Goal: Task Accomplishment & Management: Complete application form

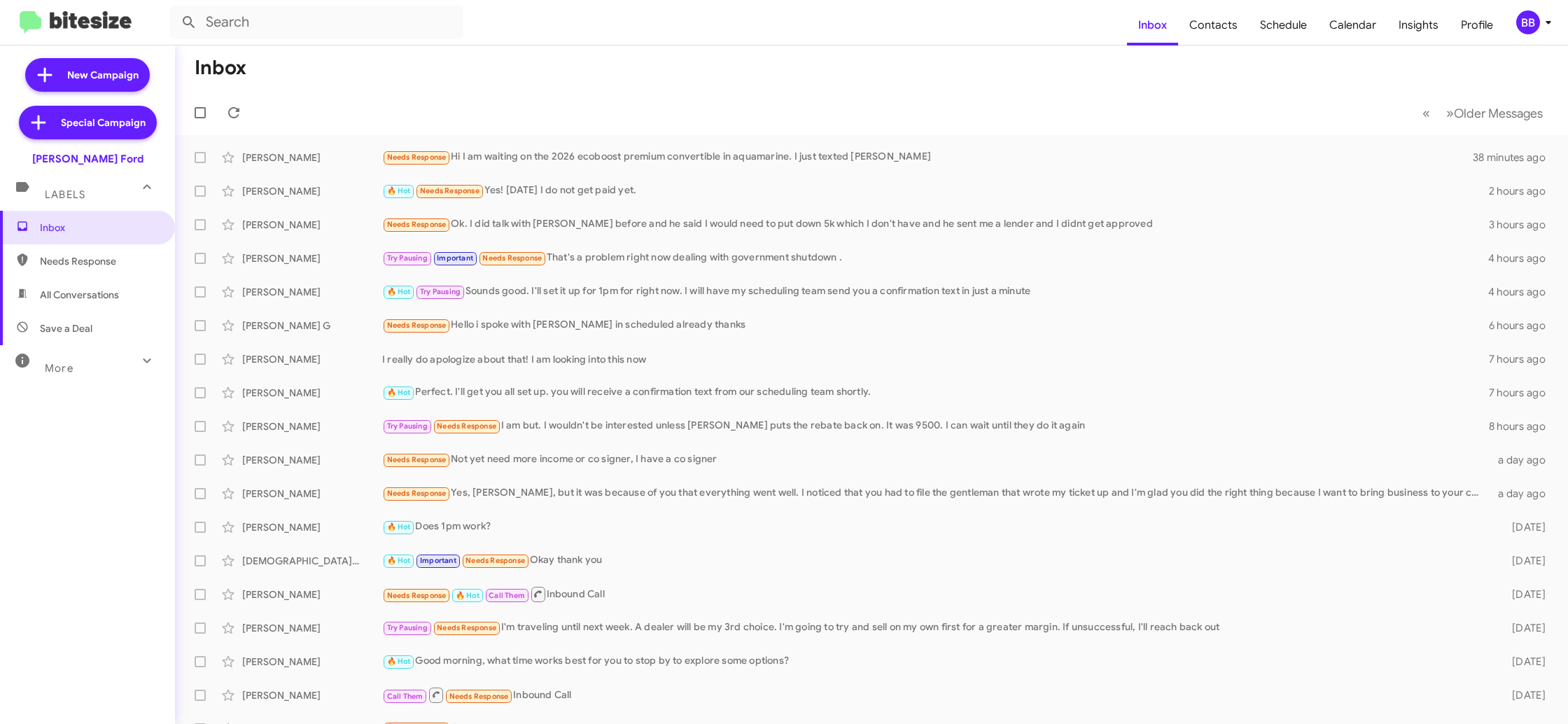
click at [1535, 27] on span "BB" at bounding box center [1536, 22] width 42 height 23
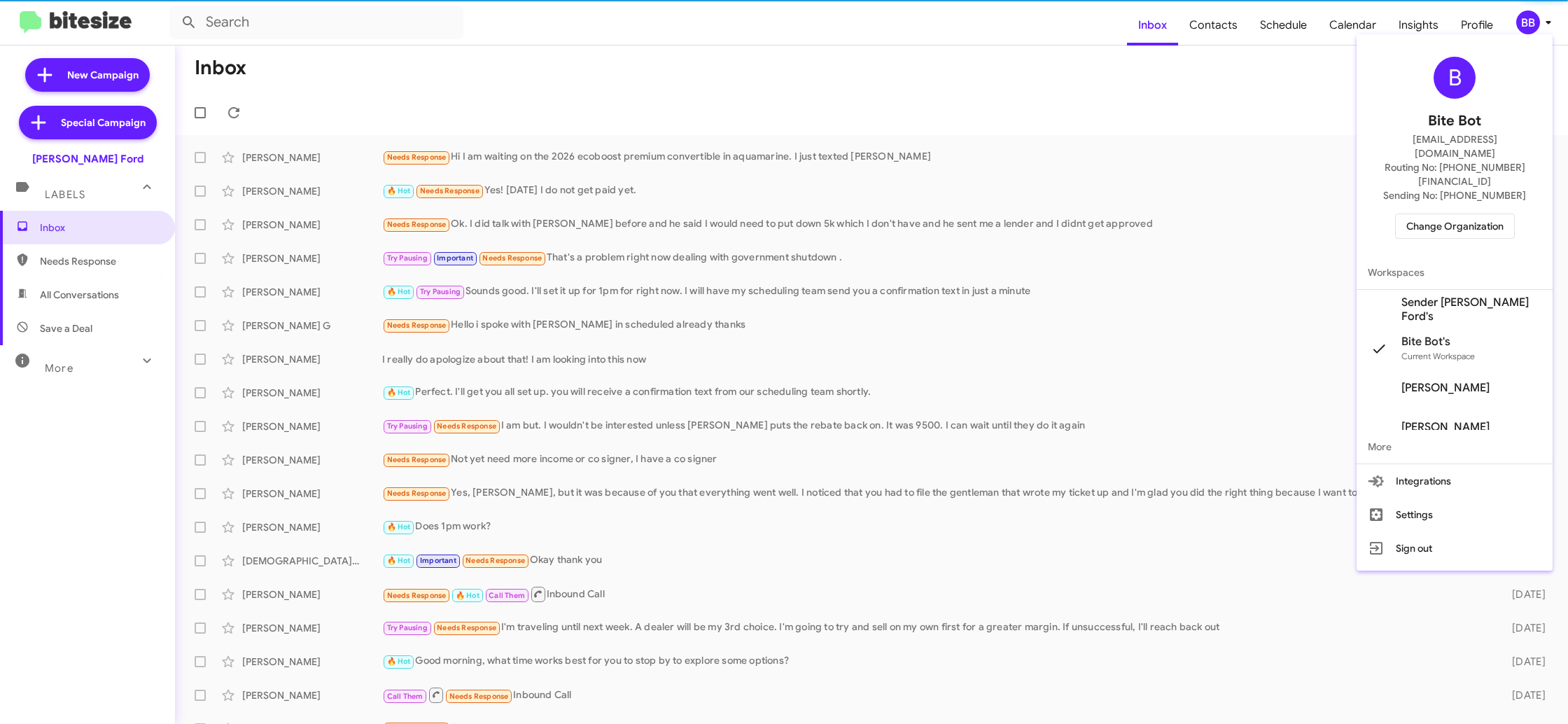
click at [1436, 214] on span "Change Organization" at bounding box center [1455, 226] width 97 height 23
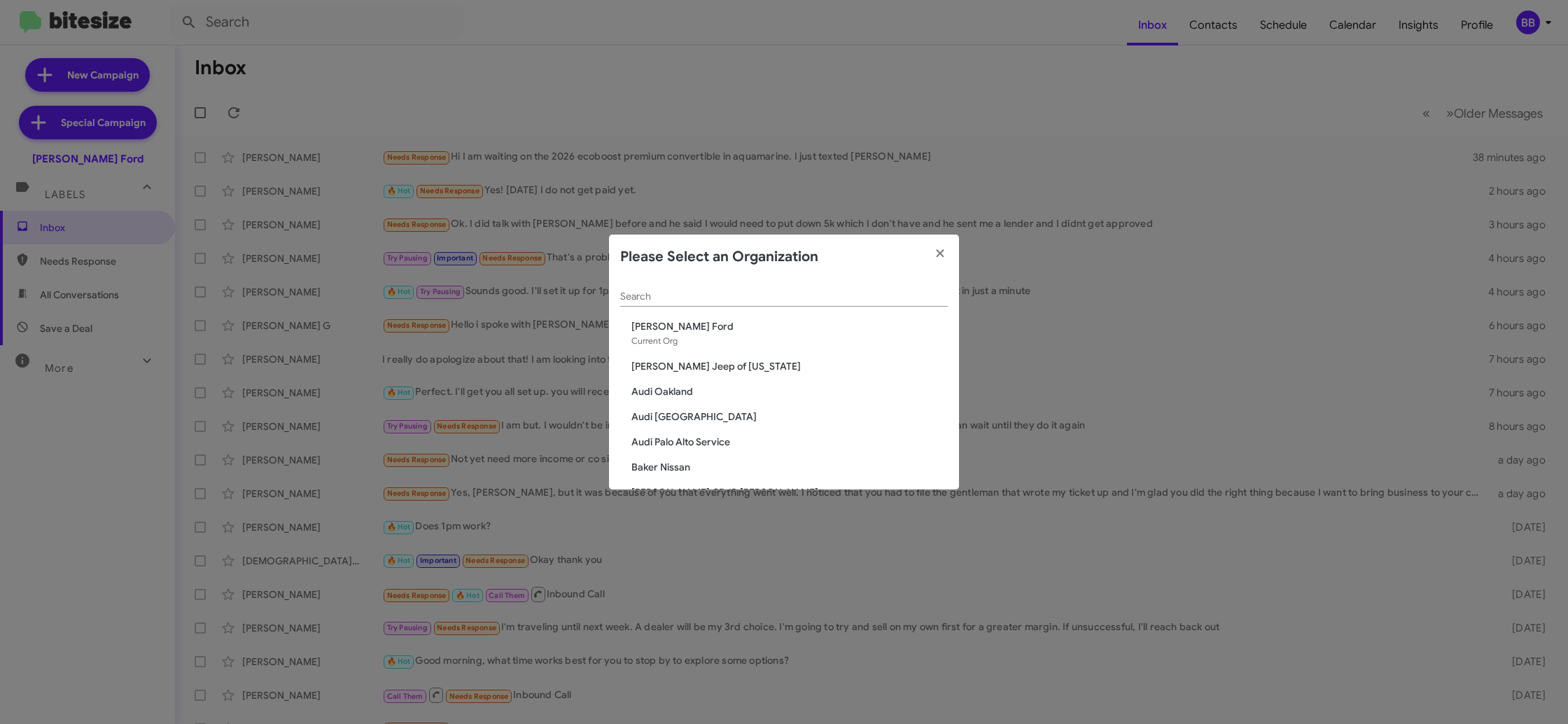
click at [701, 309] on div "Search" at bounding box center [784, 298] width 328 height 40
click at [702, 303] on div "Search" at bounding box center [784, 293] width 328 height 28
type input "i"
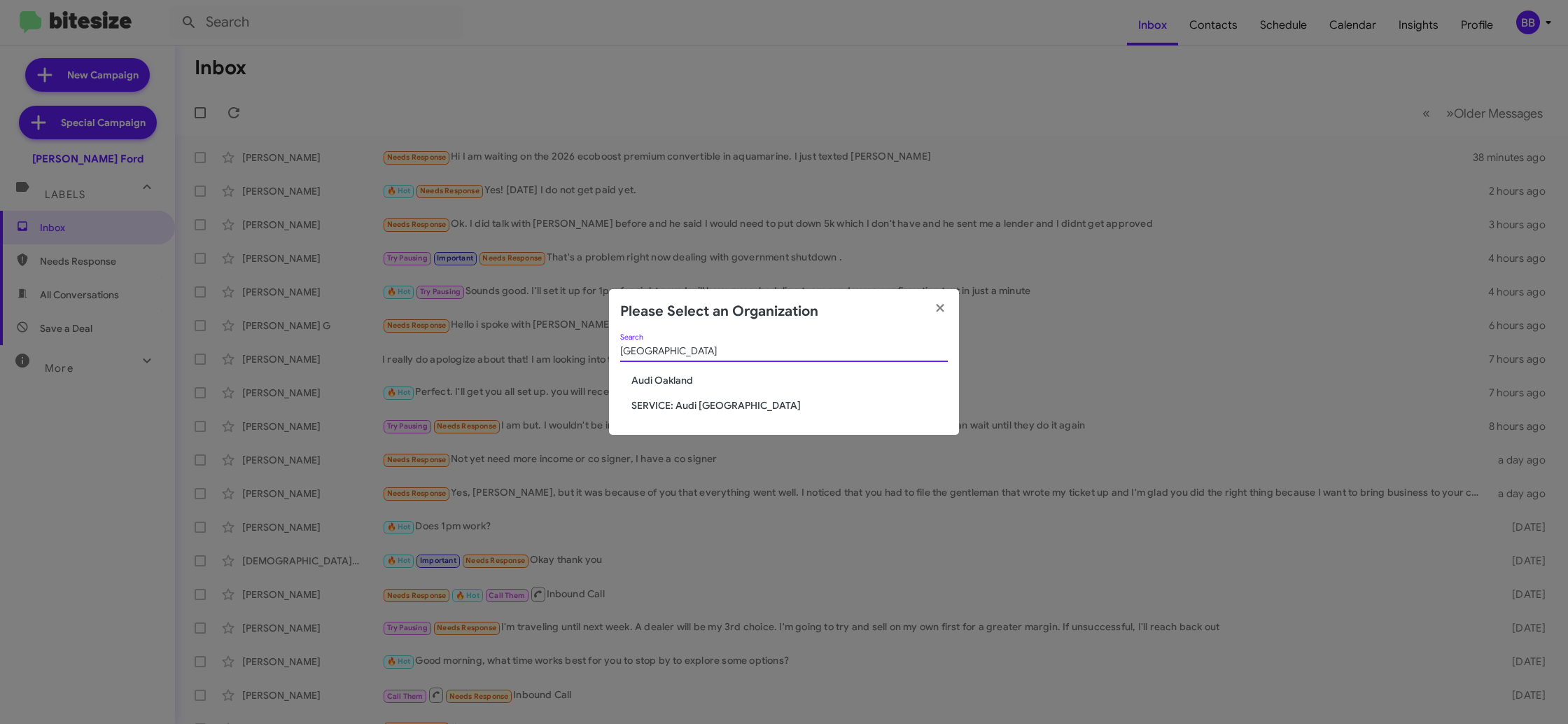
type input "oakland"
click at [657, 381] on span "Audi Oakland" at bounding box center [789, 379] width 316 height 14
click at [656, 379] on span "Audi Oakland" at bounding box center [789, 379] width 316 height 14
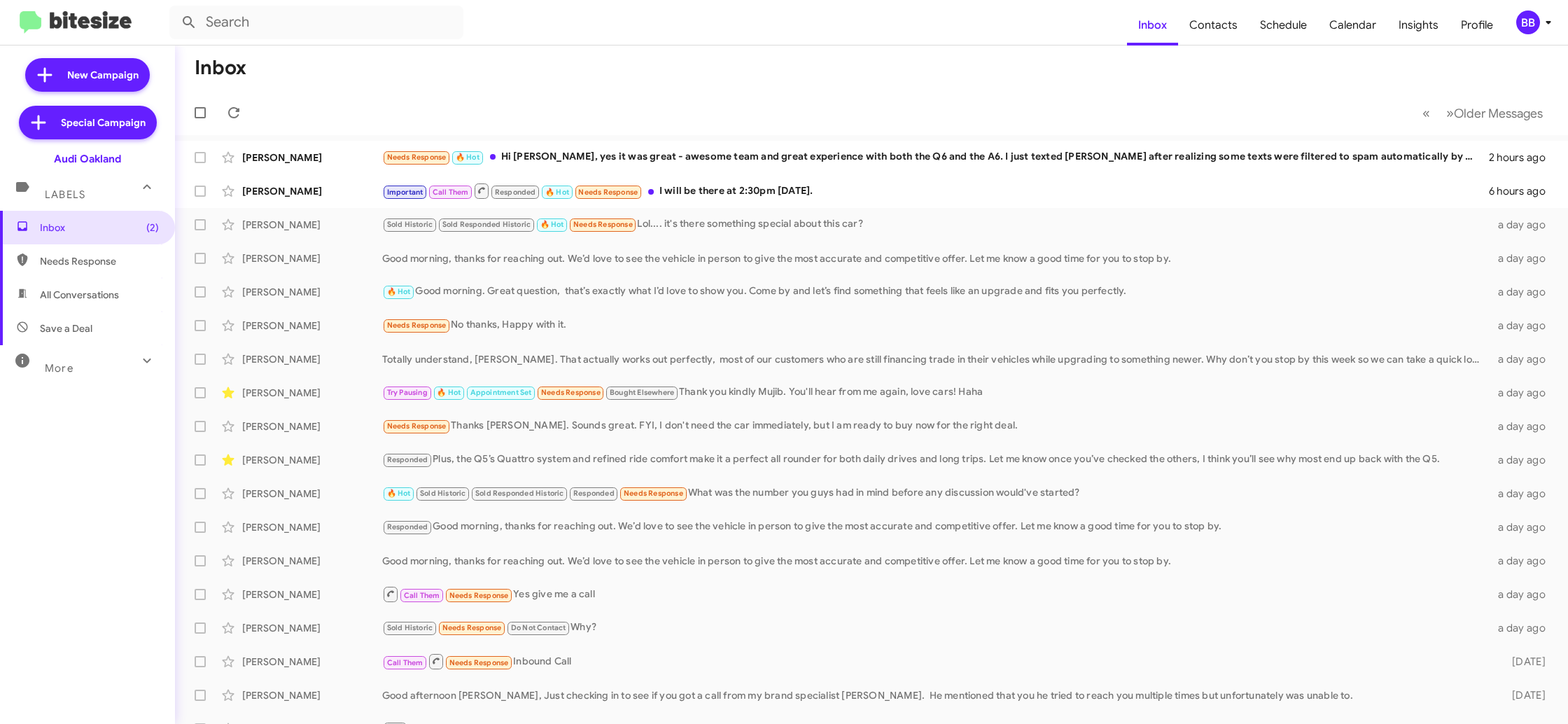
click at [1532, 15] on div "BB" at bounding box center [1528, 22] width 23 height 23
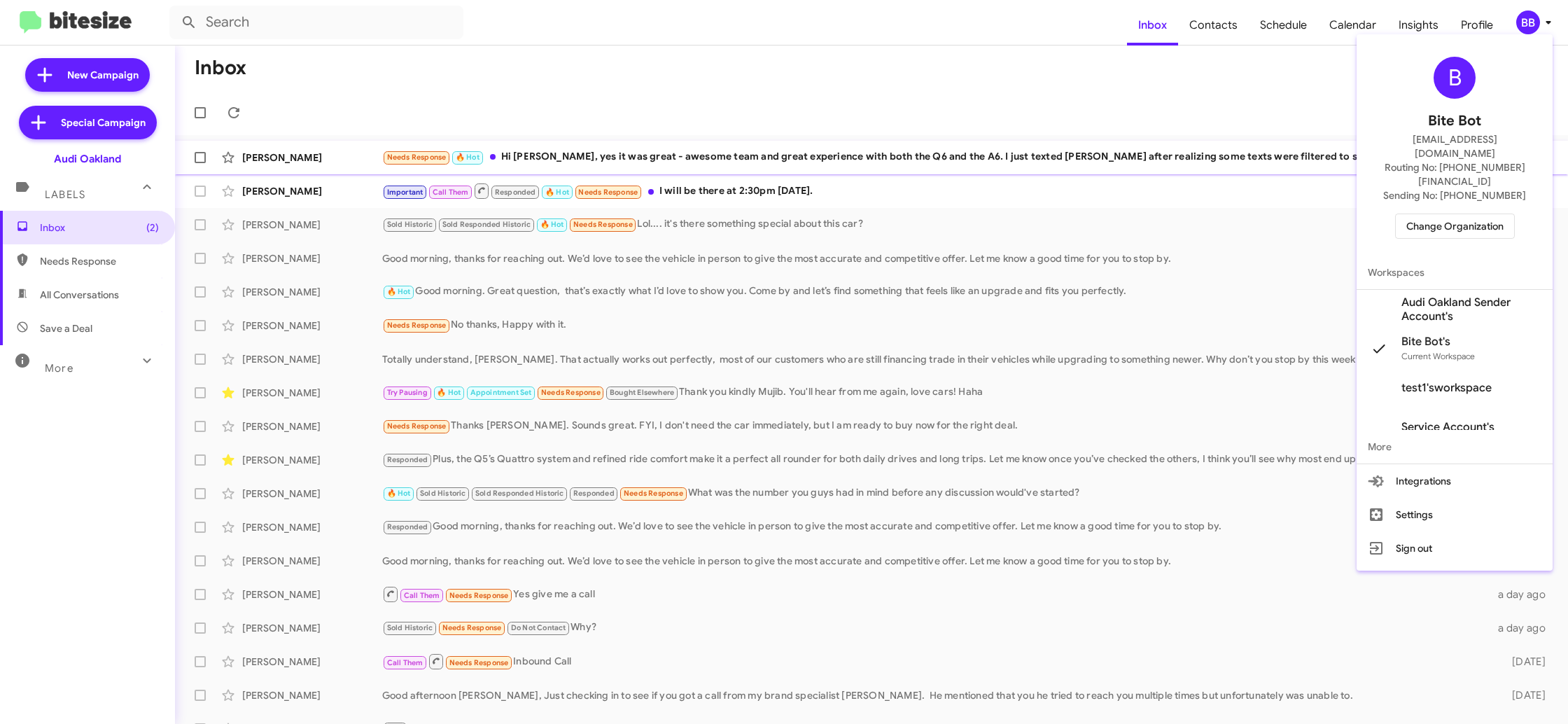
drag, startPoint x: 1467, startPoint y: 277, endPoint x: 1287, endPoint y: 155, distance: 217.4
click at [1467, 295] on span "Audi Oakland Sender Account's" at bounding box center [1471, 309] width 140 height 28
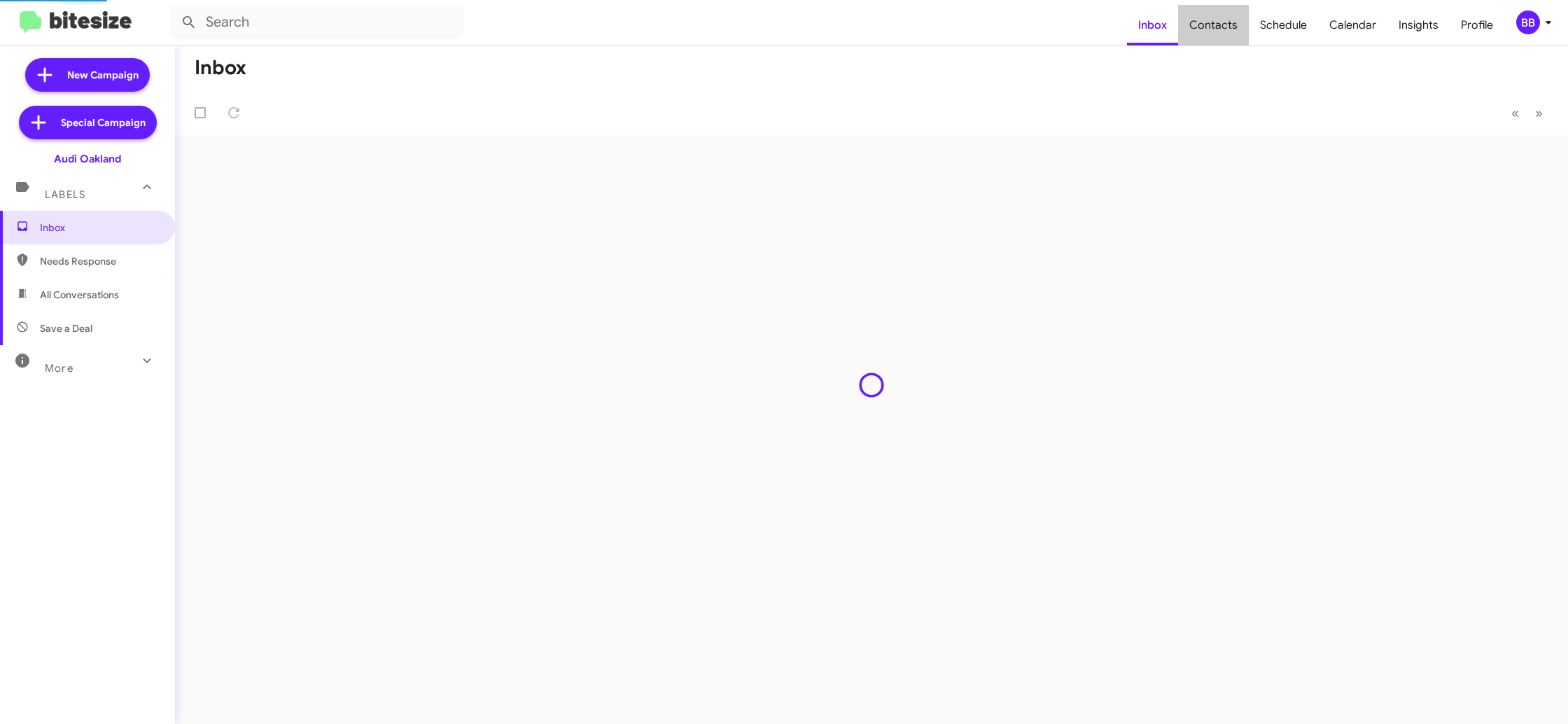
click at [1221, 32] on span "Contacts" at bounding box center [1213, 25] width 70 height 40
type input "in:groups"
click at [1221, 32] on span "Contacts" at bounding box center [1213, 25] width 70 height 40
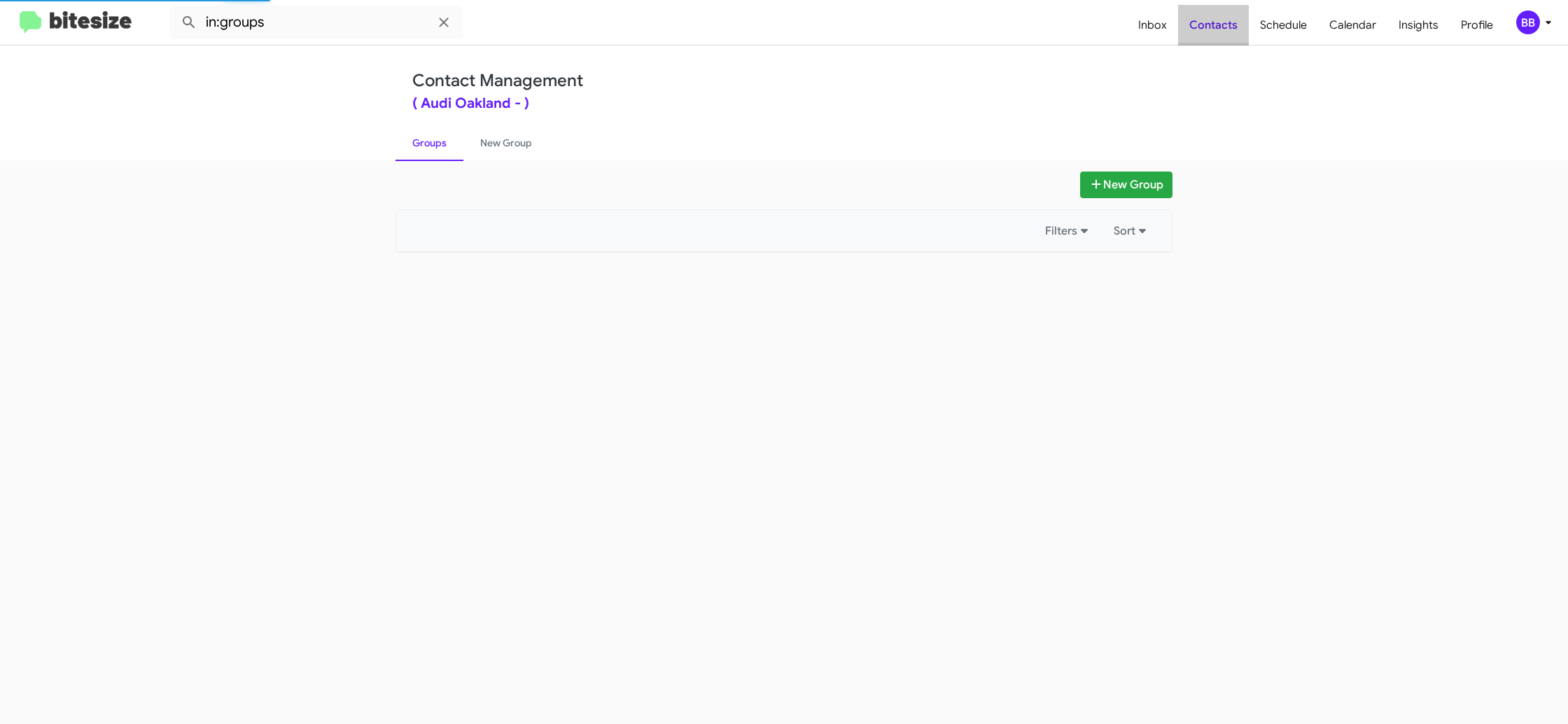
drag, startPoint x: 1221, startPoint y: 32, endPoint x: 1224, endPoint y: 23, distance: 9.5
click at [1225, 28] on span "Contacts" at bounding box center [1213, 25] width 70 height 40
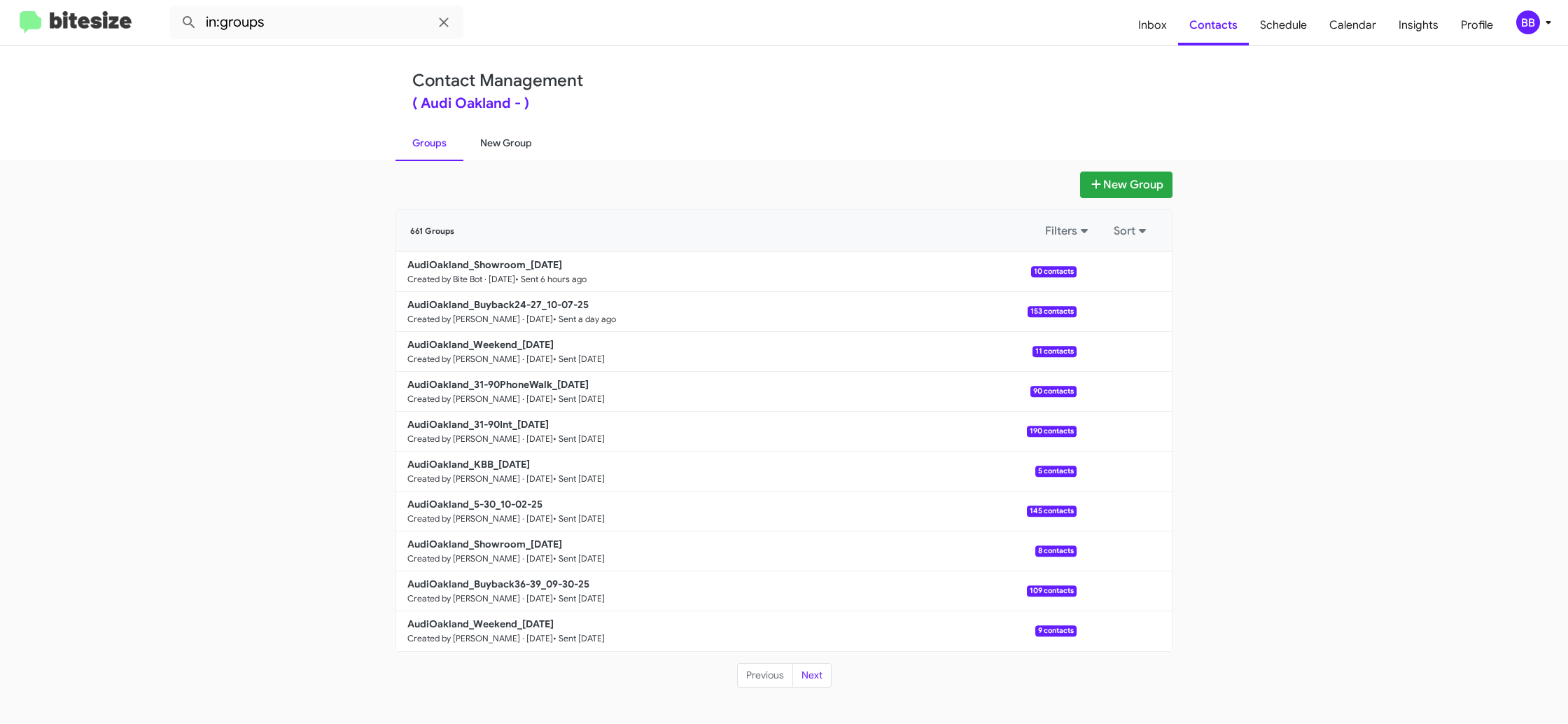
click at [496, 140] on link "New Group" at bounding box center [506, 142] width 86 height 36
click at [417, 141] on link "Groups" at bounding box center [429, 142] width 68 height 36
click at [1541, 15] on icon at bounding box center [1548, 22] width 17 height 17
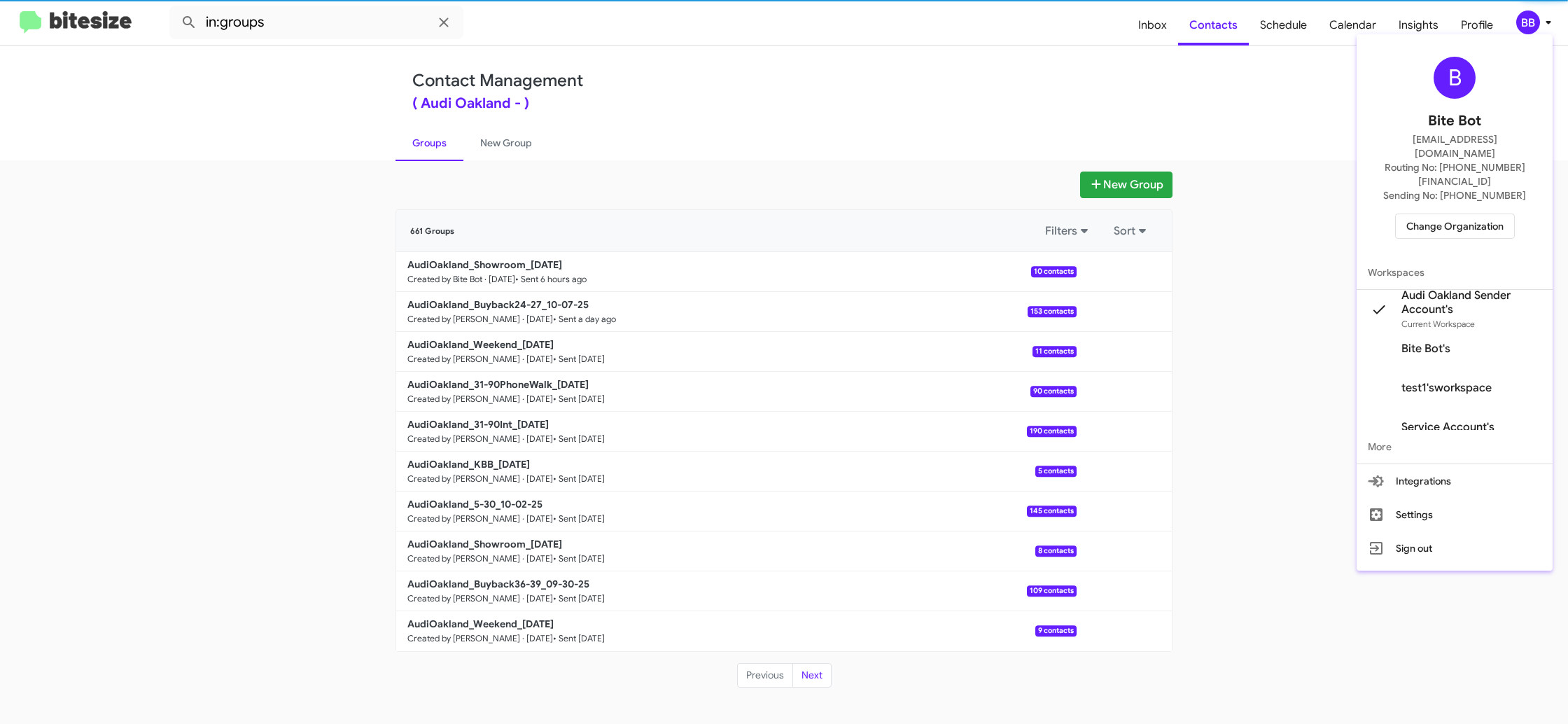
click at [1541, 16] on div at bounding box center [784, 362] width 1568 height 724
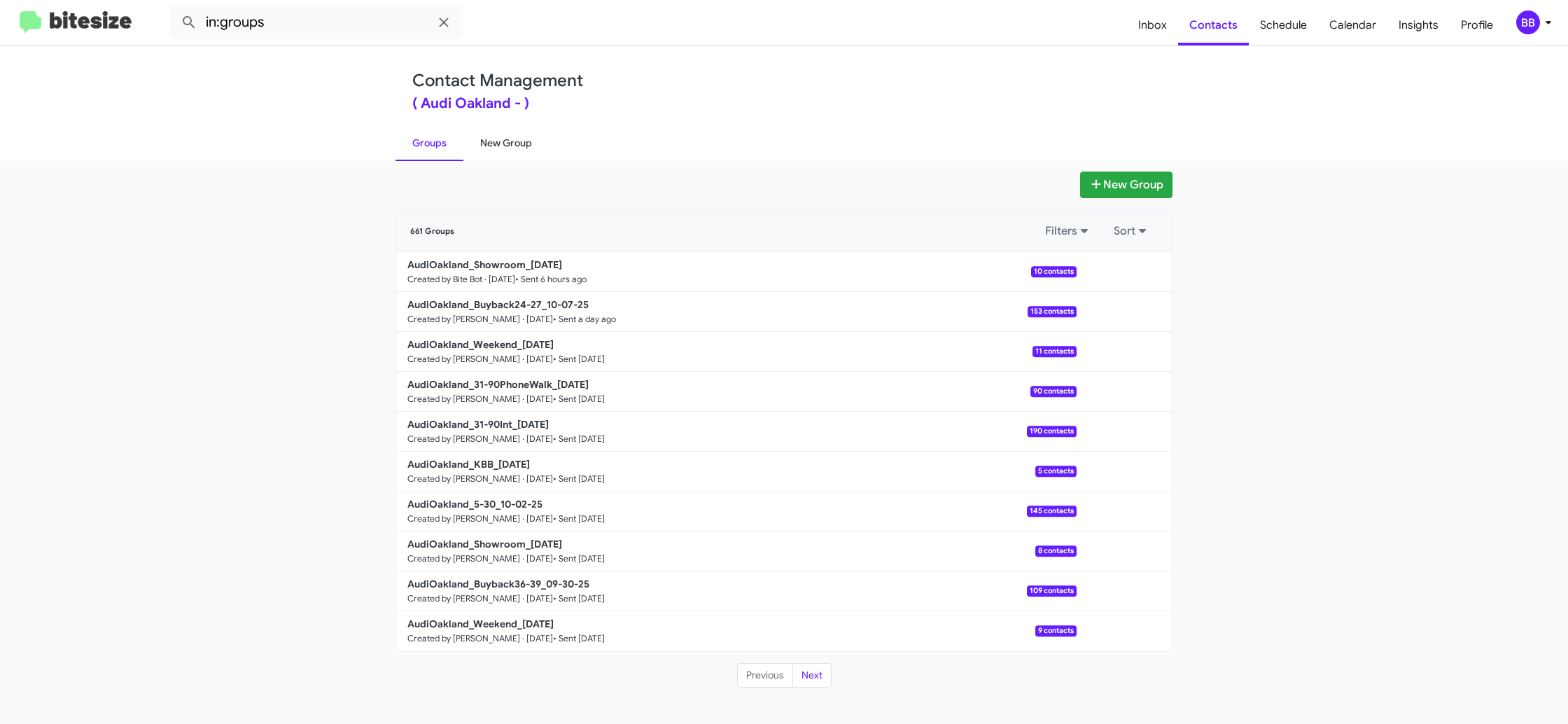
click at [519, 142] on link "New Group" at bounding box center [506, 142] width 86 height 36
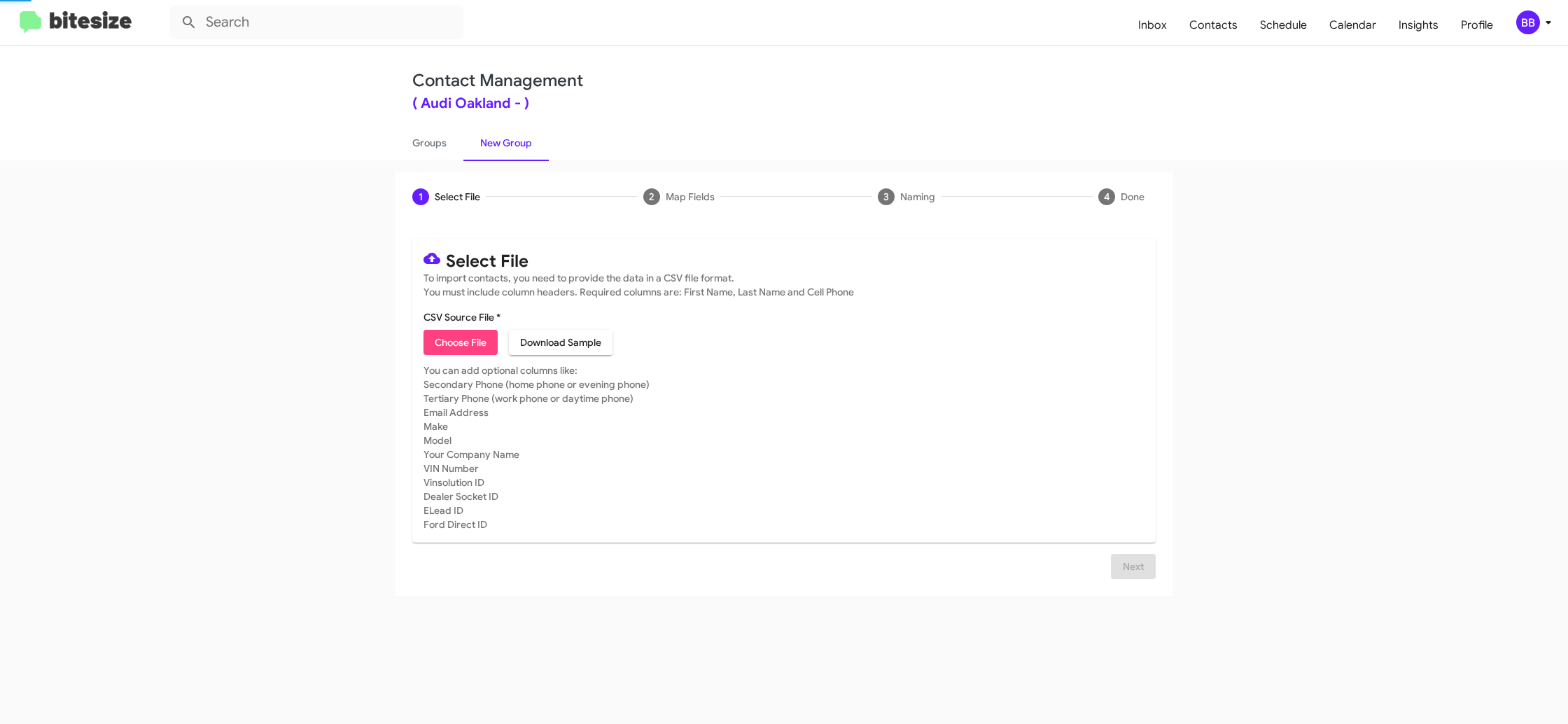
click at [519, 142] on link "New Group" at bounding box center [506, 142] width 86 height 36
click at [433, 147] on link "Groups" at bounding box center [429, 142] width 68 height 36
type input "in:groups"
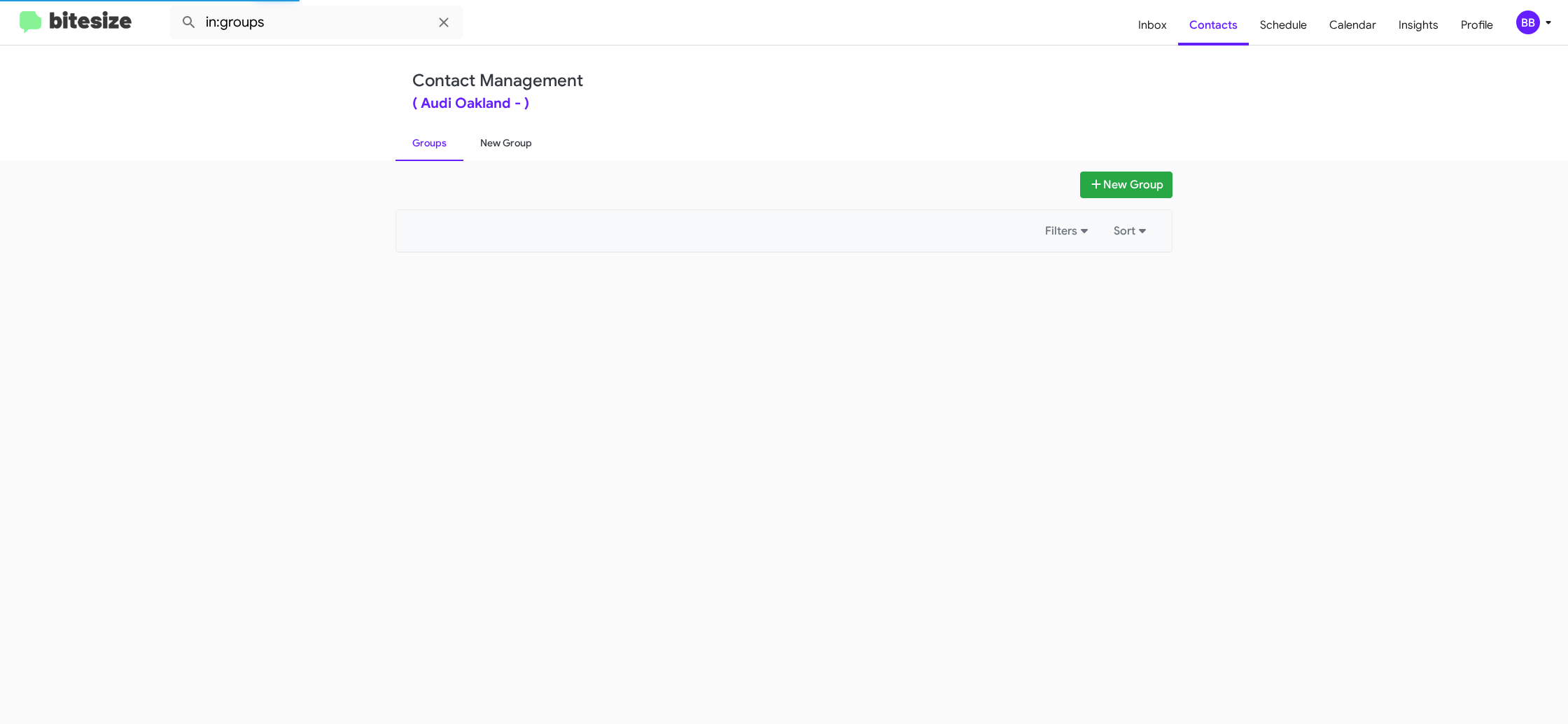
click at [502, 145] on link "New Group" at bounding box center [506, 142] width 86 height 36
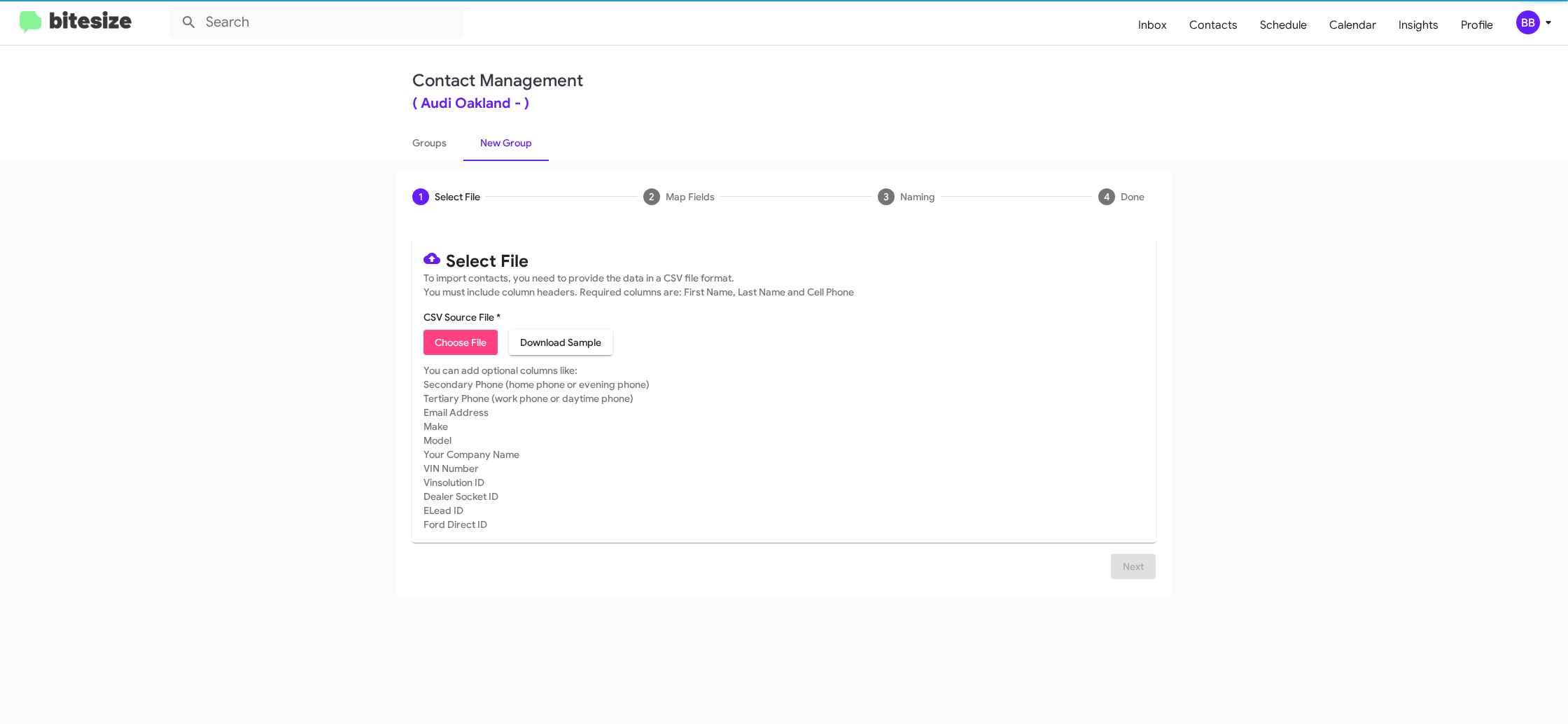
click at [463, 341] on span "Choose File" at bounding box center [461, 342] width 52 height 25
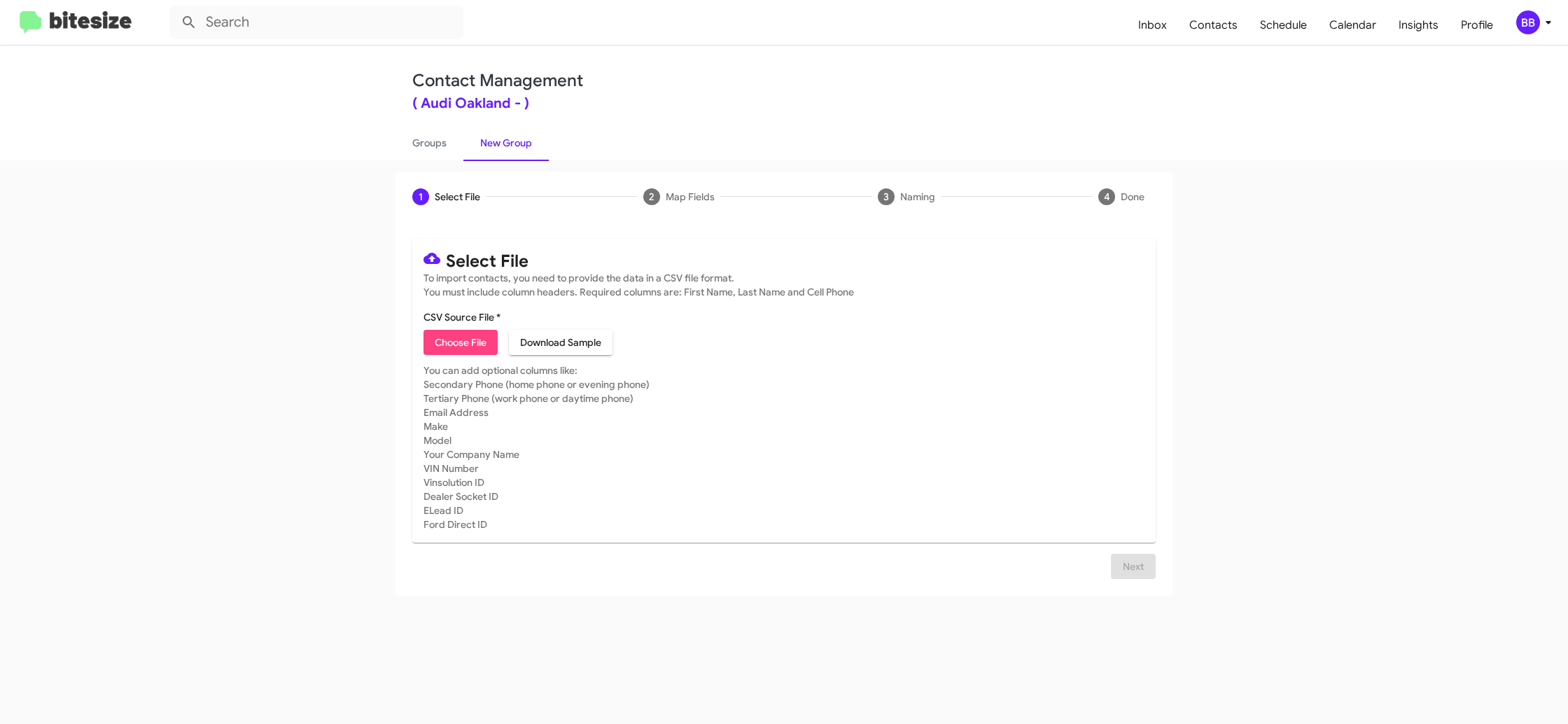
click at [459, 331] on span "Choose File" at bounding box center [461, 342] width 52 height 25
type input "AudiOakland_5-30_10-09-25"
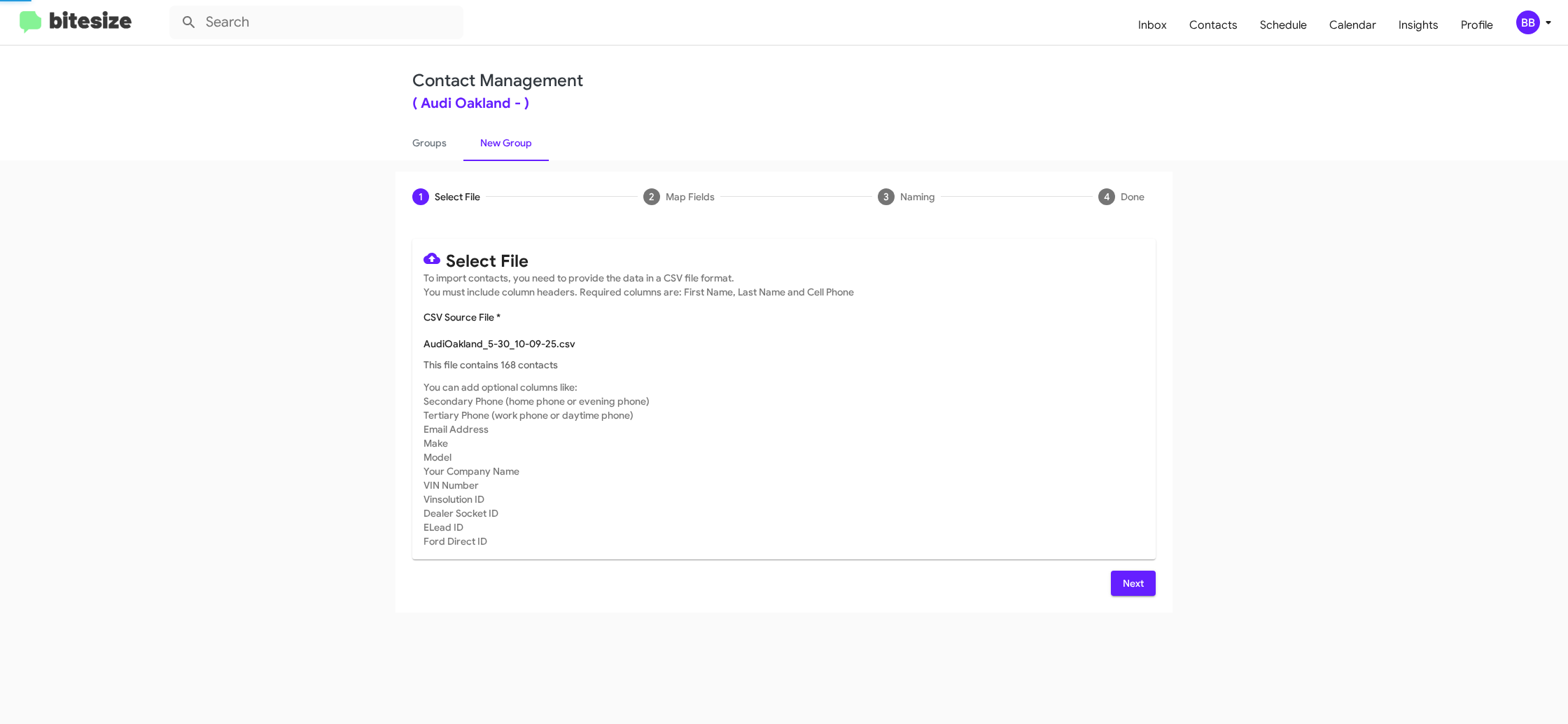
drag, startPoint x: 1081, startPoint y: 315, endPoint x: 1033, endPoint y: 320, distance: 48.3
click at [1080, 315] on mat-card-content "CSV Source File * AudiOakland_5-30_10-09-25.csv This file contains 168 contacts" at bounding box center [784, 341] width 721 height 61
click at [1516, 19] on div "BB" at bounding box center [1528, 22] width 23 height 23
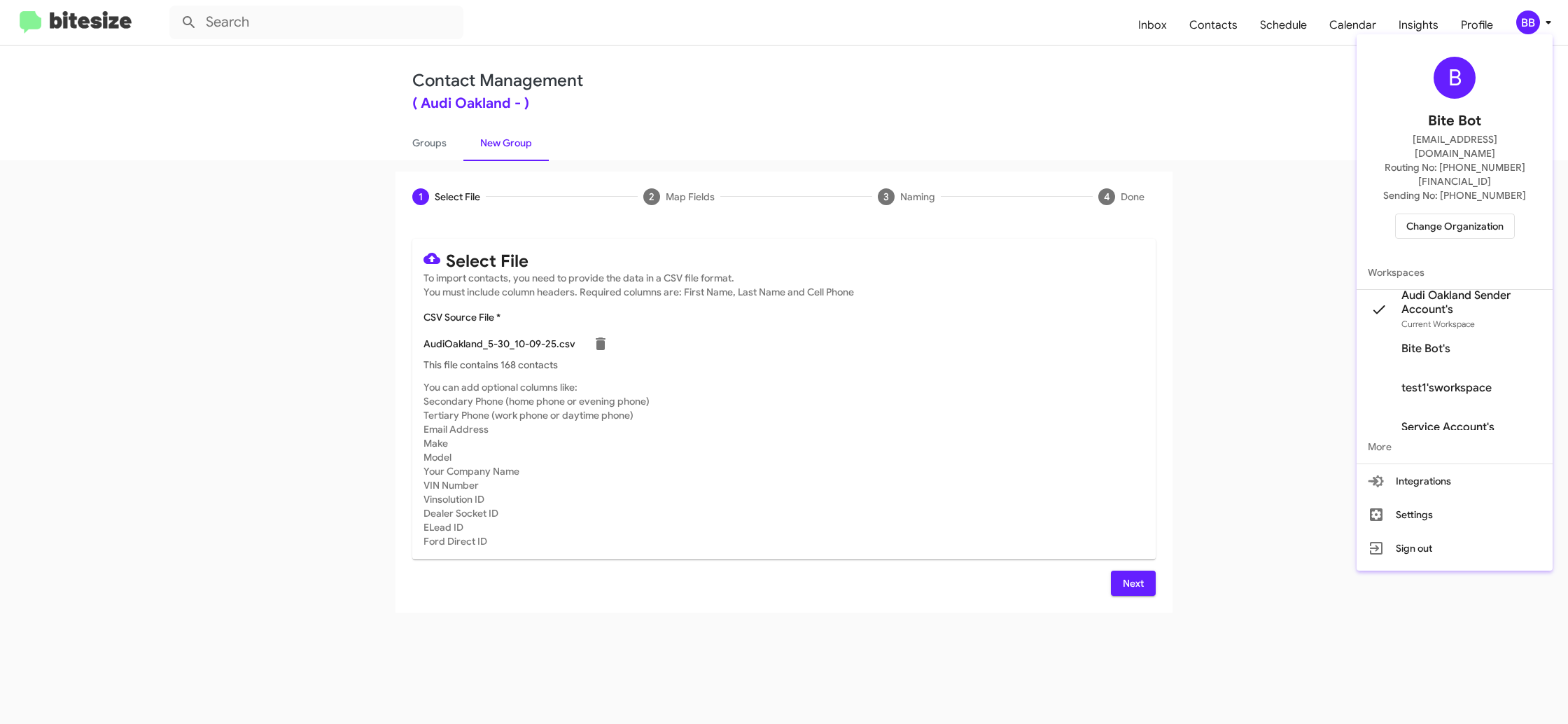
click at [1516, 19] on div at bounding box center [784, 362] width 1568 height 724
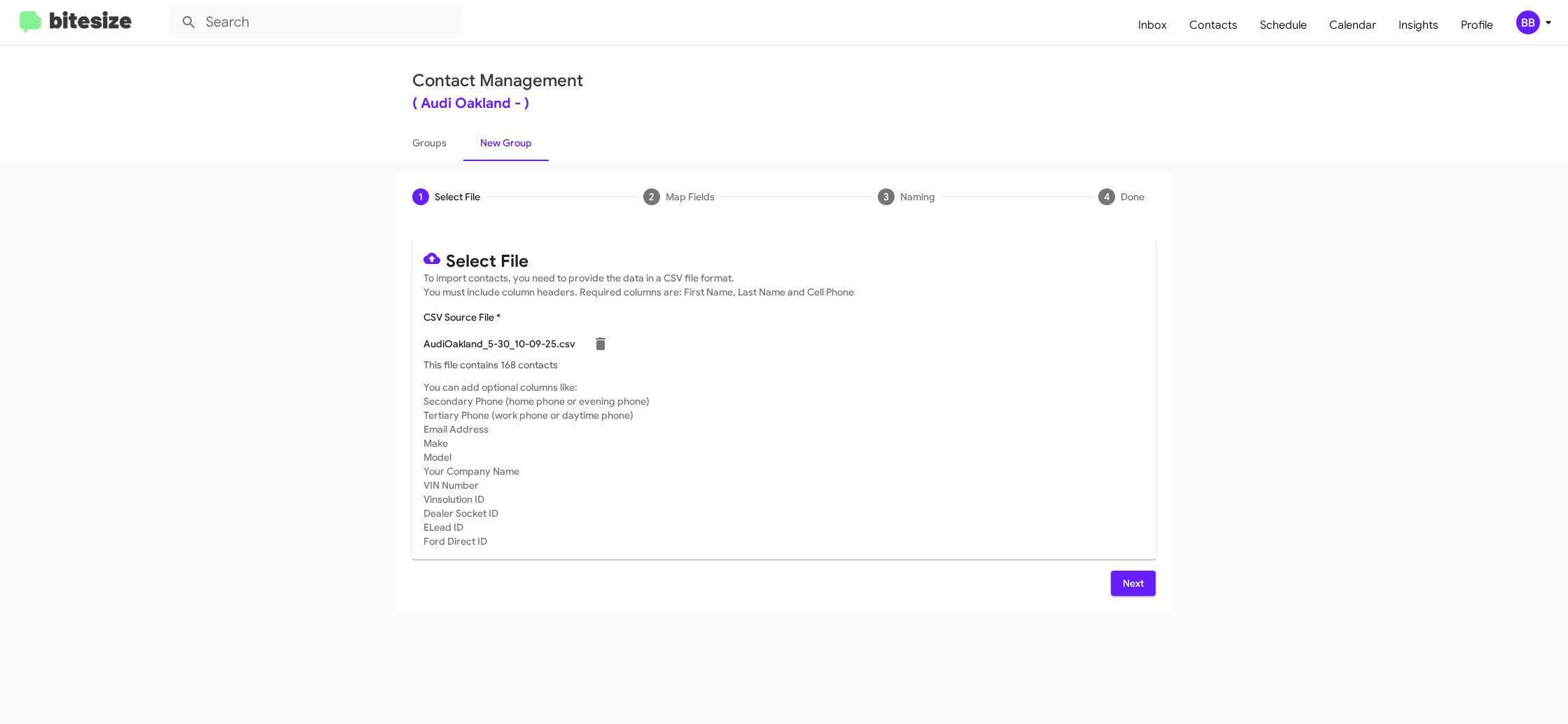
click at [1116, 595] on div "Select File To import contacts, you need to provide the data in a CSV file form…" at bounding box center [784, 417] width 777 height 391
click at [1125, 591] on span "Next" at bounding box center [1134, 583] width 23 height 25
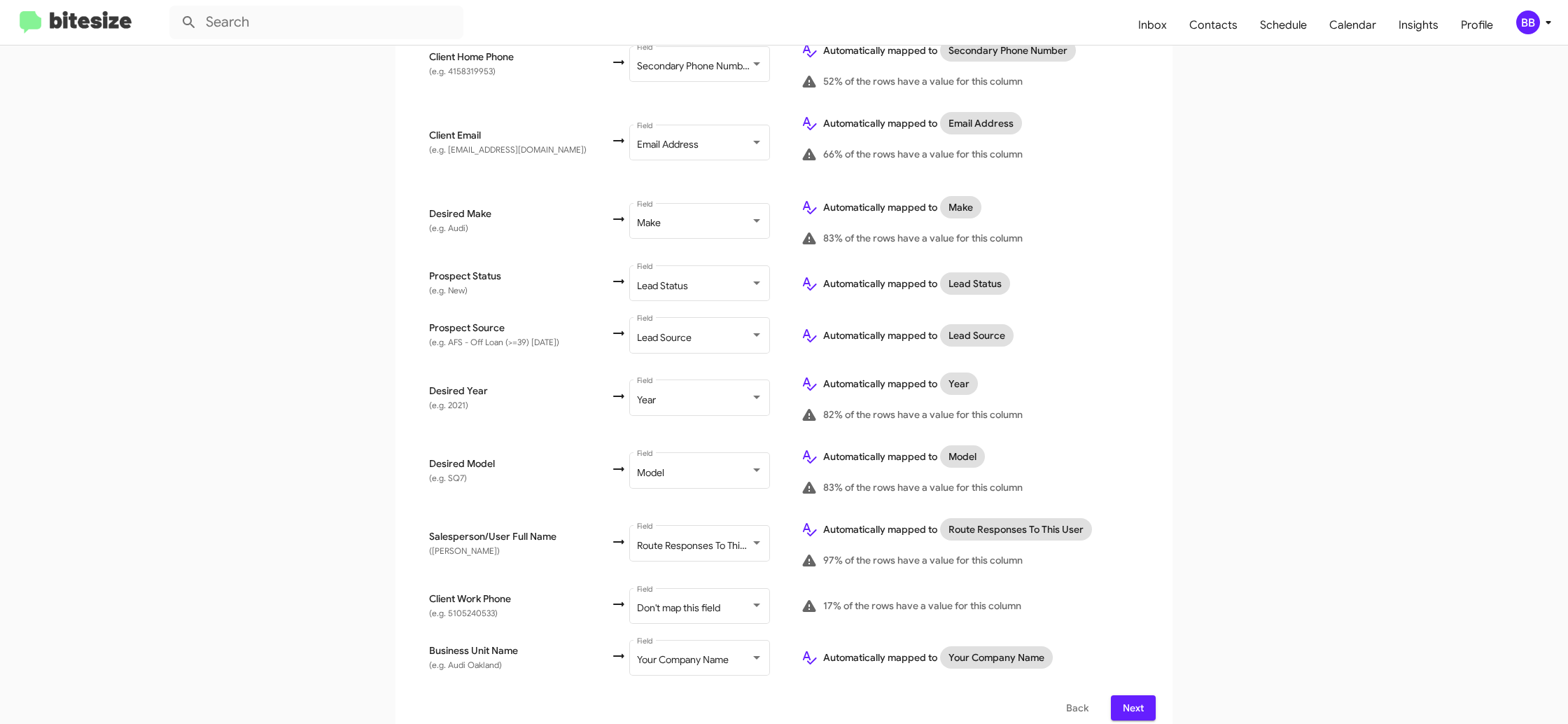
scroll to position [519, 0]
click at [671, 601] on span "Don't map this field" at bounding box center [678, 608] width 83 height 13
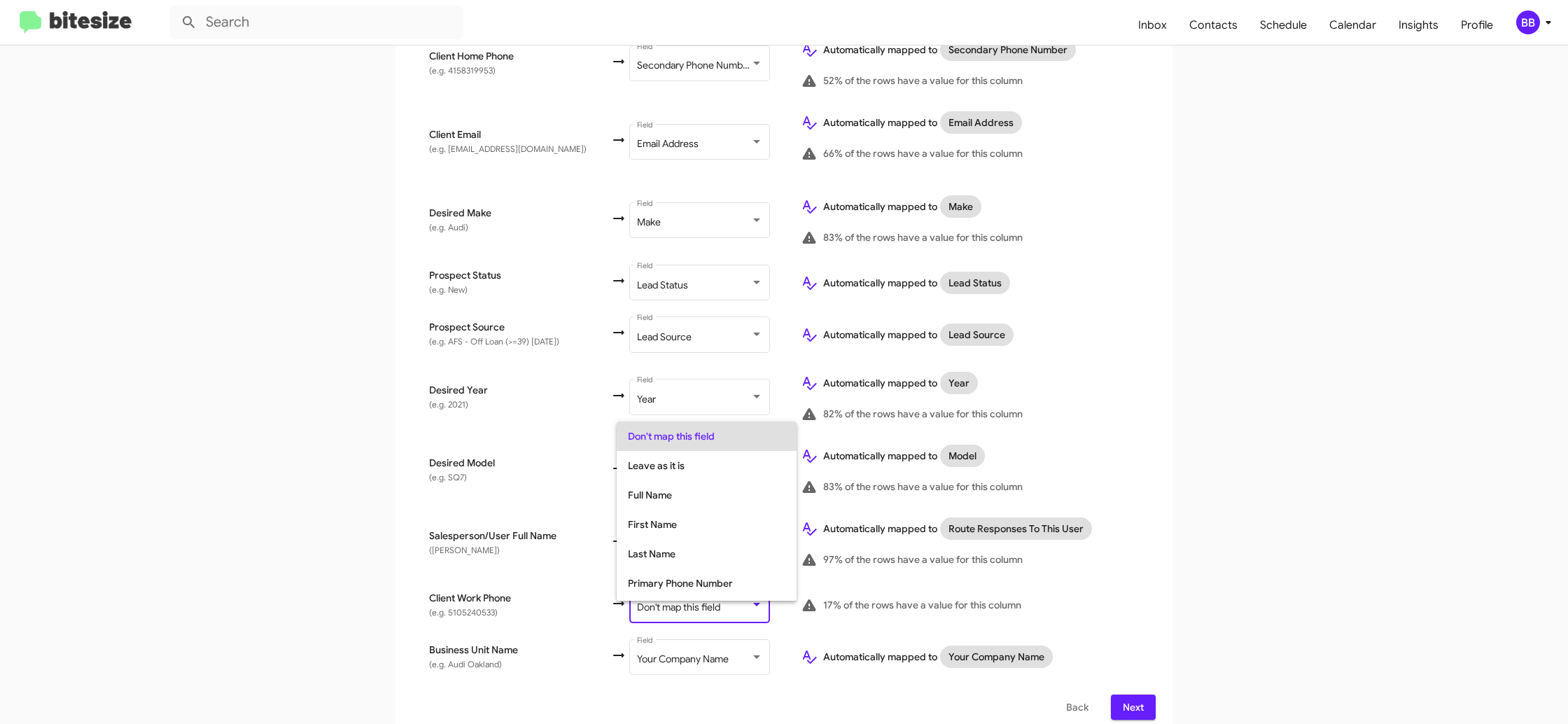
scroll to position [56, 0]
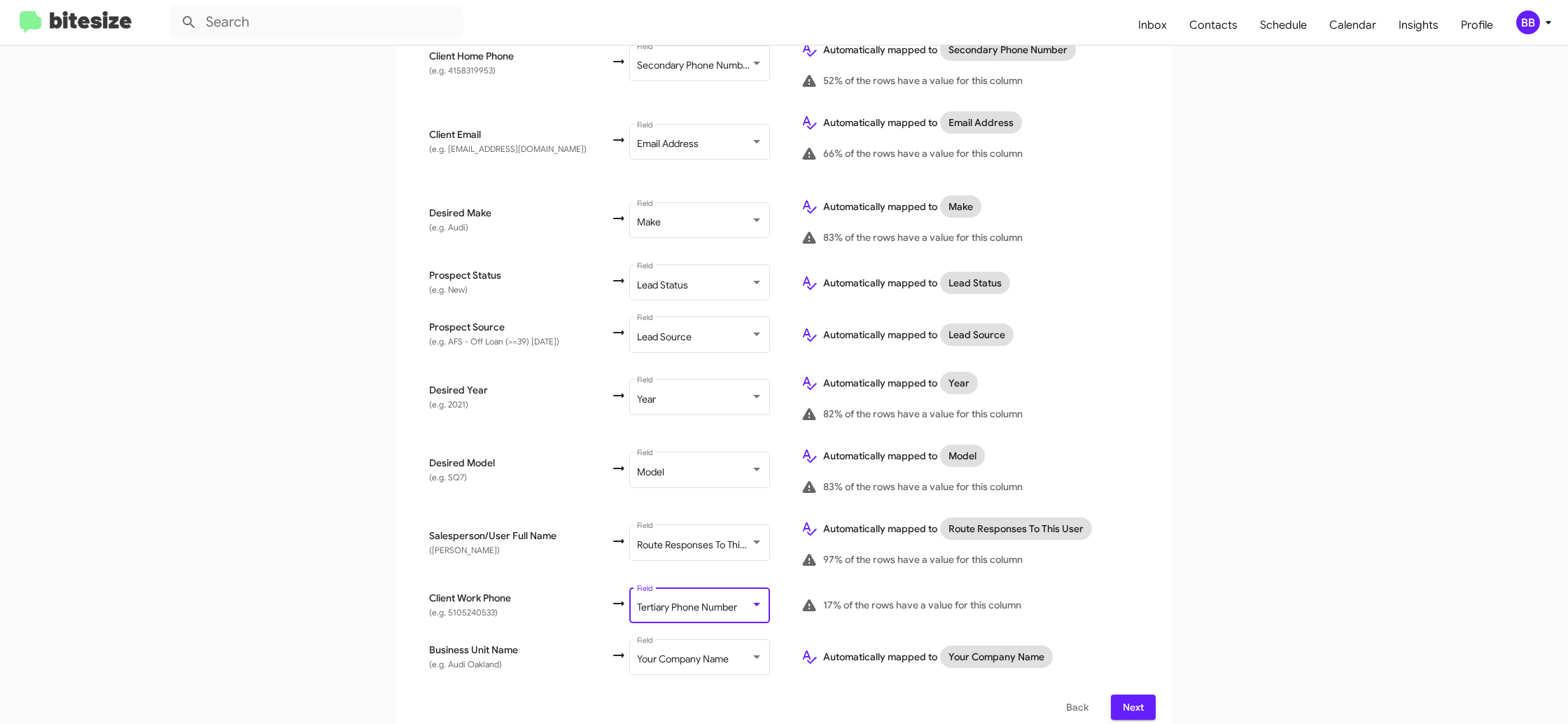
click at [1143, 510] on td "Automatically mapped to Route Responses To This User 97% of the rows have a val…" at bounding box center [972, 543] width 366 height 73
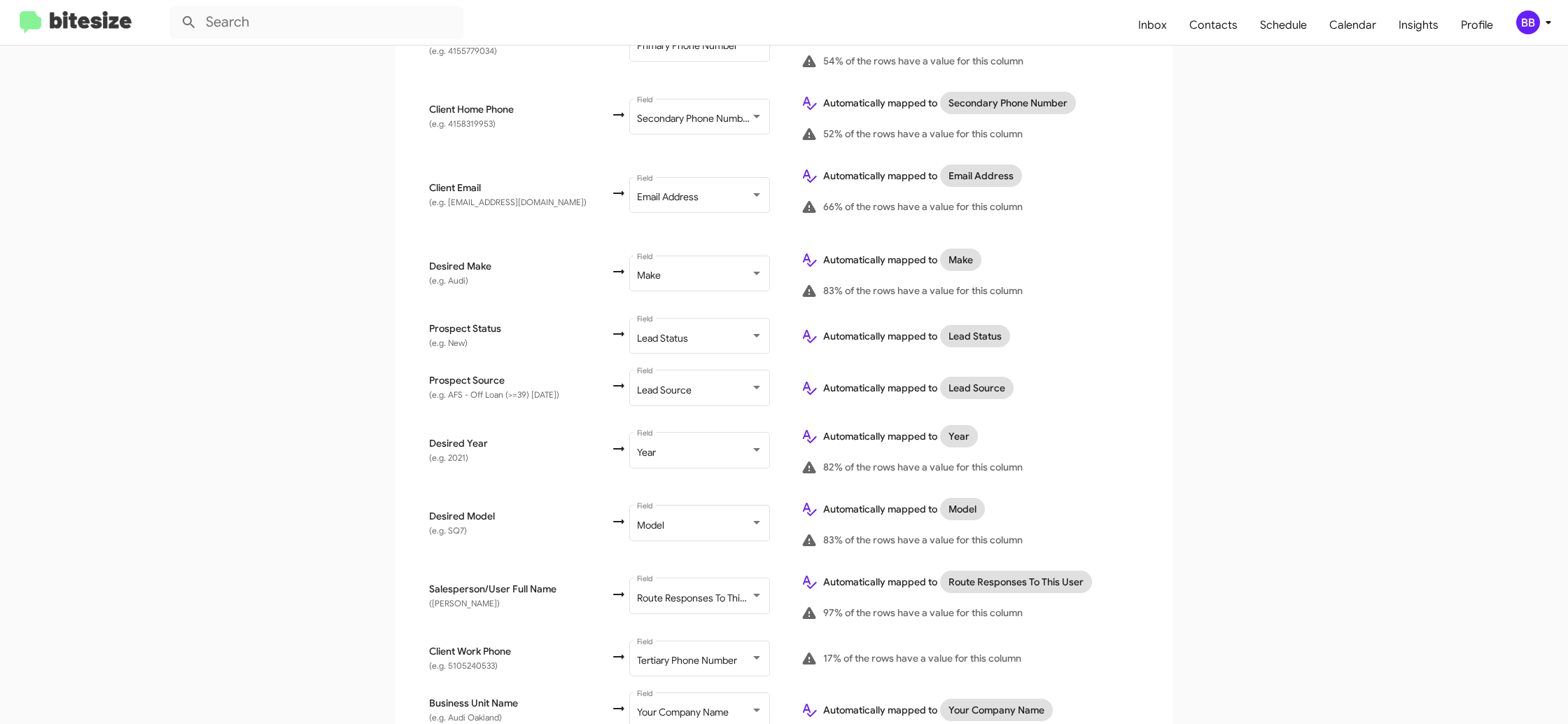
scroll to position [519, 0]
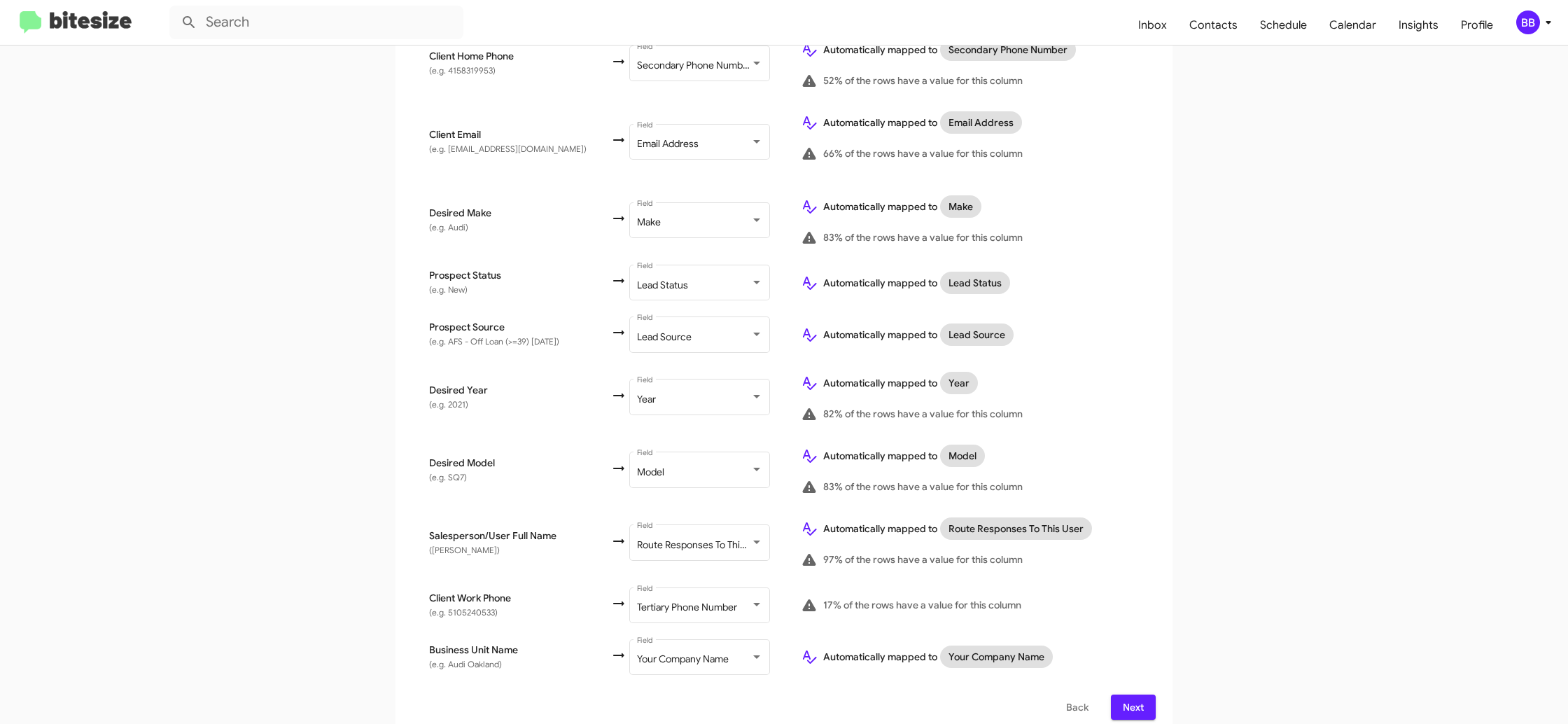
click at [1535, 19] on div "BB" at bounding box center [1528, 22] width 23 height 23
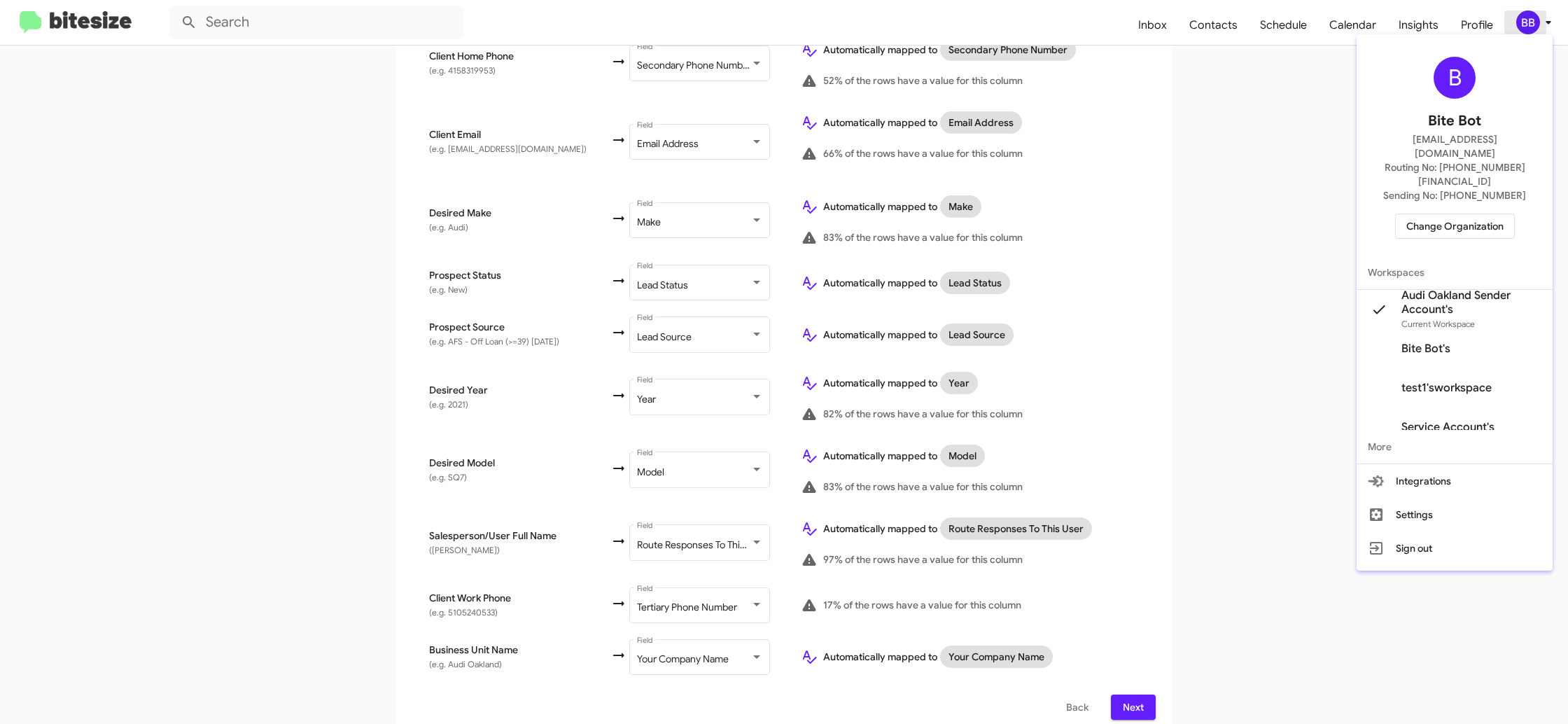
click at [1535, 19] on div at bounding box center [784, 362] width 1568 height 724
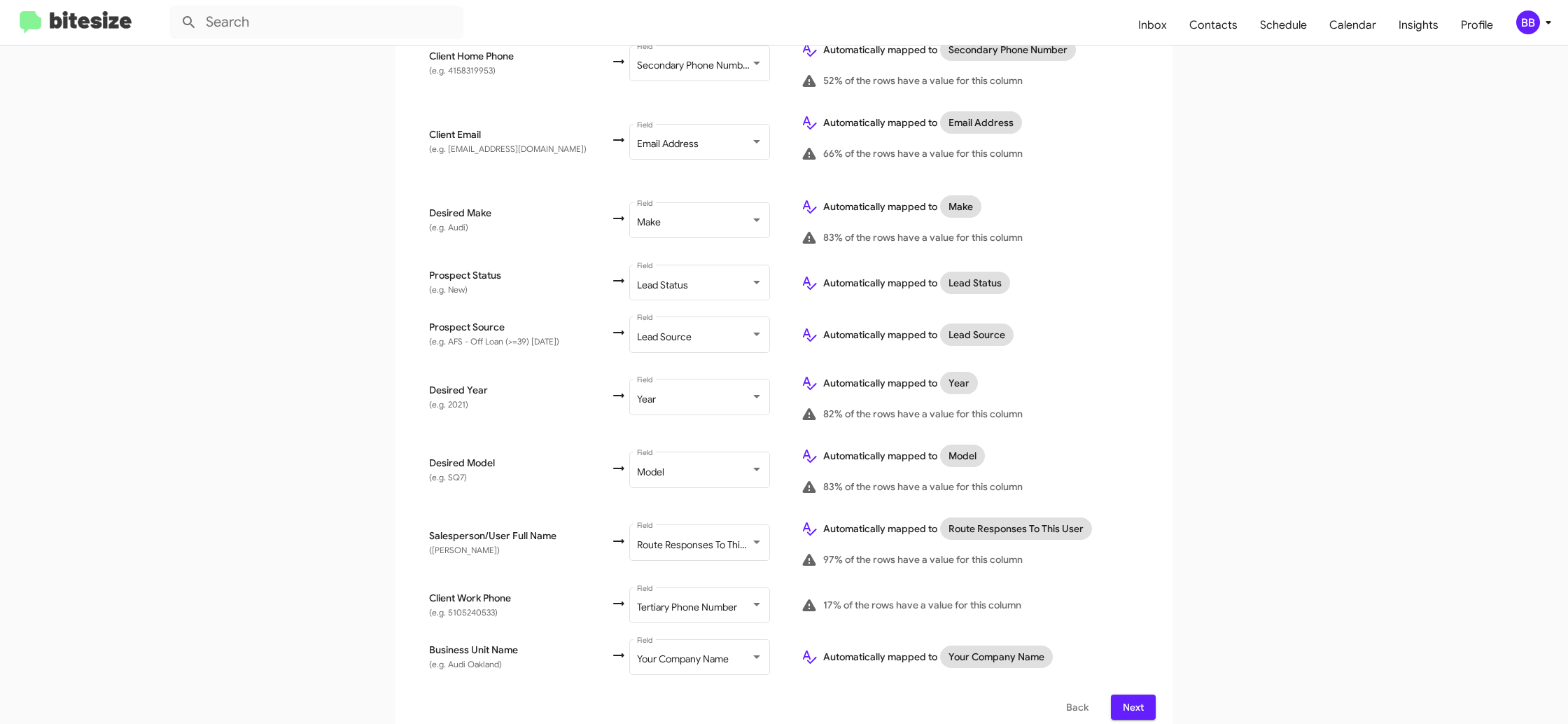
click at [1134, 695] on span "Next" at bounding box center [1134, 707] width 23 height 25
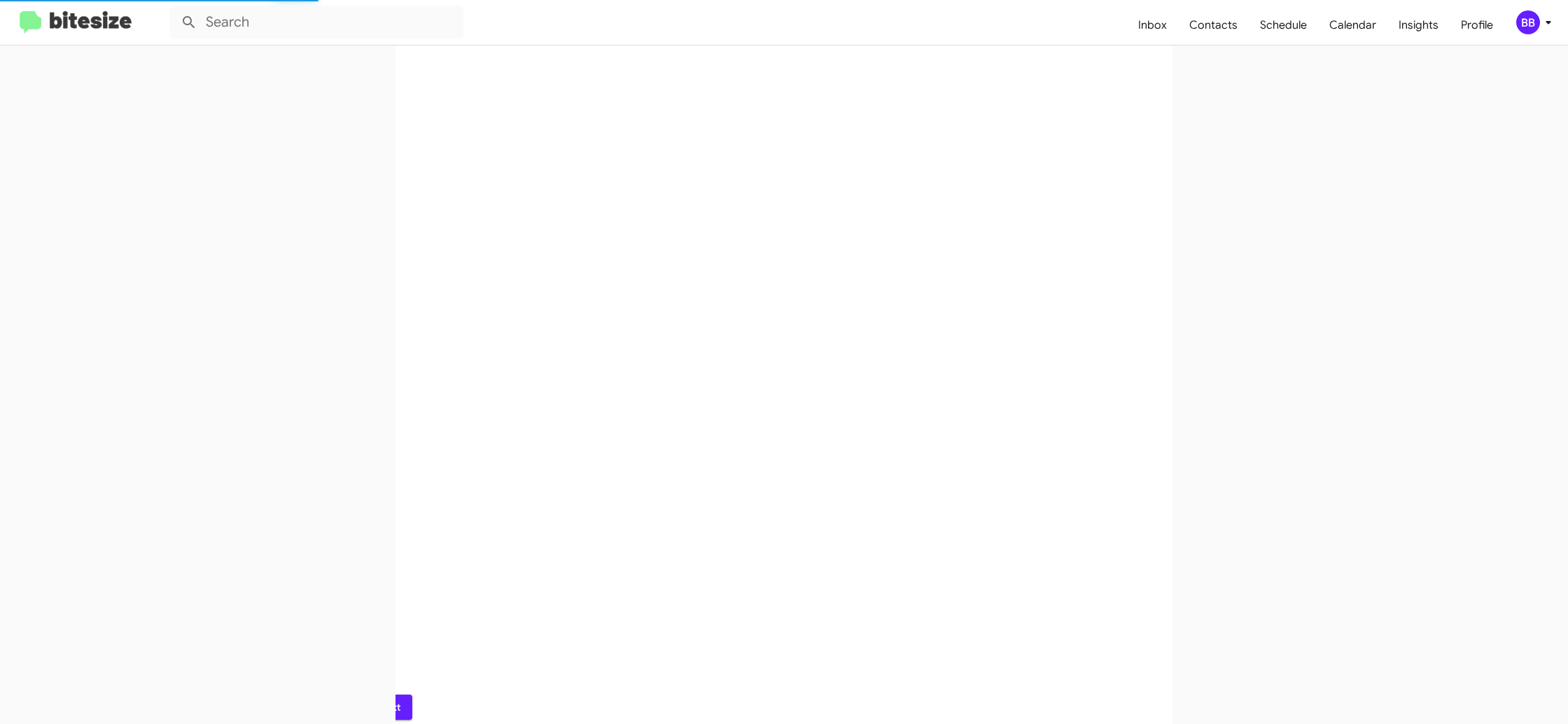
scroll to position [0, 0]
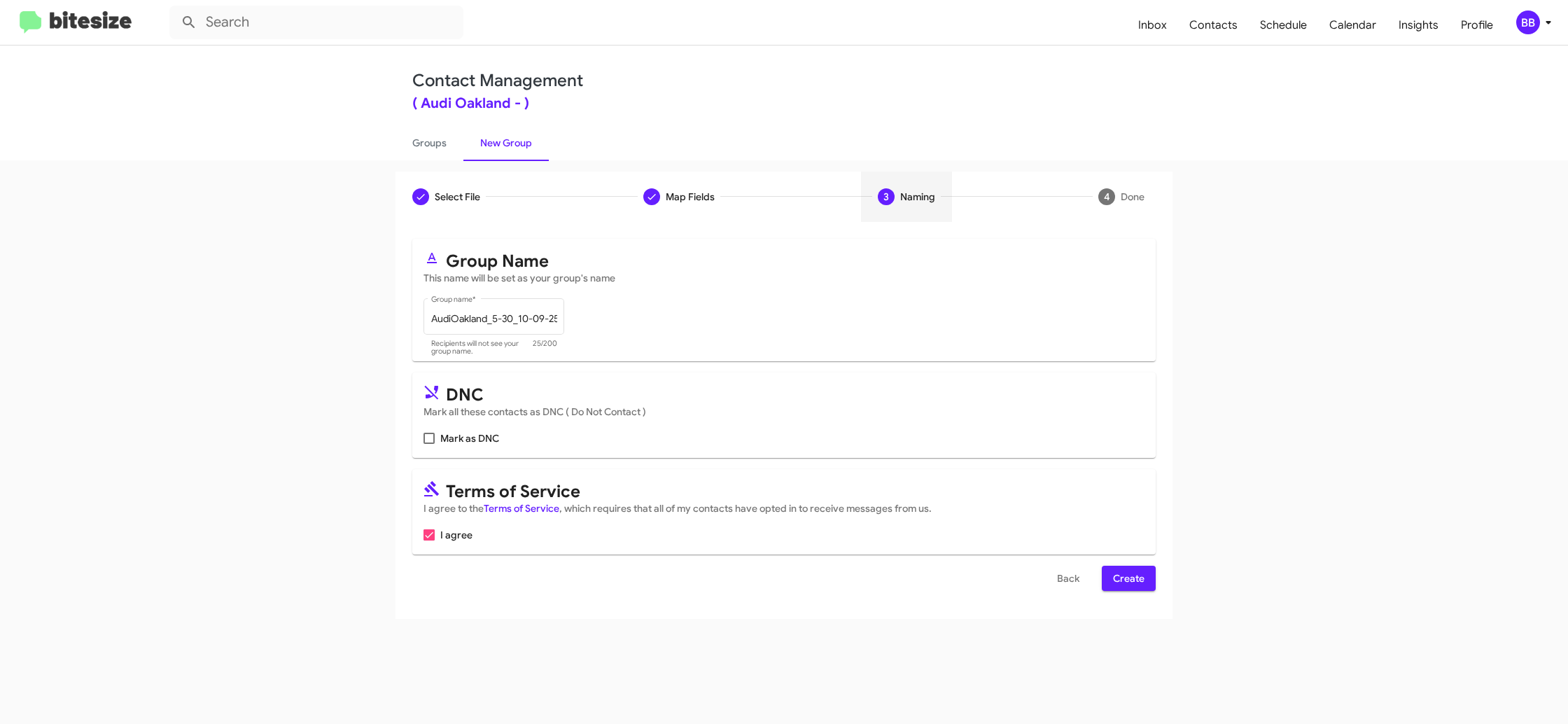
drag, startPoint x: 1118, startPoint y: 564, endPoint x: 1120, endPoint y: 571, distance: 7.3
click at [1118, 565] on form "Group Name This name will be set as your group's name AudiOakland_5-30_10-09-25…" at bounding box center [784, 414] width 743 height 352
drag, startPoint x: 1125, startPoint y: 576, endPoint x: 1098, endPoint y: 569, distance: 27.9
click at [1125, 576] on span "Create" at bounding box center [1128, 578] width 32 height 25
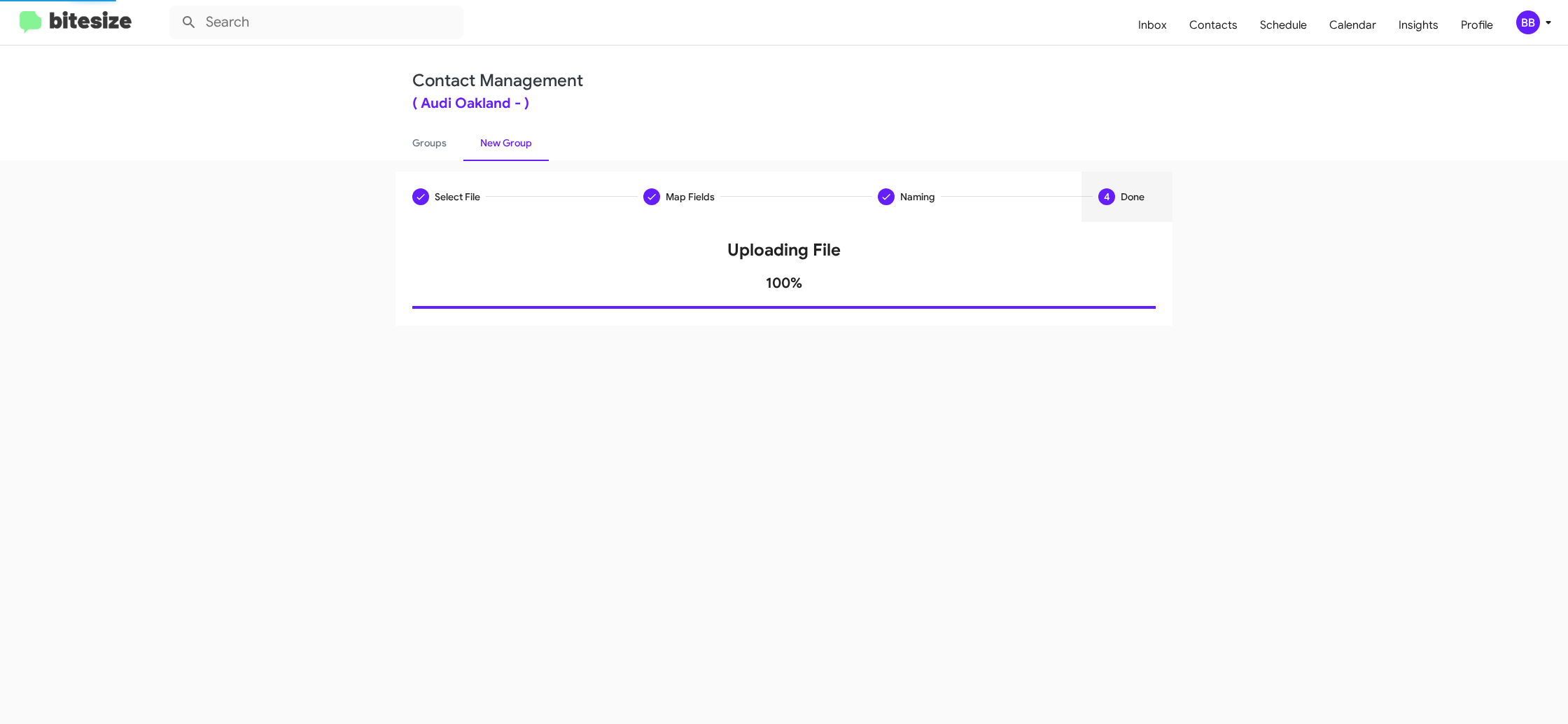
click at [454, 160] on div "Select File Map Fields Naming 4 Done Select File To import contacts, you need t…" at bounding box center [784, 442] width 1568 height 564
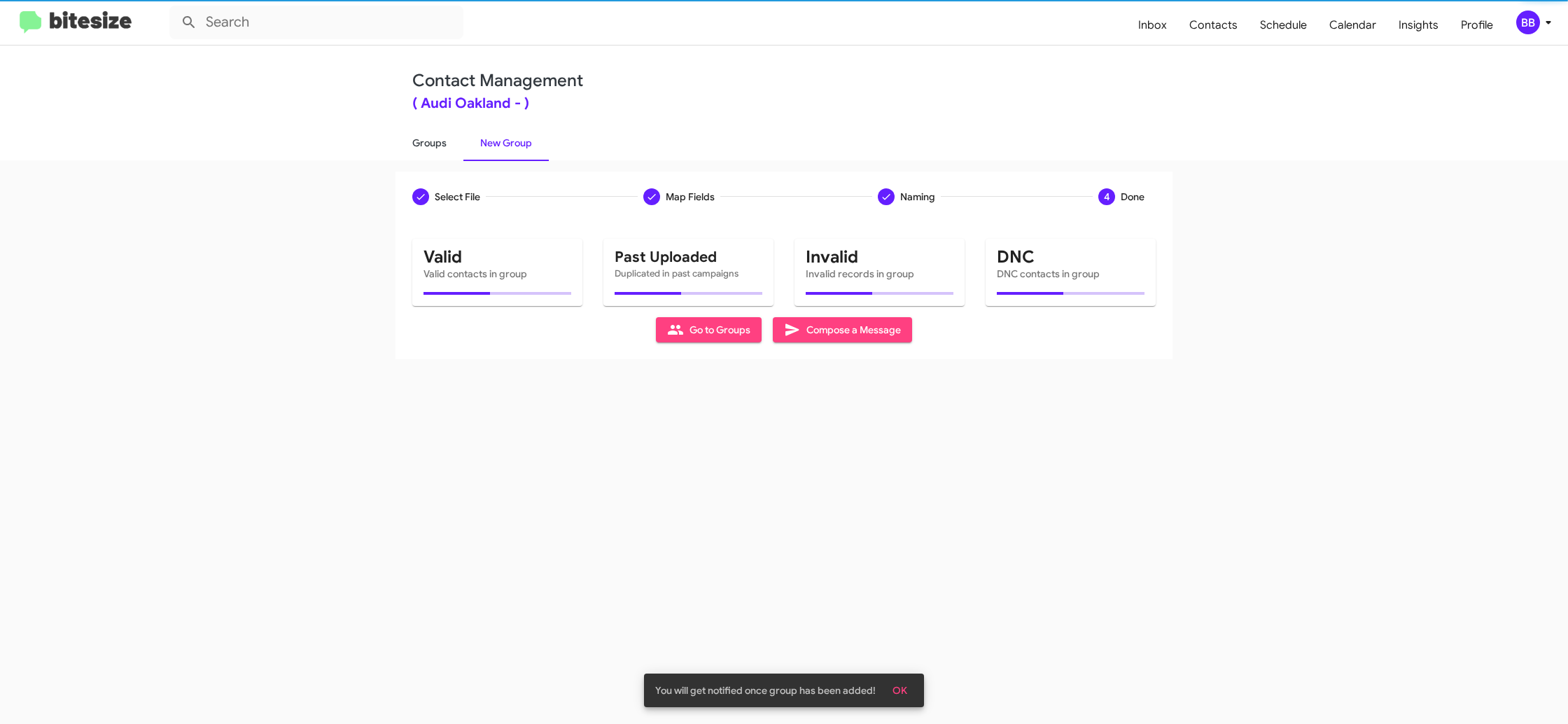
click at [423, 146] on link "Groups" at bounding box center [429, 142] width 68 height 36
type input "in:groups"
click at [423, 146] on link "Groups" at bounding box center [429, 142] width 68 height 36
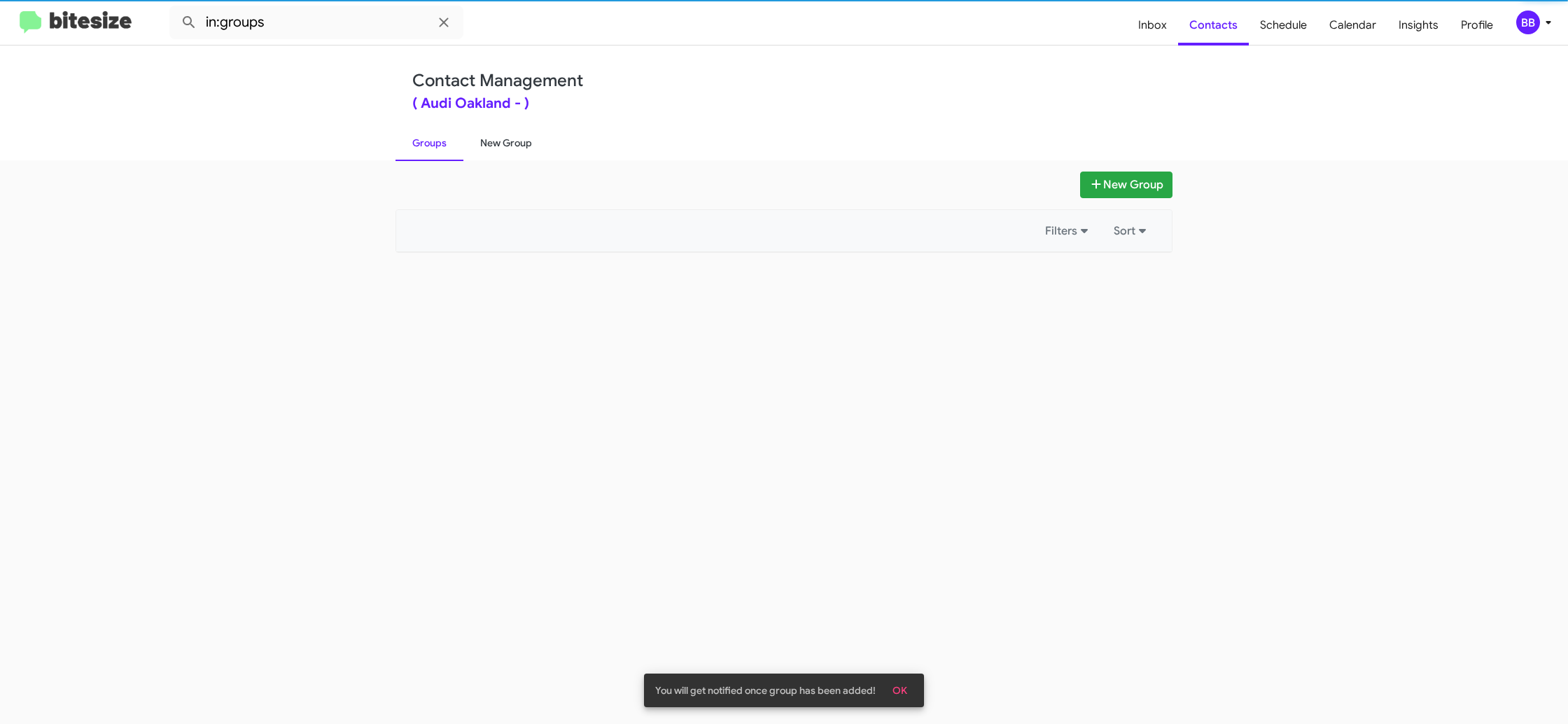
click at [518, 146] on link "New Group" at bounding box center [506, 142] width 86 height 36
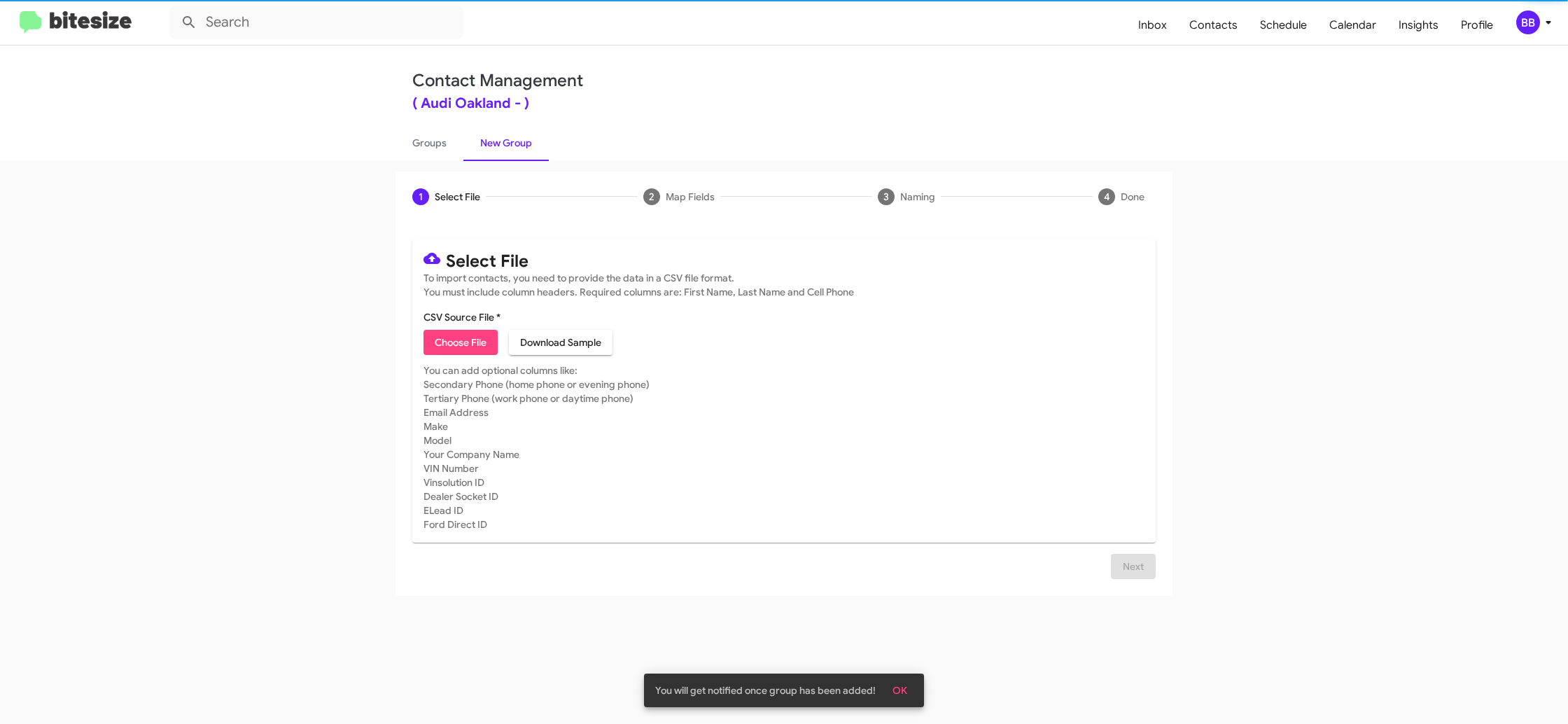
click at [518, 146] on link "New Group" at bounding box center [506, 142] width 86 height 36
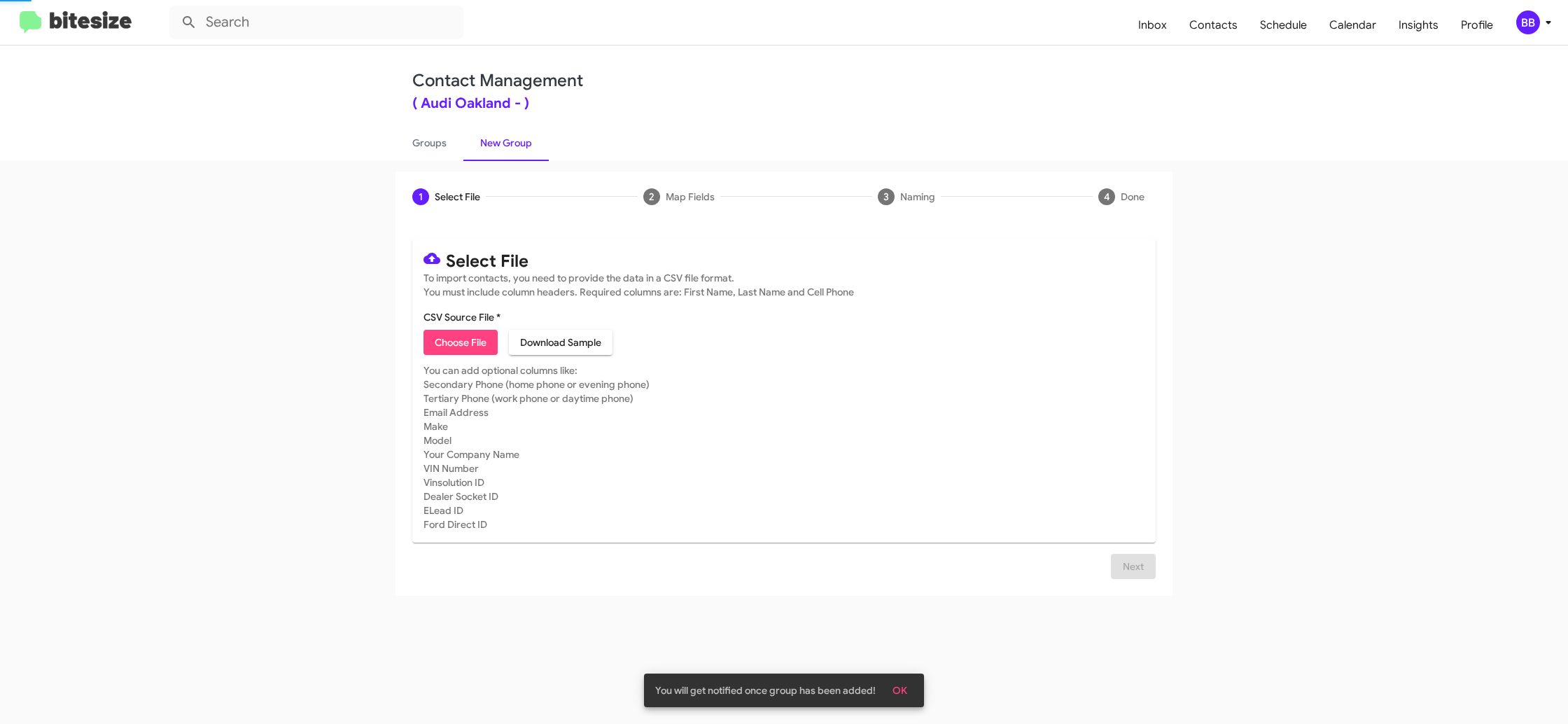
click at [463, 347] on span "Choose File" at bounding box center [461, 342] width 52 height 25
type input "AudiOakland_KBB_10-09-25"
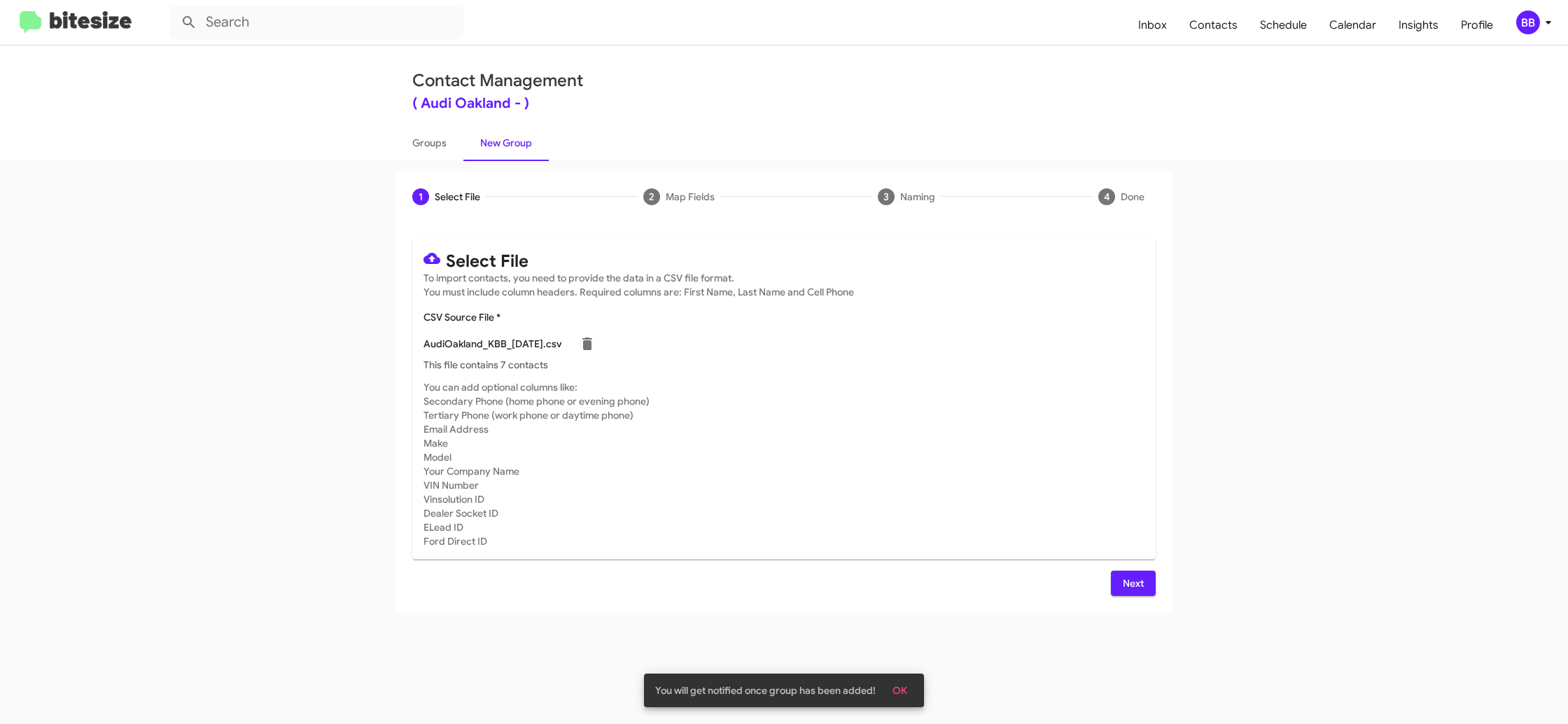
drag, startPoint x: 1166, startPoint y: 447, endPoint x: 1170, endPoint y: 493, distance: 46.2
click at [1169, 461] on div "Select File To import contacts, you need to provide the data in a CSV file form…" at bounding box center [784, 417] width 777 height 391
click at [1133, 580] on span "Next" at bounding box center [1134, 583] width 23 height 25
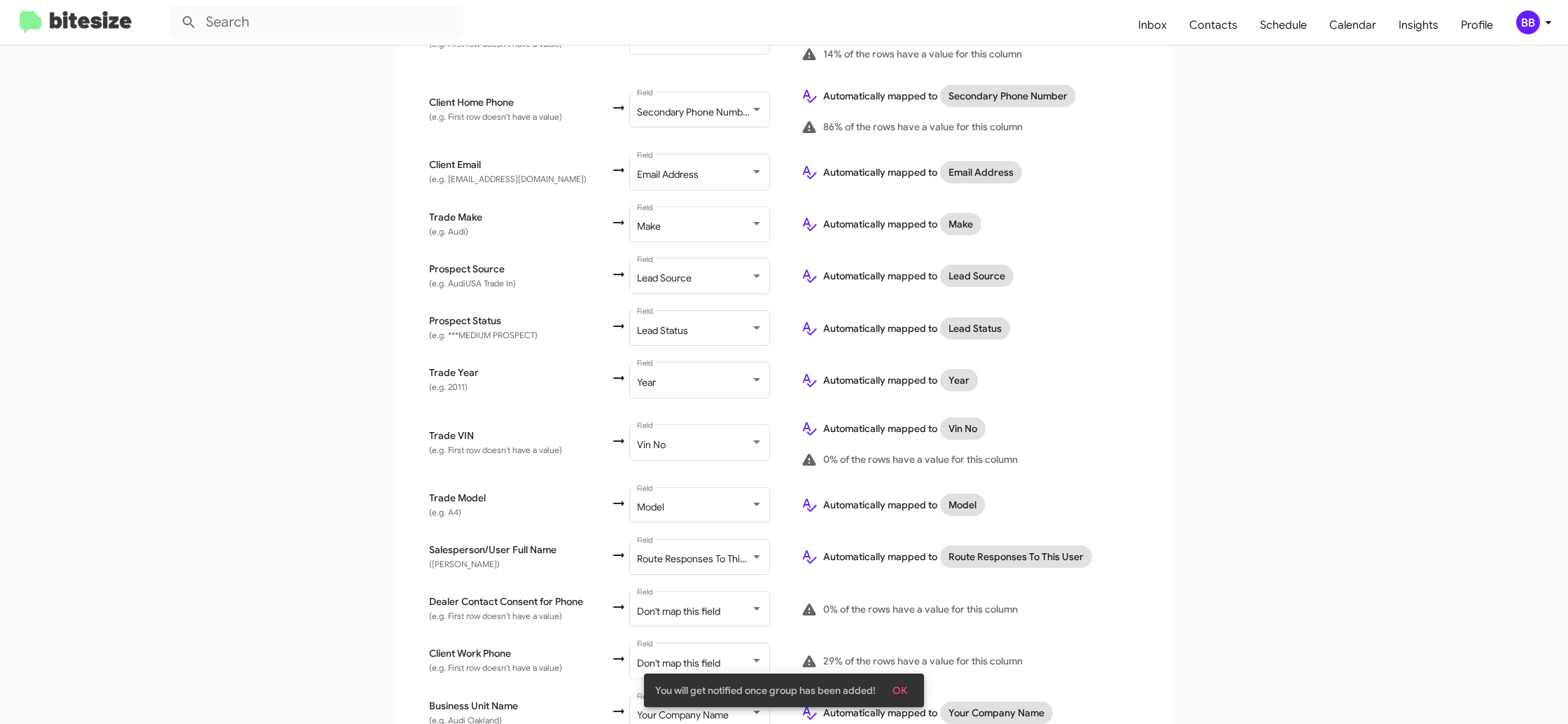
scroll to position [510, 0]
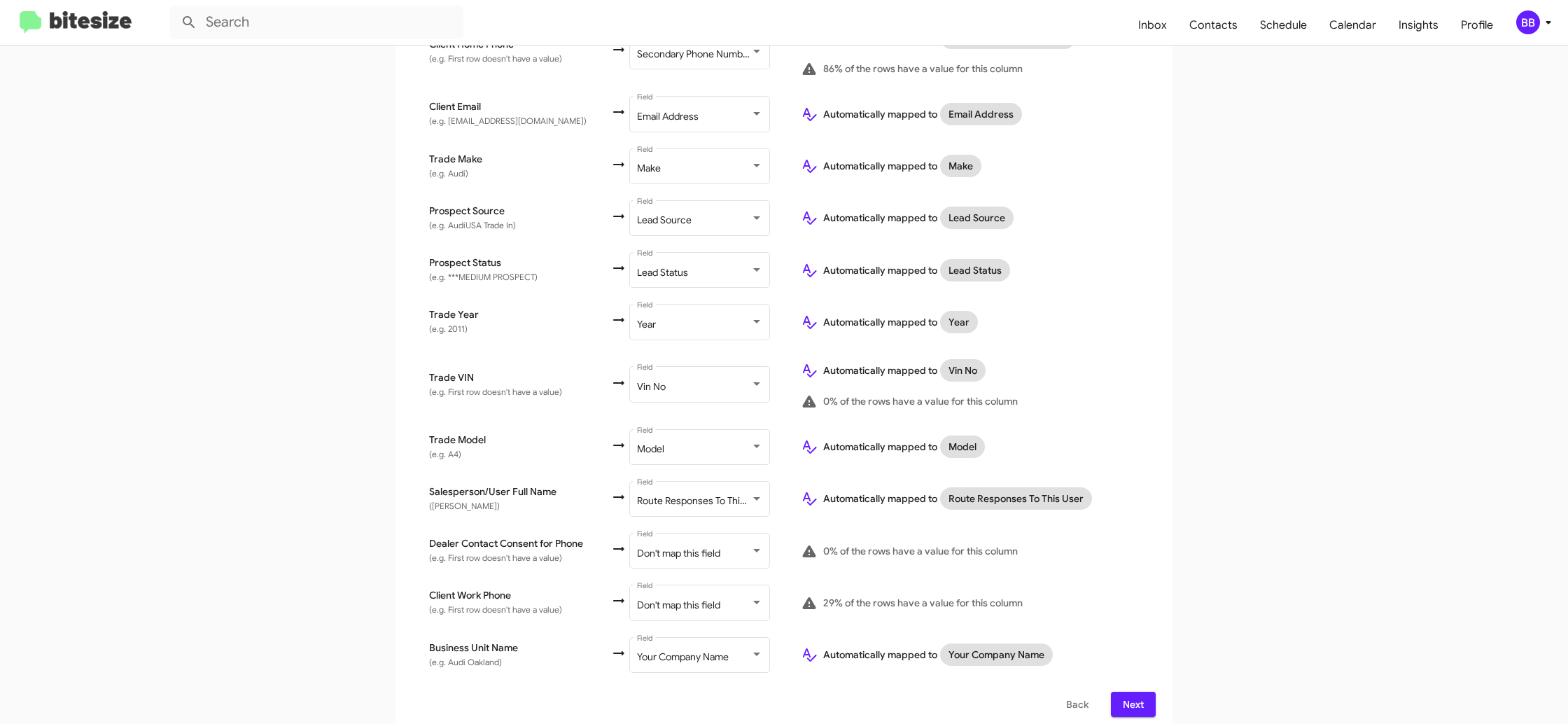
click at [1088, 692] on button "Back" at bounding box center [1077, 704] width 44 height 25
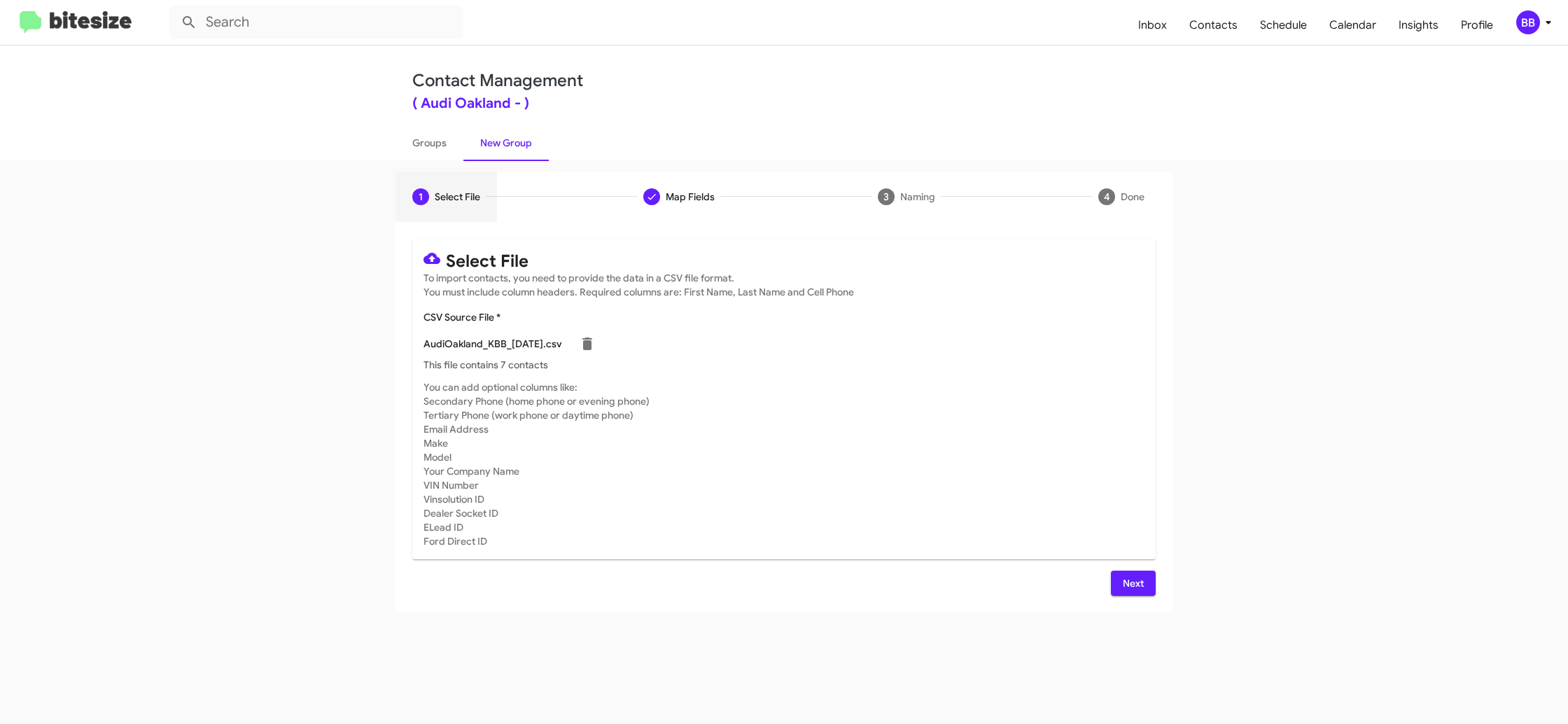
scroll to position [0, 0]
click at [437, 138] on link "Groups" at bounding box center [429, 142] width 68 height 36
type input "in:groups"
click at [437, 138] on link "Groups" at bounding box center [429, 142] width 68 height 36
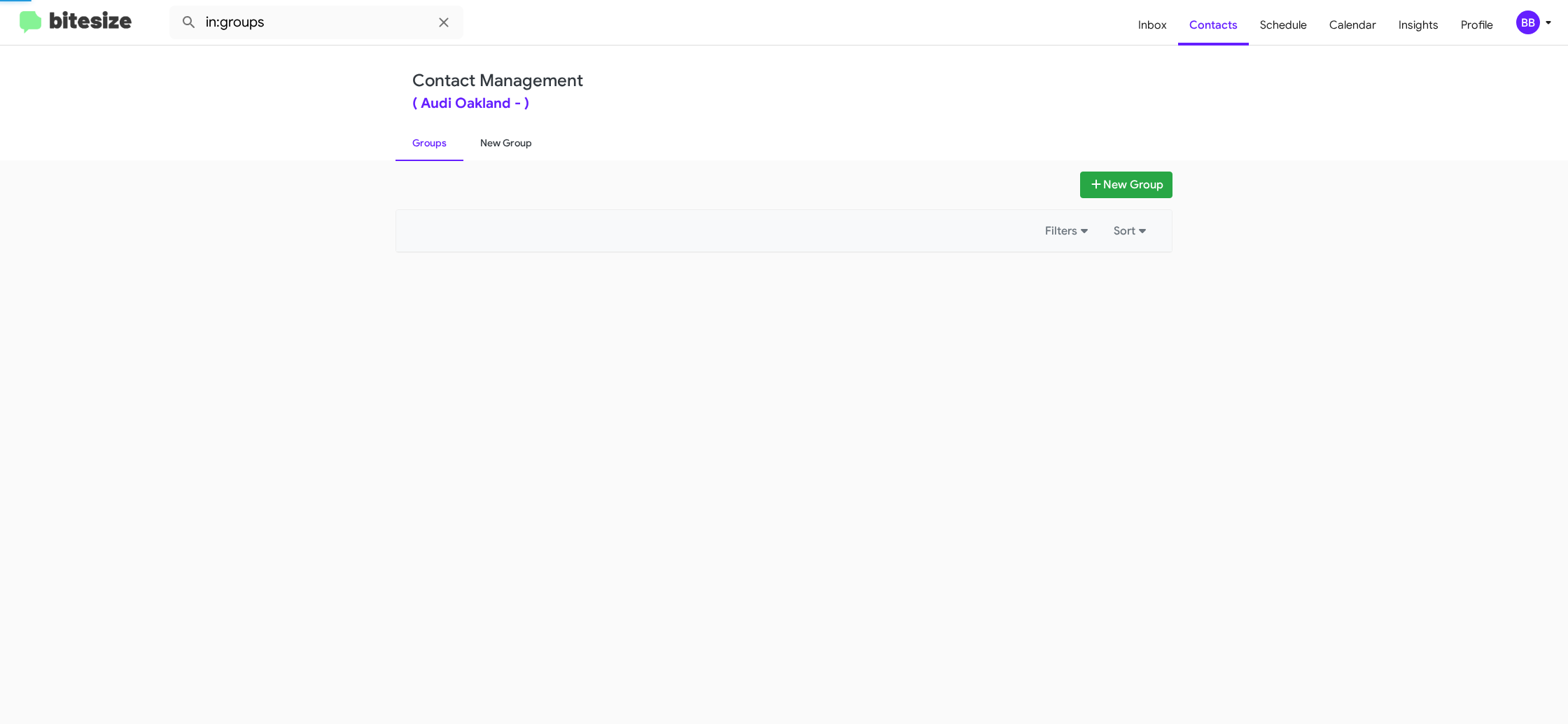
click at [491, 143] on link "New Group" at bounding box center [506, 142] width 86 height 36
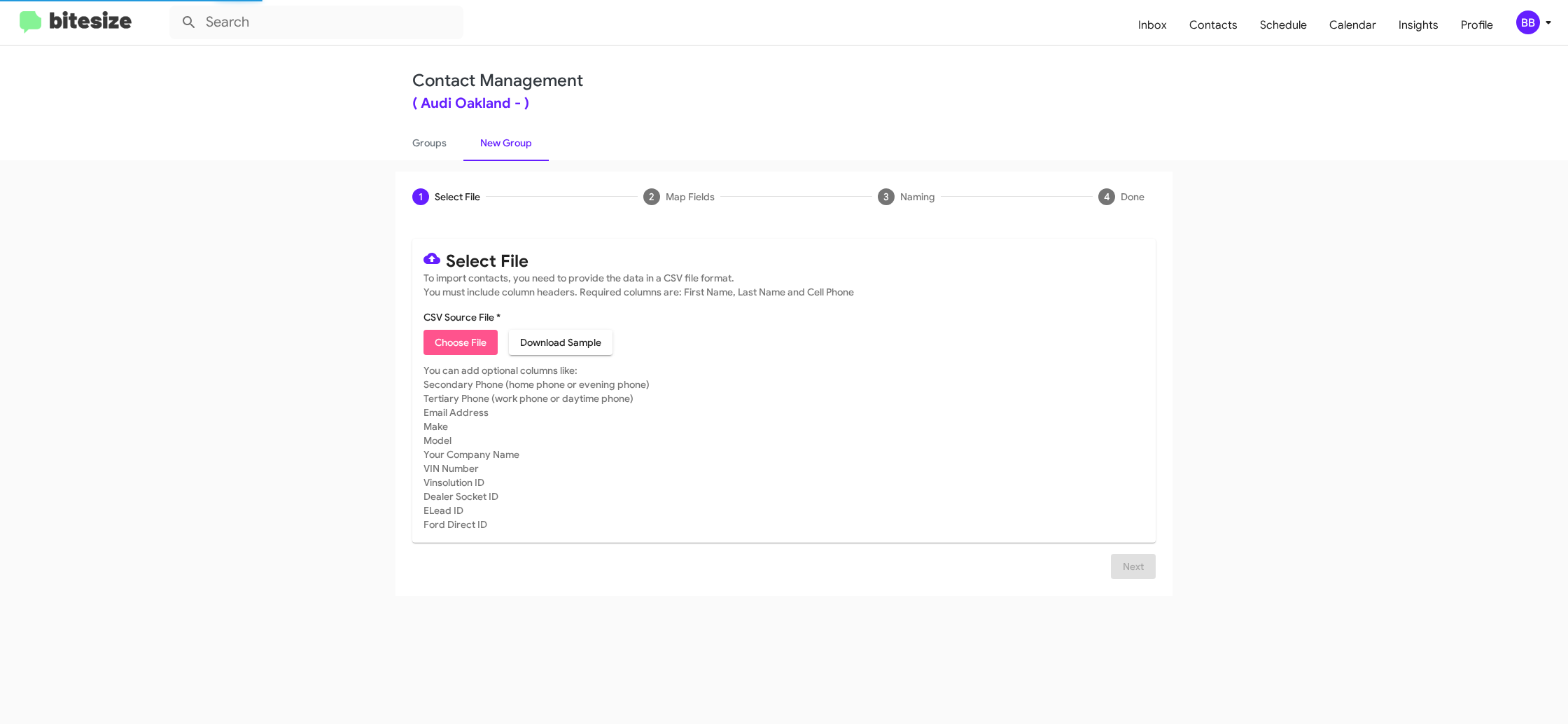
click at [454, 344] on span "Choose File" at bounding box center [461, 342] width 52 height 25
type input "AudiOakland_KBB_10-09-25"
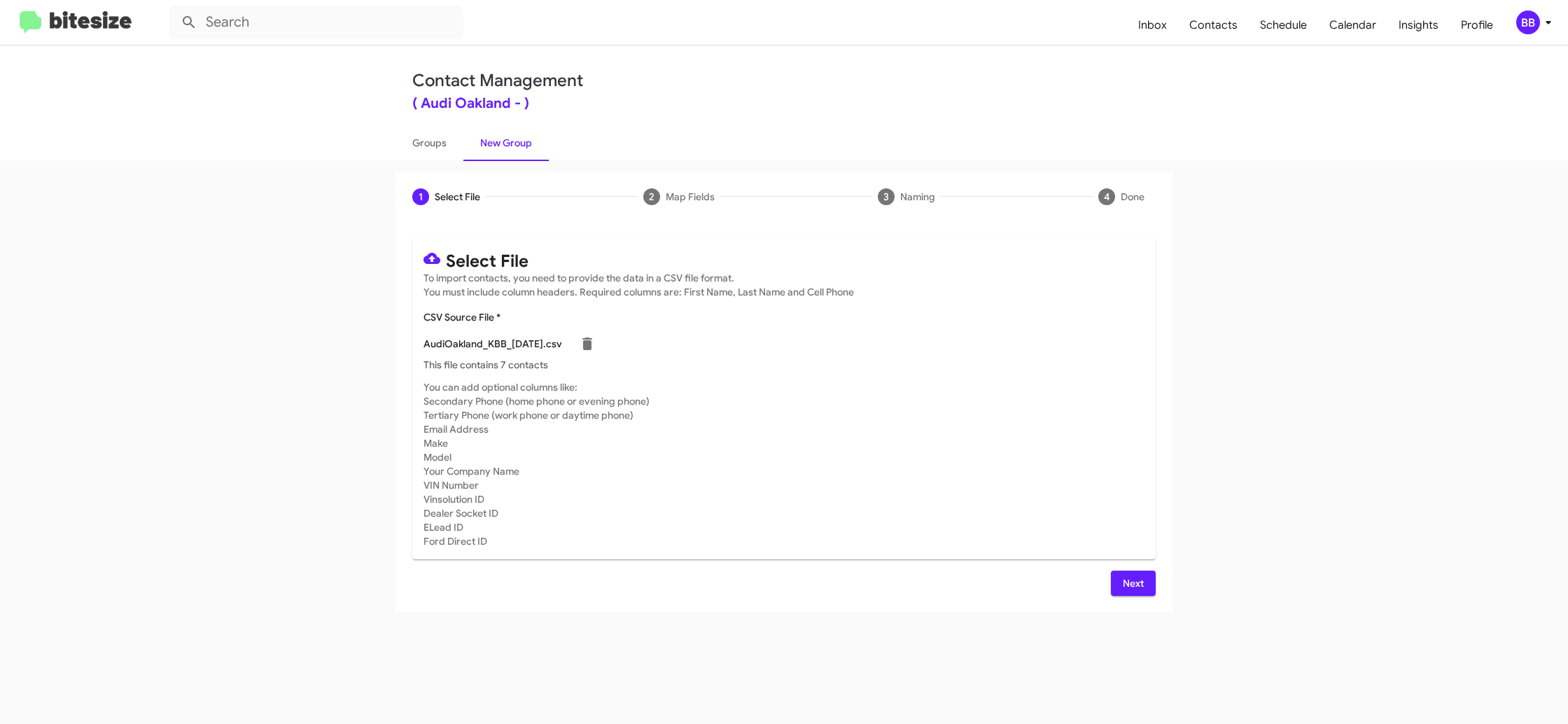
drag, startPoint x: 1132, startPoint y: 409, endPoint x: 1182, endPoint y: 544, distance: 144.0
click at [1133, 431] on mat-card-subtitle "You can add optional columns like: Secondary Phone (home phone or evening phone…" at bounding box center [784, 464] width 721 height 168
click at [1131, 591] on span "Next" at bounding box center [1134, 583] width 23 height 25
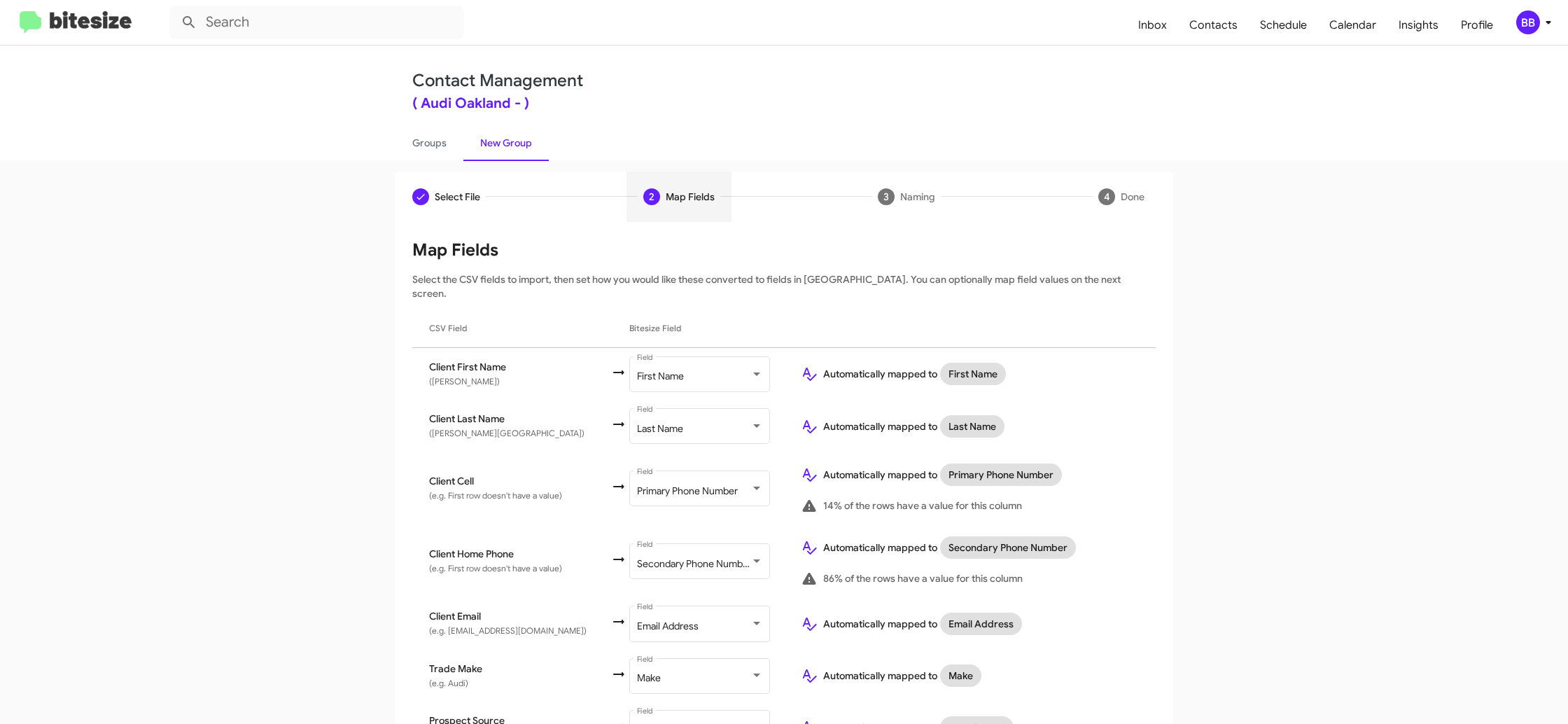
scroll to position [457, 0]
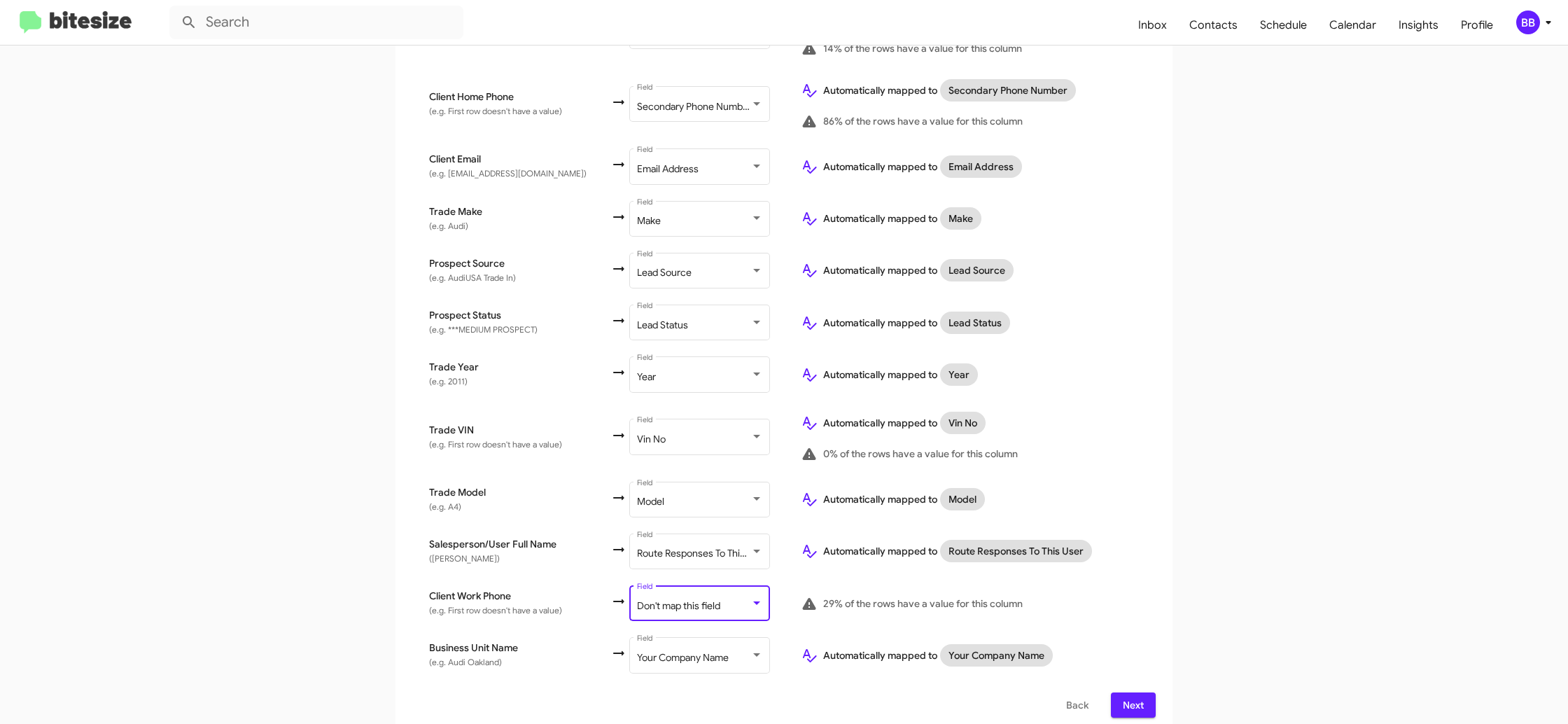
click at [674, 599] on span "Don't map this field" at bounding box center [678, 606] width 83 height 13
click at [1180, 429] on div "Select File 2 Map Fields 3 Naming 4 Done Select File To import contacts, you ne…" at bounding box center [784, 224] width 798 height 1020
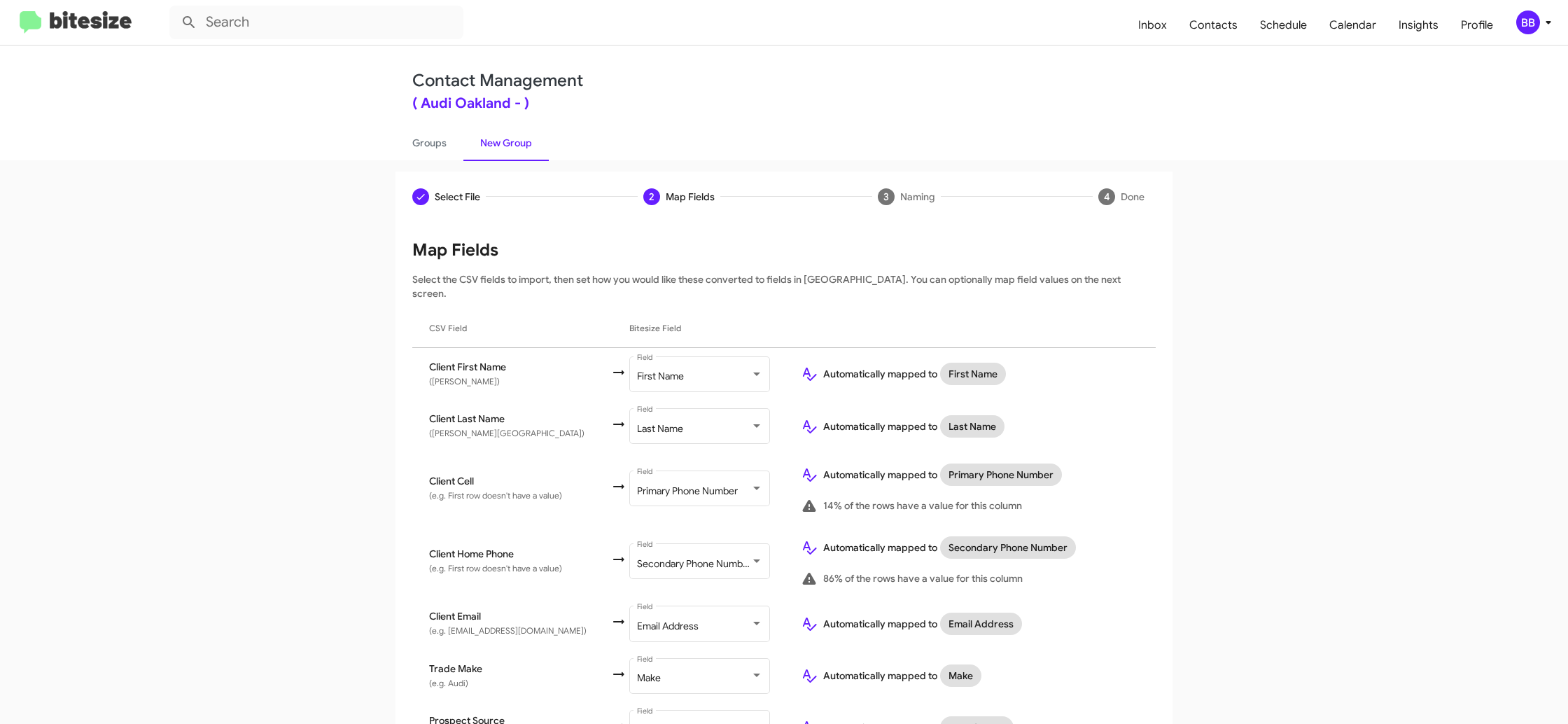
scroll to position [457, 0]
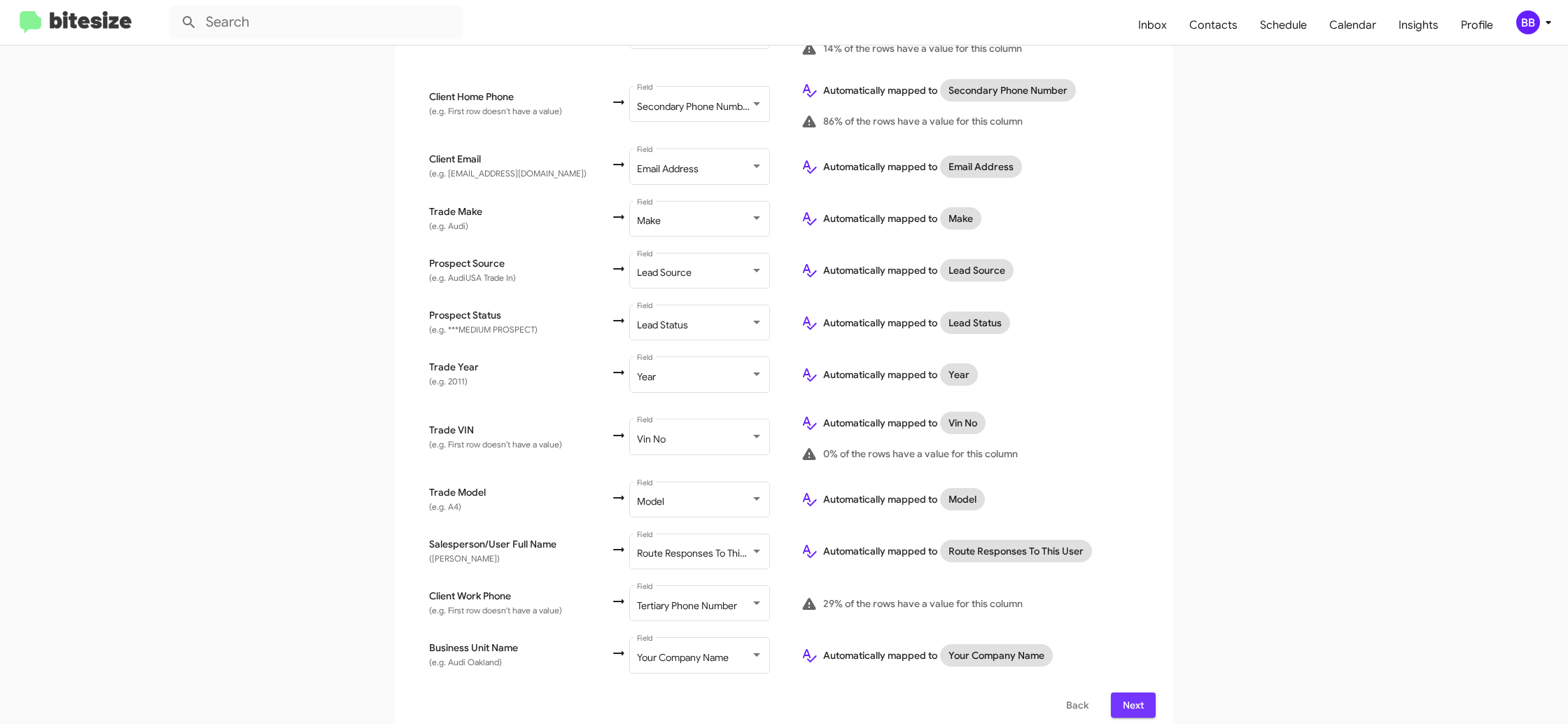
click at [1140, 694] on span "Next" at bounding box center [1134, 705] width 23 height 25
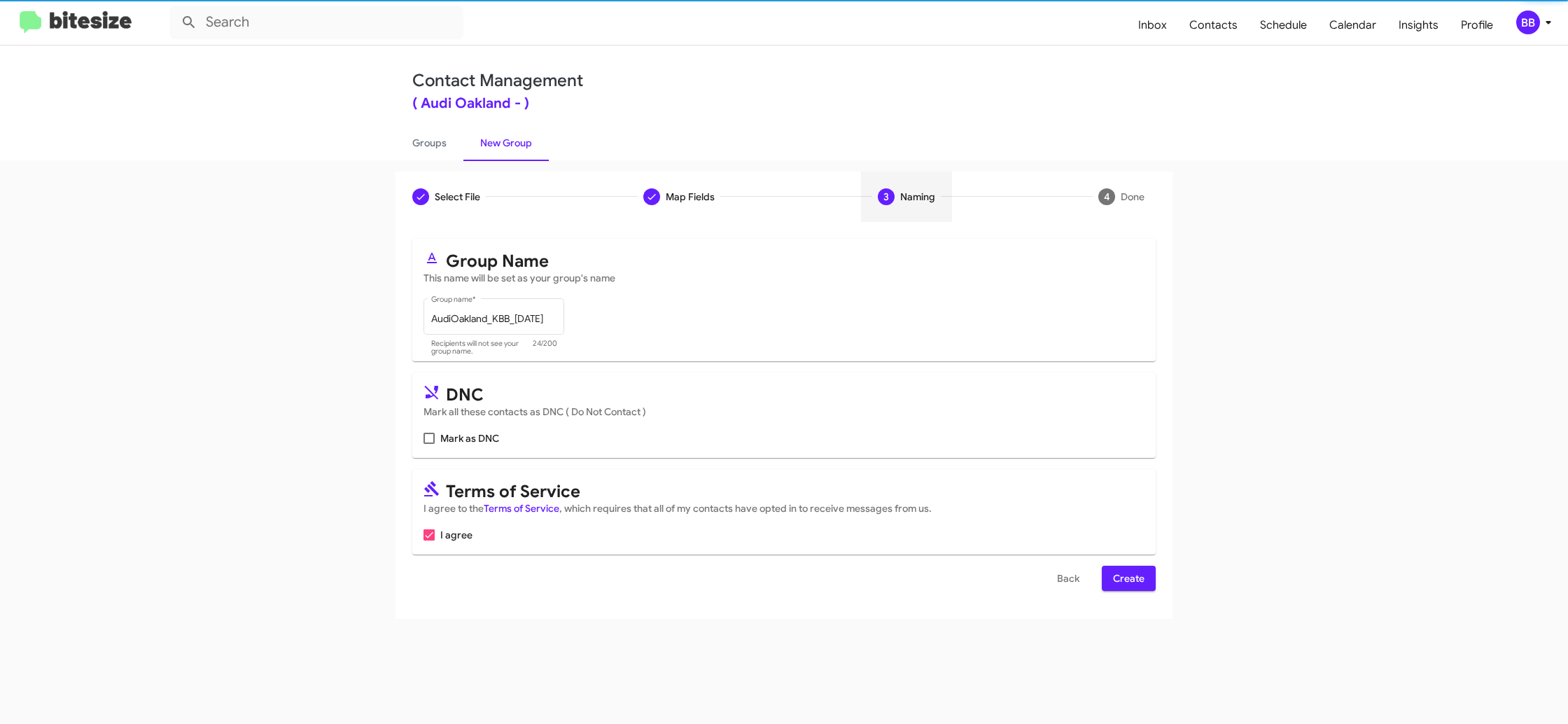
scroll to position [0, 0]
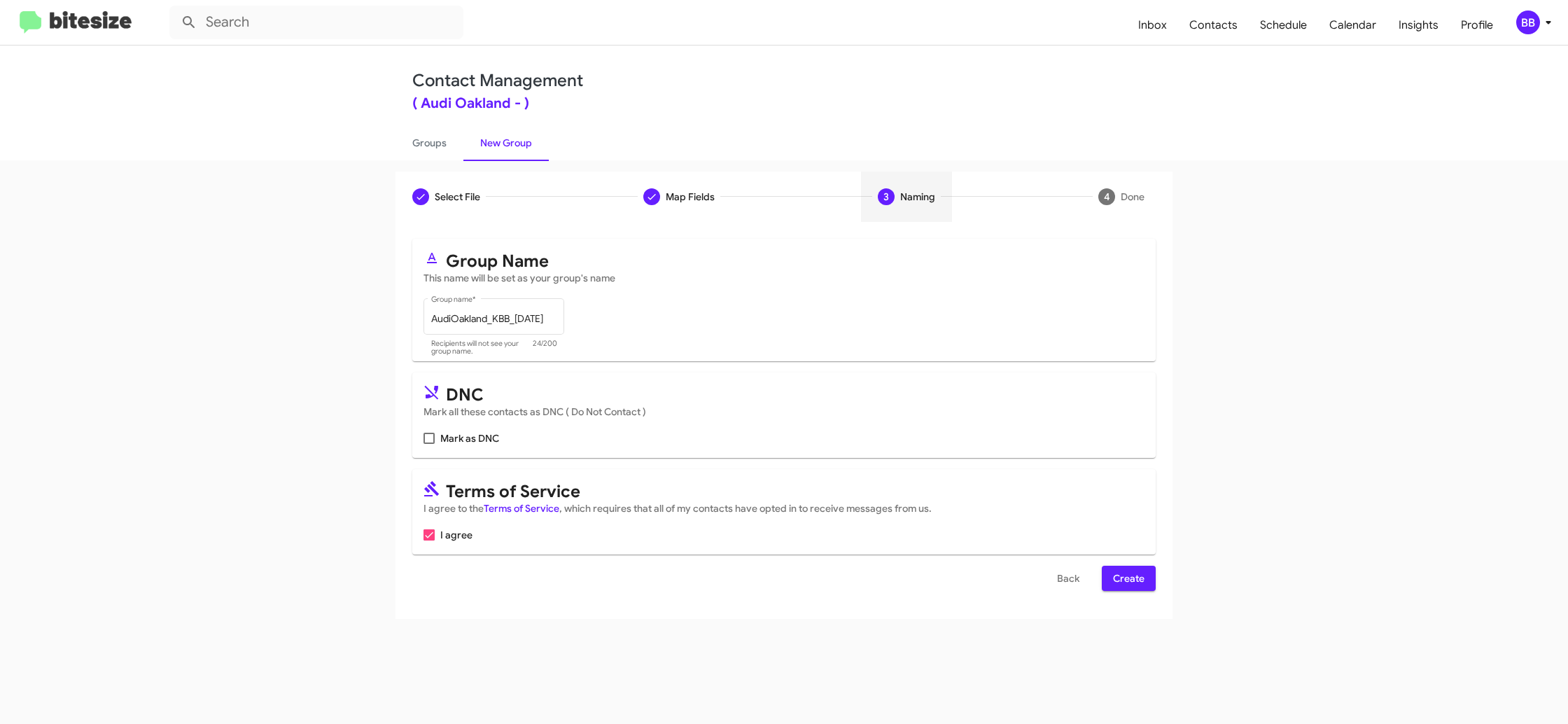
click at [1138, 576] on span "Create" at bounding box center [1128, 578] width 32 height 25
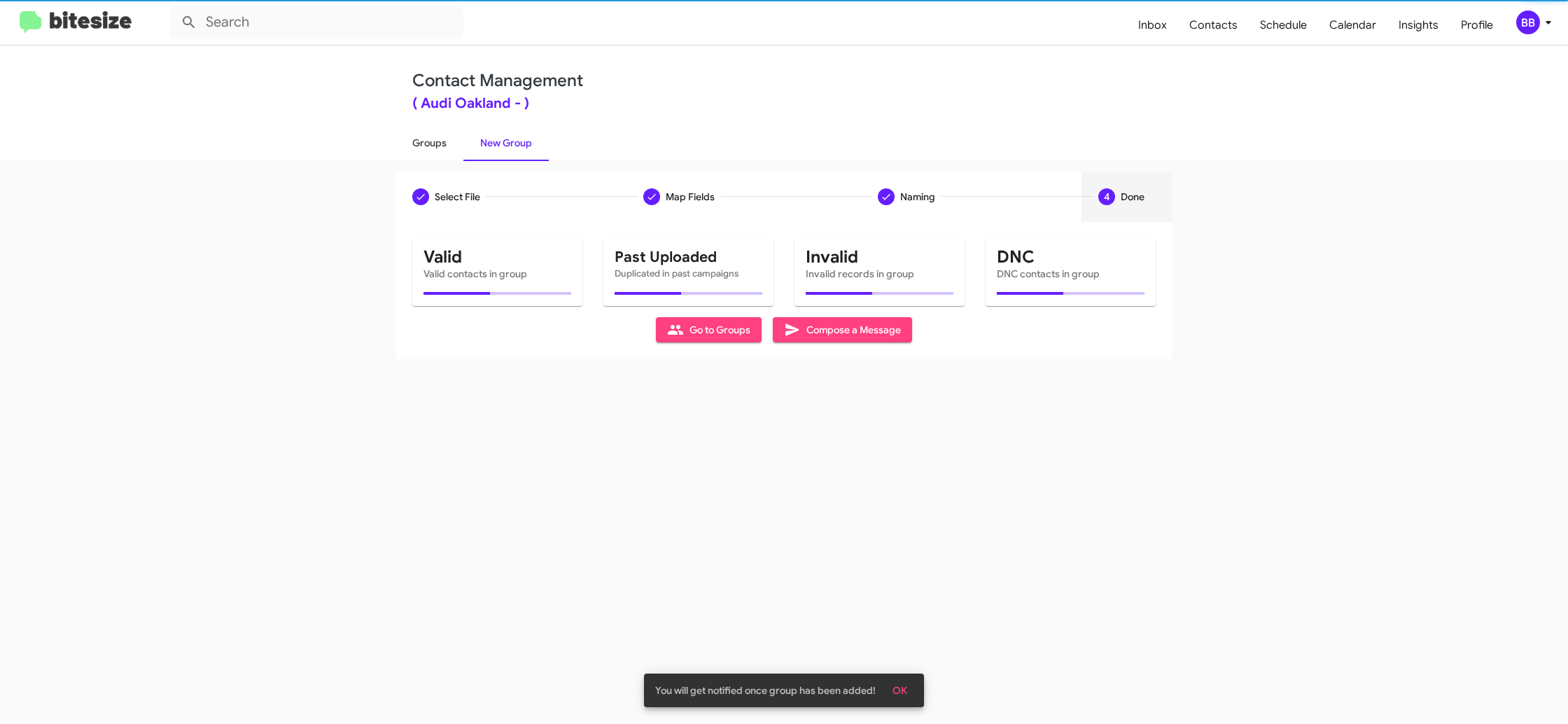
click at [437, 159] on link "Groups" at bounding box center [429, 142] width 68 height 36
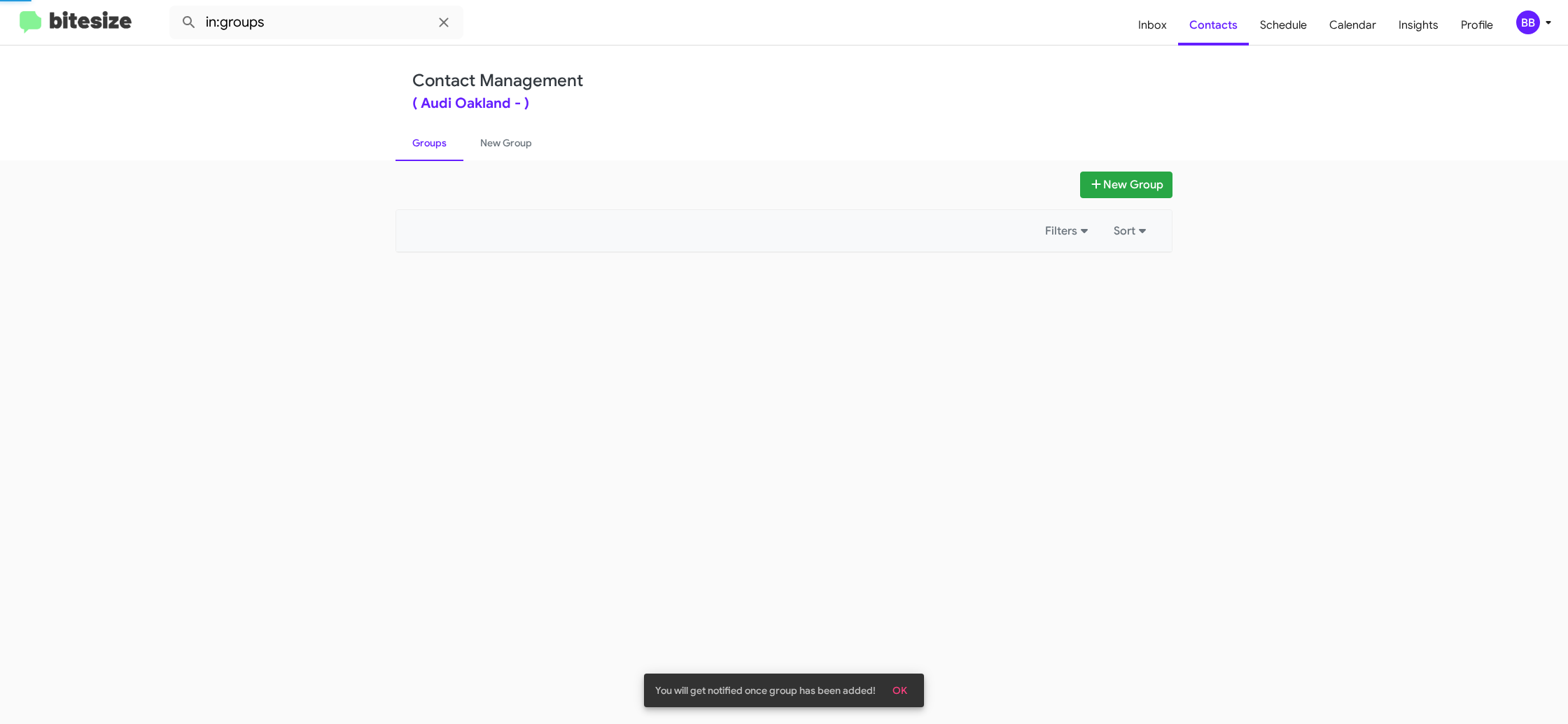
click at [437, 159] on link "Groups" at bounding box center [429, 142] width 68 height 36
drag, startPoint x: 437, startPoint y: 159, endPoint x: 442, endPoint y: 169, distance: 11.2
click at [437, 159] on link "Groups" at bounding box center [429, 142] width 68 height 36
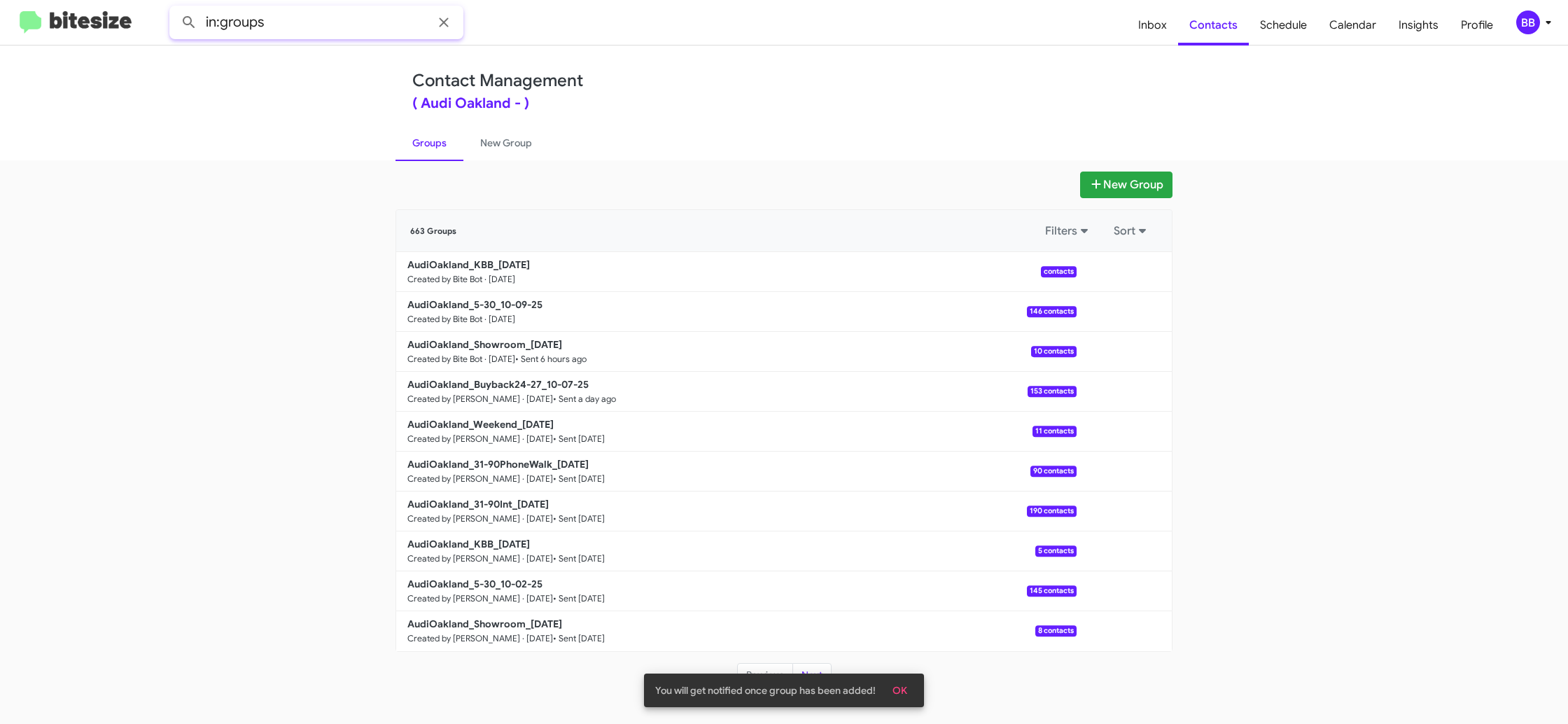
click at [342, 23] on input "in:groups" at bounding box center [316, 23] width 294 height 34
click at [175, 8] on button at bounding box center [188, 22] width 28 height 28
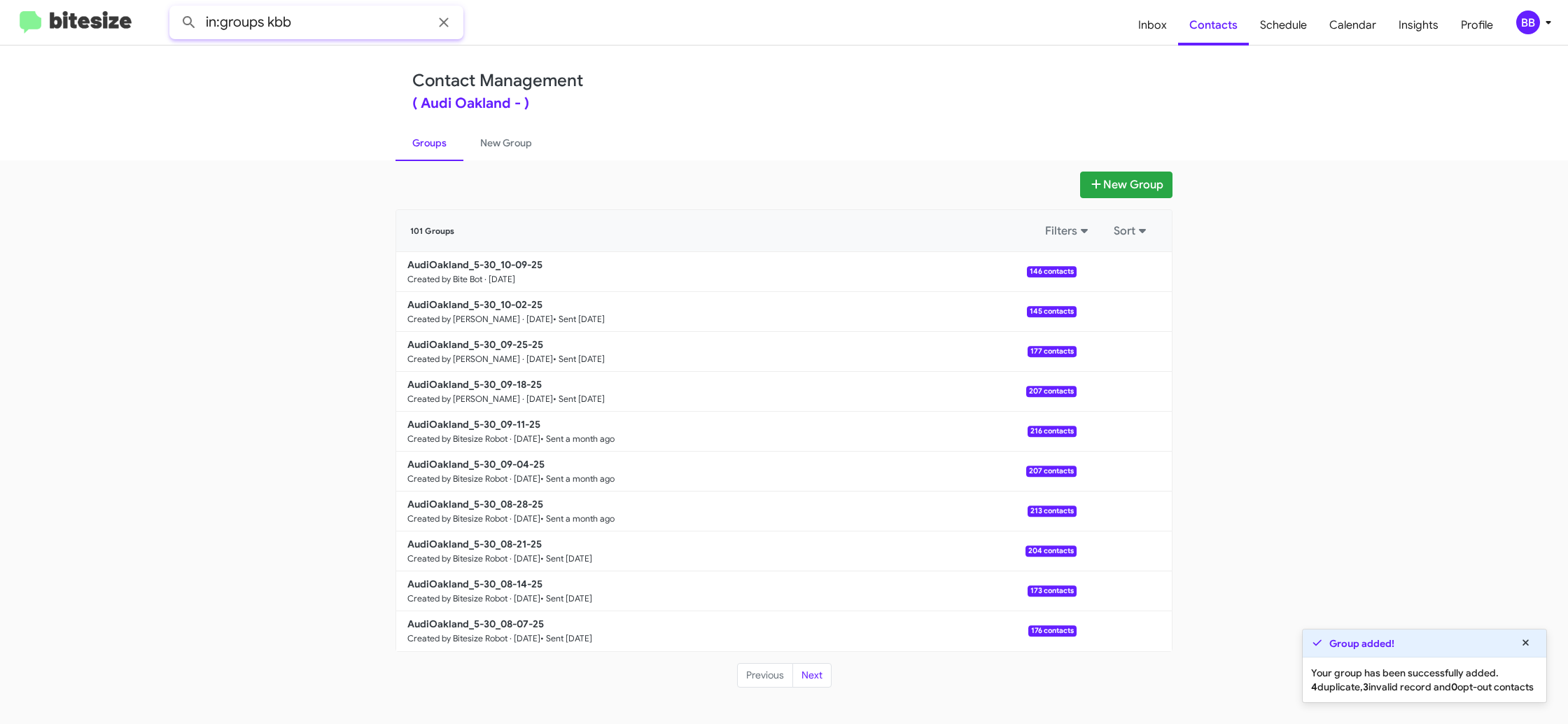
type input "in:groups kbb"
click at [175, 8] on button at bounding box center [188, 22] width 28 height 28
click at [483, 135] on link "New Group" at bounding box center [506, 142] width 86 height 36
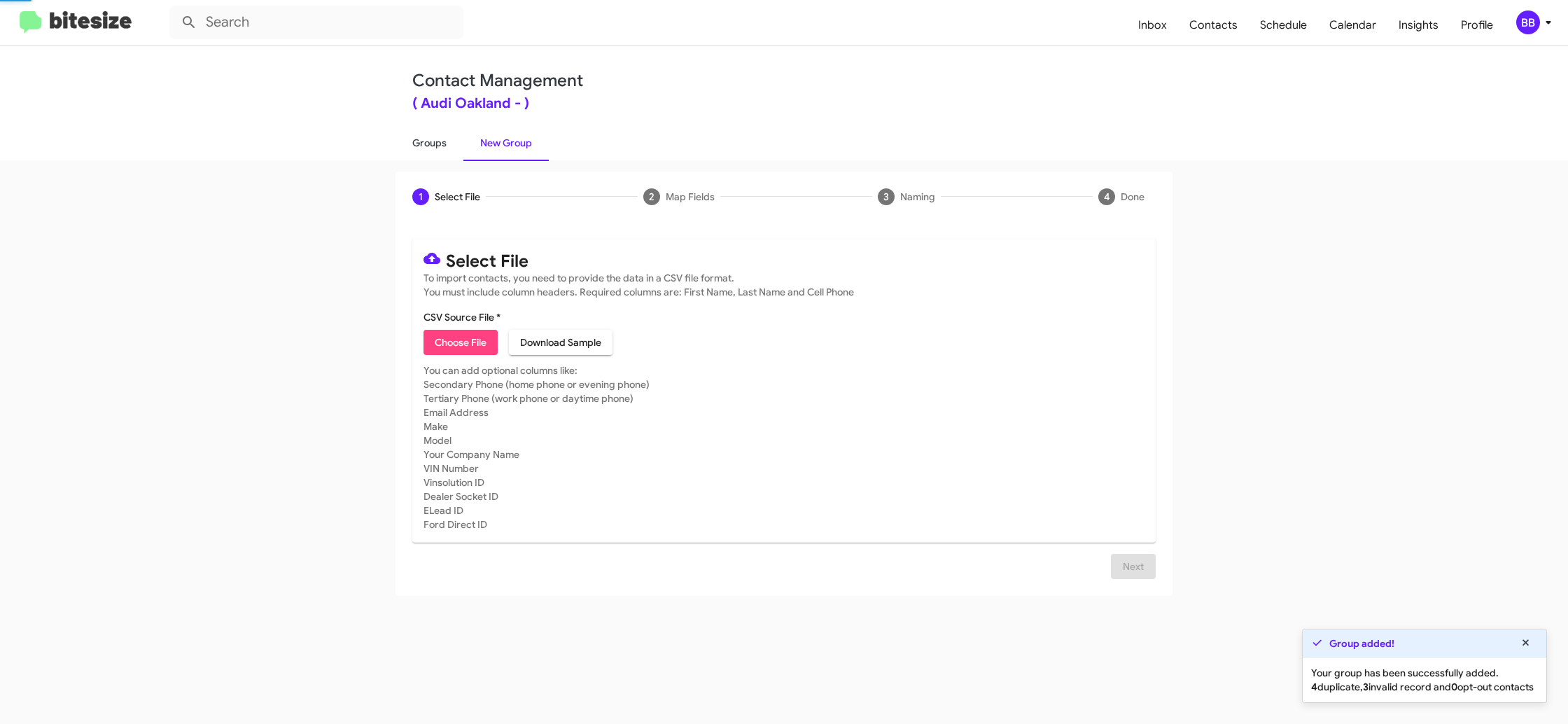
click at [421, 141] on link "Groups" at bounding box center [429, 142] width 68 height 36
type input "in:groups"
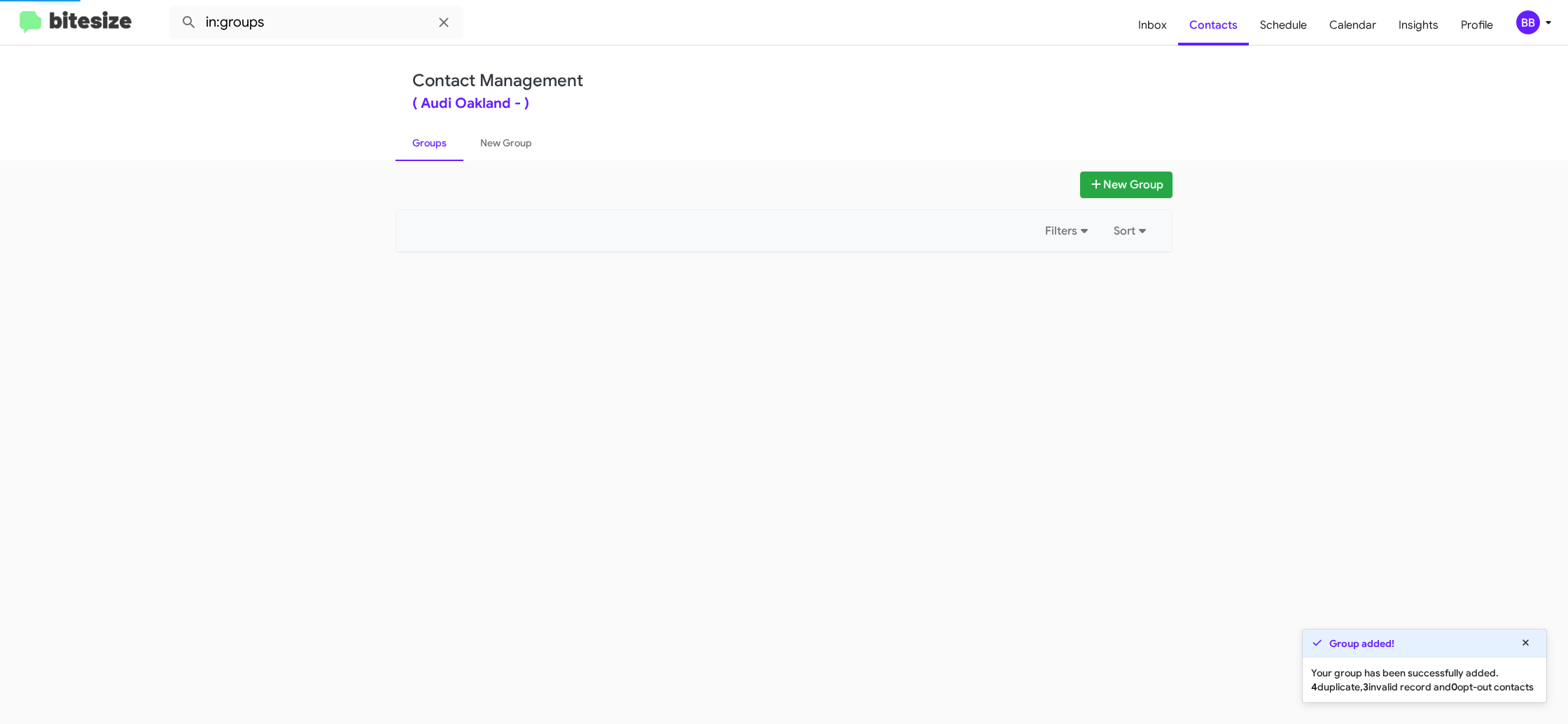
click at [421, 141] on link "Groups" at bounding box center [429, 142] width 68 height 36
drag, startPoint x: 421, startPoint y: 141, endPoint x: 669, endPoint y: 247, distance: 269.7
click at [429, 141] on link "Groups" at bounding box center [429, 142] width 68 height 36
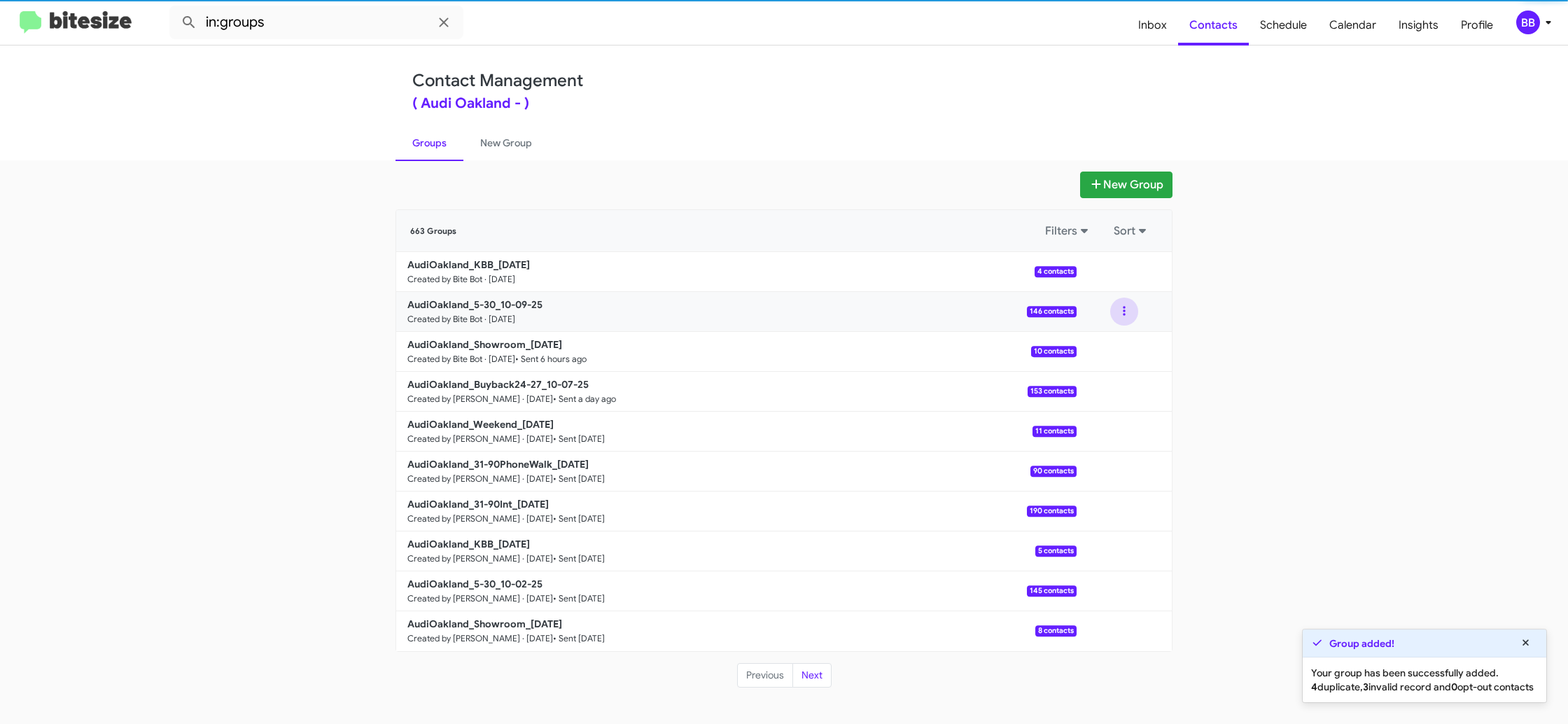
drag, startPoint x: 1120, startPoint y: 310, endPoint x: 1117, endPoint y: 326, distance: 16.3
click at [1120, 315] on button at bounding box center [1124, 311] width 28 height 28
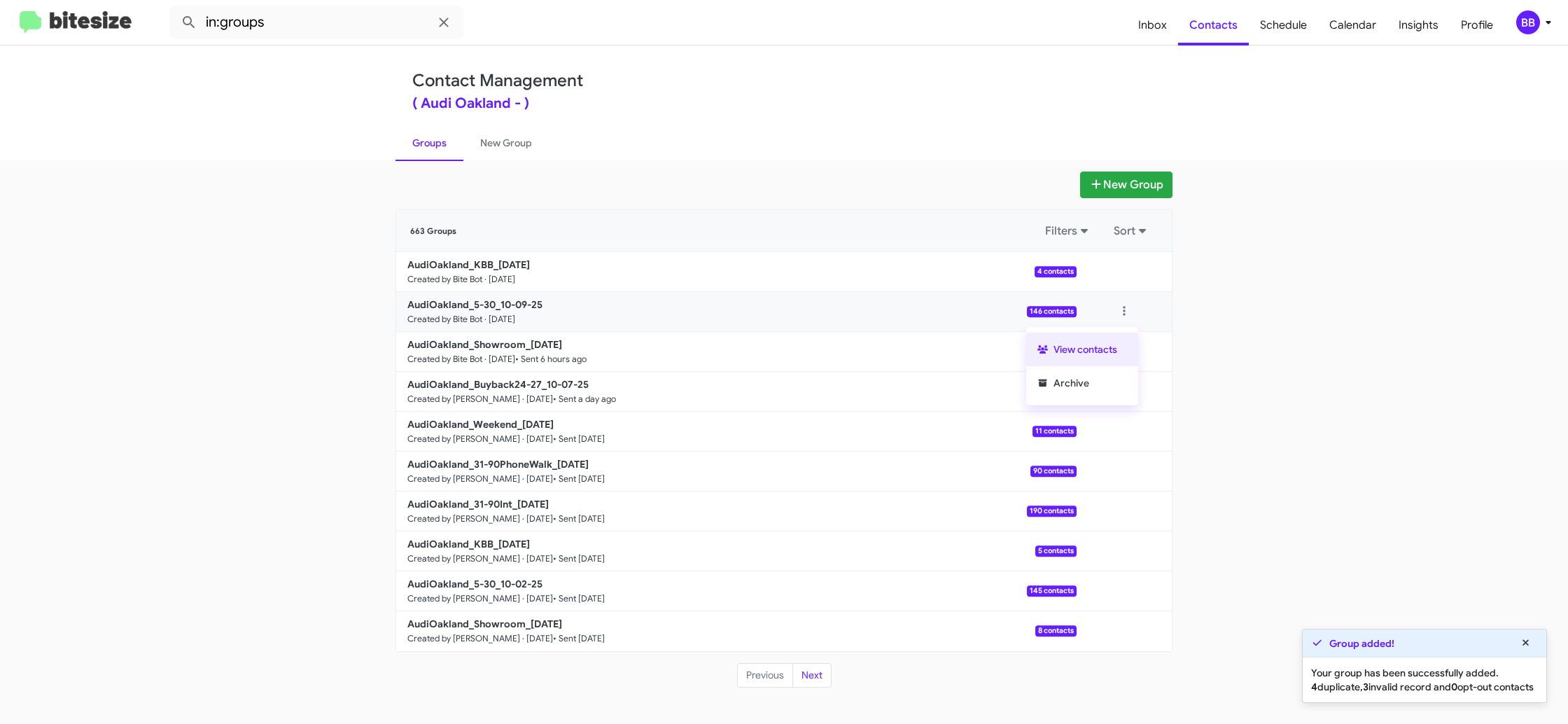
click at [1105, 343] on button "View contacts" at bounding box center [1082, 349] width 112 height 34
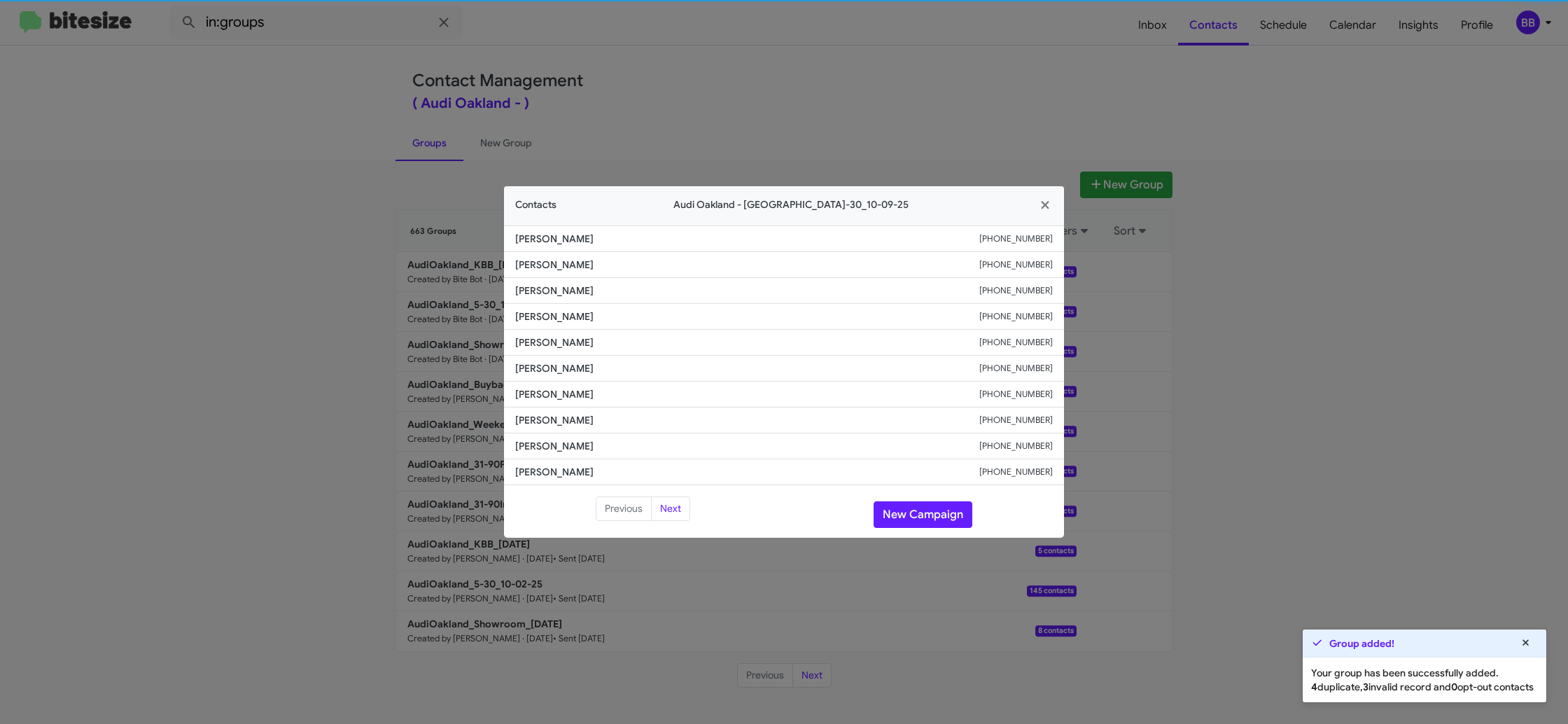
click at [541, 373] on span "Orlando Ferrer" at bounding box center [747, 368] width 464 height 14
drag, startPoint x: 541, startPoint y: 373, endPoint x: 566, endPoint y: 379, distance: 25.7
click at [541, 373] on span "Orlando Ferrer" at bounding box center [747, 368] width 464 height 14
copy span "Orlando Ferrer"
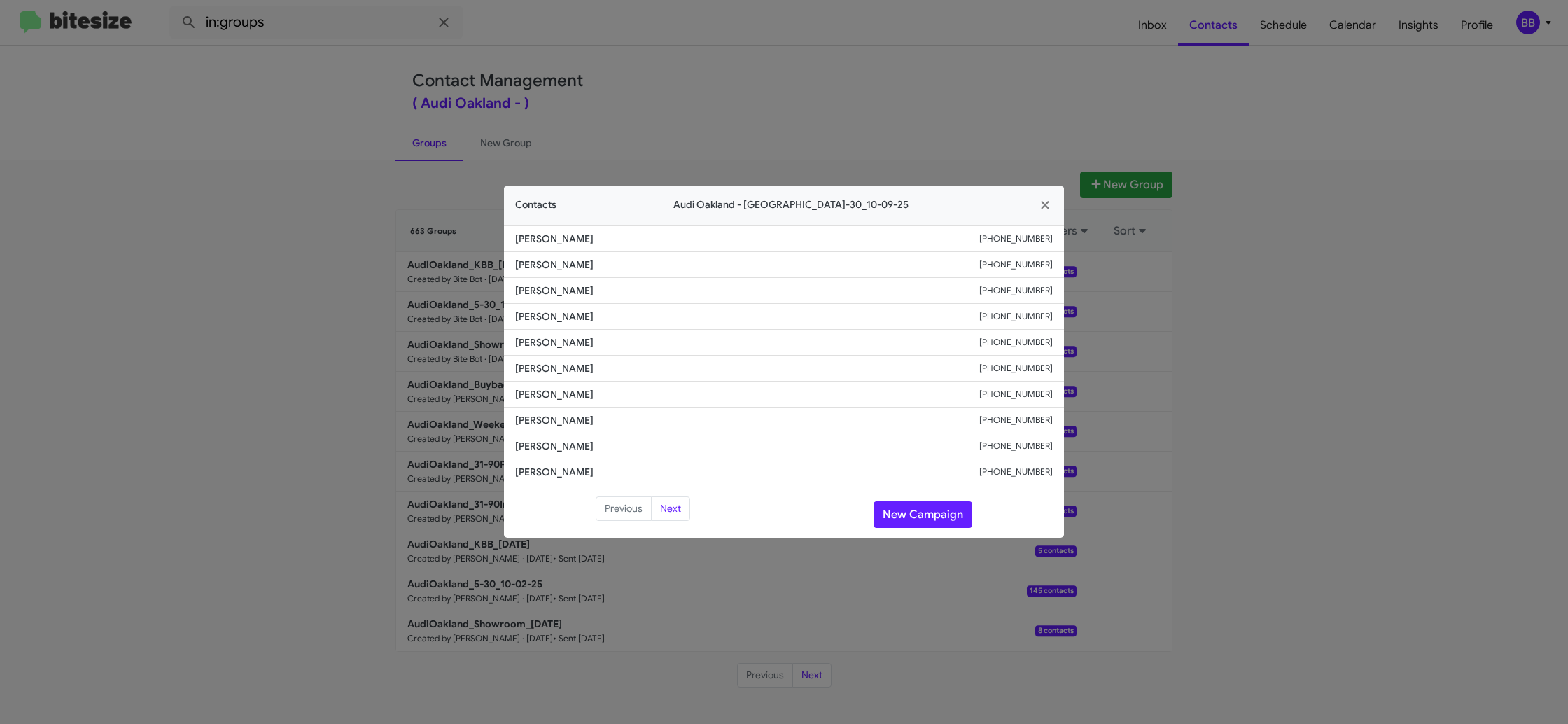
drag, startPoint x: 726, startPoint y: 28, endPoint x: 769, endPoint y: 60, distance: 53.6
click at [729, 28] on modal-container "Contacts Audi Oakland - AudiOakland_5-30_10-09-25 Tom Tomacci +16505200336 Thom…" at bounding box center [784, 362] width 1568 height 724
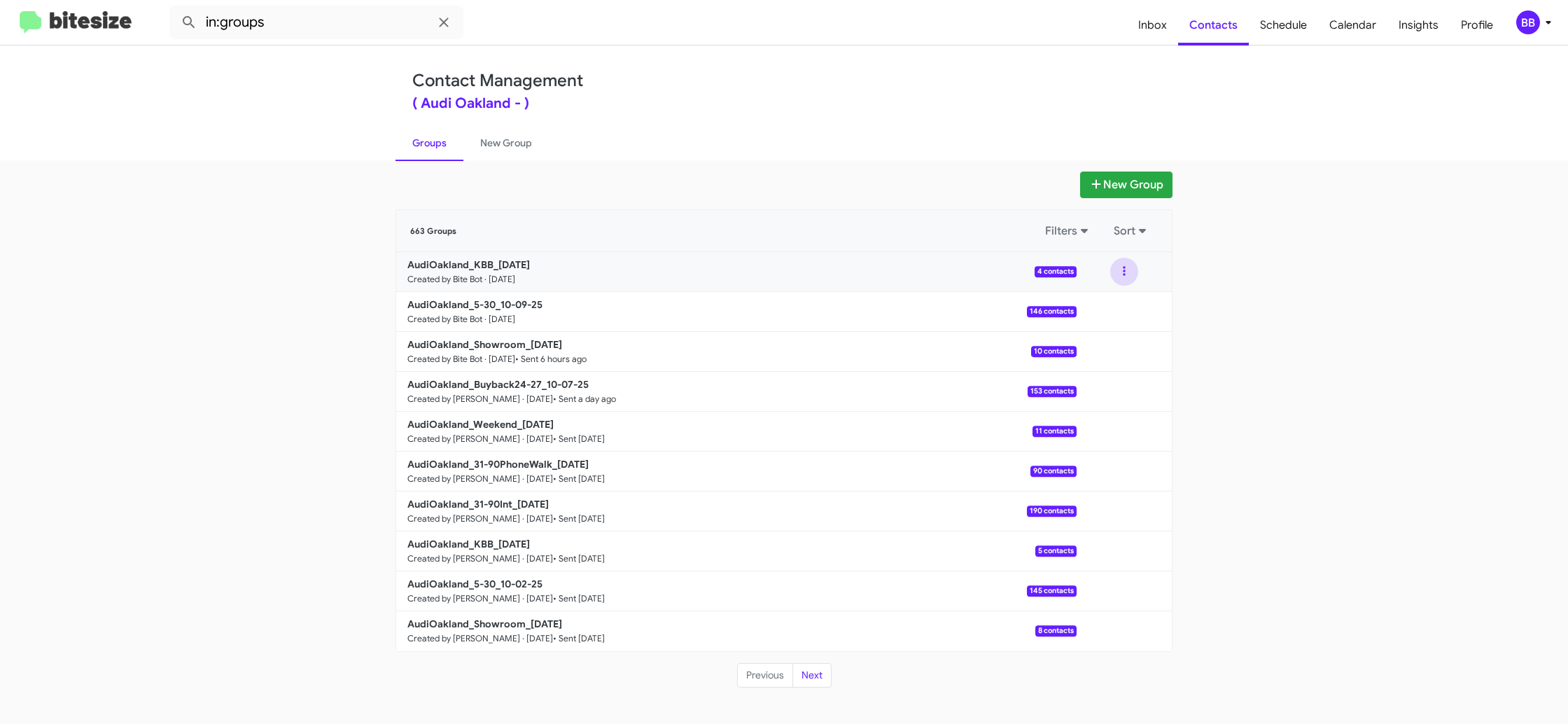
drag, startPoint x: 1123, startPoint y: 276, endPoint x: 1126, endPoint y: 284, distance: 8.5
click at [1124, 277] on button at bounding box center [1124, 272] width 28 height 28
click at [1118, 294] on button "View contacts" at bounding box center [1082, 310] width 112 height 34
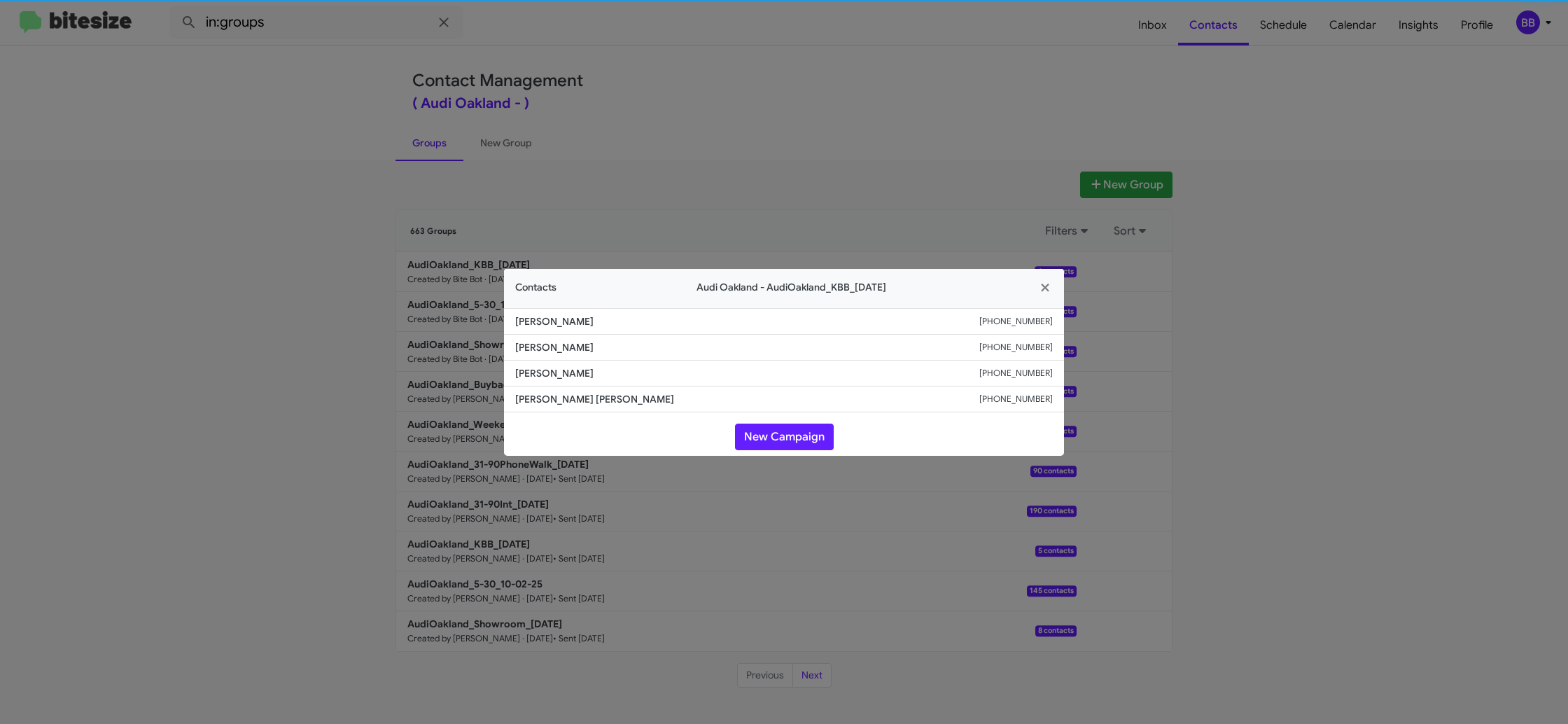
click at [551, 341] on span "Craig Ponce" at bounding box center [747, 347] width 464 height 14
copy span "Craig Ponce"
drag, startPoint x: 459, startPoint y: 188, endPoint x: 477, endPoint y: 300, distance: 113.4
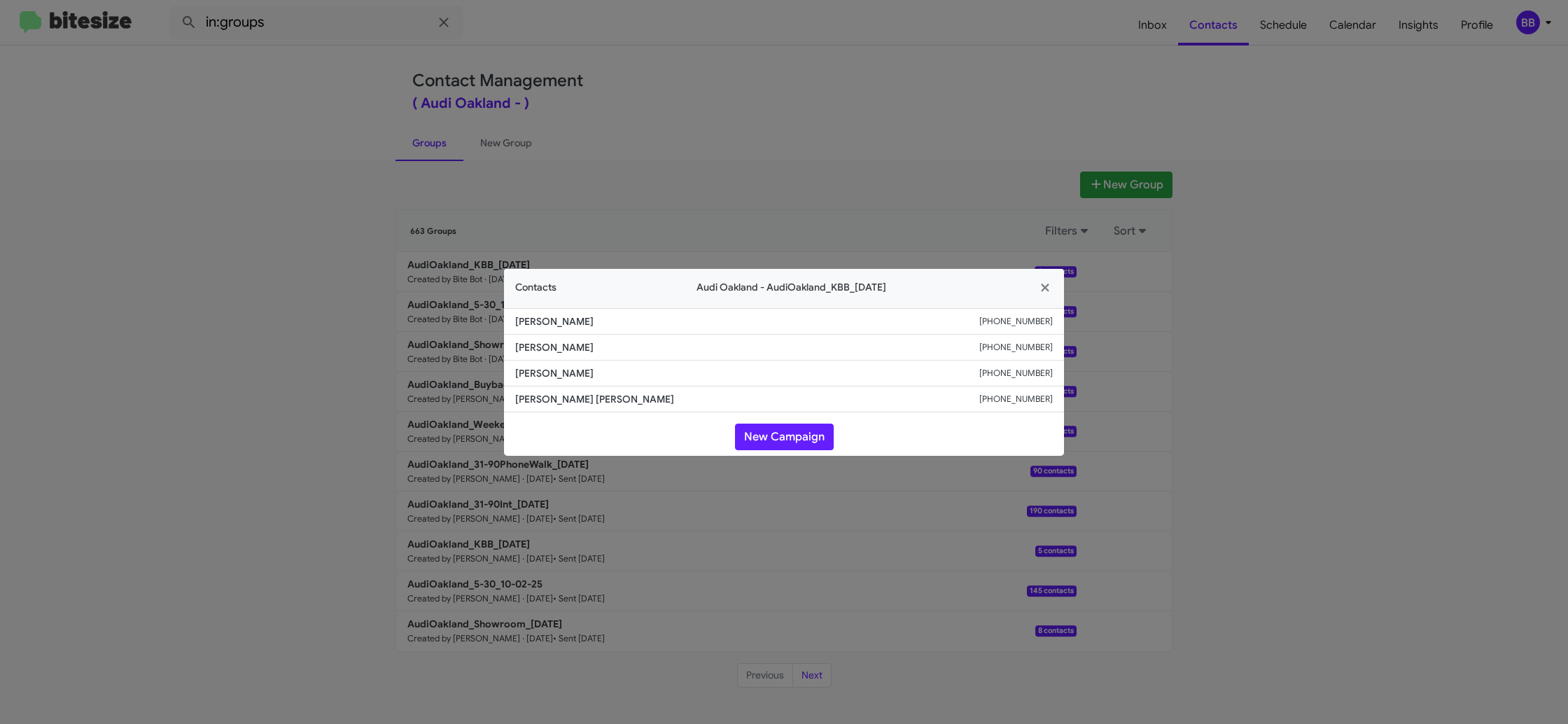
click at [457, 190] on modal-container "Contacts Audi Oakland - AudiOakland_KBB_10-09-25 Jacayla Francis +15104184360 C…" at bounding box center [784, 362] width 1568 height 724
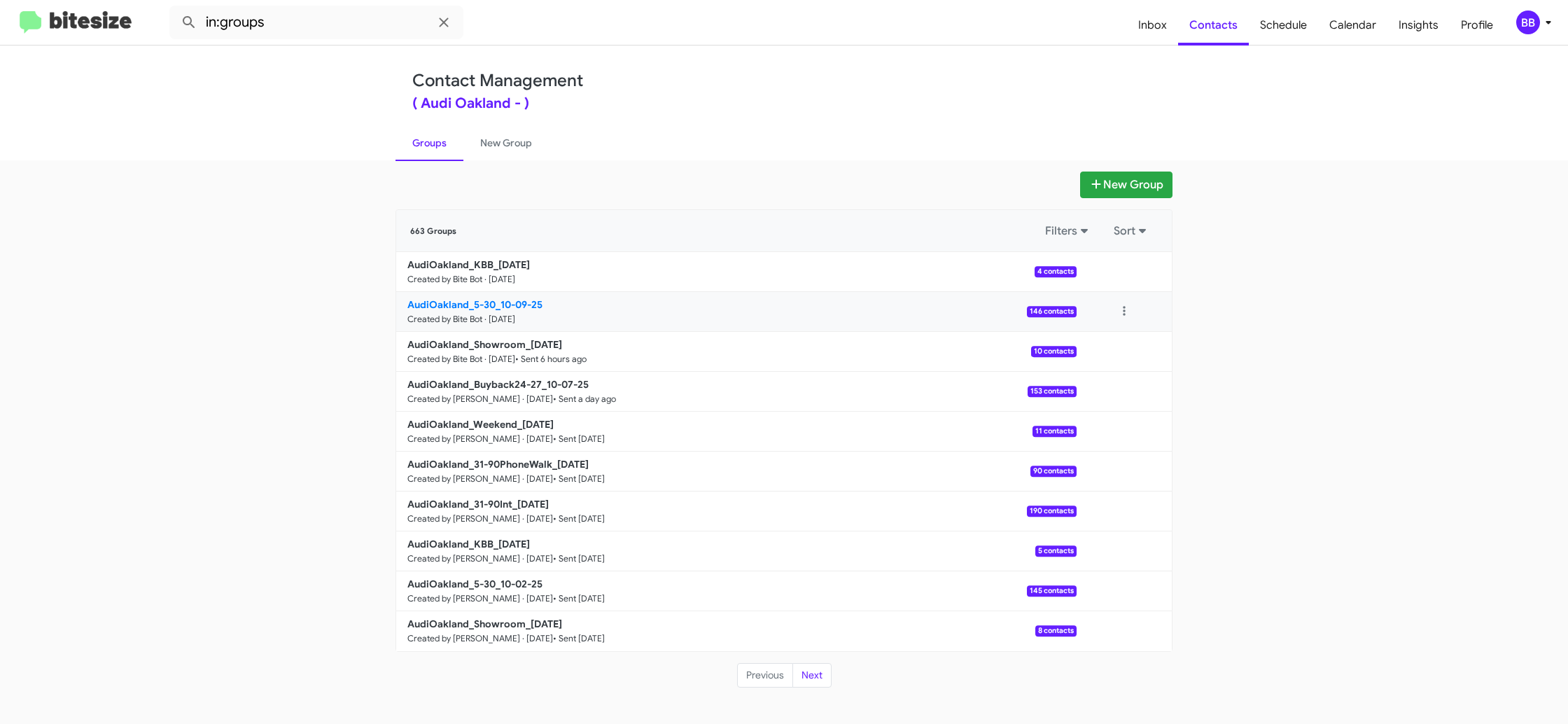
click at [514, 310] on p "AudiOakland_5-30_10-09-25" at bounding box center [737, 304] width 658 height 14
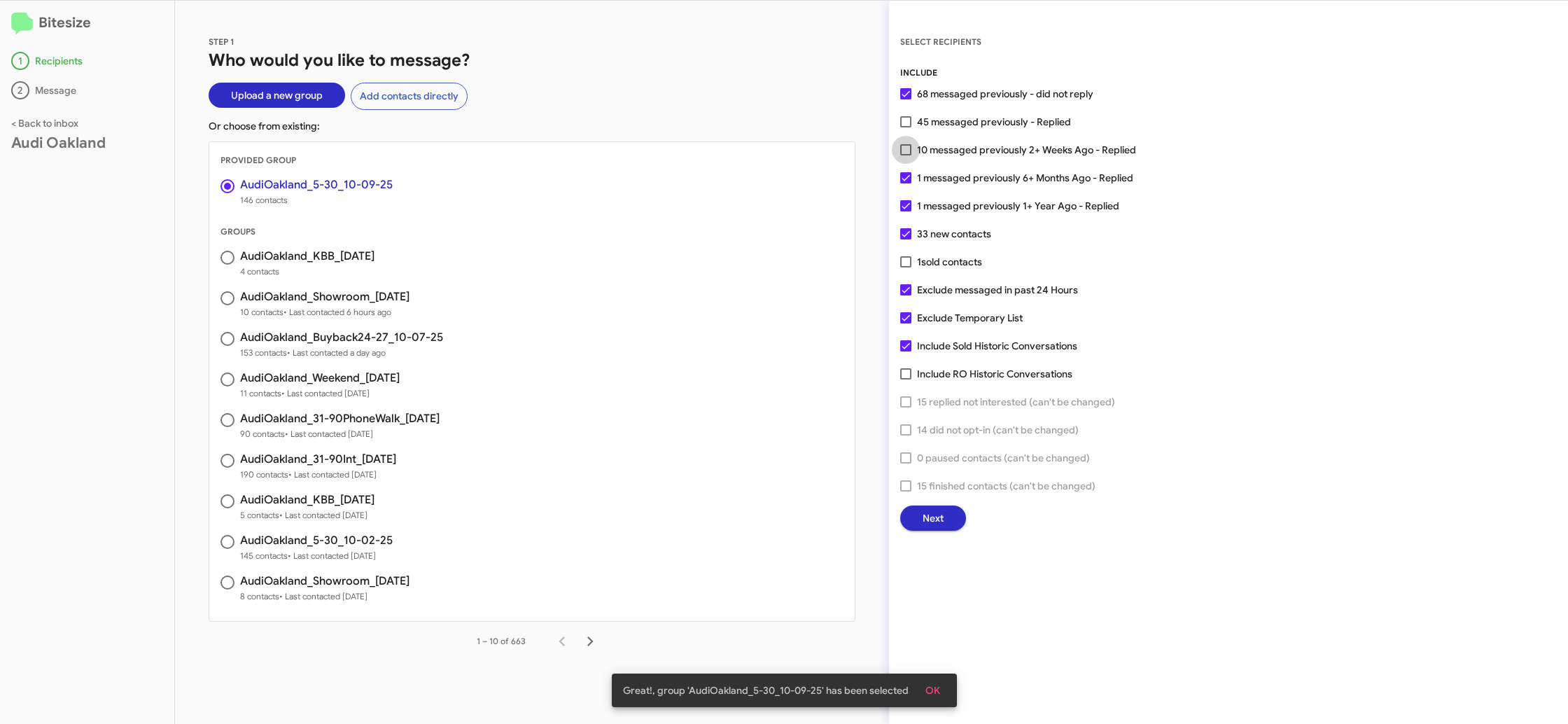
click at [927, 146] on span "10 messaged previously 2+ Weeks Ago - Replied" at bounding box center [1026, 150] width 219 height 17
click at [906, 155] on input "10 messaged previously 2+ Weeks Ago - Replied" at bounding box center [905, 155] width 1 height 1
checkbox input "true"
click at [910, 510] on button "Next" at bounding box center [932, 518] width 66 height 25
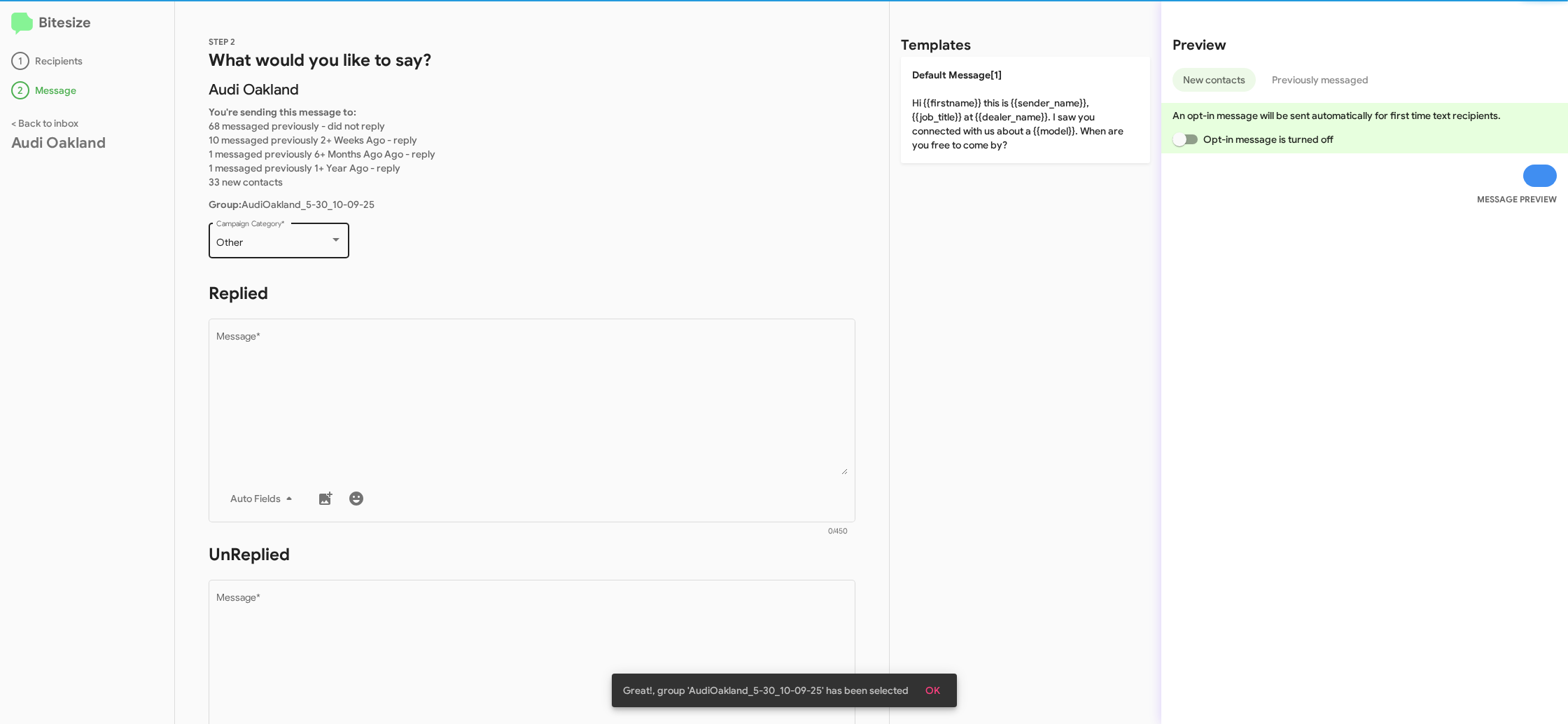
click at [314, 230] on div "Other Campaign Category *" at bounding box center [279, 239] width 126 height 39
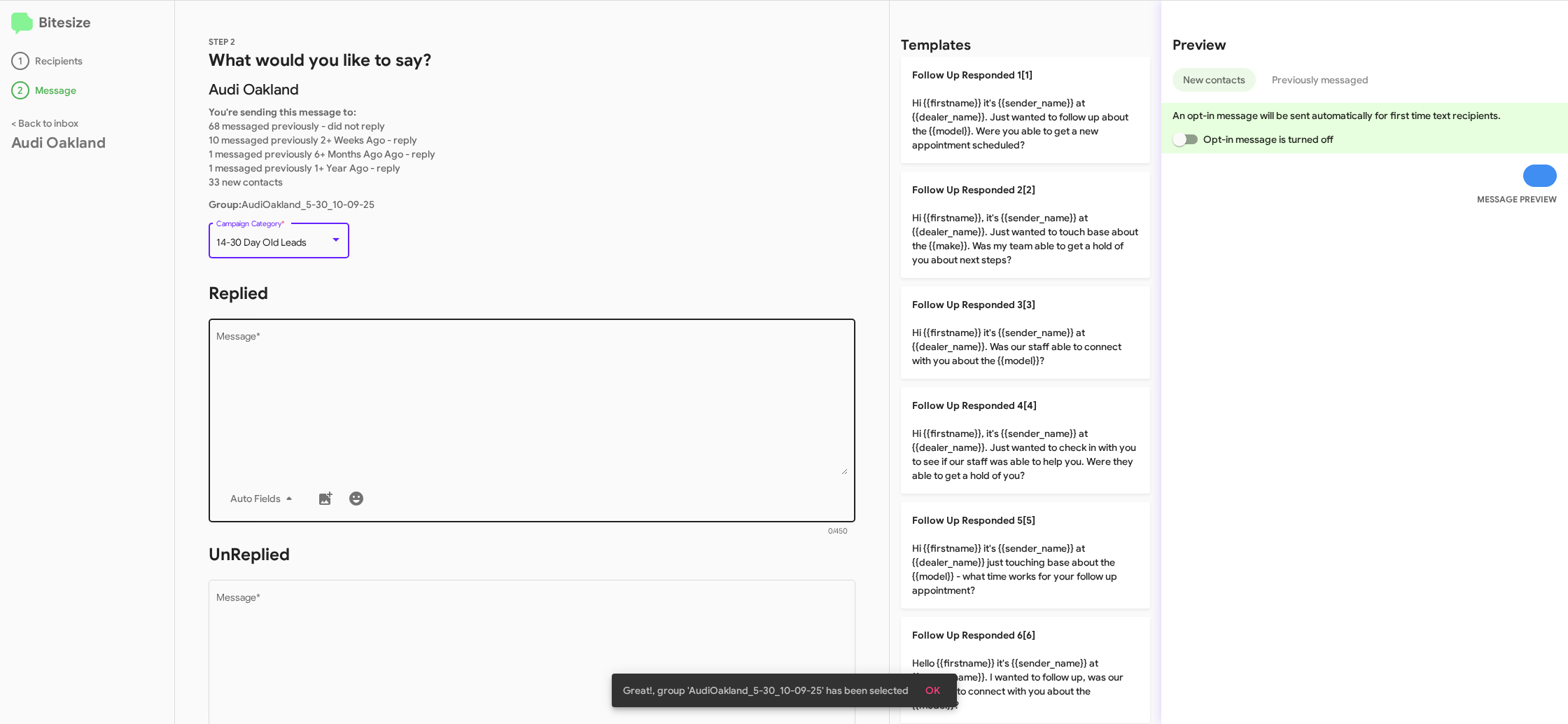
click at [429, 324] on div "Drop image here to insert Auto Fields Message *" at bounding box center [532, 418] width 632 height 206
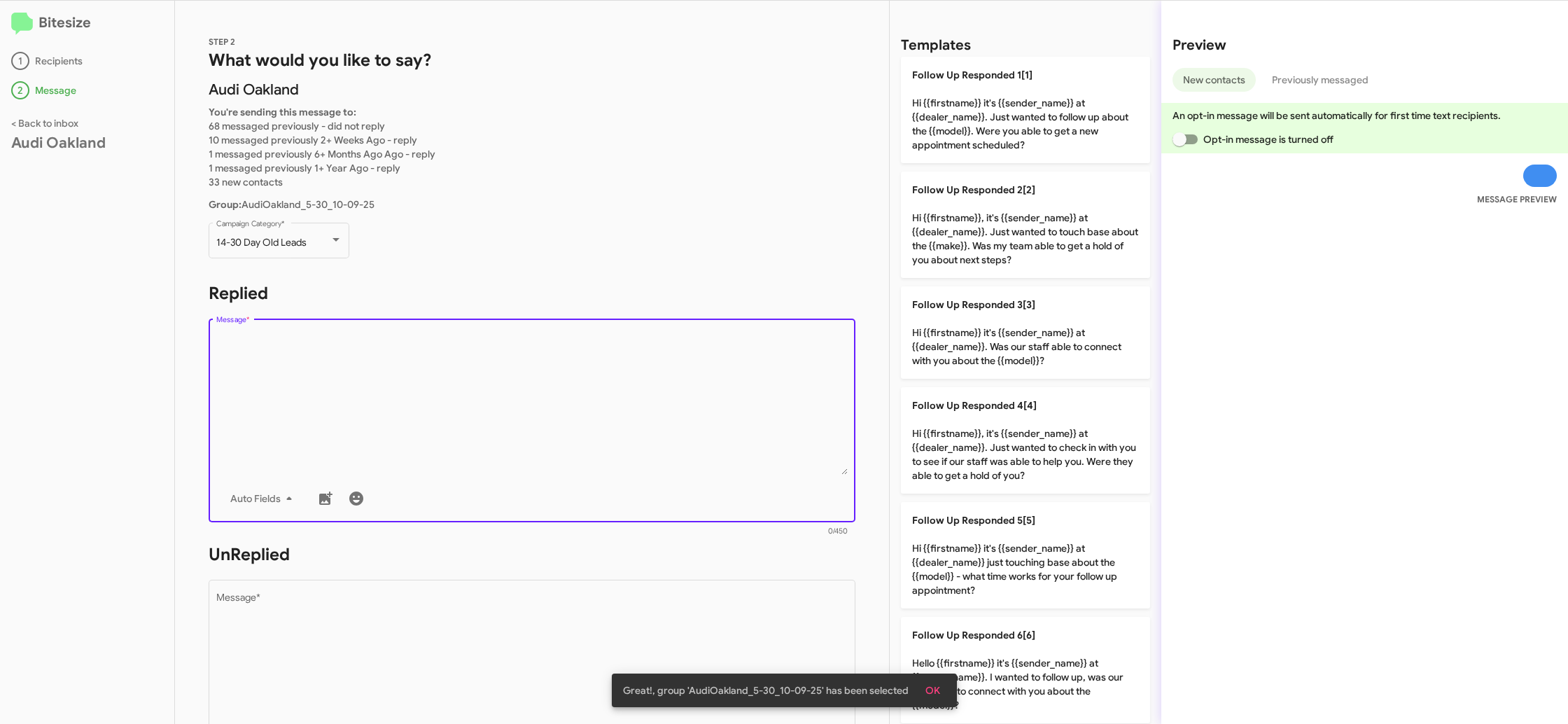
click at [477, 327] on div "Drop image here to insert Auto Fields Message *" at bounding box center [532, 418] width 632 height 206
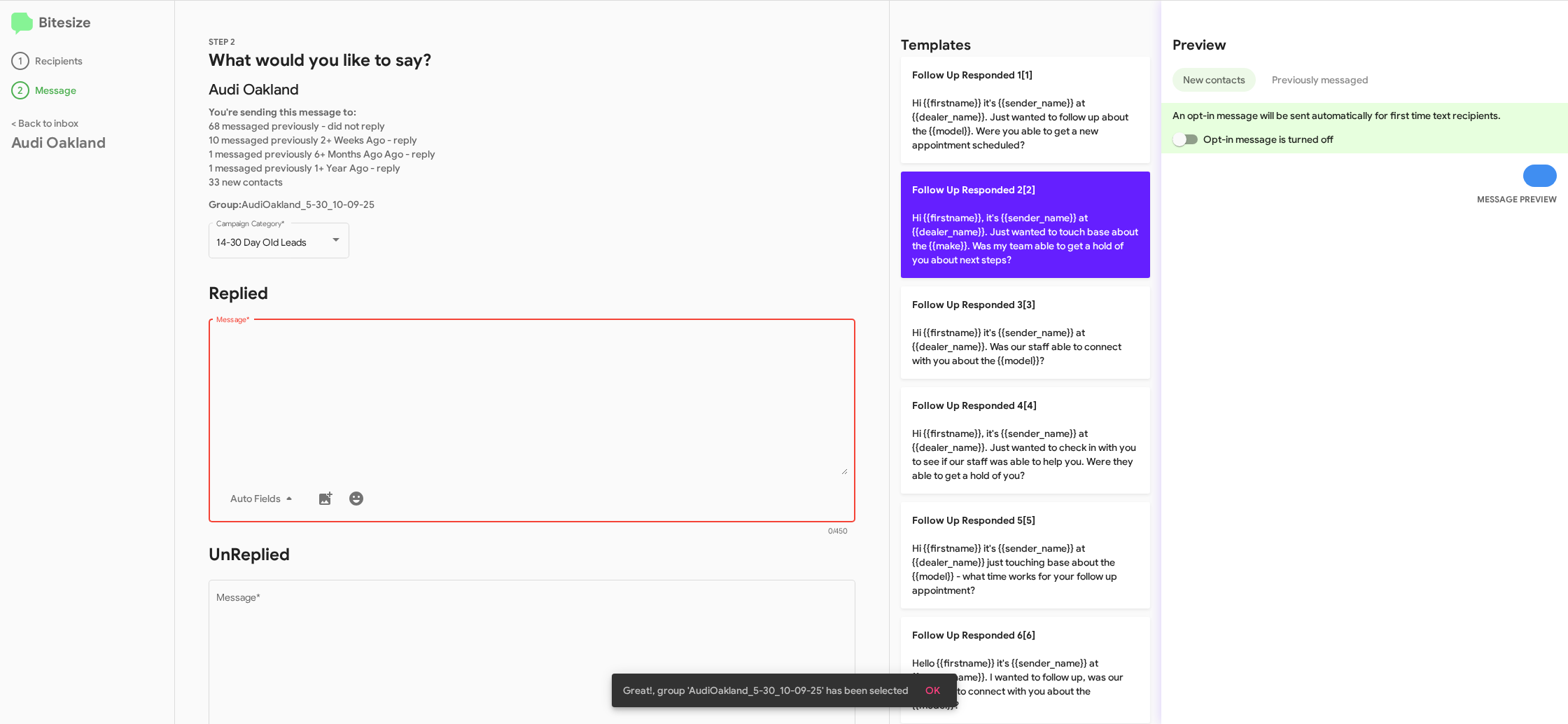
click at [1107, 227] on p "Follow Up Responded 2[2] Hi {{firstname}}, it's {{sender_name}} at {{dealer_nam…" at bounding box center [1025, 225] width 249 height 107
type textarea "Hi {{firstname}}, it's {{sender_name}} at {{dealer_name}}. Just wanted to touch…"
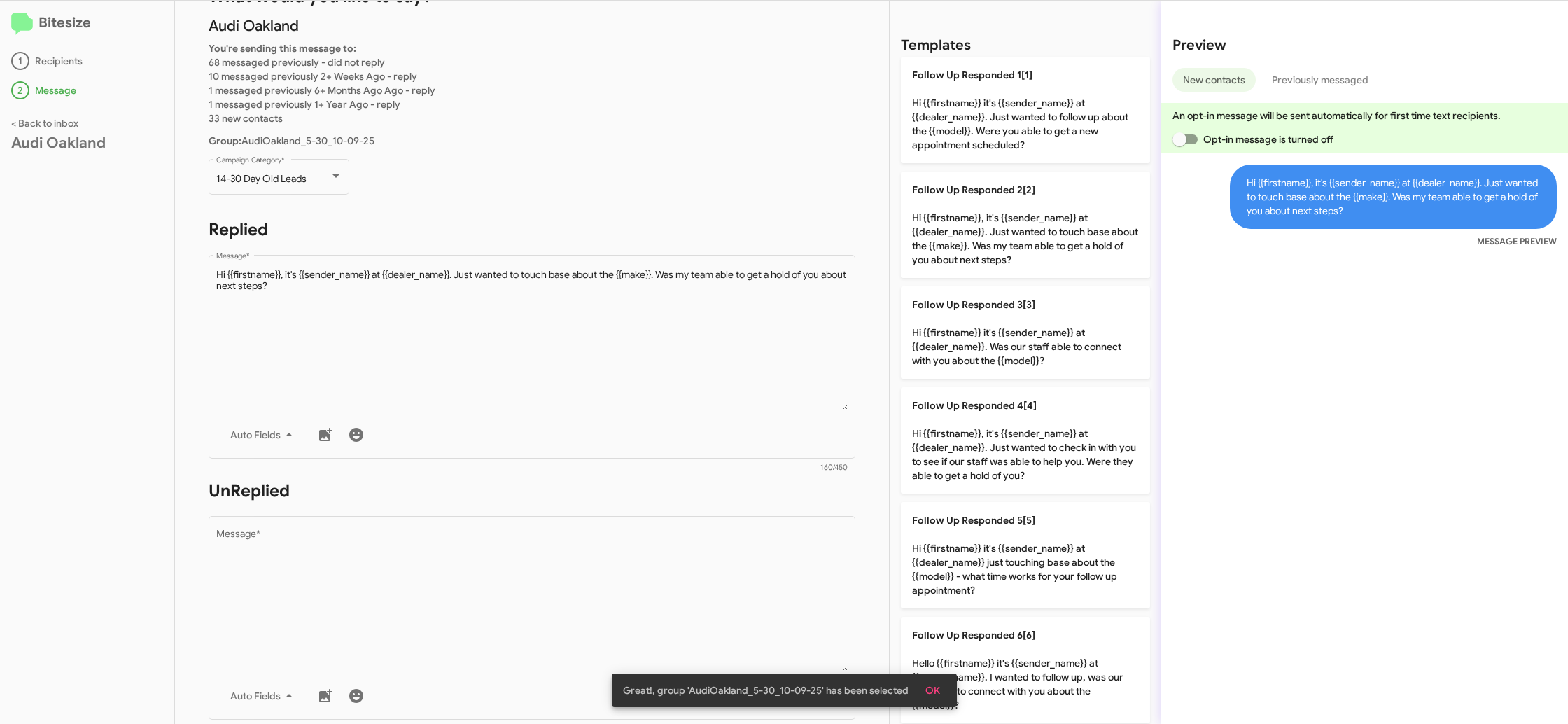
scroll to position [81, 0]
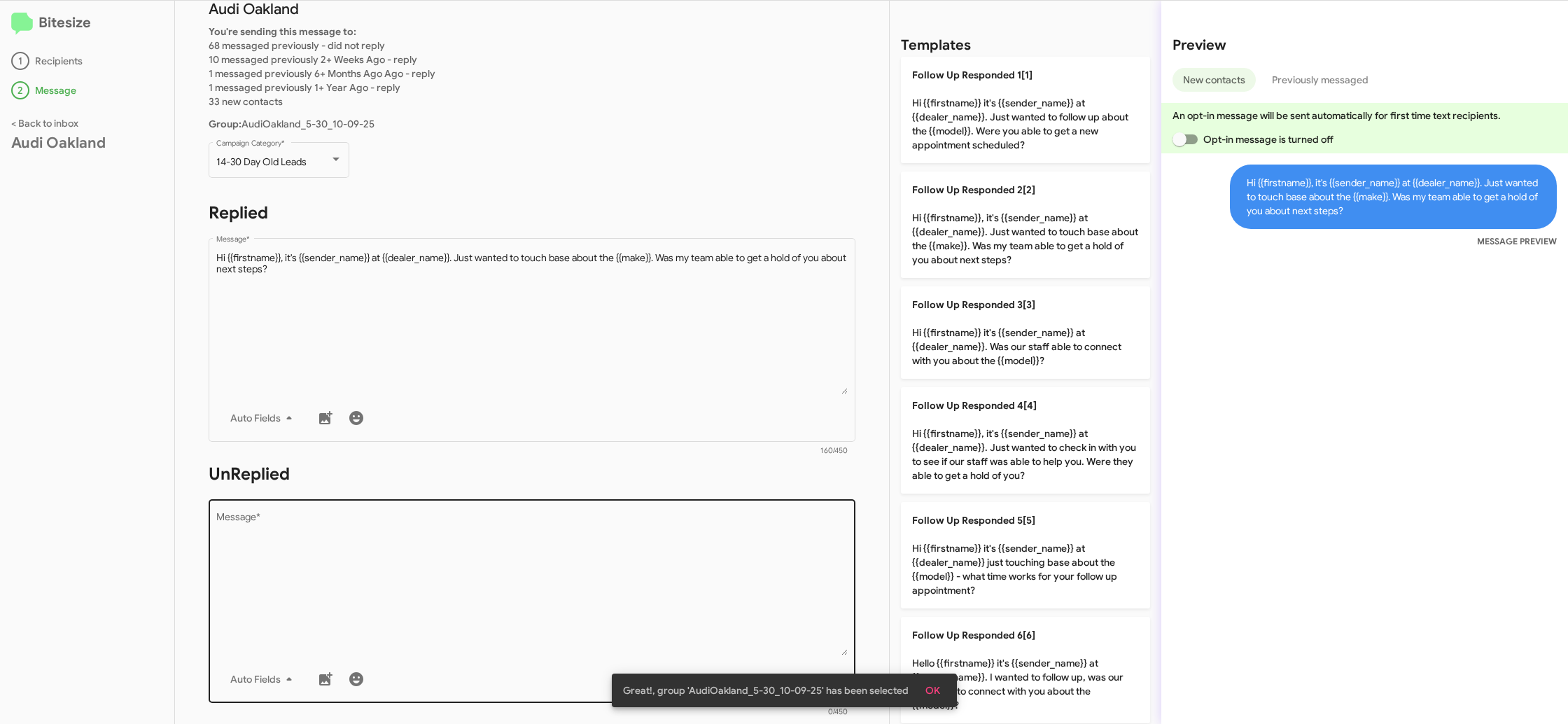
click at [550, 521] on textarea "Message *" at bounding box center [532, 584] width 632 height 143
click at [550, 524] on textarea "Message *" at bounding box center [532, 584] width 632 height 143
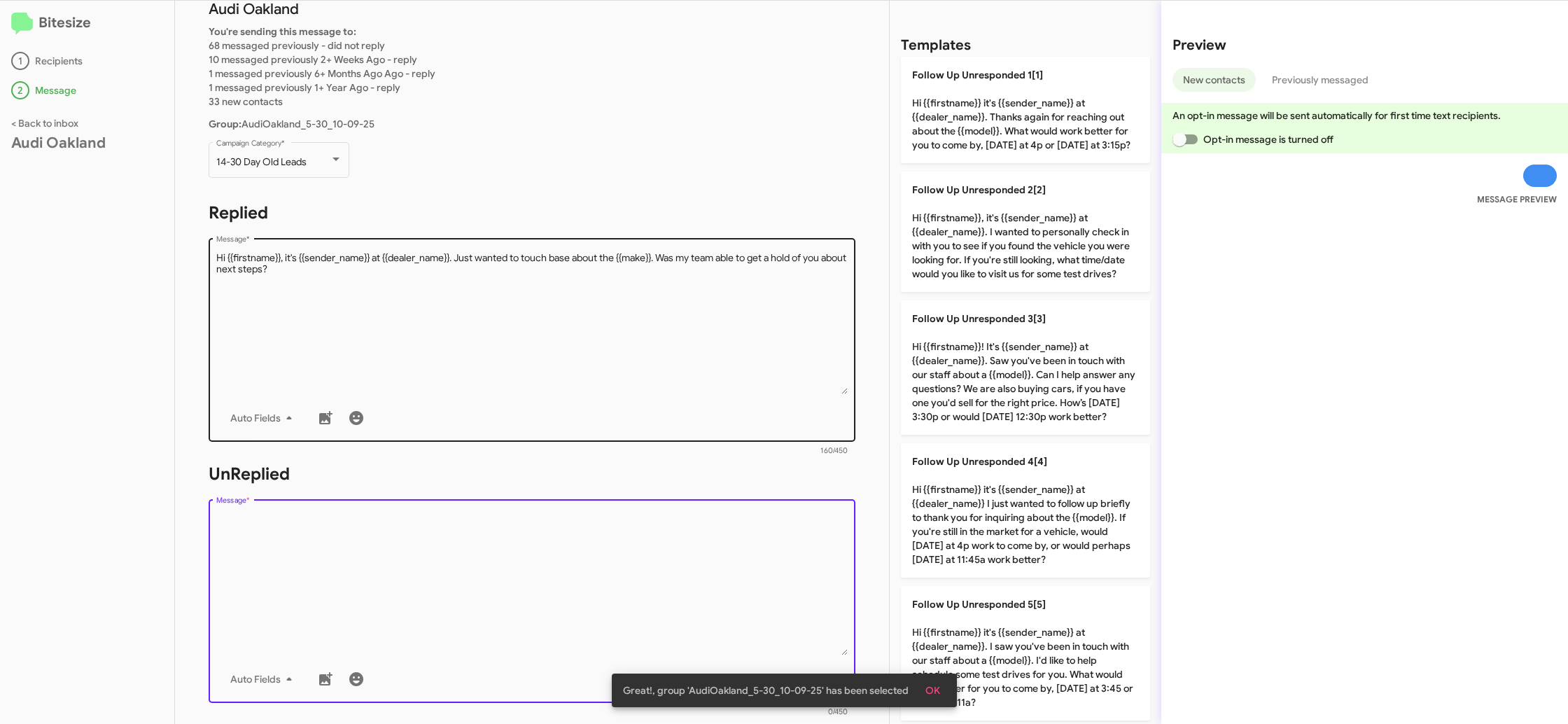
drag, startPoint x: 550, startPoint y: 524, endPoint x: 843, endPoint y: 254, distance: 398.4
click at [625, 443] on div "STEP 2 What would you like to say? Audi Oakland You're sending this message to:…" at bounding box center [531, 362] width 714 height 723
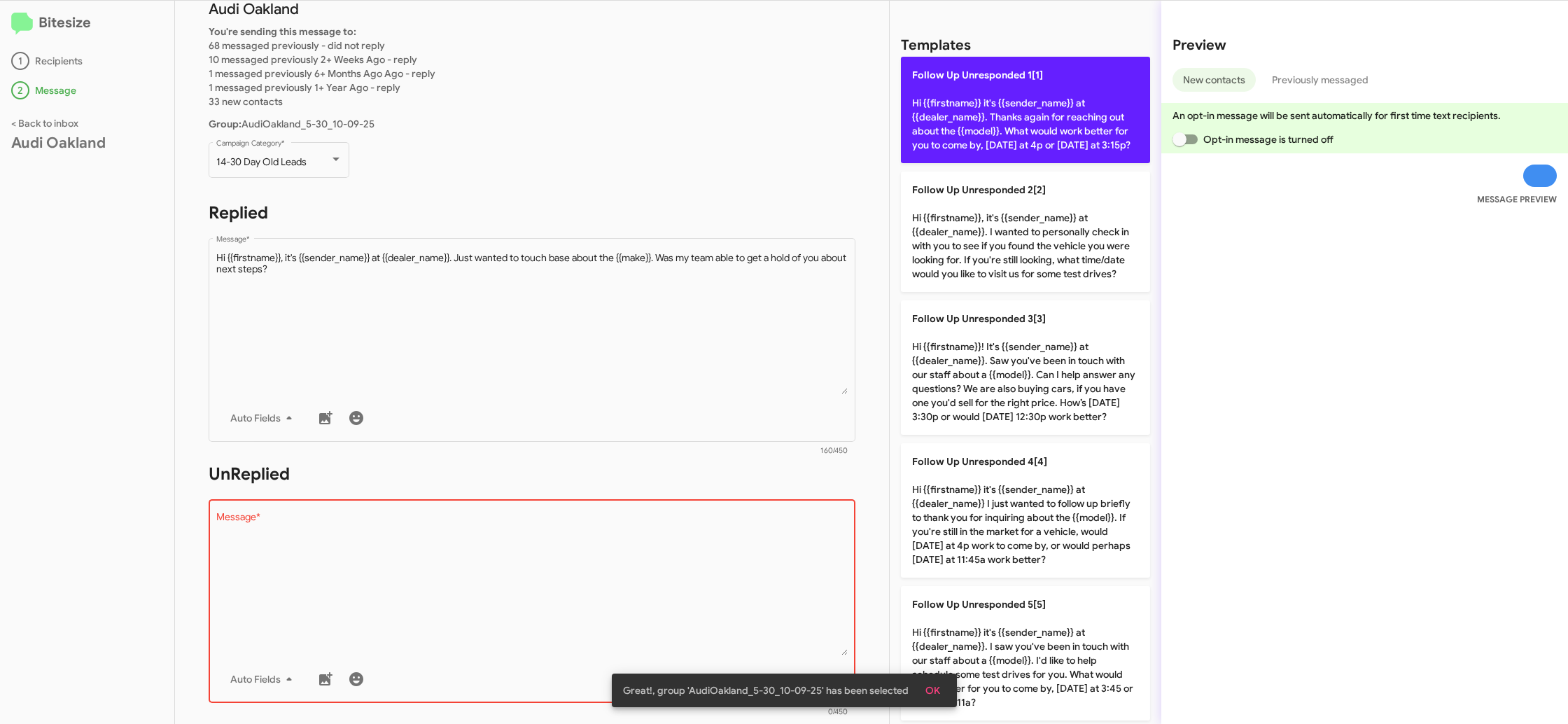
drag, startPoint x: 945, startPoint y: 175, endPoint x: 944, endPoint y: 160, distance: 15.0
click at [945, 163] on p "Follow Up Unresponded 1[1] Hi {{firstname}} it's {{sender_name}} at {{dealer_na…" at bounding box center [1025, 110] width 249 height 107
type textarea "Hi {{firstname}} it's {{sender_name}} at {{dealer_name}}. Thanks again for reac…"
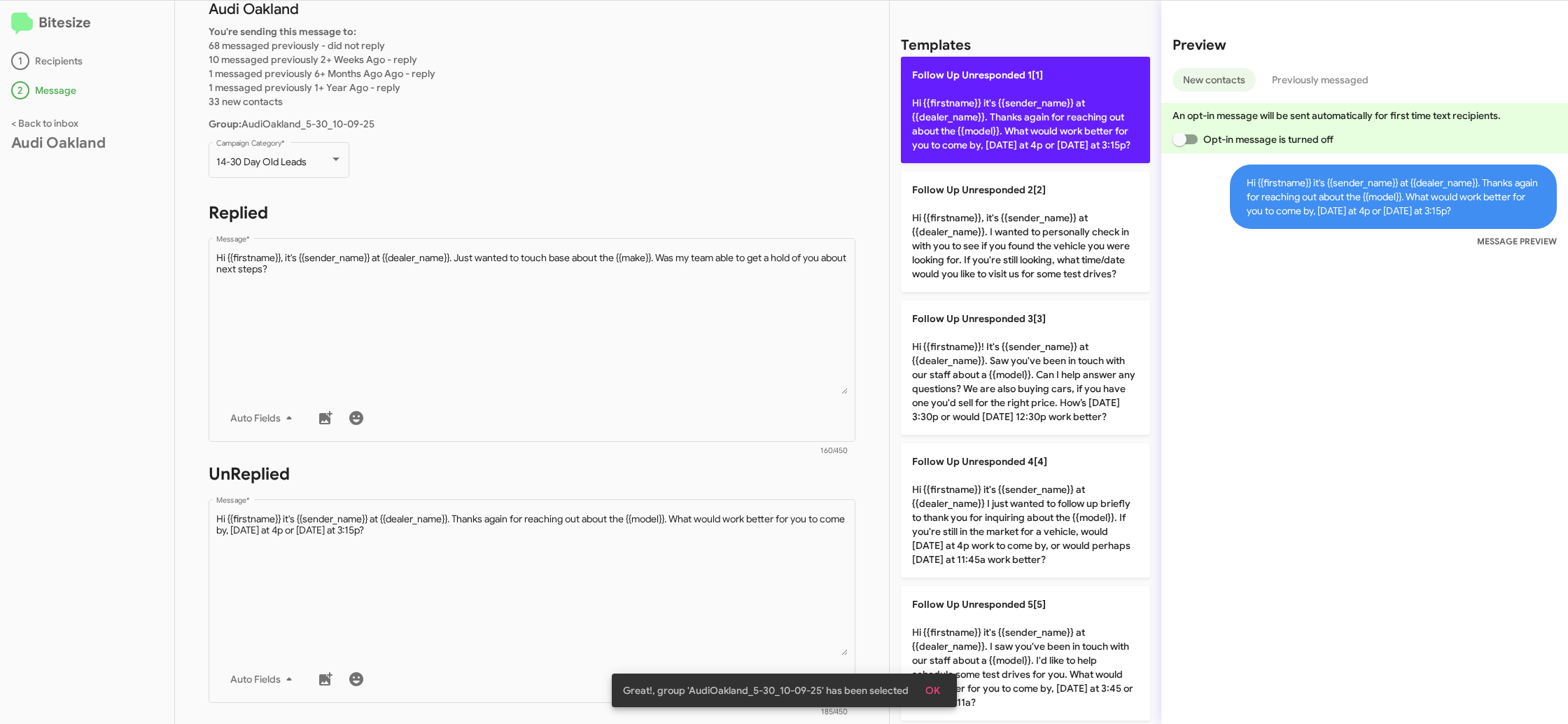
click at [942, 138] on p "Follow Up Unresponded 1[1] Hi {{firstname}} it's {{sender_name}} at {{dealer_na…" at bounding box center [1025, 110] width 249 height 107
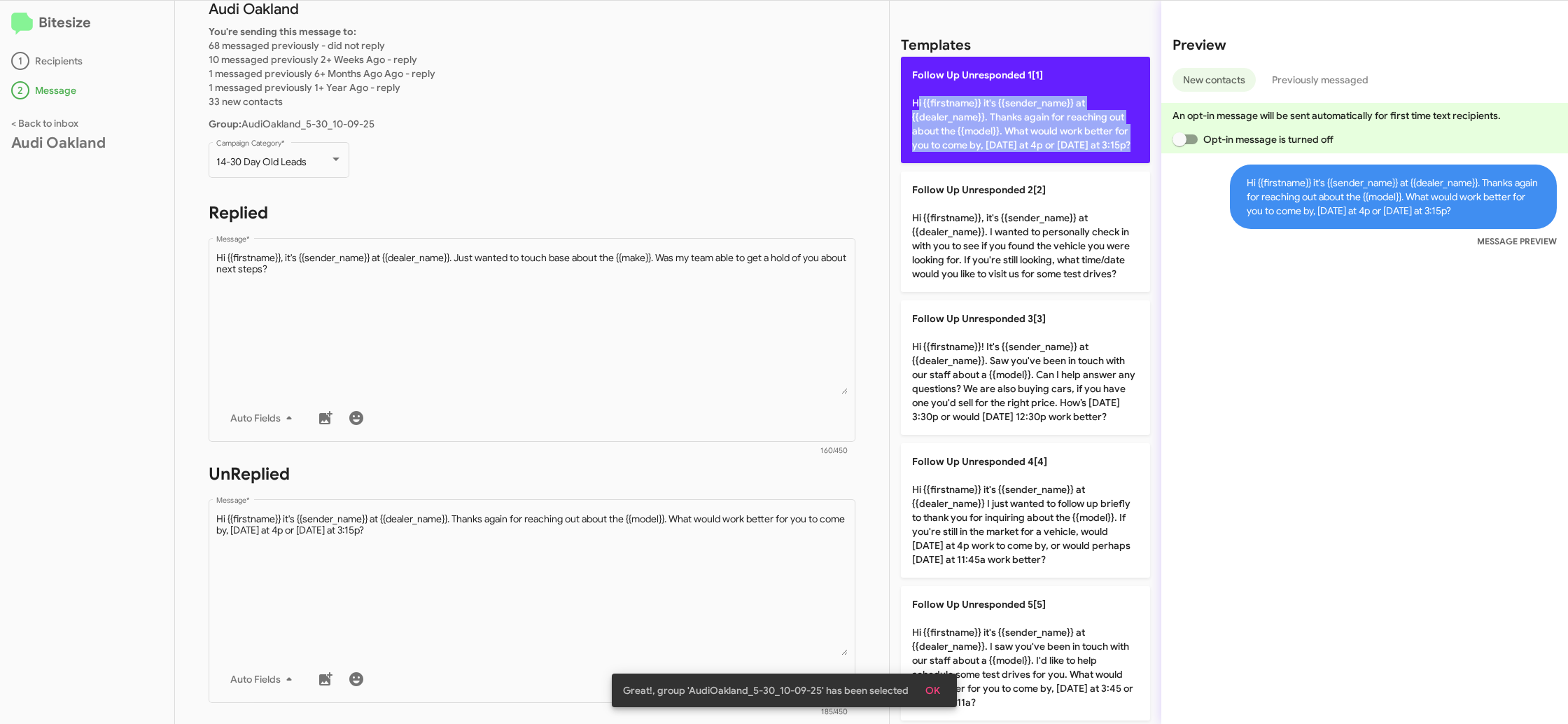
click at [942, 138] on p "Follow Up Unresponded 1[1] Hi {{firstname}} it's {{sender_name}} at {{dealer_na…" at bounding box center [1025, 110] width 249 height 107
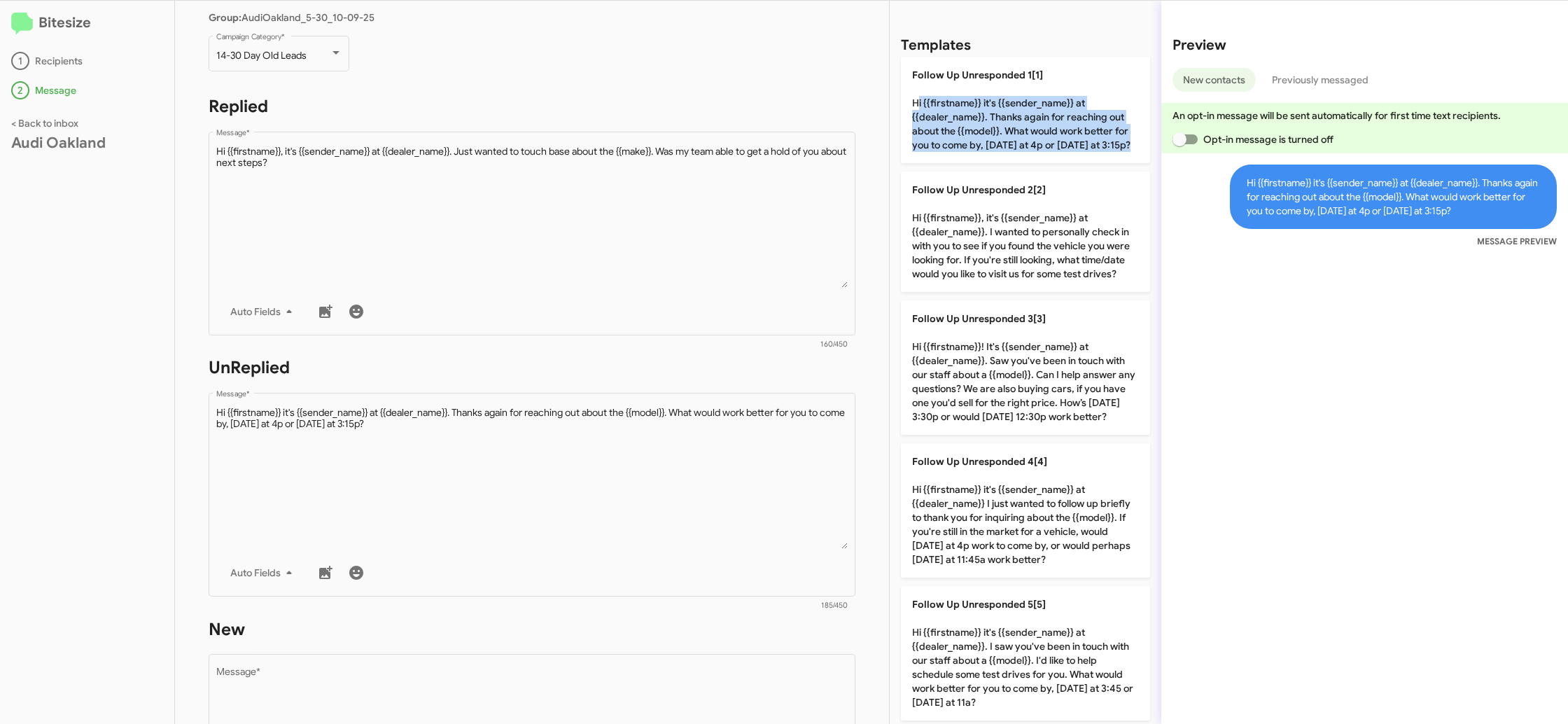
scroll to position [0, 0]
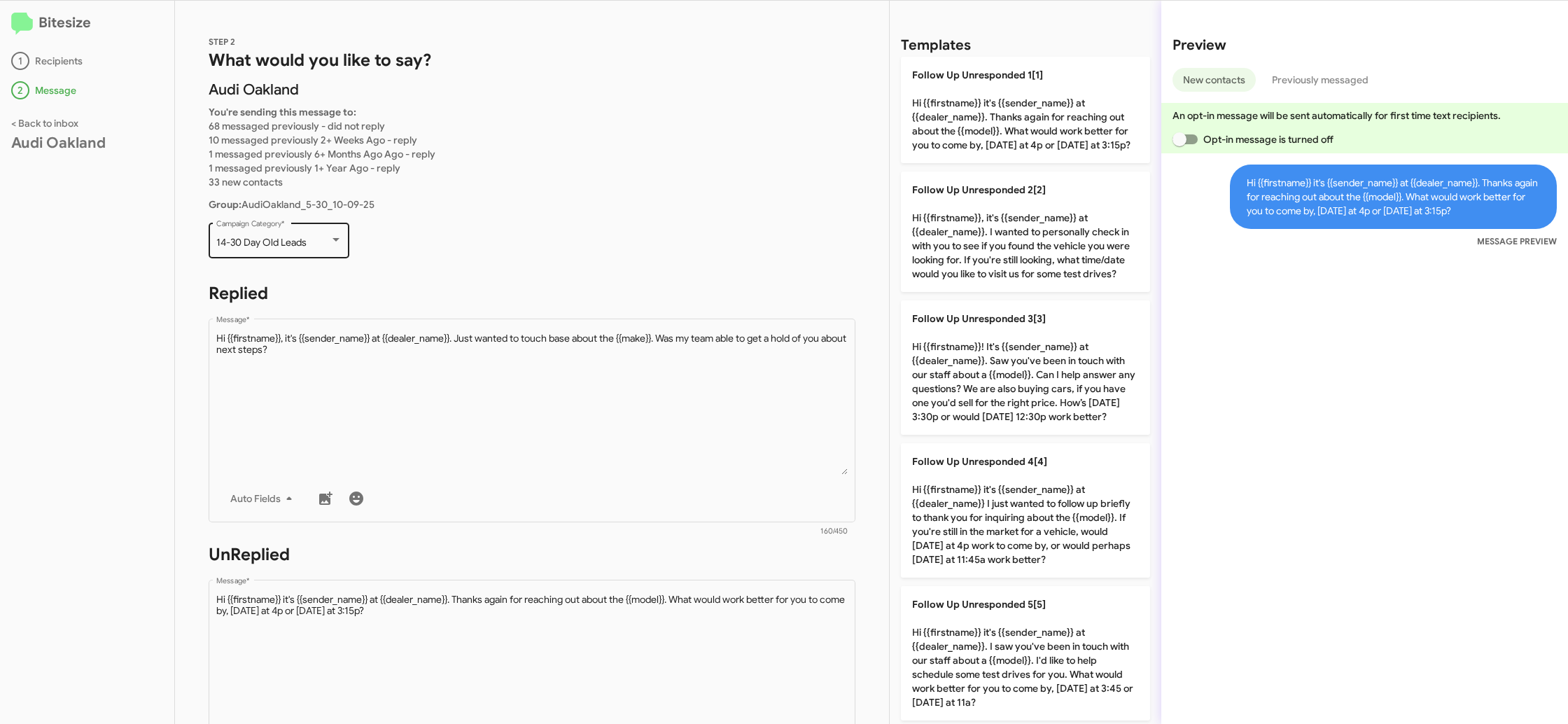
click at [231, 237] on span "14-30 Day Old Leads" at bounding box center [261, 243] width 91 height 13
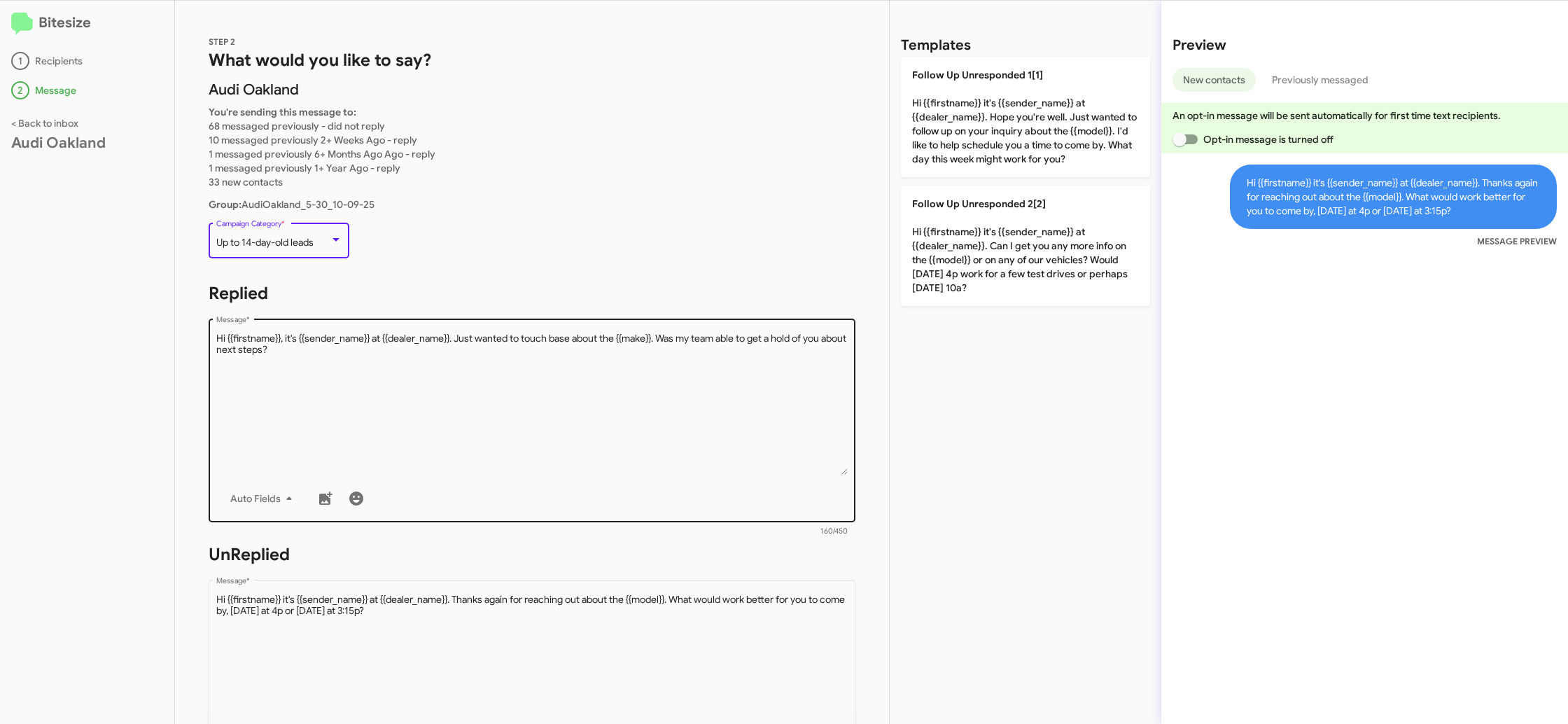
click at [649, 409] on textarea "Message *" at bounding box center [532, 403] width 632 height 143
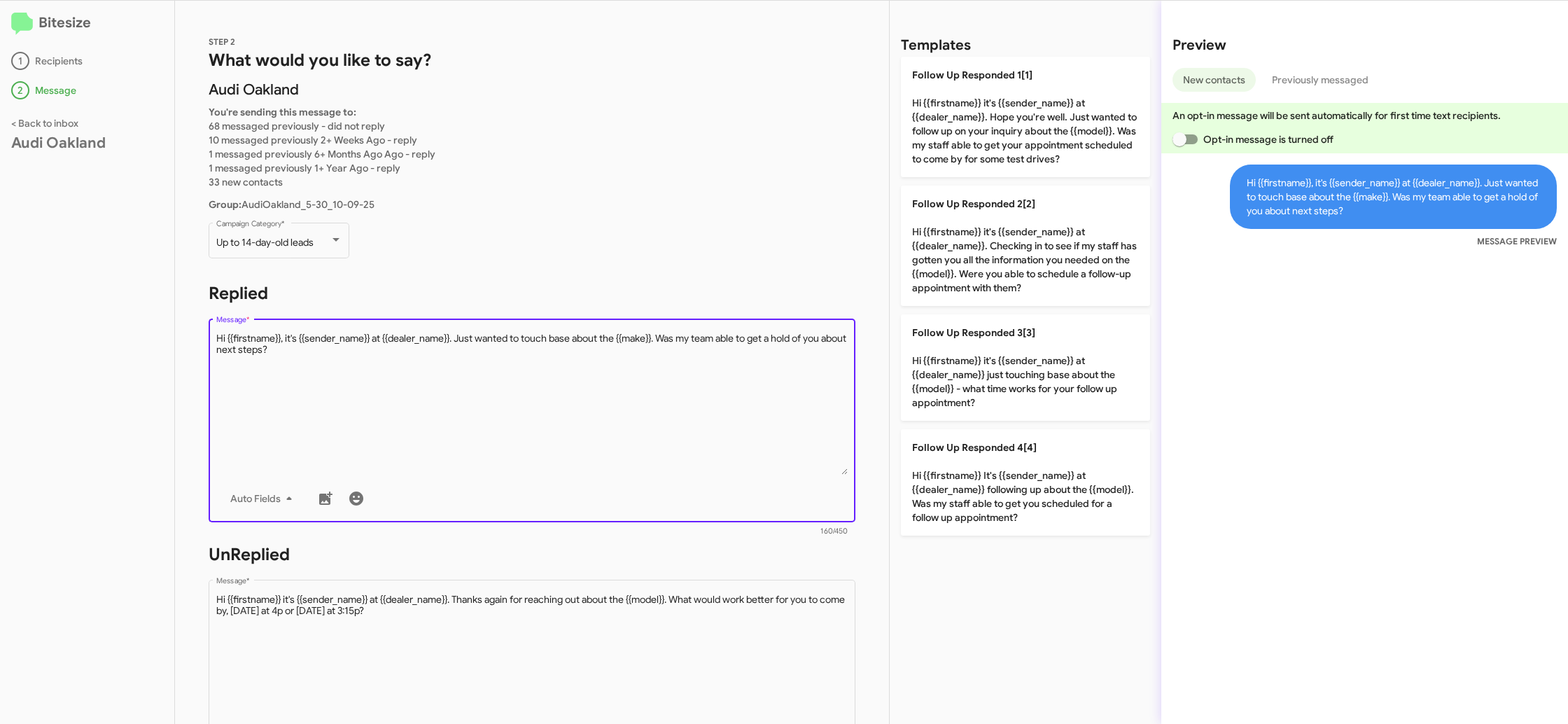
drag, startPoint x: 649, startPoint y: 409, endPoint x: 636, endPoint y: 409, distance: 13.0
click at [642, 409] on textarea "Message *" at bounding box center [532, 403] width 632 height 143
click at [635, 409] on textarea "Message *" at bounding box center [532, 403] width 632 height 143
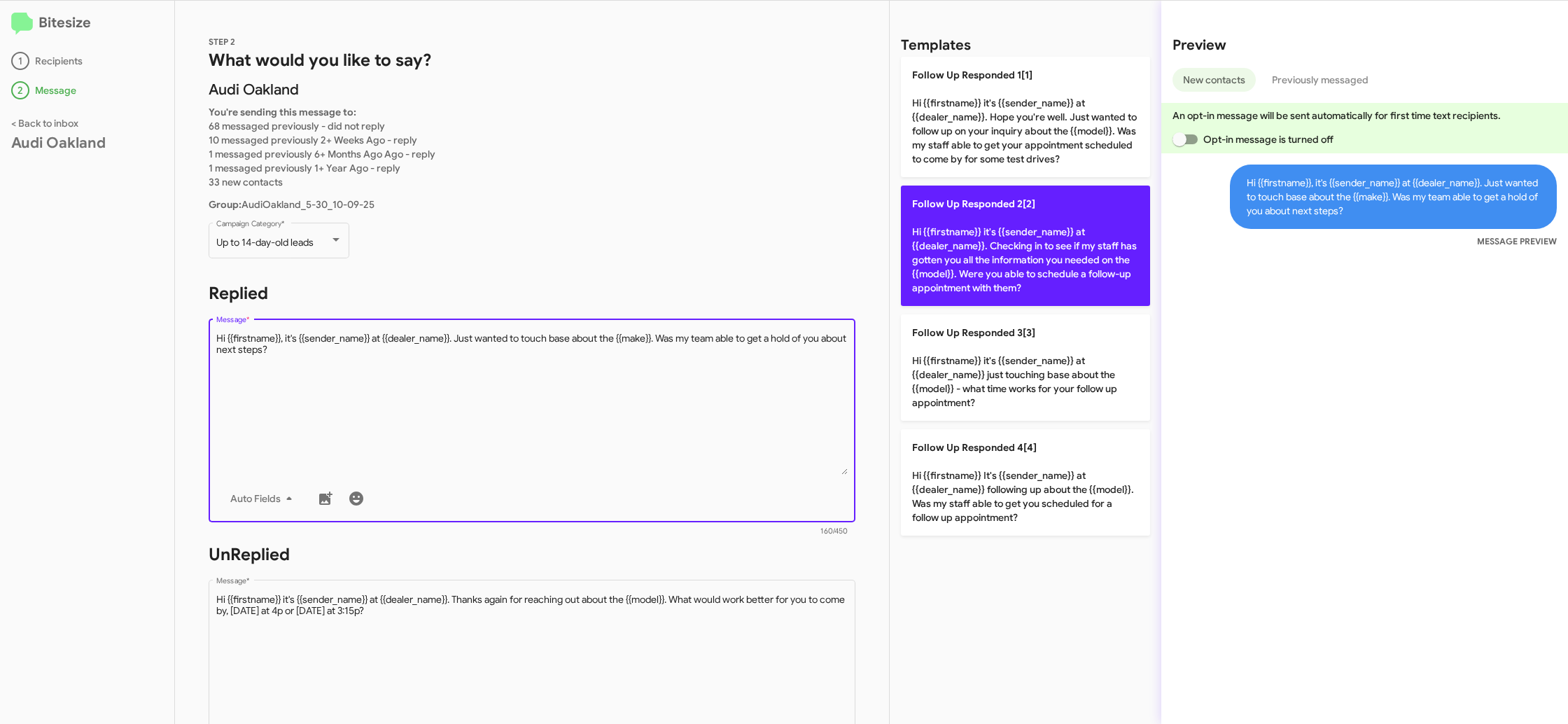
click at [984, 239] on p "Follow Up Responded 2[2] Hi {{firstname}} it's {{sender_name}} at {{dealer_name…" at bounding box center [1025, 245] width 249 height 121
type textarea "Hi {{firstname}} it's {{sender_name}} at {{dealer_name}}. Checking in to see if…"
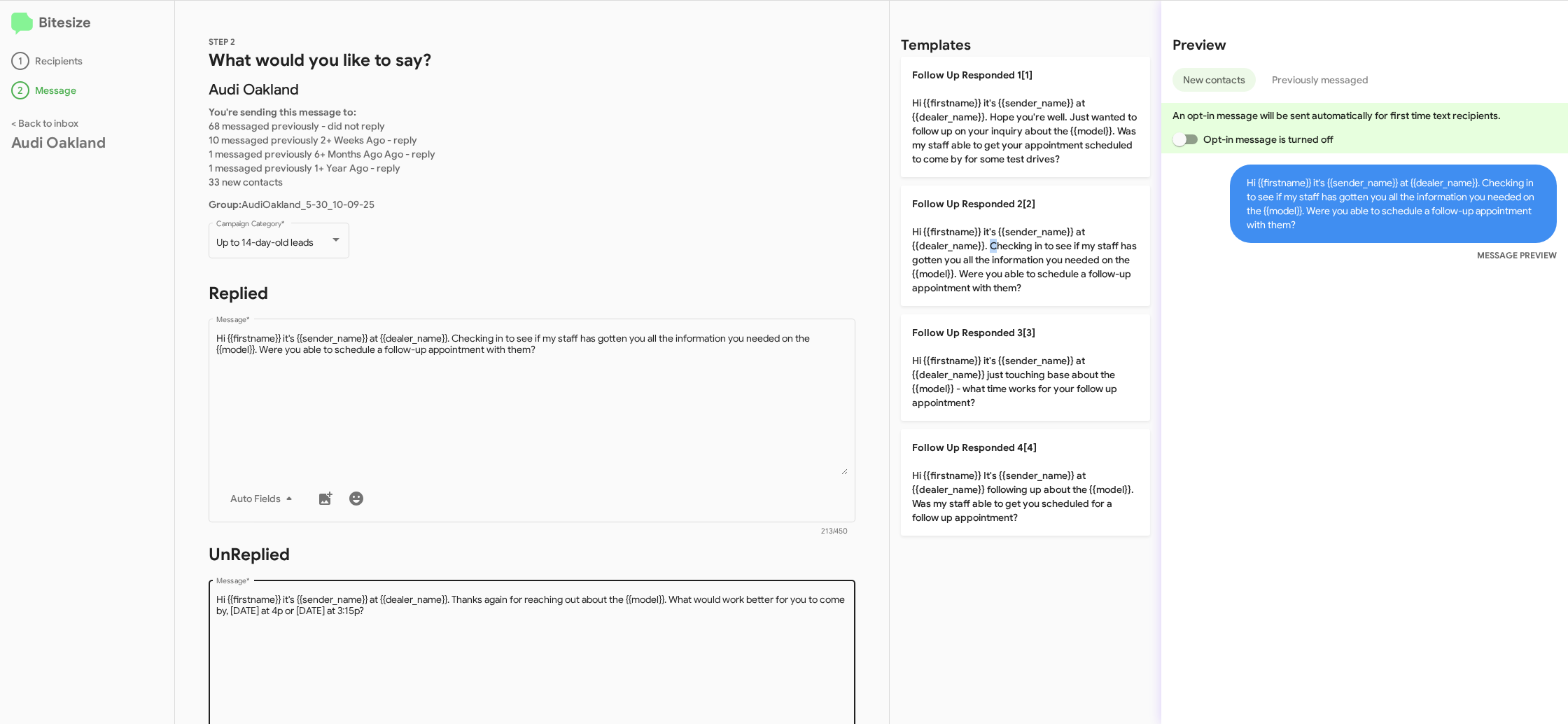
scroll to position [91, 0]
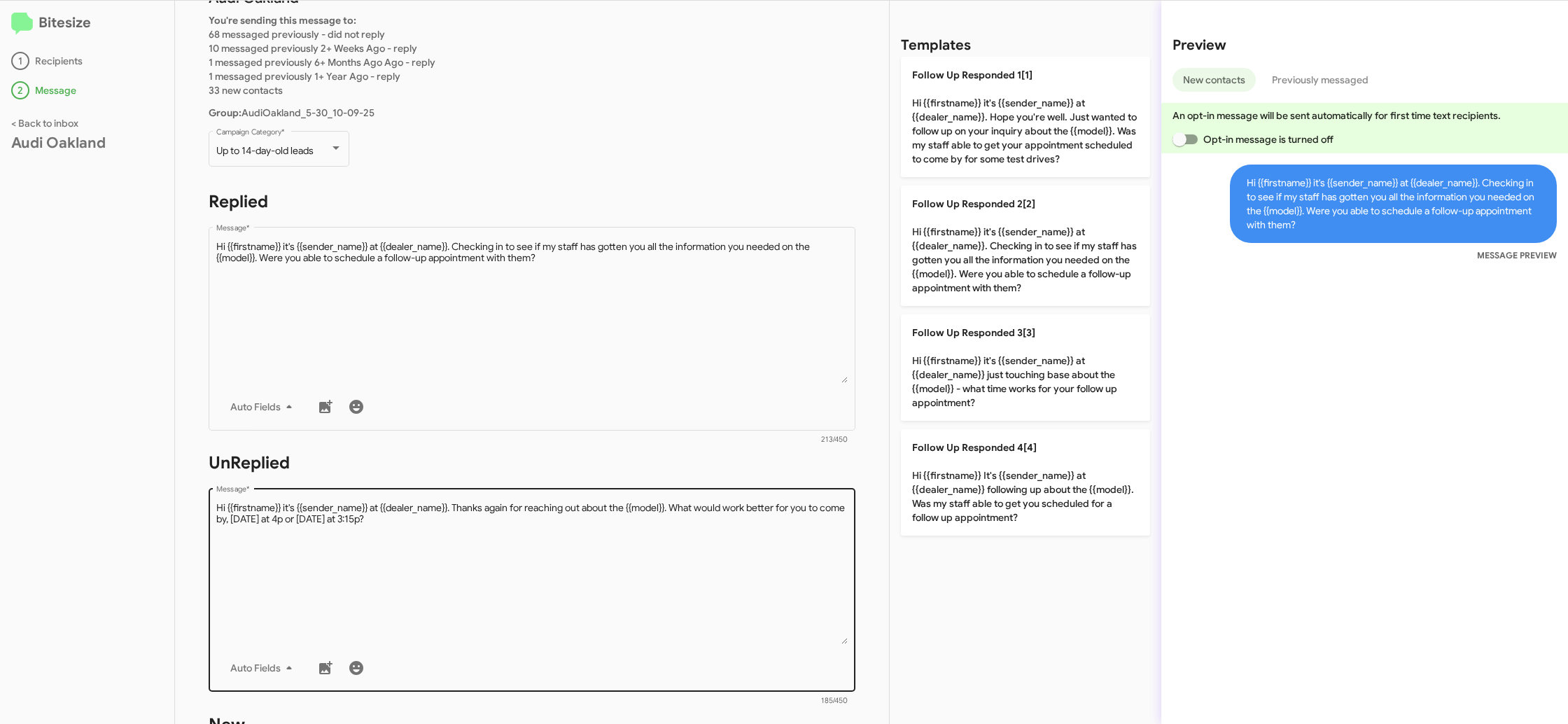
click at [633, 557] on textarea "Message *" at bounding box center [532, 573] width 632 height 143
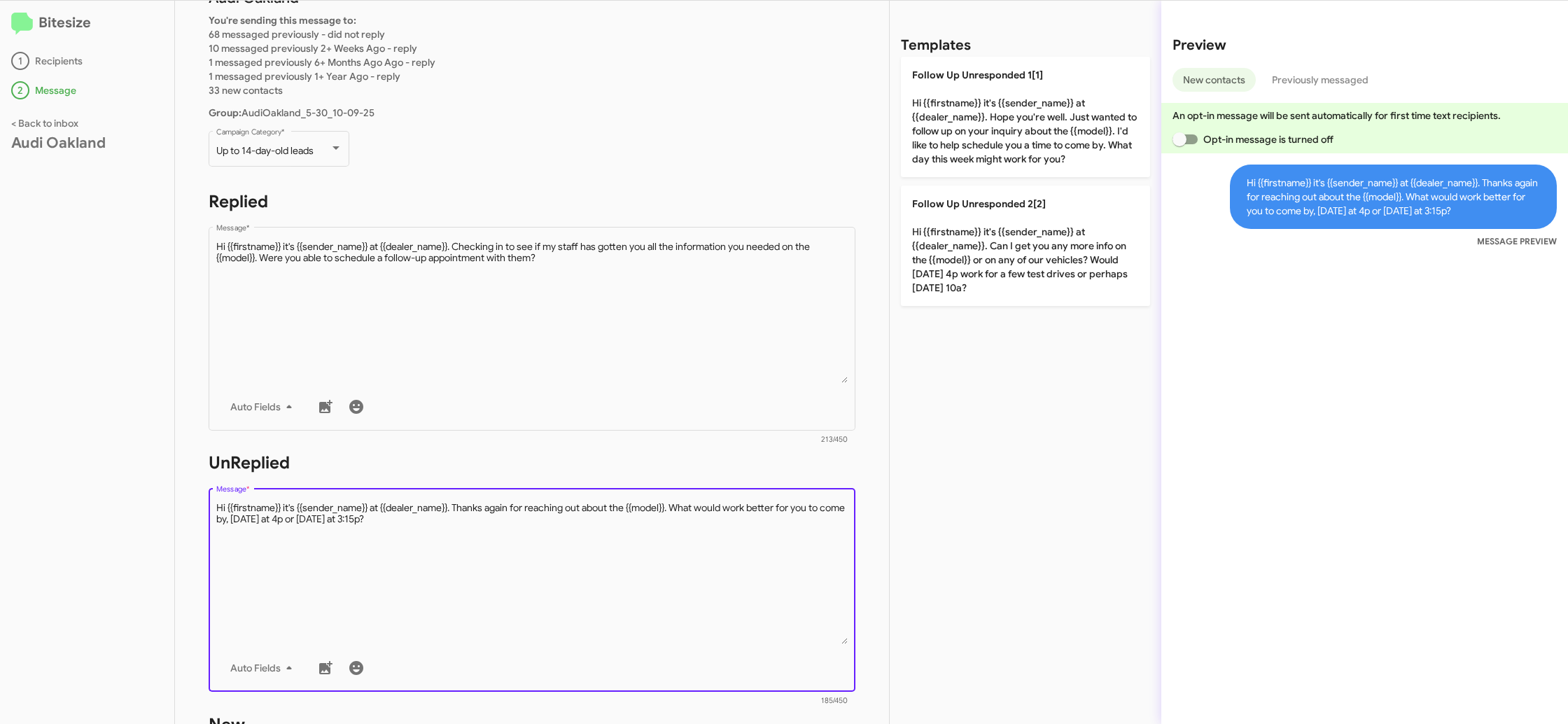
click at [633, 557] on textarea "Message *" at bounding box center [532, 573] width 632 height 143
drag, startPoint x: 632, startPoint y: 557, endPoint x: 702, endPoint y: 472, distance: 110.1
click at [653, 534] on textarea "Message *" at bounding box center [532, 573] width 632 height 143
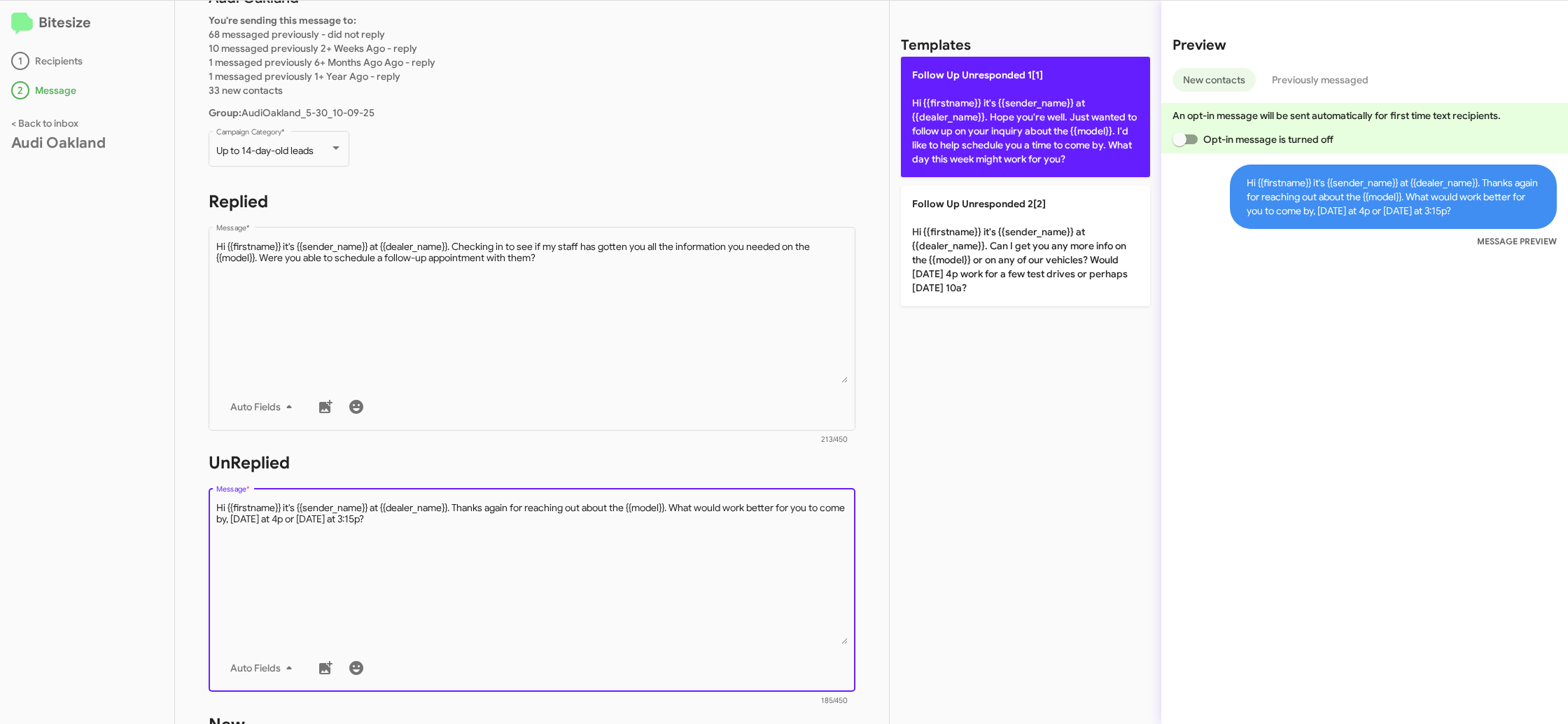
drag, startPoint x: 933, startPoint y: 190, endPoint x: 935, endPoint y: 167, distance: 23.1
click at [934, 185] on p "Follow Up Unresponded 2[2] Hi {{firstname}} it's {{sender_name}} at {{dealer_na…" at bounding box center [1025, 245] width 249 height 121
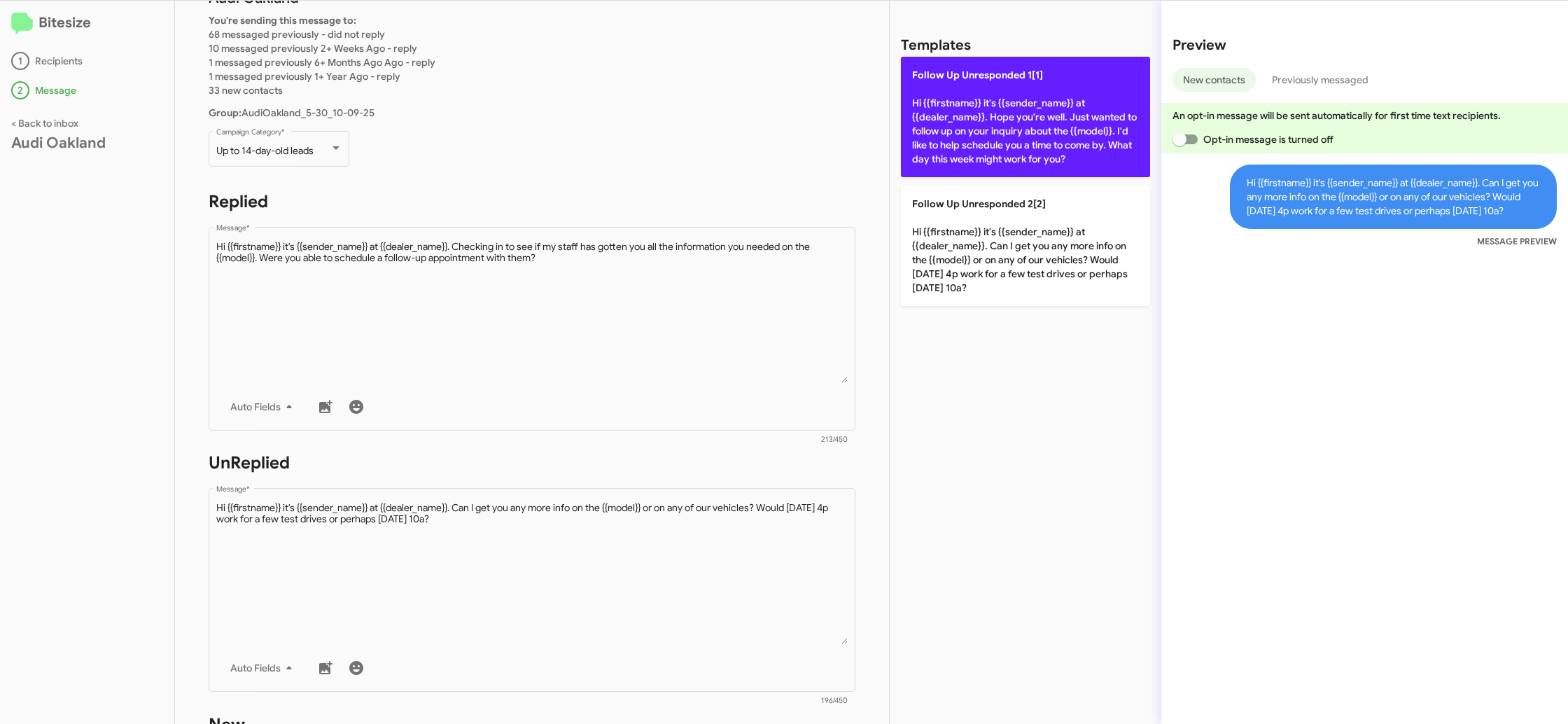
click at [957, 121] on p "Follow Up Unresponded 1[1] Hi {{firstname}} it's {{sender_name}} at {{dealer_na…" at bounding box center [1025, 116] width 249 height 121
type textarea "Hi {{firstname}} it's {{sender_name}} at {{dealer_name}}. Hope you're well. Jus…"
click at [957, 121] on p "Follow Up Unresponded 1[1] Hi {{firstname}} it's {{sender_name}} at {{dealer_na…" at bounding box center [1025, 116] width 249 height 121
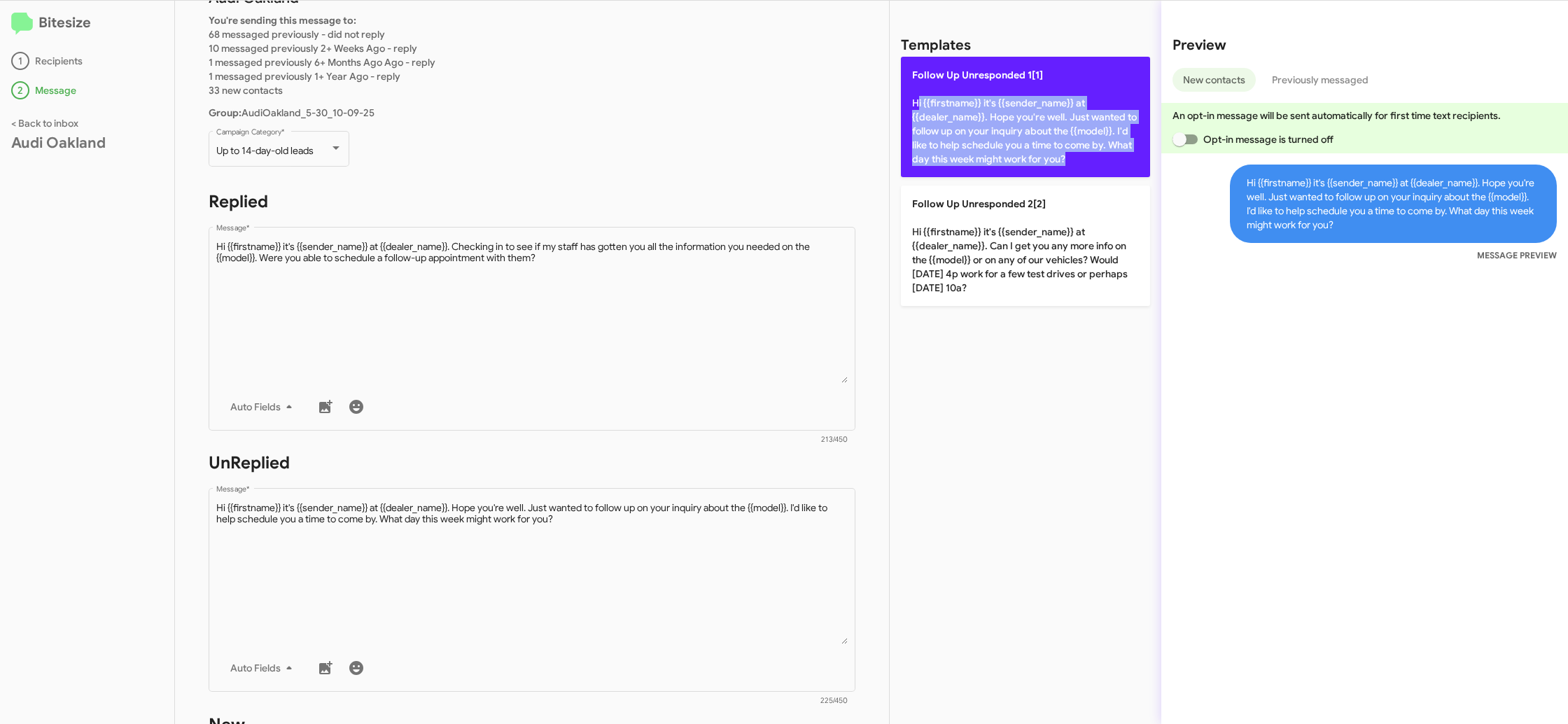
click at [957, 121] on p "Follow Up Unresponded 1[1] Hi {{firstname}} it's {{sender_name}} at {{dealer_na…" at bounding box center [1025, 116] width 249 height 121
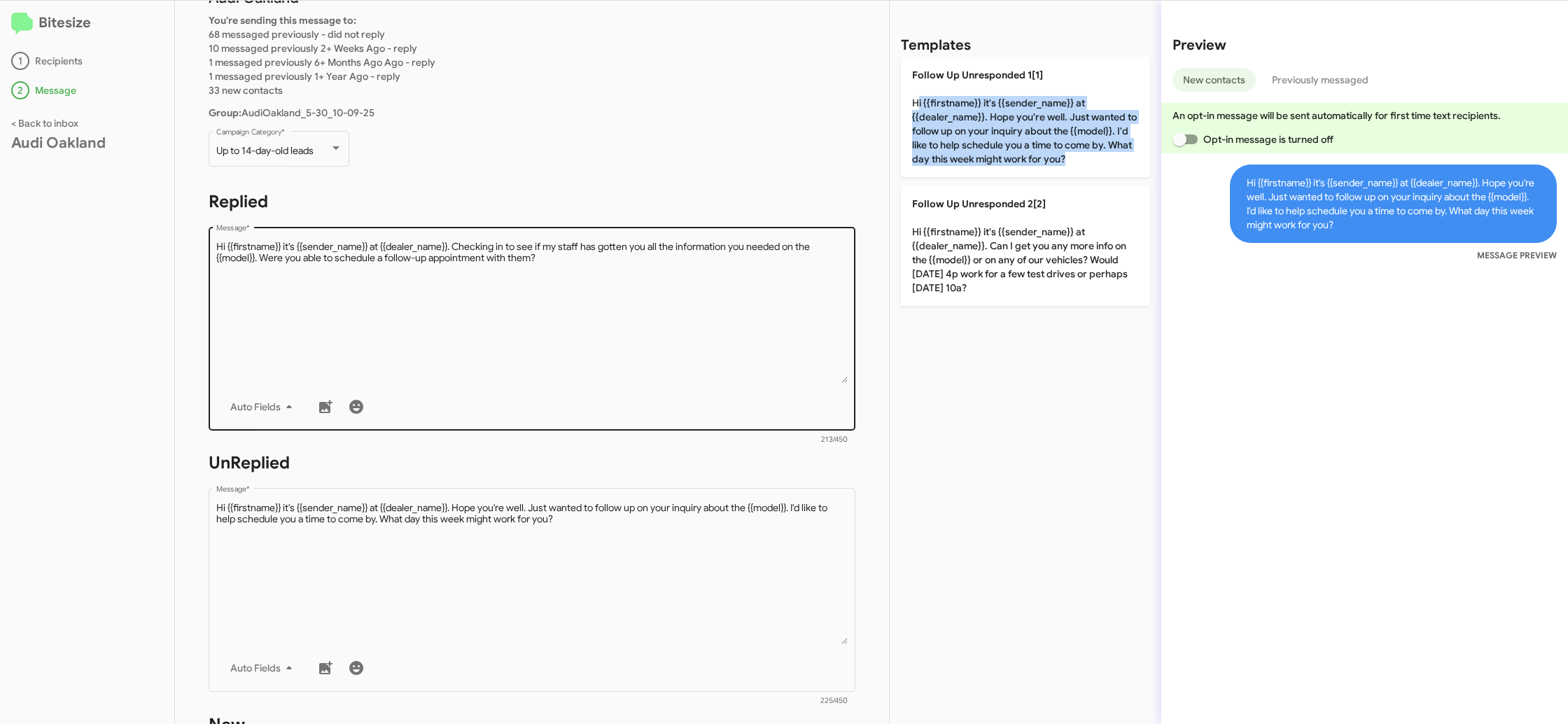
drag, startPoint x: 957, startPoint y: 121, endPoint x: 573, endPoint y: 356, distance: 450.2
click at [952, 122] on p "Follow Up Unresponded 1[1] Hi {{firstname}} it's {{sender_name}} at {{dealer_na…" at bounding box center [1025, 116] width 249 height 121
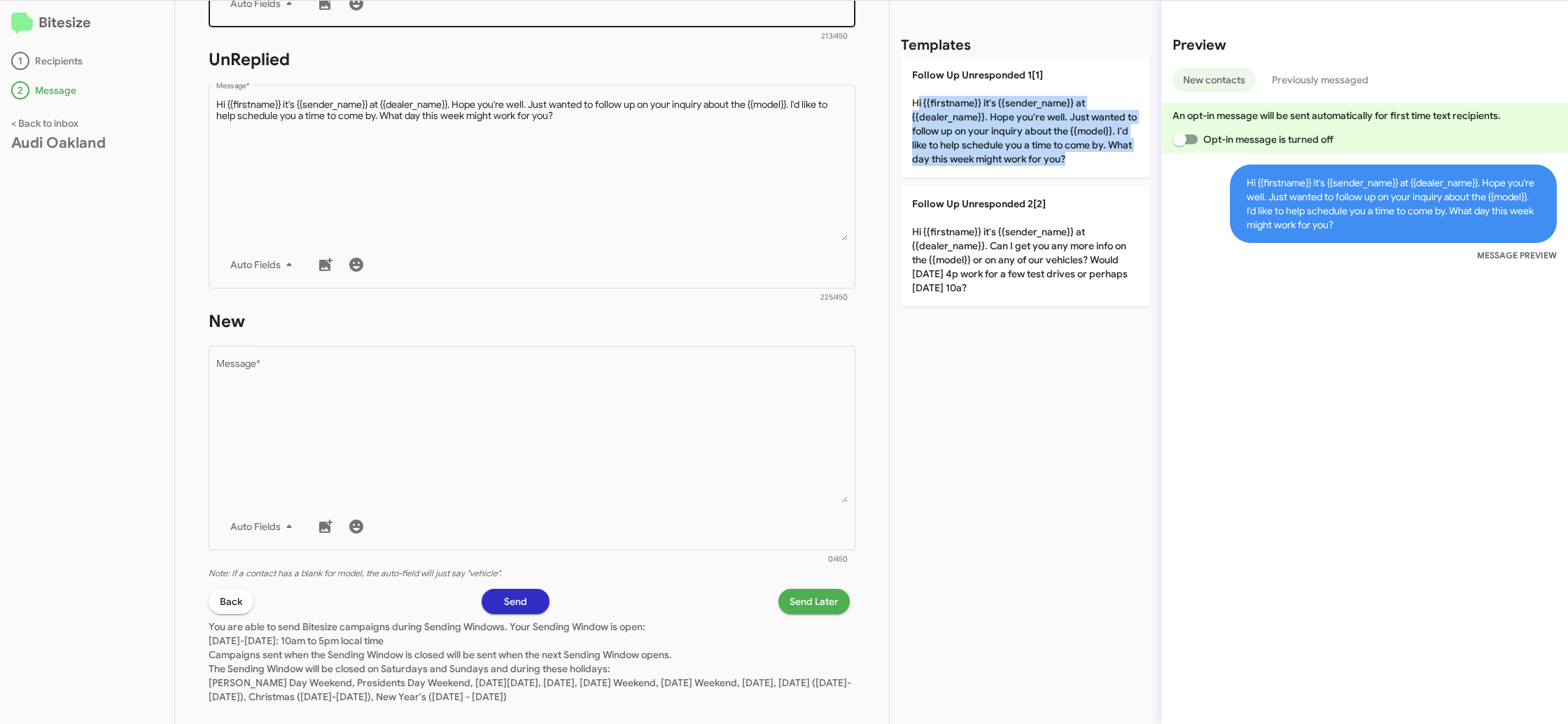
scroll to position [518, 0]
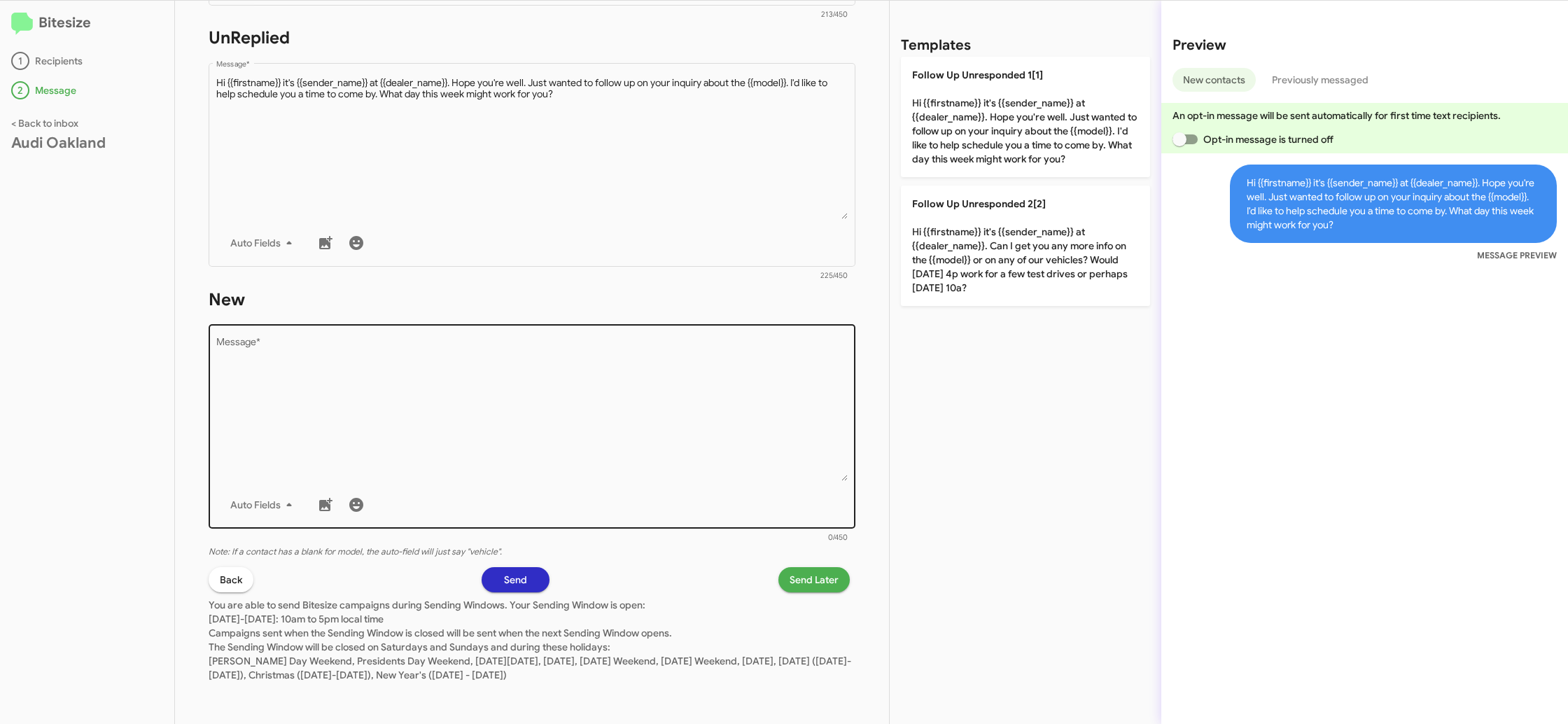
click at [639, 419] on textarea "Message *" at bounding box center [532, 409] width 632 height 143
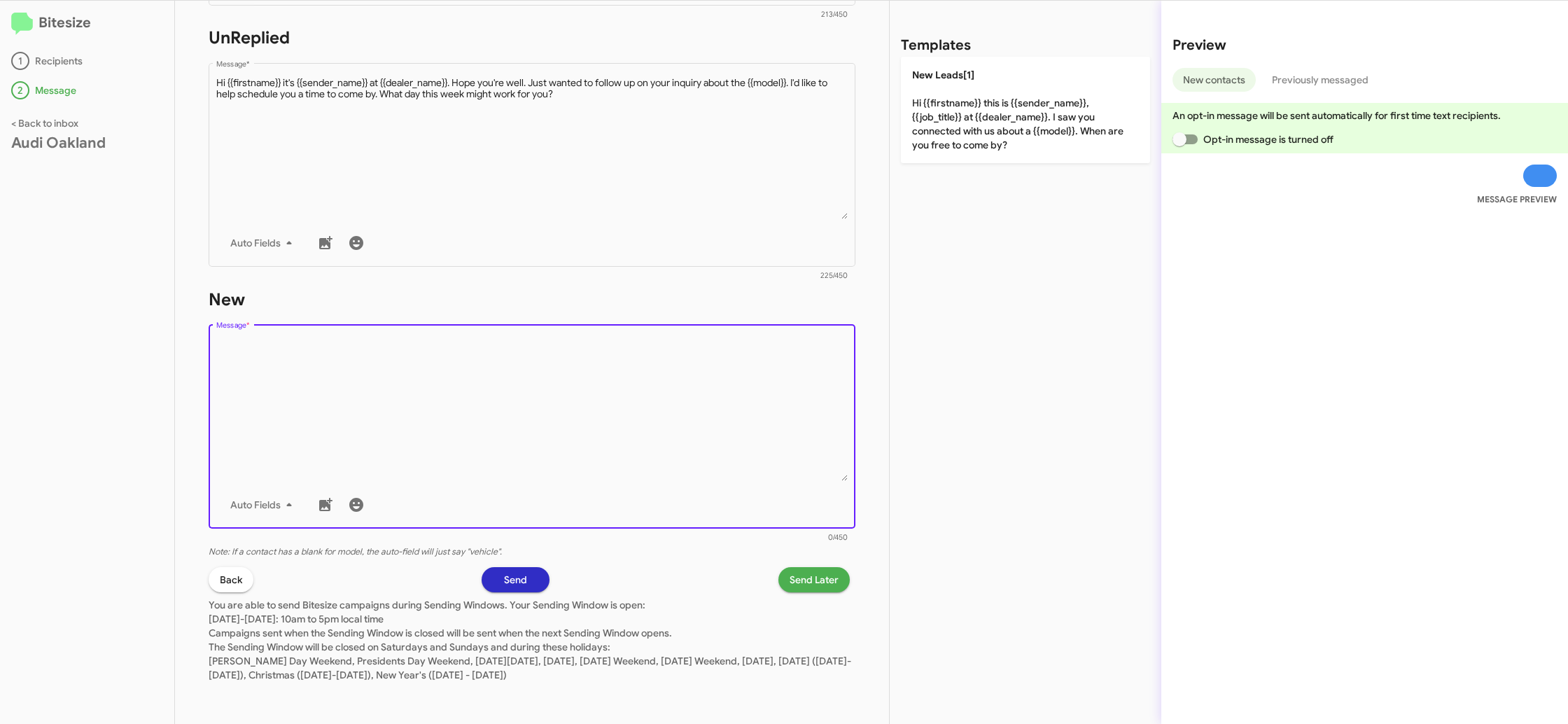
drag, startPoint x: 640, startPoint y: 421, endPoint x: 866, endPoint y: 164, distance: 342.2
click at [661, 398] on textarea "Message *" at bounding box center [532, 409] width 632 height 143
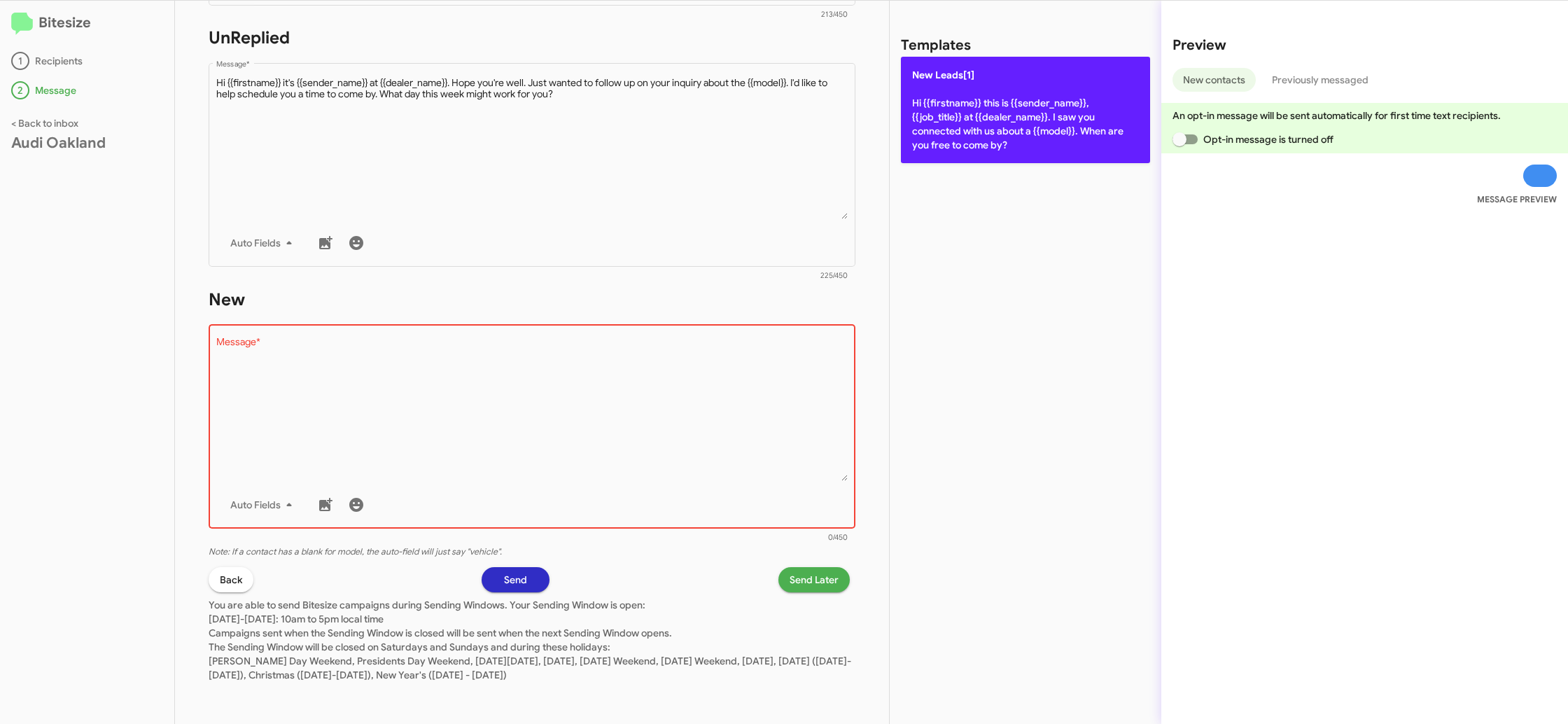
click at [970, 98] on p "New Leads[1] Hi {{firstname}} this is {{sender_name}}, {{job_title}} at {{deale…" at bounding box center [1025, 110] width 249 height 107
type textarea "Hi {{firstname}} this is {{sender_name}}, {{job_title}} at {{dealer_name}}. I s…"
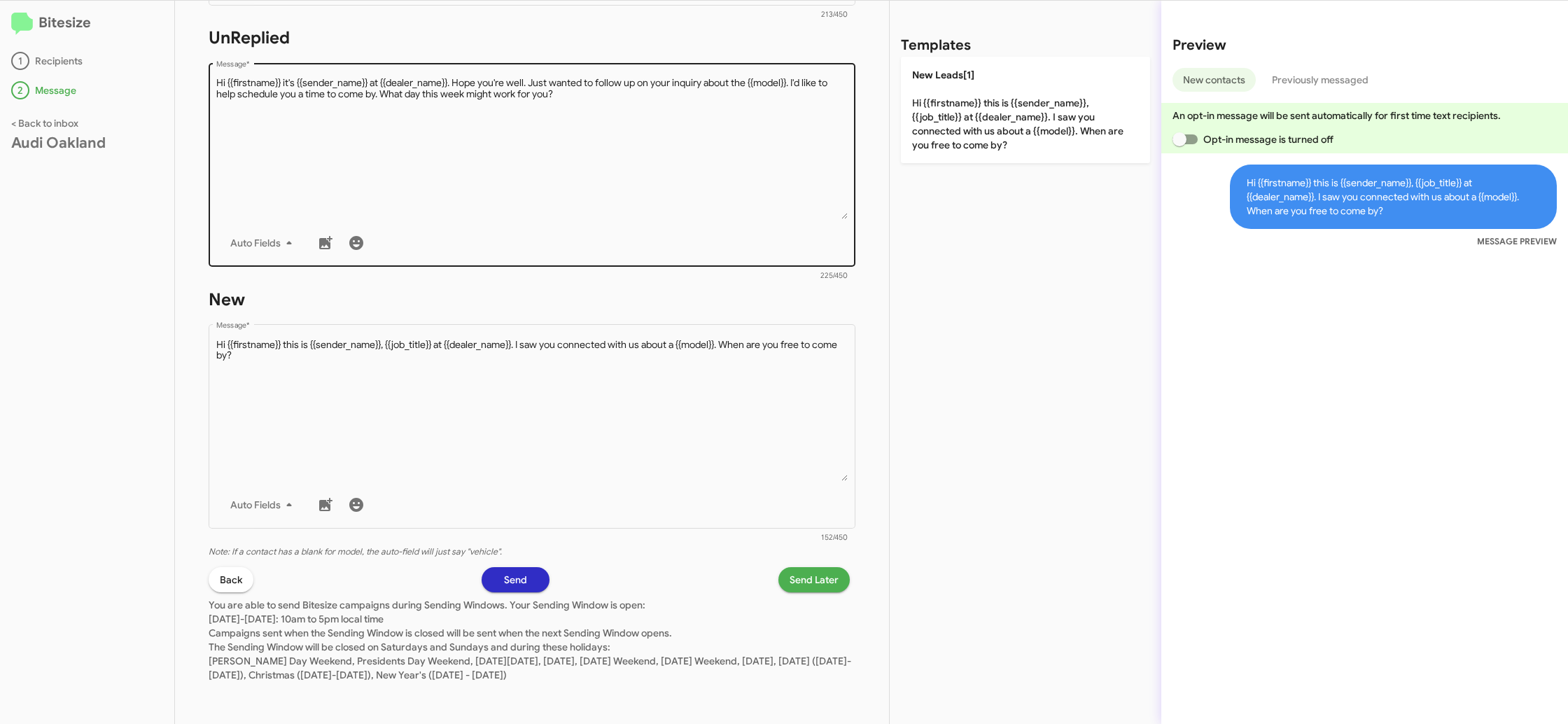
click at [736, 129] on textarea "Message *" at bounding box center [532, 147] width 632 height 143
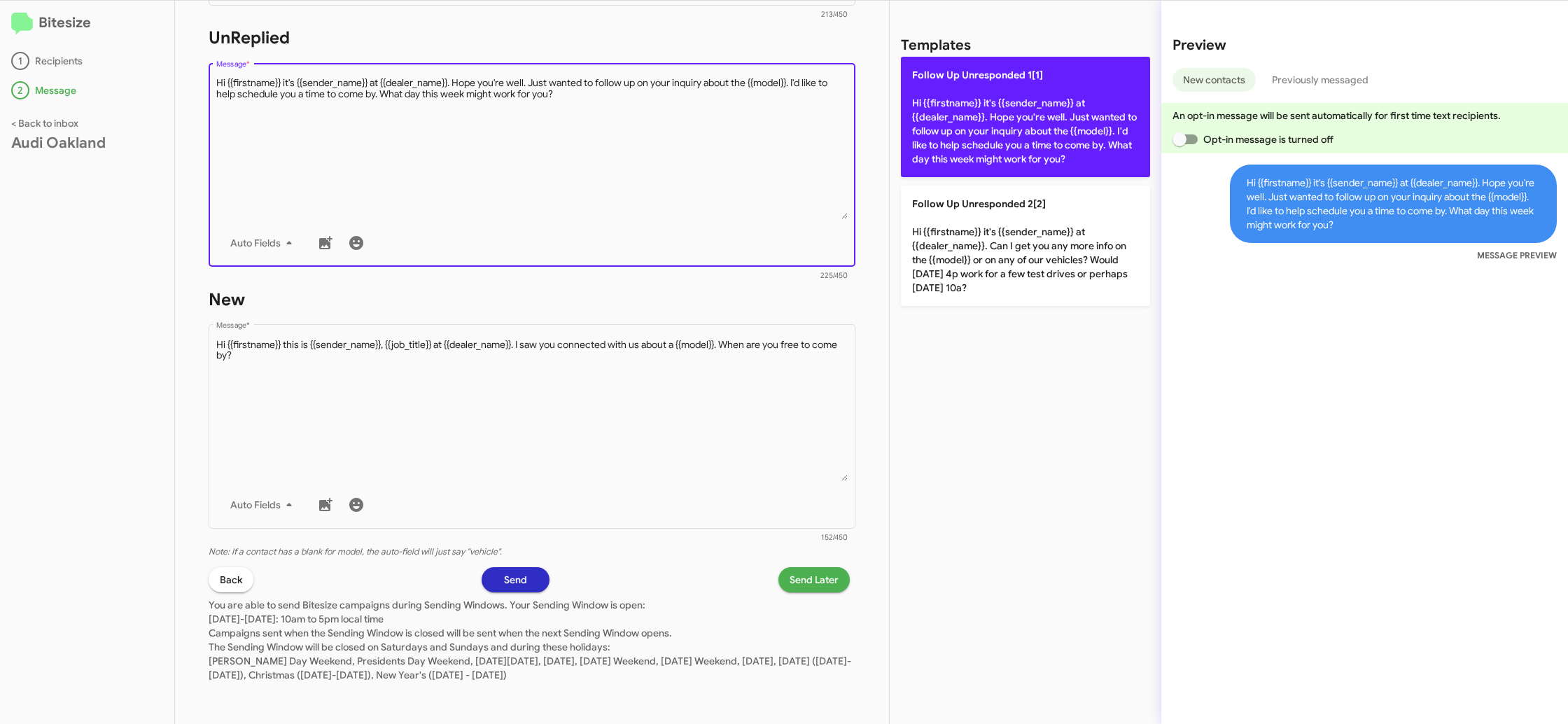
click at [939, 107] on p "Follow Up Unresponded 1[1] Hi {{firstname}} it's {{sender_name}} at {{dealer_na…" at bounding box center [1025, 116] width 249 height 121
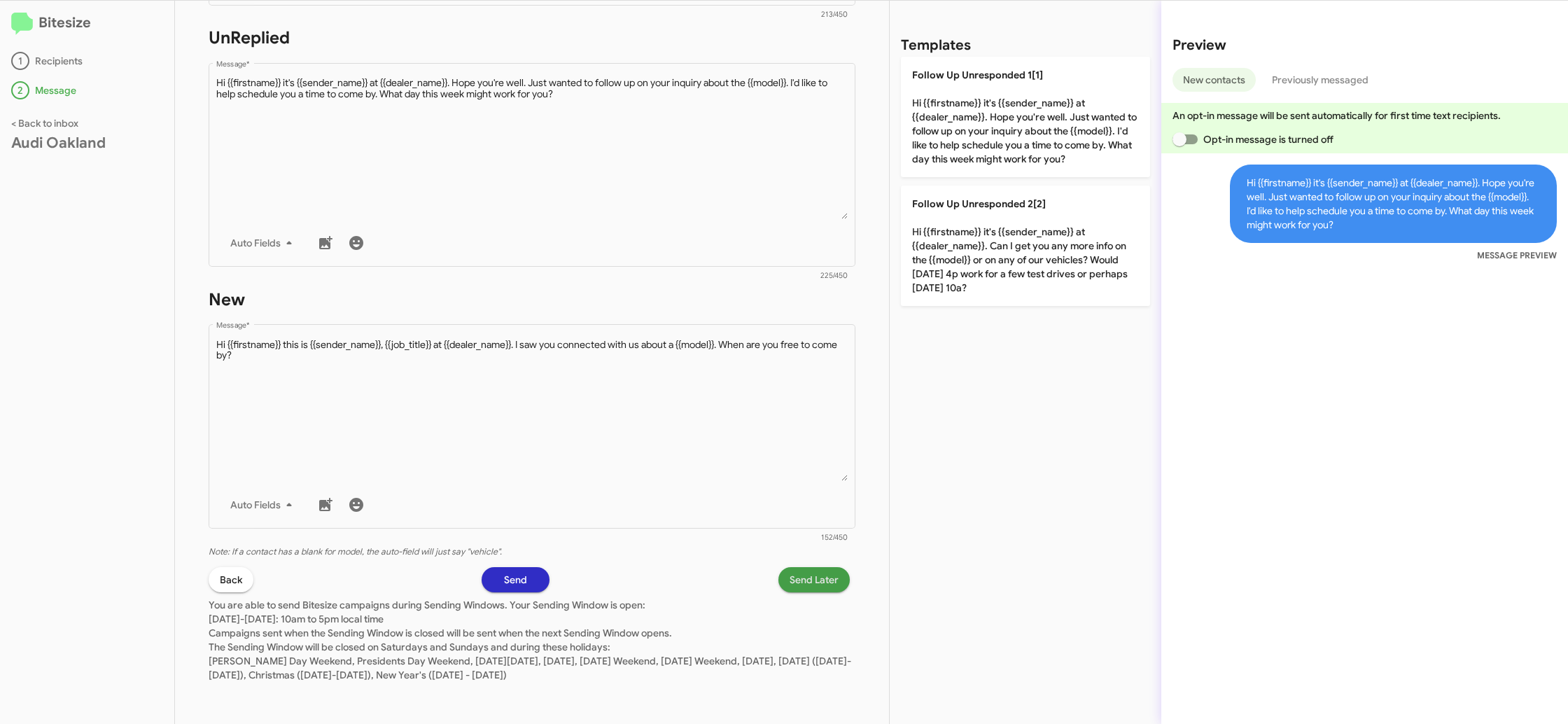
click at [816, 568] on span "Send Later" at bounding box center [814, 579] width 49 height 25
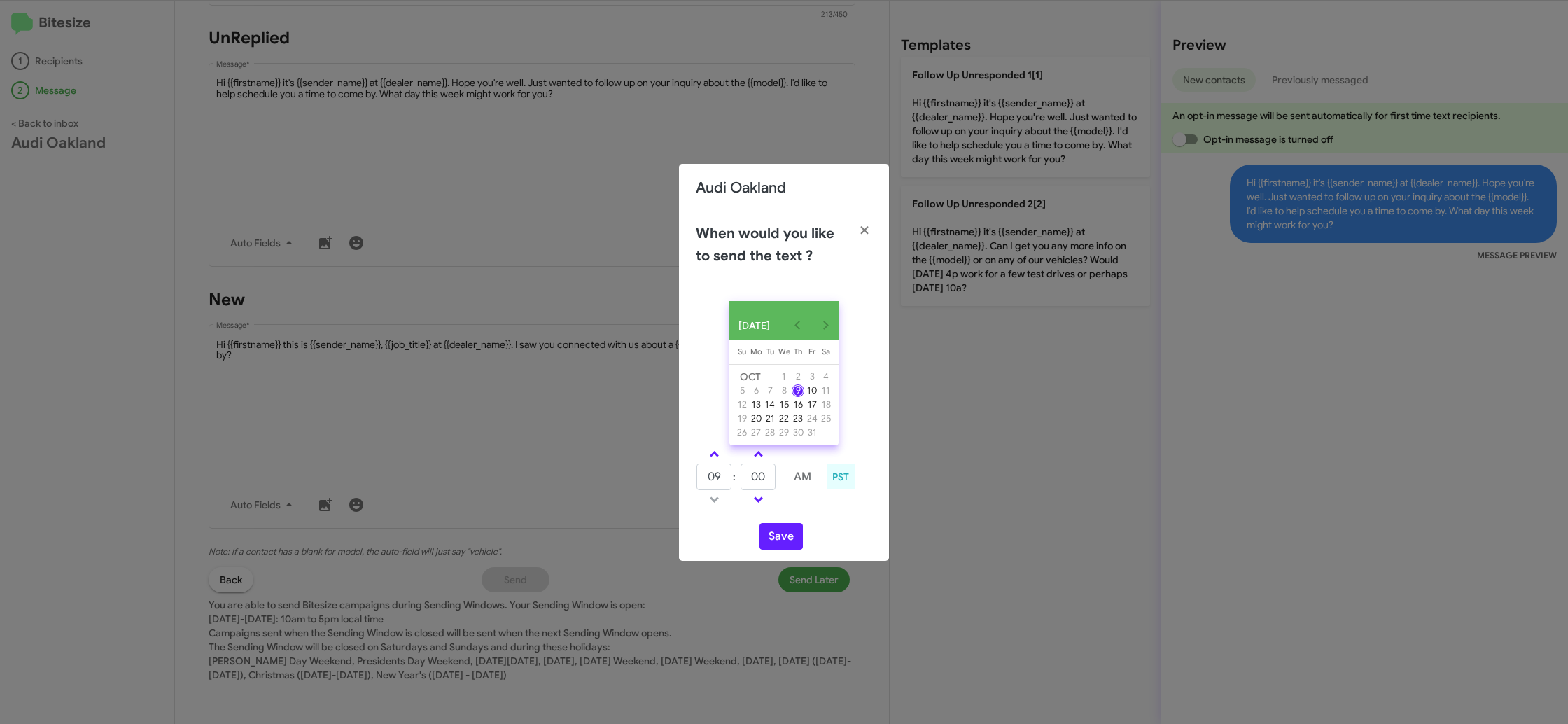
click at [716, 457] on link at bounding box center [714, 454] width 24 height 16
type input "10"
click at [799, 549] on button "Save" at bounding box center [781, 536] width 44 height 27
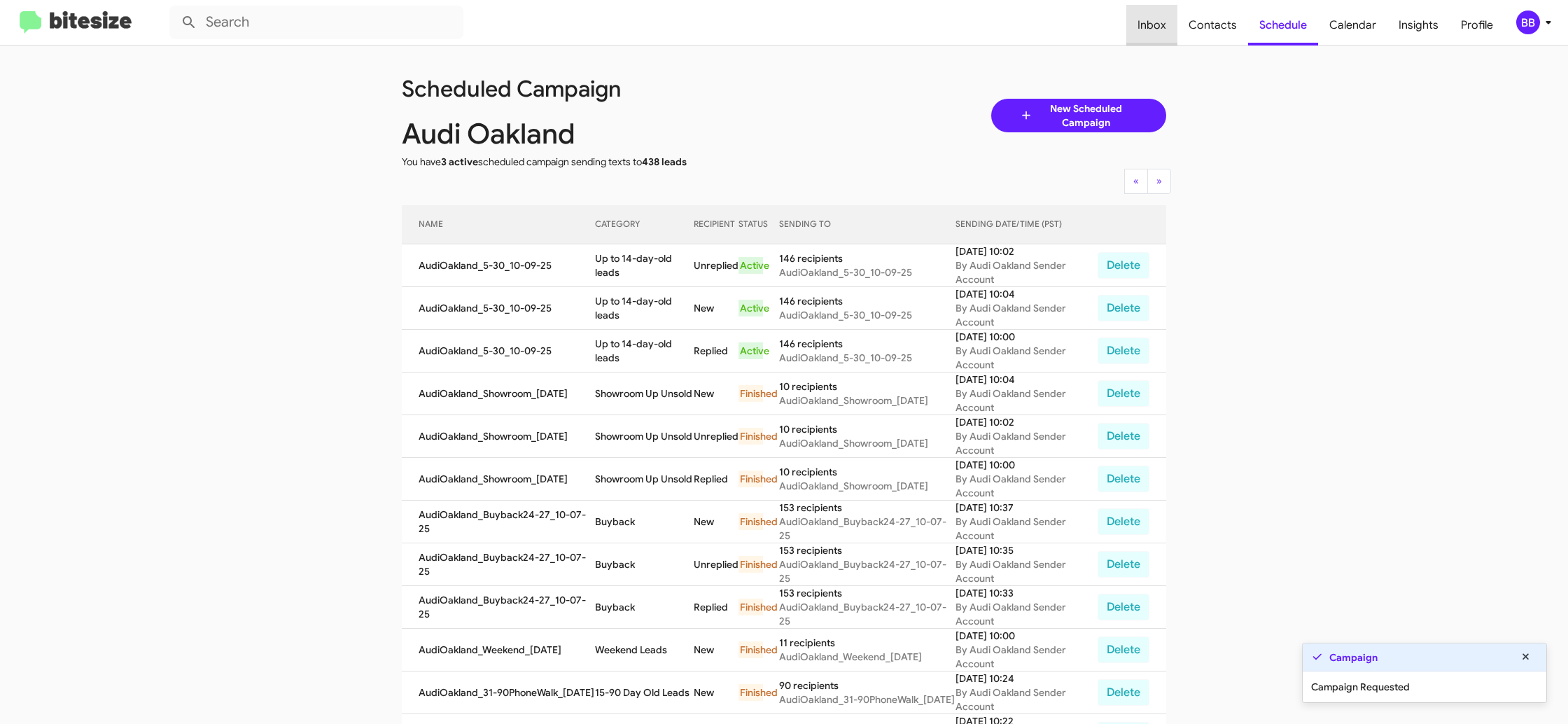
click at [1177, 28] on span "Inbox" at bounding box center [1152, 25] width 51 height 40
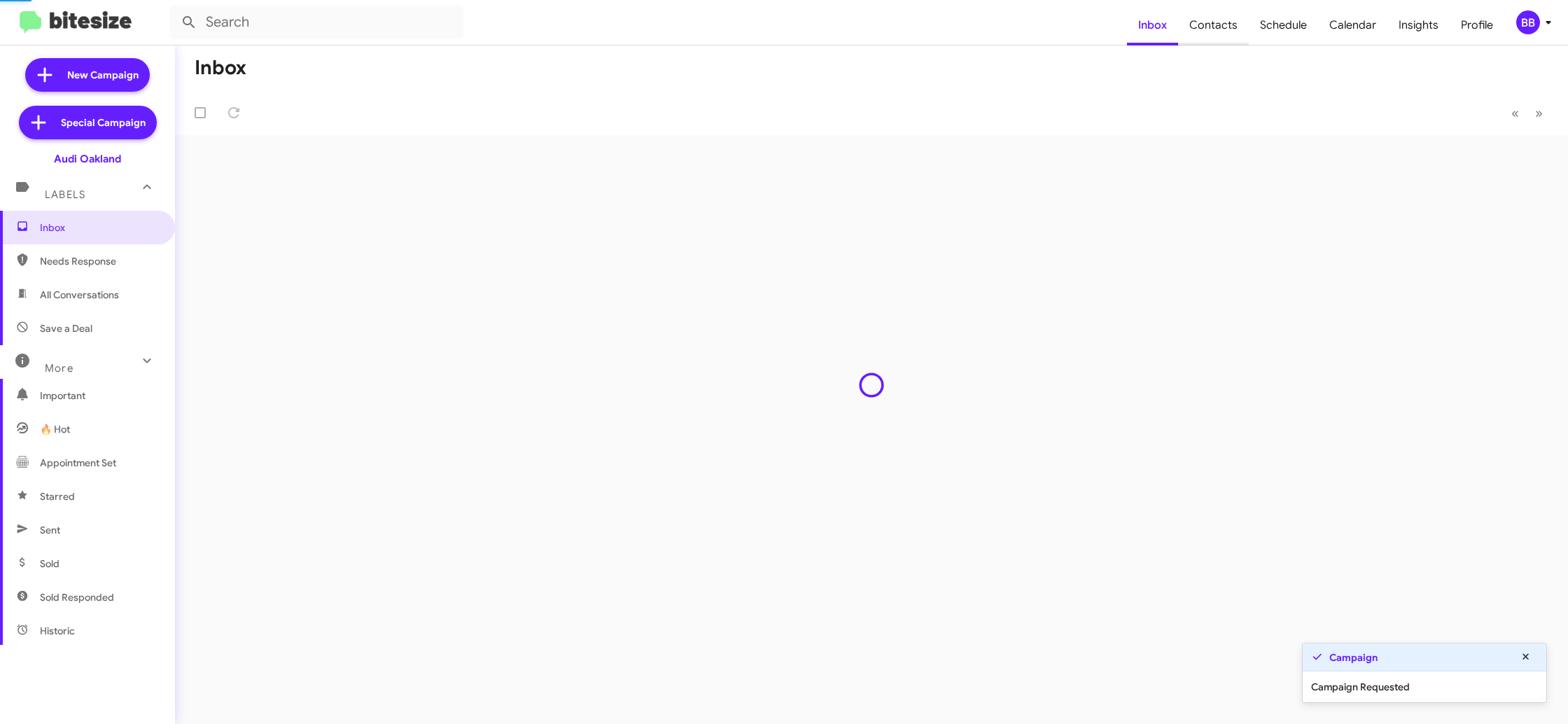
click at [1194, 24] on span "Contacts" at bounding box center [1213, 25] width 70 height 40
type input "in:groups"
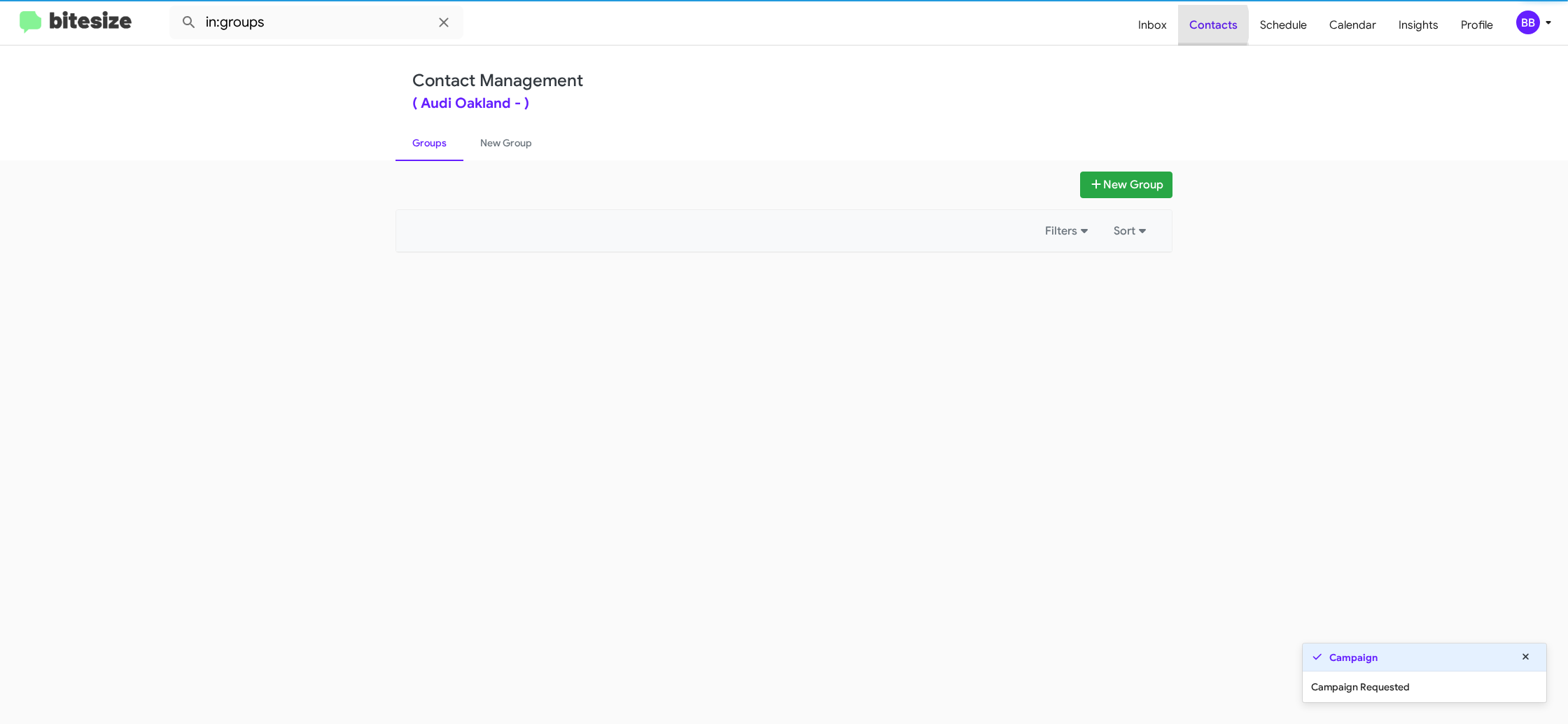
click at [1194, 24] on span "Contacts" at bounding box center [1213, 25] width 70 height 40
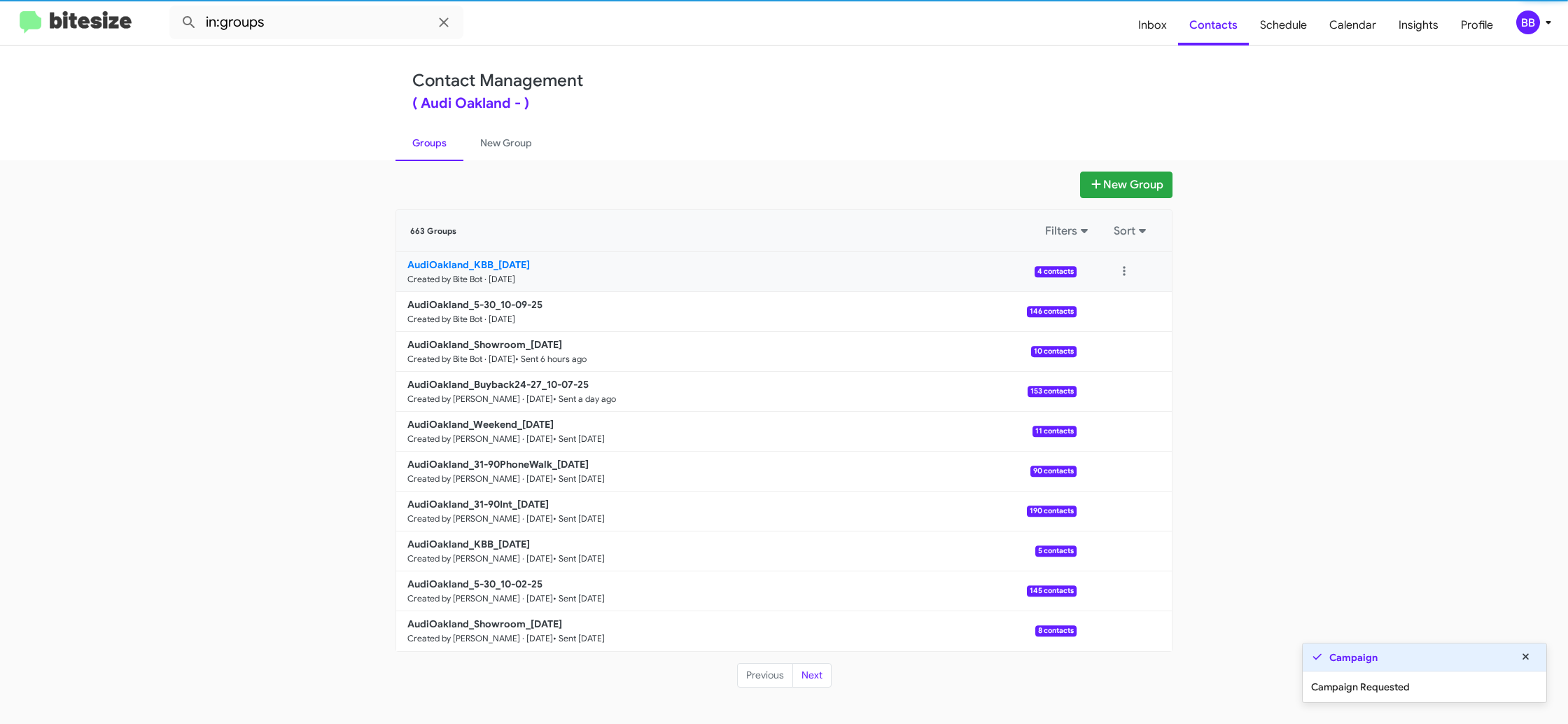
click at [503, 263] on b "AudiOakland_KBB_10-09-25" at bounding box center [468, 265] width 122 height 13
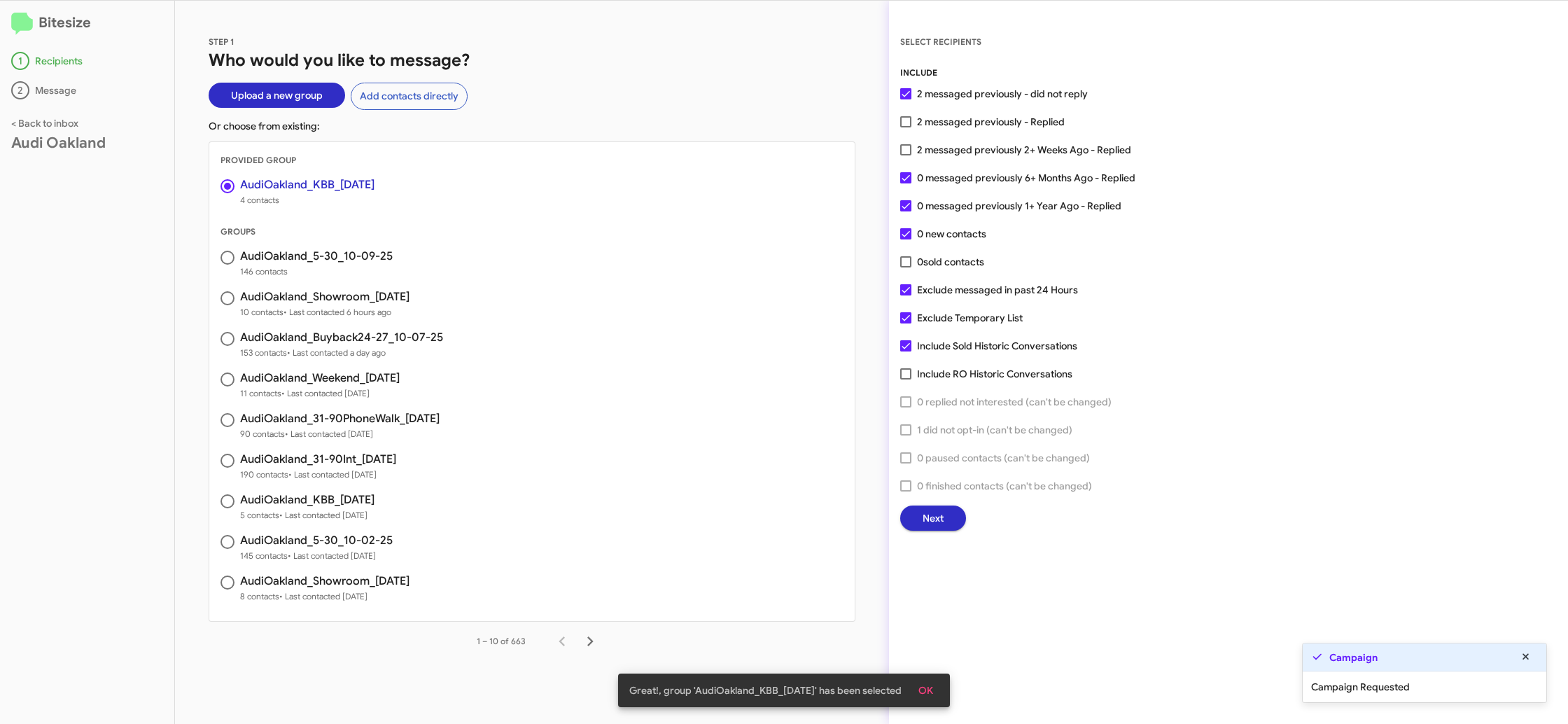
click at [992, 155] on span "2 messaged previously 2+ Weeks Ago - Replied" at bounding box center [1024, 150] width 214 height 17
click at [906, 155] on input "2 messaged previously 2+ Weeks Ago - Replied" at bounding box center [905, 155] width 1 height 1
checkbox input "true"
click at [923, 520] on span "Next" at bounding box center [933, 518] width 21 height 25
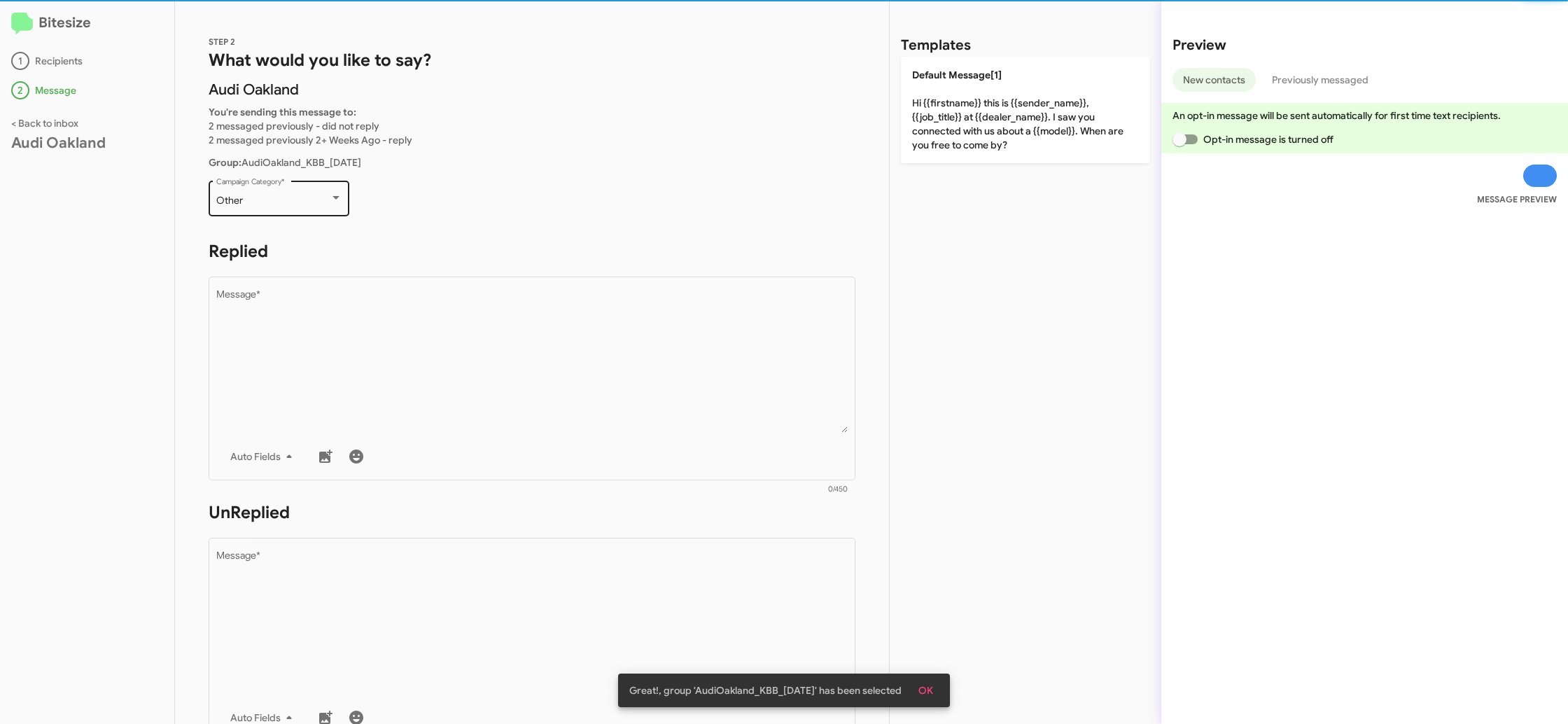
click at [308, 198] on div "Other" at bounding box center [273, 201] width 113 height 11
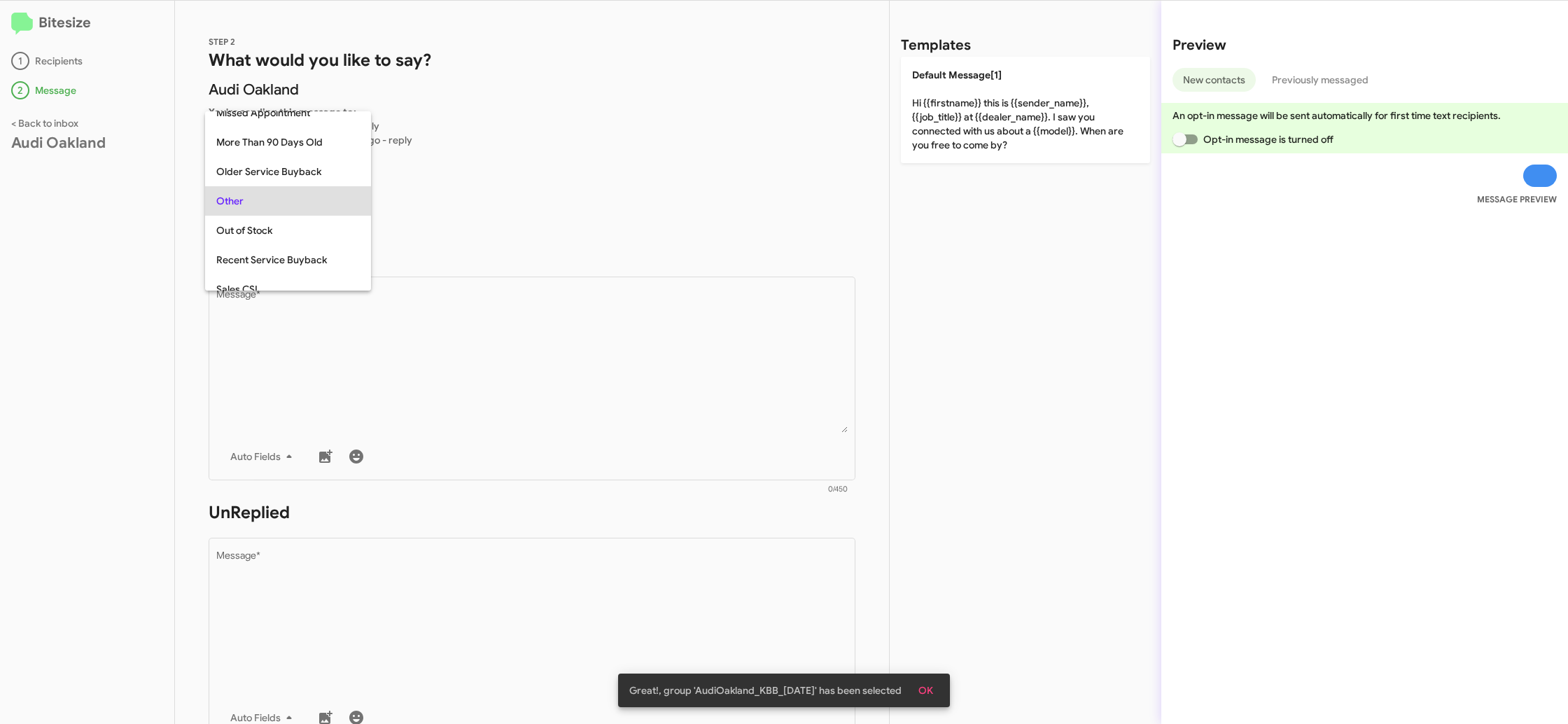
scroll to position [497, 0]
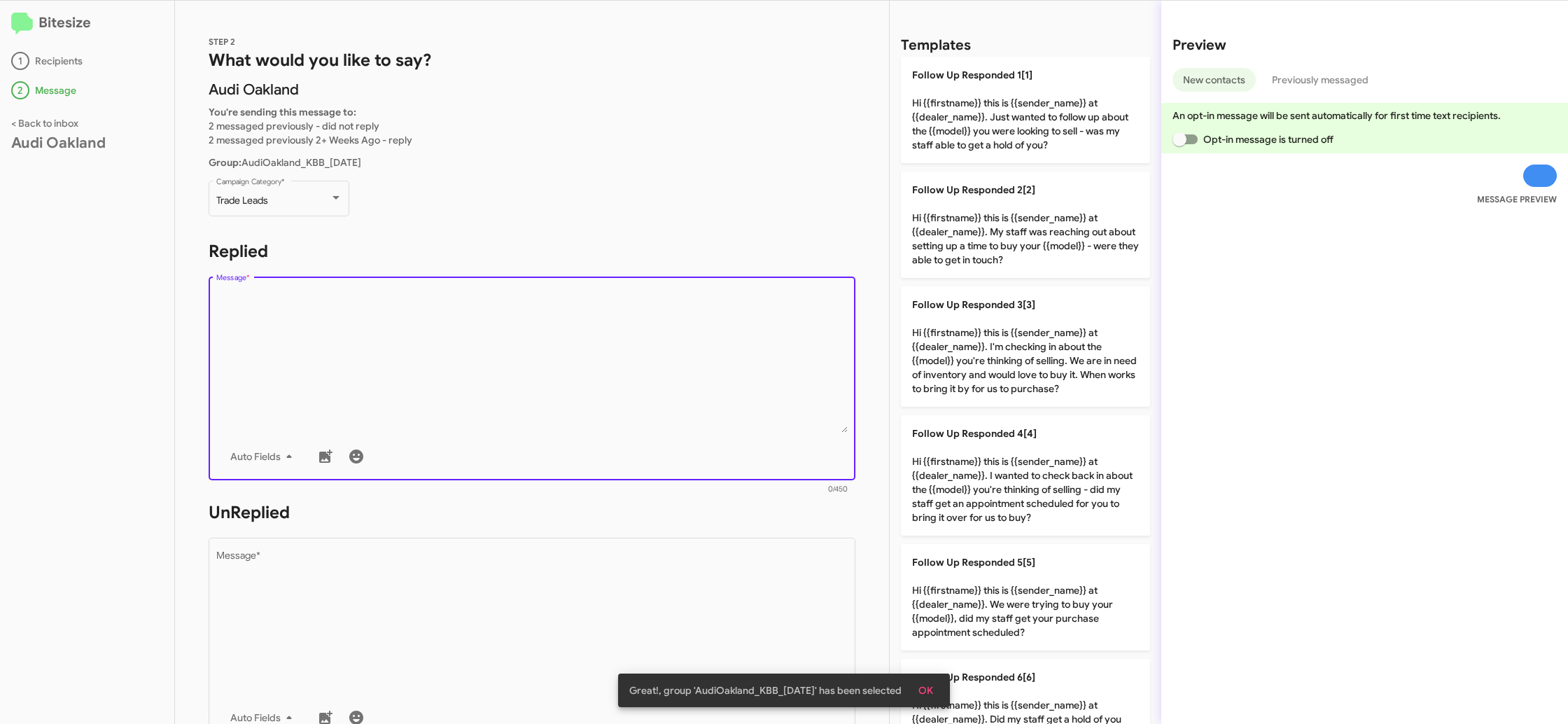
drag, startPoint x: 472, startPoint y: 417, endPoint x: 615, endPoint y: 364, distance: 152.5
click at [473, 417] on textarea "Message *" at bounding box center [532, 361] width 632 height 143
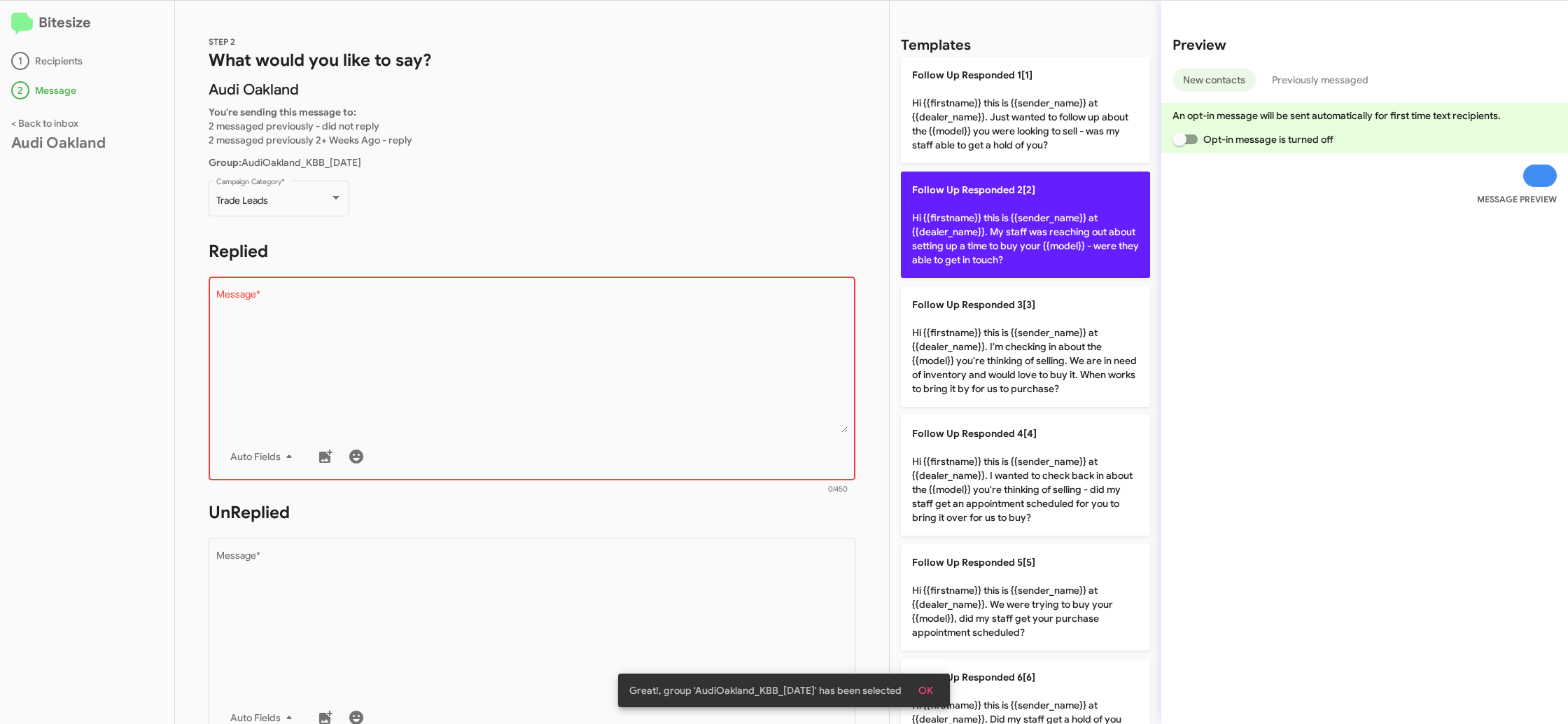
drag, startPoint x: 930, startPoint y: 213, endPoint x: 918, endPoint y: 219, distance: 13.4
click at [930, 214] on p "Follow Up Responded 2[2] Hi {{firstname}} this is {{sender_name}} at {{dealer_n…" at bounding box center [1025, 225] width 249 height 107
type textarea "Hi {{firstname}} this is {{sender_name}} at {{dealer_name}}. My staff was reach…"
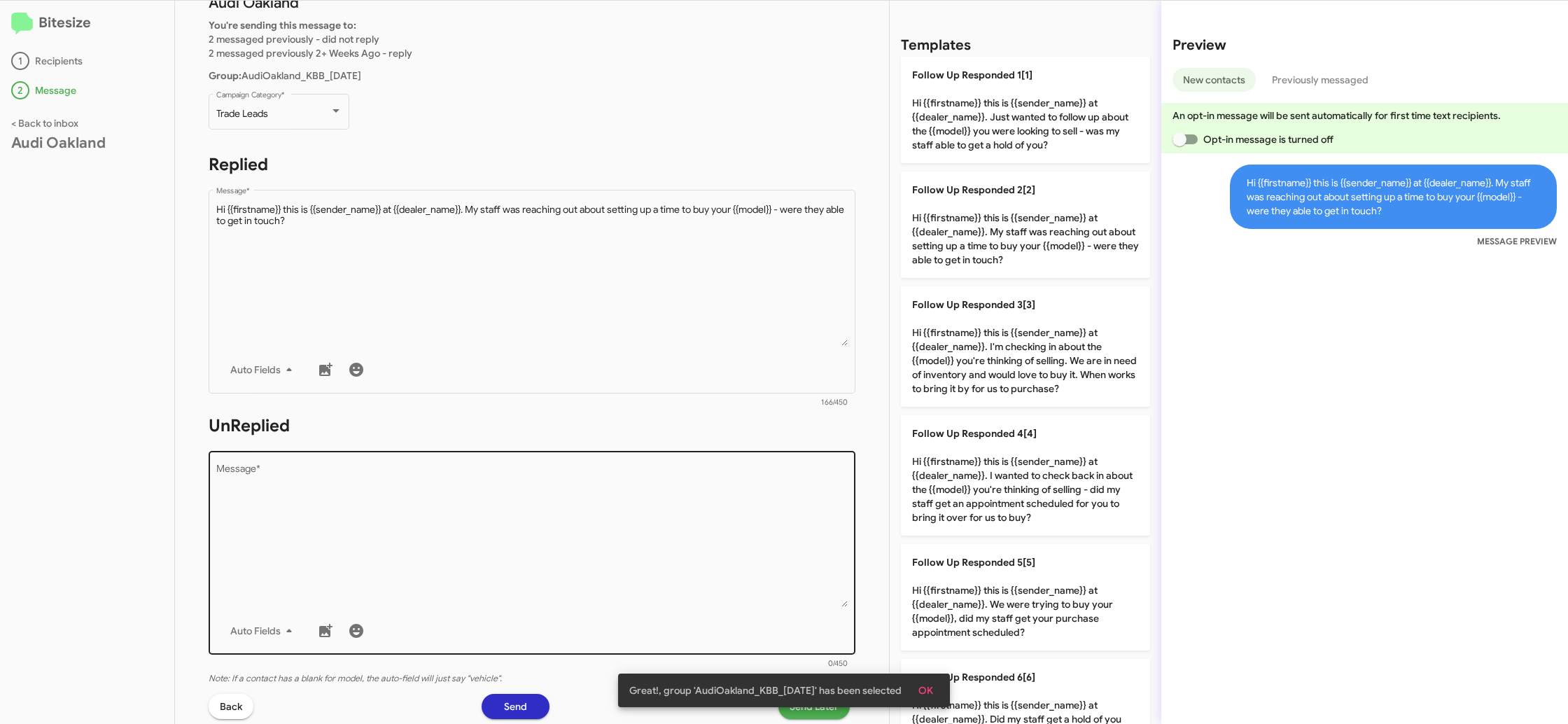
scroll to position [190, 0]
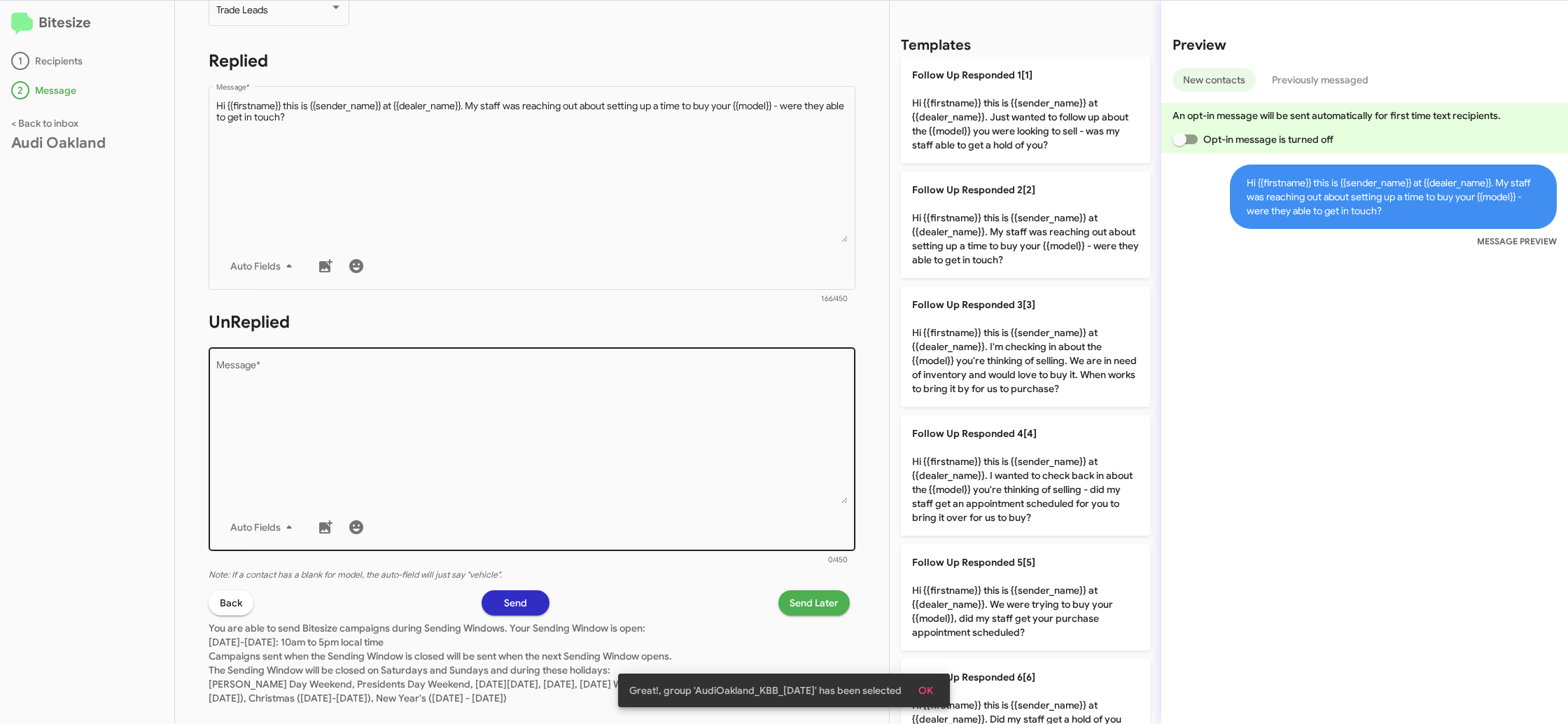
drag, startPoint x: 632, startPoint y: 446, endPoint x: 675, endPoint y: 450, distance: 43.2
click at [636, 447] on textarea "Message *" at bounding box center [532, 432] width 632 height 143
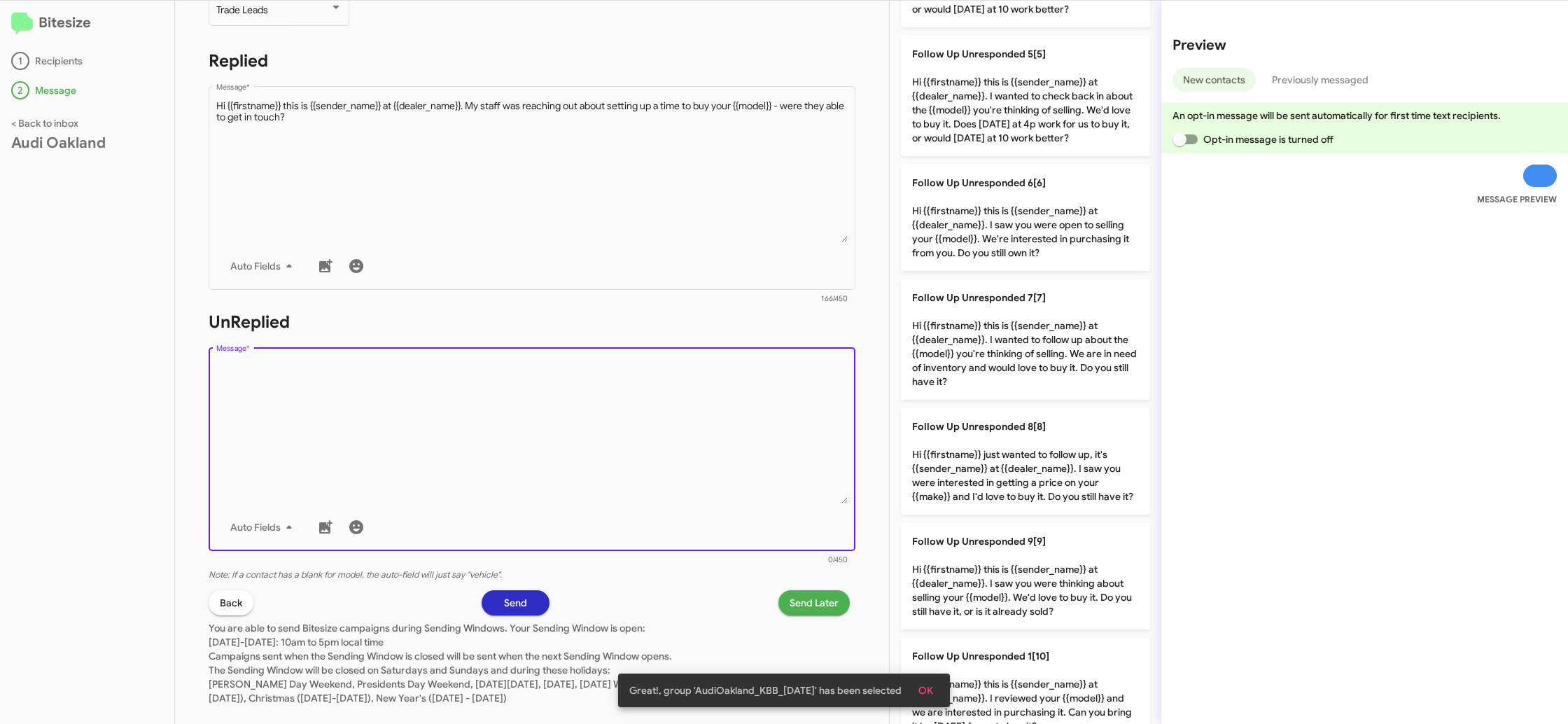
scroll to position [551, 0]
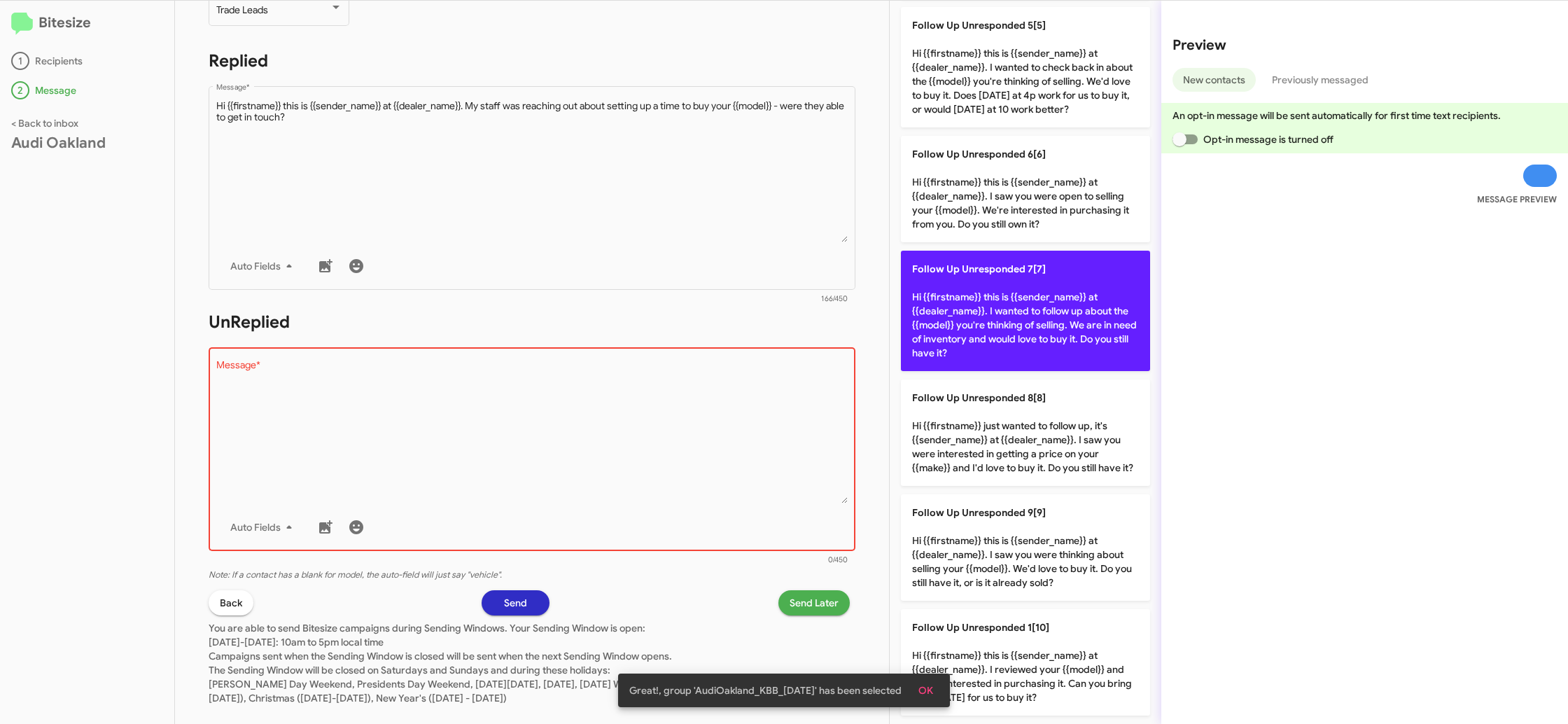
click at [985, 307] on p "Follow Up Unresponded 7[7] Hi {{firstname}} this is {{sender_name}} at {{dealer…" at bounding box center [1025, 311] width 249 height 121
type textarea "Hi {{firstname}} this is {{sender_name}} at {{dealer_name}}. I wanted to follow…"
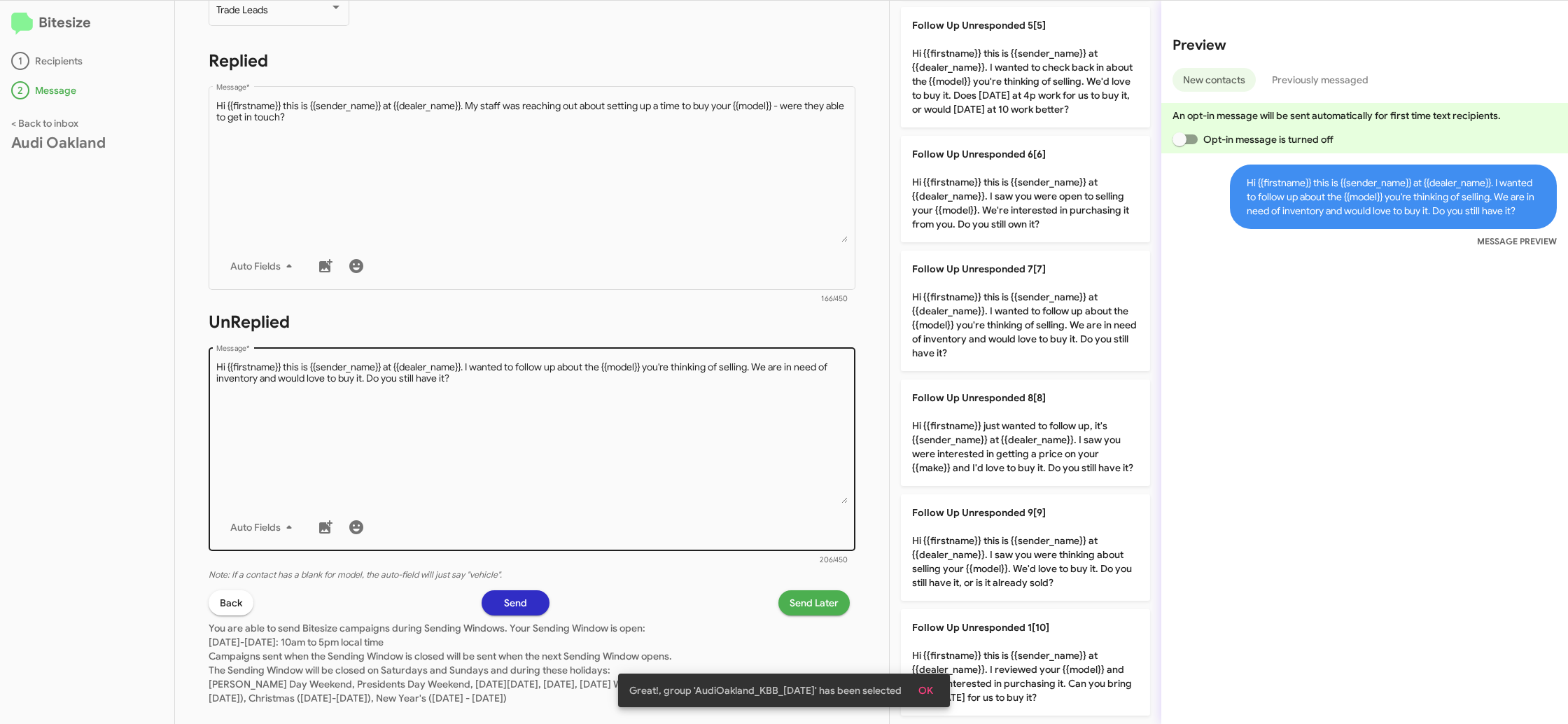
scroll to position [214, 0]
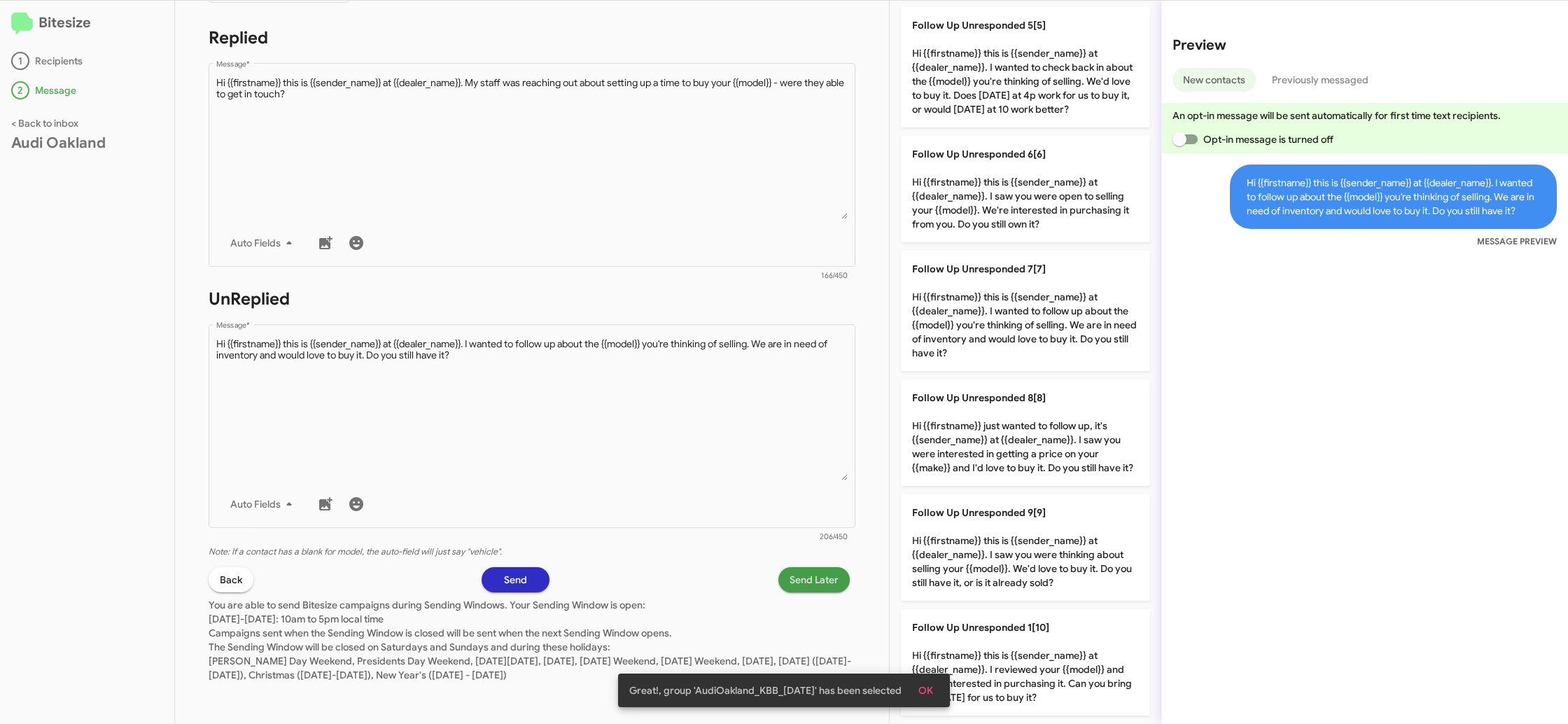
click at [795, 573] on span "Send Later" at bounding box center [814, 579] width 49 height 25
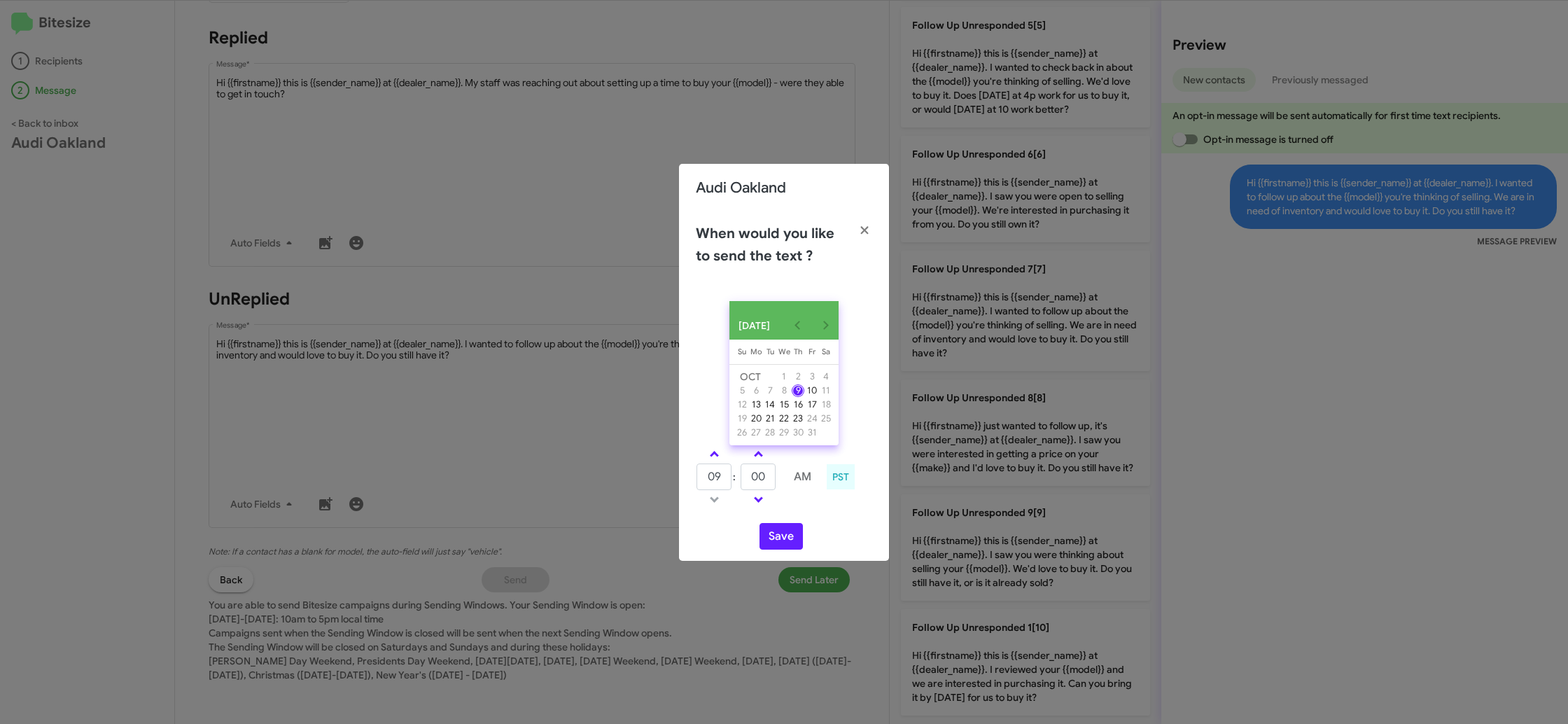
drag, startPoint x: 716, startPoint y: 460, endPoint x: 774, endPoint y: 461, distance: 58.0
click at [718, 460] on link at bounding box center [714, 454] width 24 height 16
type input "10"
click at [773, 461] on td at bounding box center [758, 455] width 36 height 18
click at [759, 460] on span at bounding box center [758, 455] width 9 height 9
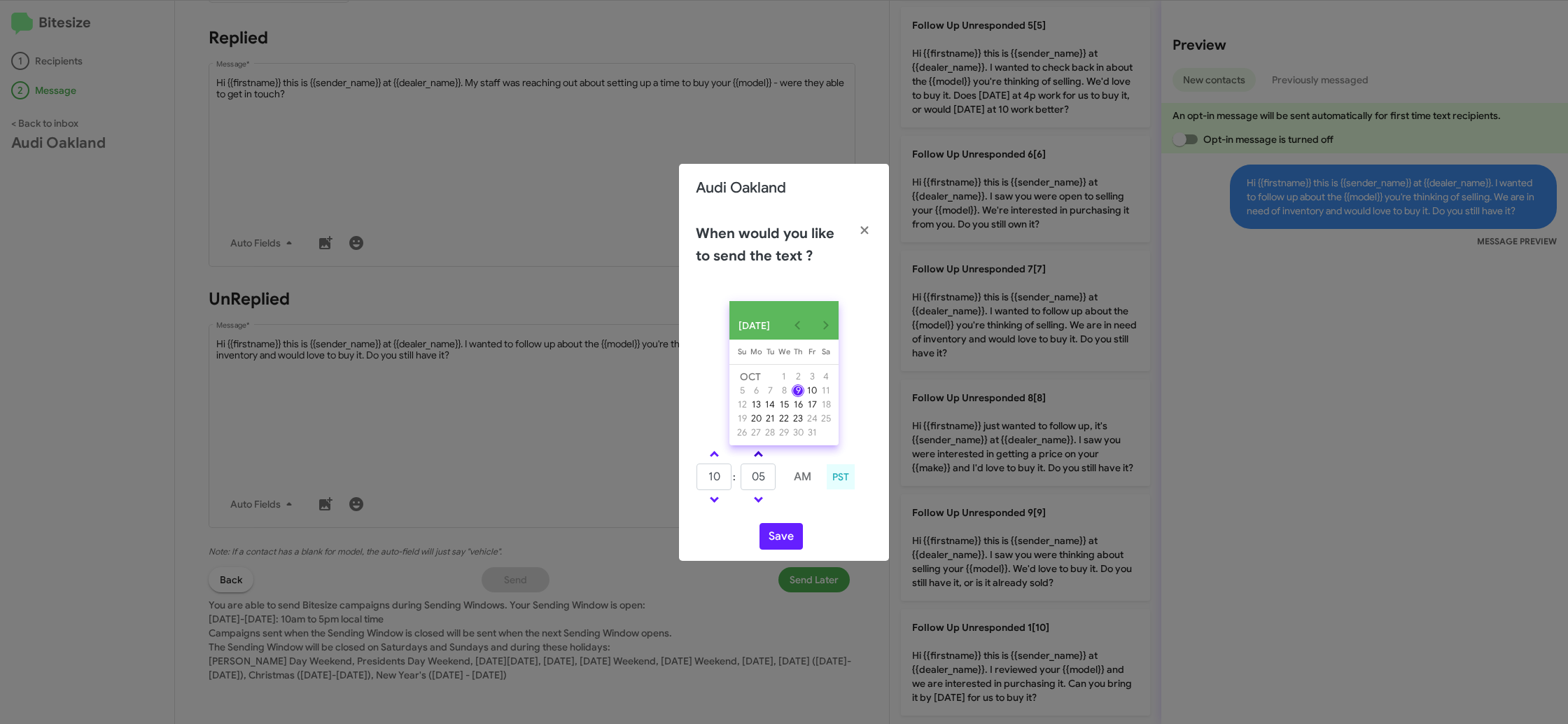
click at [759, 460] on span at bounding box center [758, 455] width 9 height 9
drag, startPoint x: 759, startPoint y: 461, endPoint x: 784, endPoint y: 509, distance: 54.1
click at [759, 460] on span at bounding box center [758, 455] width 9 height 9
type input "15"
click at [778, 536] on button "Save" at bounding box center [781, 536] width 44 height 27
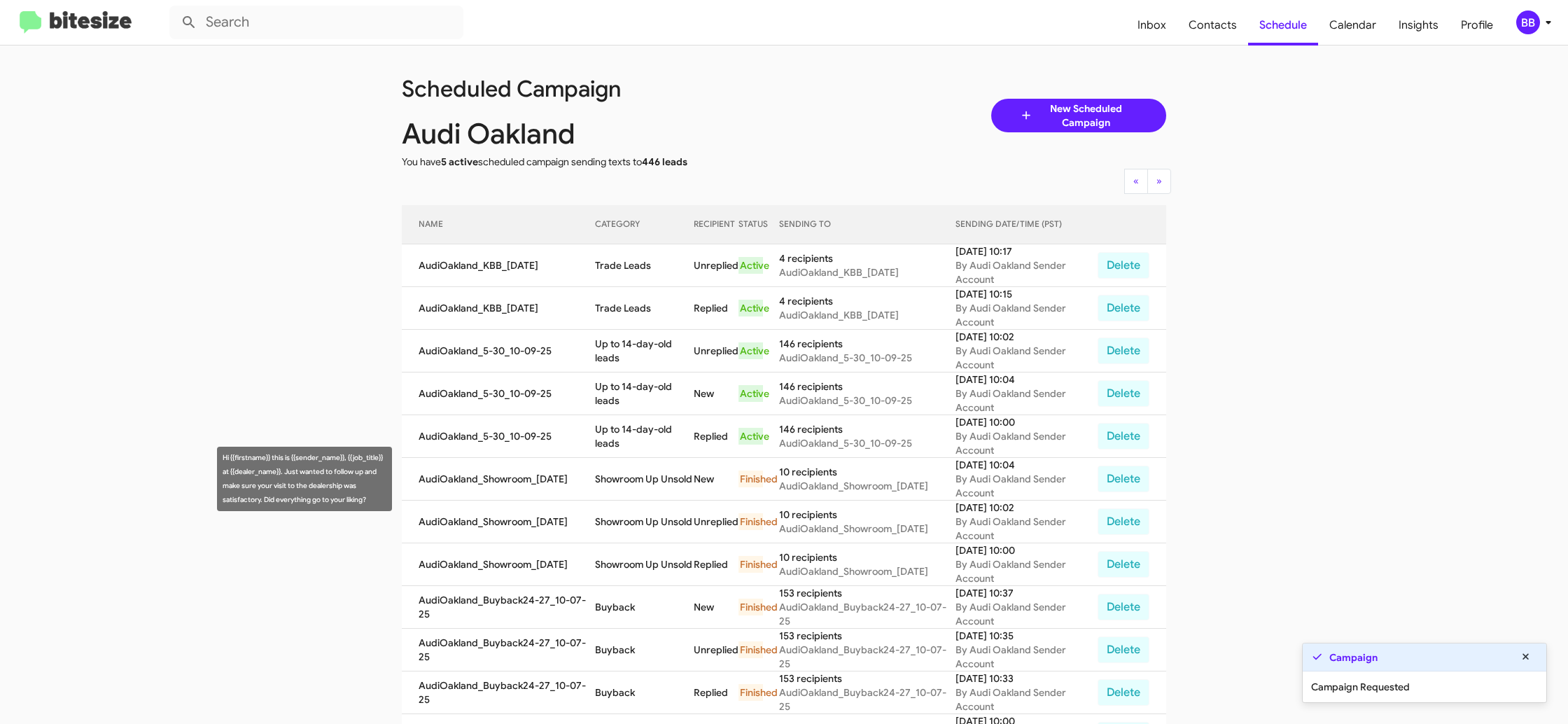
click at [648, 468] on td "Showroom Up Unsold" at bounding box center [645, 479] width 99 height 43
copy td "Showroom Up Unsold"
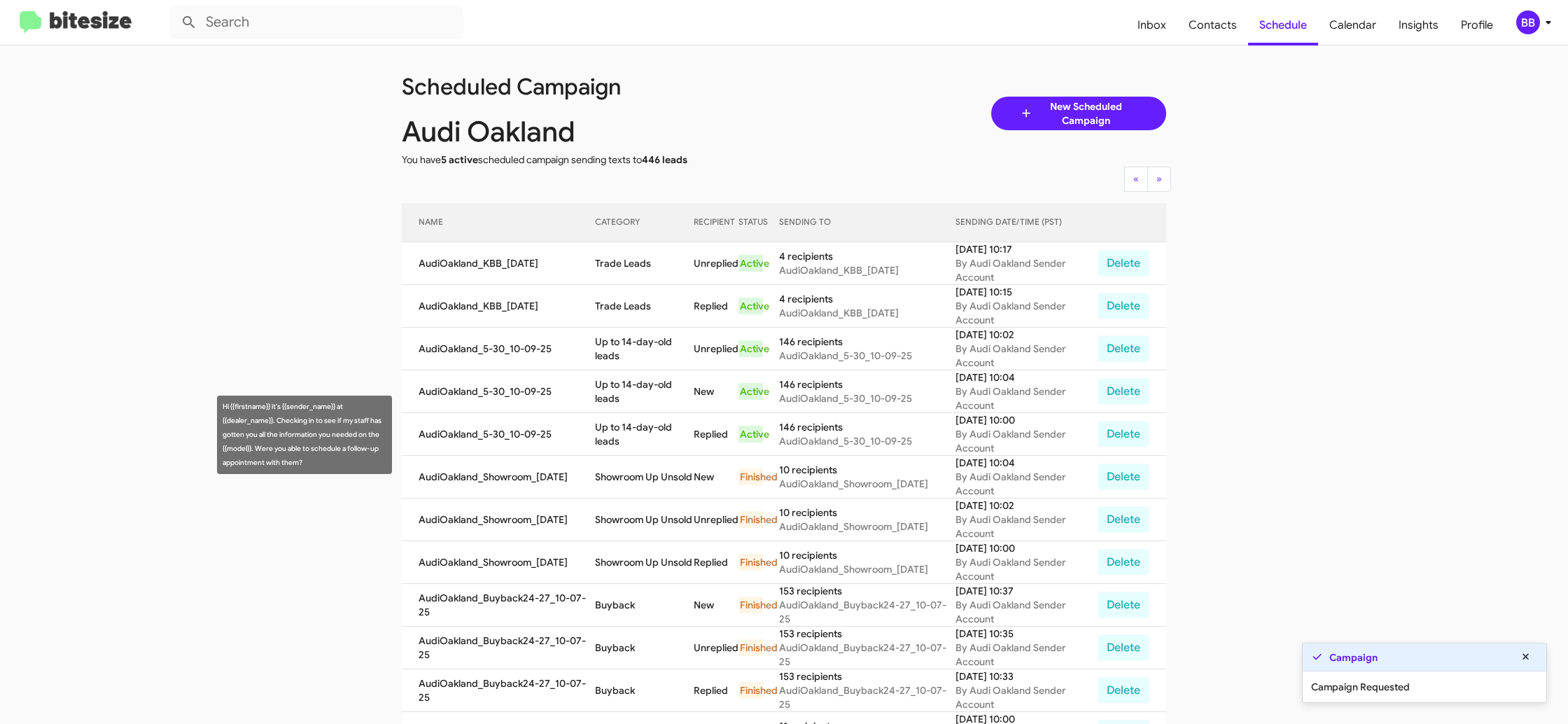
click at [632, 432] on td "Up to 14-day-old leads" at bounding box center [645, 434] width 99 height 43
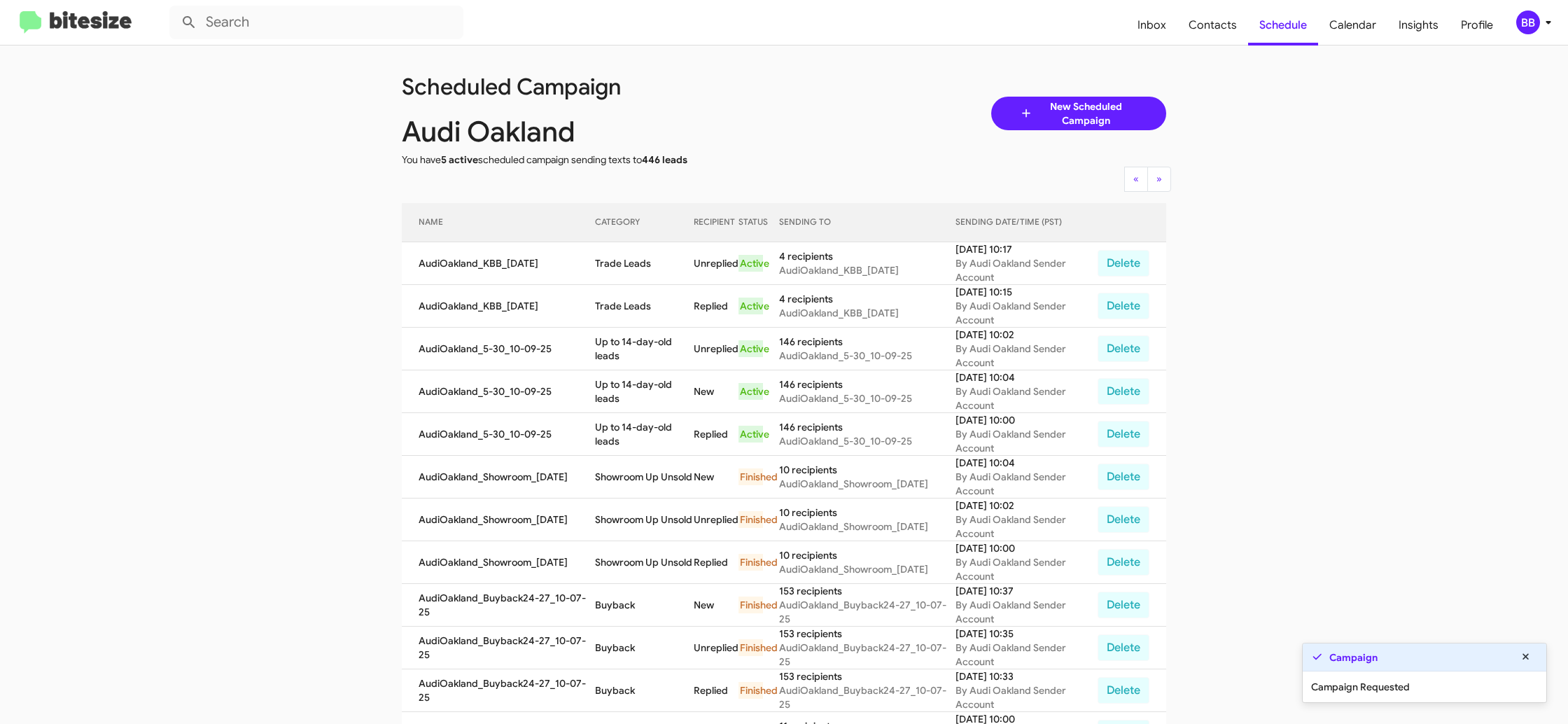
click at [632, 432] on td "Up to 14-day-old leads" at bounding box center [645, 434] width 99 height 43
click at [628, 431] on td "Up to 14-day-old leads" at bounding box center [645, 434] width 99 height 43
copy td "Up to 14-day-old leads"
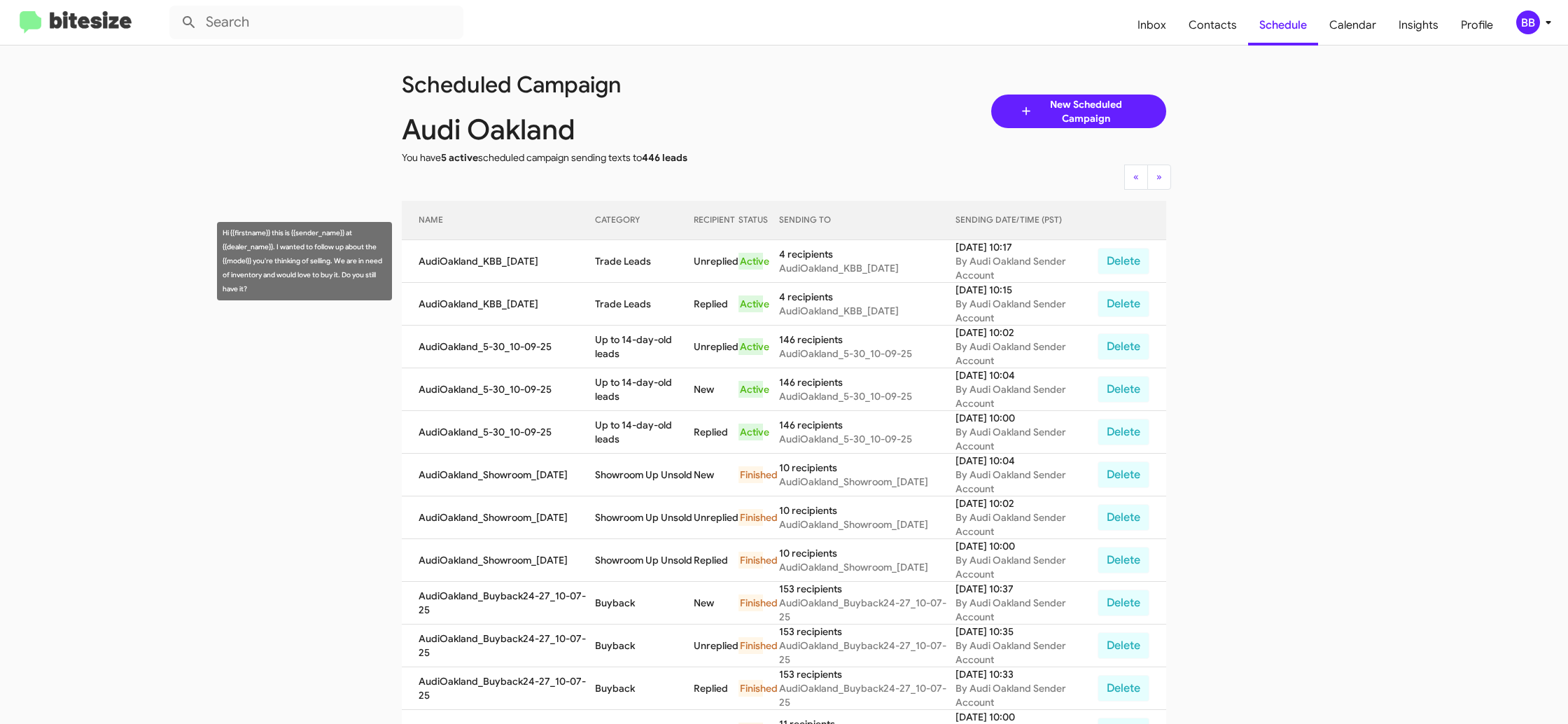
click at [636, 268] on td "Trade Leads" at bounding box center [645, 261] width 99 height 43
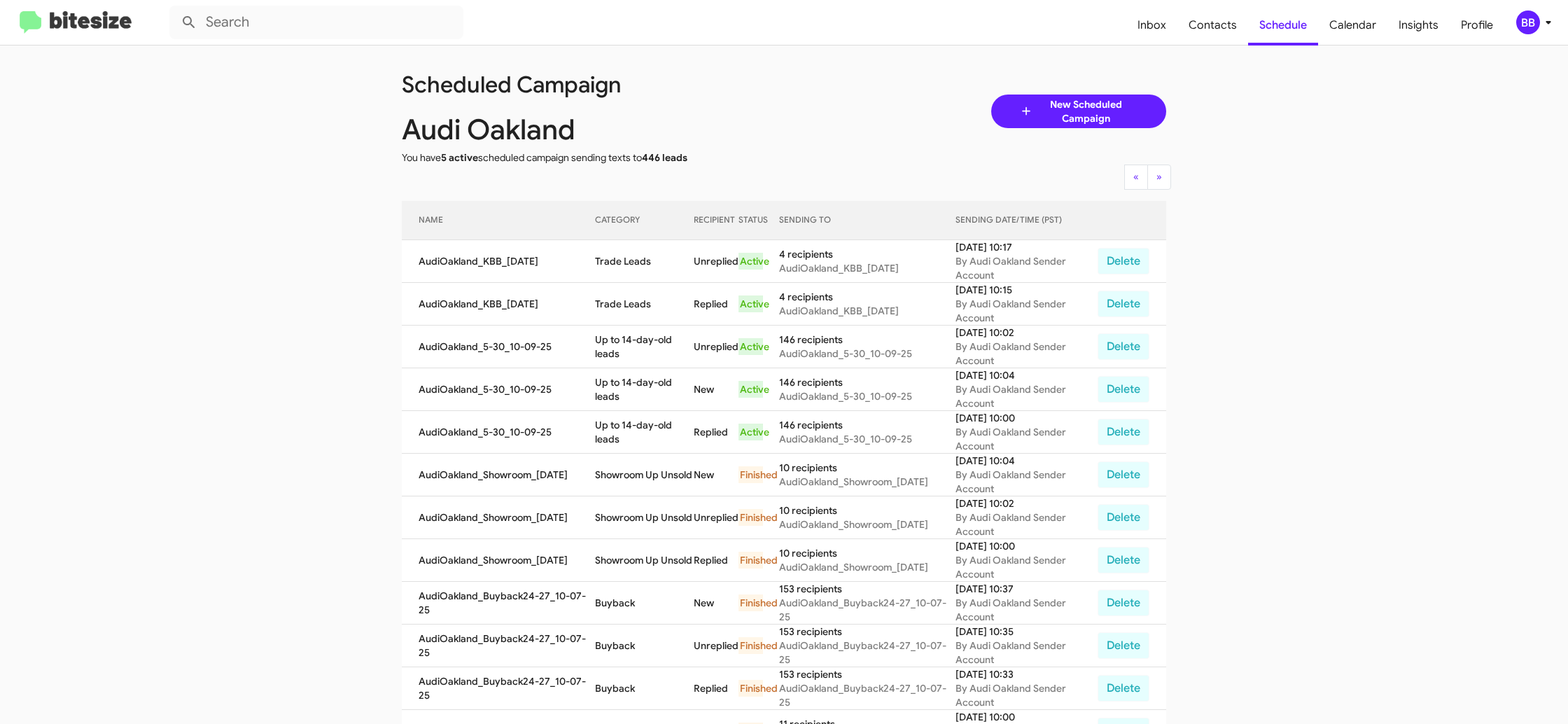
click at [636, 268] on td "Trade Leads" at bounding box center [645, 261] width 99 height 43
click at [635, 268] on td "Trade Leads" at bounding box center [645, 261] width 99 height 43
copy td "Trade Leads"
click at [1529, 23] on div "BB" at bounding box center [1528, 22] width 23 height 23
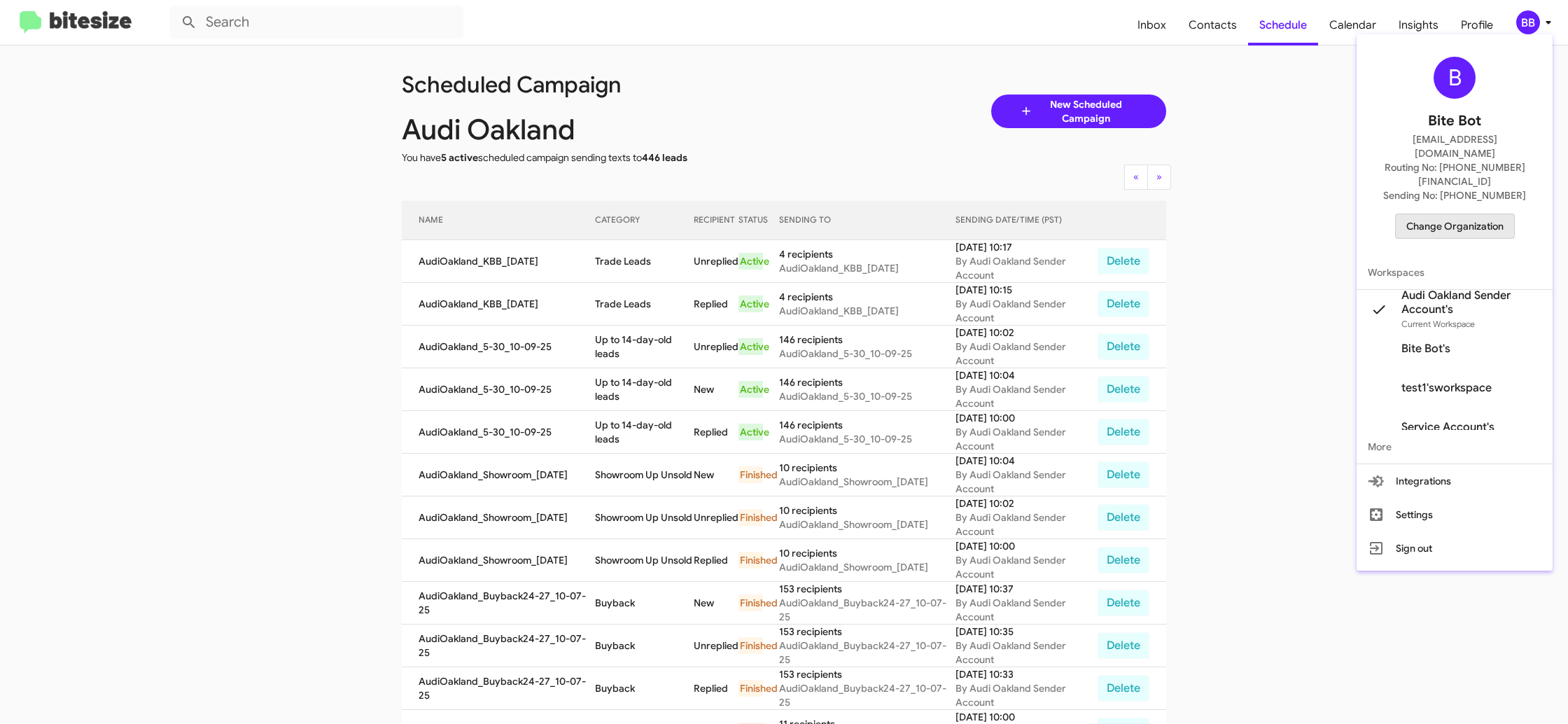
click at [1434, 214] on span "Change Organization" at bounding box center [1455, 226] width 97 height 23
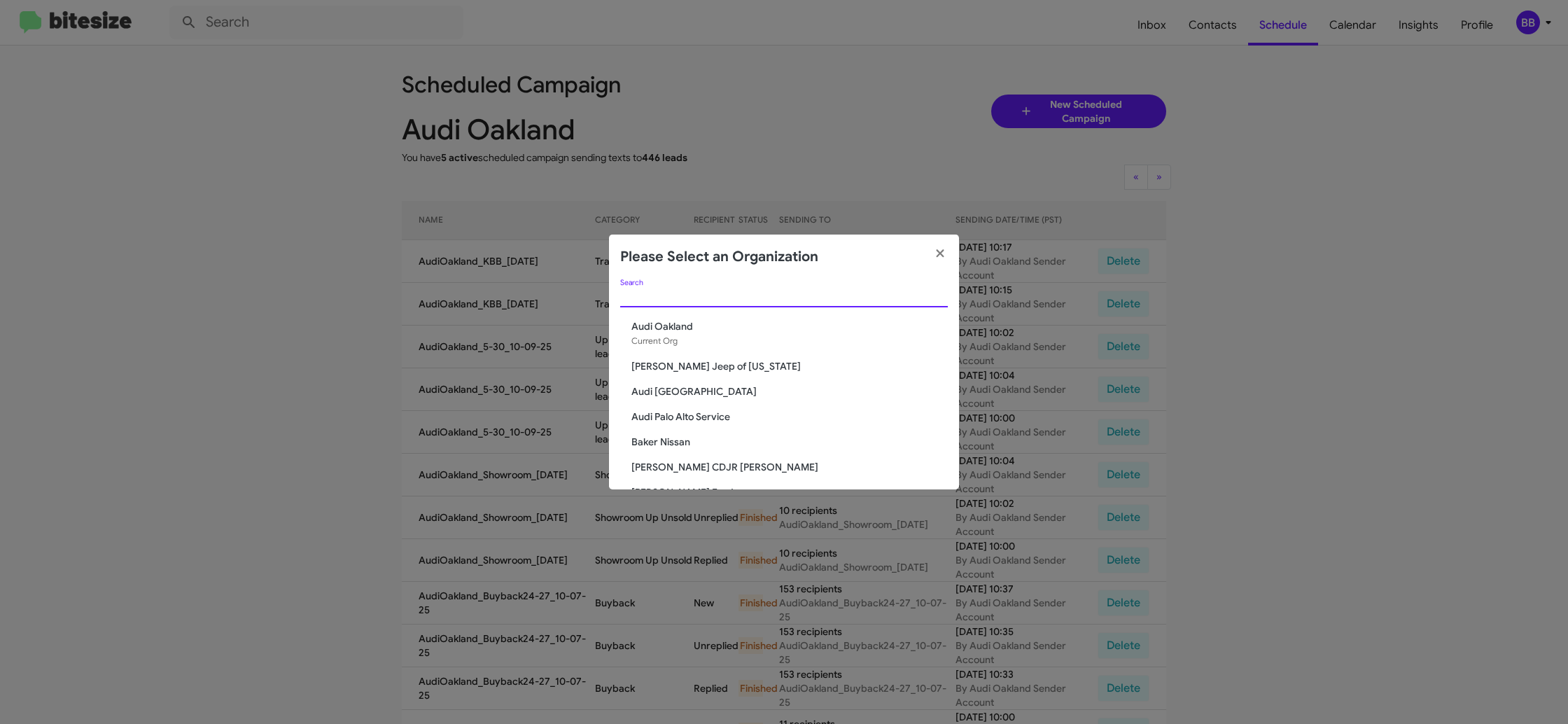
click at [758, 294] on input "Search" at bounding box center [784, 297] width 328 height 11
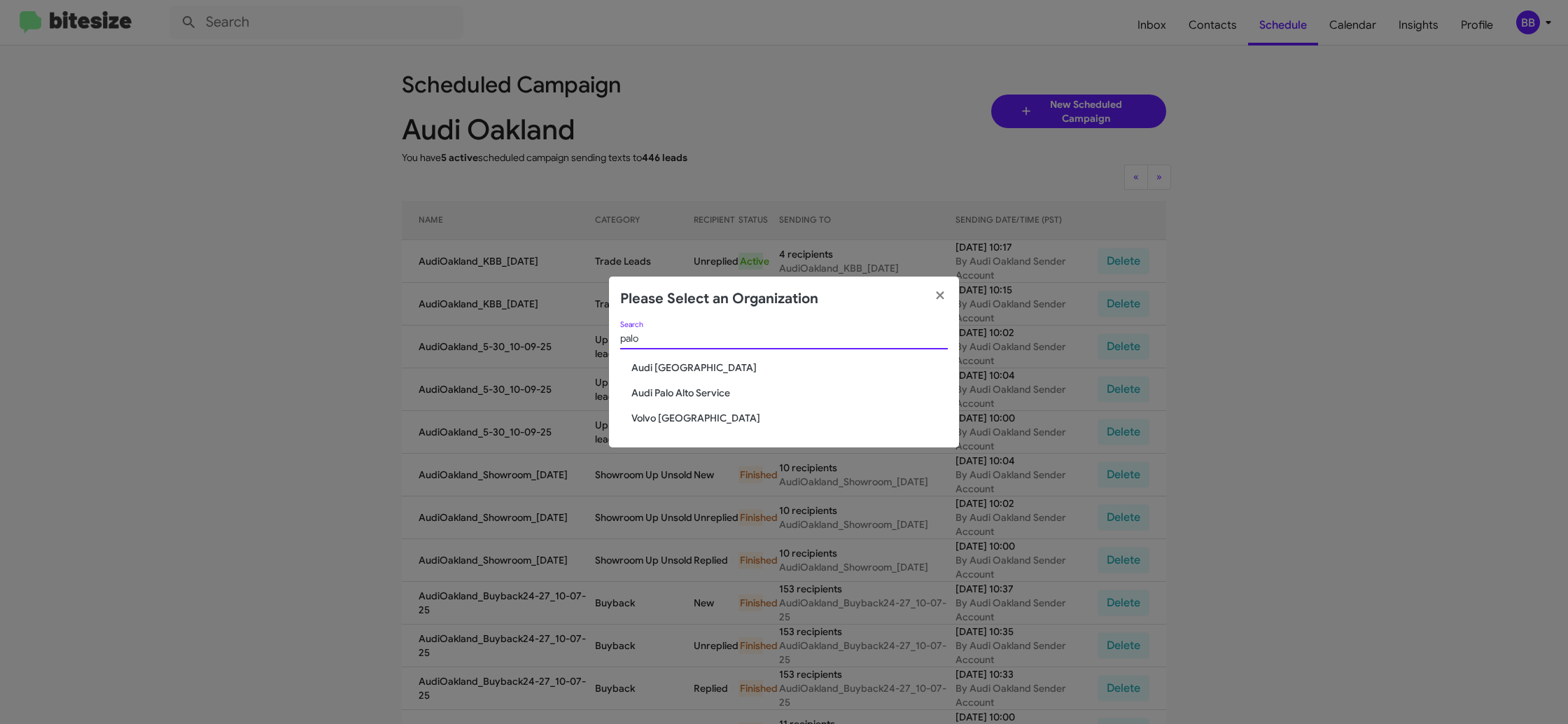
type input "palo"
click at [643, 366] on span "Audi [GEOGRAPHIC_DATA]" at bounding box center [789, 367] width 316 height 14
drag, startPoint x: 643, startPoint y: 366, endPoint x: 762, endPoint y: 123, distance: 270.6
click at [648, 355] on div "palo Search Audi Palo Alto Audi Palo Alto Service Volvo Palo Alto" at bounding box center [784, 384] width 350 height 127
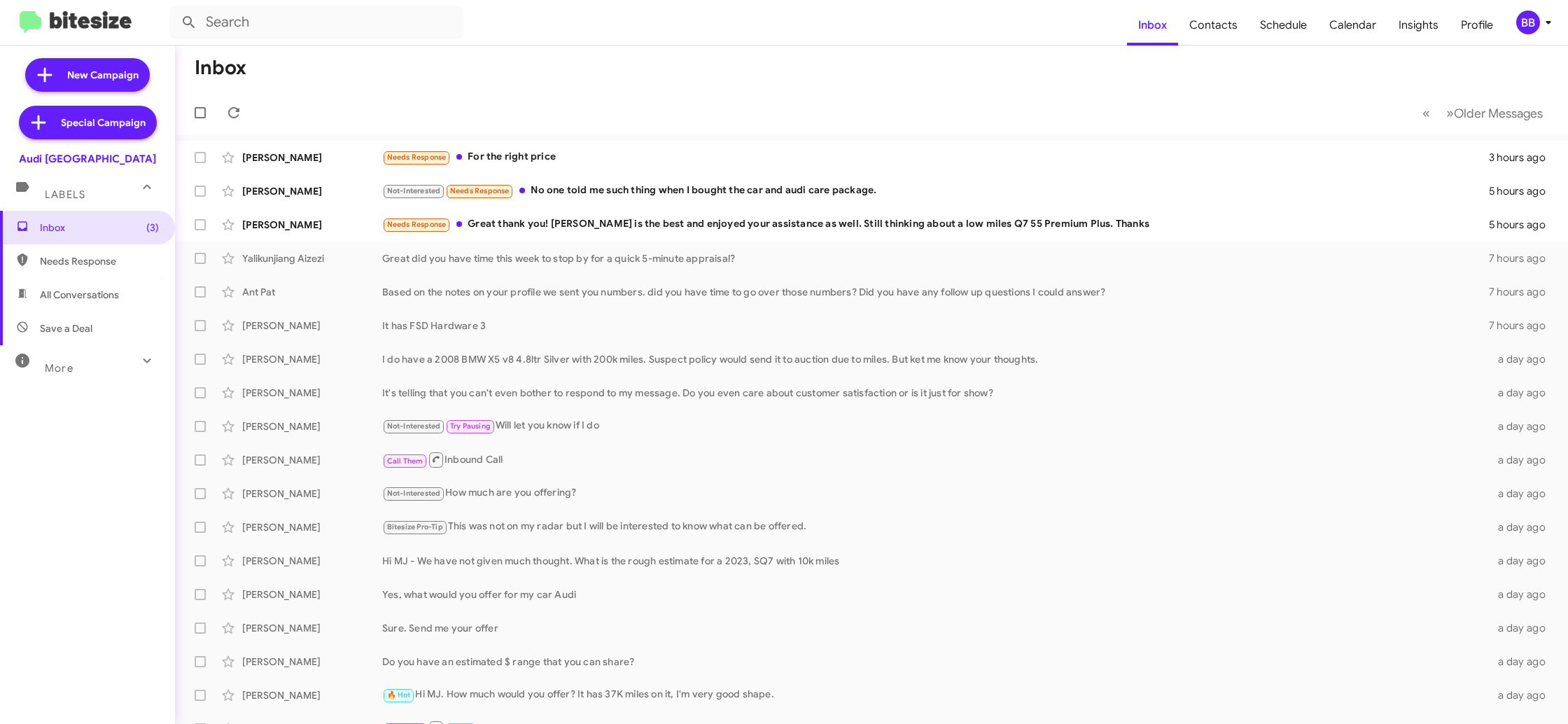
click at [1535, 23] on div "BB" at bounding box center [1528, 22] width 23 height 23
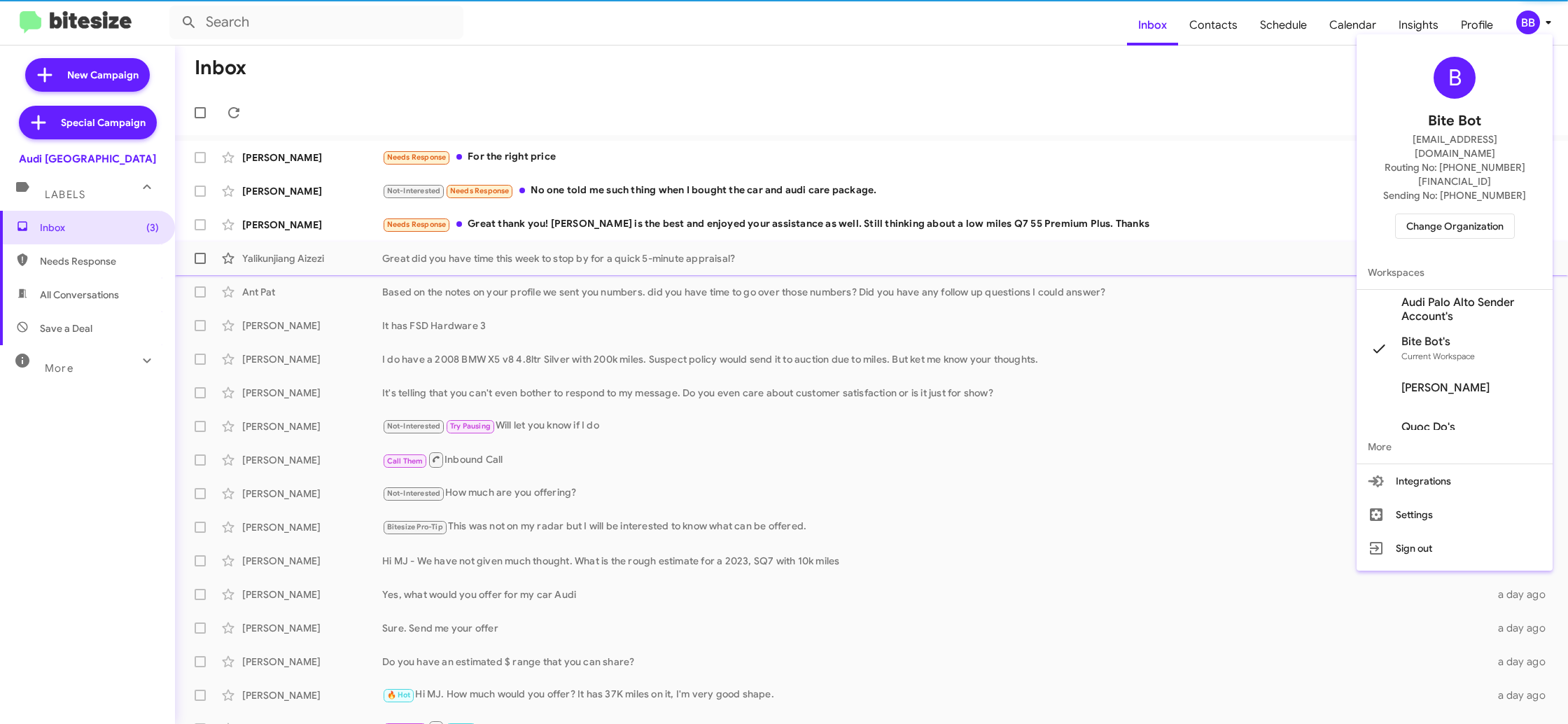
click at [1456, 295] on span "Audi Palo Alto Sender Account's" at bounding box center [1471, 309] width 140 height 28
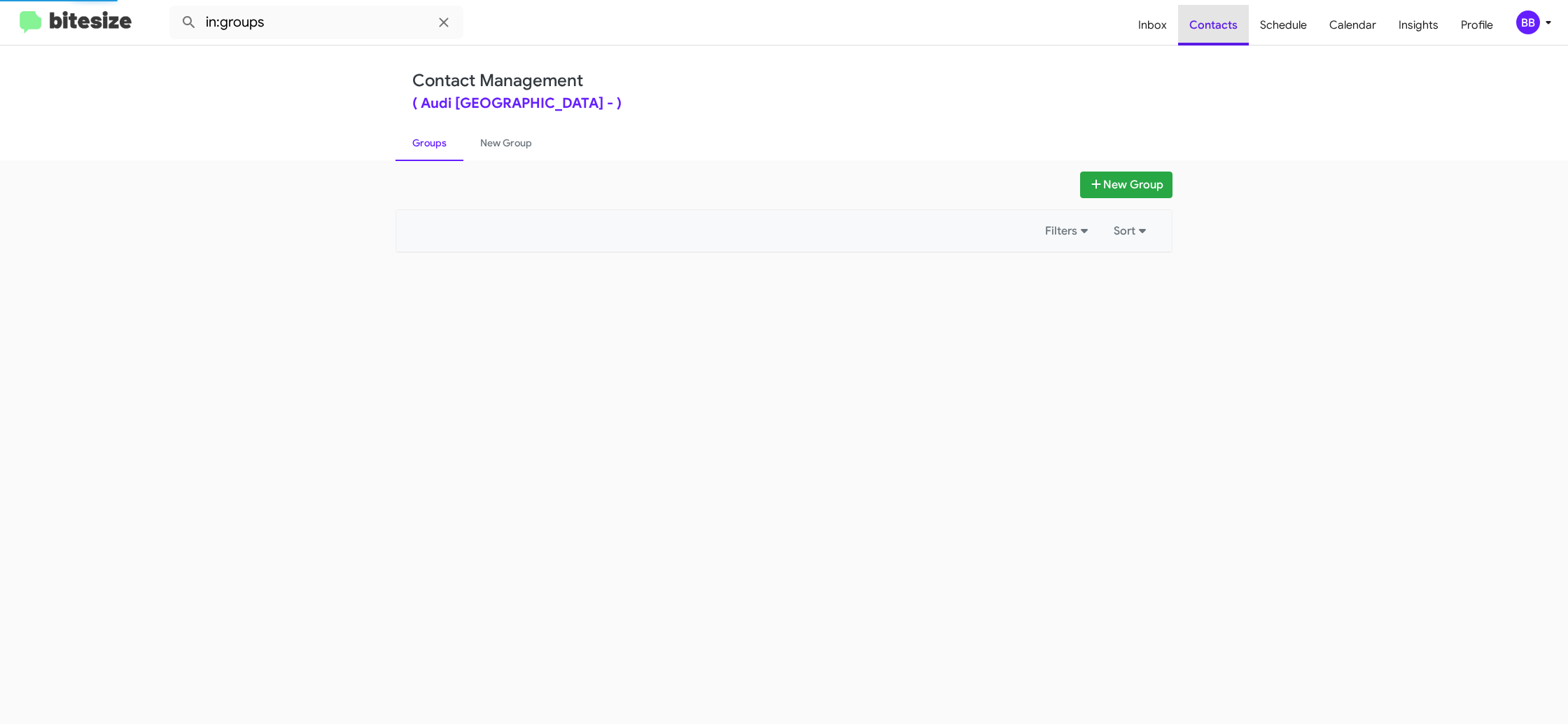
click at [1229, 34] on span "Contacts" at bounding box center [1213, 25] width 70 height 40
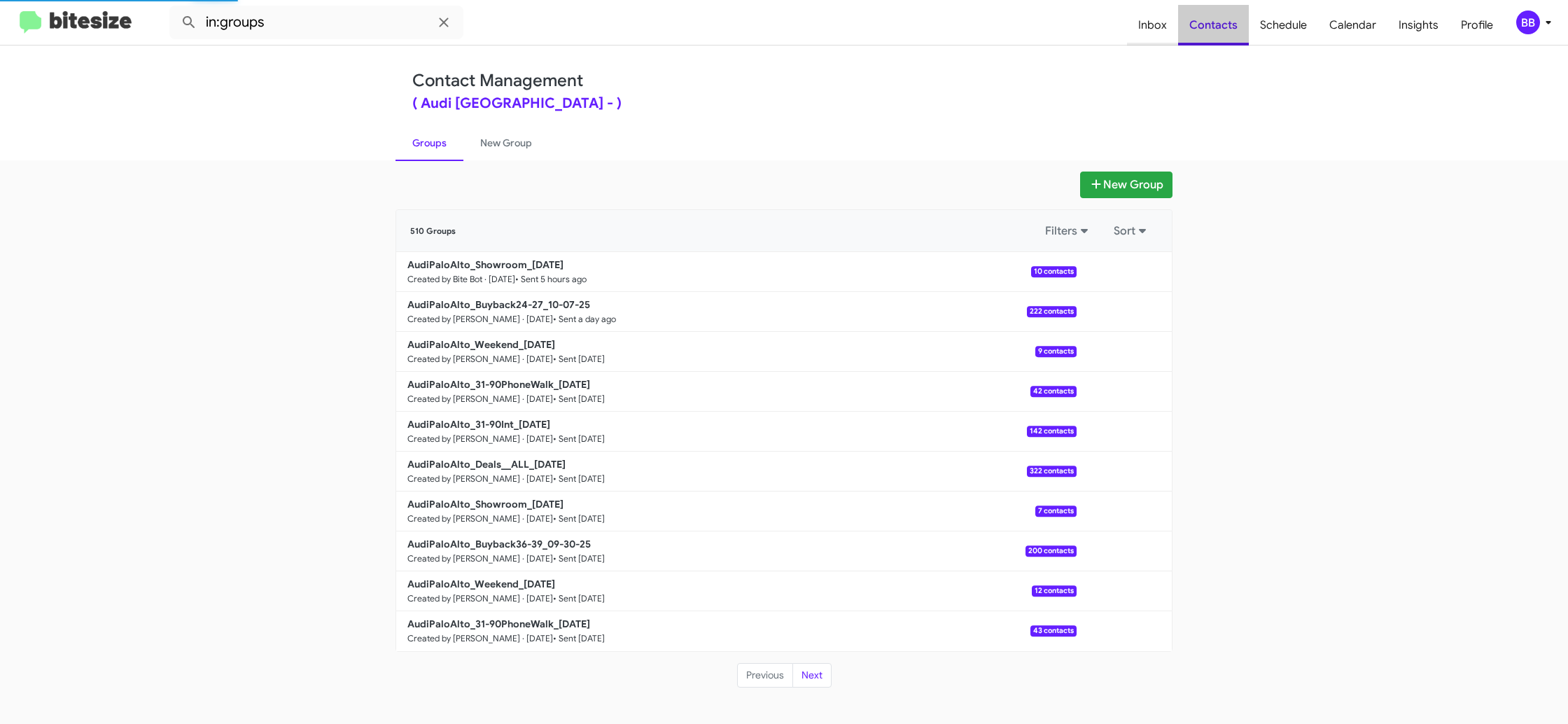
drag, startPoint x: 0, startPoint y: 0, endPoint x: 1179, endPoint y: 16, distance: 1179.1
click at [1230, 32] on span "Contacts" at bounding box center [1213, 25] width 70 height 40
click at [503, 154] on link "New Group" at bounding box center [506, 142] width 86 height 36
drag, startPoint x: 503, startPoint y: 154, endPoint x: 1252, endPoint y: 75, distance: 753.2
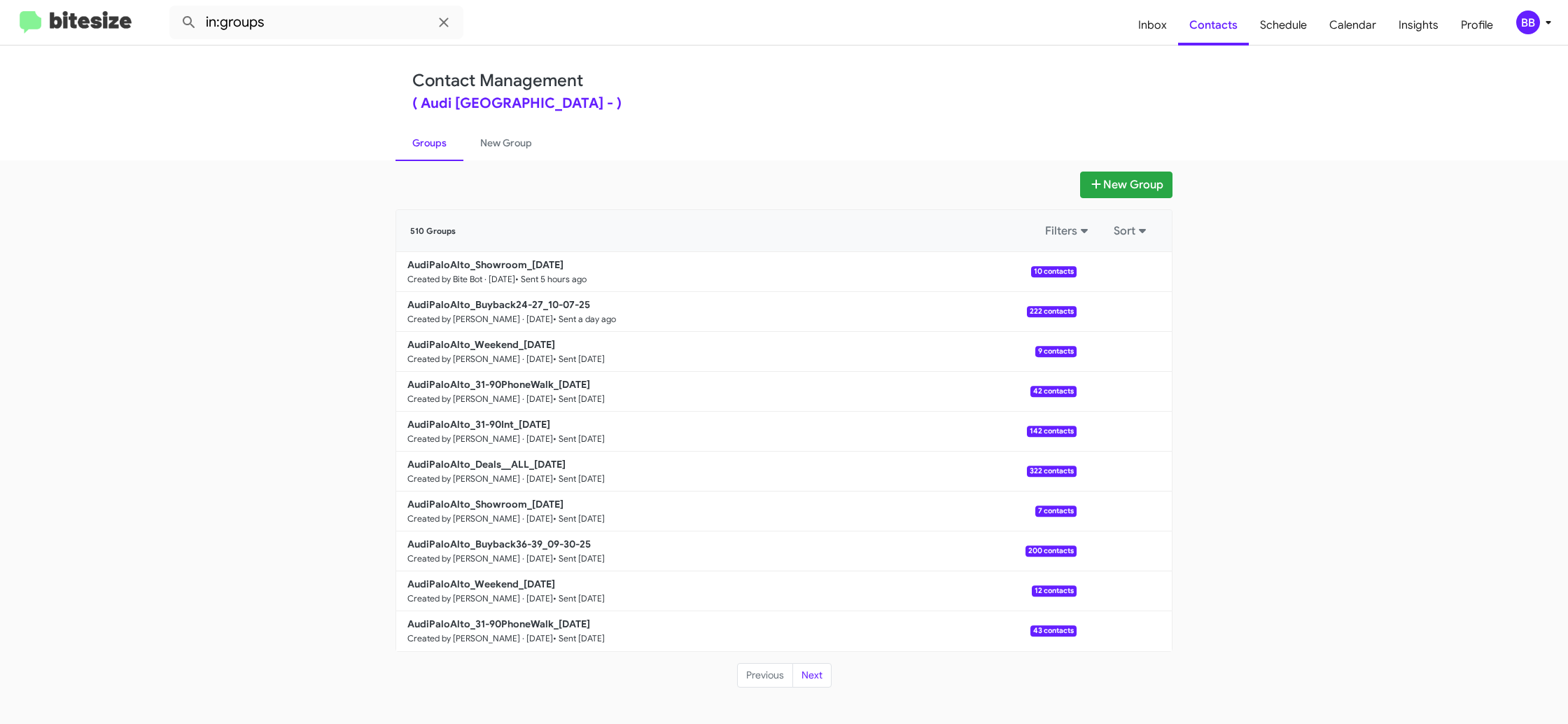
click at [515, 154] on link "New Group" at bounding box center [506, 142] width 86 height 36
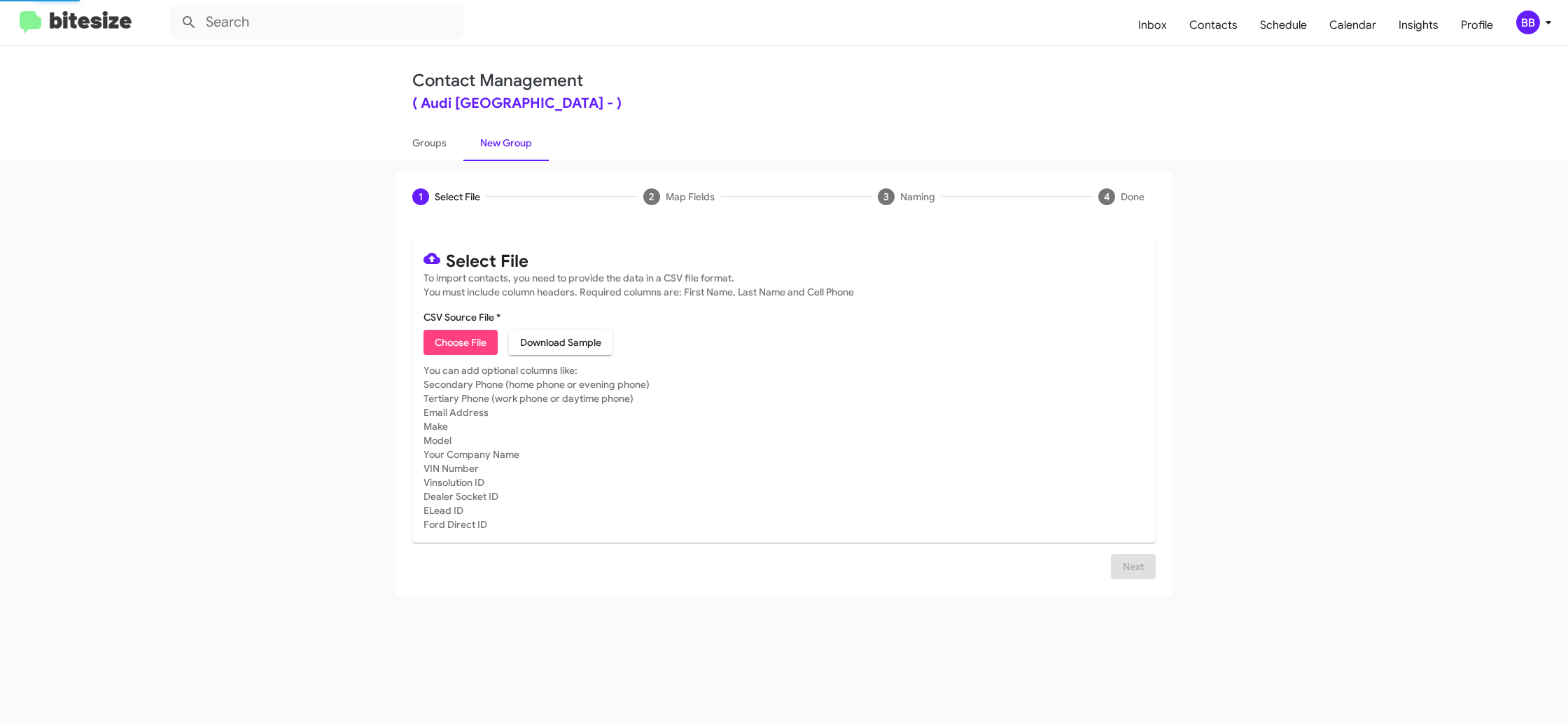
click at [1549, 36] on mat-toolbar "Inbox Contacts Schedule Calendar Insights Profile BB" at bounding box center [784, 22] width 1568 height 44
click at [1541, 27] on icon at bounding box center [1548, 22] width 17 height 17
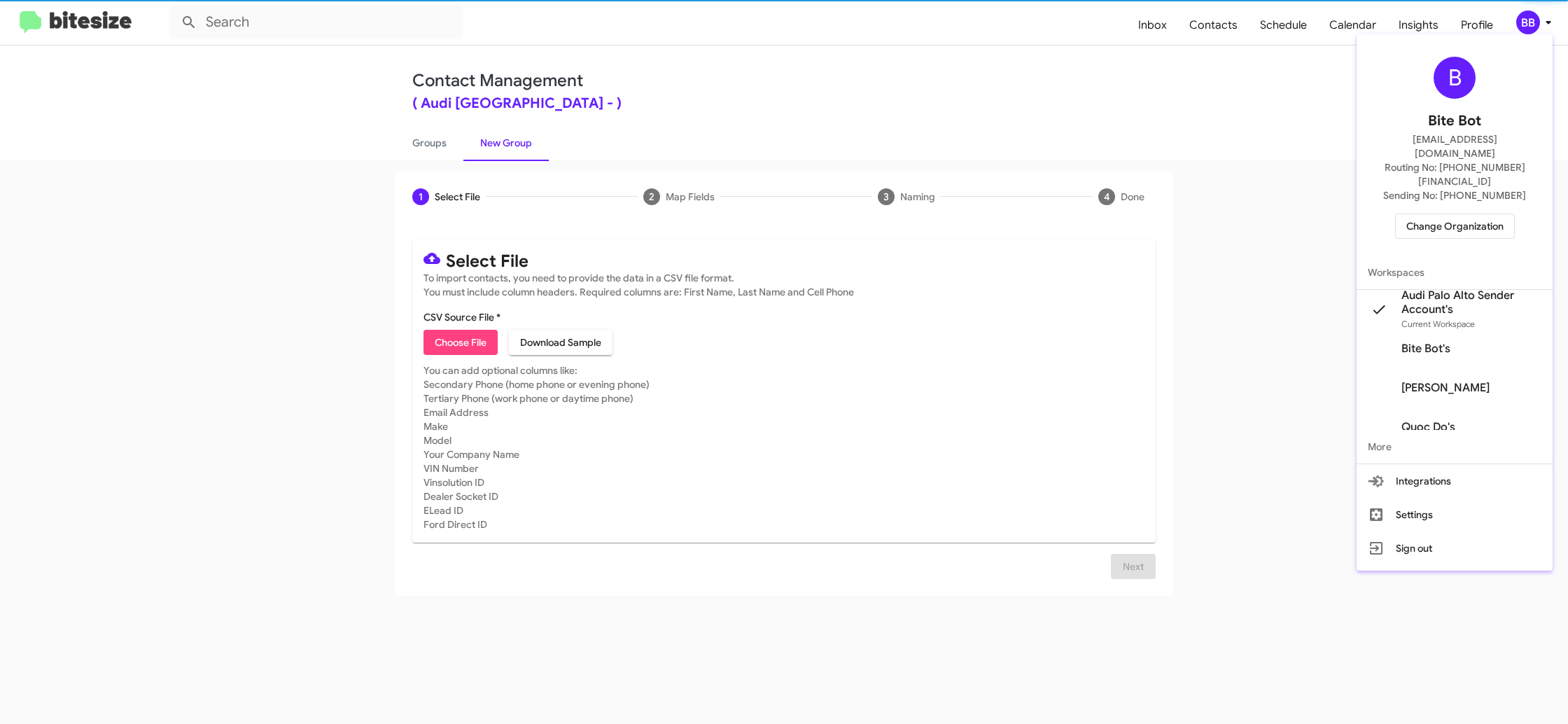
click at [1541, 27] on div at bounding box center [784, 362] width 1568 height 724
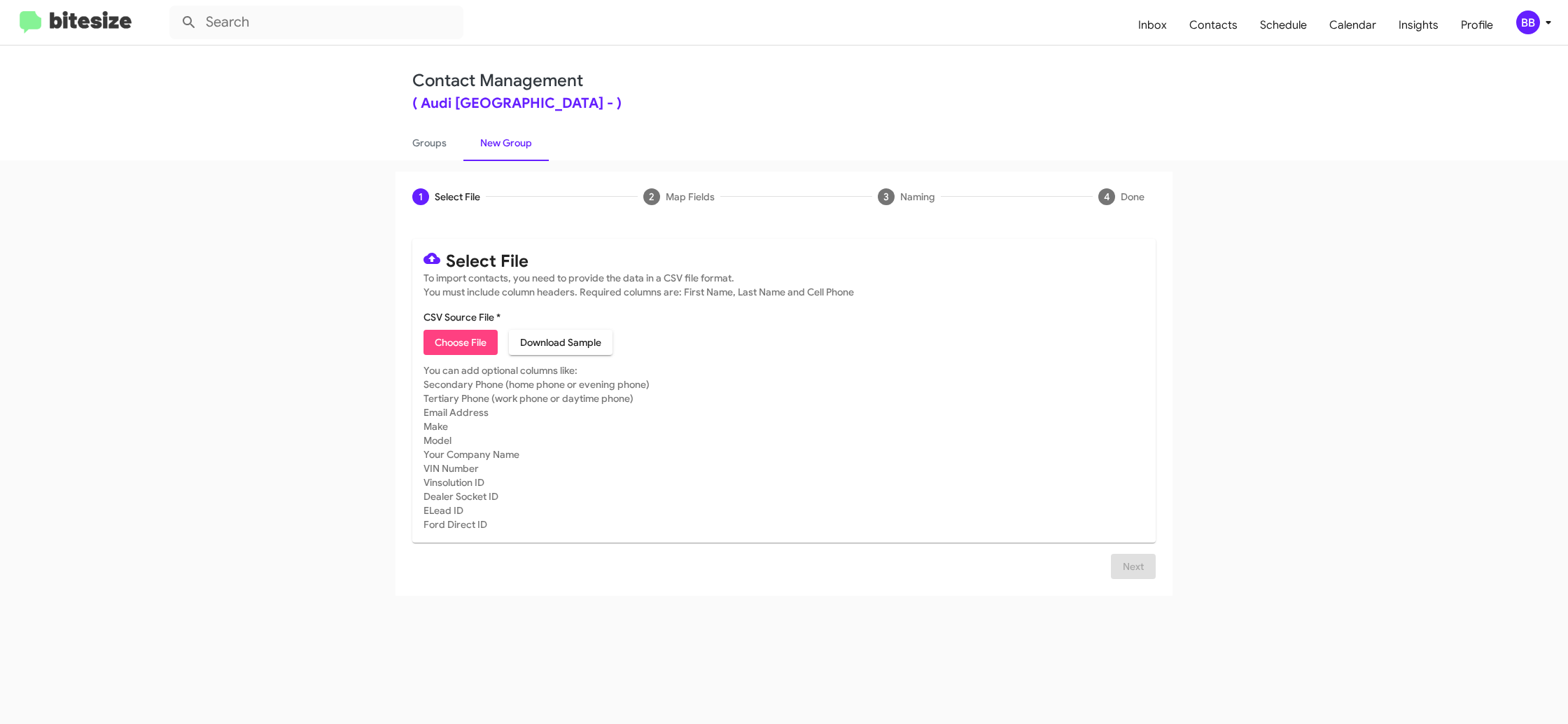
click at [442, 351] on span "Choose File" at bounding box center [461, 342] width 52 height 25
type input "AudiPaloAlto_5-30_10-09-25"
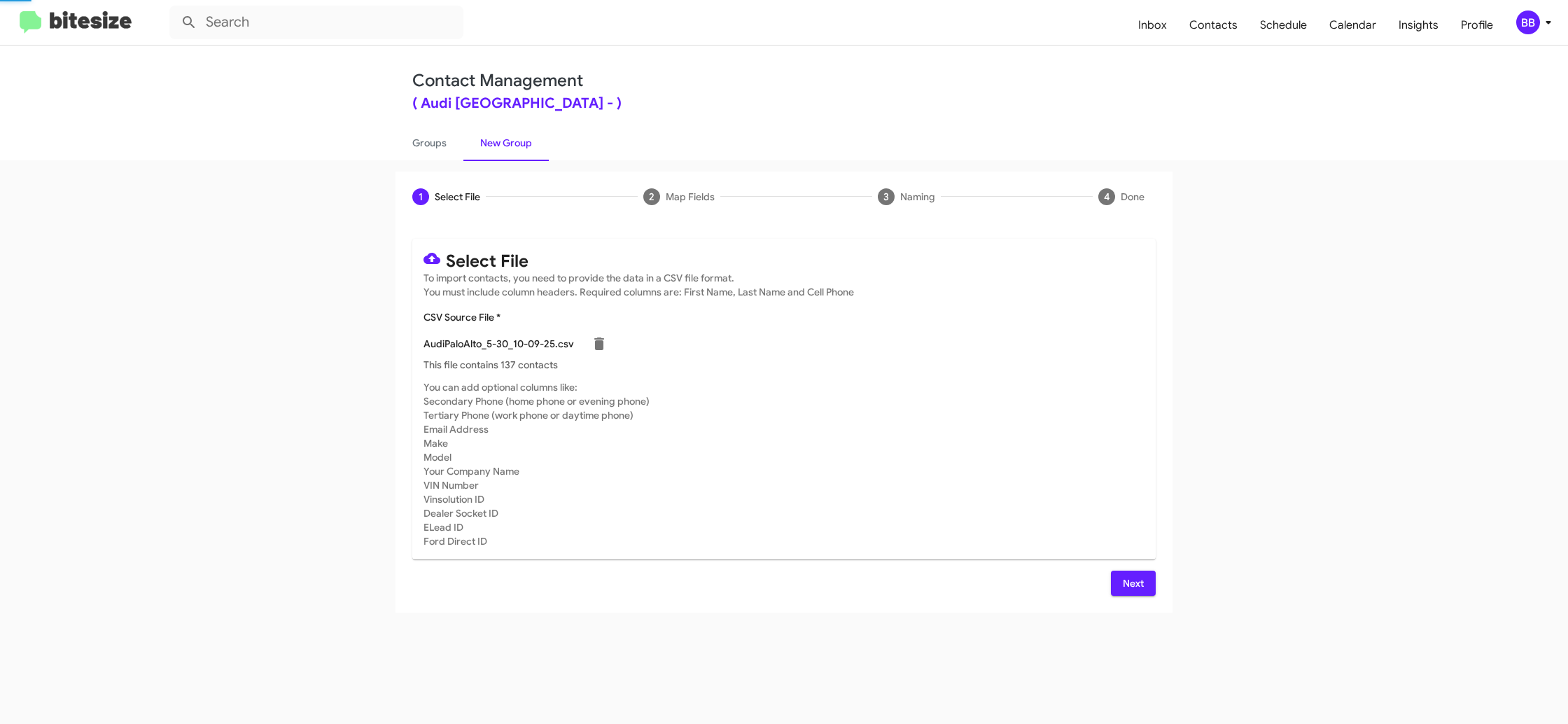
click at [980, 400] on mat-card-subtitle "You can add optional columns like: Secondary Phone (home phone or evening phone…" at bounding box center [784, 464] width 721 height 168
click at [1139, 576] on span "Next" at bounding box center [1134, 583] width 23 height 25
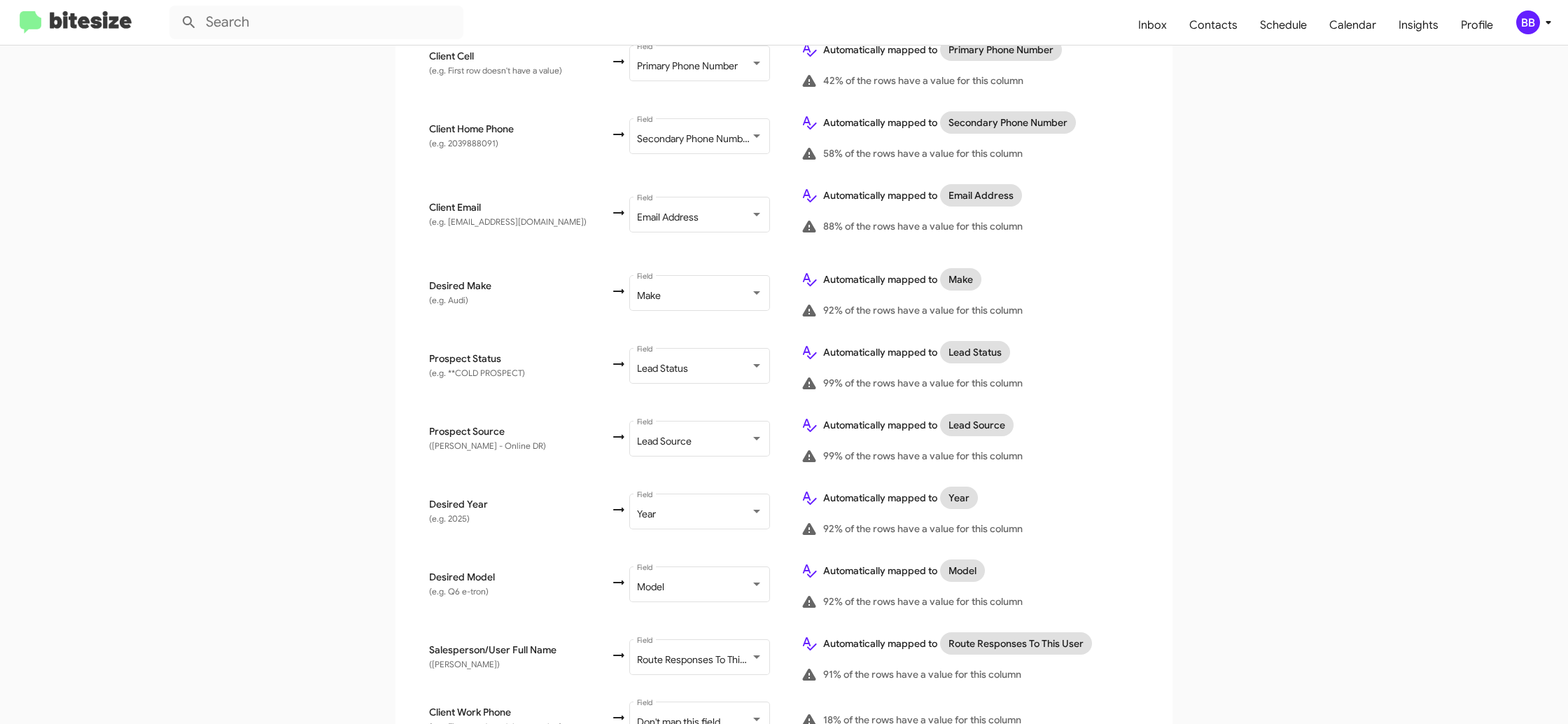
scroll to position [540, 0]
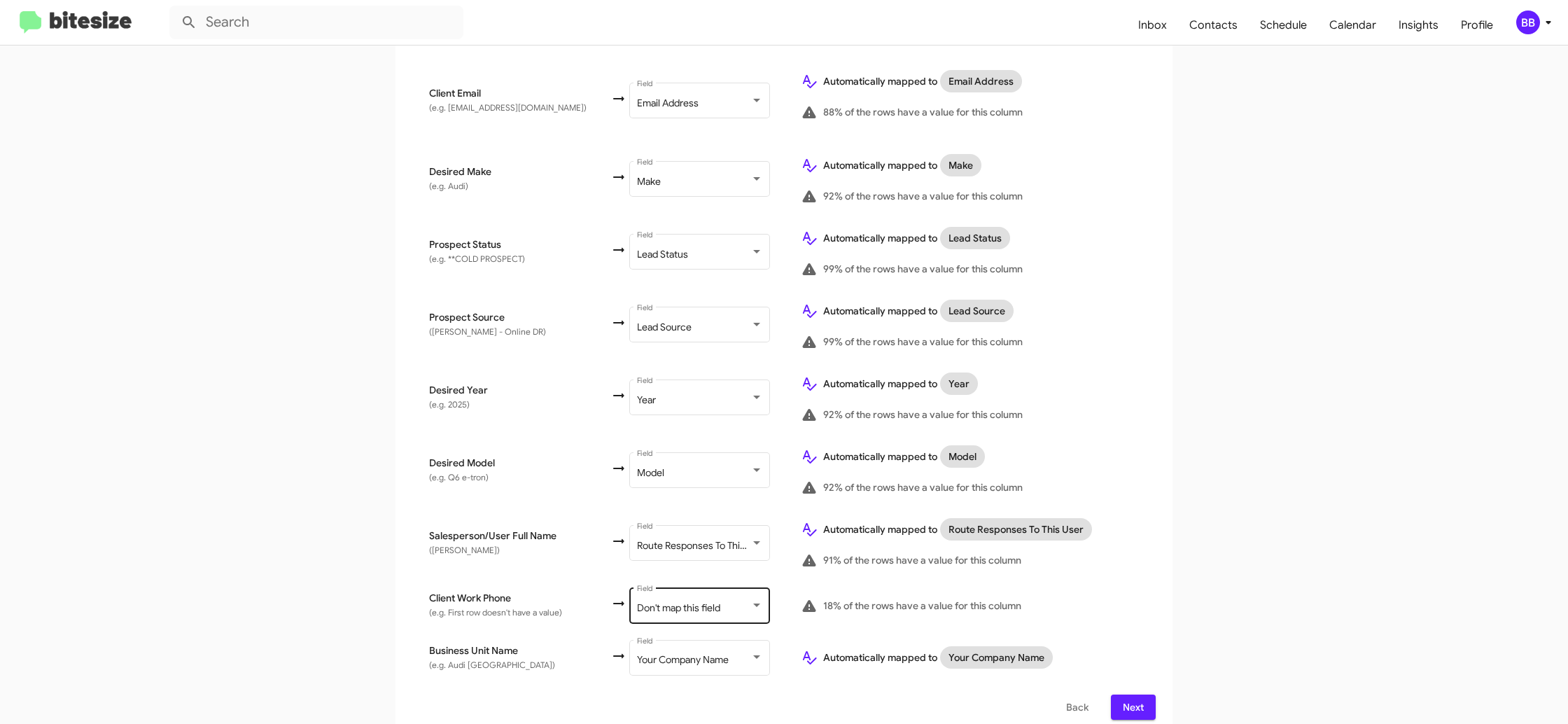
click at [638, 586] on div "Don't map this field Field" at bounding box center [700, 605] width 126 height 39
click at [1251, 413] on app-new-group "Select File 2 Map Fields 3 Naming 4 Done Select File To import contacts, you ne…" at bounding box center [784, 185] width 1568 height 1105
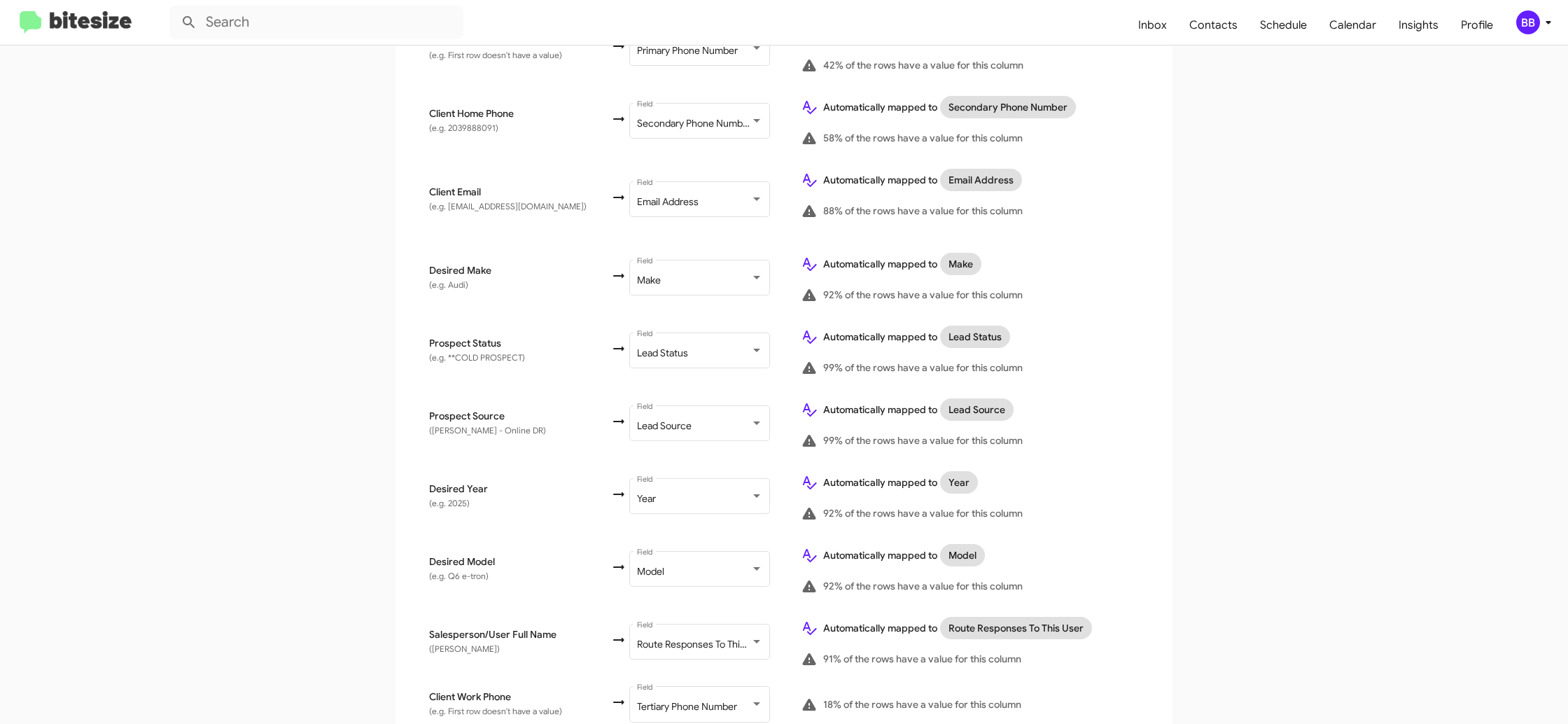
scroll to position [489, 0]
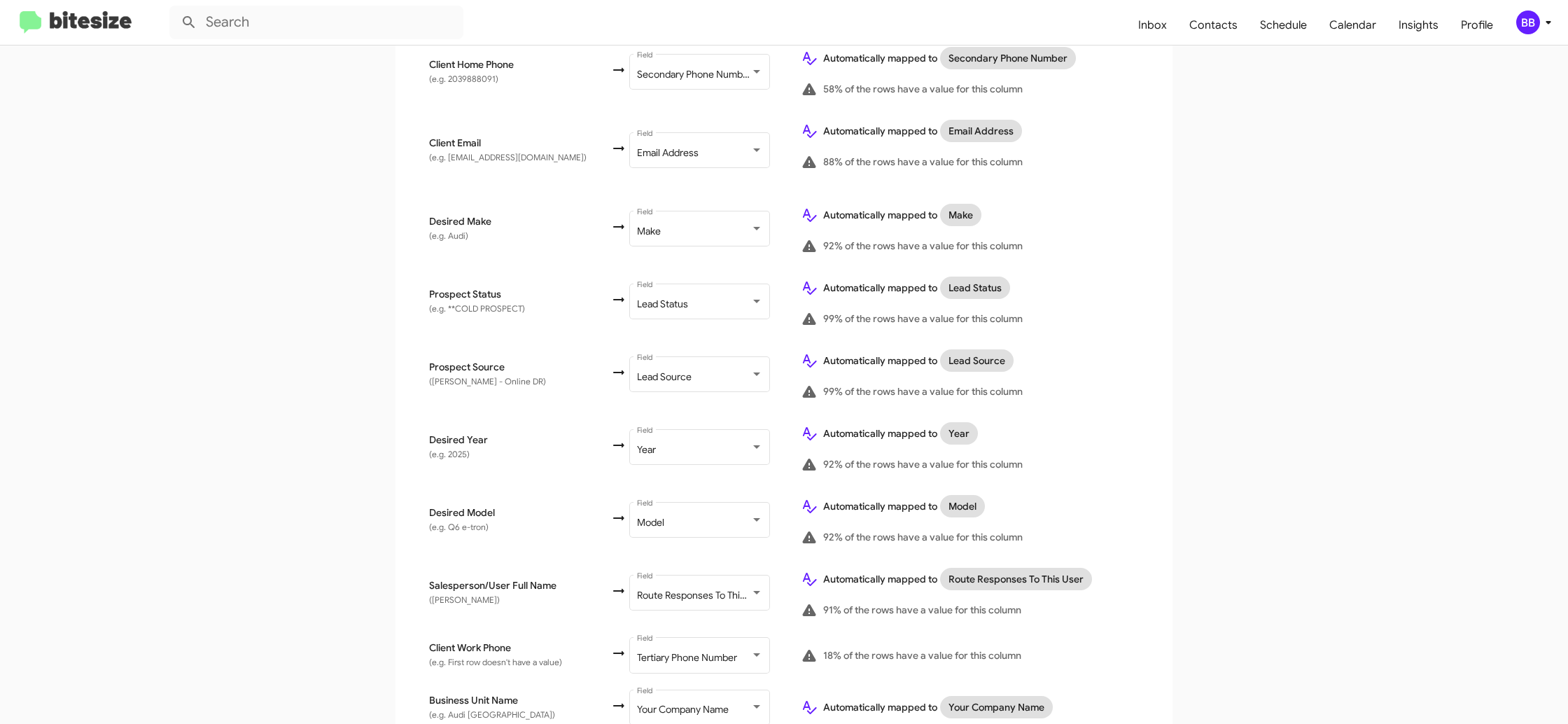
click at [1554, 26] on icon at bounding box center [1548, 22] width 17 height 17
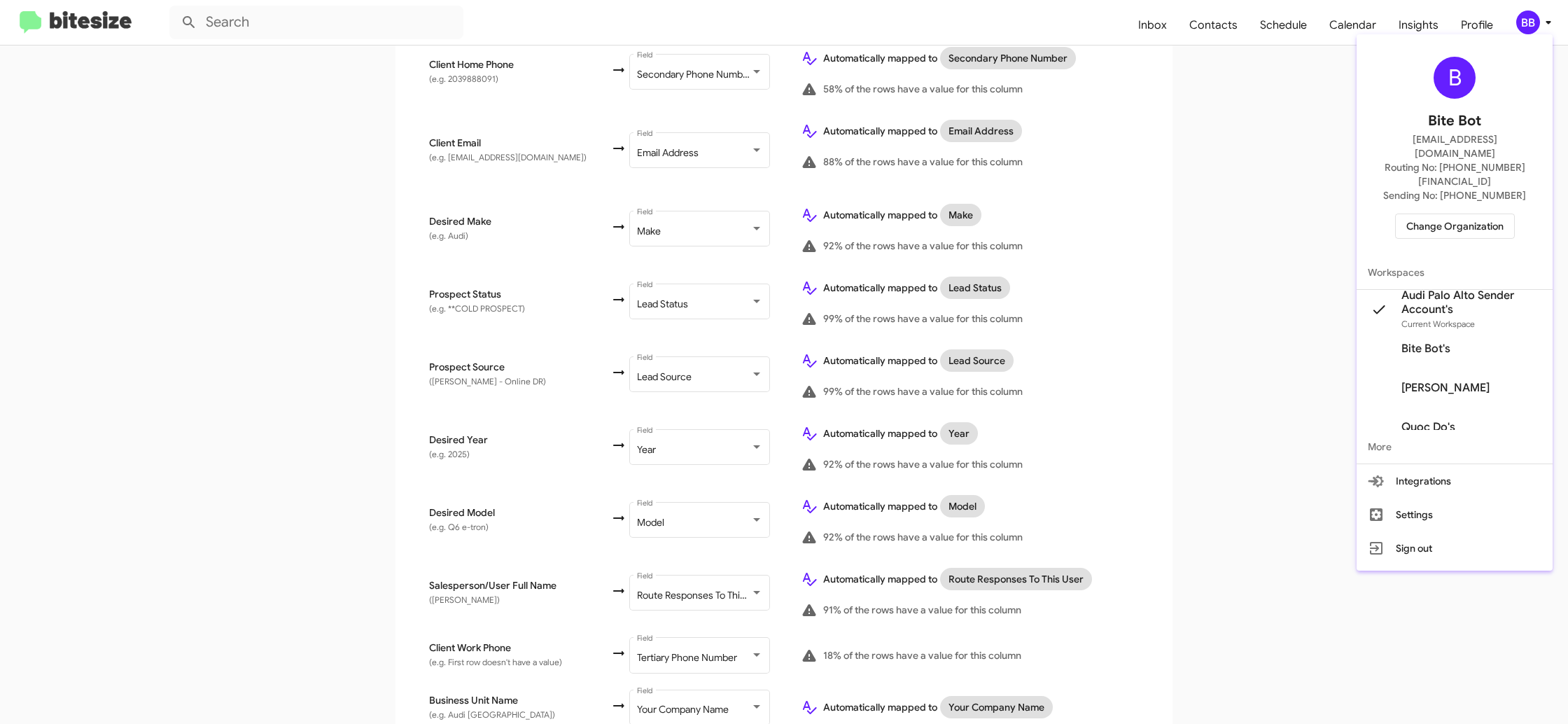
click at [1554, 26] on div at bounding box center [784, 362] width 1568 height 724
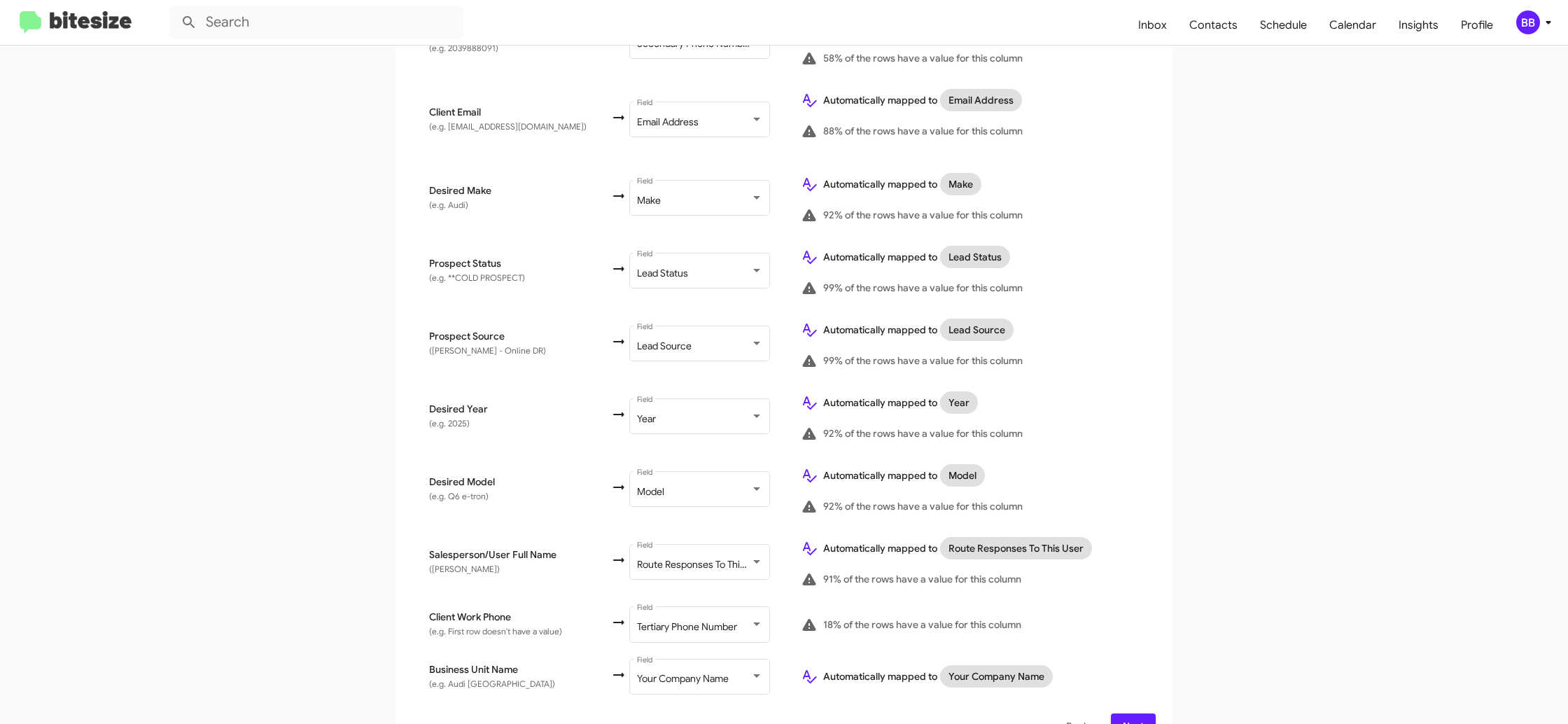
scroll to position [540, 0]
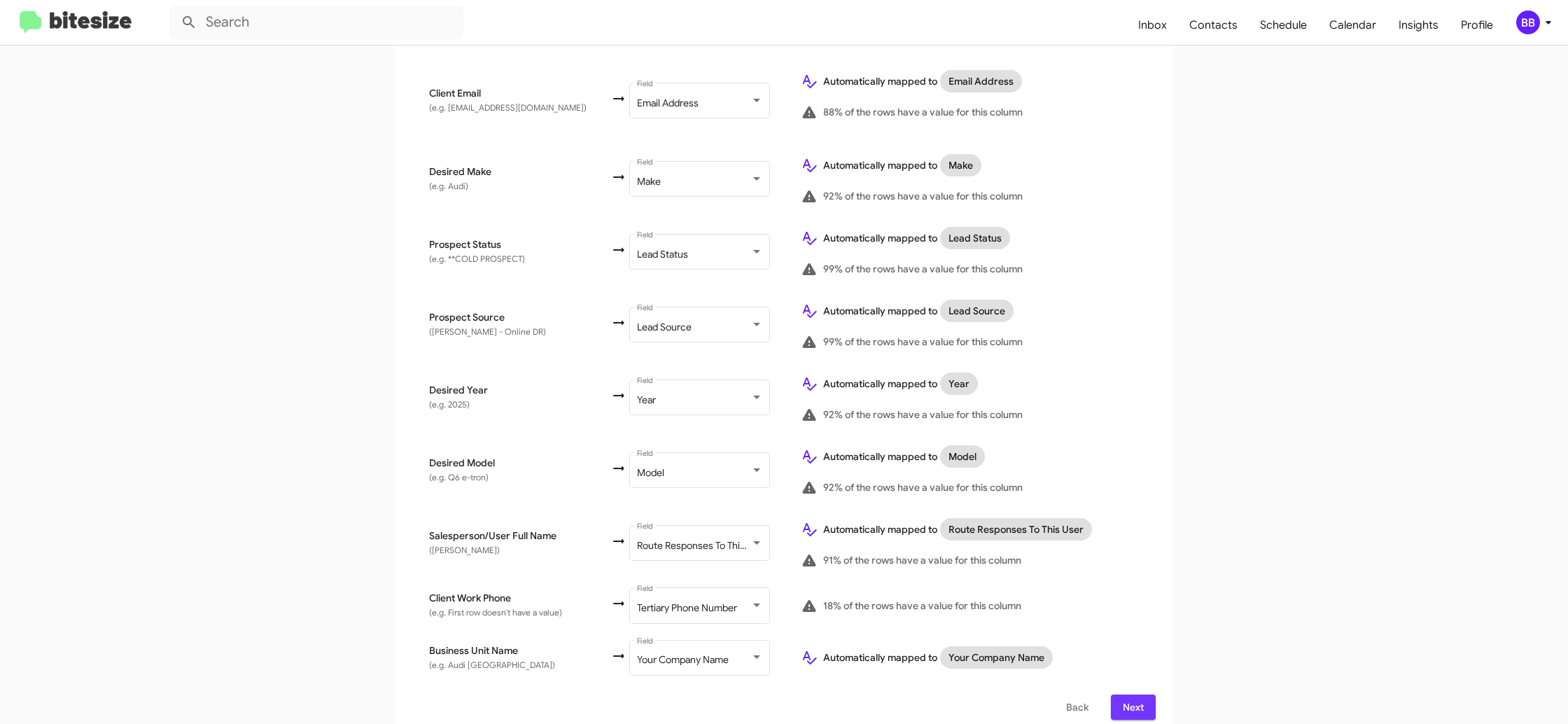
click at [1118, 695] on button "Next" at bounding box center [1133, 707] width 44 height 25
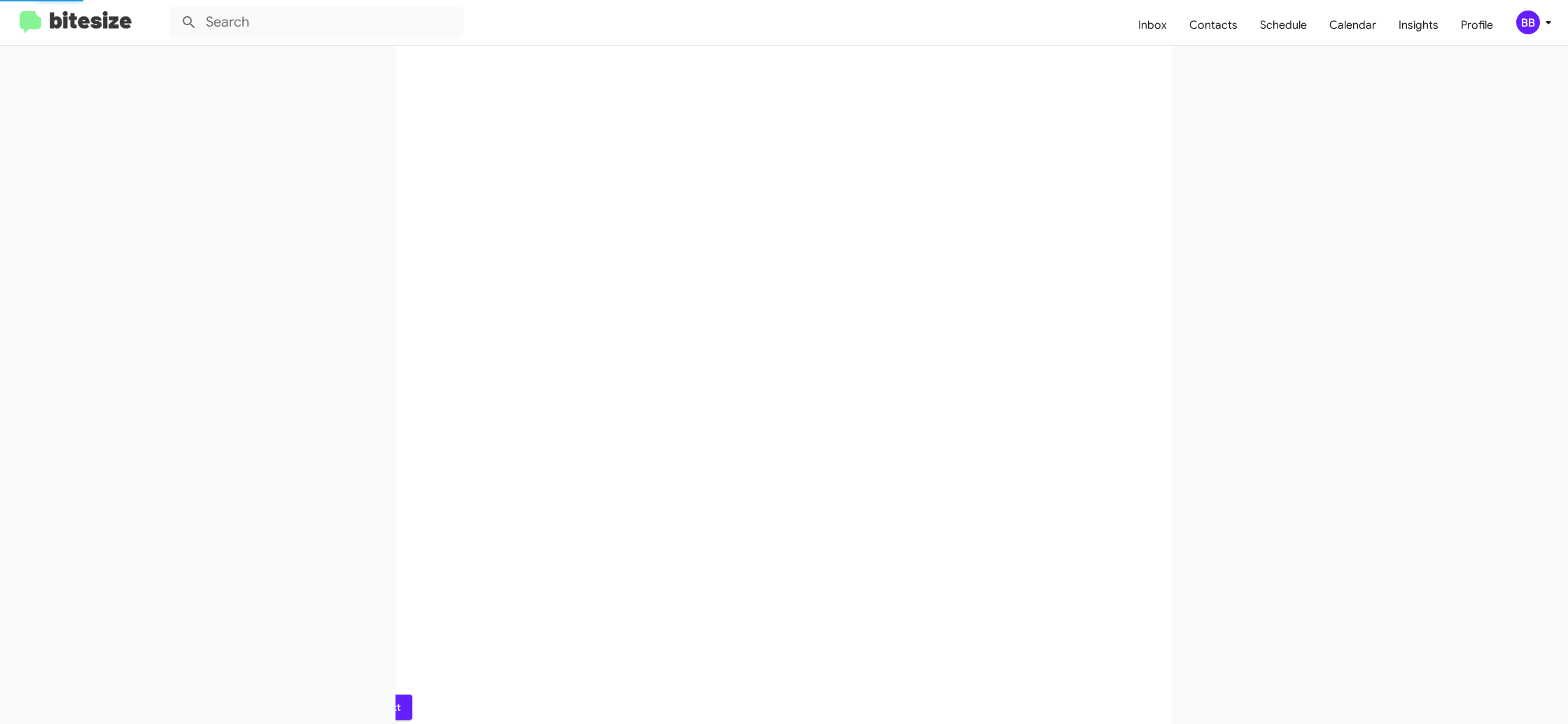
scroll to position [0, 0]
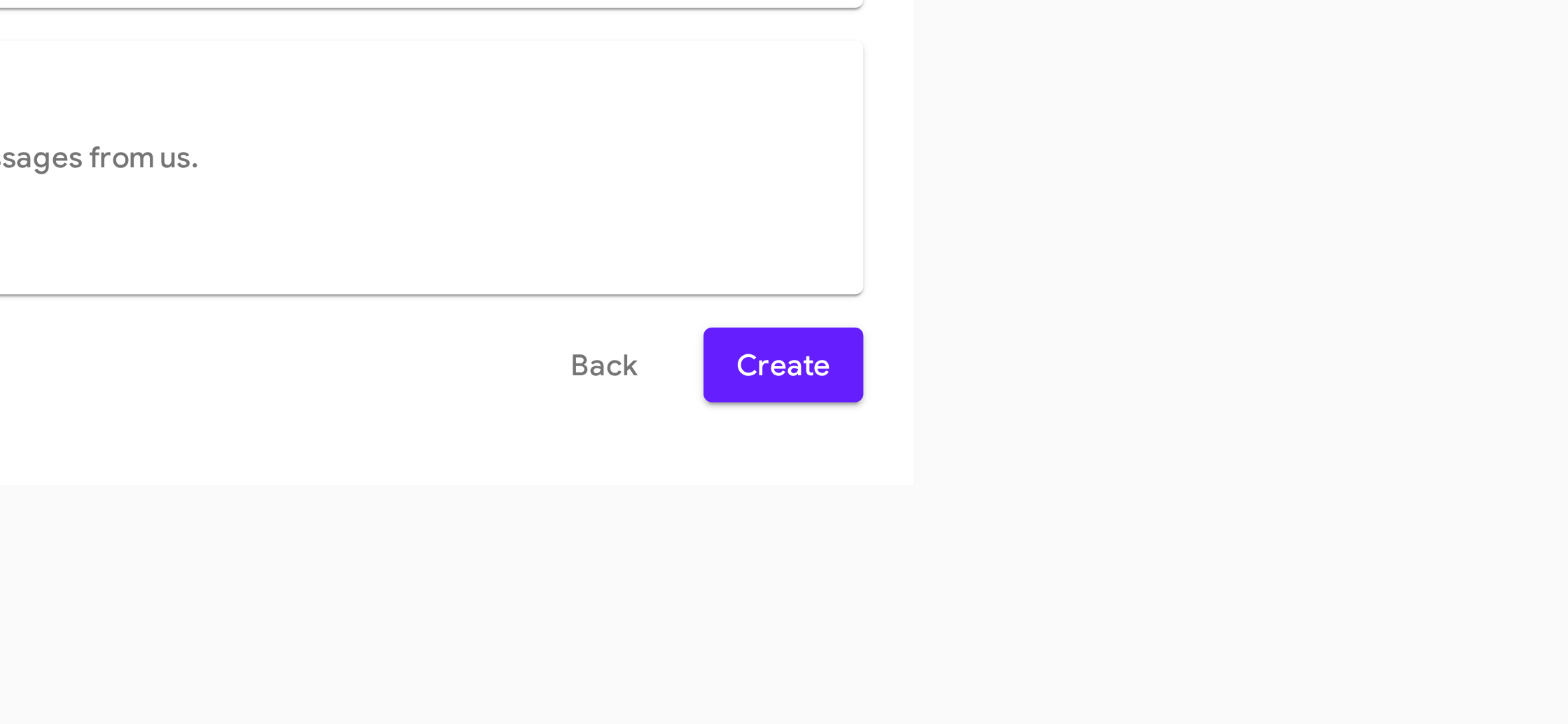
click at [1243, 649] on div "Select File Map Fields 3 Naming 4 Done Select File To import contacts, you need…" at bounding box center [784, 442] width 1568 height 564
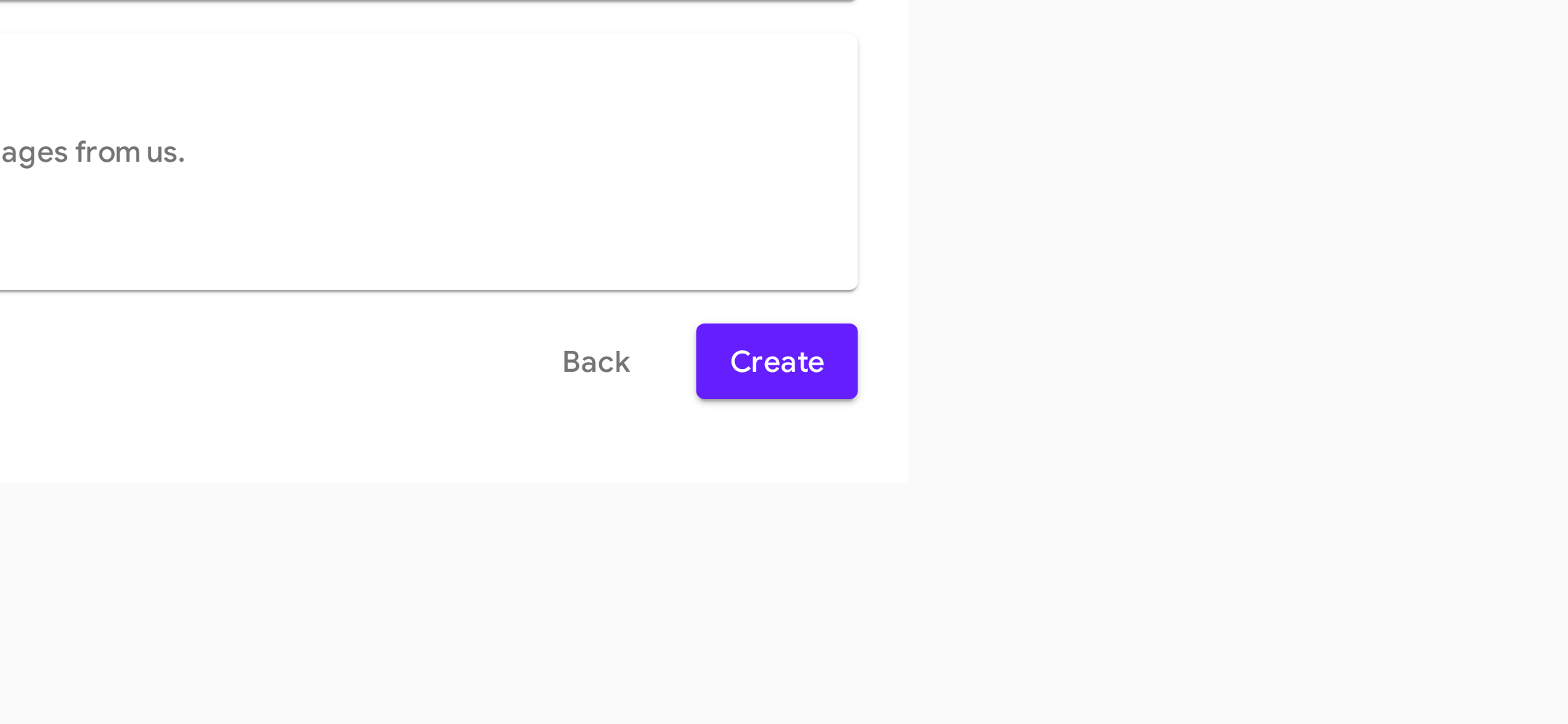
click at [1130, 581] on span "Create" at bounding box center [1128, 578] width 32 height 25
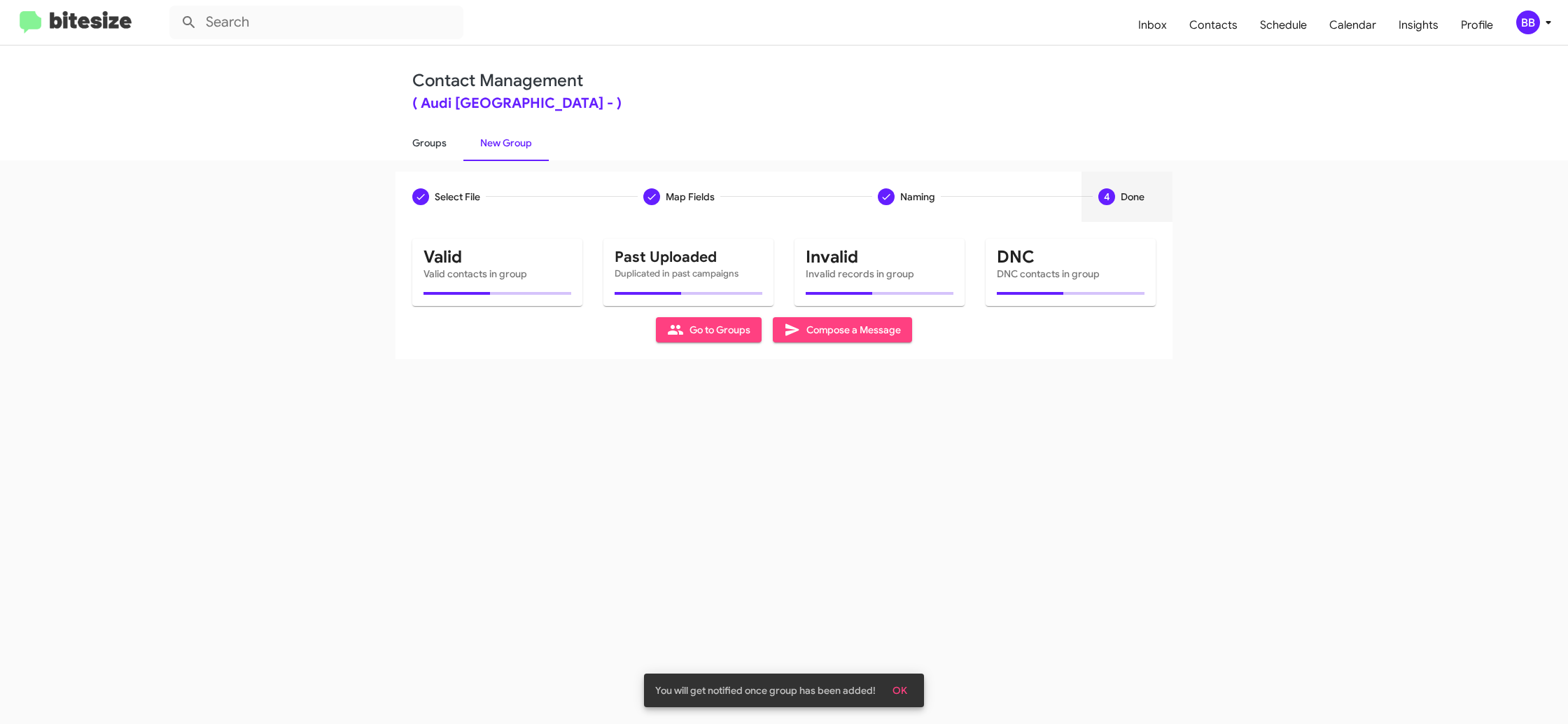
click at [441, 154] on link "Groups" at bounding box center [429, 142] width 68 height 36
type input "in:groups"
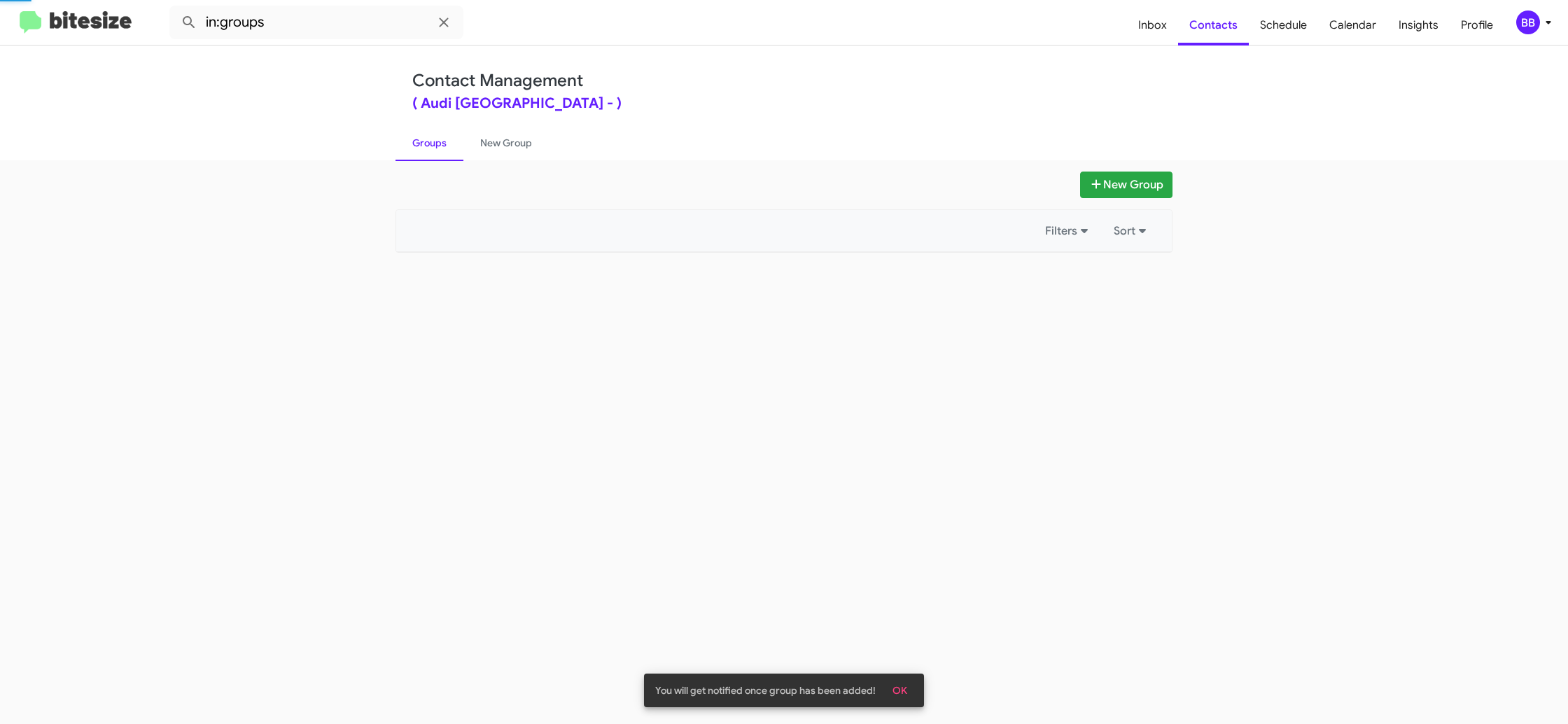
click at [441, 154] on link "Groups" at bounding box center [429, 142] width 68 height 36
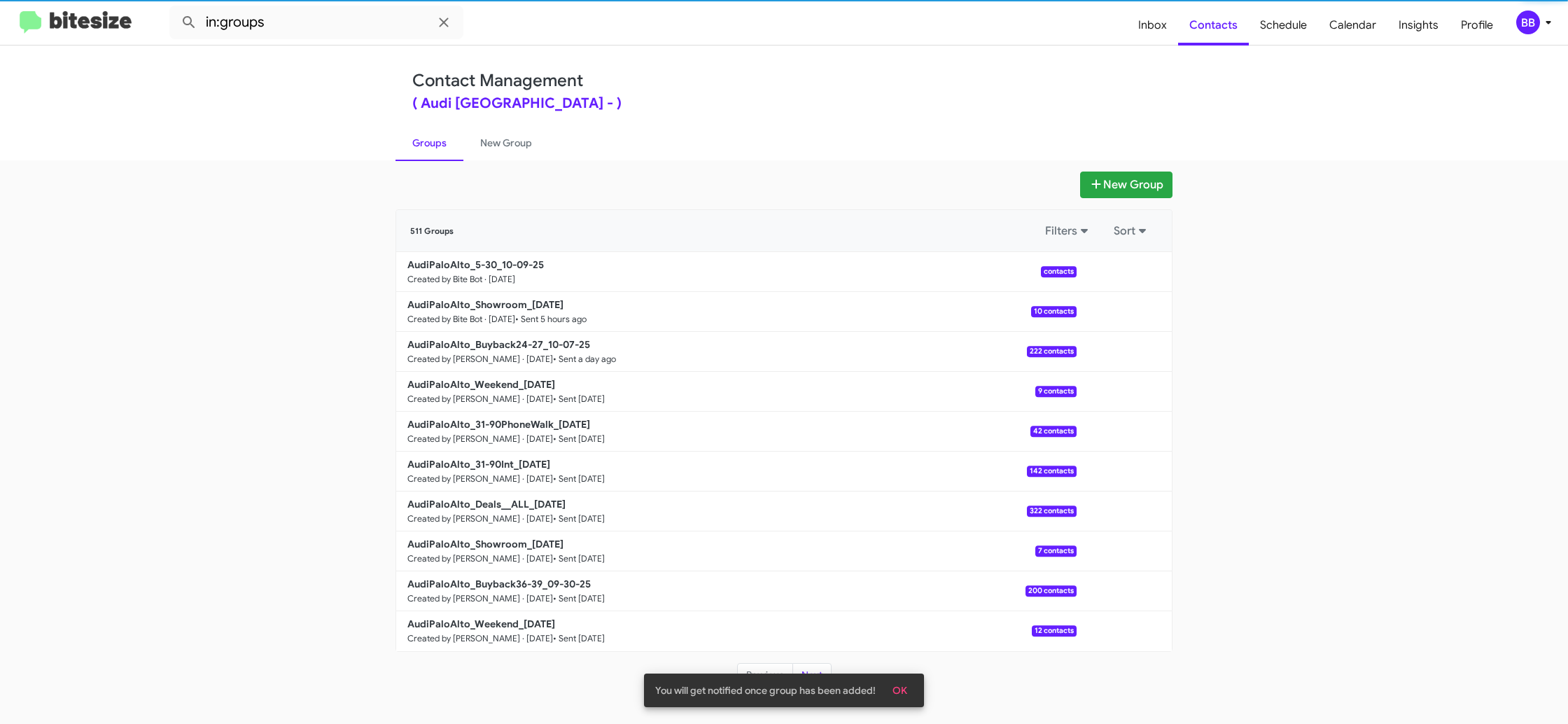
click at [441, 154] on link "Groups" at bounding box center [429, 142] width 68 height 36
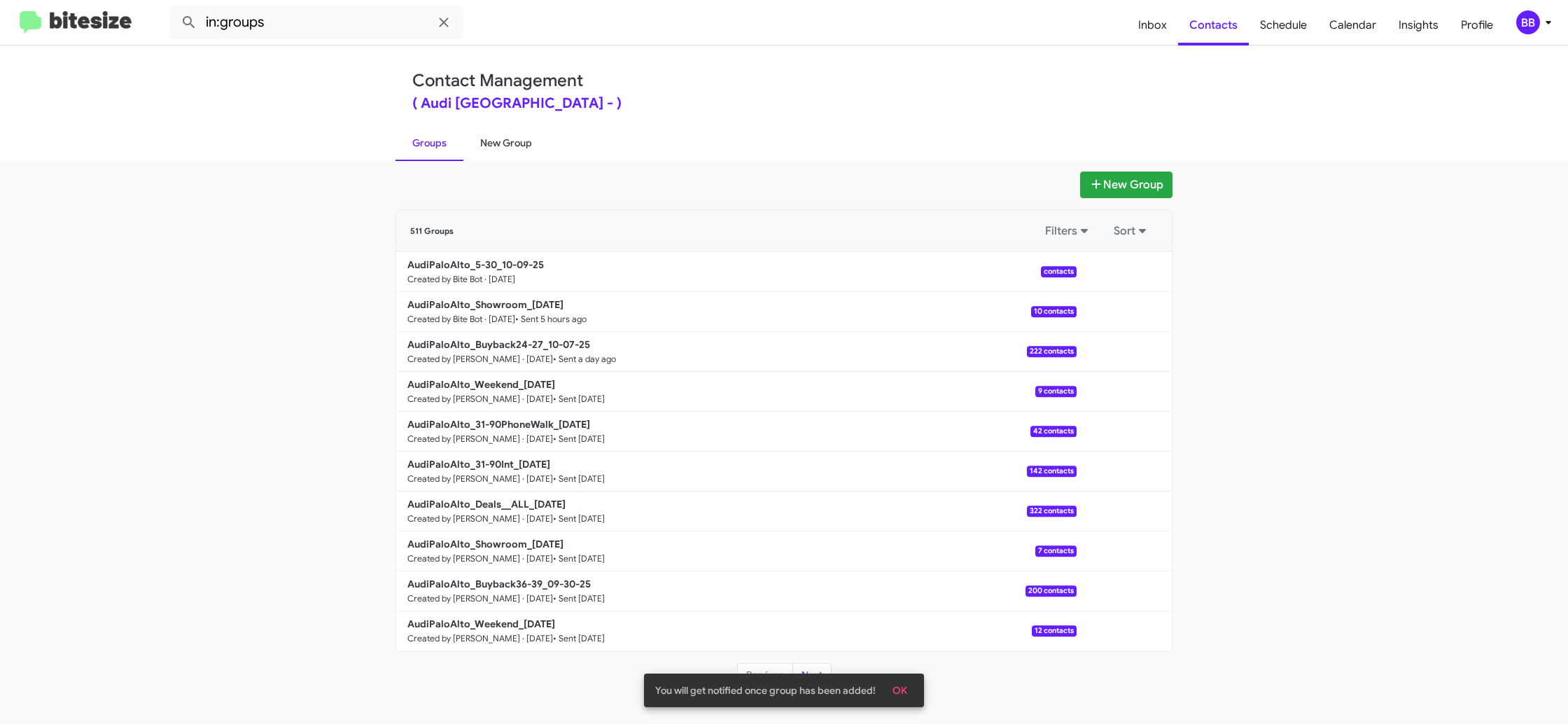
click at [501, 146] on link "New Group" at bounding box center [506, 142] width 86 height 36
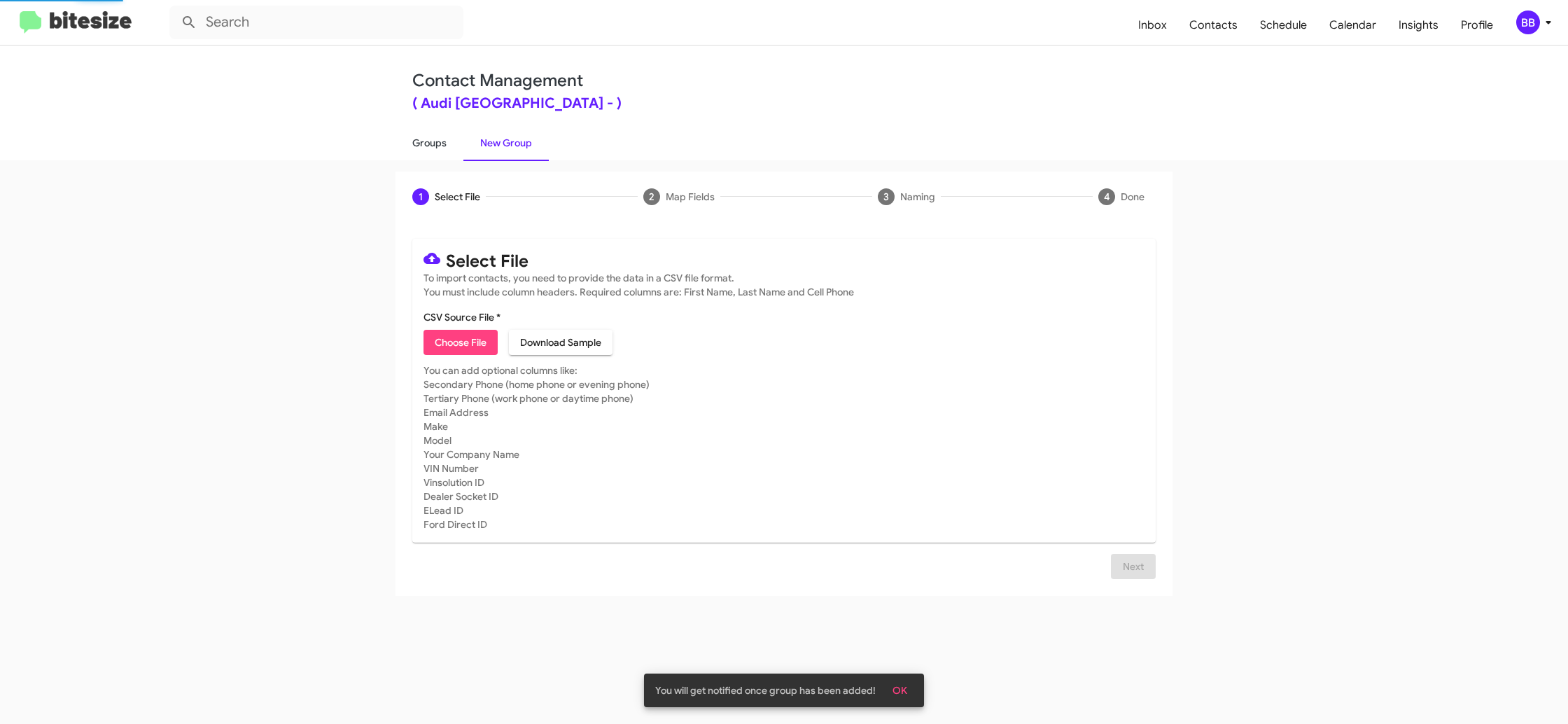
click at [440, 143] on link "Groups" at bounding box center [429, 142] width 68 height 36
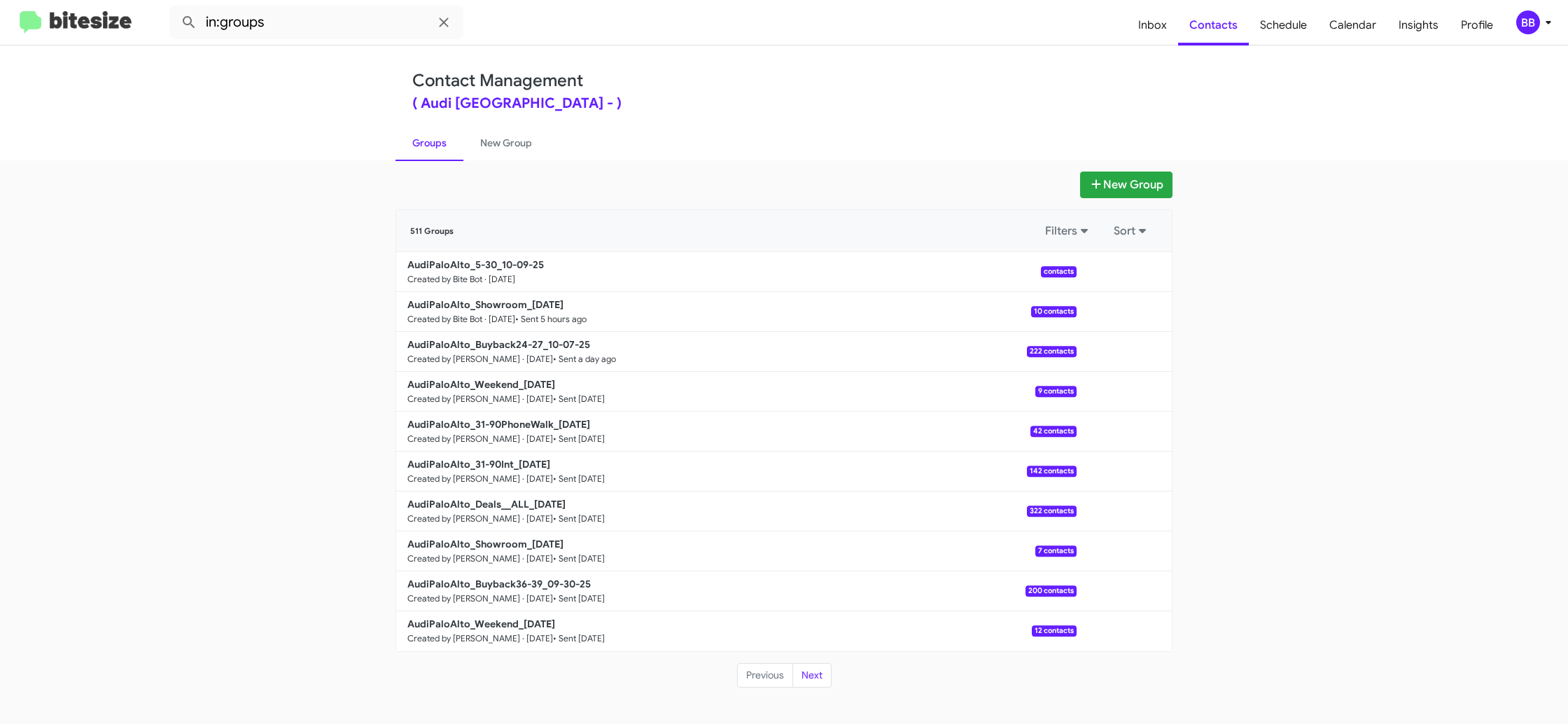
click at [343, 41] on mat-toolbar "in:groups Inbox Contacts Schedule Calendar Insights Profile BB" at bounding box center [784, 22] width 1568 height 44
click at [341, 27] on input "in:groups" at bounding box center [316, 23] width 294 height 34
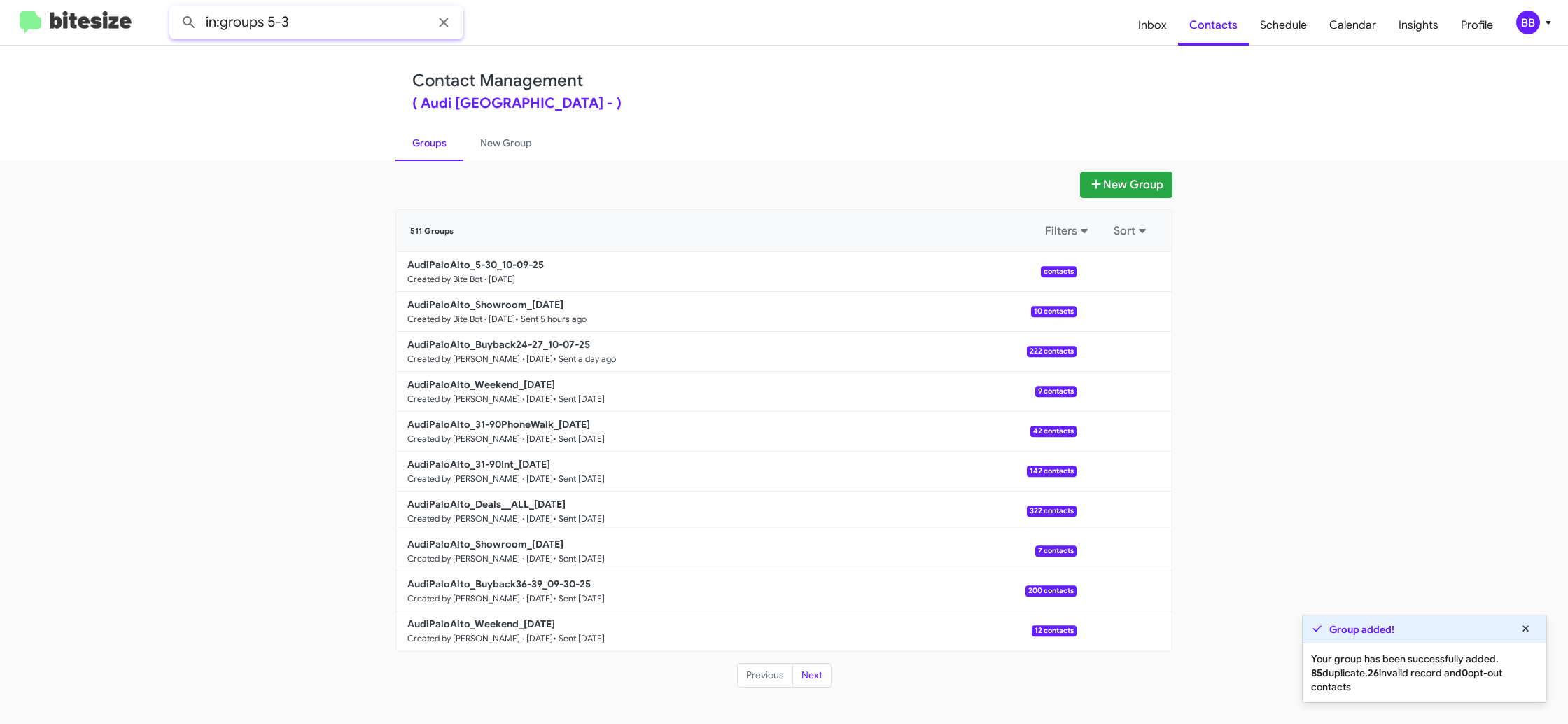
type input "in:groups 5-3"
click at [175, 8] on button at bounding box center [188, 22] width 28 height 28
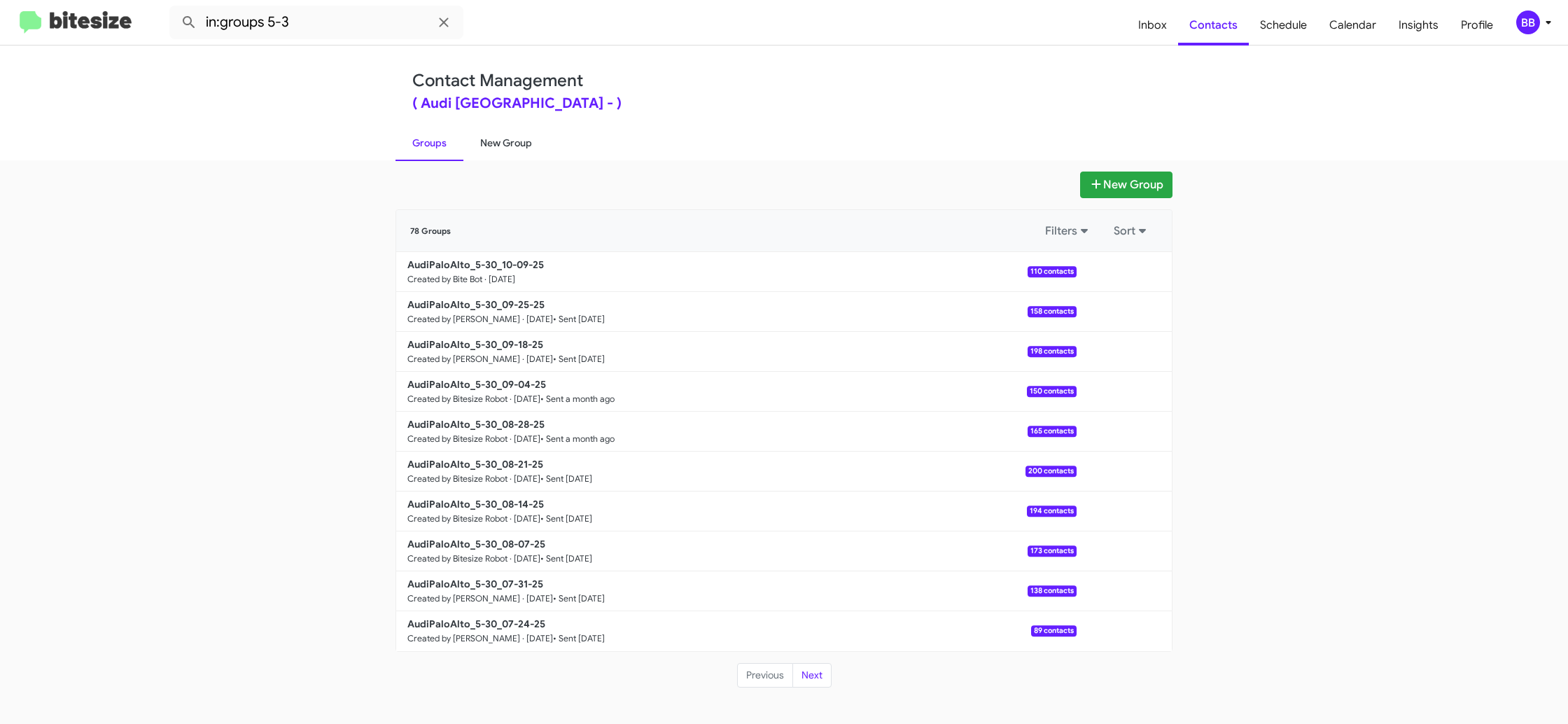
click at [481, 143] on link "New Group" at bounding box center [506, 142] width 86 height 36
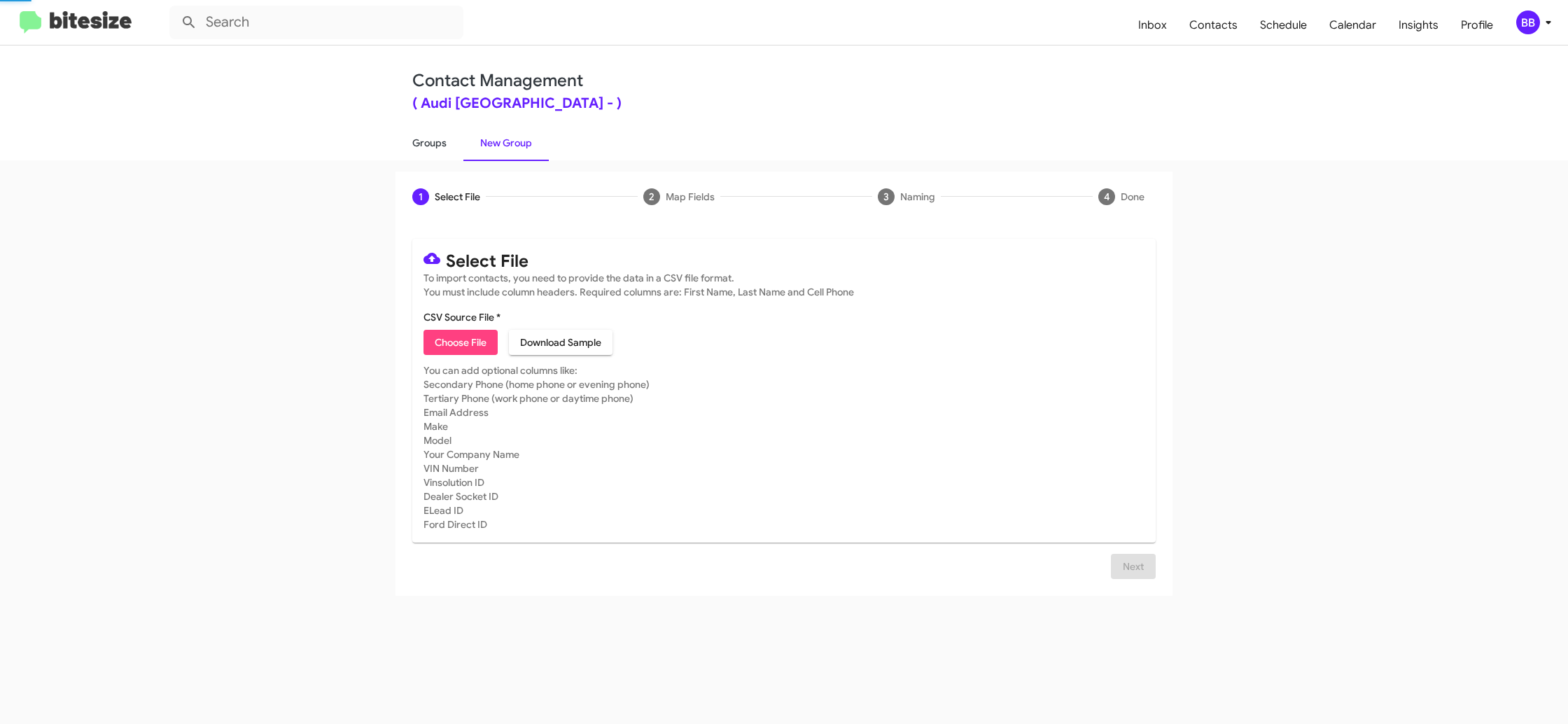
click at [418, 143] on link "Groups" at bounding box center [429, 142] width 68 height 36
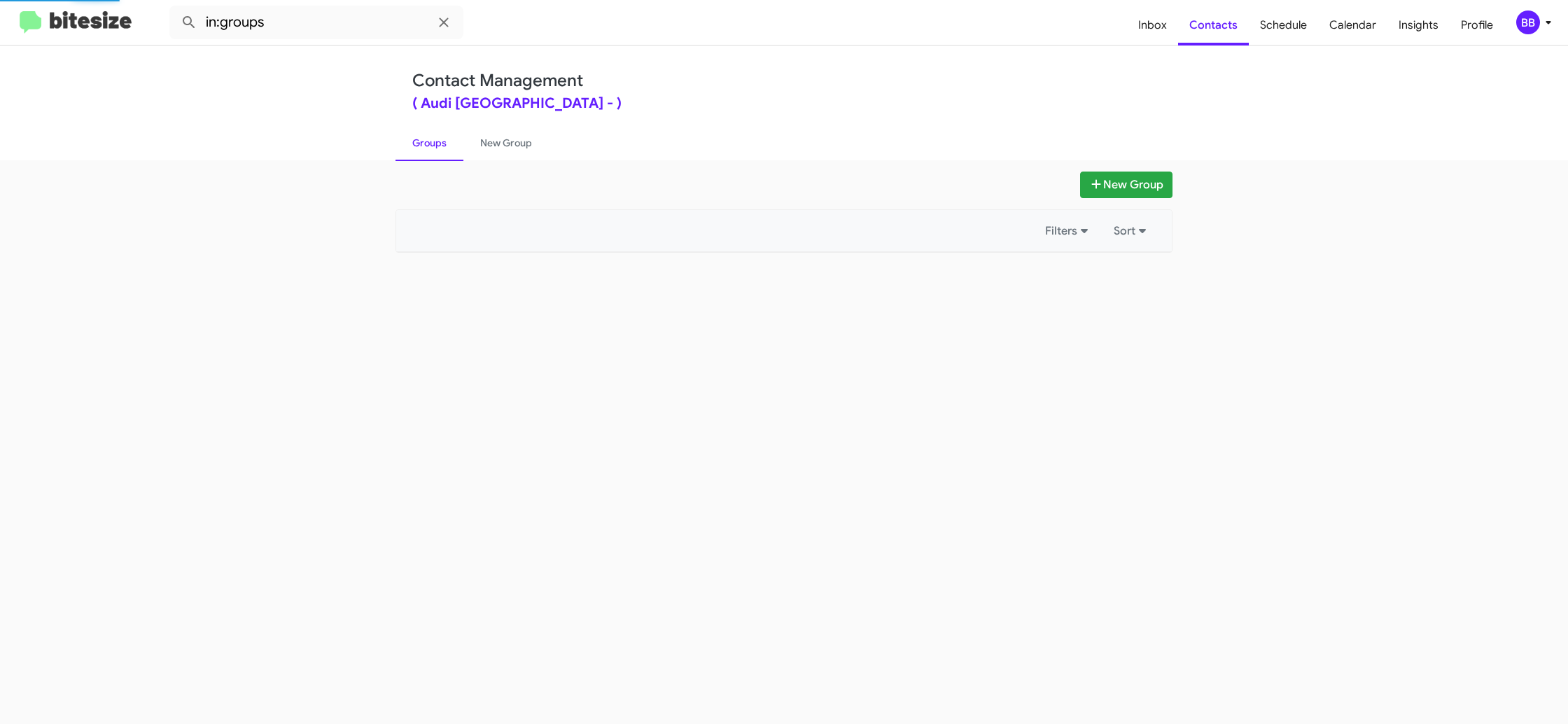
click at [418, 143] on link "Groups" at bounding box center [429, 142] width 68 height 36
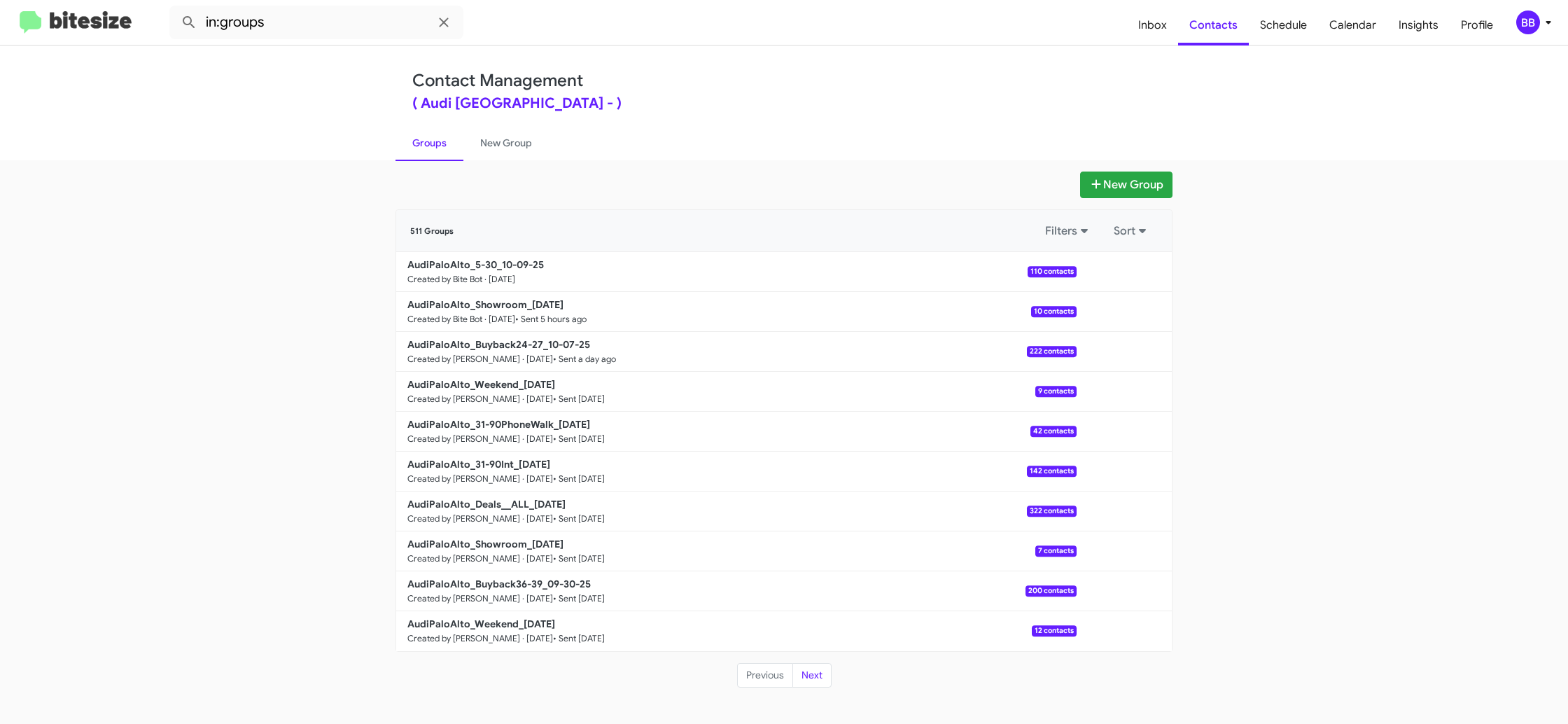
drag, startPoint x: 335, startPoint y: 40, endPoint x: 333, endPoint y: 29, distance: 11.2
click at [334, 35] on mat-toolbar "in:groups Inbox Contacts Schedule Calendar Insights Profile BB" at bounding box center [784, 22] width 1568 height 44
click at [333, 28] on input "in:groups" at bounding box center [316, 23] width 294 height 34
type input "in:groups 5-30"
click at [175, 8] on button at bounding box center [188, 22] width 28 height 28
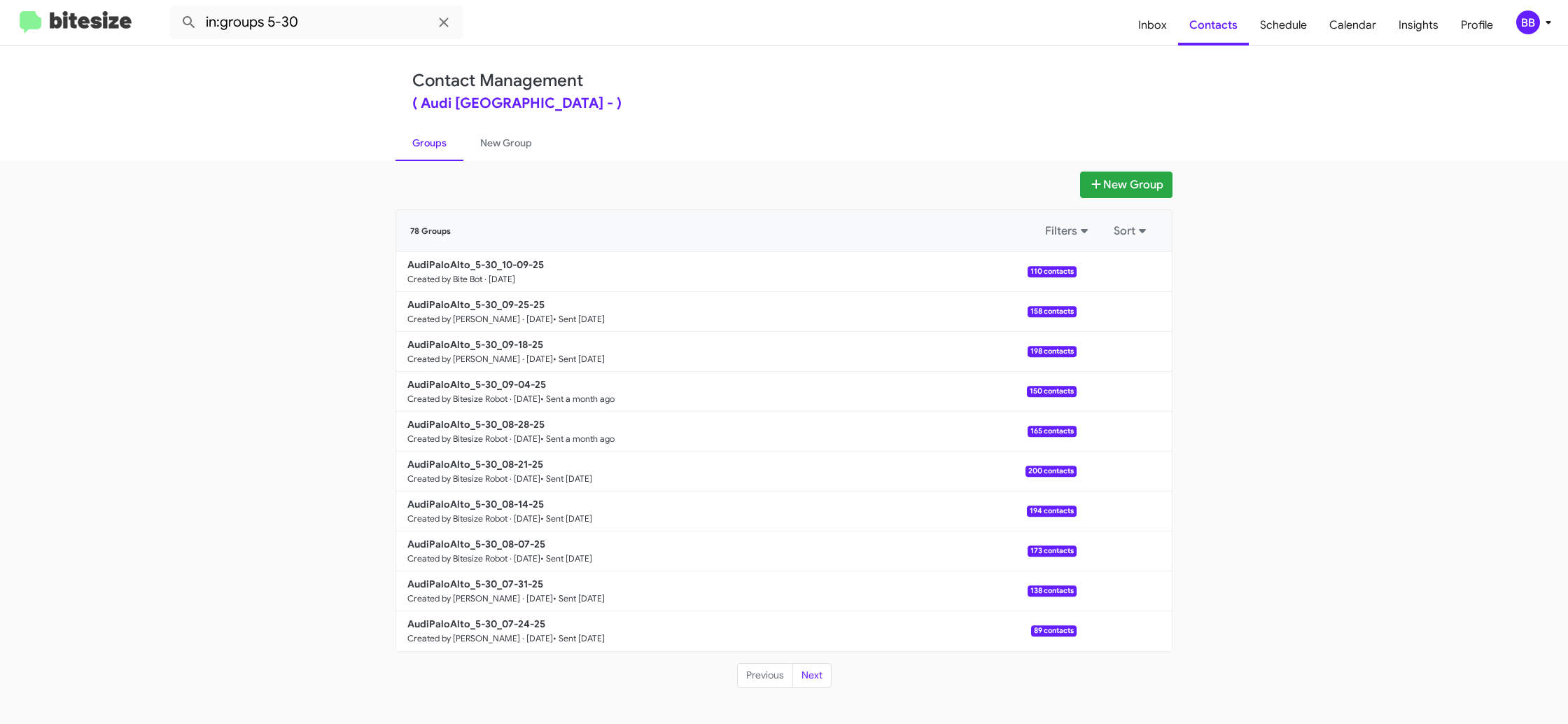
drag, startPoint x: 503, startPoint y: 153, endPoint x: 458, endPoint y: 149, distance: 45.2
click at [503, 153] on link "New Group" at bounding box center [506, 142] width 86 height 36
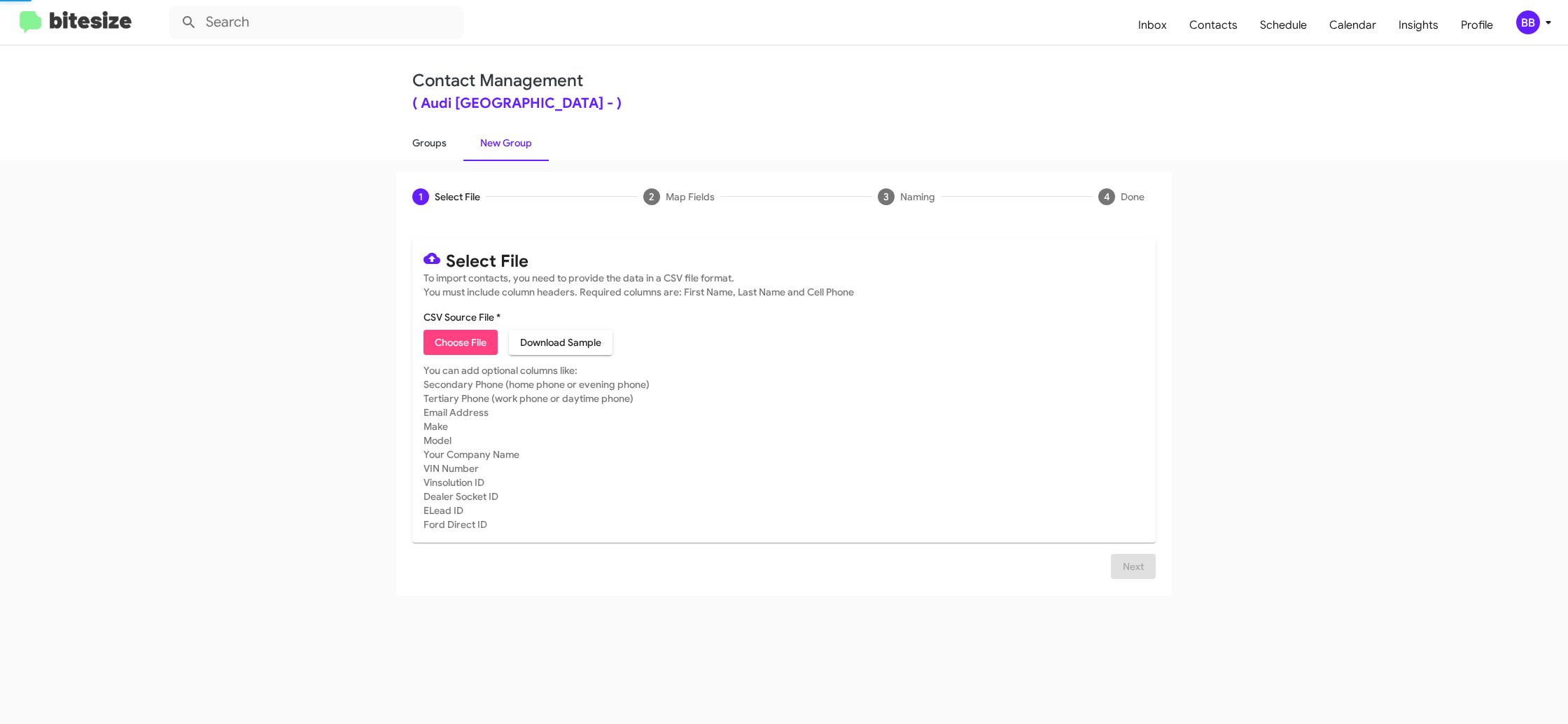
click at [446, 148] on link "Groups" at bounding box center [429, 142] width 68 height 36
type input "in:groups"
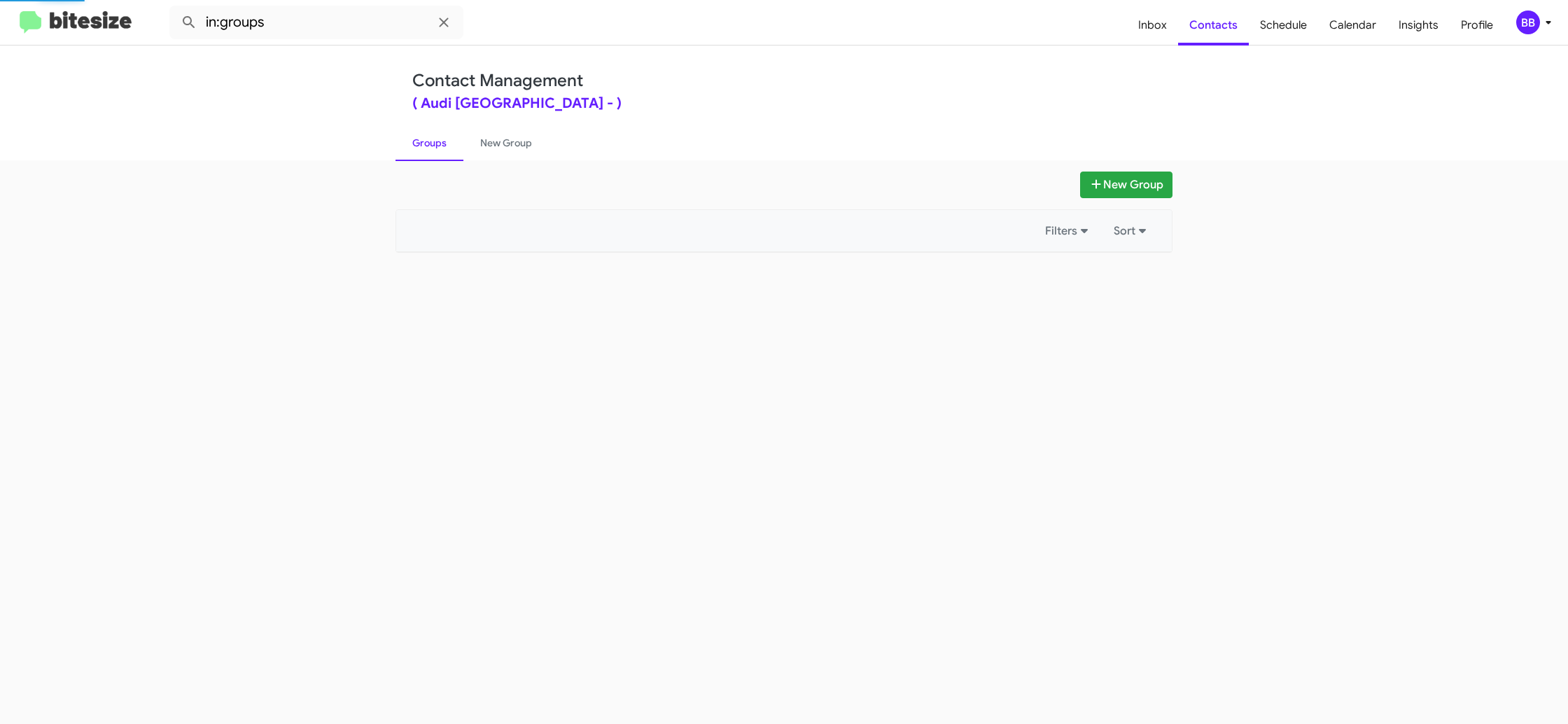
click at [446, 148] on link "Groups" at bounding box center [429, 142] width 68 height 36
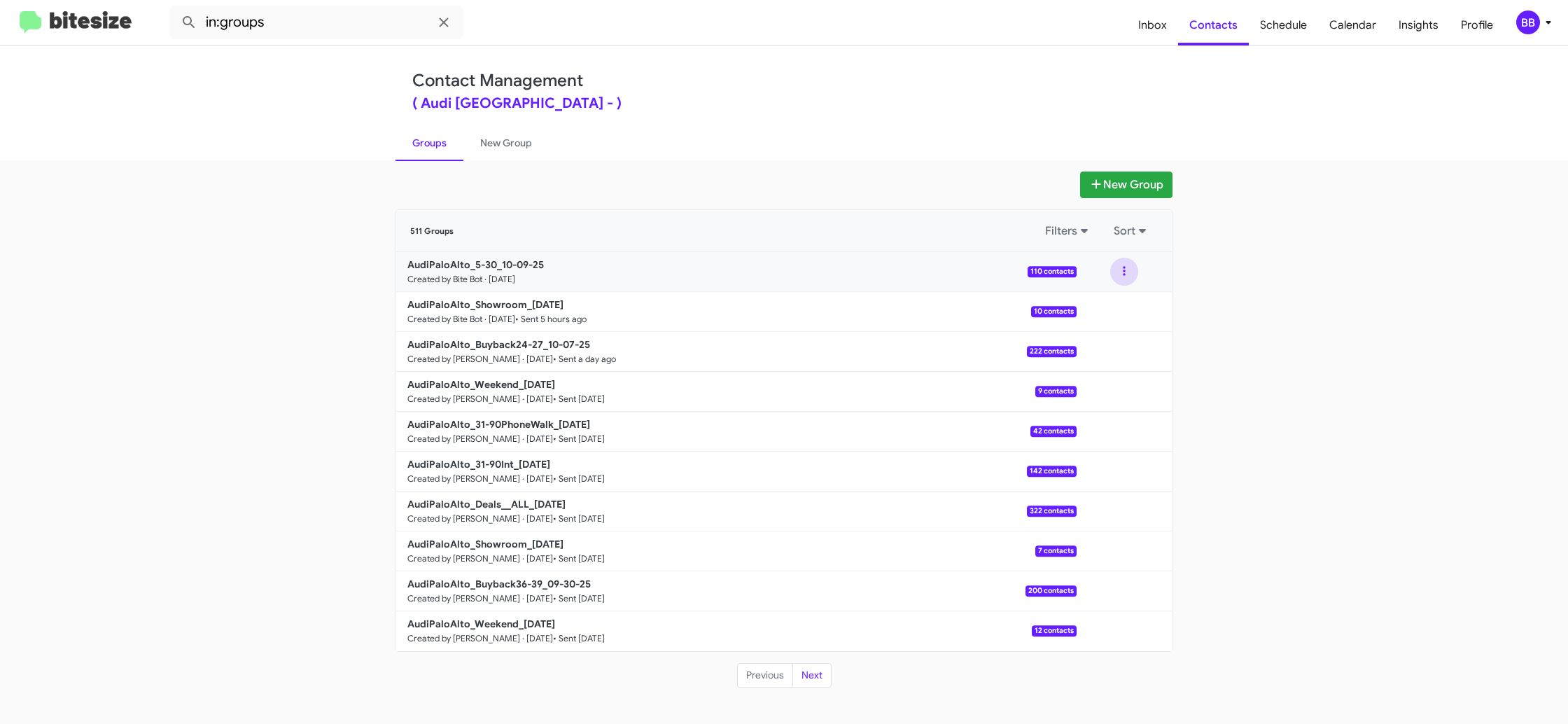
click at [1114, 273] on button at bounding box center [1124, 272] width 28 height 28
click at [1109, 300] on button "View contacts" at bounding box center [1082, 310] width 112 height 34
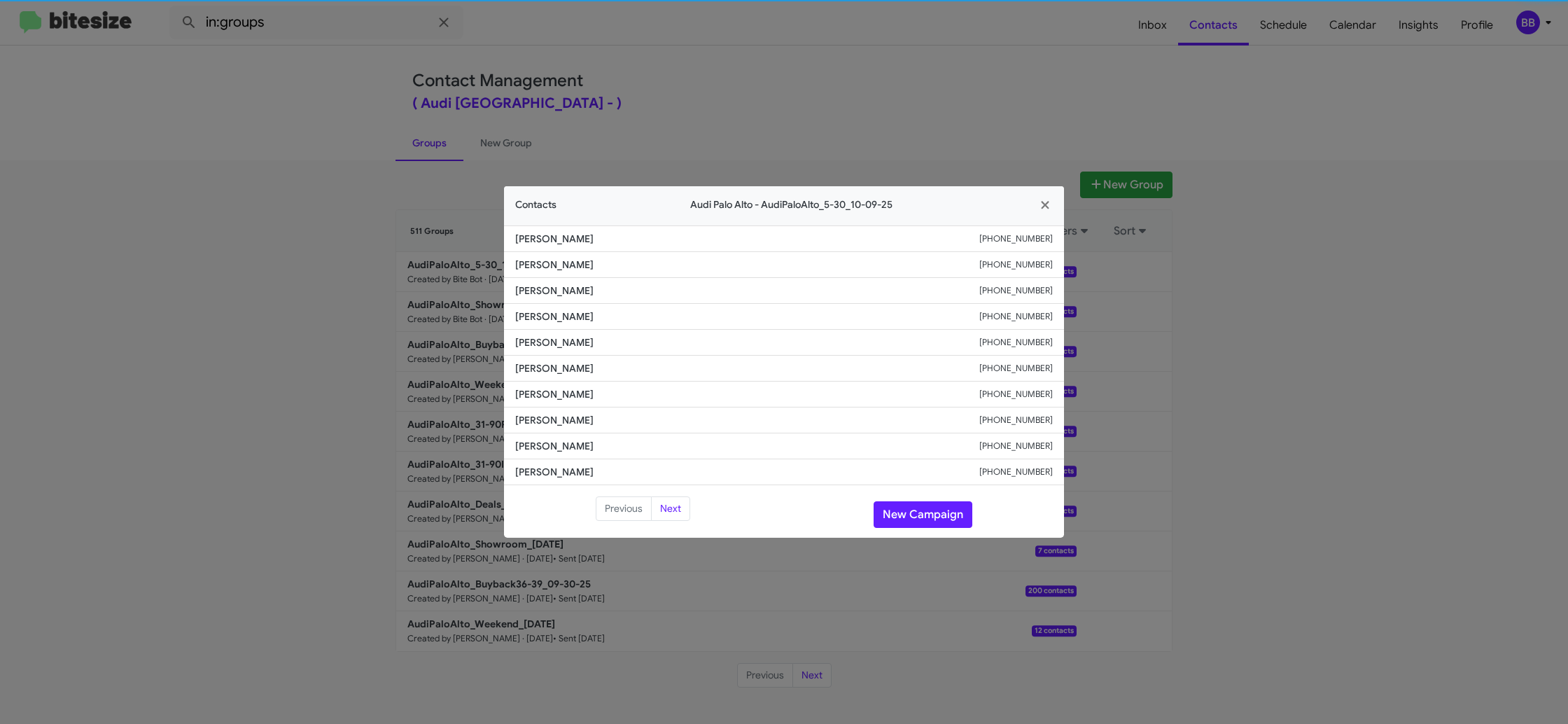
click at [535, 351] on li "Stephen Laszlo +14152159724" at bounding box center [784, 343] width 560 height 26
copy span "Stephen Laszlo"
drag, startPoint x: 918, startPoint y: 516, endPoint x: 598, endPoint y: 286, distance: 394.1
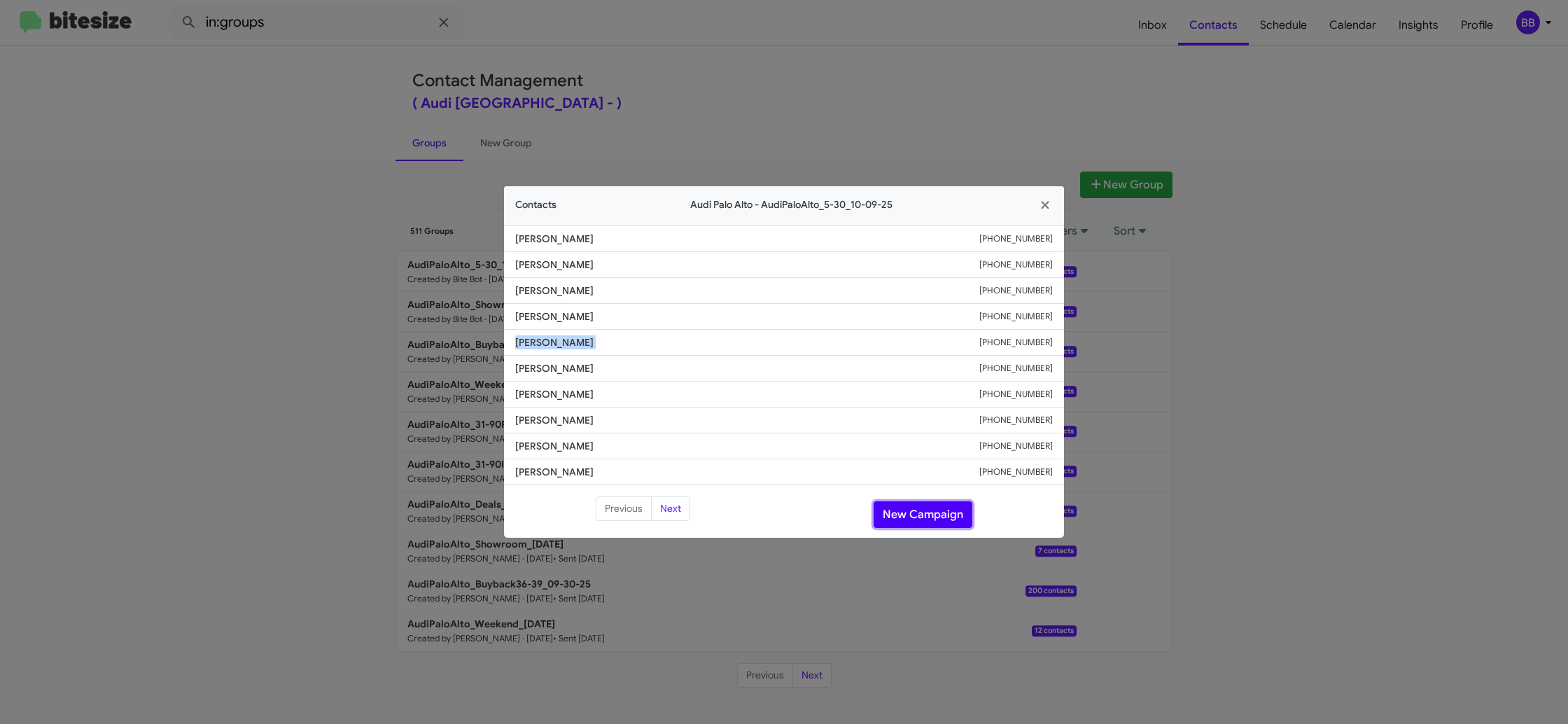
click at [918, 516] on button "New Campaign" at bounding box center [923, 514] width 99 height 27
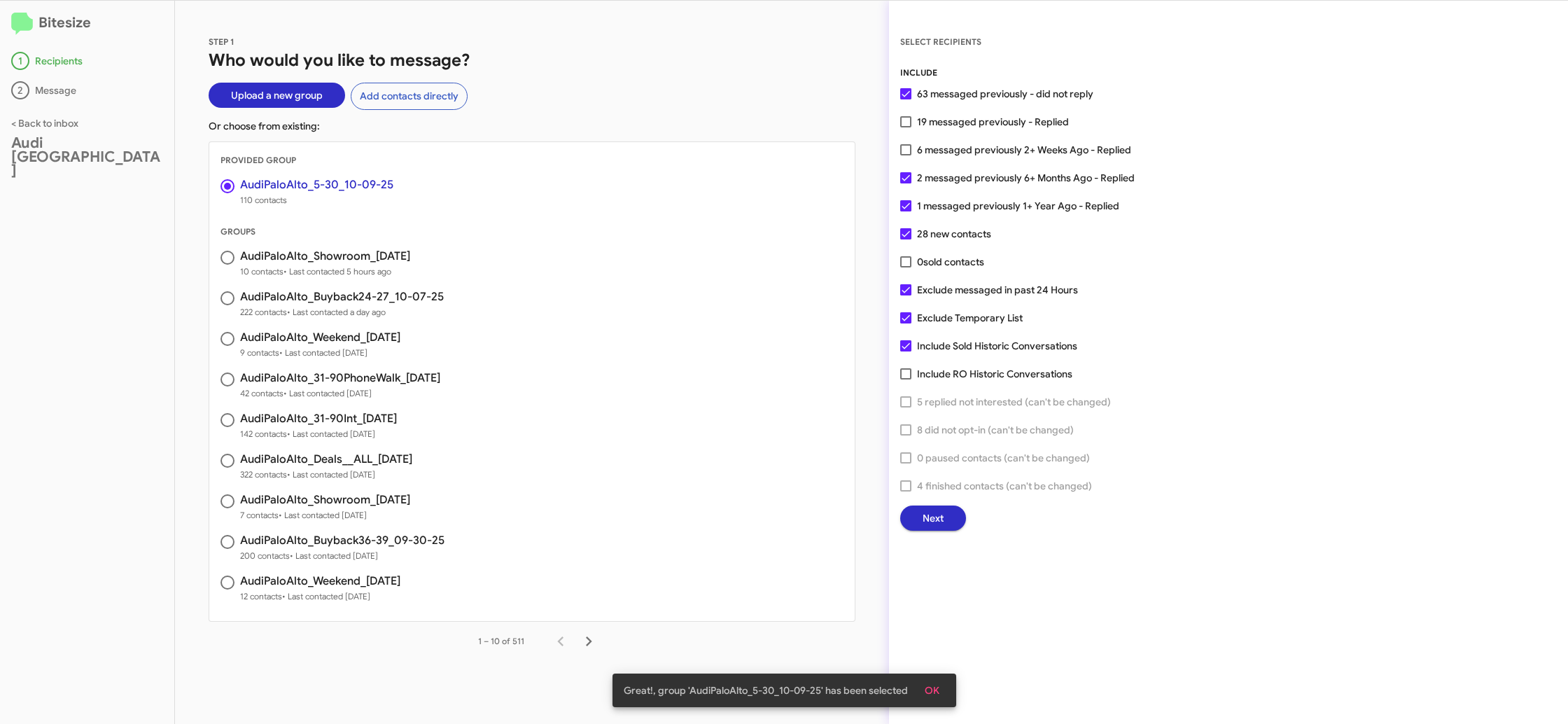
click at [936, 508] on span "Next" at bounding box center [933, 518] width 21 height 25
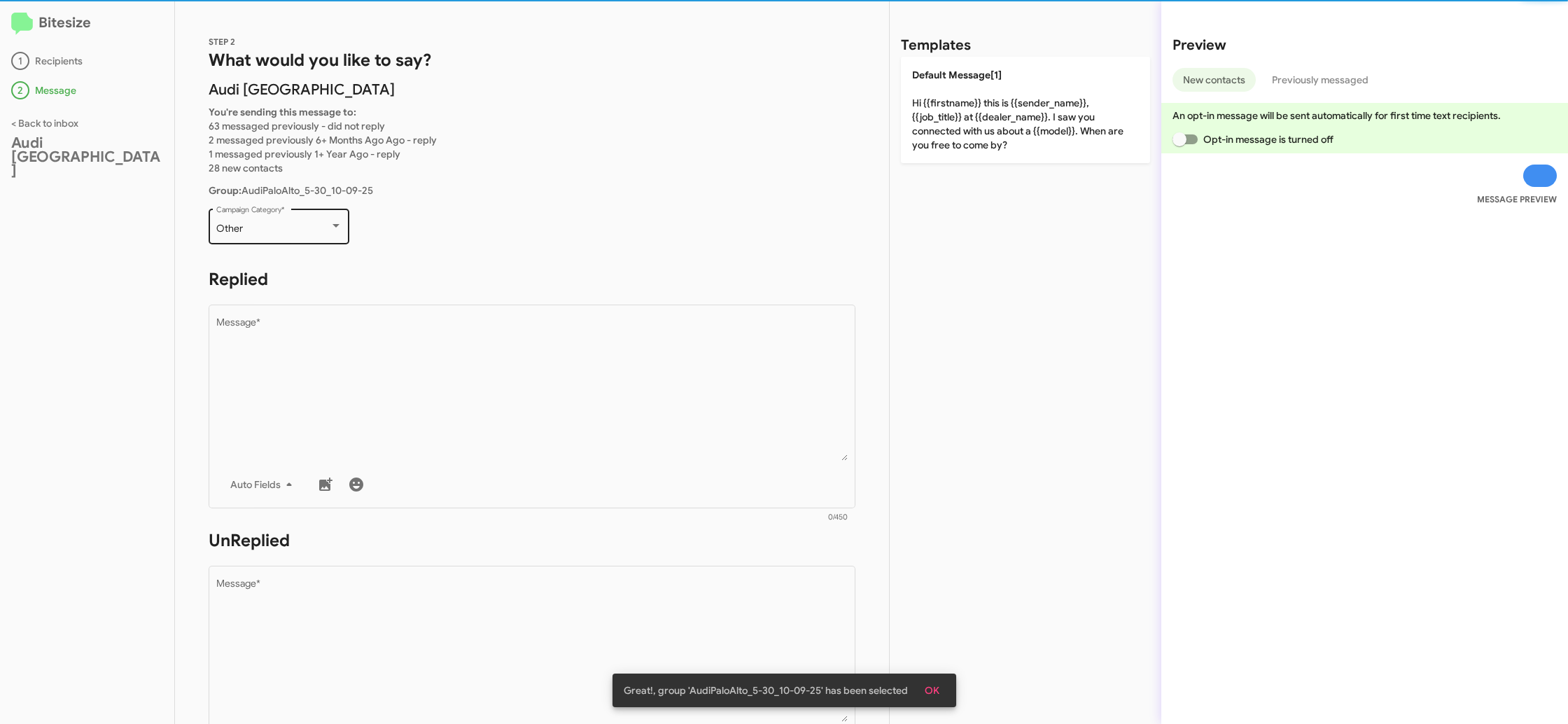
click at [336, 241] on div "Other Campaign Category *" at bounding box center [279, 226] width 126 height 39
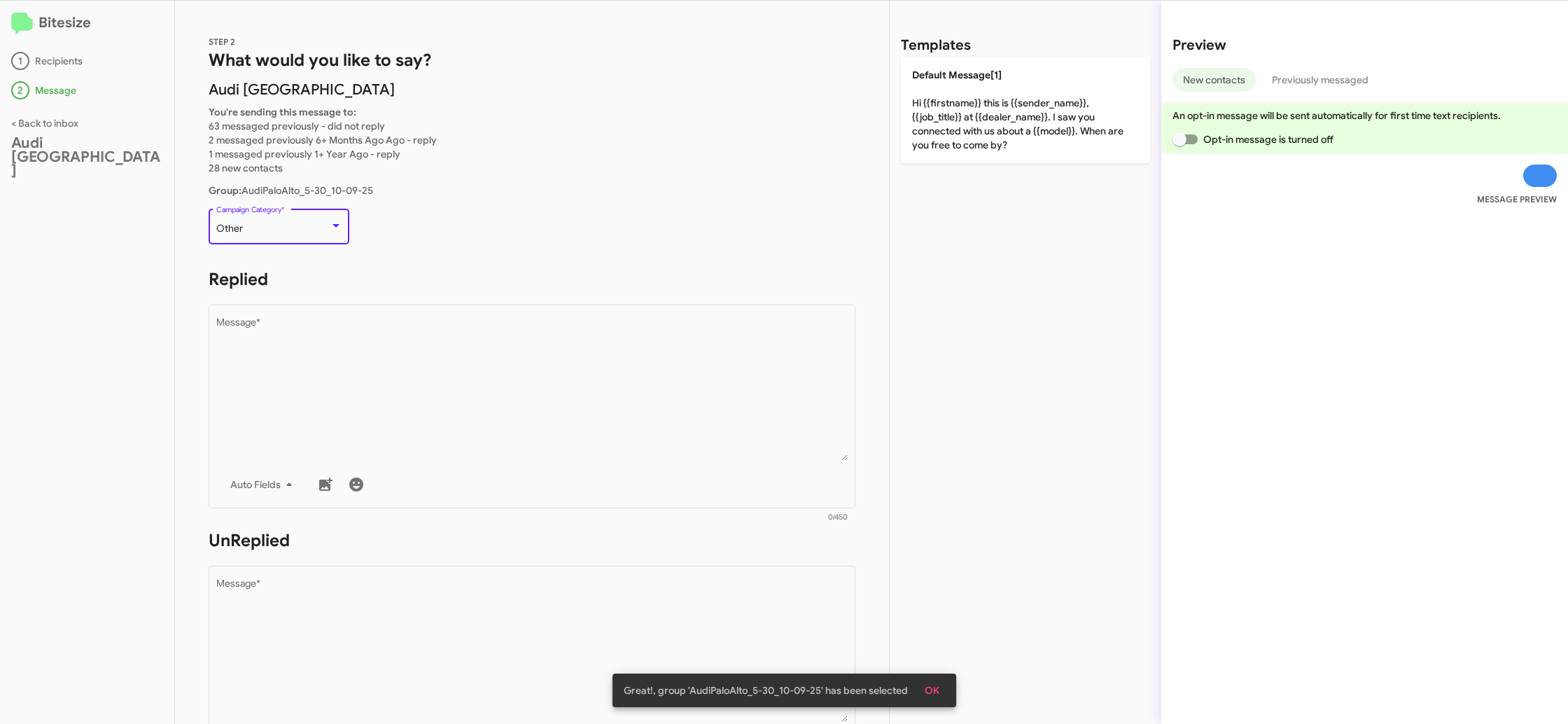
scroll to position [527, 0]
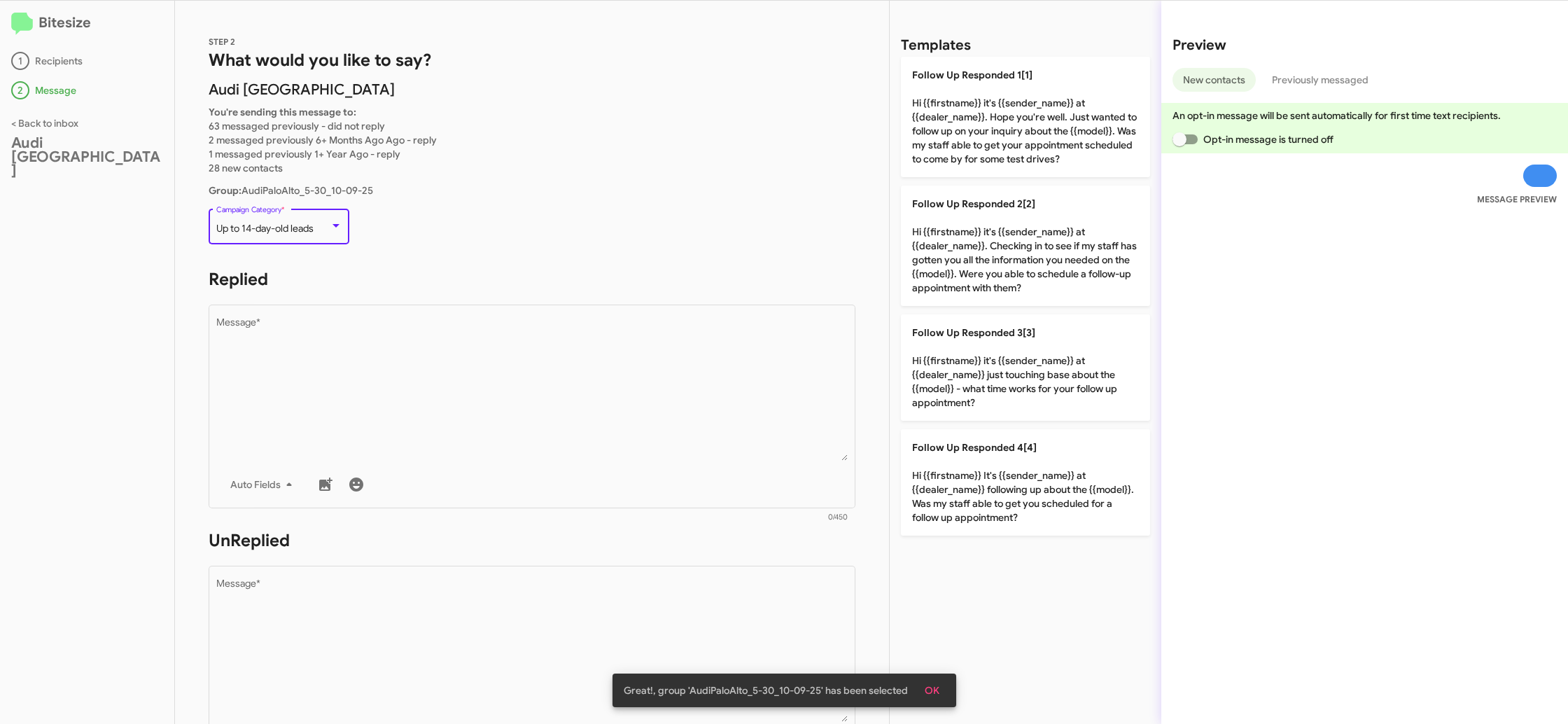
drag, startPoint x: 652, startPoint y: 358, endPoint x: 759, endPoint y: 263, distance: 143.1
click at [653, 357] on textarea "Message *" at bounding box center [532, 389] width 632 height 143
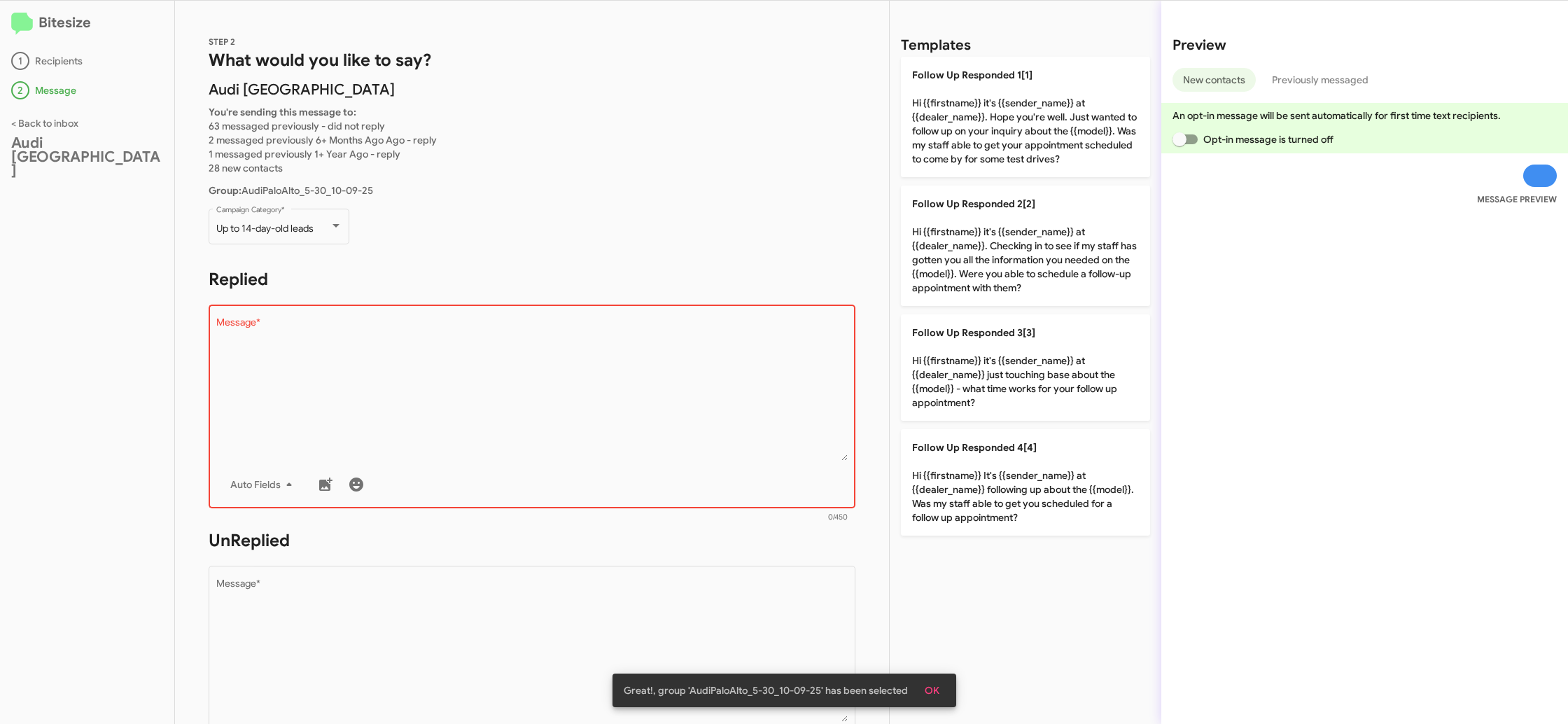
drag, startPoint x: 993, startPoint y: 87, endPoint x: 795, endPoint y: 450, distance: 413.5
click at [993, 87] on p "Follow Up Responded 1[1] Hi {{firstname}} it's {{sender_name}} at {{dealer_name…" at bounding box center [1025, 116] width 249 height 121
type textarea "Hi {{firstname}} it's {{sender_name}} at {{dealer_name}}. Hope you're well. Jus…"
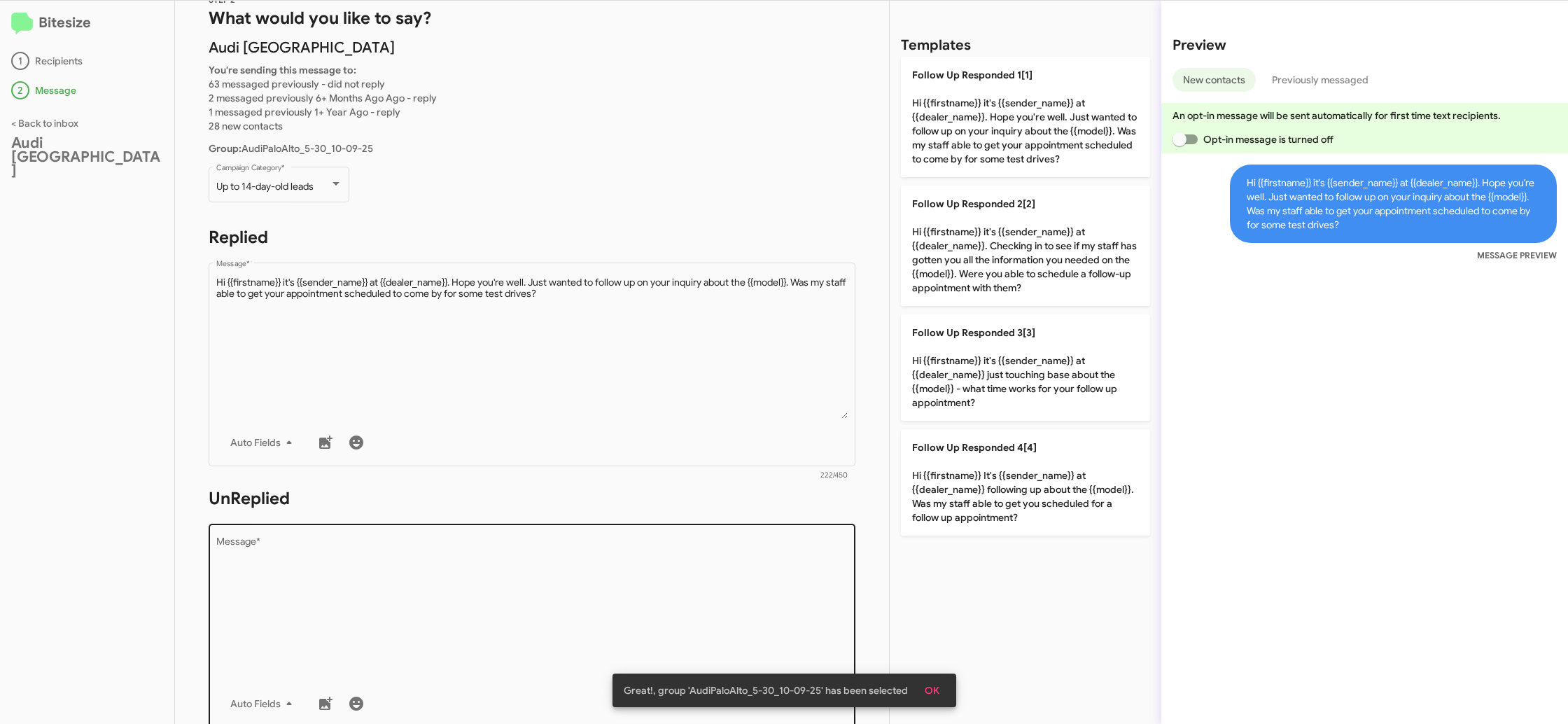
scroll to position [60, 0]
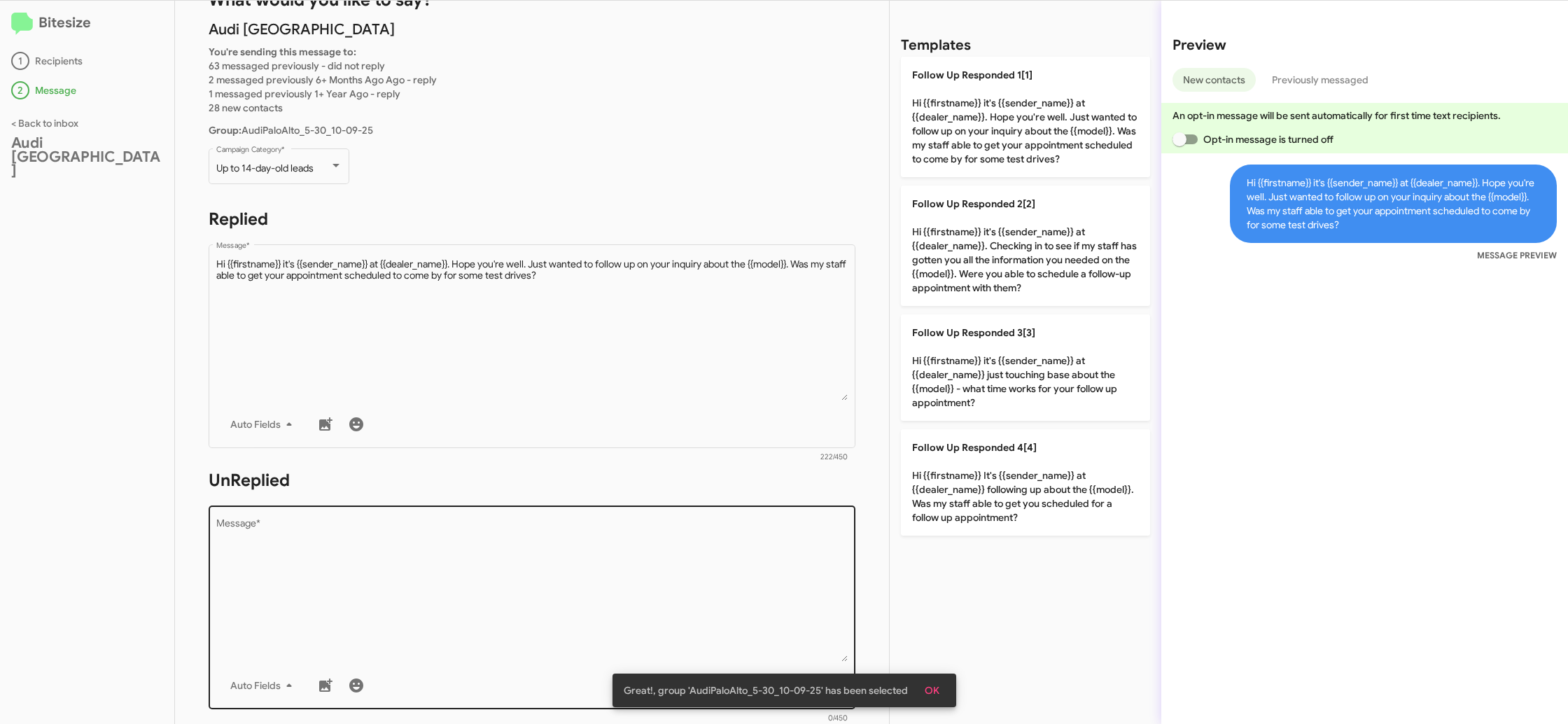
click at [711, 535] on textarea "Message *" at bounding box center [532, 590] width 632 height 143
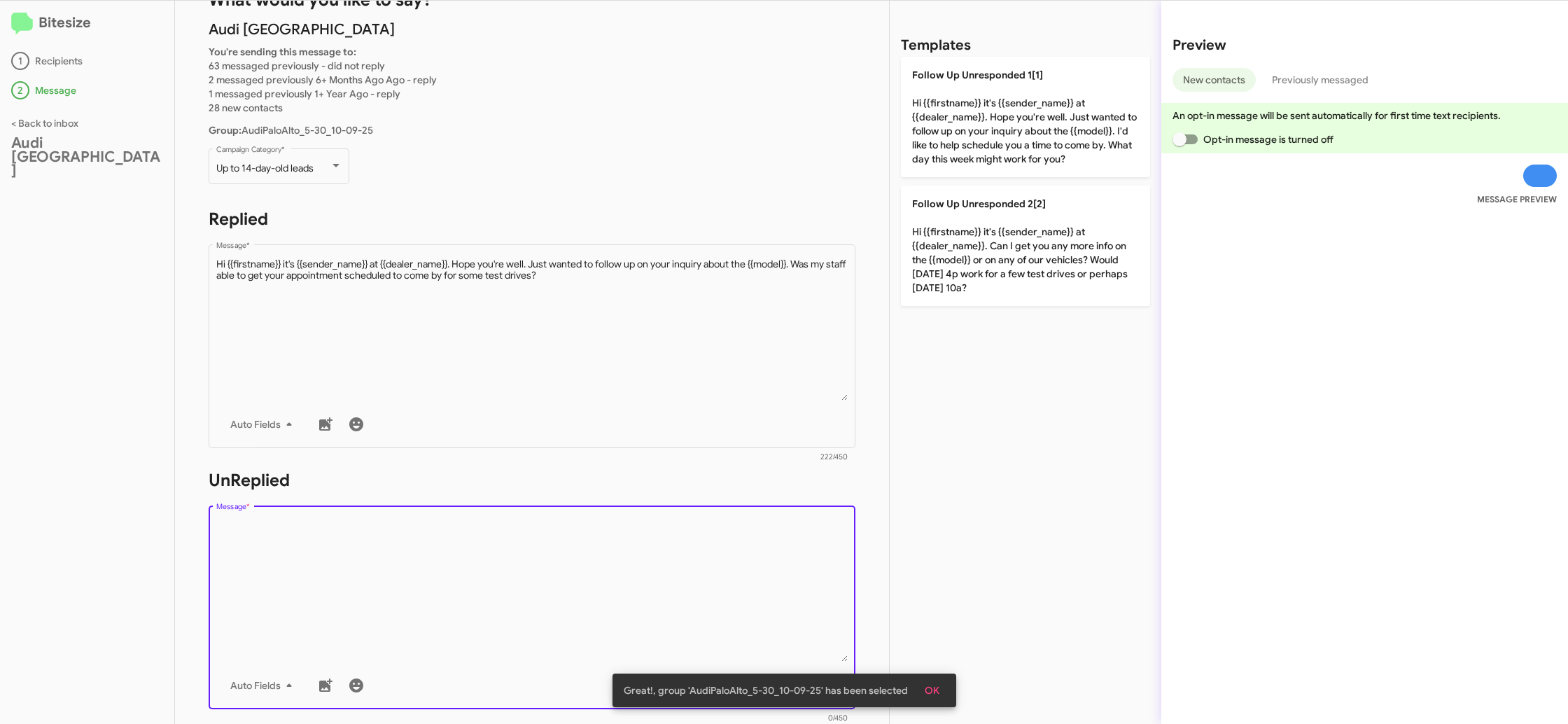
click at [710, 539] on textarea "Message *" at bounding box center [532, 590] width 632 height 143
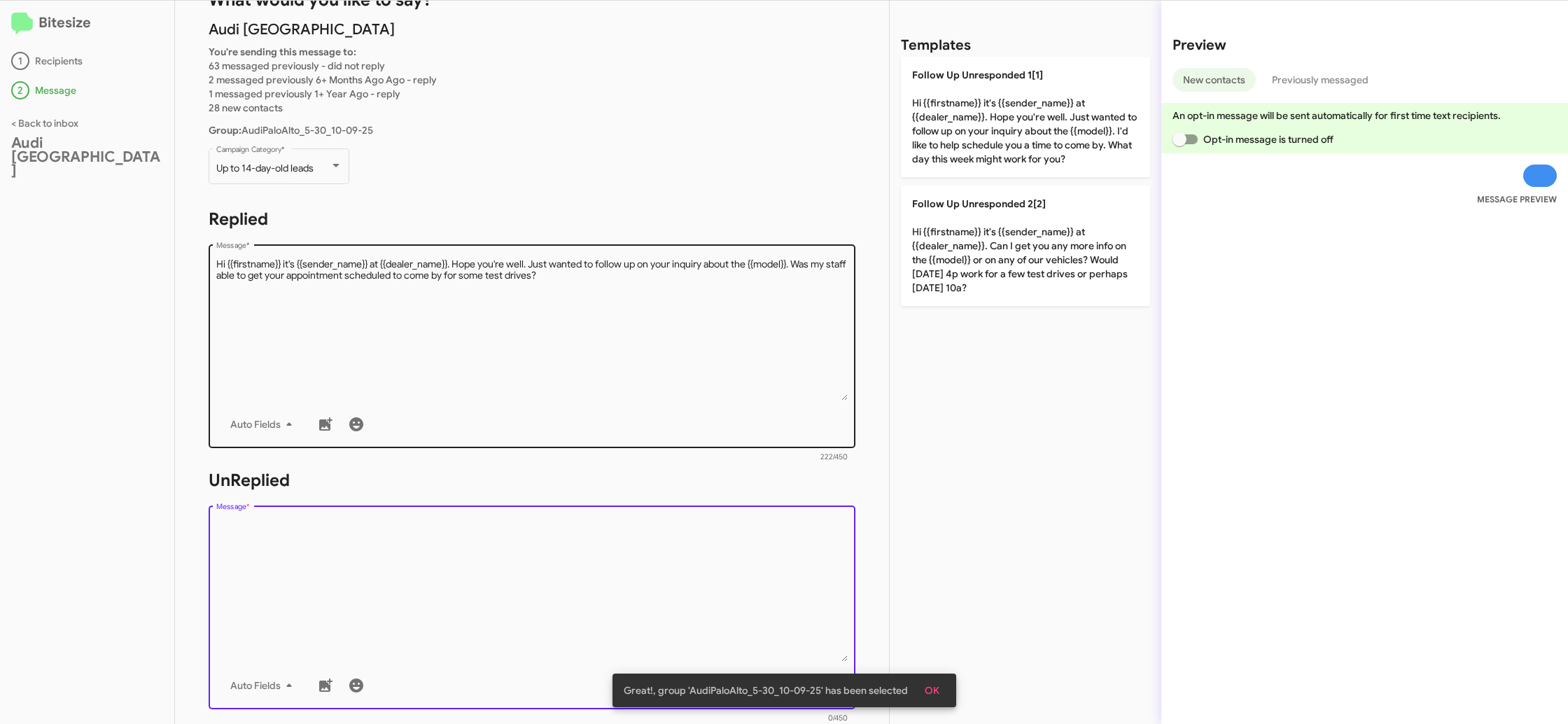
click at [742, 442] on div "STEP 2 What would you like to say? Audi Palo Alto You're sending this message t…" at bounding box center [531, 362] width 714 height 723
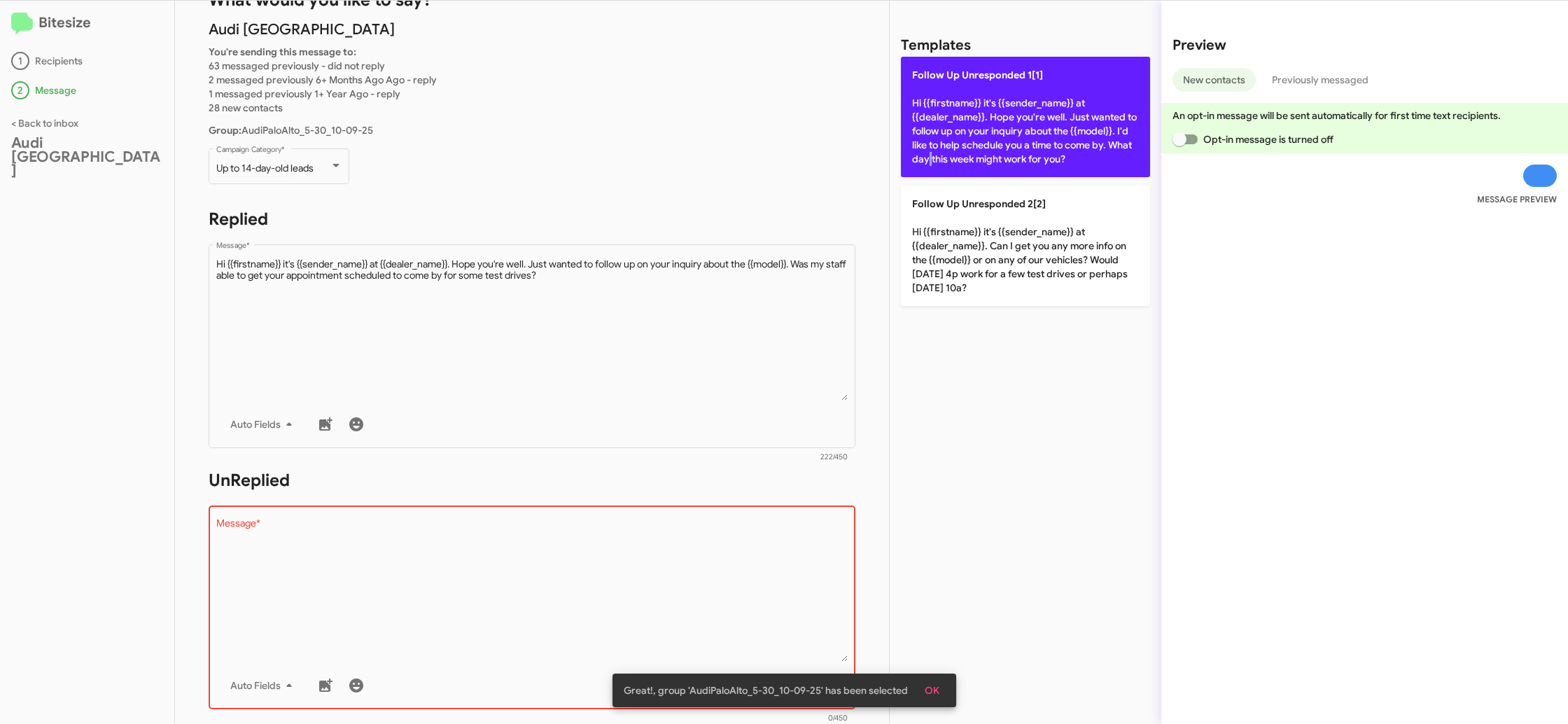
drag, startPoint x: 925, startPoint y: 159, endPoint x: 930, endPoint y: 154, distance: 7.1
click at [930, 150] on p "Follow Up Unresponded 1[1] Hi {{firstname}} it's {{sender_name}} at {{dealer_na…" at bounding box center [1025, 116] width 249 height 121
type textarea "Hi {{firstname}} it's {{sender_name}} at {{dealer_name}}. Hope you're well. Jus…"
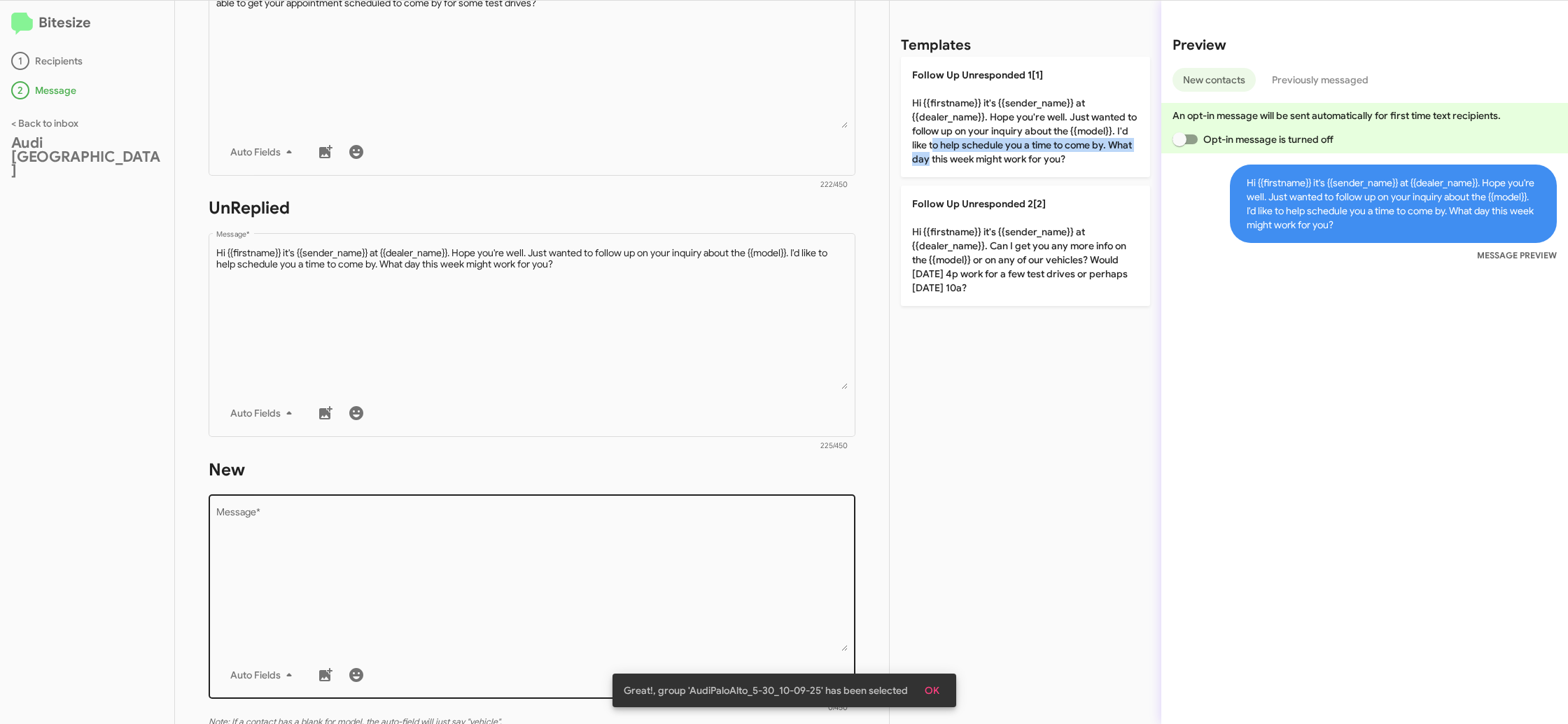
scroll to position [356, 0]
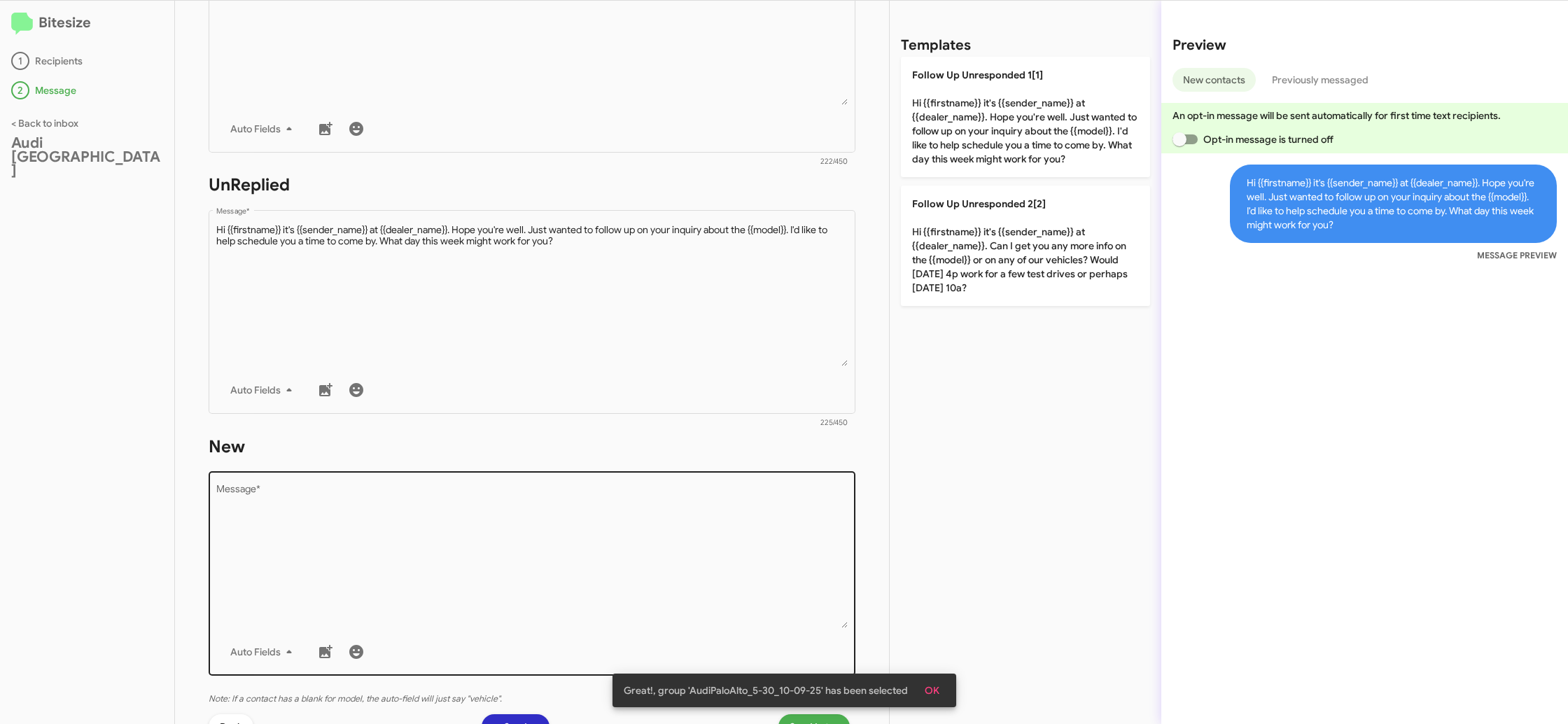
click at [640, 515] on textarea "Message *" at bounding box center [532, 557] width 632 height 143
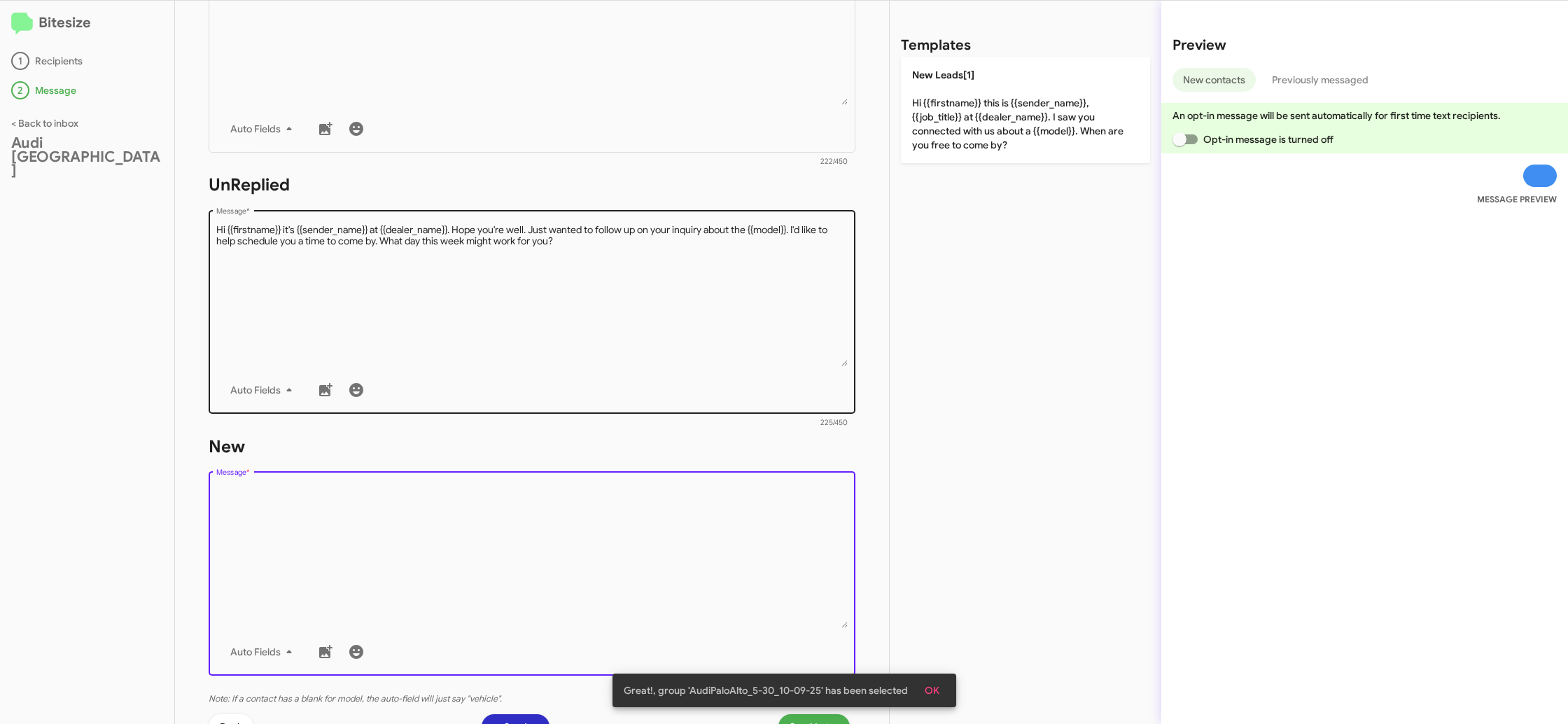
drag, startPoint x: 640, startPoint y: 515, endPoint x: 732, endPoint y: 325, distance: 211.1
click at [641, 507] on textarea "Message *" at bounding box center [532, 557] width 632 height 143
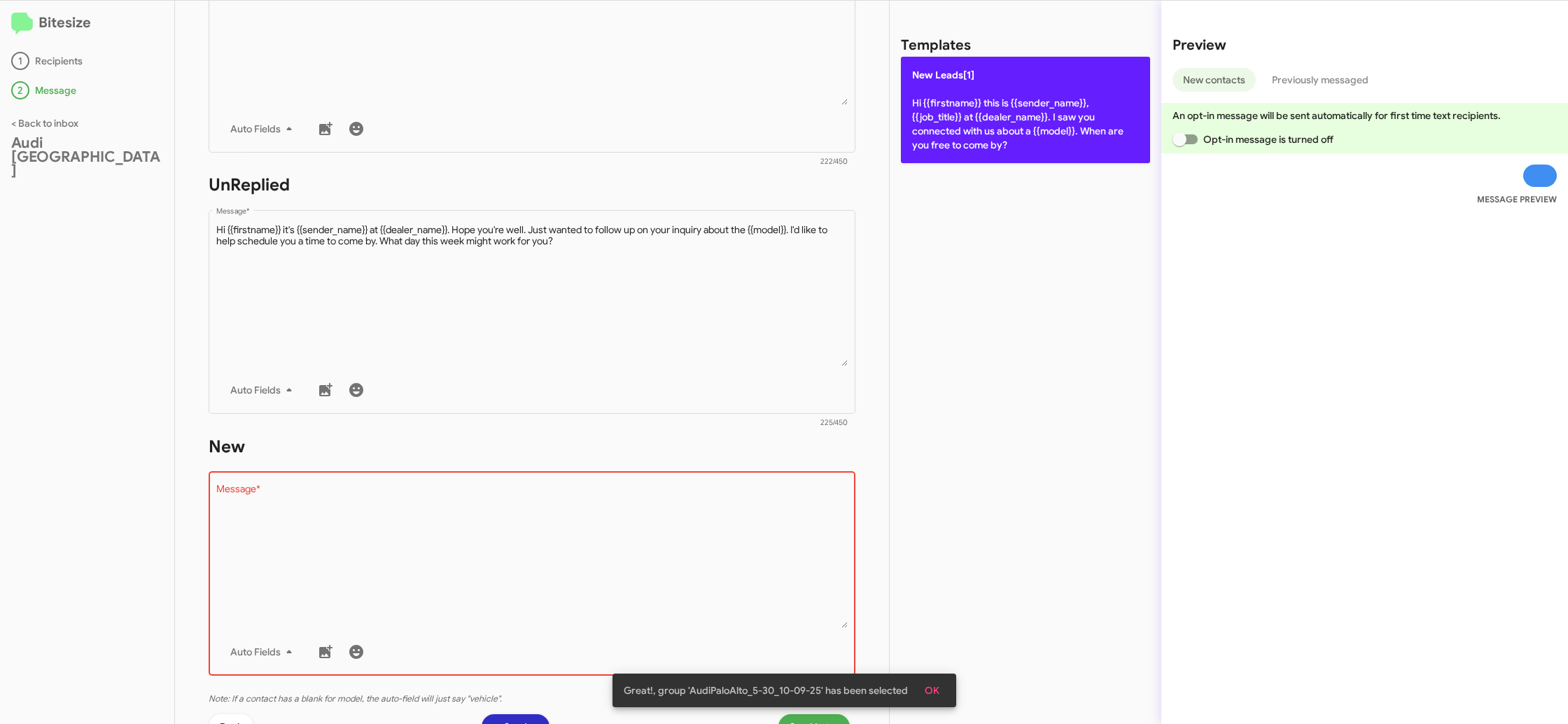
click at [962, 76] on span "New Leads[1]" at bounding box center [943, 75] width 62 height 13
type textarea "Hi {{firstname}} this is {{sender_name}}, {{job_title}} at {{dealer_name}}. I s…"
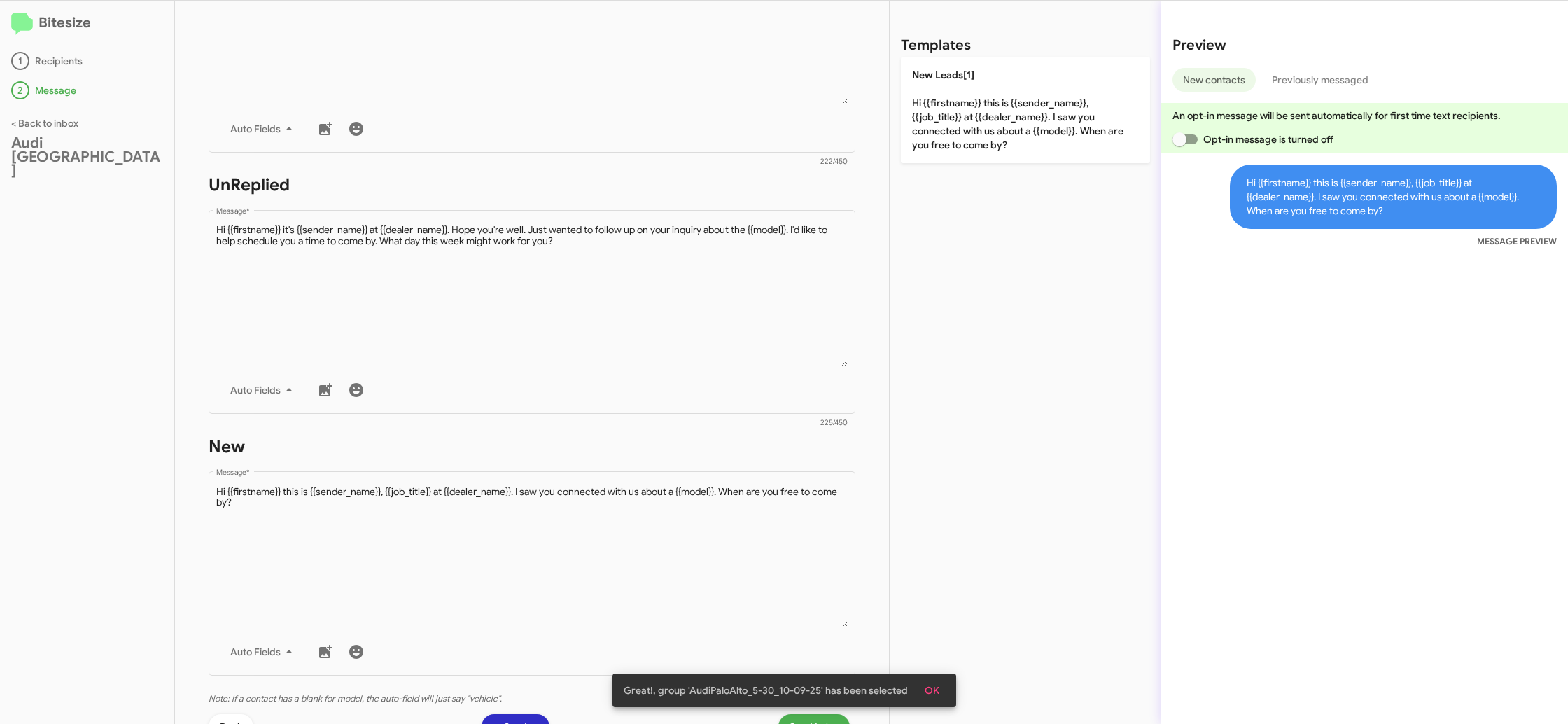
scroll to position [503, 0]
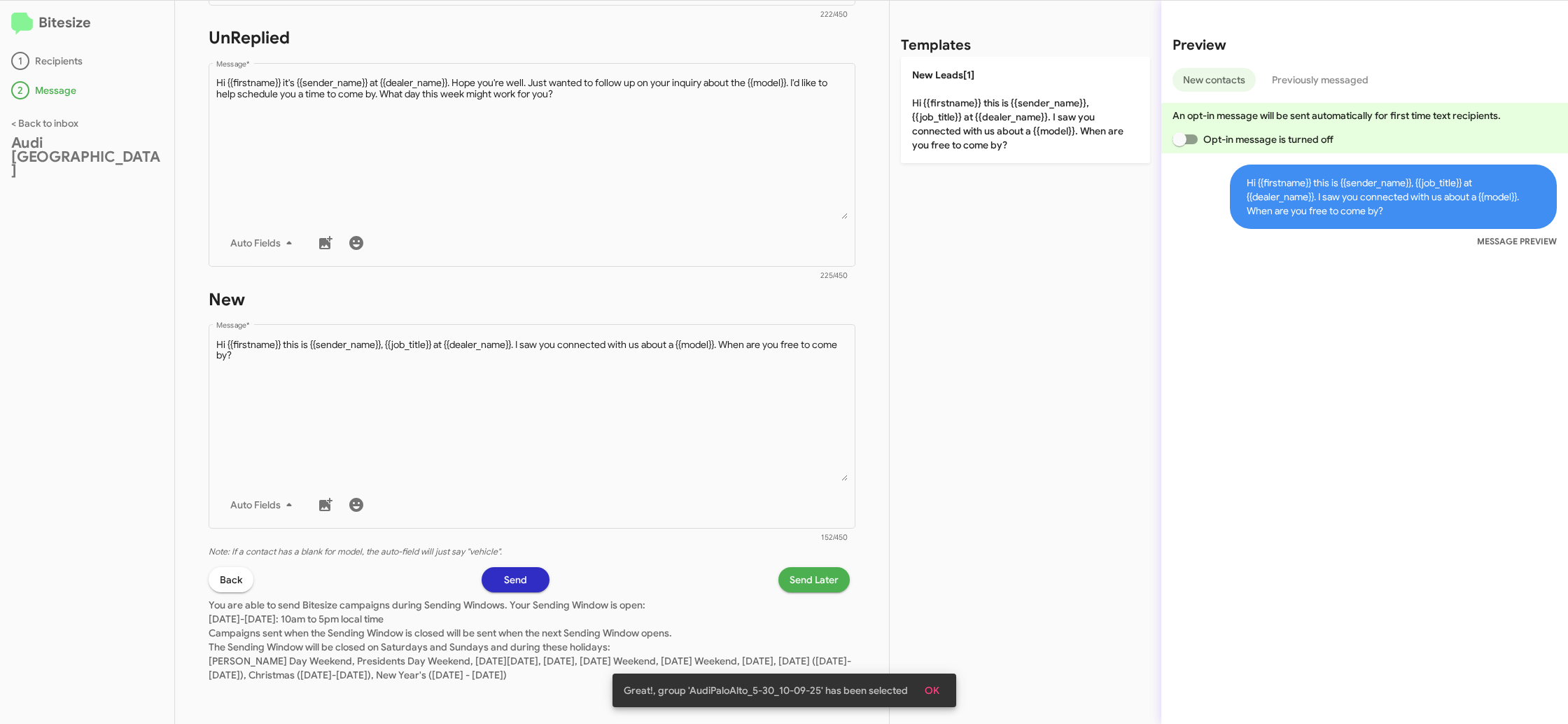
click at [795, 580] on span "Send Later" at bounding box center [814, 579] width 49 height 25
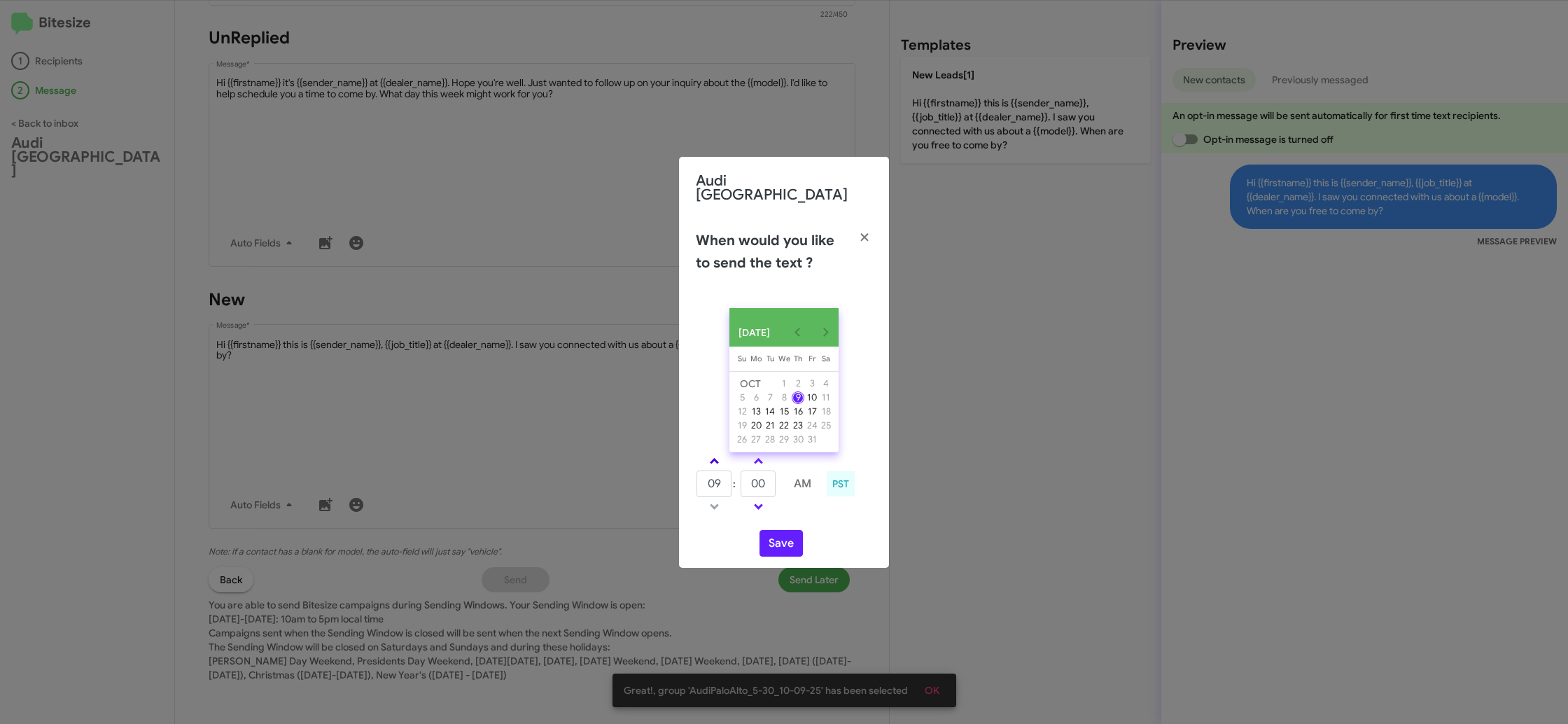
click at [714, 463] on span at bounding box center [714, 462] width 9 height 9
drag, startPoint x: 714, startPoint y: 463, endPoint x: 755, endPoint y: 463, distance: 41.0
click at [714, 463] on span at bounding box center [714, 462] width 9 height 9
type input "11"
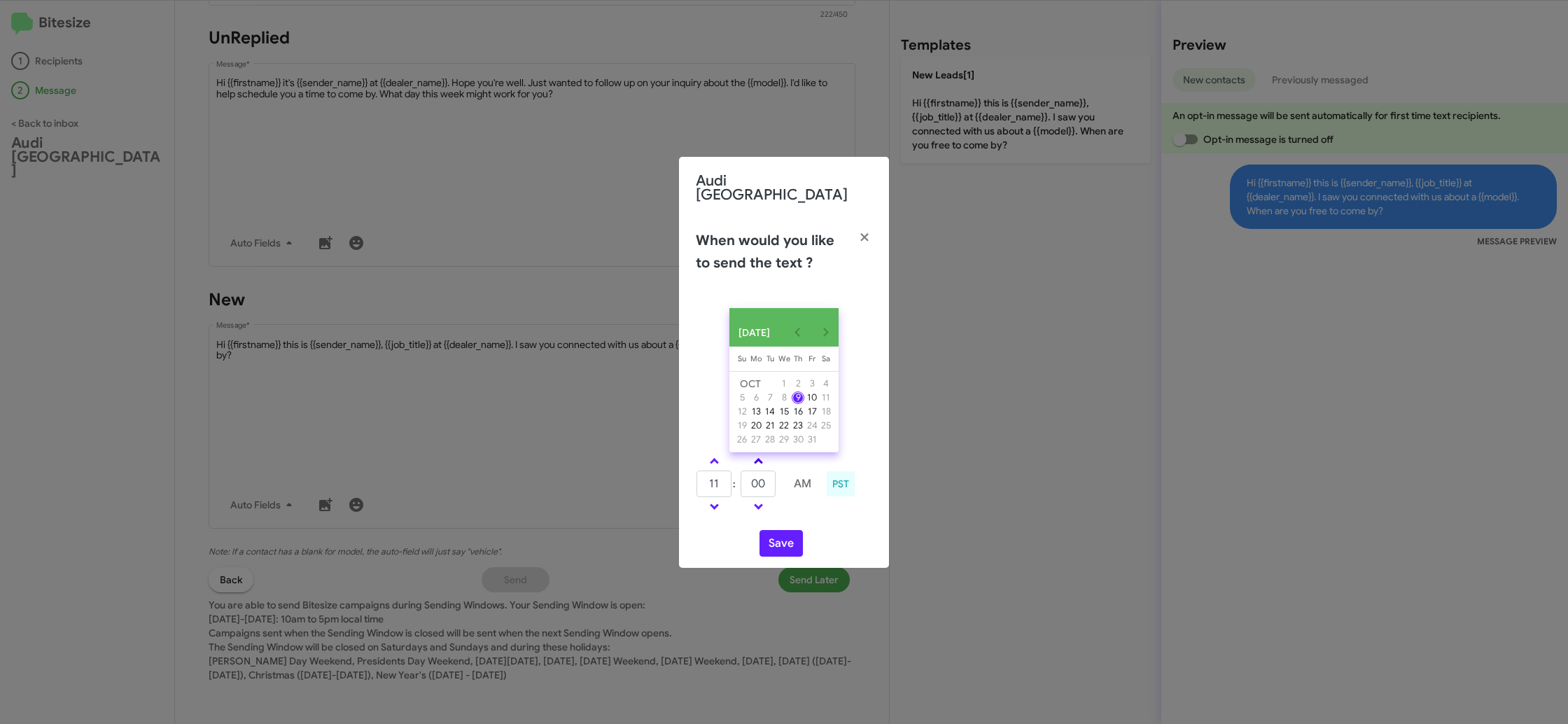
click at [755, 461] on span at bounding box center [758, 462] width 9 height 9
click at [763, 504] on link at bounding box center [759, 506] width 24 height 16
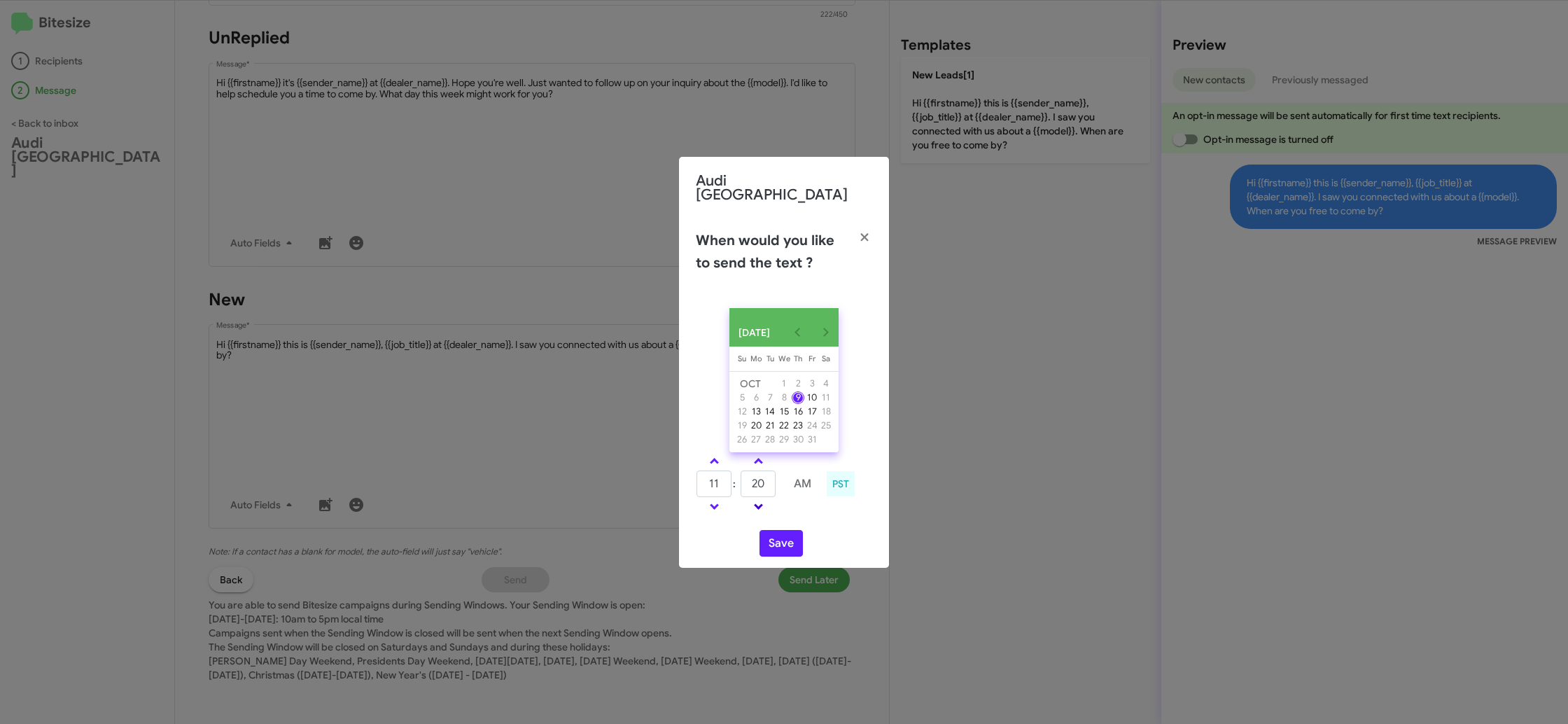
type input "15"
click at [779, 524] on div "OCT 2025 Sunday Su Monday Mo Tuesday Tu Wednesday We Thursday Th Friday Fr Satu…" at bounding box center [784, 432] width 210 height 271
click at [777, 535] on button "Save" at bounding box center [781, 543] width 44 height 27
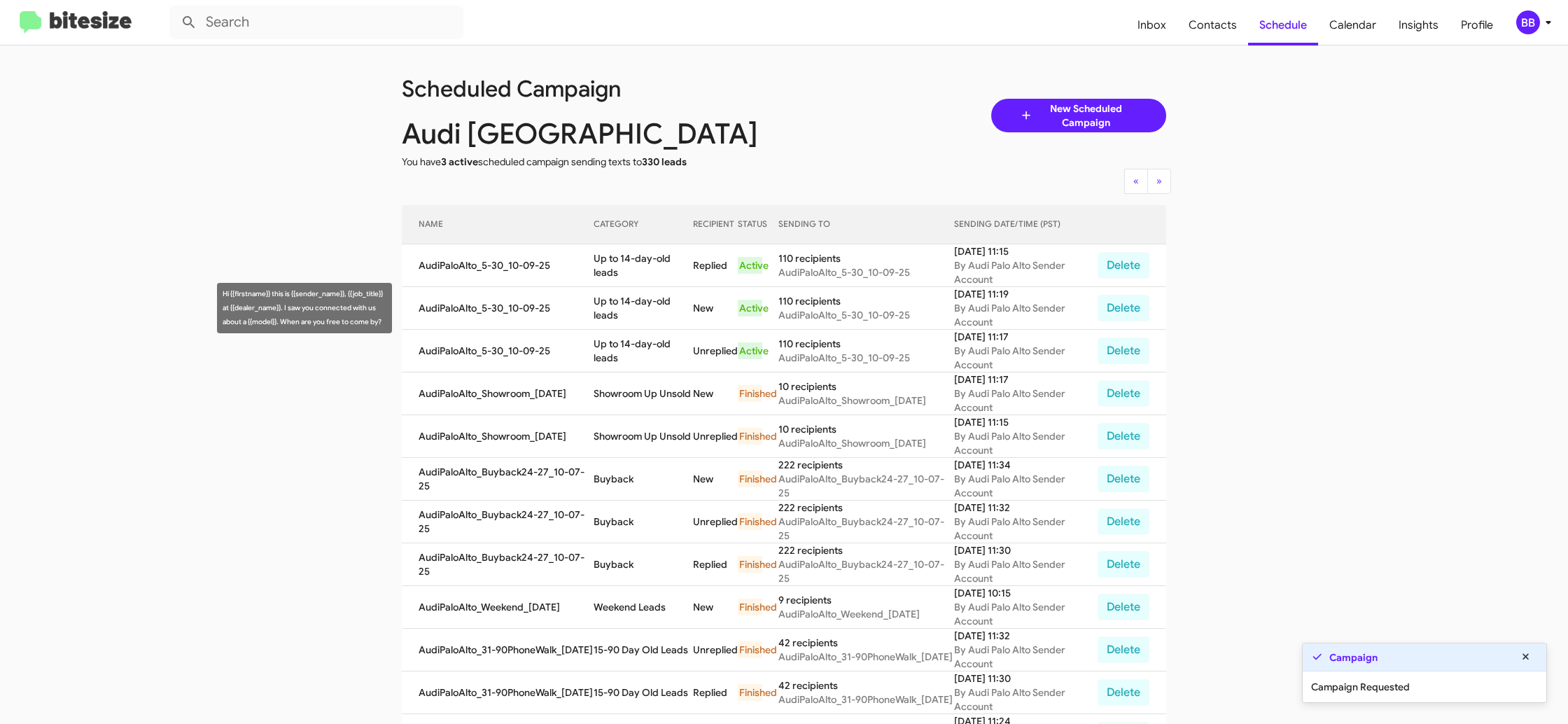
click at [610, 299] on td "Up to 14-day-old leads" at bounding box center [643, 308] width 99 height 43
copy td "Up to 14-day-old leads"
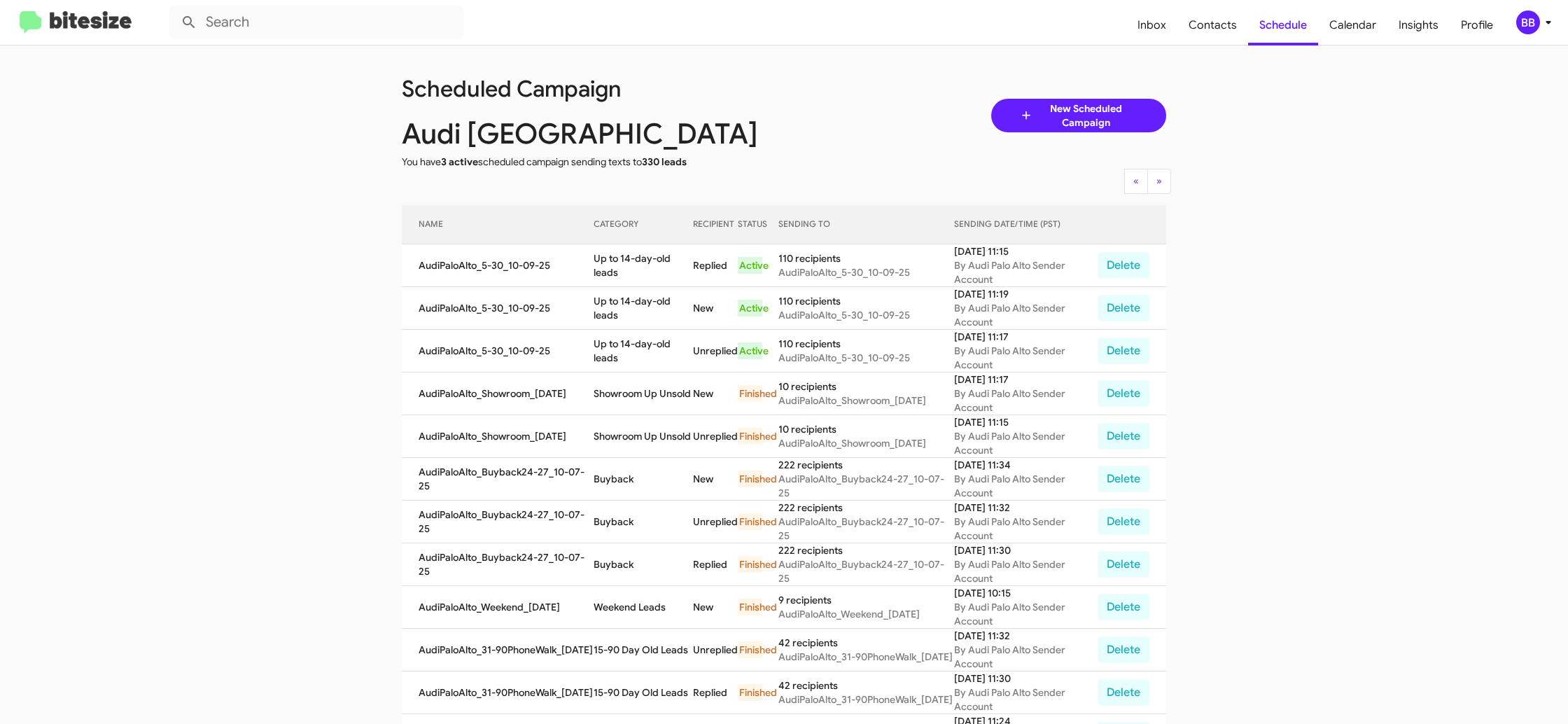
click at [1513, 16] on button "BB" at bounding box center [1528, 22] width 49 height 23
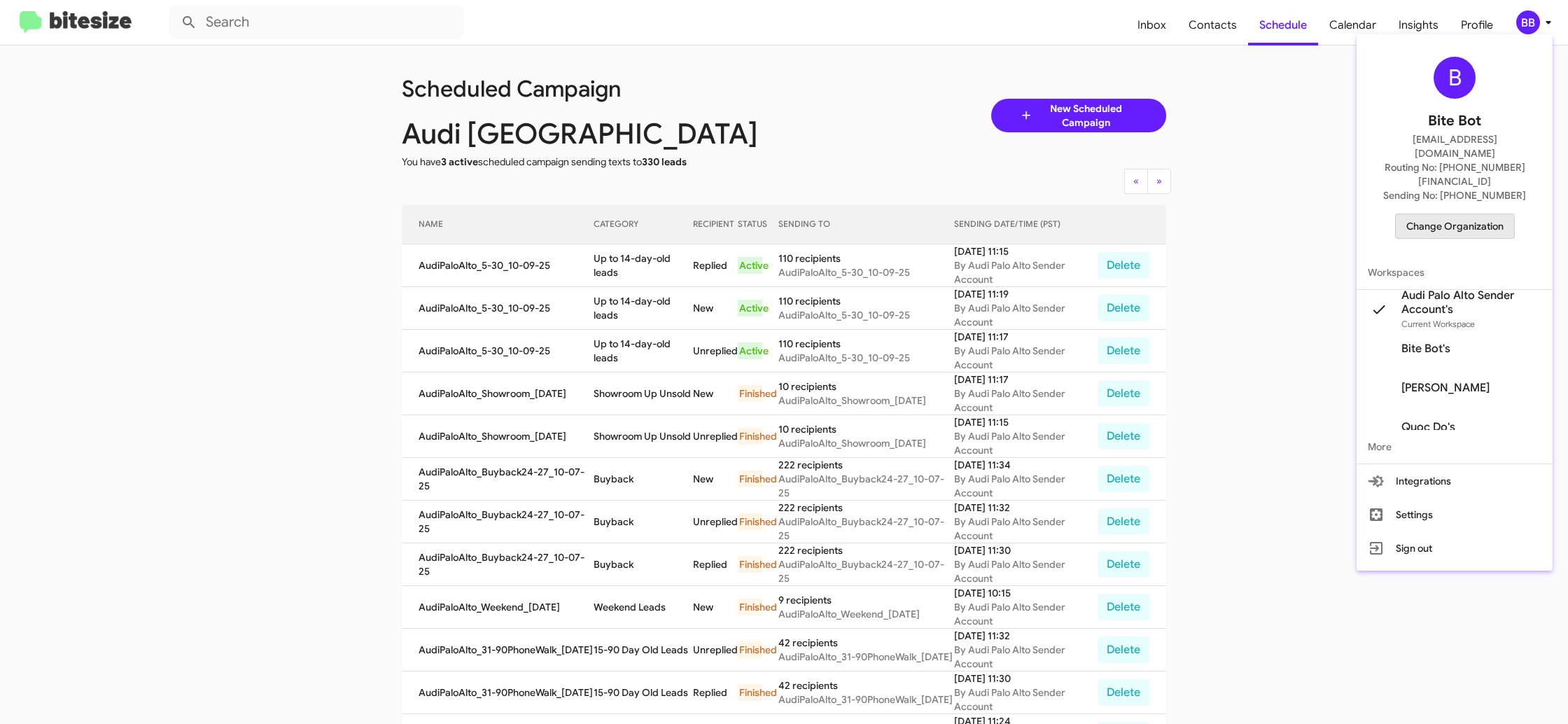
click at [1426, 214] on span "Change Organization" at bounding box center [1455, 226] width 97 height 23
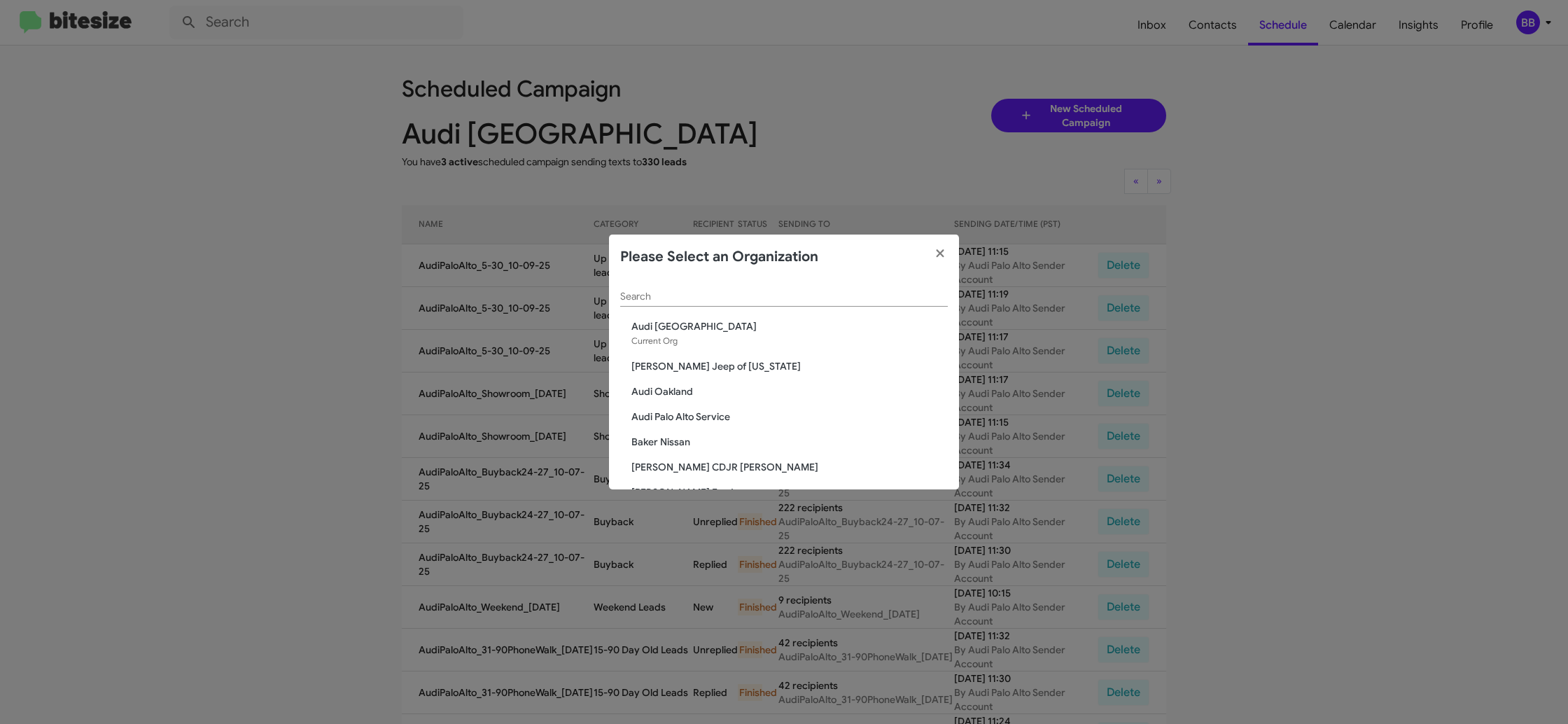
click at [636, 292] on input "Search" at bounding box center [784, 297] width 328 height 11
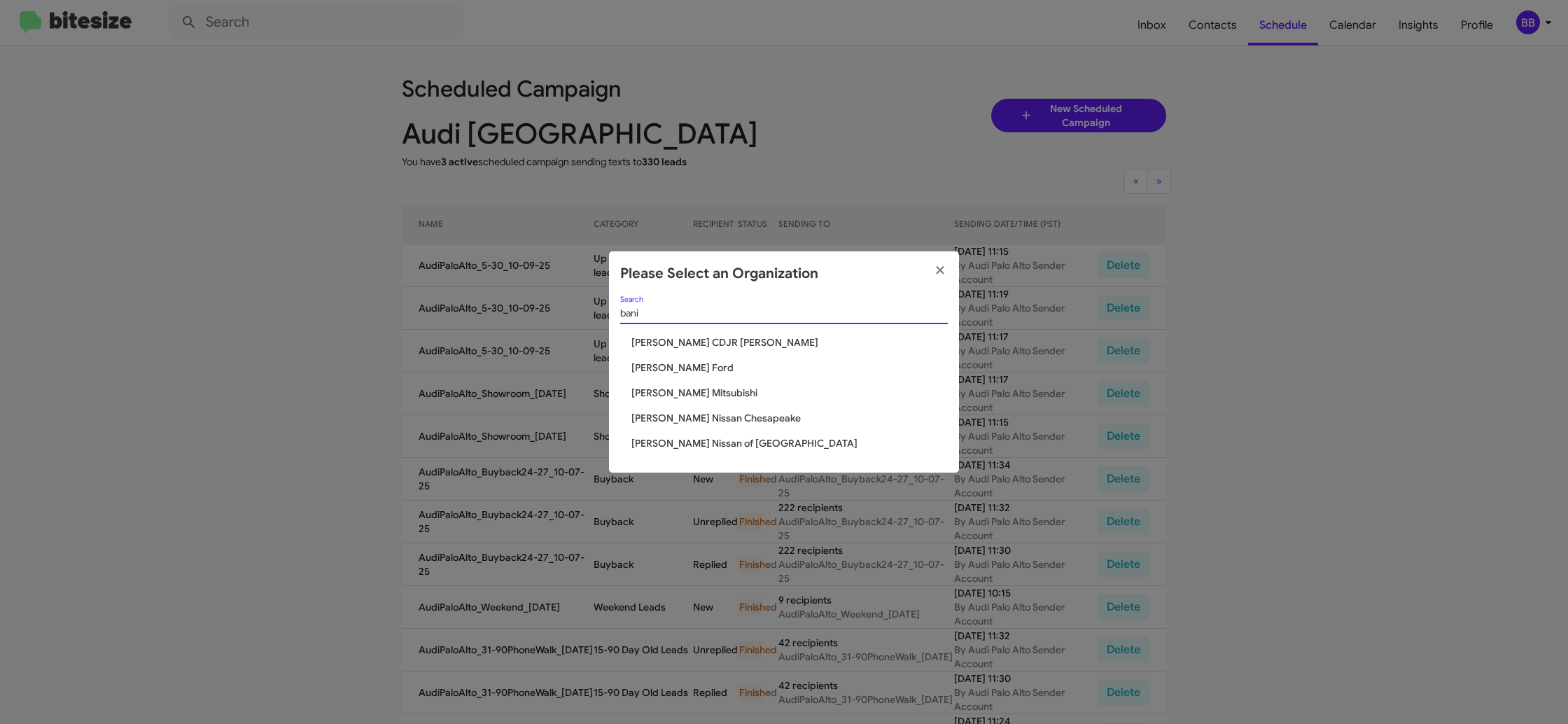
type input "bani"
click at [662, 345] on span "Banister CDJR Hampton" at bounding box center [789, 342] width 316 height 14
drag, startPoint x: 662, startPoint y: 345, endPoint x: 640, endPoint y: 347, distance: 22.1
click at [661, 342] on span "Banister CDJR Hampton" at bounding box center [789, 342] width 316 height 14
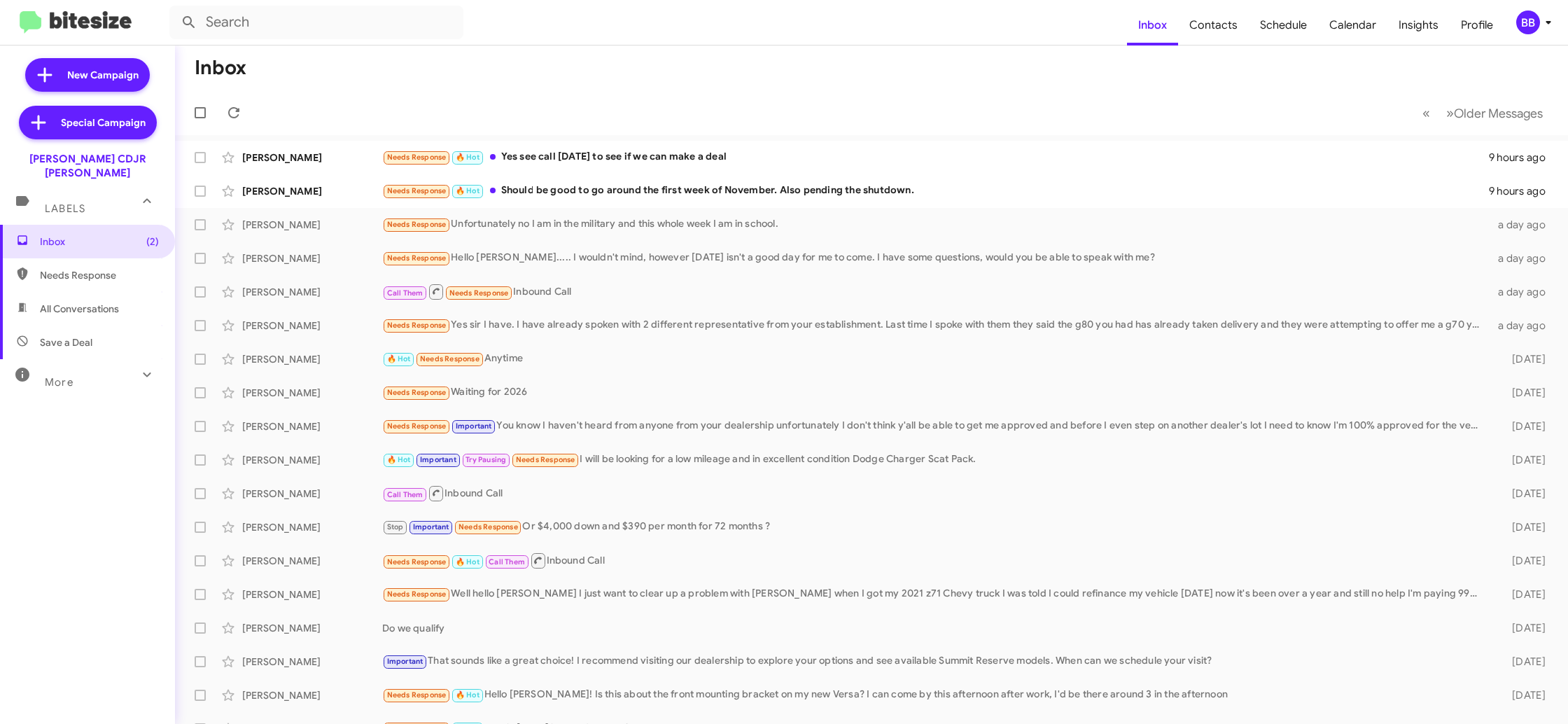
click at [1545, 29] on icon at bounding box center [1548, 22] width 17 height 17
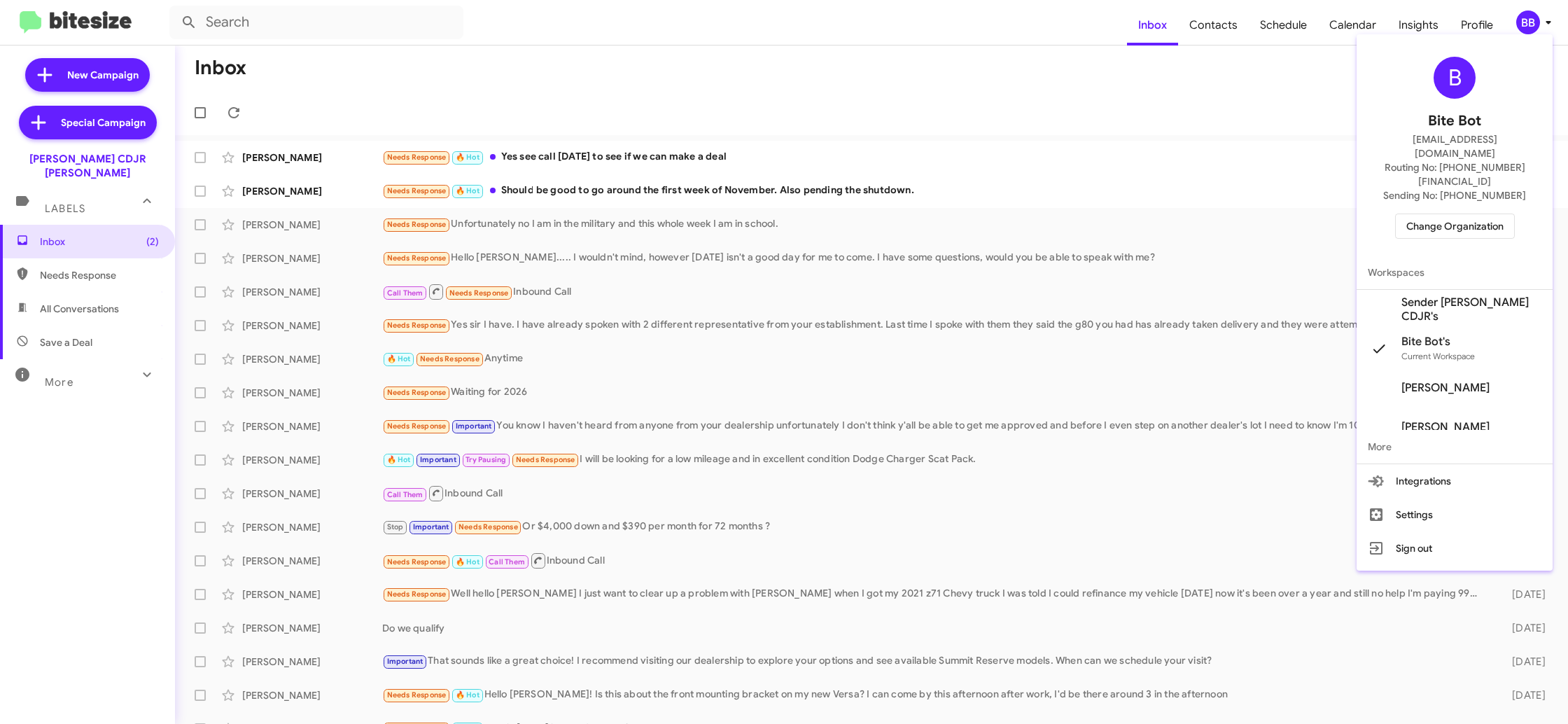
click at [1439, 295] on span "Sender [PERSON_NAME] CDJR's" at bounding box center [1471, 309] width 140 height 28
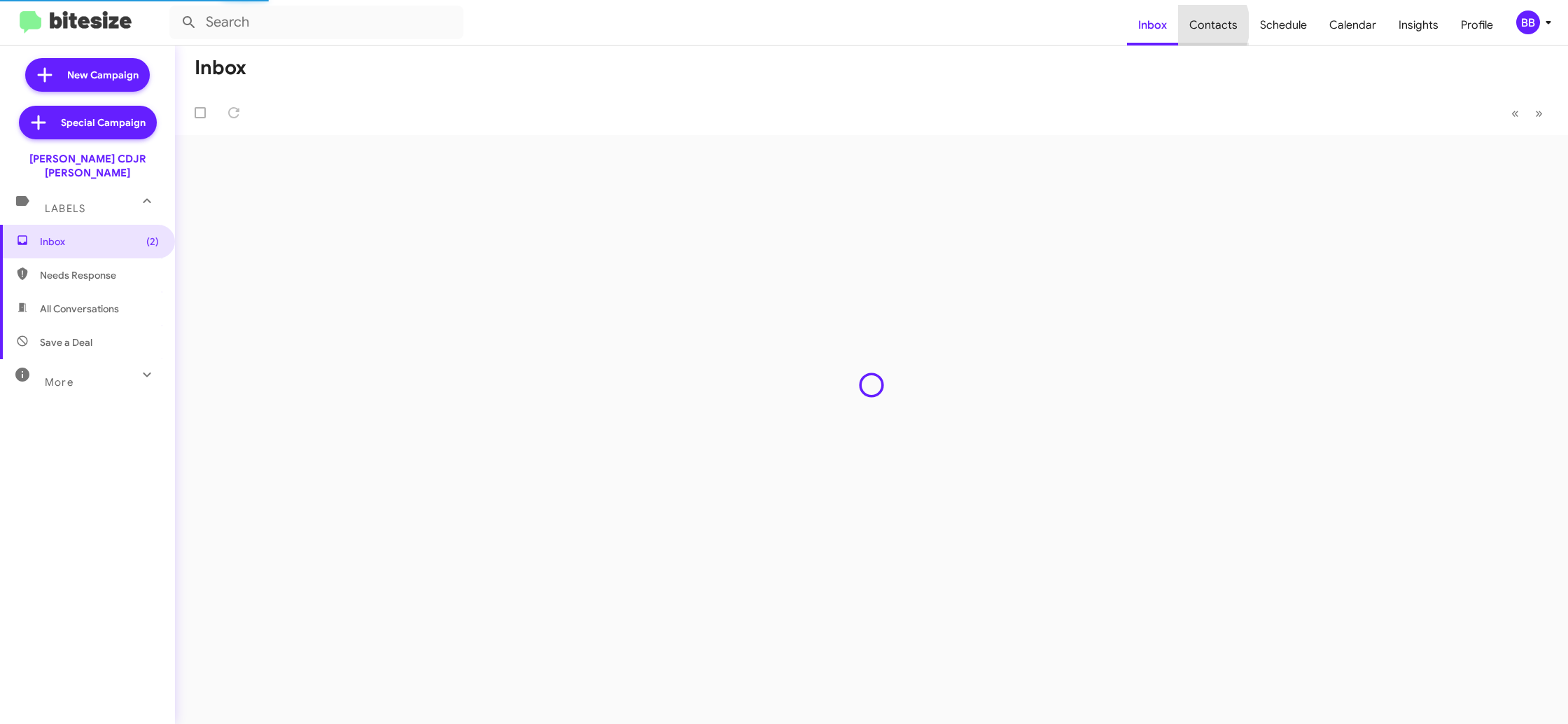
click at [1196, 25] on span "Contacts" at bounding box center [1213, 25] width 70 height 40
type input "in:groups"
click at [1196, 25] on span "Contacts" at bounding box center [1213, 25] width 70 height 40
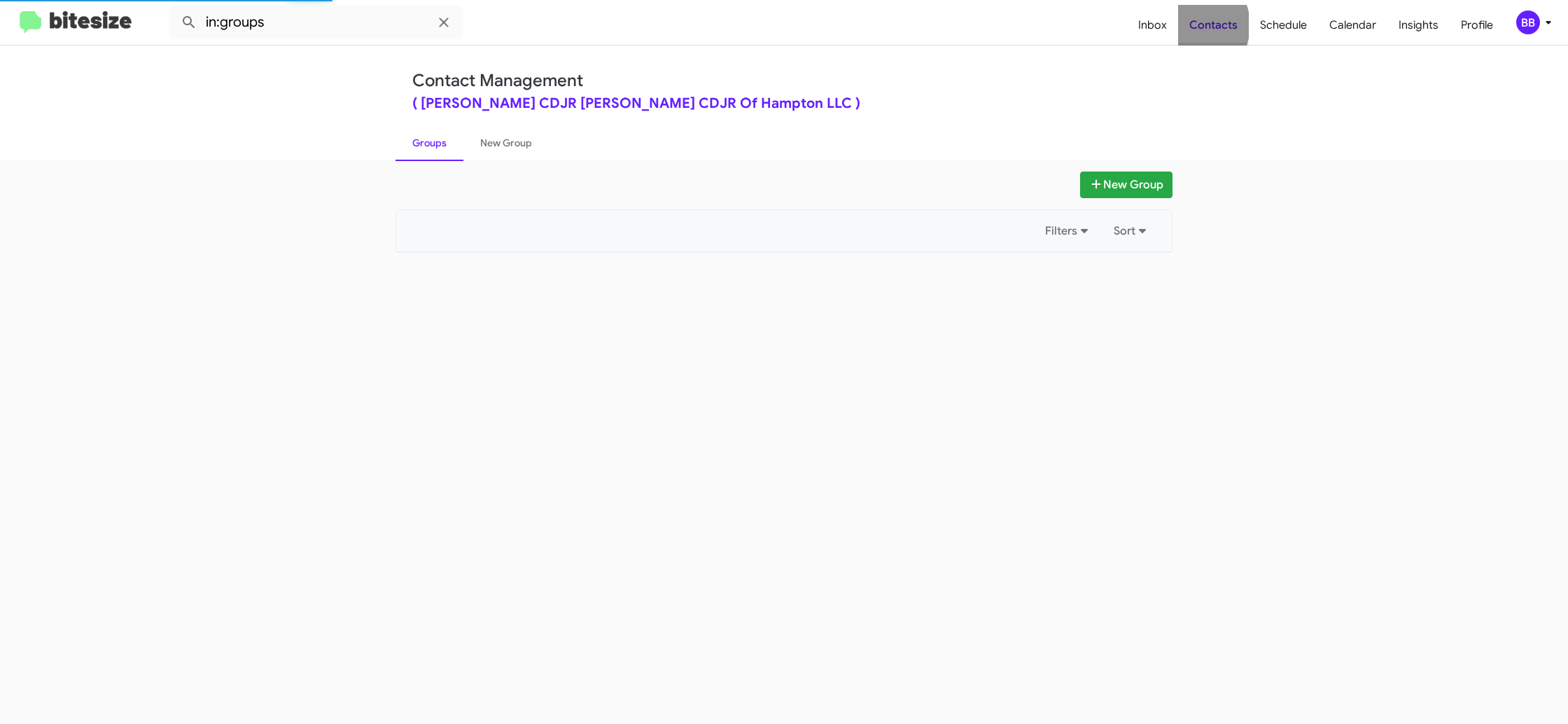
click at [1196, 25] on span "Contacts" at bounding box center [1213, 25] width 70 height 40
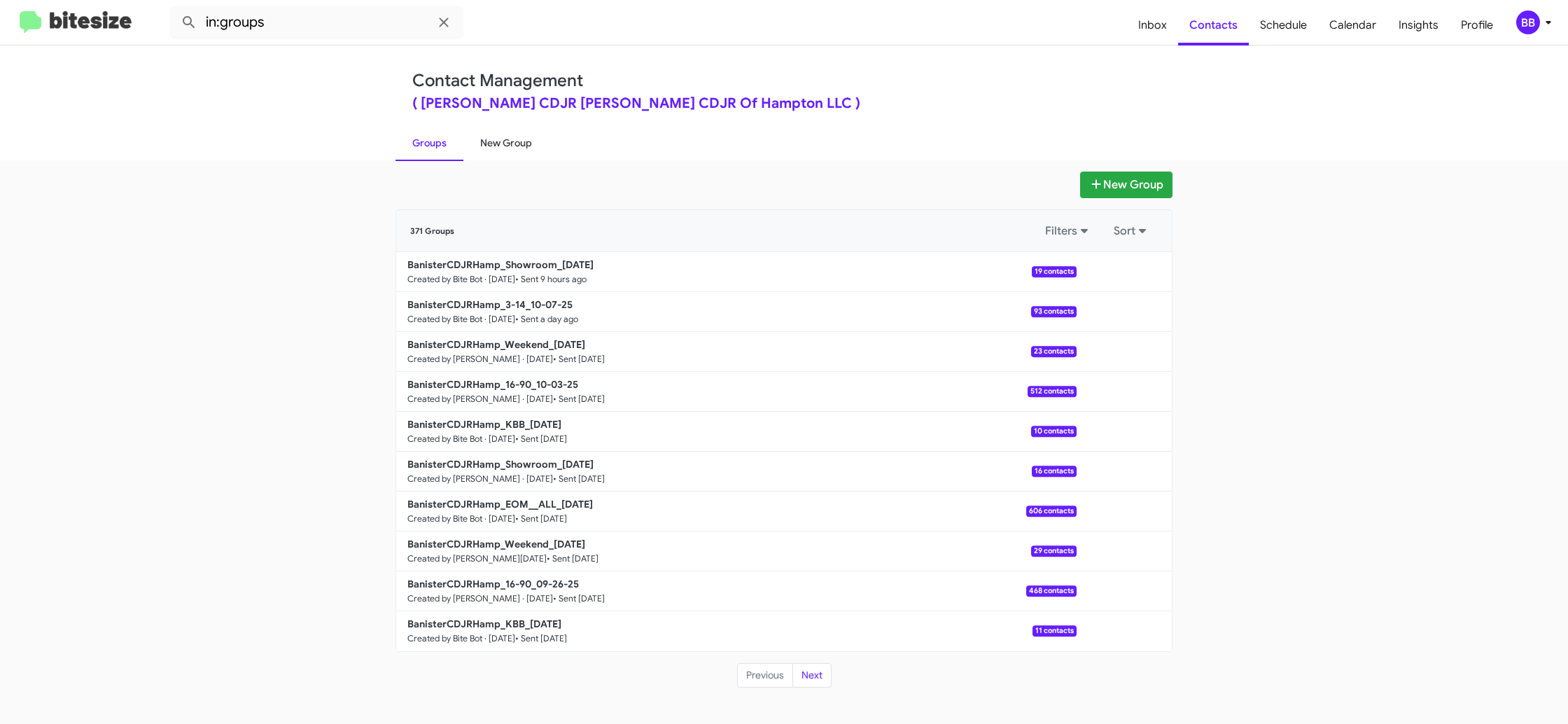
click at [488, 150] on link "New Group" at bounding box center [506, 142] width 86 height 36
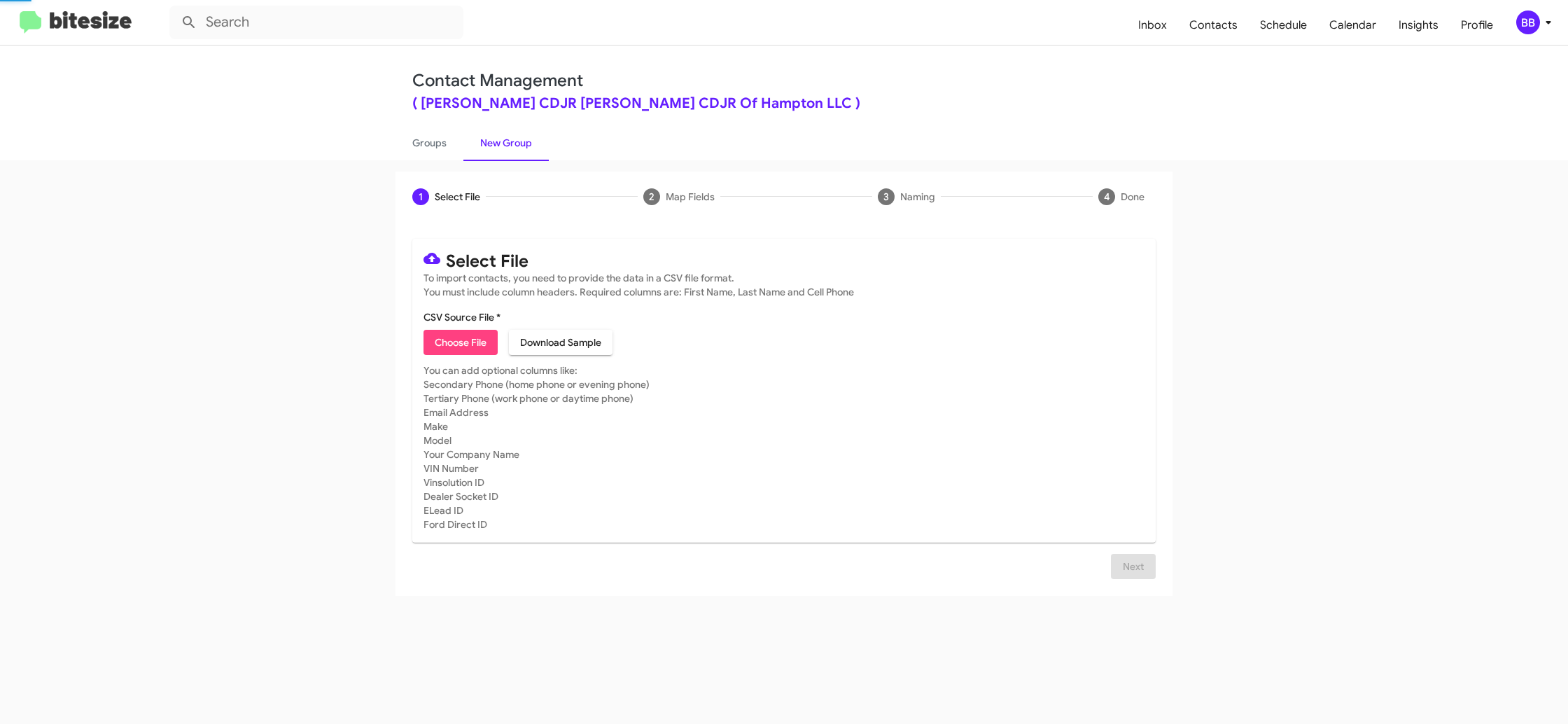
click at [488, 150] on link "New Group" at bounding box center [506, 142] width 86 height 36
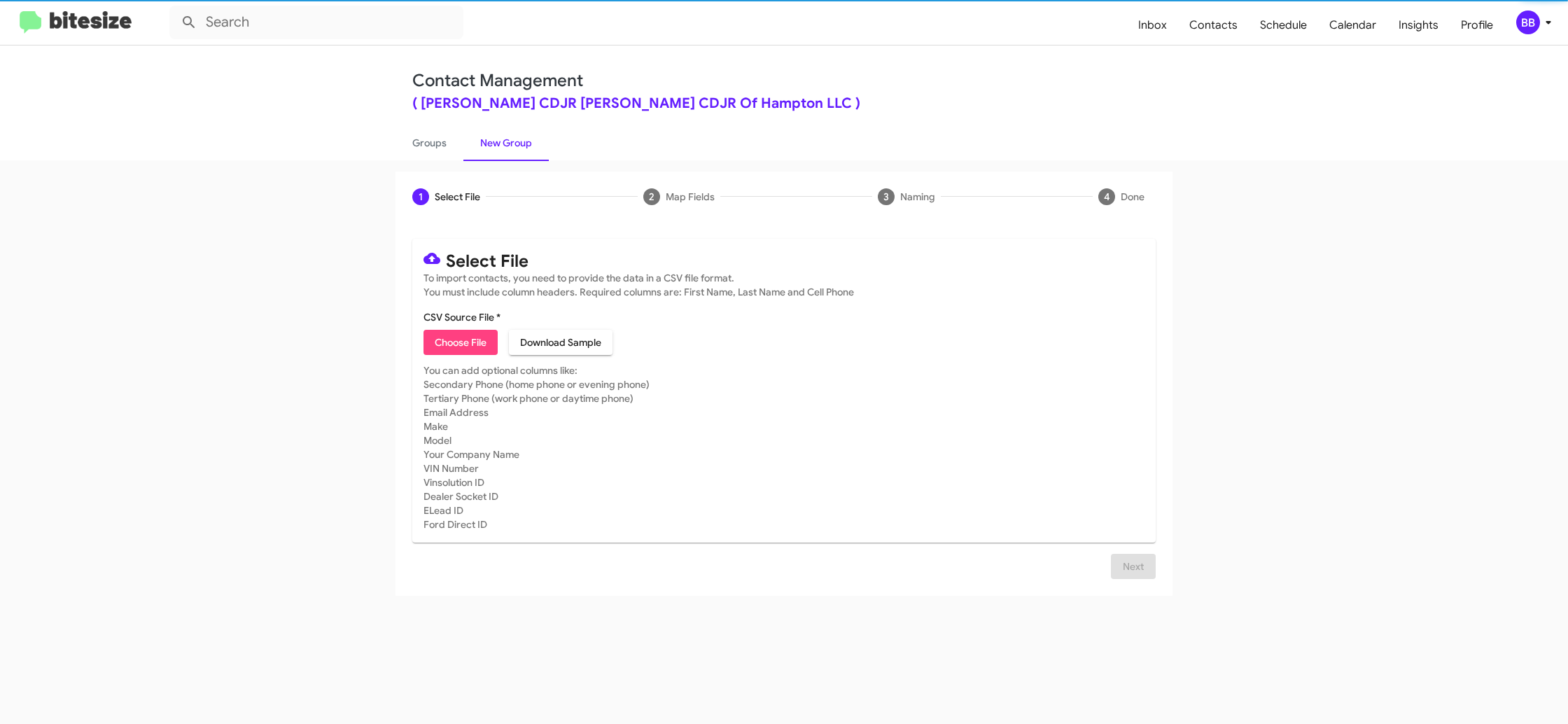
click at [488, 150] on link "New Group" at bounding box center [506, 142] width 86 height 36
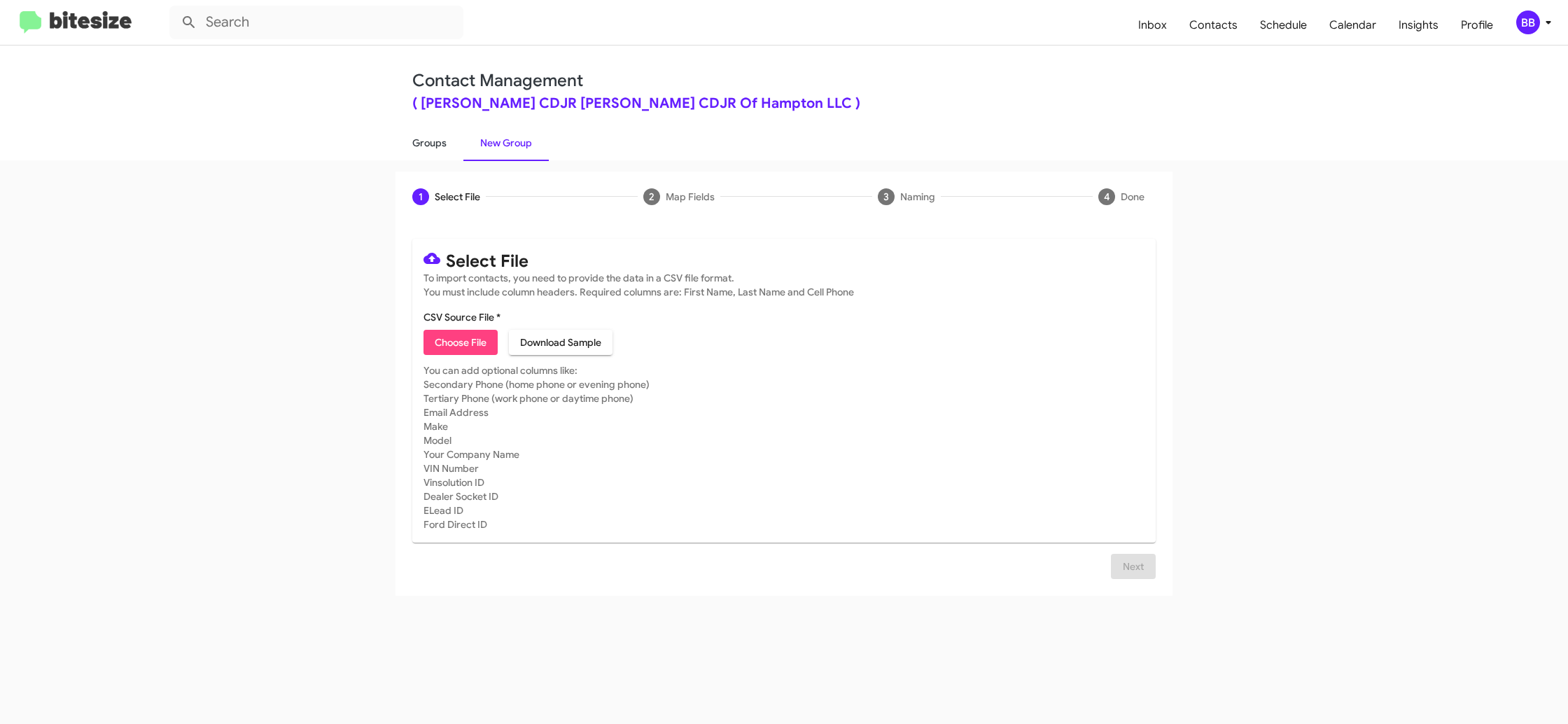
click at [448, 151] on link "Groups" at bounding box center [429, 142] width 68 height 36
type input "in:groups"
click at [448, 151] on link "Groups" at bounding box center [429, 142] width 68 height 36
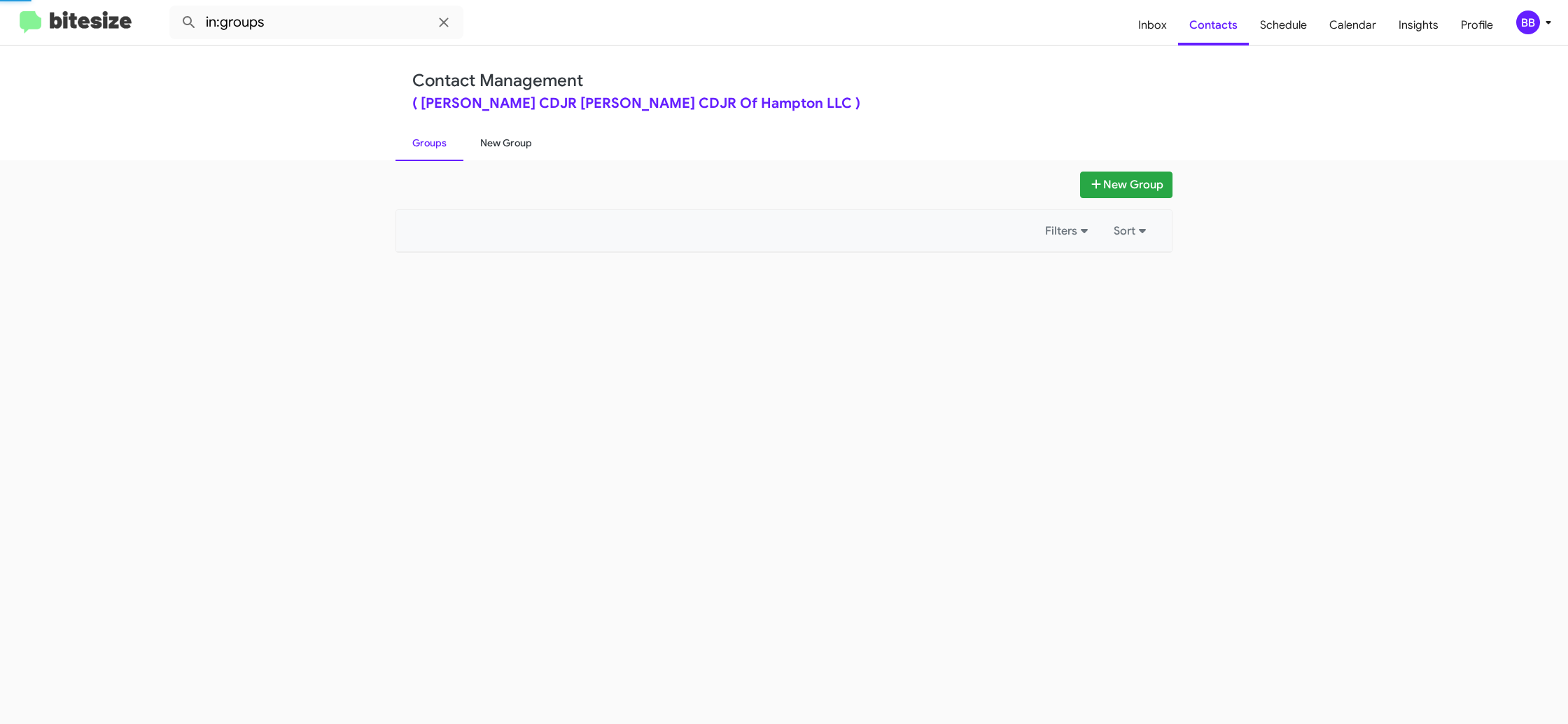
click at [526, 145] on link "New Group" at bounding box center [506, 142] width 86 height 36
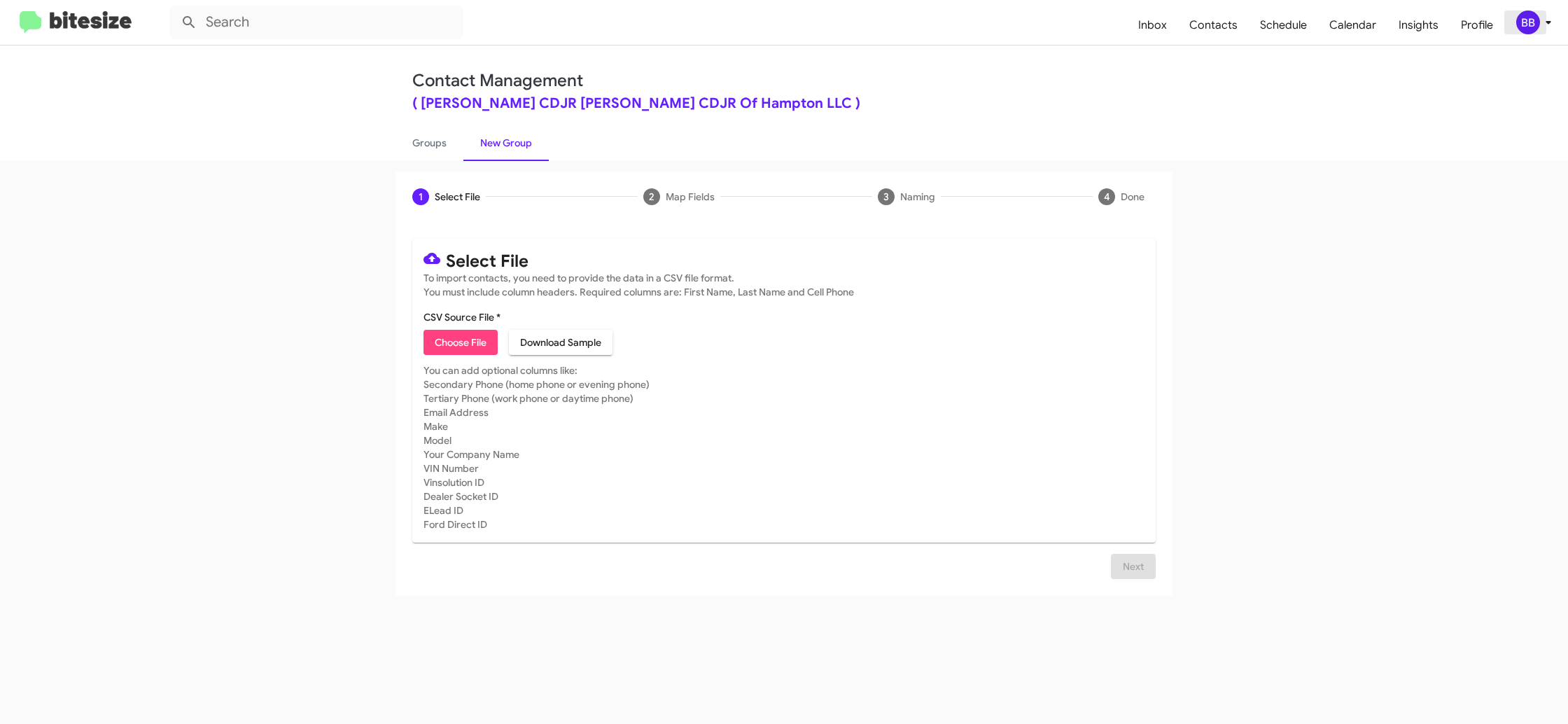
click at [1535, 22] on div "BB" at bounding box center [1528, 22] width 23 height 23
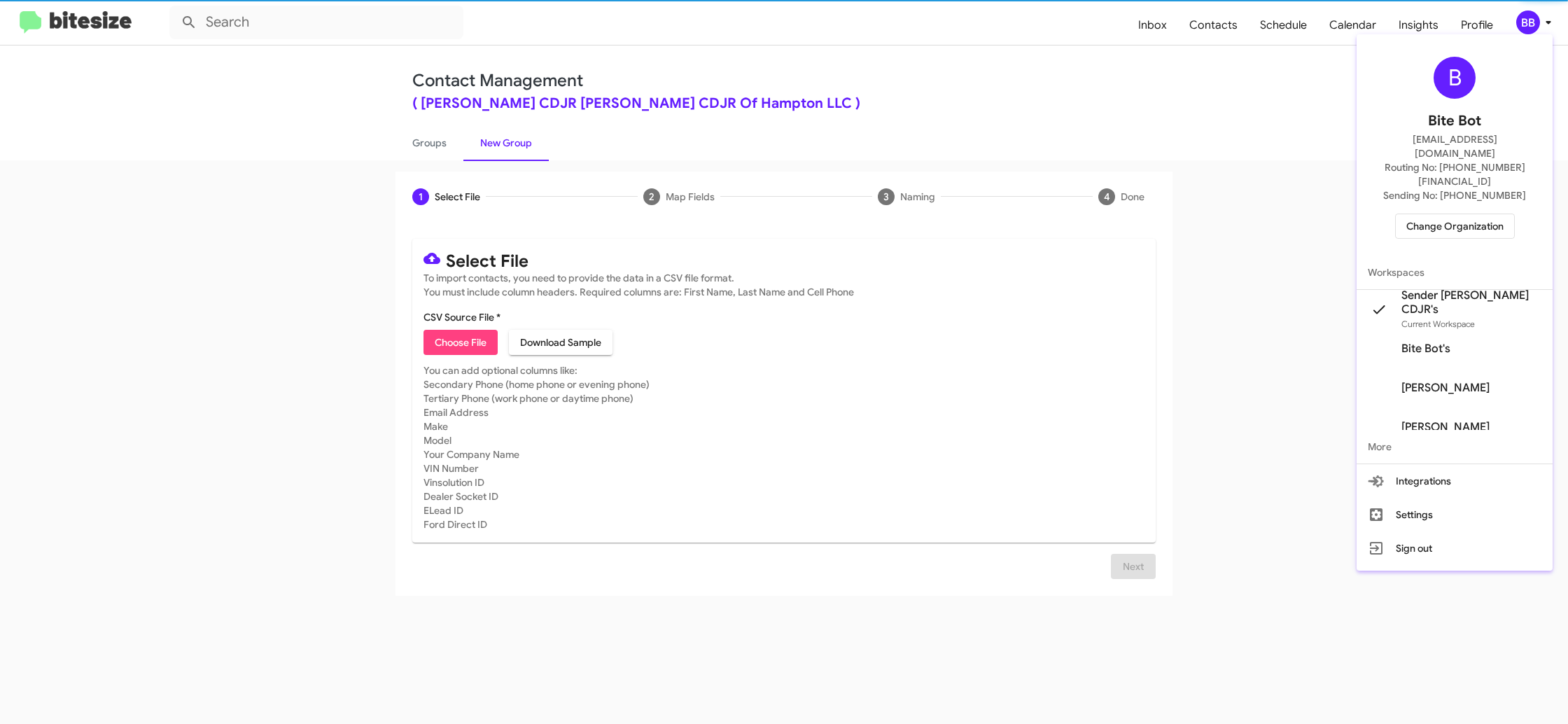
click at [1535, 22] on div at bounding box center [784, 362] width 1568 height 724
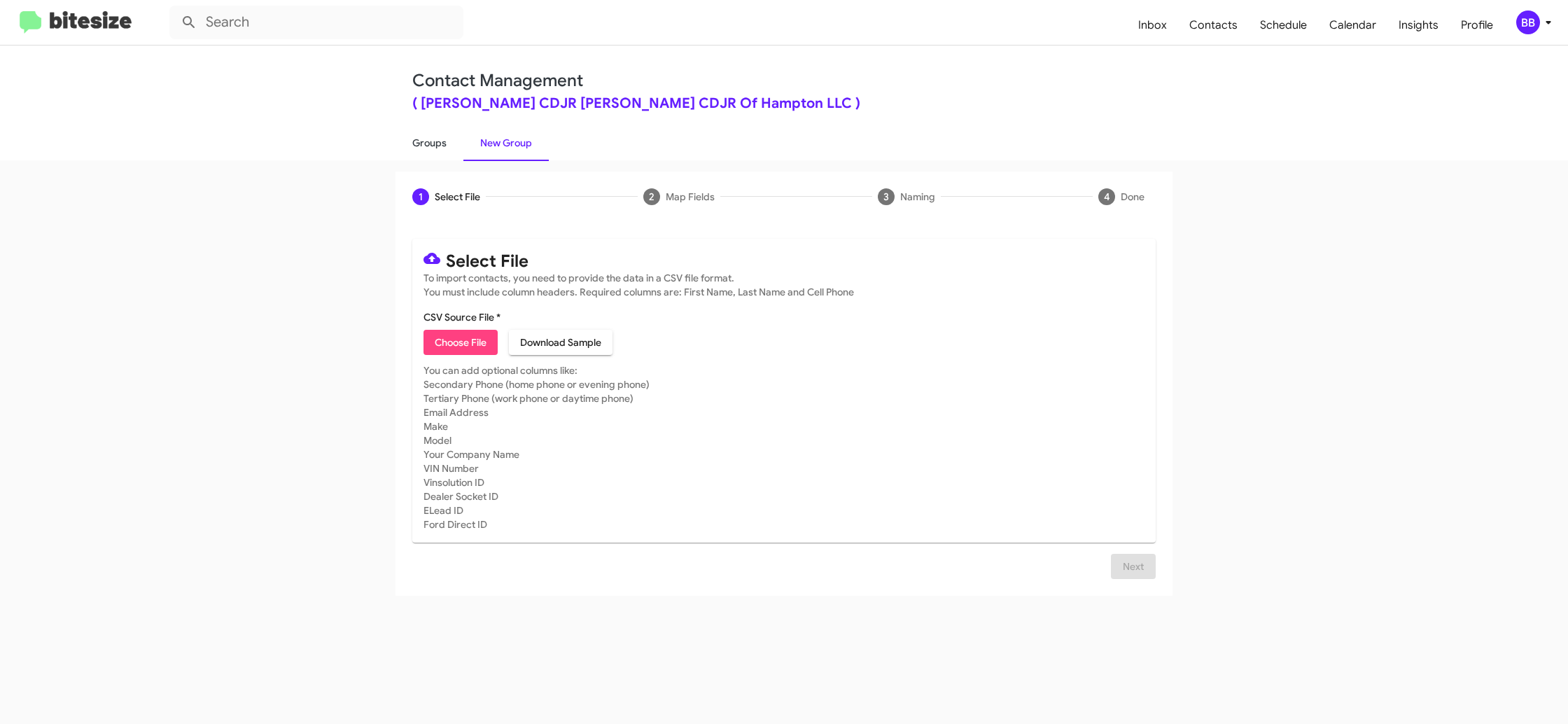
click at [450, 152] on link "Groups" at bounding box center [429, 142] width 68 height 36
type input "in:groups"
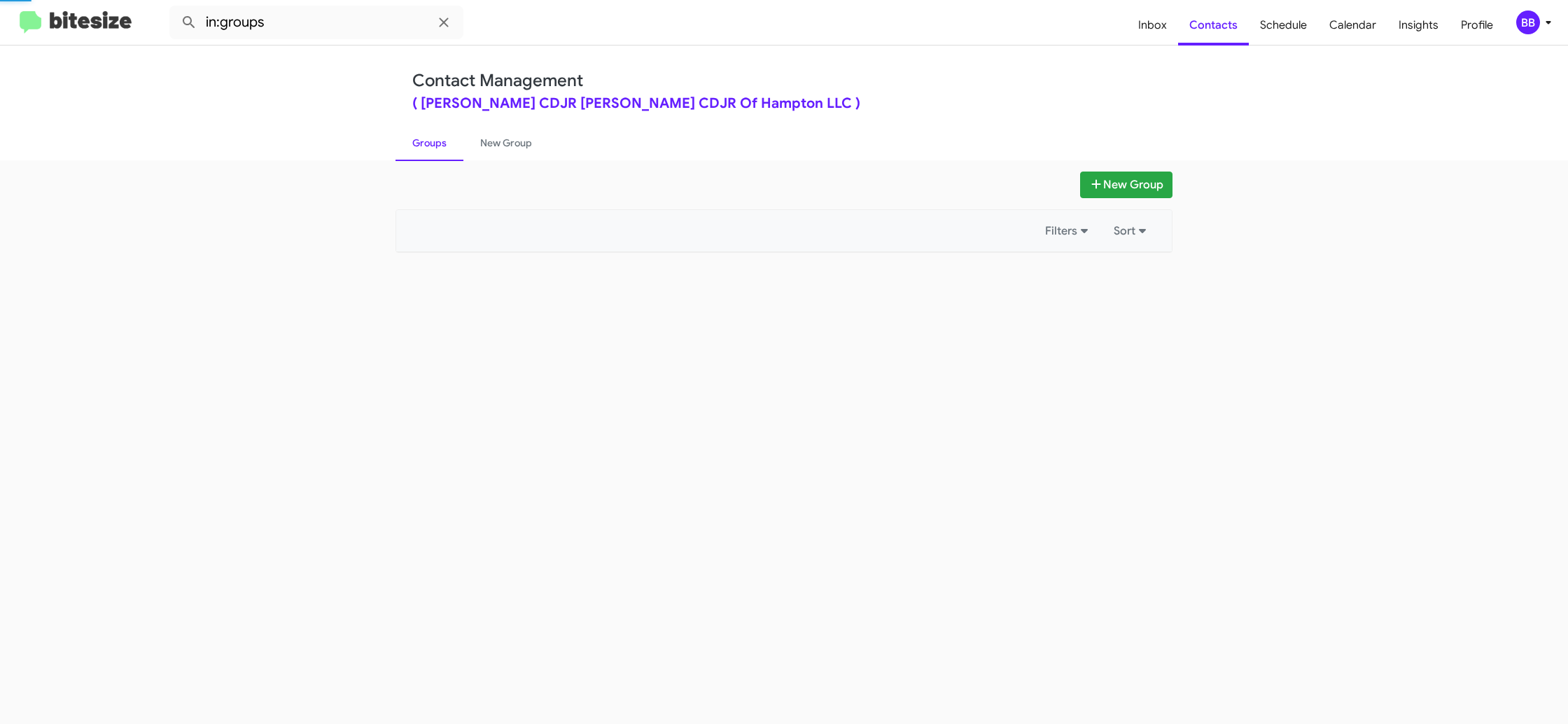
click at [450, 152] on link "Groups" at bounding box center [429, 142] width 68 height 36
click at [494, 149] on link "New Group" at bounding box center [506, 142] width 86 height 36
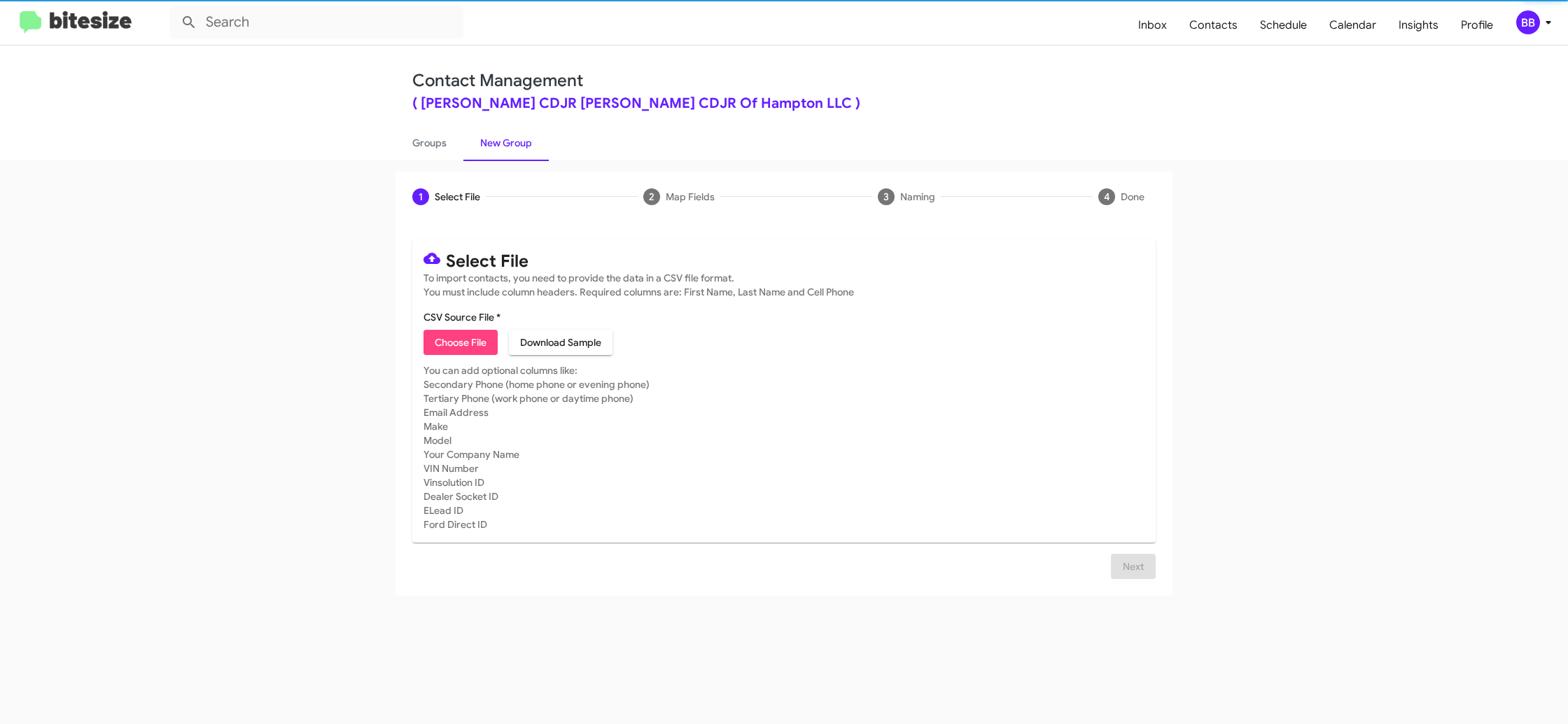
click at [494, 149] on link "New Group" at bounding box center [506, 142] width 86 height 36
click at [437, 149] on link "Groups" at bounding box center [429, 142] width 68 height 36
type input "in:groups"
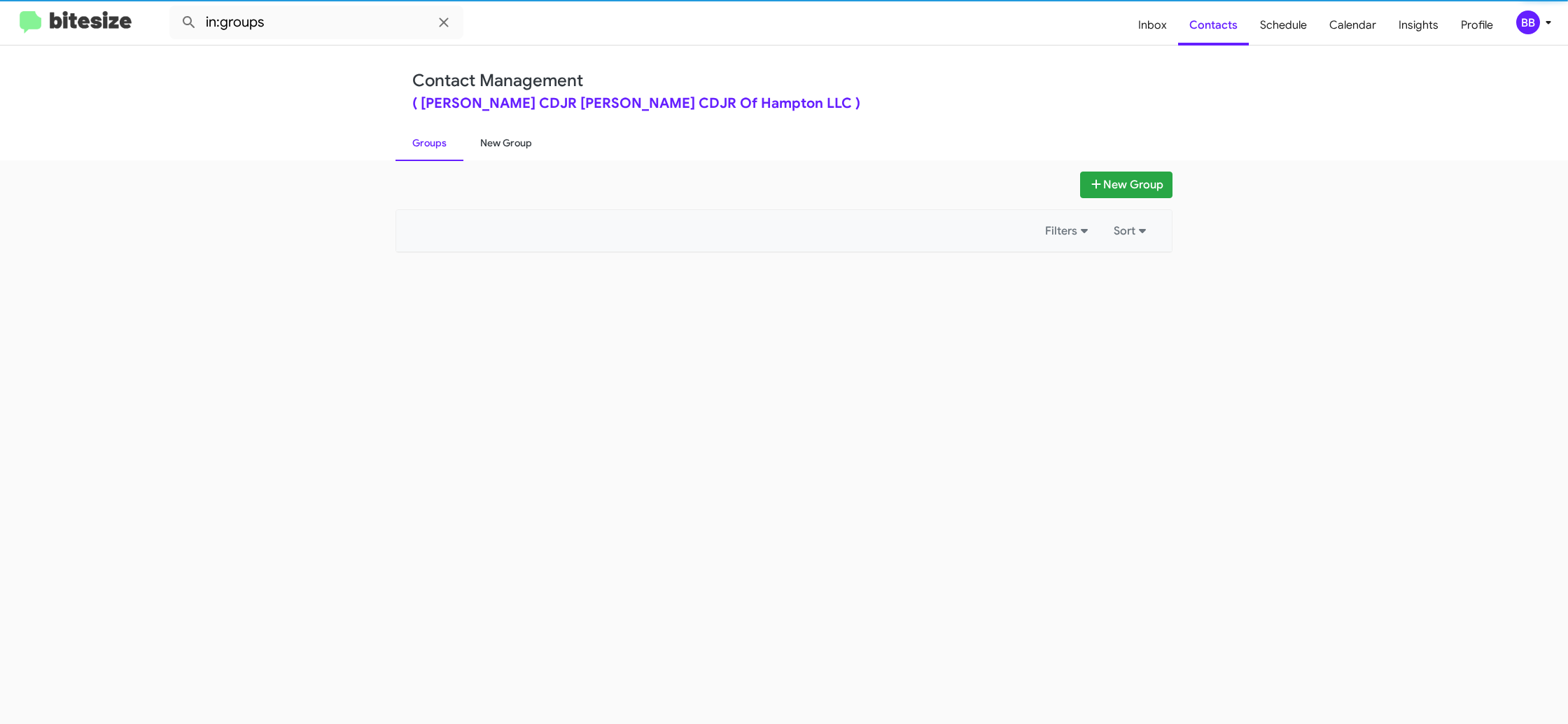
click at [518, 148] on link "New Group" at bounding box center [506, 142] width 86 height 36
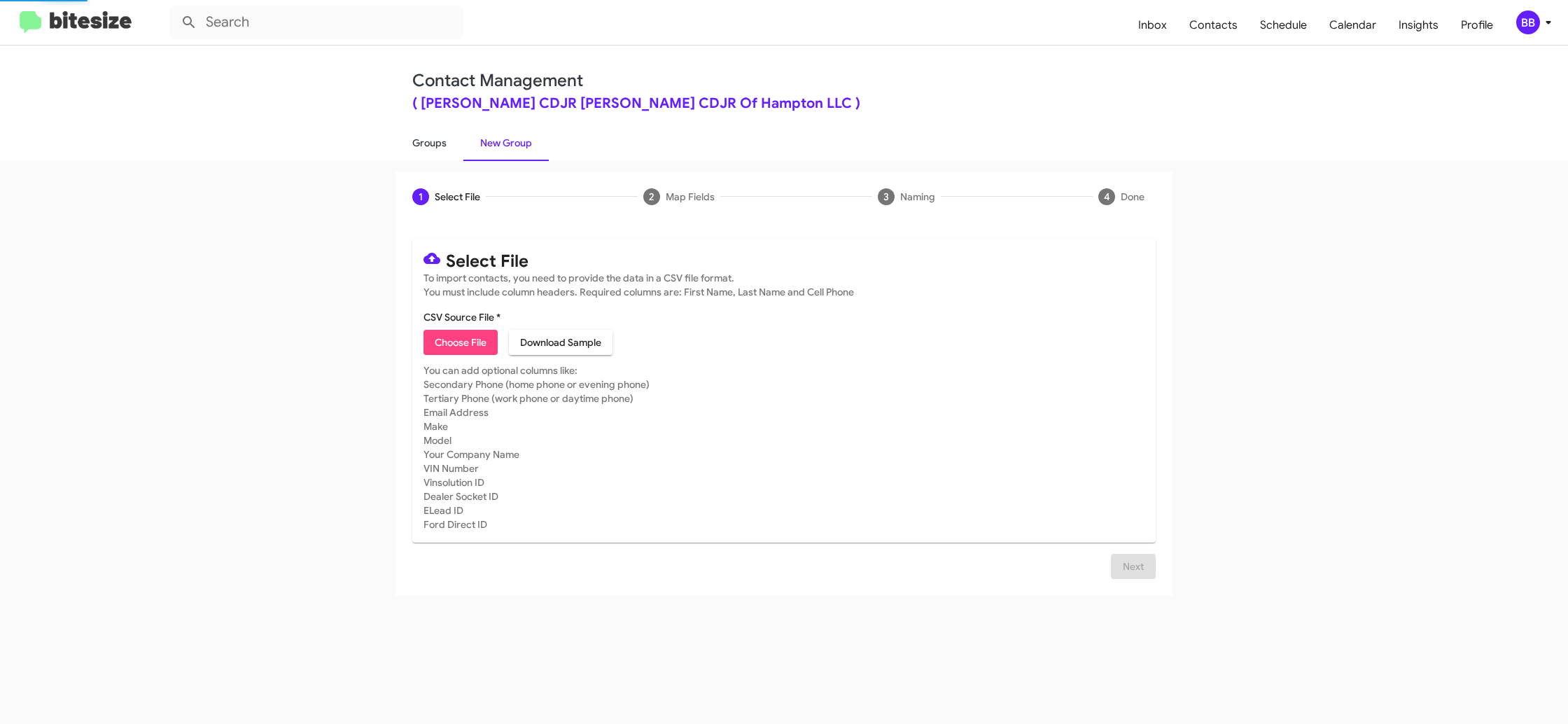
click at [443, 150] on link "Groups" at bounding box center [429, 142] width 68 height 36
type input "in:groups"
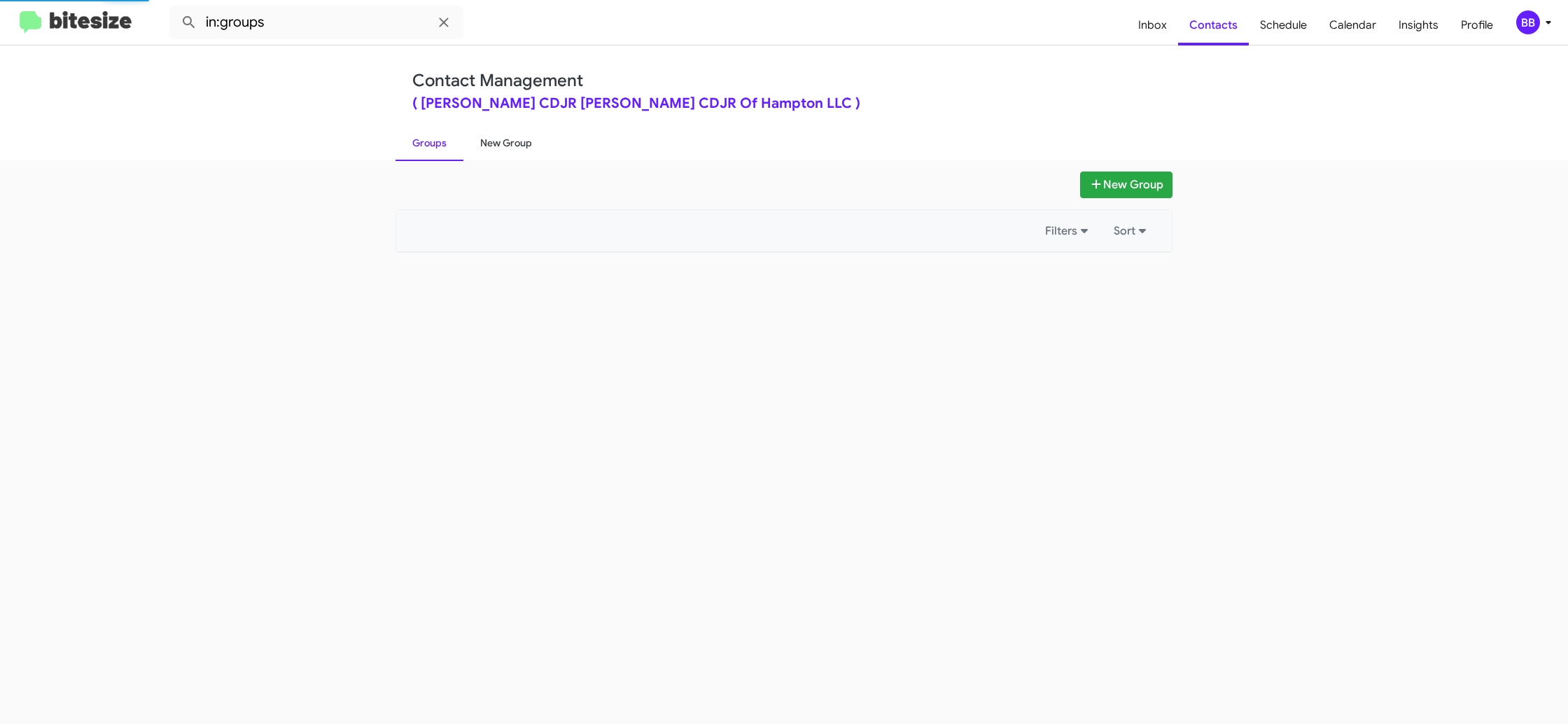
click at [476, 149] on link "New Group" at bounding box center [506, 142] width 86 height 36
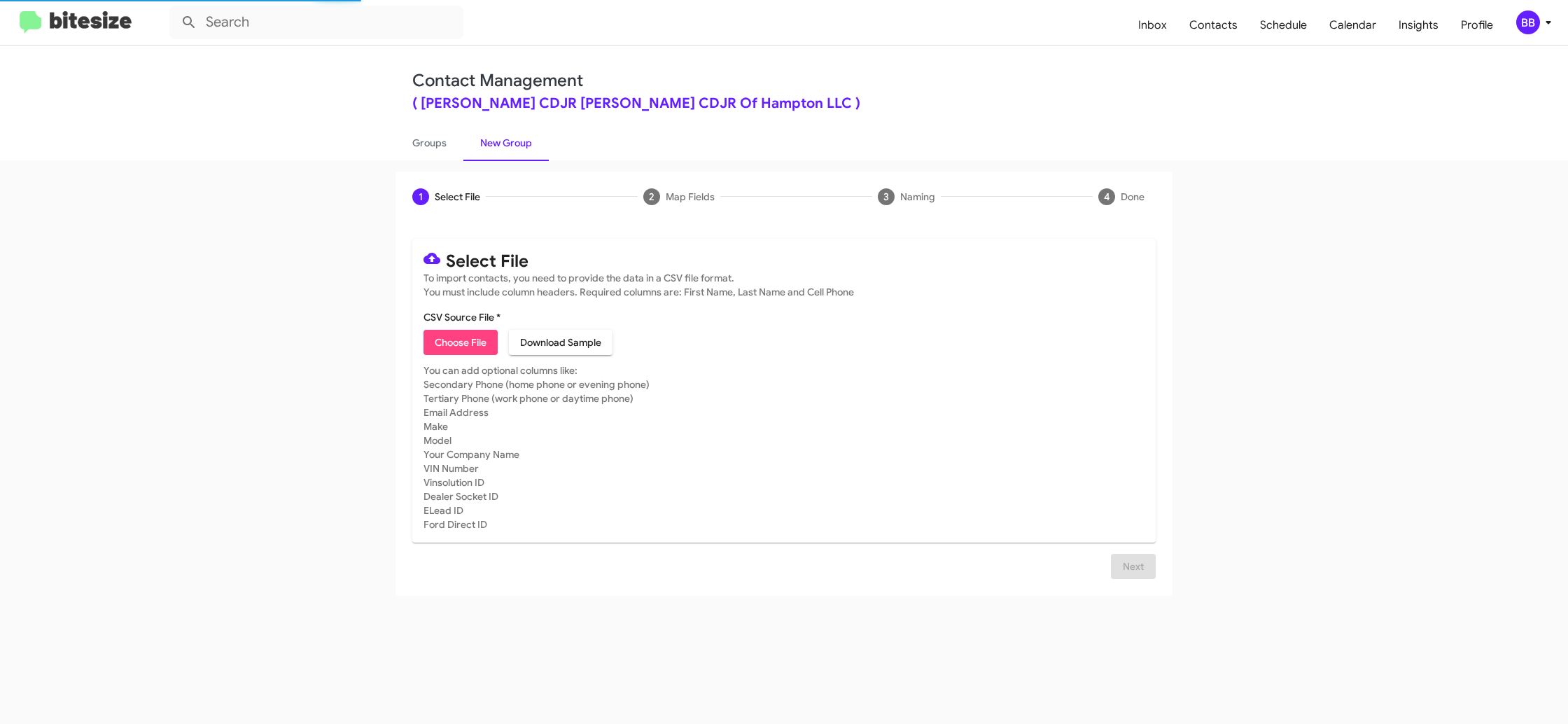
click at [1537, 36] on mat-toolbar "Inbox Contacts Schedule Calendar Insights Profile BB" at bounding box center [784, 22] width 1568 height 44
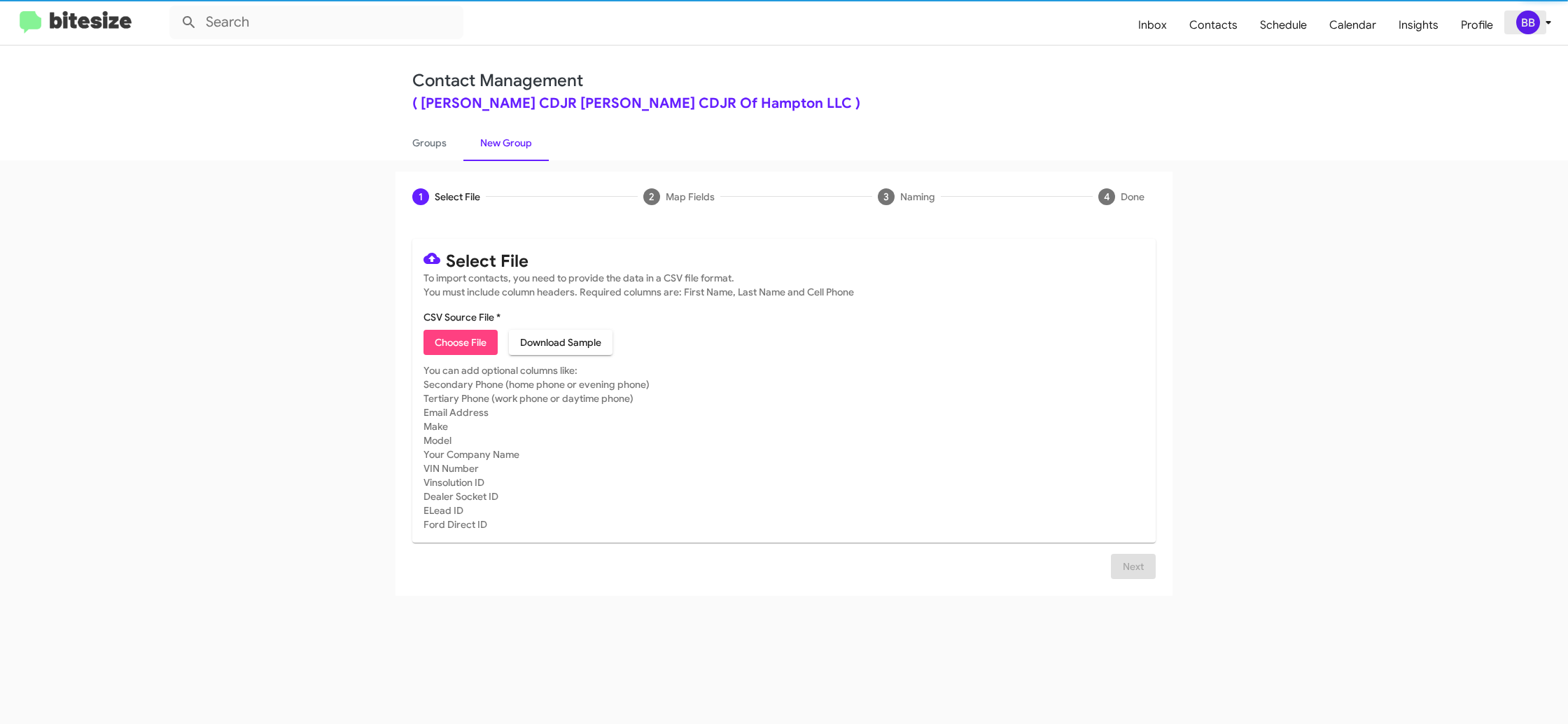
click at [1540, 25] on span "BB" at bounding box center [1536, 22] width 42 height 23
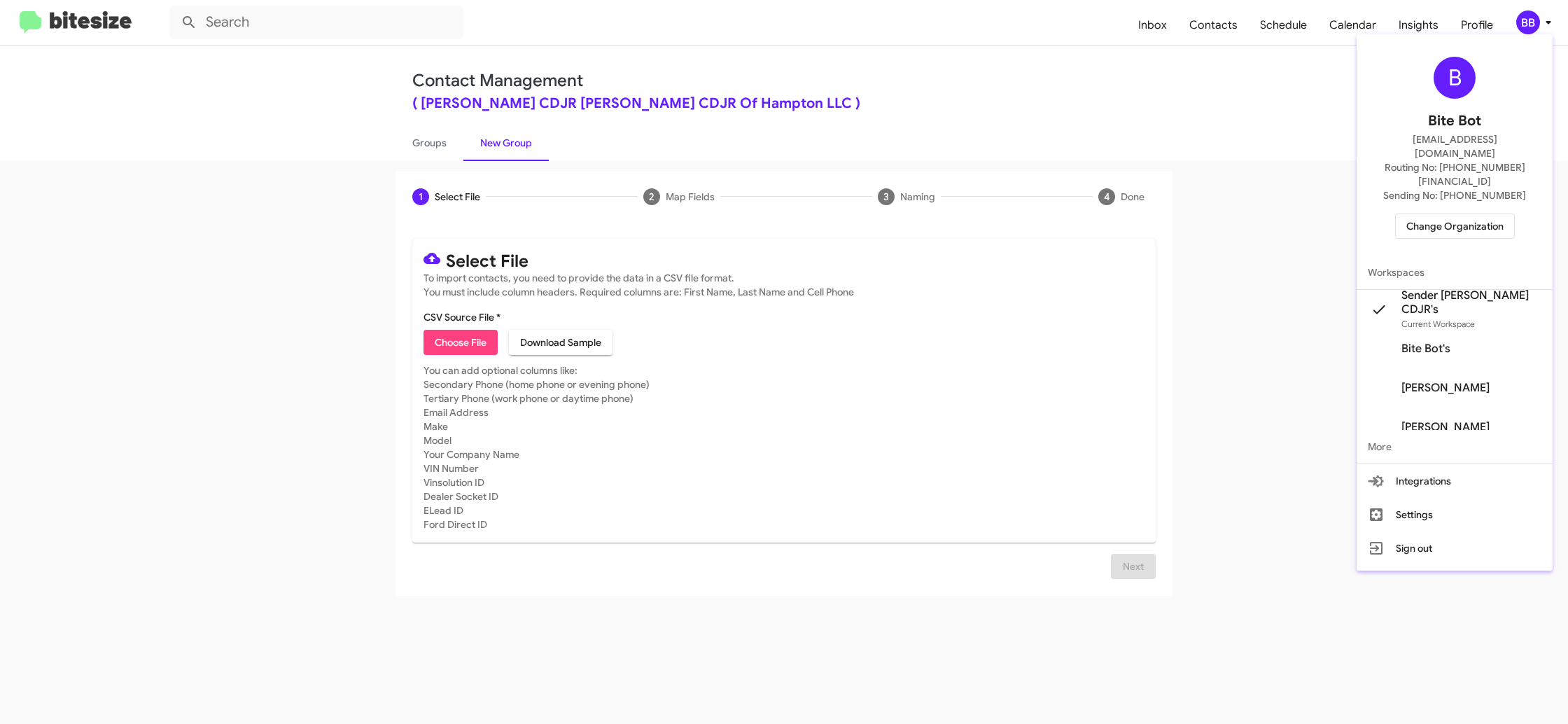
click at [1540, 25] on div at bounding box center [784, 362] width 1568 height 724
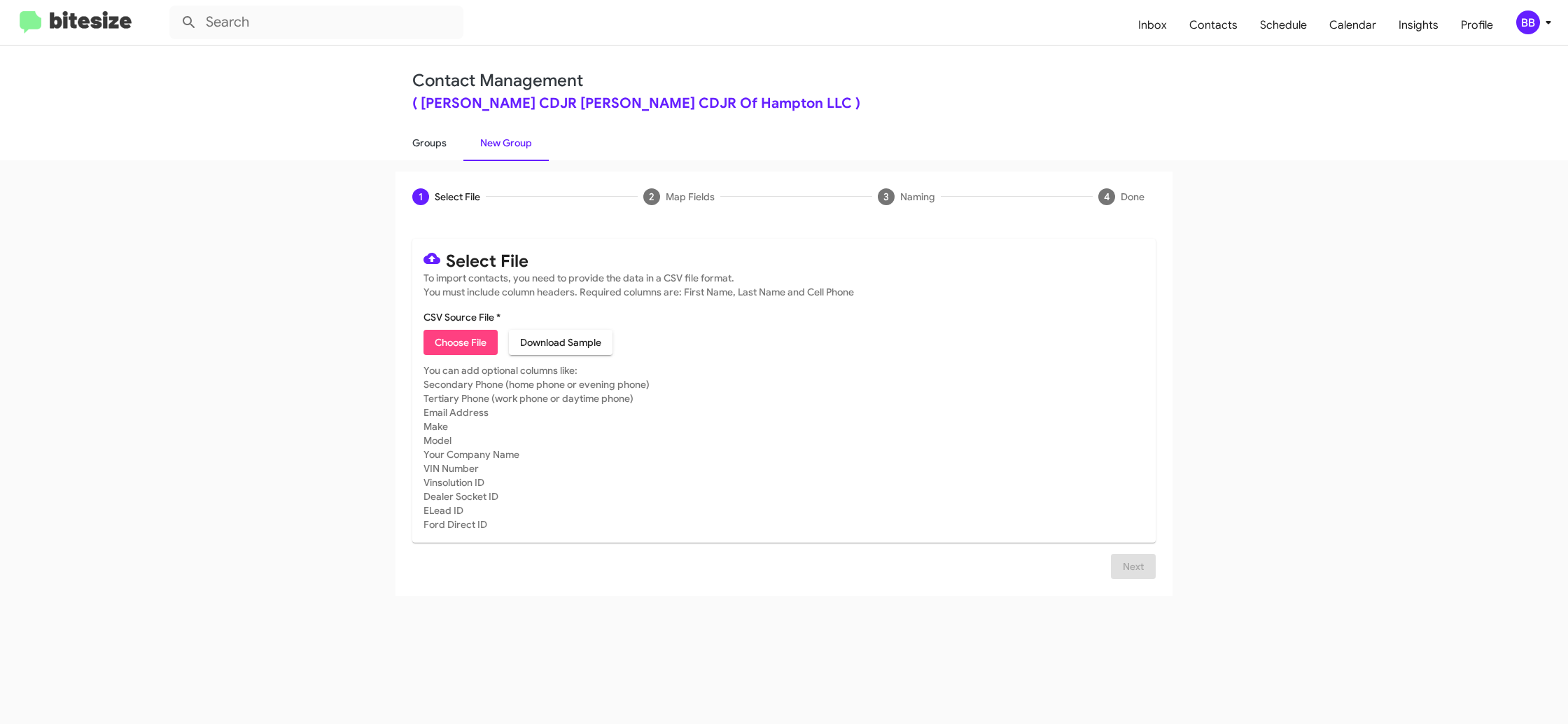
click at [437, 143] on link "Groups" at bounding box center [429, 142] width 68 height 36
type input "in:groups"
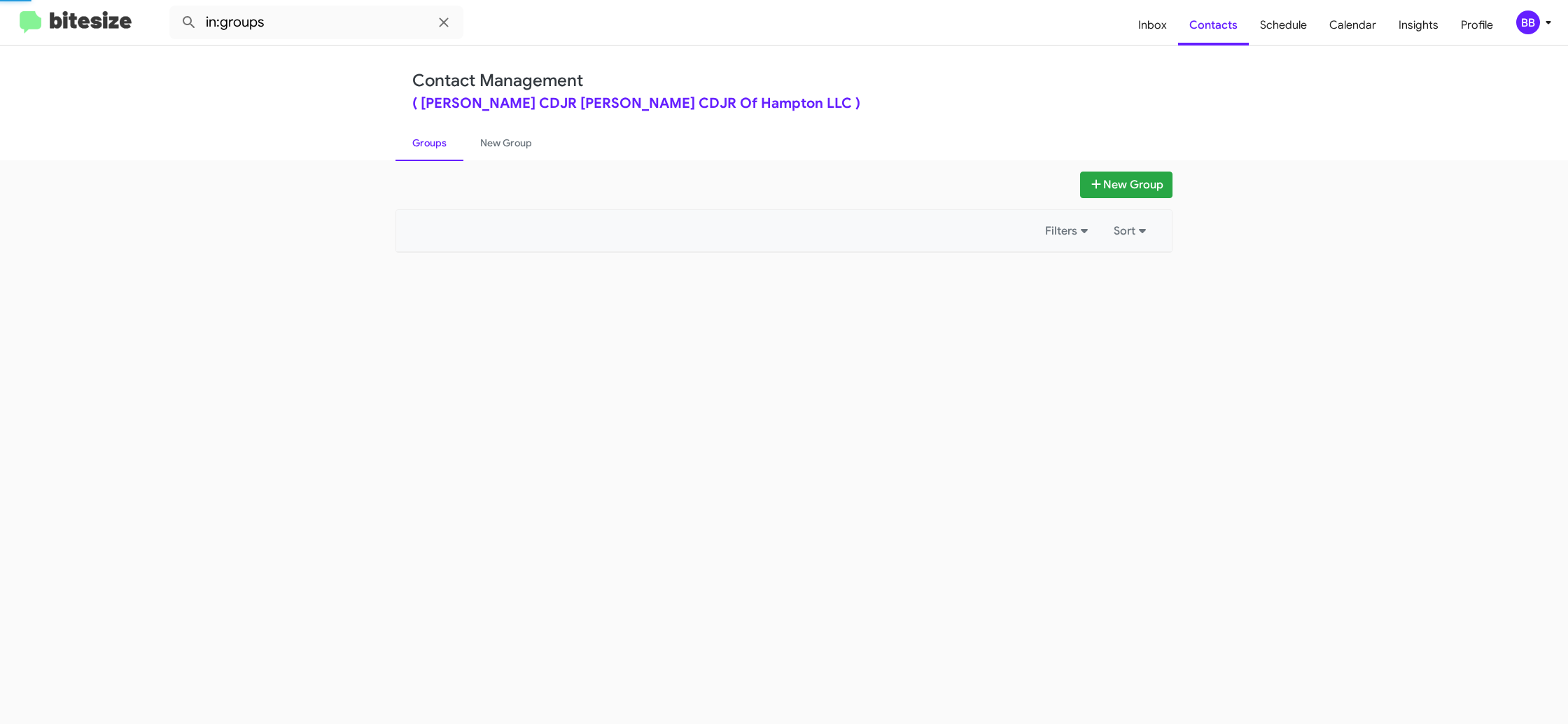
click at [437, 143] on link "Groups" at bounding box center [429, 142] width 68 height 36
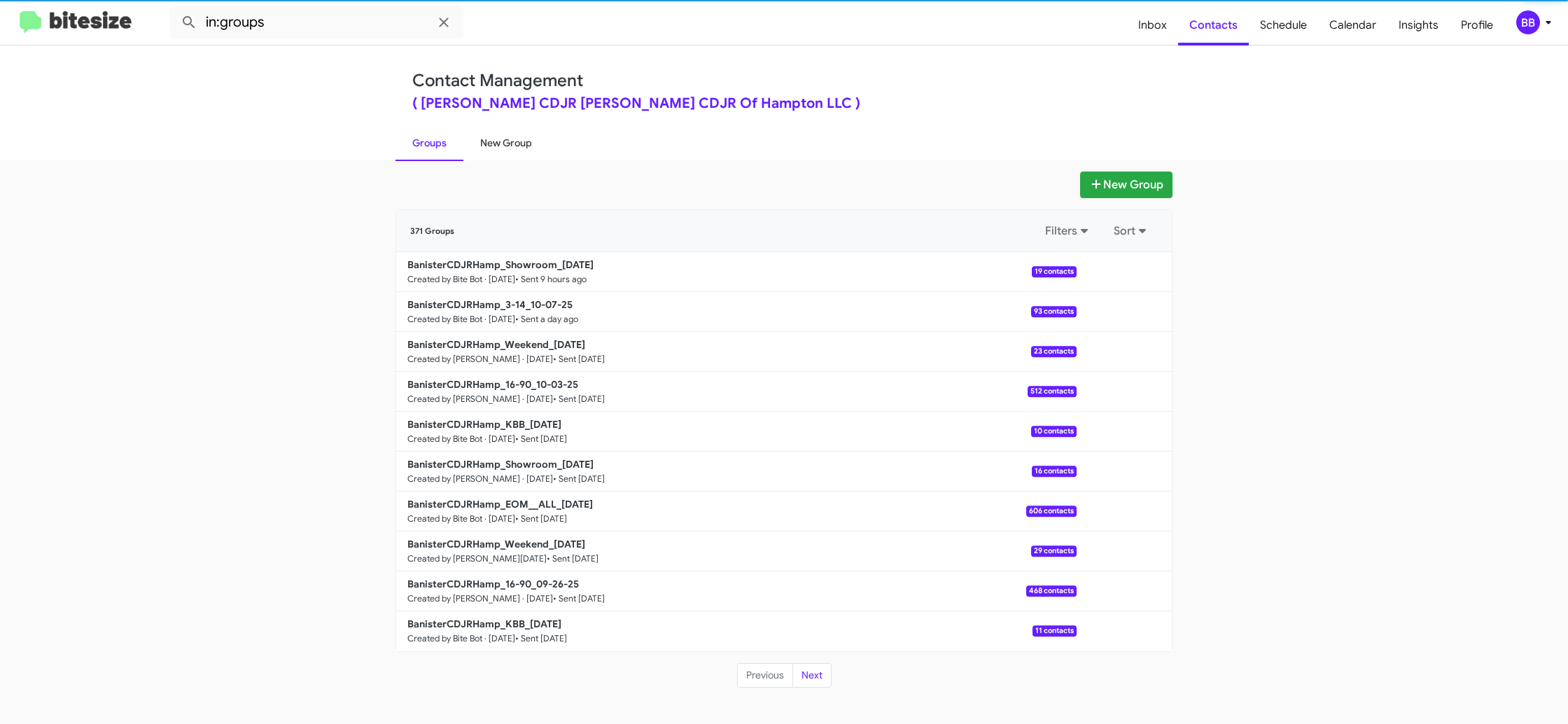
click at [507, 142] on link "New Group" at bounding box center [506, 142] width 86 height 36
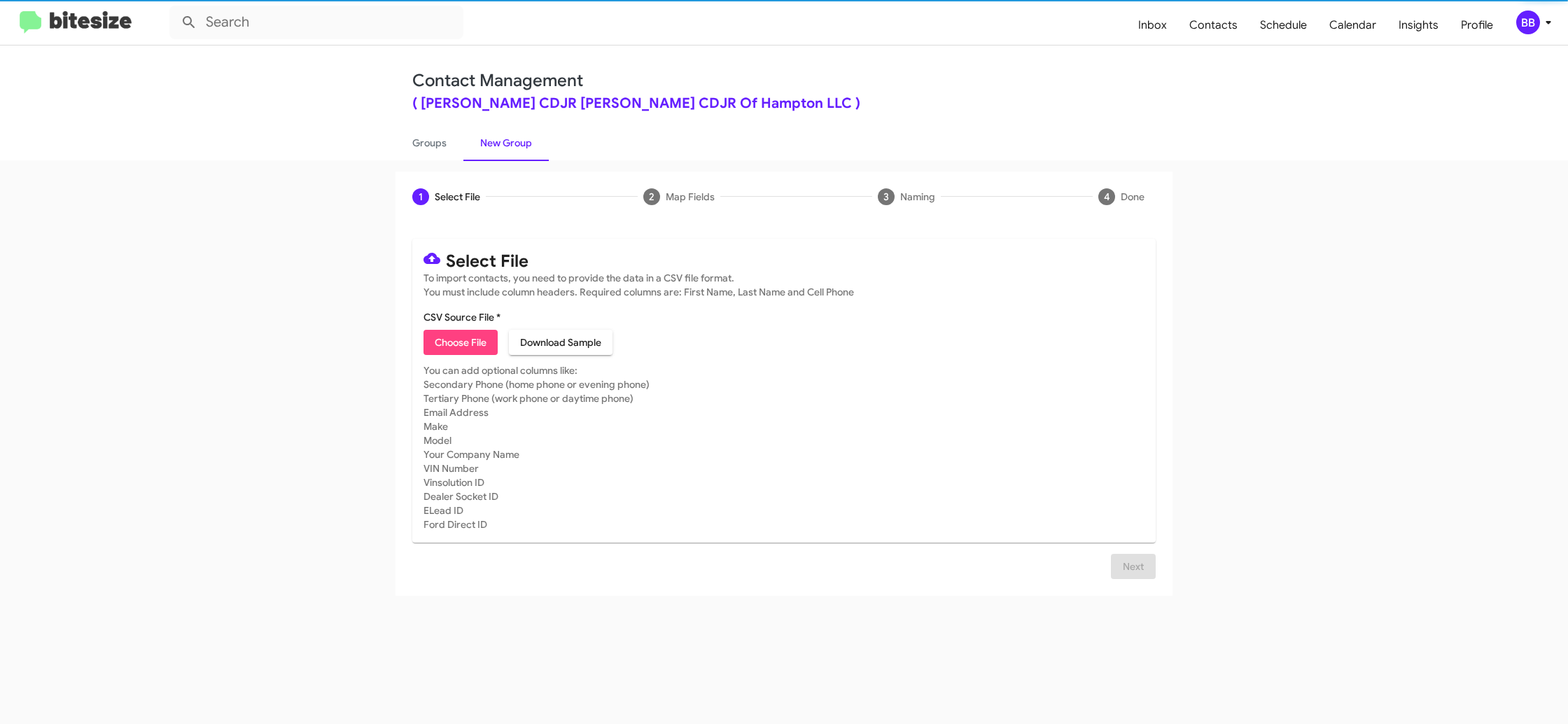
click at [507, 142] on link "New Group" at bounding box center [506, 142] width 86 height 36
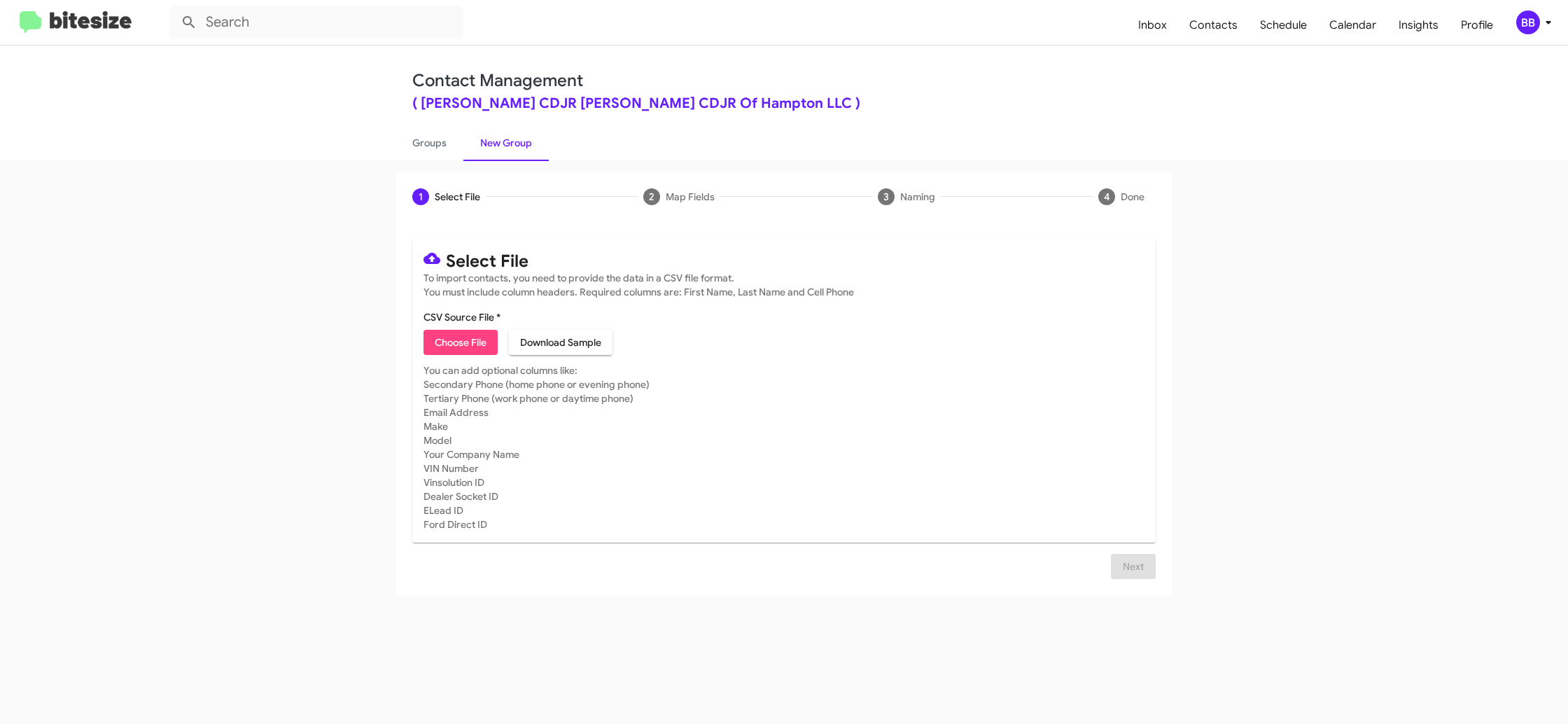
click at [1552, 23] on icon at bounding box center [1548, 22] width 17 height 17
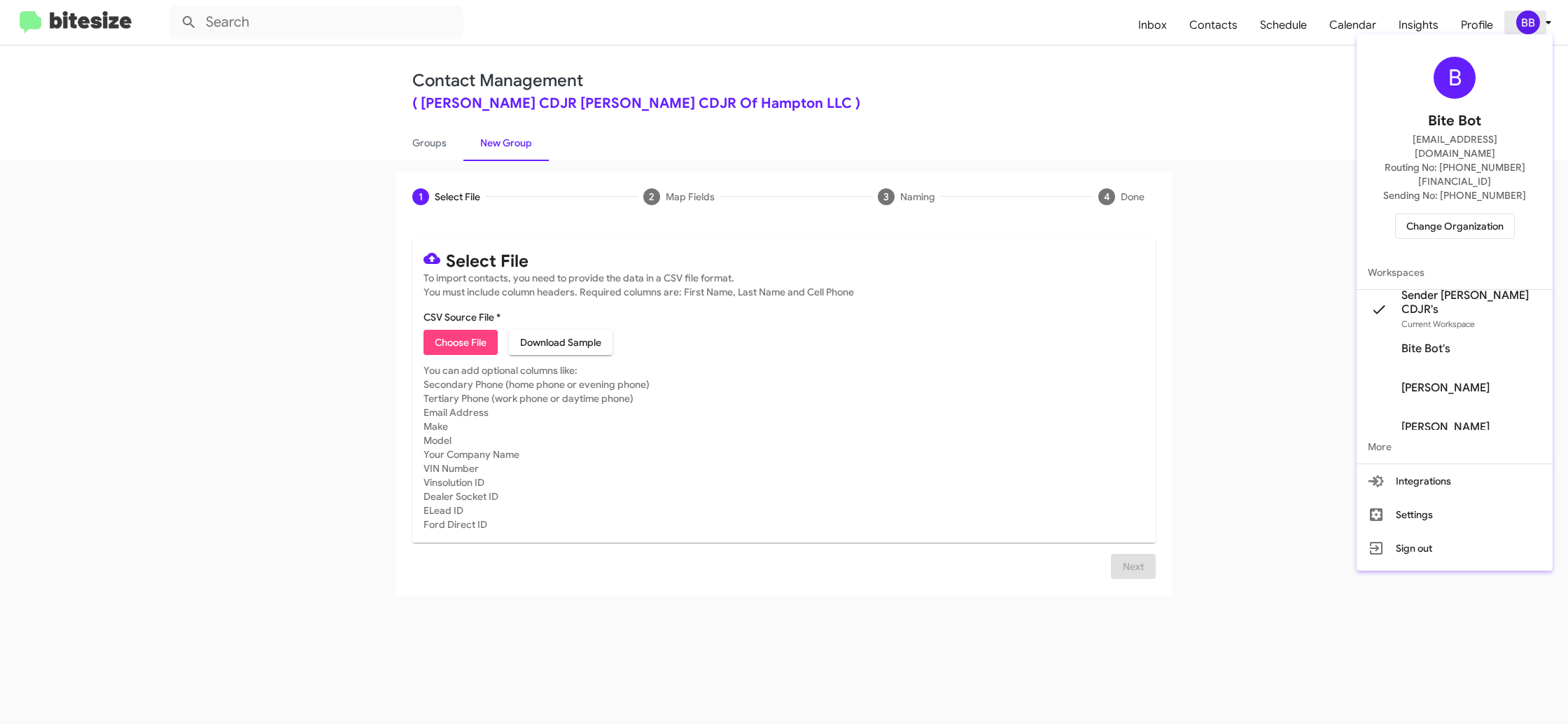
click at [1552, 23] on div at bounding box center [784, 362] width 1568 height 724
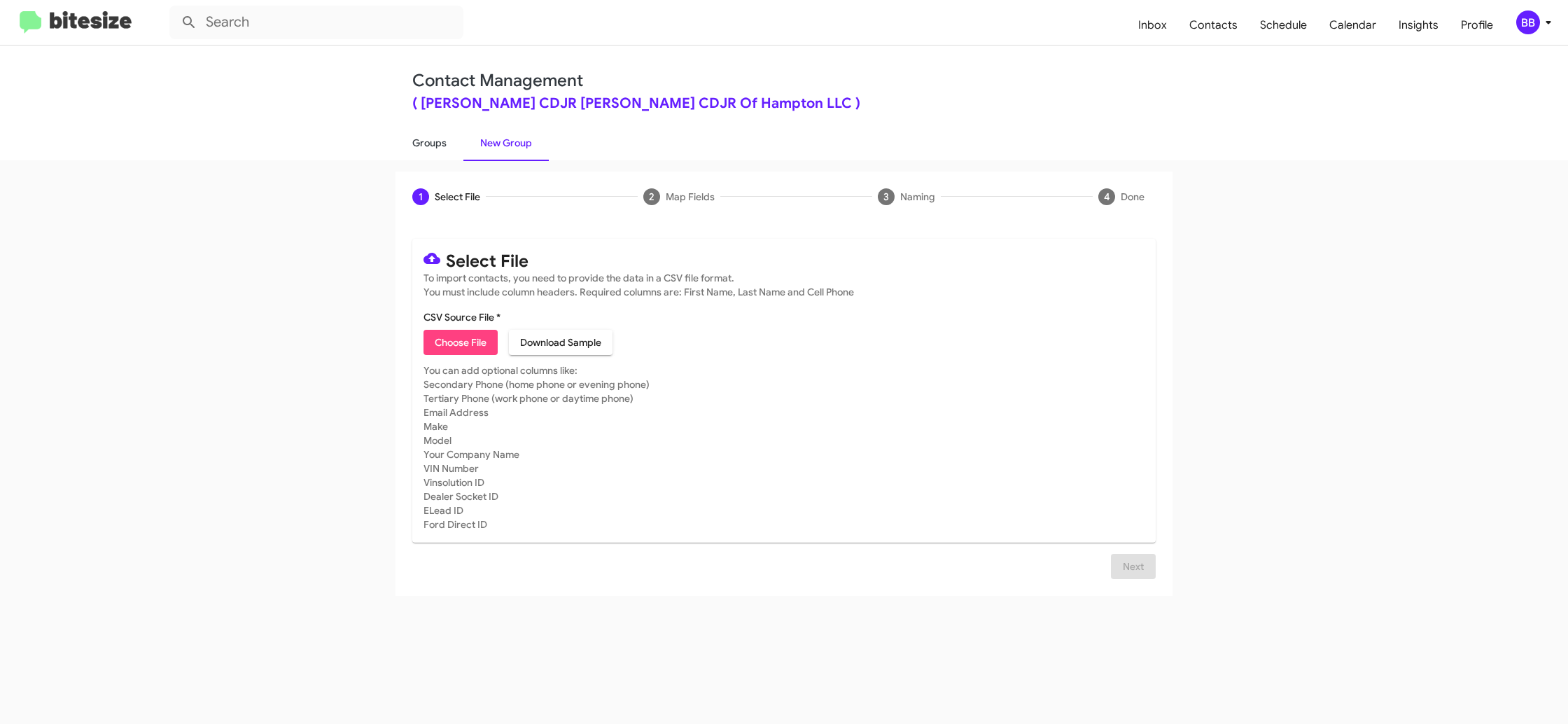
click at [444, 156] on link "Groups" at bounding box center [429, 142] width 68 height 36
type input "in:groups"
click at [444, 156] on link "Groups" at bounding box center [429, 142] width 68 height 36
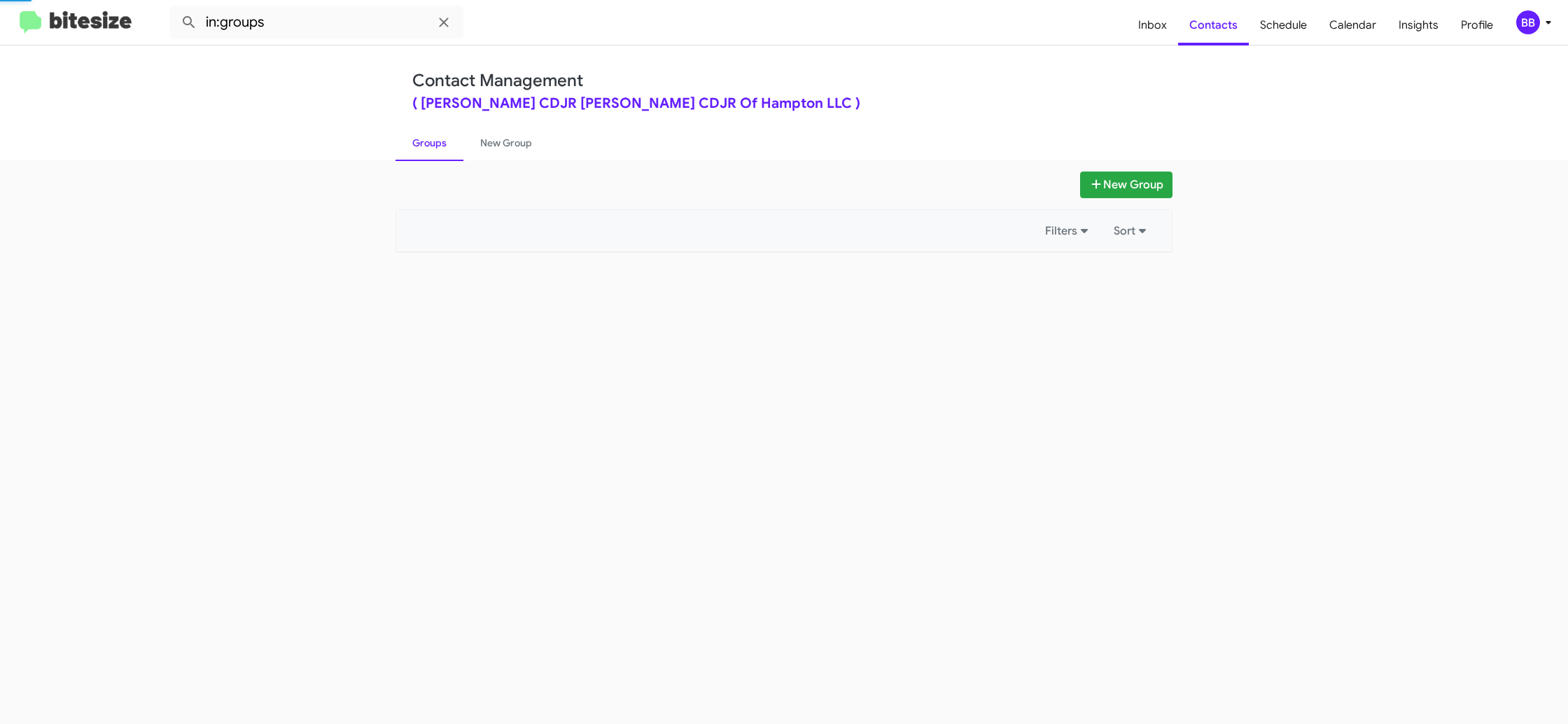
click at [444, 156] on link "Groups" at bounding box center [429, 142] width 68 height 36
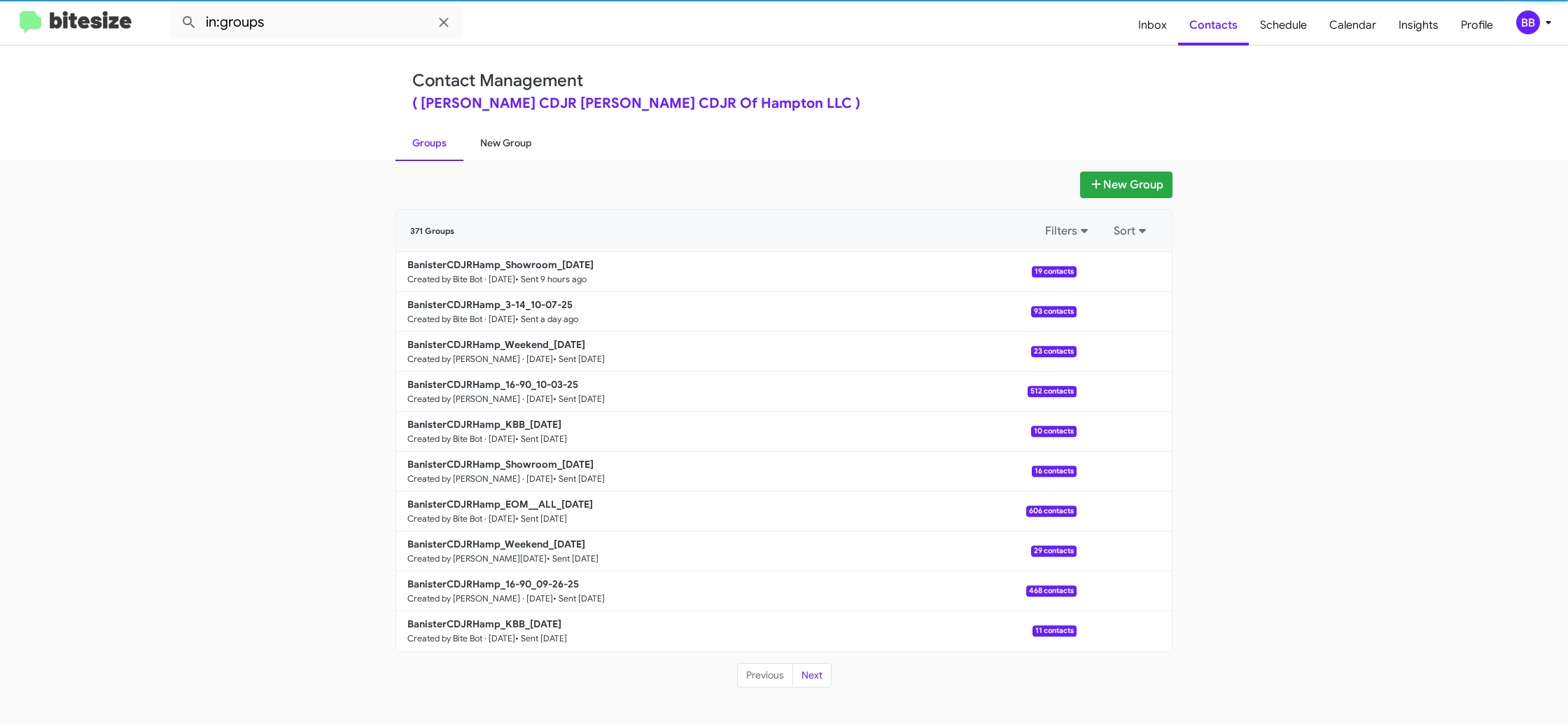
click at [492, 152] on link "New Group" at bounding box center [506, 142] width 86 height 36
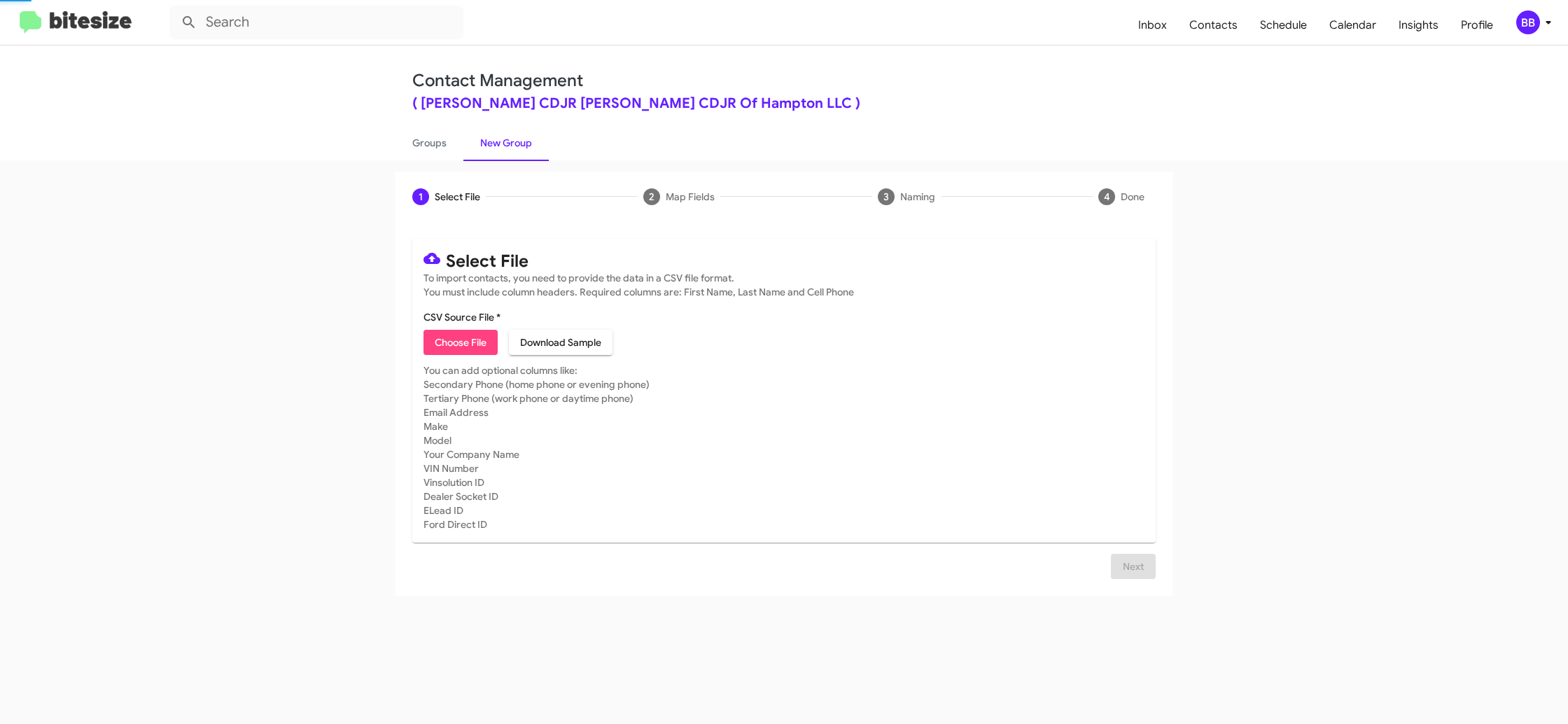
click at [492, 152] on link "New Group" at bounding box center [506, 142] width 86 height 36
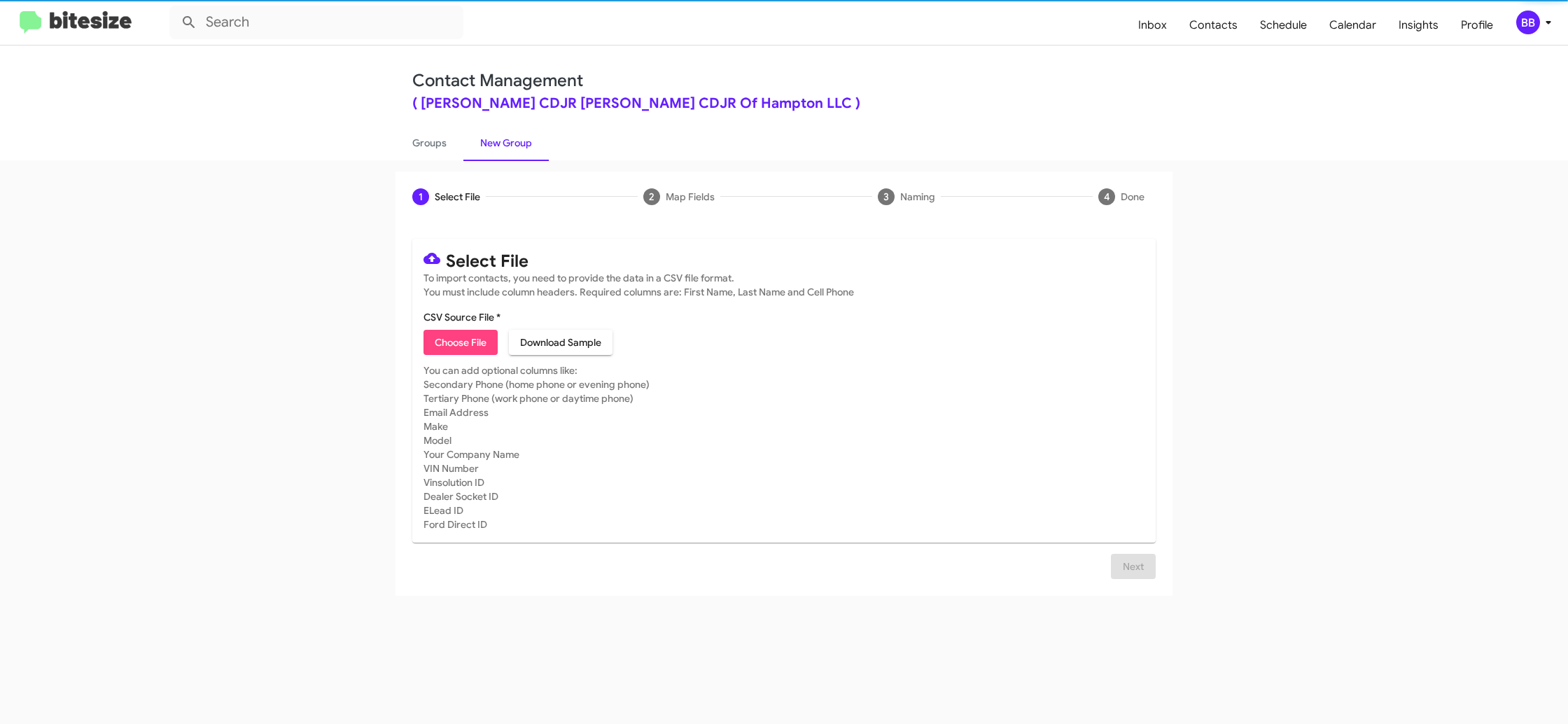
click at [460, 341] on span "Choose File" at bounding box center [461, 342] width 52 height 25
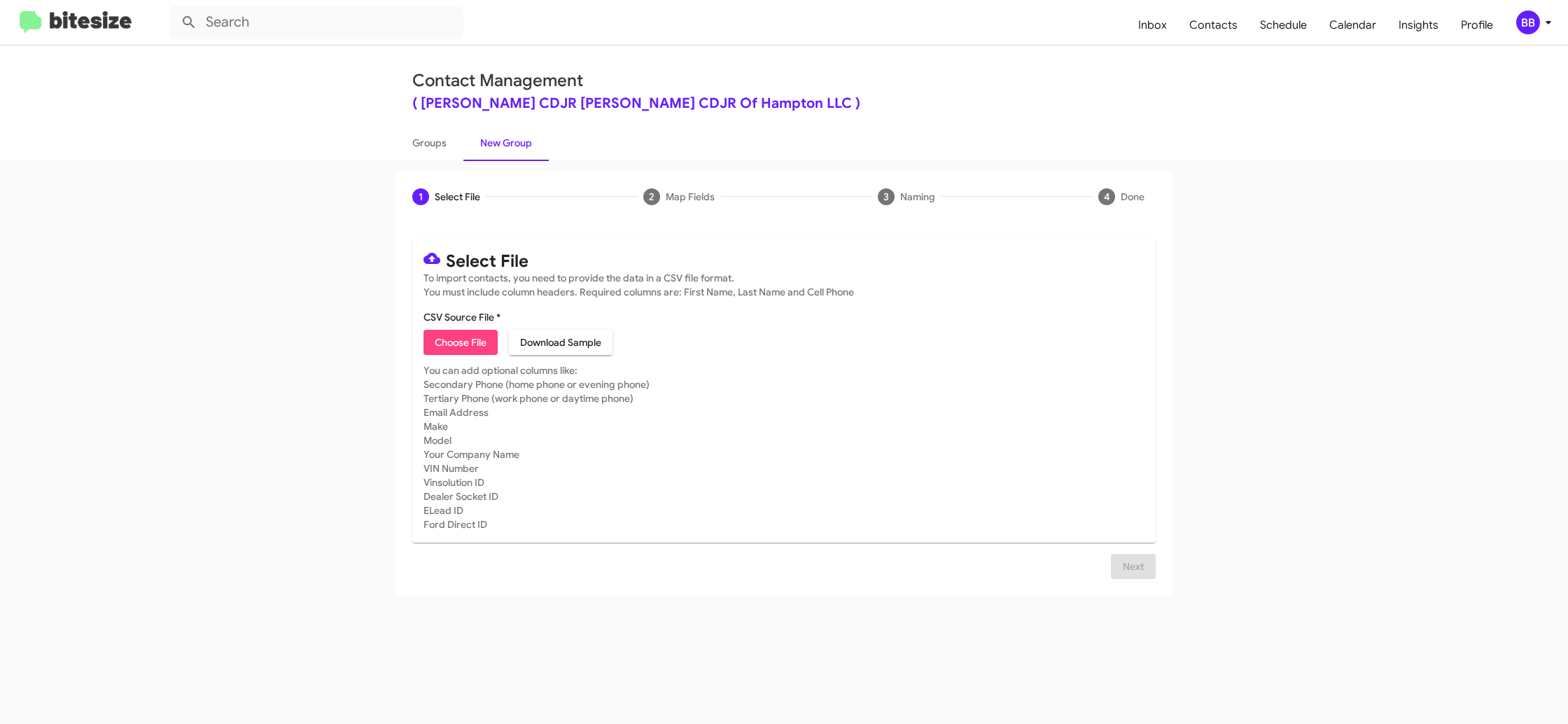
type input "BanisterCDJRHamp_KBB_10-09-25"
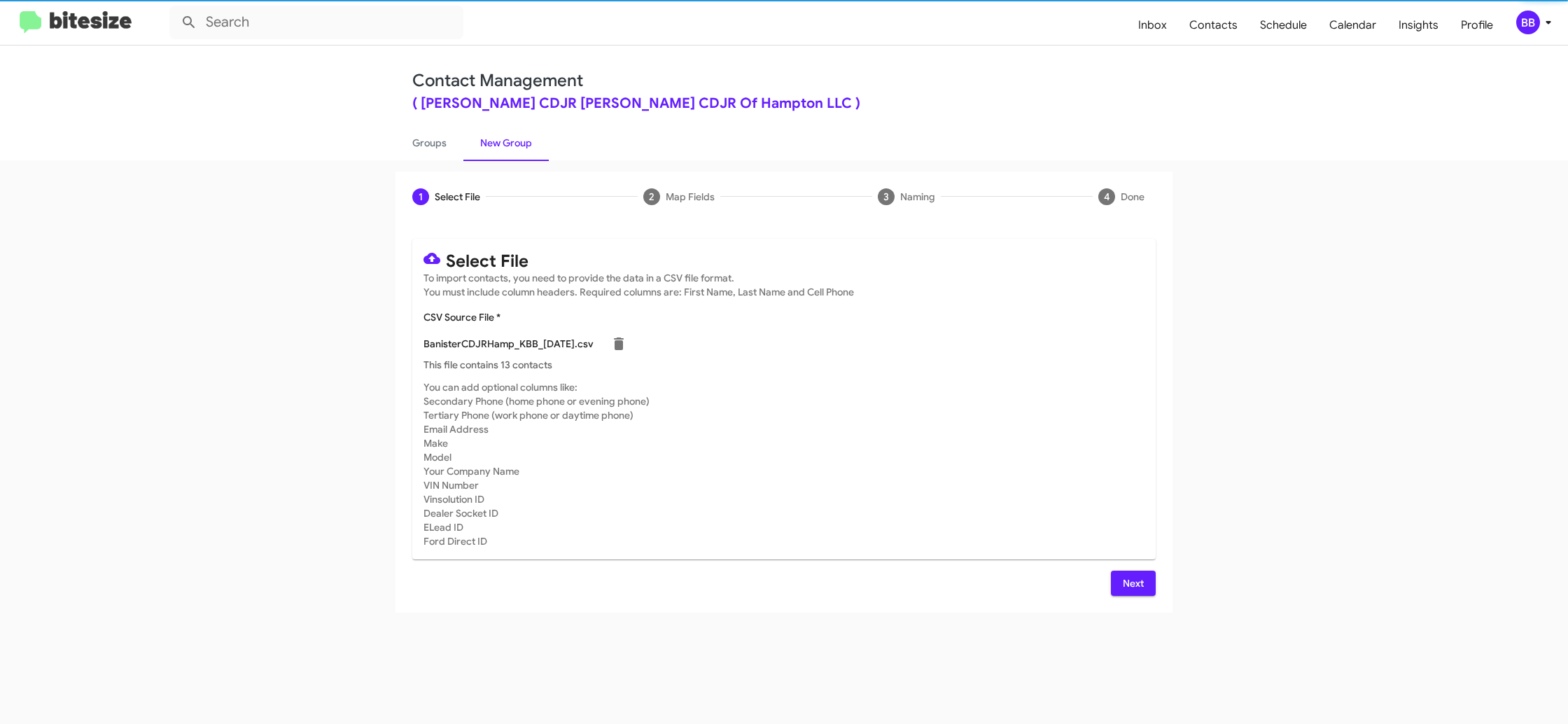
click at [846, 327] on mat-card-content "CSV Source File * BanisterCDJRHamp_KBB_10-09-25.csv This file contains 13 conta…" at bounding box center [784, 341] width 721 height 61
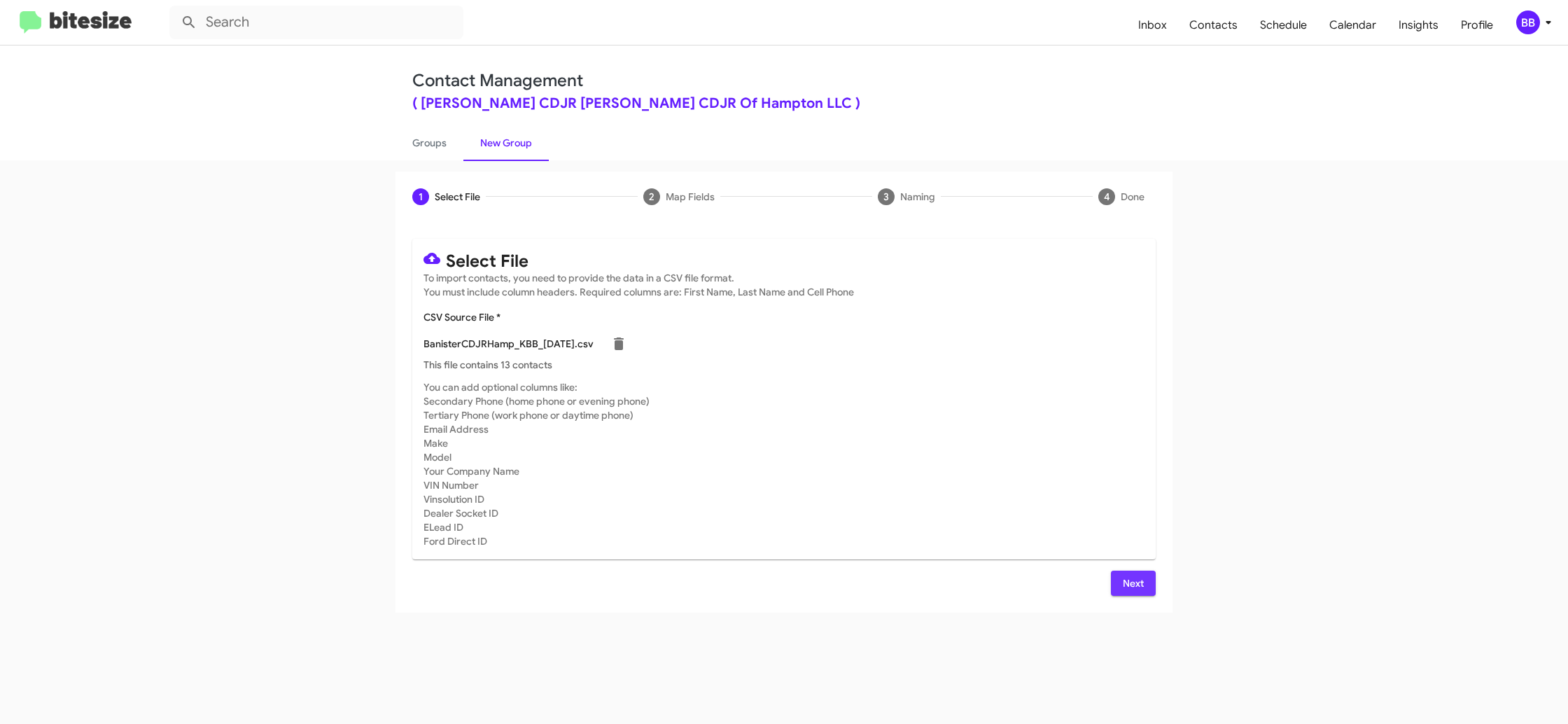
click at [1134, 574] on span "Next" at bounding box center [1134, 583] width 23 height 25
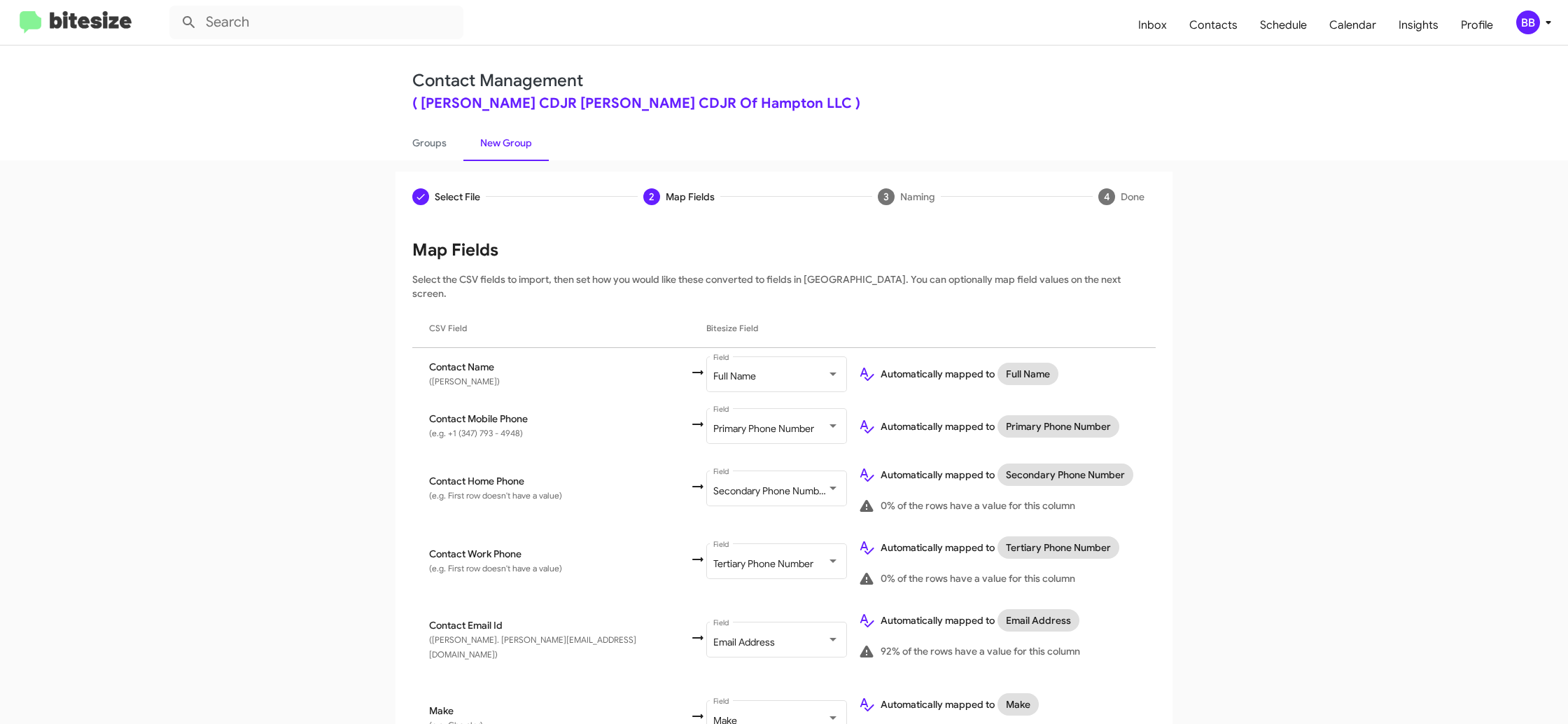
click at [1535, 34] on mat-toolbar "Inbox Contacts Schedule Calendar Insights Profile BB" at bounding box center [784, 22] width 1568 height 44
click at [1536, 26] on div "BB" at bounding box center [1528, 22] width 23 height 23
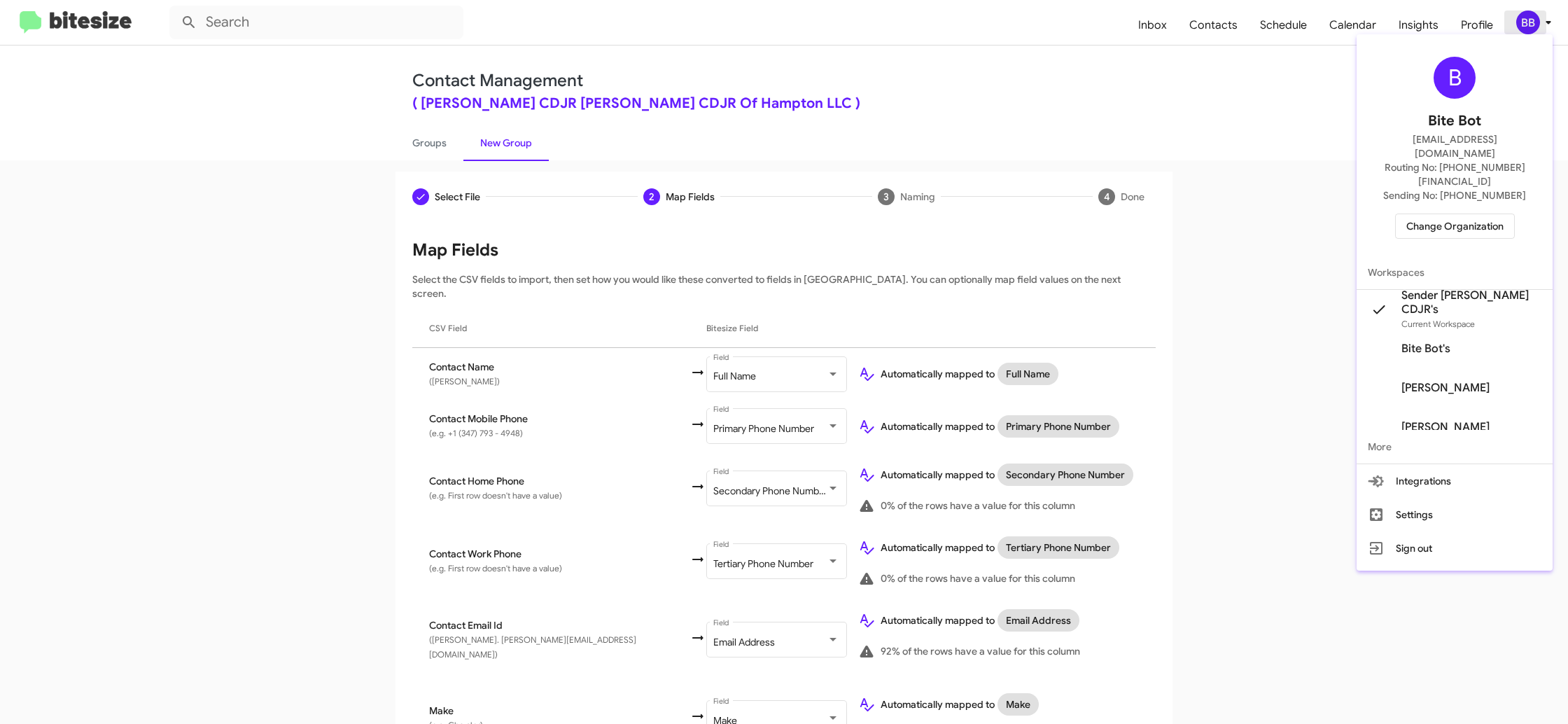
click at [1536, 26] on div at bounding box center [784, 362] width 1568 height 724
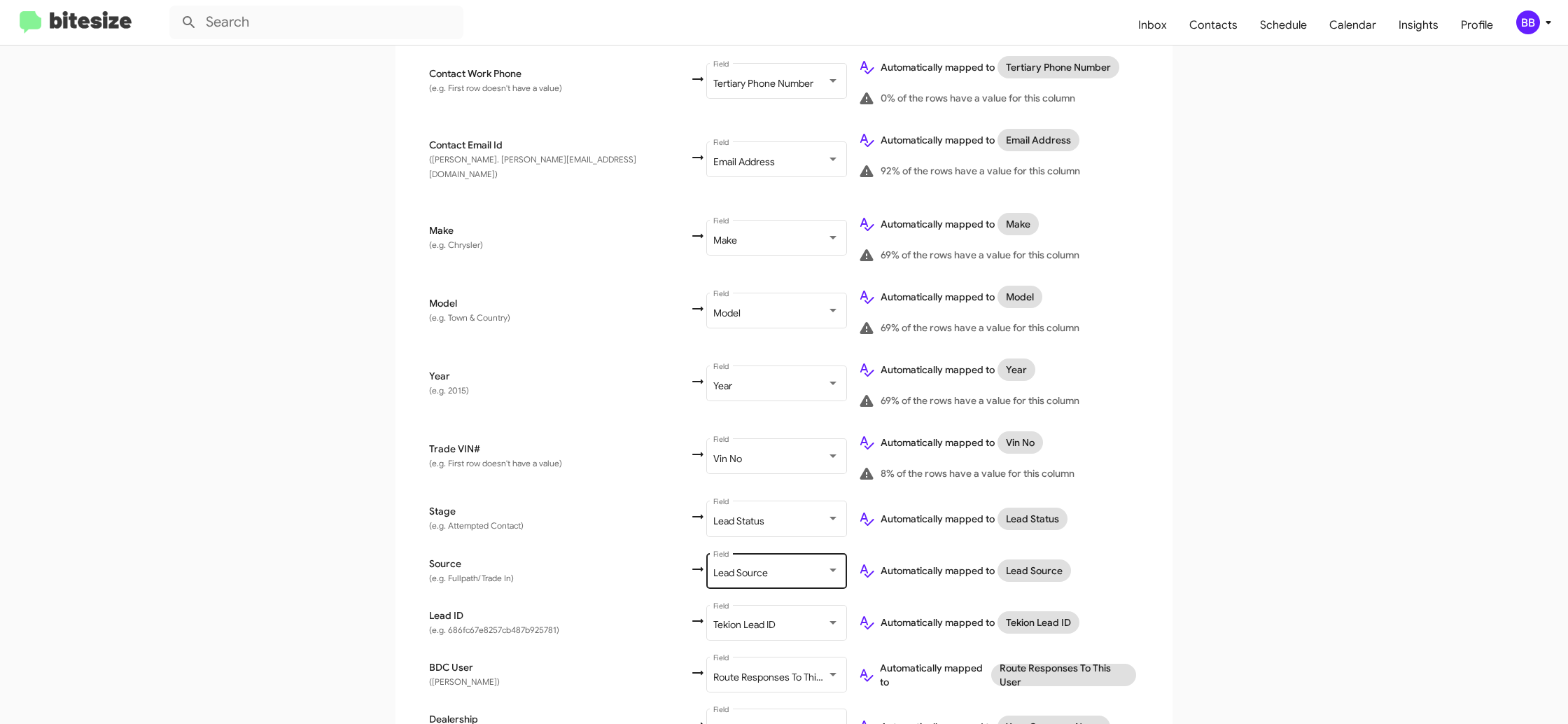
scroll to position [550, 0]
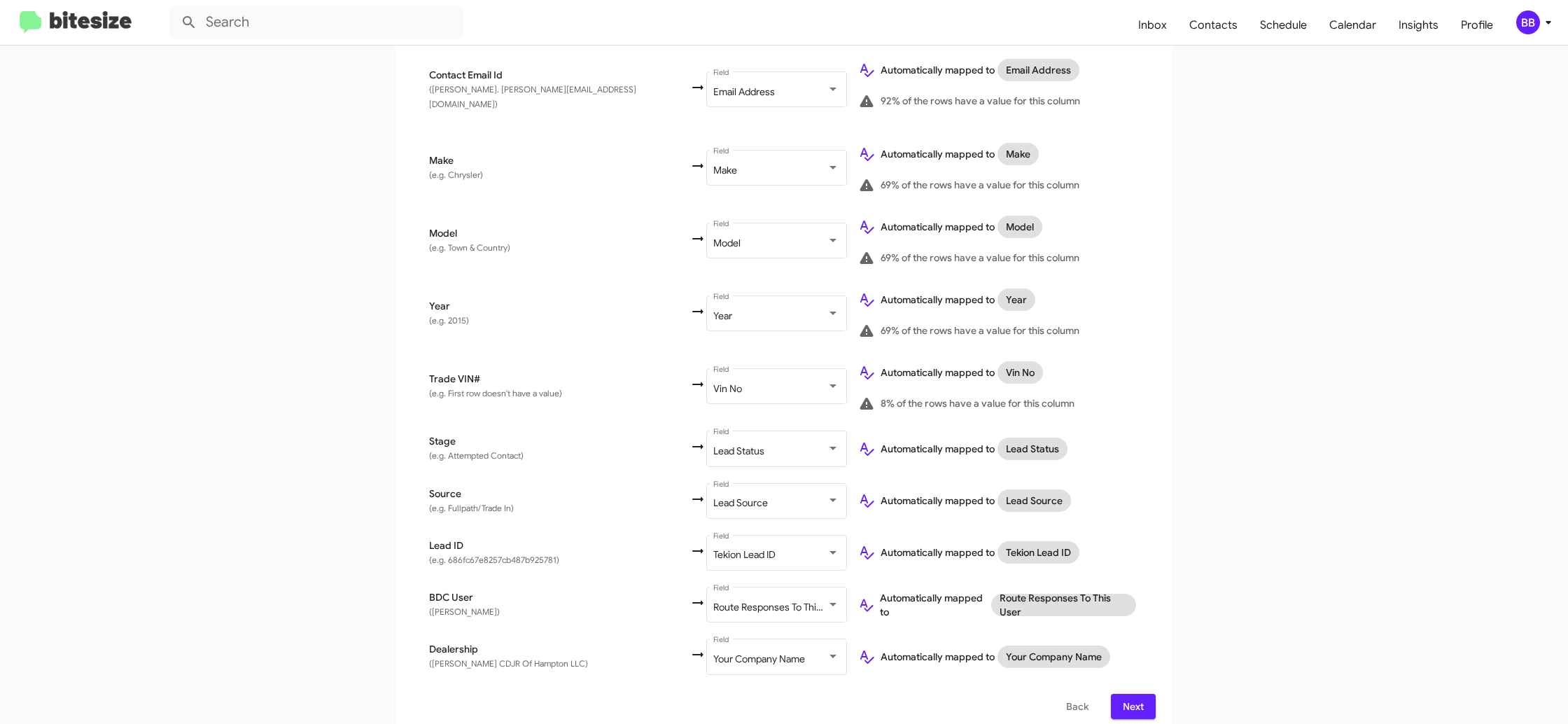
click at [1132, 694] on span "Next" at bounding box center [1134, 706] width 23 height 25
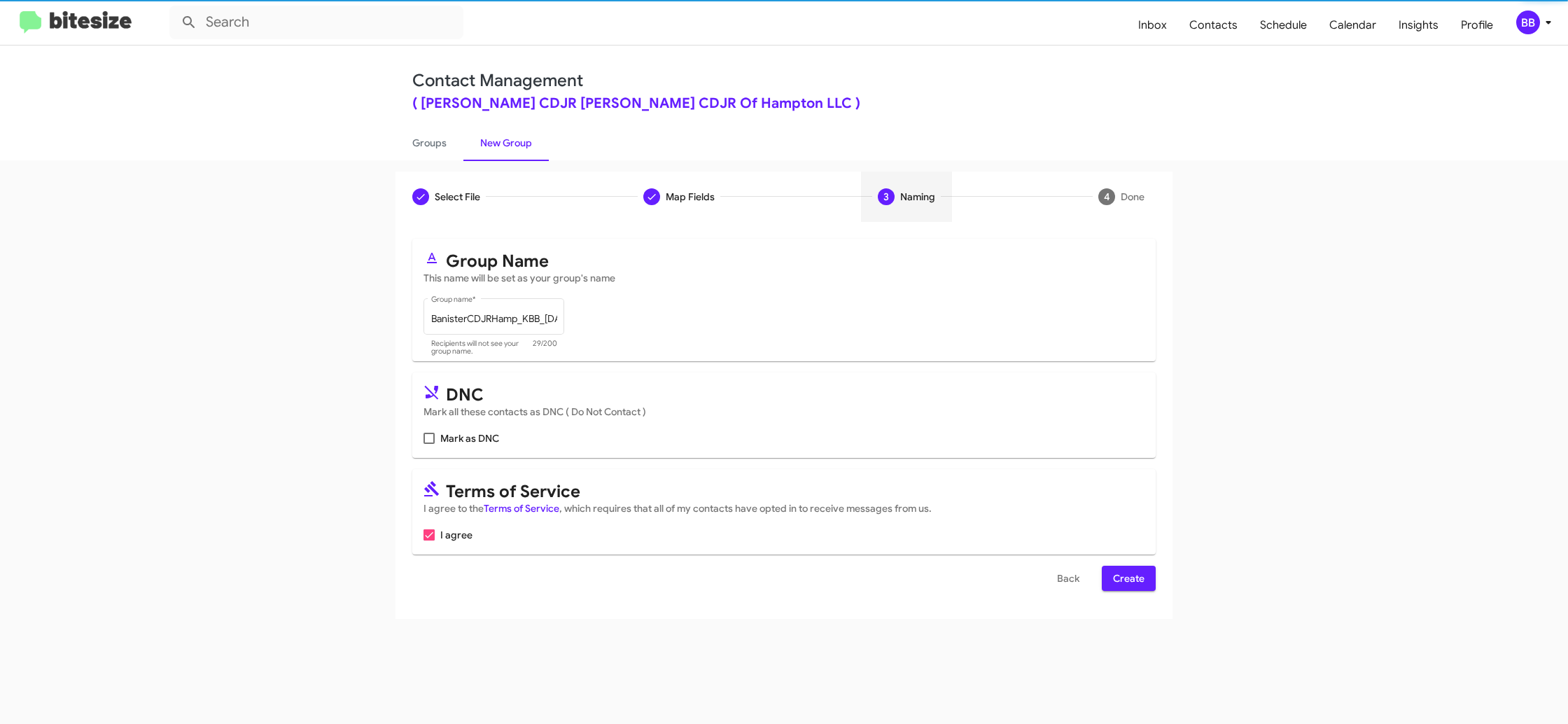
scroll to position [0, 0]
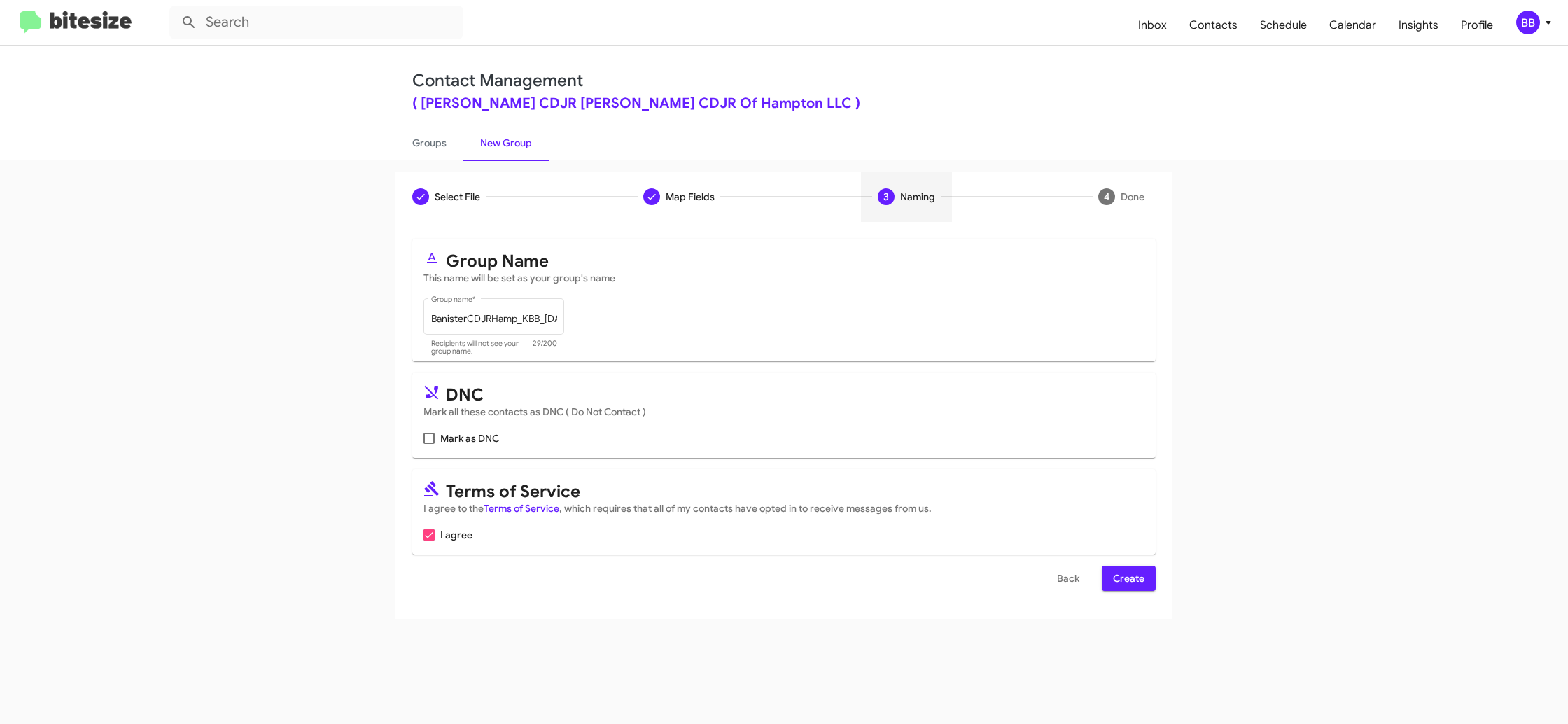
click at [1143, 571] on span "Create" at bounding box center [1128, 578] width 32 height 25
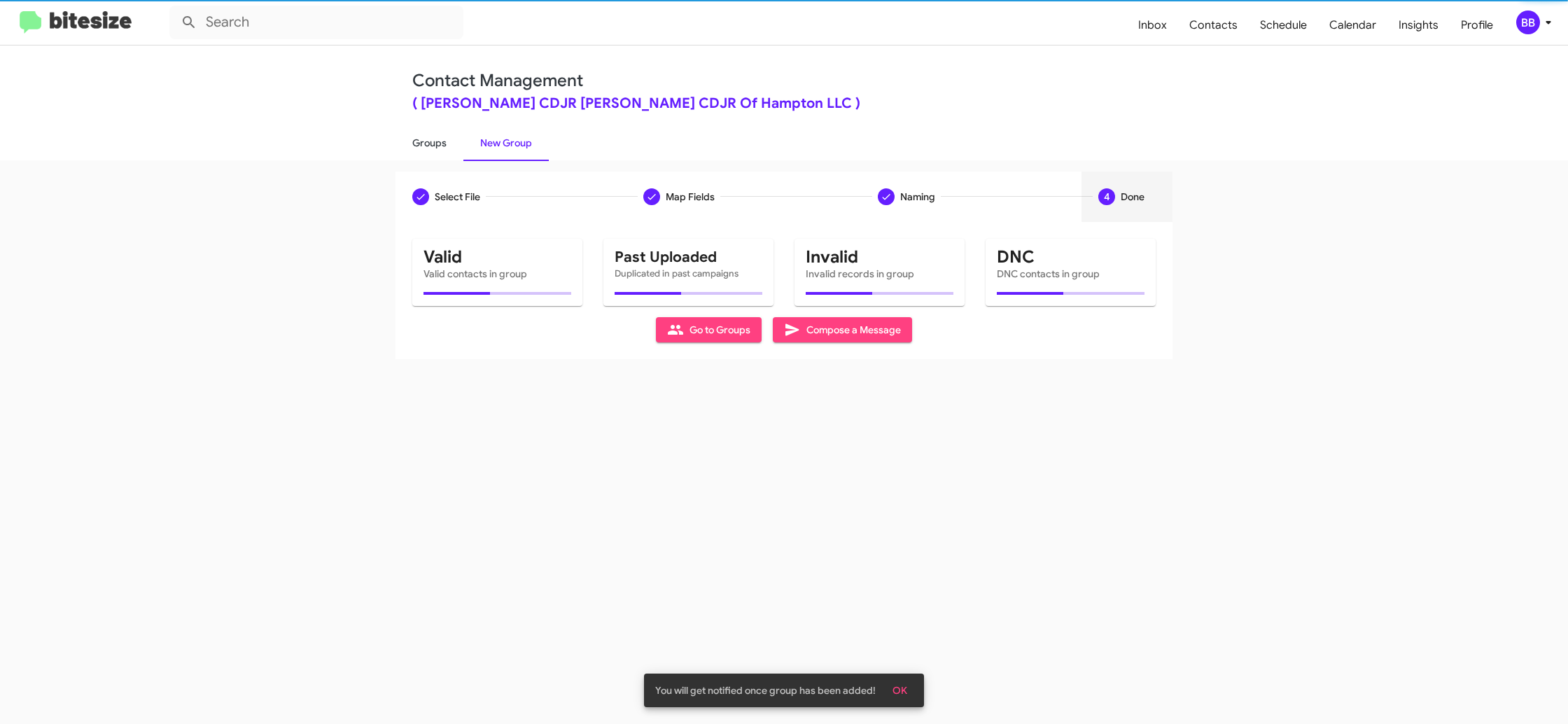
click at [424, 143] on link "Groups" at bounding box center [429, 142] width 68 height 36
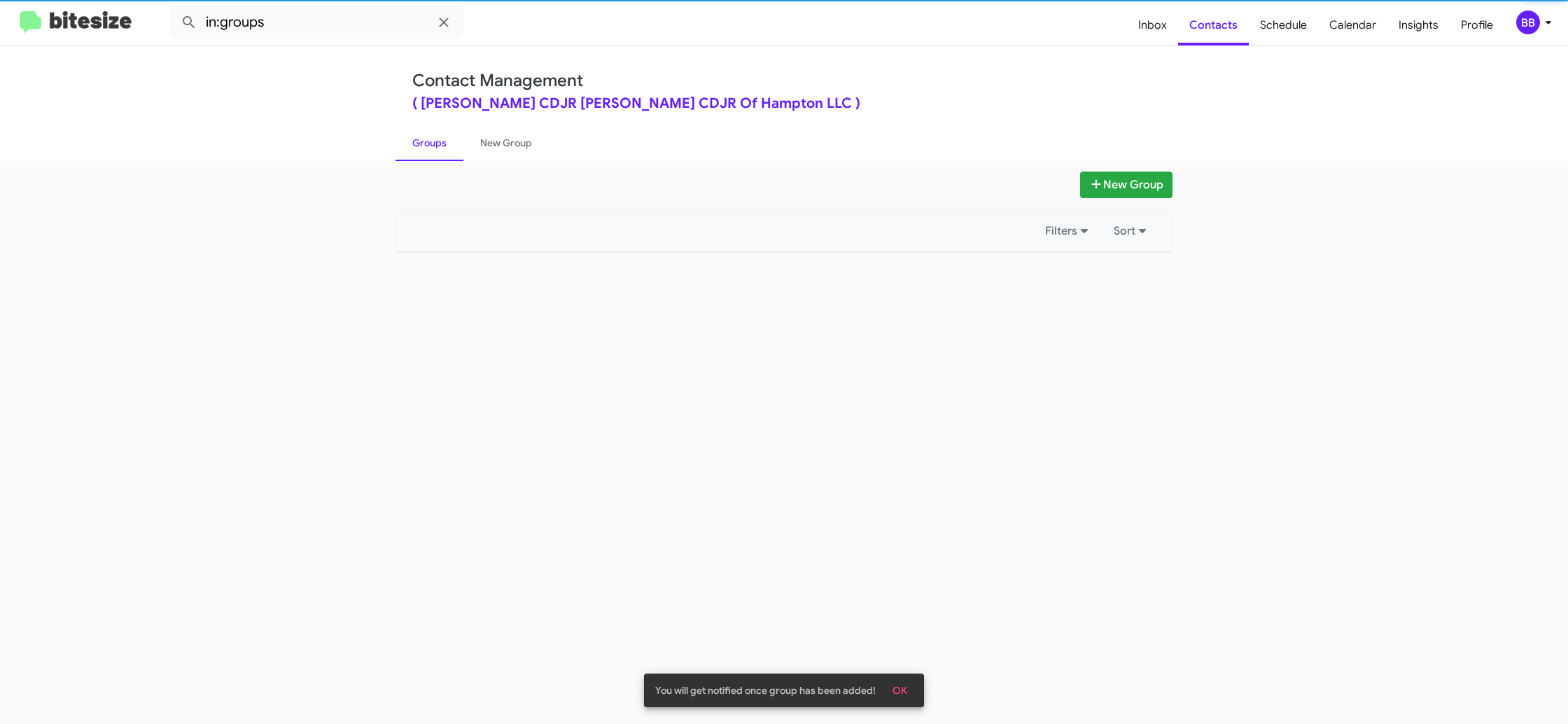
click at [424, 143] on link "Groups" at bounding box center [429, 142] width 68 height 36
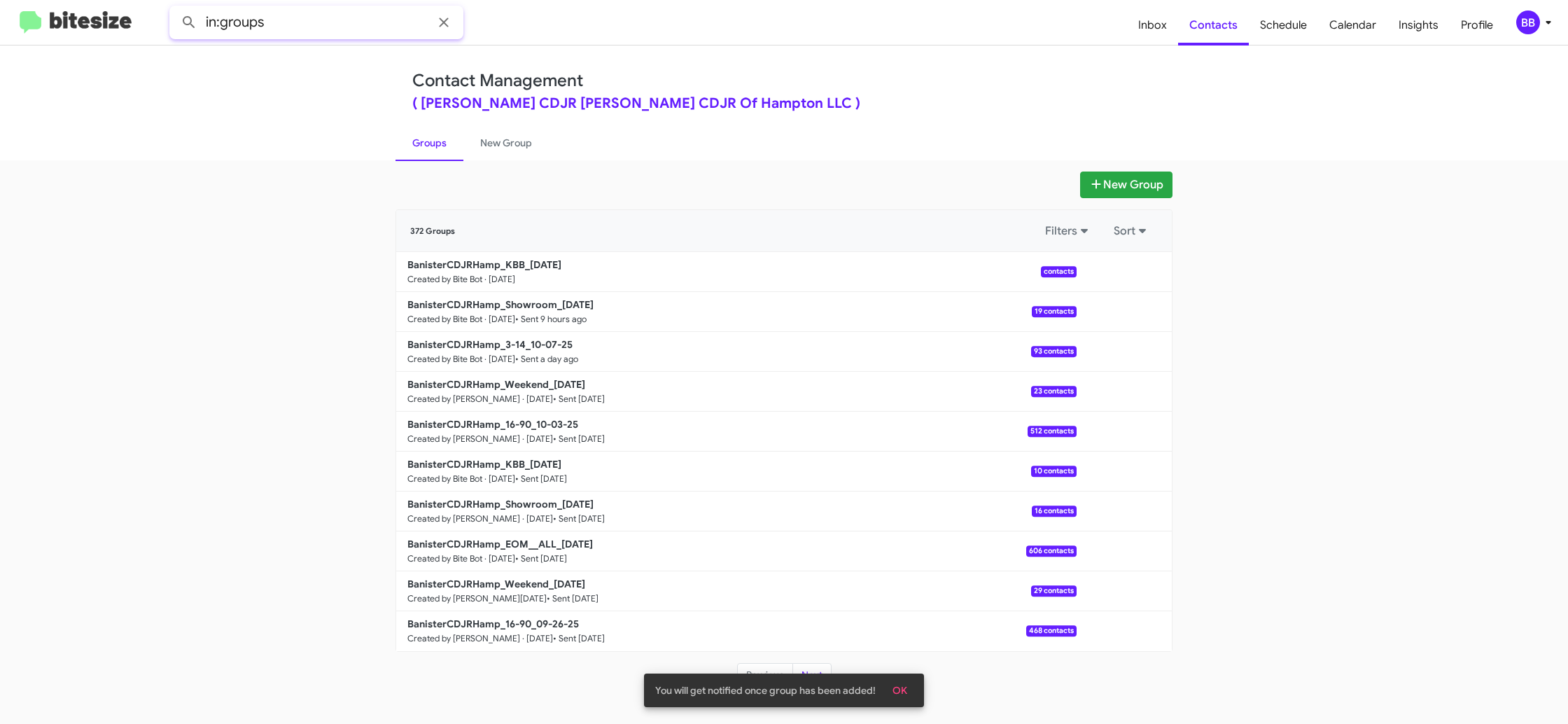
click at [332, 26] on input "in:groups" at bounding box center [316, 23] width 294 height 34
type input "in:groups kbb"
click at [175, 8] on button at bounding box center [188, 22] width 28 height 28
drag, startPoint x: 490, startPoint y: 142, endPoint x: 477, endPoint y: 142, distance: 13.0
click at [490, 142] on link "New Group" at bounding box center [506, 142] width 86 height 36
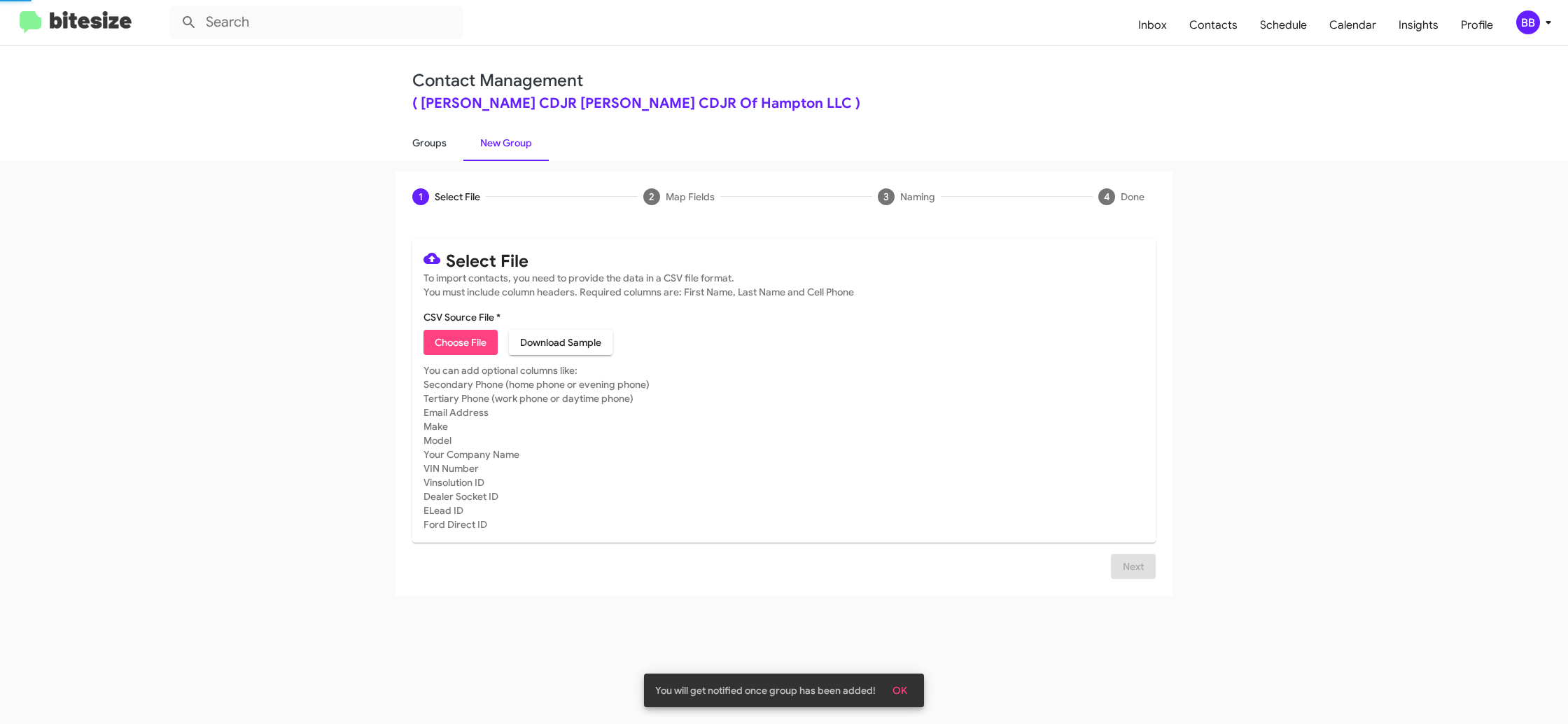
click at [437, 142] on link "Groups" at bounding box center [429, 142] width 68 height 36
type input "in:groups"
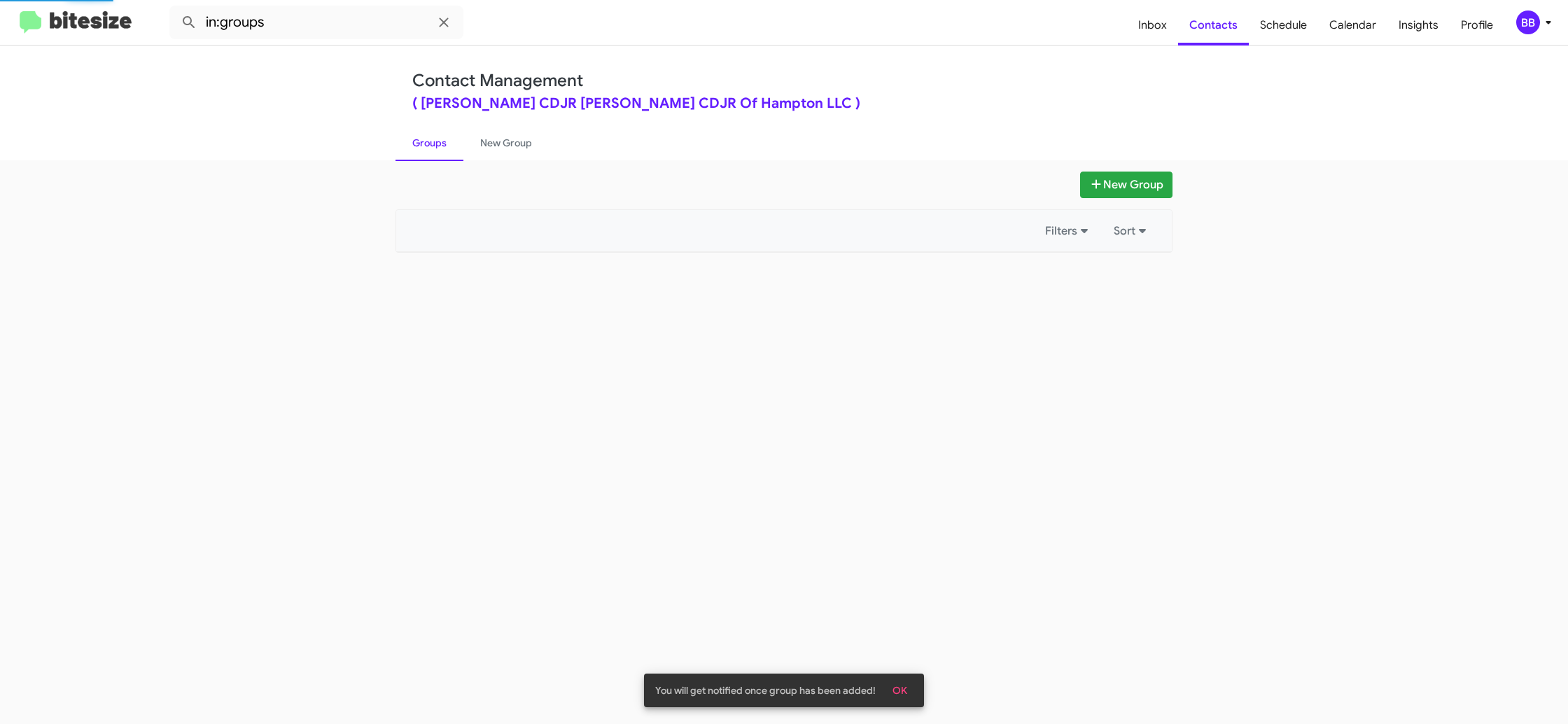
click at [437, 142] on link "Groups" at bounding box center [429, 142] width 68 height 36
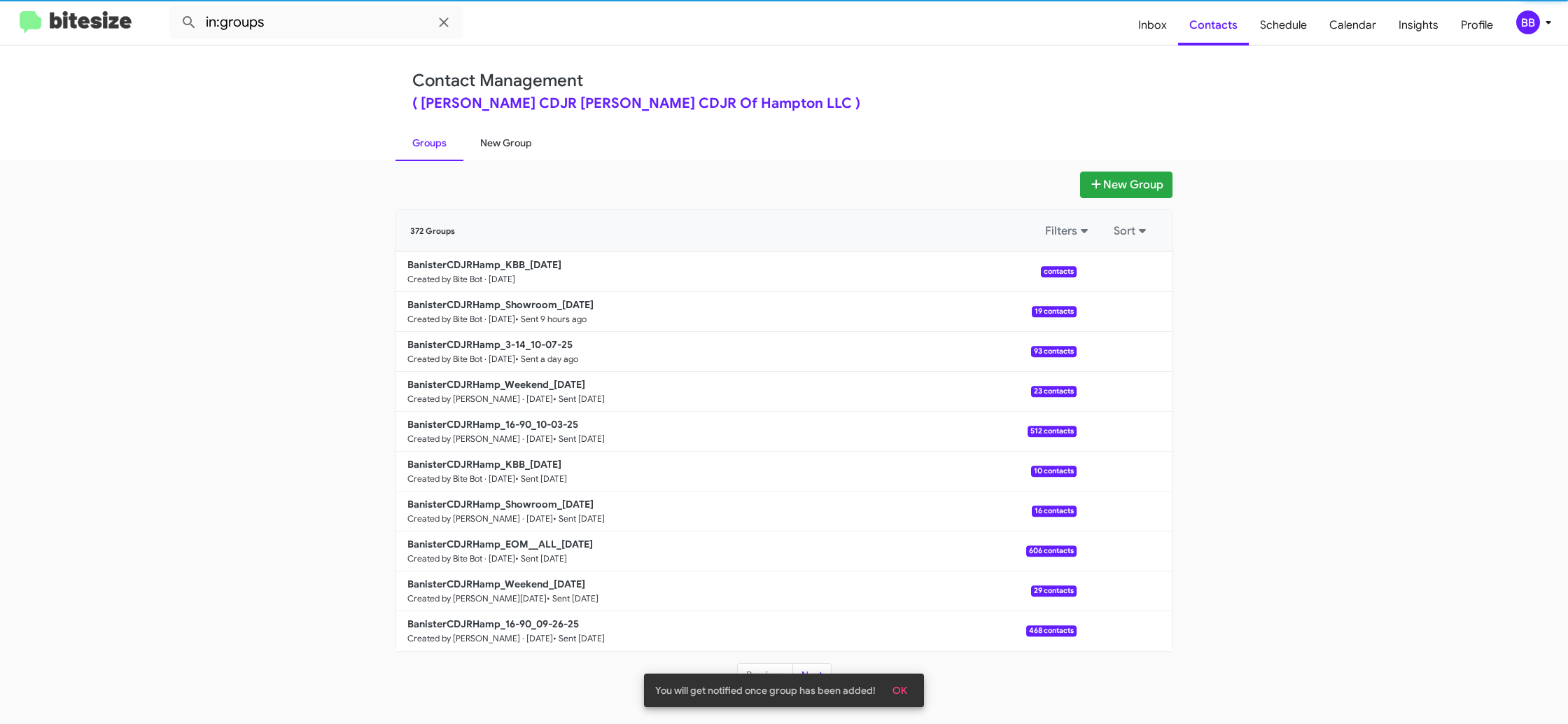
click at [492, 141] on link "New Group" at bounding box center [506, 142] width 86 height 36
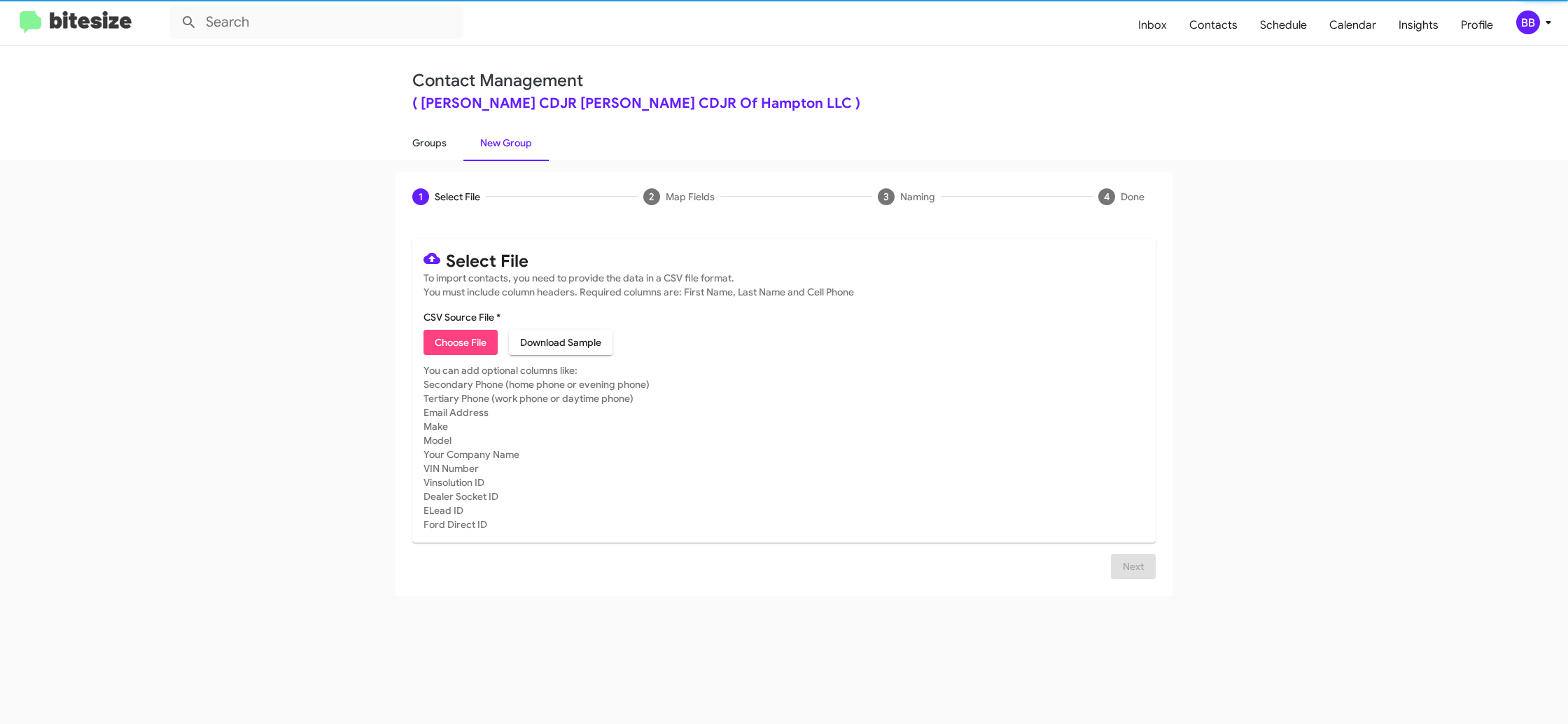
click at [456, 145] on link "Groups" at bounding box center [429, 142] width 68 height 36
type input "in:groups"
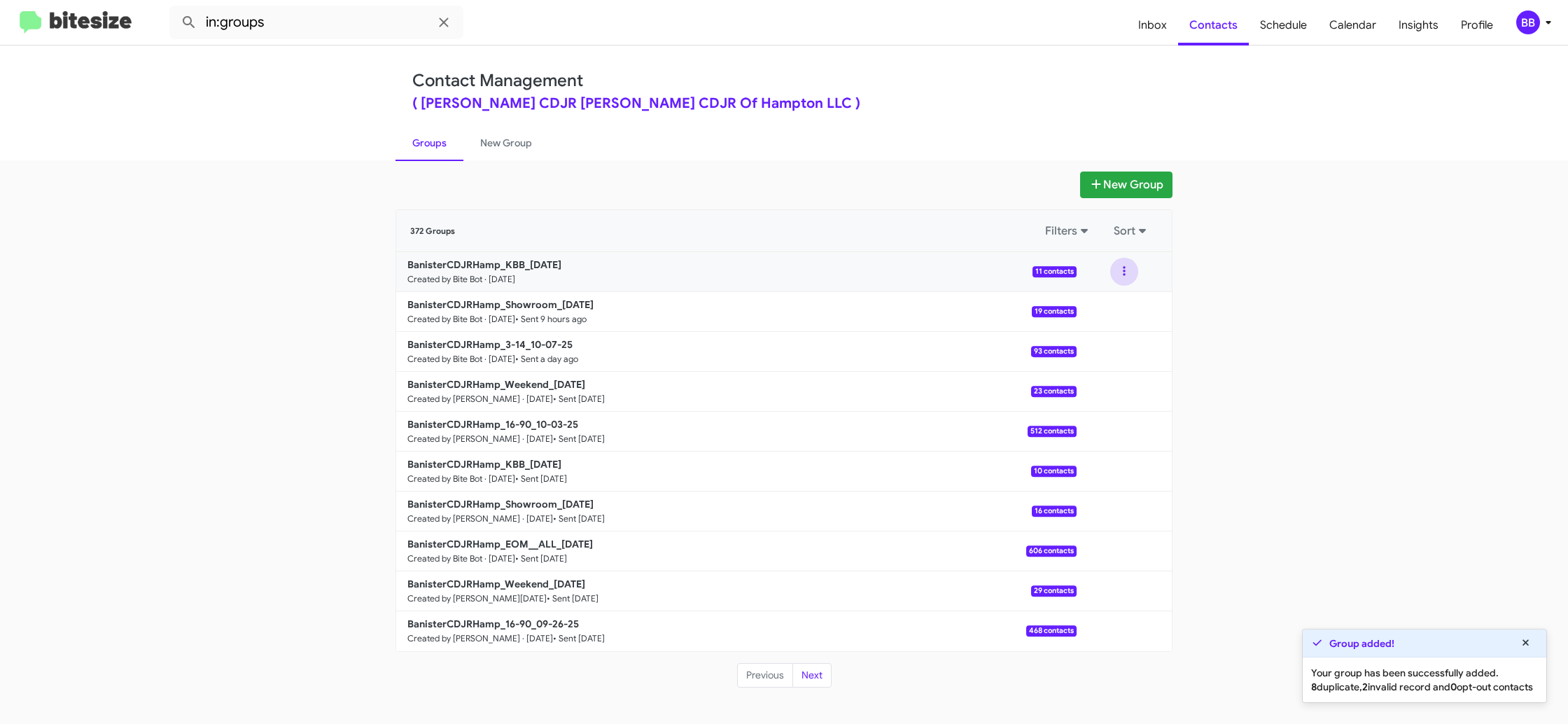
drag, startPoint x: 1118, startPoint y: 273, endPoint x: 1122, endPoint y: 283, distance: 10.8
click at [1121, 277] on button at bounding box center [1124, 272] width 28 height 28
click at [1118, 306] on button "View contacts" at bounding box center [1082, 310] width 112 height 34
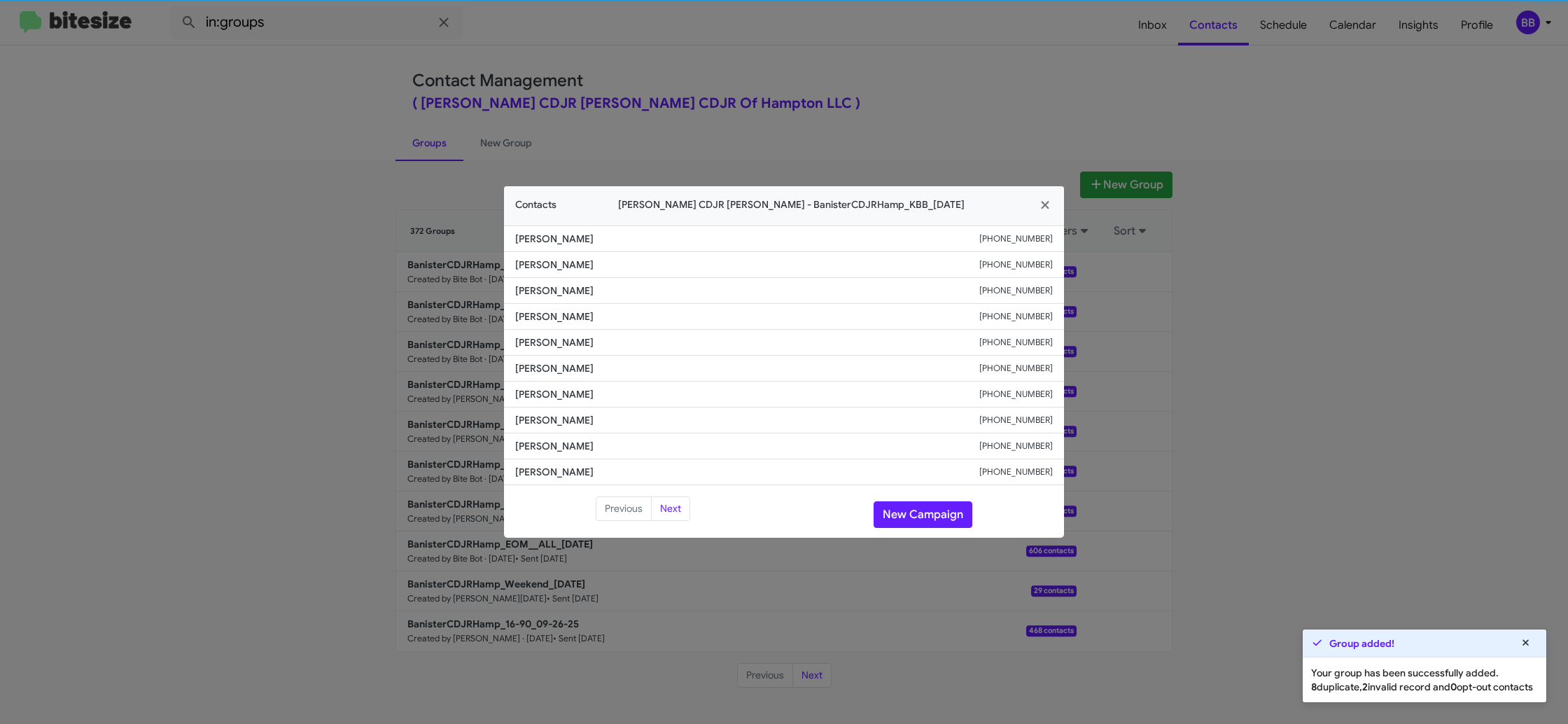
click at [526, 349] on li "Delancy Dotson +13016434903" at bounding box center [784, 343] width 560 height 26
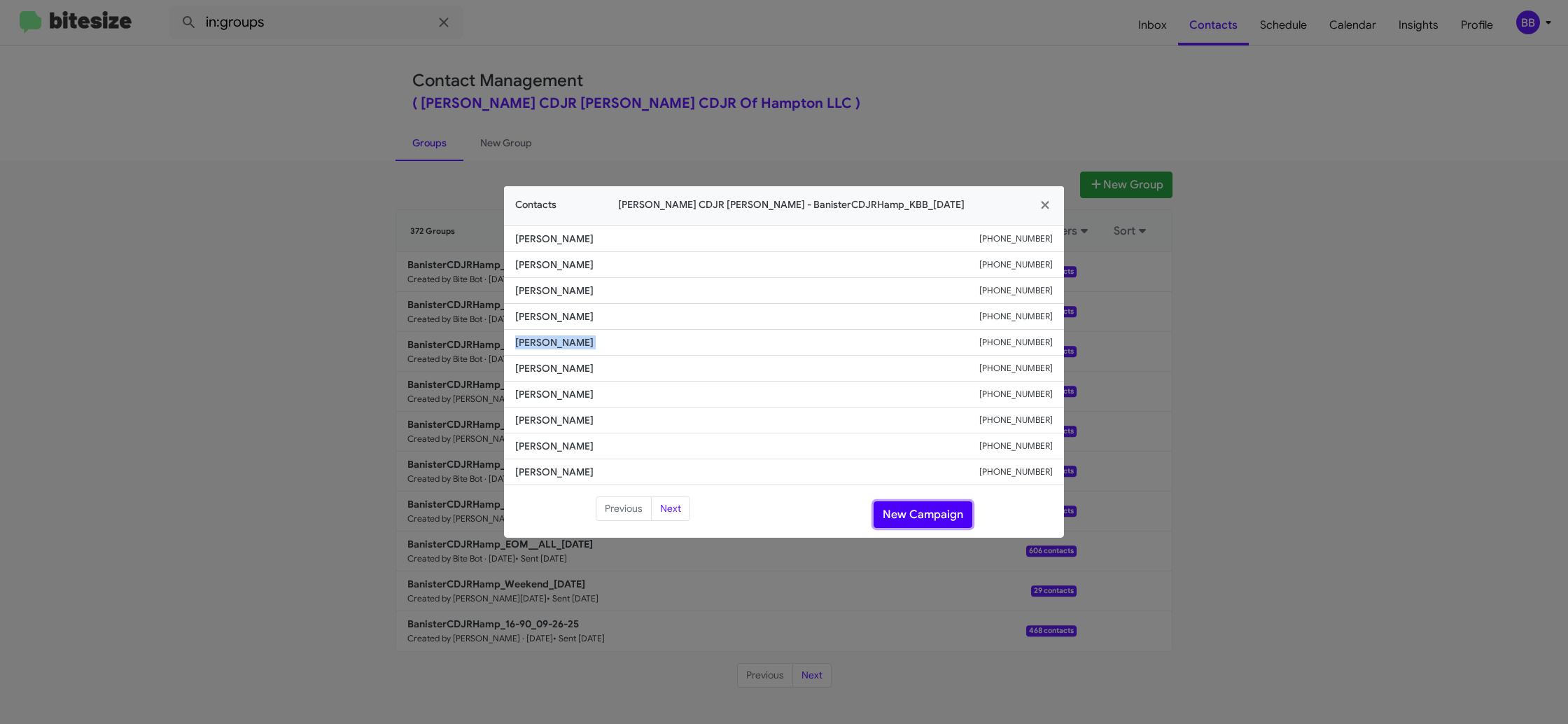
click at [929, 514] on button "New Campaign" at bounding box center [923, 514] width 99 height 27
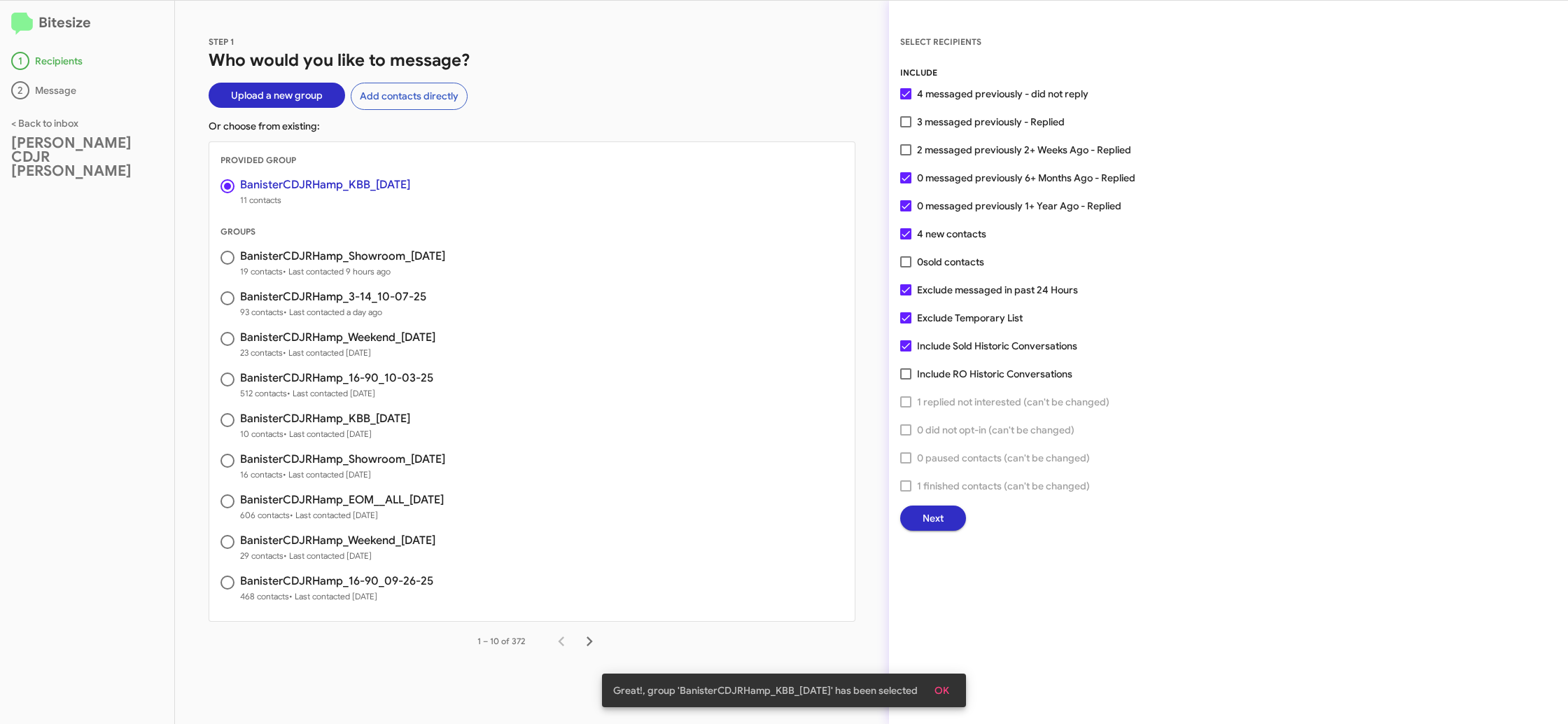
click at [942, 139] on div "INCLUDE 4 messaged previously - did not reply 3 messaged previously - Replied 2…" at bounding box center [1228, 298] width 657 height 465
click at [940, 149] on span "2 messaged previously 2+ Weeks Ago - Replied" at bounding box center [1024, 150] width 214 height 17
click at [906, 155] on input "2 messaged previously 2+ Weeks Ago - Replied" at bounding box center [905, 155] width 1 height 1
checkbox input "true"
click at [922, 522] on button "Next" at bounding box center [932, 518] width 66 height 25
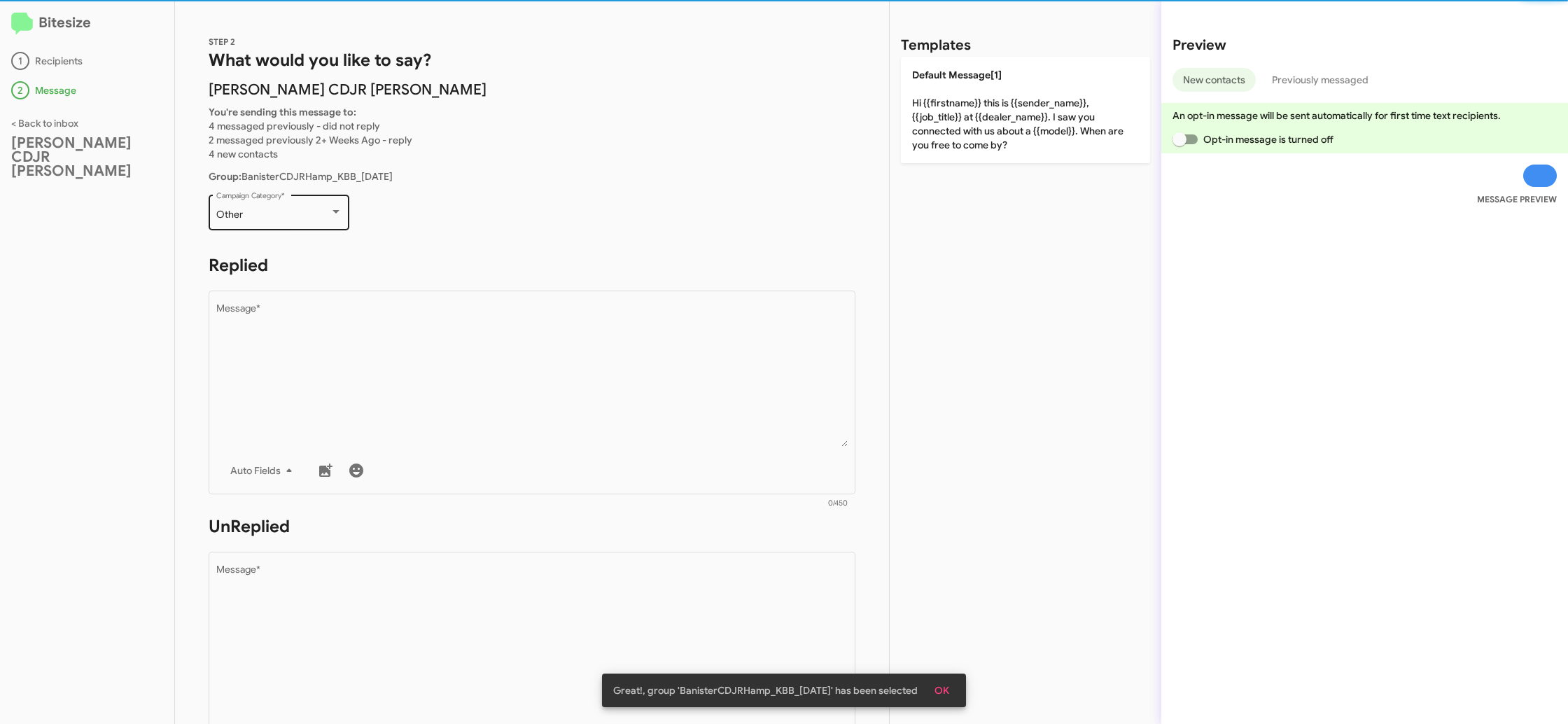
click at [304, 222] on div "Other Campaign Category *" at bounding box center [279, 211] width 126 height 39
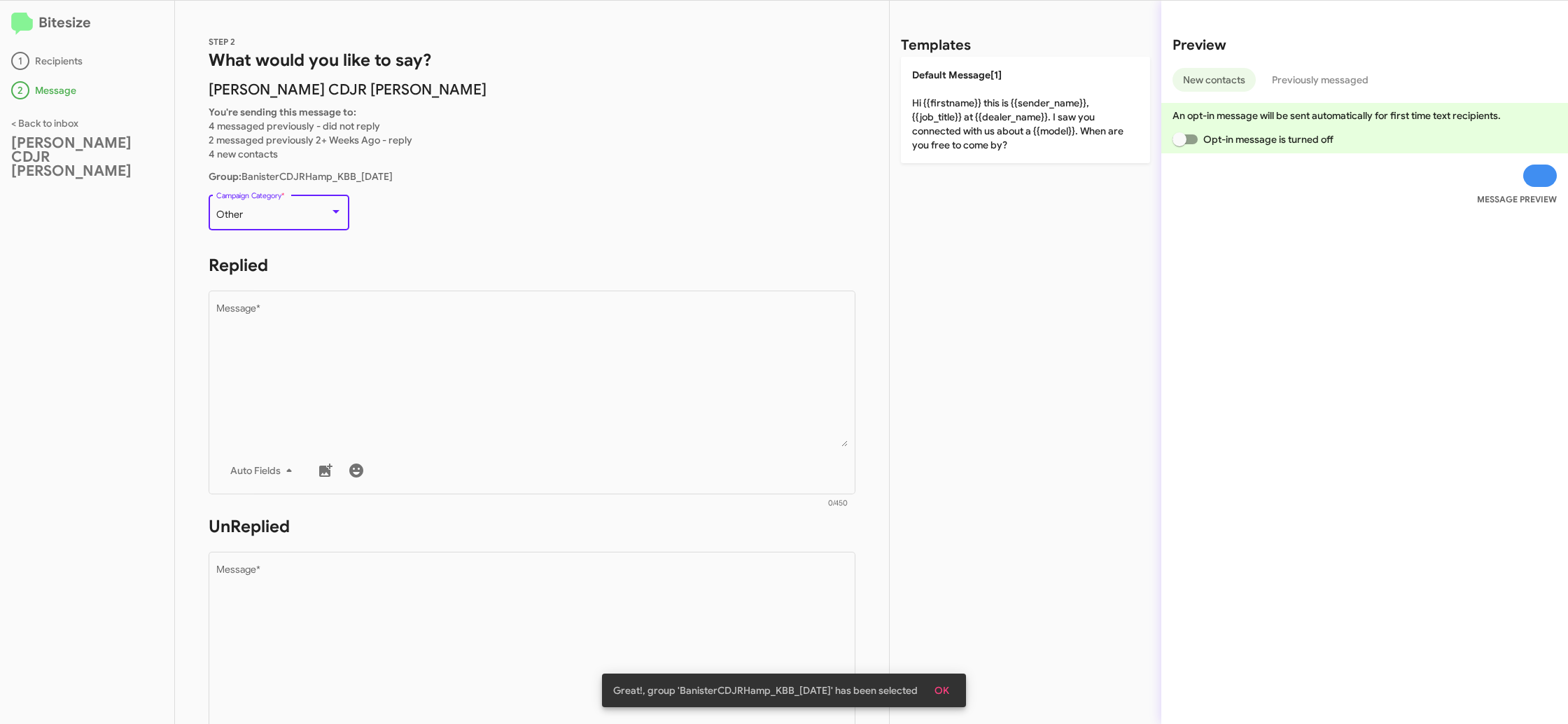
scroll to position [497, 0]
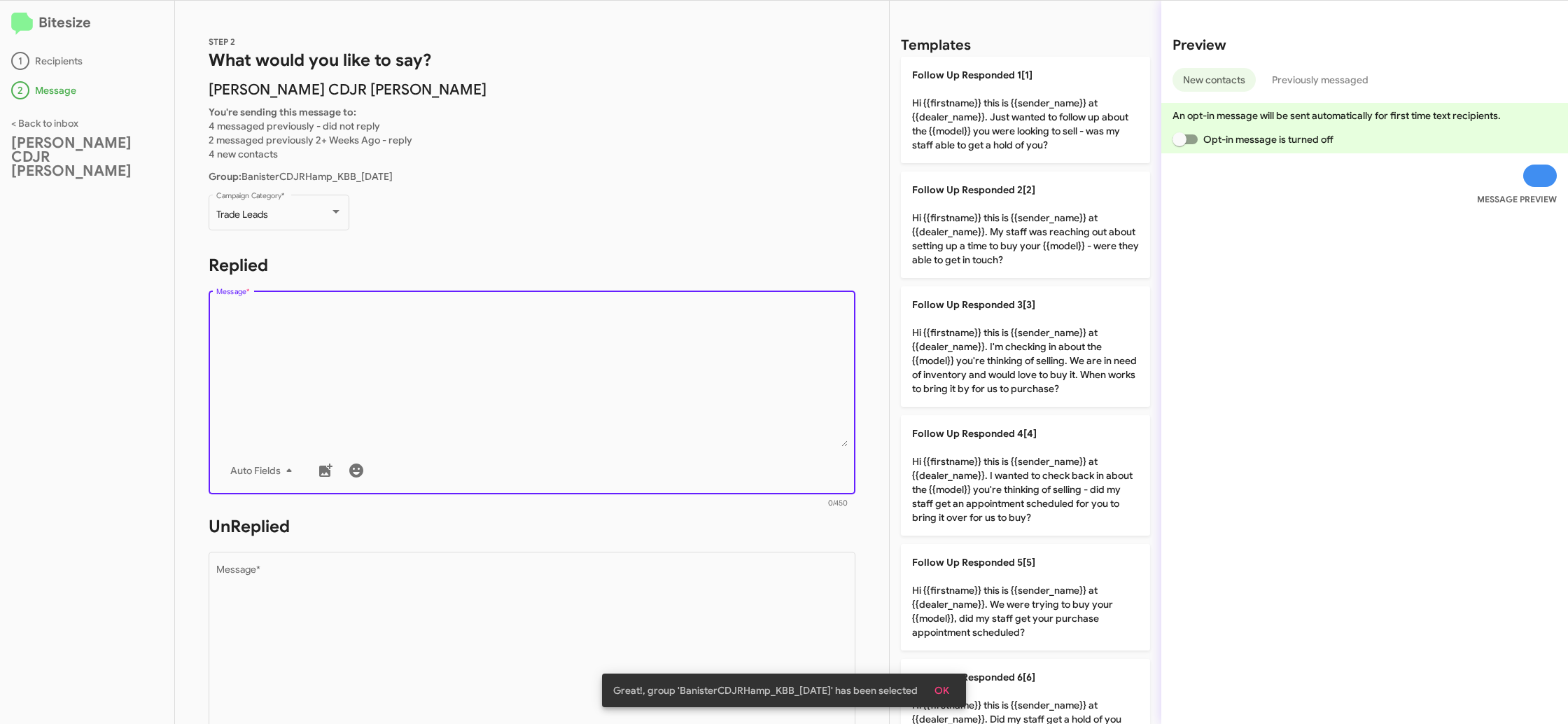
drag, startPoint x: 425, startPoint y: 326, endPoint x: 433, endPoint y: 327, distance: 8.1
click at [430, 327] on textarea "Message *" at bounding box center [532, 375] width 632 height 143
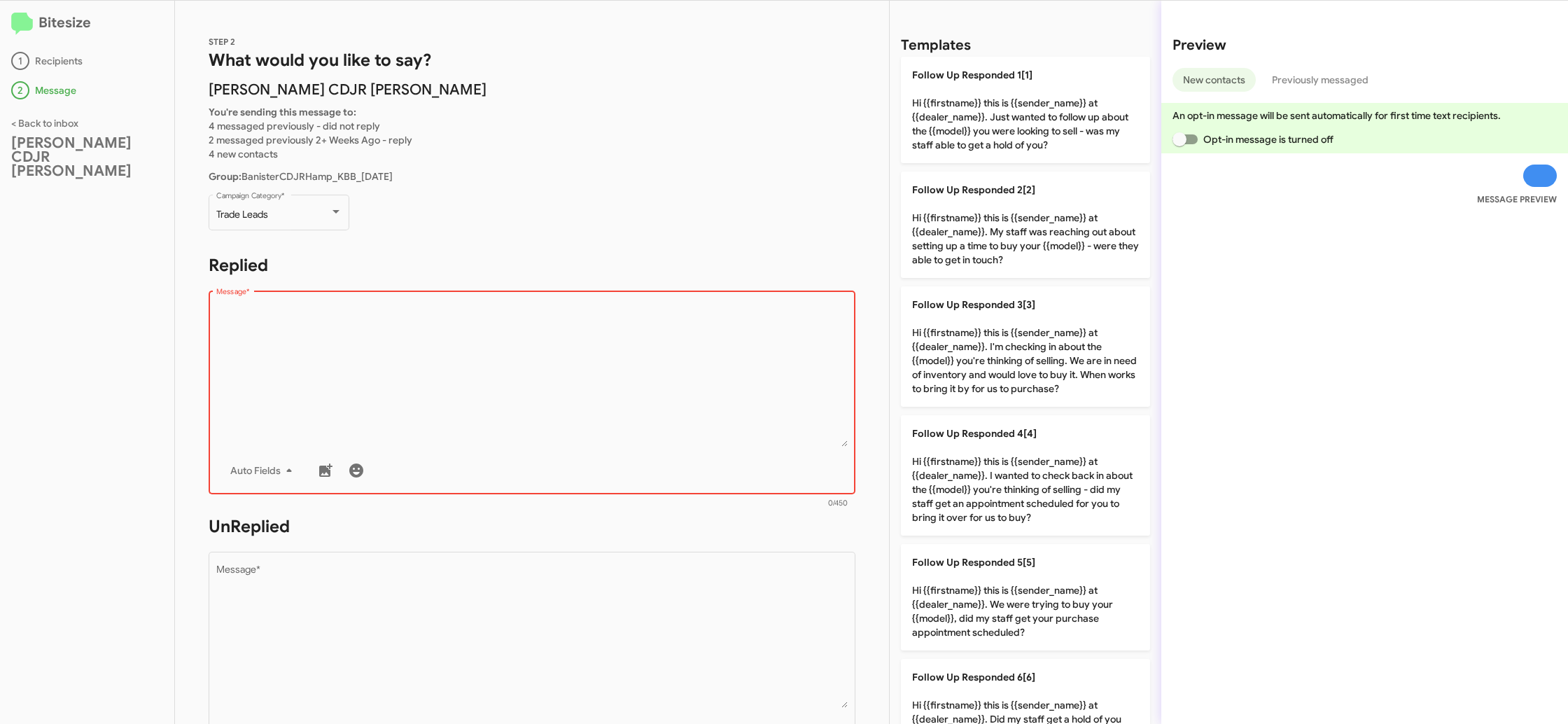
click at [588, 273] on h1 "Replied" at bounding box center [532, 265] width 647 height 23
drag, startPoint x: 589, startPoint y: 279, endPoint x: 627, endPoint y: 337, distance: 69.3
click at [590, 279] on form "Replied Drop image here to insert Auto Fields Message * 0/450" at bounding box center [532, 382] width 647 height 256
click at [627, 335] on textarea "Message *" at bounding box center [532, 375] width 632 height 143
drag, startPoint x: 628, startPoint y: 334, endPoint x: 649, endPoint y: 331, distance: 21.2
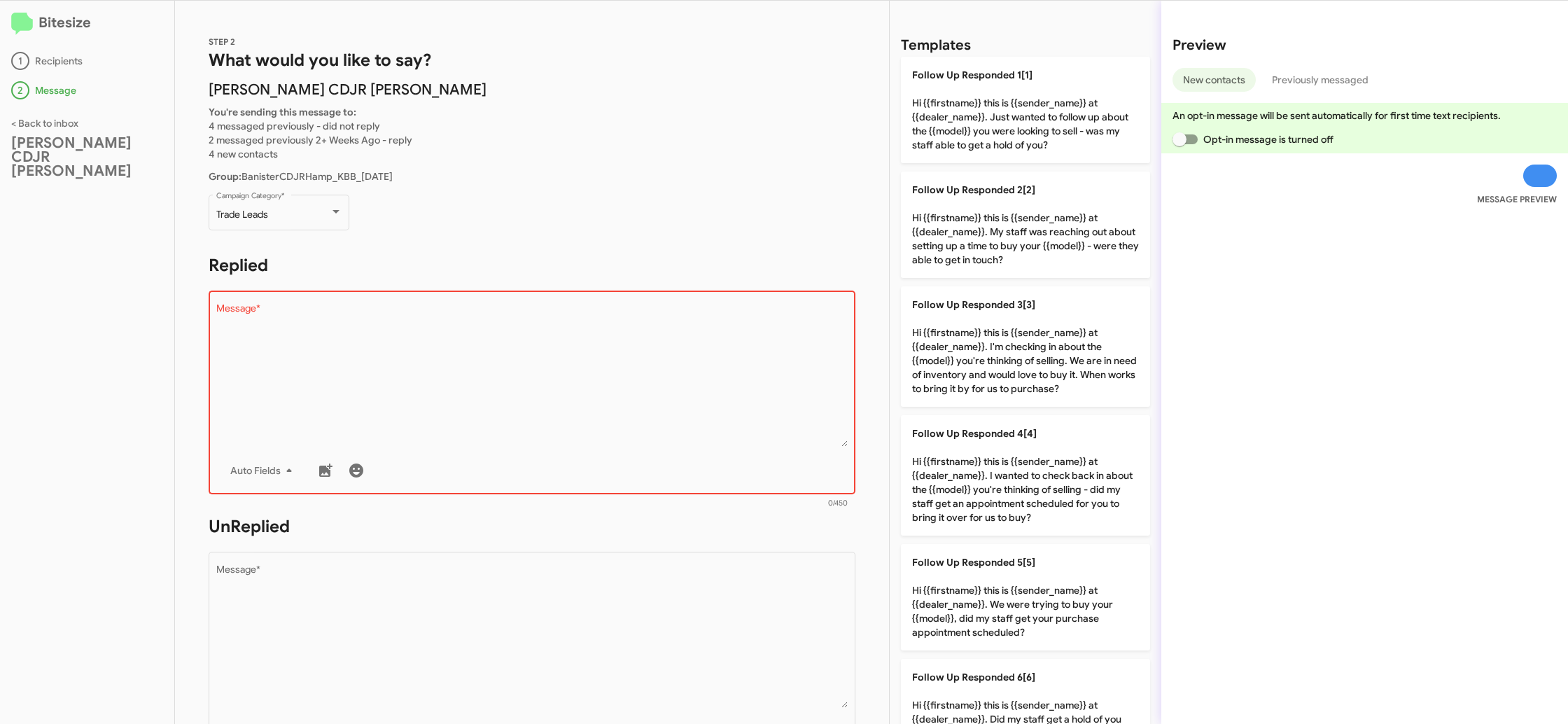
click at [636, 332] on textarea "Message *" at bounding box center [532, 375] width 632 height 143
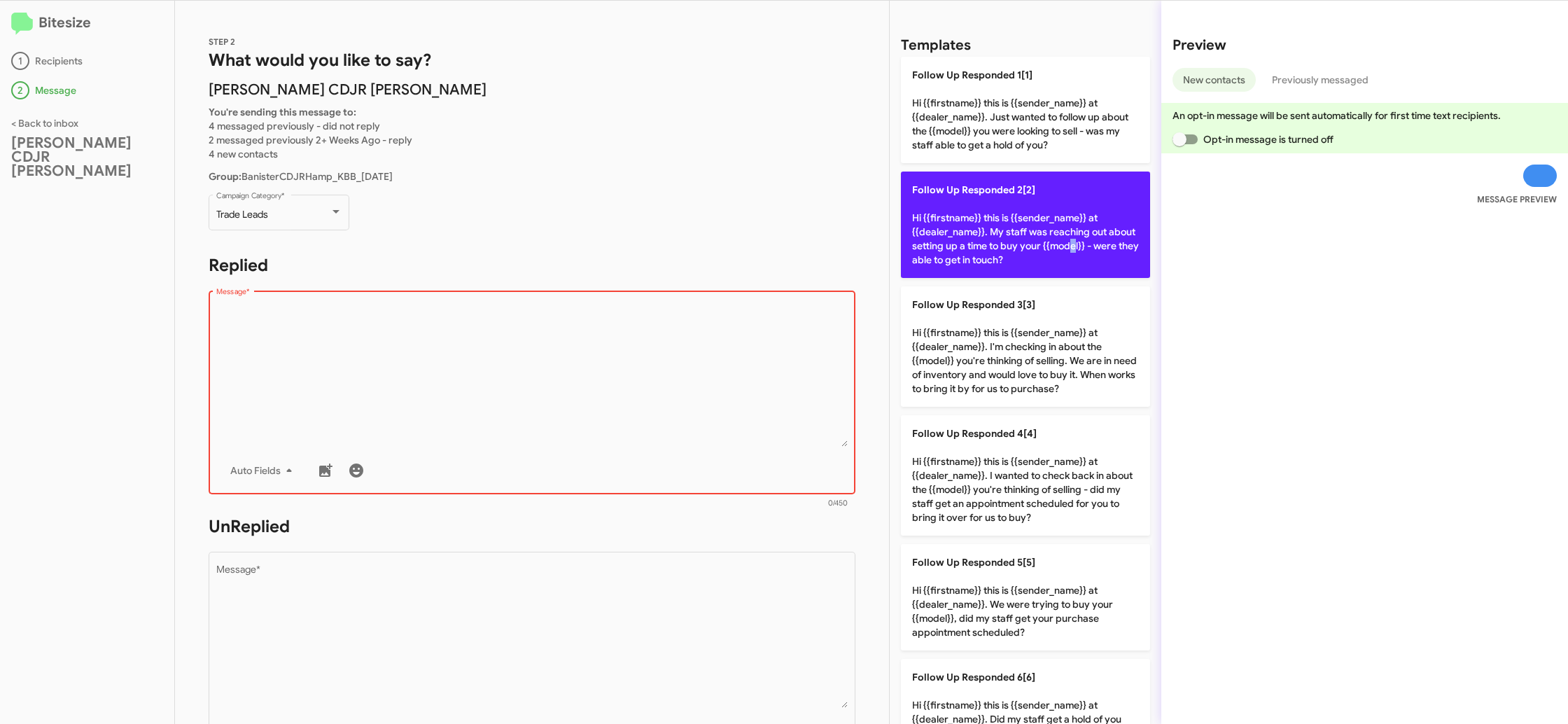
drag, startPoint x: 1065, startPoint y: 240, endPoint x: 912, endPoint y: 263, distance: 154.7
click at [1052, 239] on p "Follow Up Responded 2[2] Hi {{firstname}} this is {{sender_name}} at {{dealer_n…" at bounding box center [1025, 225] width 249 height 107
type textarea "Hi {{firstname}} this is {{sender_name}} at {{dealer_name}}. My staff was reach…"
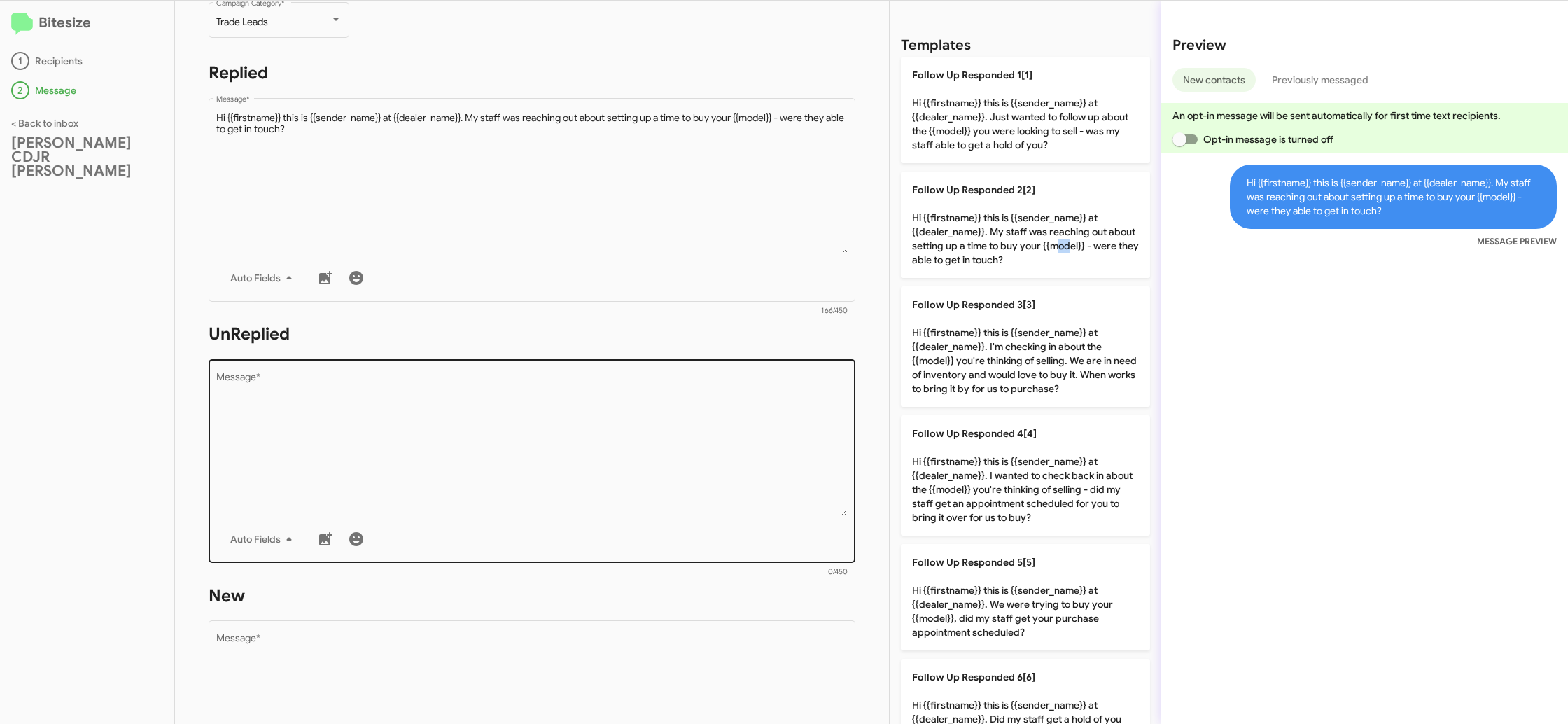
scroll to position [256, 0]
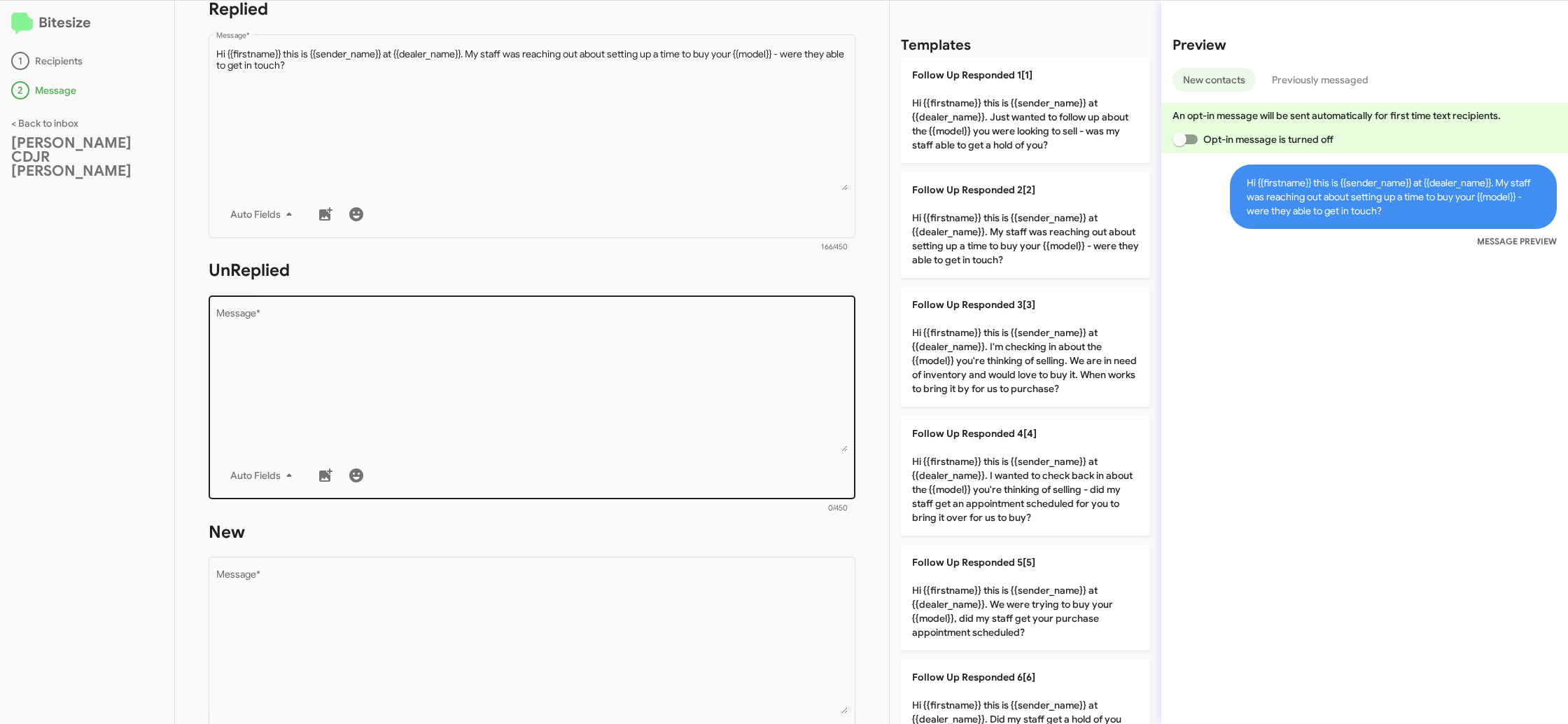
click at [633, 478] on div "Auto Fields" at bounding box center [532, 475] width 632 height 28
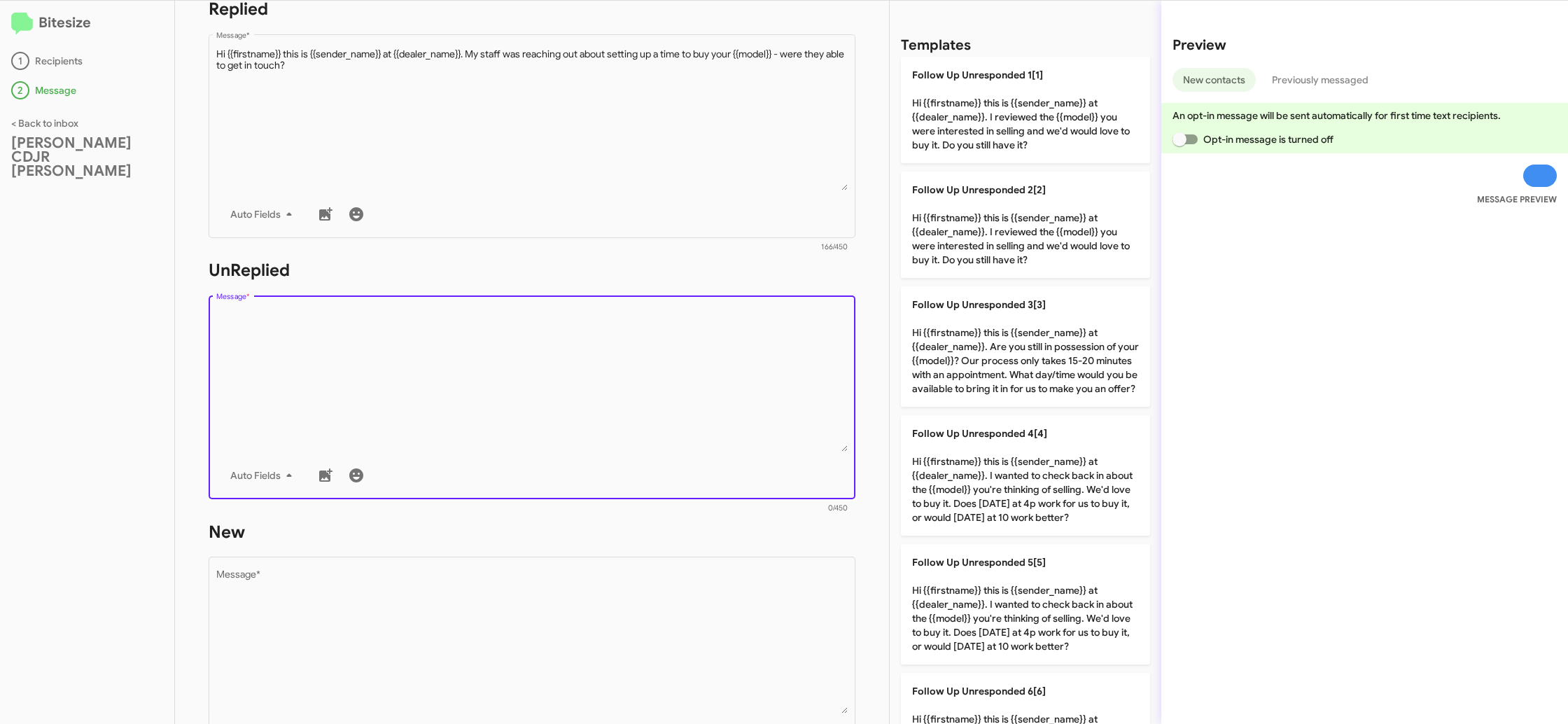
click at [685, 430] on textarea "Message *" at bounding box center [532, 380] width 632 height 143
drag, startPoint x: 691, startPoint y: 426, endPoint x: 967, endPoint y: 285, distance: 309.9
click at [716, 408] on textarea "Message *" at bounding box center [532, 380] width 632 height 143
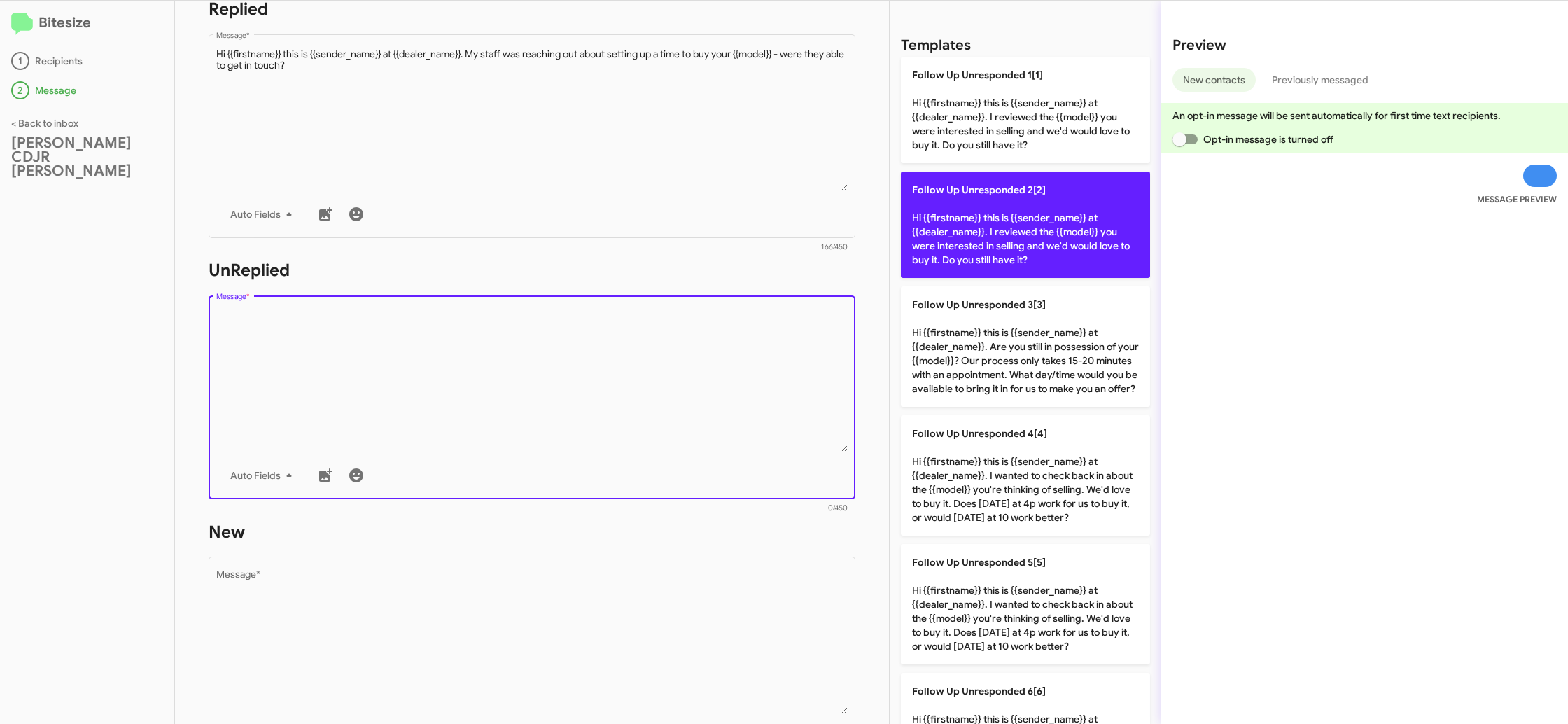
click at [991, 273] on p "Follow Up Unresponded 2[2] Hi {{firstname}} this is {{sender_name}} at {{dealer…" at bounding box center [1025, 225] width 249 height 107
type textarea "Hi {{firstname}} this is {{sender_name}} at {{dealer_name}}. I reviewed the {{m…"
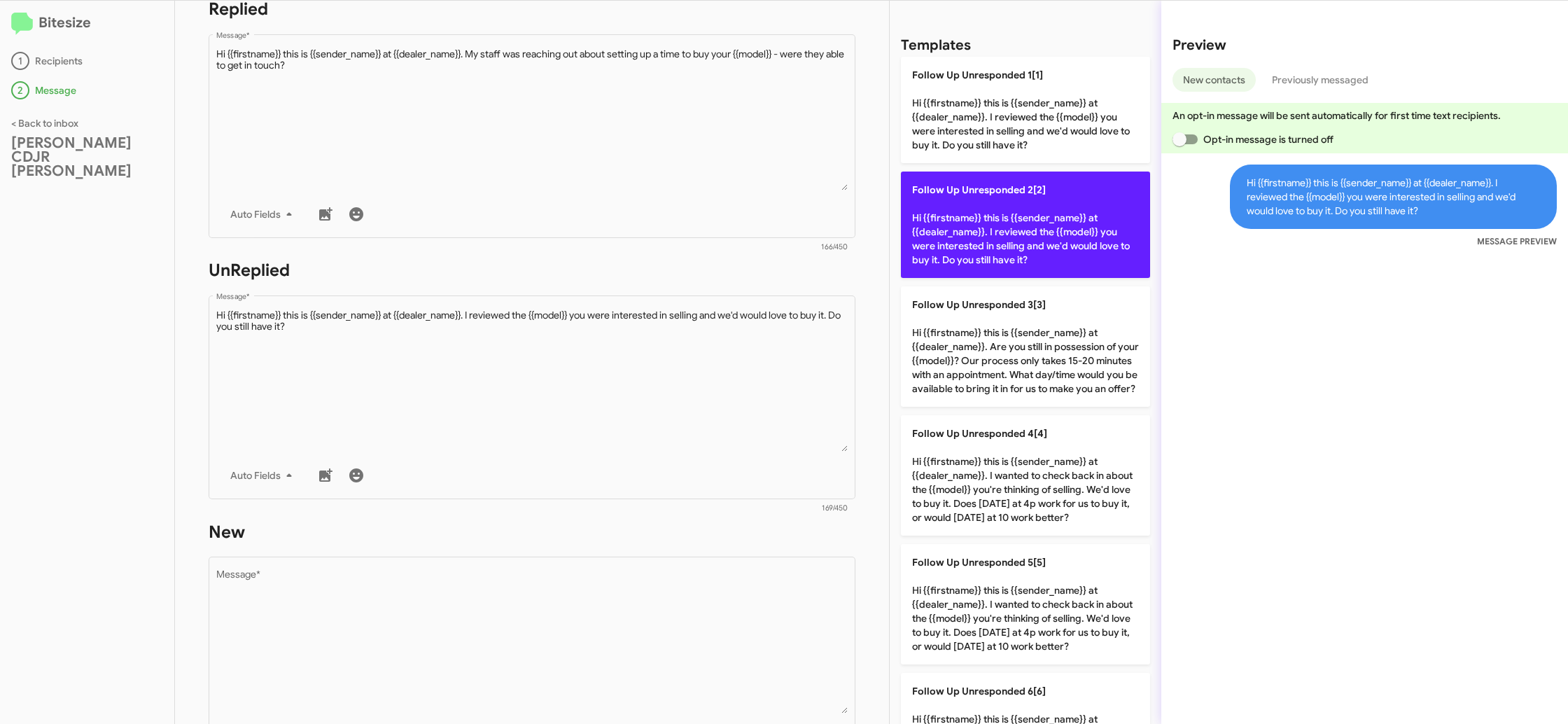
click at [971, 247] on p "Follow Up Unresponded 2[2] Hi {{firstname}} this is {{sender_name}} at {{dealer…" at bounding box center [1025, 225] width 249 height 107
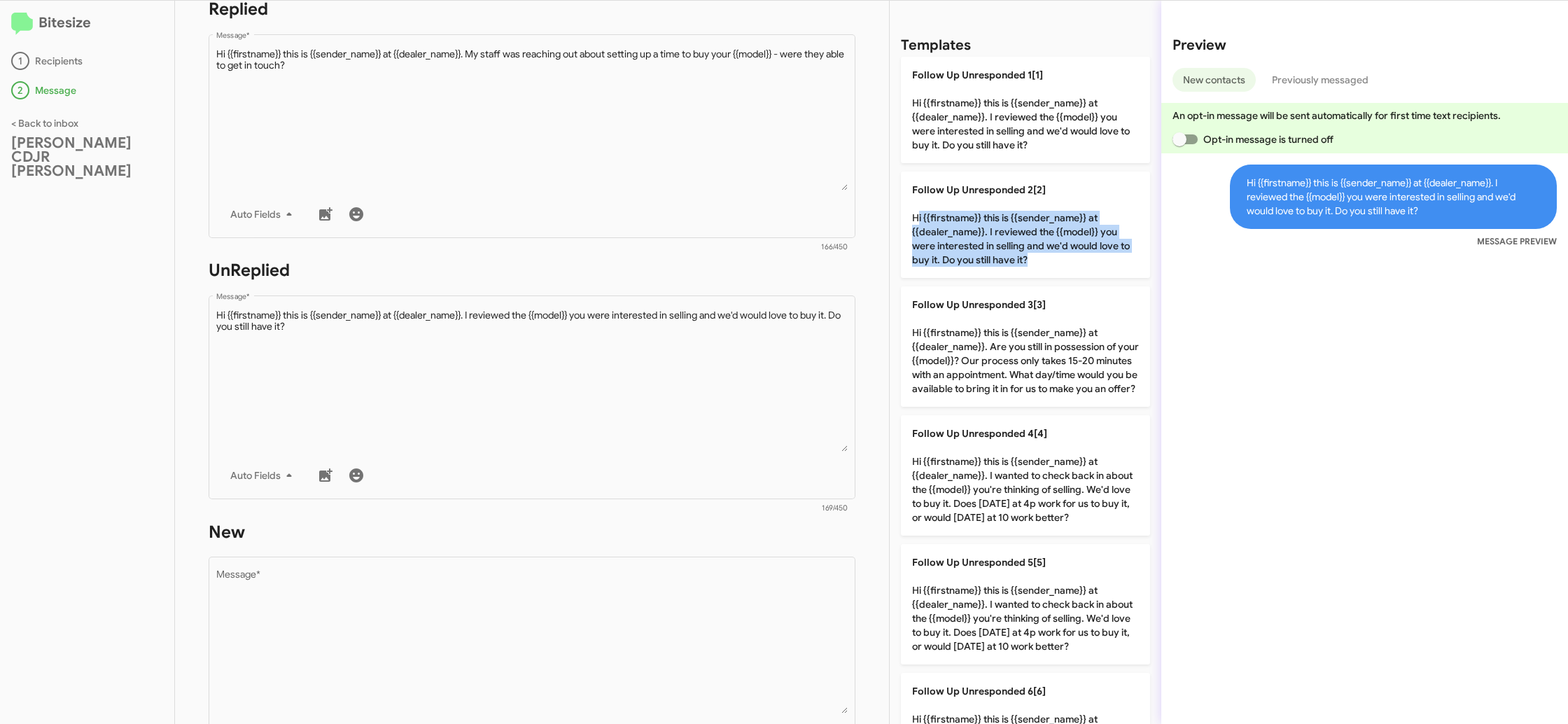
drag, startPoint x: 971, startPoint y: 247, endPoint x: 891, endPoint y: 272, distance: 83.8
click at [970, 247] on p "Follow Up Unresponded 2[2] Hi {{firstname}} this is {{sender_name}} at {{dealer…" at bounding box center [1025, 225] width 249 height 107
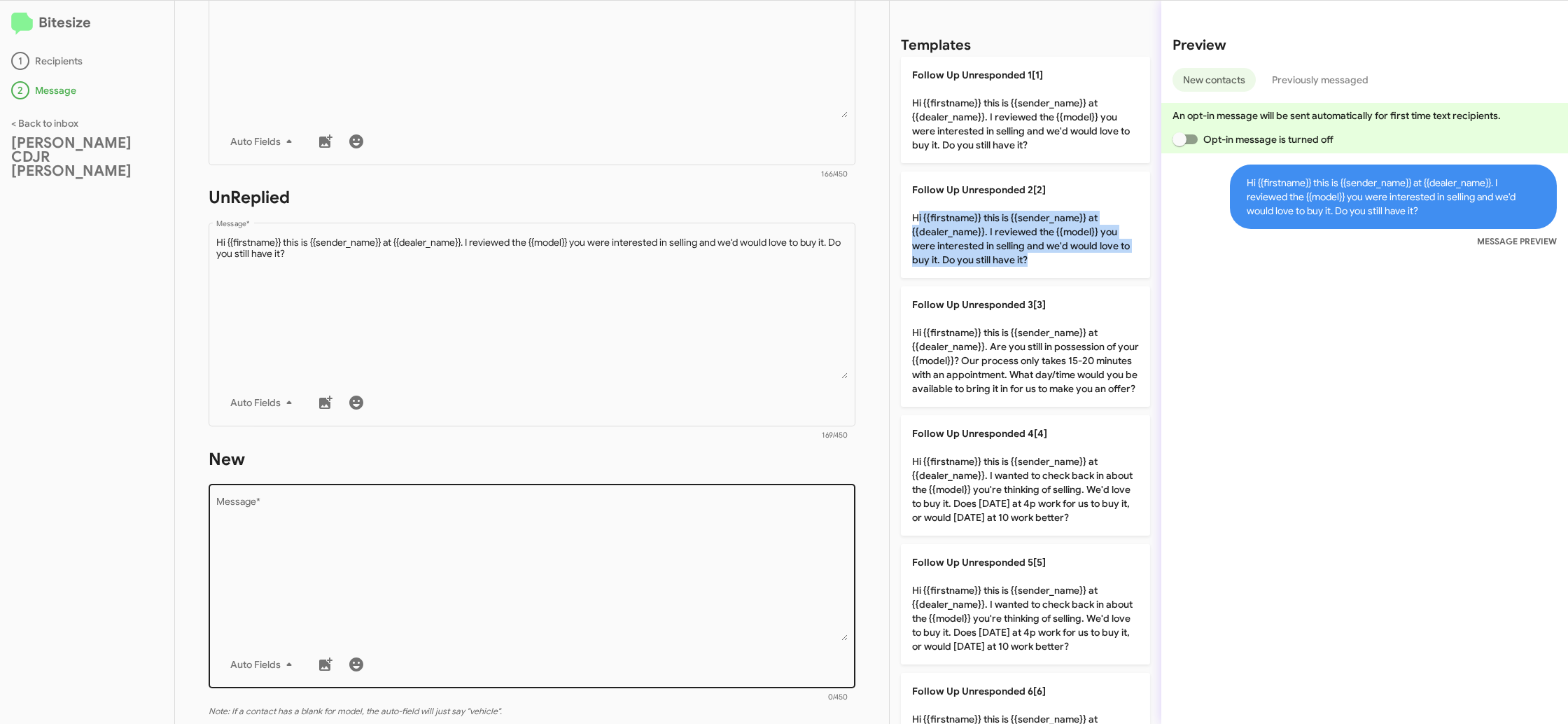
scroll to position [354, 0]
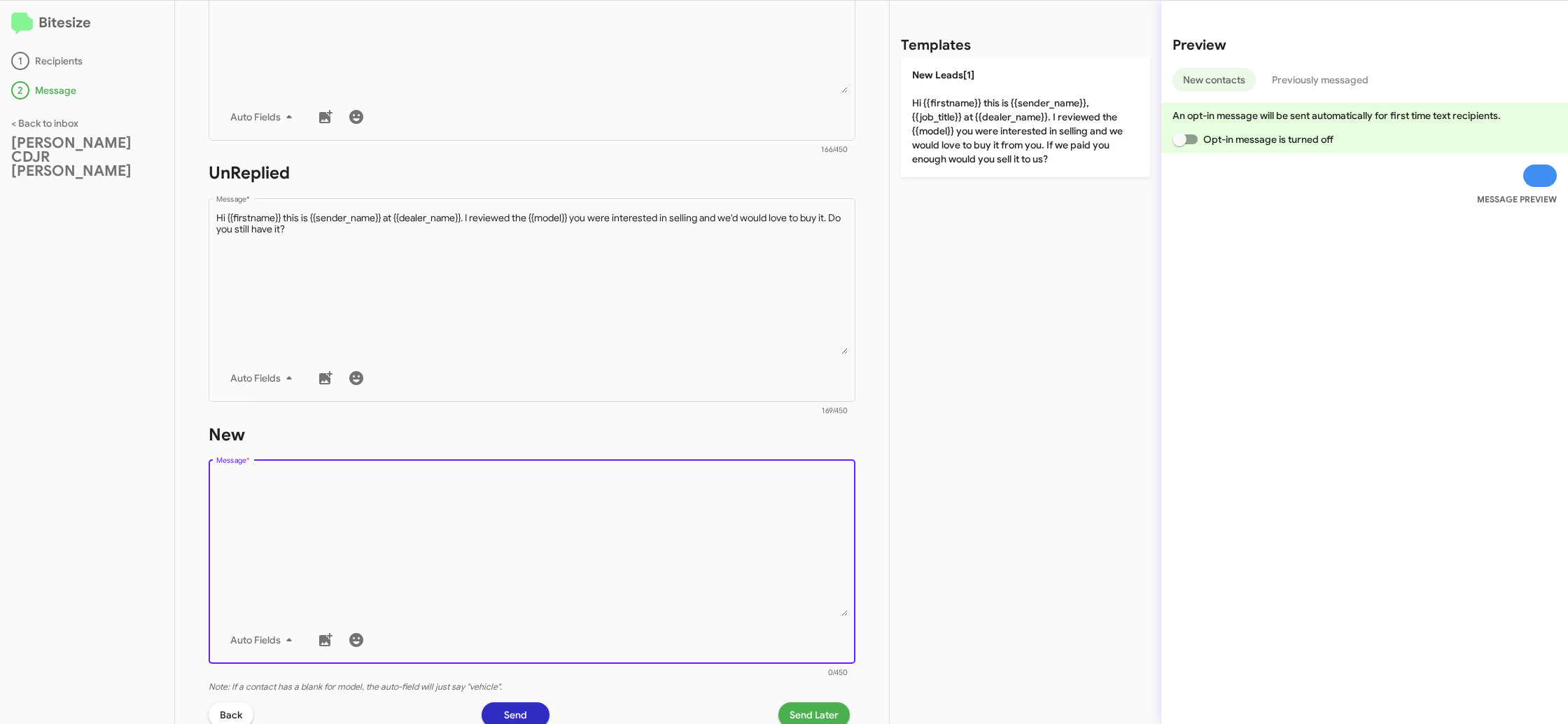
click at [687, 517] on textarea "Message *" at bounding box center [532, 544] width 632 height 143
drag, startPoint x: 707, startPoint y: 470, endPoint x: 950, endPoint y: 117, distance: 428.6
click at [708, 468] on div "Drop image here to insert Auto Fields Message *" at bounding box center [532, 560] width 632 height 206
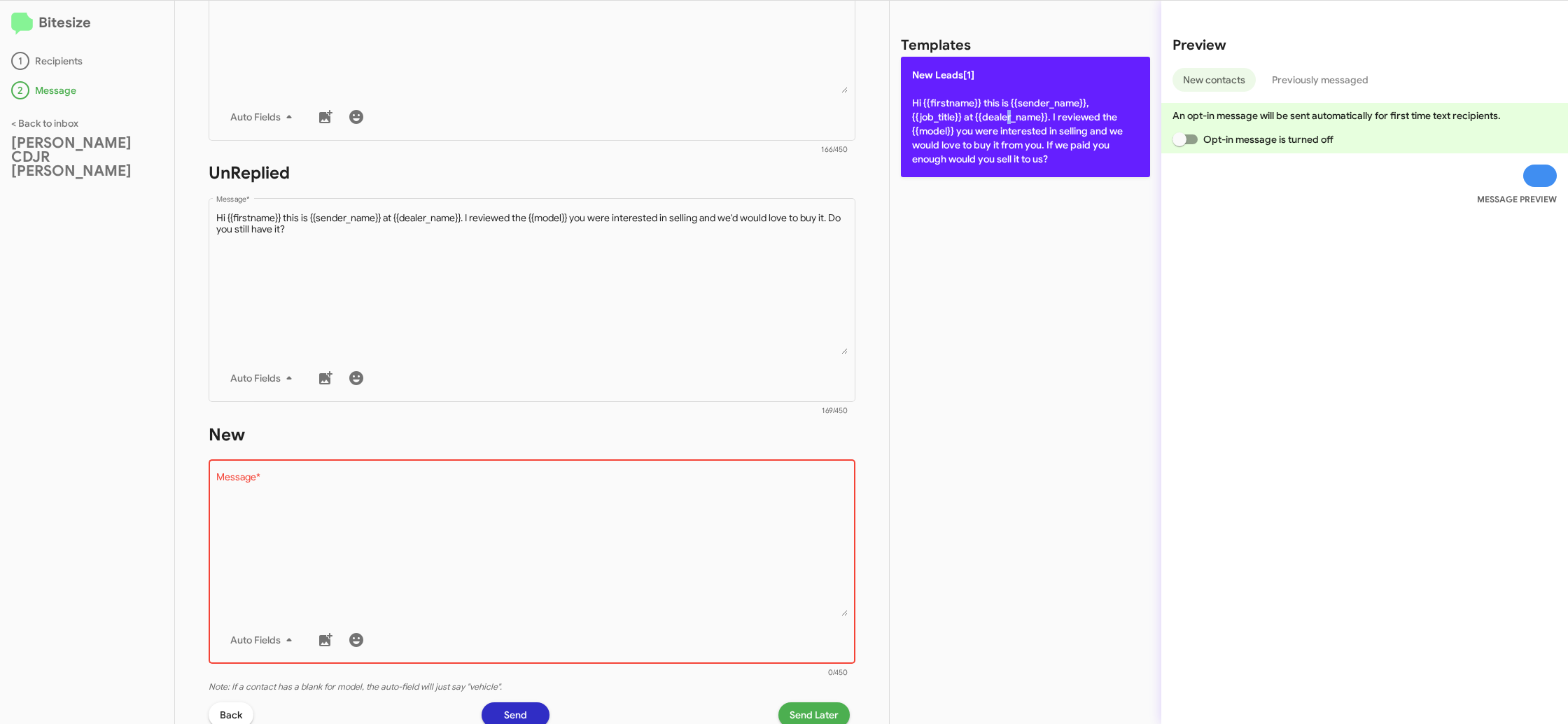
drag, startPoint x: 952, startPoint y: 121, endPoint x: 672, endPoint y: 393, distance: 390.4
click at [953, 122] on p "New Leads[1] Hi {{firstname}} this is {{sender_name}}, {{job_title}} at {{deale…" at bounding box center [1025, 116] width 249 height 121
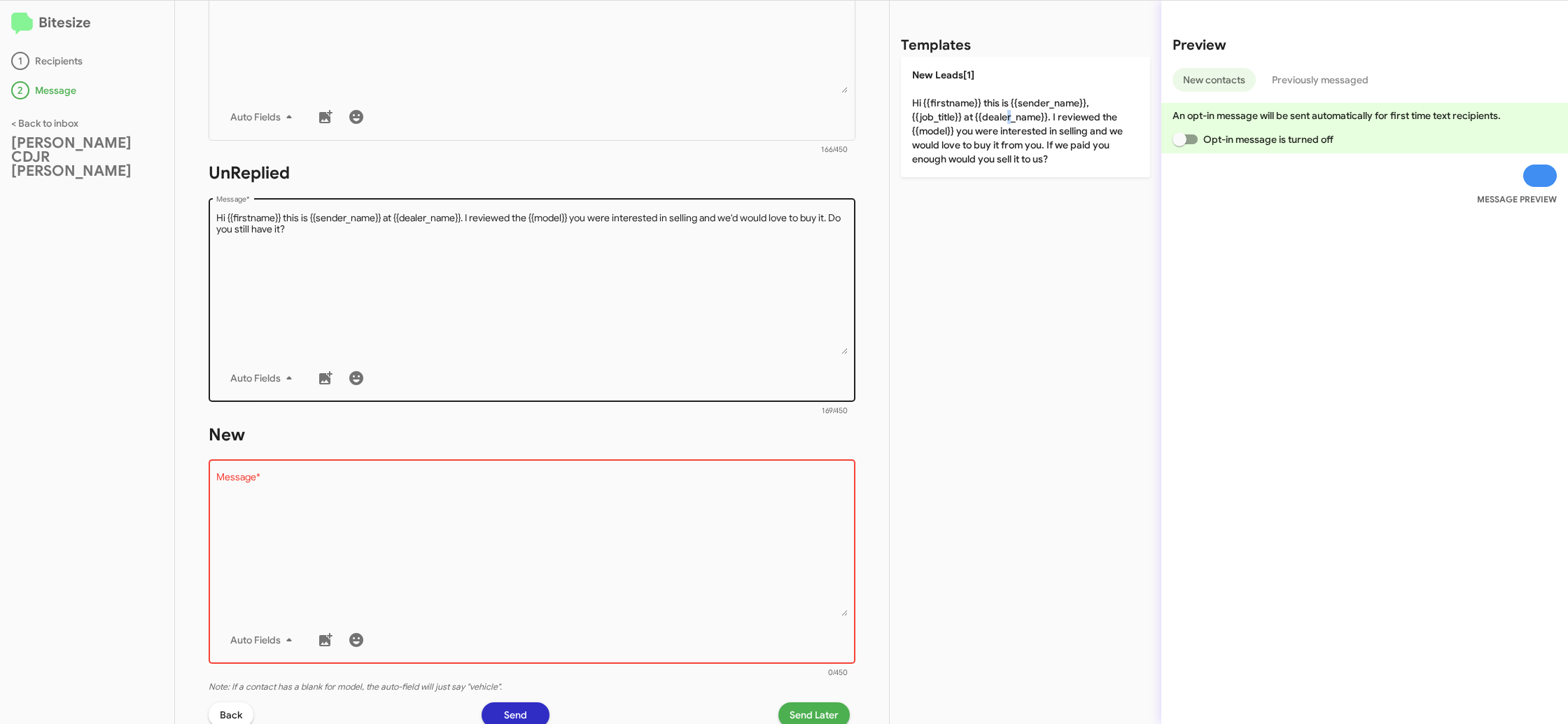
type textarea "Hi {{firstname}} this is {{sender_name}}, {{job_title}} at {{dealer_name}}. I r…"
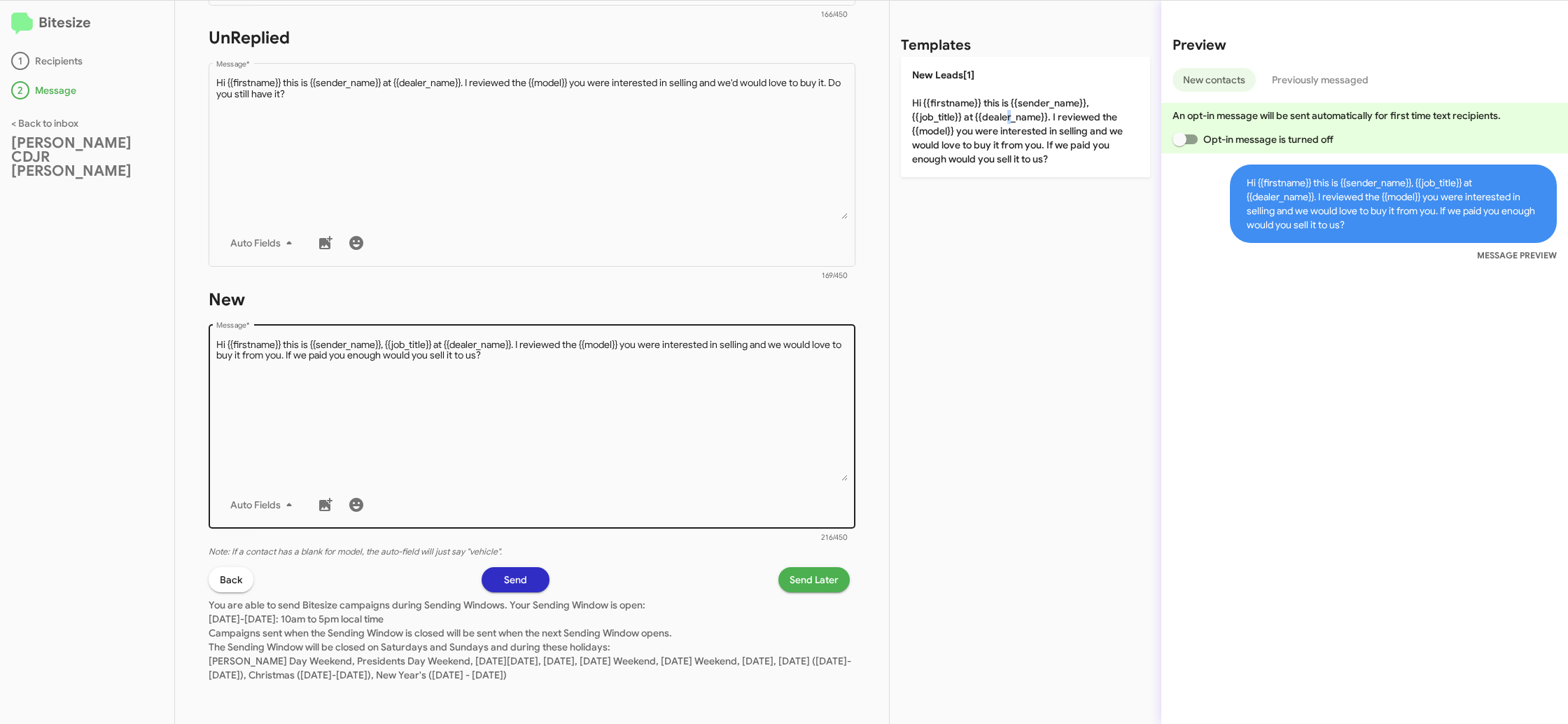
scroll to position [489, 0]
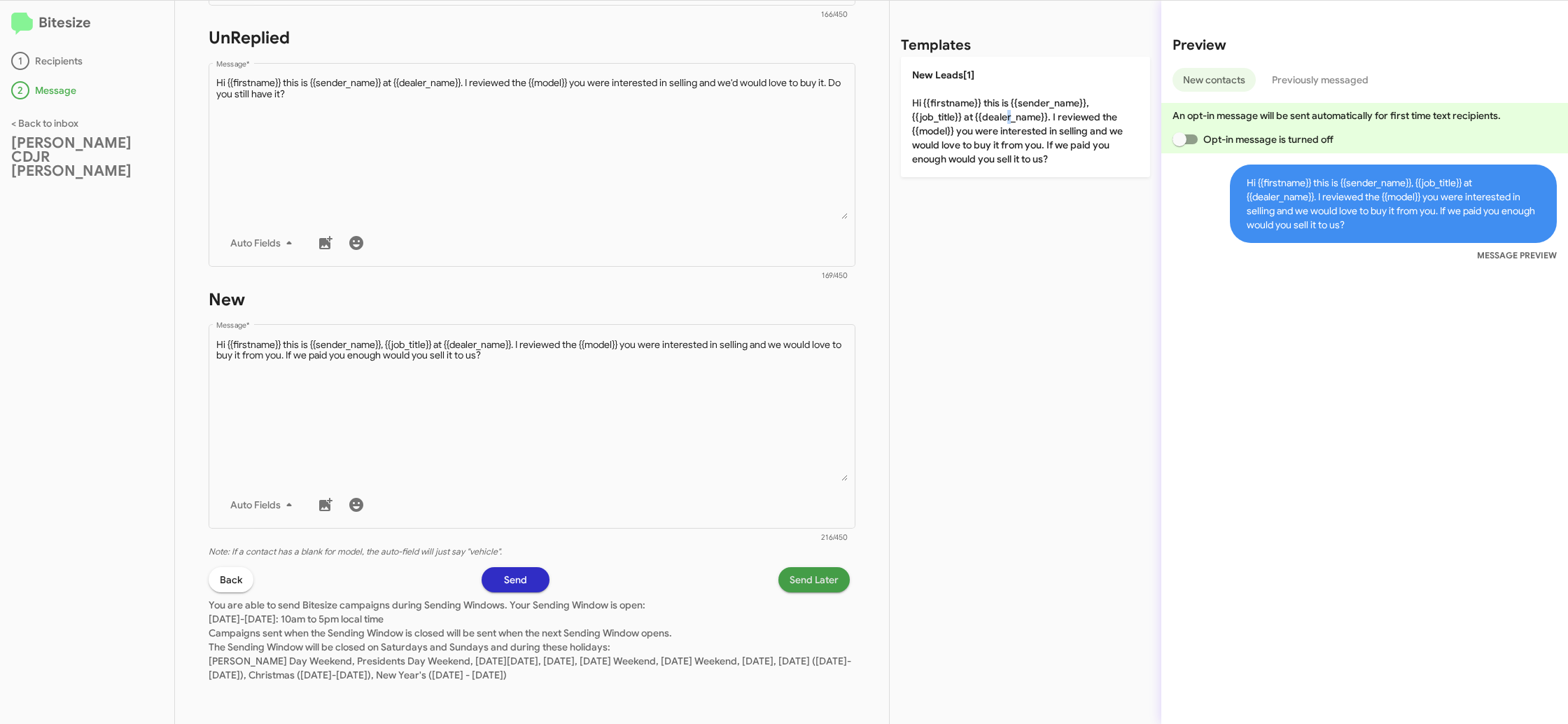
click at [806, 582] on span "Send Later" at bounding box center [814, 579] width 49 height 25
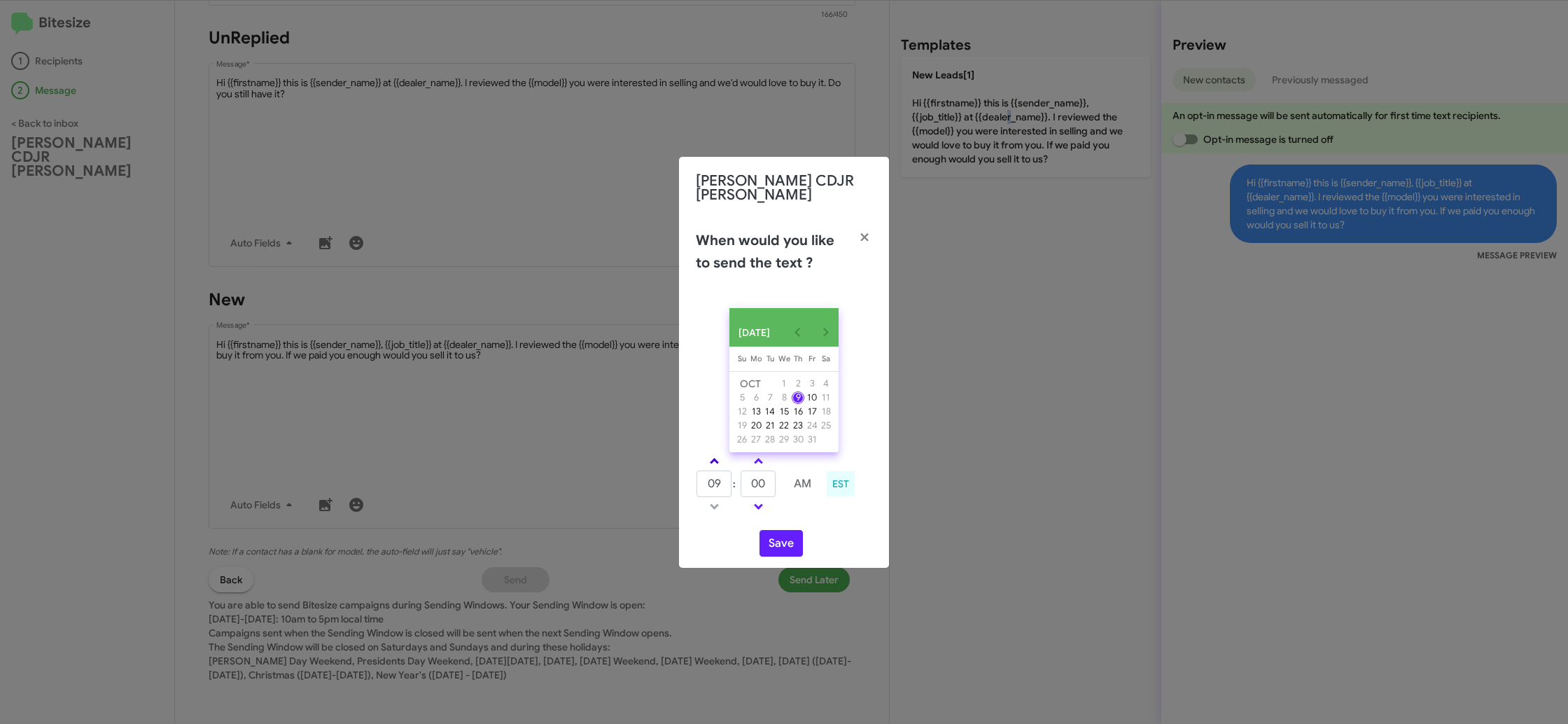
click at [716, 459] on span at bounding box center [714, 462] width 9 height 9
type input "10"
click at [764, 457] on link at bounding box center [759, 461] width 24 height 16
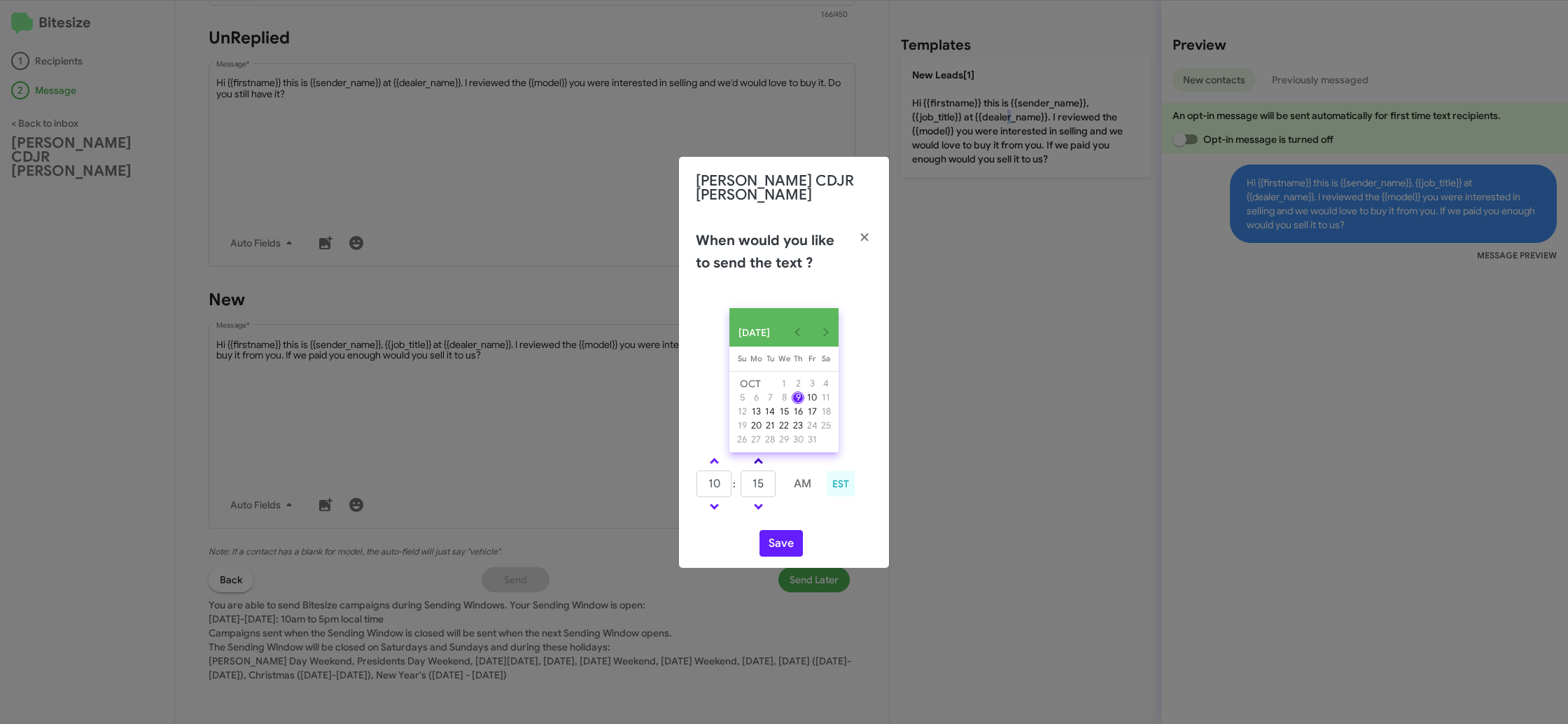
click at [764, 458] on link at bounding box center [759, 461] width 24 height 16
click at [769, 459] on link at bounding box center [759, 461] width 24 height 16
type input "25"
click at [792, 539] on button "Save" at bounding box center [781, 543] width 44 height 27
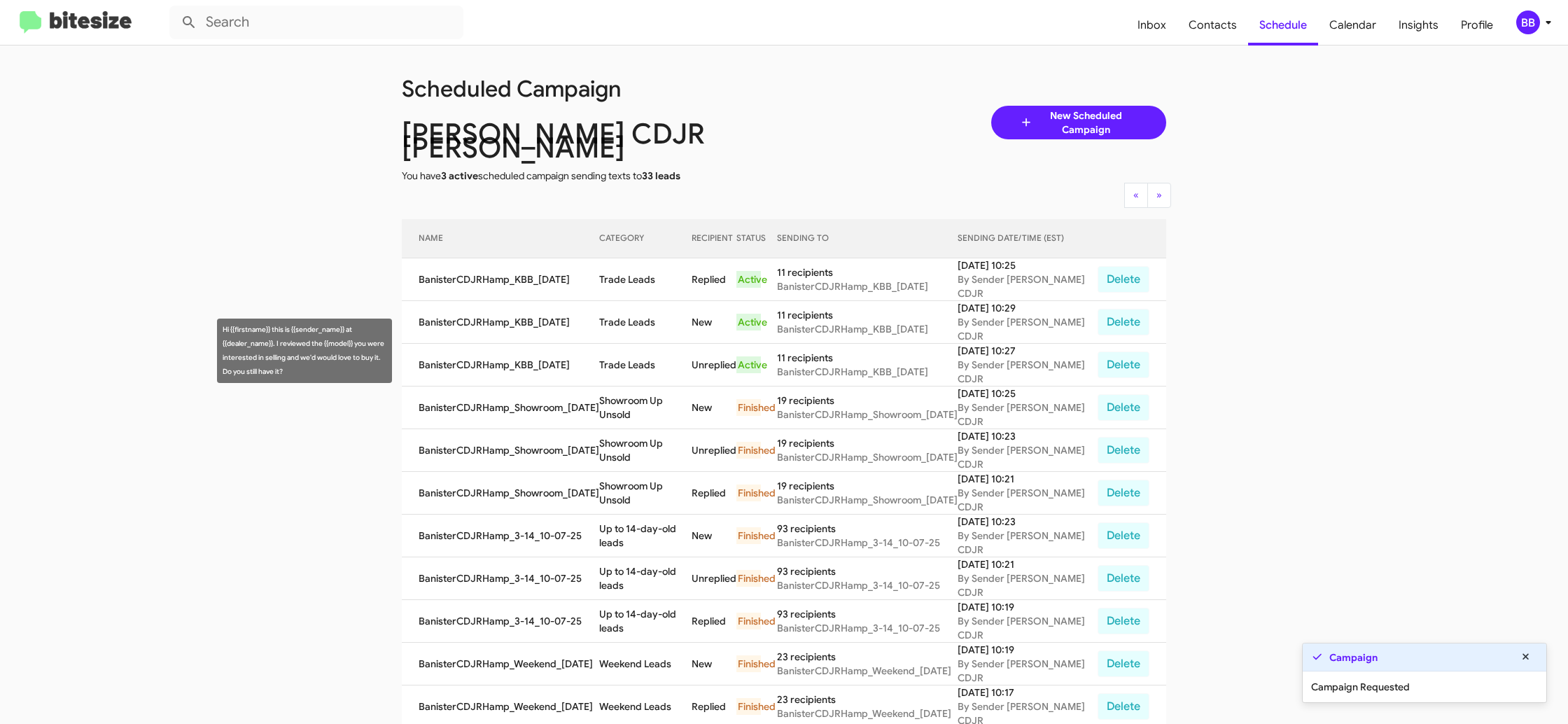
click at [629, 344] on td "Trade Leads" at bounding box center [645, 365] width 92 height 43
copy td "Trade Leads"
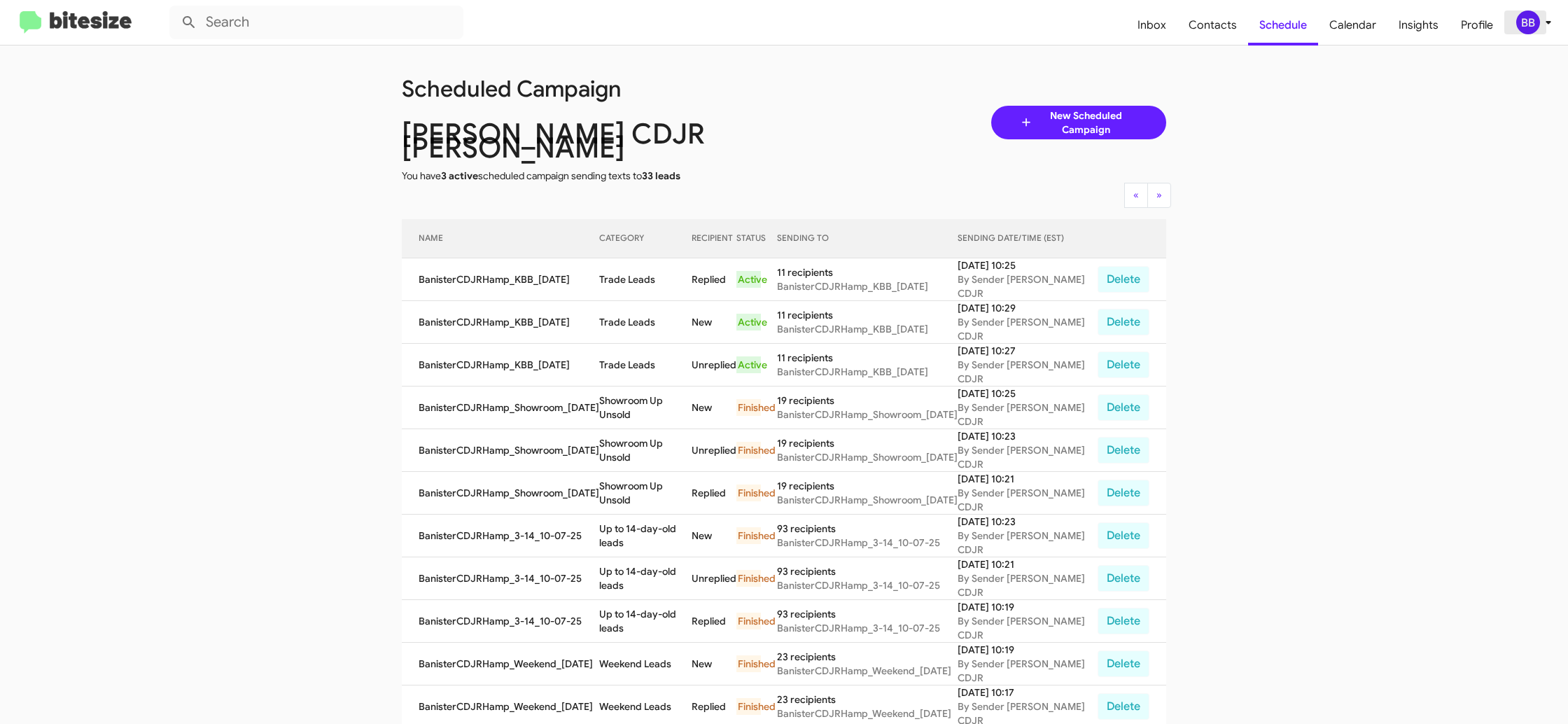
click at [1535, 17] on div "BB" at bounding box center [1528, 22] width 23 height 23
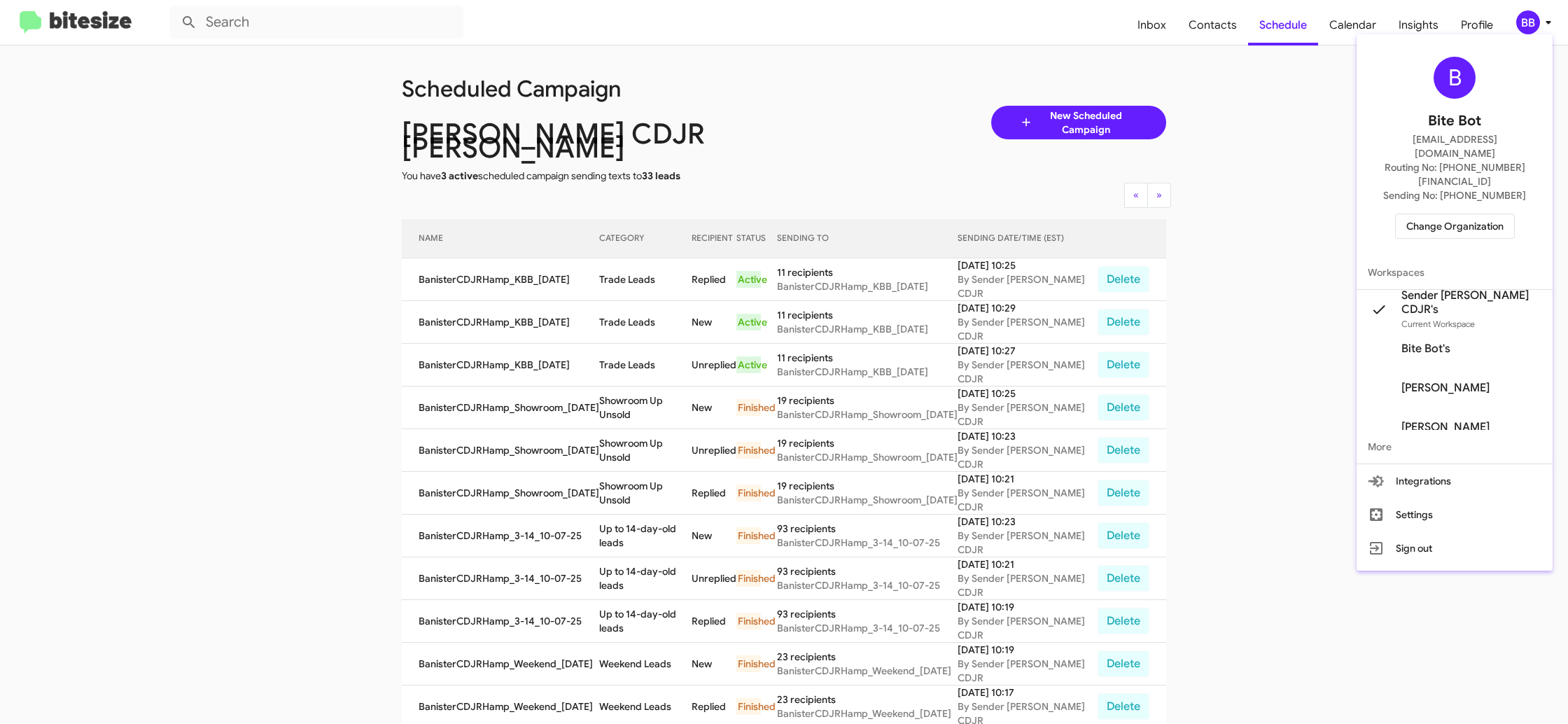
click at [1431, 214] on span "Change Organization" at bounding box center [1455, 226] width 97 height 23
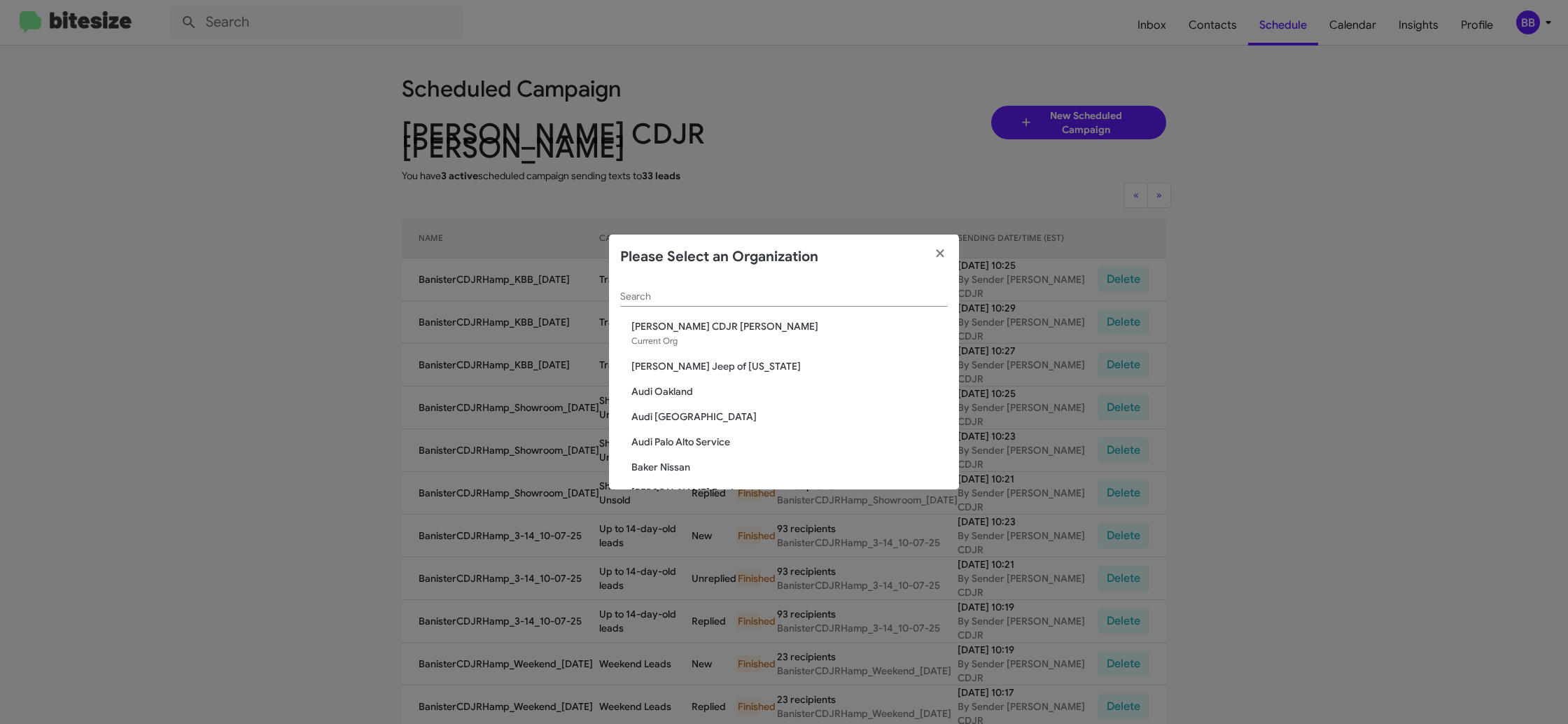
click at [670, 290] on div "Search" at bounding box center [784, 293] width 328 height 28
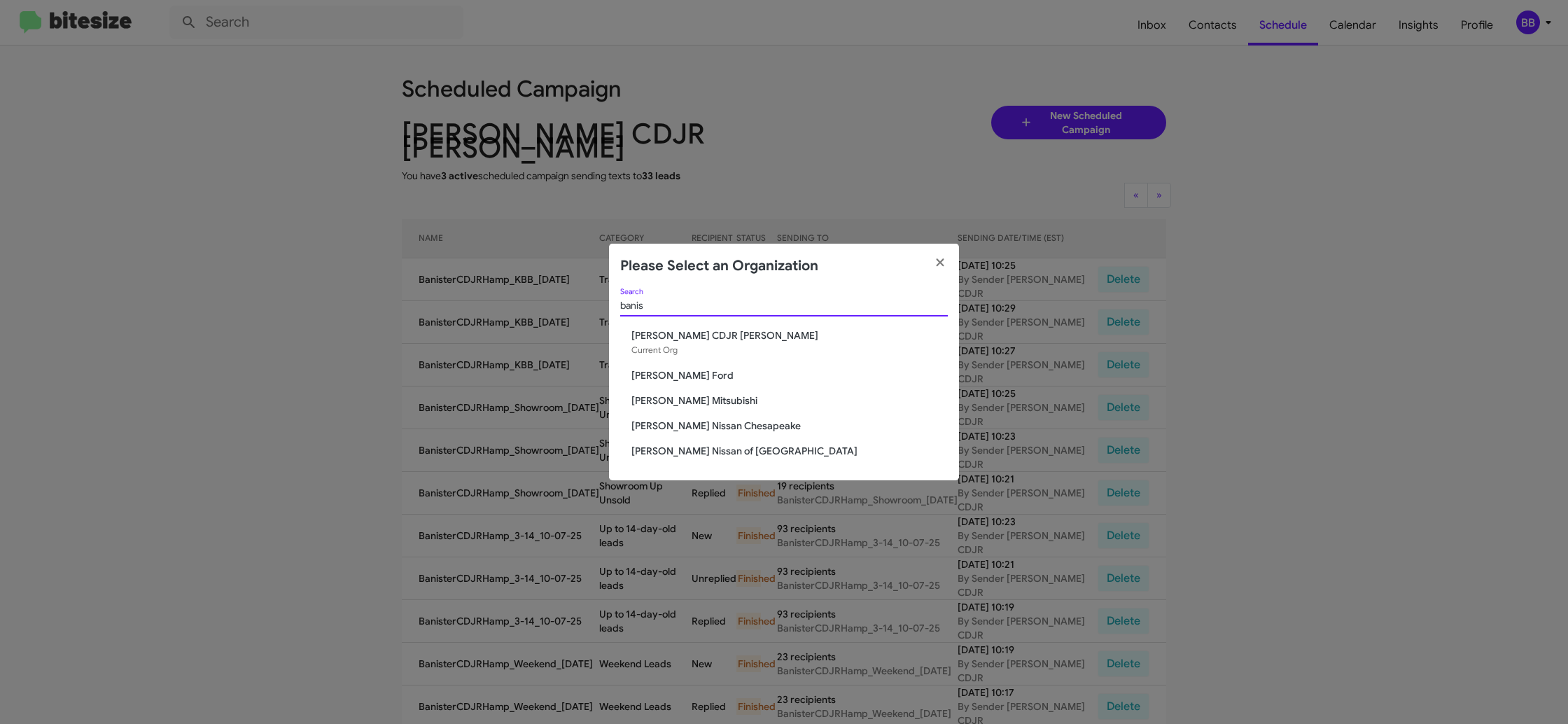
type input "banis"
click at [656, 377] on span "Banister Ford" at bounding box center [789, 375] width 316 height 14
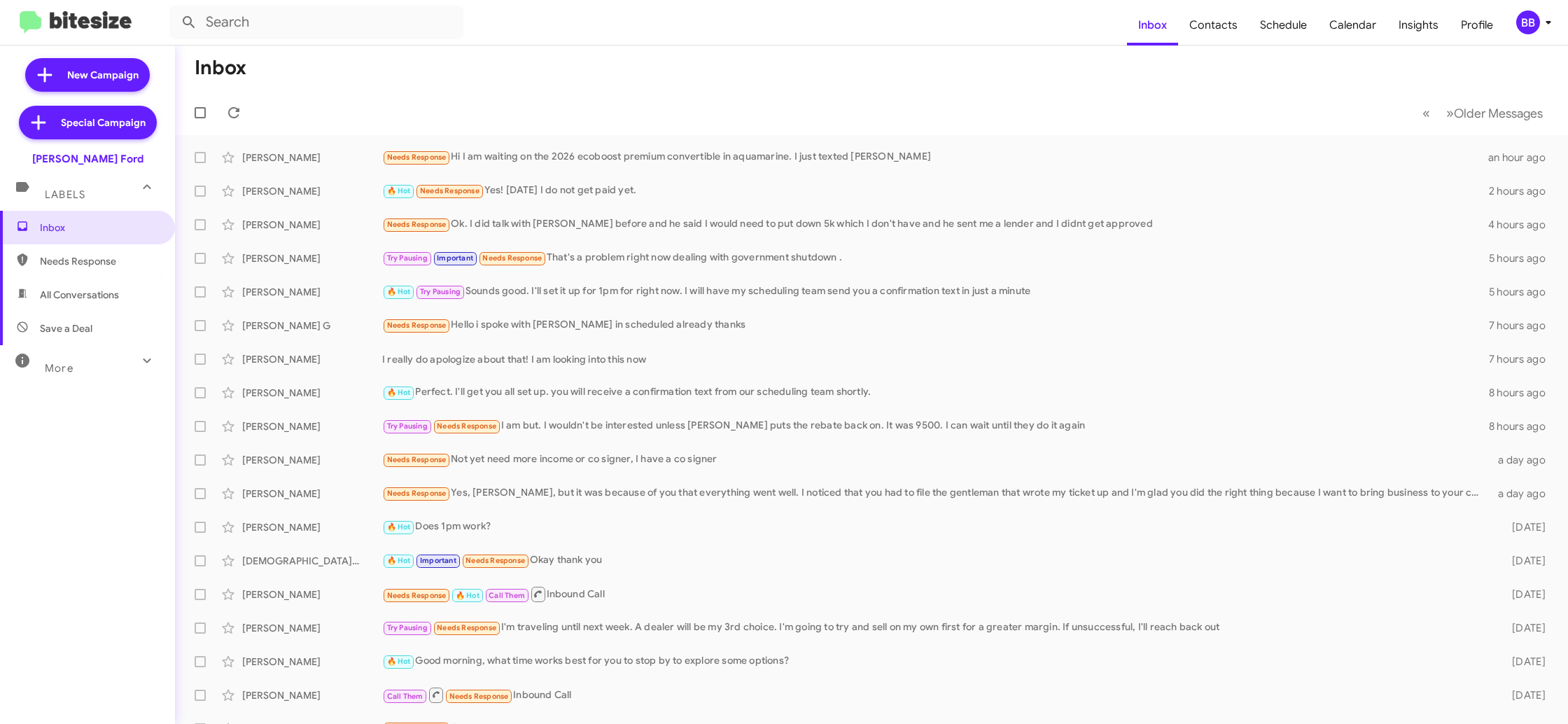
drag, startPoint x: 1545, startPoint y: 23, endPoint x: 1529, endPoint y: 32, distance: 18.4
click at [1545, 23] on icon at bounding box center [1548, 22] width 17 height 17
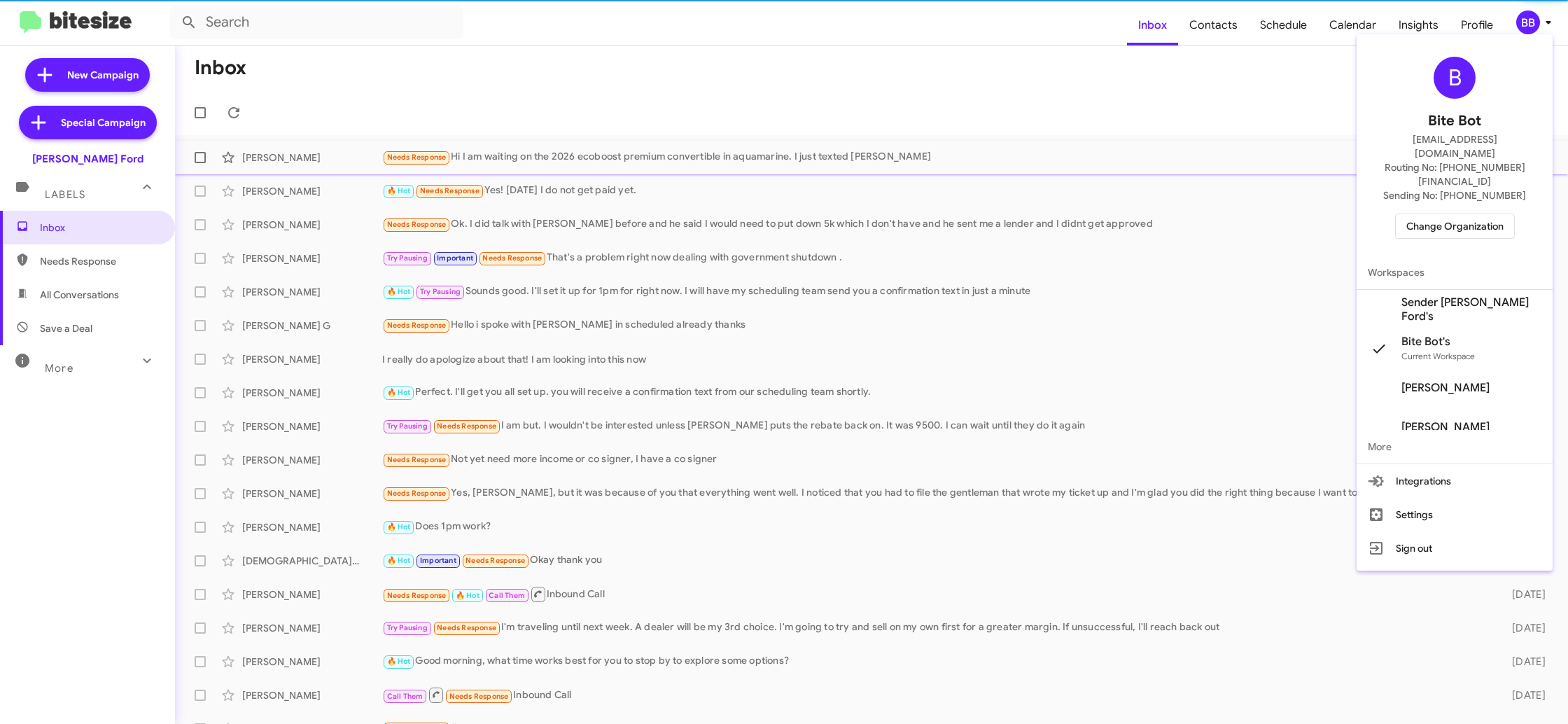
drag, startPoint x: 1446, startPoint y: 273, endPoint x: 1308, endPoint y: 166, distance: 174.6
click at [1446, 290] on span "Sender [PERSON_NAME] Ford's" at bounding box center [1455, 309] width 196 height 39
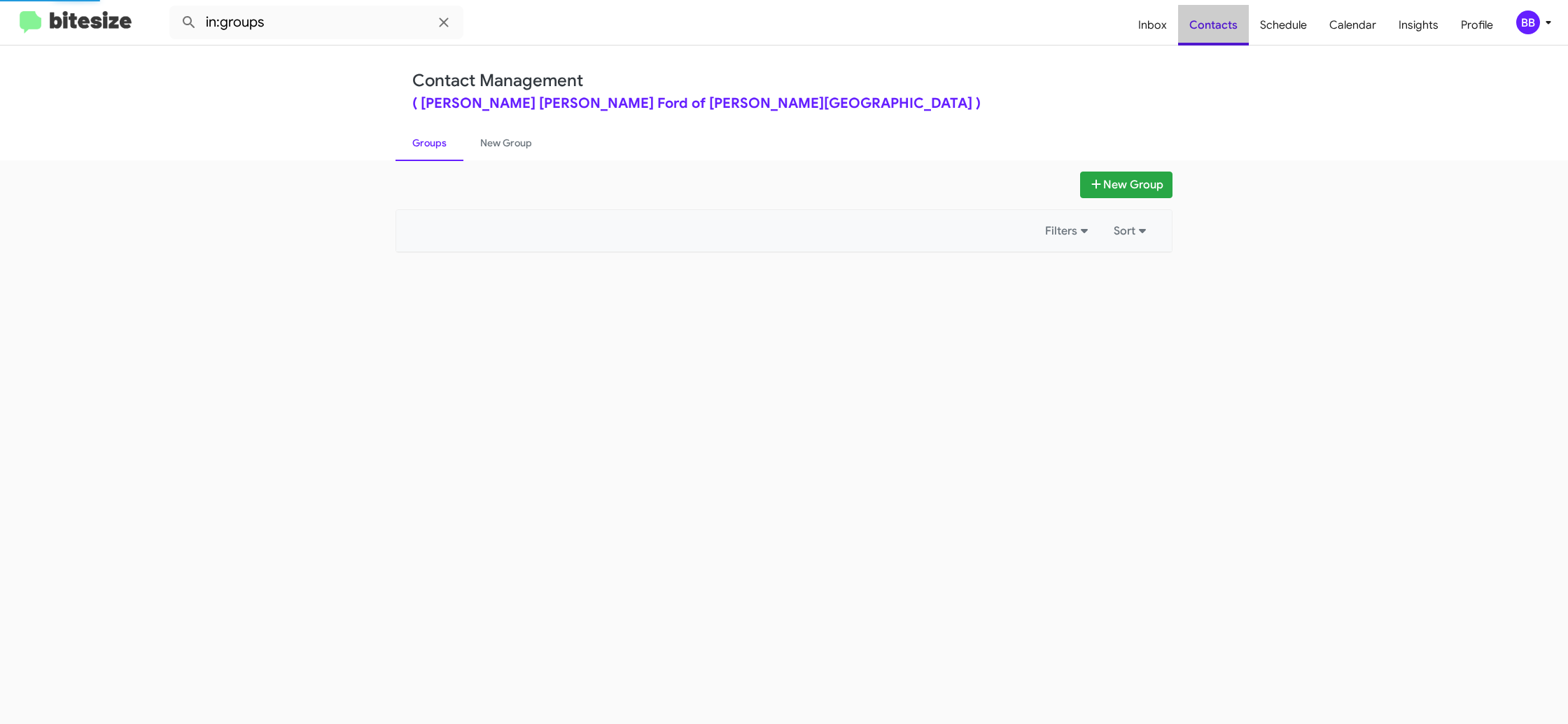
click at [1220, 25] on span "Contacts" at bounding box center [1213, 25] width 70 height 40
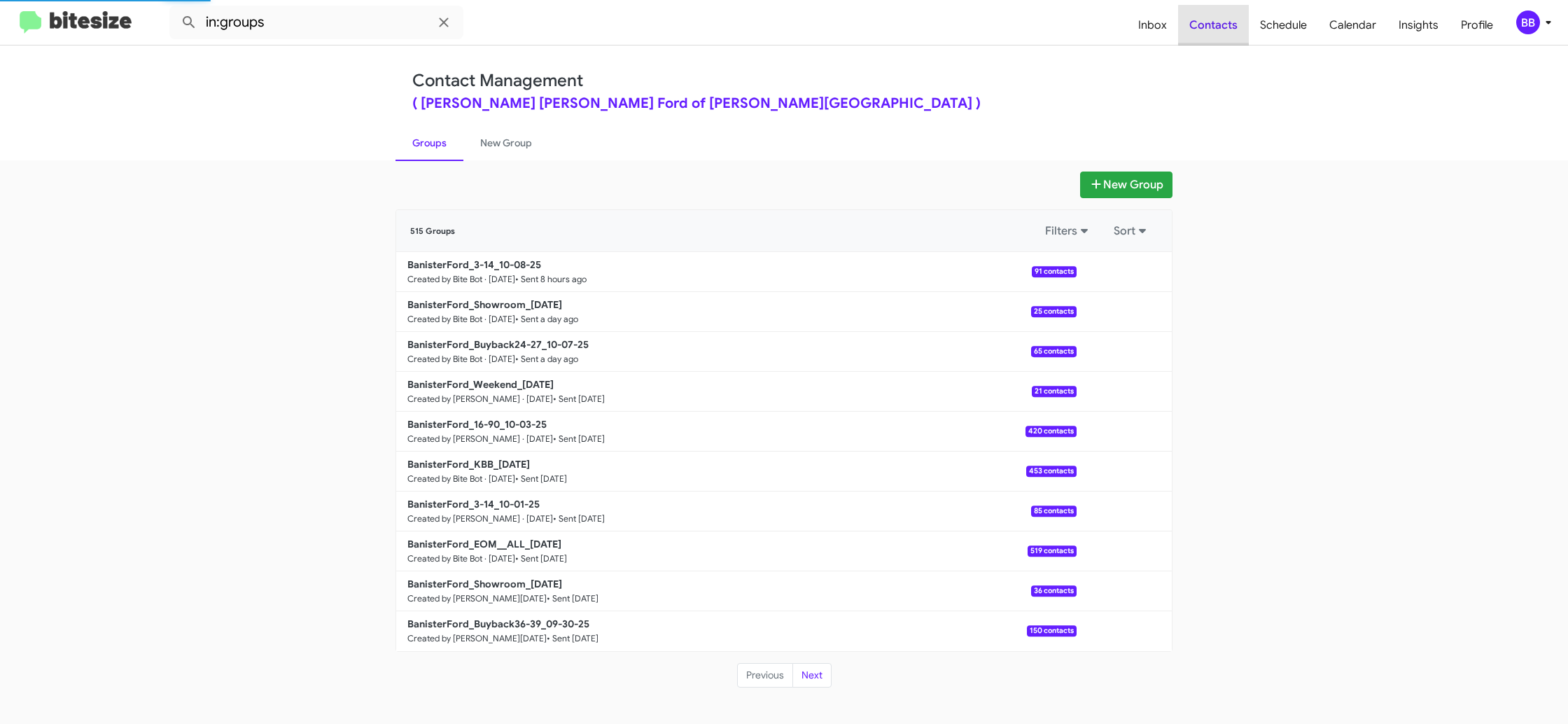
click at [1223, 23] on span "Contacts" at bounding box center [1213, 25] width 70 height 40
click at [503, 146] on link "New Group" at bounding box center [506, 142] width 86 height 36
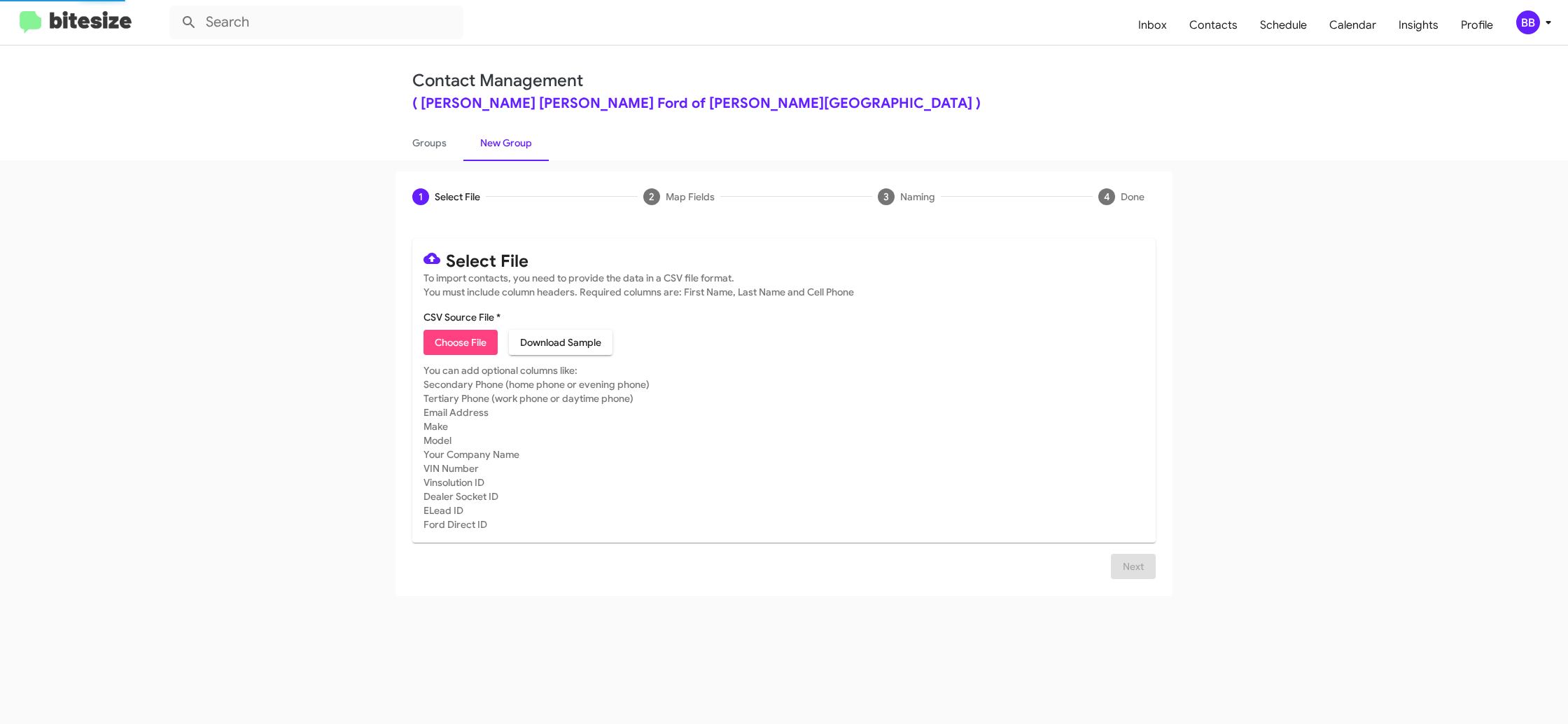
click at [1544, 33] on span "BB" at bounding box center [1536, 22] width 42 height 23
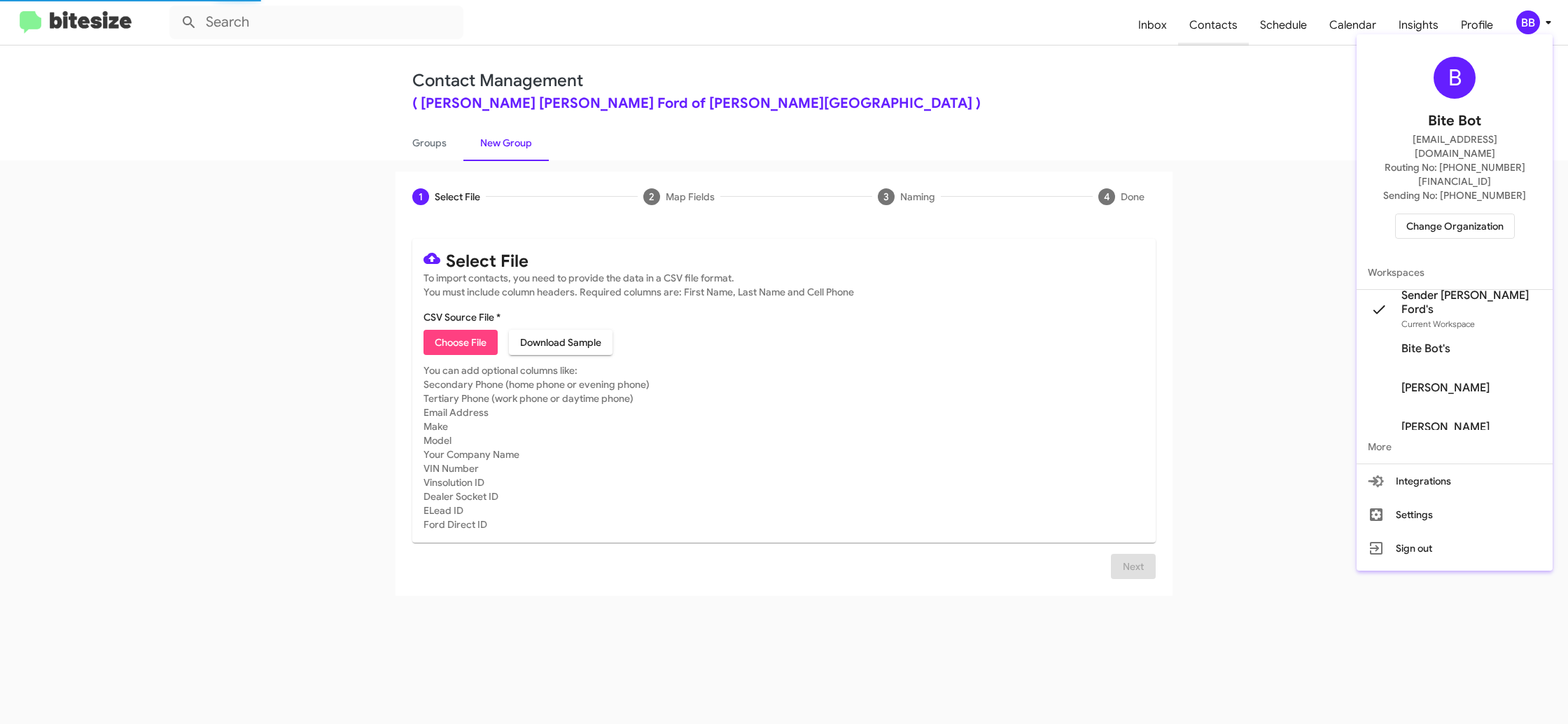
drag, startPoint x: 1542, startPoint y: 28, endPoint x: 1238, endPoint y: 29, distance: 304.0
click at [1542, 28] on div at bounding box center [784, 362] width 1568 height 724
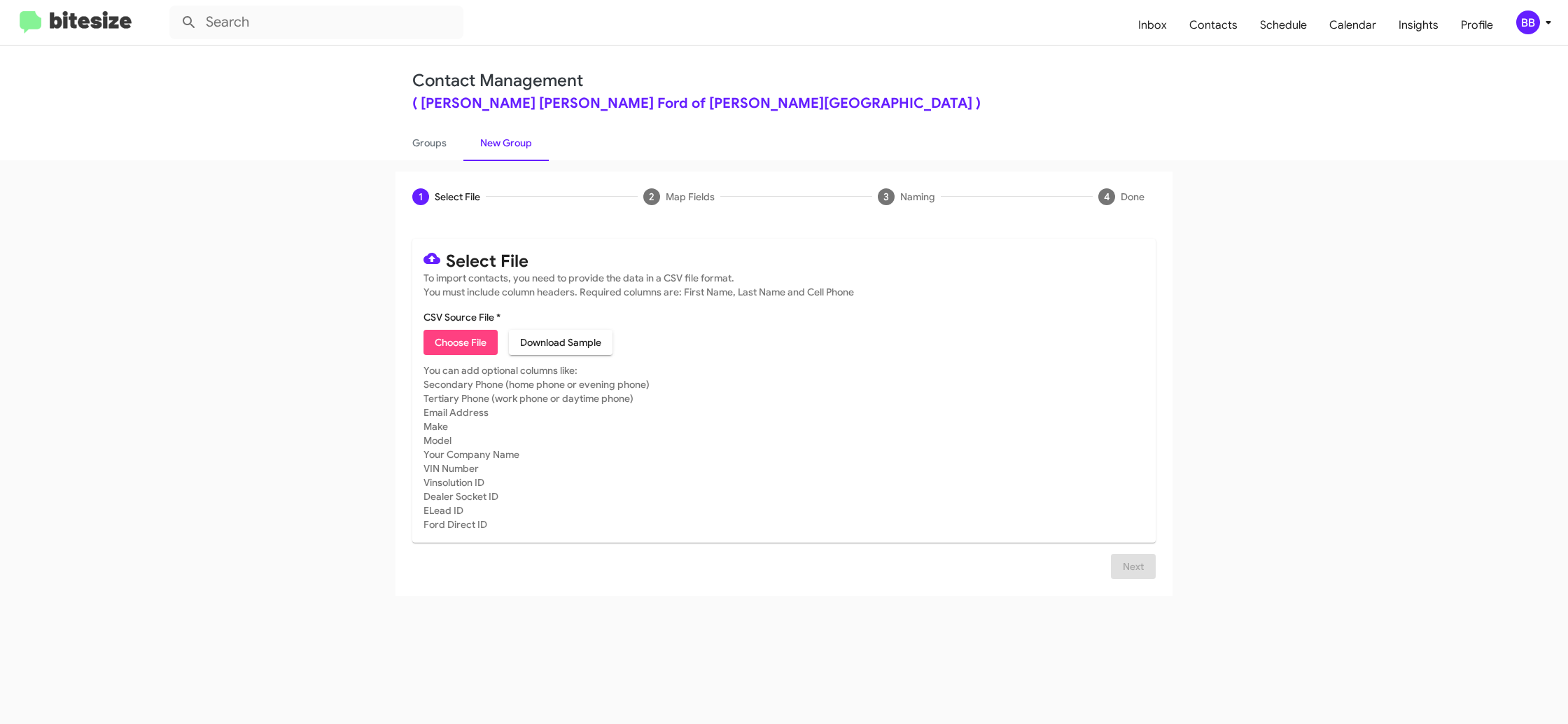
click at [425, 345] on mat-card "Select File To import contacts, you need to provide the data in a CSV file form…" at bounding box center [784, 391] width 743 height 304
click at [450, 339] on span "Choose File" at bounding box center [461, 342] width 52 height 25
type input "BanisterFord_KBB_10-09-25"
drag, startPoint x: 837, startPoint y: 464, endPoint x: 852, endPoint y: 465, distance: 15.0
click at [851, 464] on mat-card-subtitle "You can add optional columns like: Secondary Phone (home phone or evening phone…" at bounding box center [784, 447] width 721 height 168
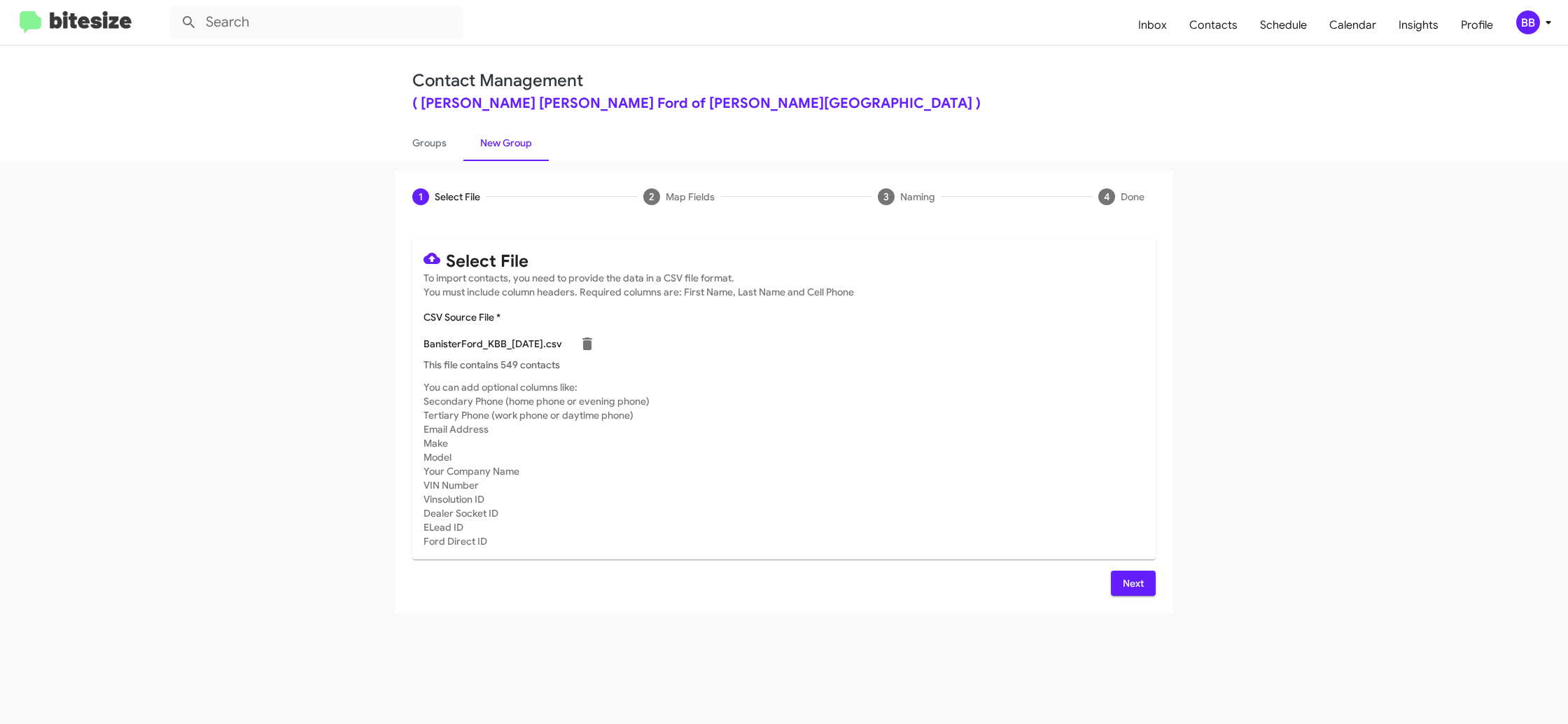
click at [1123, 587] on span "Next" at bounding box center [1134, 583] width 23 height 25
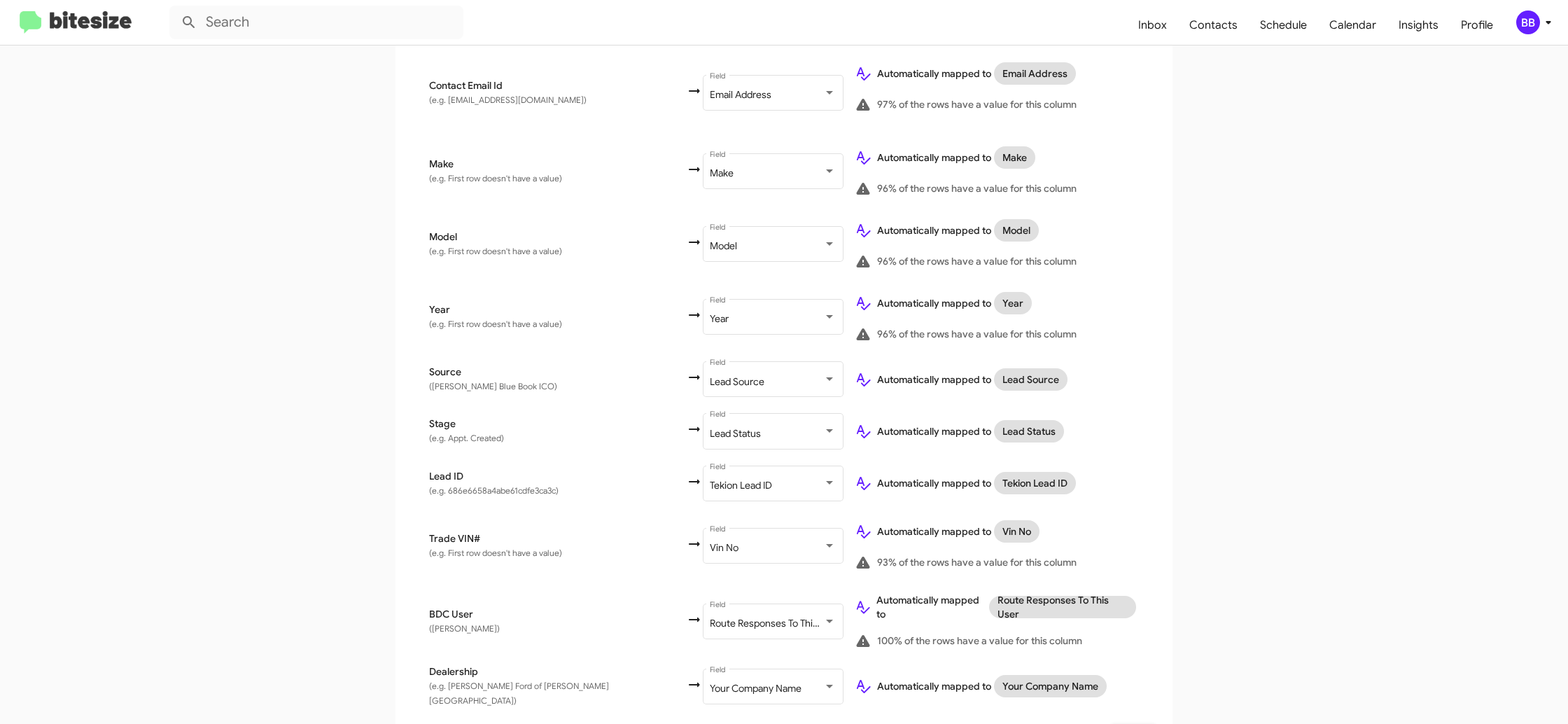
scroll to position [591, 0]
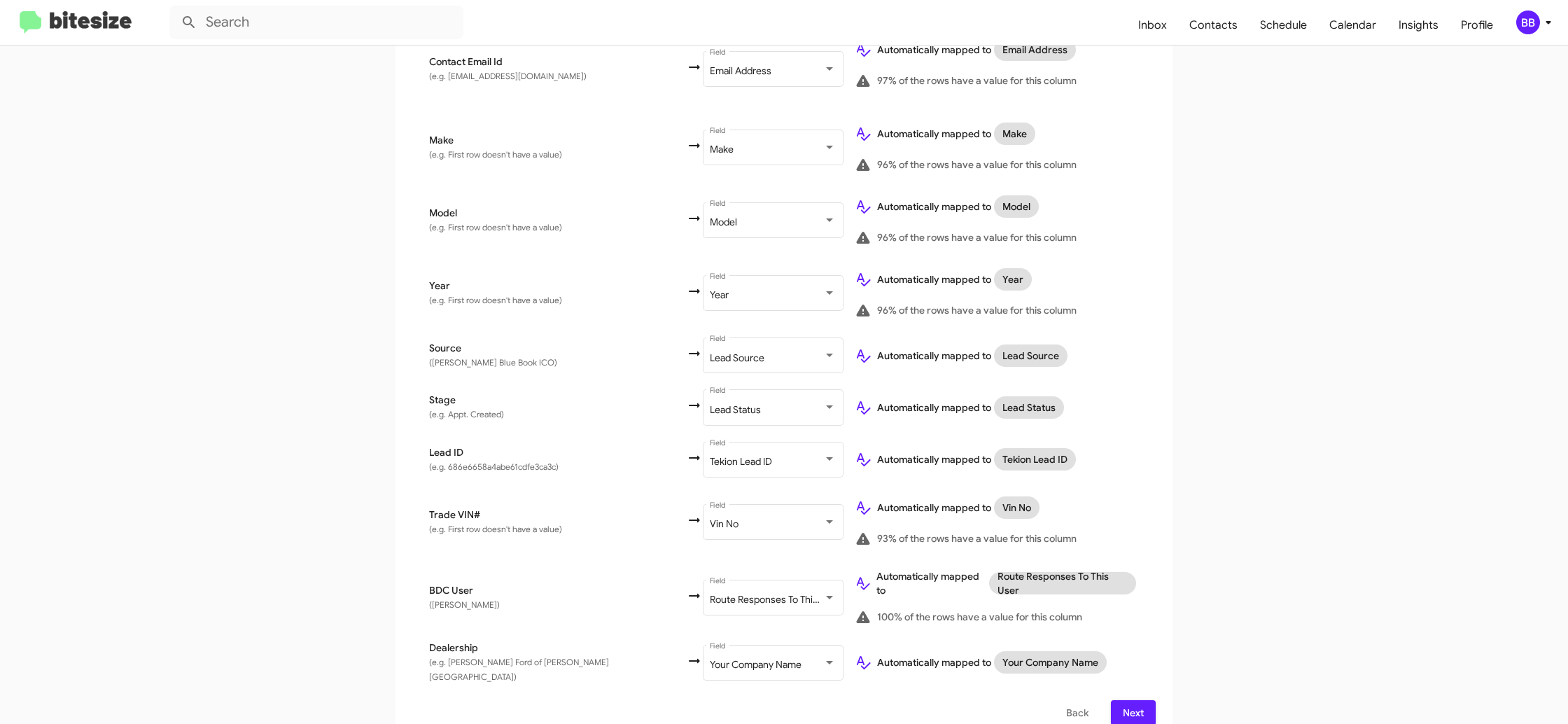
click at [1536, 15] on div "BB" at bounding box center [1528, 22] width 23 height 23
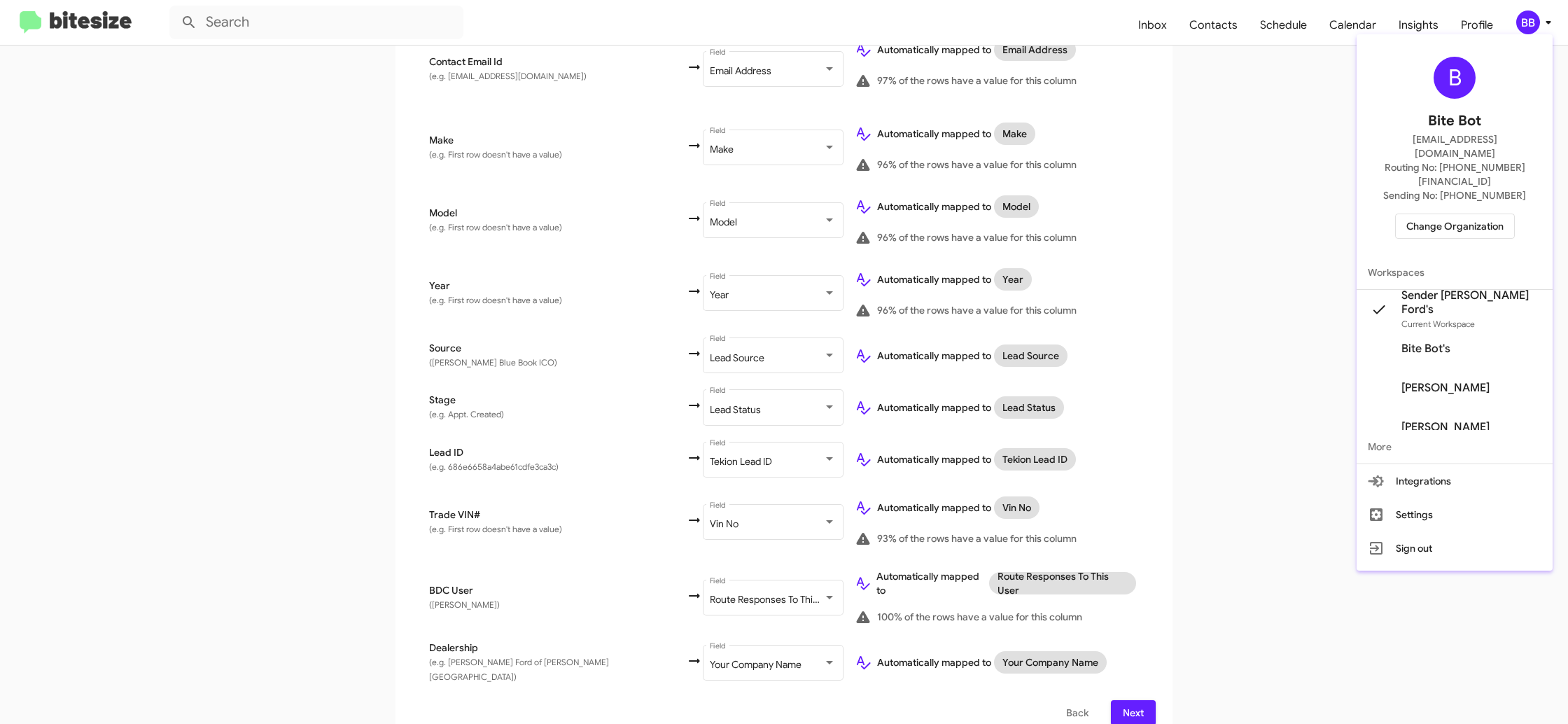
click at [1539, 15] on div at bounding box center [784, 362] width 1568 height 724
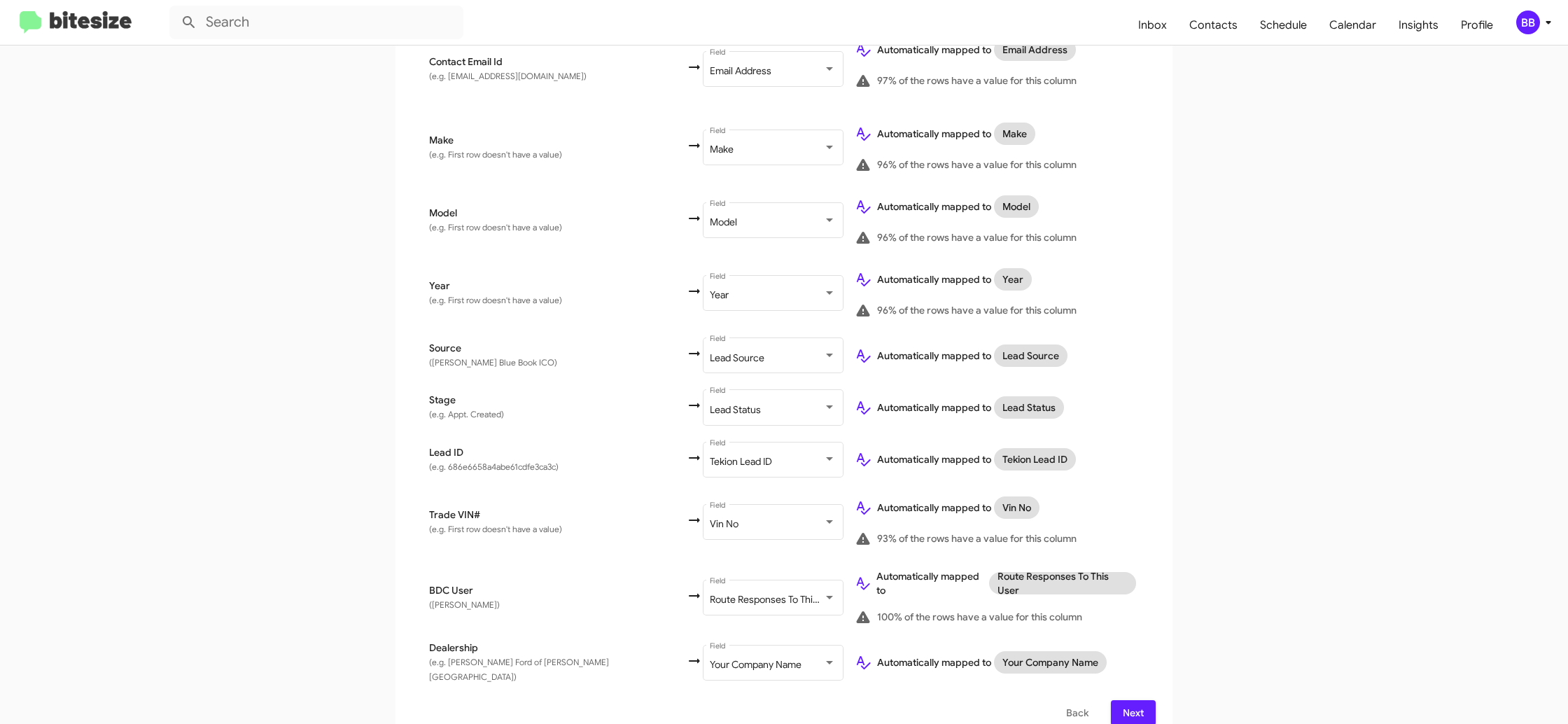
click at [1147, 701] on button "Next" at bounding box center [1133, 713] width 44 height 25
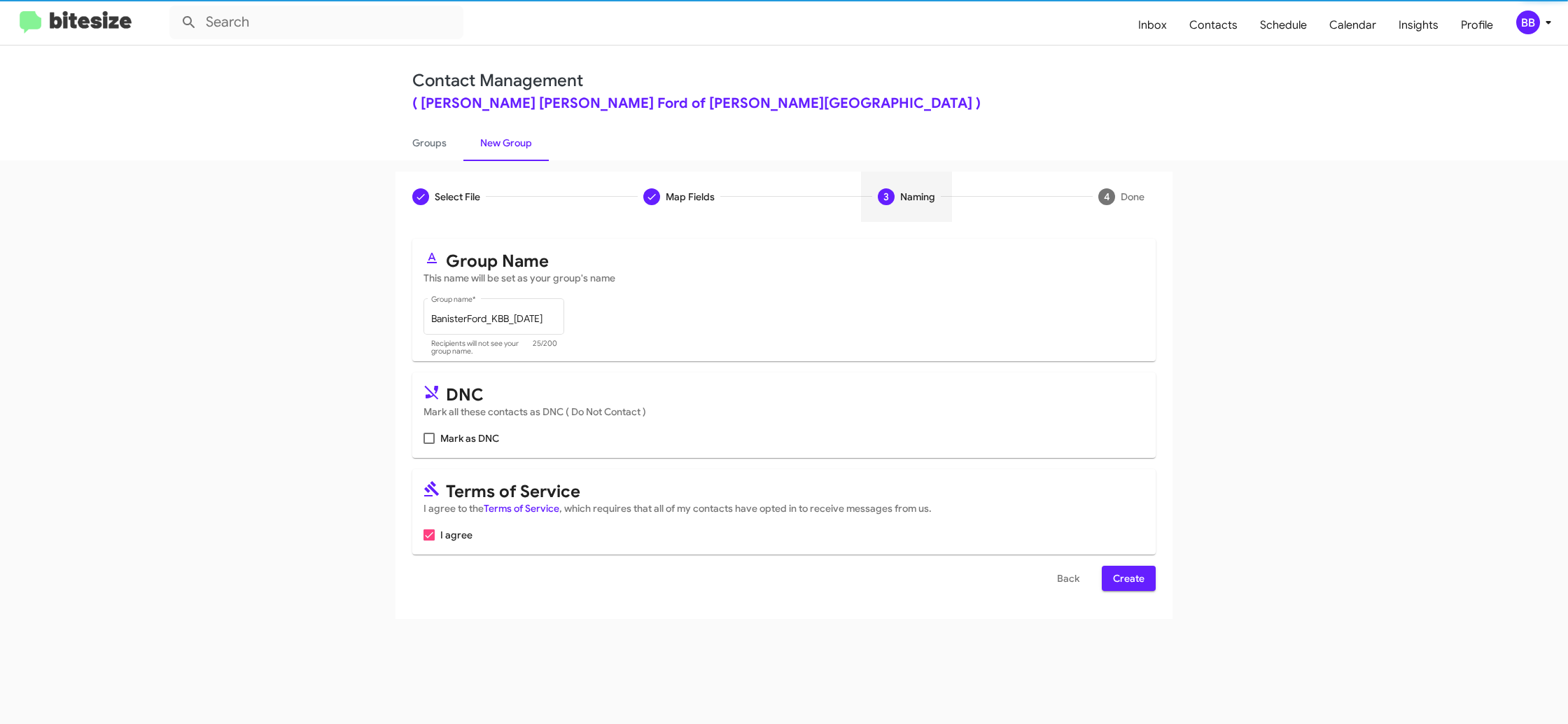
scroll to position [0, 0]
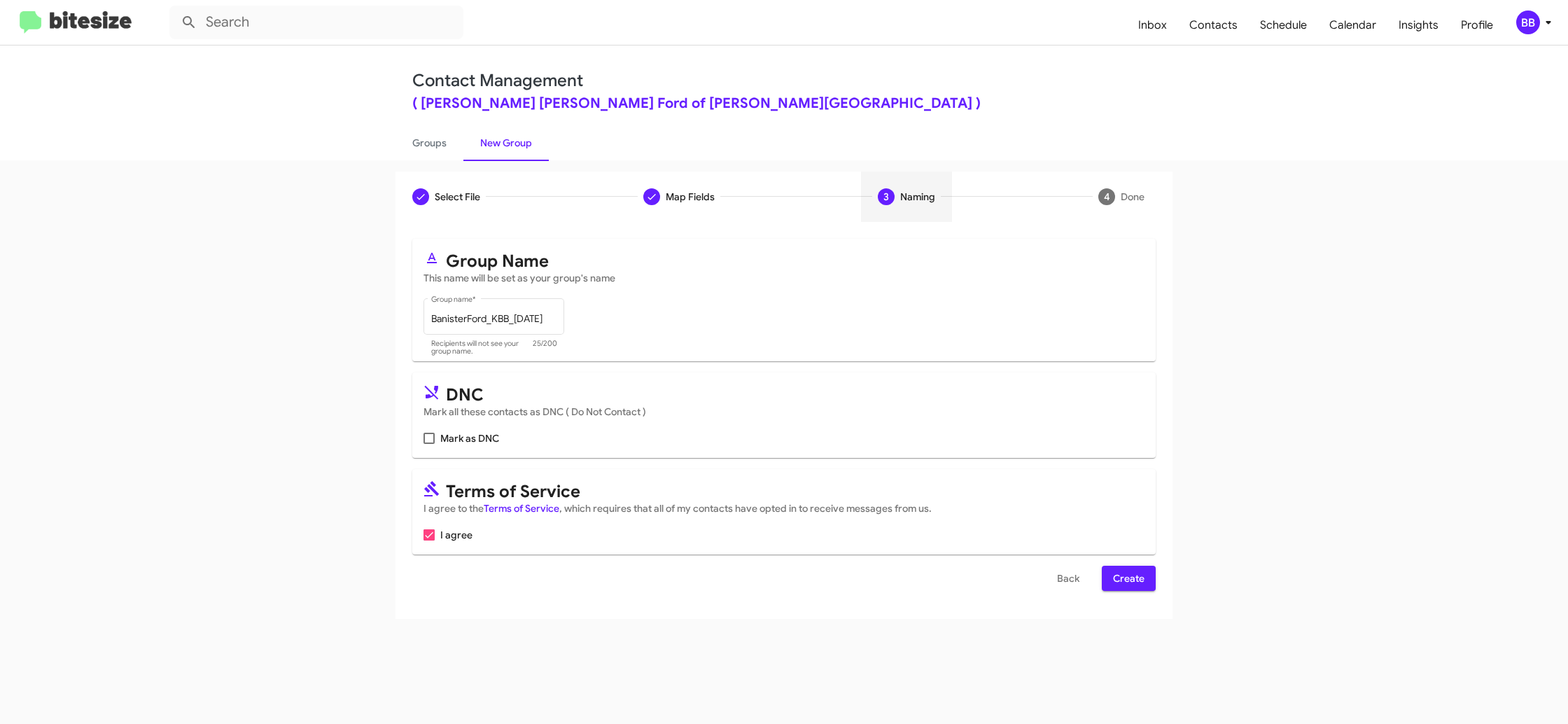
click at [1125, 586] on span "Create" at bounding box center [1128, 578] width 32 height 25
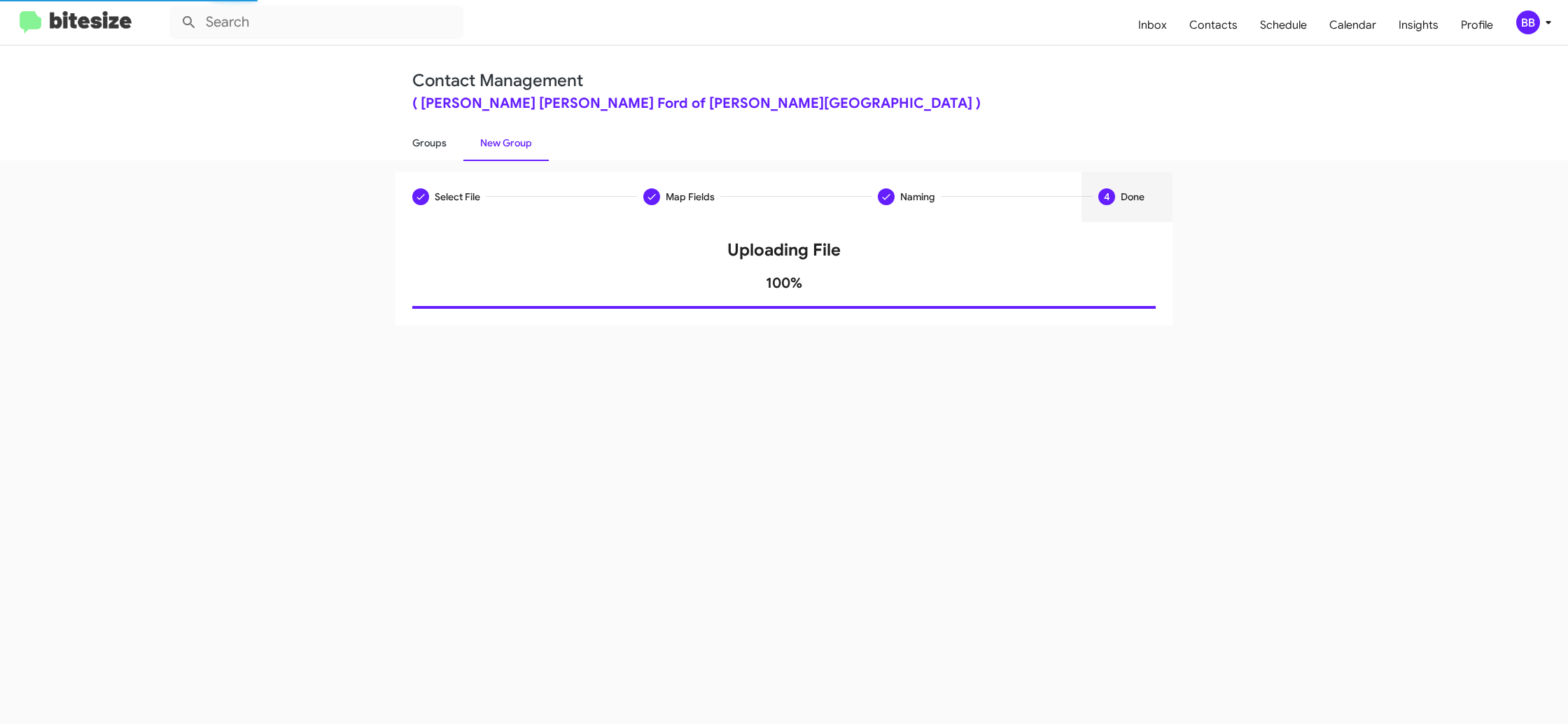
click at [452, 159] on link "Groups" at bounding box center [429, 142] width 68 height 36
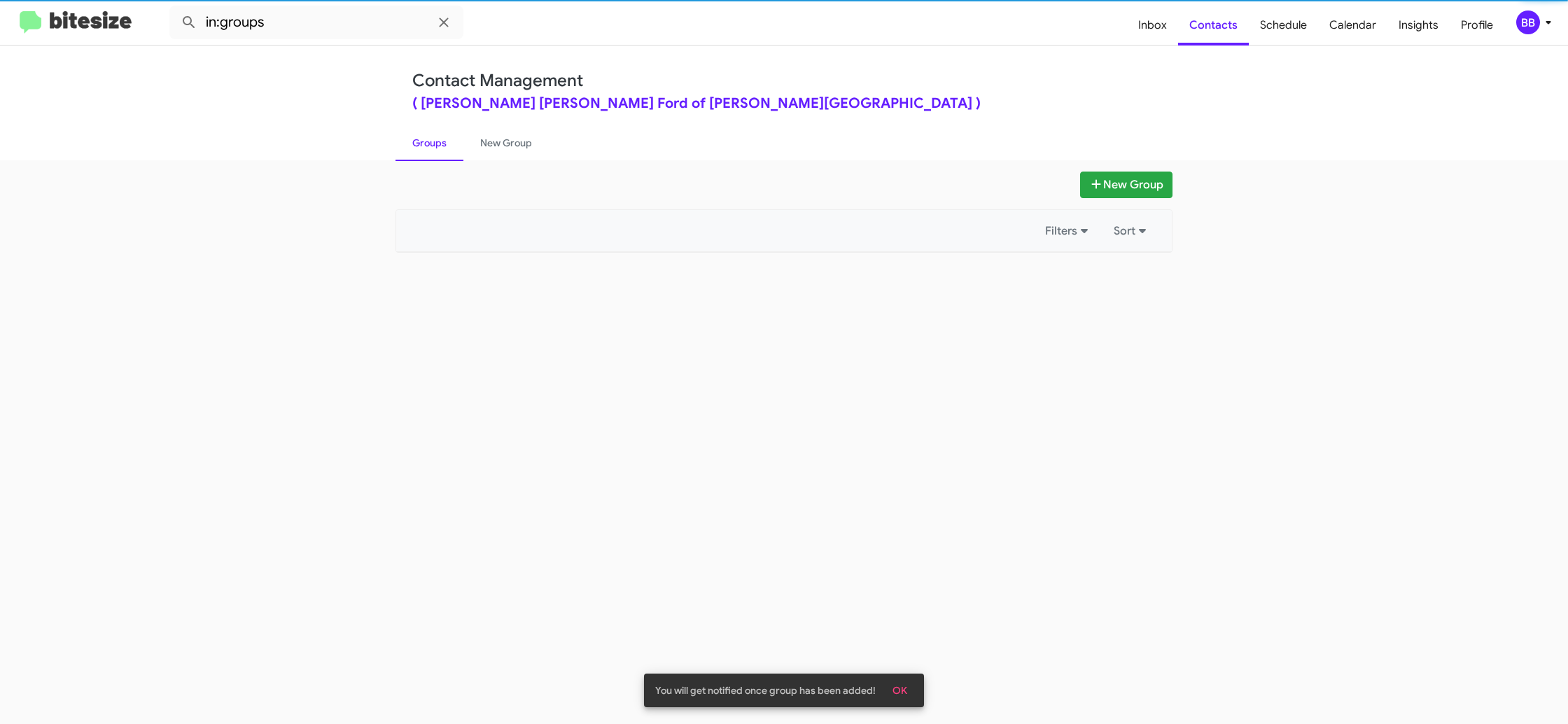
click at [430, 146] on link "Groups" at bounding box center [429, 142] width 68 height 36
click at [429, 146] on link "Groups" at bounding box center [429, 142] width 68 height 36
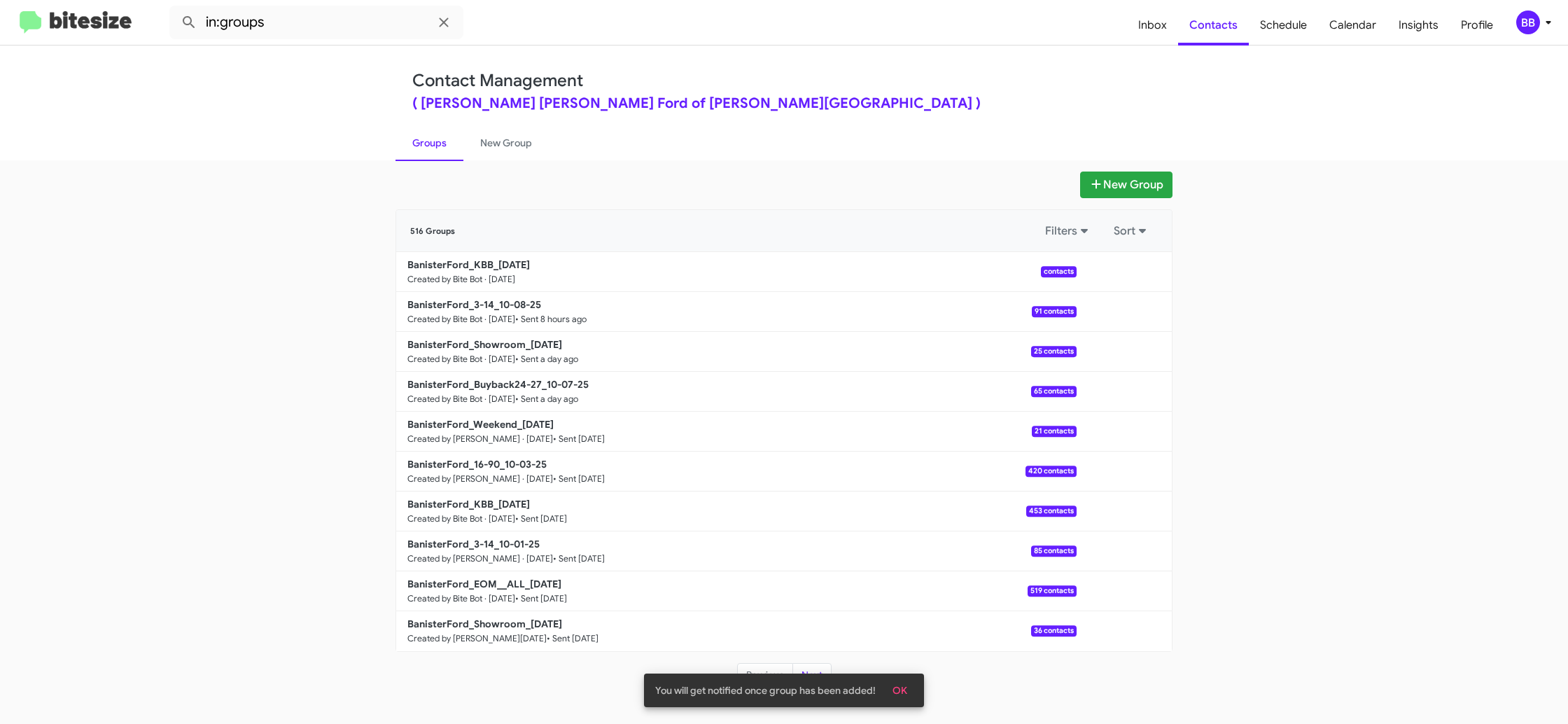
click at [320, 36] on mat-toolbar "in:groups Inbox Contacts Schedule Calendar Insights Profile BB" at bounding box center [784, 22] width 1568 height 44
click at [319, 28] on input "in:groups" at bounding box center [316, 23] width 294 height 34
type input "in:groups kbb"
click at [175, 8] on button at bounding box center [188, 22] width 28 height 28
click at [514, 138] on link "New Group" at bounding box center [506, 142] width 86 height 36
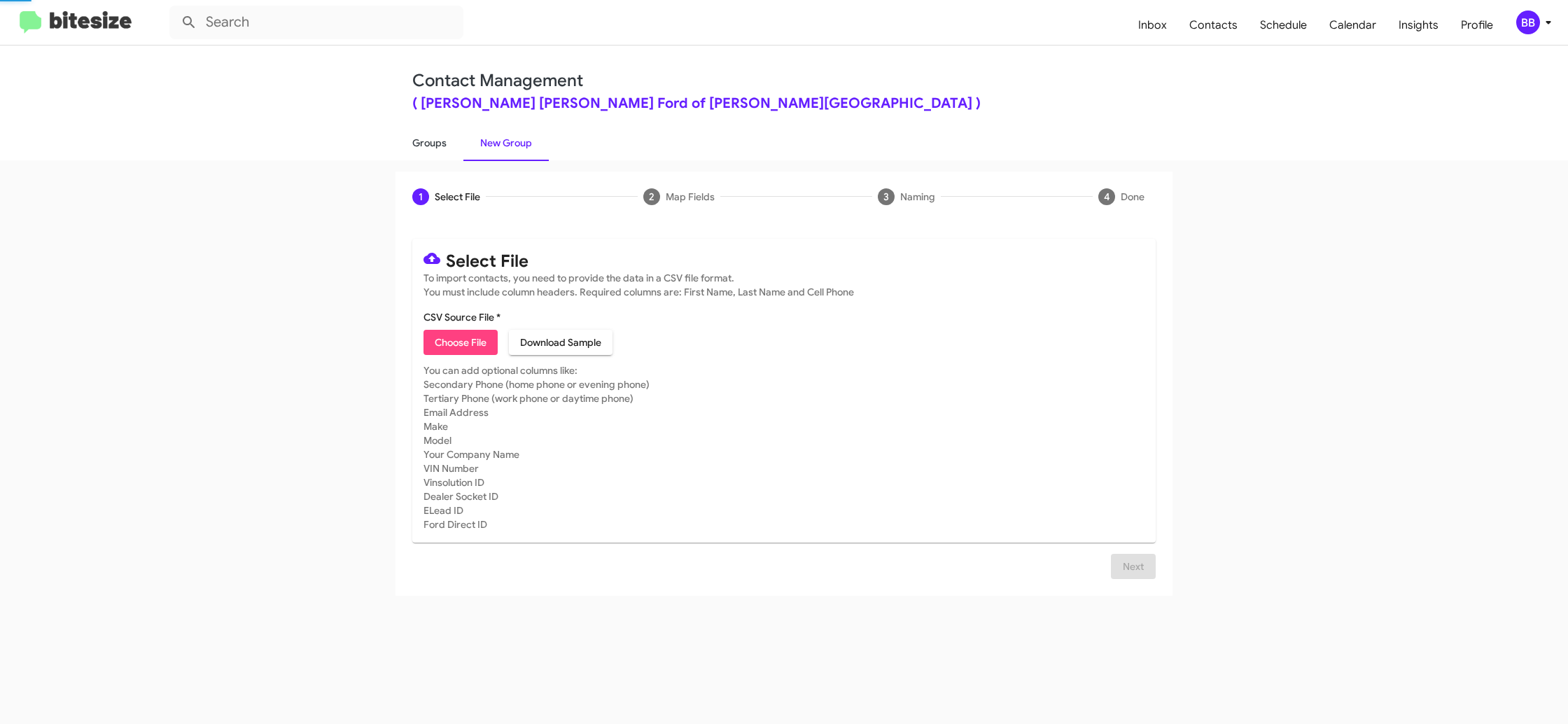
click at [432, 142] on link "Groups" at bounding box center [429, 142] width 68 height 36
type input "in:groups"
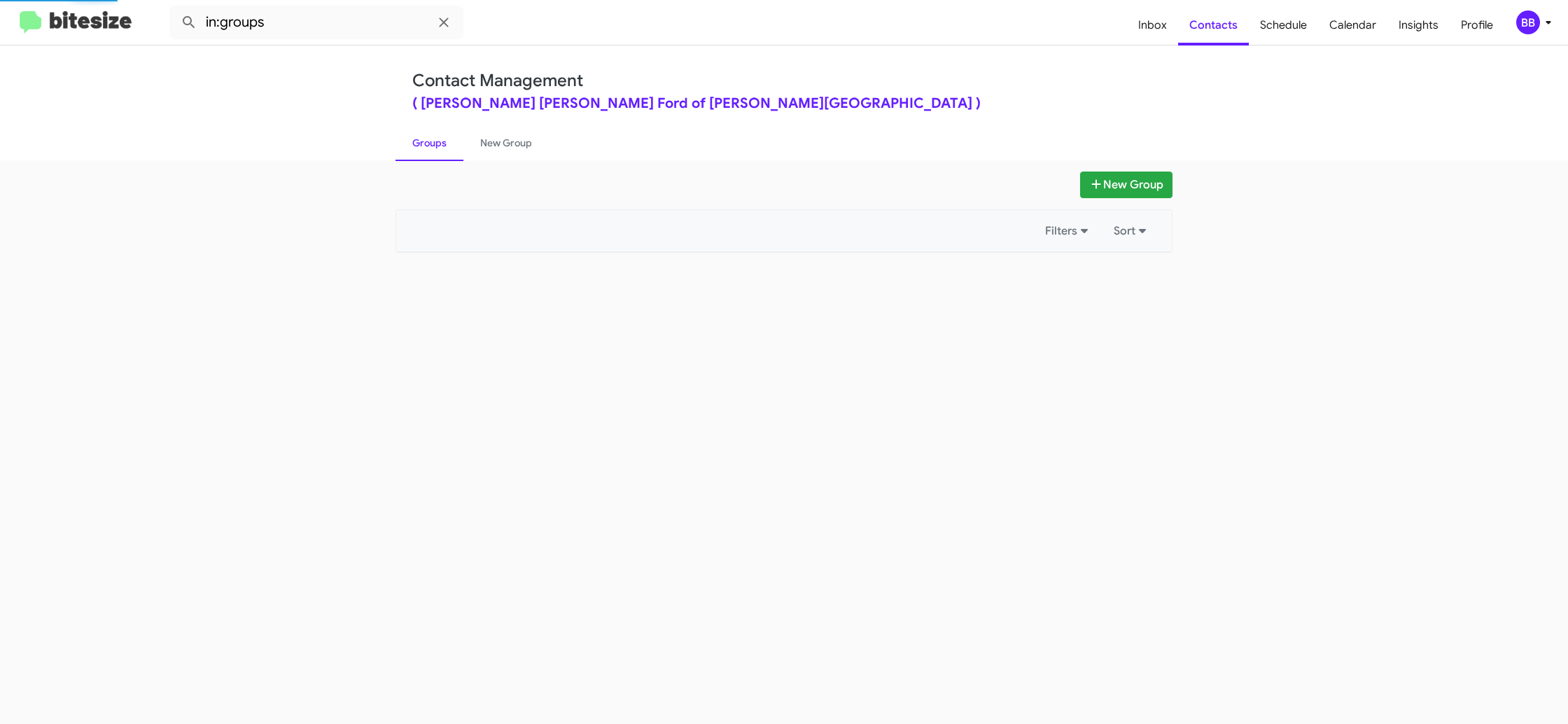
click at [432, 142] on link "Groups" at bounding box center [429, 142] width 68 height 36
drag, startPoint x: 432, startPoint y: 142, endPoint x: 493, endPoint y: 143, distance: 61.0
click at [435, 139] on link "Groups" at bounding box center [429, 142] width 68 height 36
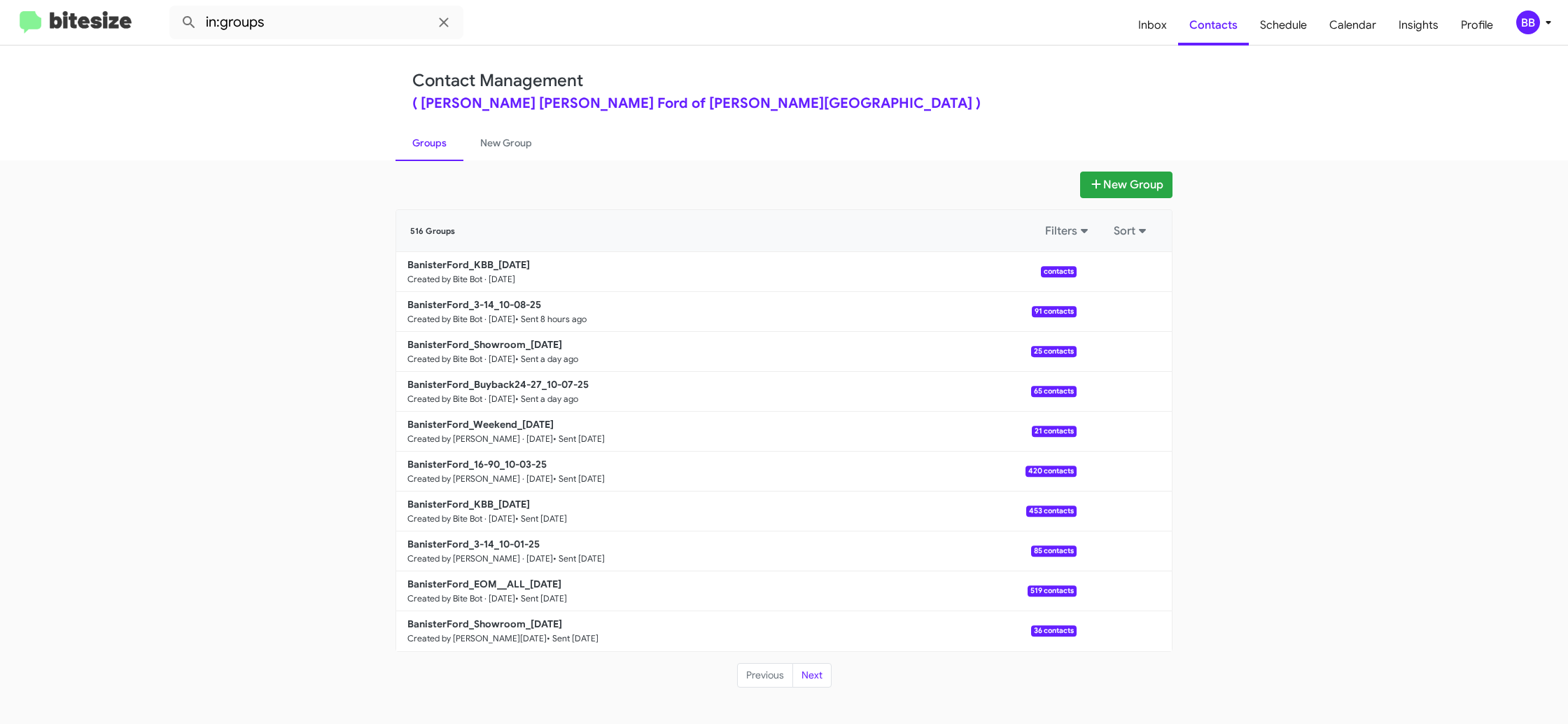
click at [434, 146] on link "Groups" at bounding box center [429, 142] width 68 height 36
drag, startPoint x: 508, startPoint y: 159, endPoint x: 488, endPoint y: 155, distance: 20.4
click at [508, 159] on link "New Group" at bounding box center [506, 142] width 86 height 36
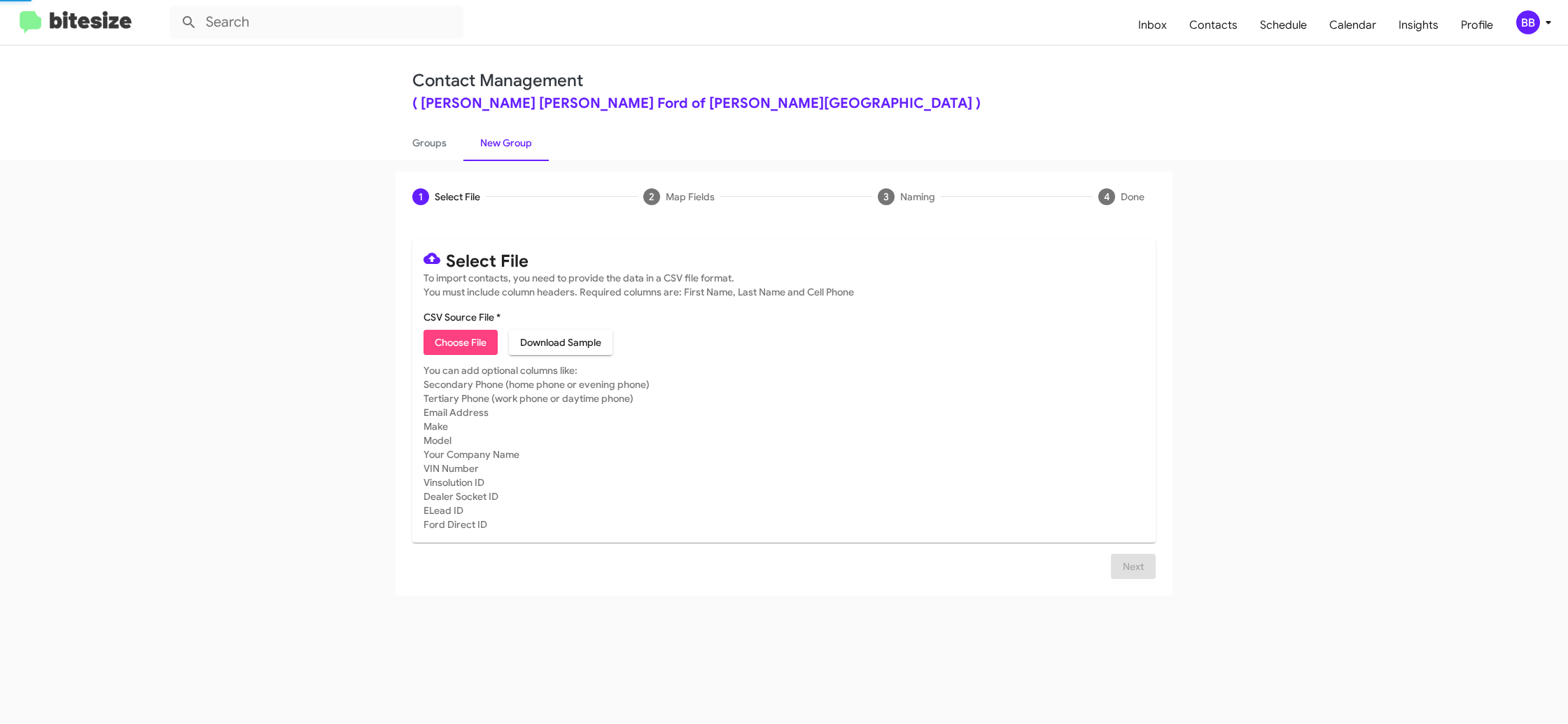
click at [463, 154] on link "New Group" at bounding box center [506, 142] width 86 height 36
click at [452, 153] on link "Groups" at bounding box center [429, 142] width 68 height 36
type input "in:groups"
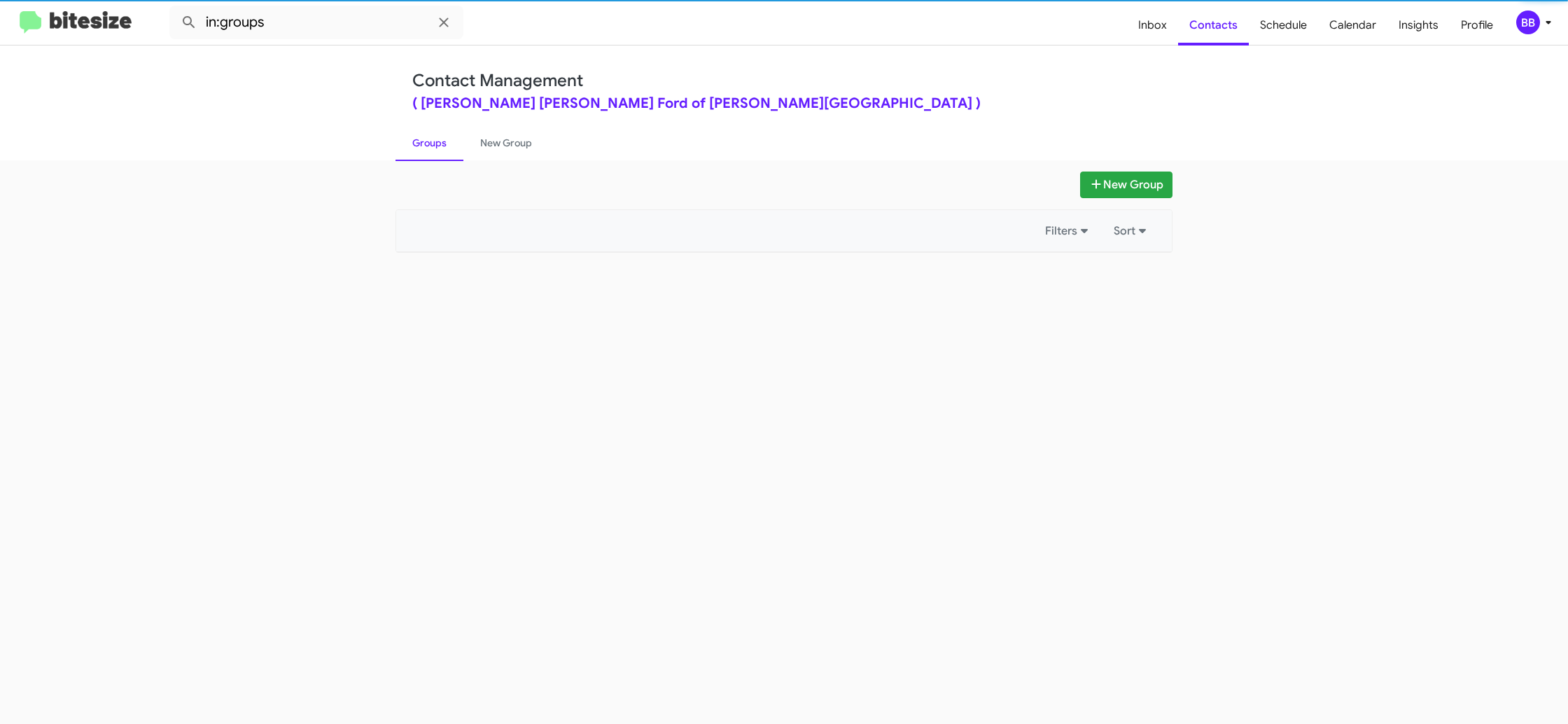
click at [452, 153] on link "Groups" at bounding box center [429, 142] width 68 height 36
drag, startPoint x: 452, startPoint y: 153, endPoint x: 1012, endPoint y: 232, distance: 565.5
click at [459, 153] on link "Groups" at bounding box center [429, 142] width 68 height 36
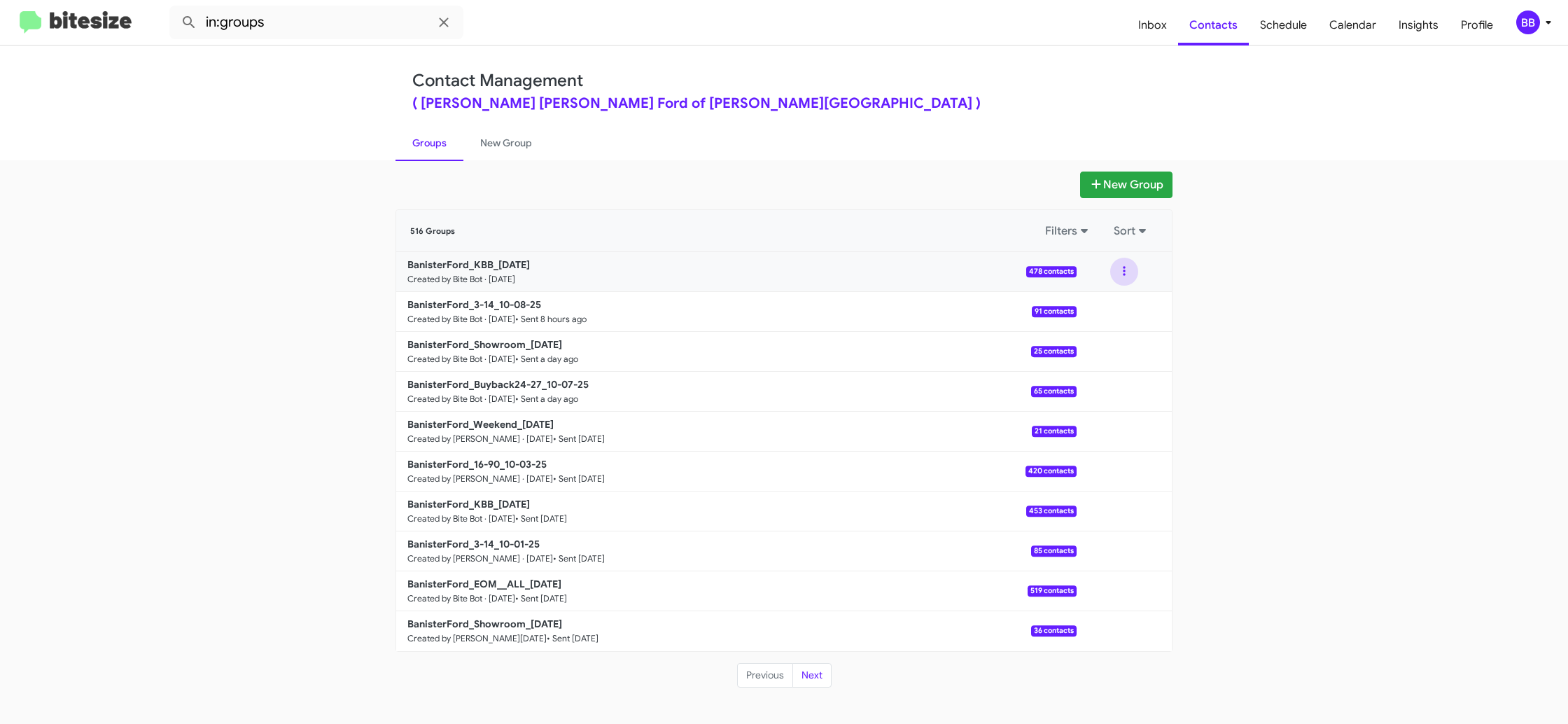
click at [1124, 275] on button at bounding box center [1124, 272] width 28 height 28
click at [1112, 301] on button "View contacts" at bounding box center [1082, 310] width 112 height 34
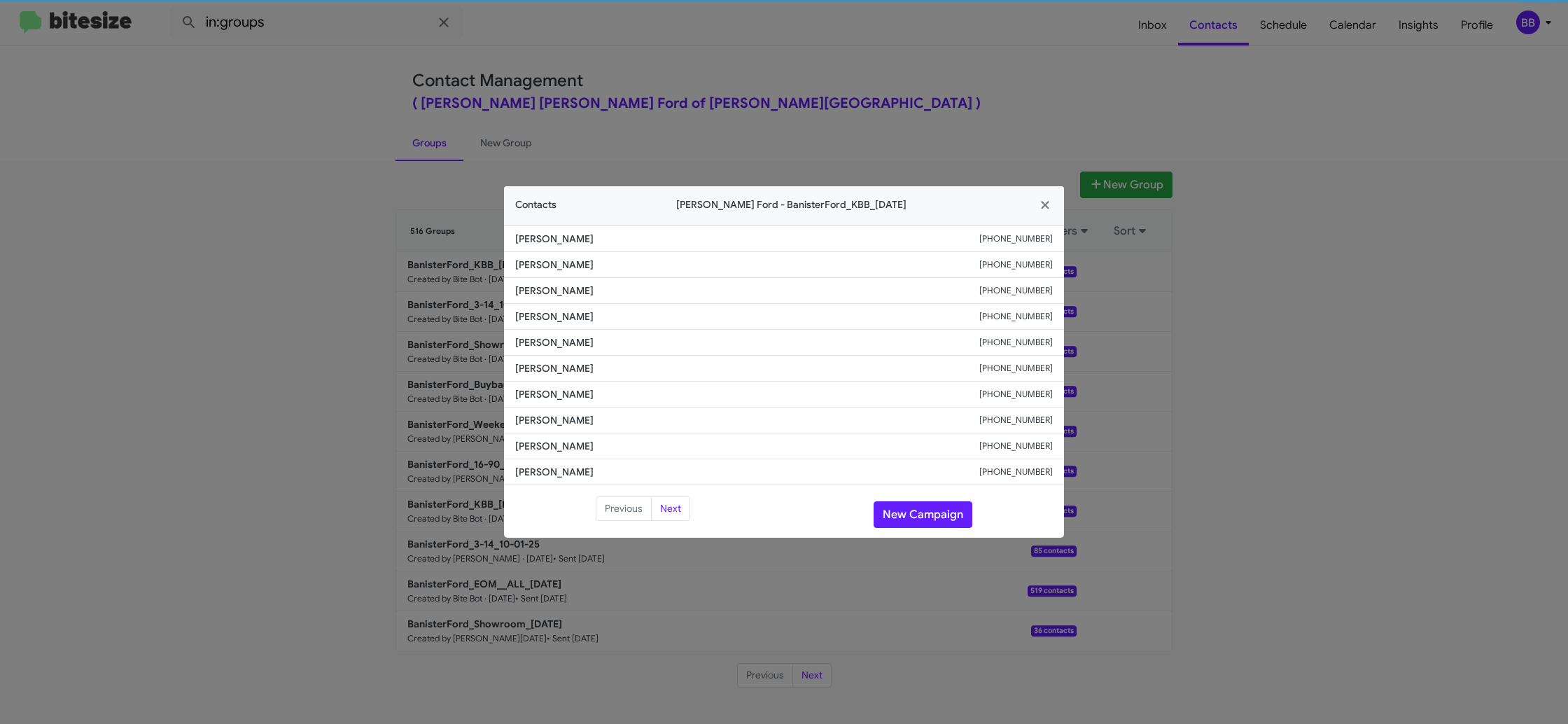
click at [552, 357] on li "Kaleb Bekele +12024236809" at bounding box center [784, 369] width 560 height 26
click at [552, 358] on li "Kaleb Bekele +12024236809" at bounding box center [784, 369] width 560 height 26
copy span "Kaleb Bekele"
click at [916, 515] on button "New Campaign" at bounding box center [923, 514] width 99 height 27
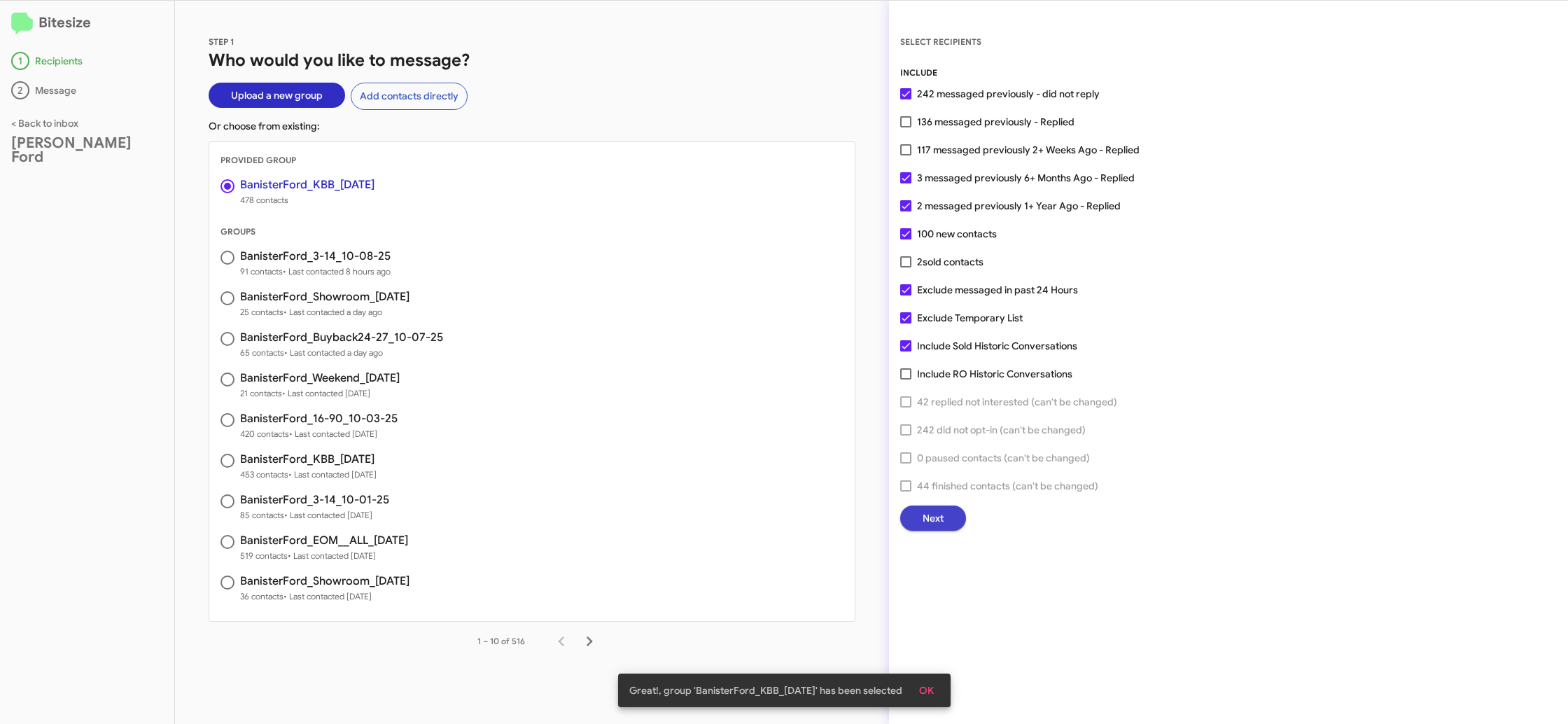
click at [940, 523] on span "Next" at bounding box center [933, 518] width 21 height 25
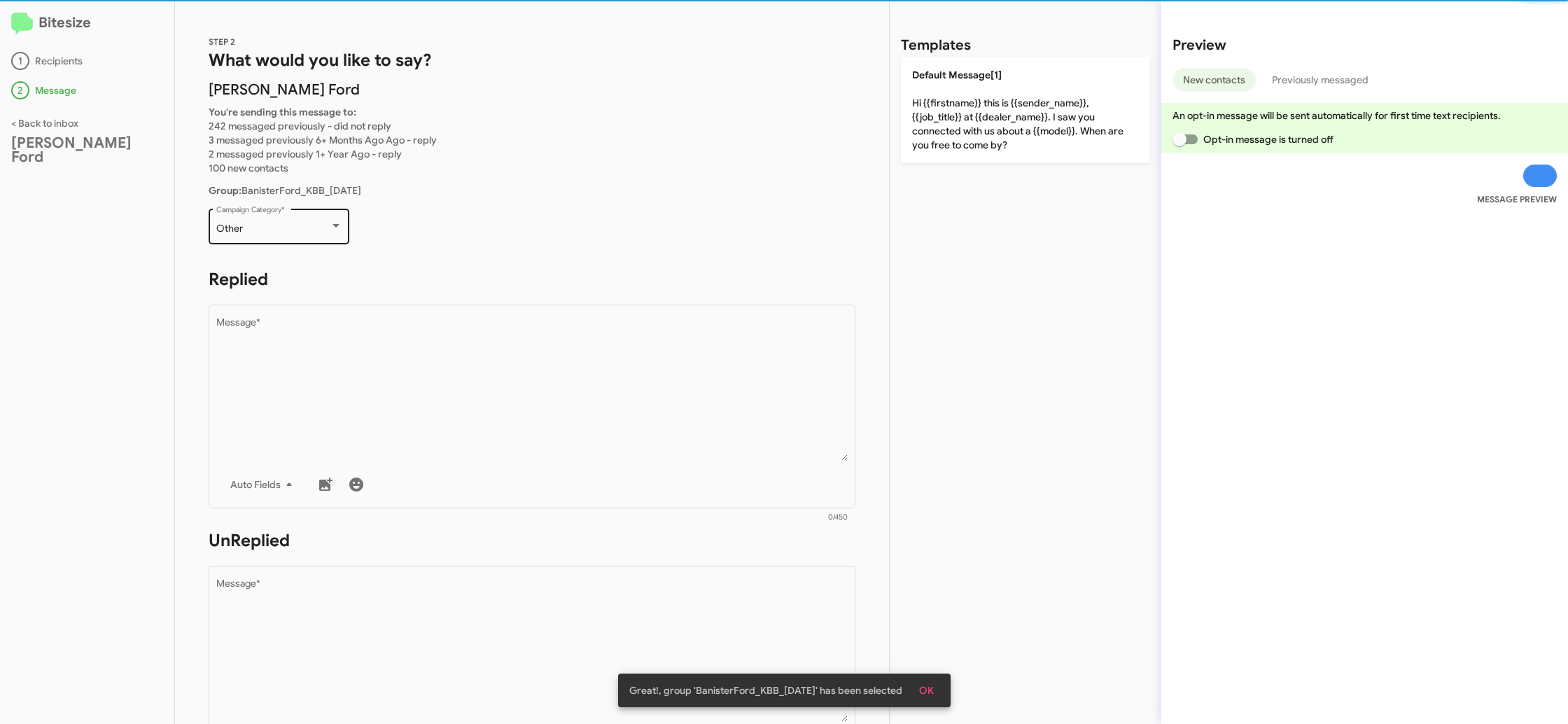
click at [303, 239] on div "Other Campaign Category *" at bounding box center [279, 226] width 126 height 39
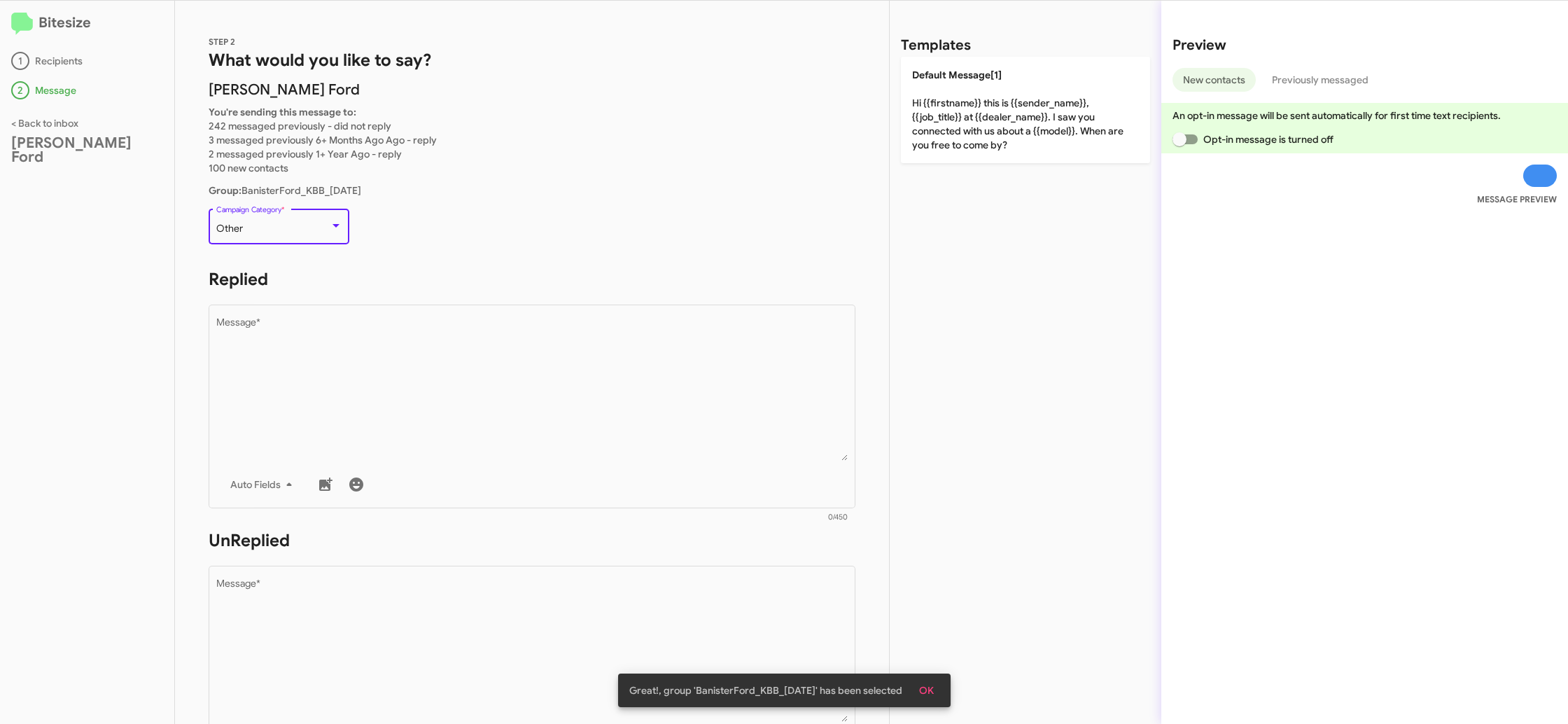
scroll to position [497, 0]
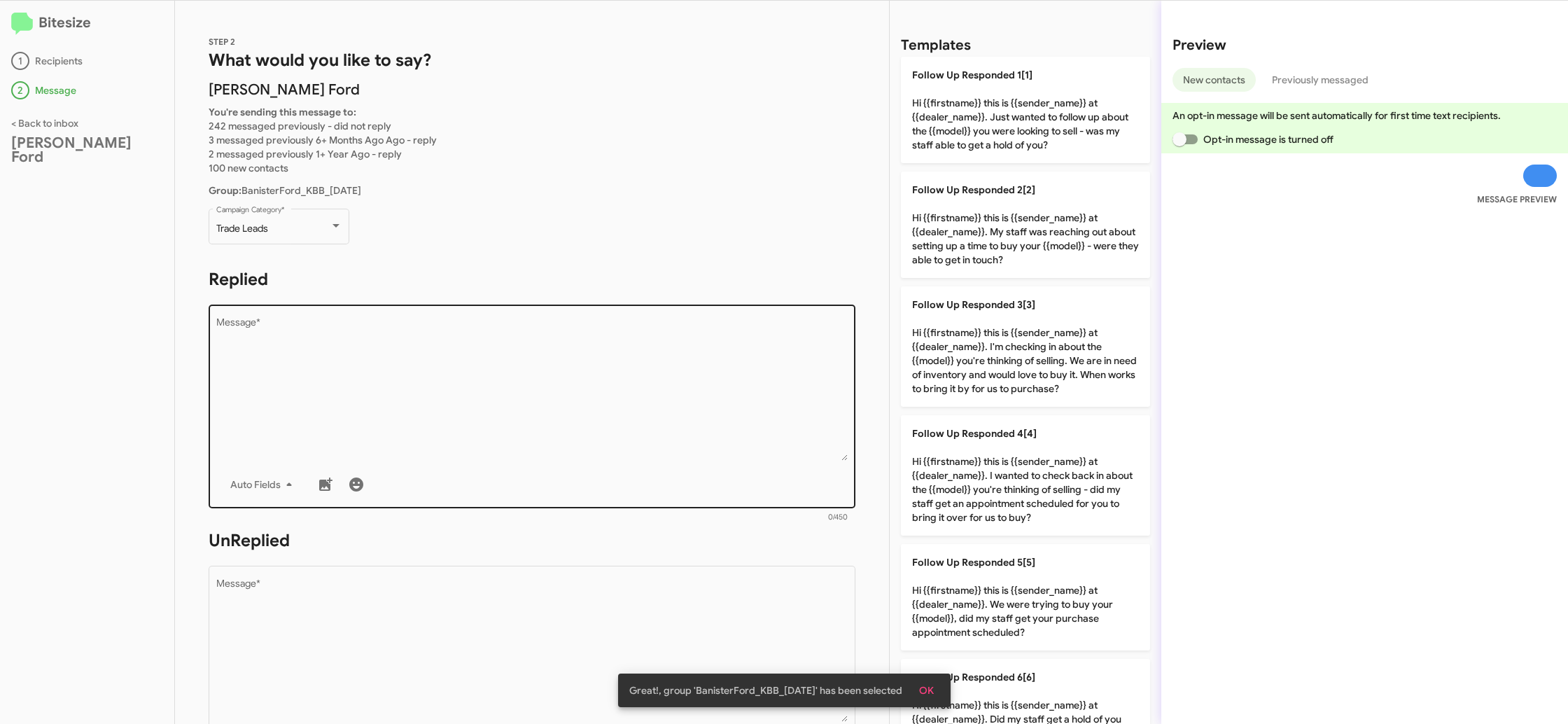
click at [730, 467] on div "Drop image here to insert Auto Fields Message *" at bounding box center [532, 404] width 632 height 206
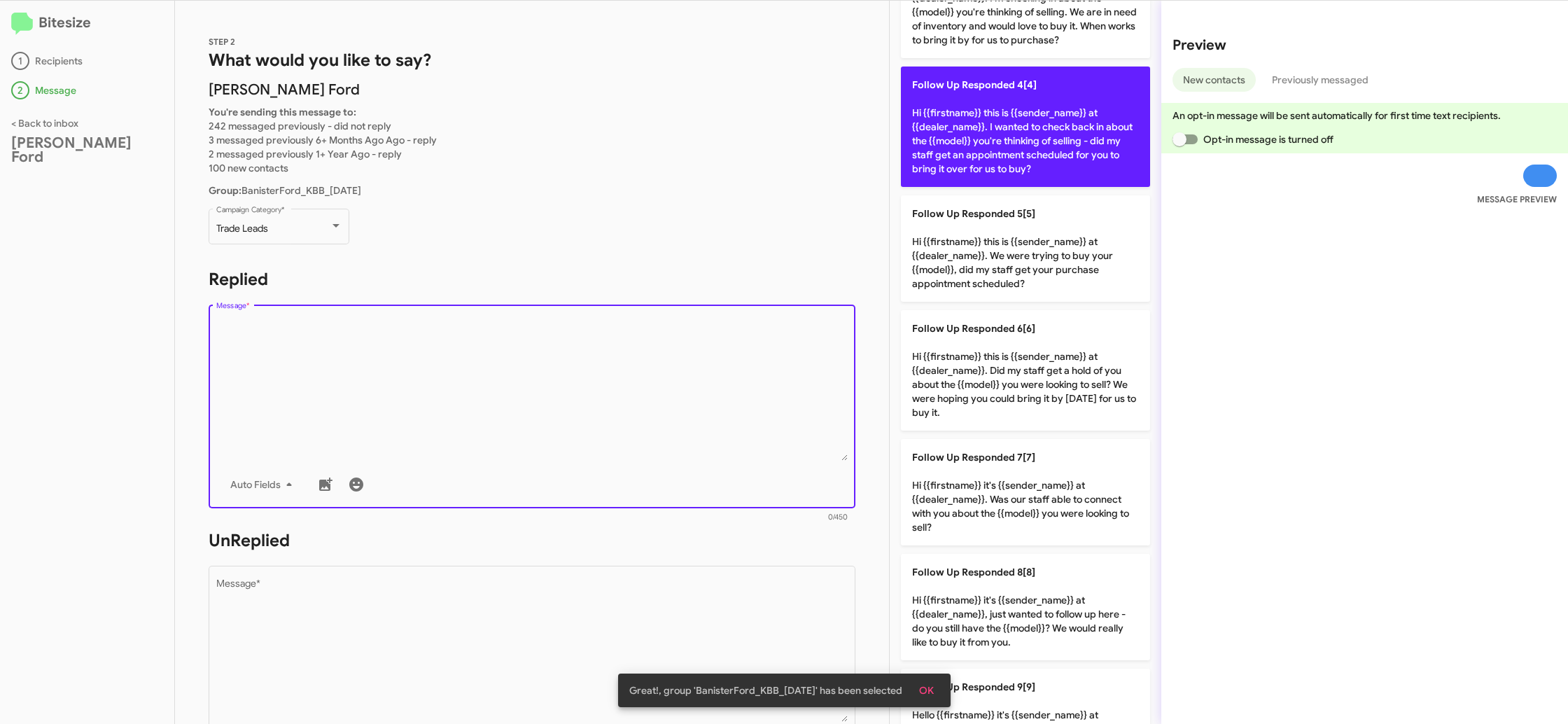
scroll to position [472, 0]
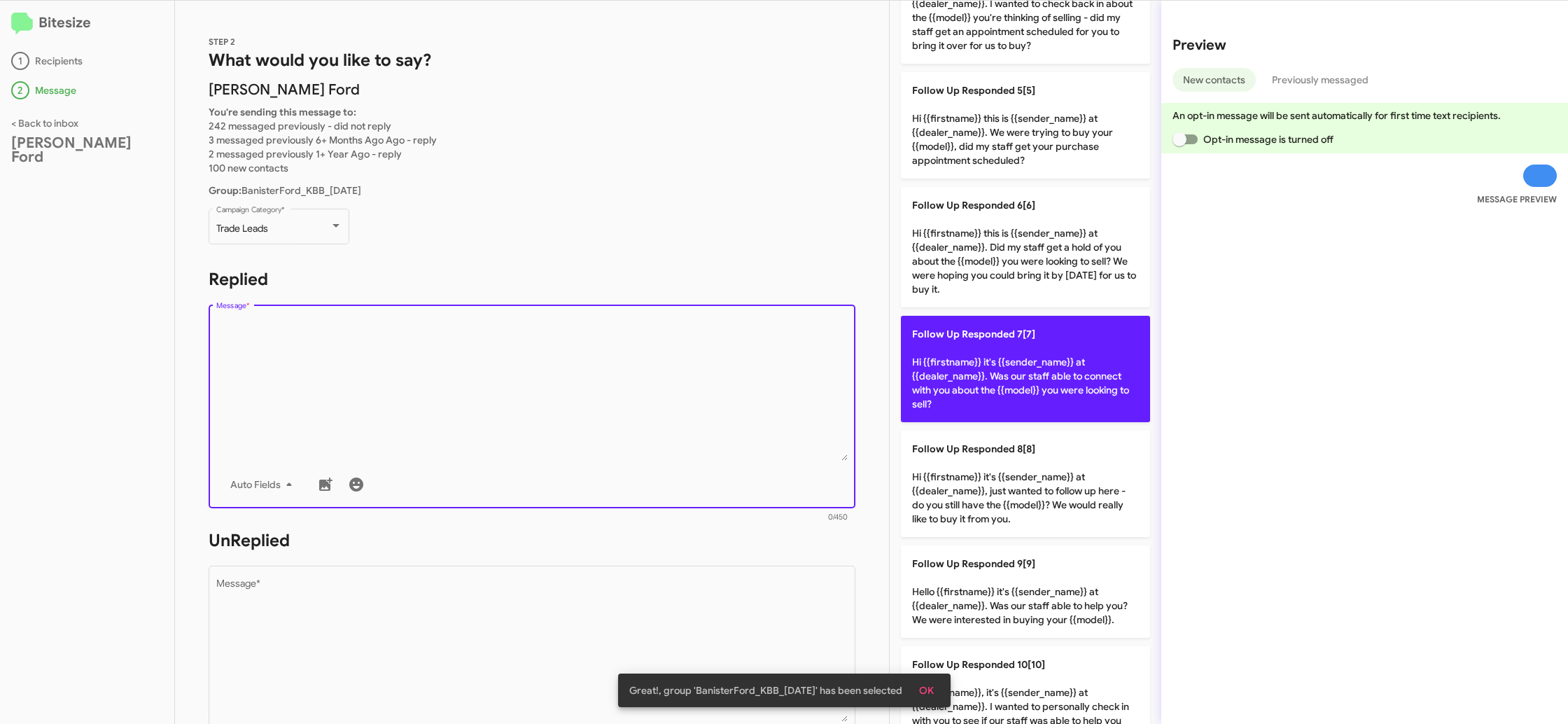
drag, startPoint x: 1027, startPoint y: 362, endPoint x: 1000, endPoint y: 375, distance: 30.0
click at [1021, 364] on p "Follow Up Responded 7[7] Hi {{firstname}} it's {{sender_name}} at {{dealer_name…" at bounding box center [1025, 369] width 249 height 107
type textarea "Hi {{firstname}} it's {{sender_name}} at {{dealer_name}}. Was our staff able to…"
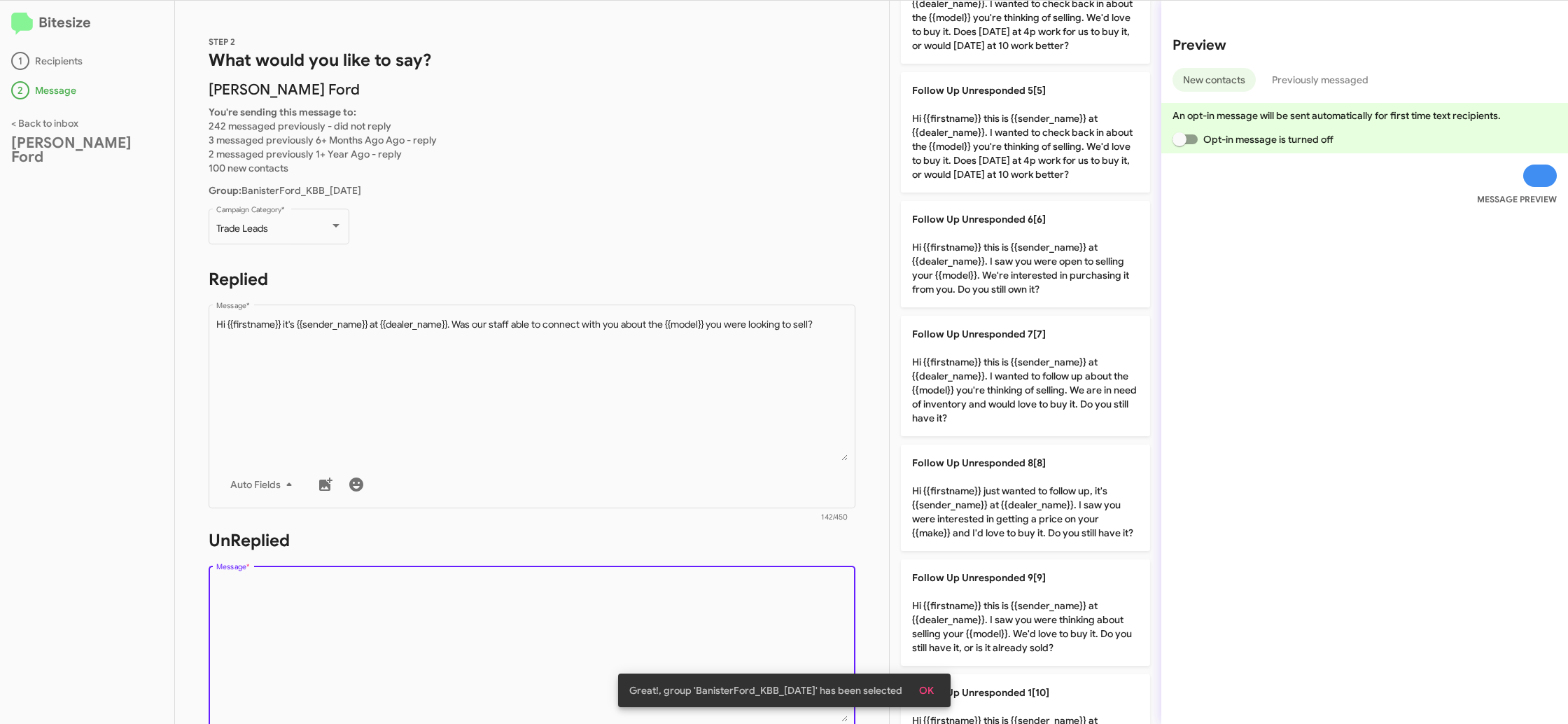
click at [767, 594] on textarea "Message *" at bounding box center [532, 650] width 632 height 143
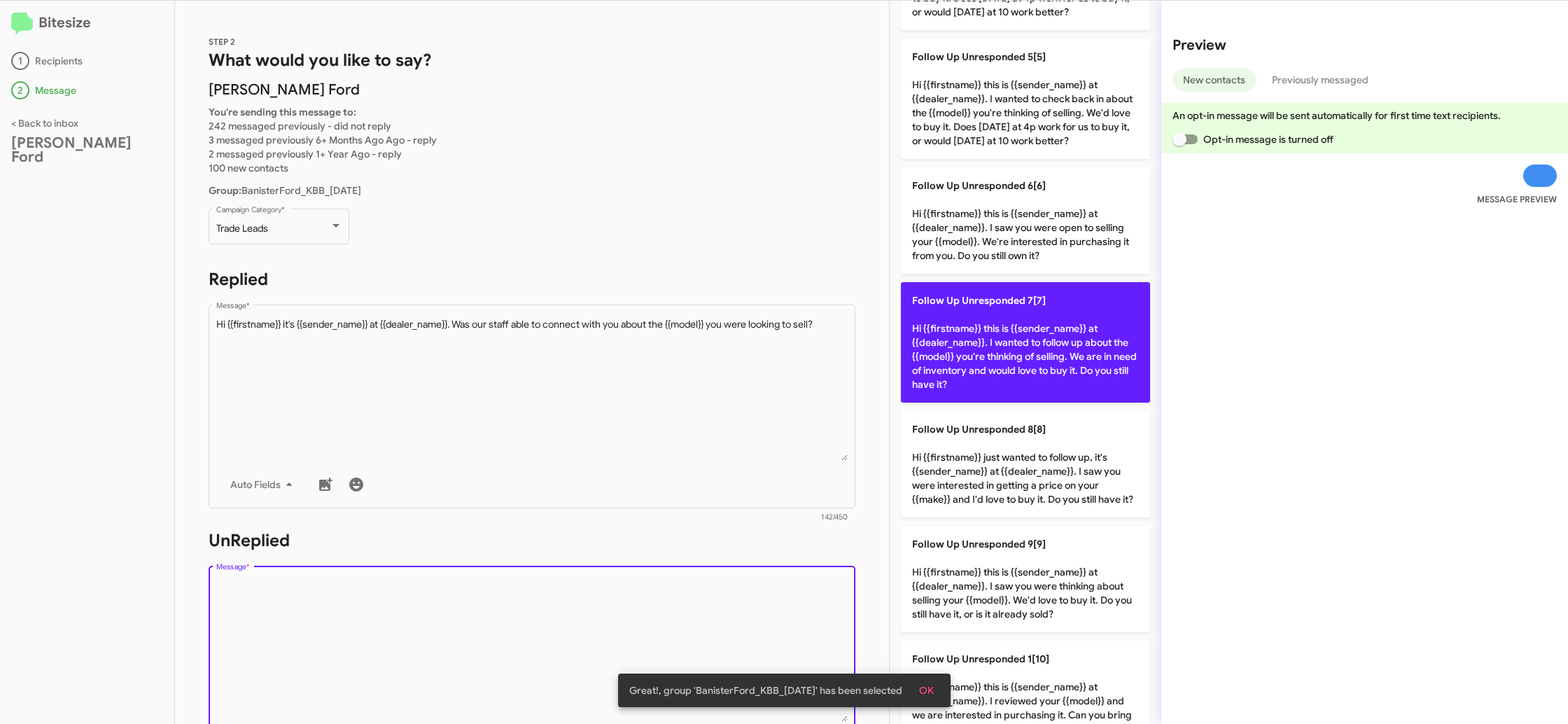
scroll to position [506, 0]
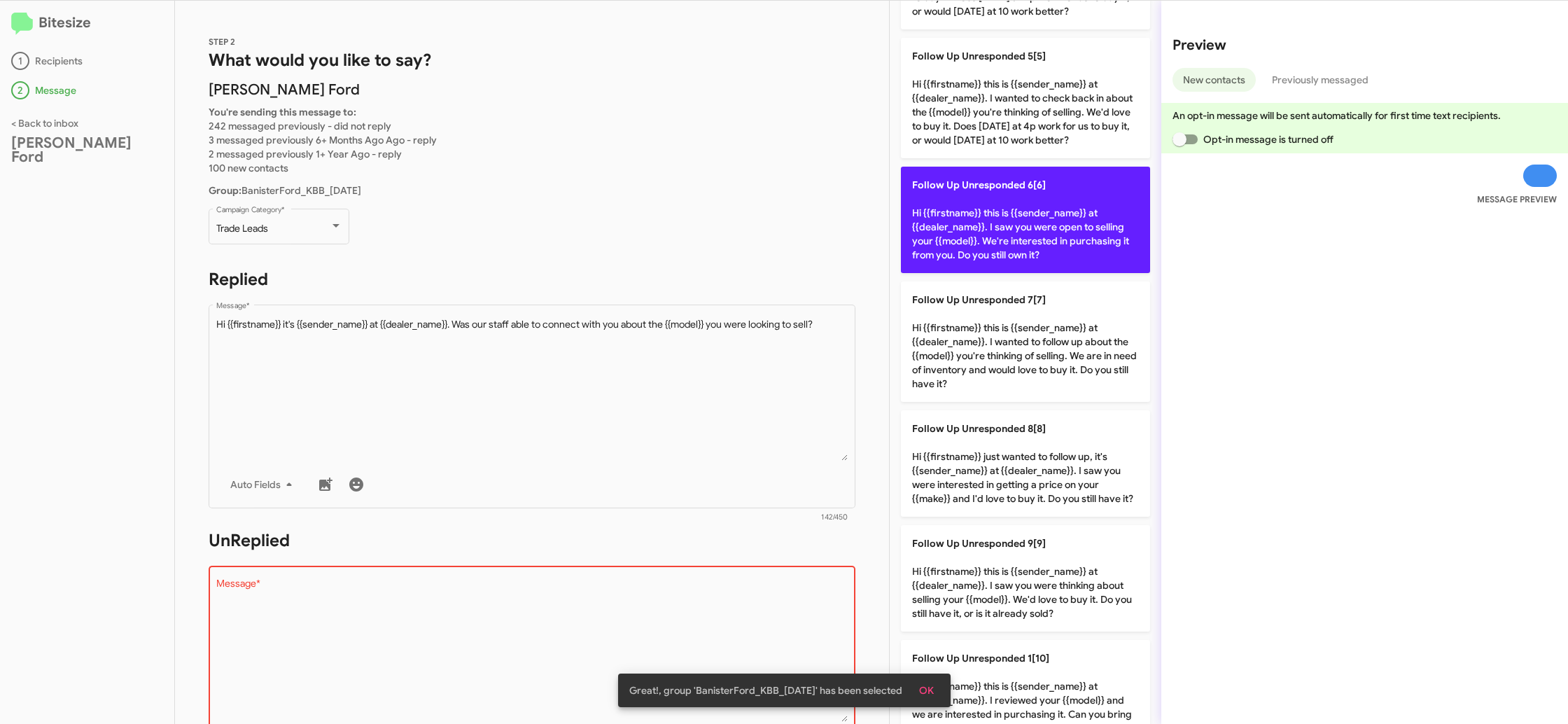
click at [942, 227] on p "Follow Up Unresponded 6[6] Hi {{firstname}} this is {{sender_name}} at {{dealer…" at bounding box center [1025, 220] width 249 height 107
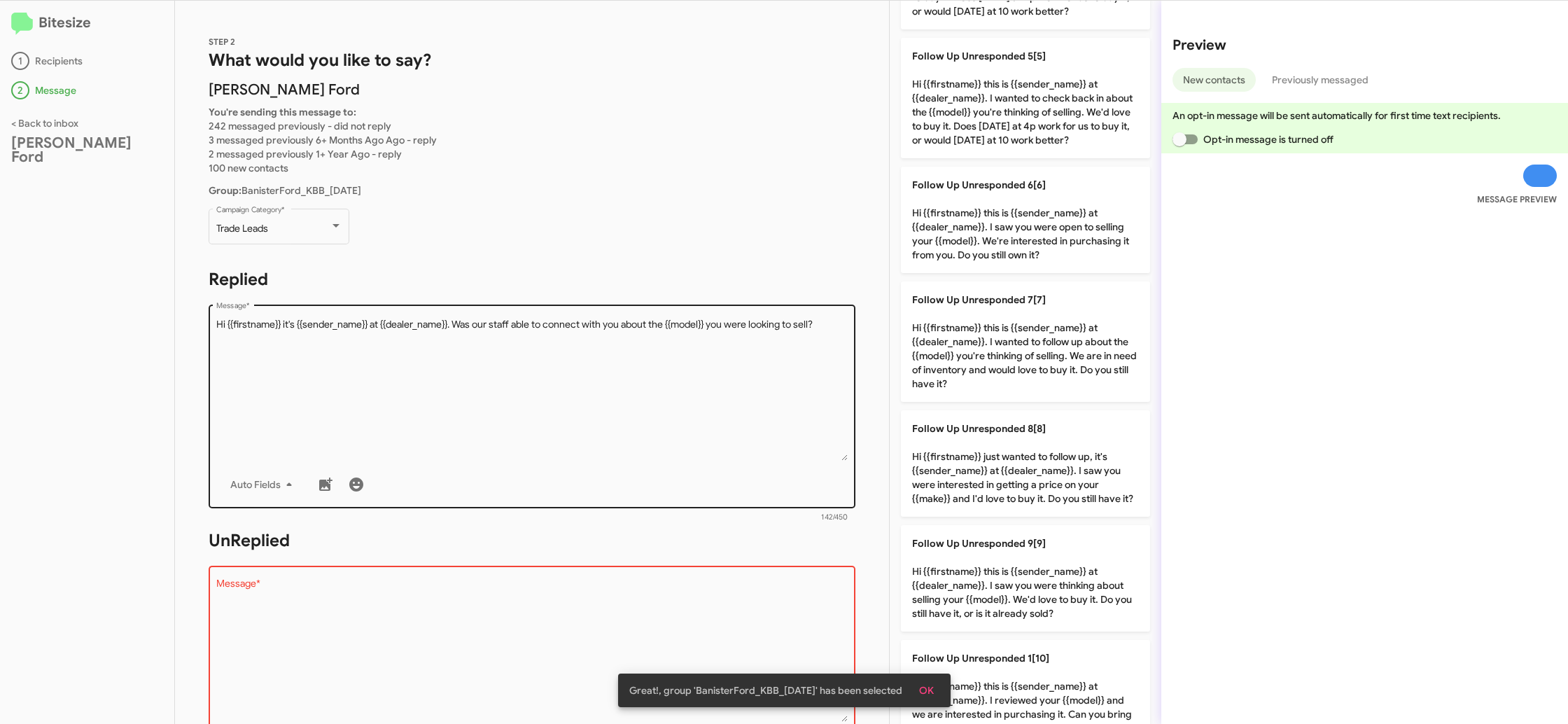
type textarea "Hi {{firstname}} this is {{sender_name}} at {{dealer_name}}. I saw you were ope…"
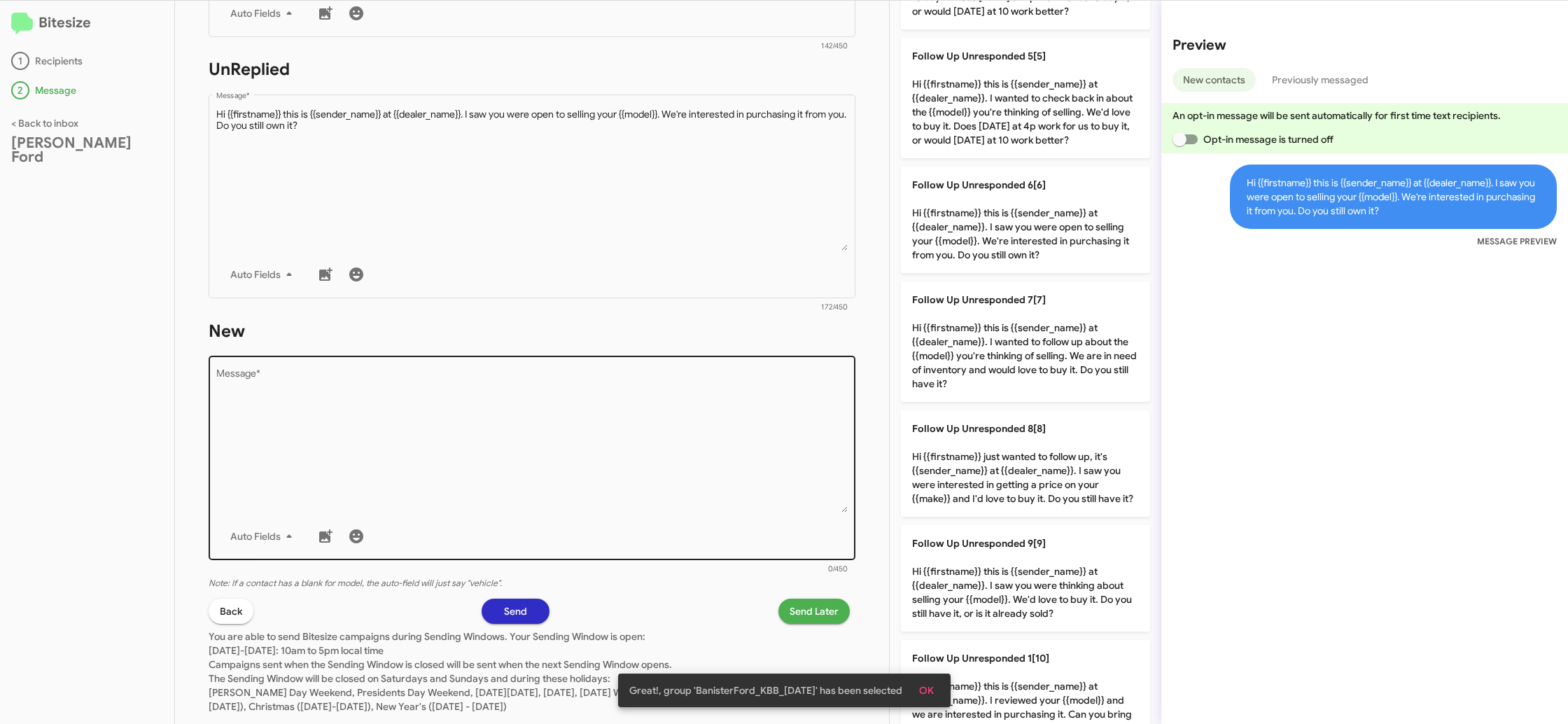
scroll to position [503, 0]
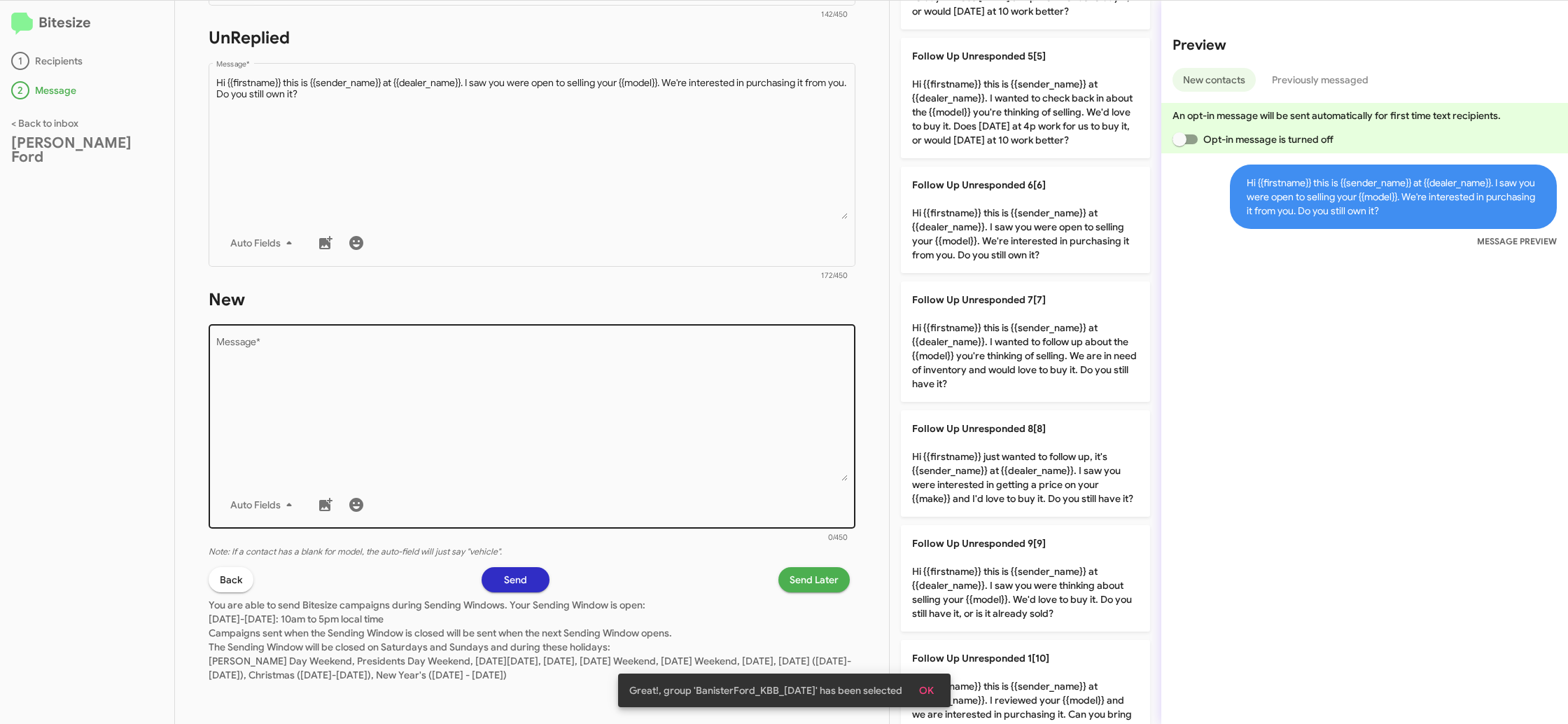
click at [680, 436] on textarea "Message *" at bounding box center [532, 409] width 632 height 143
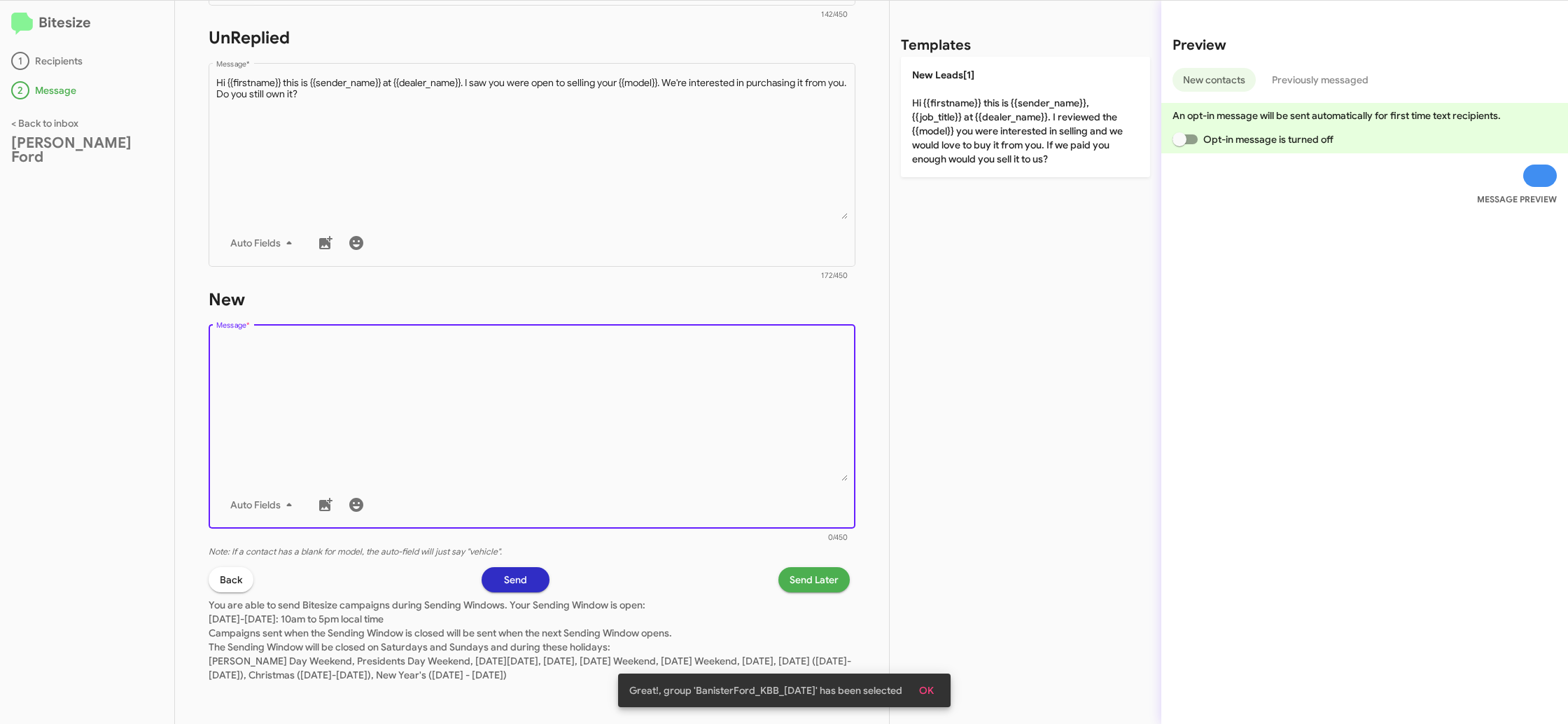
drag, startPoint x: 682, startPoint y: 437, endPoint x: 957, endPoint y: 146, distance: 400.4
click at [691, 422] on textarea "Message *" at bounding box center [532, 409] width 632 height 143
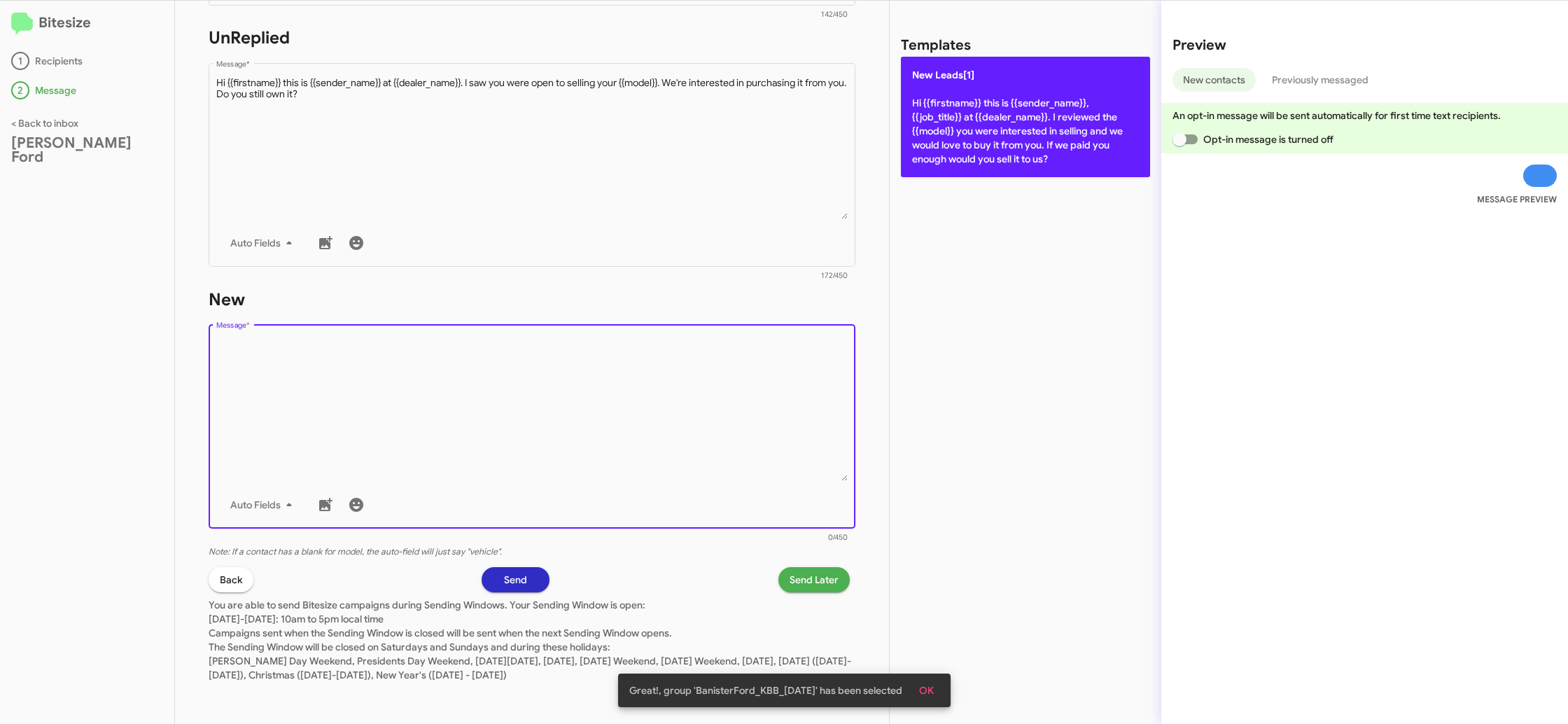
click at [957, 146] on p "New Leads[1] Hi {{firstname}} this is {{sender_name}}, {{job_title}} at {{deale…" at bounding box center [1025, 116] width 249 height 121
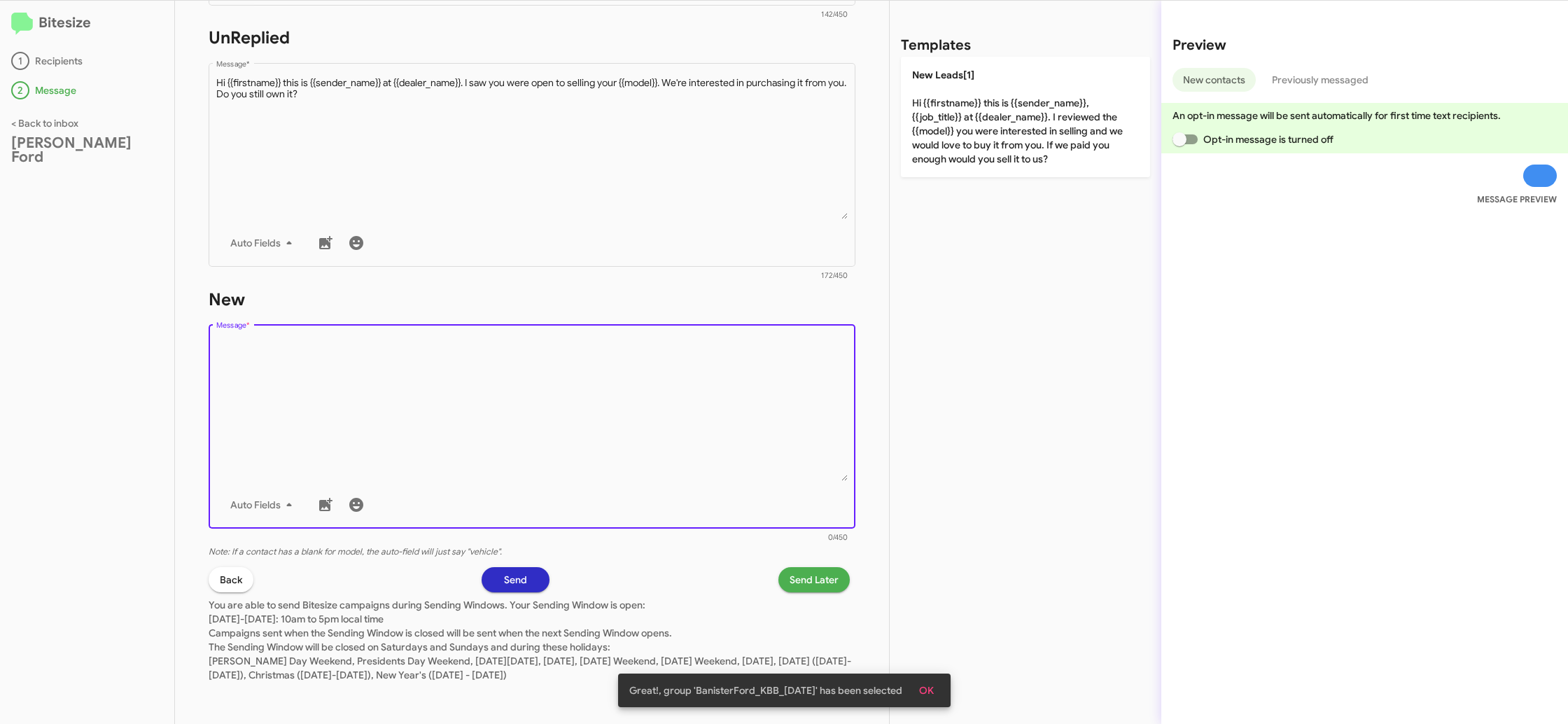
type textarea "Hi {{firstname}} this is {{sender_name}}, {{job_title}} at {{dealer_name}}. I r…"
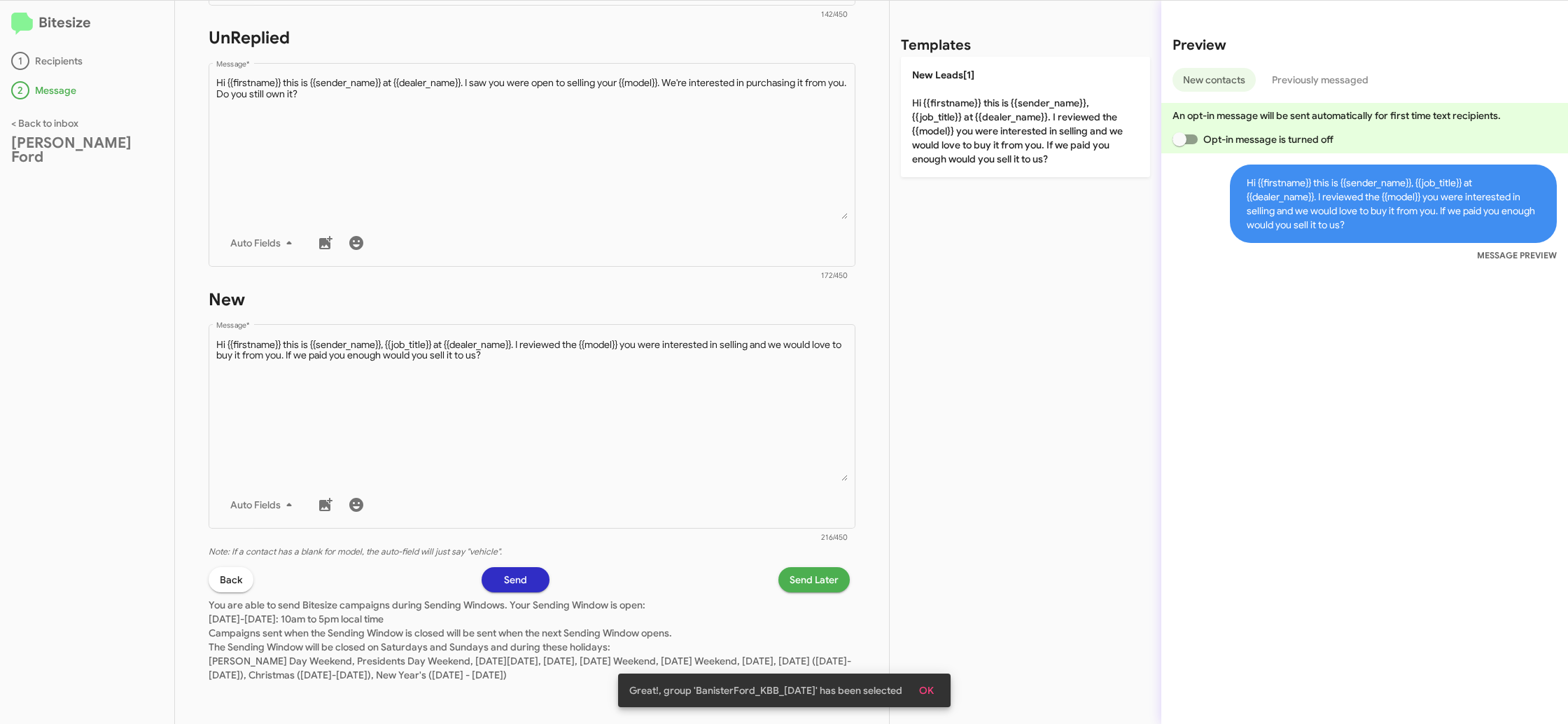
click at [795, 574] on span "Send Later" at bounding box center [814, 579] width 49 height 25
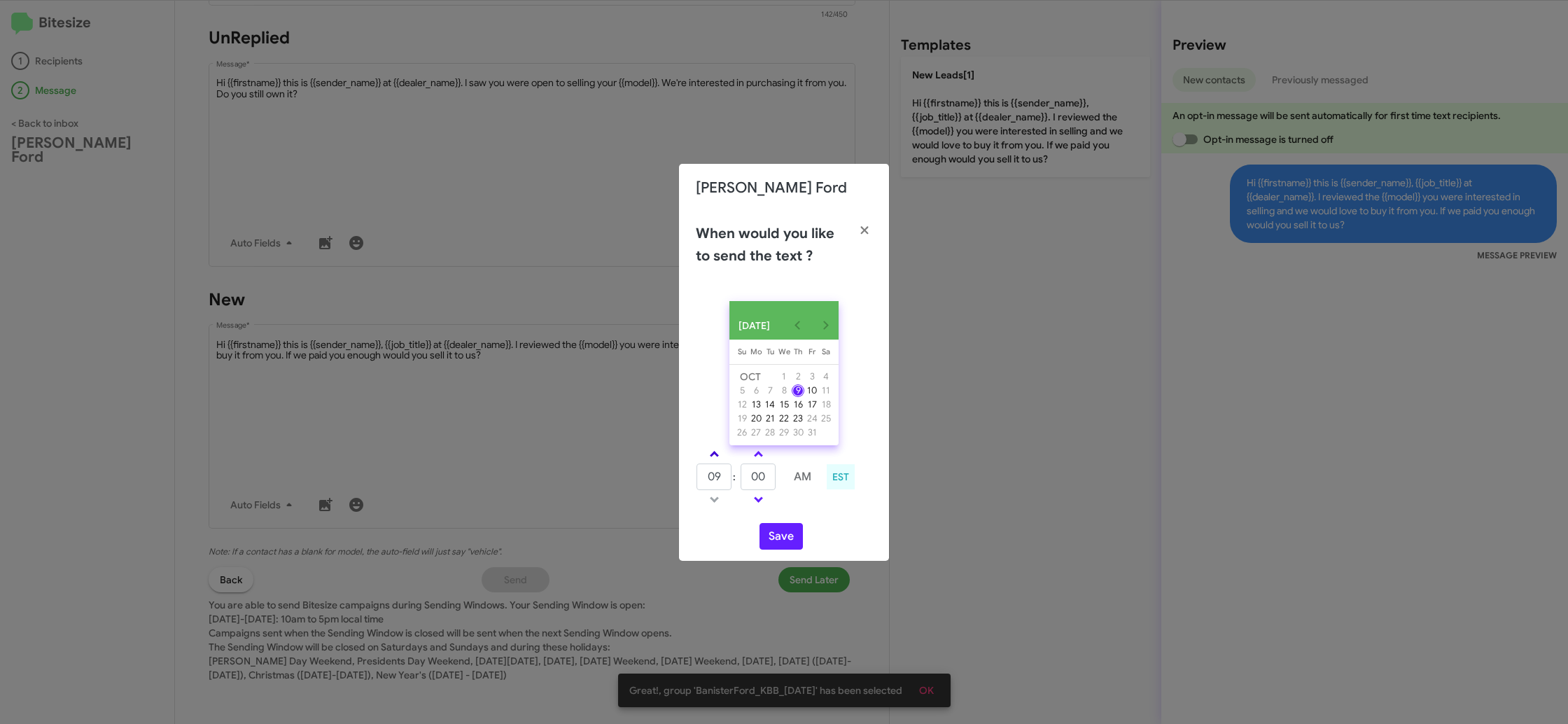
click at [713, 460] on span at bounding box center [714, 455] width 9 height 9
drag, startPoint x: 713, startPoint y: 461, endPoint x: 728, endPoint y: 459, distance: 15.1
click at [718, 461] on link at bounding box center [714, 454] width 24 height 16
type input "11"
click at [742, 458] on td at bounding box center [758, 455] width 36 height 18
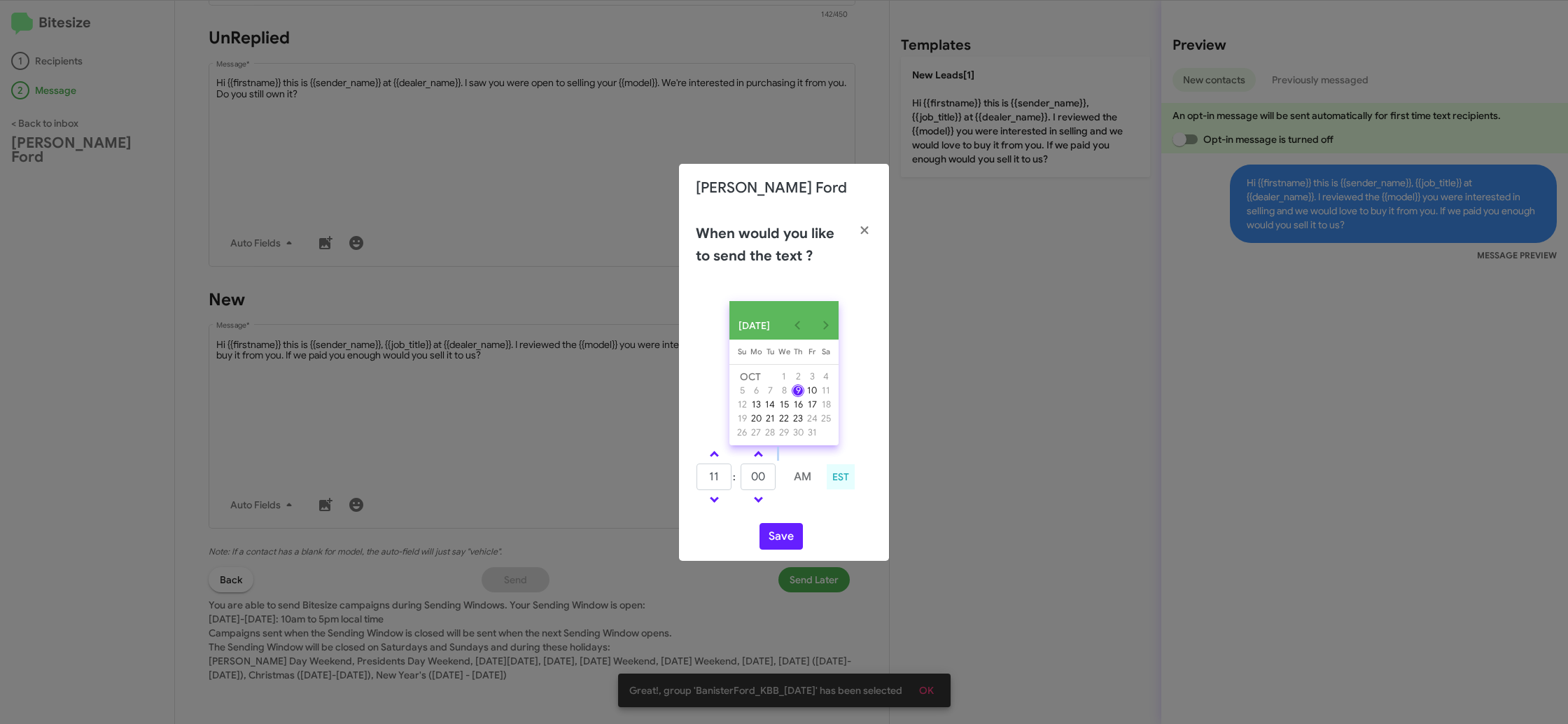
click at [742, 458] on td at bounding box center [758, 455] width 36 height 18
click at [753, 457] on link at bounding box center [759, 454] width 24 height 16
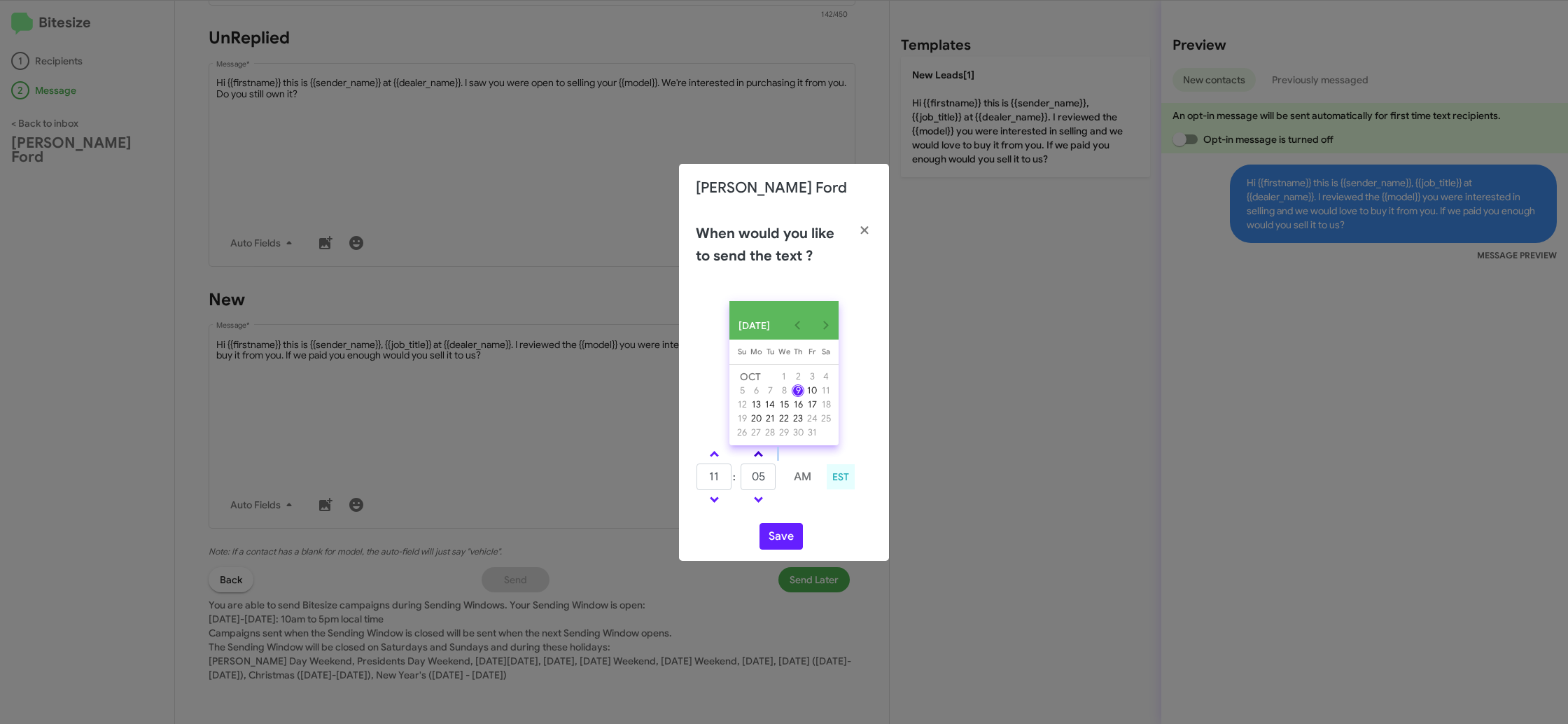
click at [753, 457] on link at bounding box center [759, 454] width 24 height 16
drag, startPoint x: 750, startPoint y: 459, endPoint x: 788, endPoint y: 516, distance: 68.5
click at [750, 459] on link at bounding box center [759, 454] width 24 height 16
type input "20"
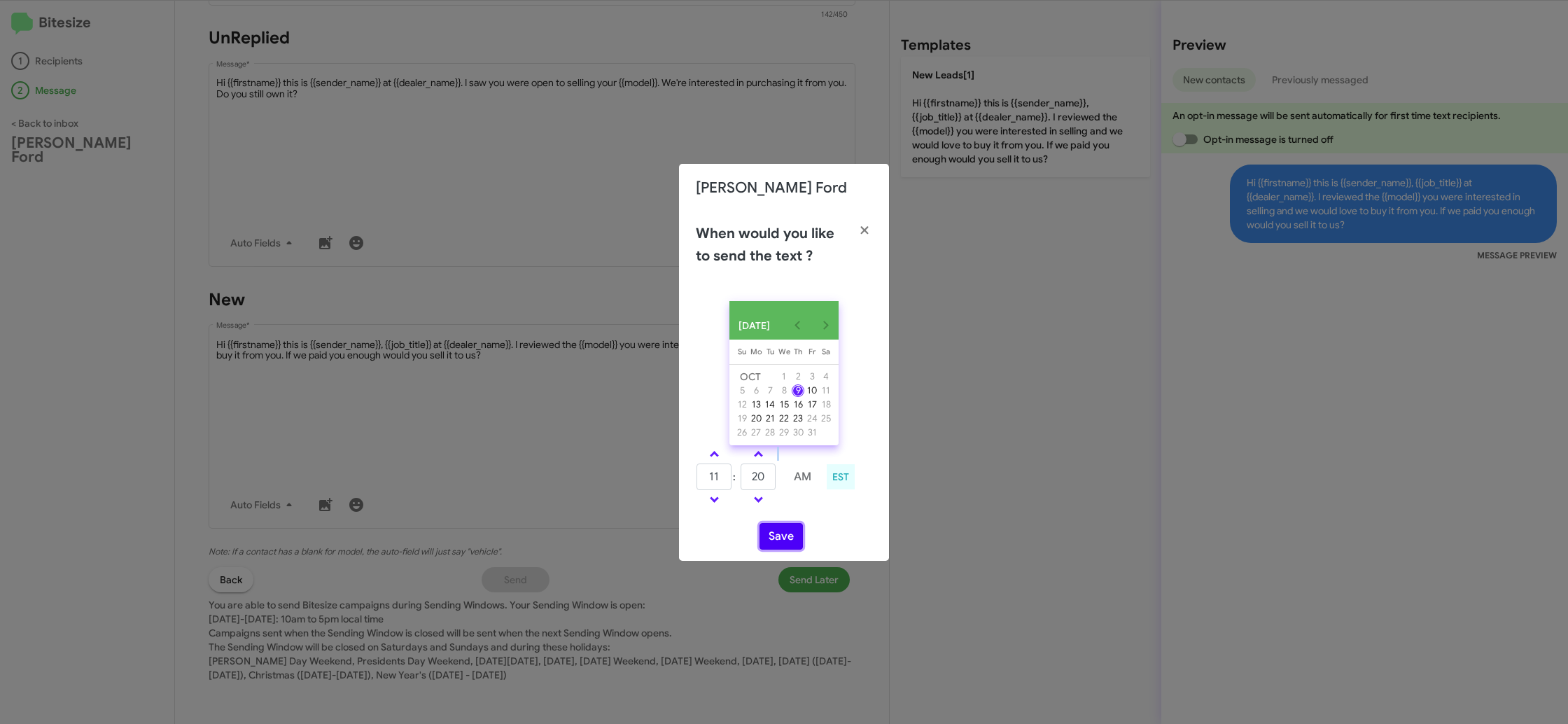
click at [780, 539] on button "Save" at bounding box center [781, 536] width 44 height 27
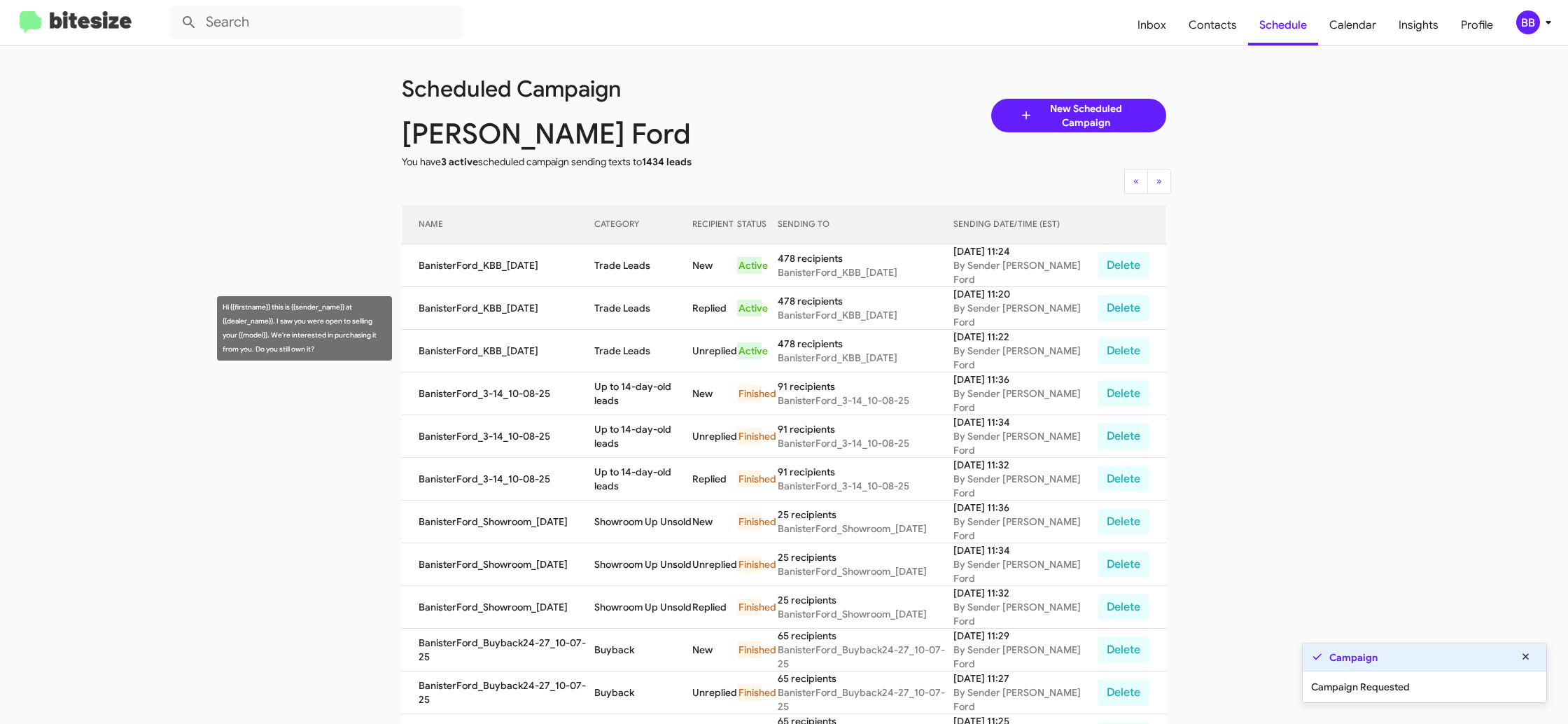
click at [619, 330] on td "Trade Leads" at bounding box center [643, 351] width 98 height 43
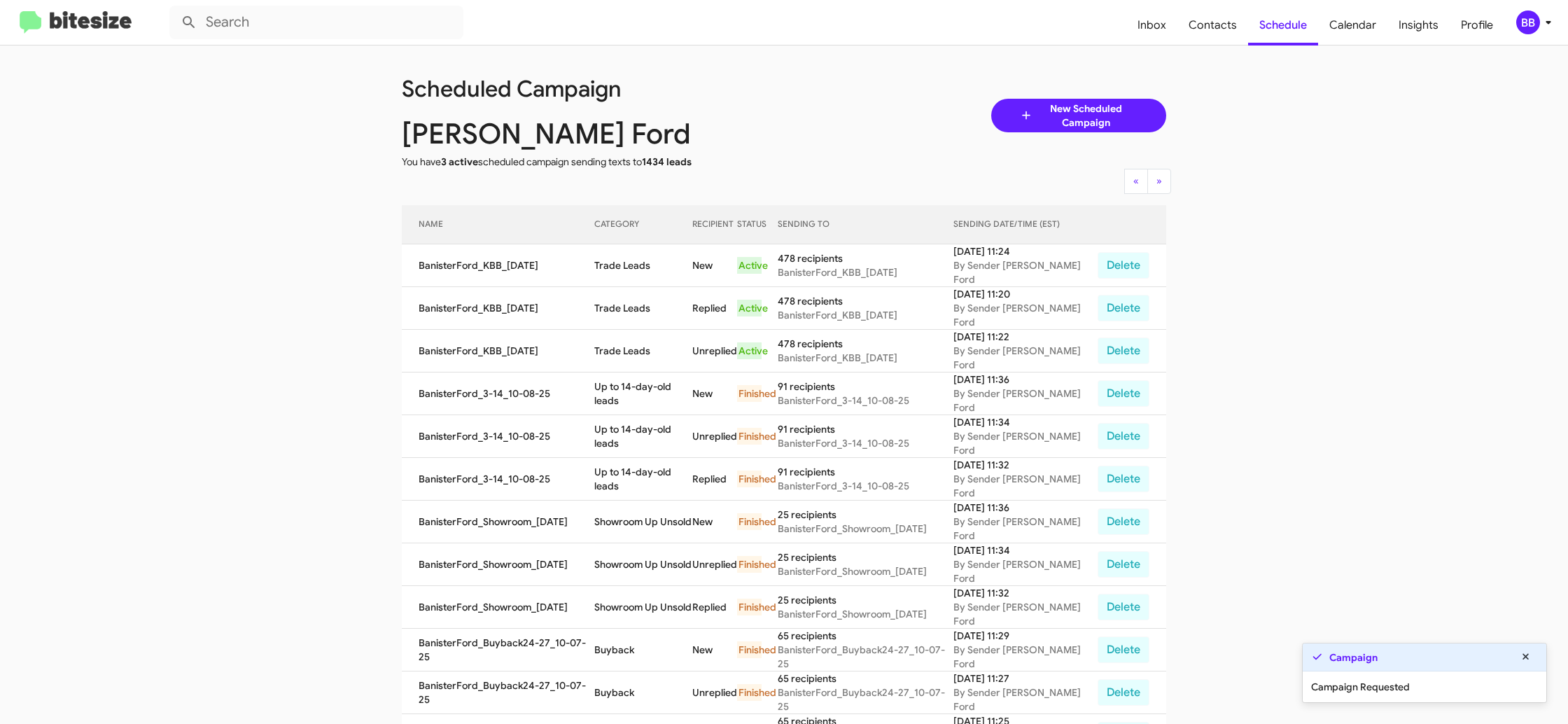
copy td "Trade Leads"
click at [1532, 24] on div "BB" at bounding box center [1528, 22] width 23 height 23
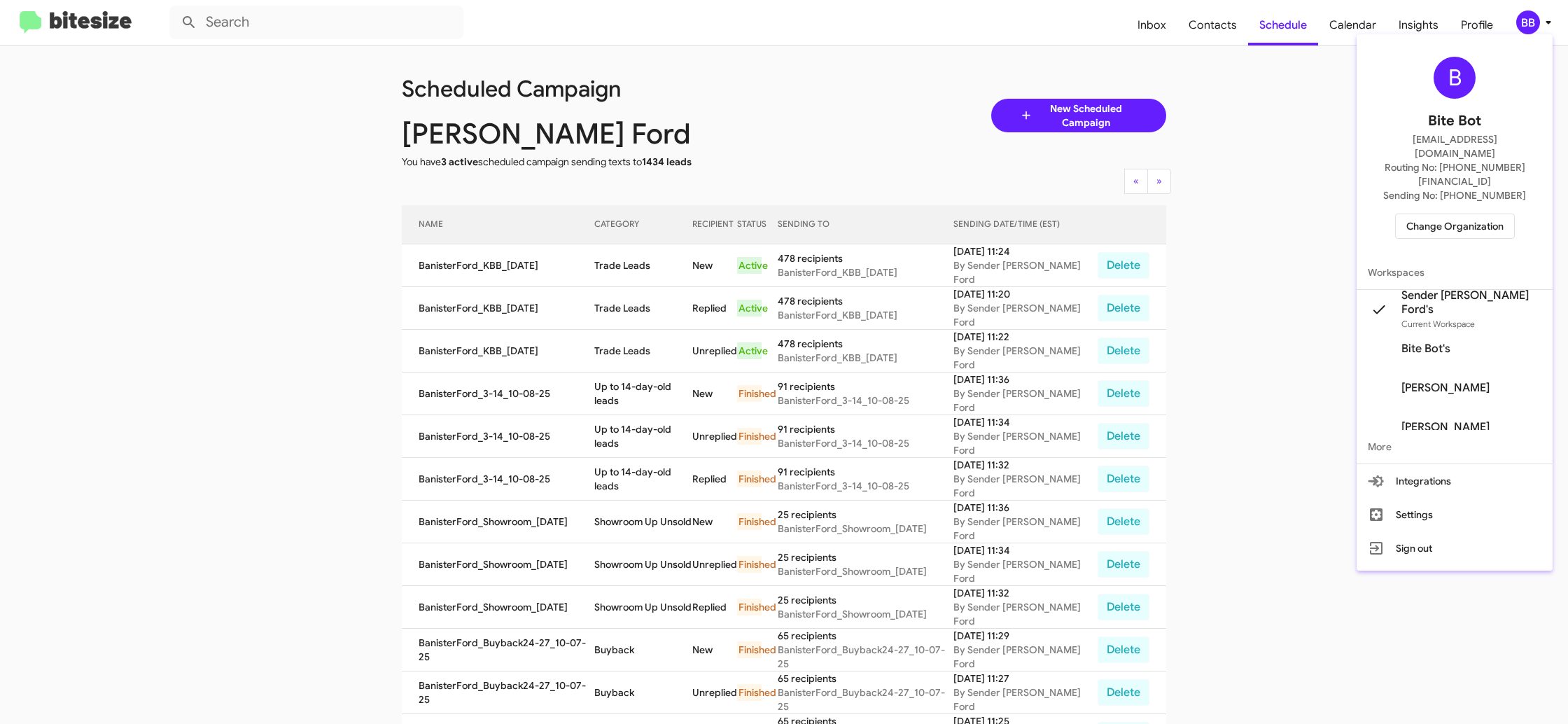
click at [1435, 214] on span "Change Organization" at bounding box center [1455, 226] width 97 height 23
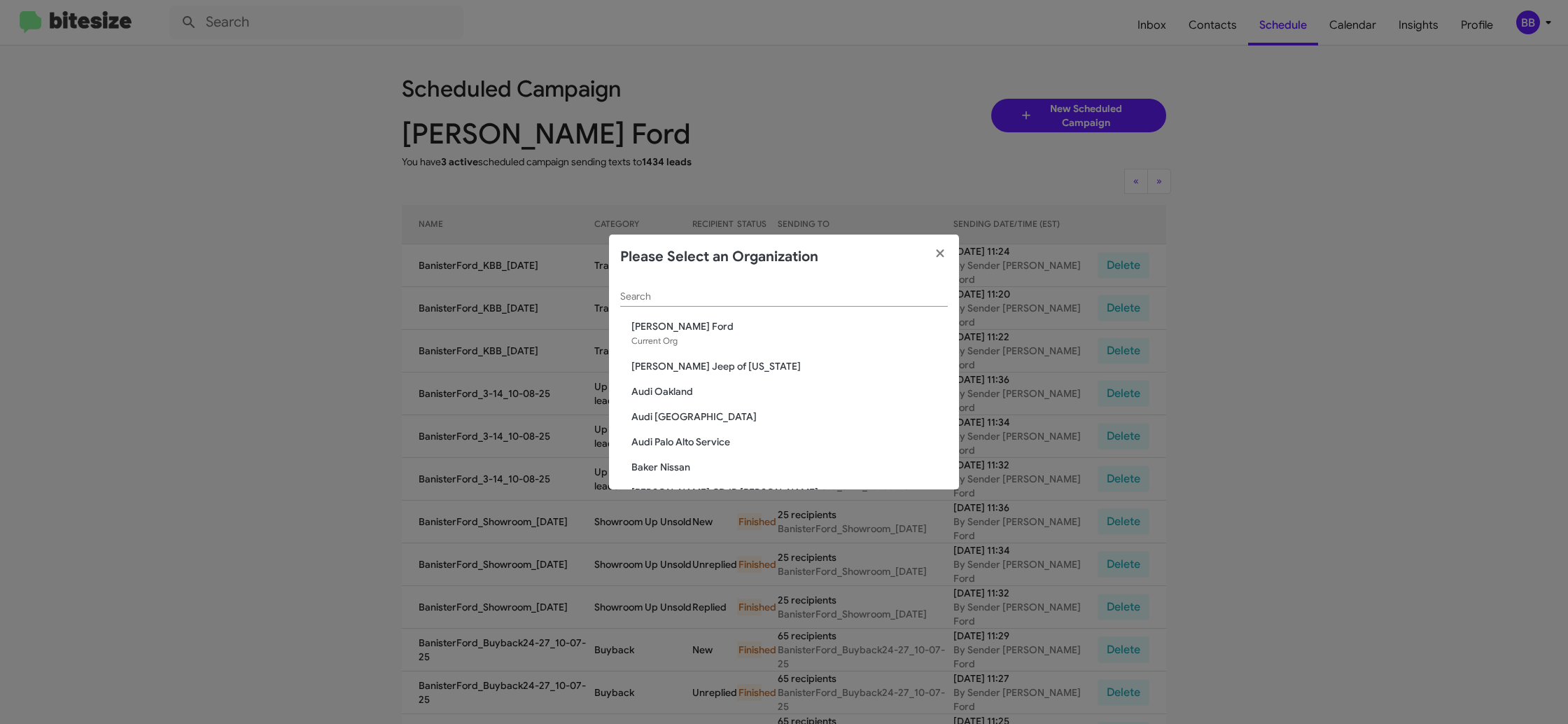
scroll to position [4, 0]
click at [702, 297] on div "Search" at bounding box center [784, 289] width 328 height 28
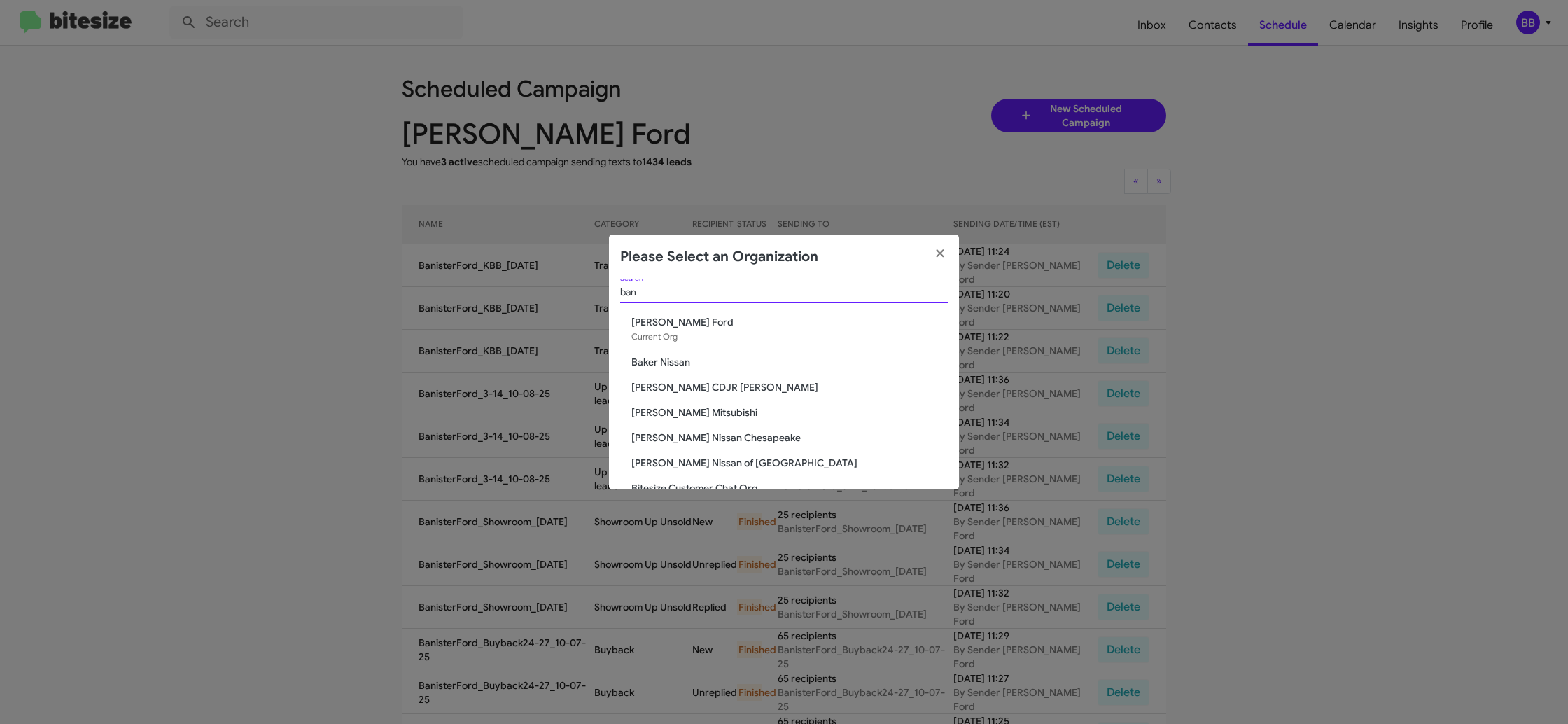
scroll to position [0, 0]
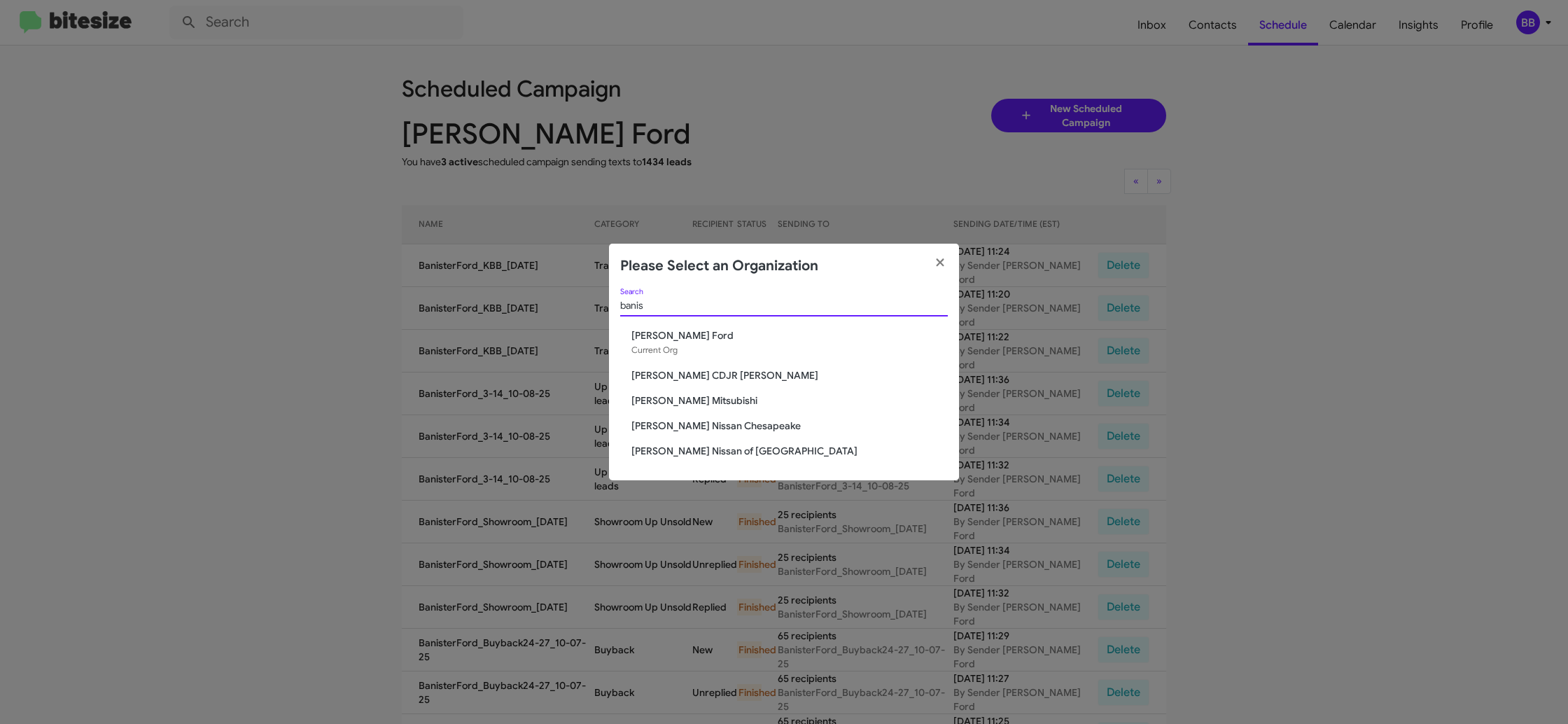
type input "banis"
click at [686, 396] on span "[PERSON_NAME] Mitsubishi" at bounding box center [789, 400] width 316 height 14
drag, startPoint x: 686, startPoint y: 396, endPoint x: 722, endPoint y: 394, distance: 36.1
click at [686, 396] on span "[PERSON_NAME] Mitsubishi" at bounding box center [789, 400] width 316 height 14
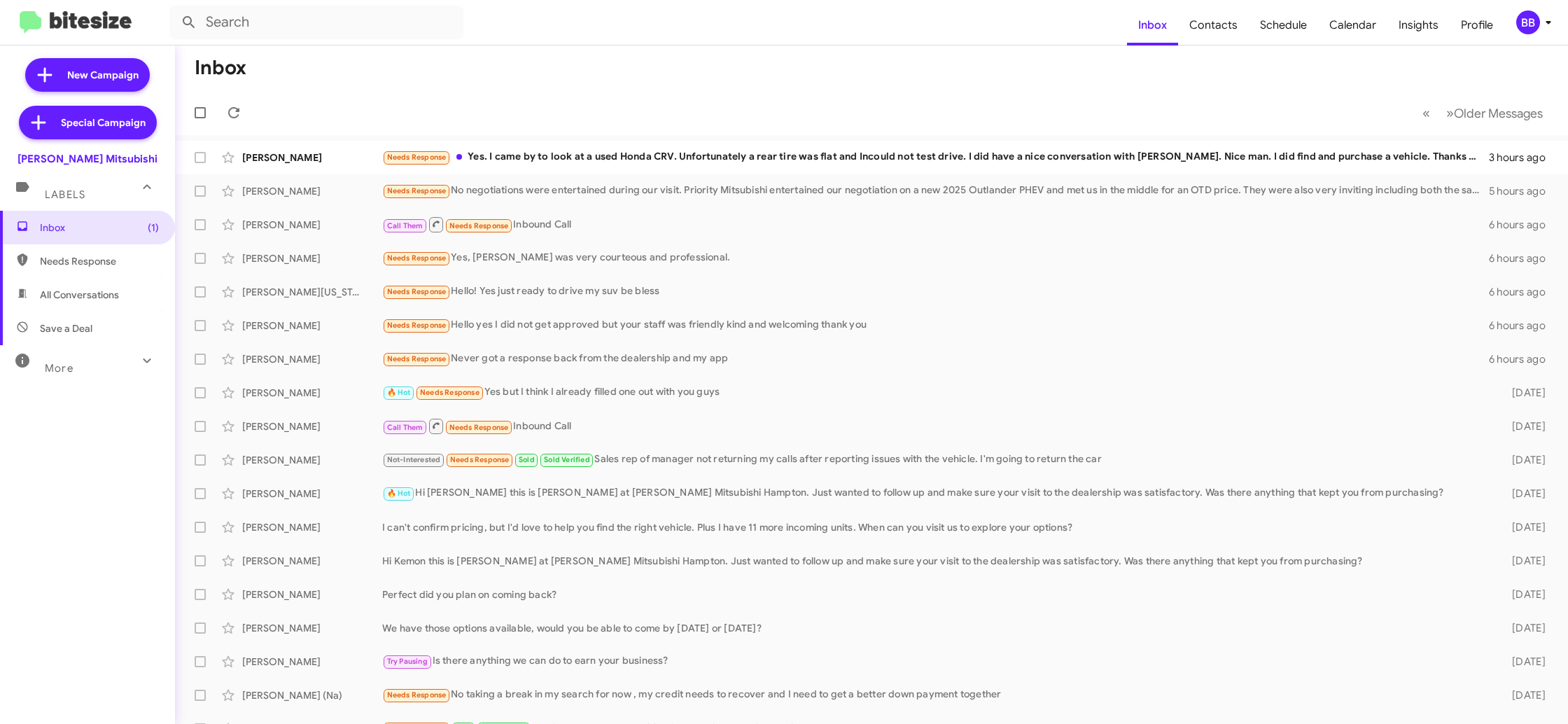
click at [1519, 23] on div "BB" at bounding box center [1528, 22] width 23 height 23
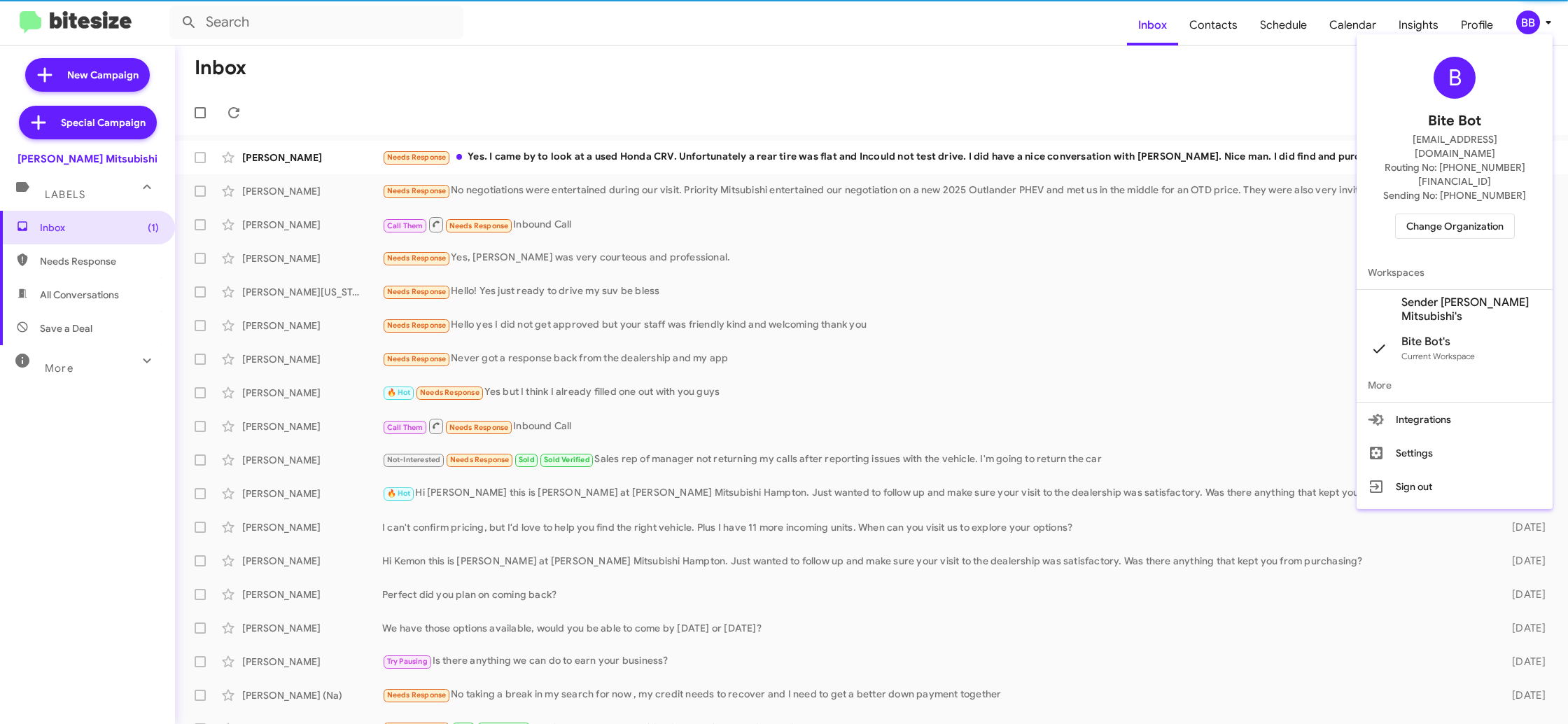
click at [1469, 295] on span "Sender [PERSON_NAME] Mitsubishi's" at bounding box center [1455, 309] width 196 height 39
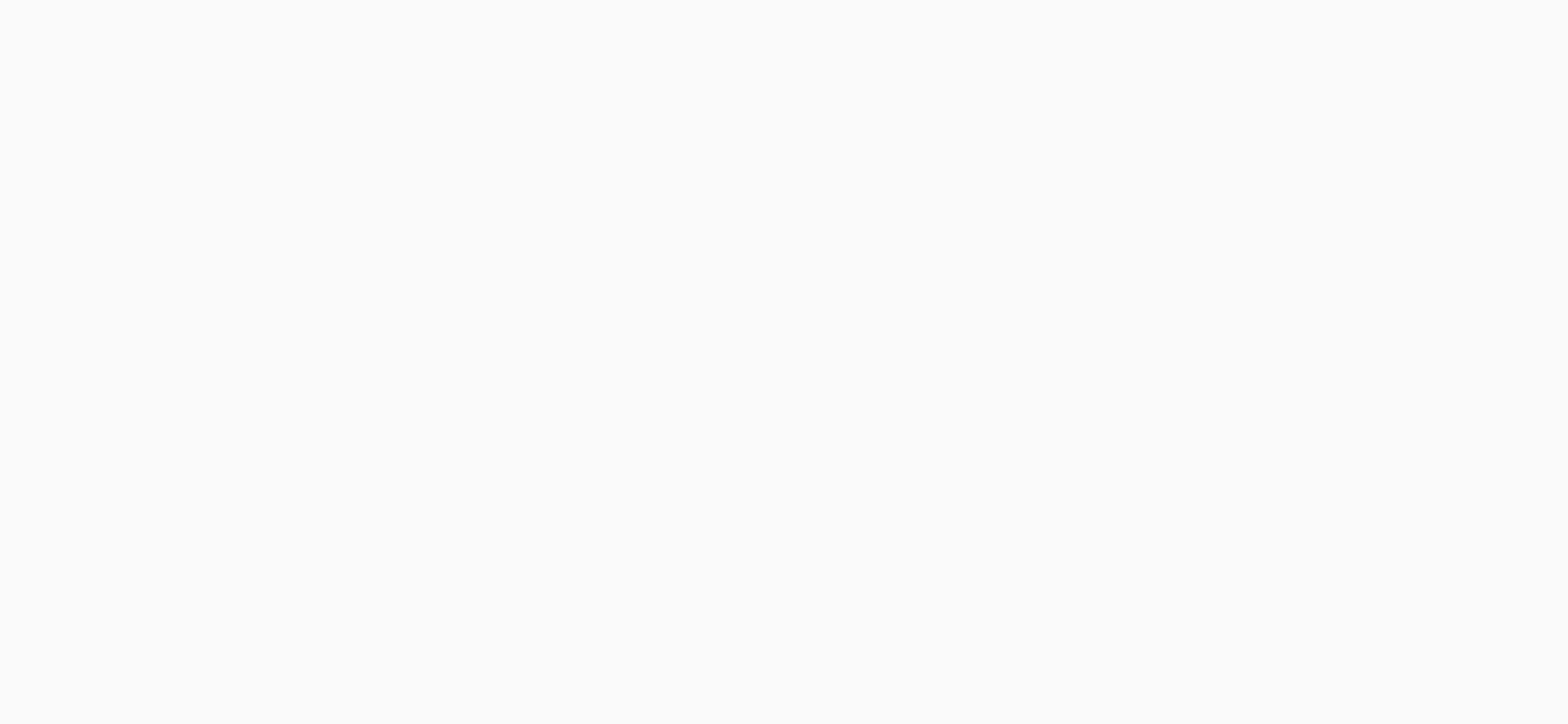
click at [1201, 30] on body at bounding box center [784, 362] width 1568 height 724
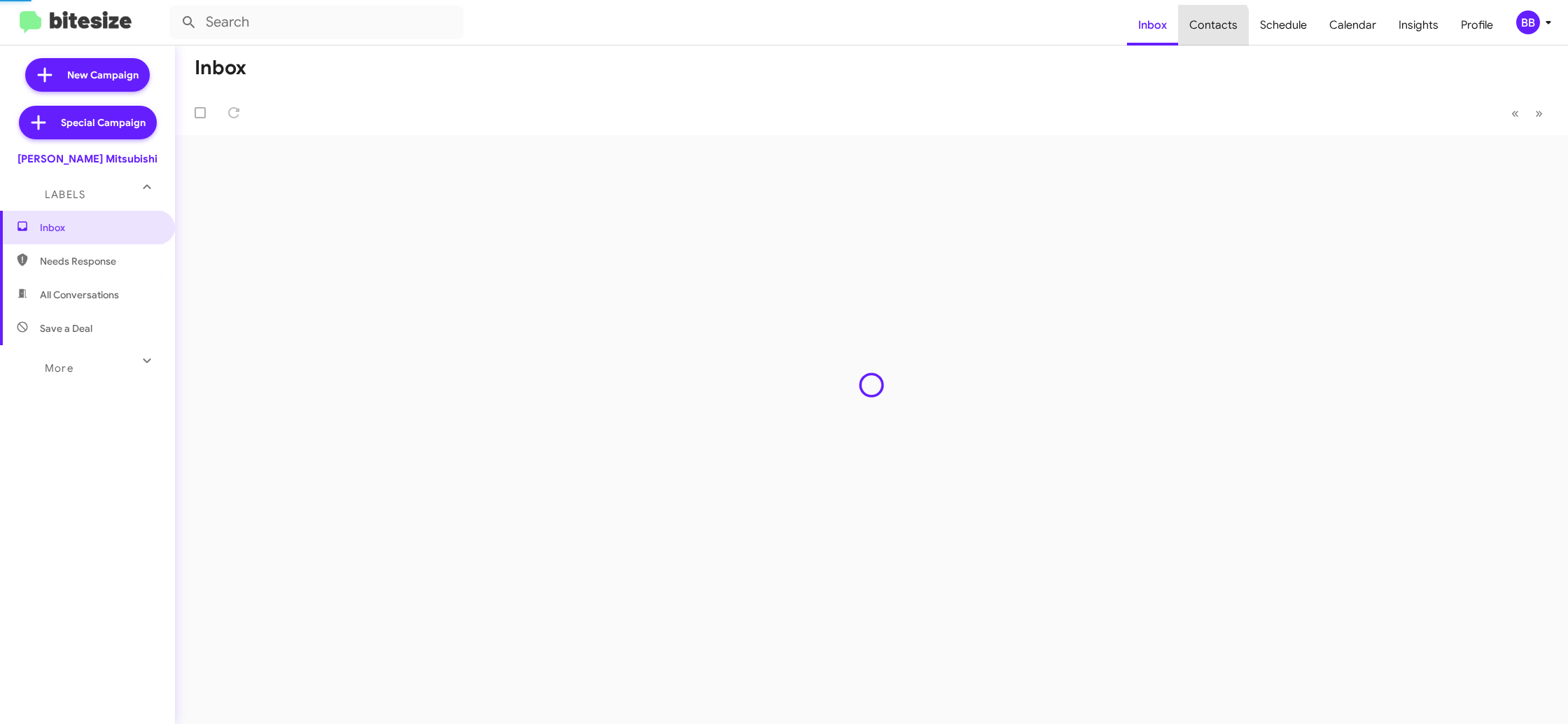
click at [1201, 30] on span "Contacts" at bounding box center [1213, 25] width 70 height 40
type input "in:groups"
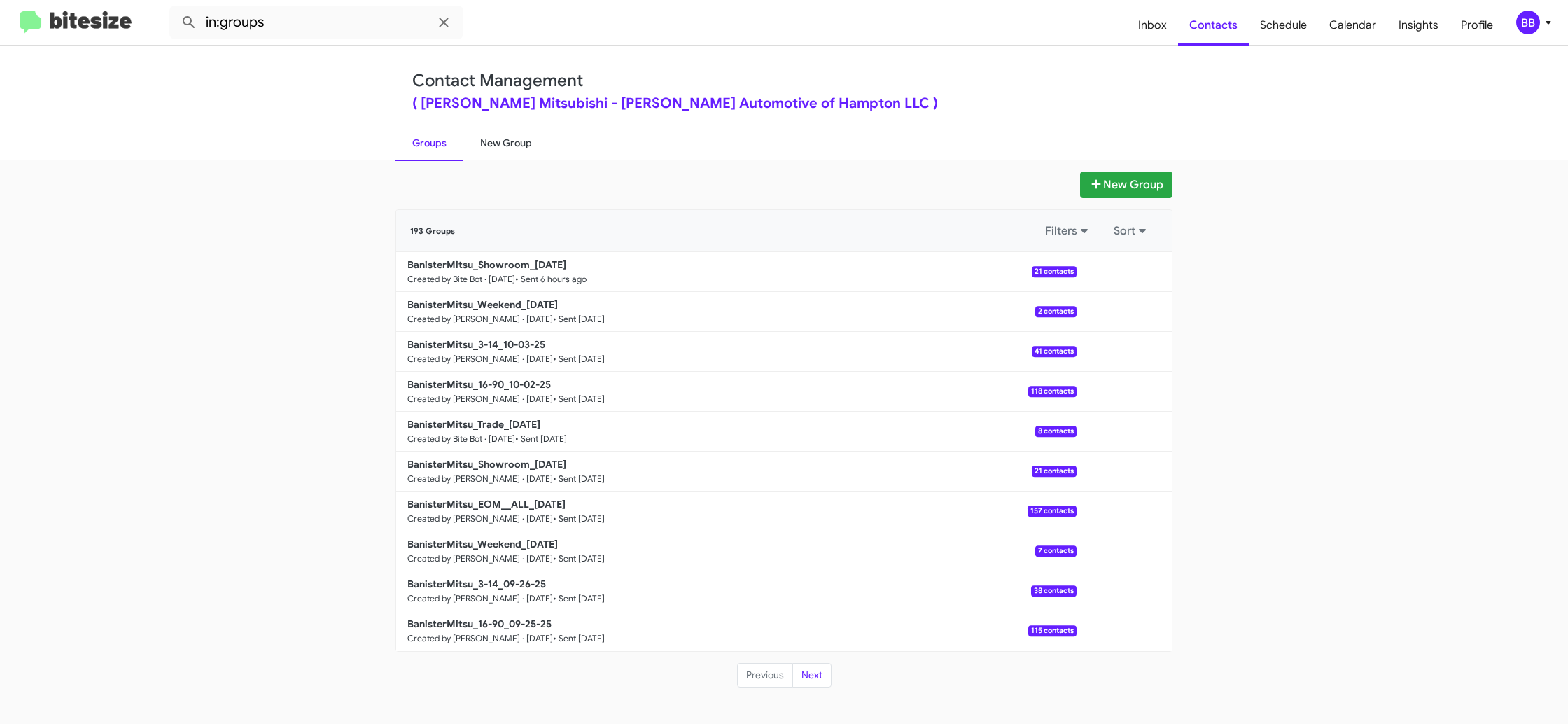
click at [504, 145] on link "New Group" at bounding box center [506, 142] width 86 height 36
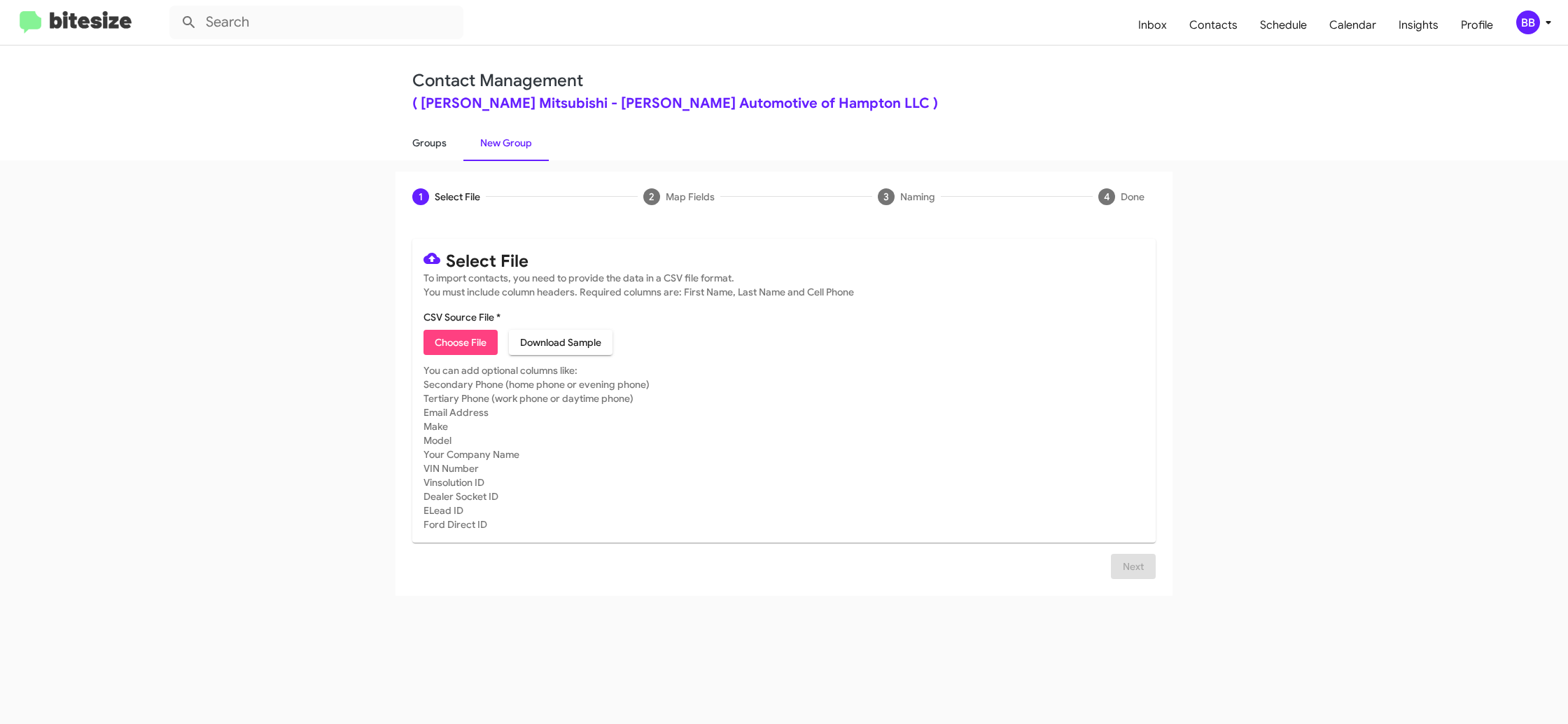
click at [433, 138] on link "Groups" at bounding box center [429, 142] width 68 height 36
type input "in:groups"
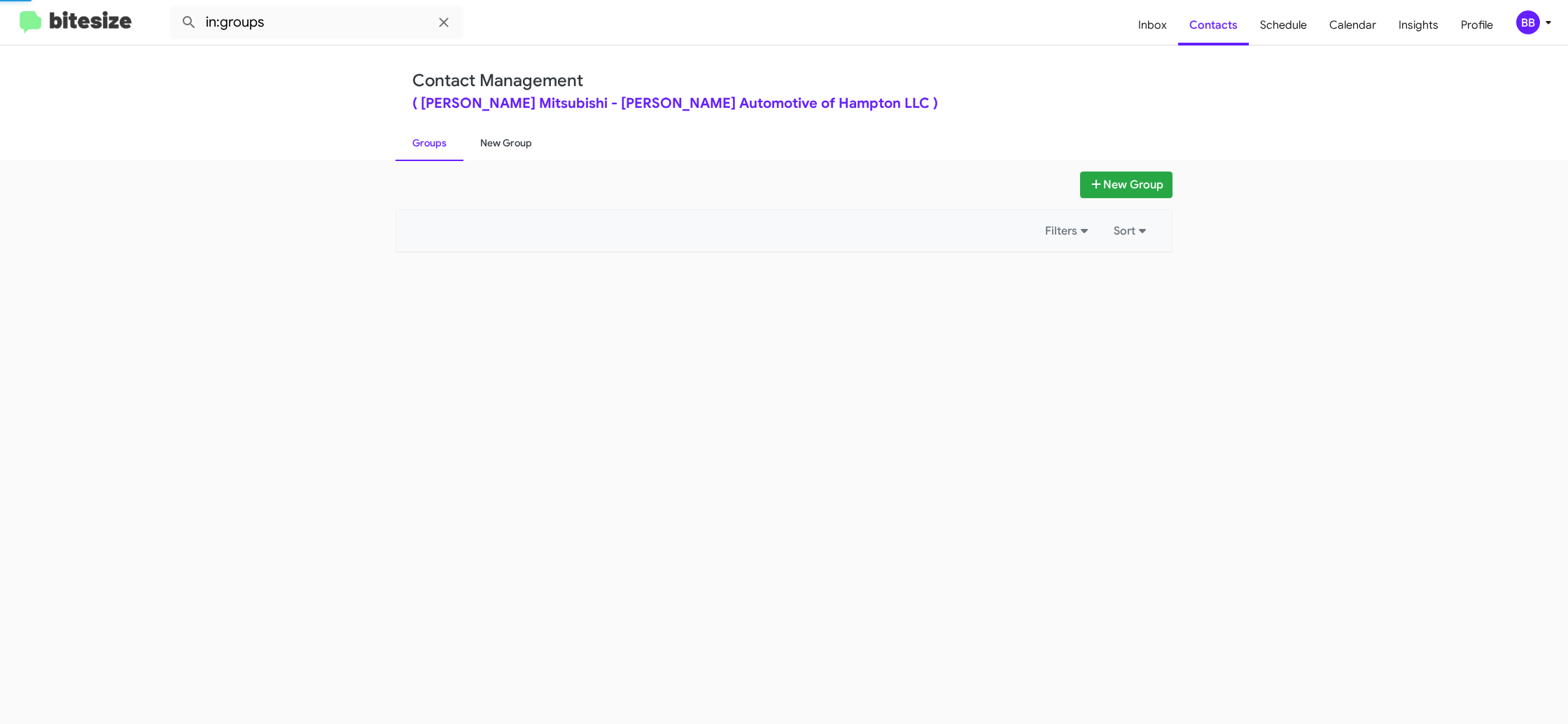
click at [497, 141] on link "New Group" at bounding box center [506, 142] width 86 height 36
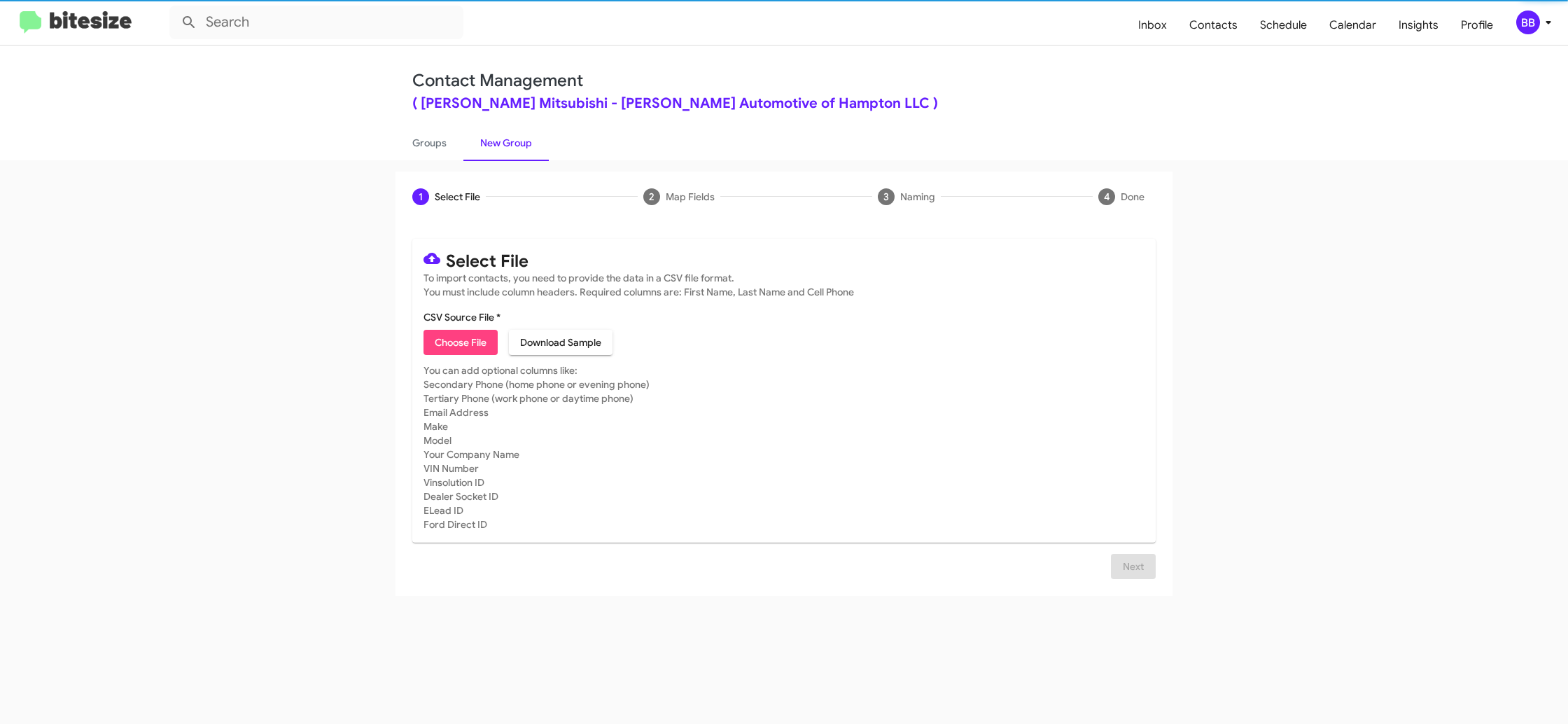
click at [1537, 27] on div "BB" at bounding box center [1528, 22] width 23 height 23
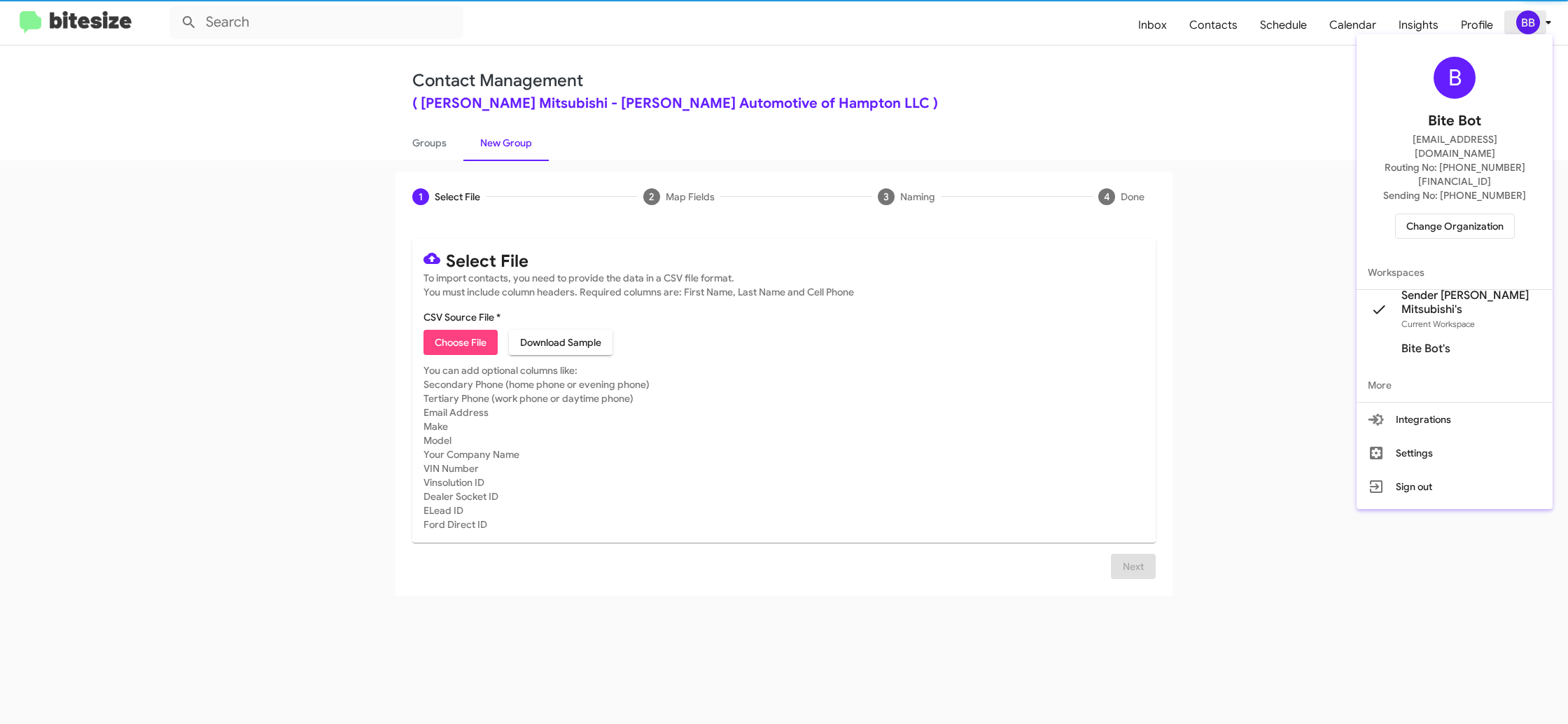
click at [1537, 27] on div at bounding box center [784, 362] width 1568 height 724
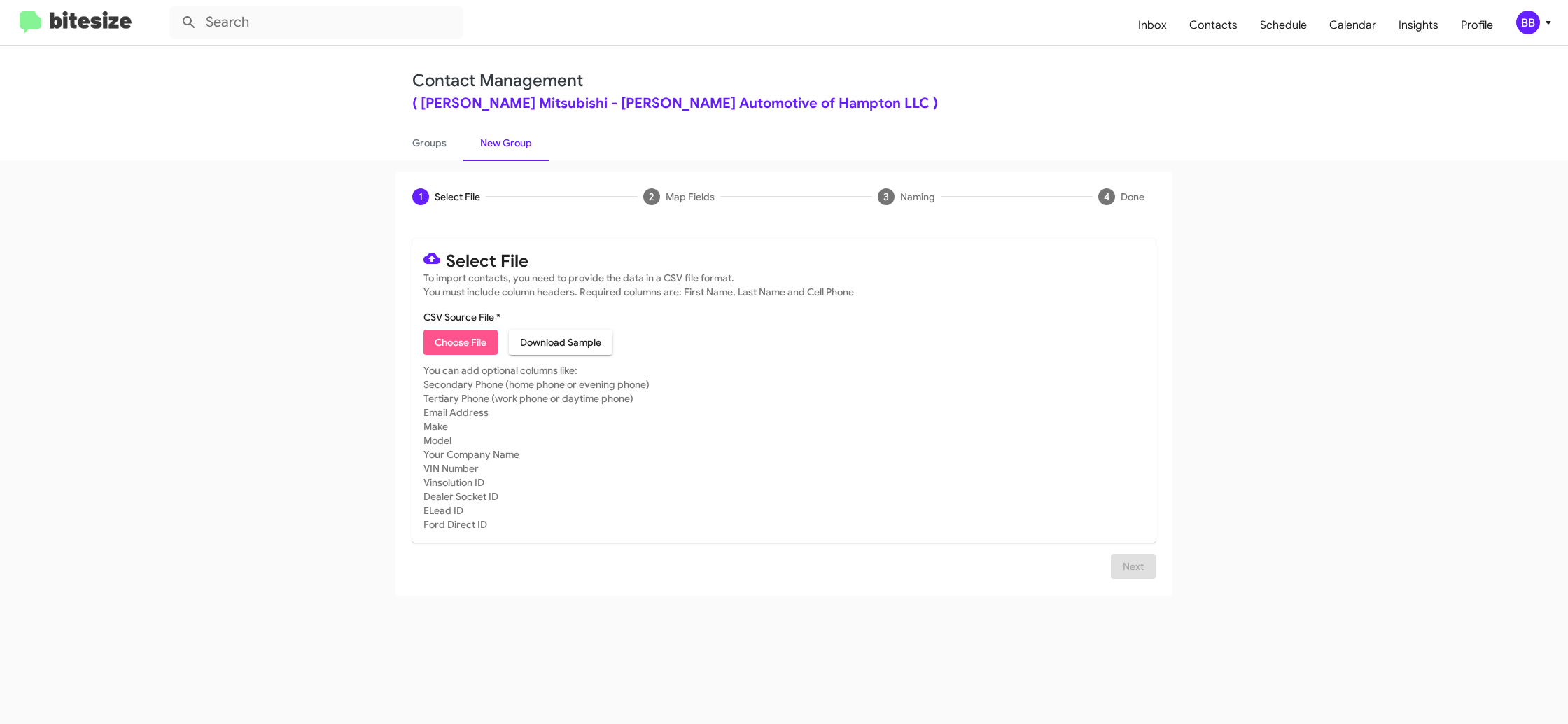
click at [468, 348] on span "Choose File" at bounding box center [461, 342] width 52 height 25
type input "BanisterMitsu_Trade_[DATE]"
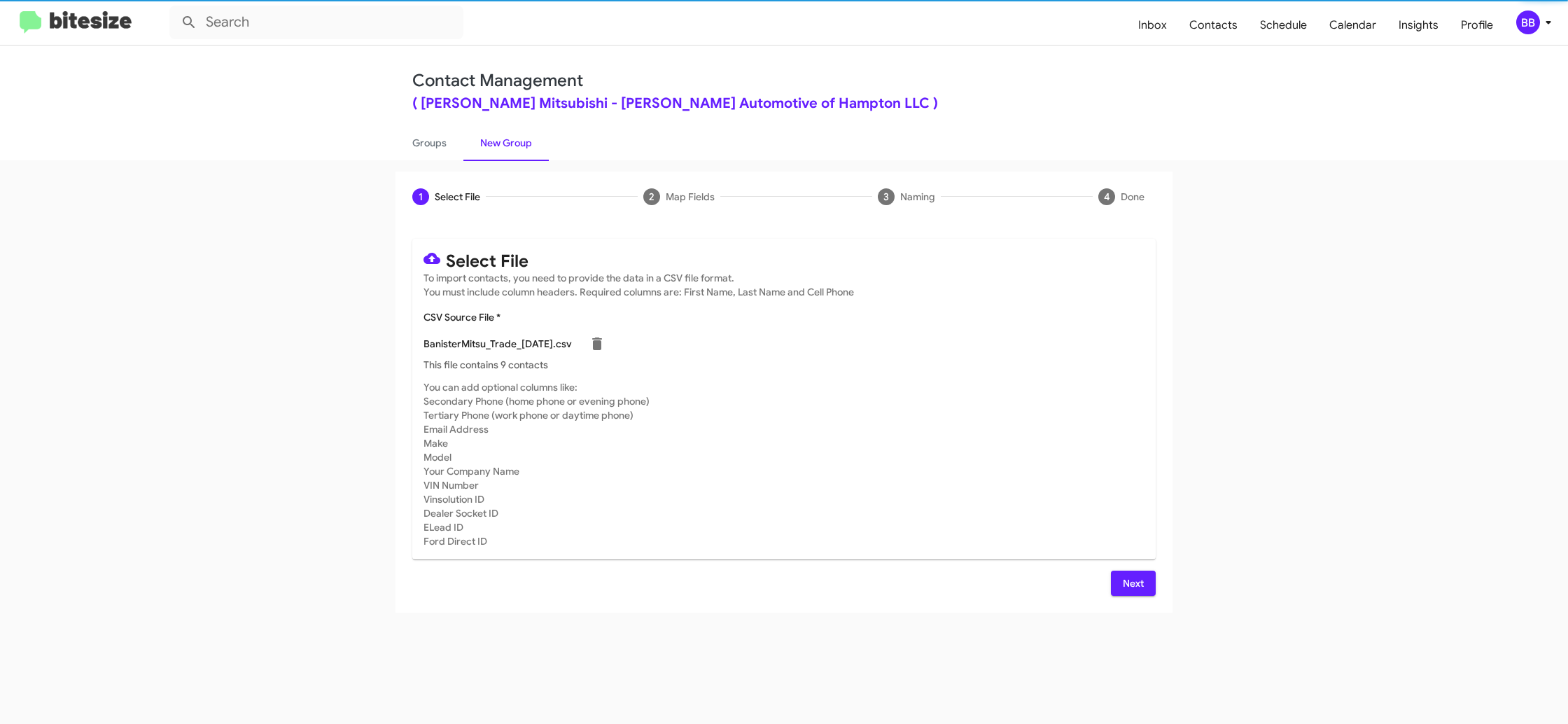
drag, startPoint x: 780, startPoint y: 413, endPoint x: 890, endPoint y: 447, distance: 115.1
click at [787, 413] on mat-card-subtitle "You can add optional columns like: Secondary Phone (home phone or evening phone…" at bounding box center [784, 464] width 721 height 168
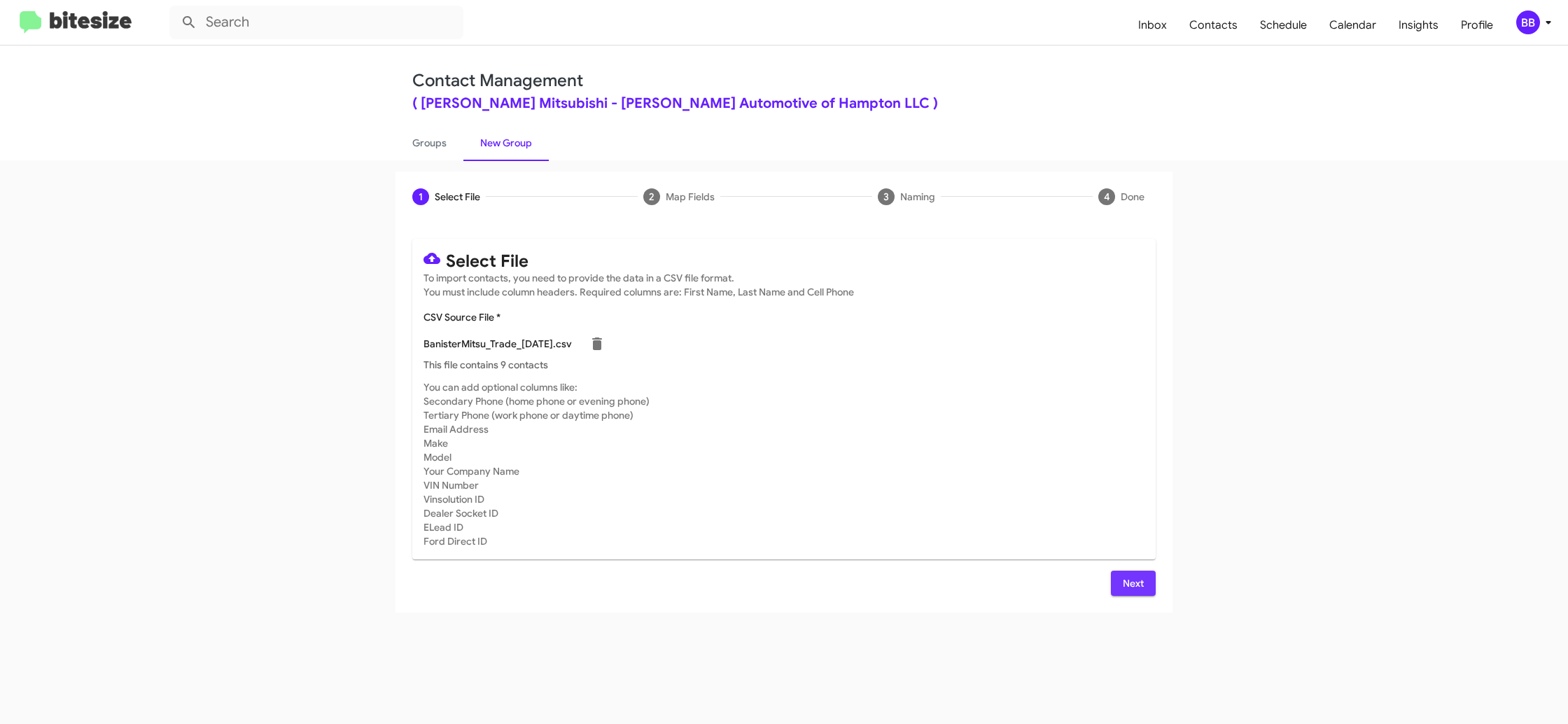
drag, startPoint x: 1120, startPoint y: 588, endPoint x: 987, endPoint y: 478, distance: 172.6
click at [1120, 587] on button "Next" at bounding box center [1133, 583] width 44 height 25
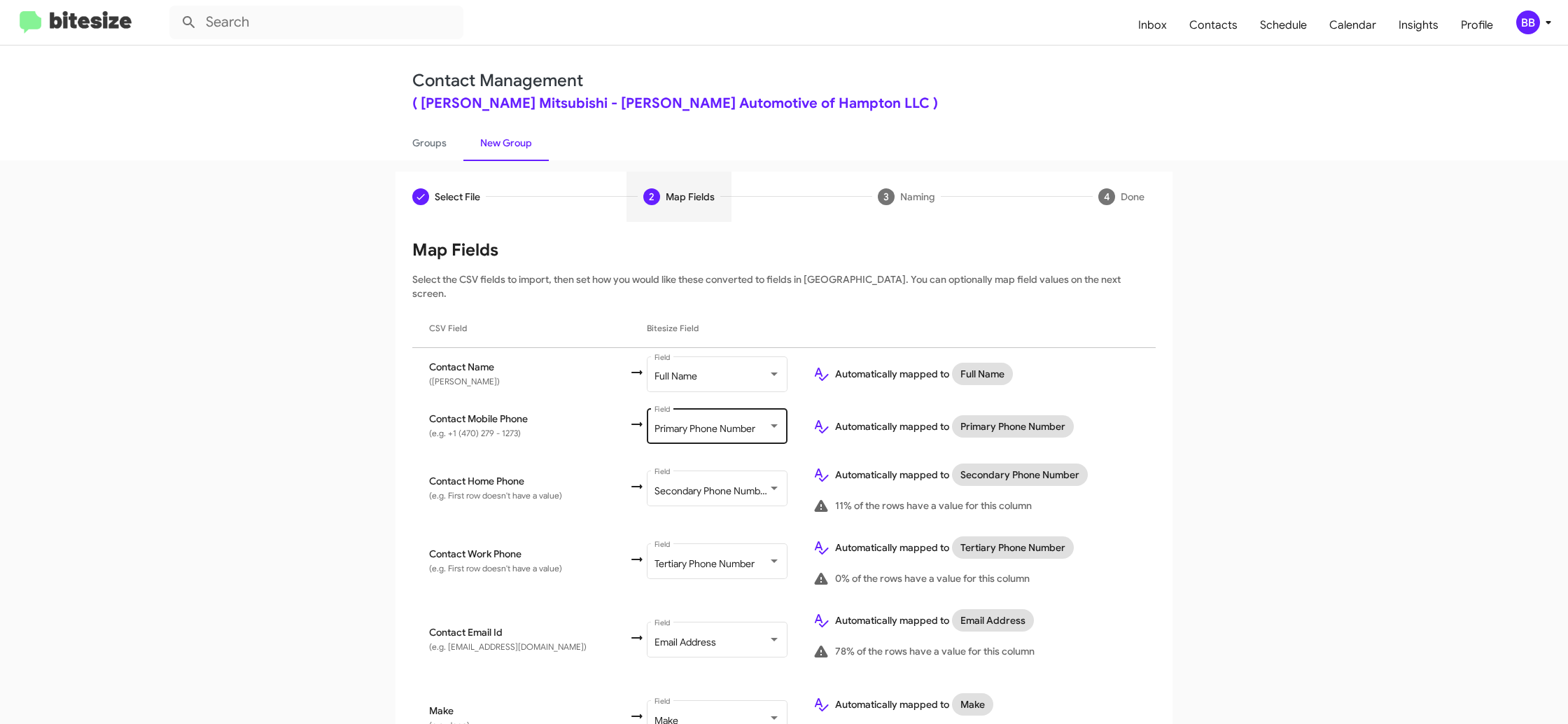
scroll to position [550, 0]
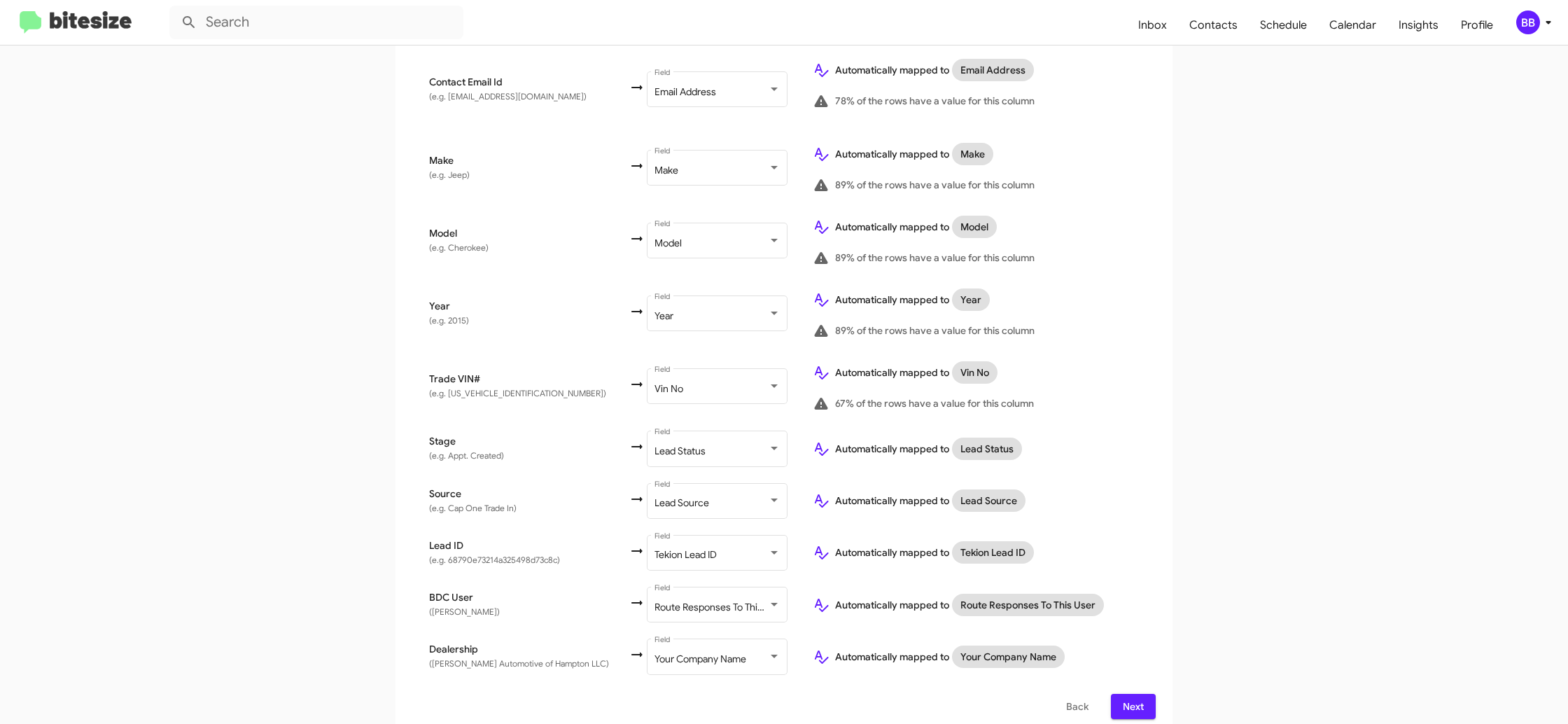
click at [1523, 22] on div "BB" at bounding box center [1528, 22] width 23 height 23
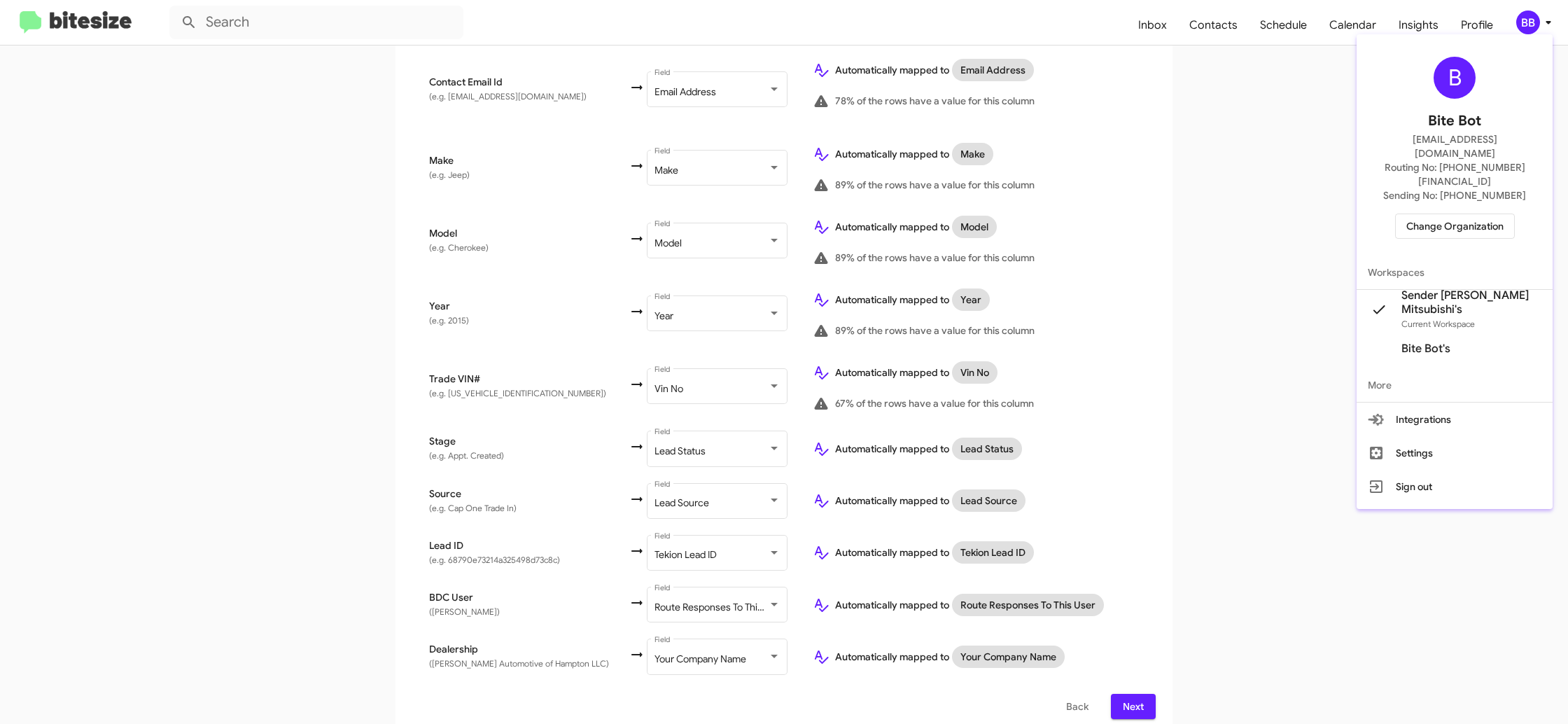
drag, startPoint x: 1523, startPoint y: 22, endPoint x: 1491, endPoint y: 70, distance: 57.7
click at [1528, 21] on div at bounding box center [784, 362] width 1568 height 724
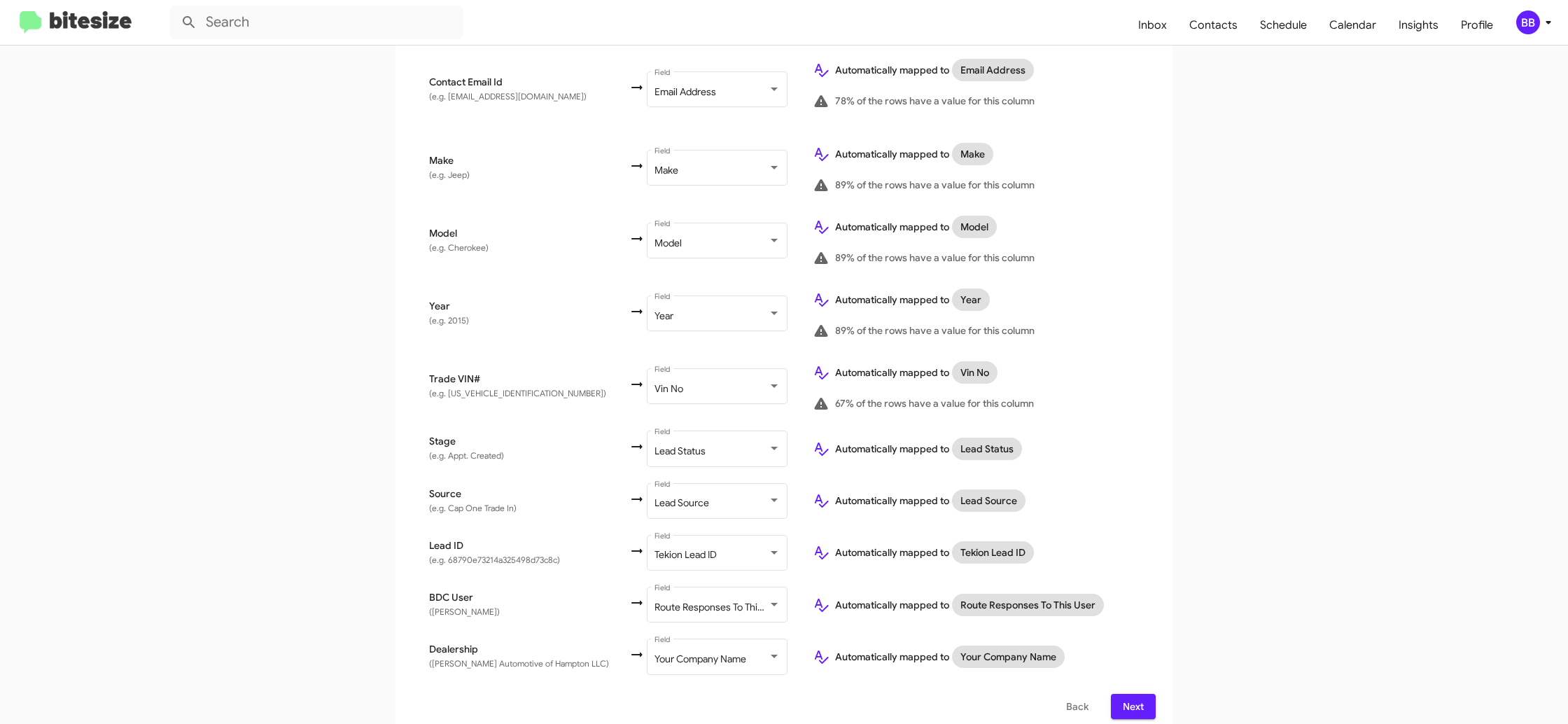
click at [1125, 694] on span "Next" at bounding box center [1134, 706] width 23 height 25
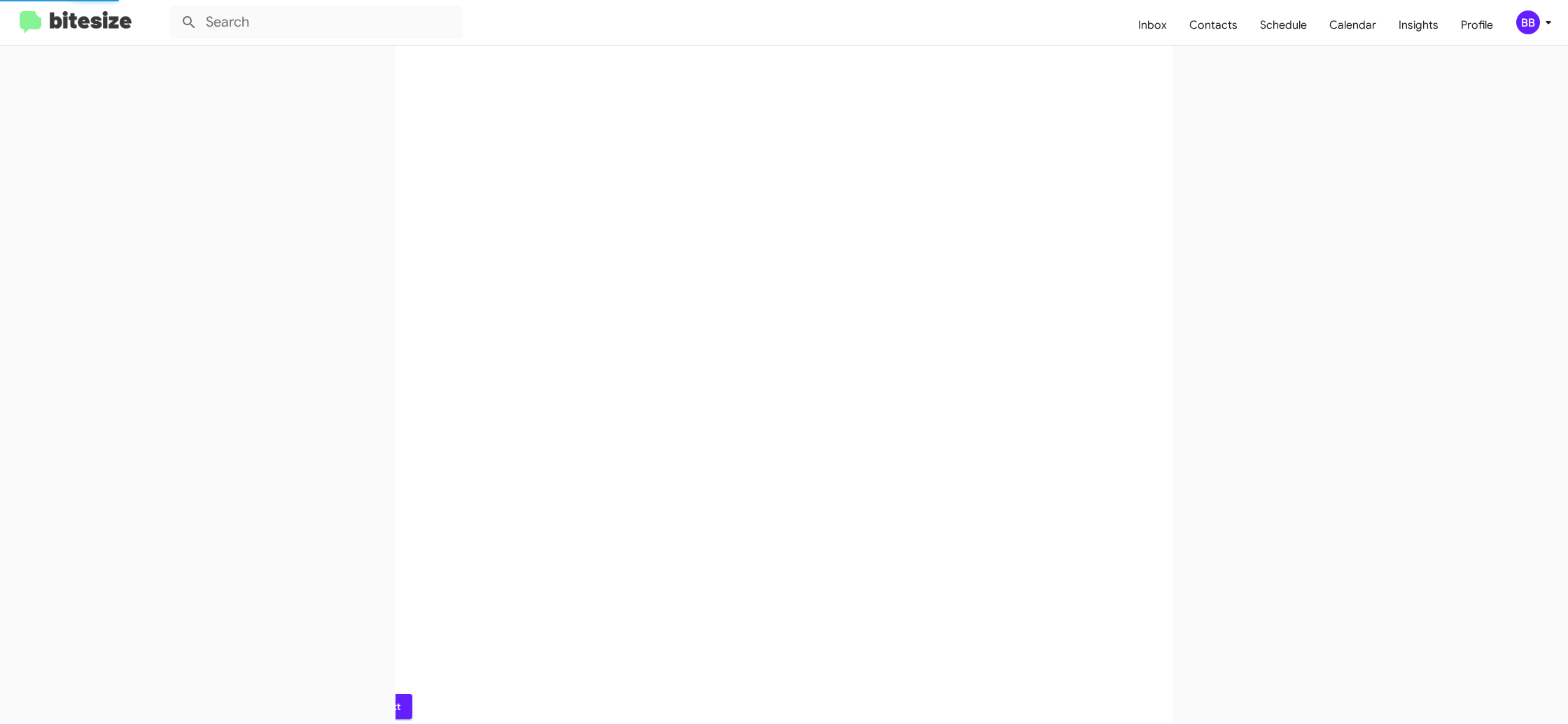
scroll to position [0, 0]
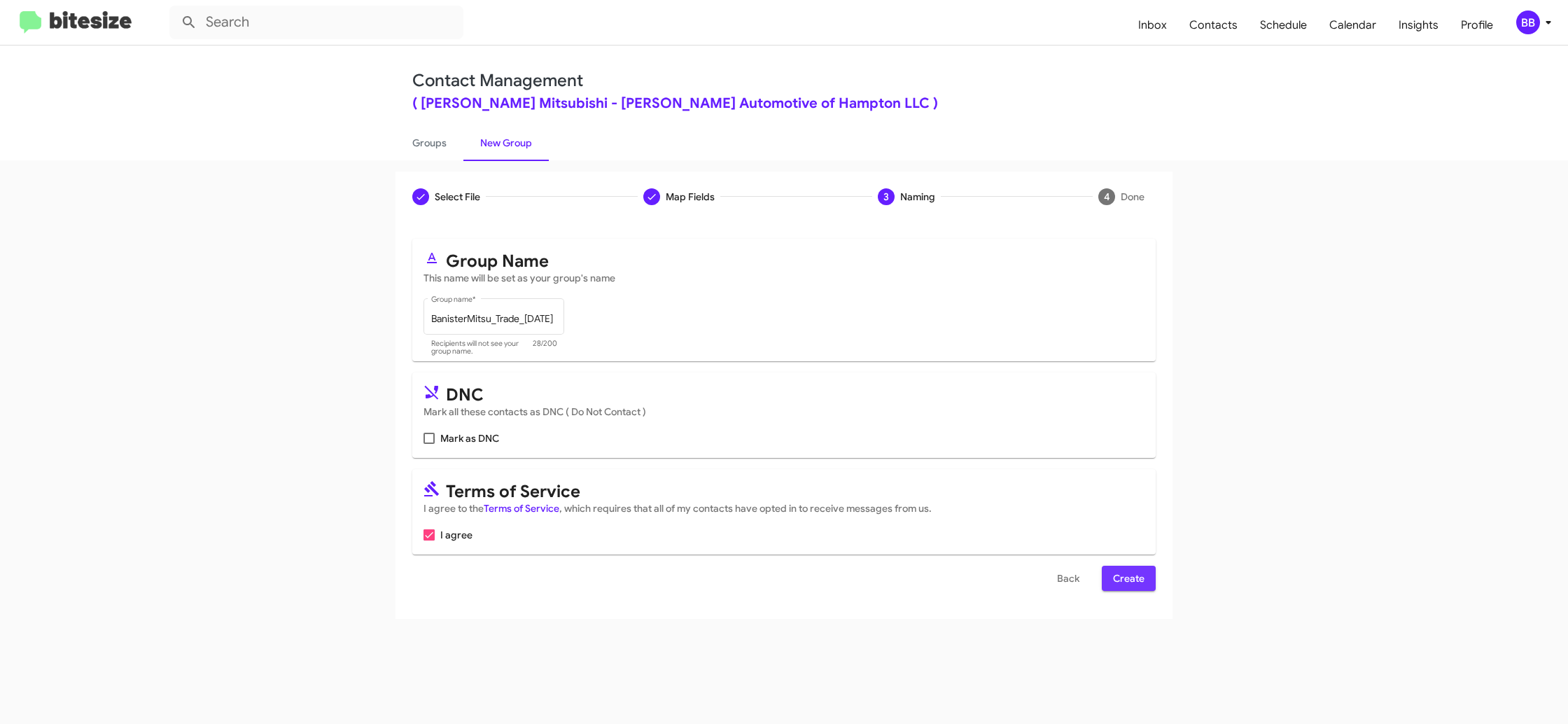
click at [1121, 583] on span "Create" at bounding box center [1128, 578] width 32 height 25
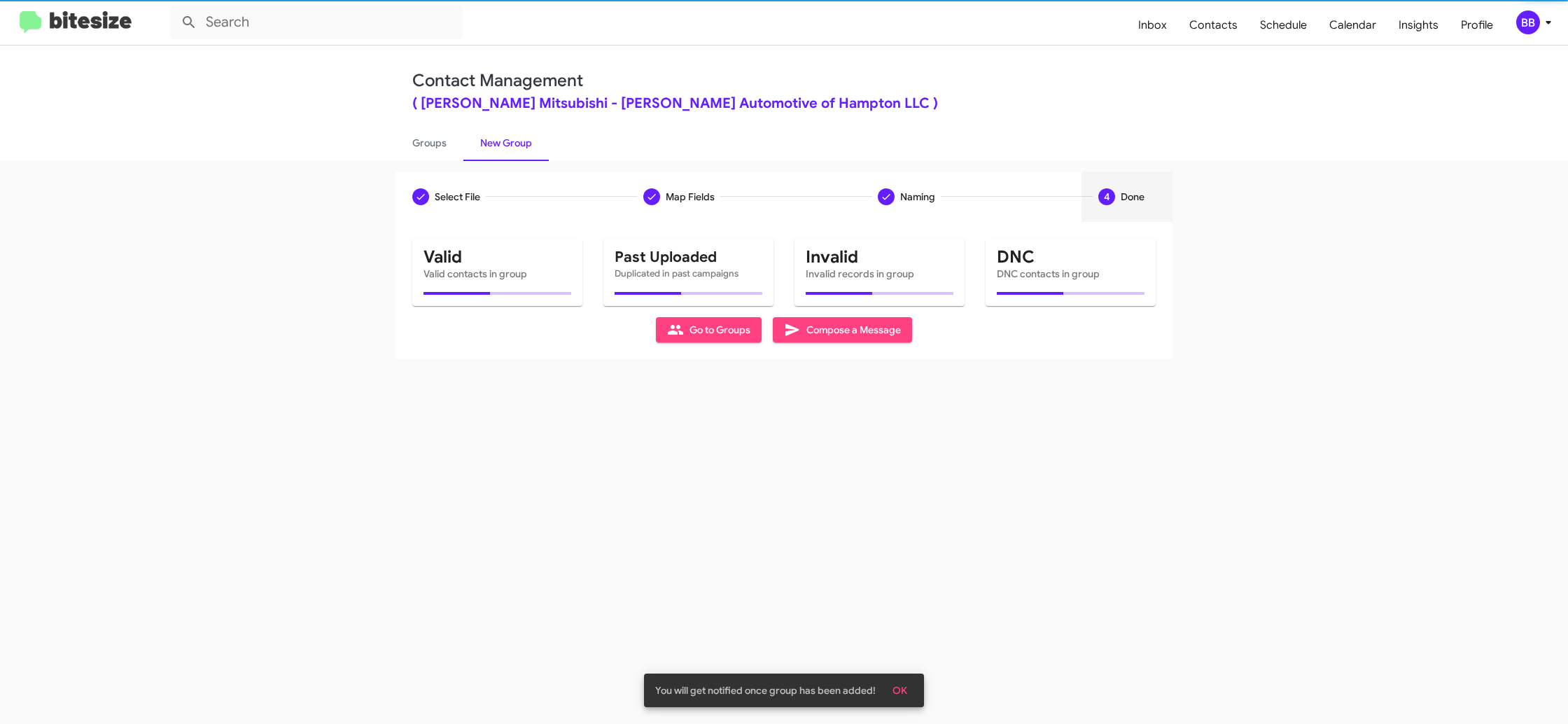
click at [452, 161] on div "Select File Map Fields Naming 4 Done Select File To import contacts, you need t…" at bounding box center [784, 442] width 1568 height 564
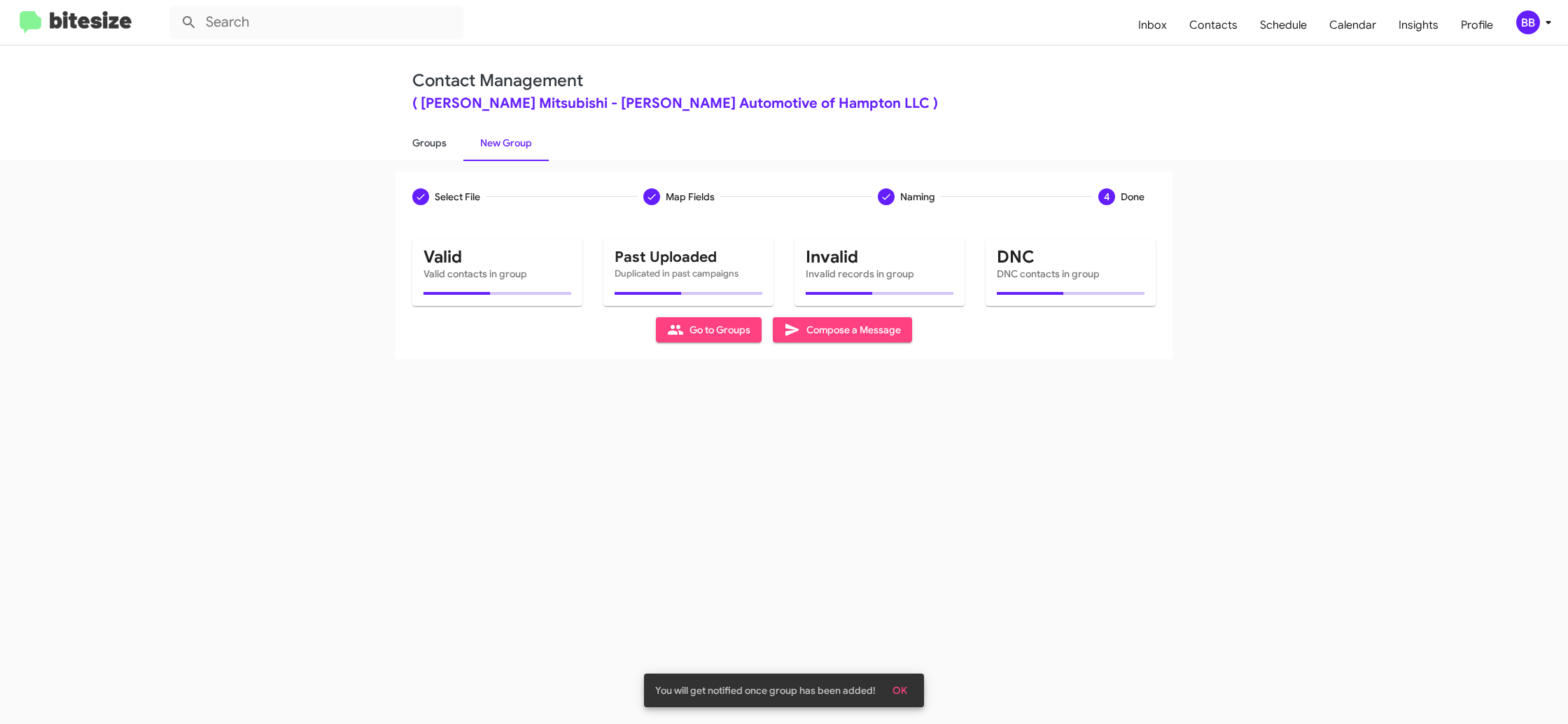
click at [444, 148] on link "Groups" at bounding box center [429, 142] width 68 height 36
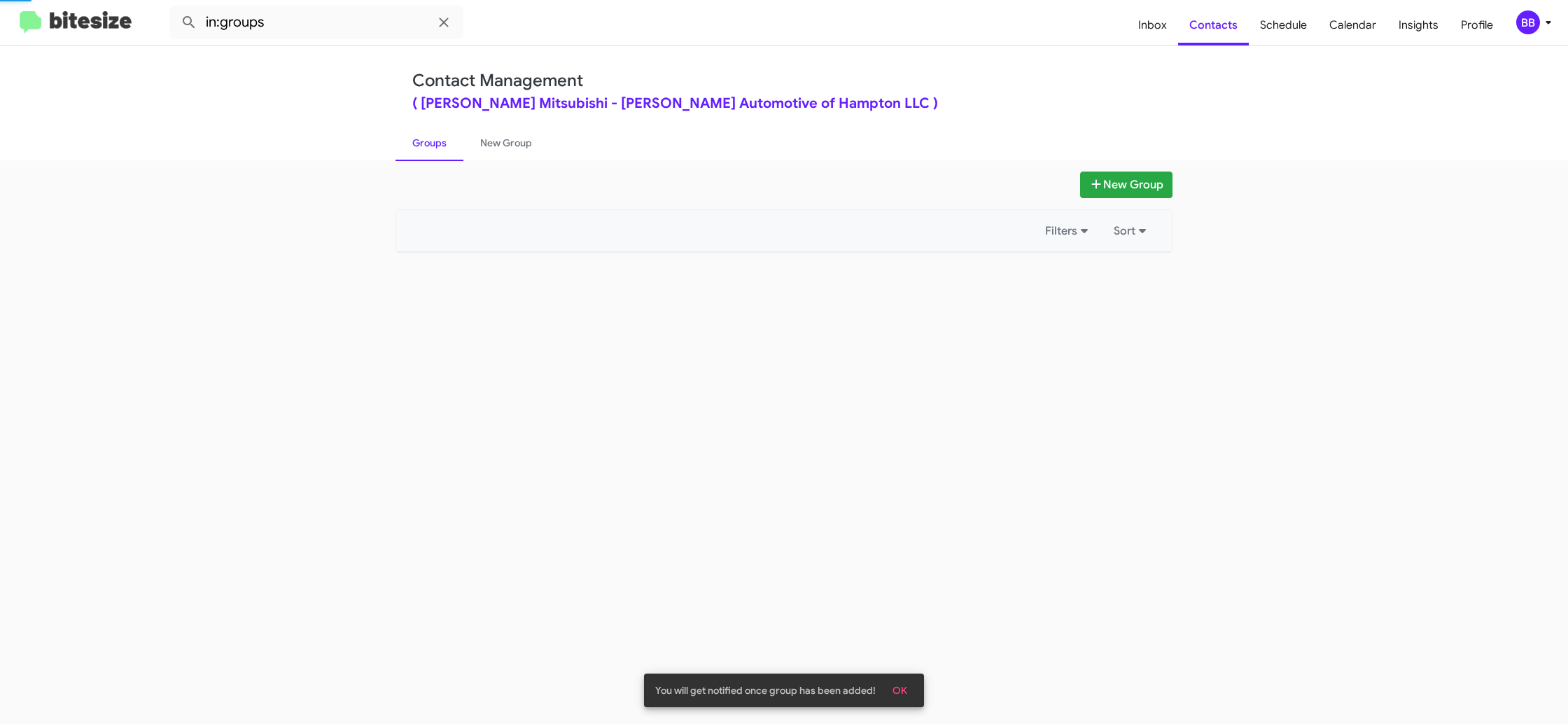
click at [444, 148] on link "Groups" at bounding box center [429, 142] width 68 height 36
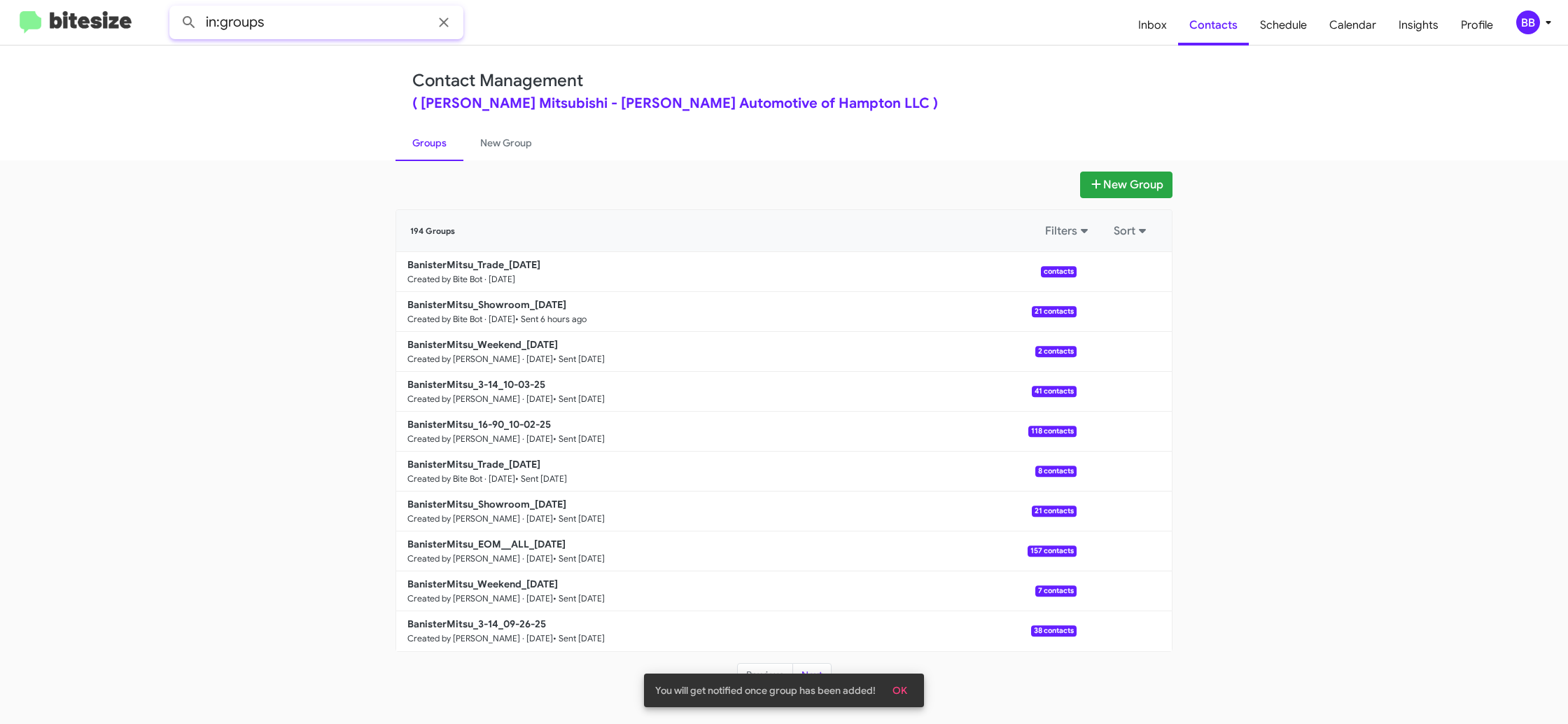
click at [306, 22] on input "in:groups" at bounding box center [316, 23] width 294 height 34
type input "in:groups trad"
click at [175, 8] on button at bounding box center [188, 22] width 28 height 28
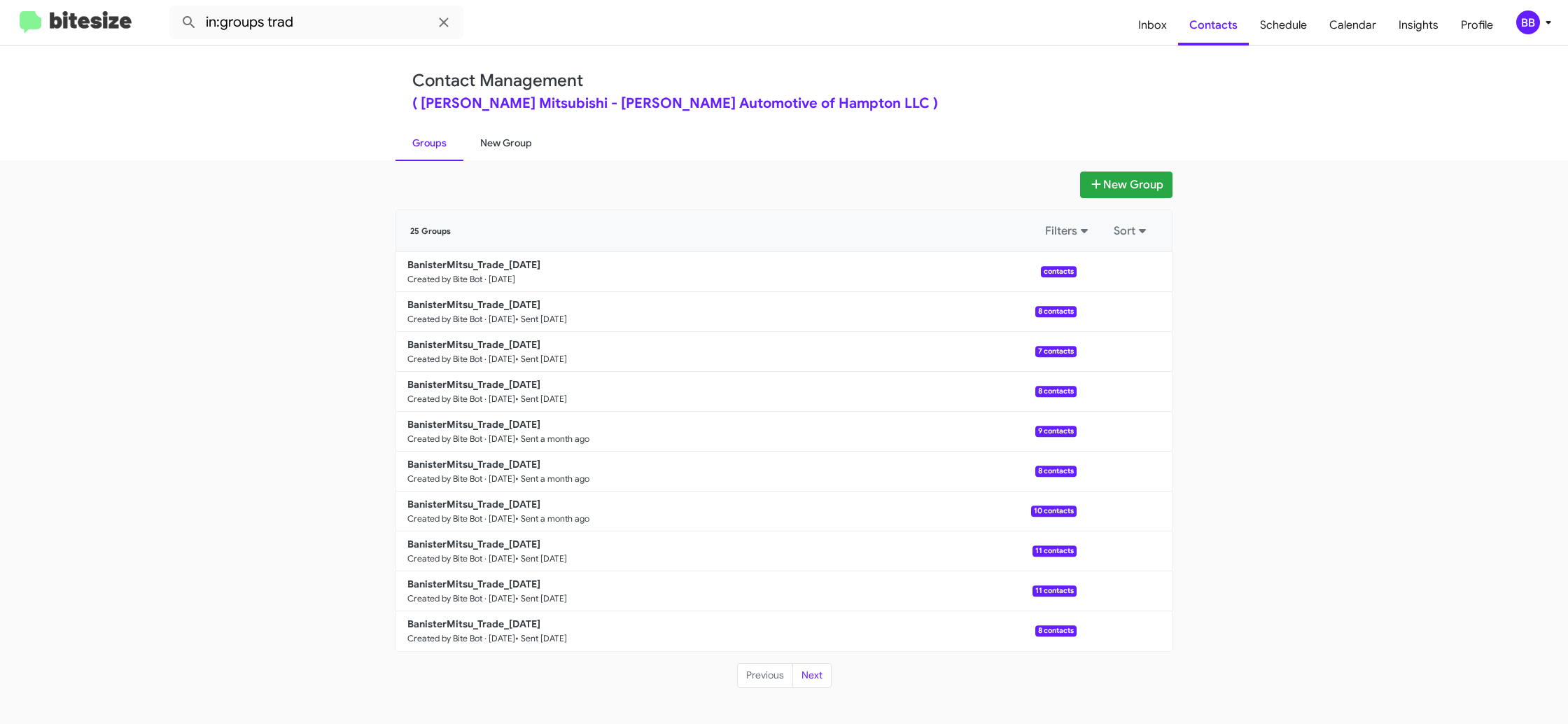
click at [480, 145] on link "New Group" at bounding box center [506, 142] width 86 height 36
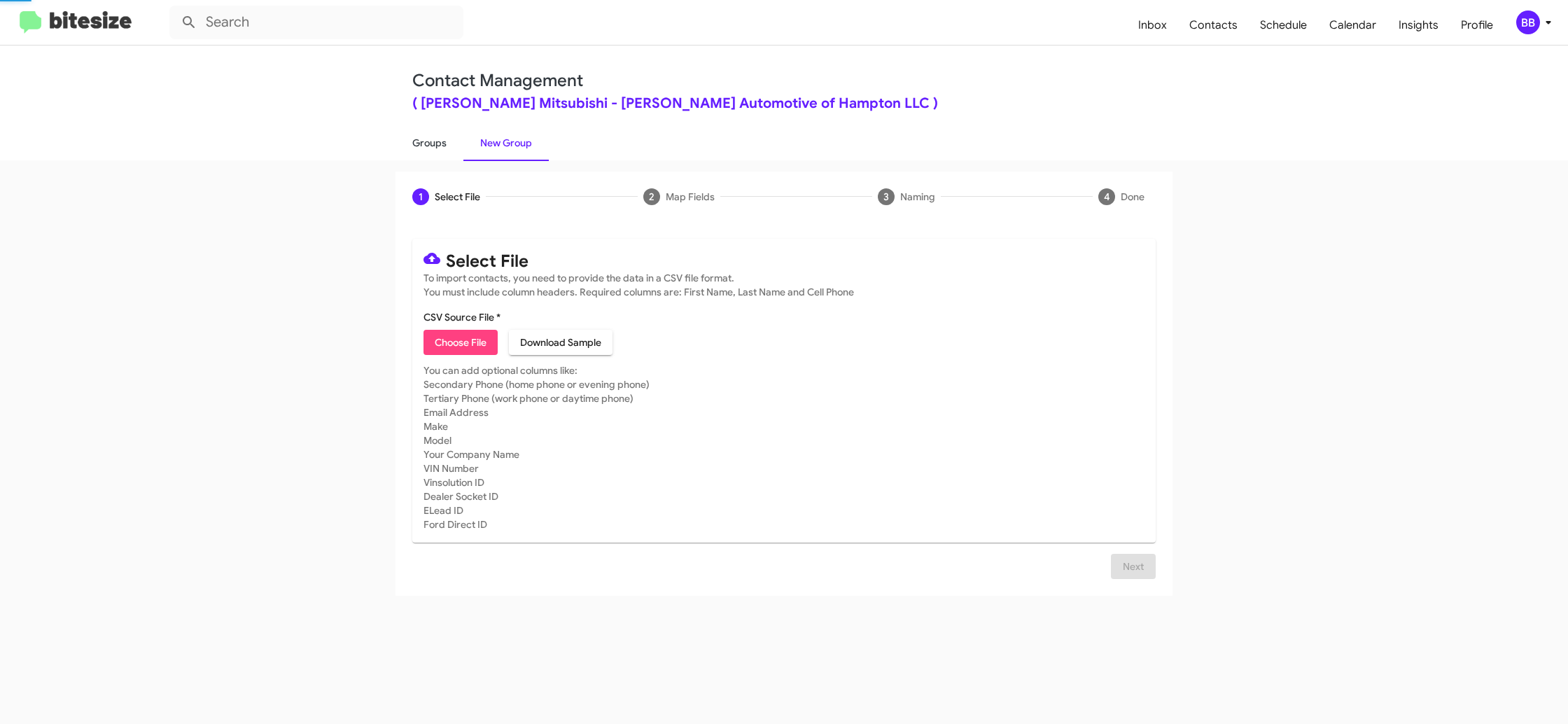
drag, startPoint x: 480, startPoint y: 145, endPoint x: 427, endPoint y: 143, distance: 53.0
click at [480, 145] on link "New Group" at bounding box center [506, 142] width 86 height 36
click at [416, 144] on link "Groups" at bounding box center [429, 142] width 68 height 36
type input "in:groups"
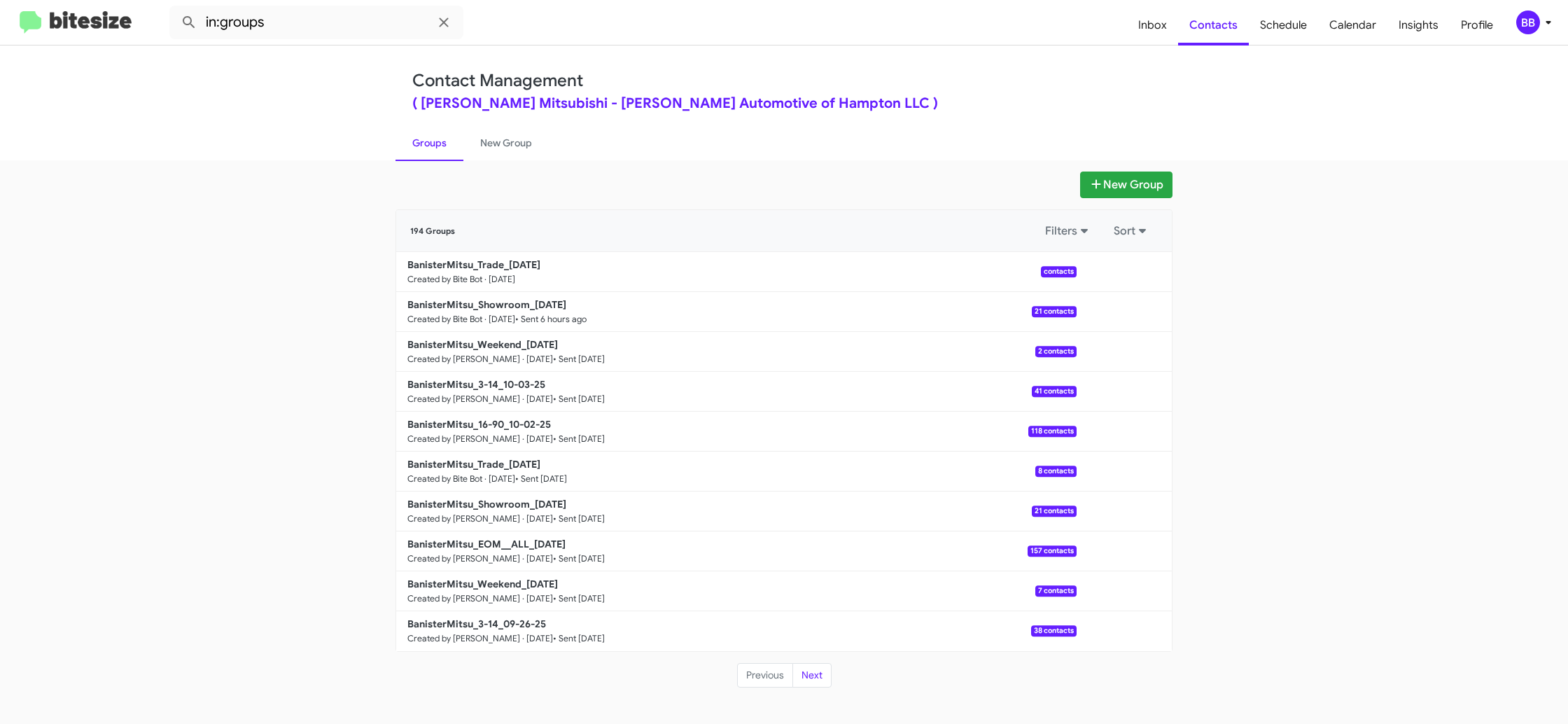
click at [442, 144] on link "Groups" at bounding box center [429, 142] width 68 height 36
click at [444, 144] on link "Groups" at bounding box center [429, 142] width 68 height 36
drag, startPoint x: 454, startPoint y: 148, endPoint x: 409, endPoint y: 144, distance: 45.2
click at [454, 148] on link "Groups" at bounding box center [429, 142] width 68 height 36
click at [388, 143] on div "Contact Management ( [PERSON_NAME] Mitsubishi - [PERSON_NAME] Automotive of Ham…" at bounding box center [784, 103] width 798 height 115
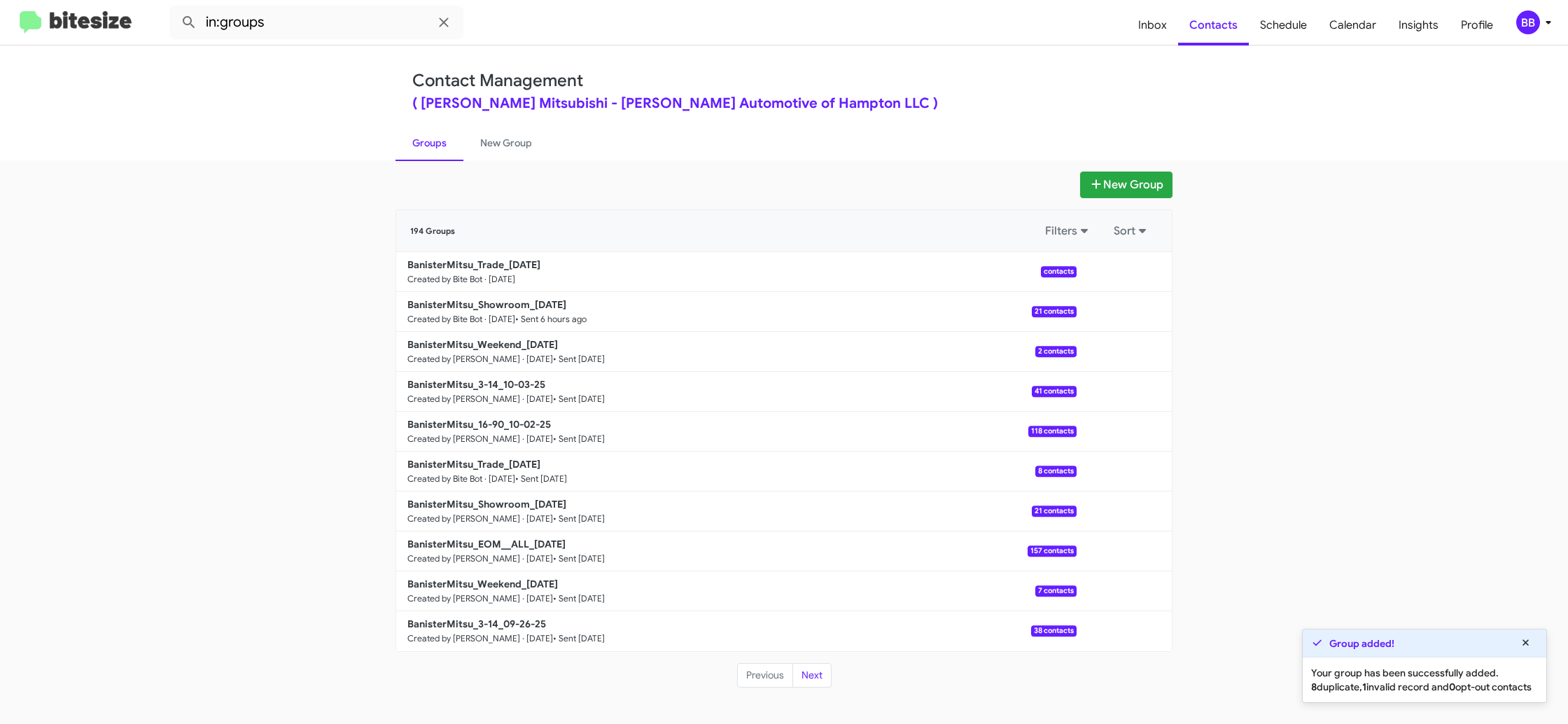
click at [450, 141] on link "Groups" at bounding box center [429, 142] width 68 height 36
click at [514, 143] on link "New Group" at bounding box center [506, 142] width 86 height 36
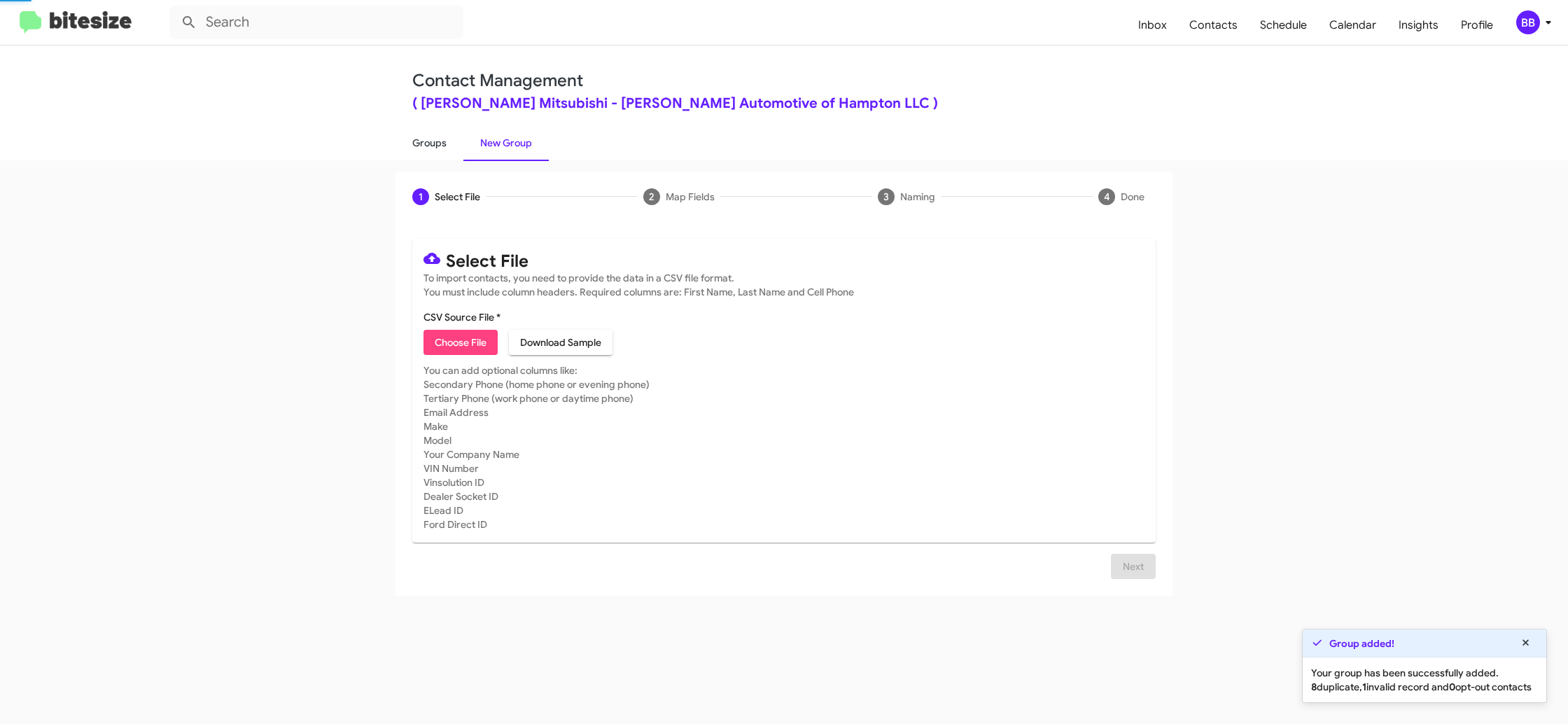
click at [444, 143] on link "Groups" at bounding box center [429, 142] width 68 height 36
type input "in:groups"
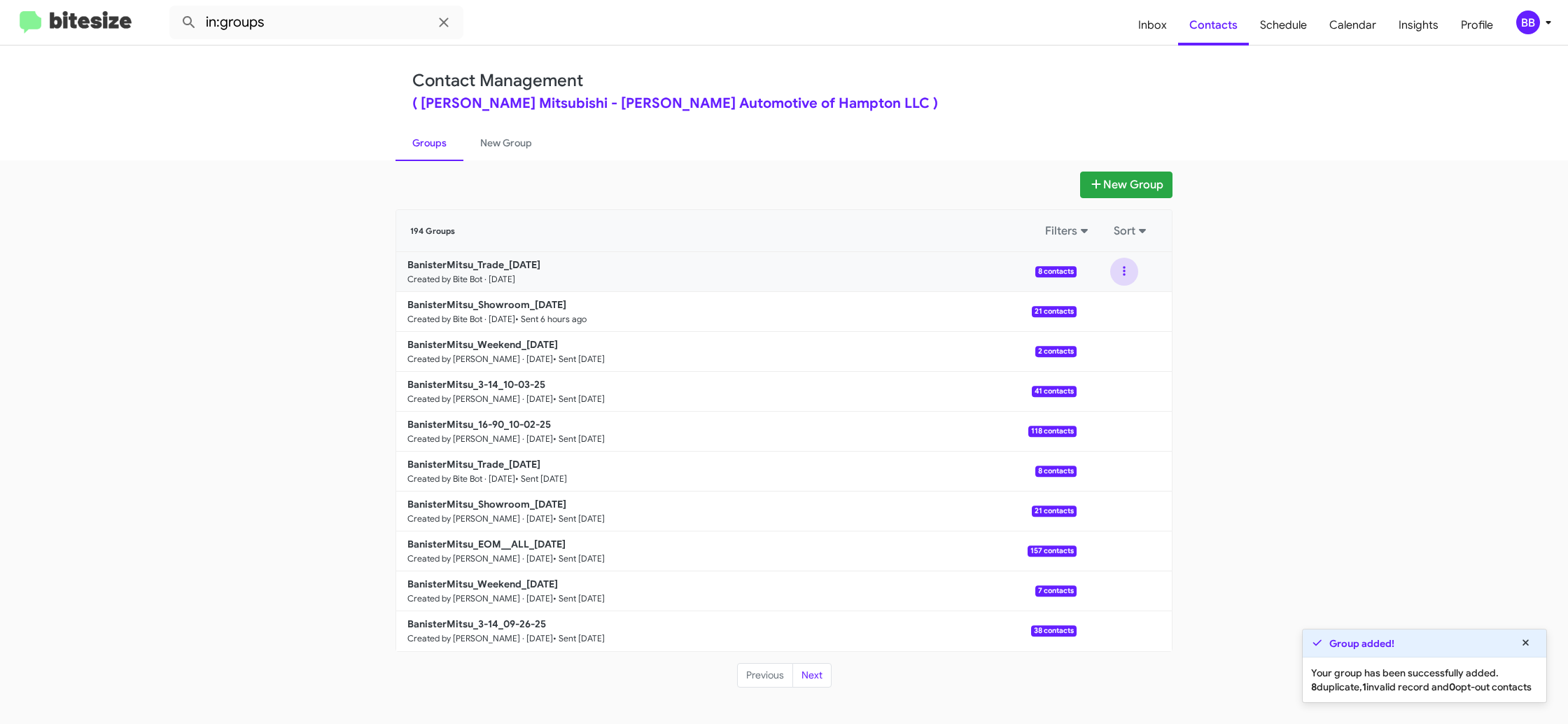
click at [1115, 272] on button at bounding box center [1124, 272] width 28 height 28
click at [1110, 307] on button "View contacts" at bounding box center [1082, 310] width 112 height 34
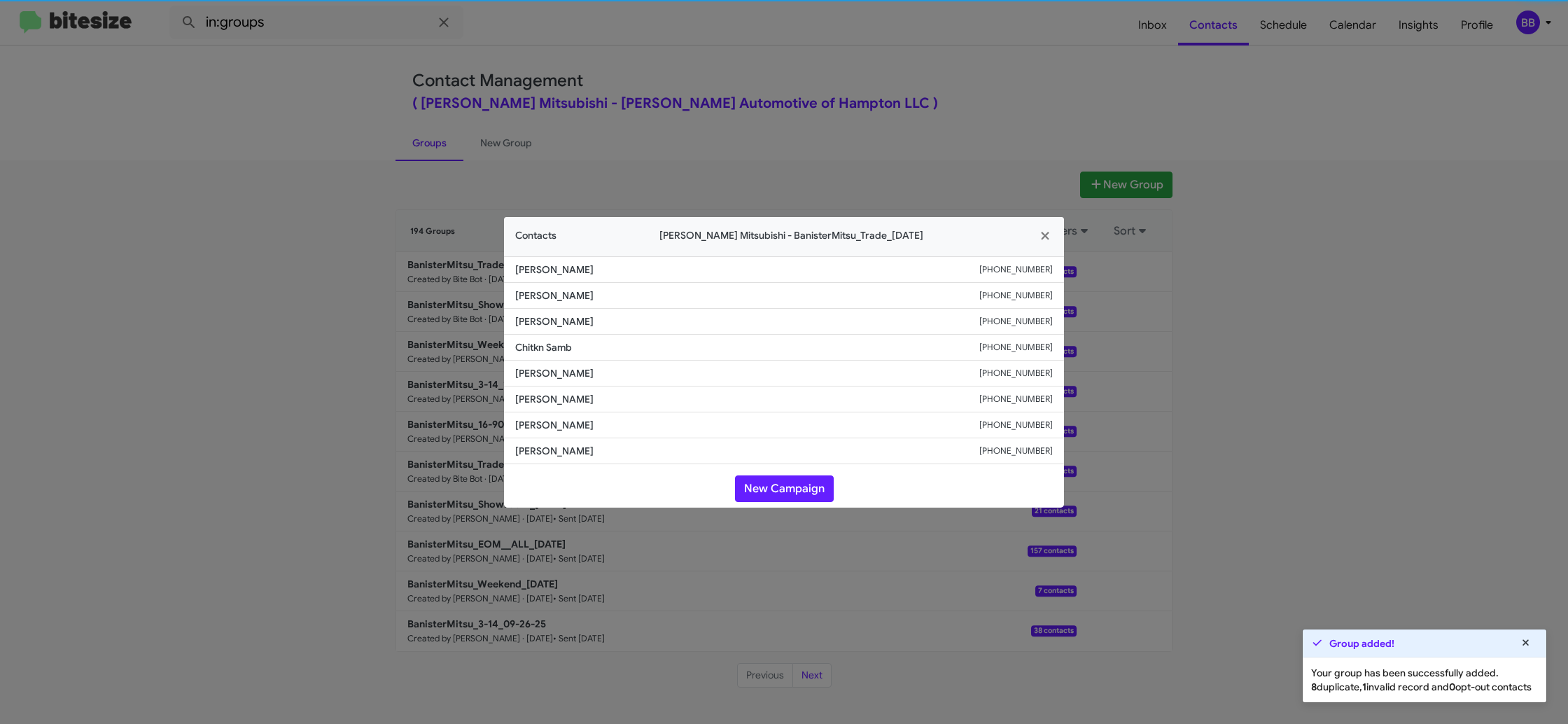
click at [592, 349] on span "Chitkn Samb" at bounding box center [747, 347] width 464 height 14
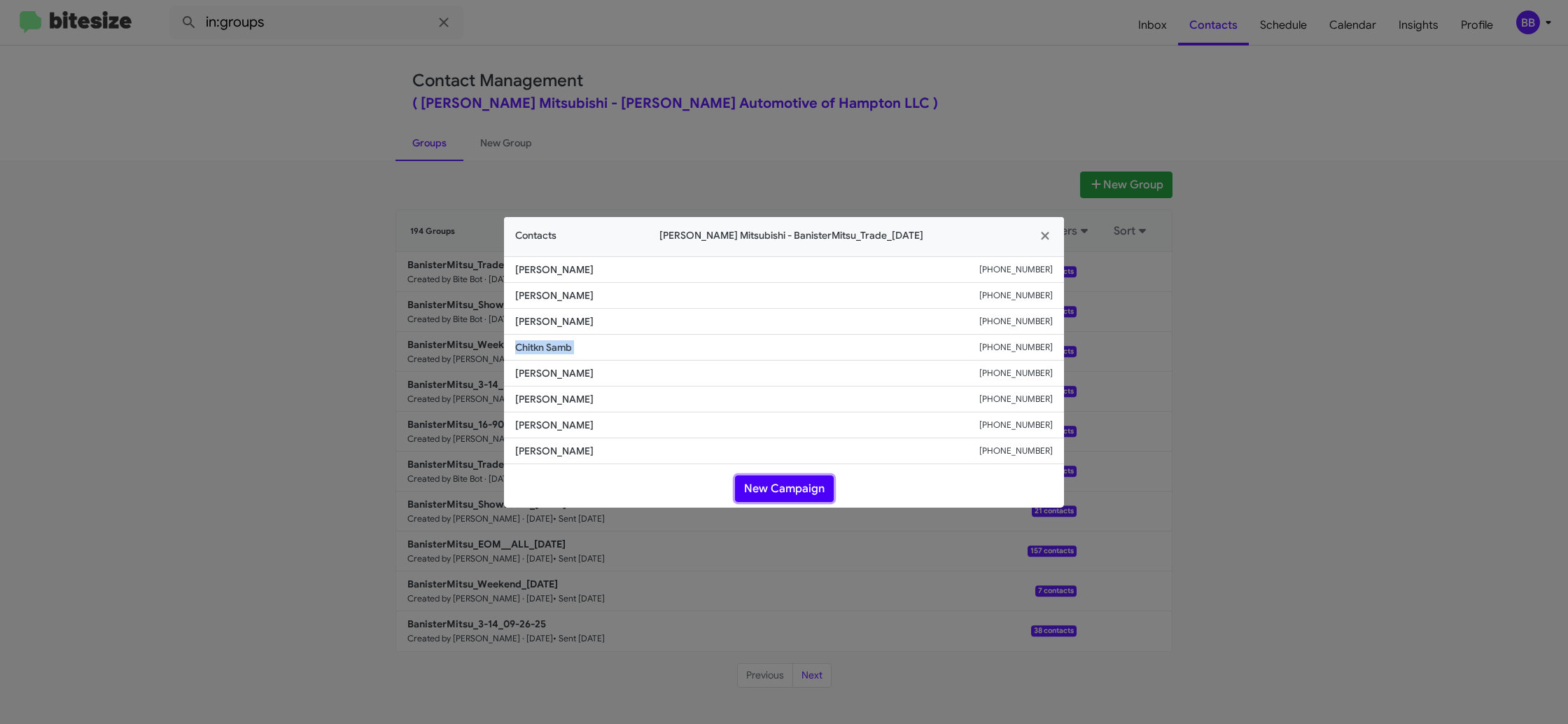
click at [791, 485] on button "New Campaign" at bounding box center [784, 489] width 99 height 27
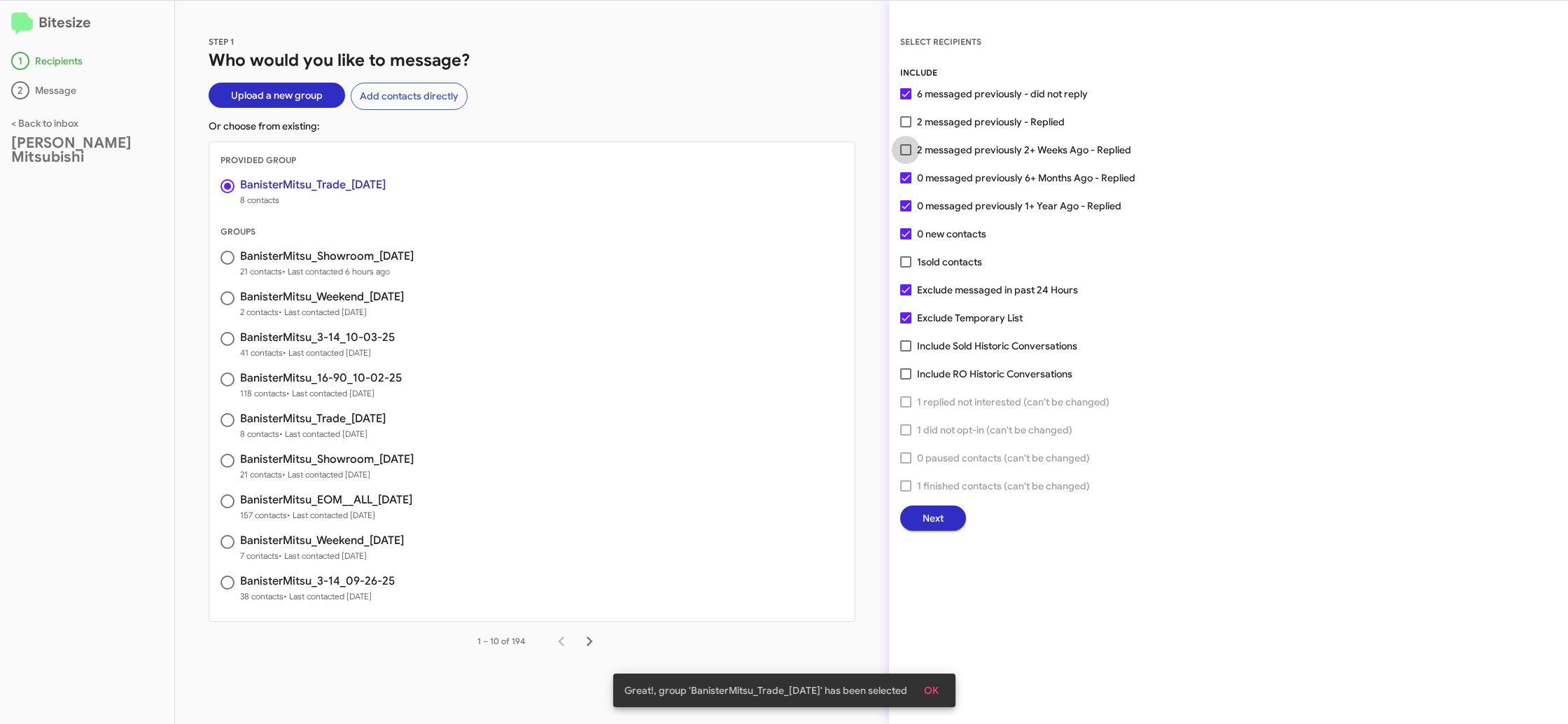
click at [939, 156] on span "2 messaged previously 2+ Weeks Ago - Replied" at bounding box center [1024, 150] width 214 height 17
click at [906, 156] on input "2 messaged previously 2+ Weeks Ago - Replied" at bounding box center [905, 155] width 1 height 1
checkbox input "true"
click at [957, 524] on button "Next" at bounding box center [932, 518] width 66 height 25
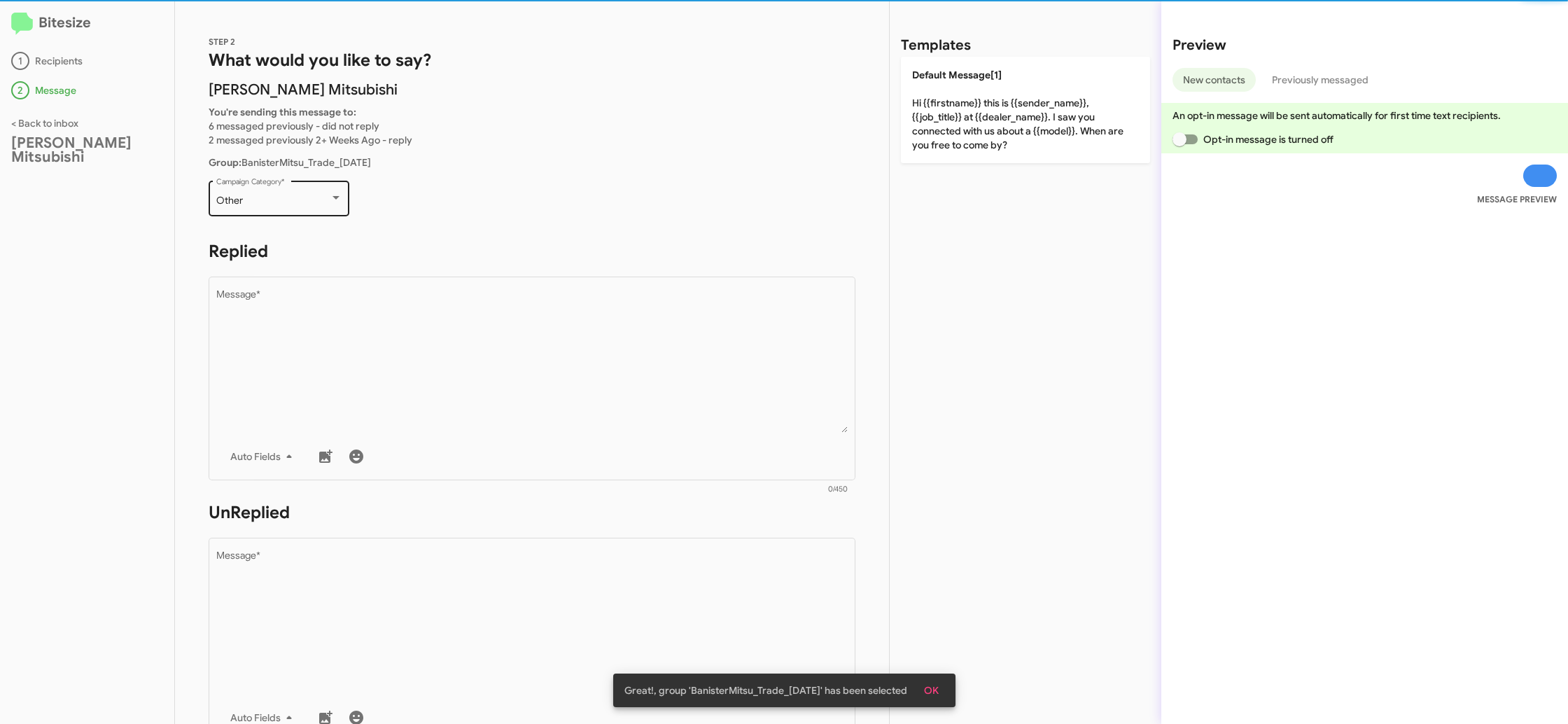
click at [315, 196] on div "Other" at bounding box center [273, 201] width 113 height 11
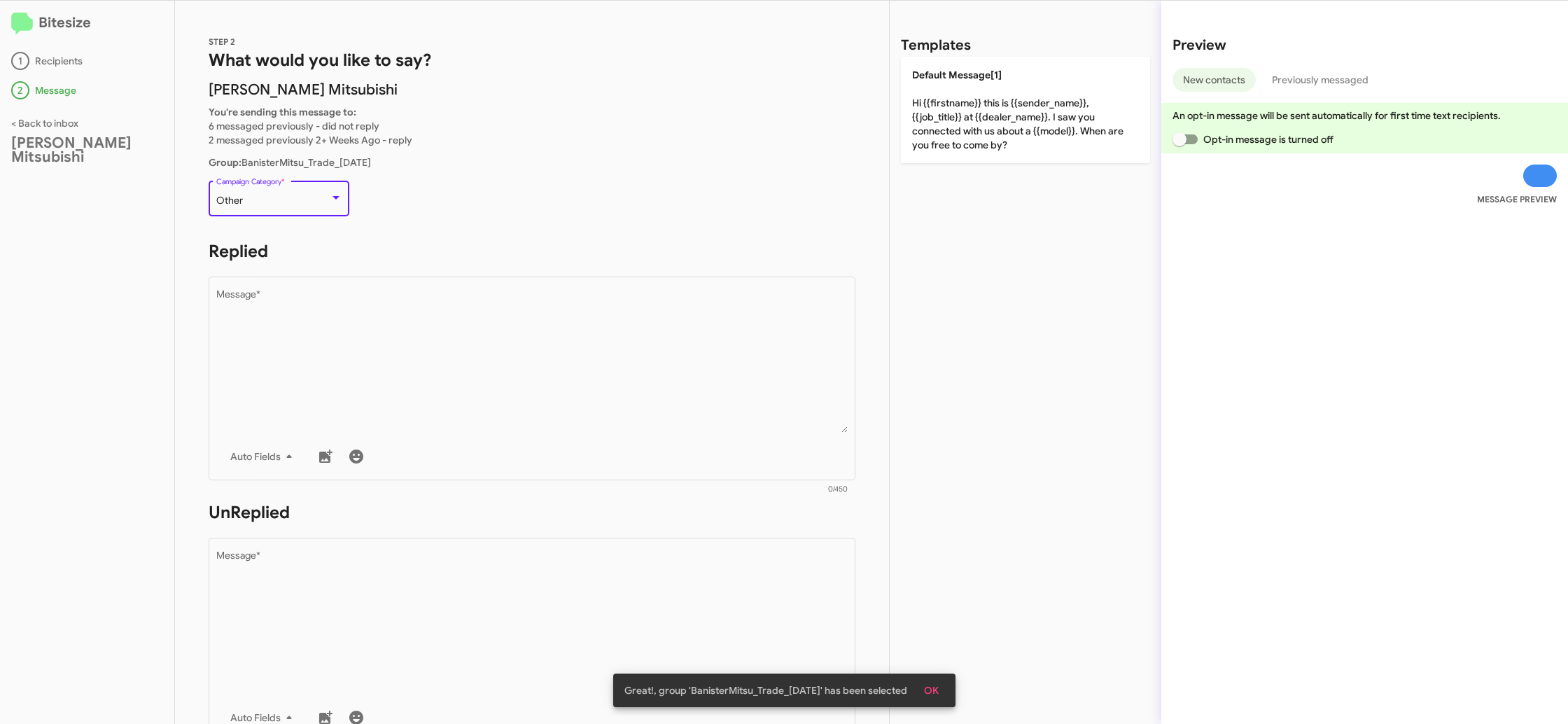
scroll to position [497, 0]
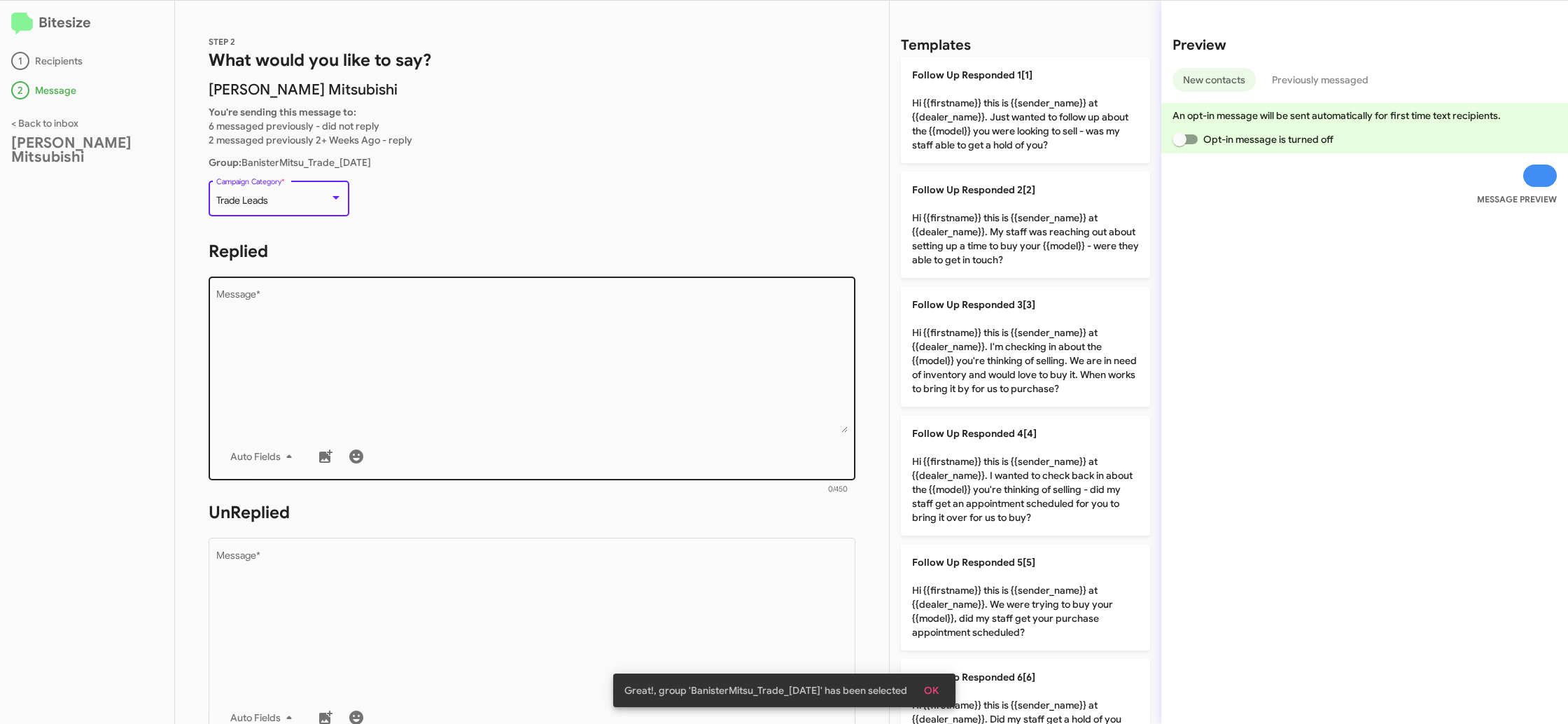
click at [510, 392] on textarea "Message *" at bounding box center [532, 361] width 632 height 143
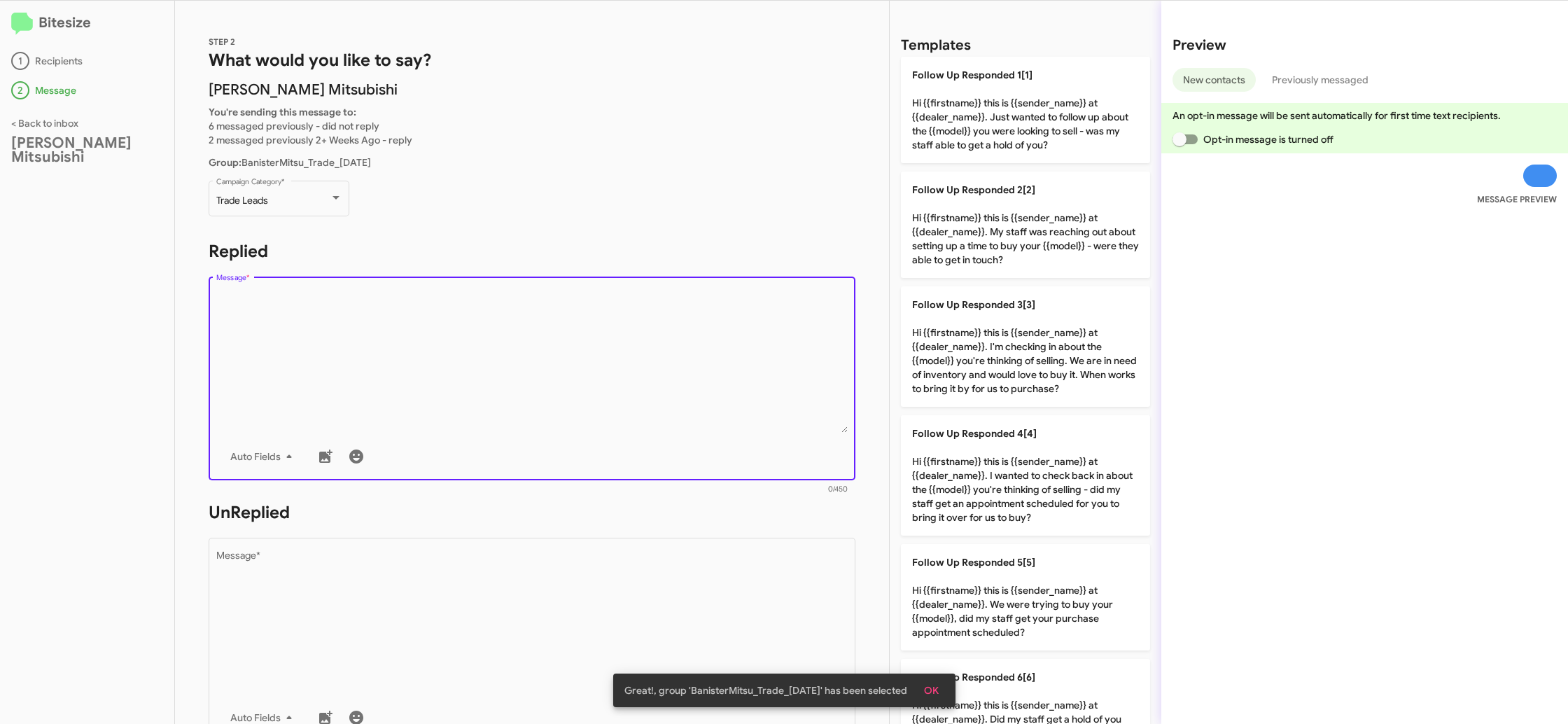
scroll to position [19, 0]
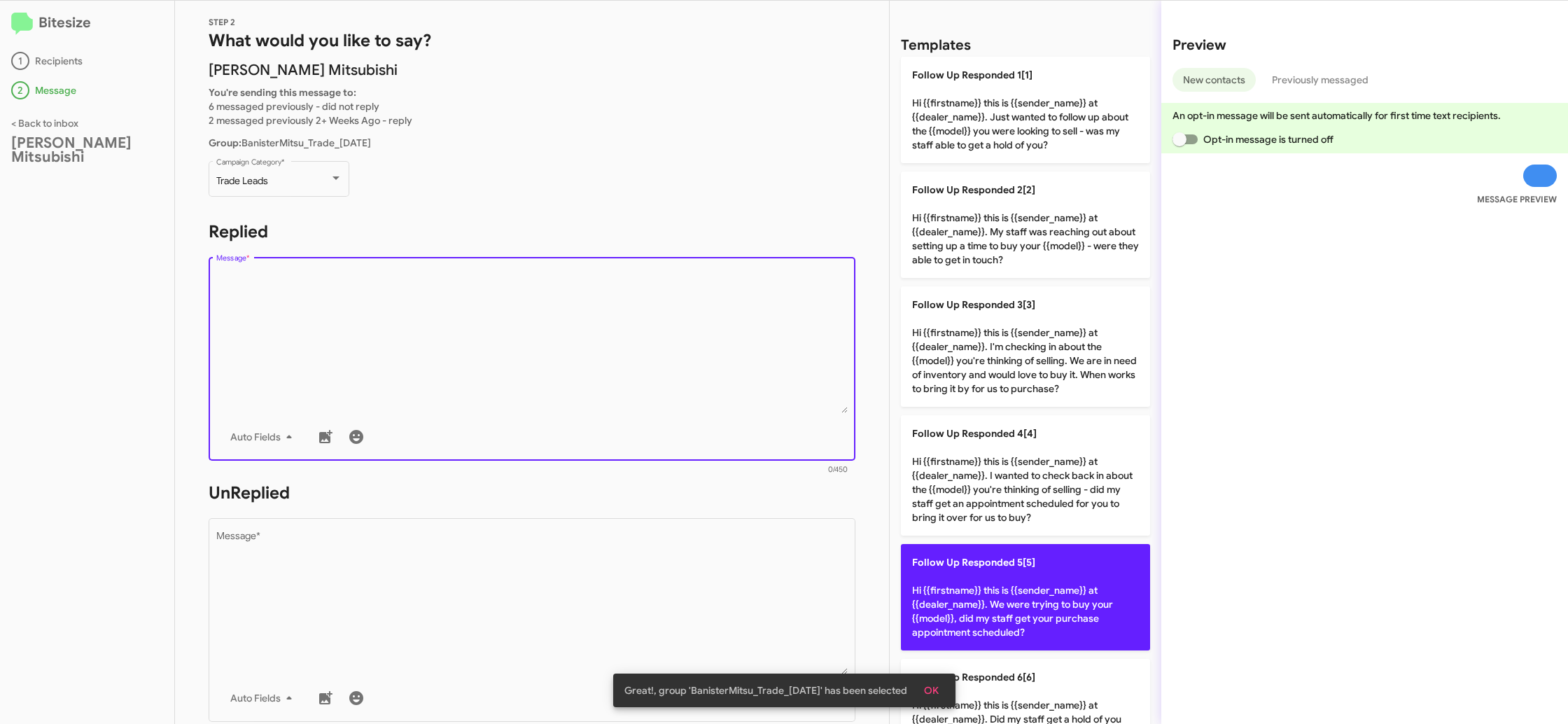
click at [977, 552] on p "Follow Up Responded 5[5] Hi {{firstname}} this is {{sender_name}} at {{dealer_n…" at bounding box center [1025, 598] width 249 height 107
type textarea "Hi {{firstname}} this is {{sender_name}} at {{dealer_name}}. We were trying to …"
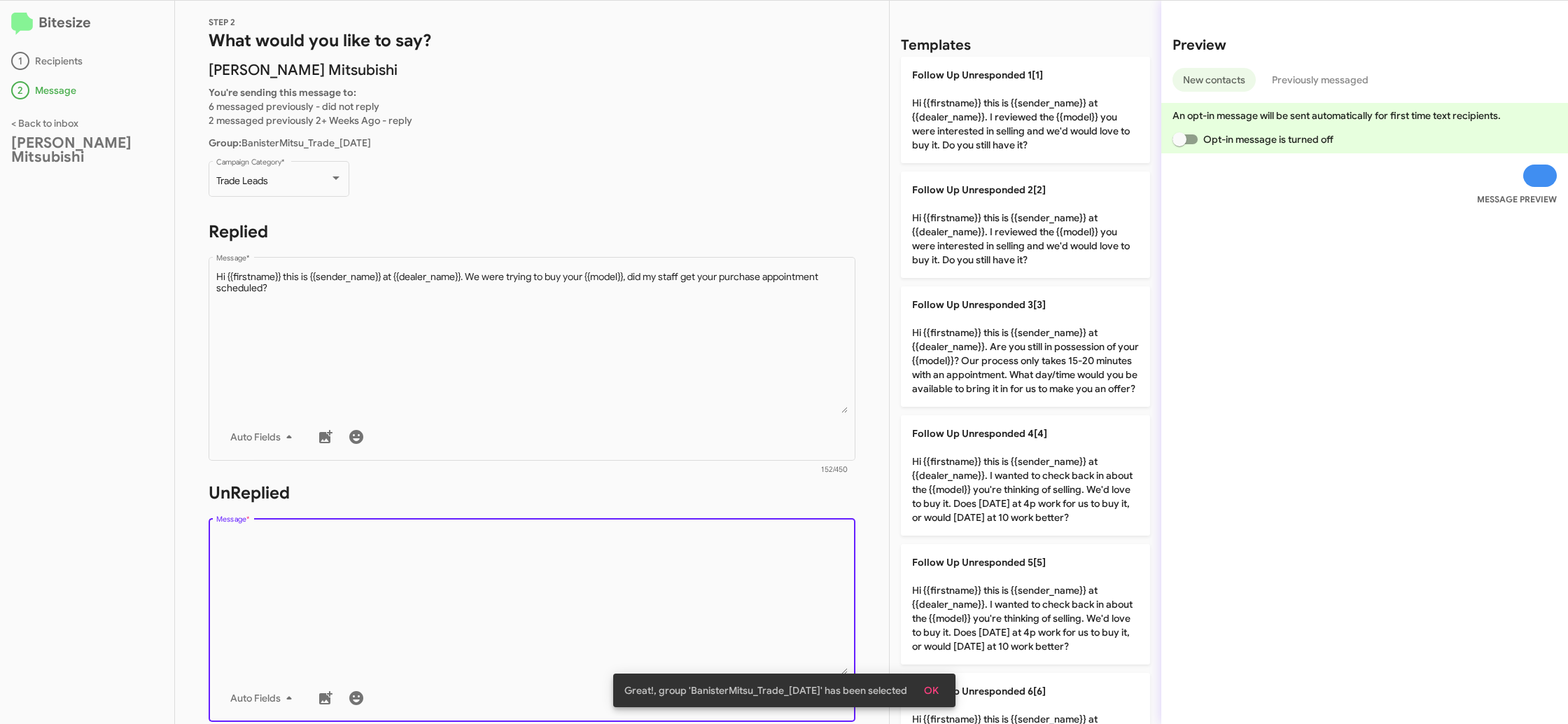
click at [723, 577] on textarea "Message *" at bounding box center [532, 603] width 632 height 143
click at [722, 576] on textarea "Message *" at bounding box center [532, 603] width 632 height 143
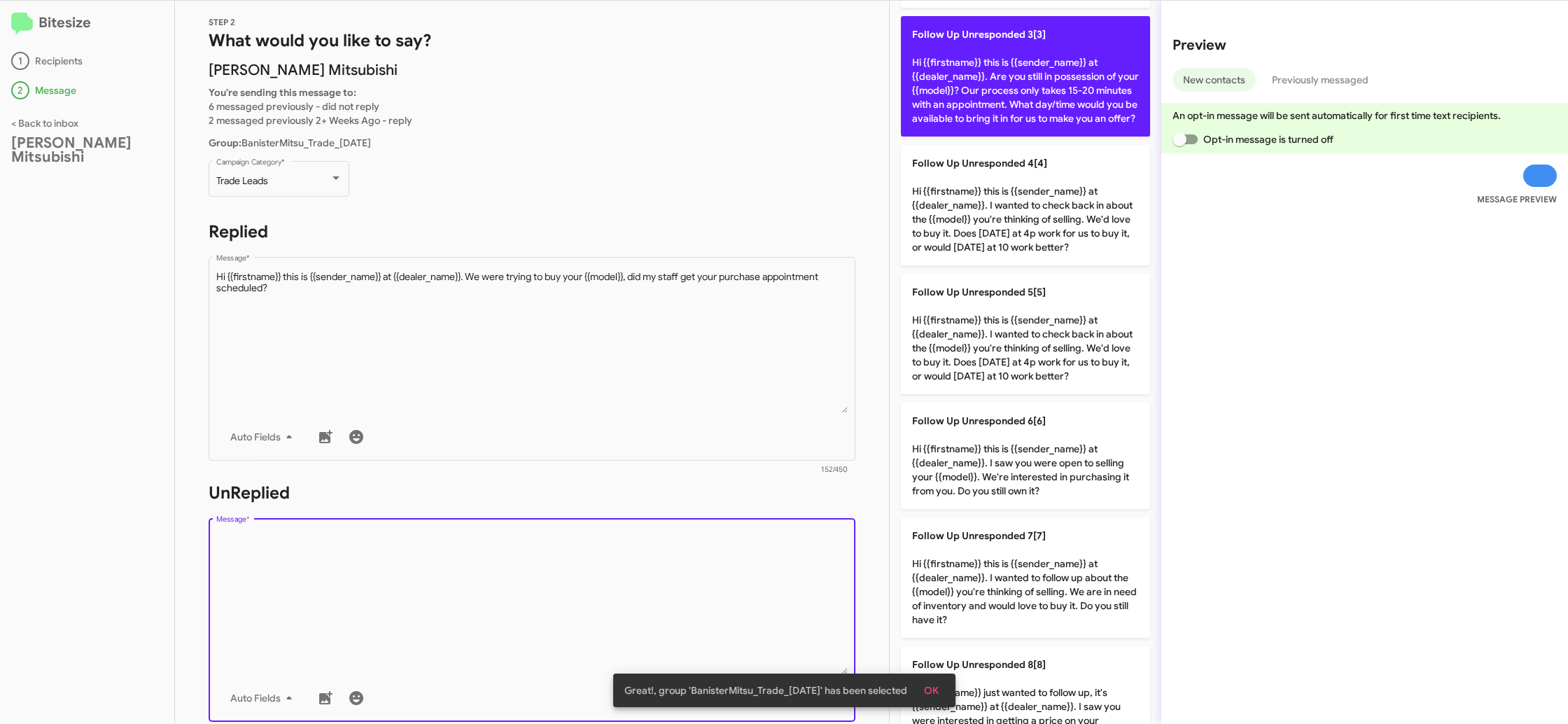
scroll to position [551, 0]
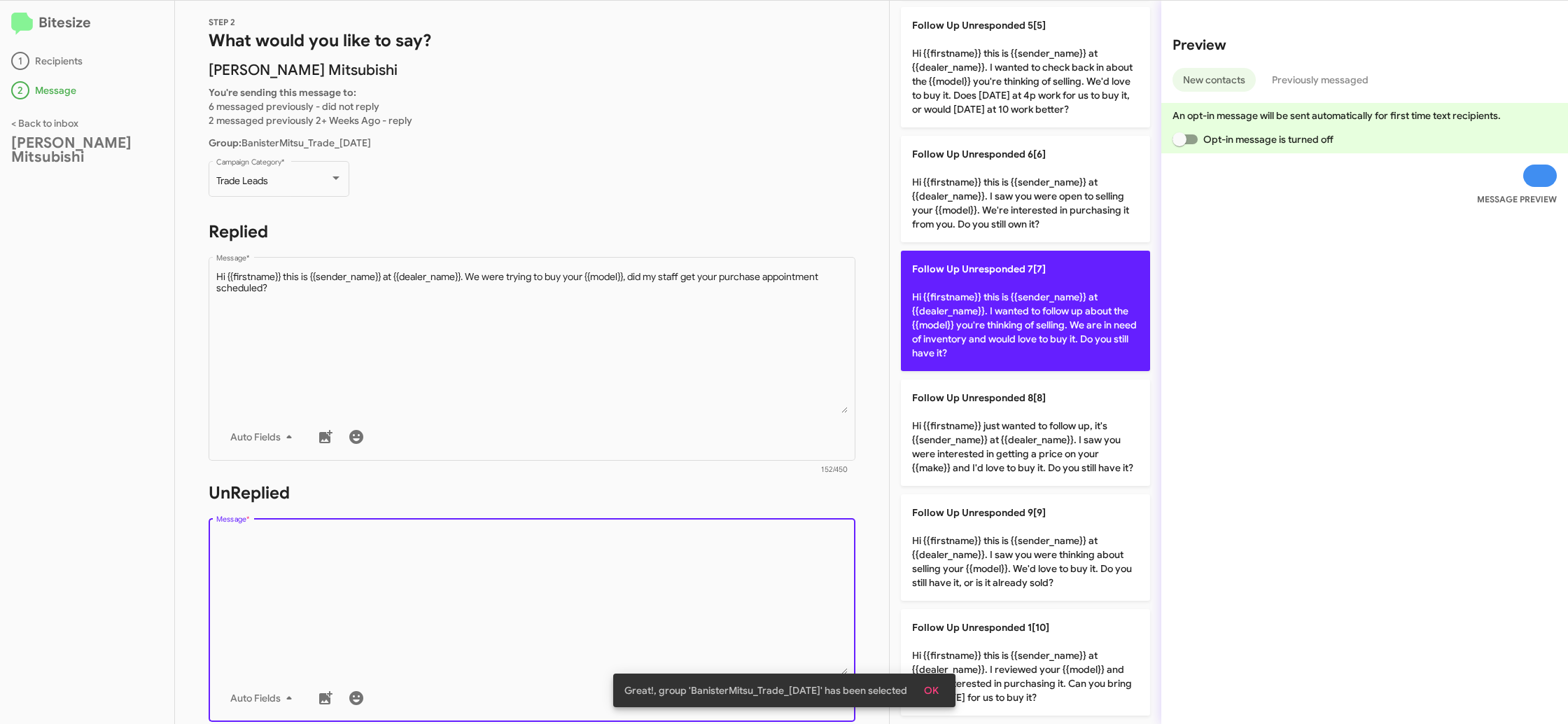
click at [1008, 294] on p "Follow Up Unresponded 7[7] Hi {{firstname}} this is {{sender_name}} at {{dealer…" at bounding box center [1025, 311] width 249 height 121
type textarea "Hi {{firstname}} this is {{sender_name}} at {{dealer_name}}. I wanted to follow…"
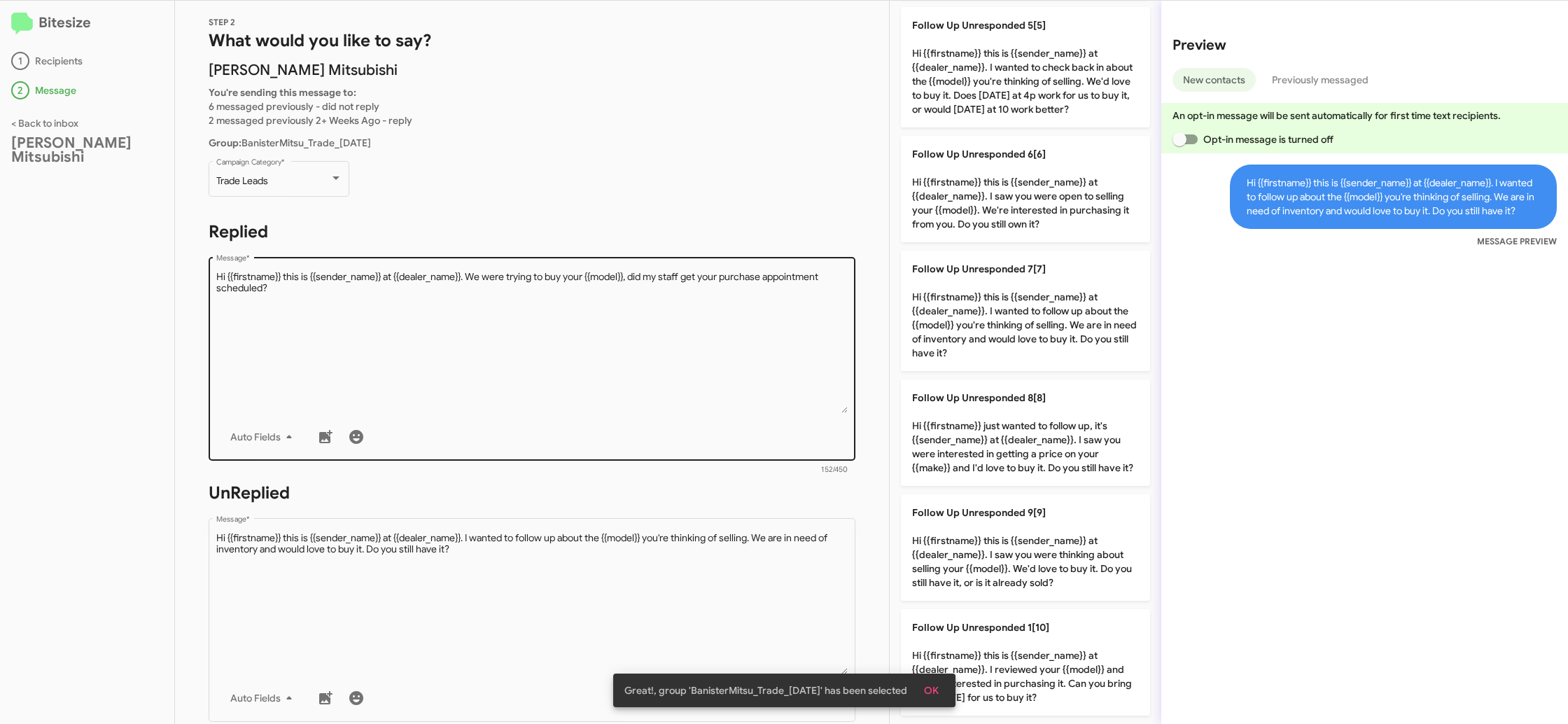
scroll to position [214, 0]
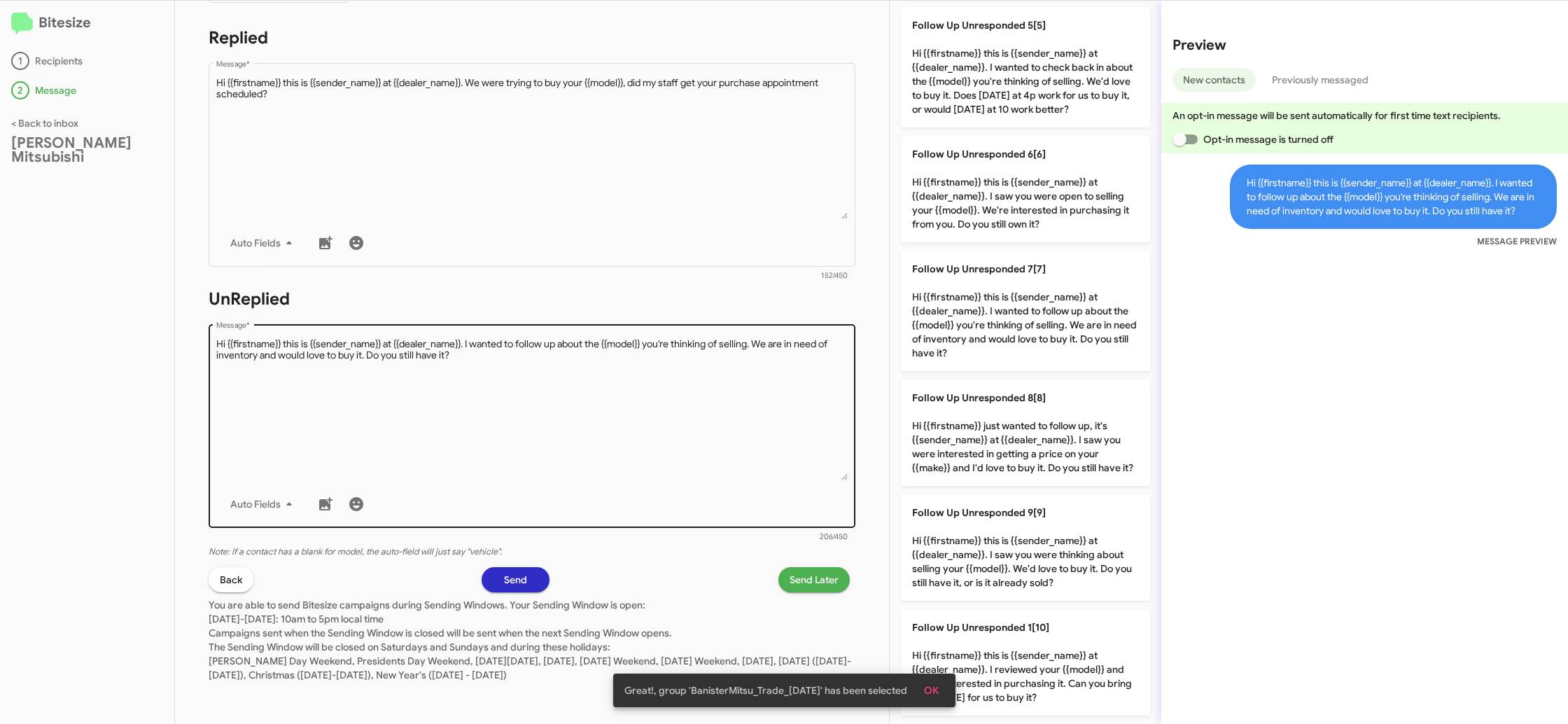
drag, startPoint x: 600, startPoint y: 488, endPoint x: 801, endPoint y: 530, distance: 205.3
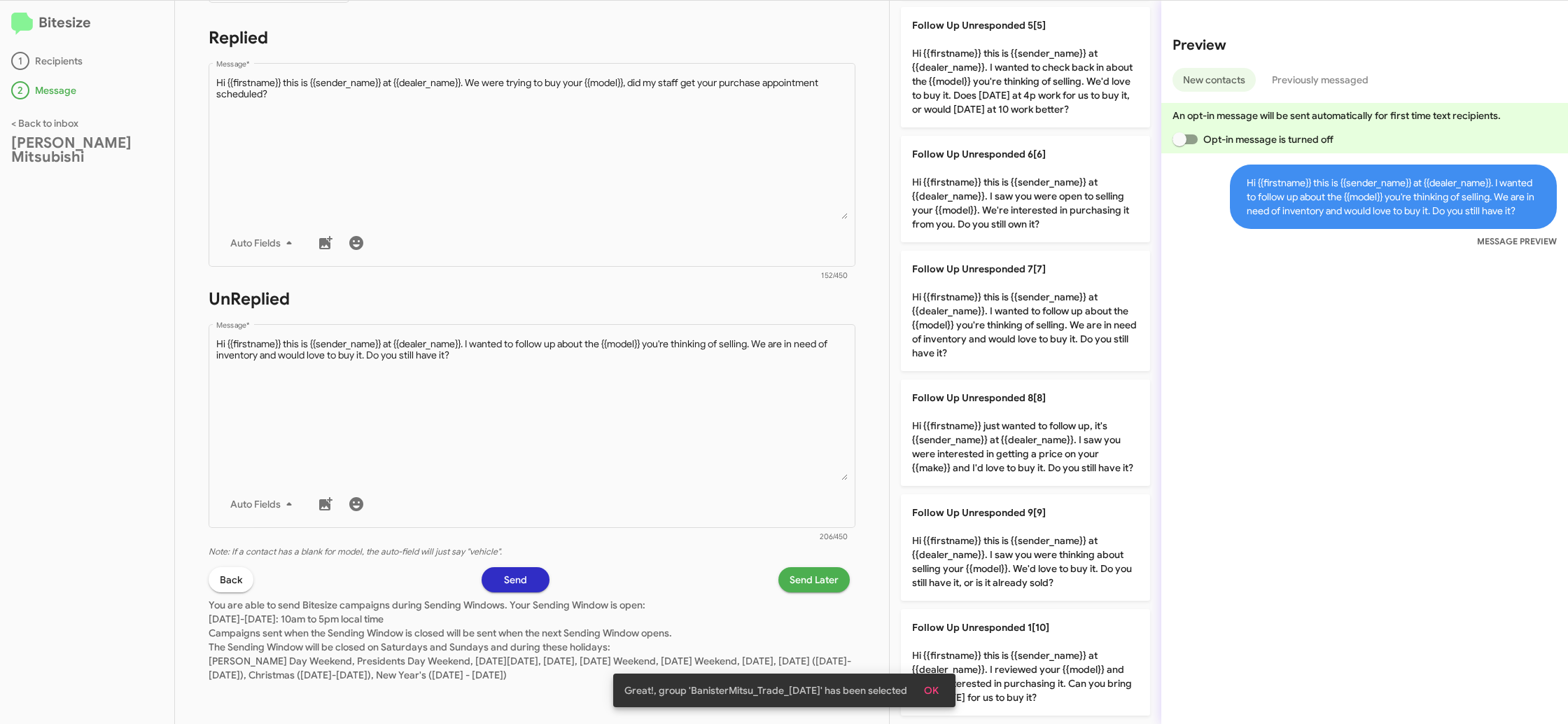
click at [601, 488] on div "Drop image here to insert Auto Fields Message *" at bounding box center [532, 424] width 632 height 206
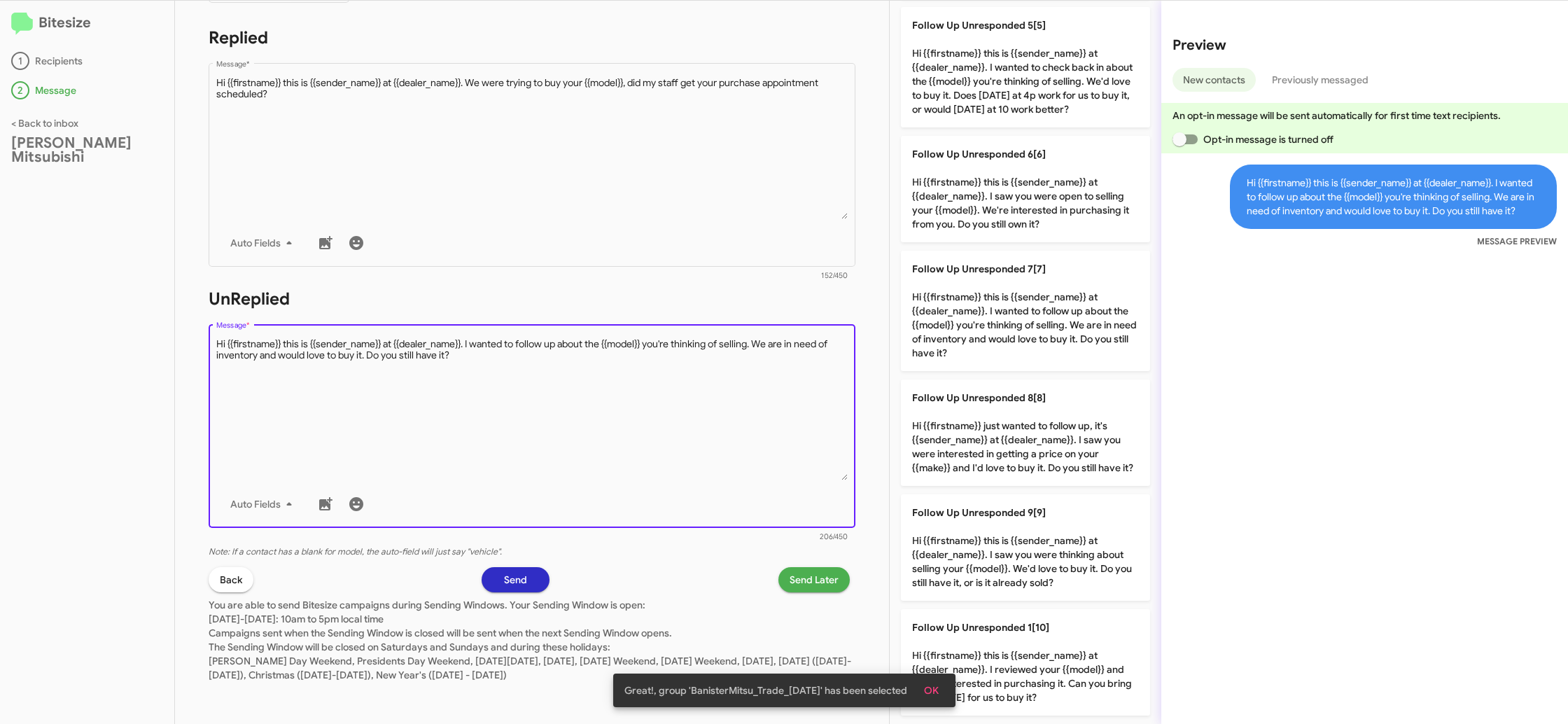
click at [819, 581] on span "Send Later" at bounding box center [814, 579] width 49 height 25
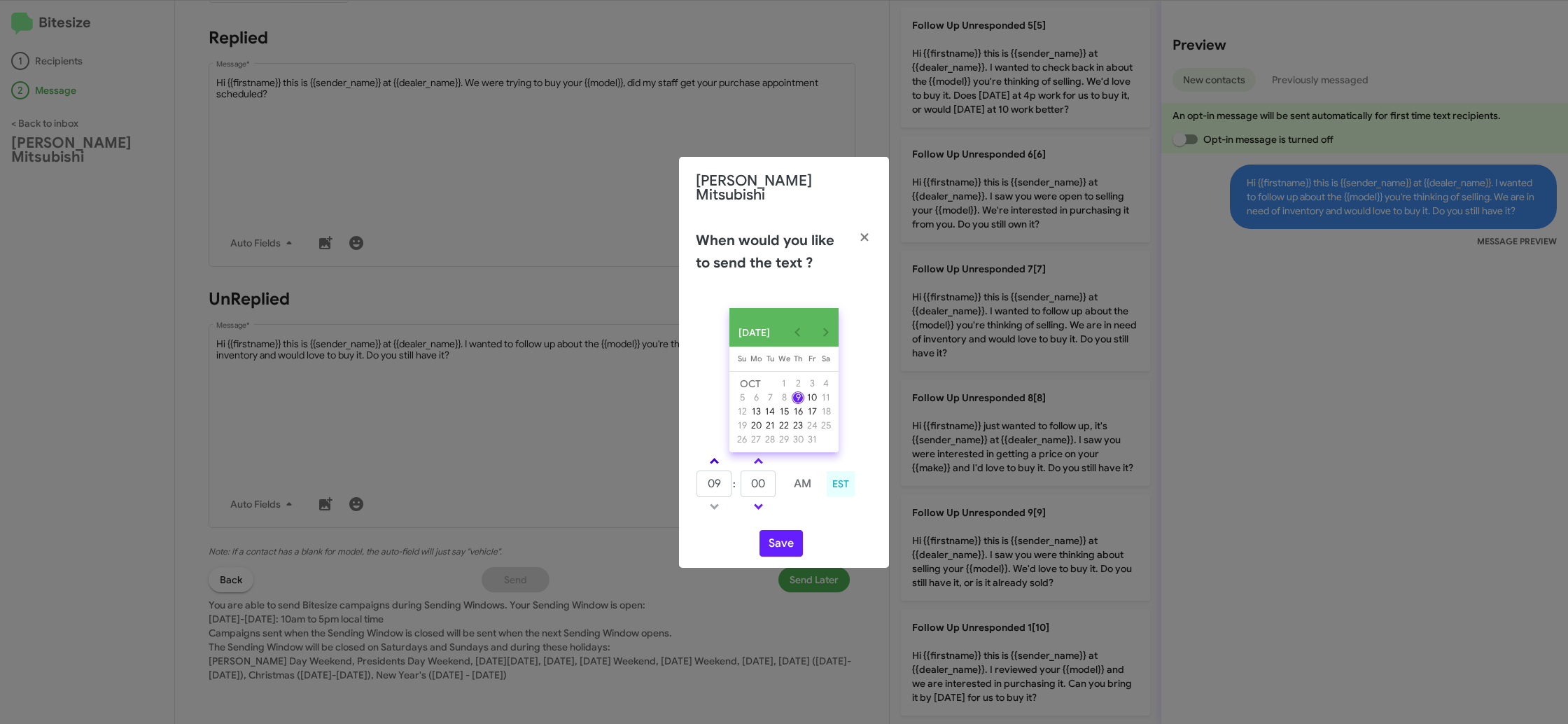
drag, startPoint x: 704, startPoint y: 461, endPoint x: 714, endPoint y: 460, distance: 10.0
click at [709, 461] on link at bounding box center [714, 461] width 24 height 16
click at [714, 460] on span at bounding box center [714, 462] width 9 height 9
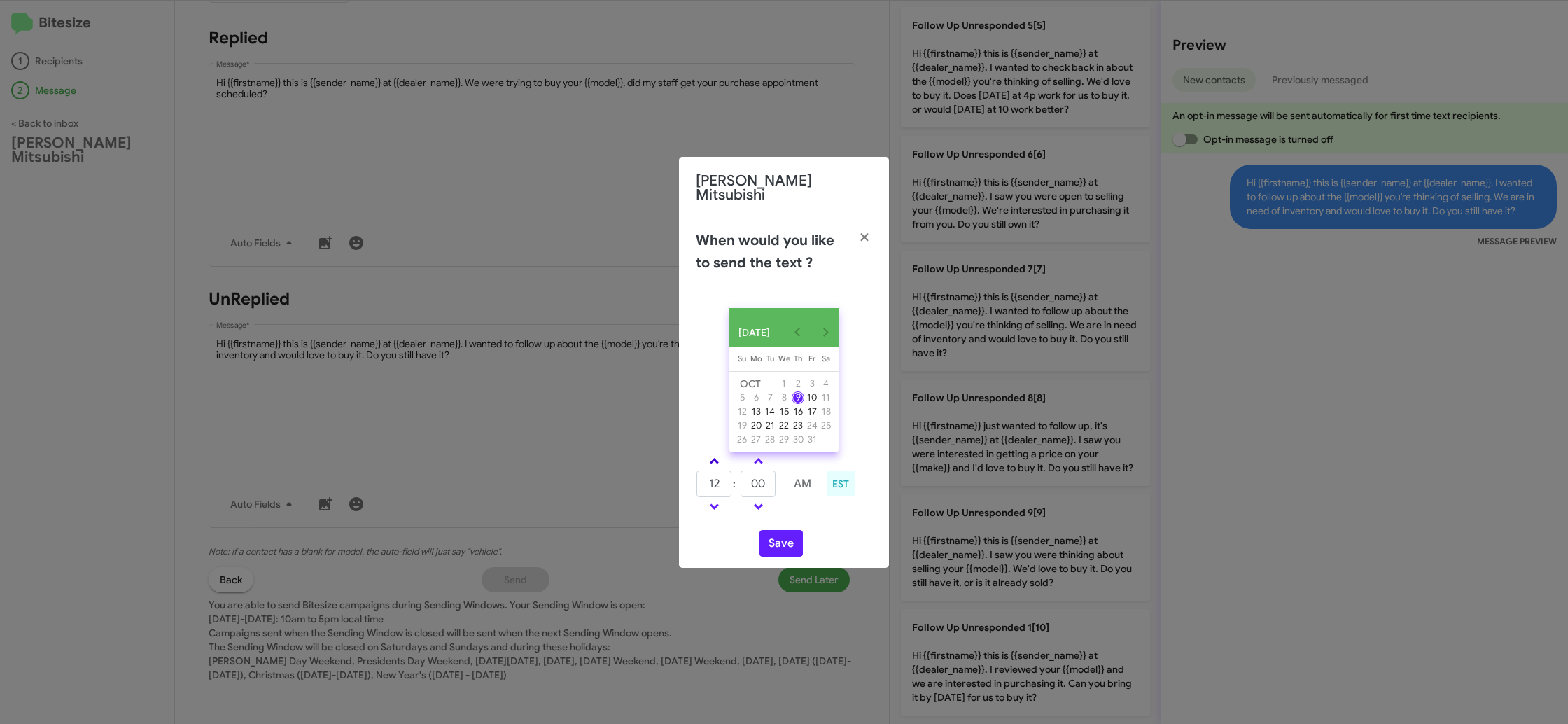
type input "01"
click at [759, 455] on link at bounding box center [759, 461] width 24 height 16
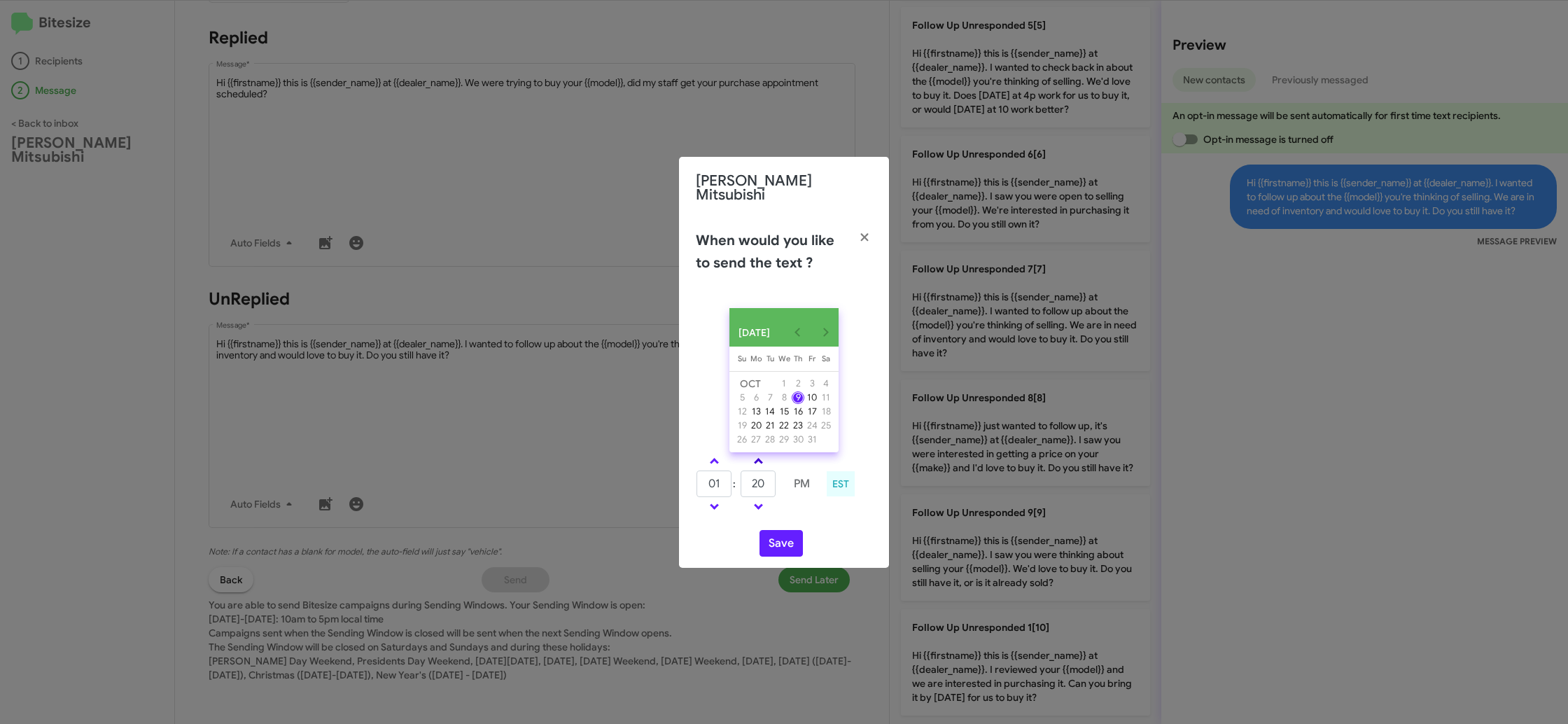
click at [759, 455] on link at bounding box center [759, 461] width 24 height 16
type input "25"
click at [782, 537] on button "Save" at bounding box center [781, 543] width 44 height 27
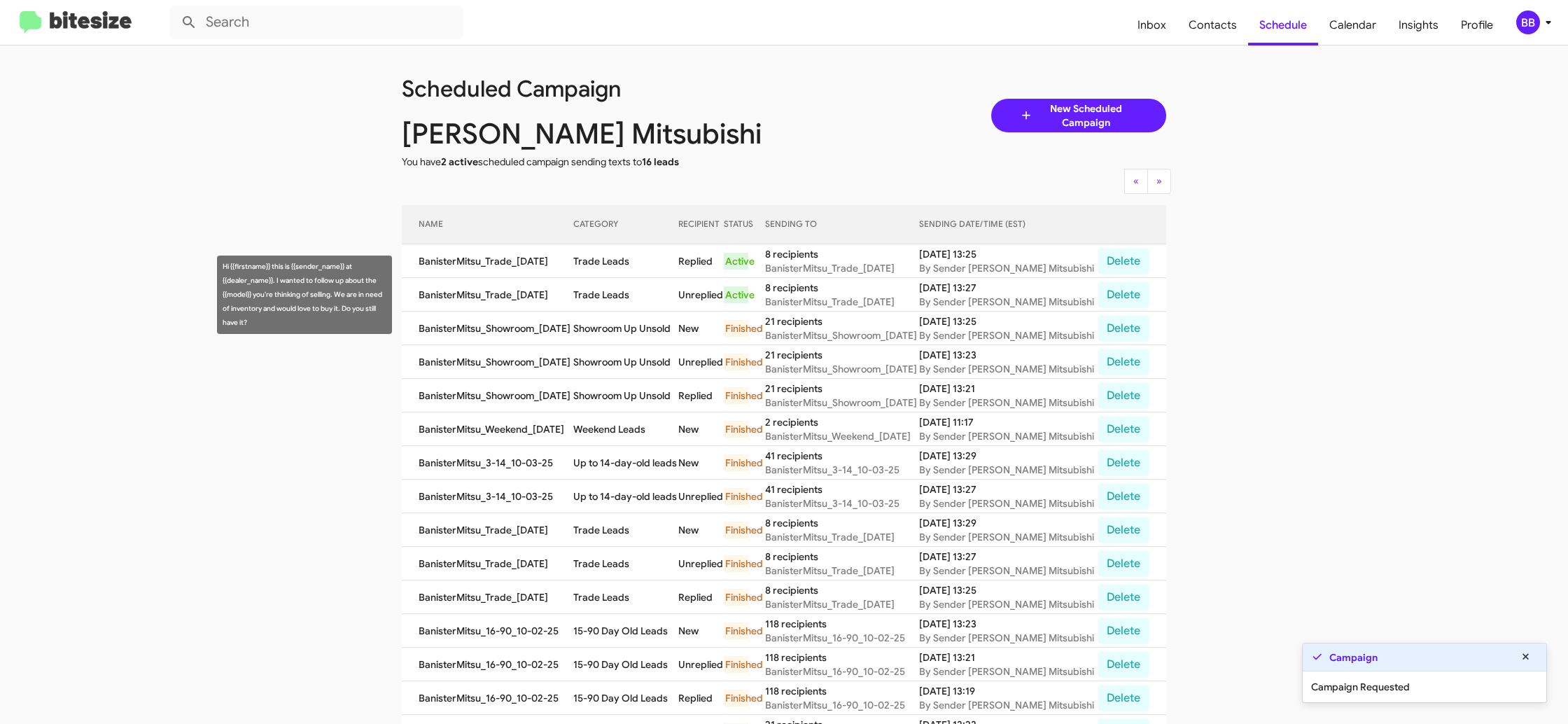
click at [611, 296] on td "Trade Leads" at bounding box center [626, 295] width 105 height 34
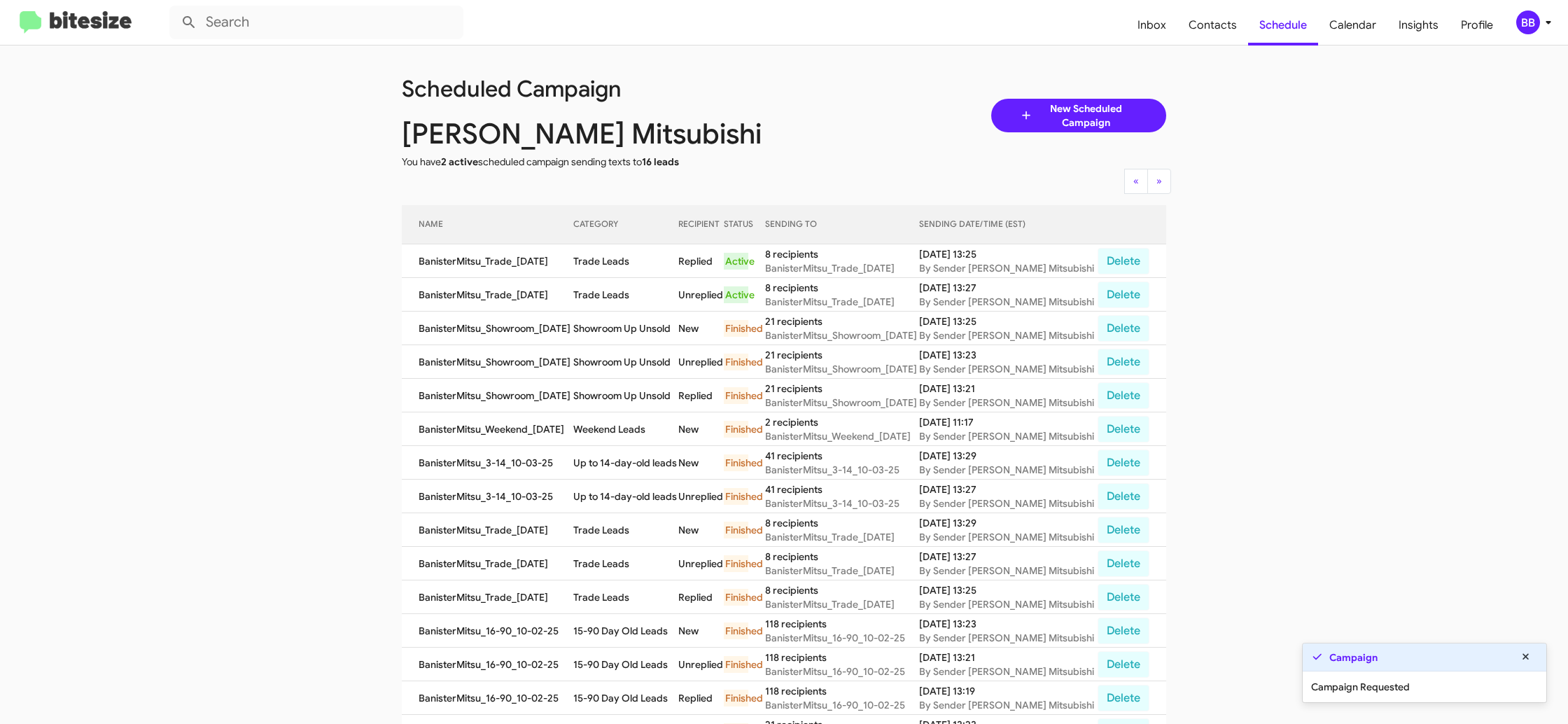
click at [611, 296] on td "Trade Leads" at bounding box center [626, 295] width 105 height 34
click at [609, 295] on td "Trade Leads" at bounding box center [626, 295] width 105 height 34
click at [612, 293] on td "Trade Leads" at bounding box center [626, 295] width 105 height 34
drag, startPoint x: 612, startPoint y: 293, endPoint x: 606, endPoint y: 298, distance: 7.8
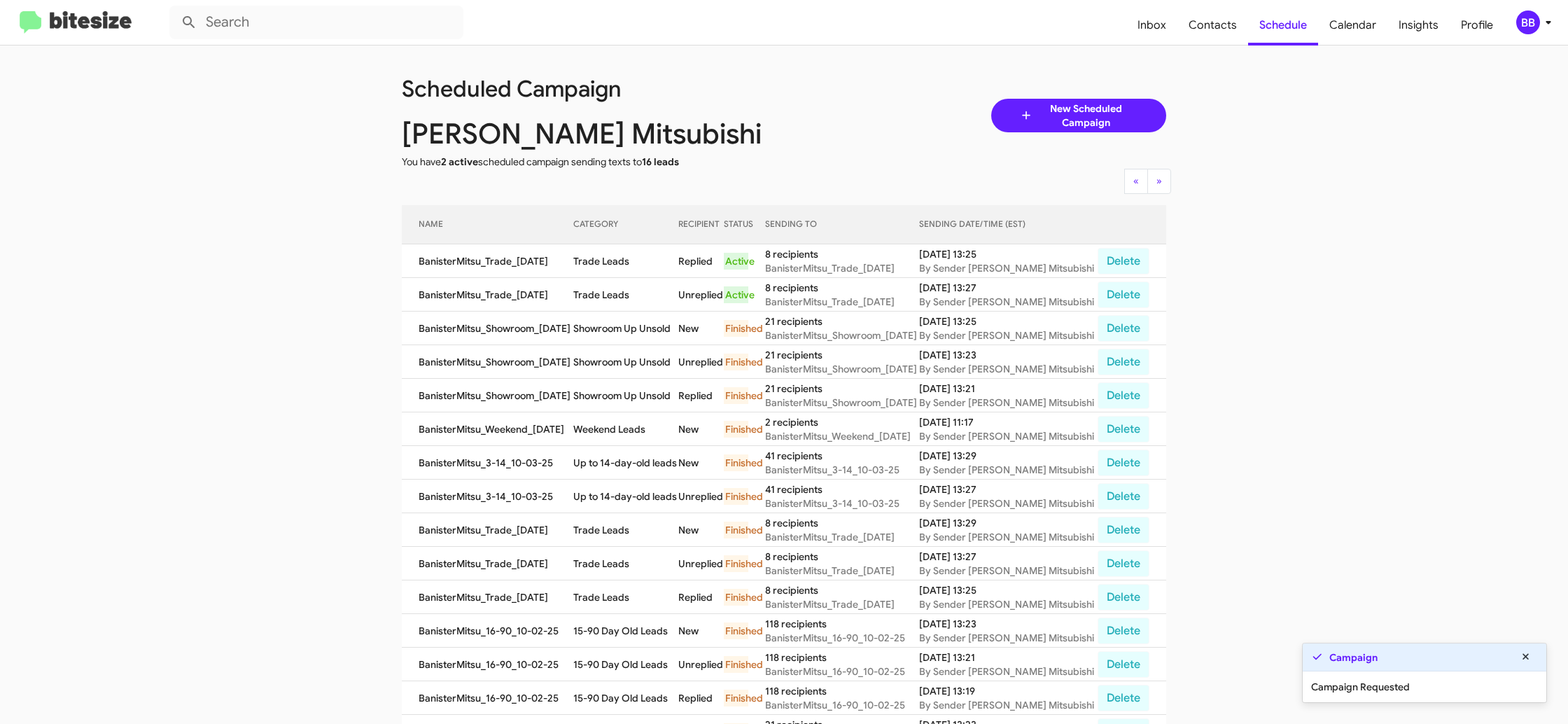
click at [611, 292] on td "Trade Leads" at bounding box center [626, 295] width 105 height 34
copy td "Trade Leads"
click at [1524, 28] on div "BB" at bounding box center [1528, 22] width 23 height 23
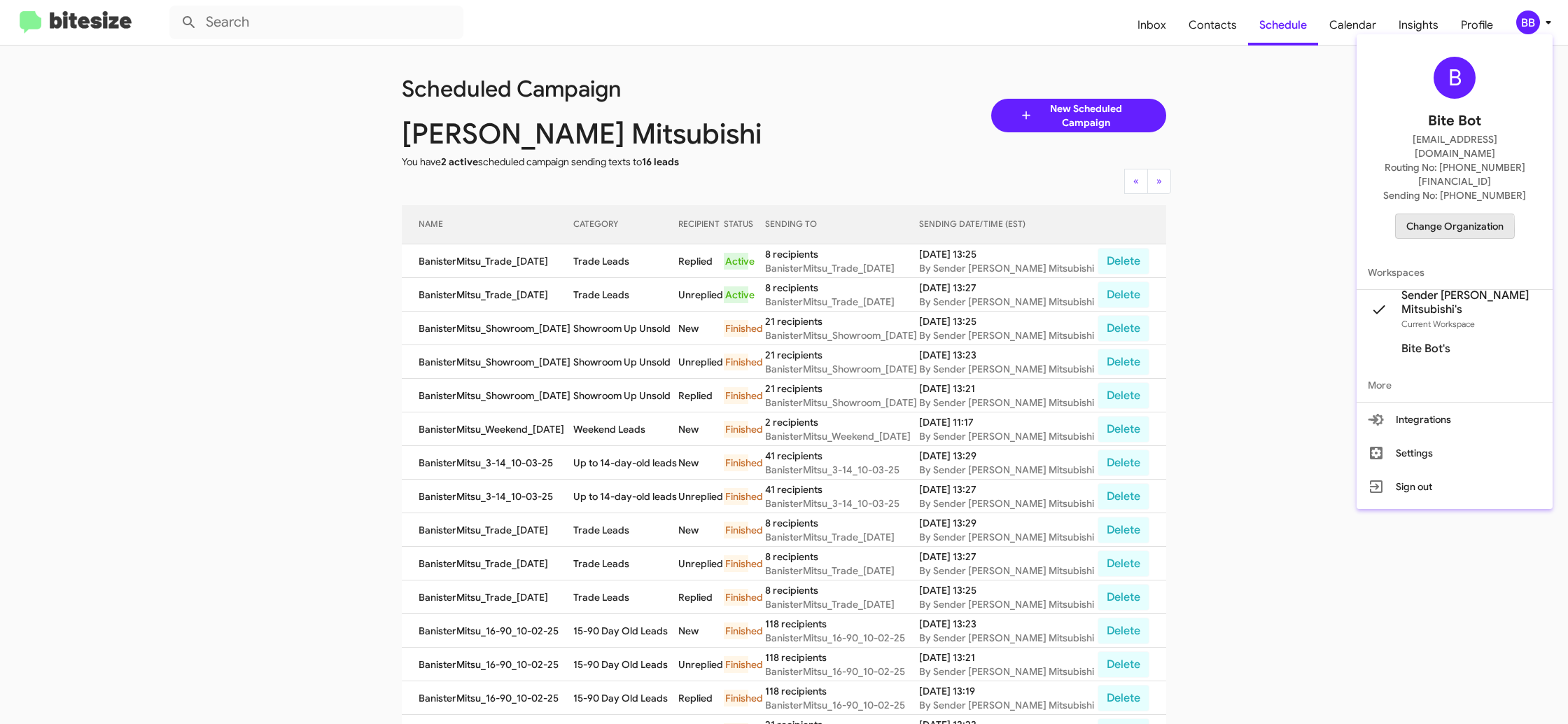
click at [1409, 214] on span "Change Organization" at bounding box center [1455, 226] width 97 height 23
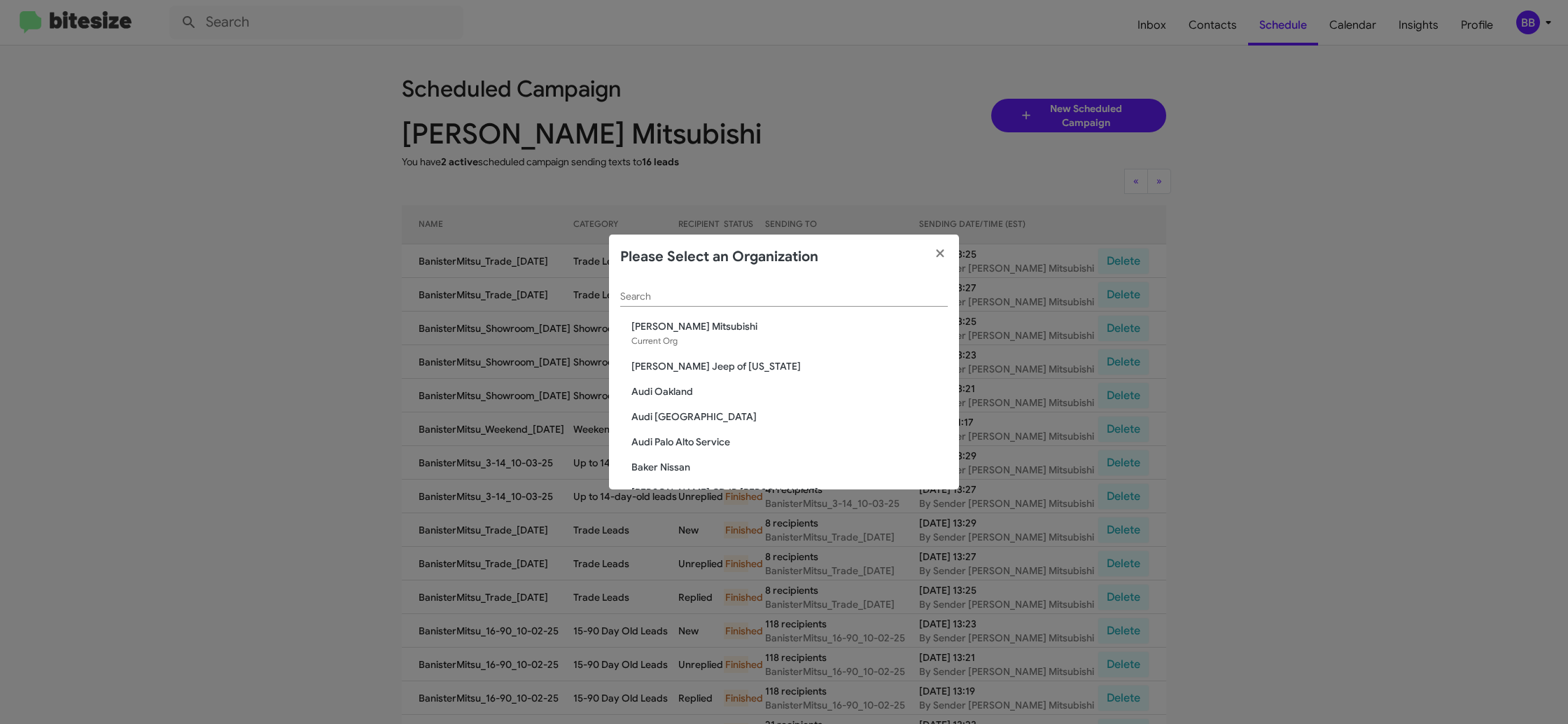
click at [699, 295] on input "Search" at bounding box center [784, 297] width 328 height 11
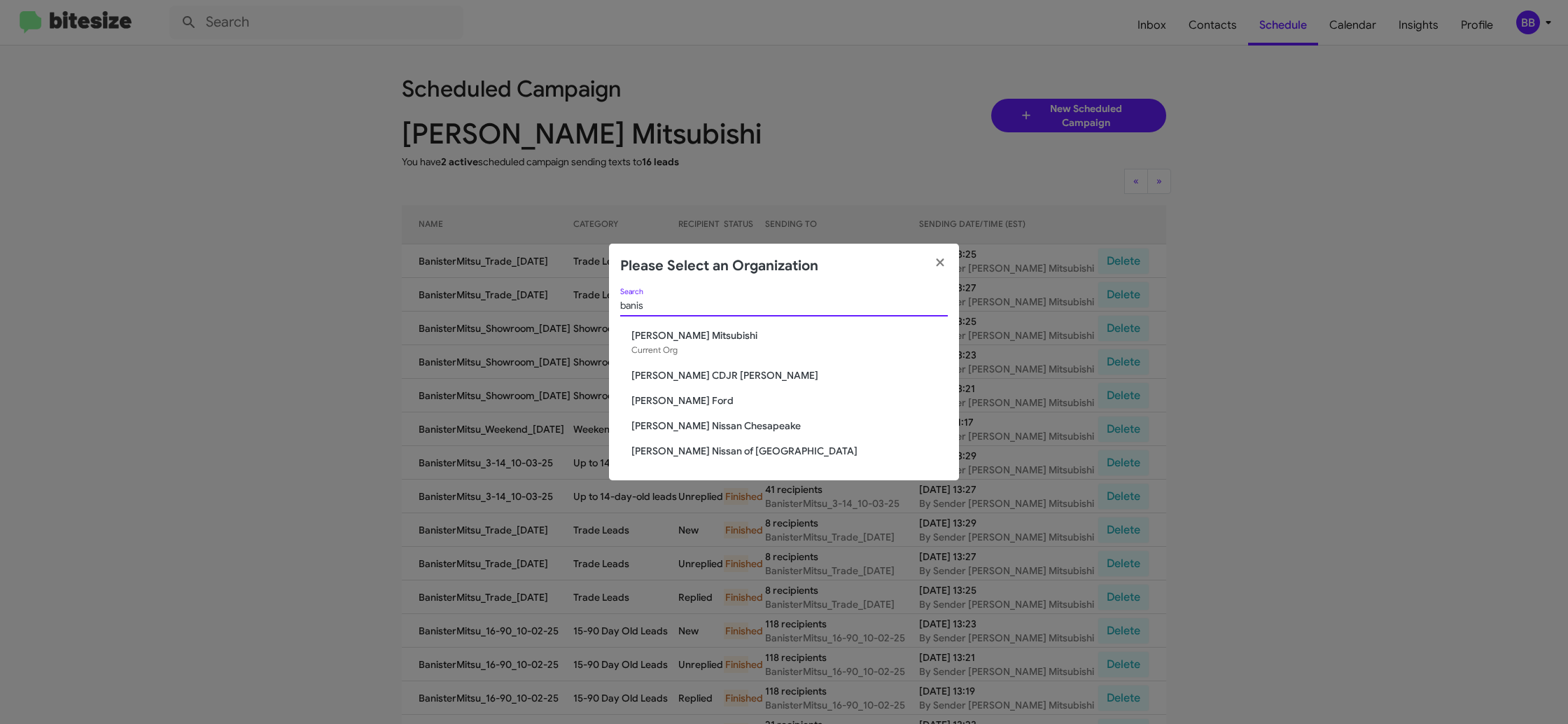
type input "banis"
click at [745, 414] on div "banis Search Banister Mitsubishi Current Org Banister CDJR Hampton Banister For…" at bounding box center [784, 384] width 350 height 192
click at [742, 425] on span "[PERSON_NAME] Nissan Chesapeake" at bounding box center [789, 426] width 316 height 14
drag, startPoint x: 742, startPoint y: 425, endPoint x: 750, endPoint y: 88, distance: 337.1
click at [738, 403] on div "banis Search Banister Mitsubishi Current Org Banister CDJR Hampton Banister For…" at bounding box center [784, 384] width 350 height 192
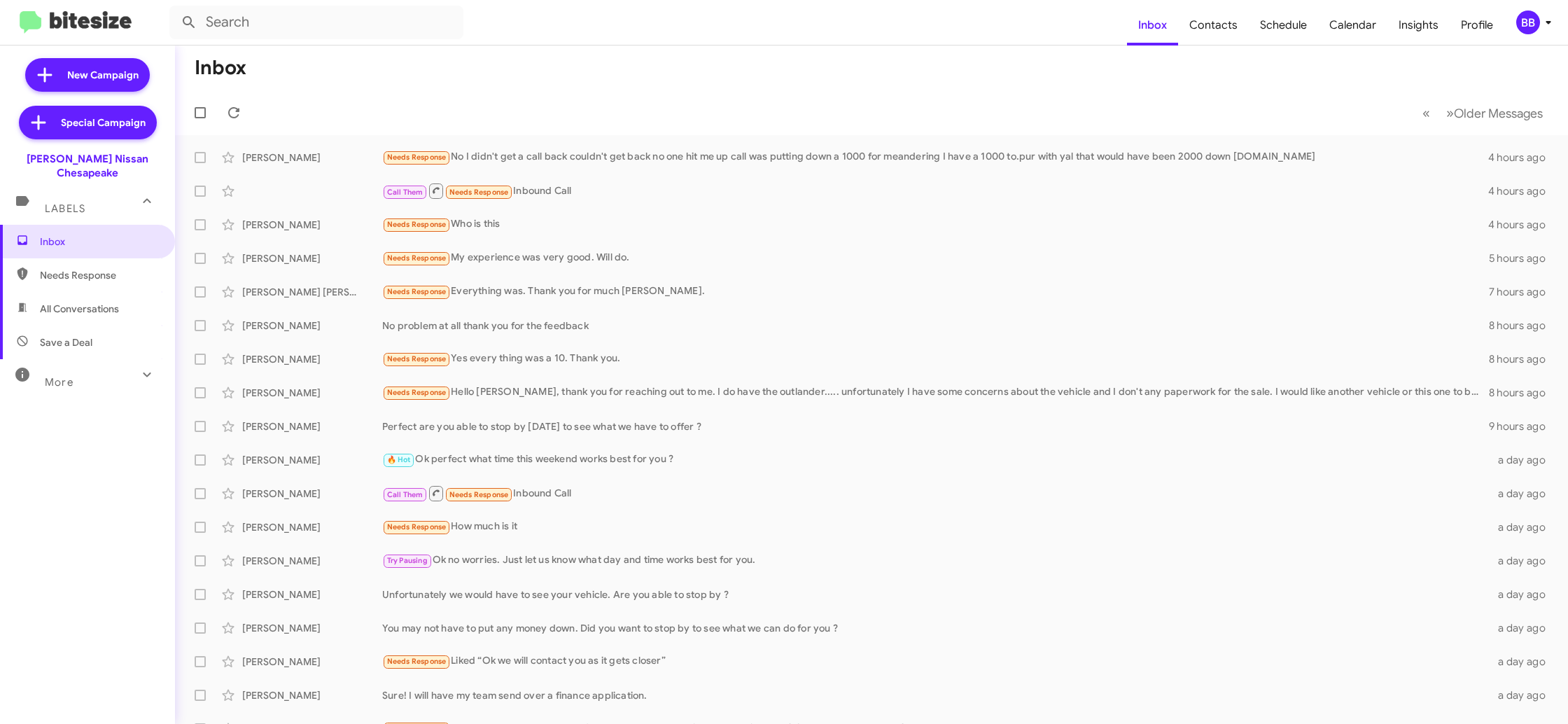
click at [1530, 24] on div "BB" at bounding box center [1528, 22] width 23 height 23
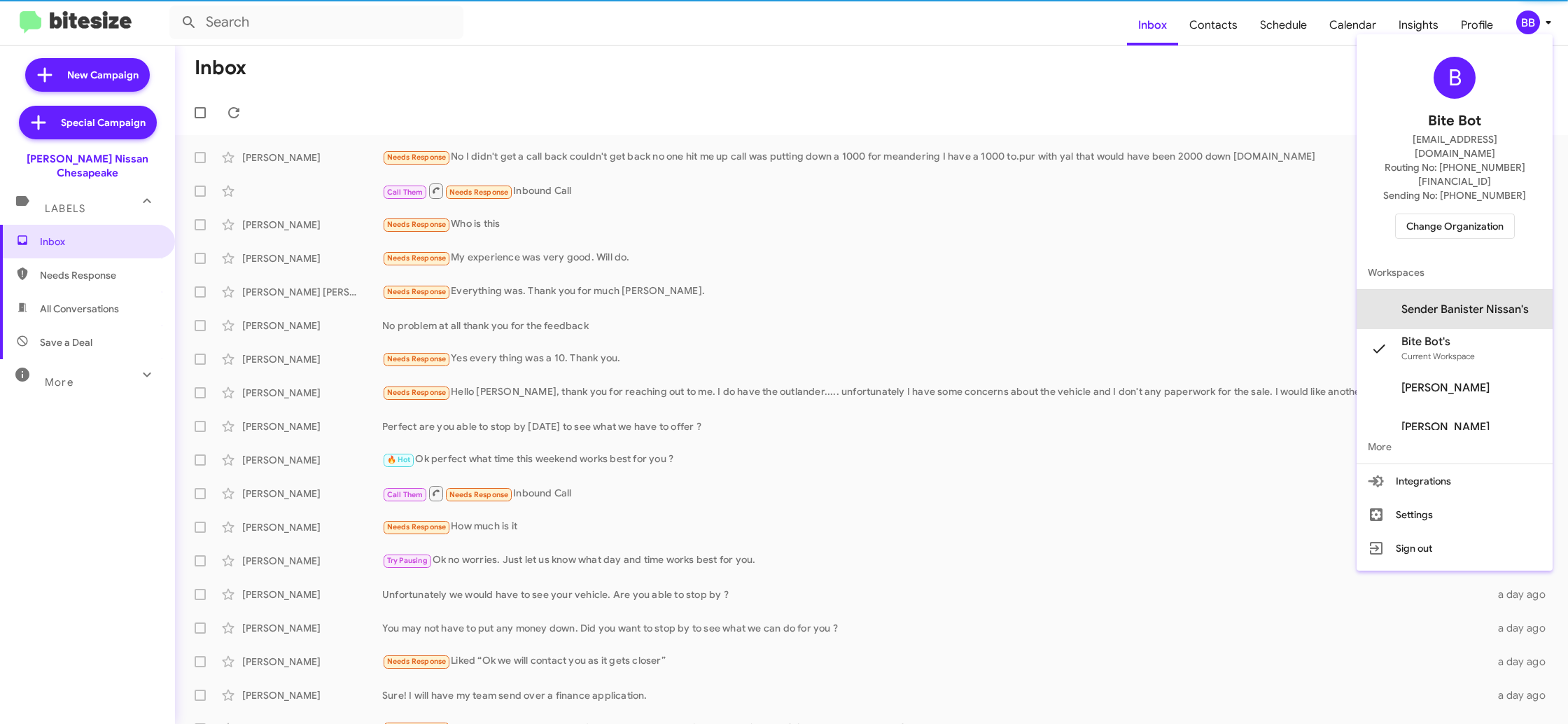
click at [1479, 303] on span "Sender Banister Nissan's" at bounding box center [1465, 309] width 128 height 14
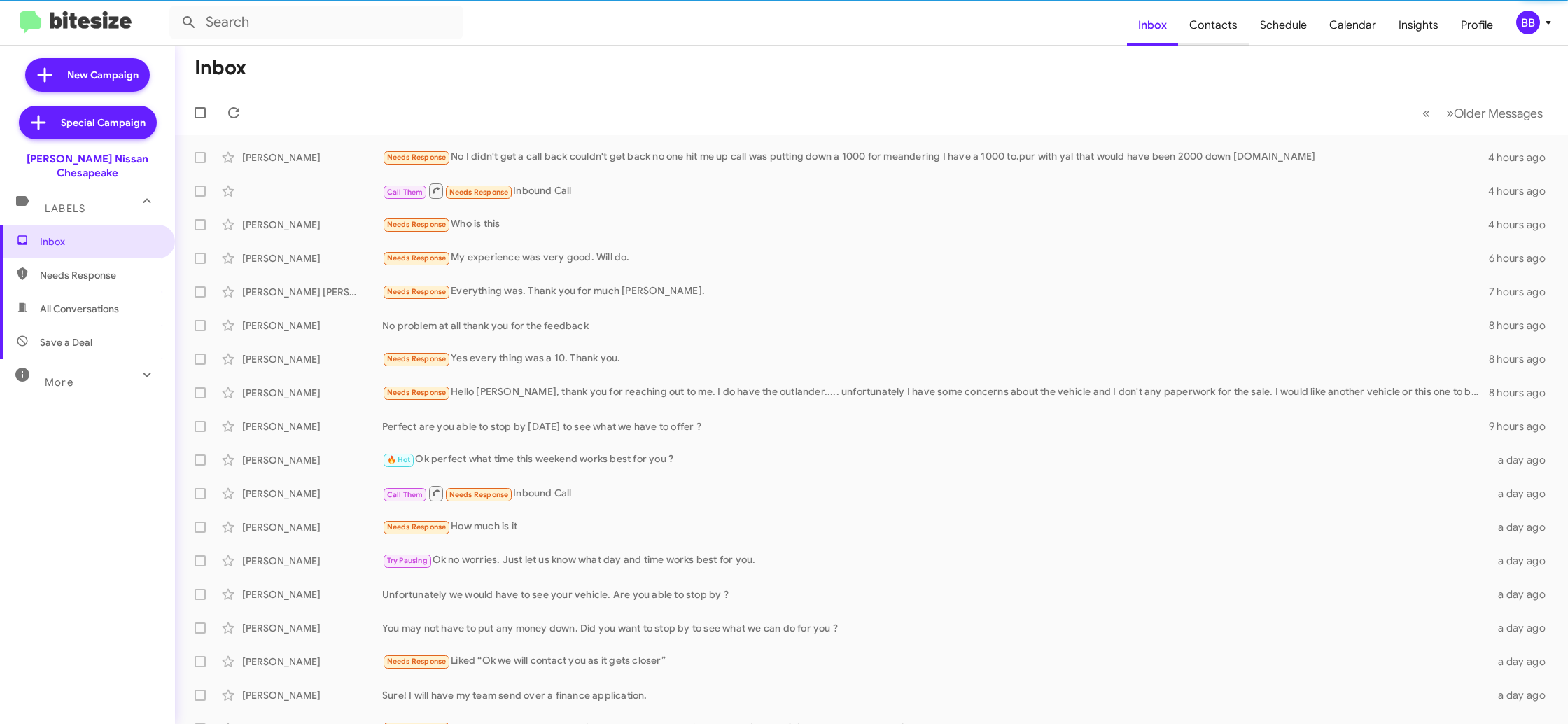
click at [1207, 23] on span "Contacts" at bounding box center [1213, 25] width 70 height 40
type input "in:groups"
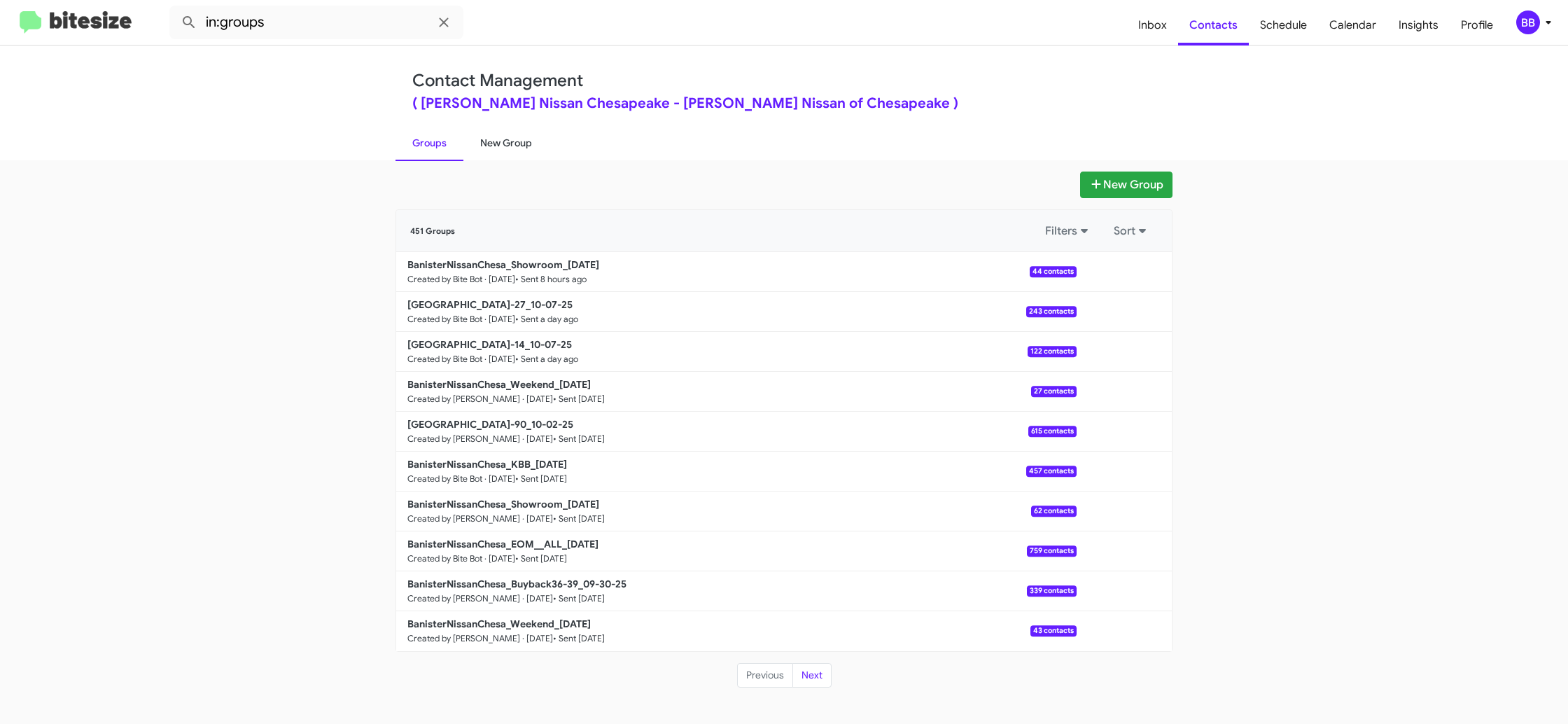
click at [509, 138] on link "New Group" at bounding box center [506, 142] width 86 height 36
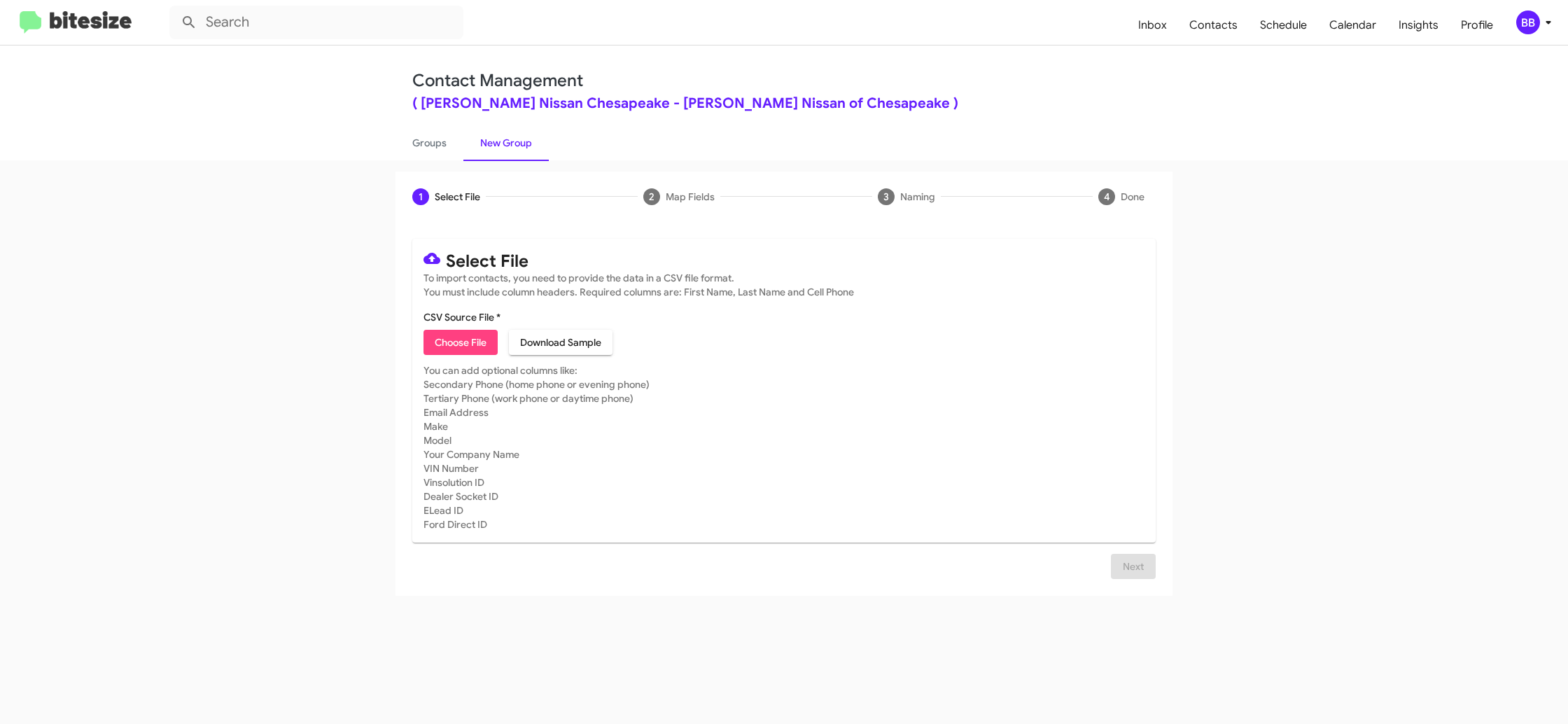
click at [459, 342] on span "Choose File" at bounding box center [461, 342] width 52 height 25
type input "BanisterNissanChesa_KBB_10-09-25"
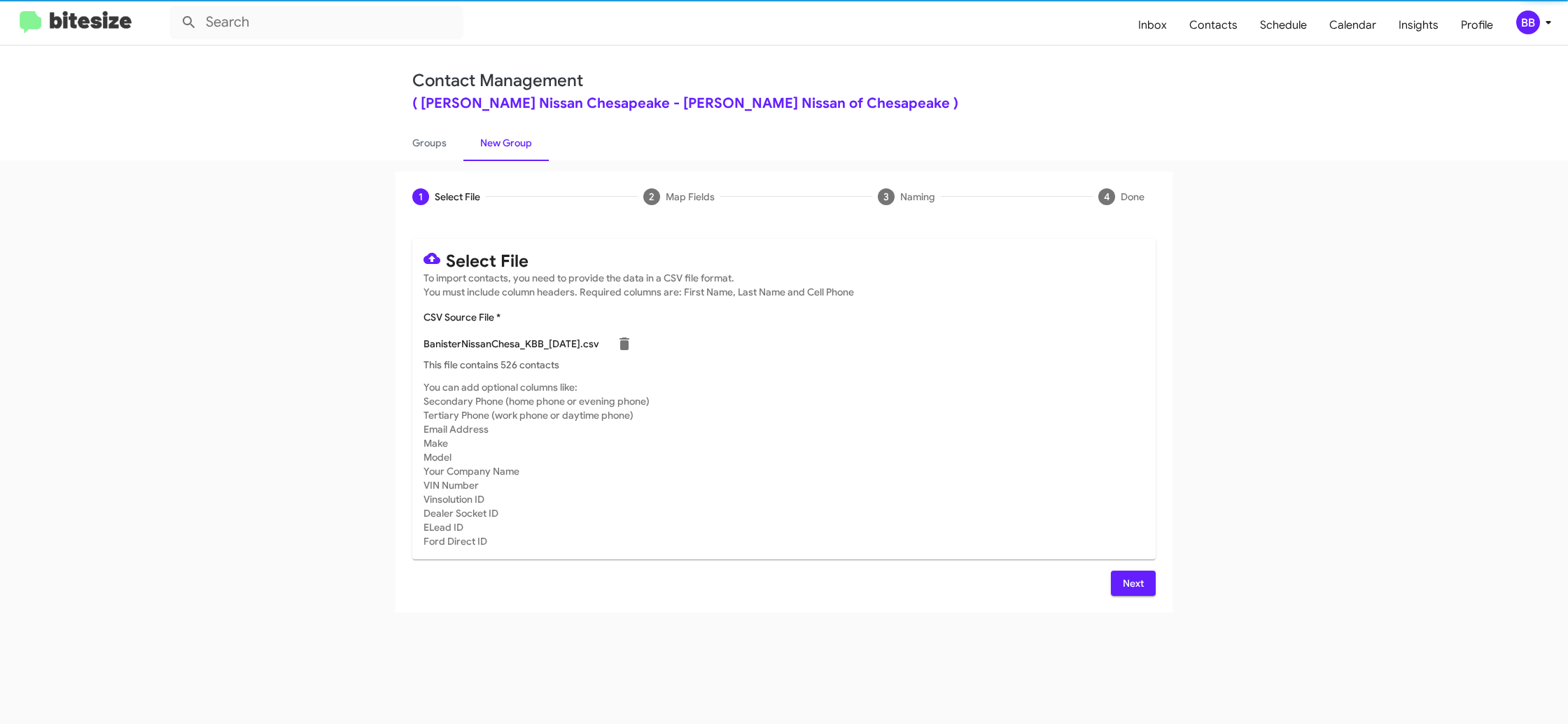
click at [940, 448] on mat-card-subtitle "You can add optional columns like: Secondary Phone (home phone or evening phone…" at bounding box center [784, 464] width 721 height 168
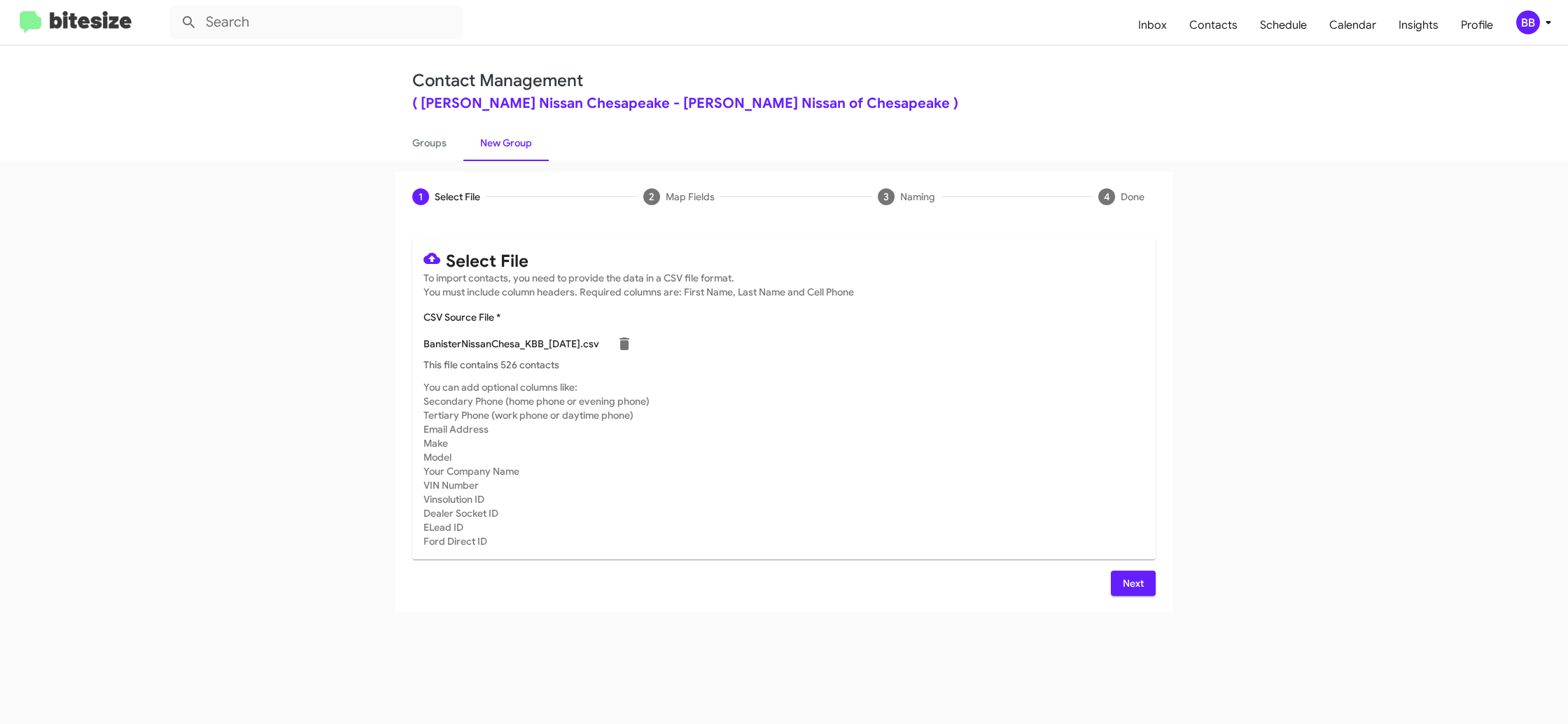
click at [1152, 583] on button "Next" at bounding box center [1133, 583] width 44 height 25
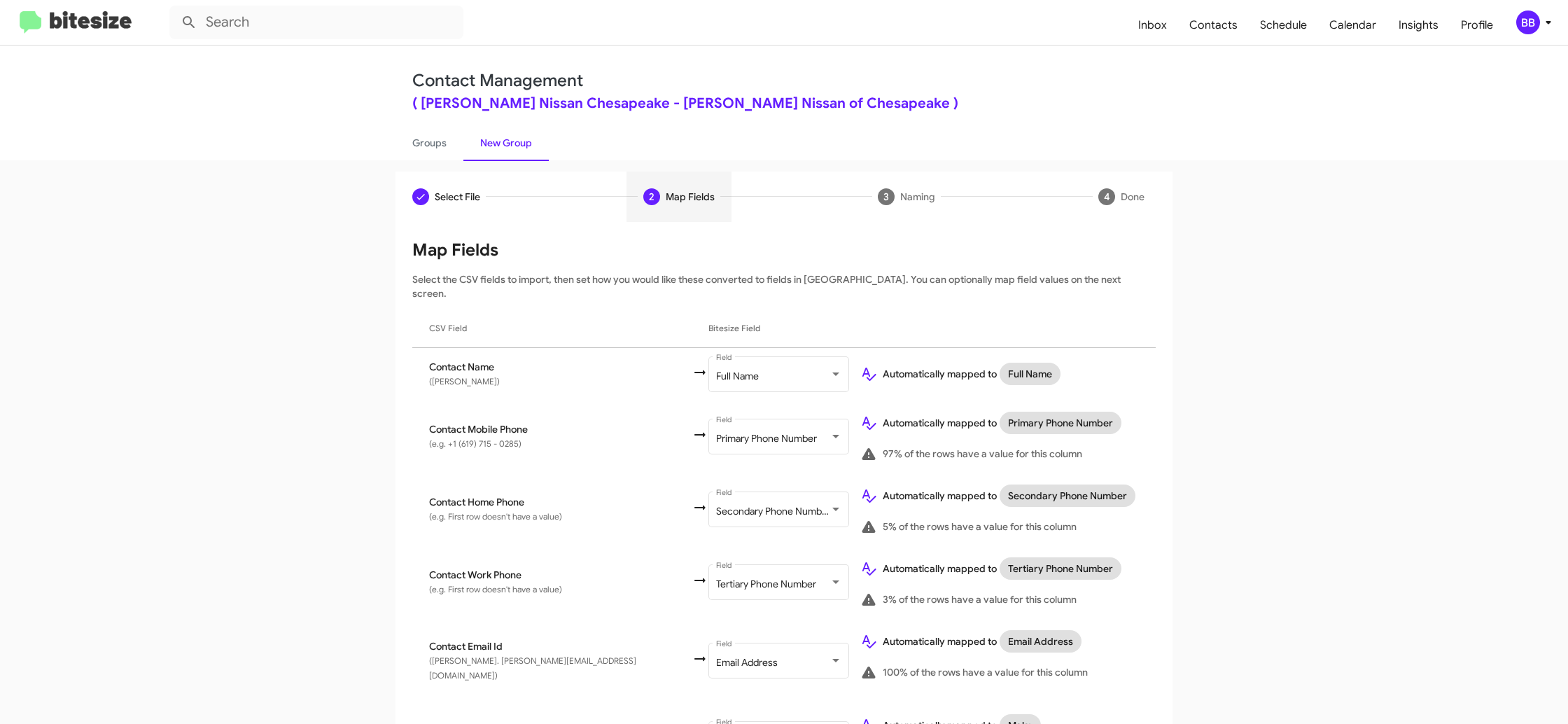
click at [1536, 24] on div "BB" at bounding box center [1528, 22] width 23 height 23
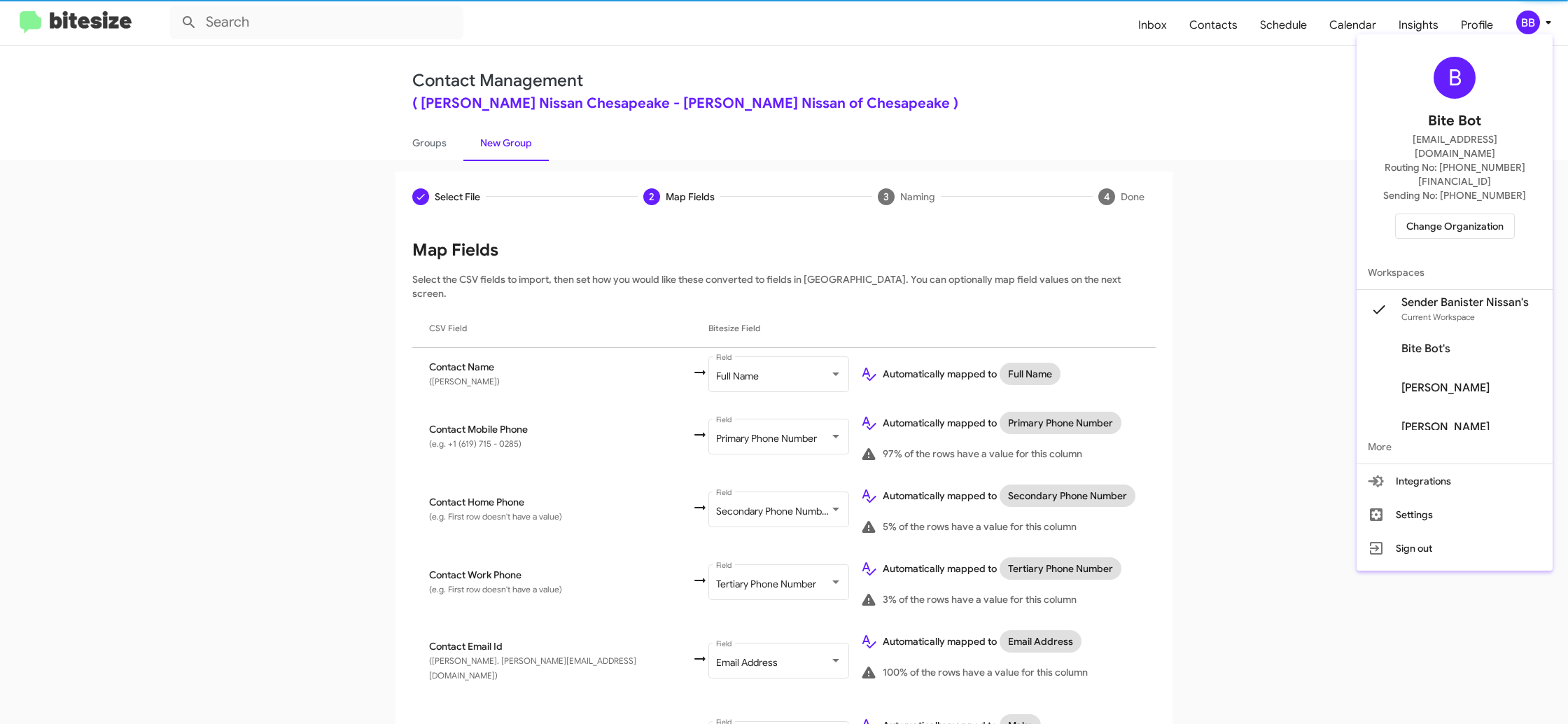
click at [1536, 23] on div at bounding box center [784, 362] width 1568 height 724
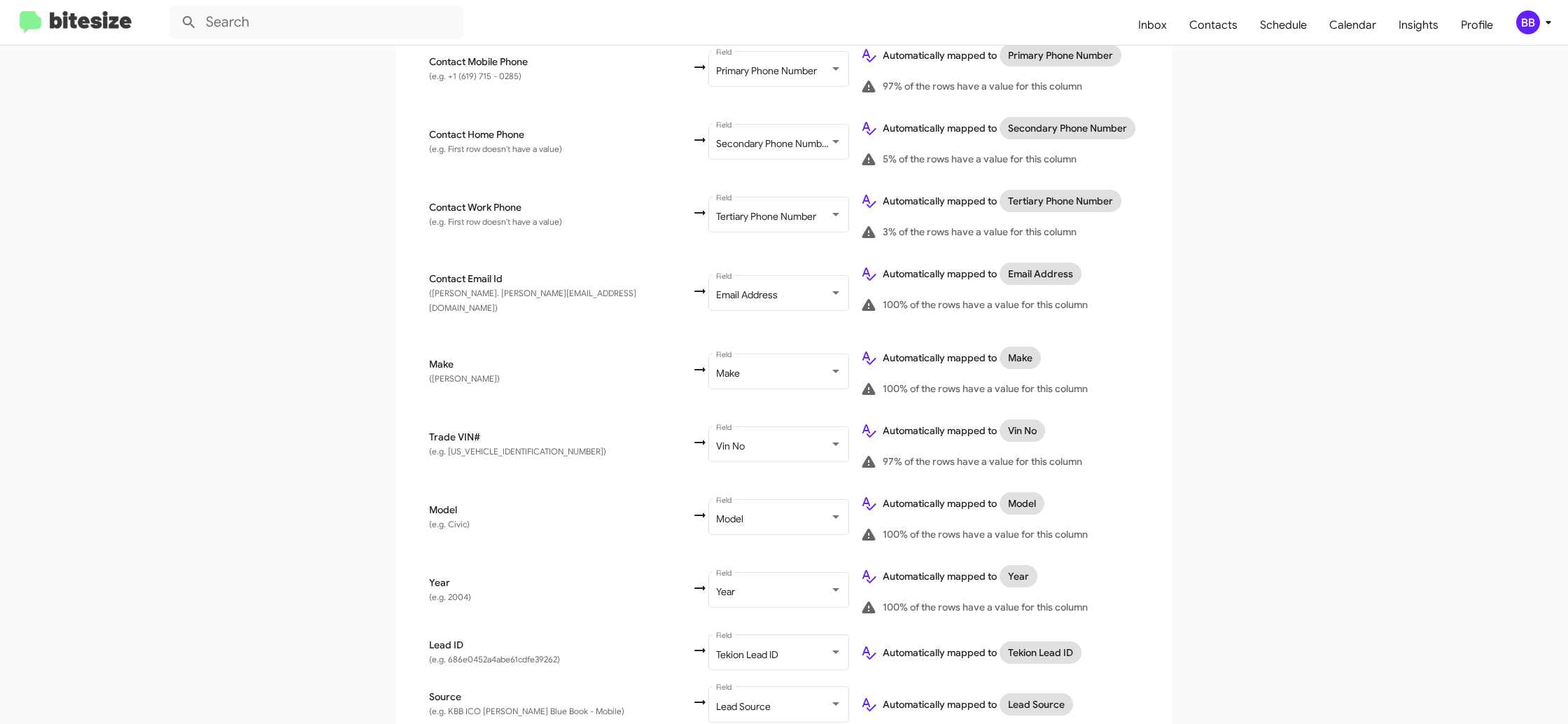
scroll to position [591, 0]
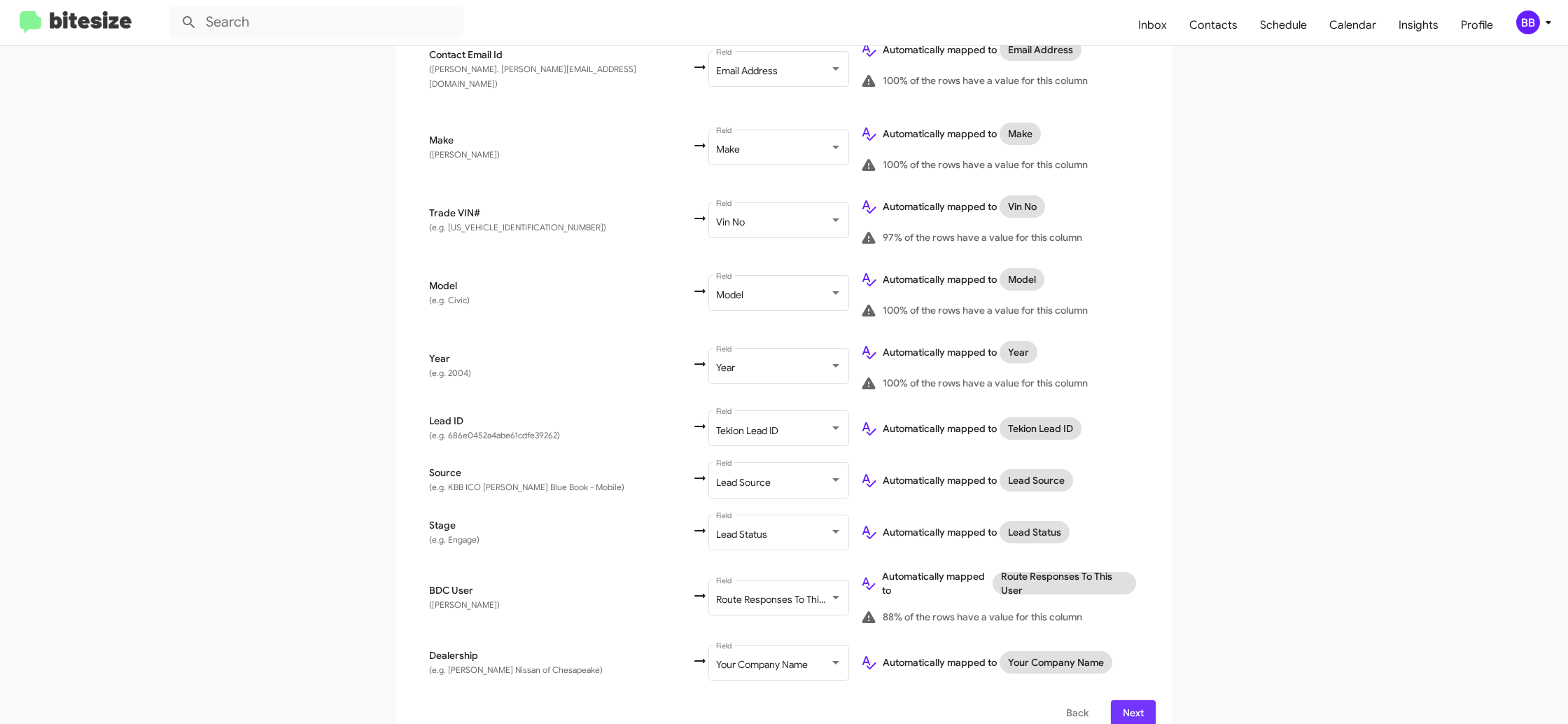
click at [1134, 701] on span "Next" at bounding box center [1134, 713] width 23 height 25
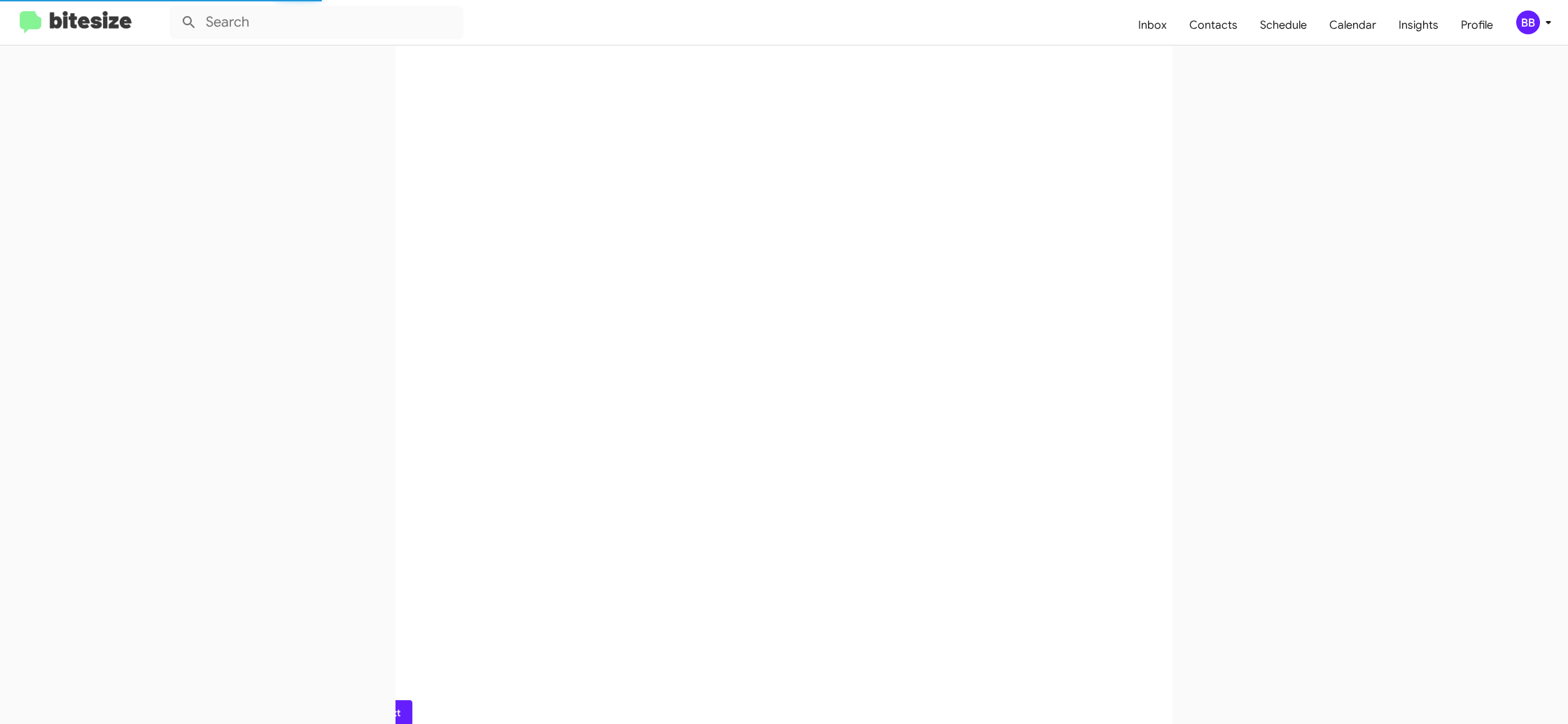
scroll to position [0, 0]
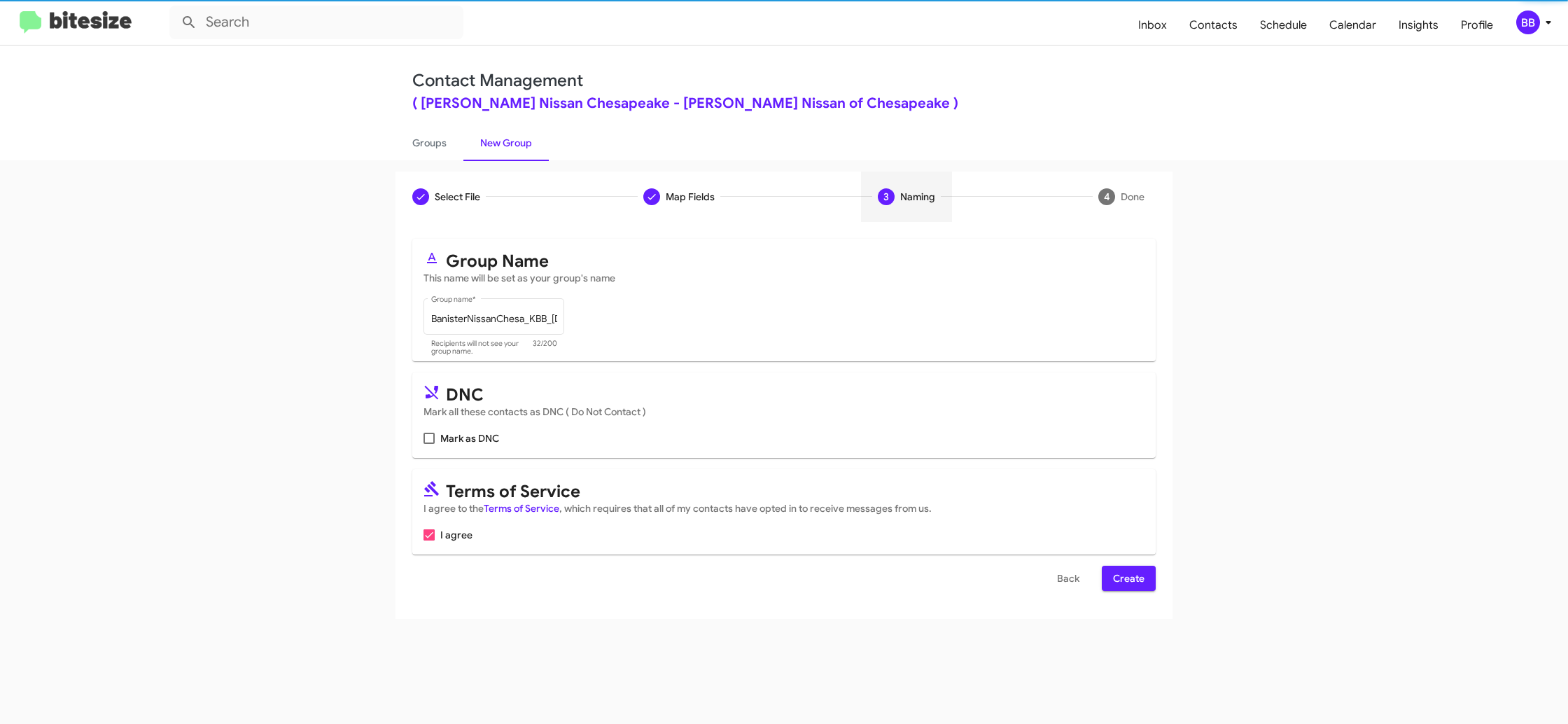
drag, startPoint x: 1130, startPoint y: 565, endPoint x: 1128, endPoint y: 584, distance: 19.1
click at [1130, 565] on form "Group Name This name will be set as your group's name BanisterNissanChesa_KBB_1…" at bounding box center [784, 414] width 743 height 352
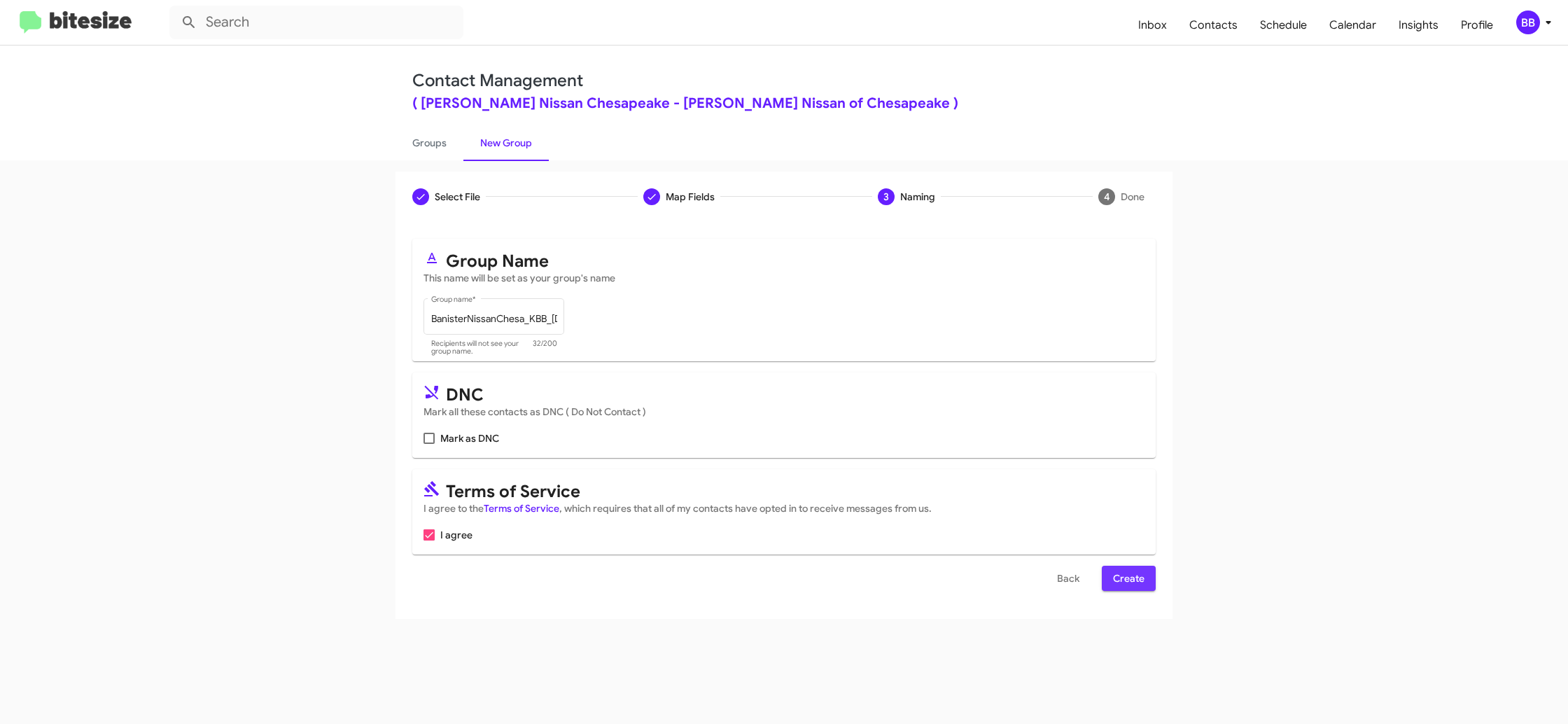
click at [1128, 584] on span "Create" at bounding box center [1128, 578] width 32 height 25
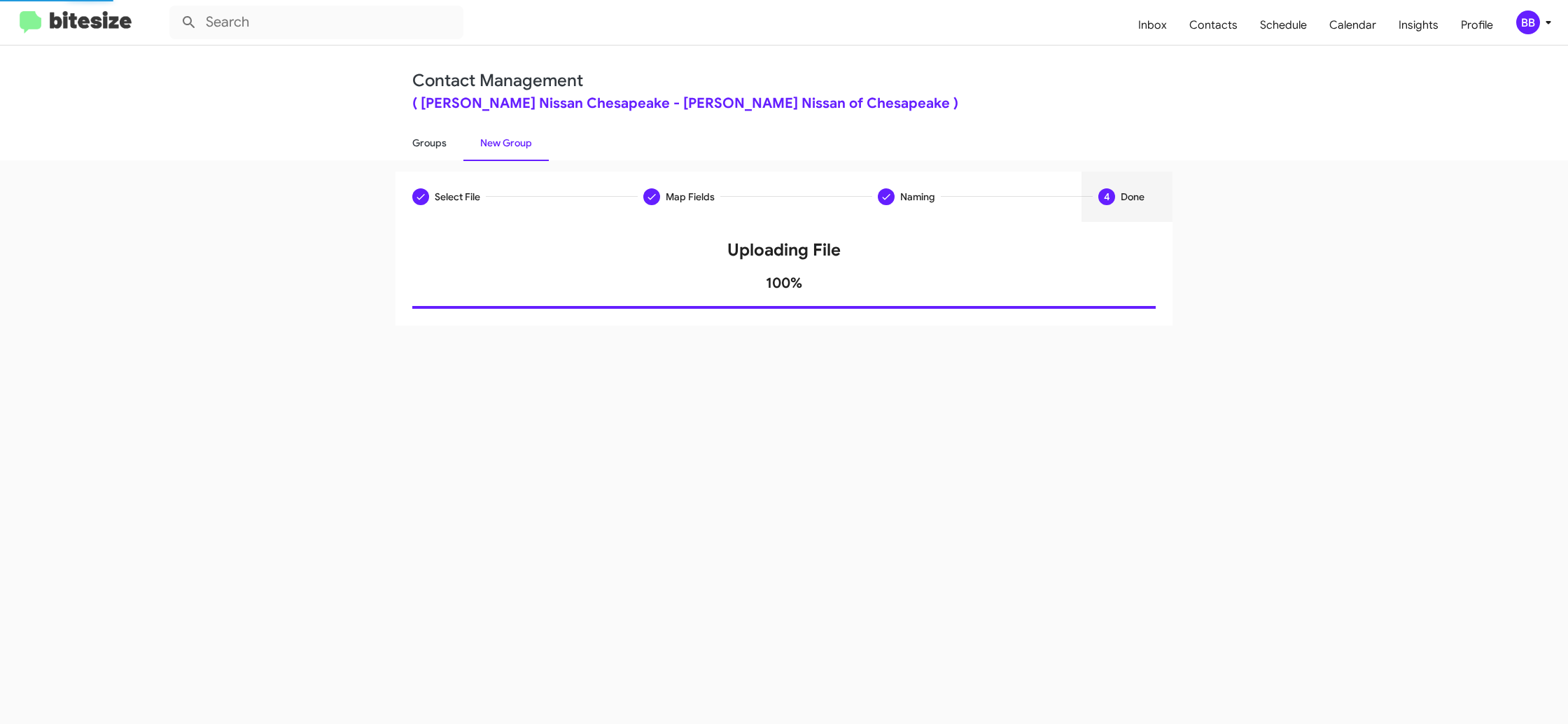
click at [425, 150] on link "Groups" at bounding box center [429, 142] width 68 height 36
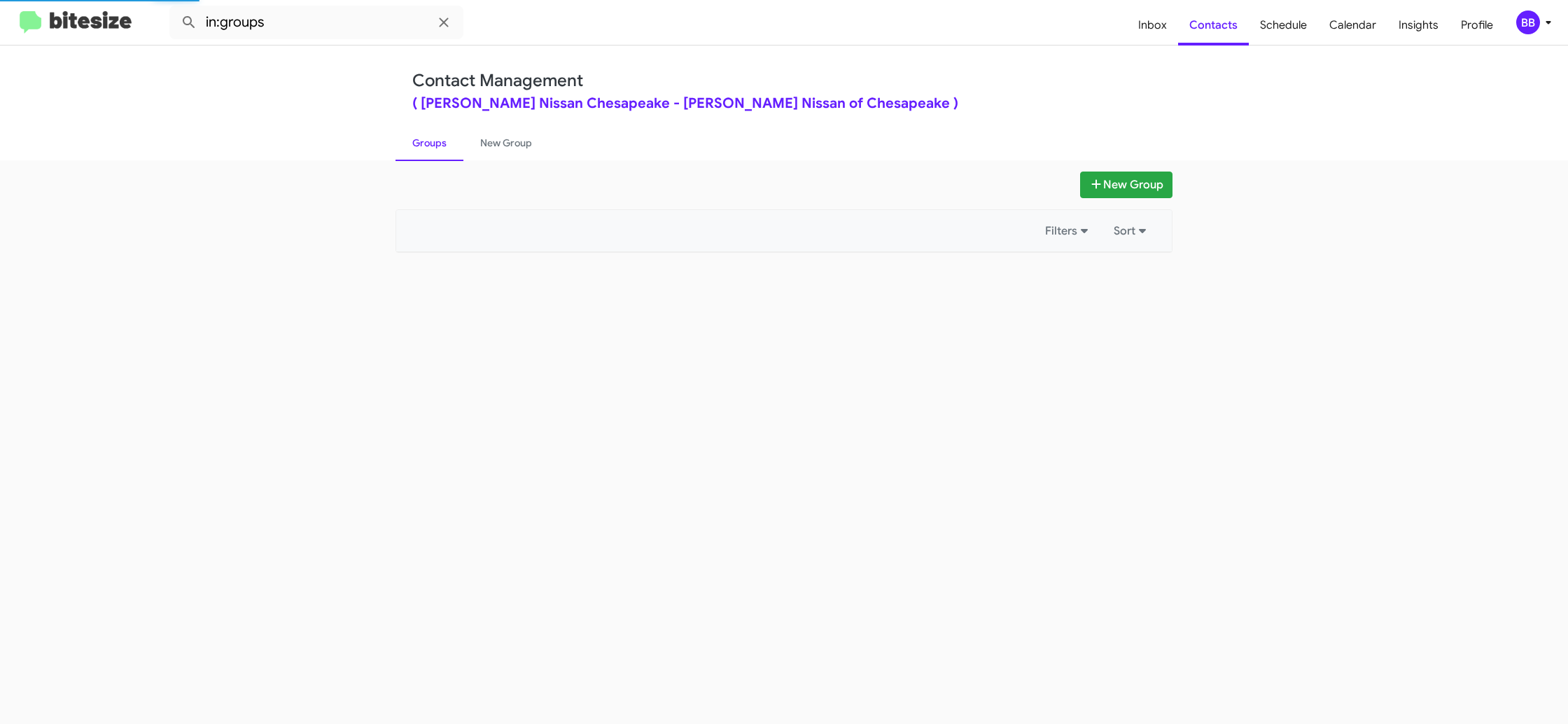
click at [425, 150] on link "Groups" at bounding box center [429, 142] width 68 height 36
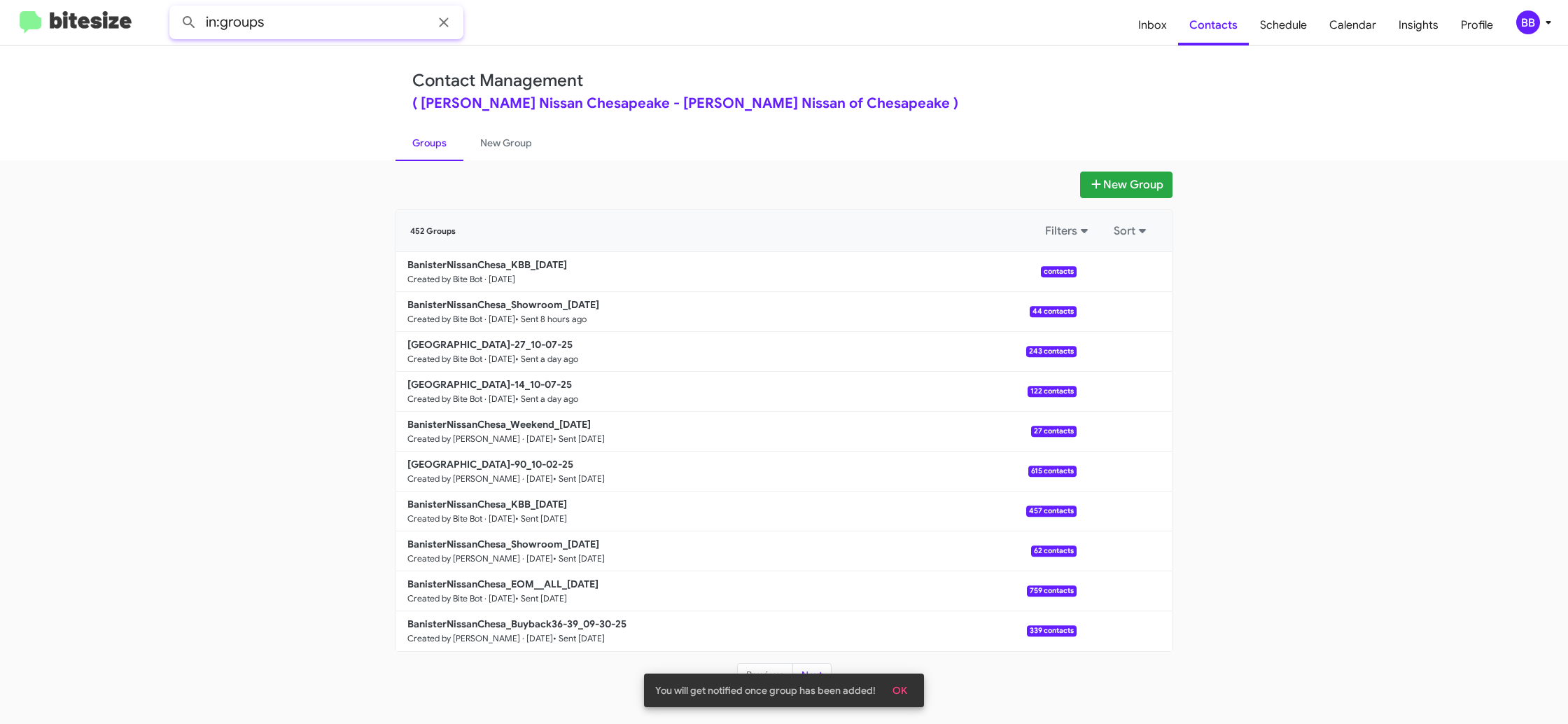
click at [299, 28] on input "in:groups" at bounding box center [316, 23] width 294 height 34
type input "in:groups kbb"
click at [175, 8] on button at bounding box center [188, 22] width 28 height 28
click at [483, 140] on link "New Group" at bounding box center [506, 142] width 86 height 36
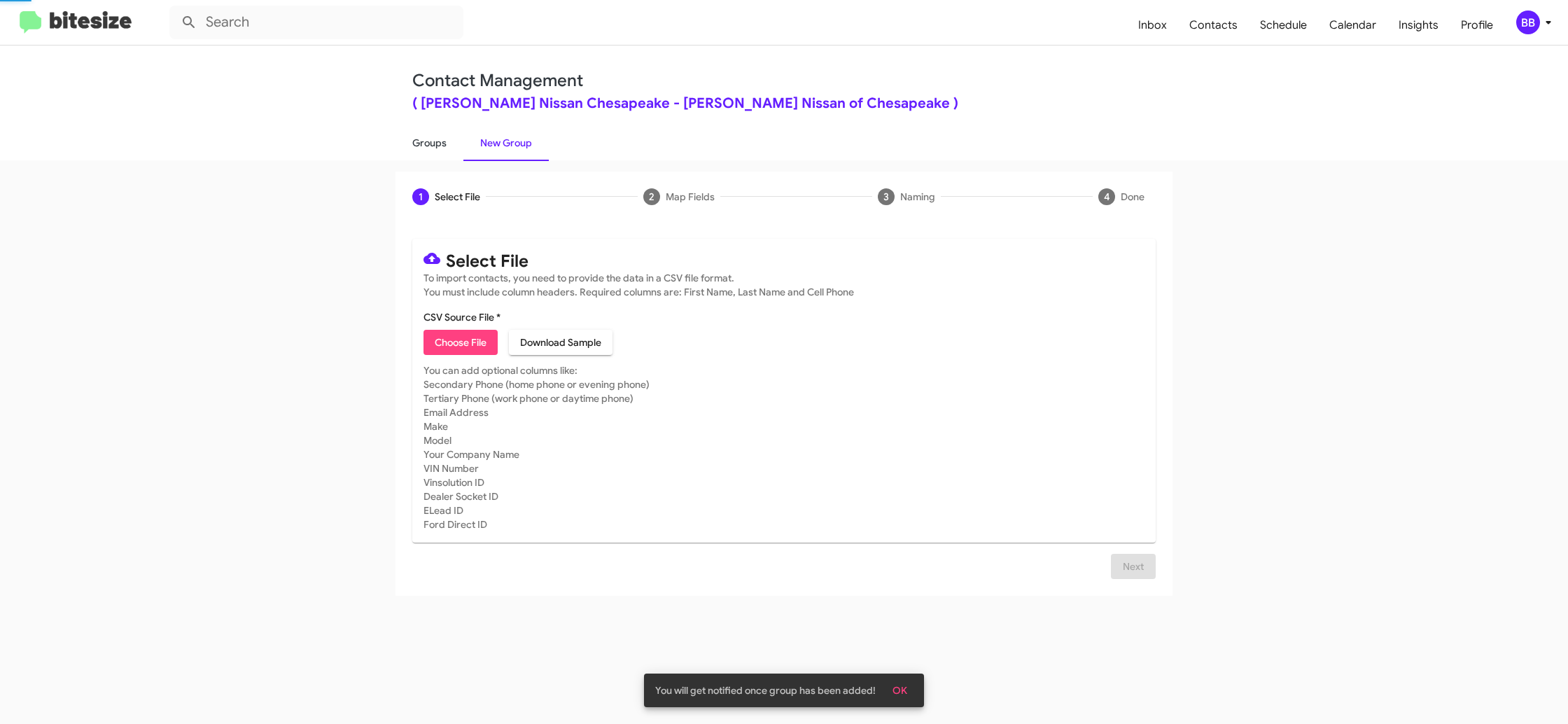
click at [420, 142] on link "Groups" at bounding box center [429, 142] width 68 height 36
type input "in:groups"
click at [420, 142] on link "Groups" at bounding box center [429, 142] width 68 height 36
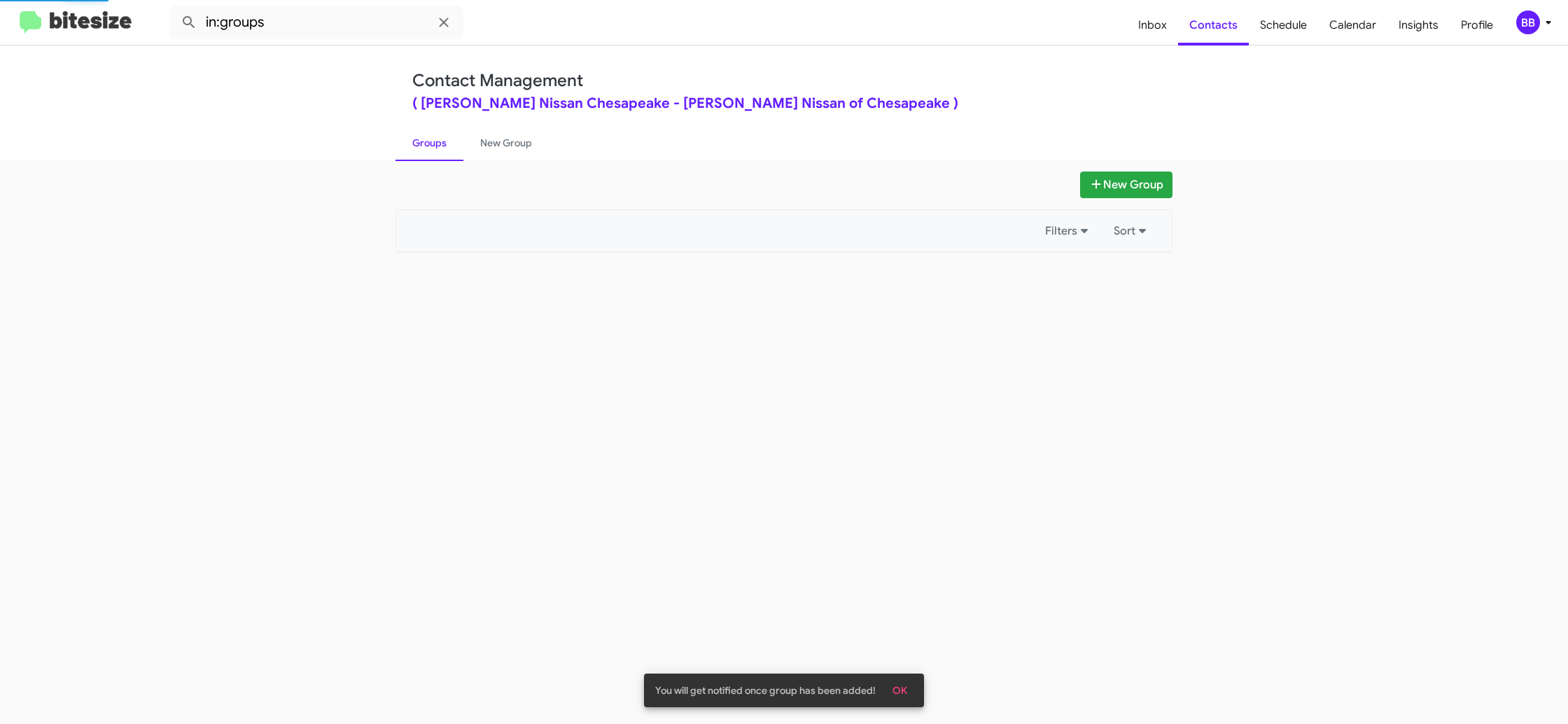
click at [420, 143] on link "Groups" at bounding box center [429, 142] width 68 height 36
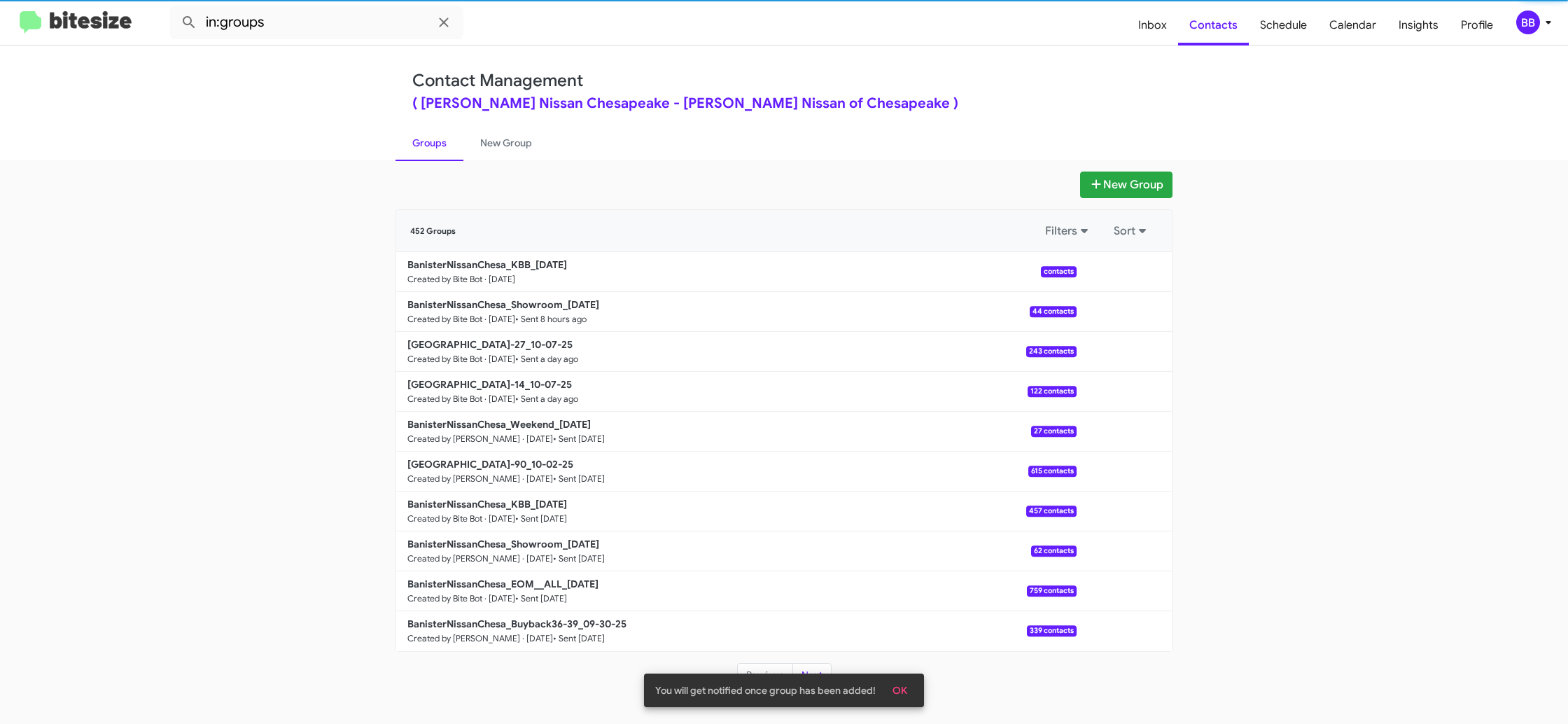
drag, startPoint x: 470, startPoint y: 142, endPoint x: 447, endPoint y: 143, distance: 23.0
click at [470, 142] on link "New Group" at bounding box center [506, 142] width 86 height 36
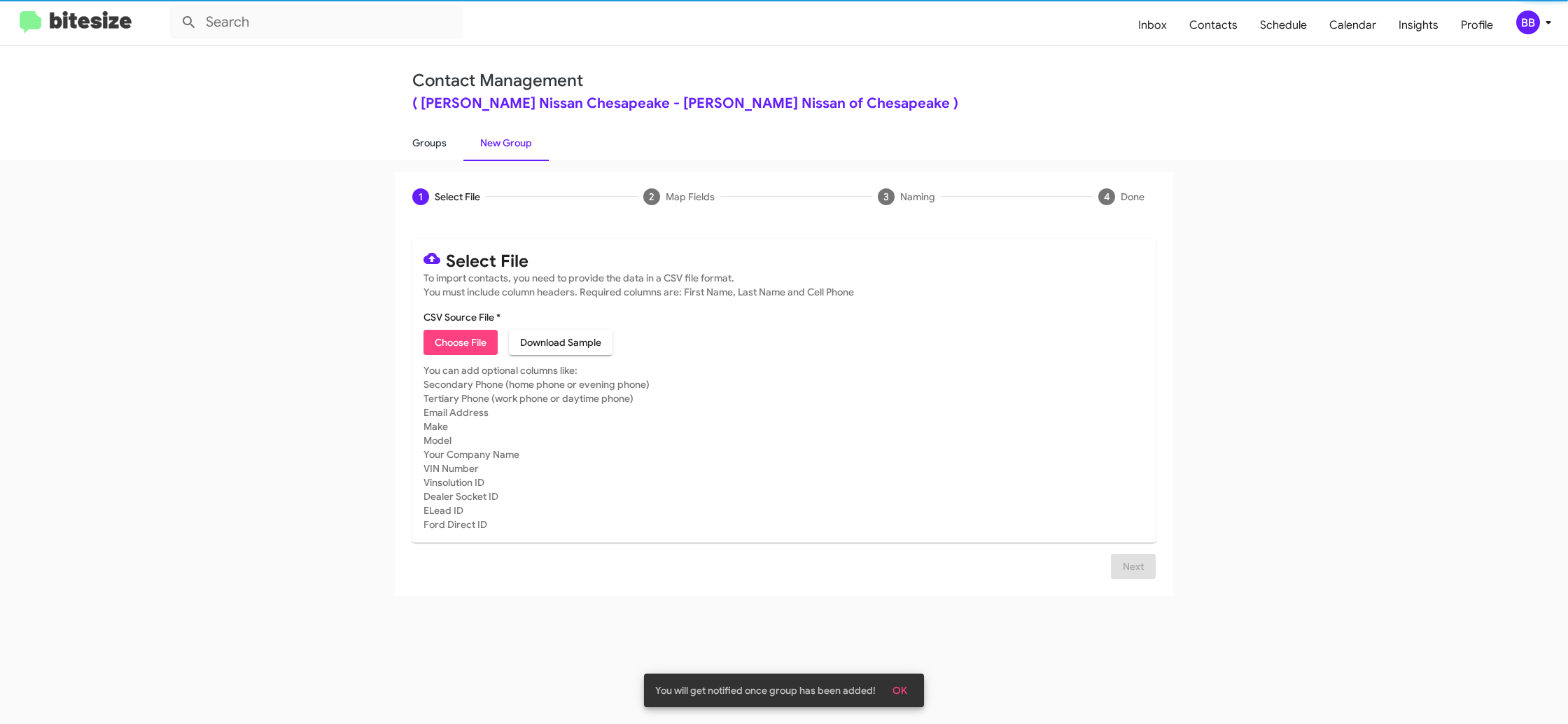
click at [447, 143] on link "Groups" at bounding box center [429, 142] width 68 height 36
type input "in:groups"
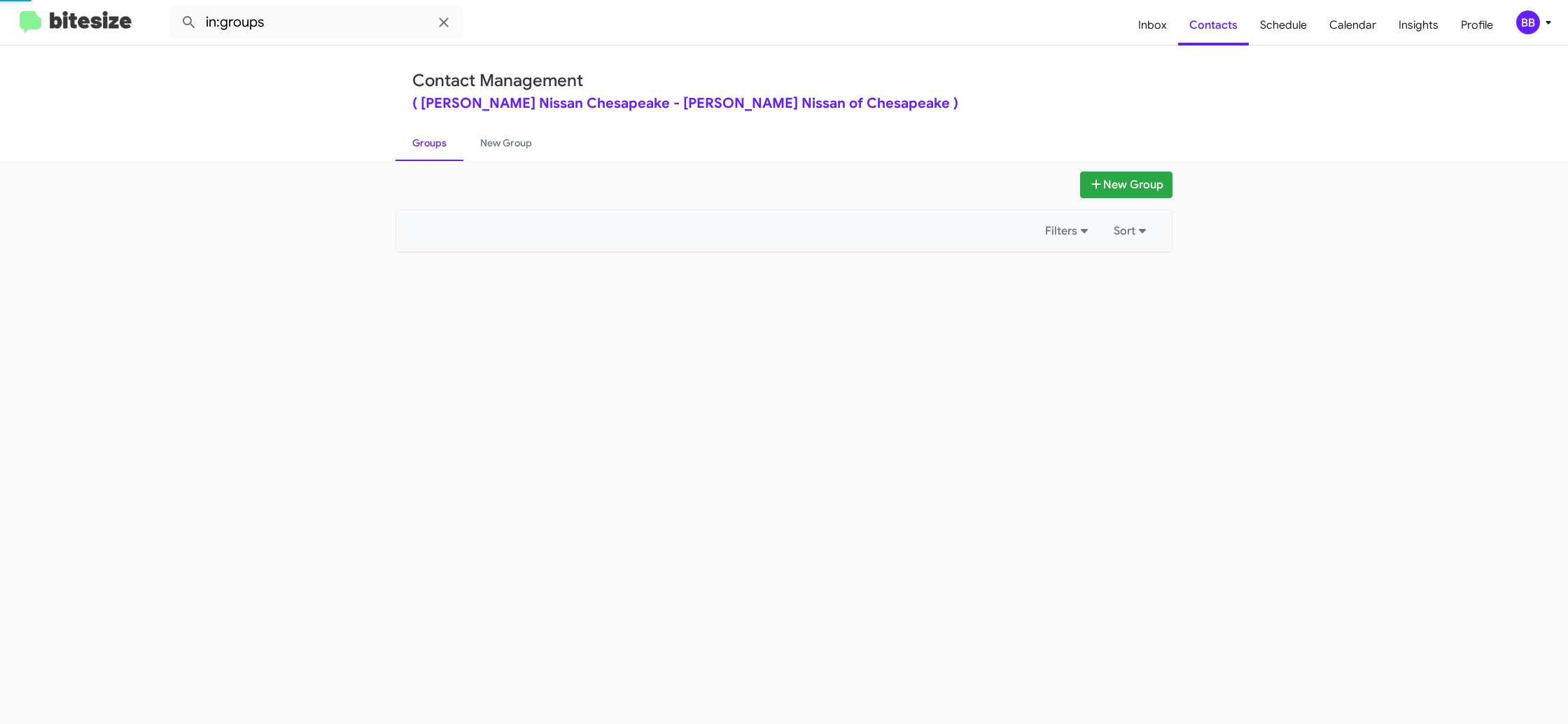
click at [447, 143] on link "Groups" at bounding box center [429, 142] width 68 height 36
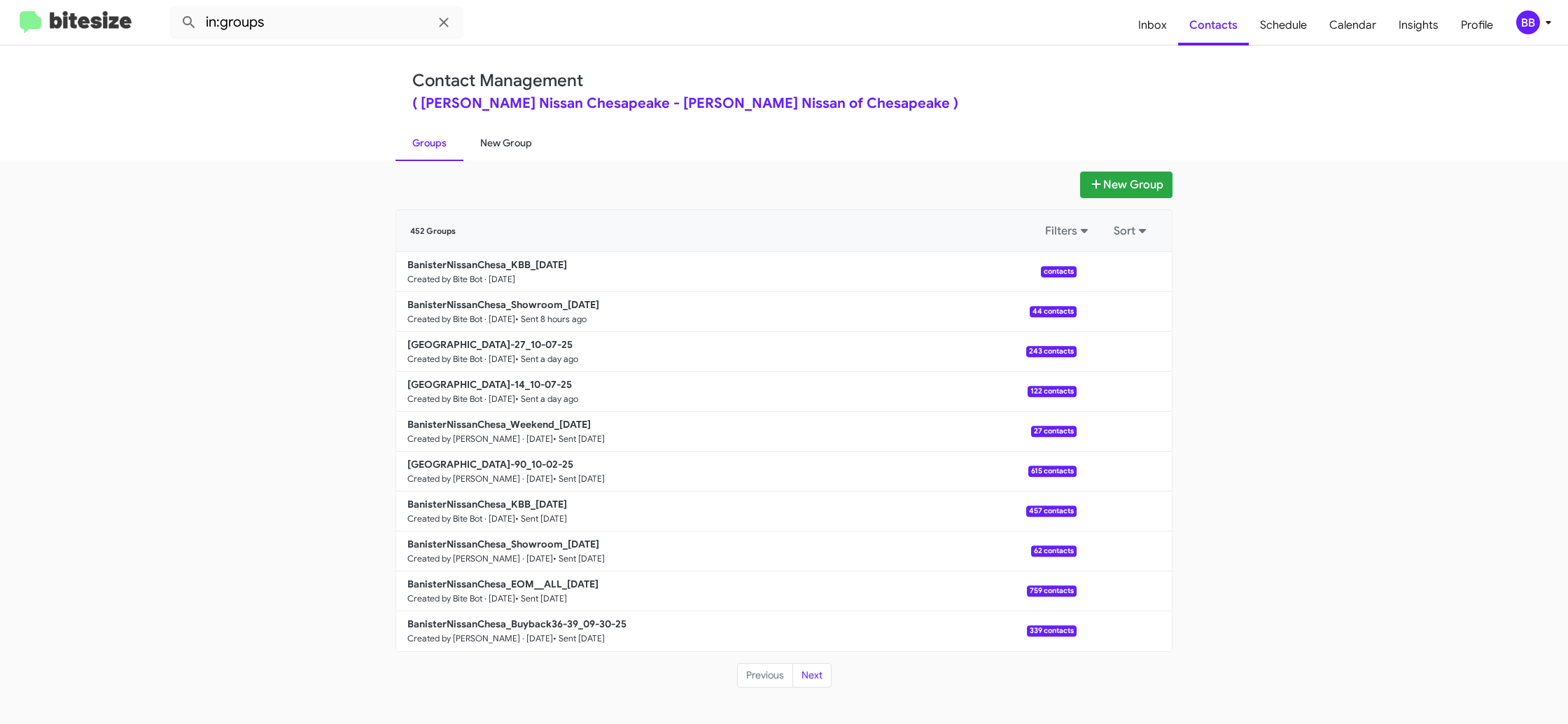
click at [450, 142] on link "Groups" at bounding box center [429, 142] width 68 height 36
click at [492, 142] on link "New Group" at bounding box center [506, 142] width 86 height 36
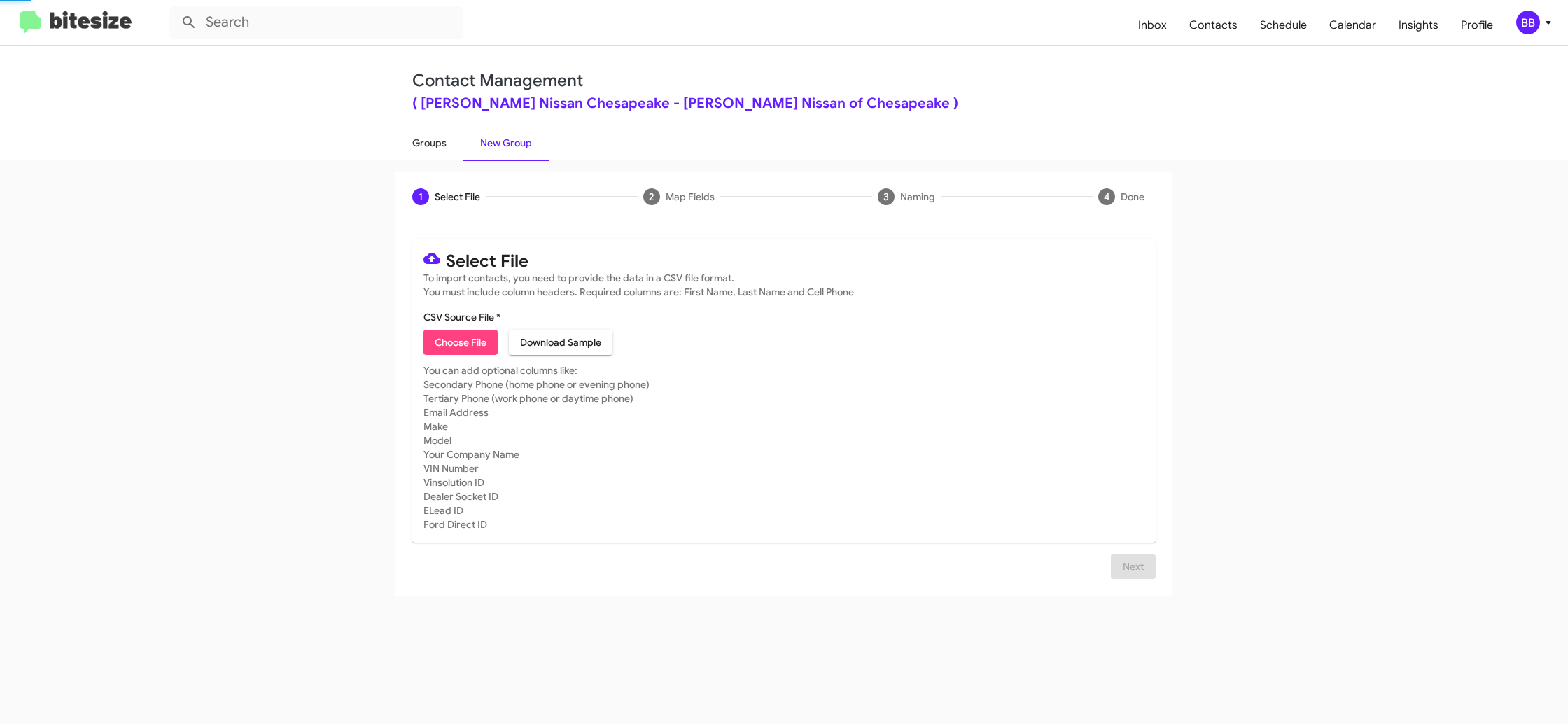
click at [437, 146] on link "Groups" at bounding box center [429, 142] width 68 height 36
type input "in:groups"
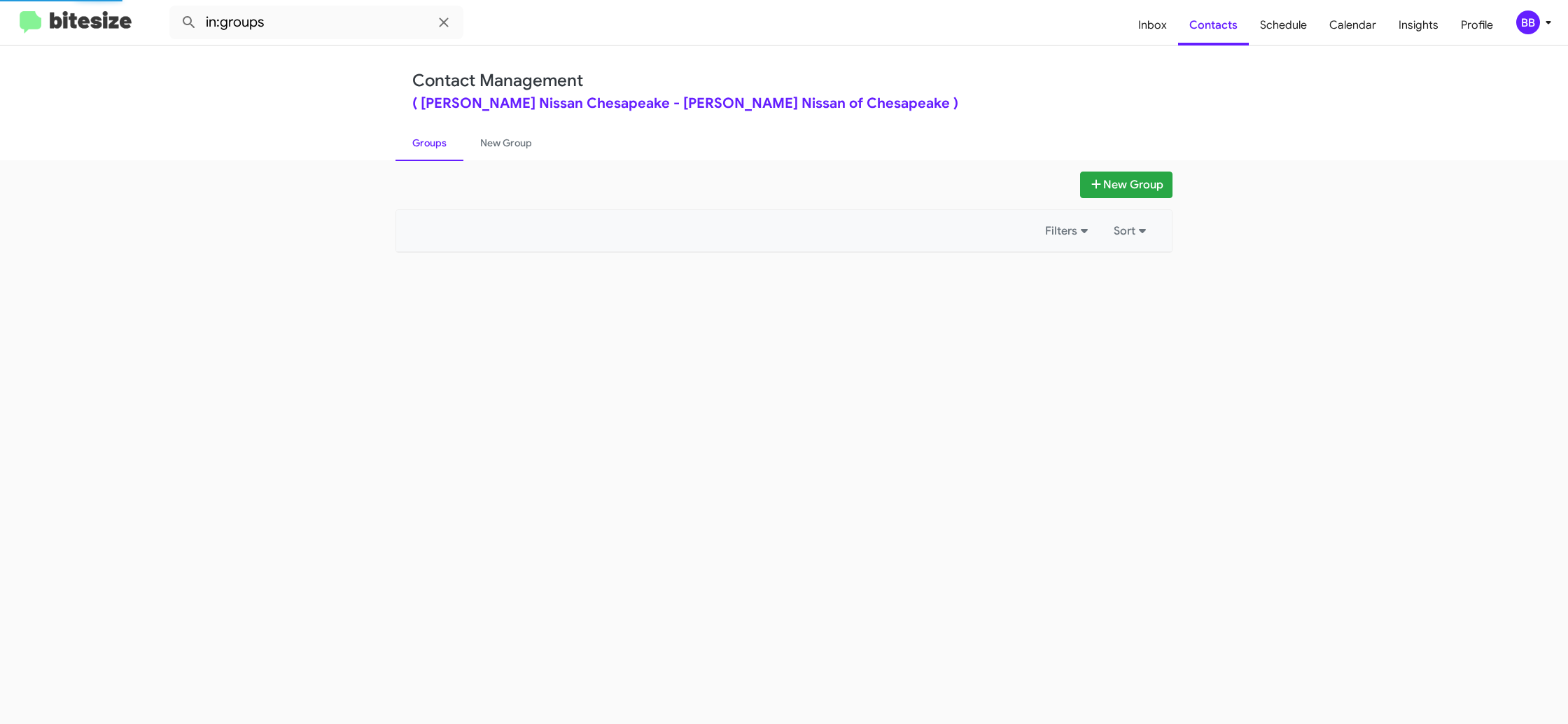
click at [437, 146] on link "Groups" at bounding box center [429, 142] width 68 height 36
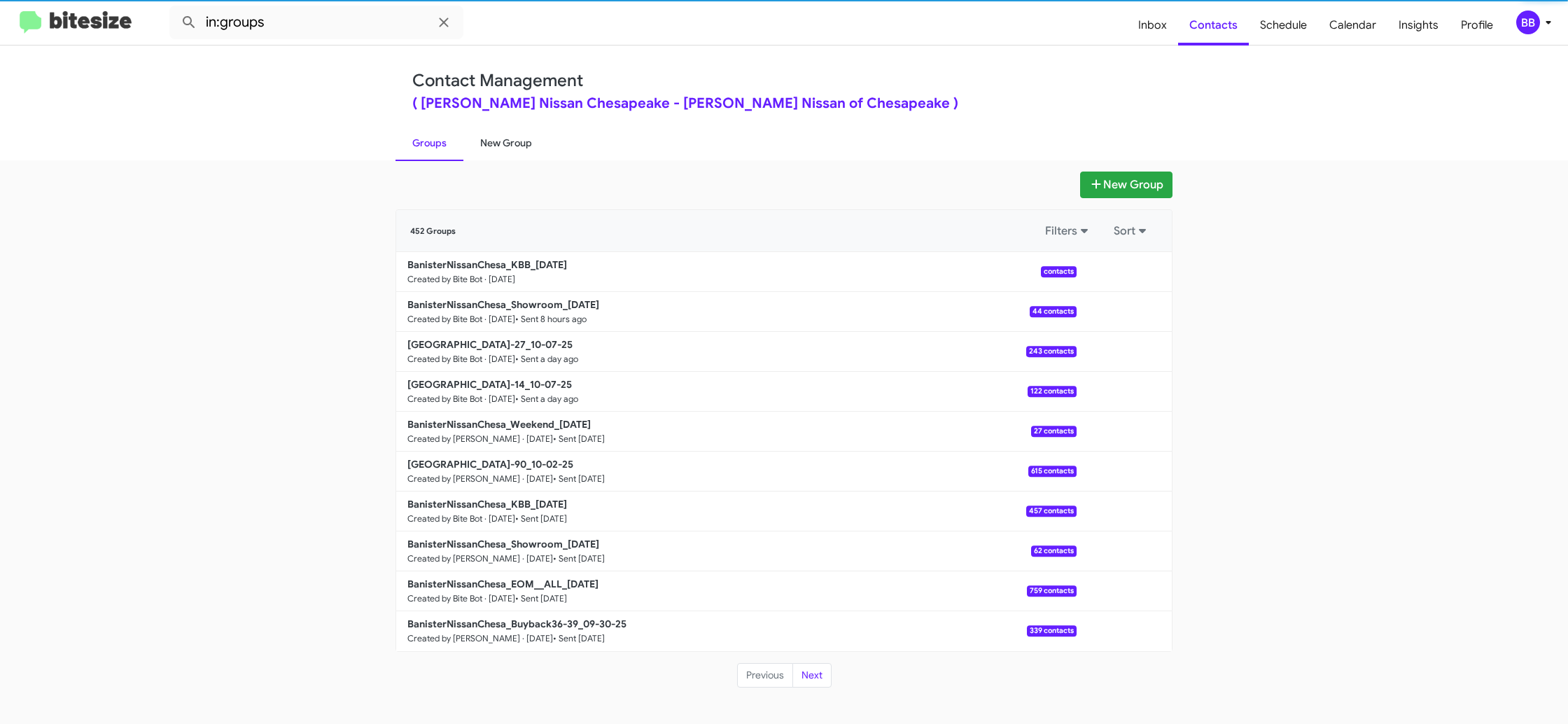
click at [488, 143] on link "New Group" at bounding box center [506, 142] width 86 height 36
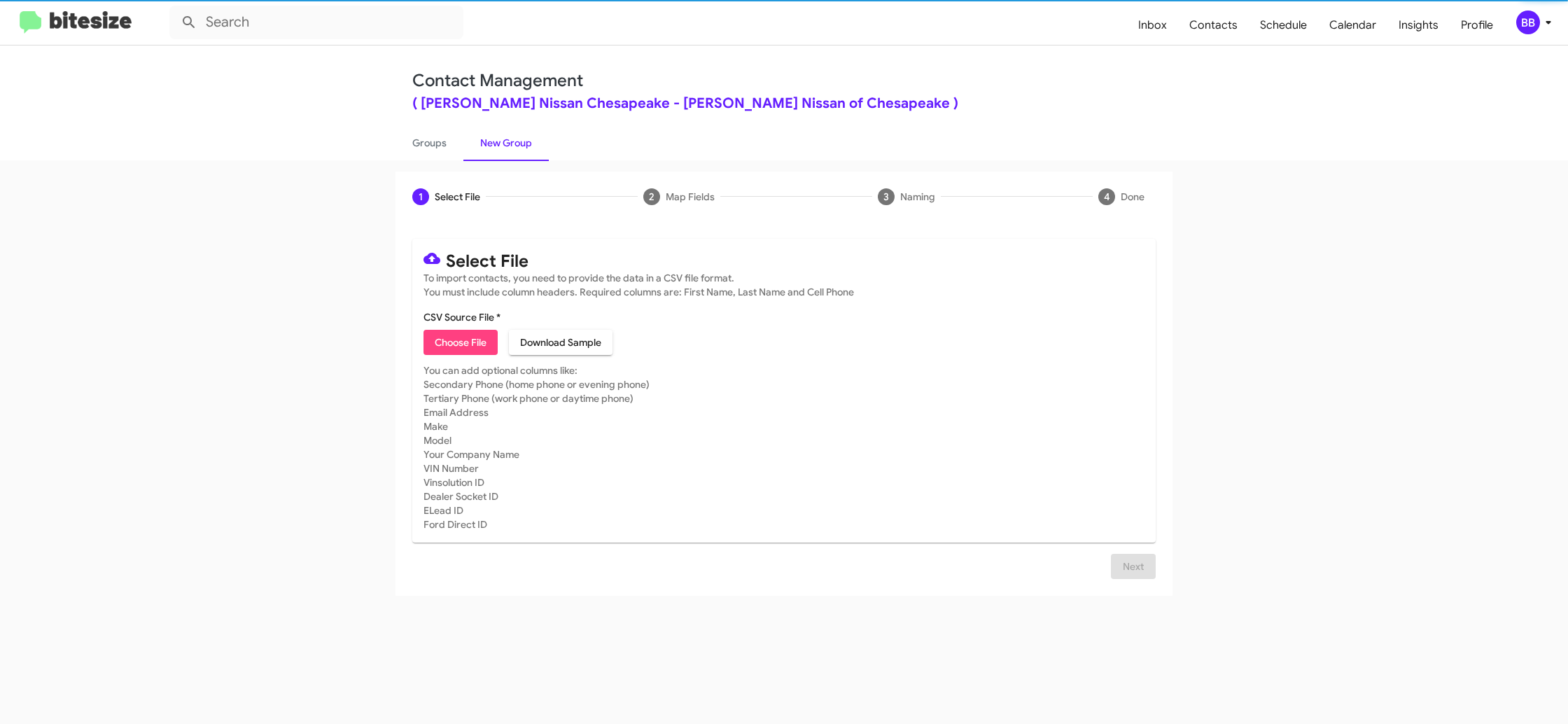
drag, startPoint x: 425, startPoint y: 144, endPoint x: 586, endPoint y: 171, distance: 163.2
click at [425, 144] on link "Groups" at bounding box center [429, 142] width 68 height 36
type input "in:groups"
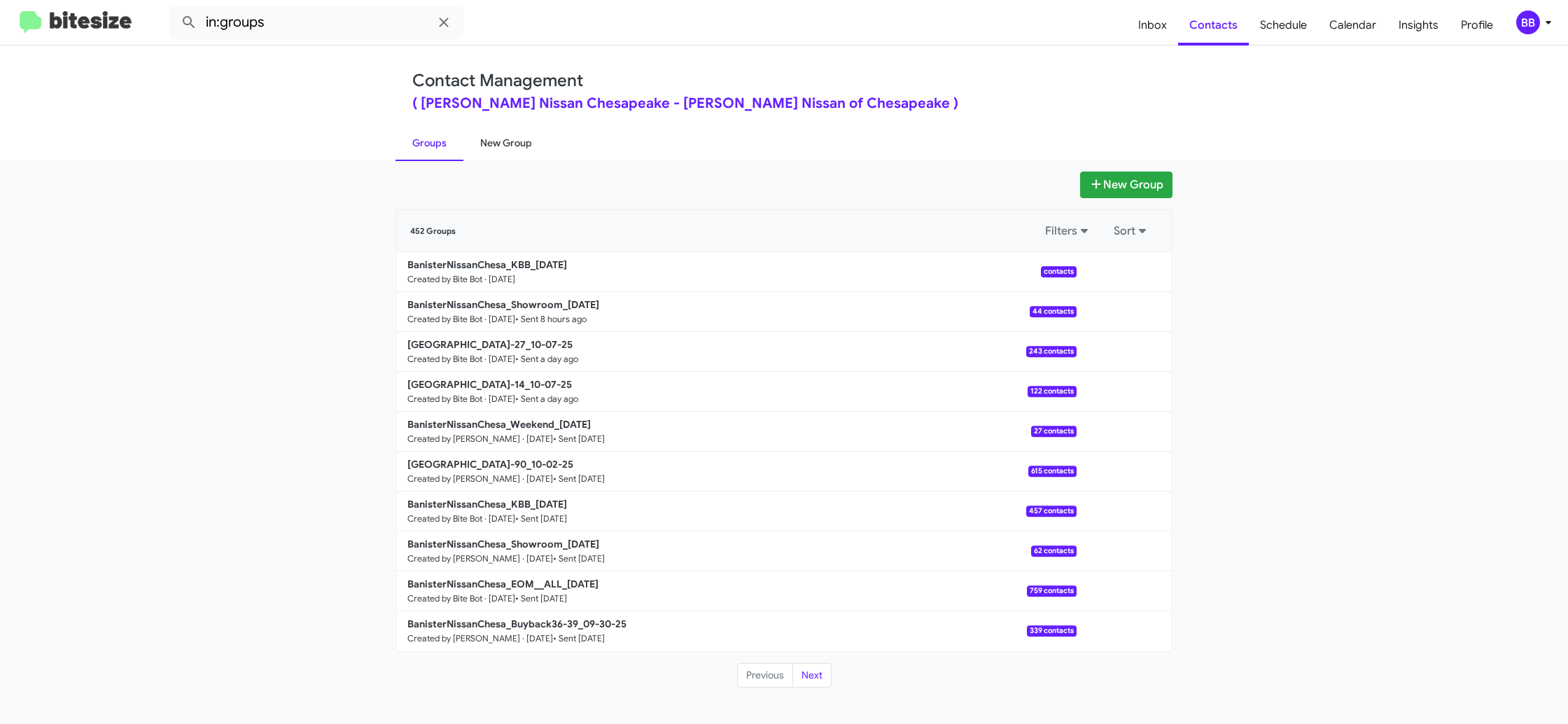
click at [498, 142] on link "New Group" at bounding box center [506, 142] width 86 height 36
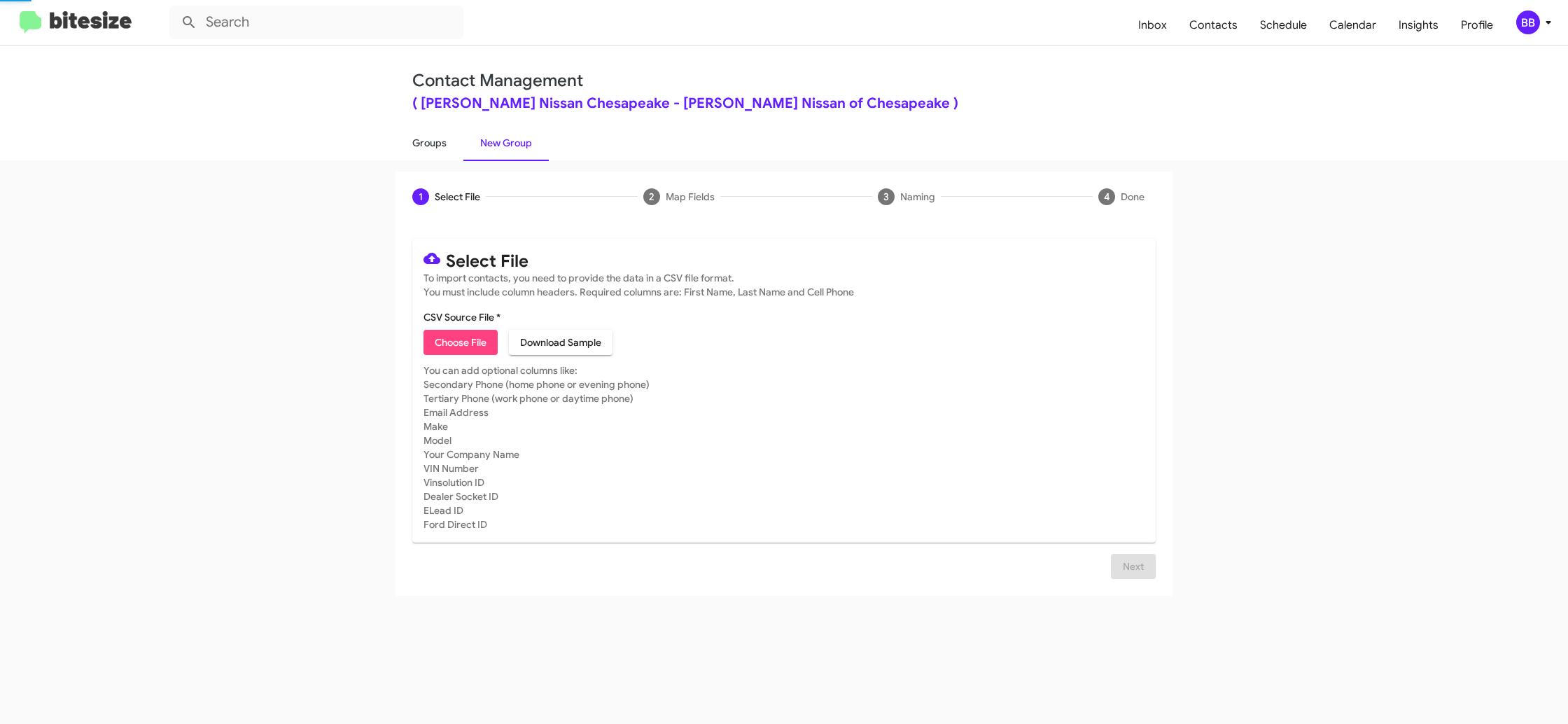
click at [430, 142] on link "Groups" at bounding box center [429, 142] width 68 height 36
drag, startPoint x: 430, startPoint y: 142, endPoint x: 471, endPoint y: 159, distance: 44.4
click at [432, 142] on link "Groups" at bounding box center [429, 142] width 68 height 36
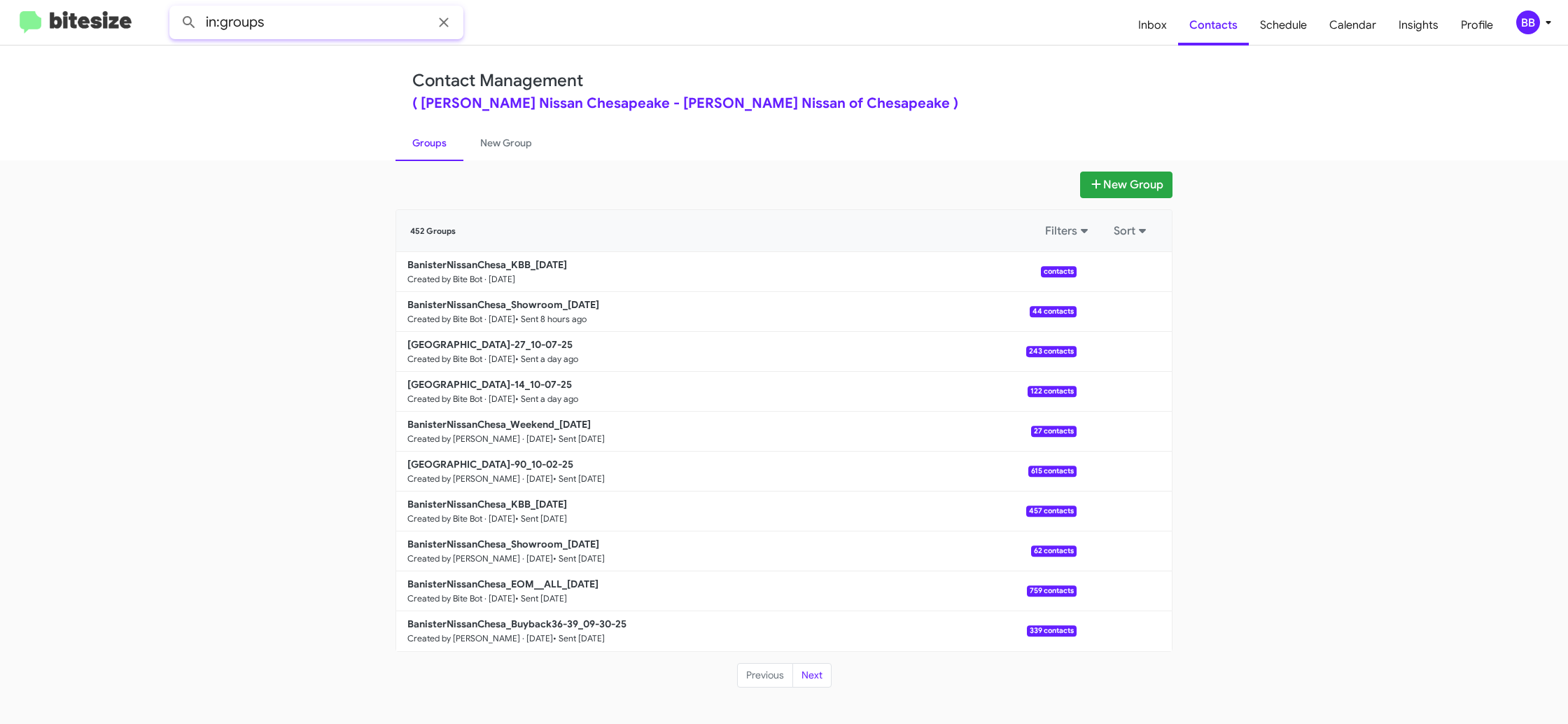
click at [314, 28] on input "in:groups" at bounding box center [316, 23] width 294 height 34
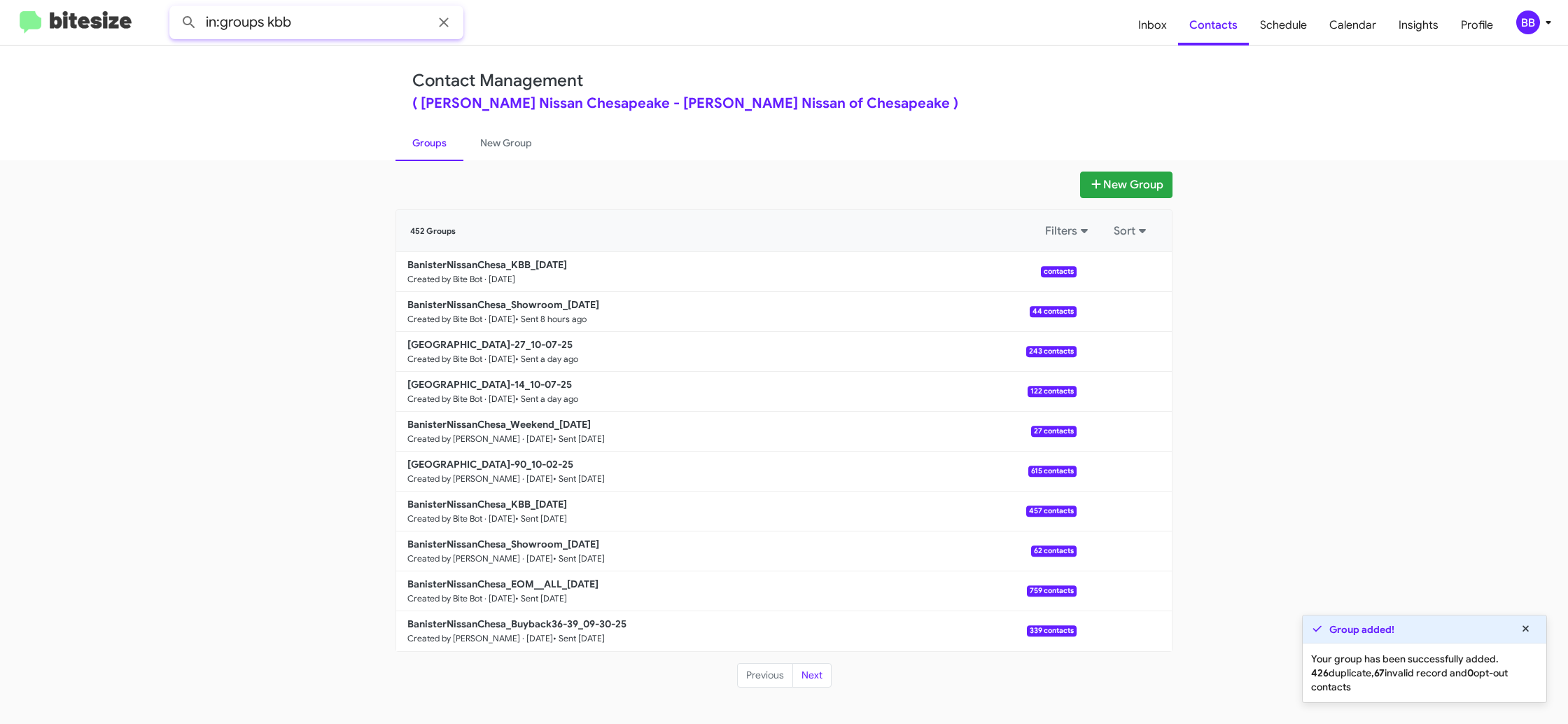
click at [175, 8] on button at bounding box center [188, 22] width 28 height 28
click at [448, 133] on link "Groups" at bounding box center [429, 142] width 68 height 36
type input "in:groups"
click at [449, 135] on link "Groups" at bounding box center [429, 142] width 68 height 36
drag, startPoint x: 1114, startPoint y: 277, endPoint x: 1114, endPoint y: 284, distance: 7.0
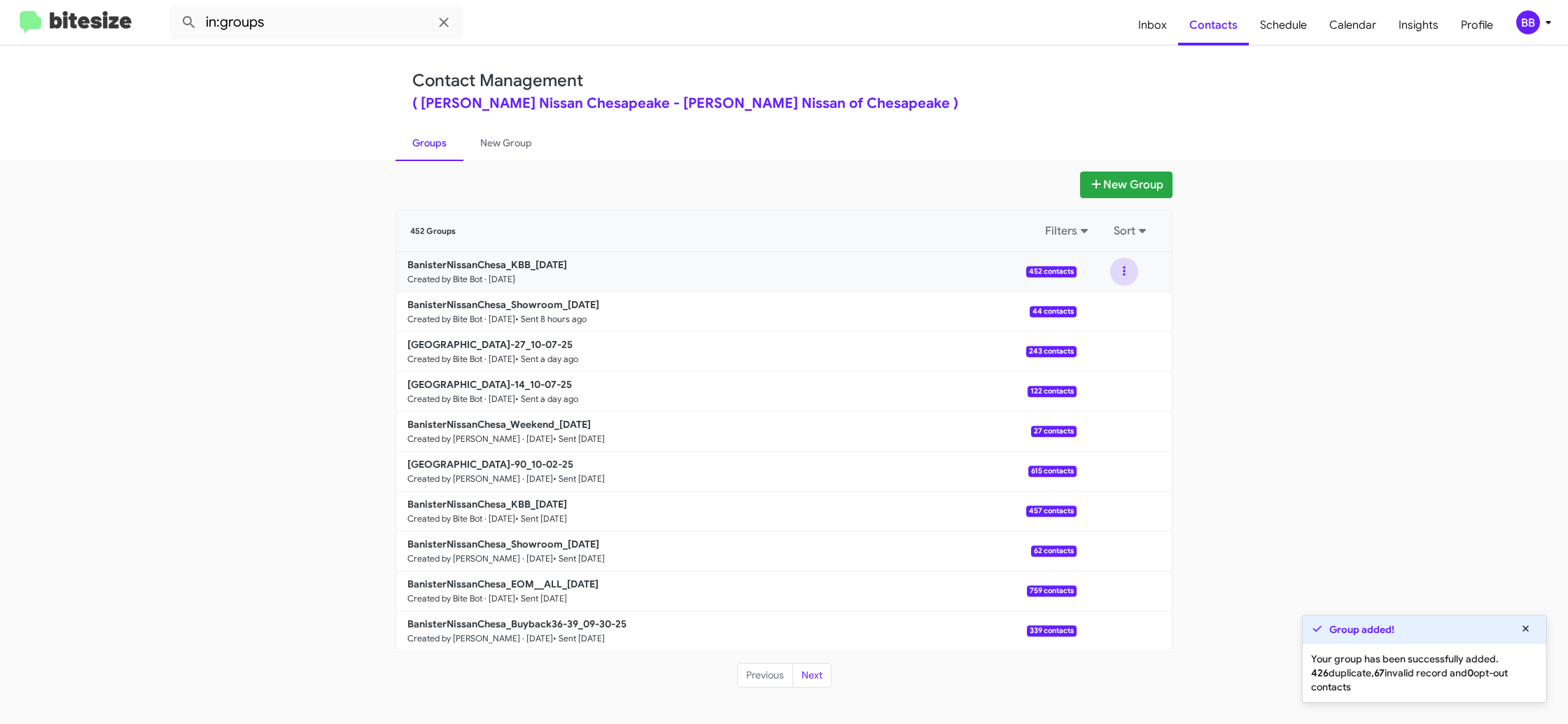
click at [1115, 277] on button at bounding box center [1124, 272] width 28 height 28
click at [1097, 308] on button "View contacts" at bounding box center [1082, 310] width 112 height 34
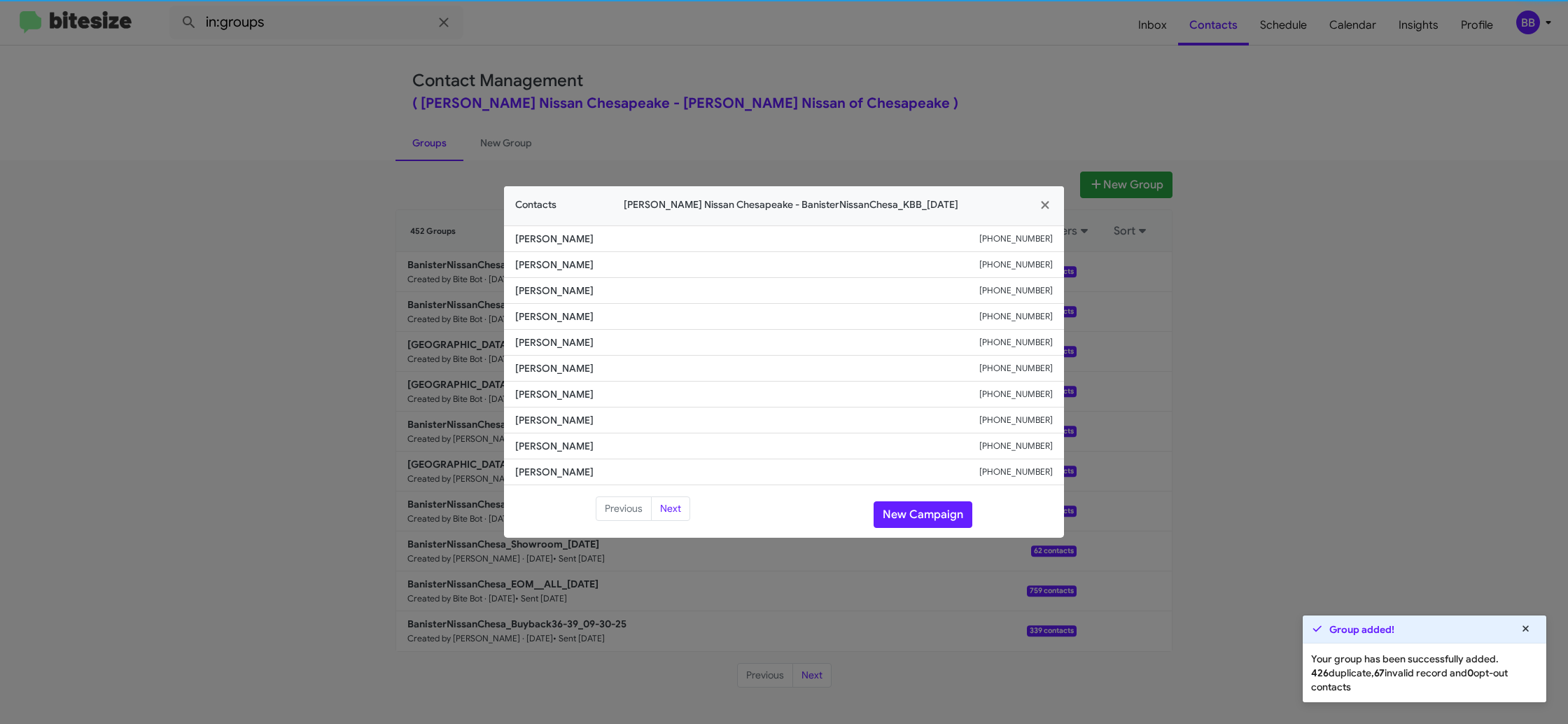
drag, startPoint x: 615, startPoint y: 349, endPoint x: 555, endPoint y: 368, distance: 62.9
click at [555, 368] on span "Rachael Grout" at bounding box center [747, 368] width 464 height 14
copy span "Rachael Grout"
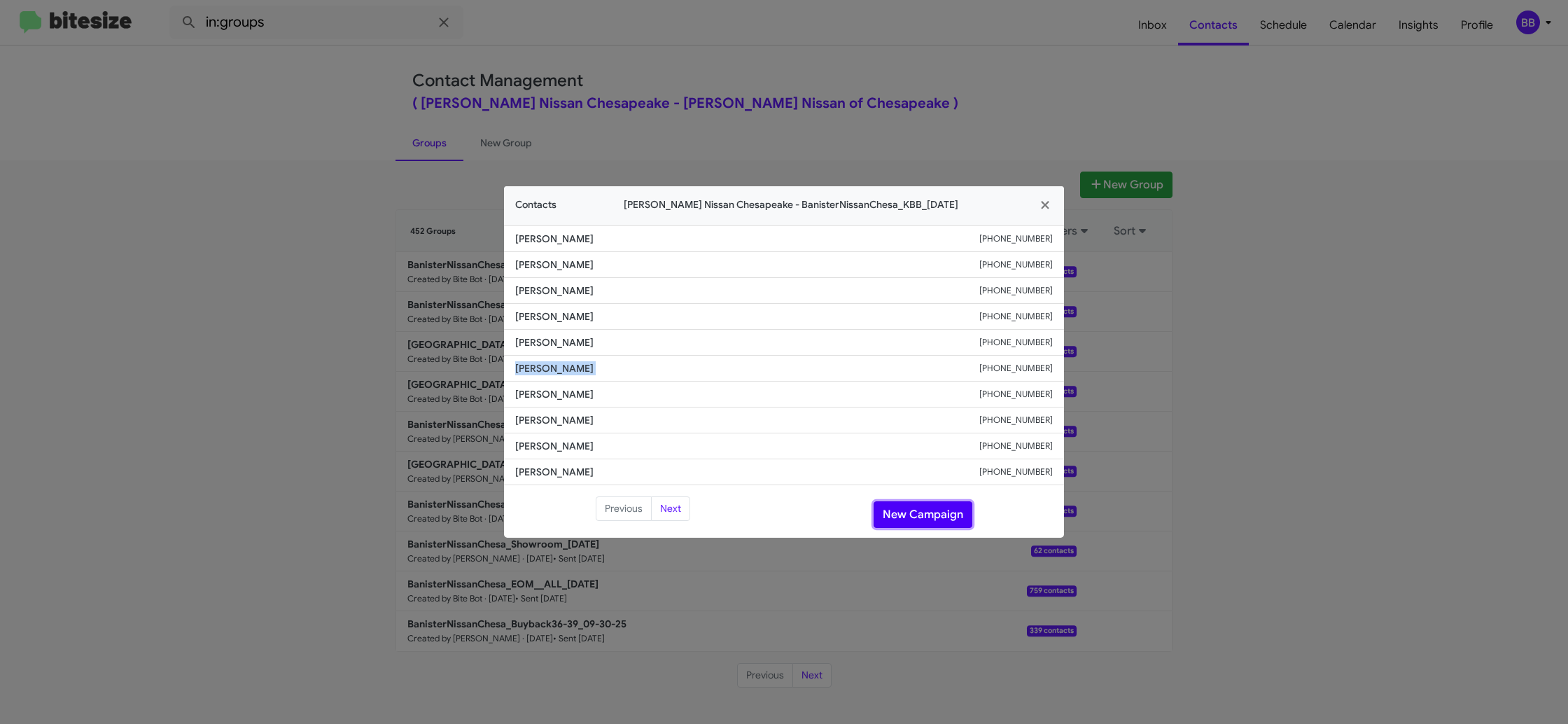
click at [932, 509] on button "New Campaign" at bounding box center [923, 514] width 99 height 27
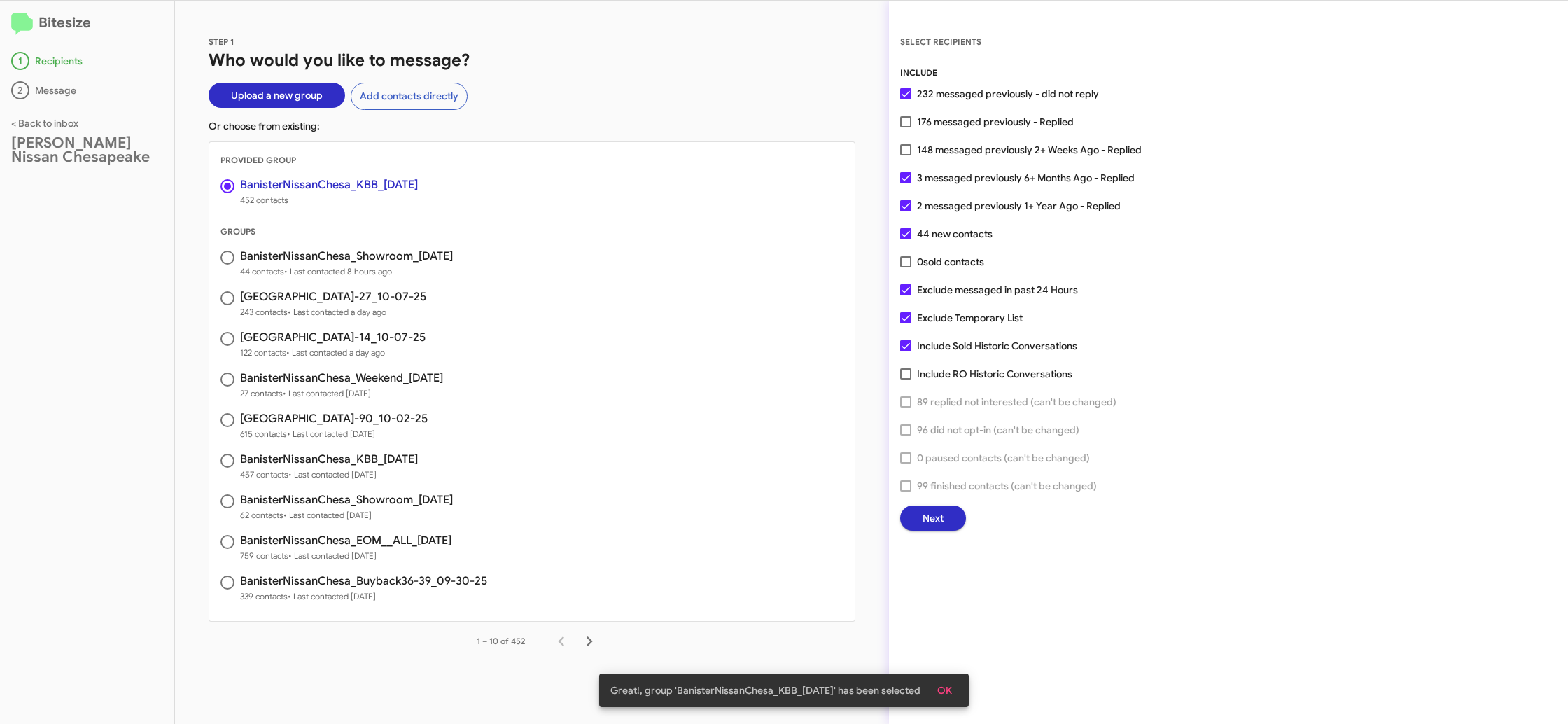
click at [919, 514] on button "Next" at bounding box center [932, 518] width 66 height 25
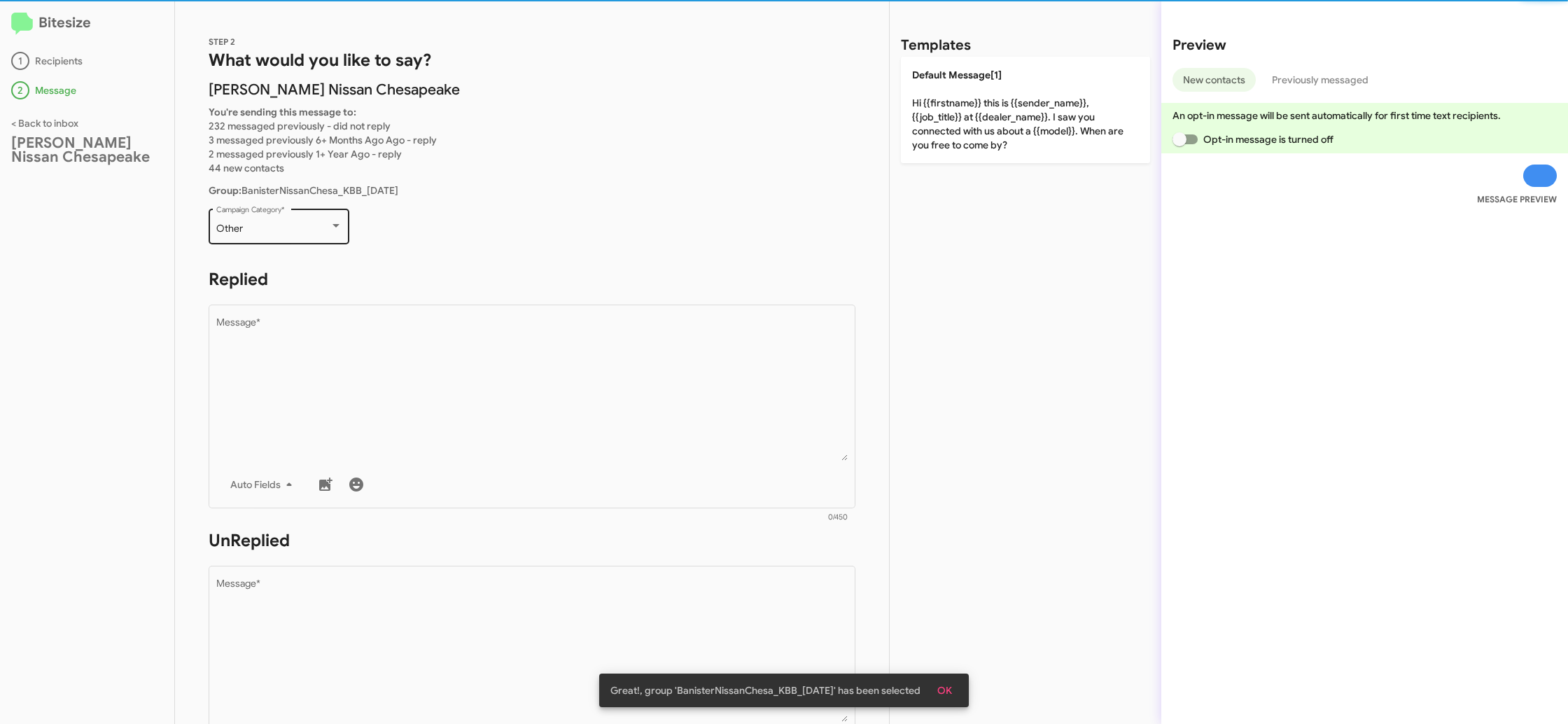
click at [309, 227] on div "Other" at bounding box center [273, 229] width 113 height 11
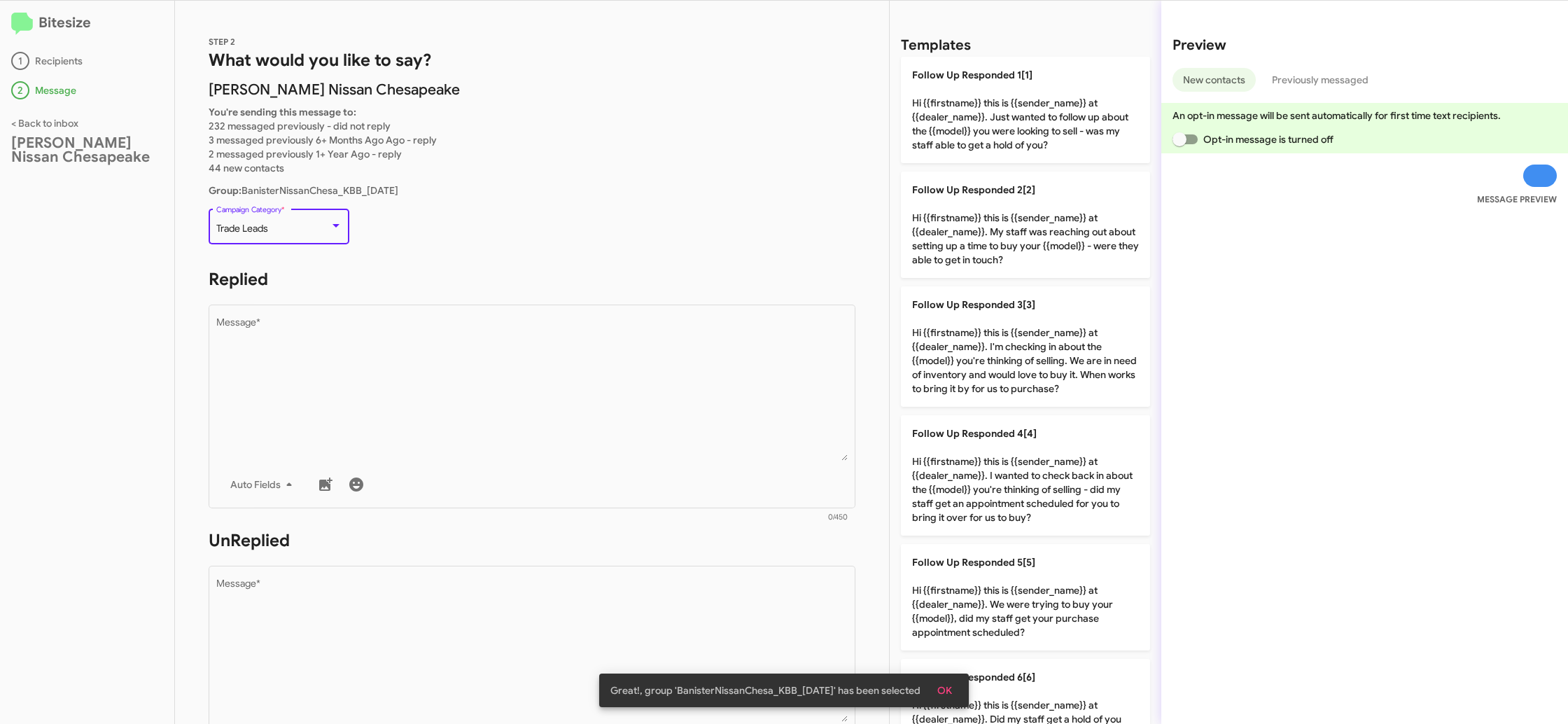
scroll to position [497, 0]
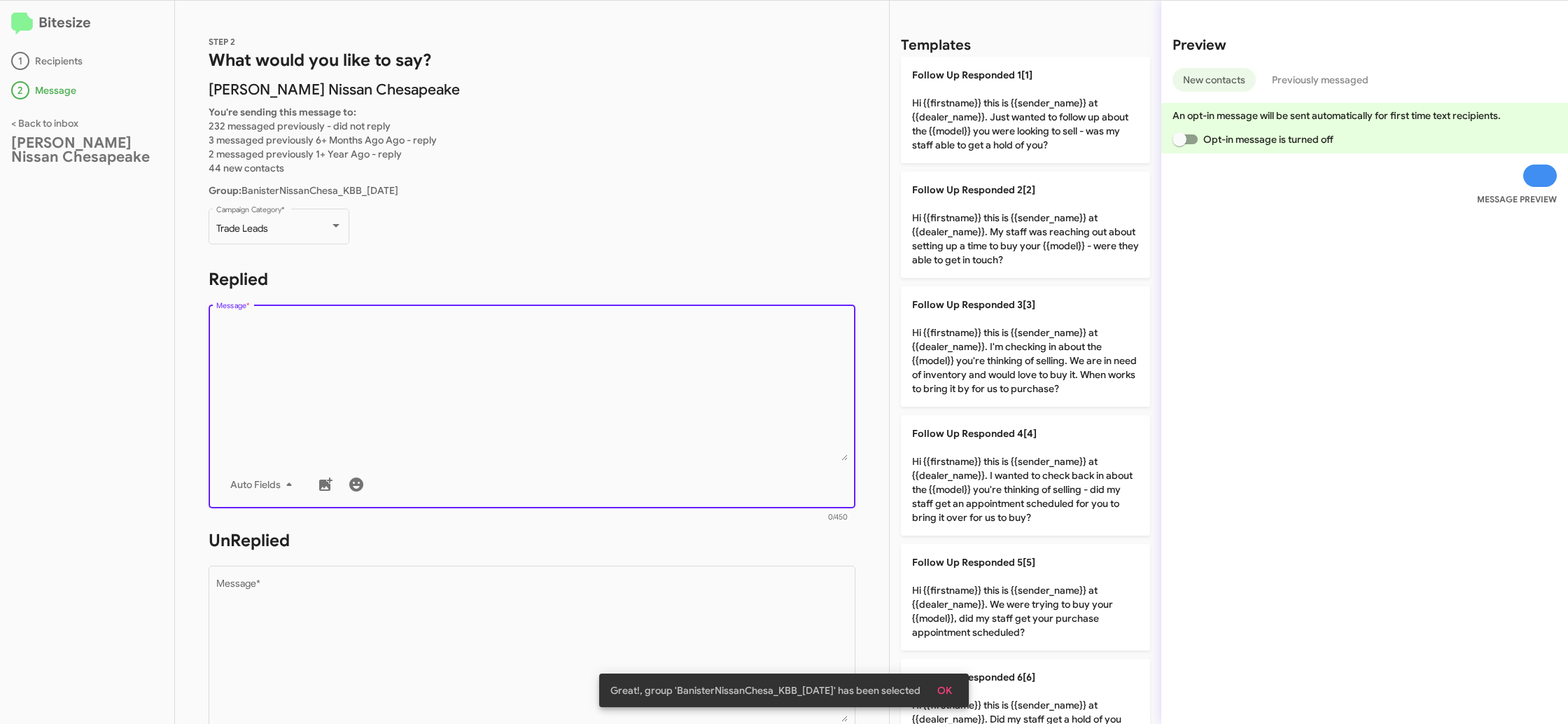
drag, startPoint x: 521, startPoint y: 421, endPoint x: 528, endPoint y: 418, distance: 7.6
click at [522, 421] on textarea "Message *" at bounding box center [532, 389] width 632 height 143
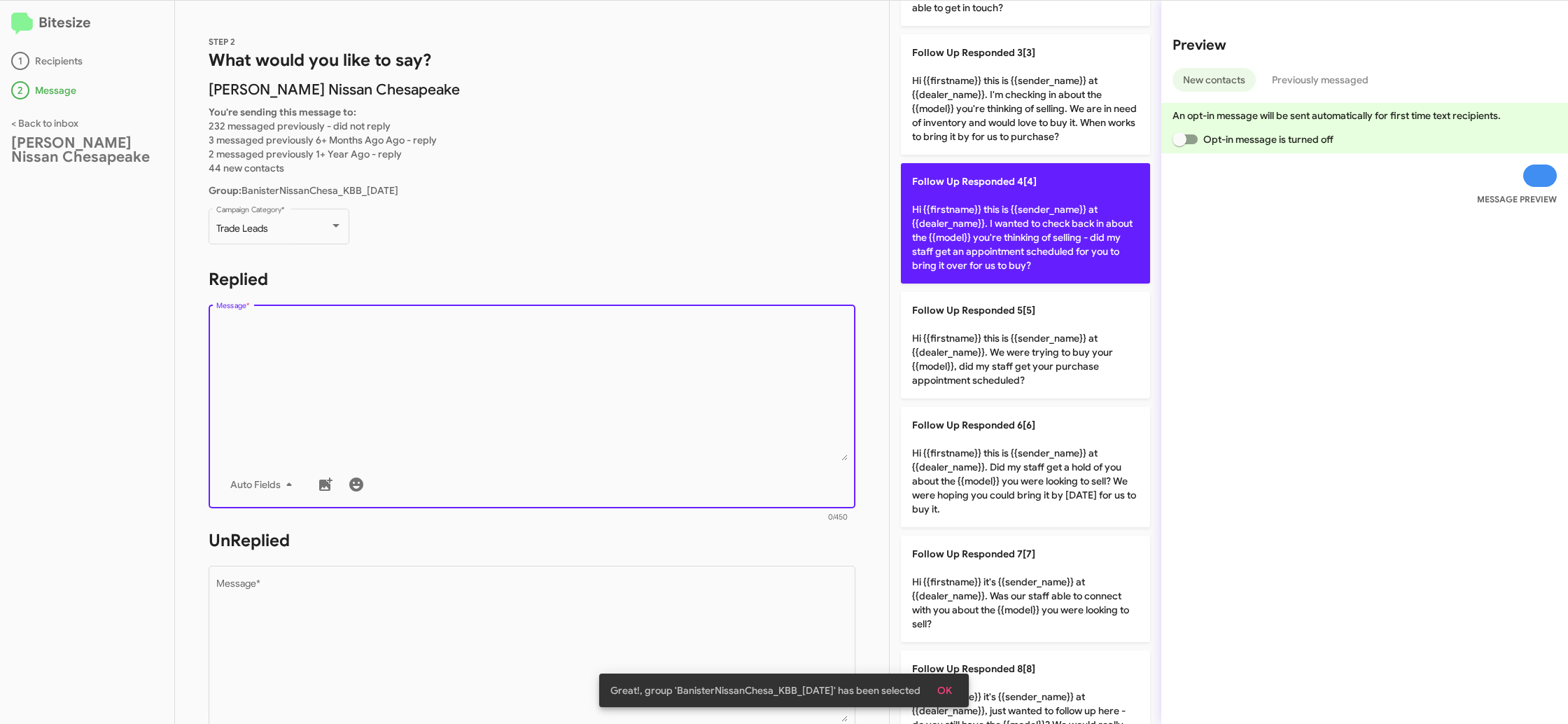
scroll to position [523, 0]
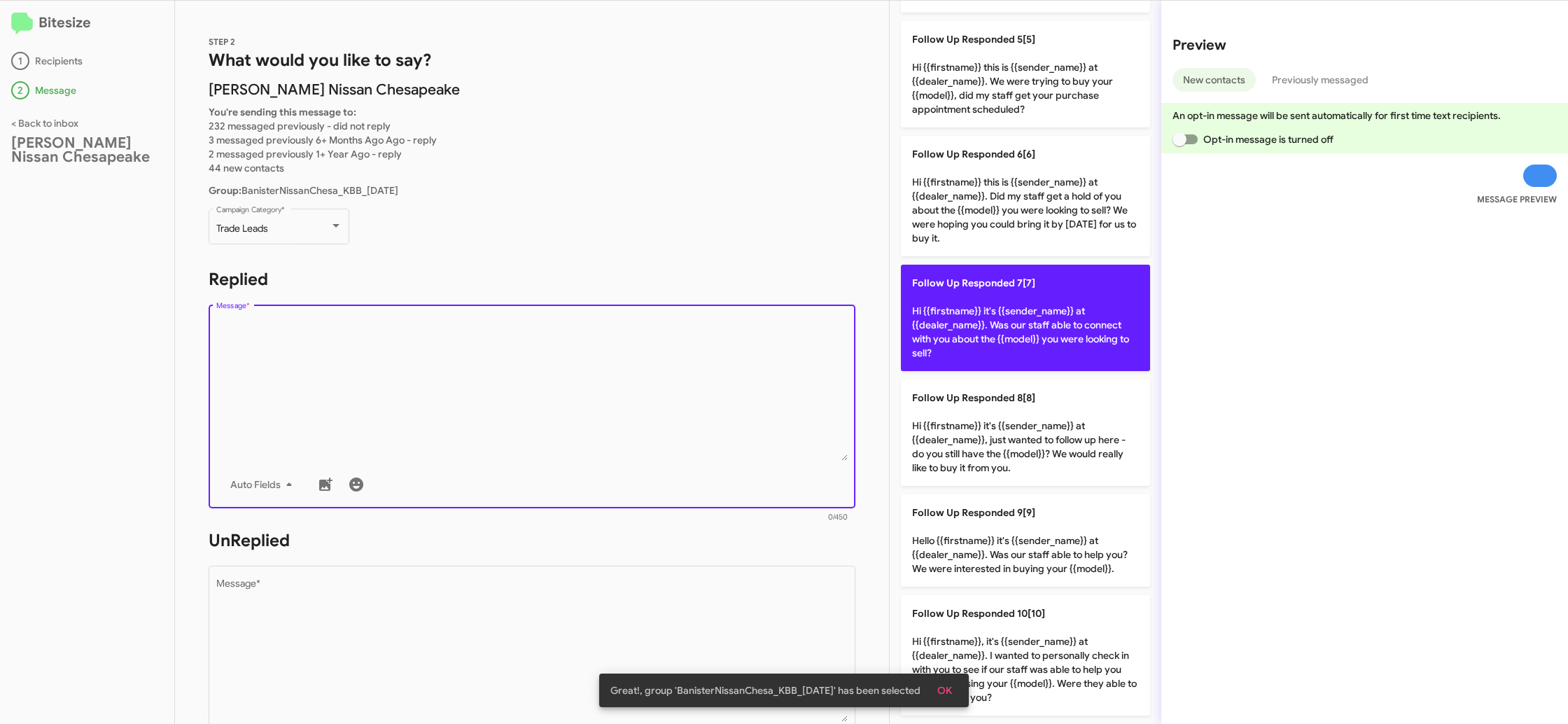
click at [1020, 332] on p "Follow Up Responded 7[7] Hi {{firstname}} it's {{sender_name}} at {{dealer_name…" at bounding box center [1025, 318] width 249 height 107
type textarea "Hi {{firstname}} it's {{sender_name}} at {{dealer_name}}. Was our staff able to…"
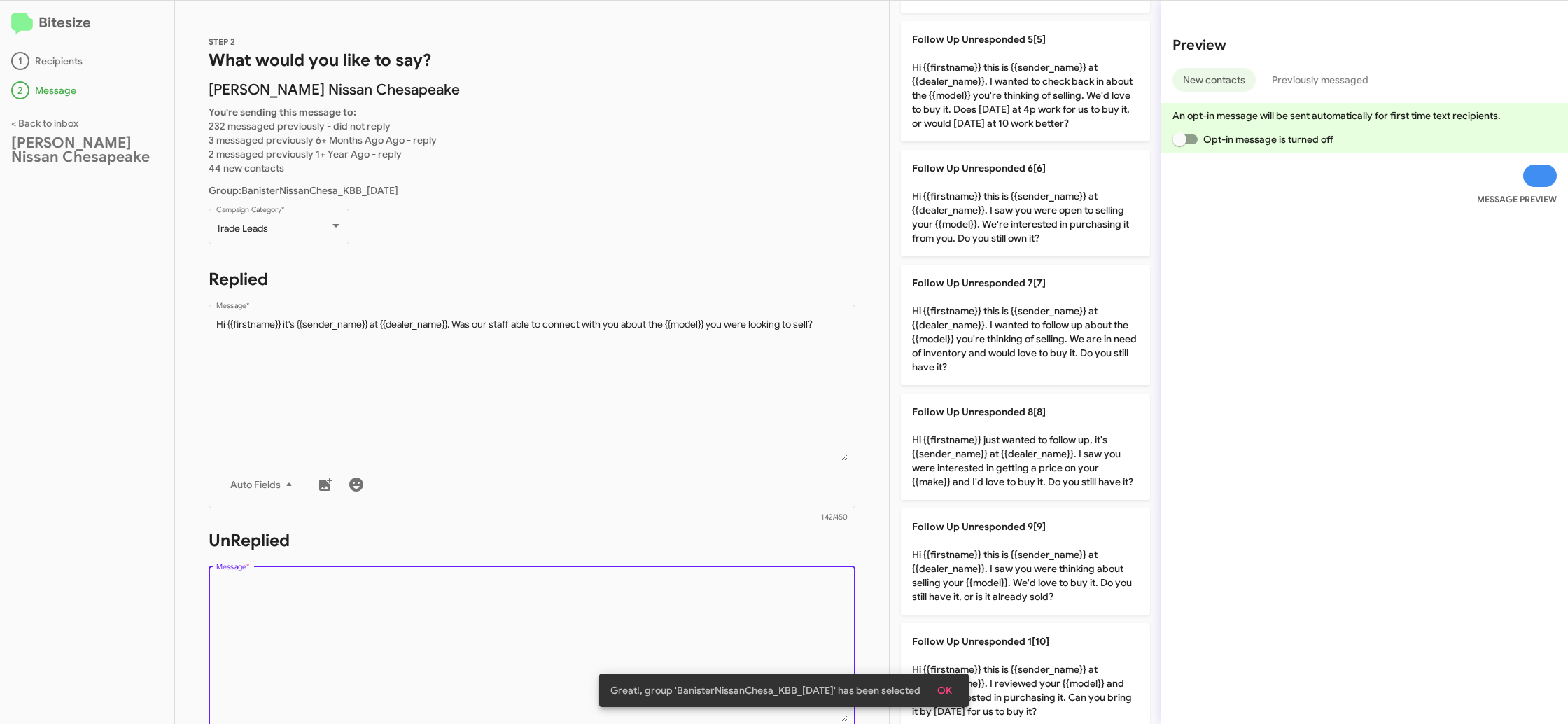
click at [755, 622] on textarea "Message *" at bounding box center [532, 650] width 632 height 143
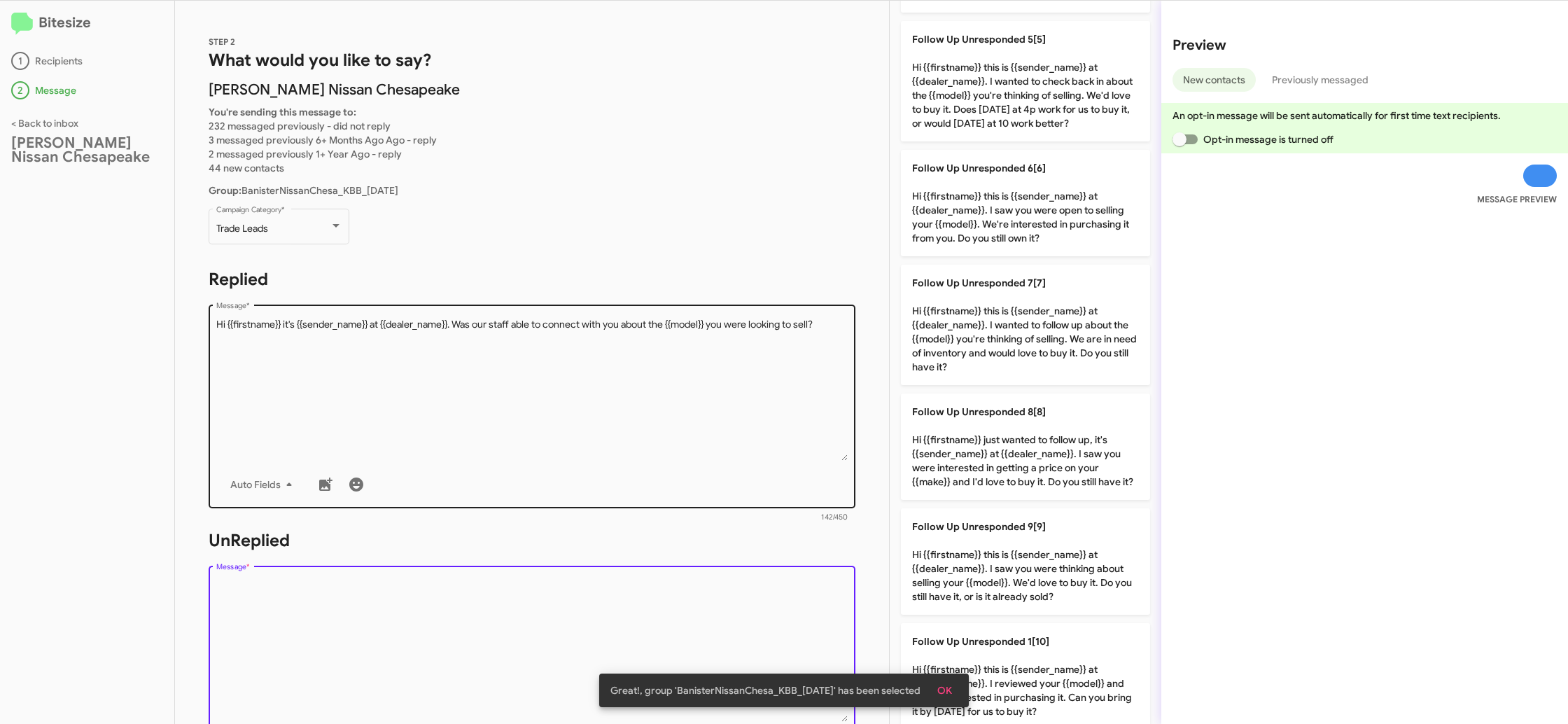
drag, startPoint x: 755, startPoint y: 622, endPoint x: 837, endPoint y: 486, distance: 158.8
click at [755, 622] on textarea "Message *" at bounding box center [532, 650] width 632 height 143
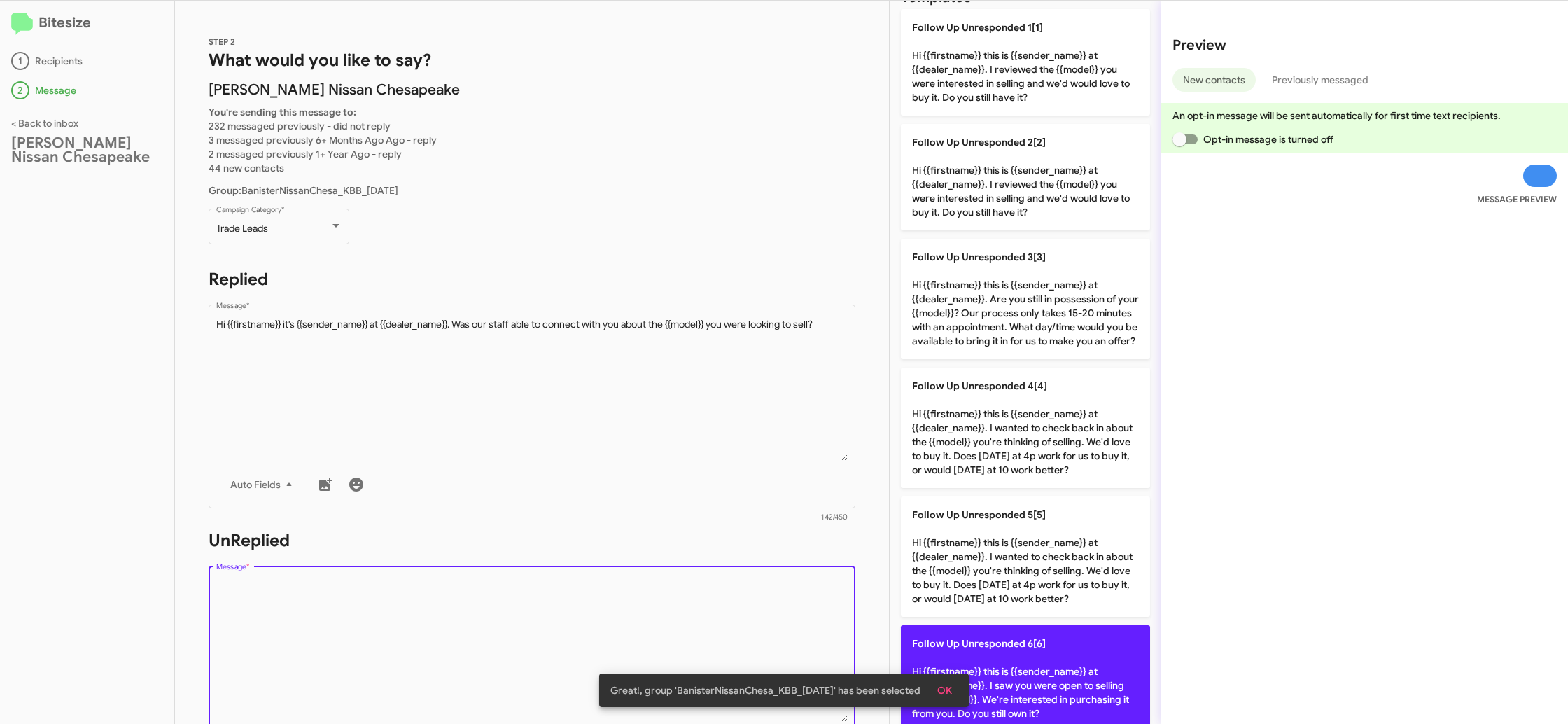
scroll to position [0, 0]
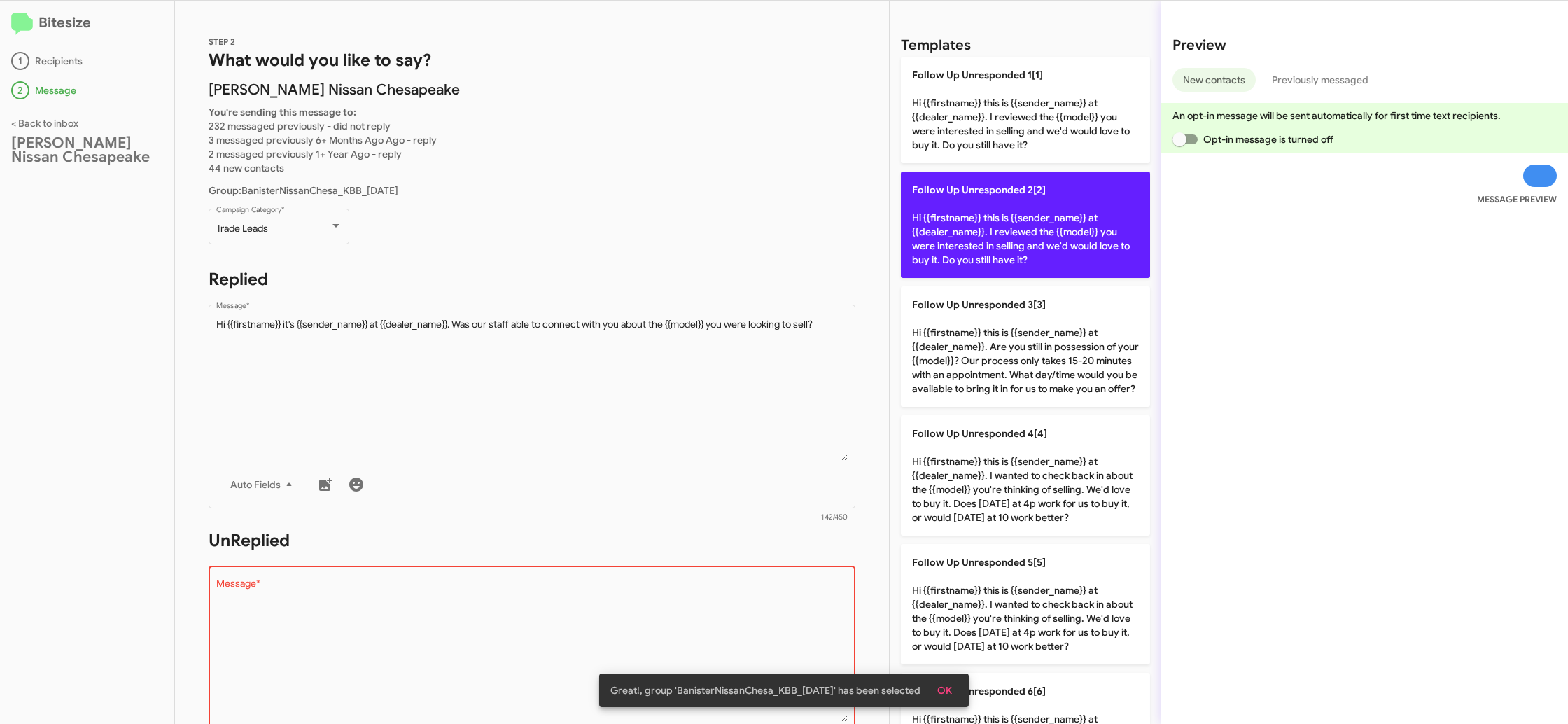
click at [1012, 249] on p "Follow Up Unresponded 2[2] Hi {{firstname}} this is {{sender_name}} at {{dealer…" at bounding box center [1025, 225] width 249 height 107
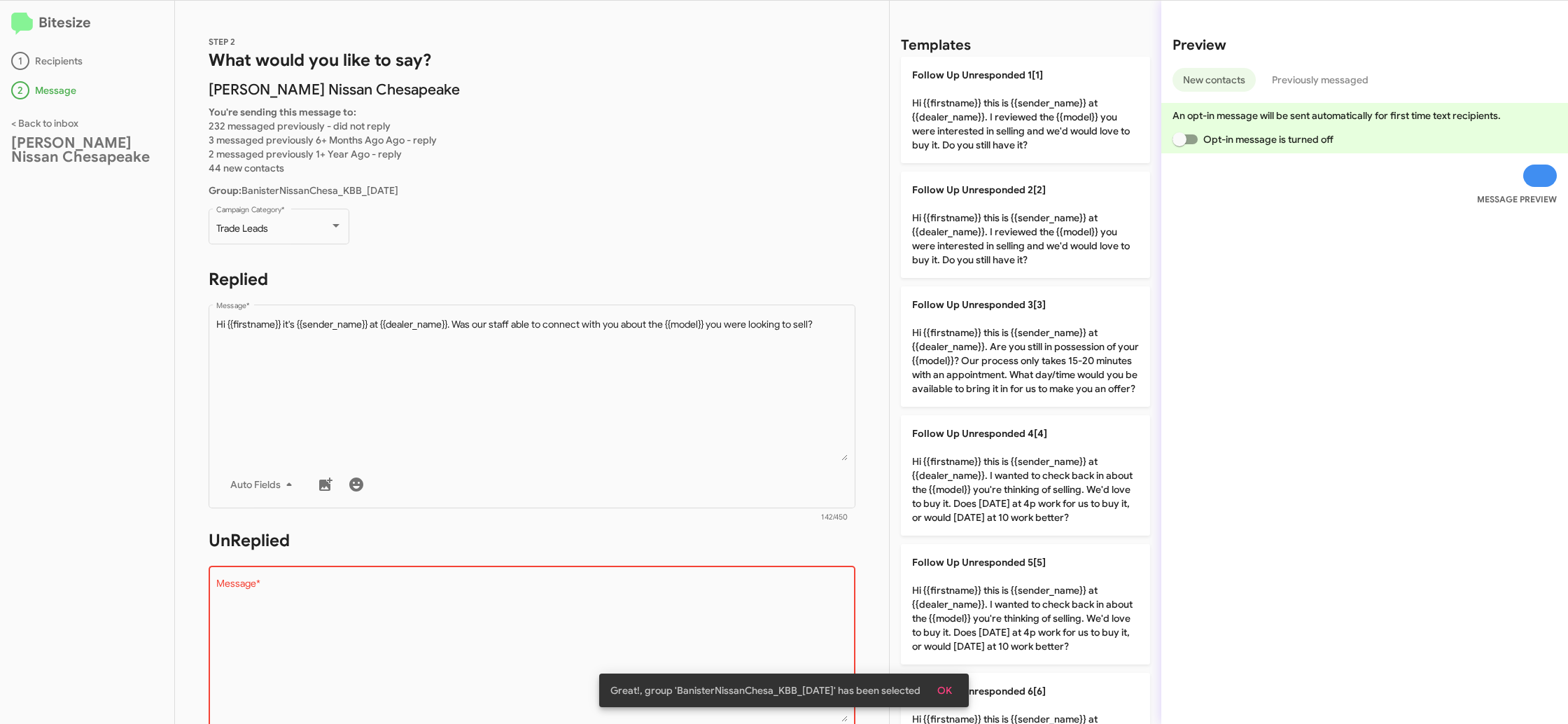
type textarea "Hi {{firstname}} this is {{sender_name}} at {{dealer_name}}. I reviewed the {{m…"
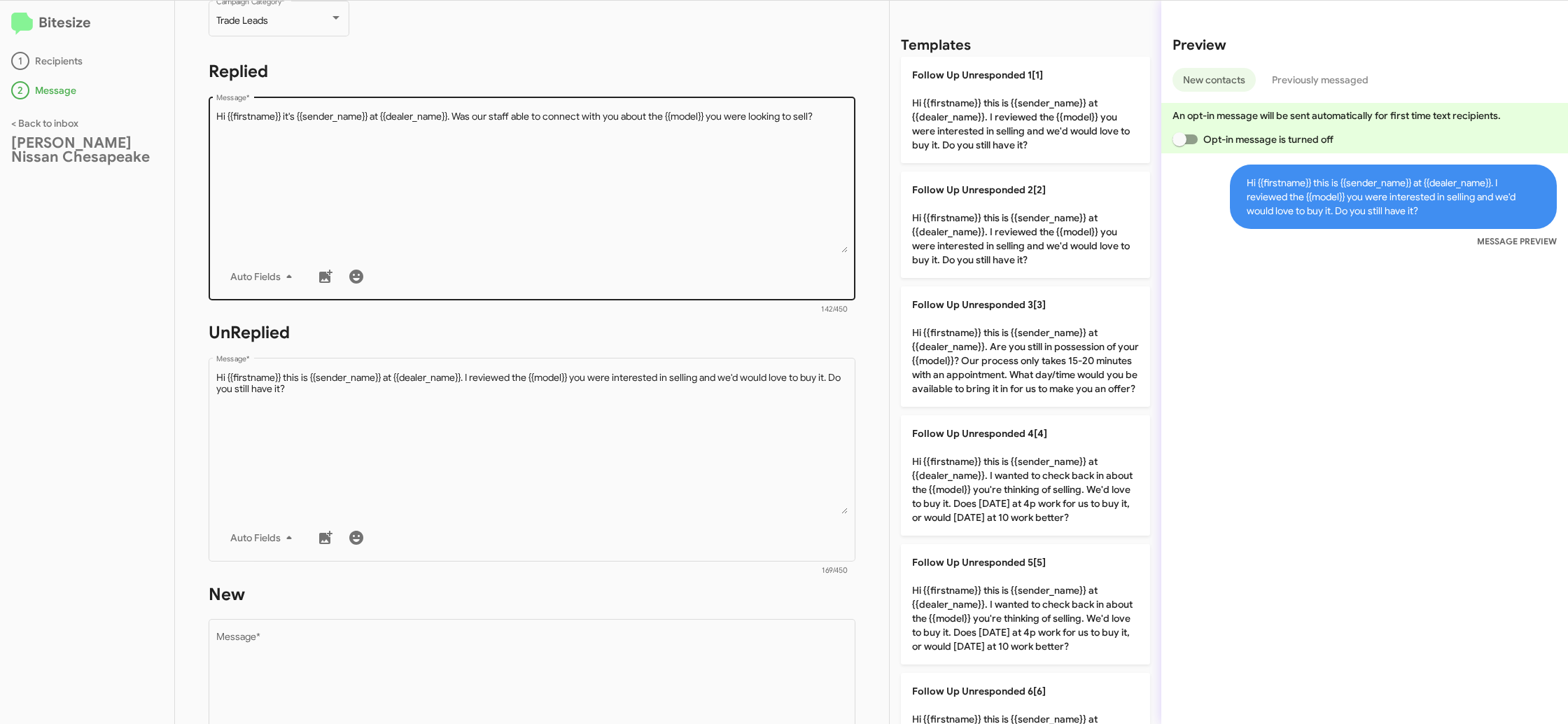
scroll to position [503, 0]
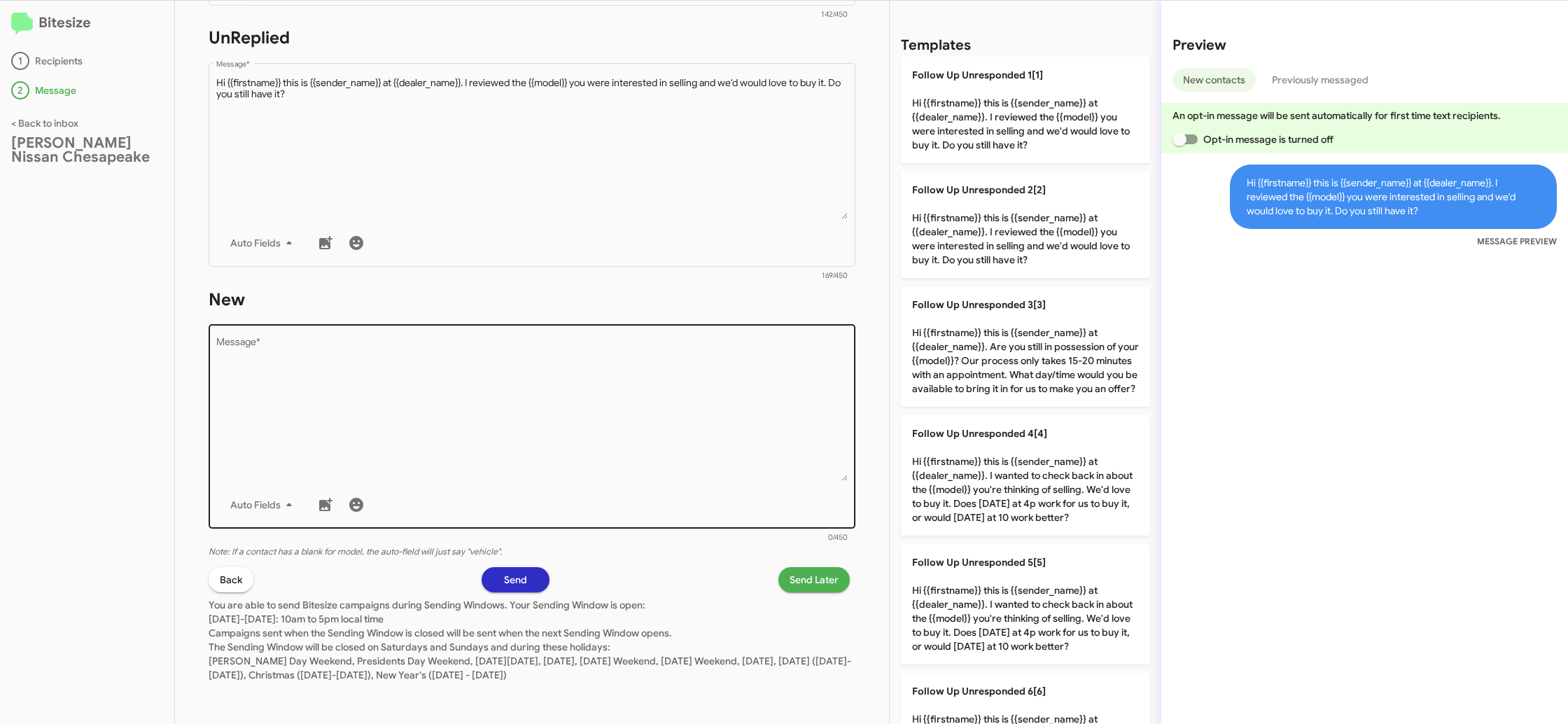
click at [680, 485] on div "Drop image here to insert Auto Fields Message *" at bounding box center [532, 425] width 632 height 206
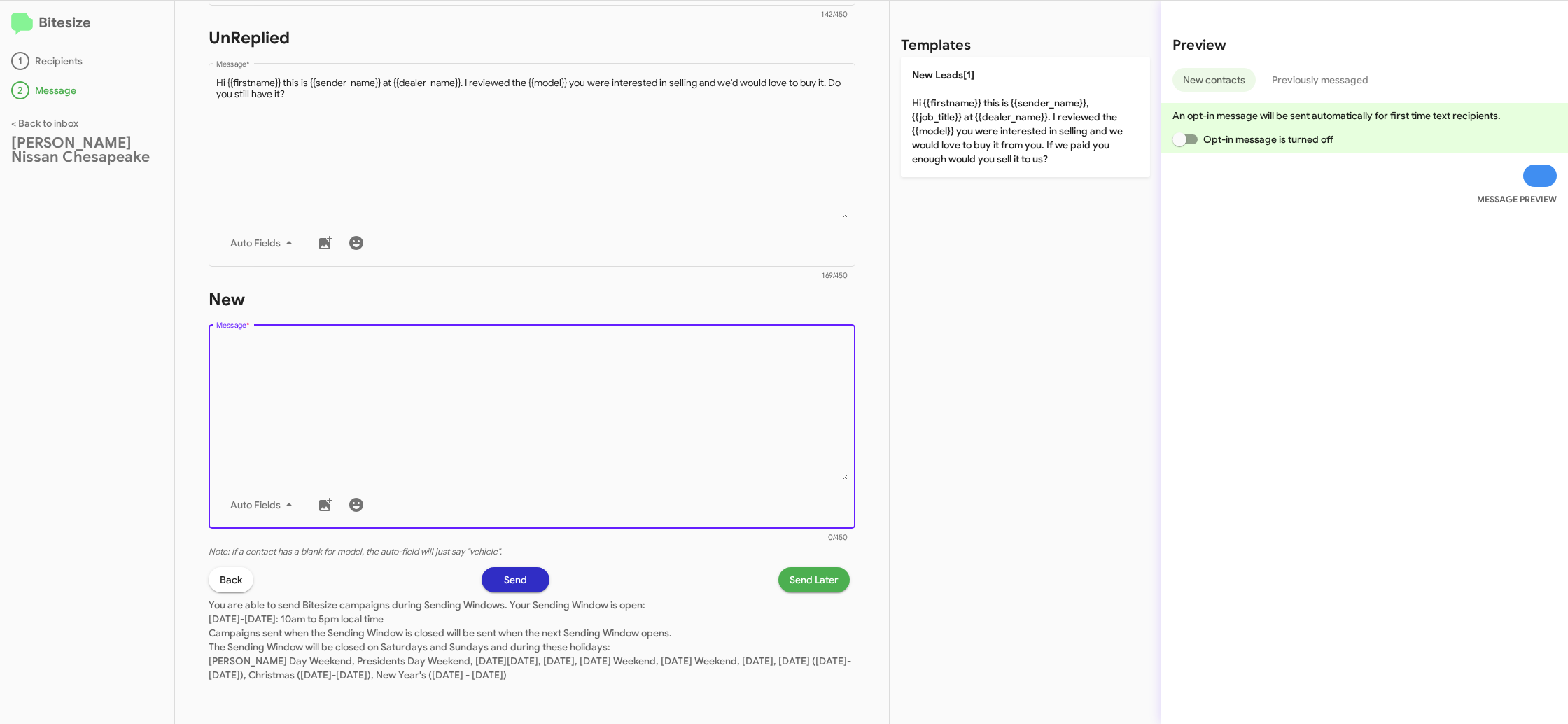
drag, startPoint x: 680, startPoint y: 485, endPoint x: 962, endPoint y: 190, distance: 408.1
click at [716, 423] on div "Drop image here to insert Auto Fields Message *" at bounding box center [532, 425] width 632 height 206
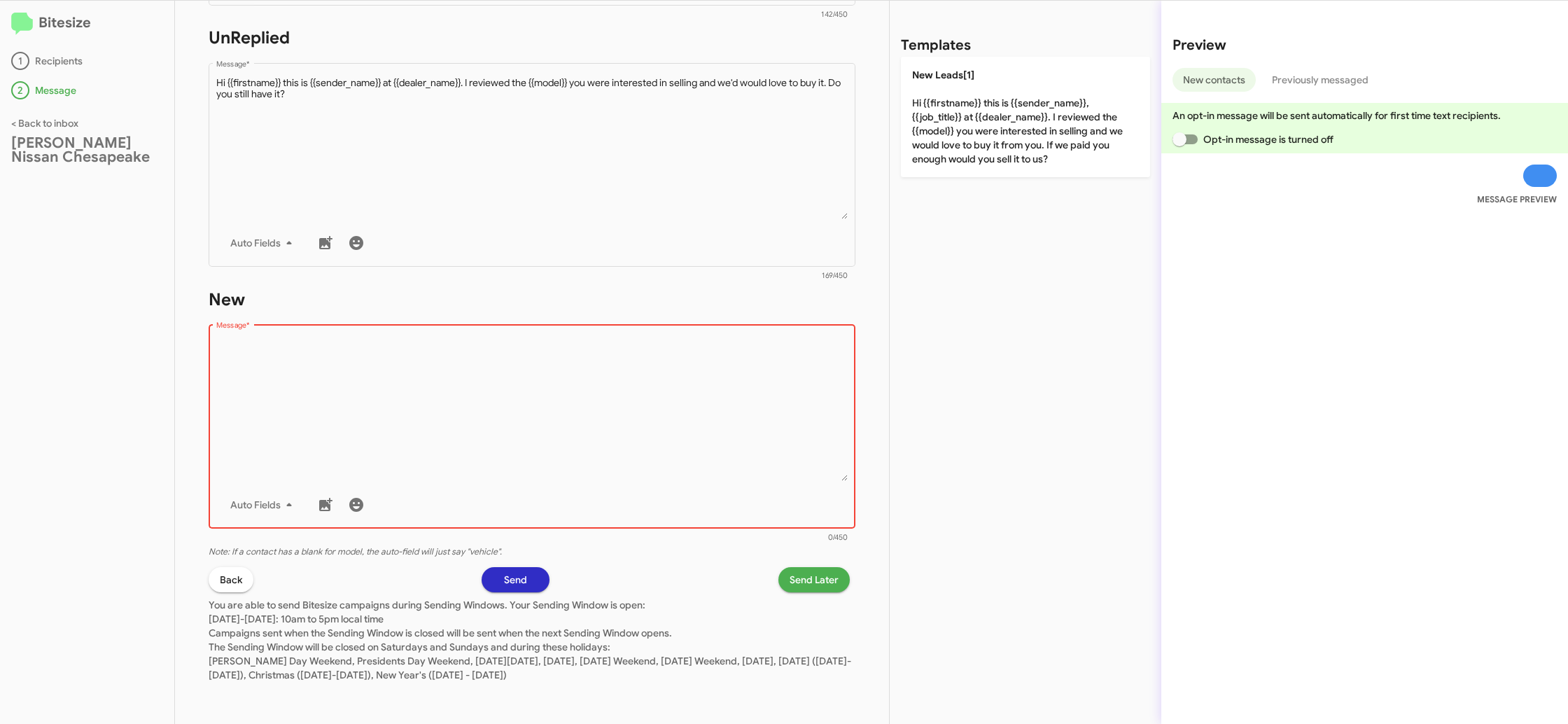
click at [971, 178] on div "Templates New Leads[1] Hi {{firstname}} this is {{sender_name}}, {{job_title}} …" at bounding box center [1025, 362] width 272 height 723
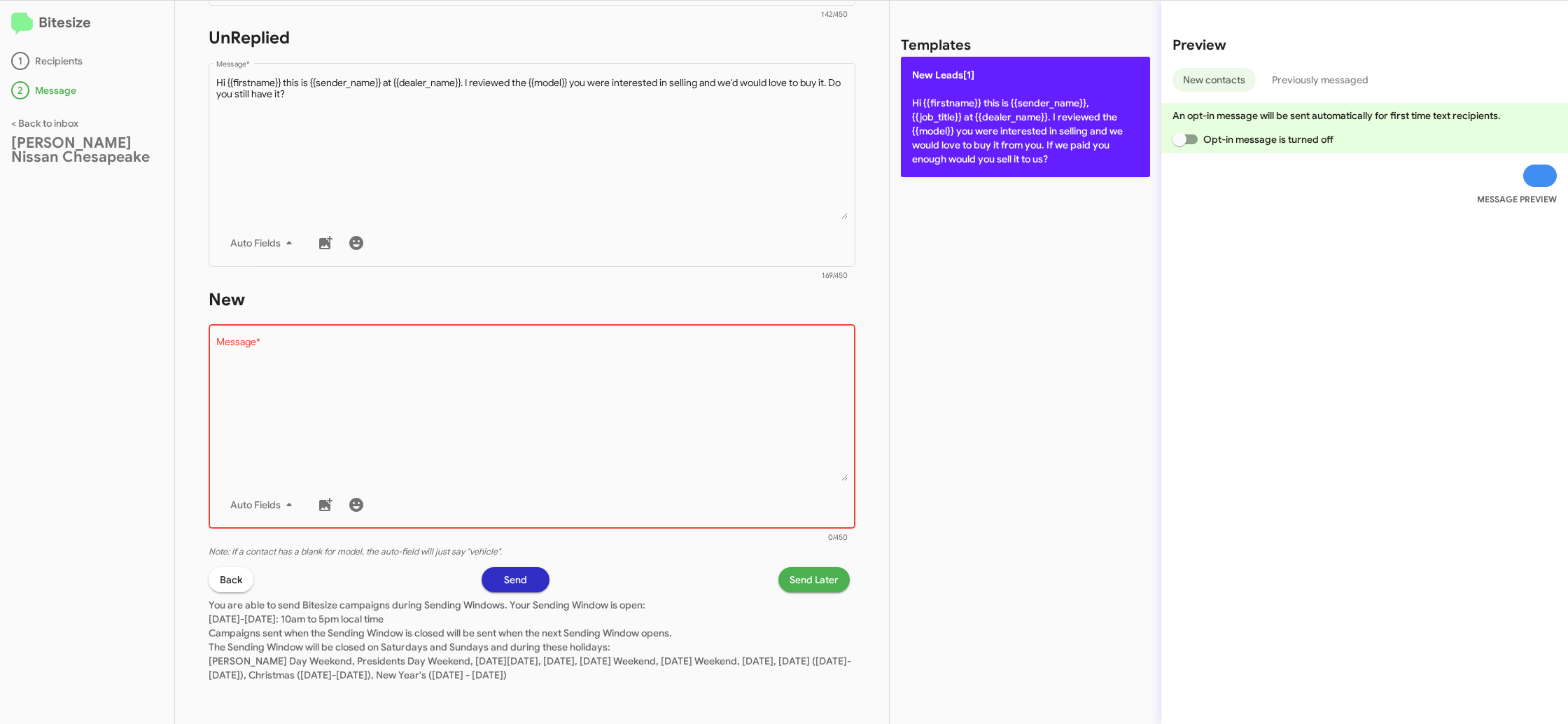
click at [967, 172] on p "New Leads[1] Hi {{firstname}} this is {{sender_name}}, {{job_title}} at {{deale…" at bounding box center [1025, 116] width 249 height 121
type textarea "Hi {{firstname}} this is {{sender_name}}, {{job_title}} at {{dealer_name}}. I r…"
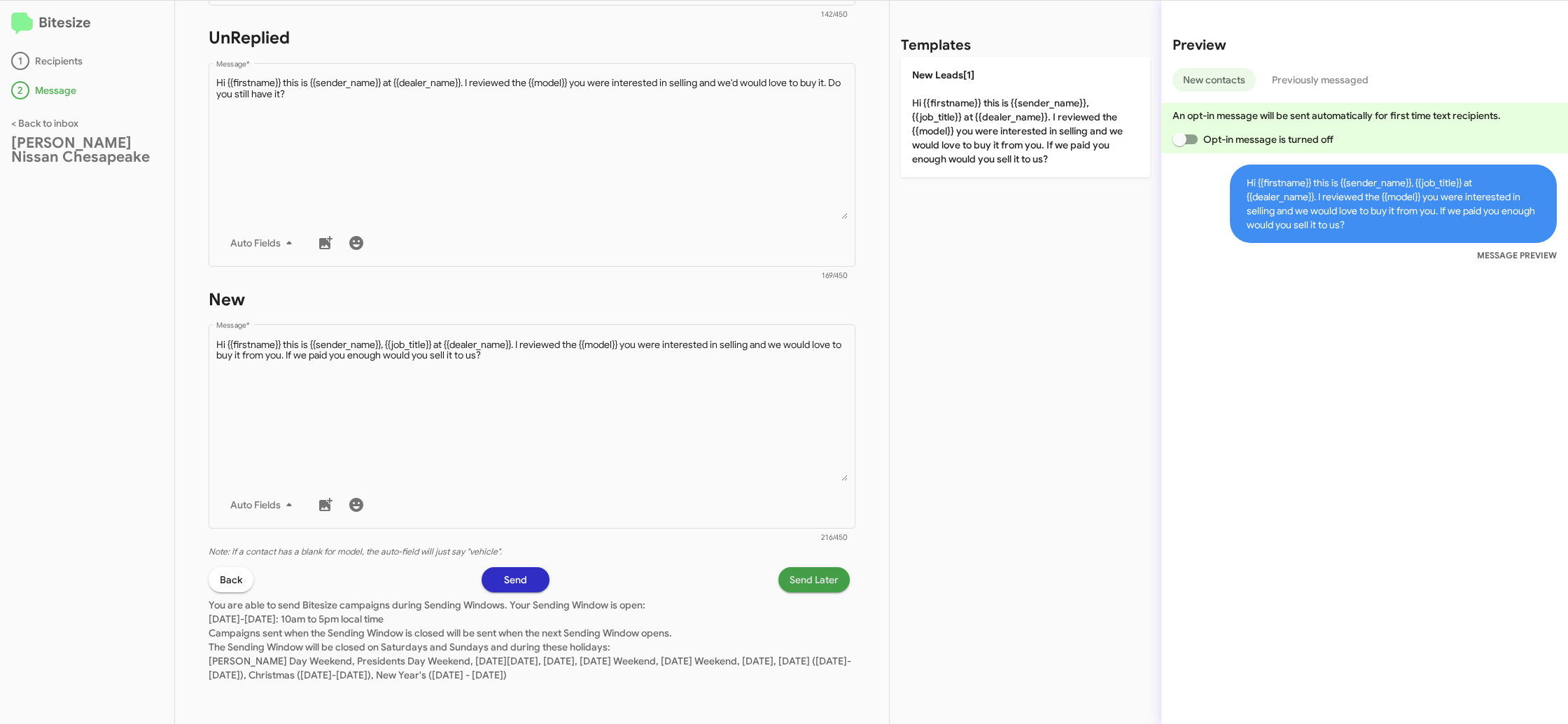
click at [797, 591] on span "Send Later" at bounding box center [814, 579] width 49 height 25
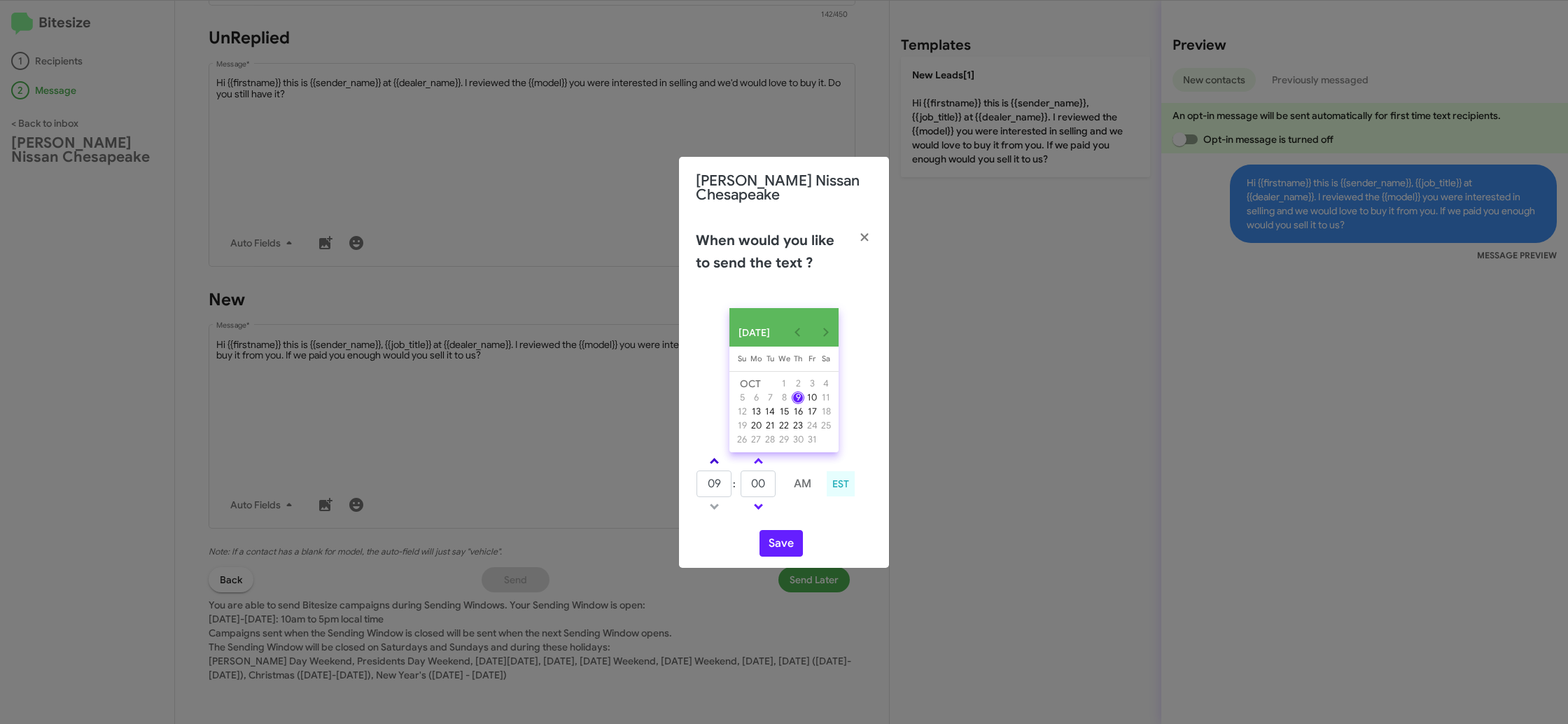
click at [712, 466] on span at bounding box center [714, 462] width 9 height 9
drag, startPoint x: 712, startPoint y: 466, endPoint x: 724, endPoint y: 471, distance: 13.0
click at [713, 467] on span at bounding box center [714, 462] width 9 height 9
type input "11"
click at [750, 483] on input "00" at bounding box center [758, 484] width 35 height 27
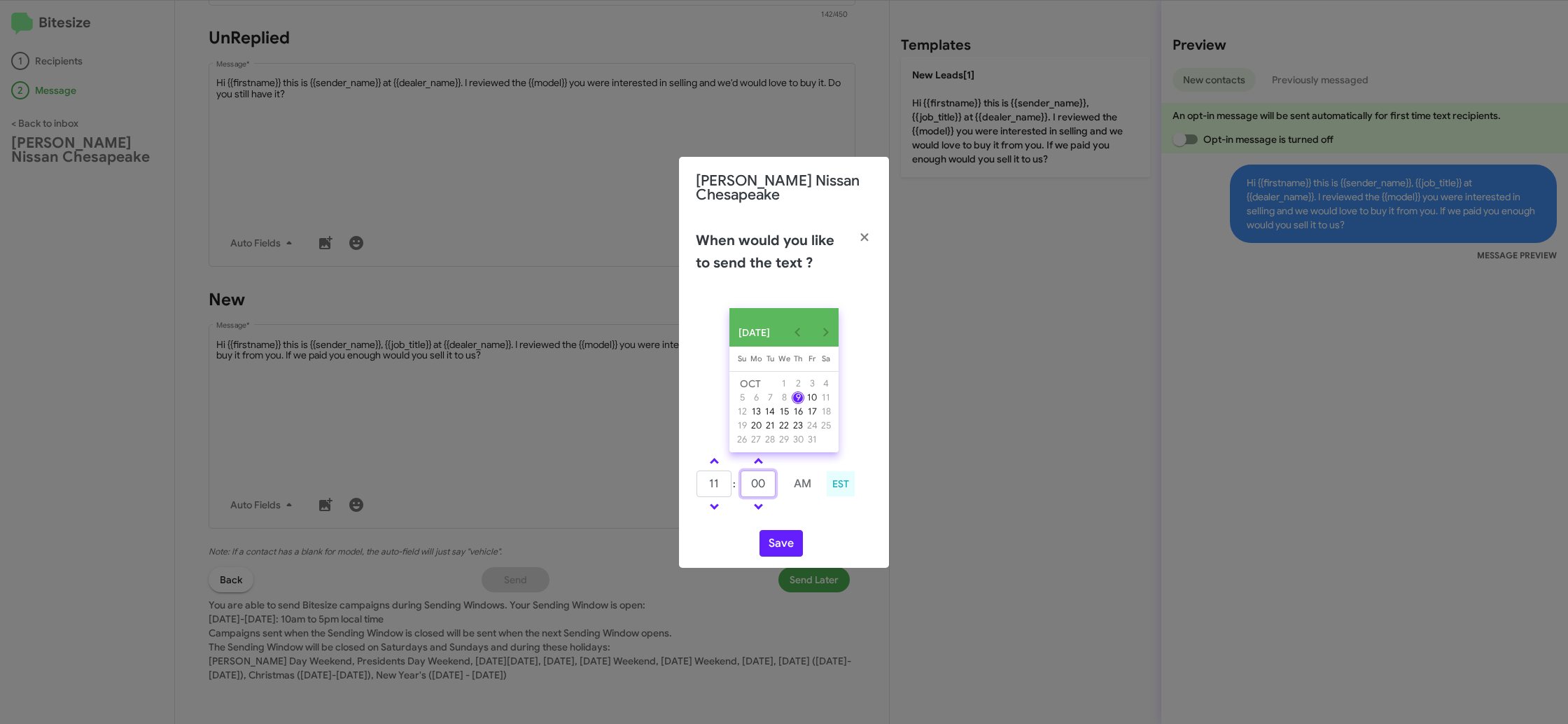
click at [750, 483] on input "00" at bounding box center [758, 484] width 35 height 27
type input "21"
drag, startPoint x: 795, startPoint y: 511, endPoint x: 776, endPoint y: 540, distance: 34.7
click at [792, 513] on td at bounding box center [803, 506] width 37 height 18
click at [776, 552] on button "Save" at bounding box center [781, 543] width 44 height 27
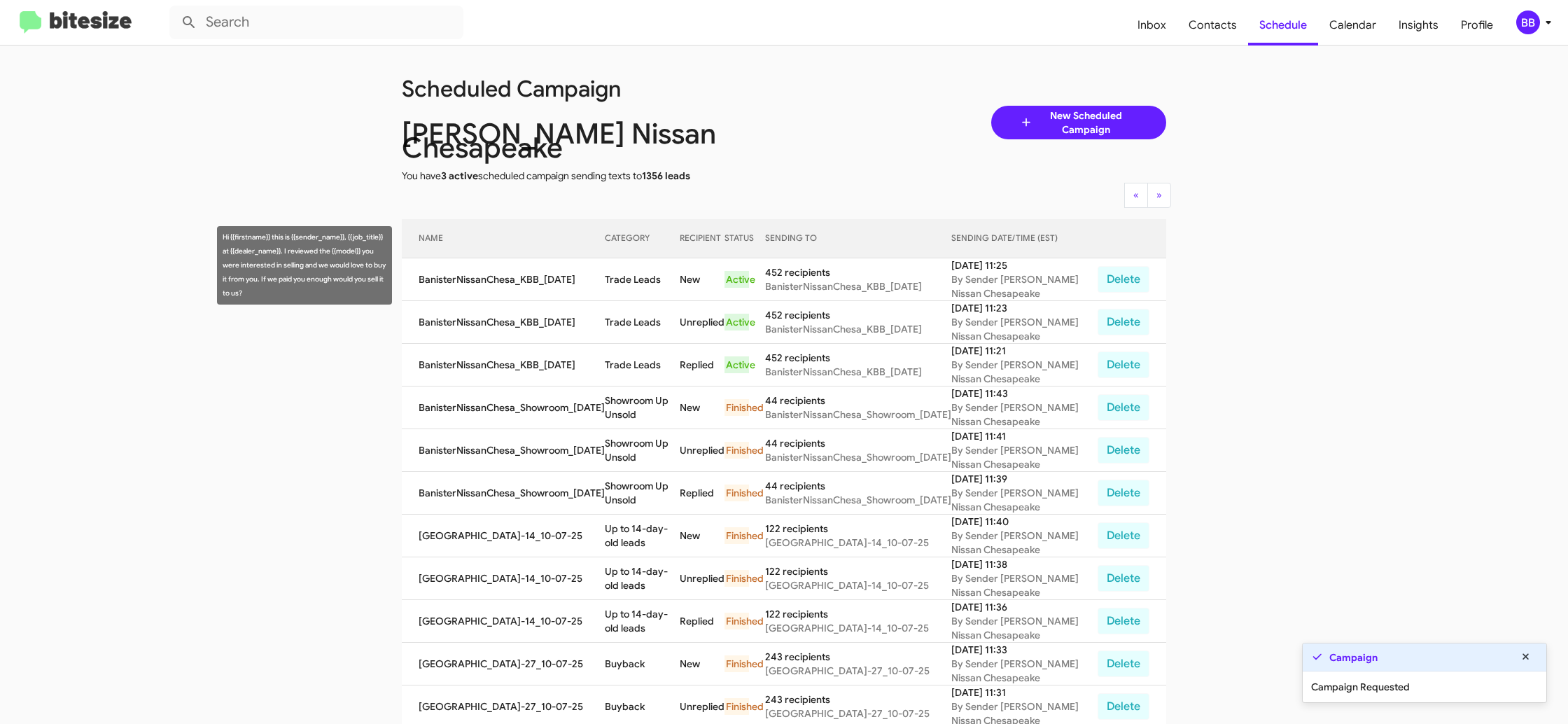
click at [639, 265] on td "Trade Leads" at bounding box center [642, 279] width 75 height 43
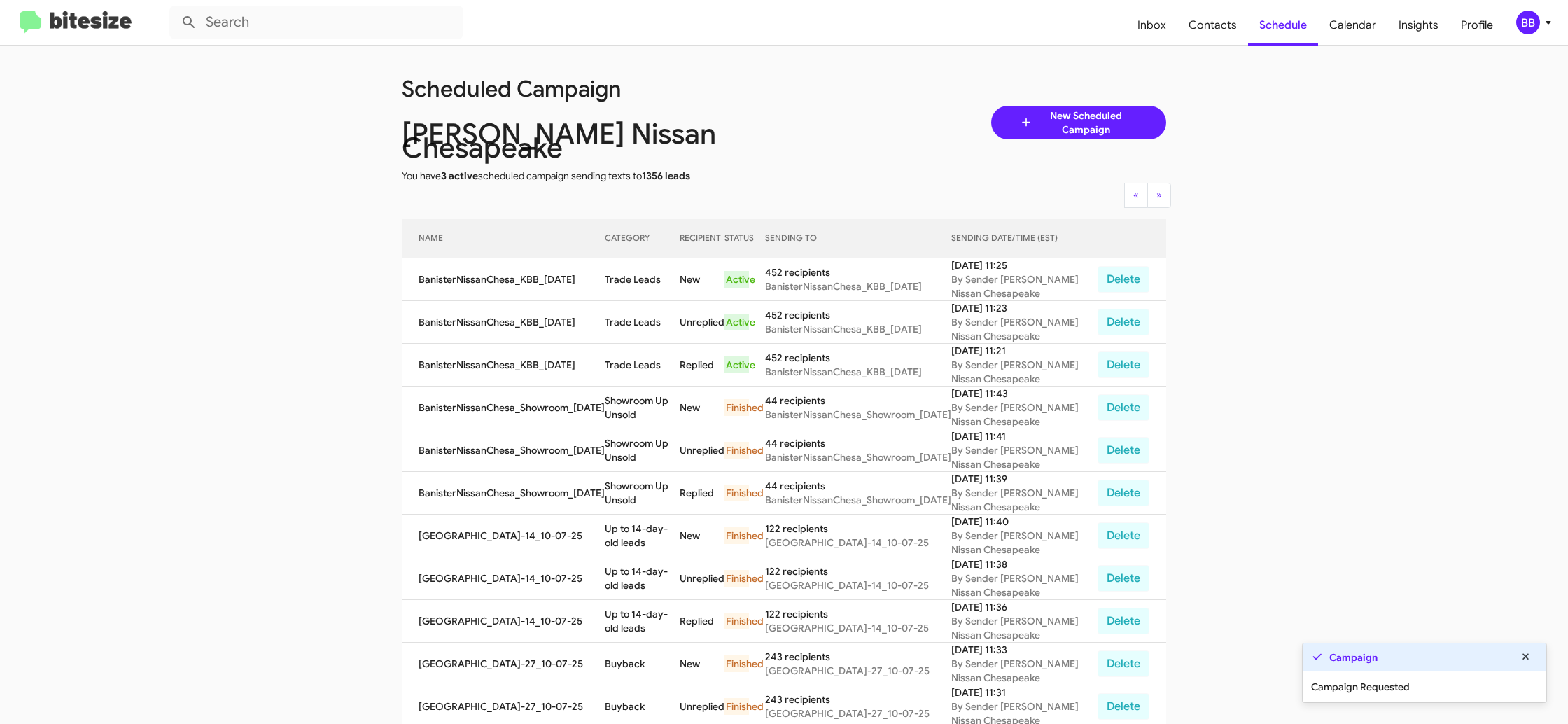
click at [639, 265] on td "Trade Leads" at bounding box center [642, 279] width 75 height 43
copy td "Trade Leads"
click at [1552, 19] on icon at bounding box center [1548, 22] width 17 height 17
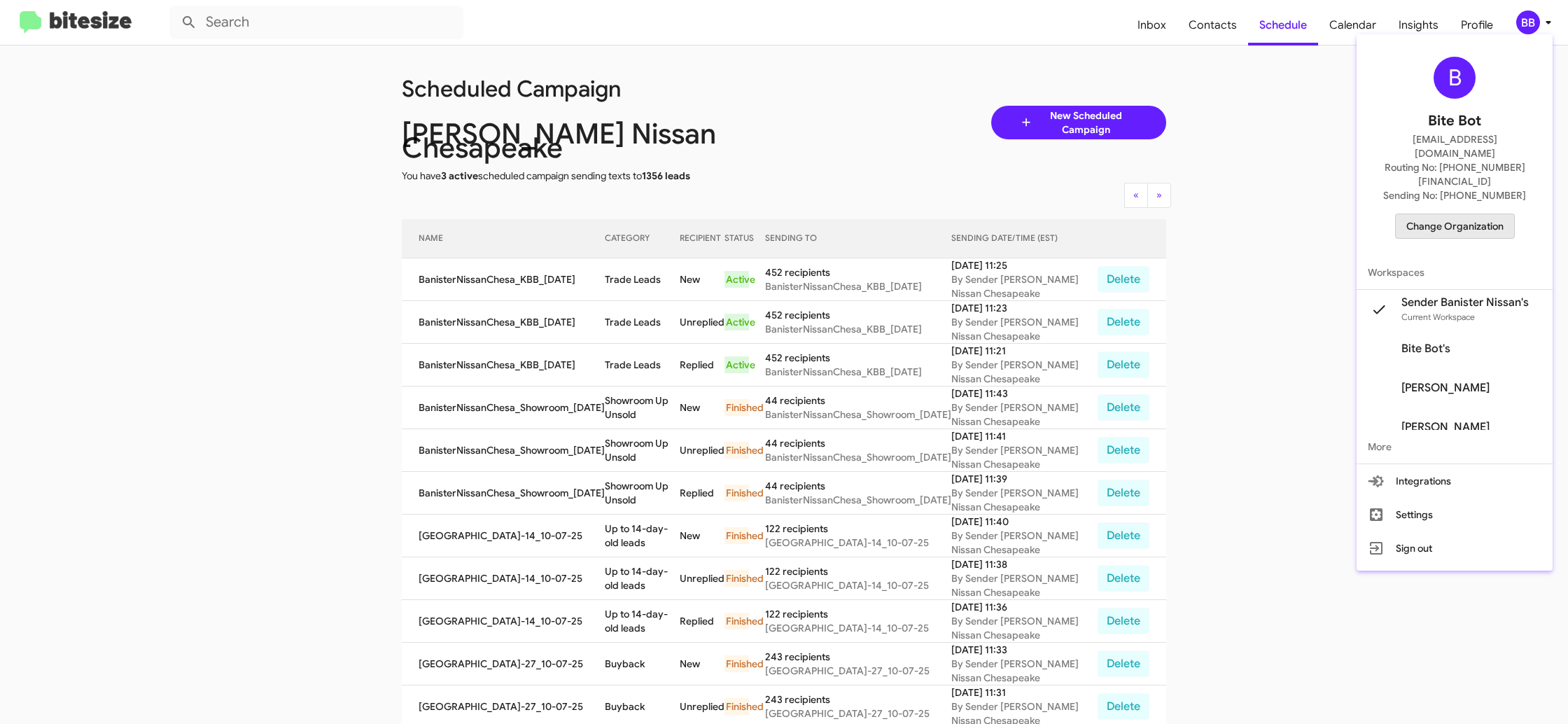
click at [1477, 214] on span "Change Organization" at bounding box center [1455, 226] width 97 height 23
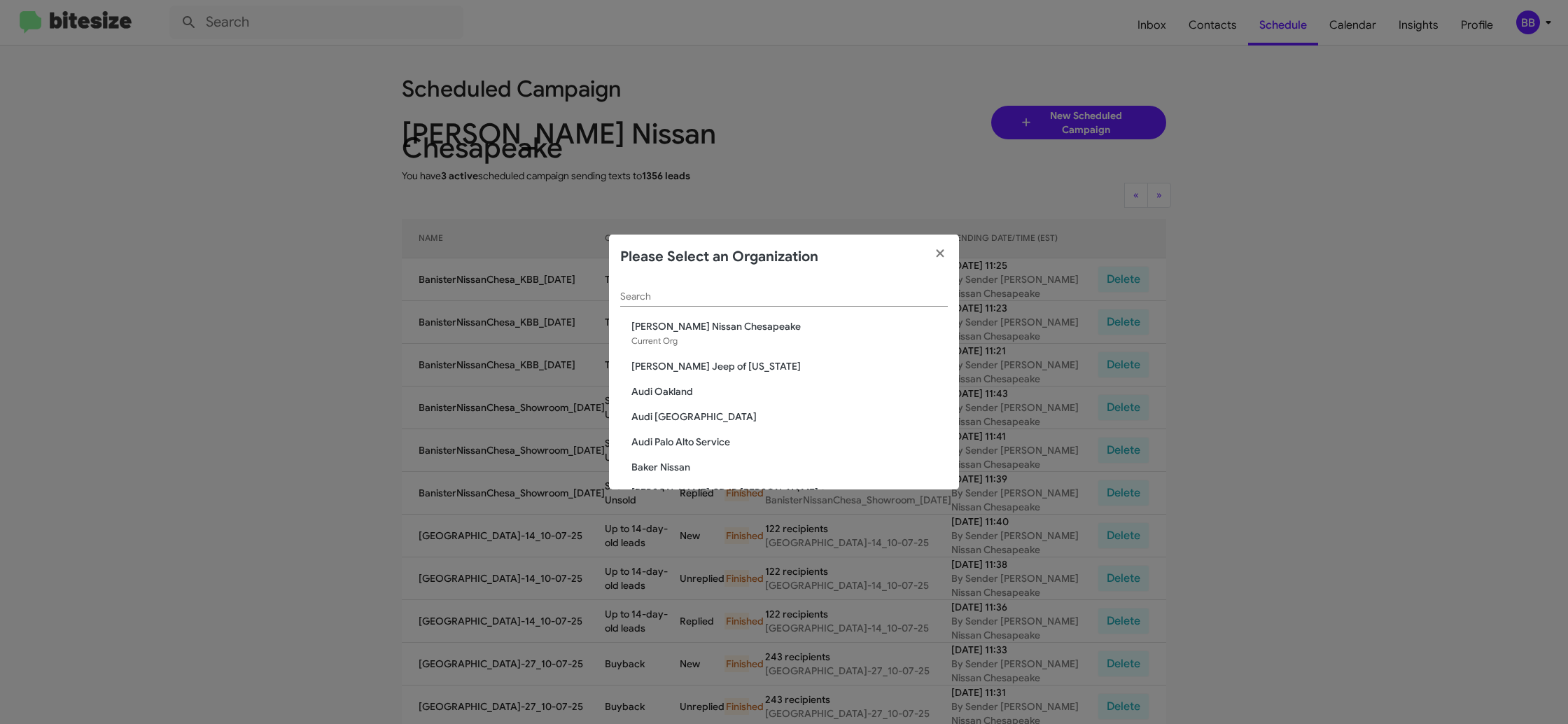
click at [677, 296] on input "Search" at bounding box center [784, 297] width 328 height 11
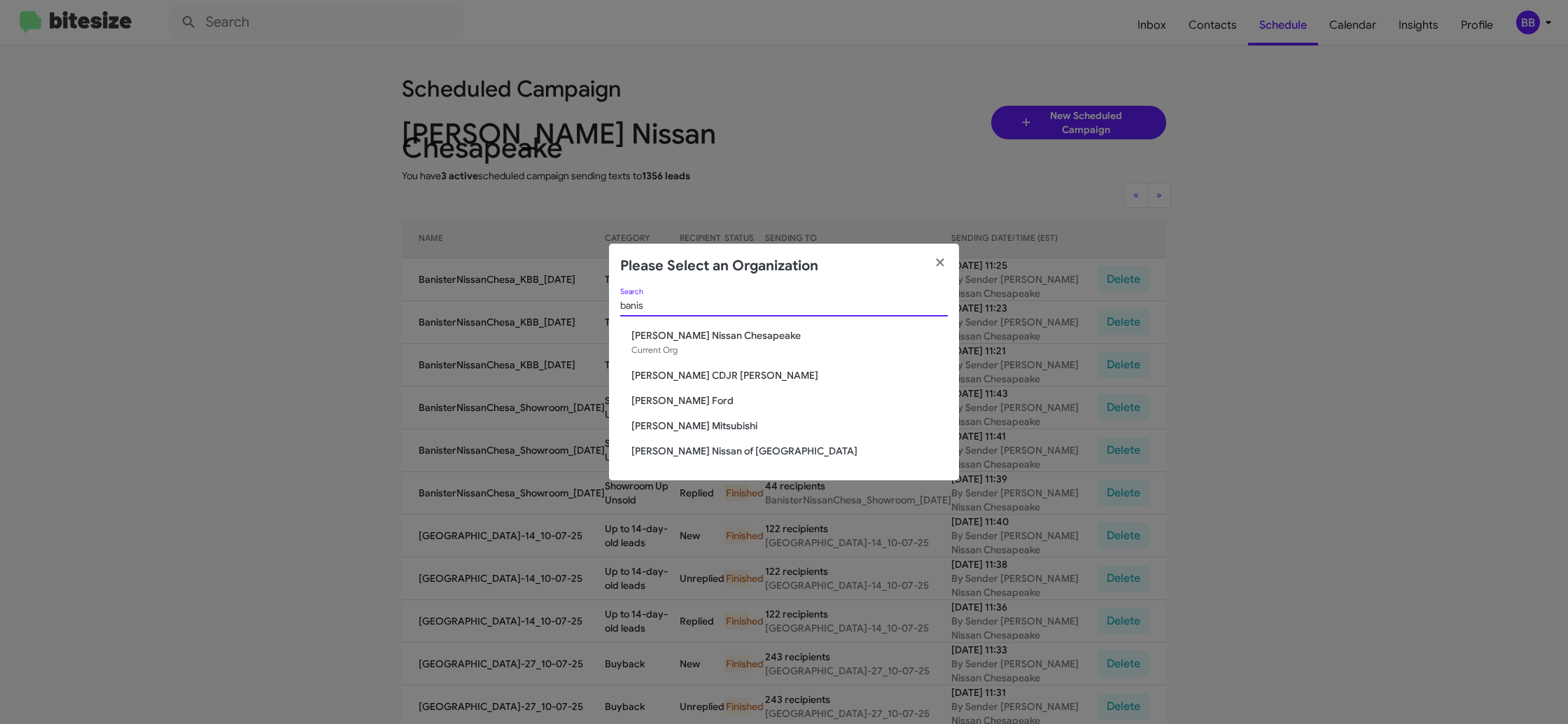
type input "banis"
click at [695, 451] on span "[PERSON_NAME] Nissan of [GEOGRAPHIC_DATA]" at bounding box center [789, 451] width 316 height 14
click at [693, 447] on span "[PERSON_NAME] Nissan of [GEOGRAPHIC_DATA]" at bounding box center [789, 451] width 316 height 14
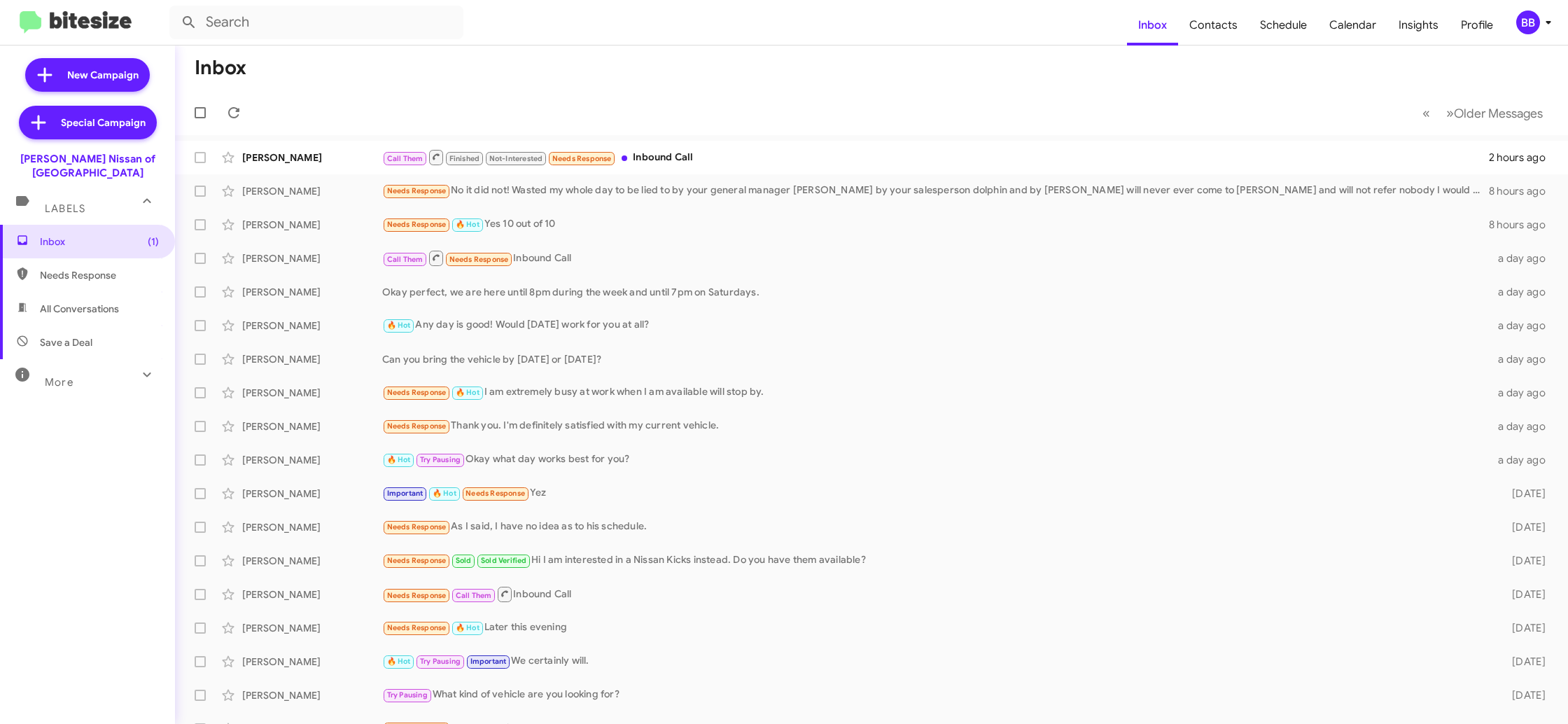
drag, startPoint x: 1531, startPoint y: 20, endPoint x: 1528, endPoint y: 28, distance: 8.5
click at [1530, 23] on div "BB" at bounding box center [1528, 22] width 23 height 23
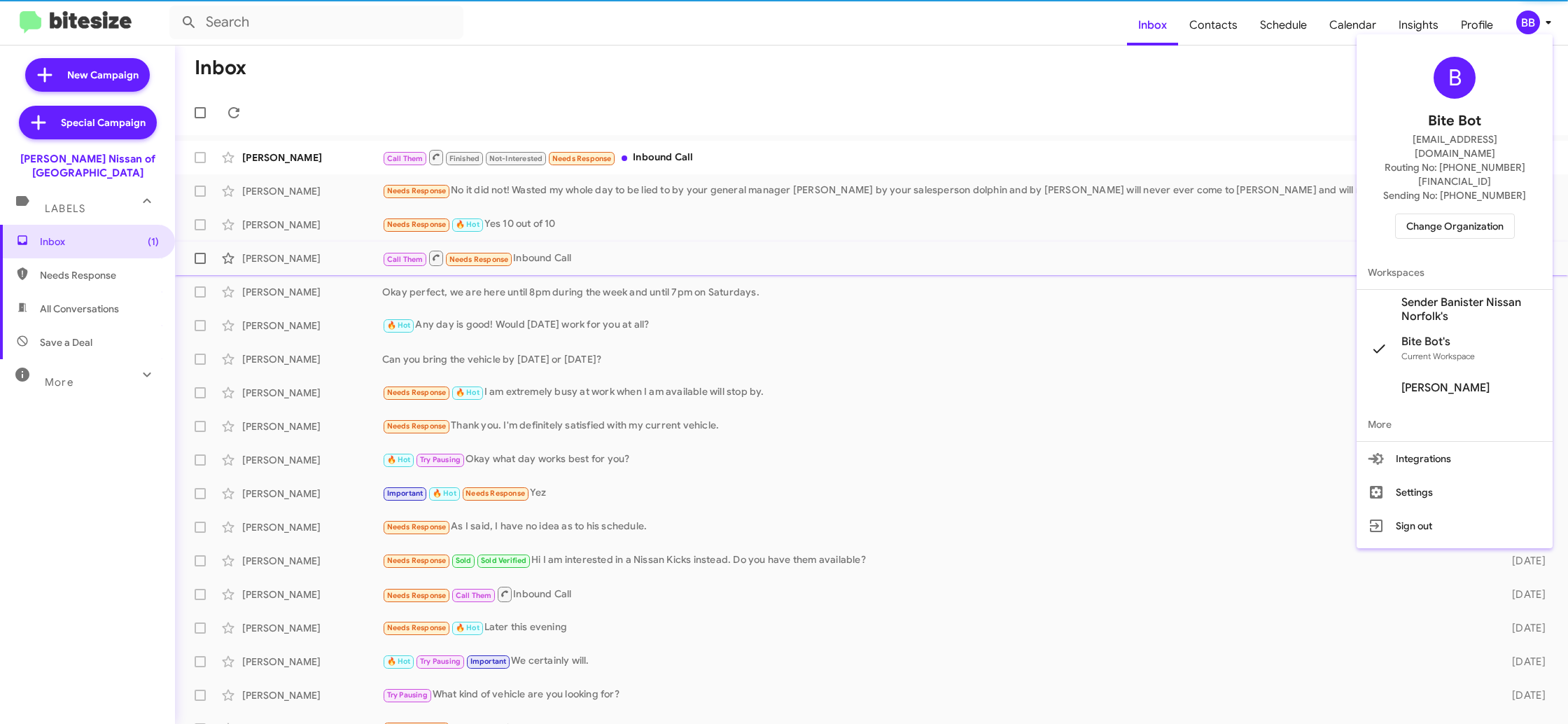
drag, startPoint x: 1473, startPoint y: 282, endPoint x: 1443, endPoint y: 253, distance: 41.7
click at [1473, 295] on span "Sender Banister Nissan Norfolk's" at bounding box center [1471, 309] width 140 height 28
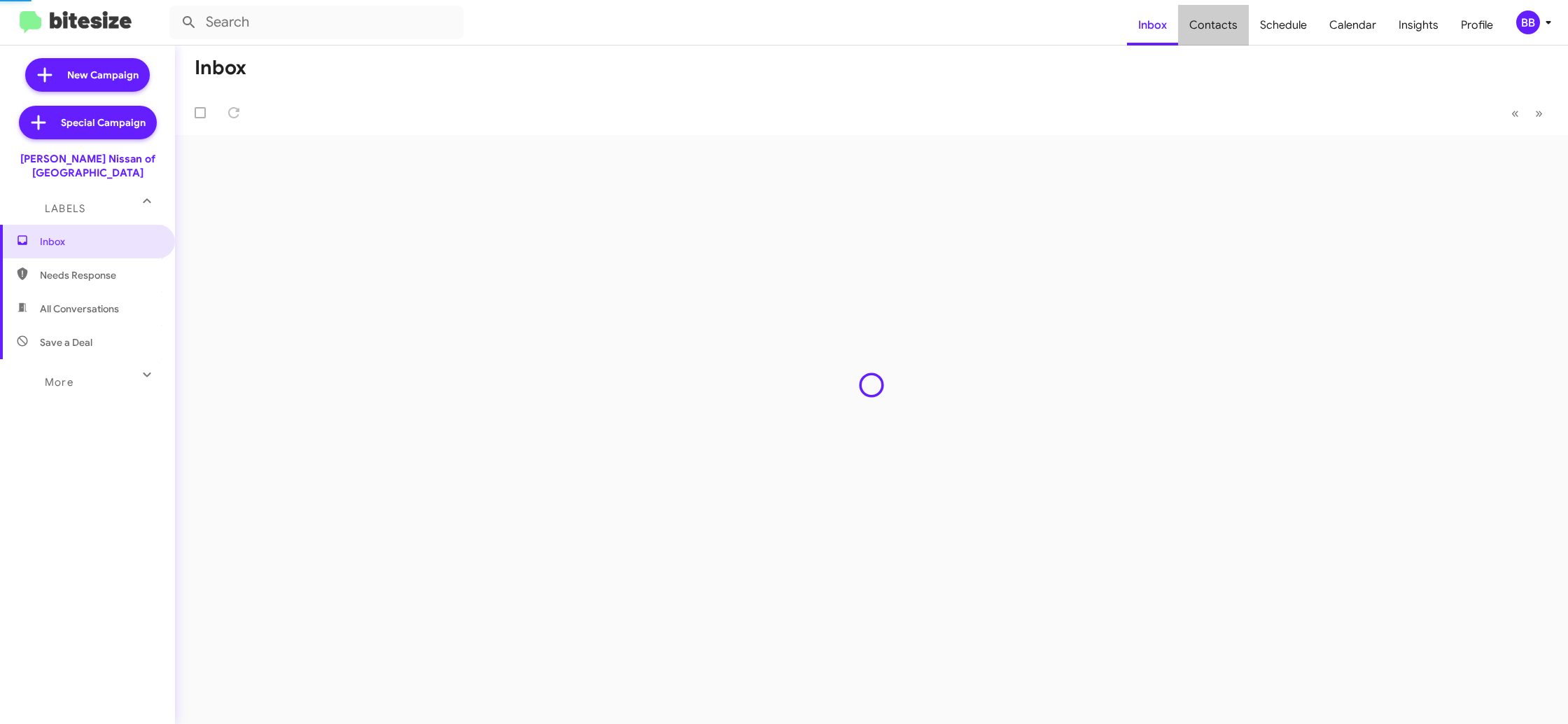
click at [1232, 36] on span "Contacts" at bounding box center [1213, 25] width 70 height 40
type input "in:groups"
click at [1232, 36] on span "Contacts" at bounding box center [1213, 25] width 70 height 40
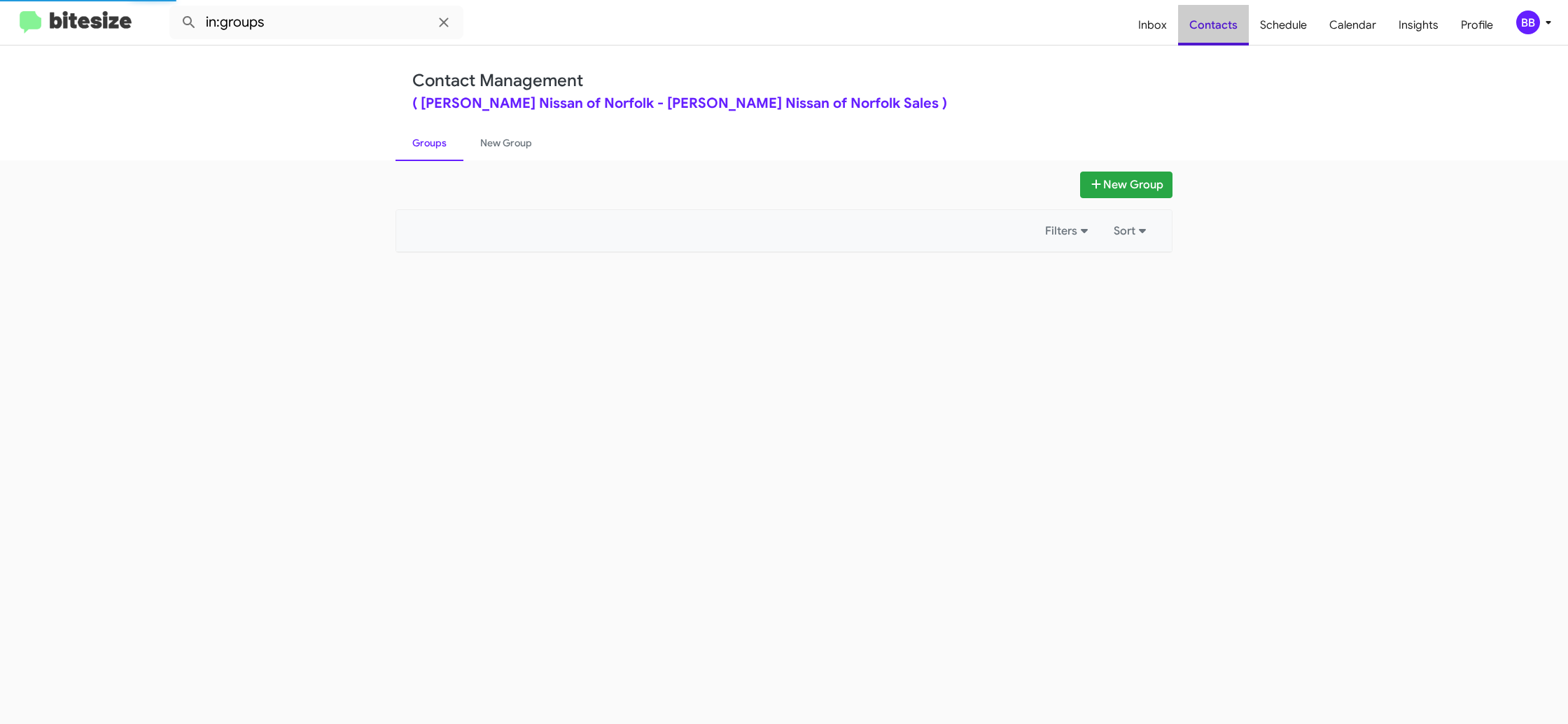
drag, startPoint x: 0, startPoint y: 0, endPoint x: 1086, endPoint y: 78, distance: 1088.8
click at [1232, 37] on span "Contacts" at bounding box center [1213, 25] width 70 height 40
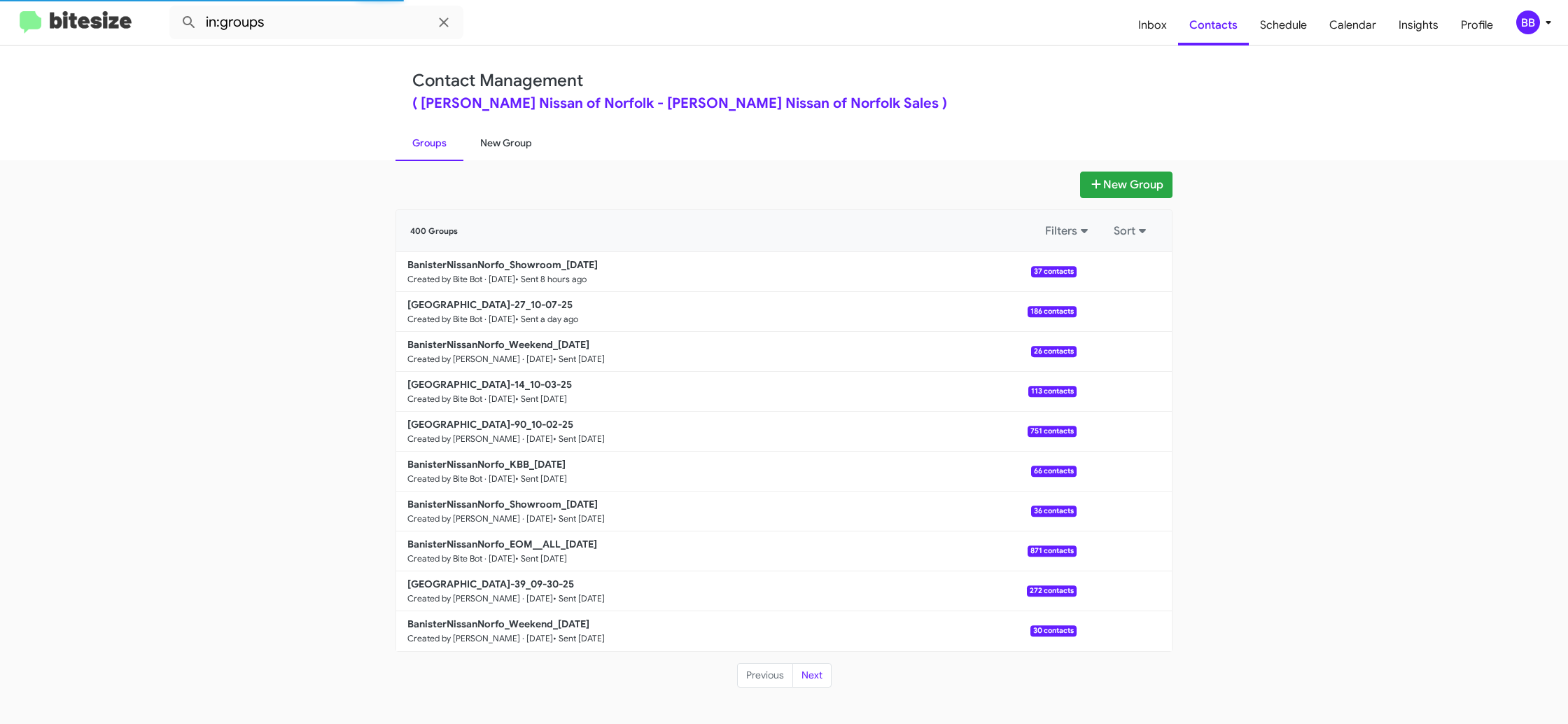
click at [505, 141] on link "New Group" at bounding box center [506, 142] width 86 height 36
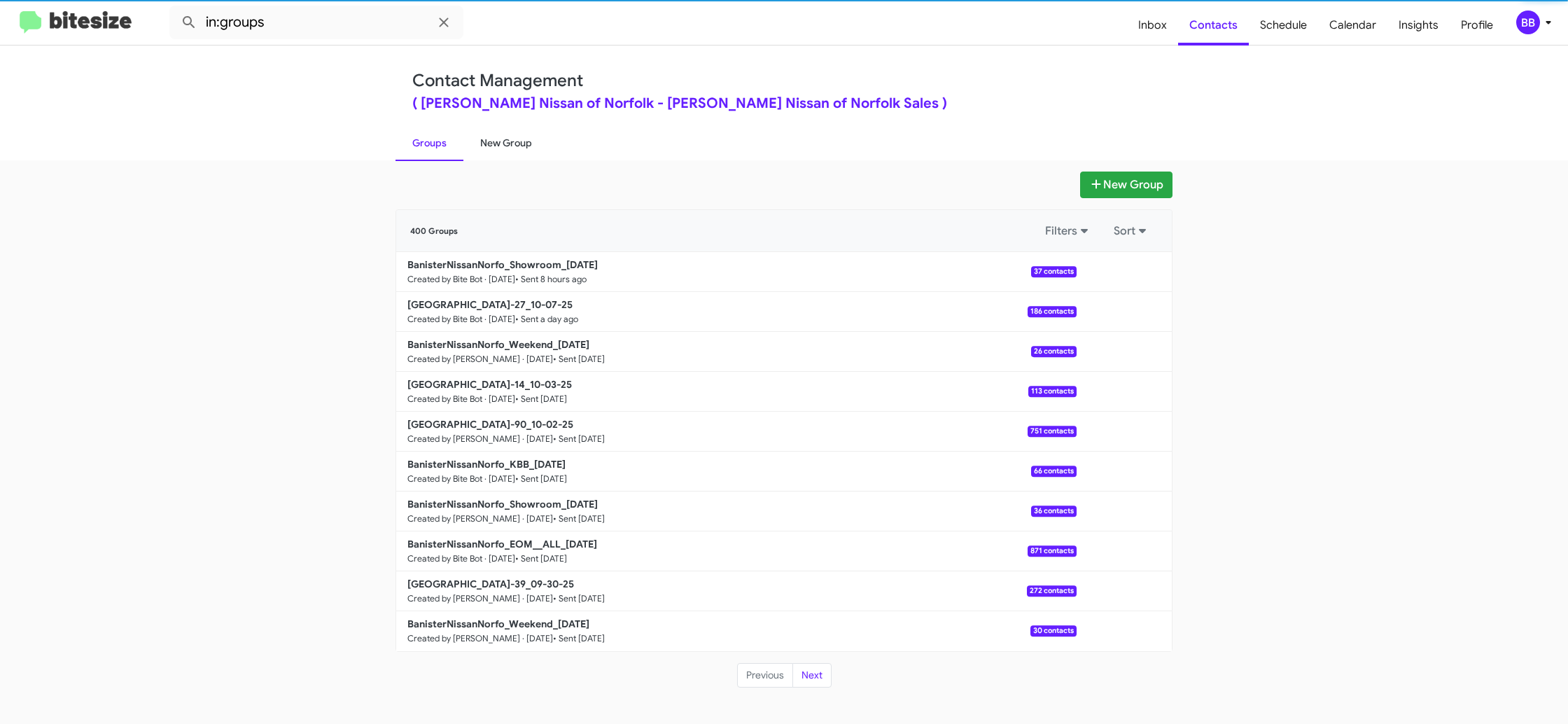
click at [505, 141] on link "New Group" at bounding box center [506, 142] width 86 height 36
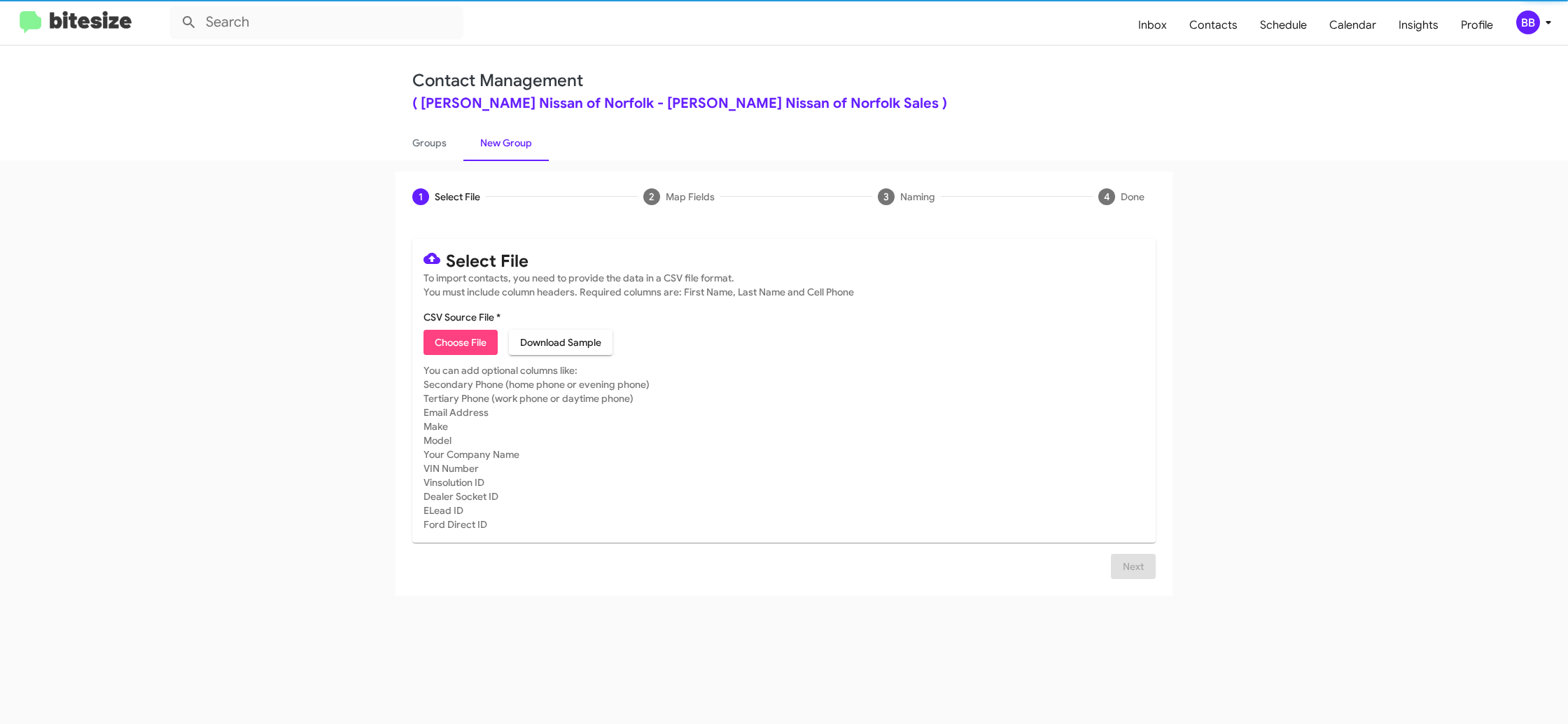
click at [441, 349] on span "Choose File" at bounding box center [461, 342] width 52 height 25
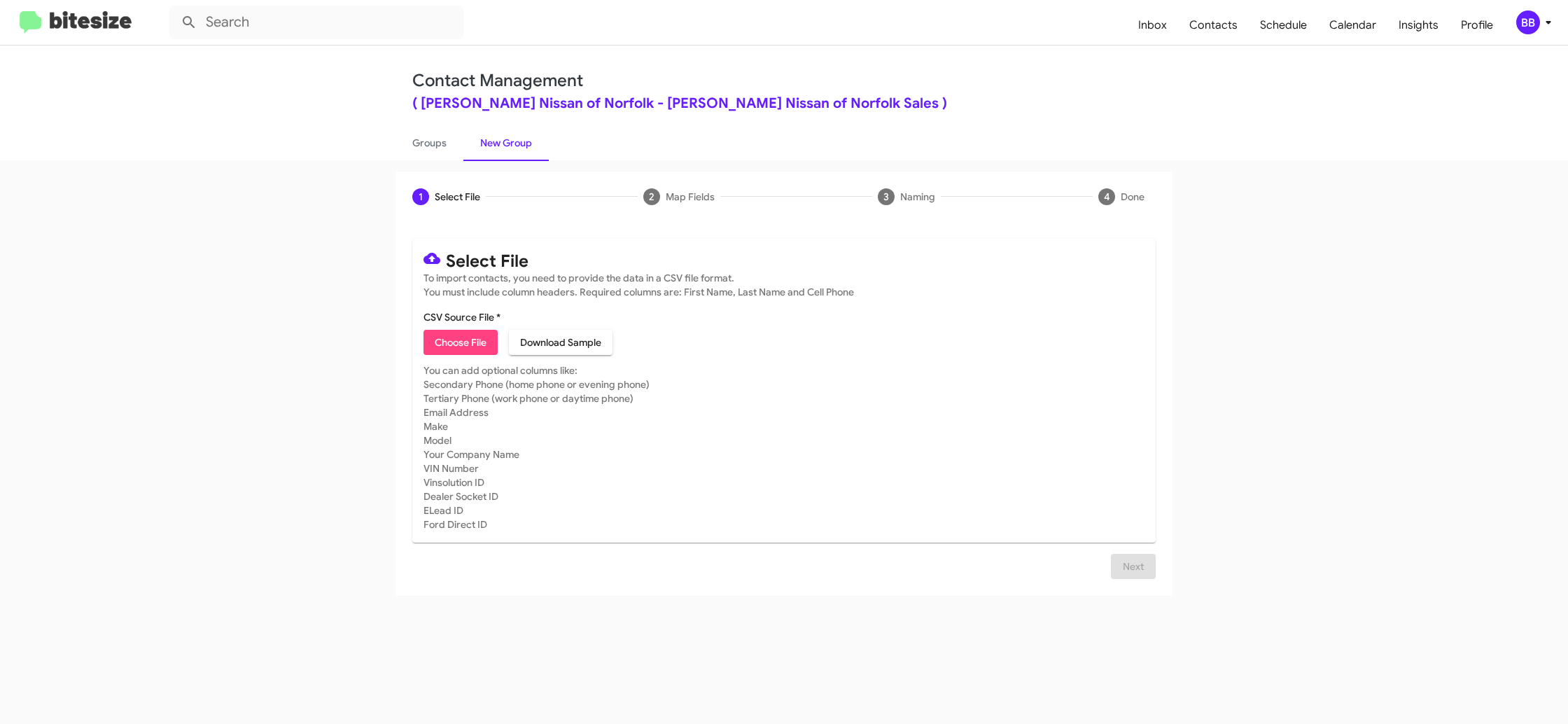
type input "BanisterNissanNorfo_KBB_10-09-25"
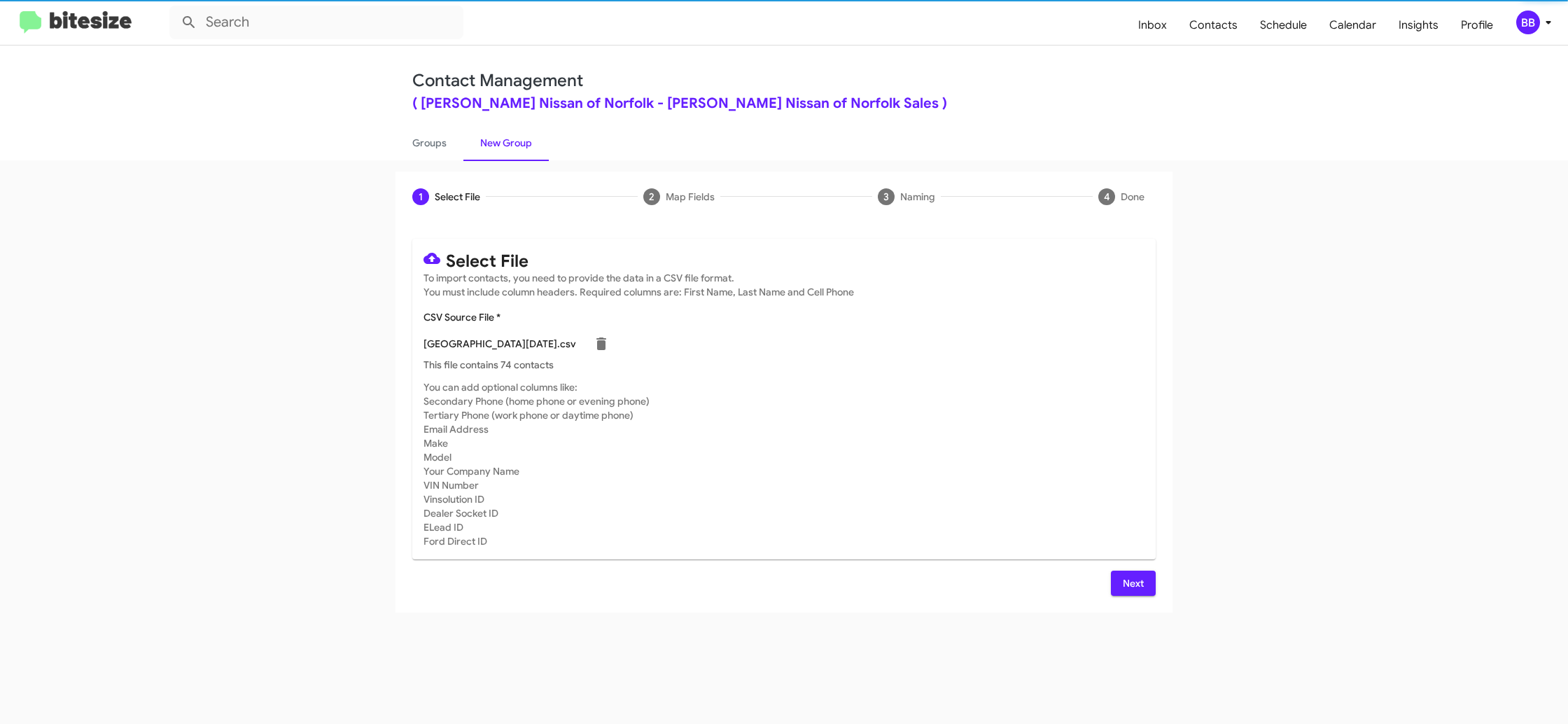
drag, startPoint x: 925, startPoint y: 442, endPoint x: 1178, endPoint y: 626, distance: 312.8
click at [925, 443] on mat-card-subtitle "You can add optional columns like: Secondary Phone (home phone or evening phone…" at bounding box center [784, 464] width 721 height 168
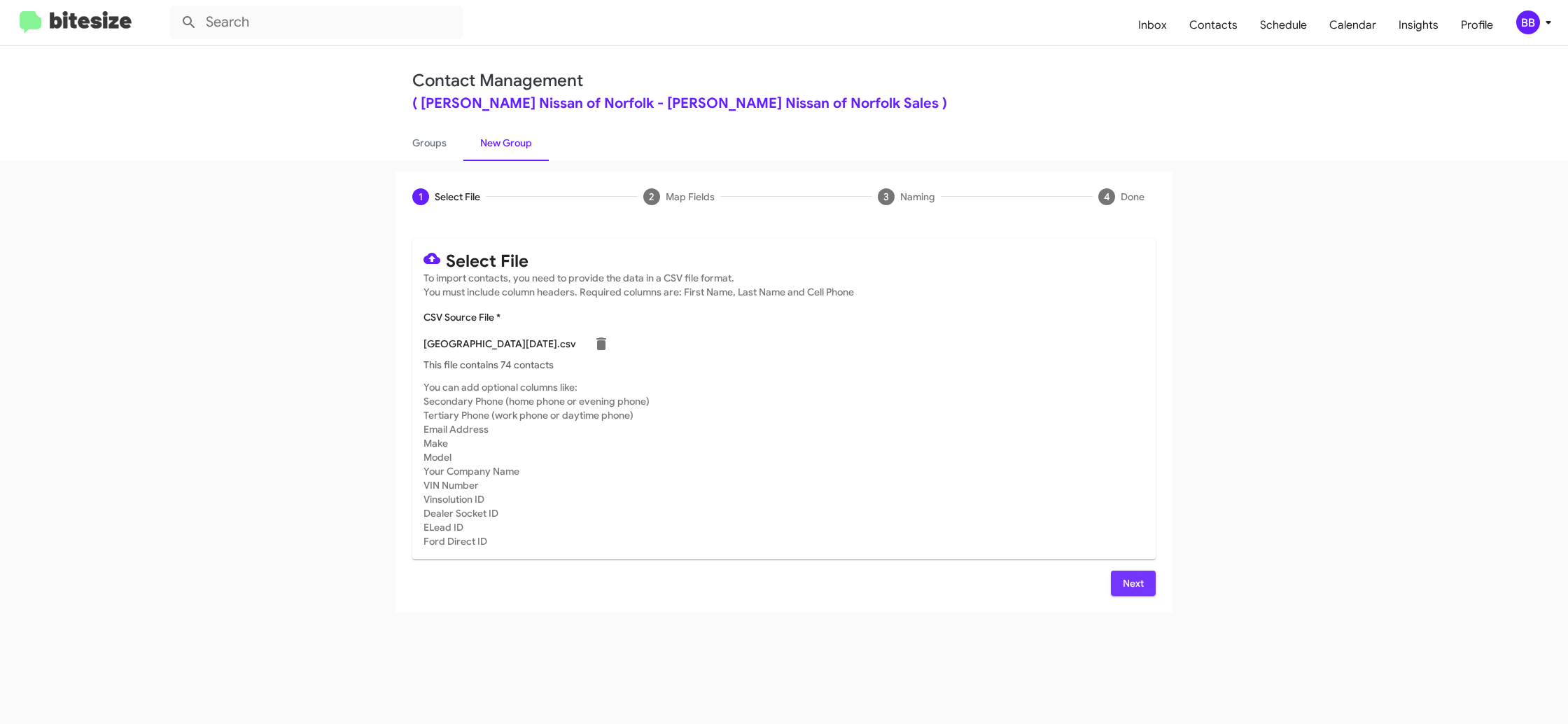
drag, startPoint x: 1139, startPoint y: 595, endPoint x: 1110, endPoint y: 618, distance: 37.0
click at [1139, 594] on span "Next" at bounding box center [1134, 583] width 23 height 25
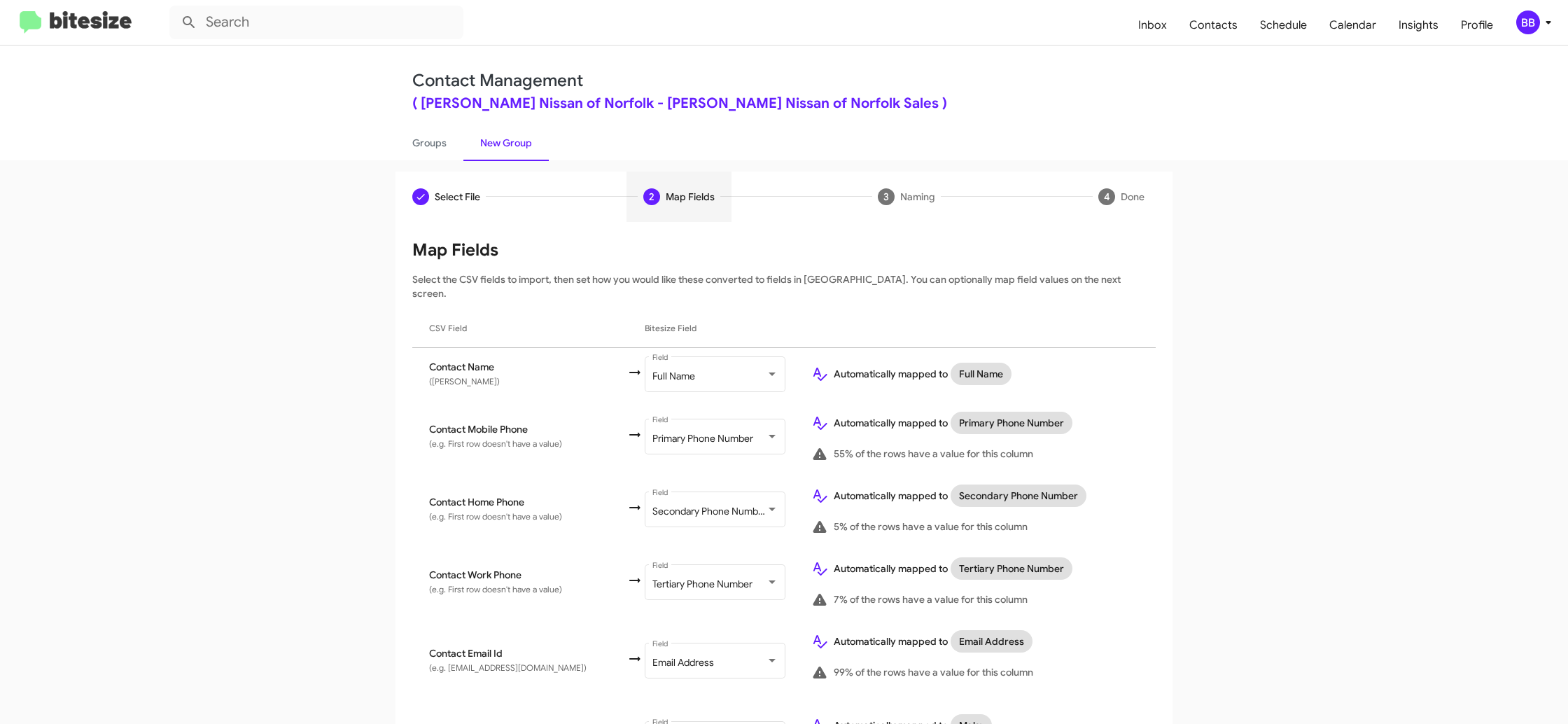
click at [1519, 25] on div "BB" at bounding box center [1528, 22] width 23 height 23
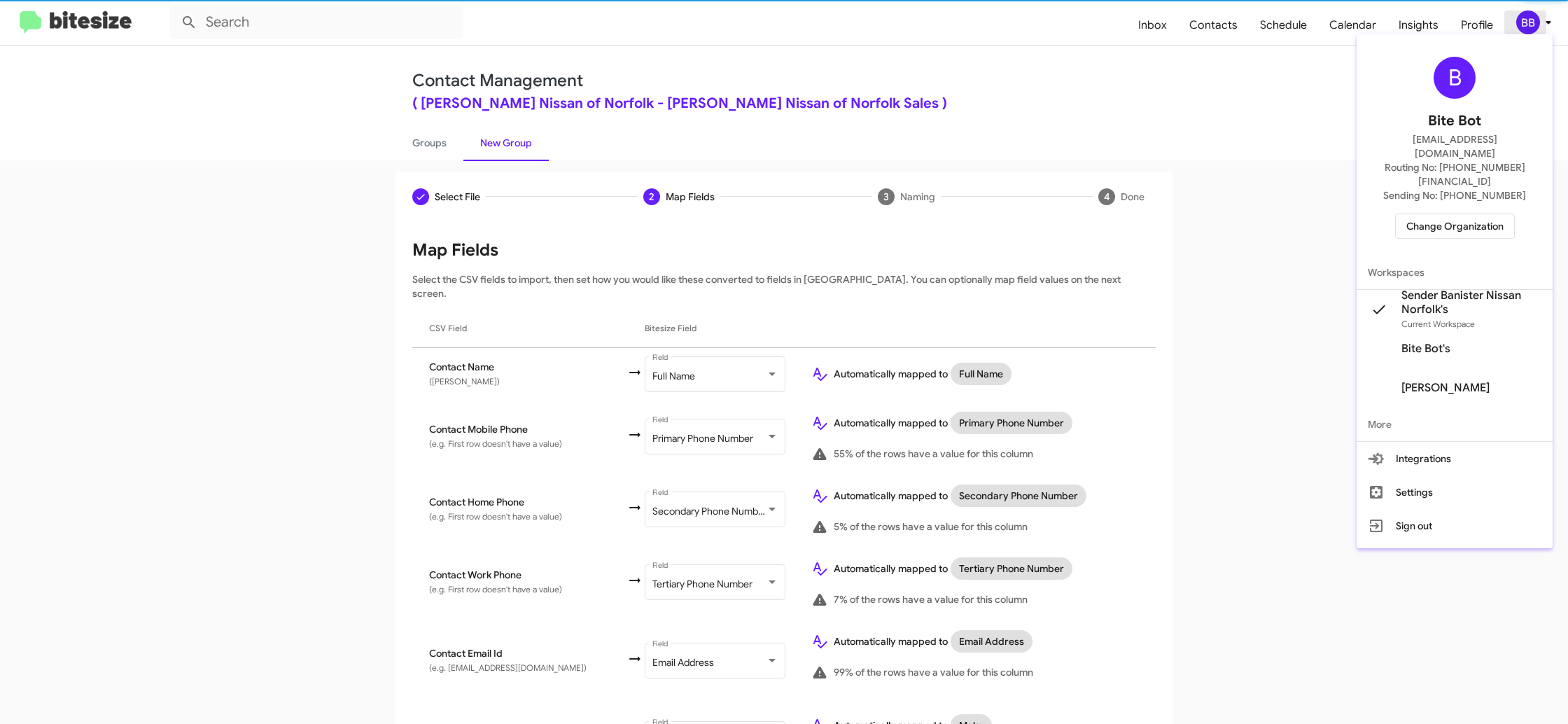
click at [1520, 24] on div at bounding box center [784, 362] width 1568 height 724
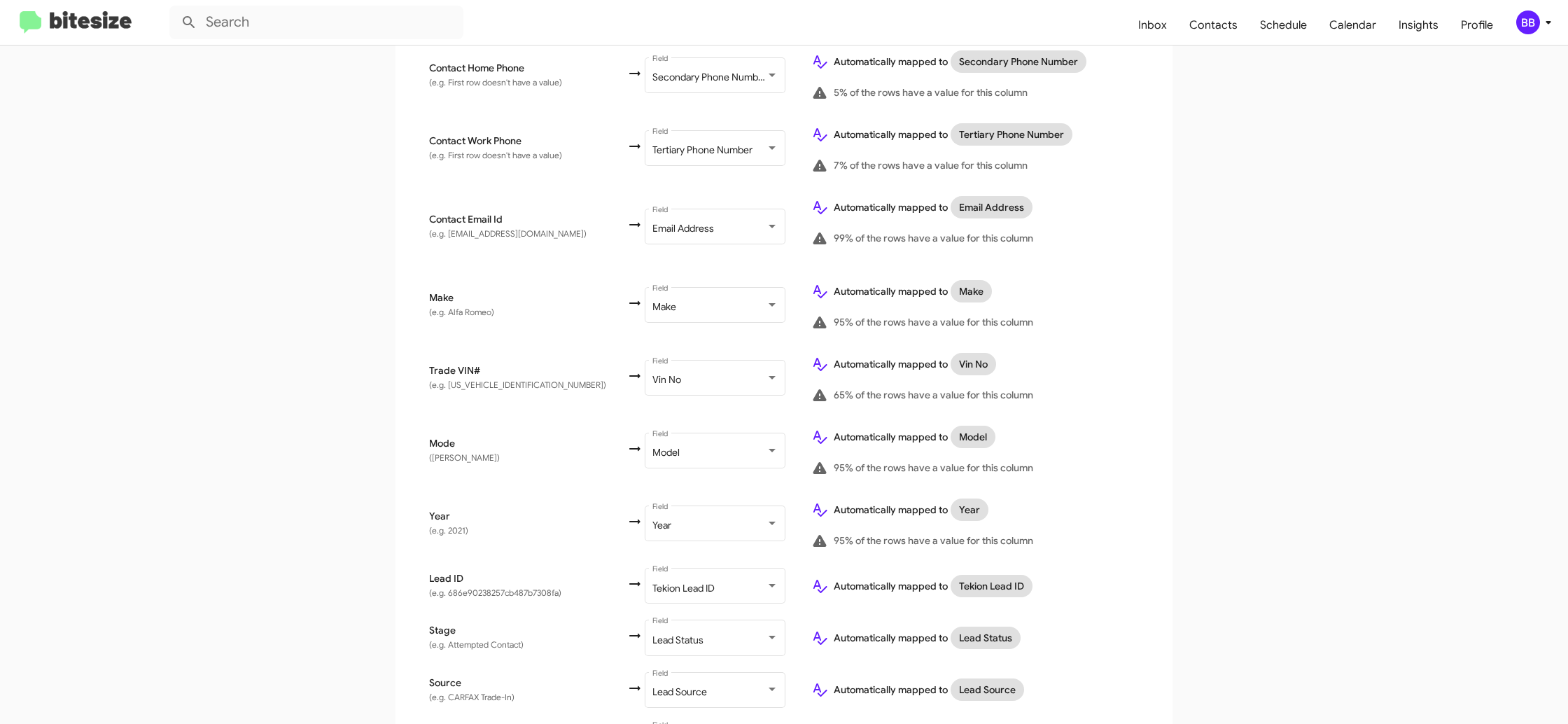
scroll to position [571, 0]
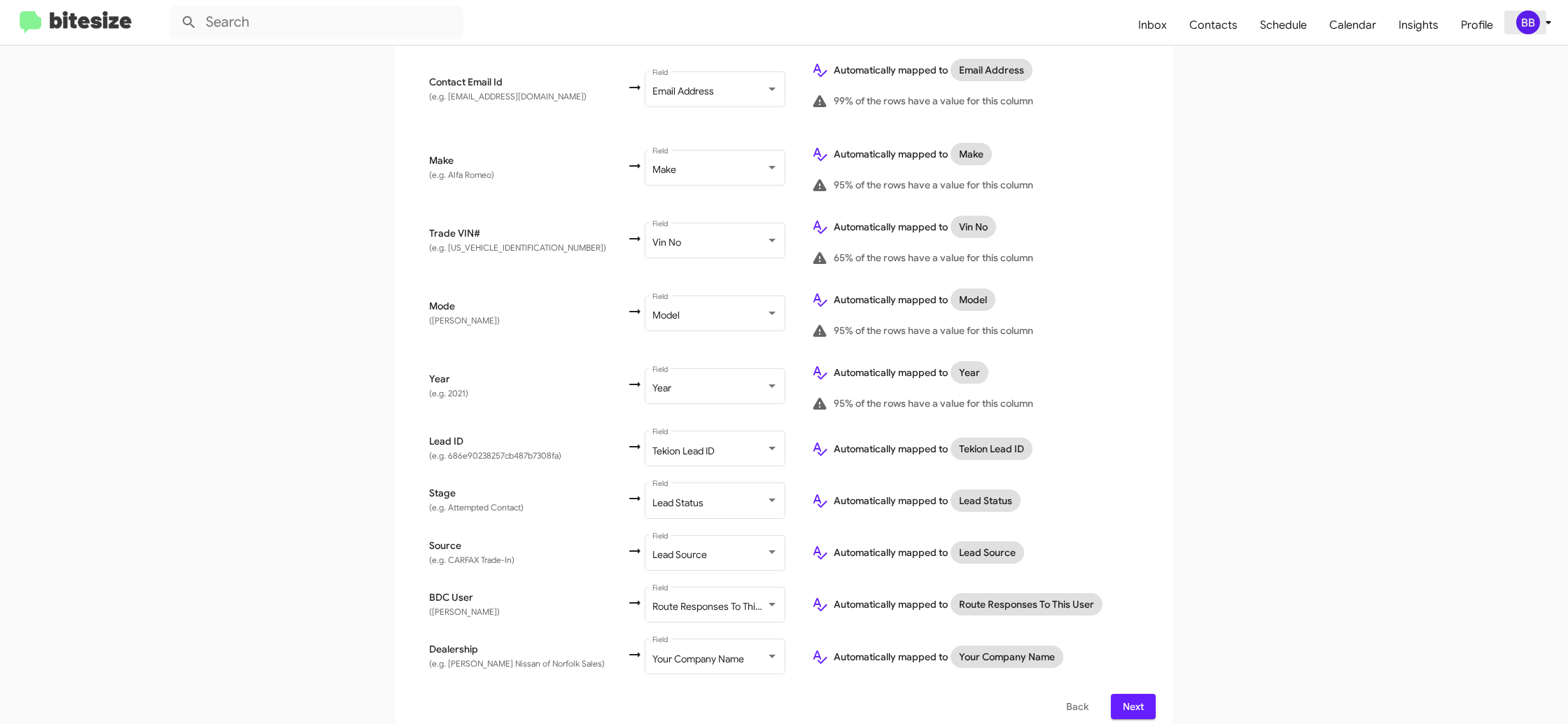
click at [1524, 17] on div "BB" at bounding box center [1528, 22] width 23 height 23
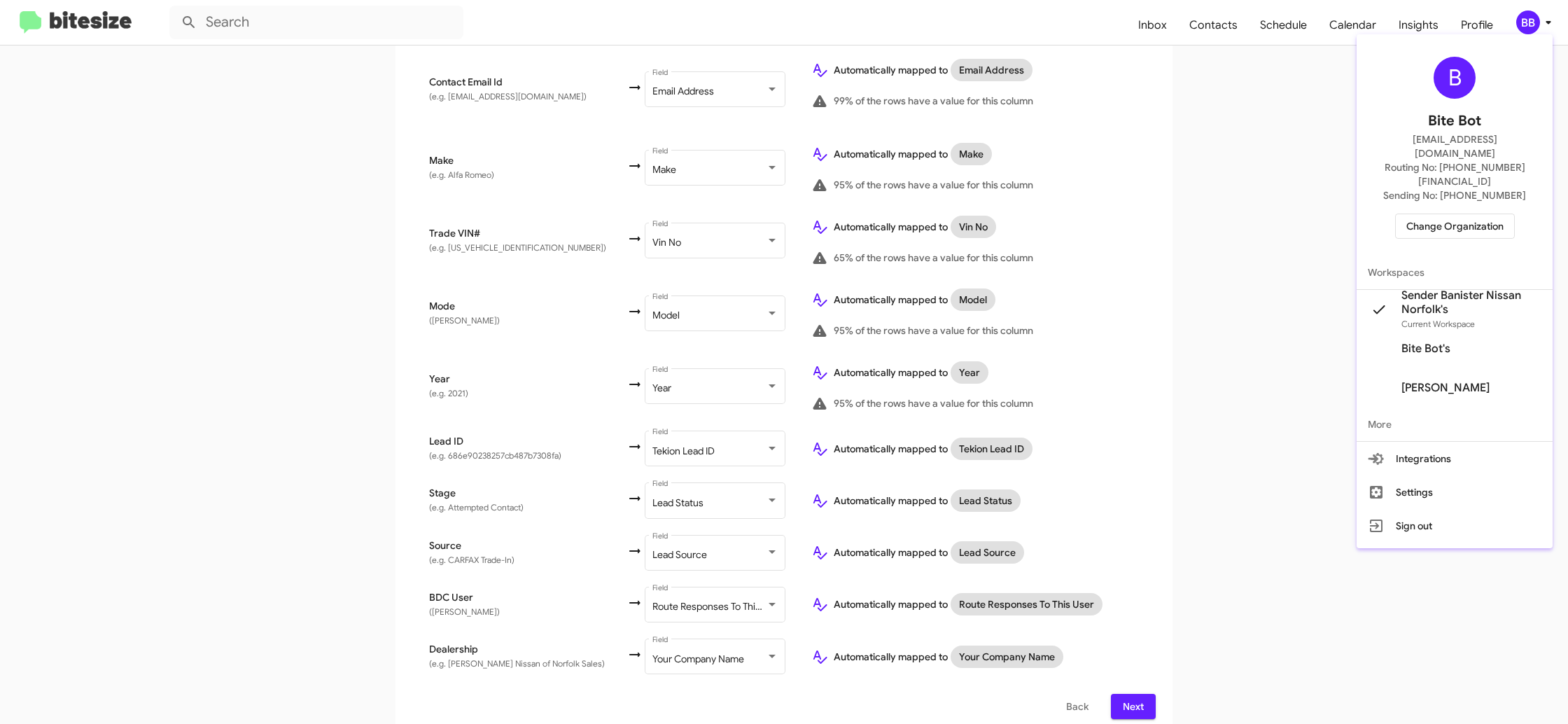
click at [1524, 17] on div at bounding box center [784, 362] width 1568 height 724
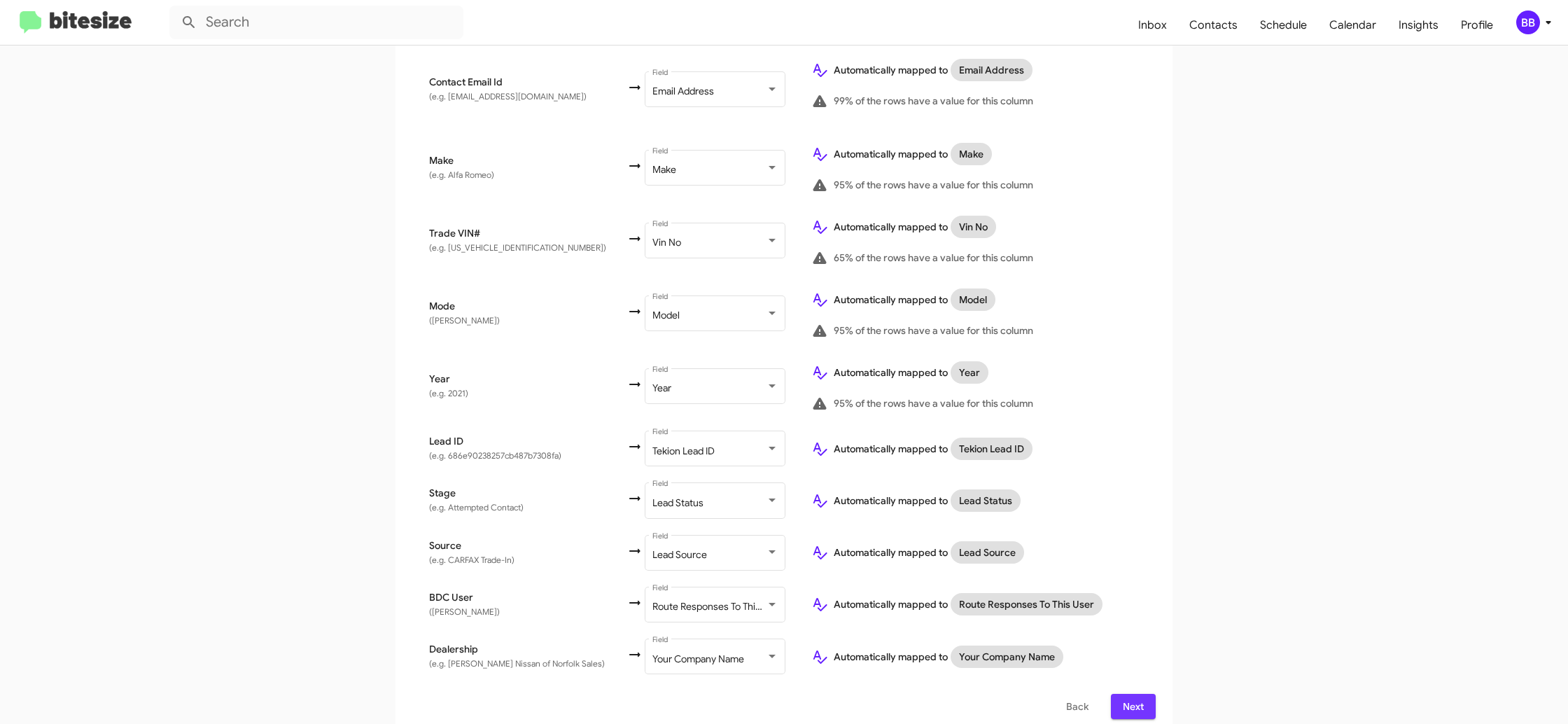
drag, startPoint x: 1138, startPoint y: 696, endPoint x: 1135, endPoint y: 678, distance: 18.2
click at [1138, 696] on span "Next" at bounding box center [1134, 706] width 23 height 25
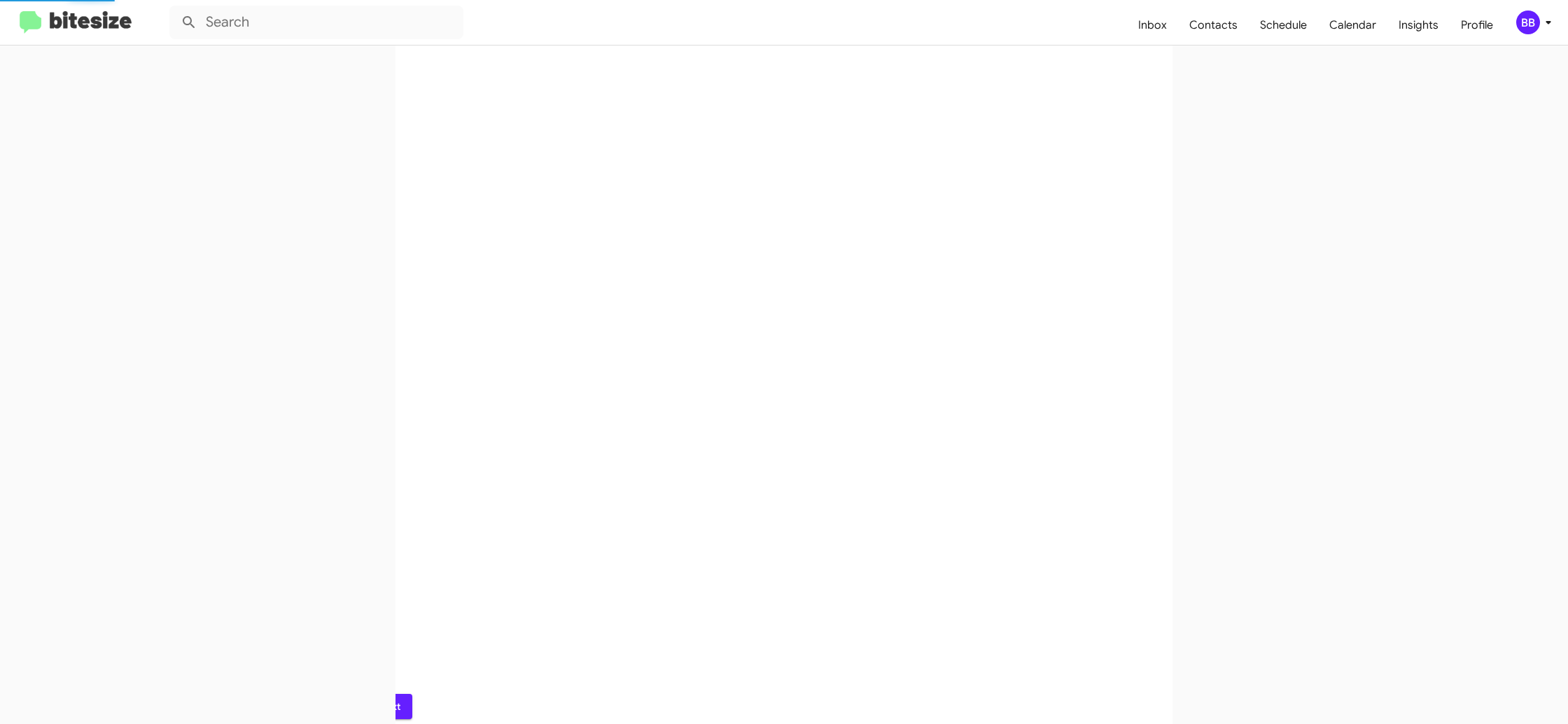
scroll to position [0, 0]
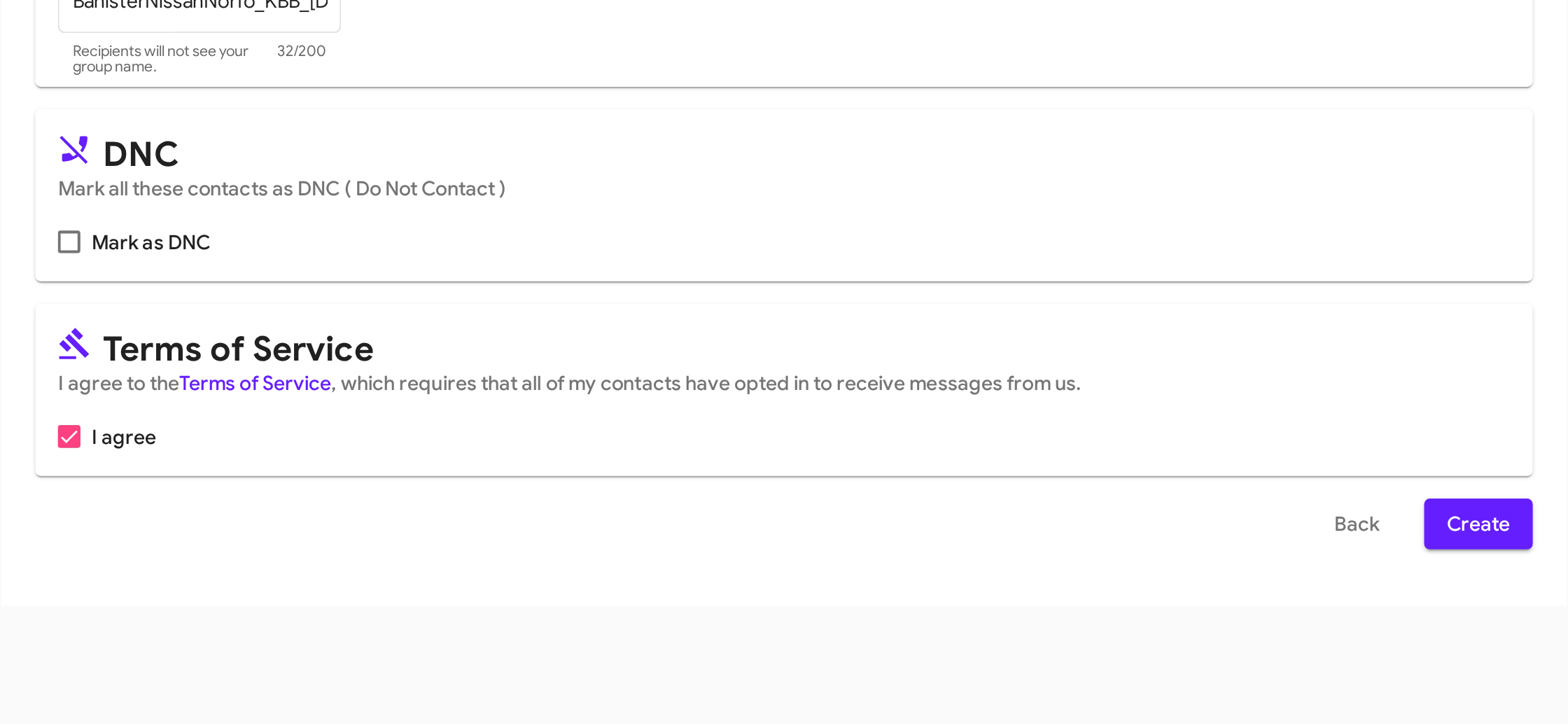
drag, startPoint x: 1122, startPoint y: 581, endPoint x: 1118, endPoint y: 280, distance: 301.0
click at [1122, 581] on span "Create" at bounding box center [1128, 578] width 32 height 25
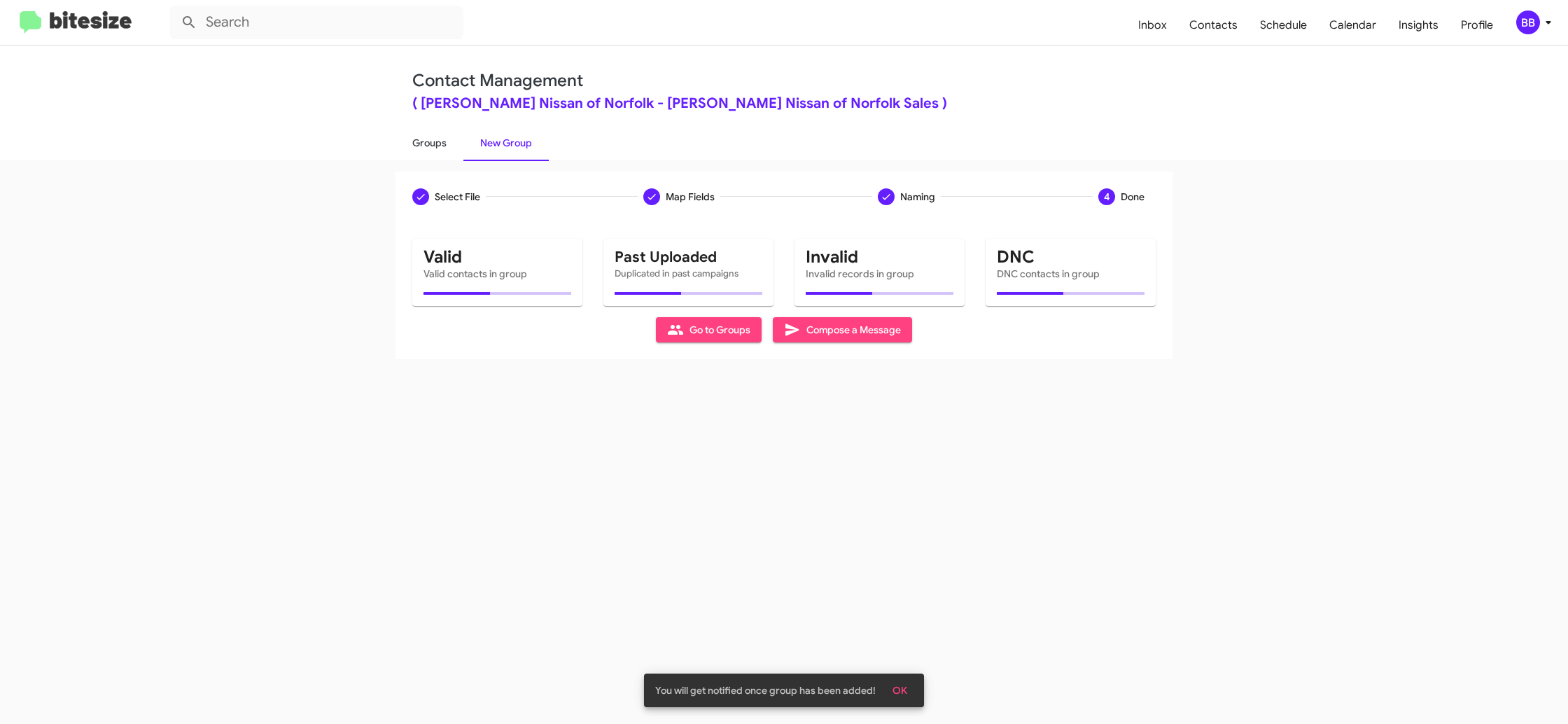
click at [433, 149] on link "Groups" at bounding box center [429, 142] width 68 height 36
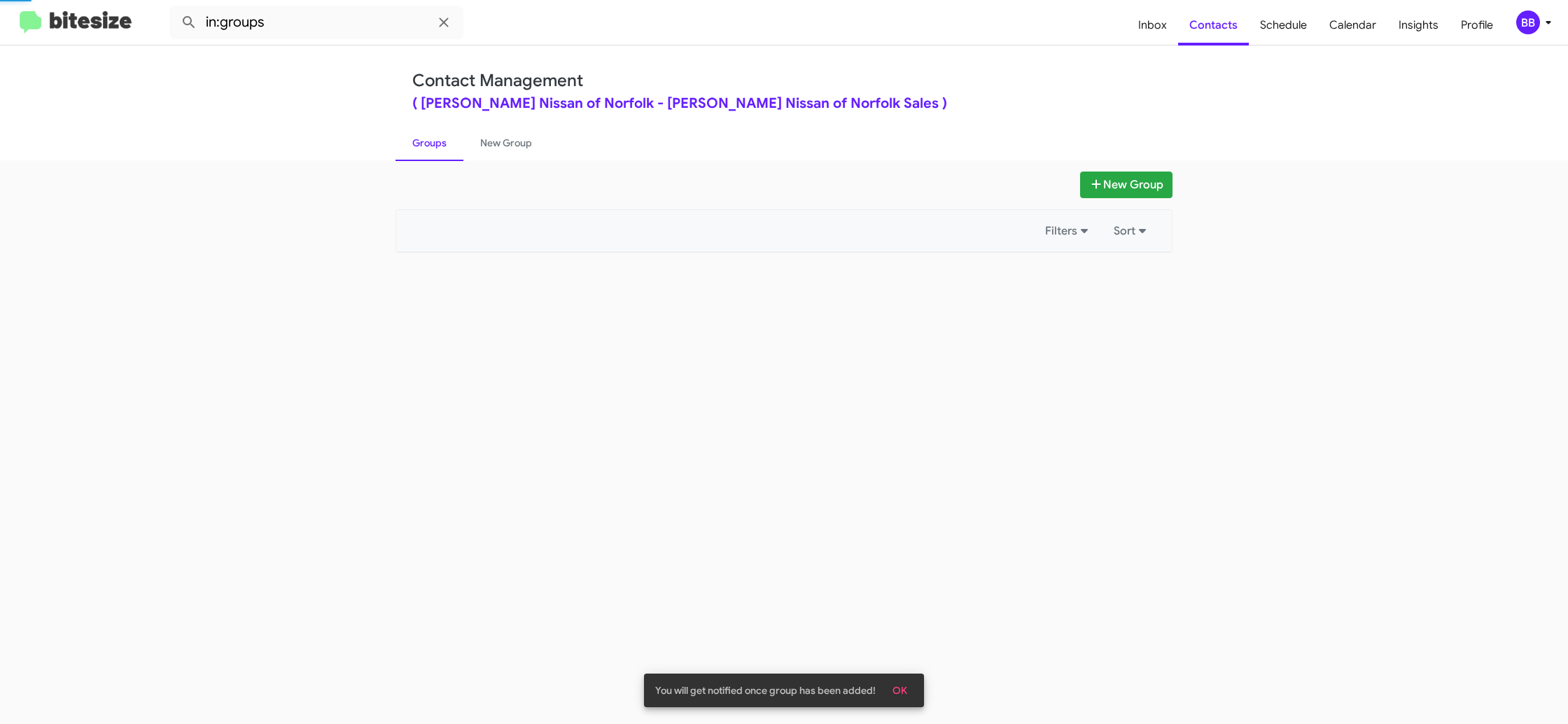
click at [433, 149] on link "Groups" at bounding box center [429, 142] width 68 height 36
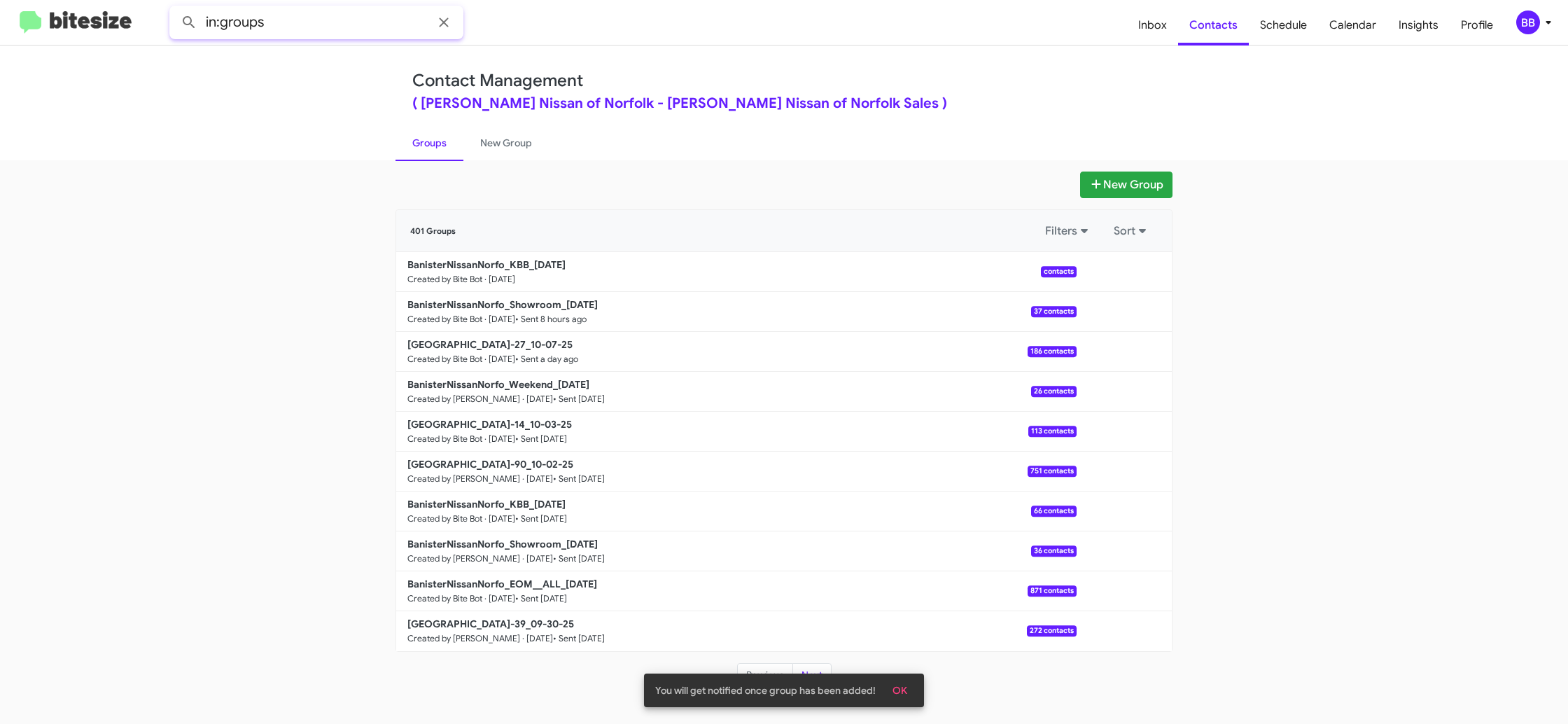
click at [341, 28] on input "in:groups" at bounding box center [316, 23] width 294 height 34
type input "in:groups kbb"
click at [175, 8] on button at bounding box center [188, 22] width 28 height 28
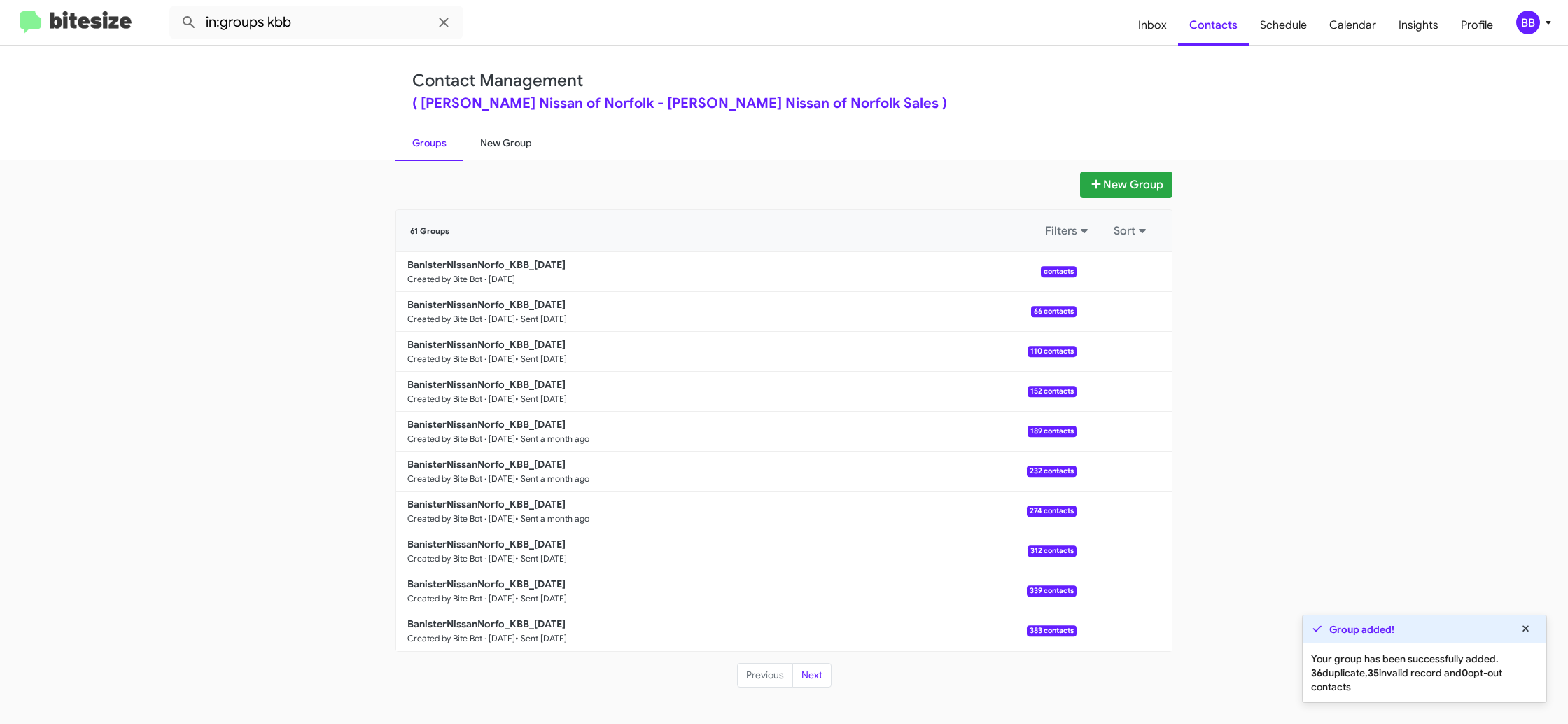
click at [492, 144] on link "New Group" at bounding box center [506, 142] width 86 height 36
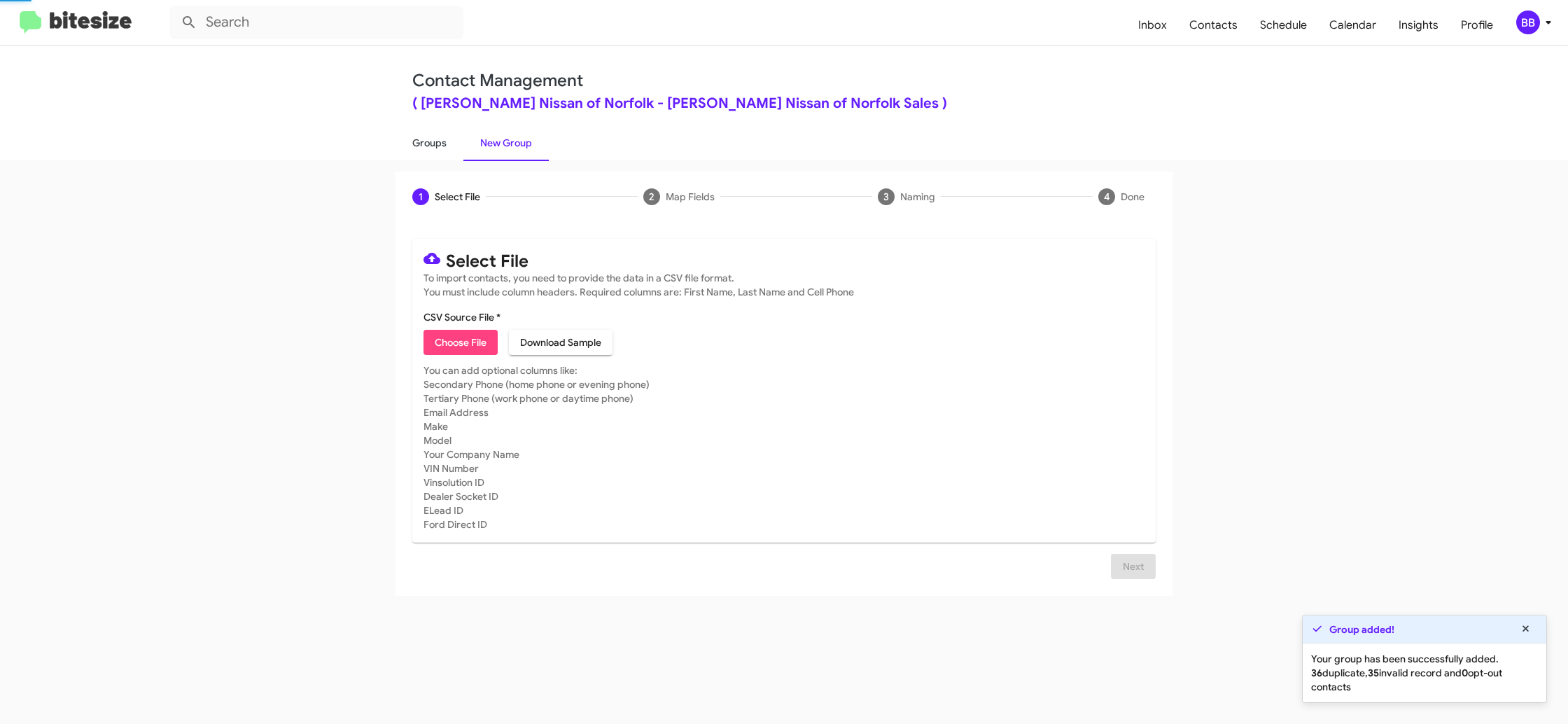
click at [447, 139] on link "Groups" at bounding box center [429, 142] width 68 height 36
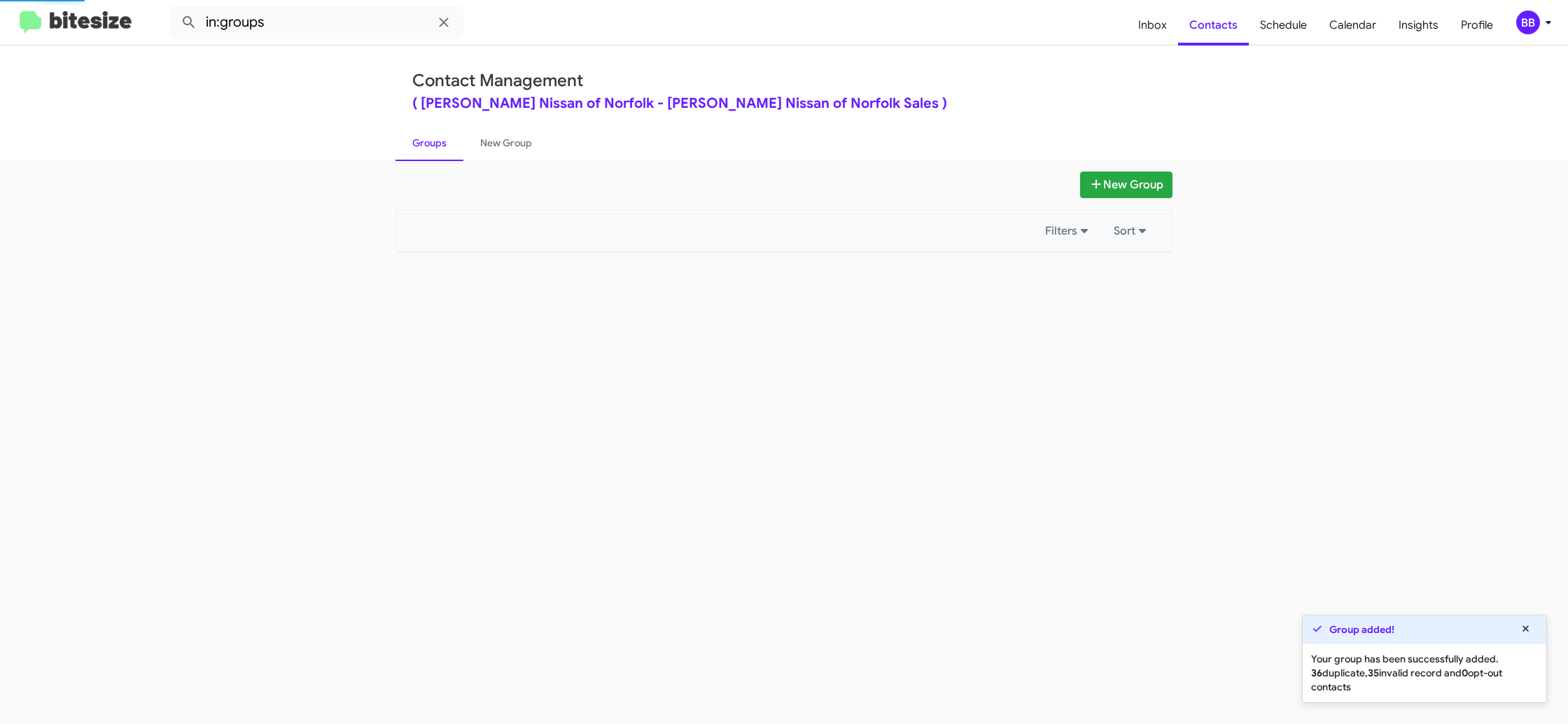
click at [447, 139] on link "Groups" at bounding box center [429, 142] width 68 height 36
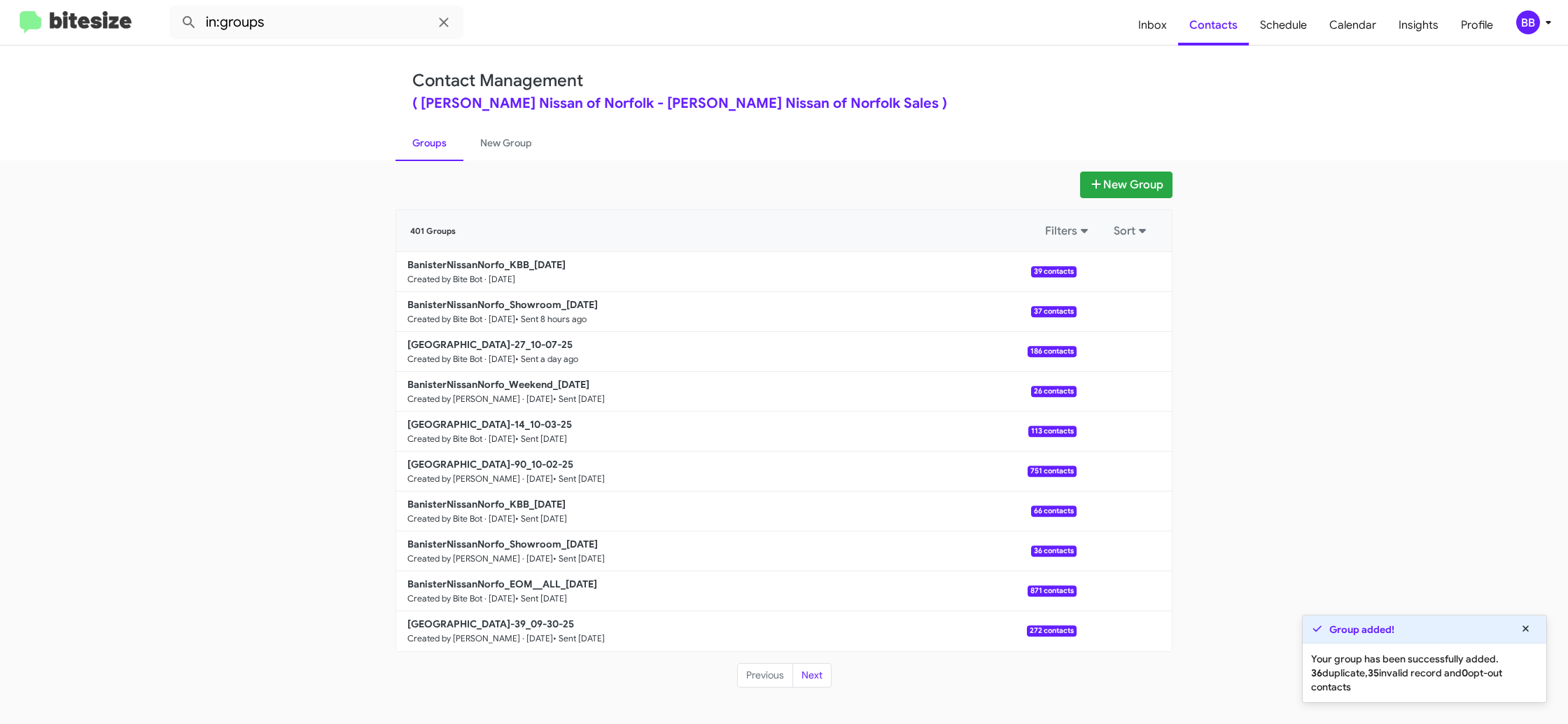
drag, startPoint x: 383, startPoint y: 45, endPoint x: 375, endPoint y: 31, distance: 16.1
click at [383, 44] on div "in:groups Inbox Contacts Schedule Calendar Insights Profile BB Contact Manageme…" at bounding box center [784, 362] width 1568 height 724
click at [375, 28] on input "in:groups" at bounding box center [316, 23] width 294 height 34
type input "in:groups kbb"
click at [175, 8] on button at bounding box center [188, 22] width 28 height 28
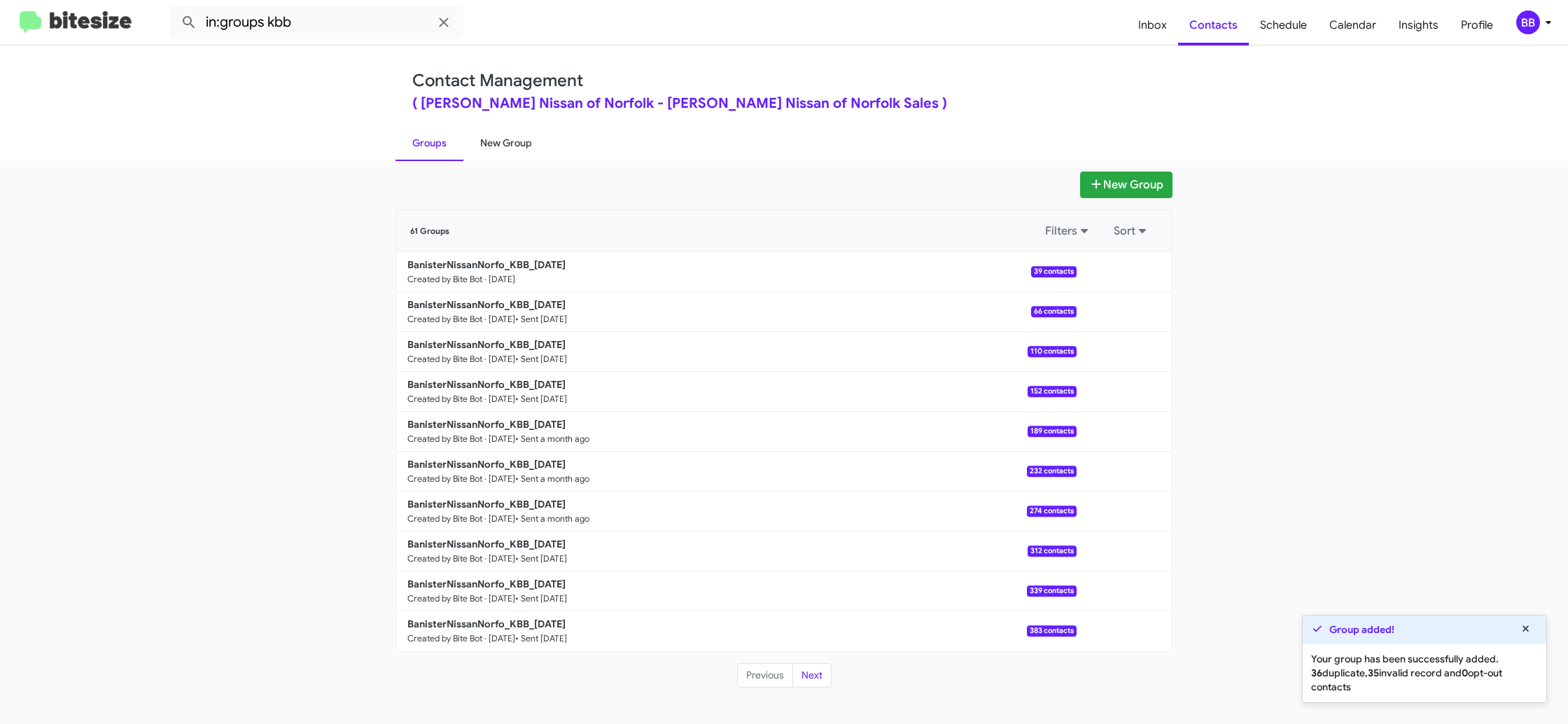
drag, startPoint x: 500, startPoint y: 149, endPoint x: 485, endPoint y: 150, distance: 15.0
click at [501, 149] on link "New Group" at bounding box center [506, 142] width 86 height 36
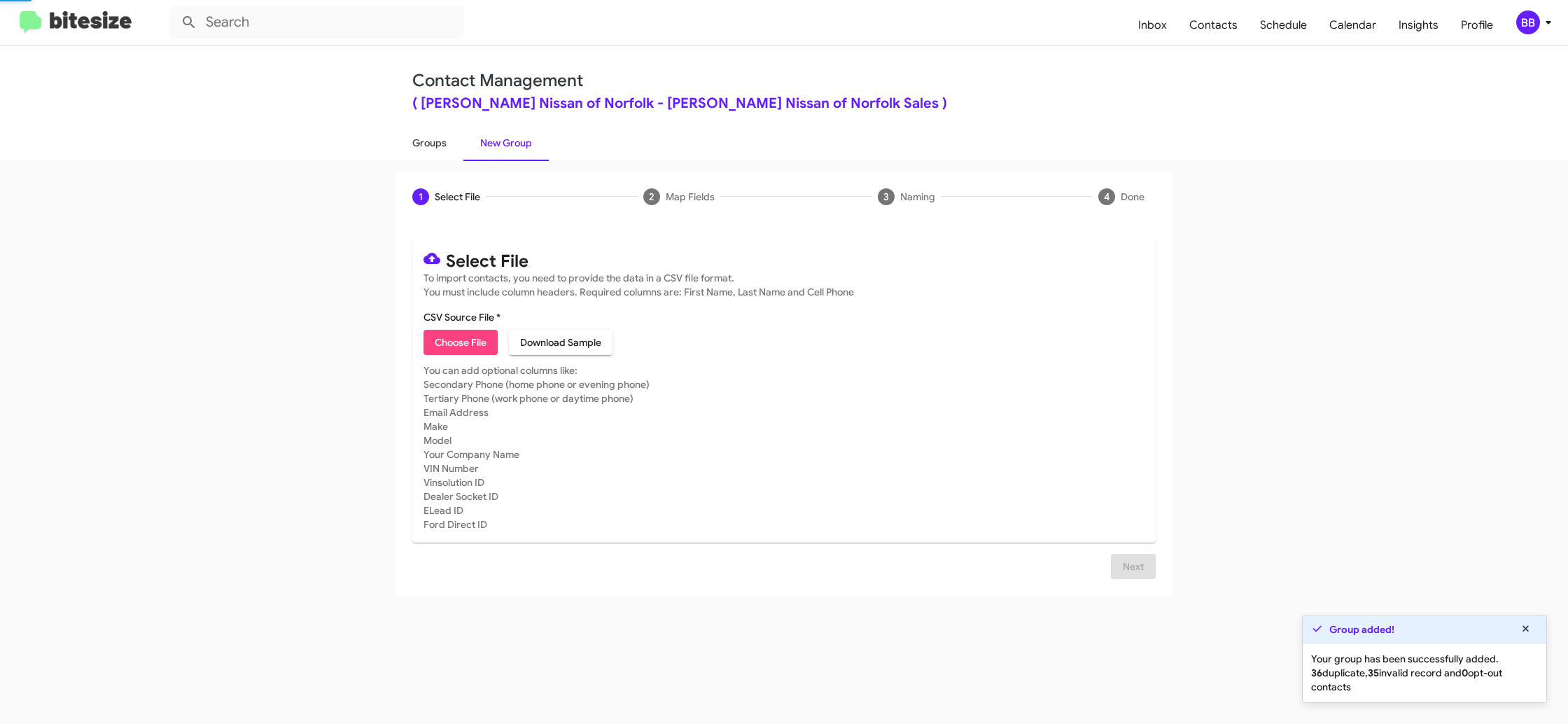
click at [427, 148] on link "Groups" at bounding box center [429, 142] width 68 height 36
type input "in:groups"
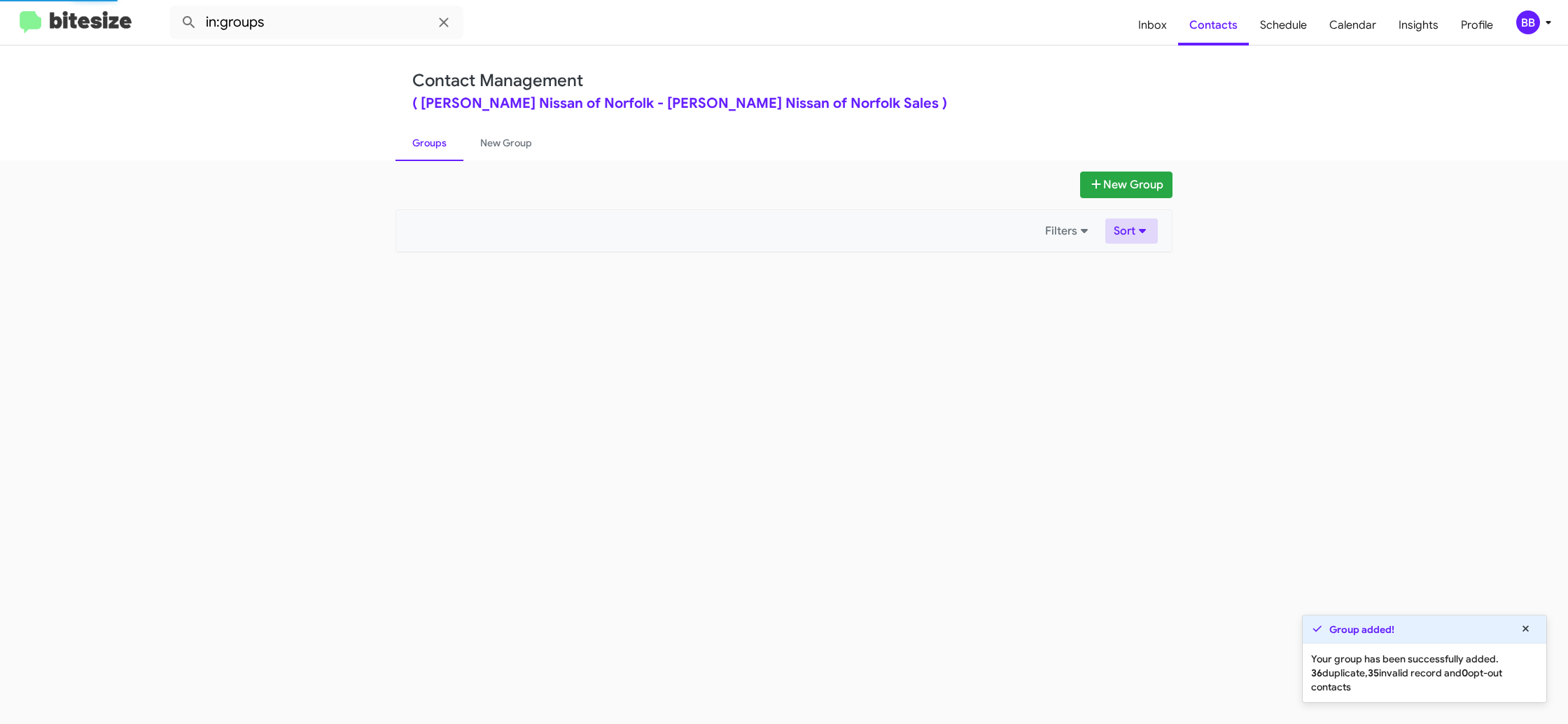
drag, startPoint x: 427, startPoint y: 148, endPoint x: 1123, endPoint y: 231, distance: 700.9
click at [431, 148] on link "Groups" at bounding box center [429, 142] width 68 height 36
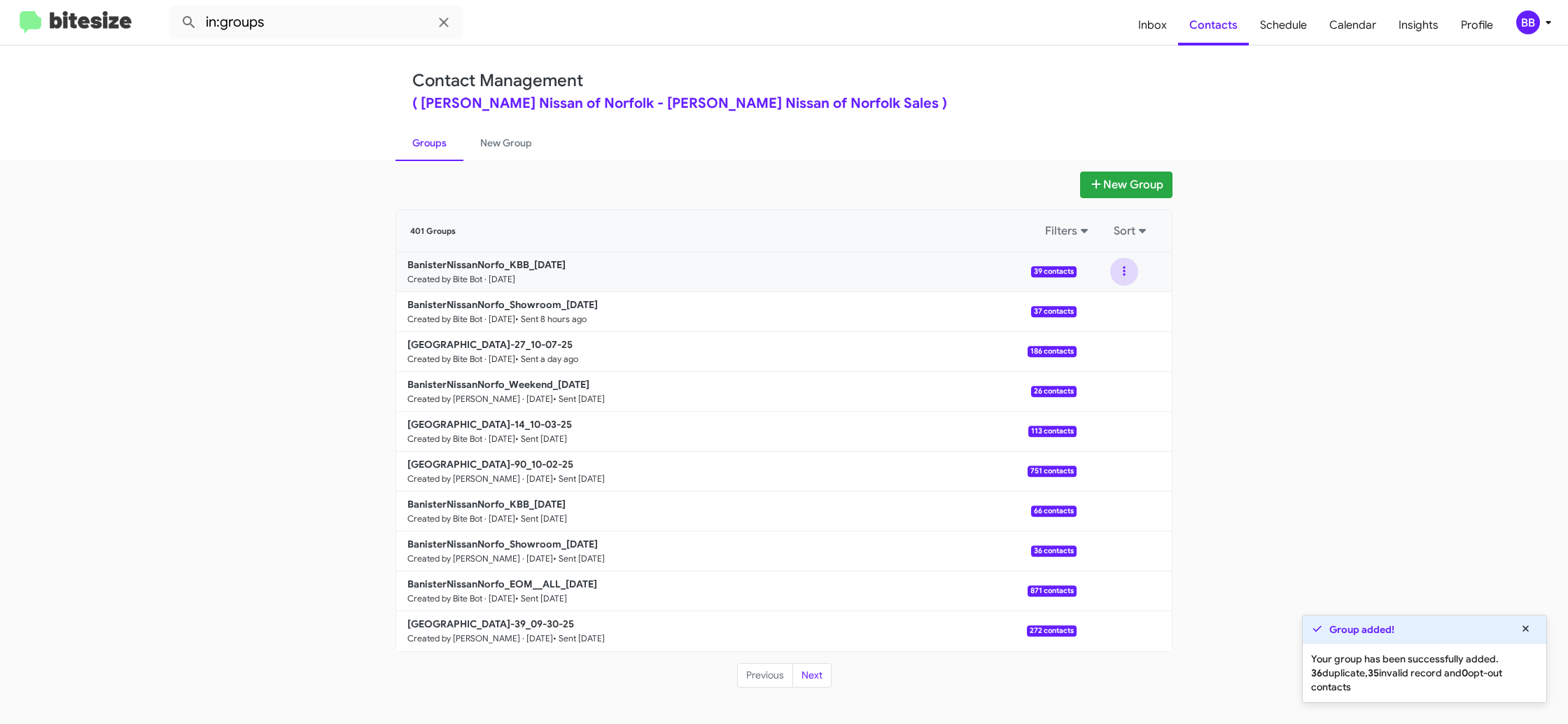
click at [1134, 280] on button at bounding box center [1124, 272] width 28 height 28
click at [1113, 305] on button "View contacts" at bounding box center [1082, 310] width 112 height 34
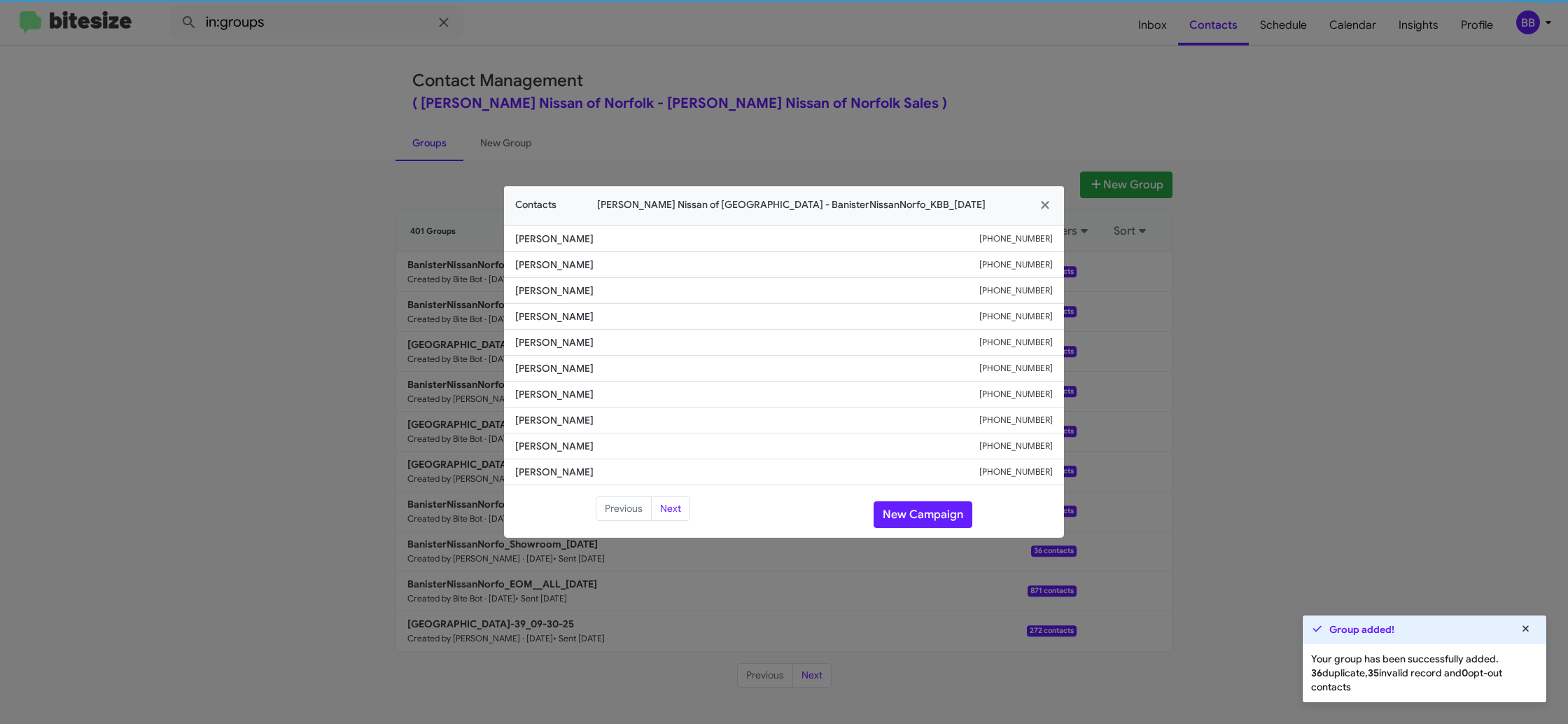
click at [569, 367] on span "Dale Howell" at bounding box center [747, 368] width 464 height 14
copy span "Dale Howell"
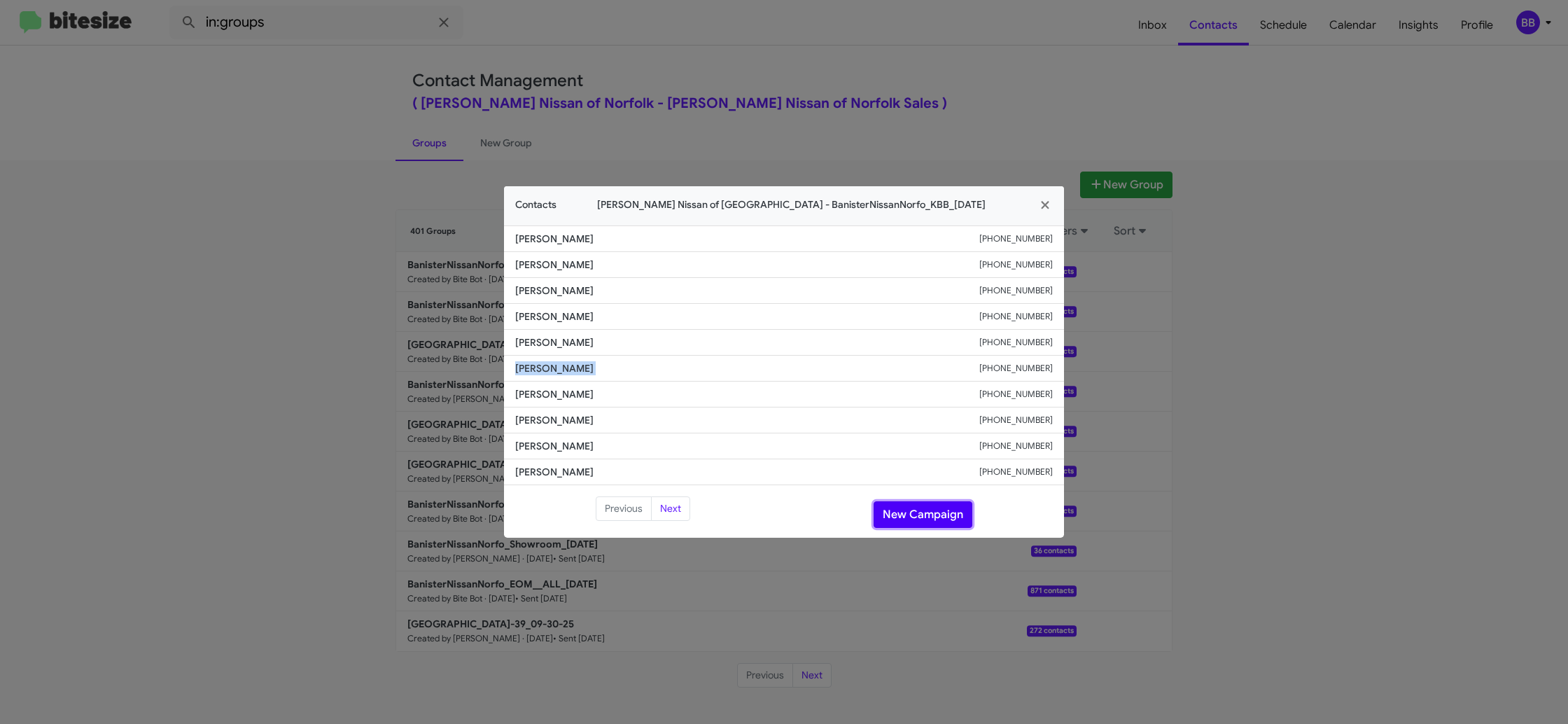
click at [917, 513] on button "New Campaign" at bounding box center [923, 514] width 99 height 27
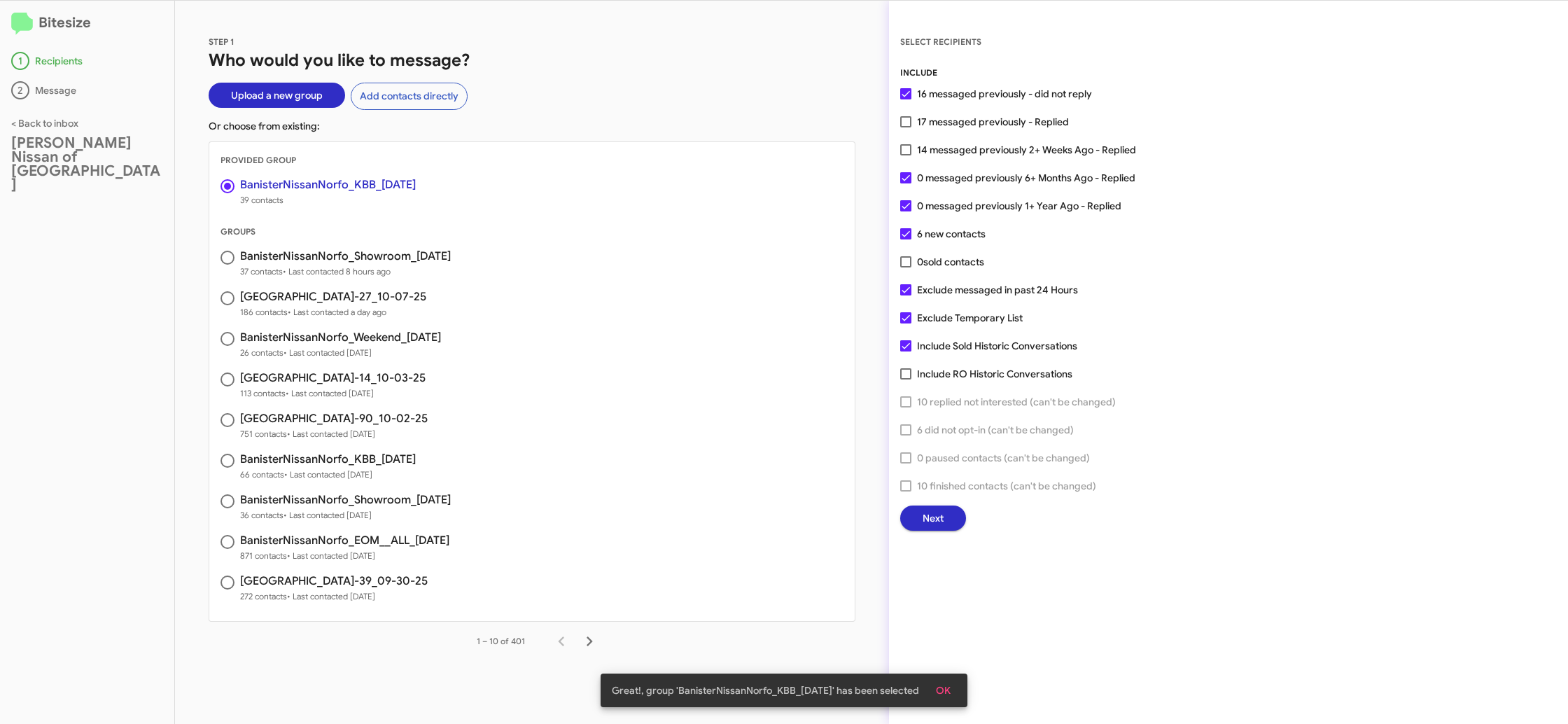
click at [933, 519] on span "Next" at bounding box center [933, 518] width 21 height 25
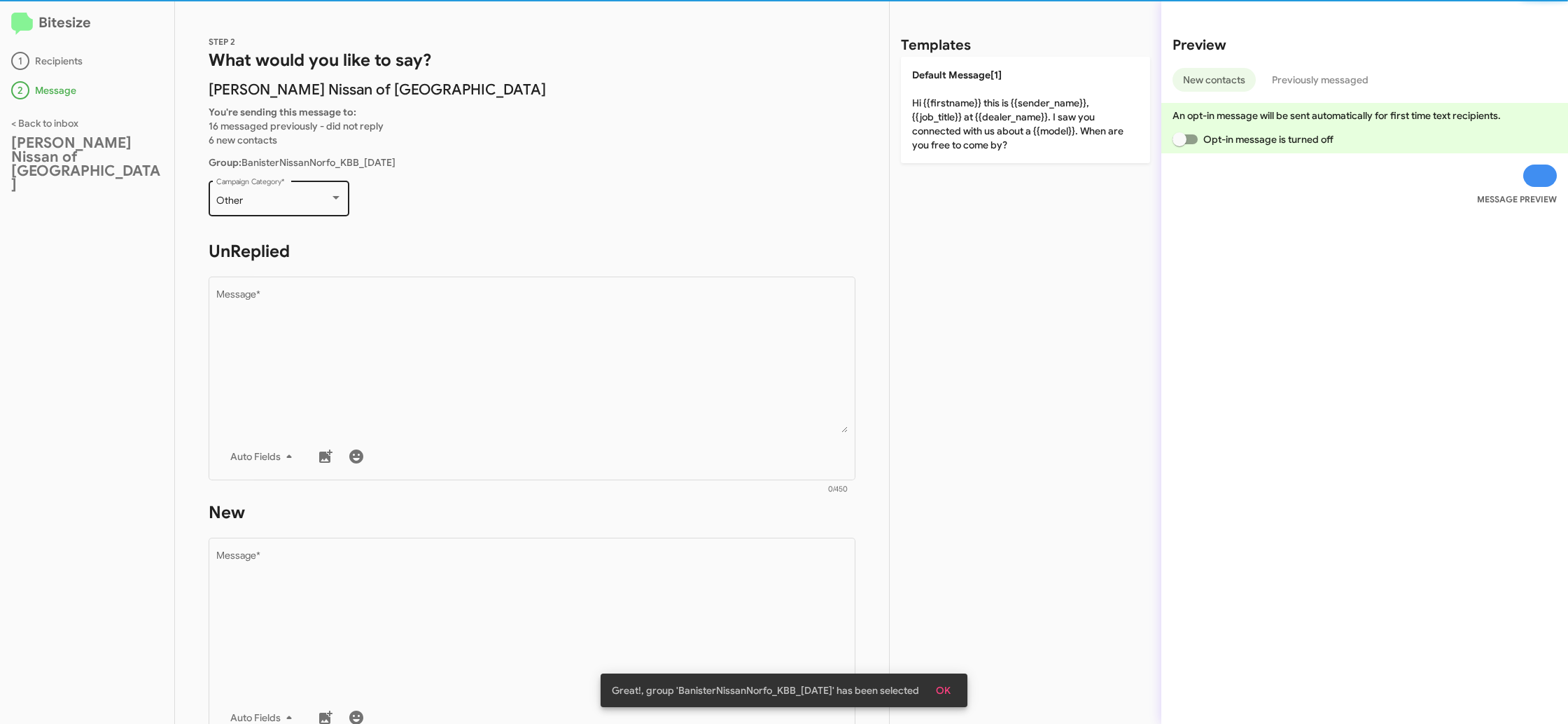
click at [273, 206] on div "Other Campaign Category *" at bounding box center [279, 197] width 126 height 39
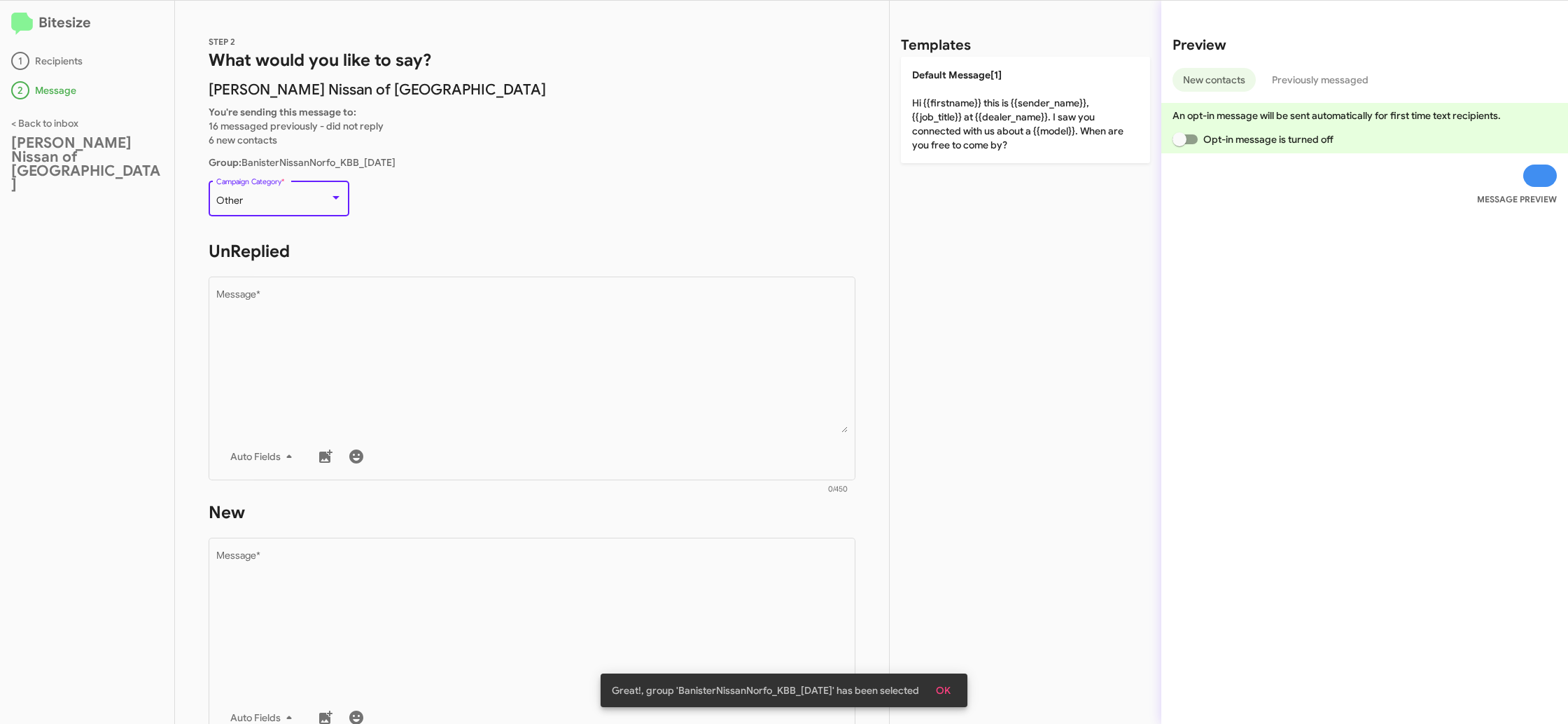
scroll to position [497, 0]
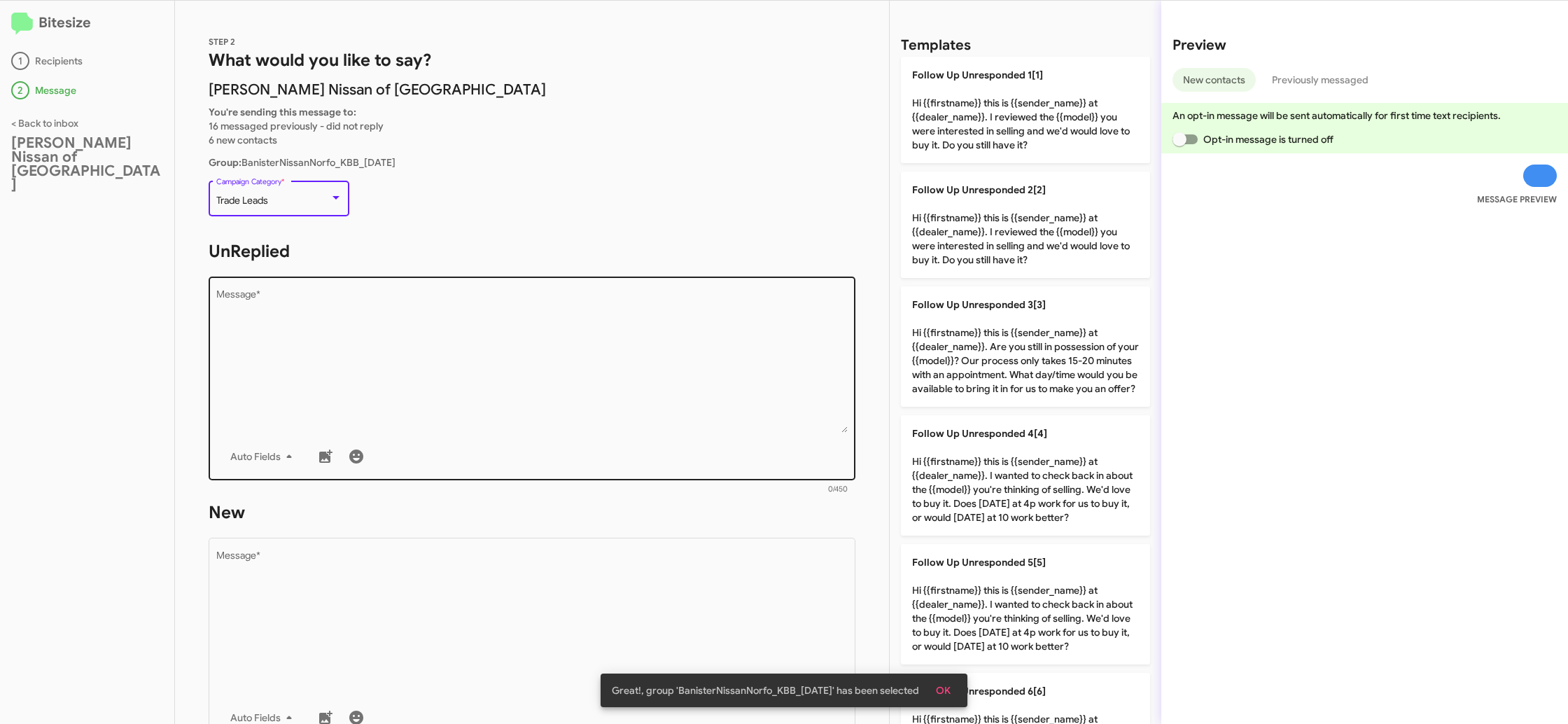
click at [457, 337] on textarea "Message *" at bounding box center [532, 361] width 632 height 143
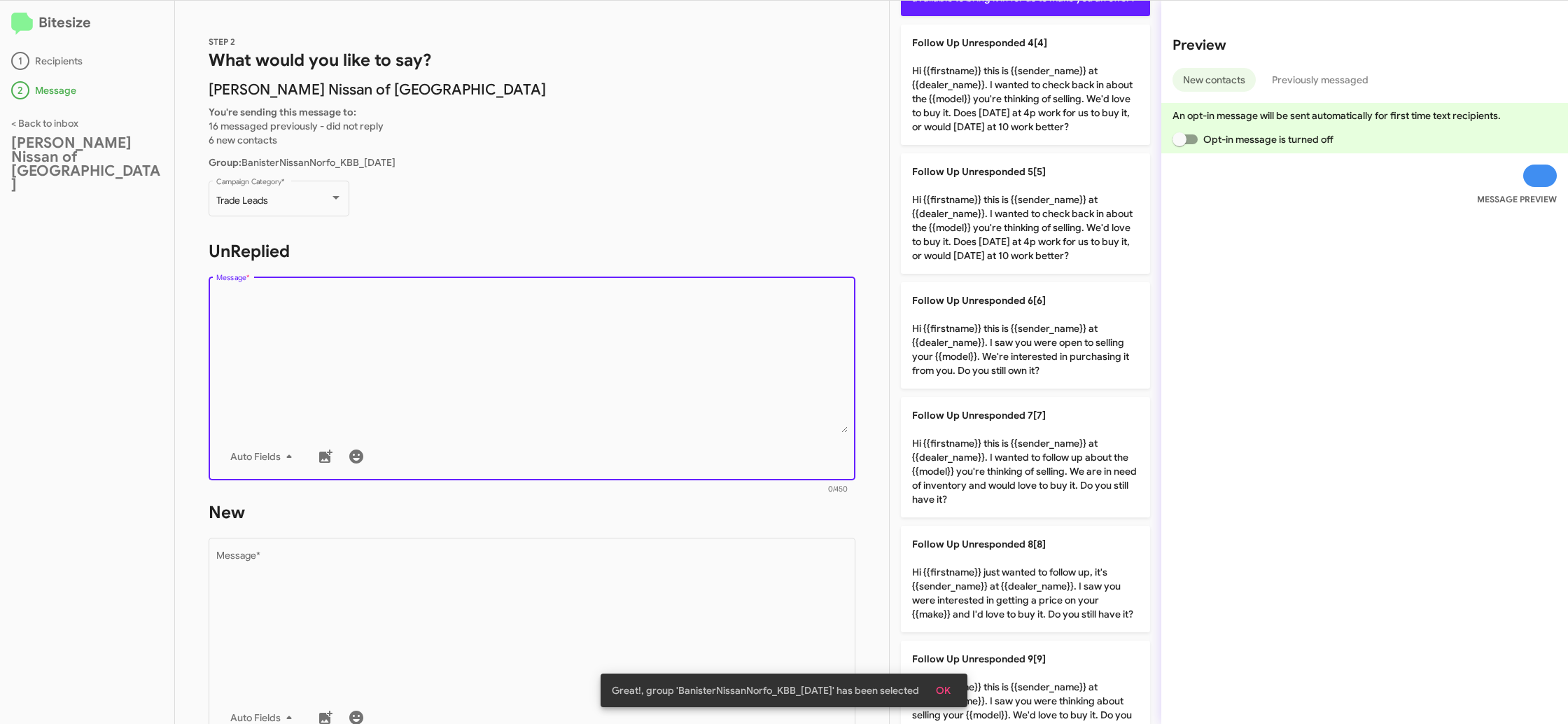
scroll to position [551, 0]
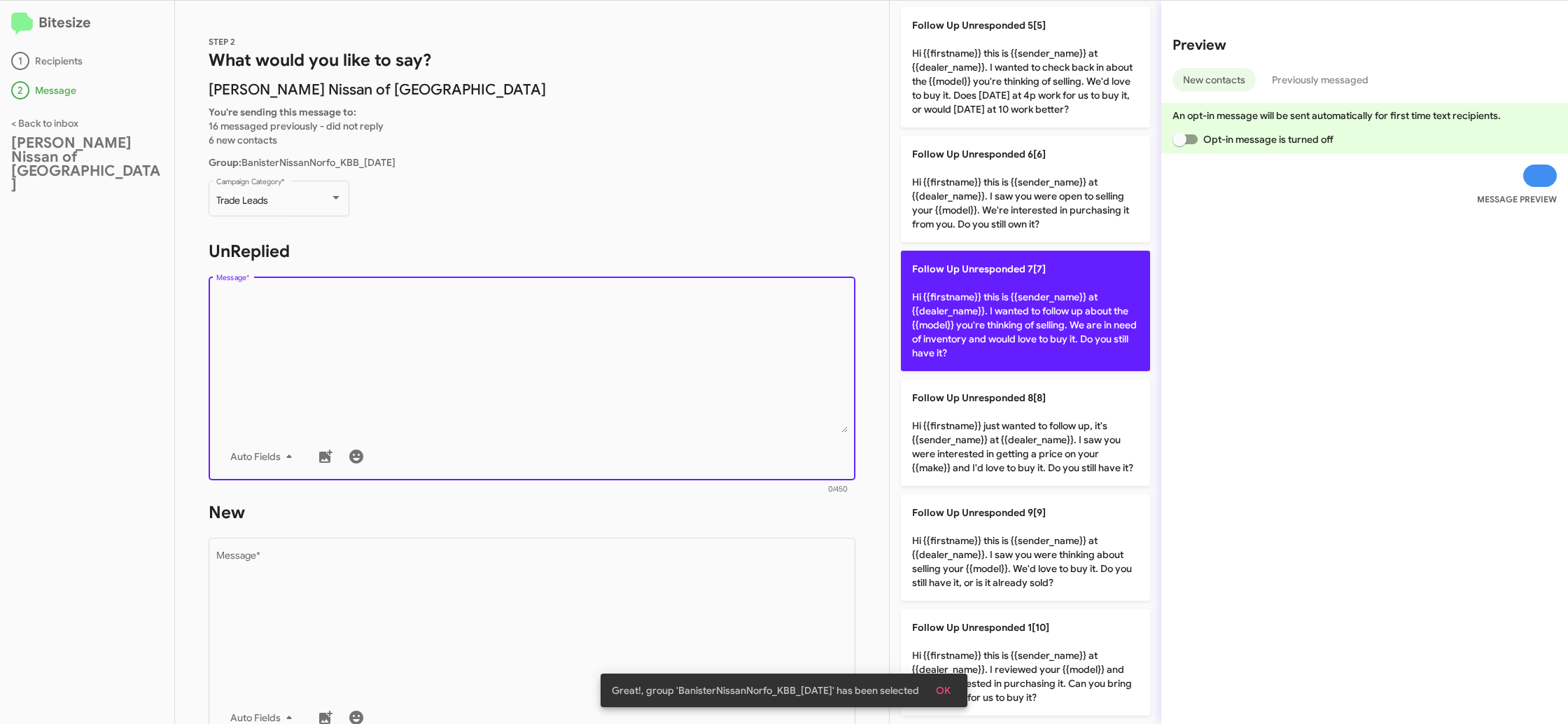
drag, startPoint x: 1008, startPoint y: 324, endPoint x: 741, endPoint y: 550, distance: 349.8
click at [1008, 324] on p "Follow Up Unresponded 7[7] Hi {{firstname}} this is {{sender_name}} at {{dealer…" at bounding box center [1025, 311] width 249 height 121
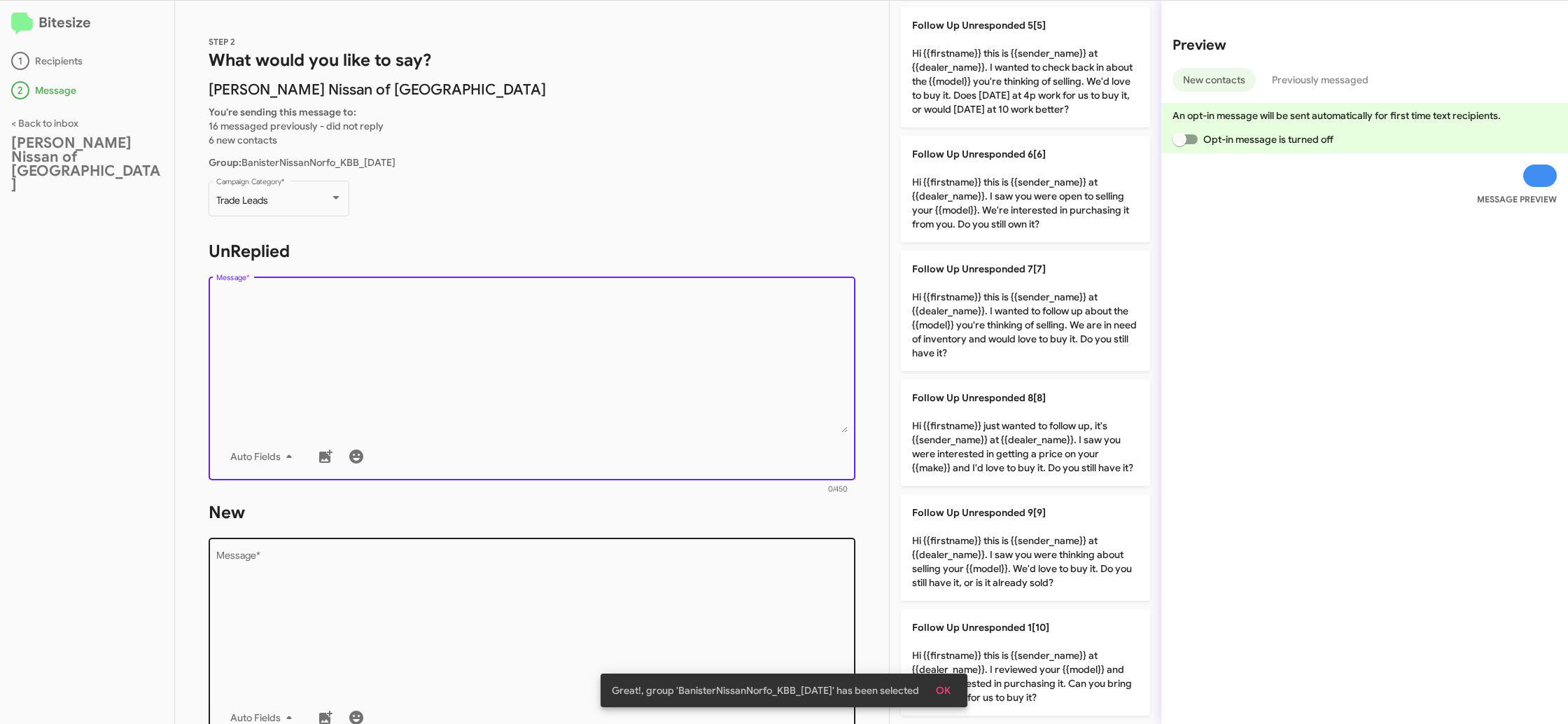
type textarea "Hi {{firstname}} this is {{sender_name}} at {{dealer_name}}. I wanted to follow…"
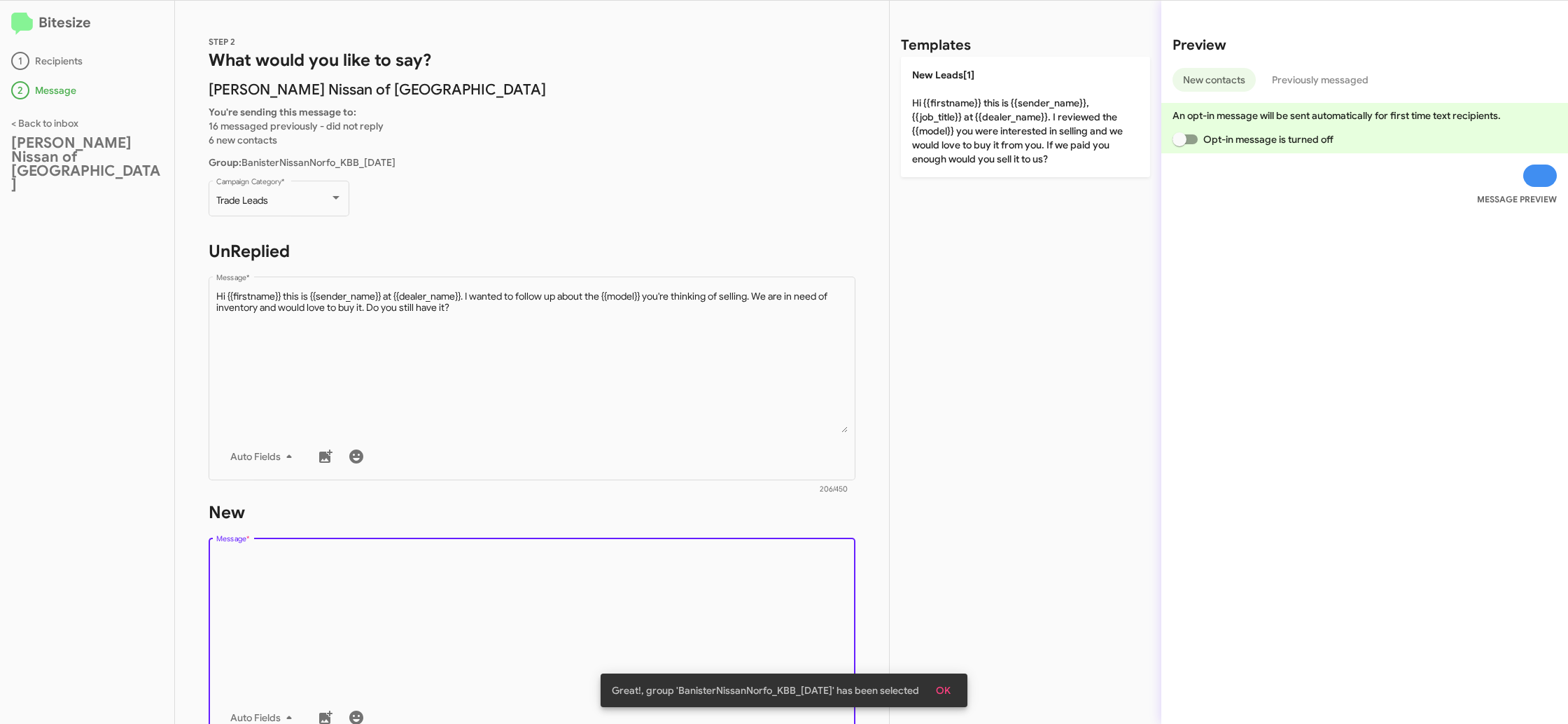
click at [742, 569] on textarea "Message *" at bounding box center [532, 622] width 632 height 143
drag, startPoint x: 742, startPoint y: 569, endPoint x: 974, endPoint y: 255, distance: 390.4
click at [742, 561] on textarea "Message *" at bounding box center [532, 622] width 632 height 143
drag, startPoint x: 1034, startPoint y: 143, endPoint x: 921, endPoint y: 212, distance: 132.4
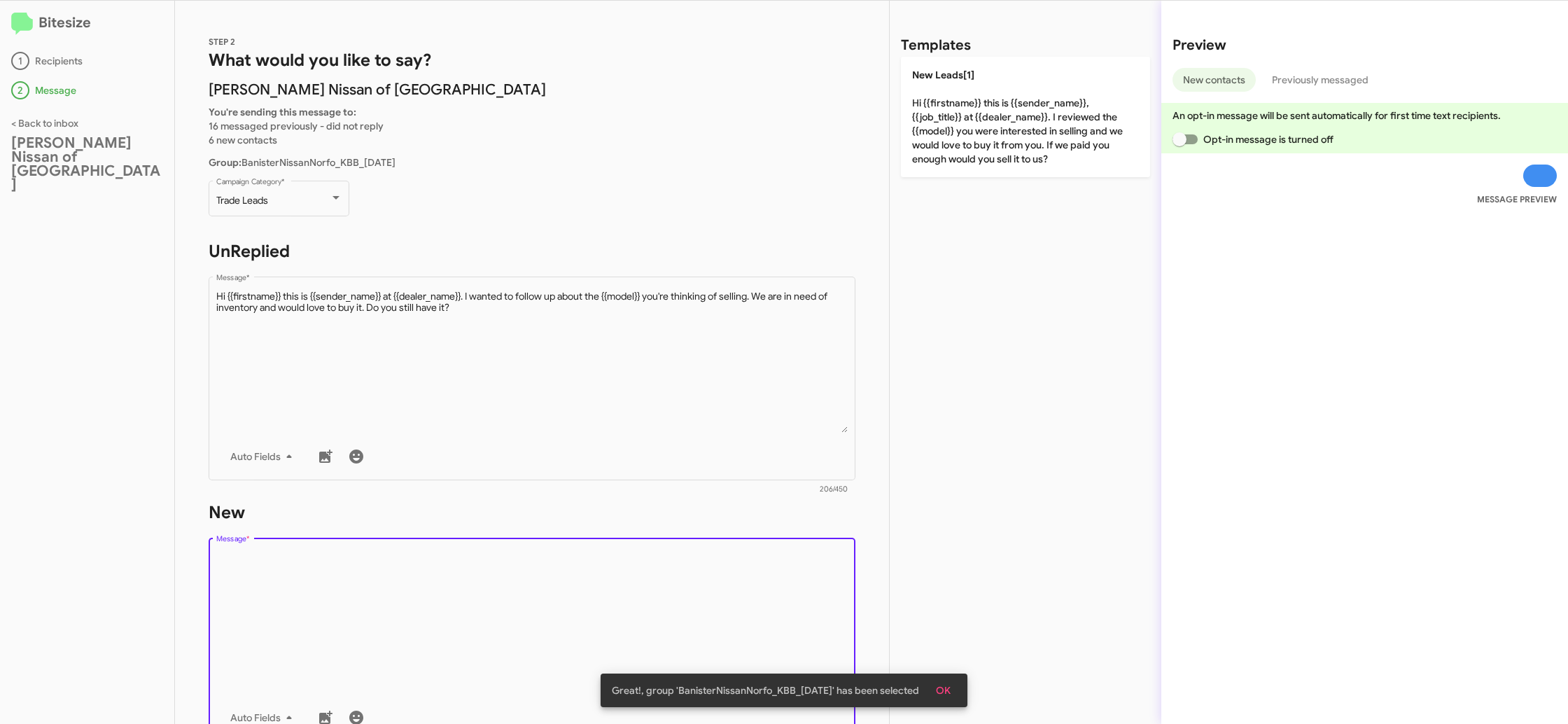
click at [1034, 143] on p "New Leads[1] Hi {{firstname}} this is {{sender_name}}, {{job_title}} at {{deale…" at bounding box center [1025, 116] width 249 height 121
type textarea "Hi {{firstname}} this is {{sender_name}}, {{job_title}} at {{dealer_name}}. I r…"
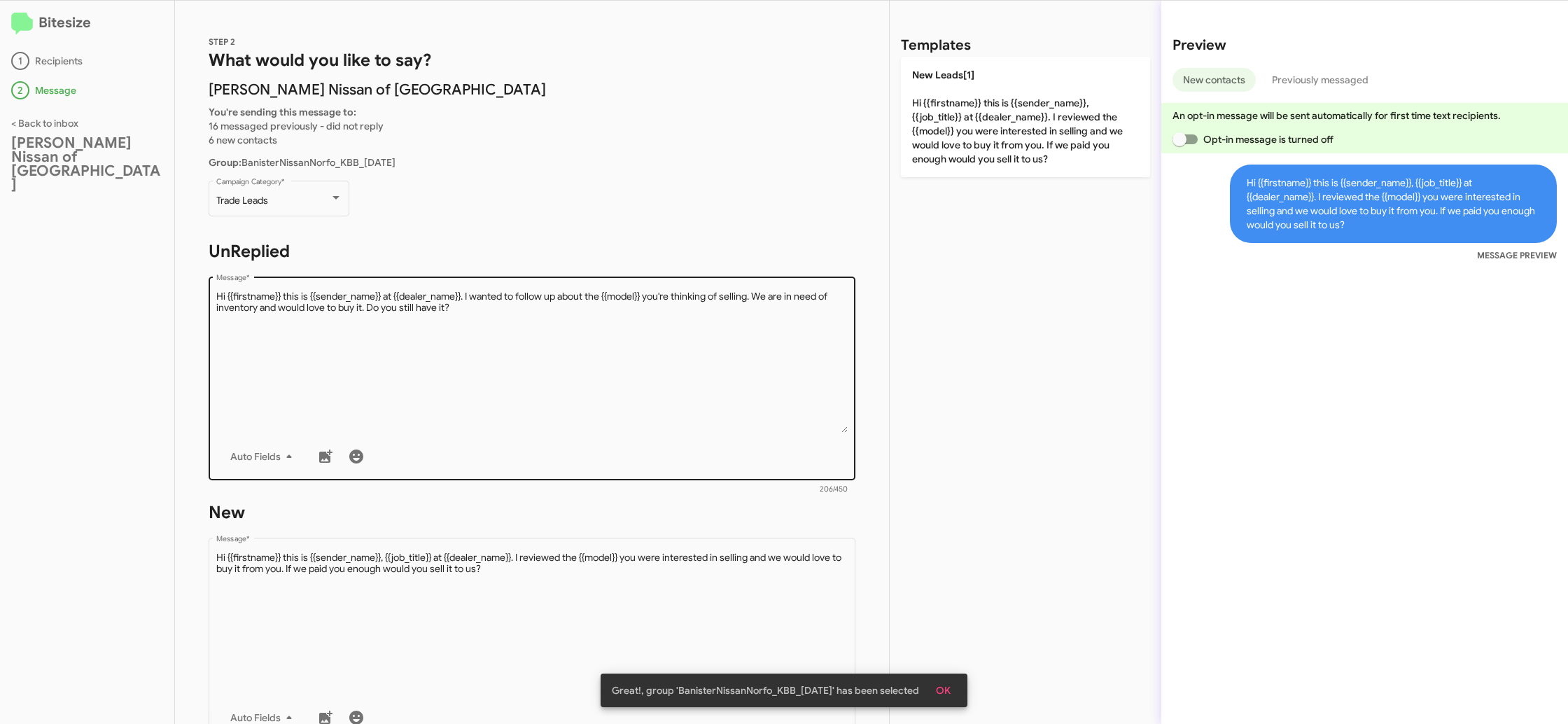
scroll to position [214, 0]
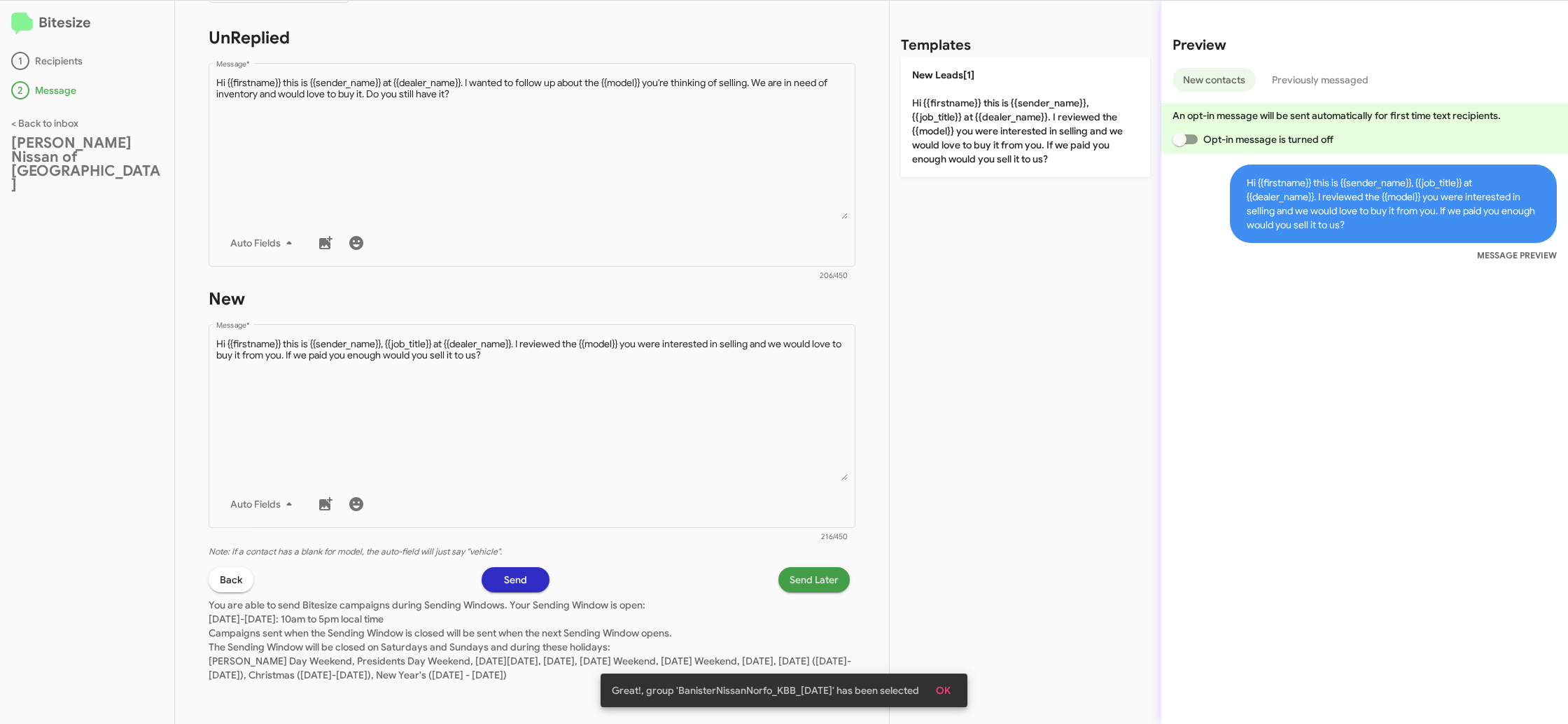
click at [824, 586] on span "Send Later" at bounding box center [814, 579] width 49 height 25
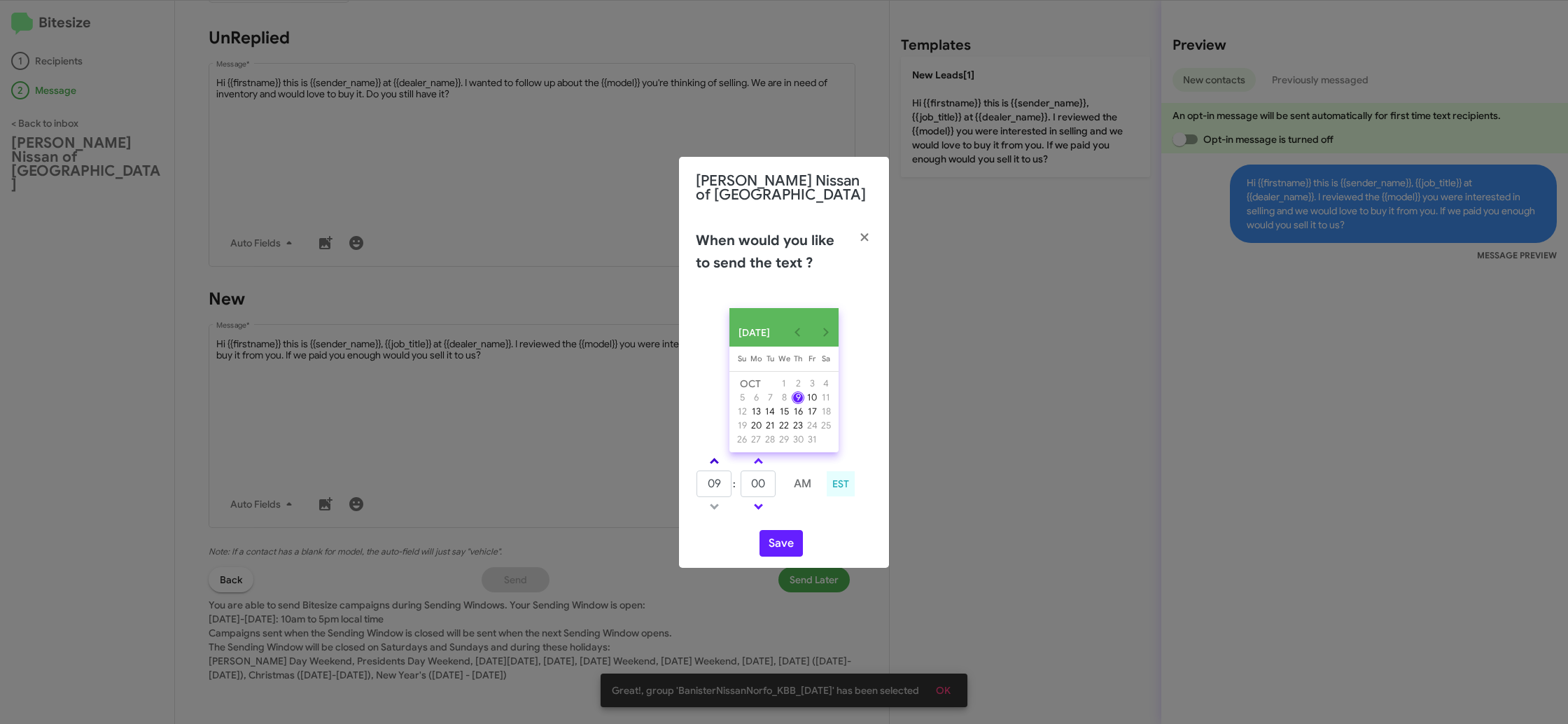
click at [714, 464] on span at bounding box center [714, 462] width 9 height 9
drag, startPoint x: 714, startPoint y: 464, endPoint x: 756, endPoint y: 481, distance: 45.3
click at [714, 464] on span at bounding box center [714, 462] width 9 height 9
type input "11"
click at [756, 481] on input "00" at bounding box center [758, 484] width 35 height 27
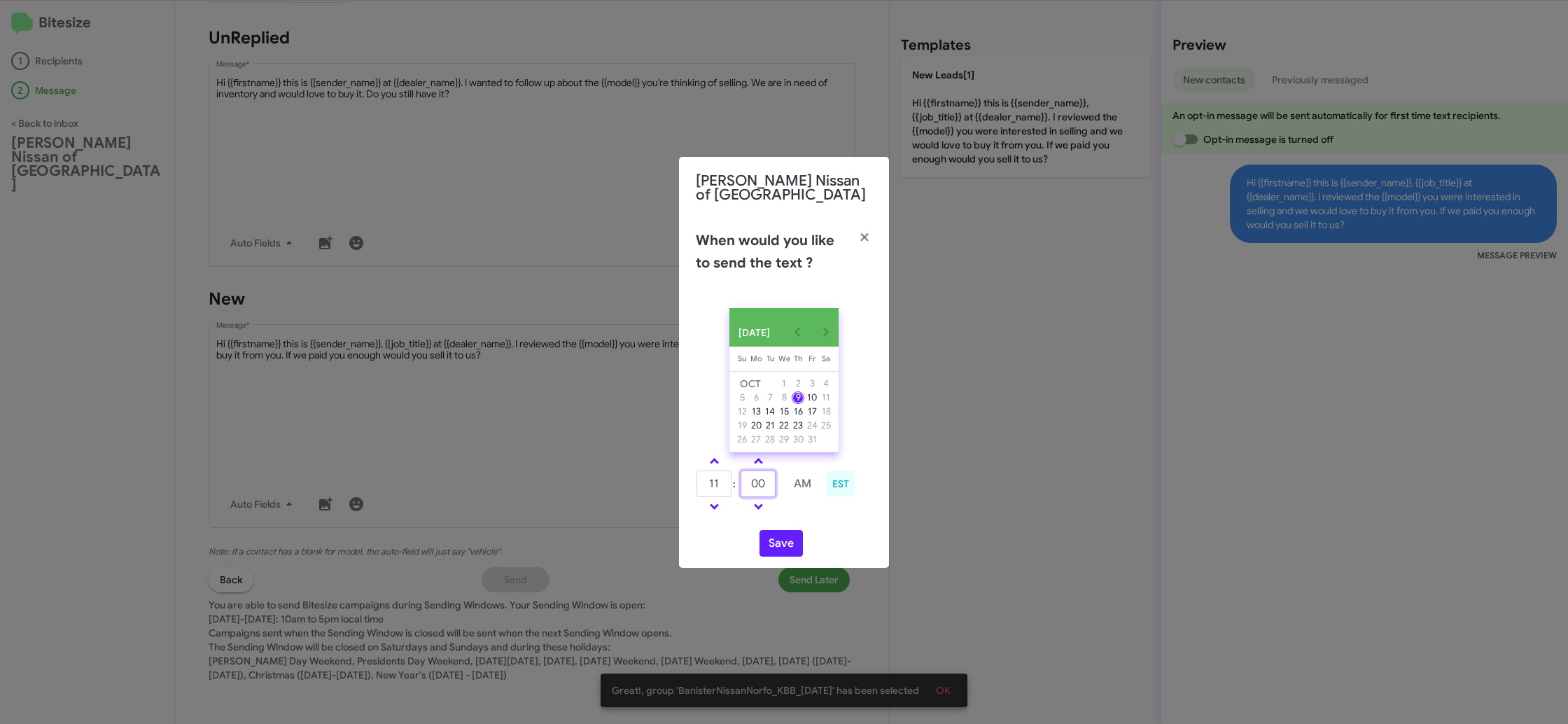
click at [756, 481] on input "00" at bounding box center [758, 484] width 35 height 27
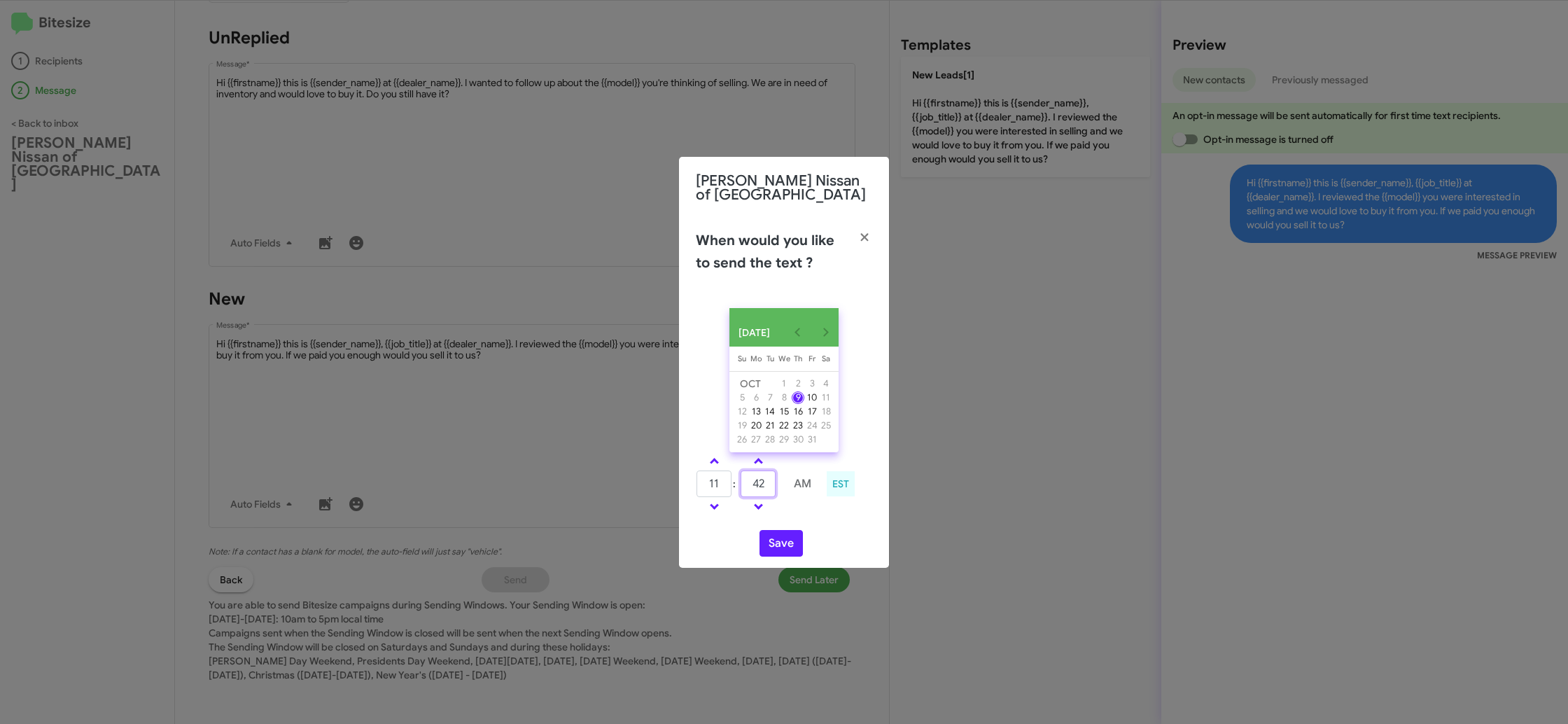
type input "42"
drag, startPoint x: 798, startPoint y: 520, endPoint x: 792, endPoint y: 526, distance: 8.5
click at [797, 522] on div "OCT 2025 Sunday Su Monday Mo Tuesday Tu Wednesday We Thursday Th Friday Fr Satu…" at bounding box center [784, 432] width 210 height 271
click at [775, 538] on button "Save" at bounding box center [781, 543] width 44 height 27
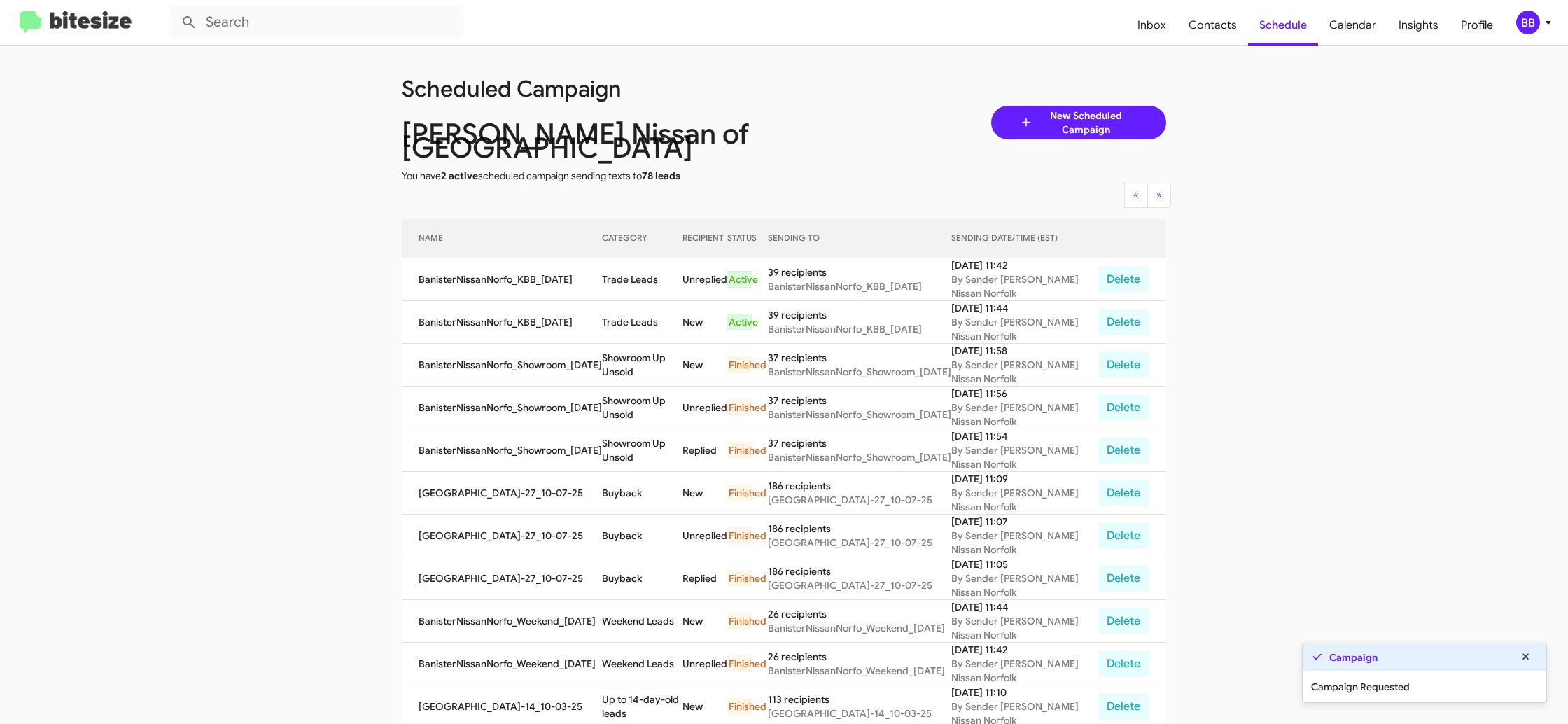
drag, startPoint x: 656, startPoint y: 317, endPoint x: 645, endPoint y: 312, distance: 12.1
click at [654, 316] on td "Trade Leads" at bounding box center [642, 322] width 81 height 43
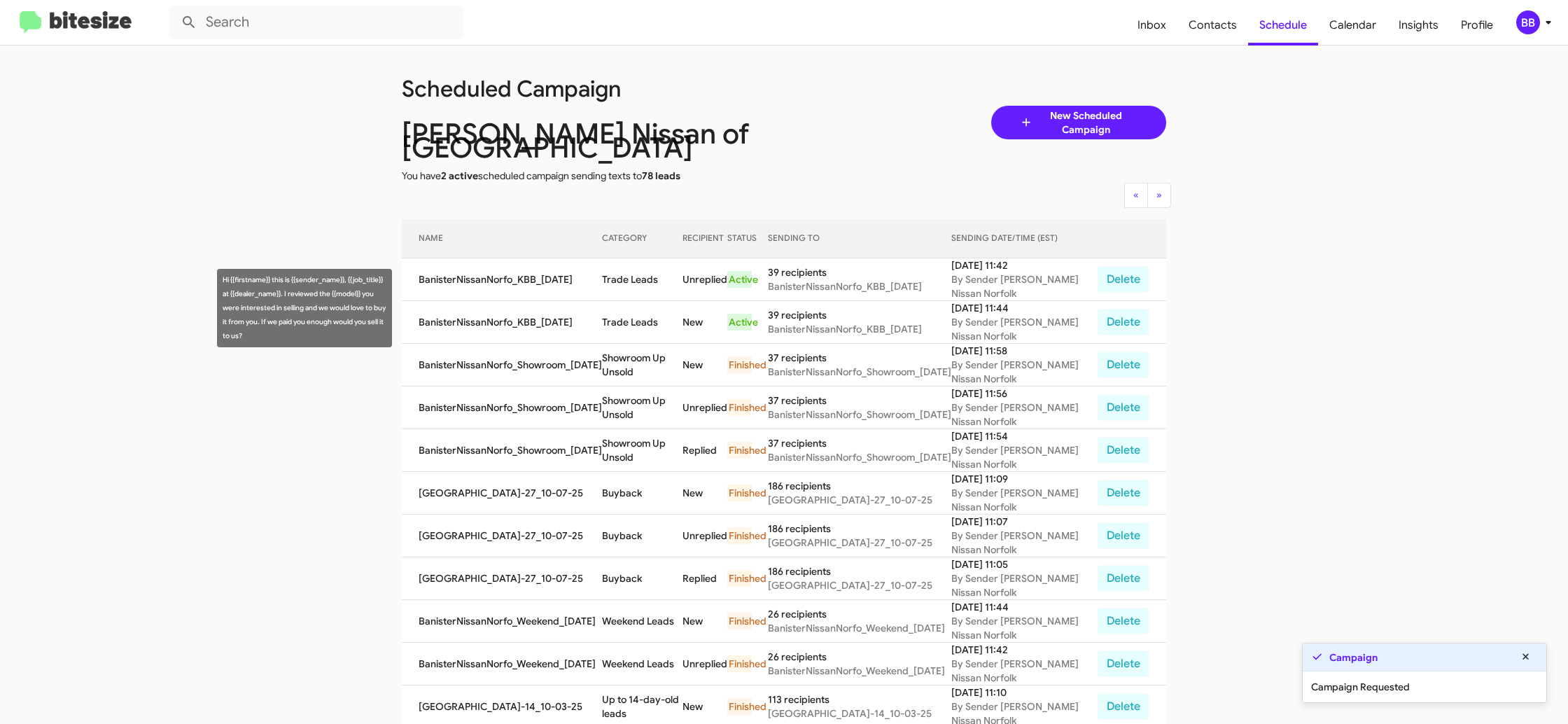
click at [635, 306] on td "Trade Leads" at bounding box center [642, 322] width 81 height 43
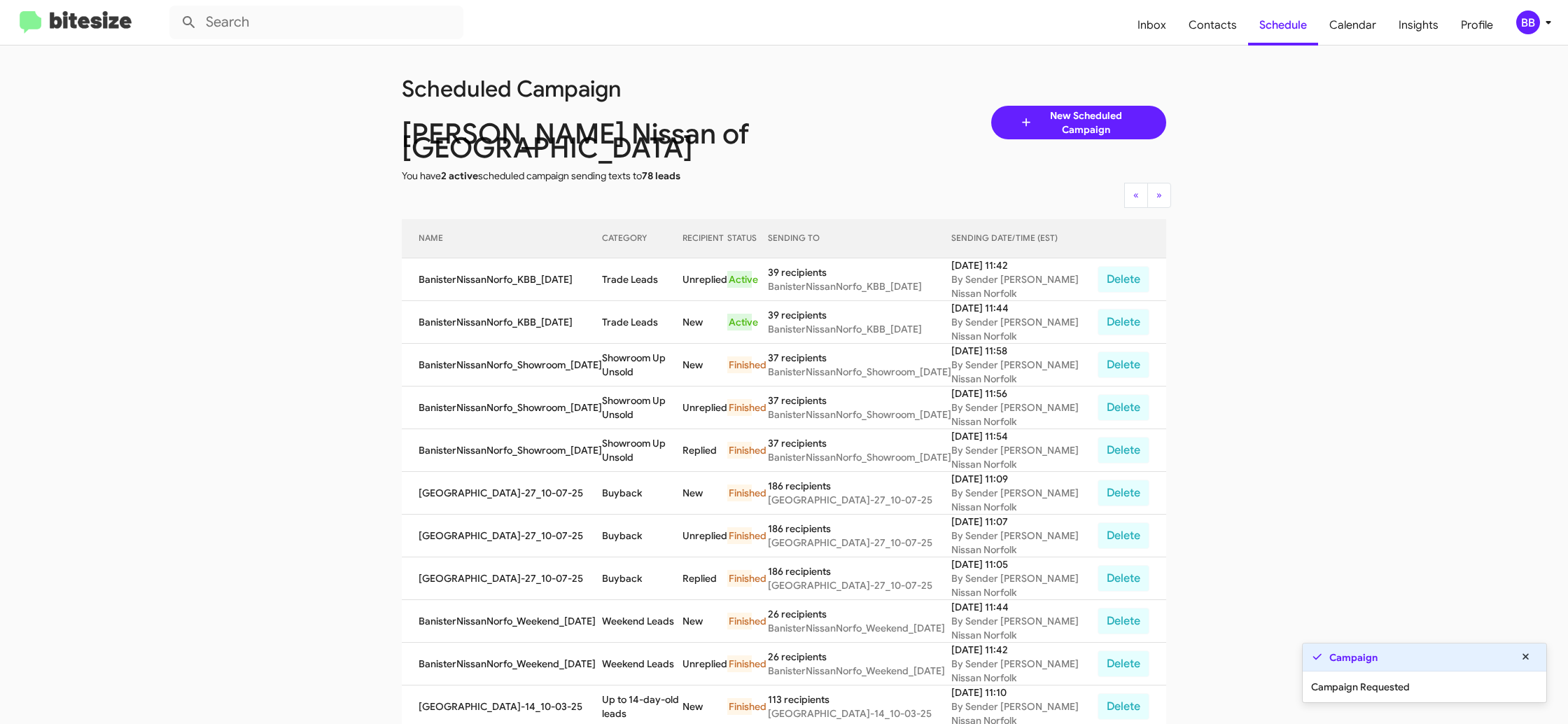
click at [635, 306] on td "Trade Leads" at bounding box center [642, 322] width 81 height 43
drag, startPoint x: 635, startPoint y: 306, endPoint x: 638, endPoint y: 317, distance: 11.4
click at [632, 303] on td "Trade Leads" at bounding box center [642, 322] width 81 height 43
copy td "Trade Leads"
click at [1545, 27] on icon at bounding box center [1548, 22] width 17 height 17
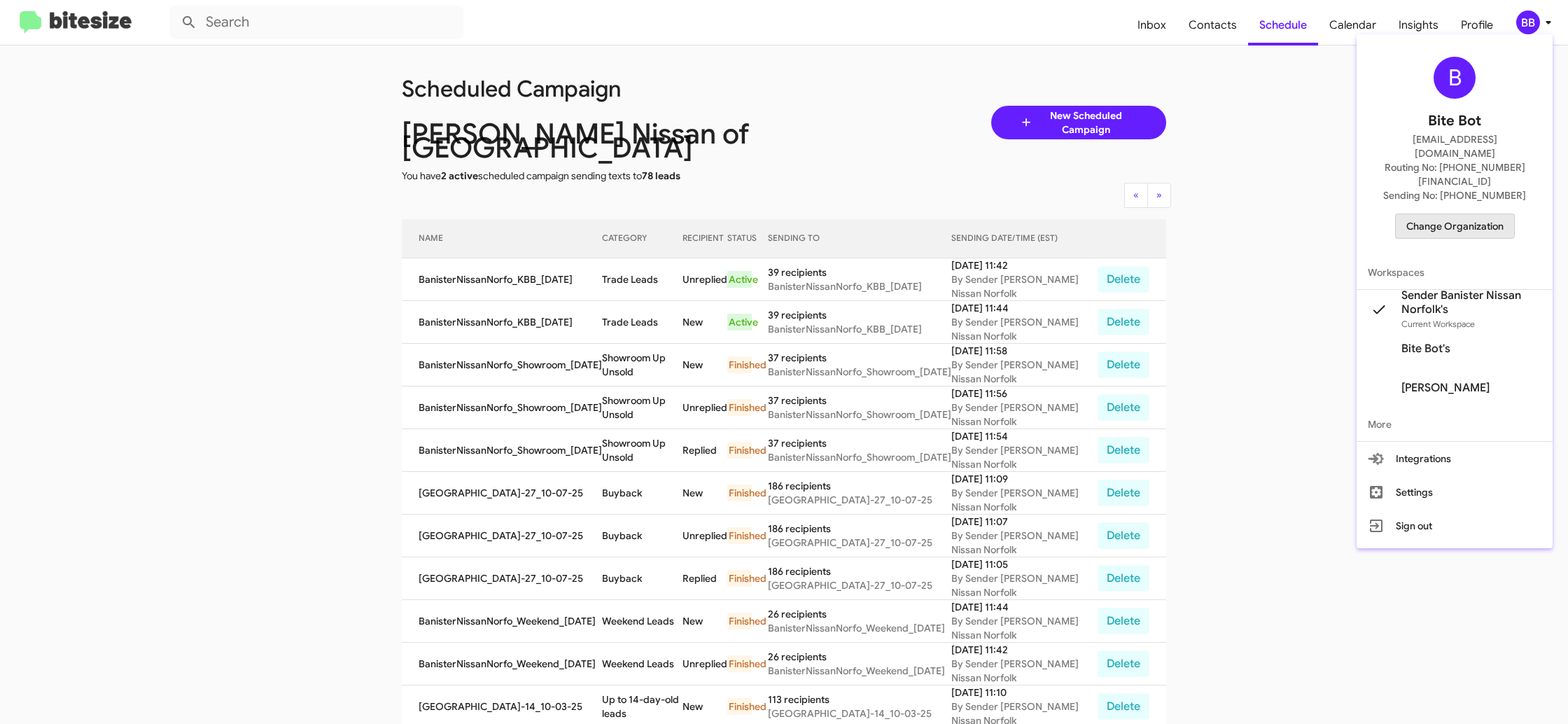
click at [1443, 214] on span "Change Organization" at bounding box center [1455, 226] width 97 height 23
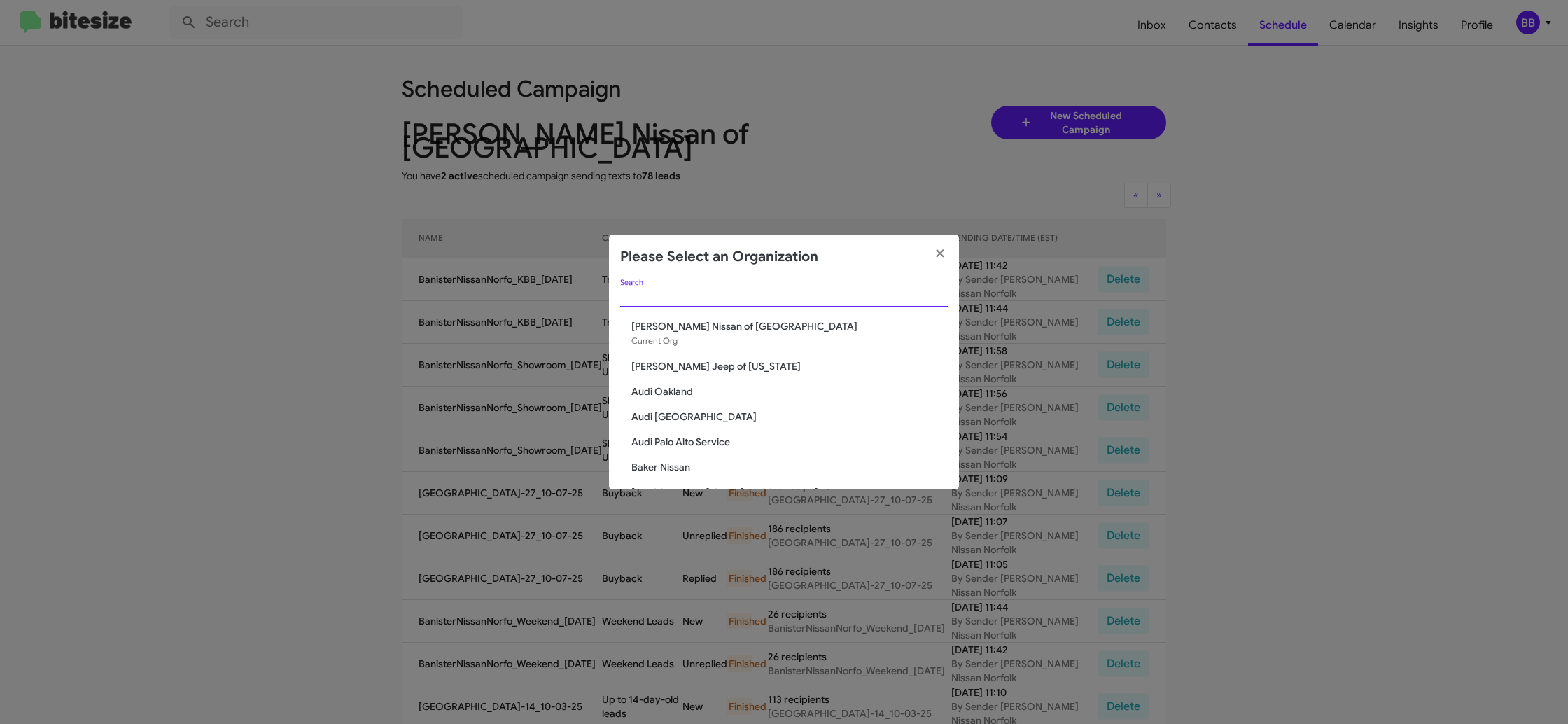
drag, startPoint x: 687, startPoint y: 298, endPoint x: 699, endPoint y: 294, distance: 12.6
click at [687, 298] on input "Search" at bounding box center [784, 297] width 328 height 11
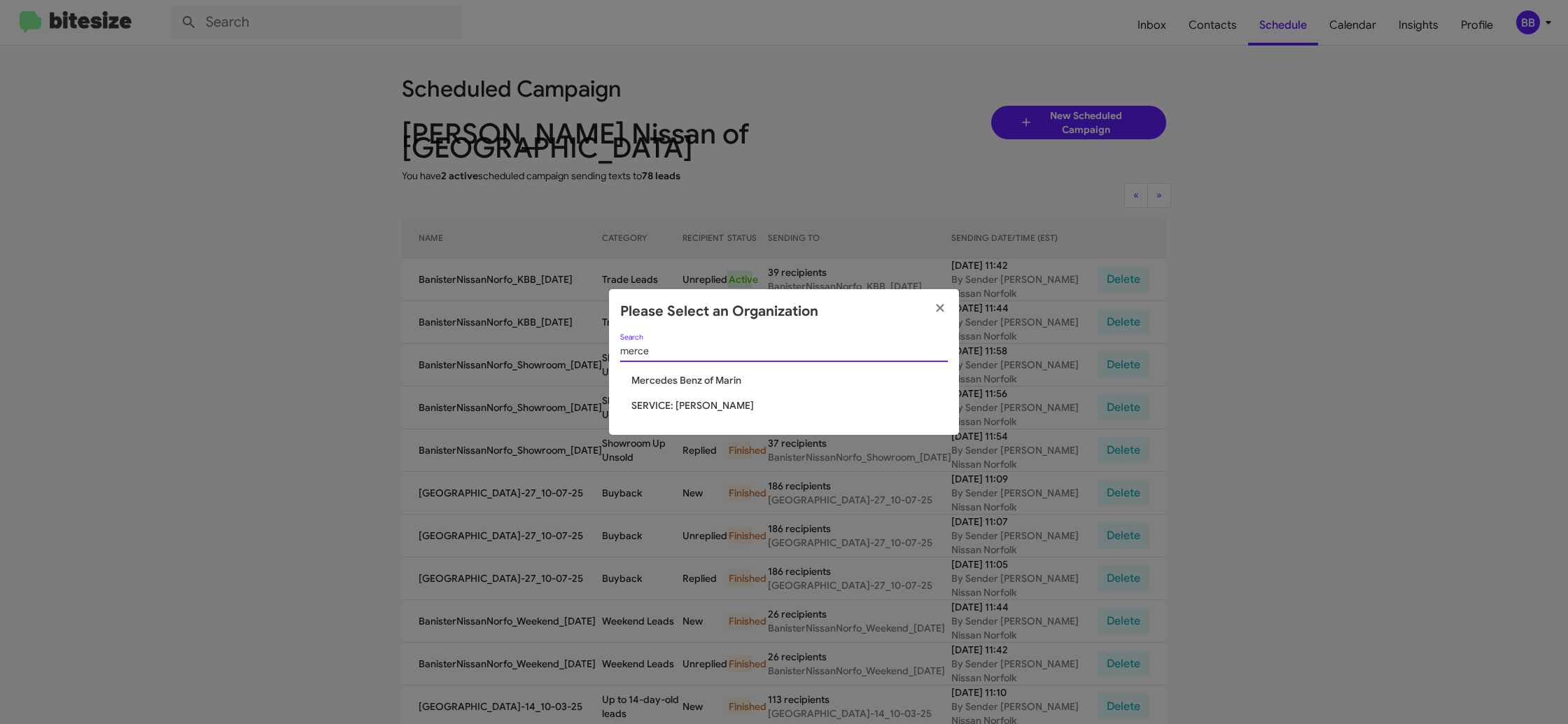
type input "merce"
click at [711, 381] on span "Mercedes Benz of Marin" at bounding box center [789, 379] width 316 height 14
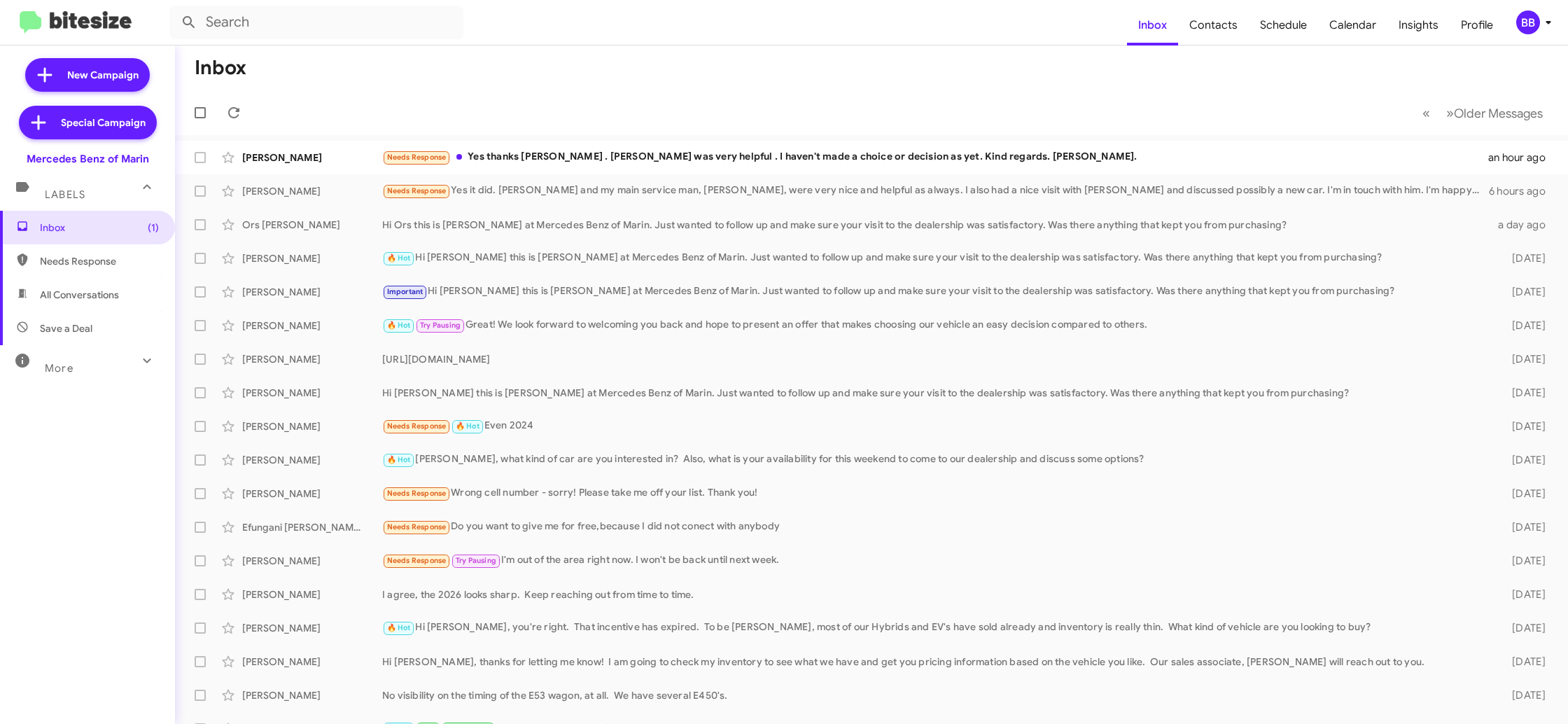
click at [1518, 19] on div "BB" at bounding box center [1528, 22] width 23 height 23
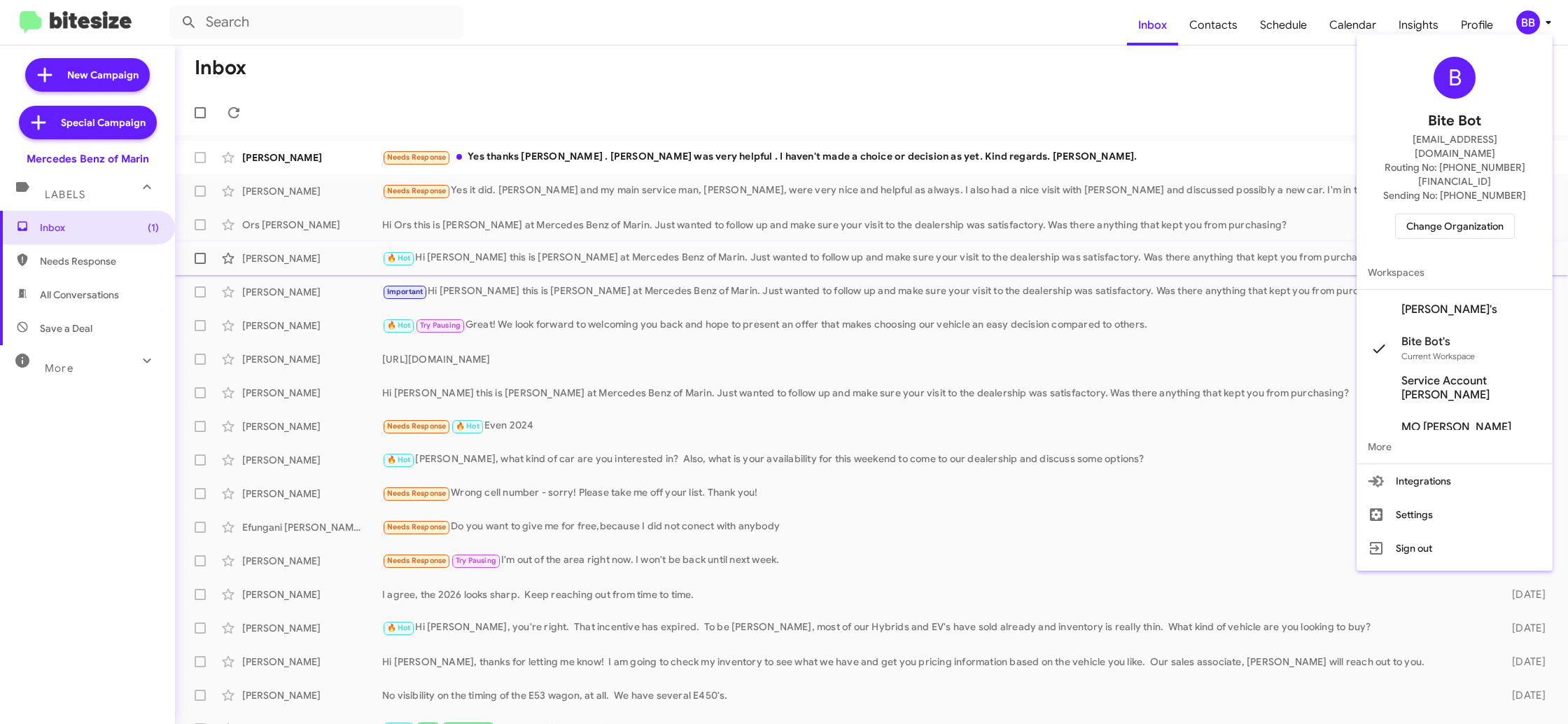
drag, startPoint x: 1470, startPoint y: 258, endPoint x: 1470, endPoint y: 265, distance: 7.0
click at [1469, 258] on span "Workspaces" at bounding box center [1455, 273] width 196 height 34
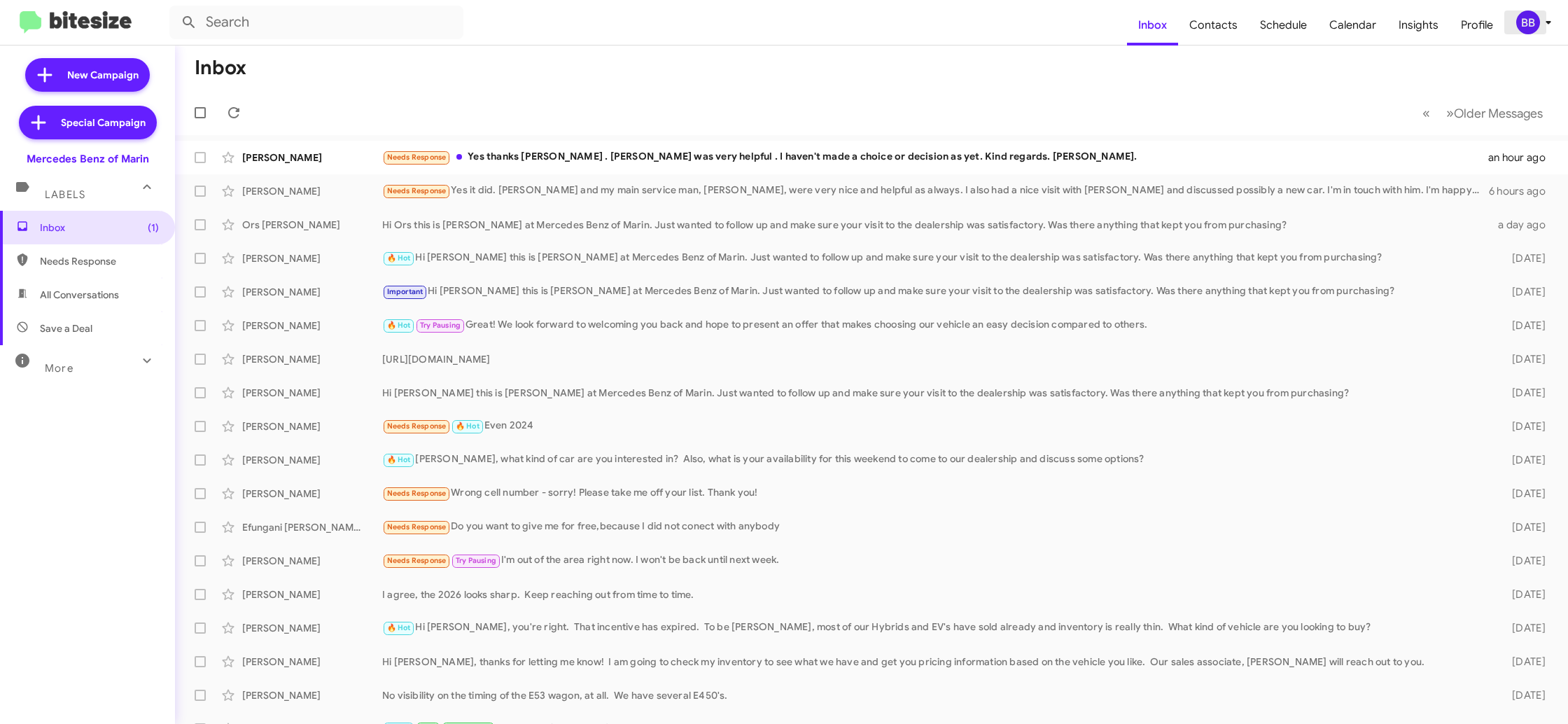
click at [1532, 26] on div "BB" at bounding box center [1528, 22] width 23 height 23
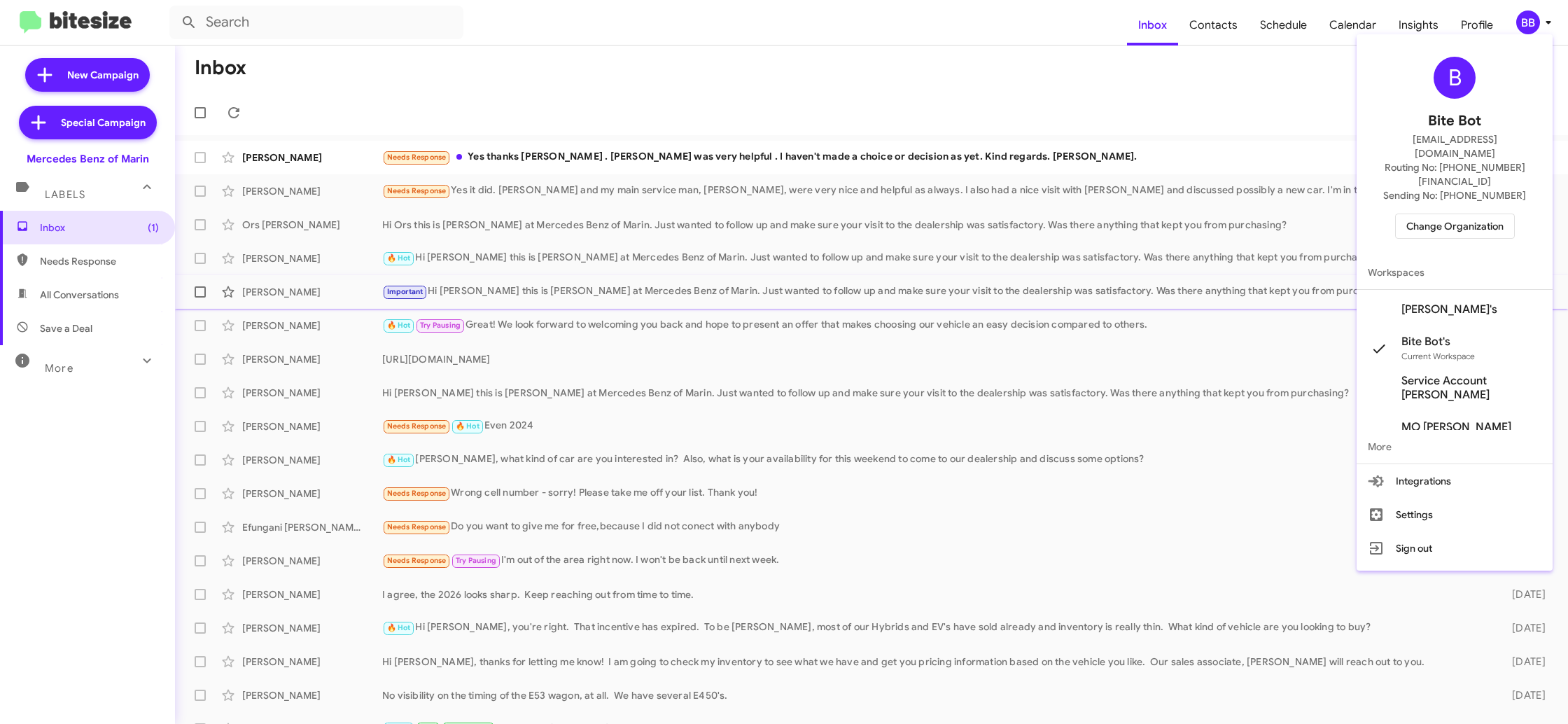
drag, startPoint x: 1469, startPoint y: 291, endPoint x: 1476, endPoint y: 289, distance: 7.3
click at [1469, 292] on span "[PERSON_NAME]'s" at bounding box center [1455, 309] width 196 height 39
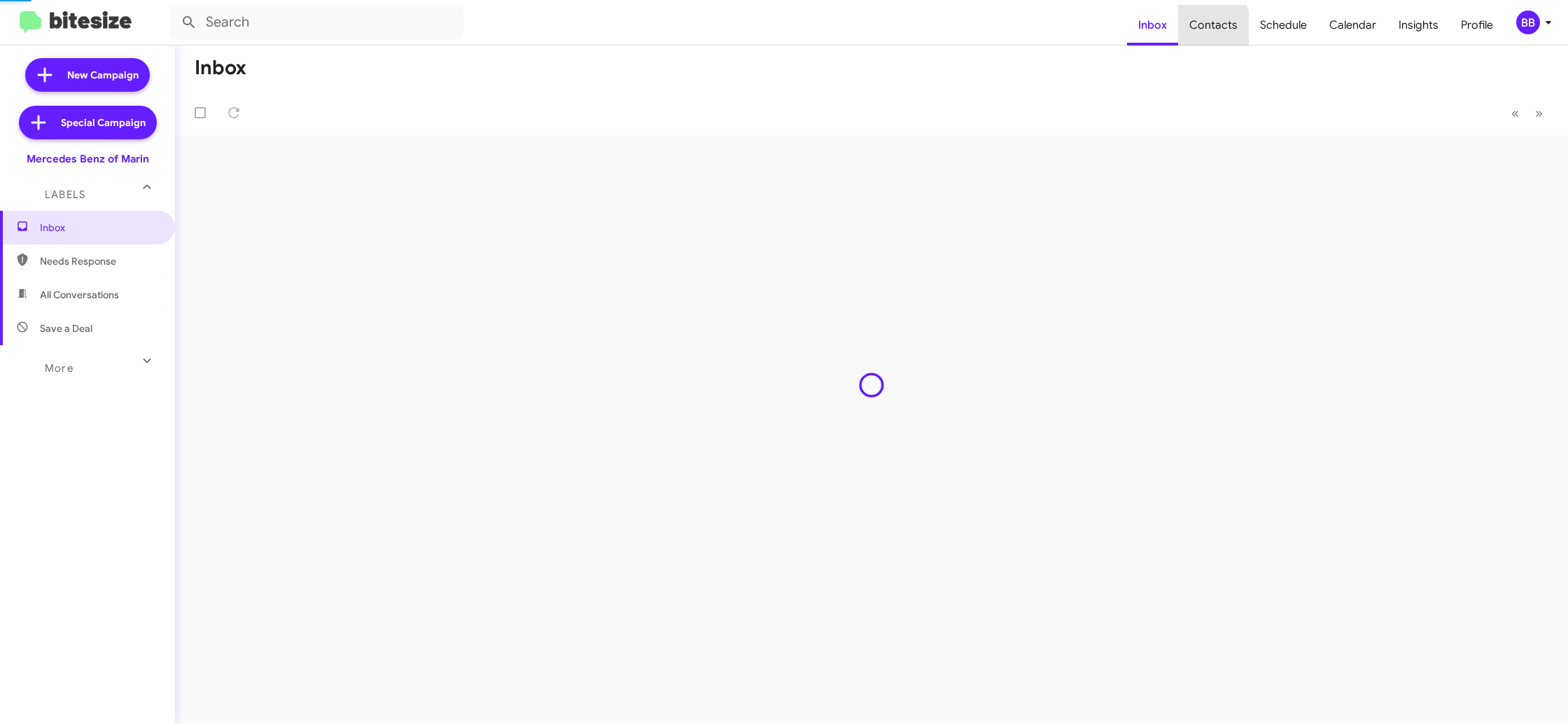
click at [1200, 28] on span "Contacts" at bounding box center [1213, 25] width 70 height 40
type input "in:groups"
click at [1200, 28] on span "Contacts" at bounding box center [1213, 25] width 70 height 40
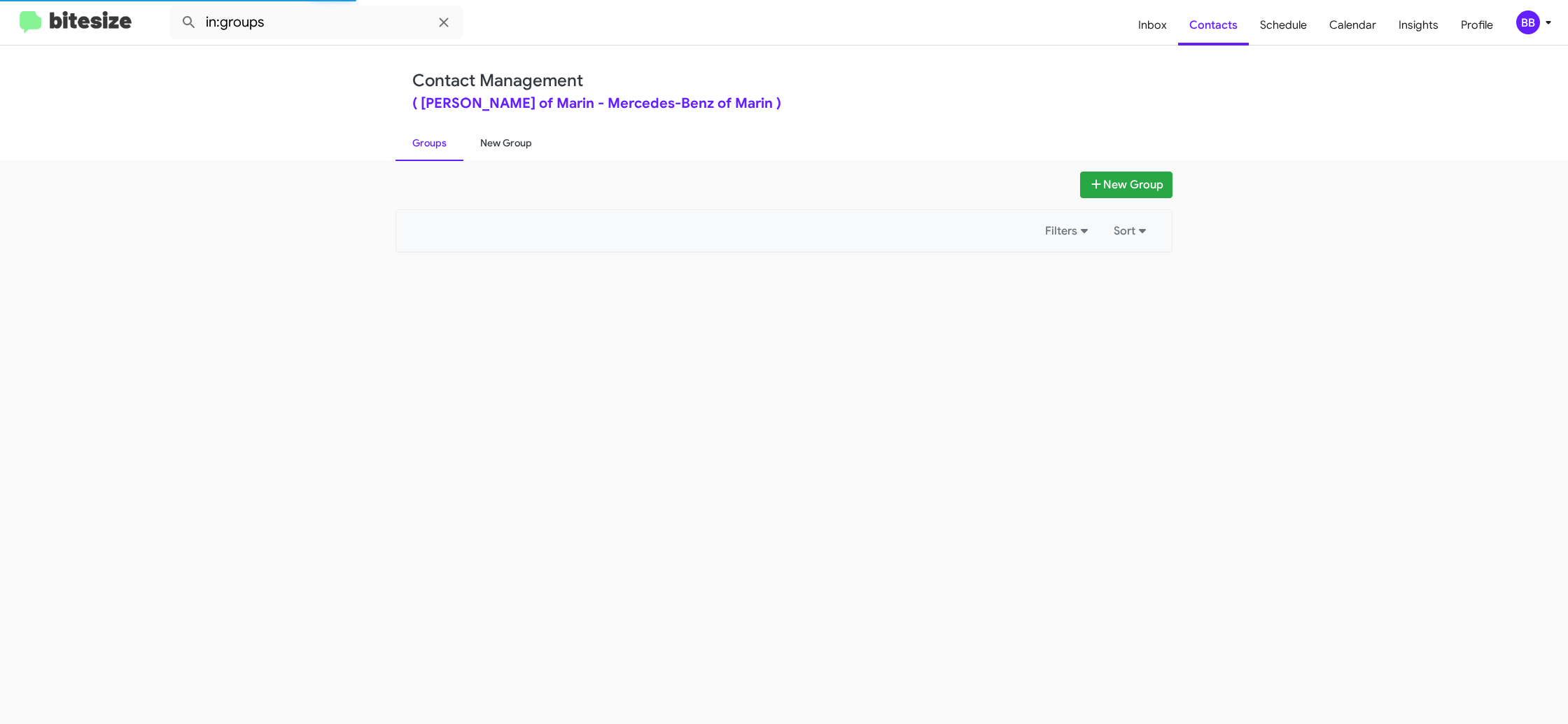
click at [508, 144] on link "New Group" at bounding box center [506, 142] width 86 height 36
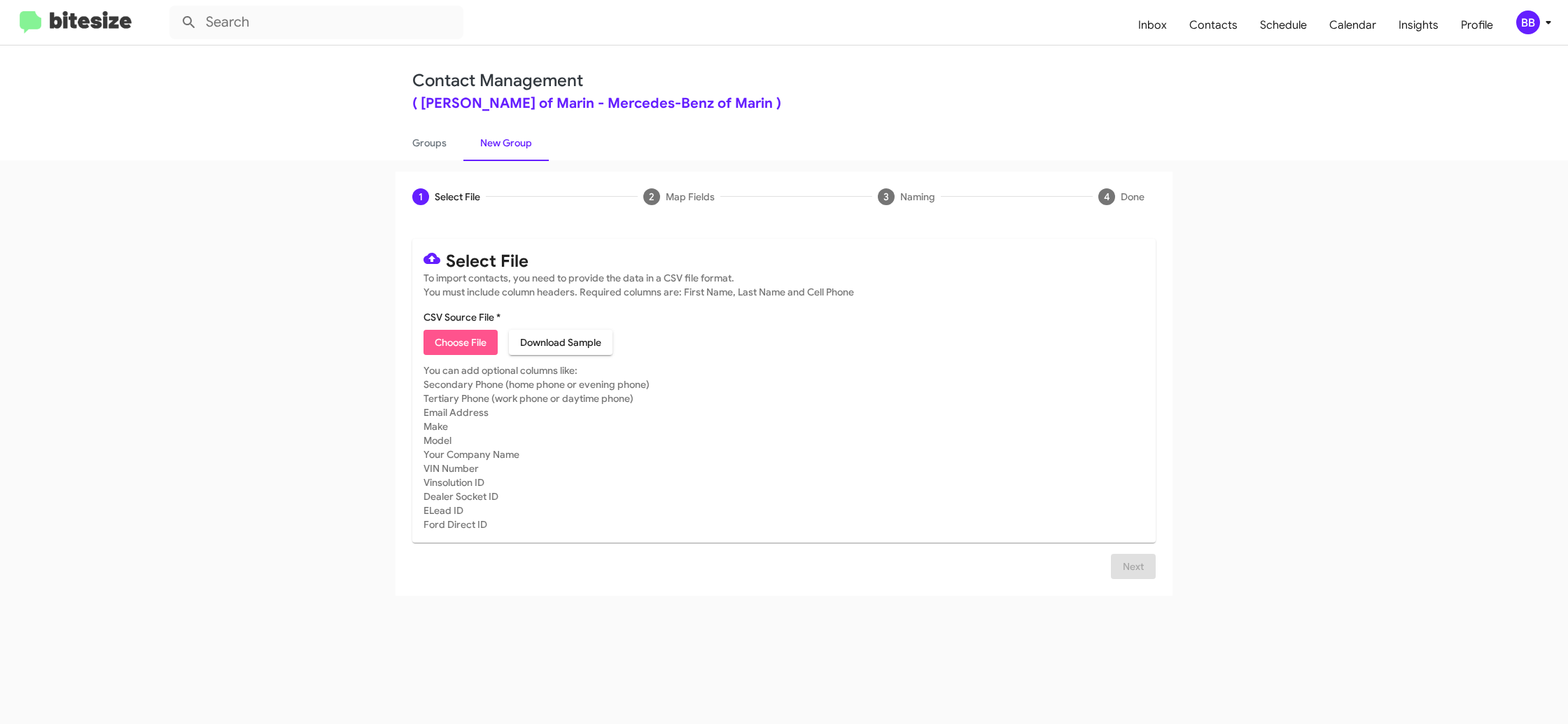
click at [475, 347] on span "Choose File" at bounding box center [461, 342] width 52 height 25
type input "MercedesMarin_5-30_10-09-25"
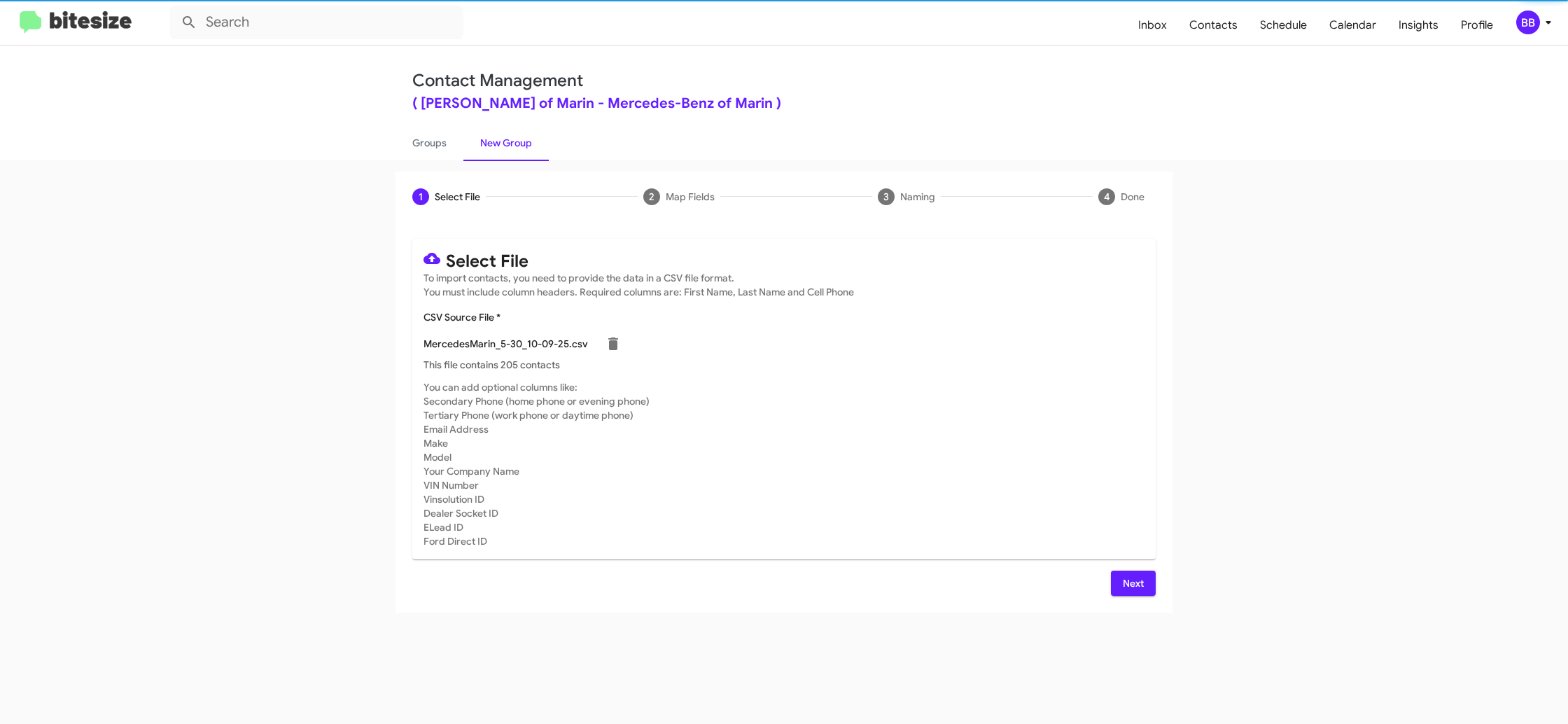
drag, startPoint x: 810, startPoint y: 446, endPoint x: 788, endPoint y: 435, distance: 24.6
click at [810, 446] on mat-card-subtitle "You can add optional columns like: Secondary Phone (home phone or evening phone…" at bounding box center [784, 464] width 721 height 168
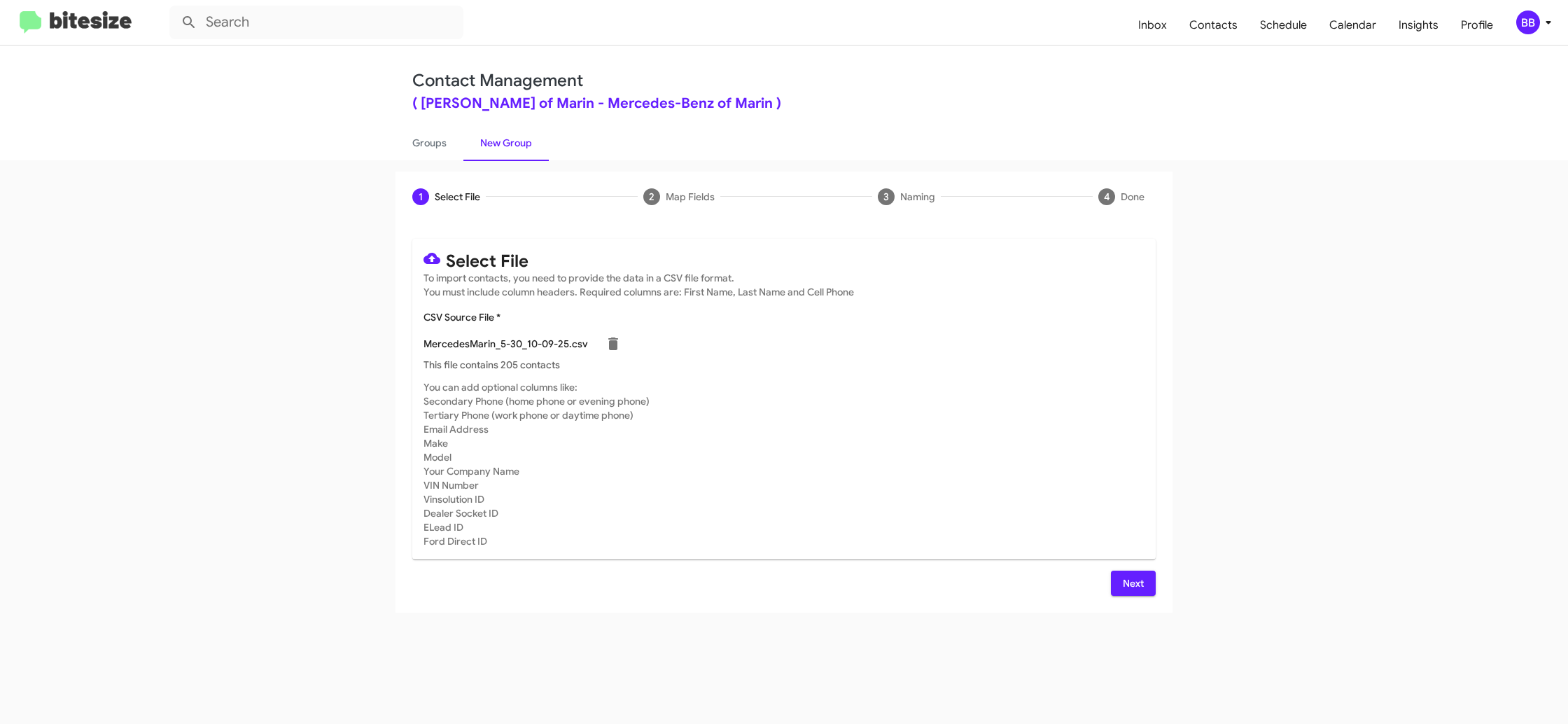
click at [1135, 583] on span "Next" at bounding box center [1134, 583] width 23 height 25
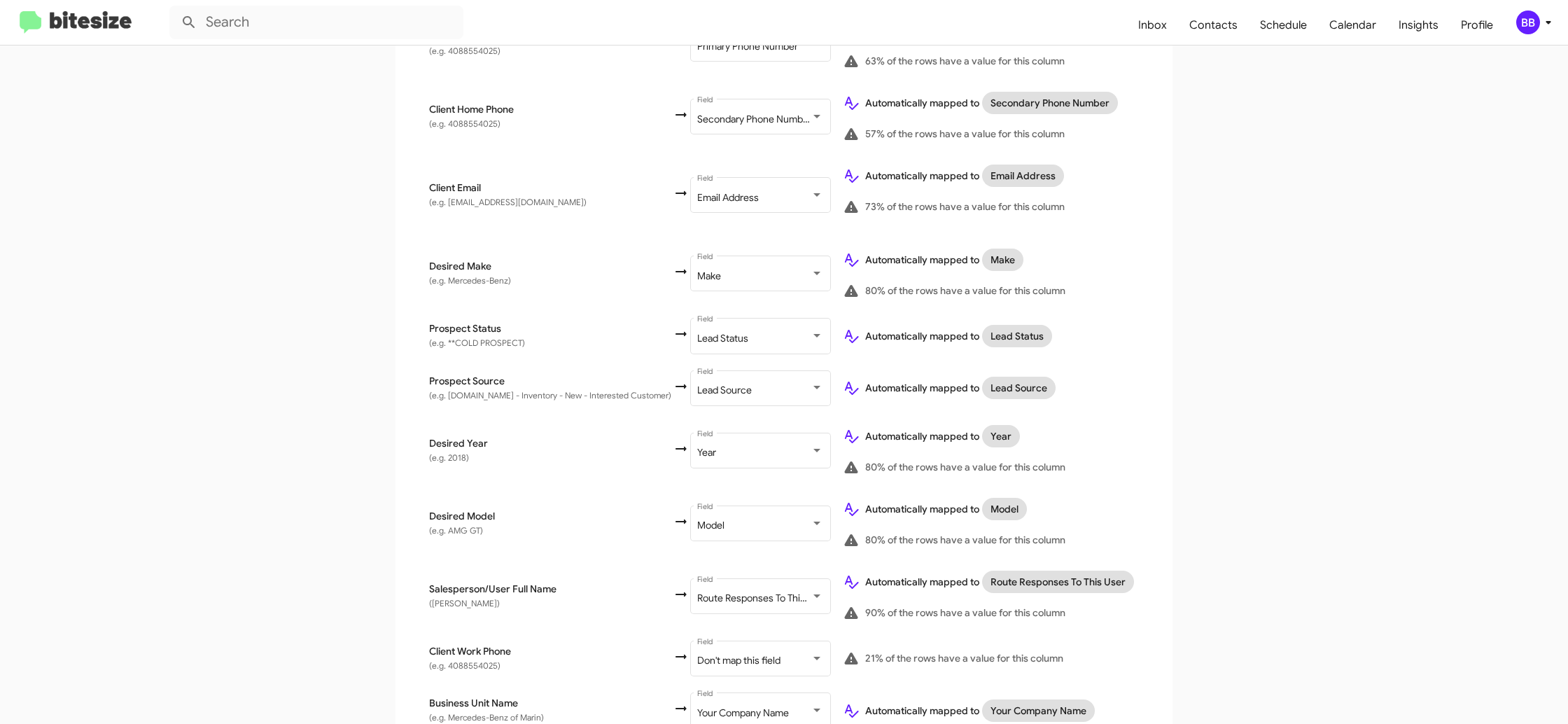
scroll to position [498, 0]
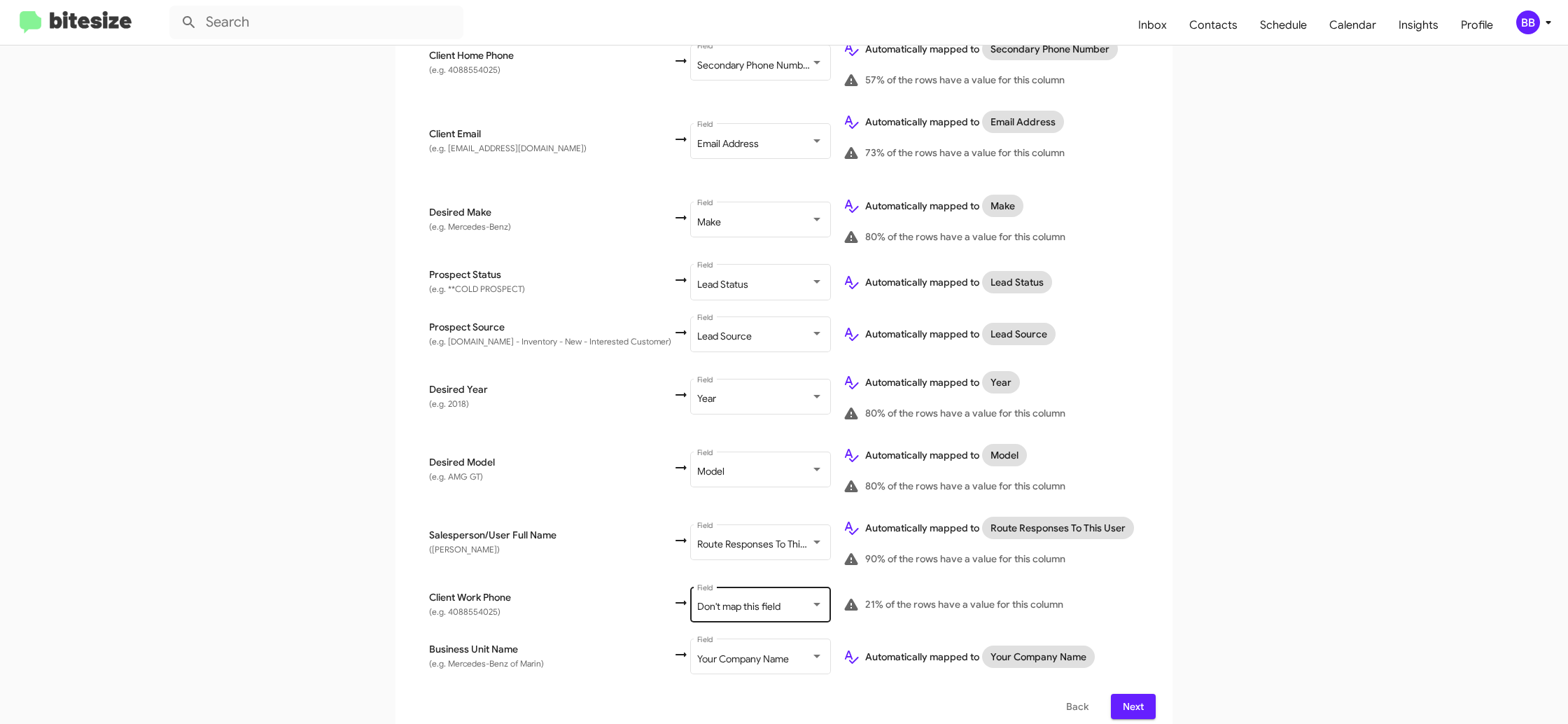
click at [745, 586] on div "Don't map this field Field" at bounding box center [760, 603] width 126 height 39
click at [1417, 396] on app-new-group "Select File 2 Map Fields 3 Naming 4 Done Select File To import contacts, you ne…" at bounding box center [784, 205] width 1568 height 1063
click at [752, 600] on span "Route Responses To This User" at bounding box center [762, 607] width 130 height 13
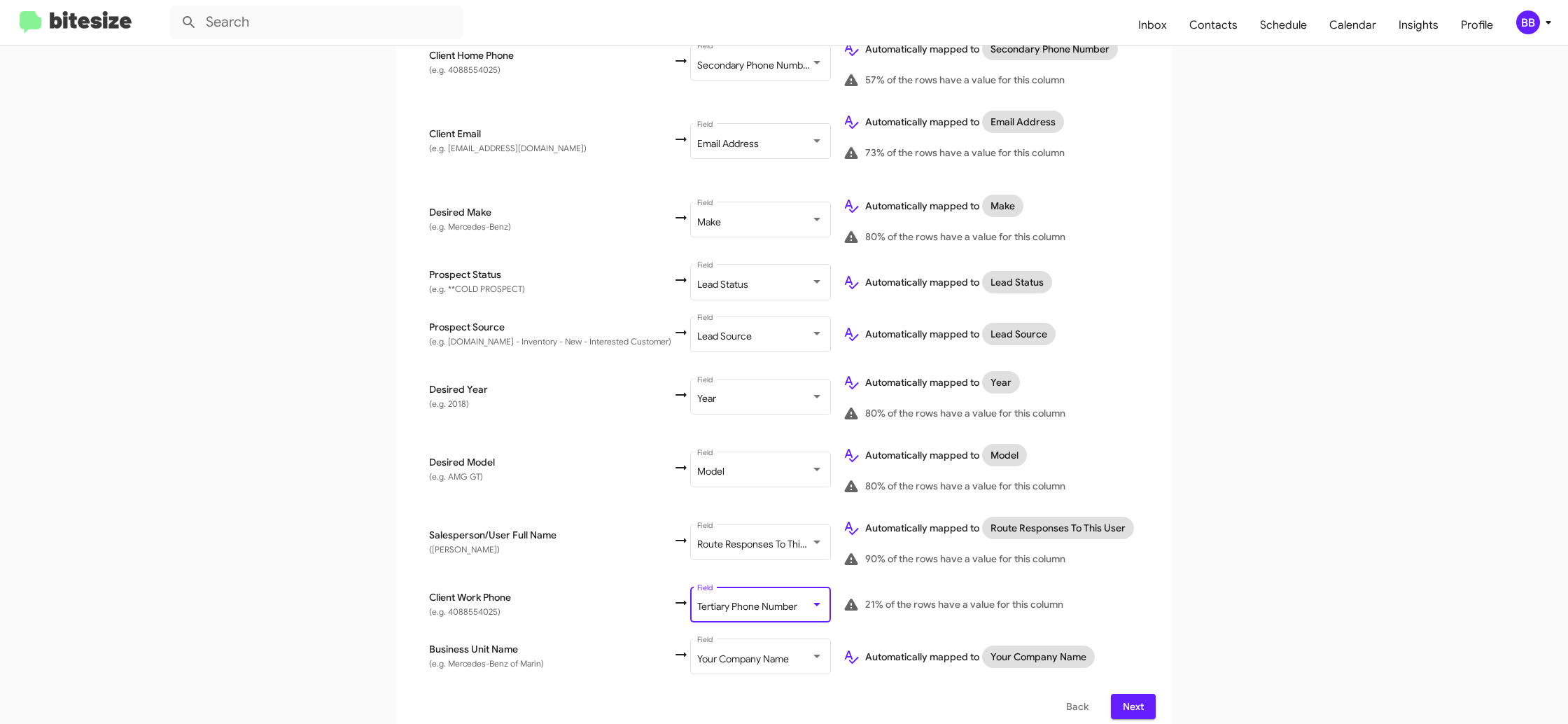
drag, startPoint x: 1445, startPoint y: 436, endPoint x: 1434, endPoint y: 434, distance: 11.2
click at [1443, 435] on app-new-group "Select File 2 Map Fields 3 Naming 4 Done Select File To import contacts, you ne…" at bounding box center [784, 205] width 1568 height 1063
click at [1523, 13] on div "BB" at bounding box center [1528, 22] width 23 height 23
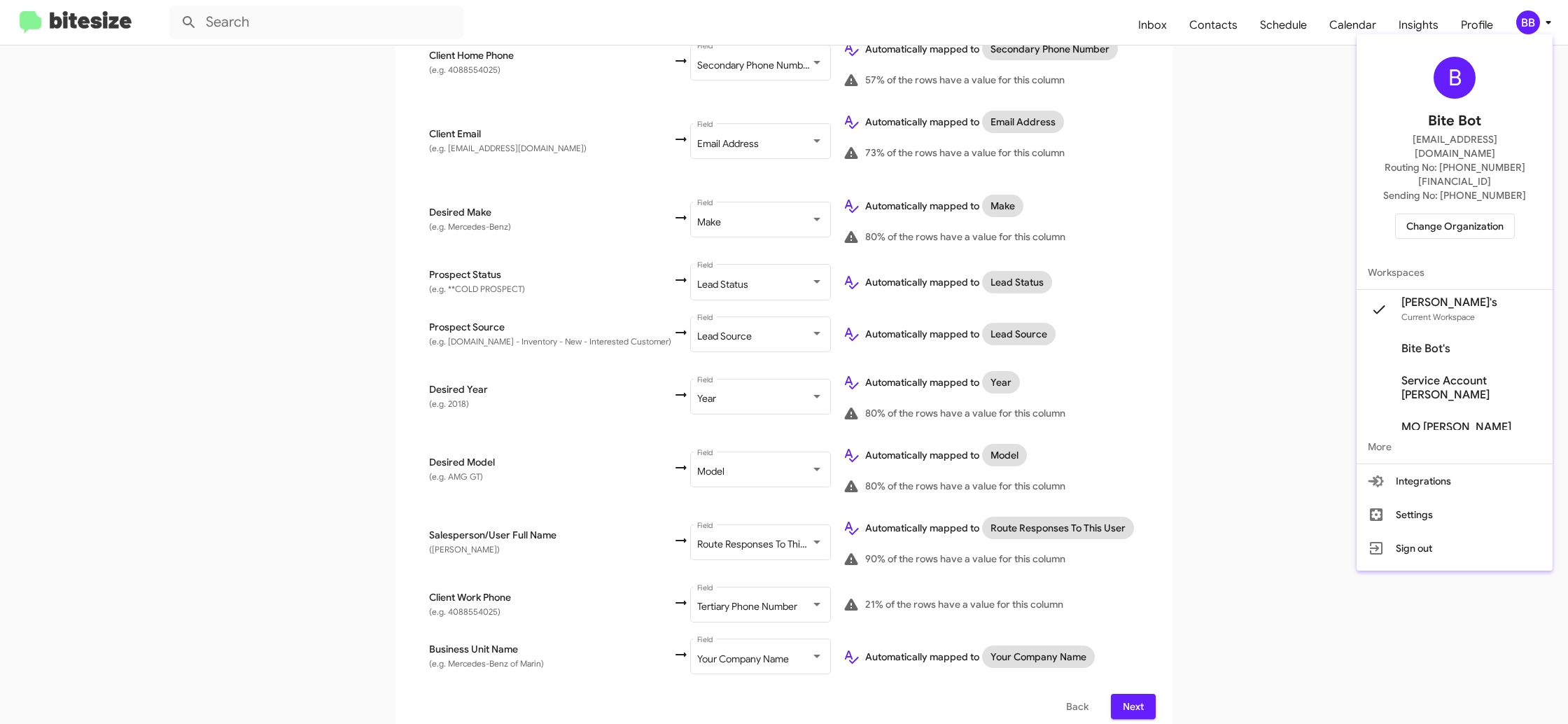
click at [1523, 13] on div at bounding box center [784, 362] width 1568 height 724
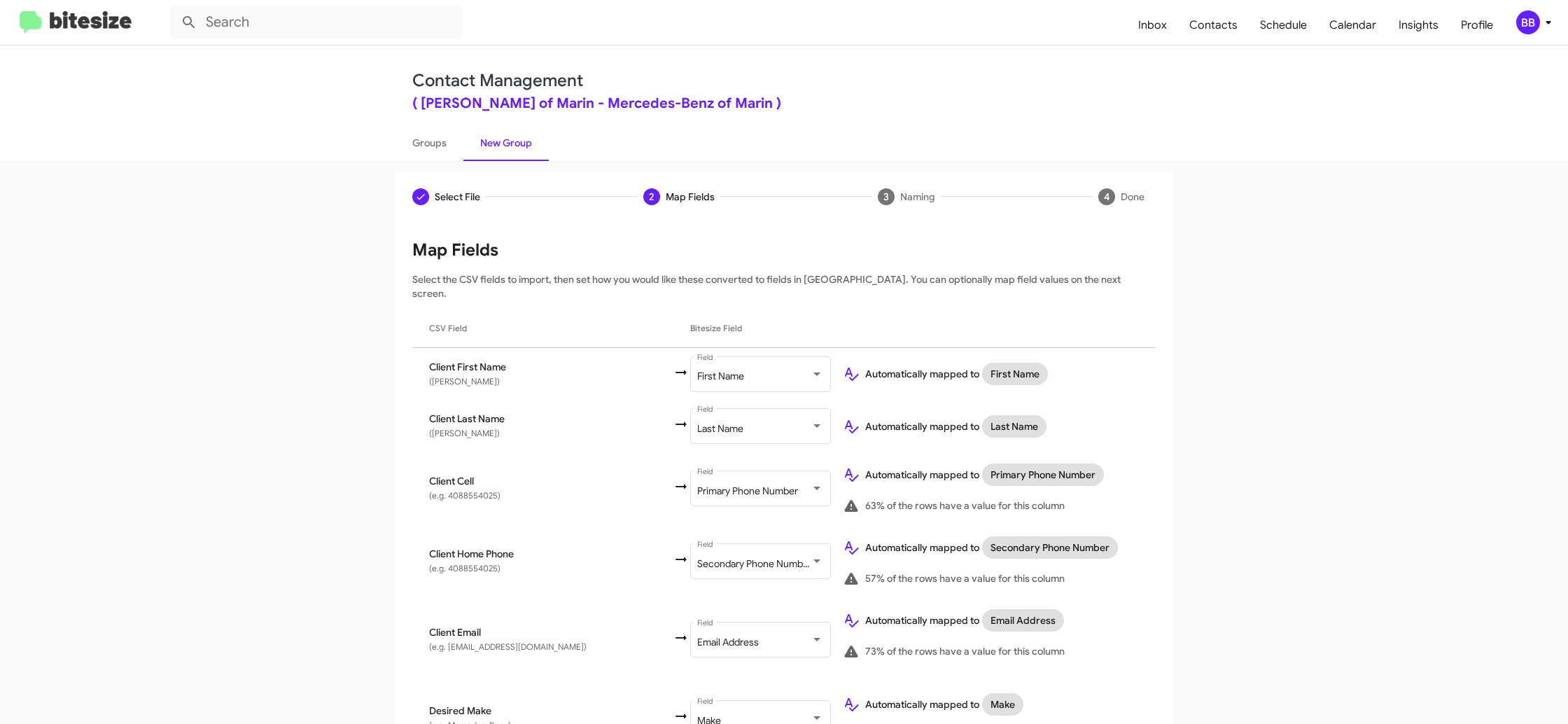
scroll to position [498, 0]
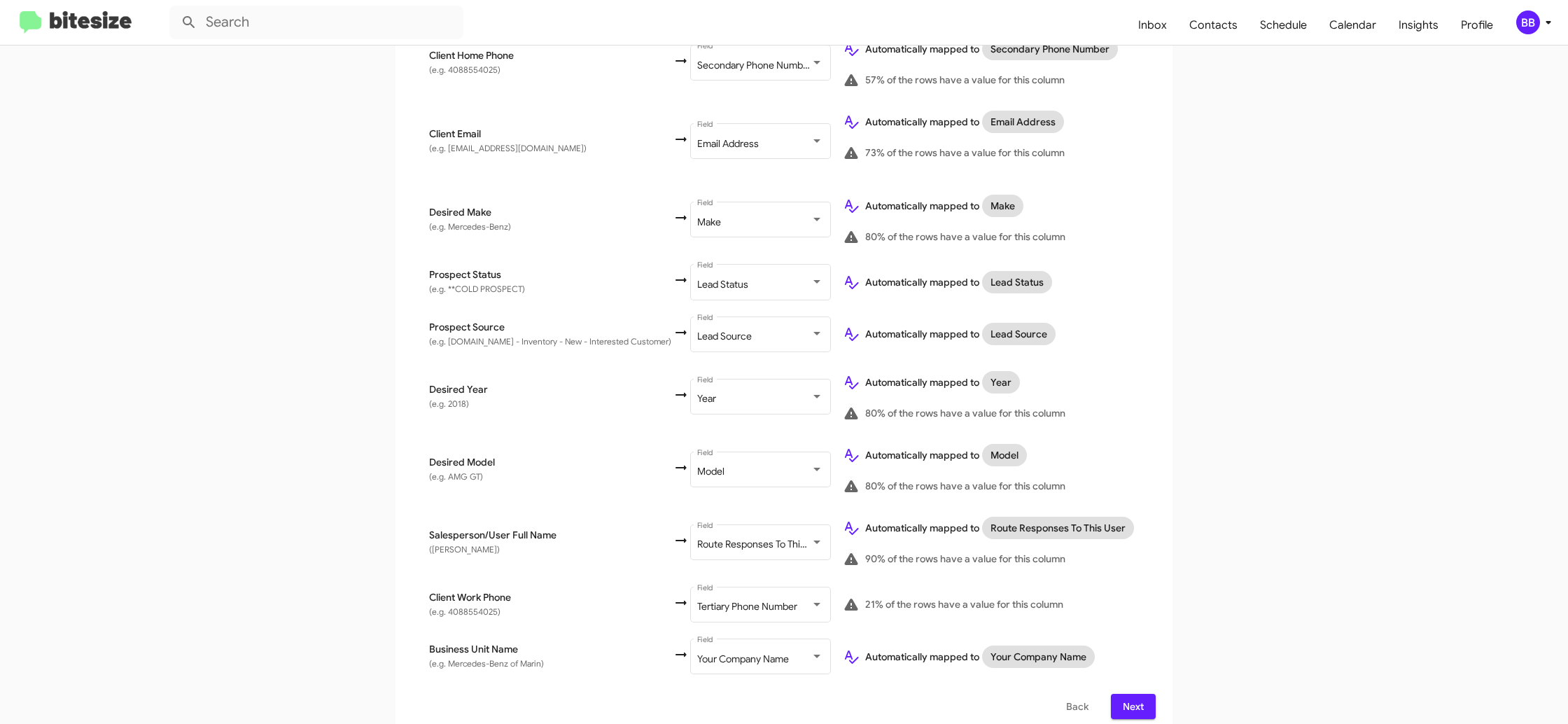
click at [1132, 698] on span "Next" at bounding box center [1134, 706] width 23 height 25
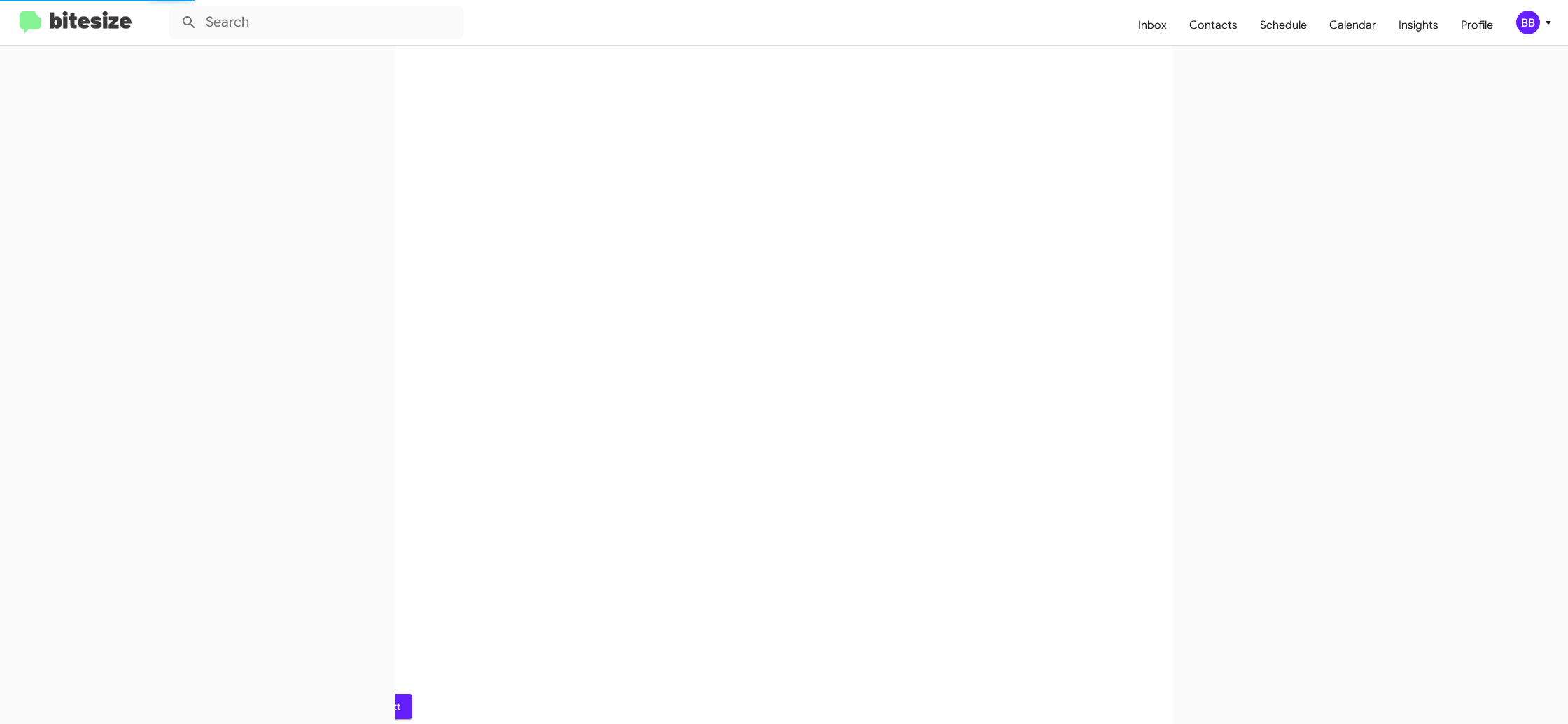
scroll to position [0, 0]
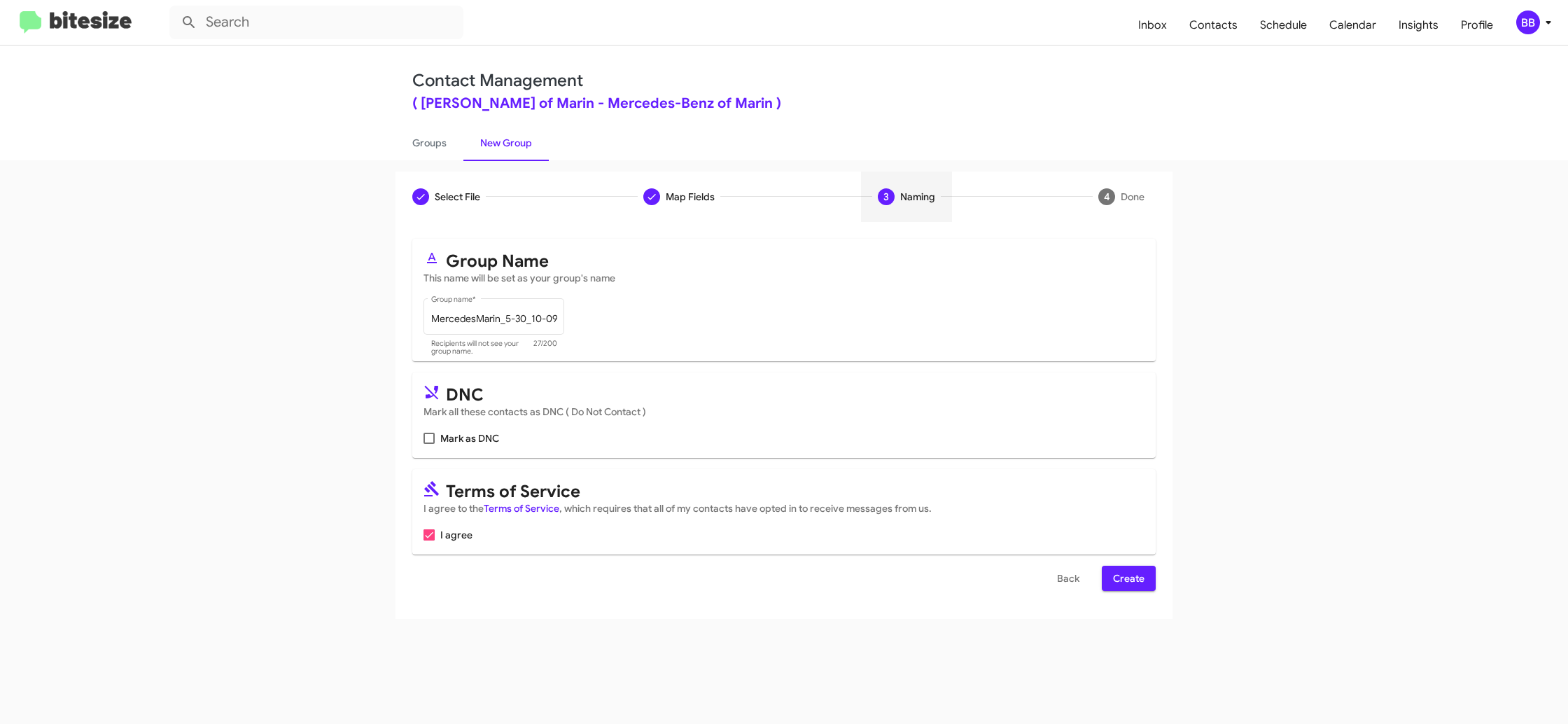
click at [1113, 576] on button "Create" at bounding box center [1129, 578] width 54 height 25
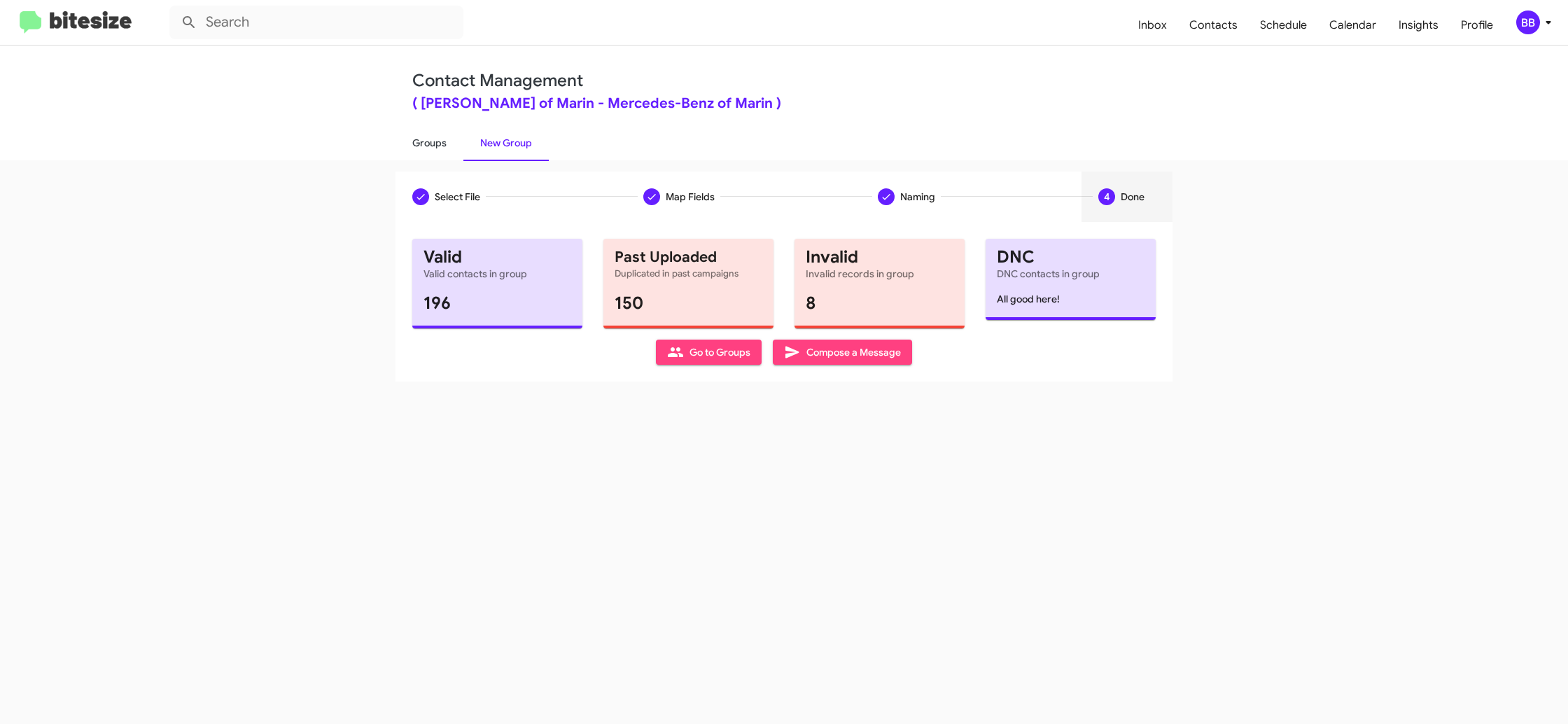
click at [432, 148] on link "Groups" at bounding box center [429, 142] width 68 height 36
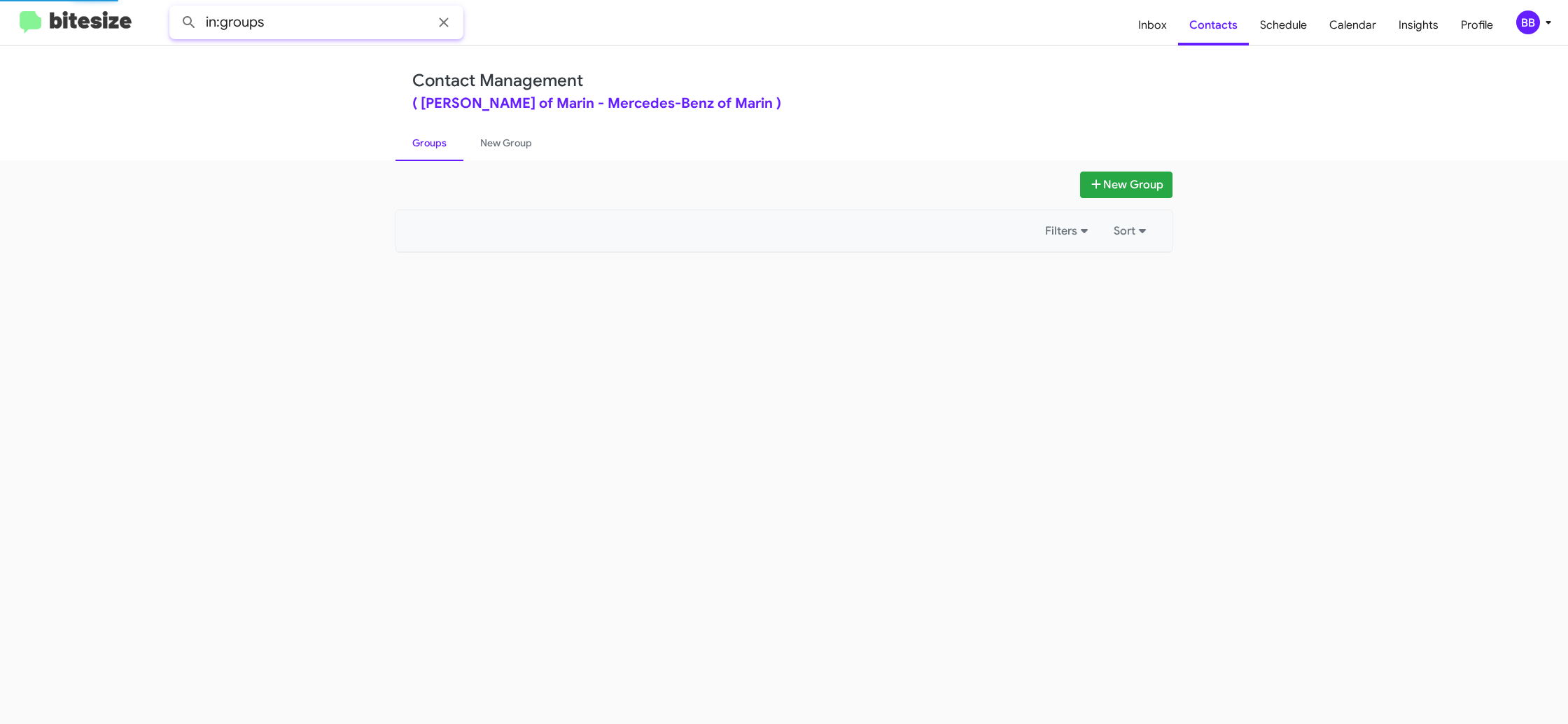
click at [374, 24] on input "in:groups" at bounding box center [316, 23] width 294 height 34
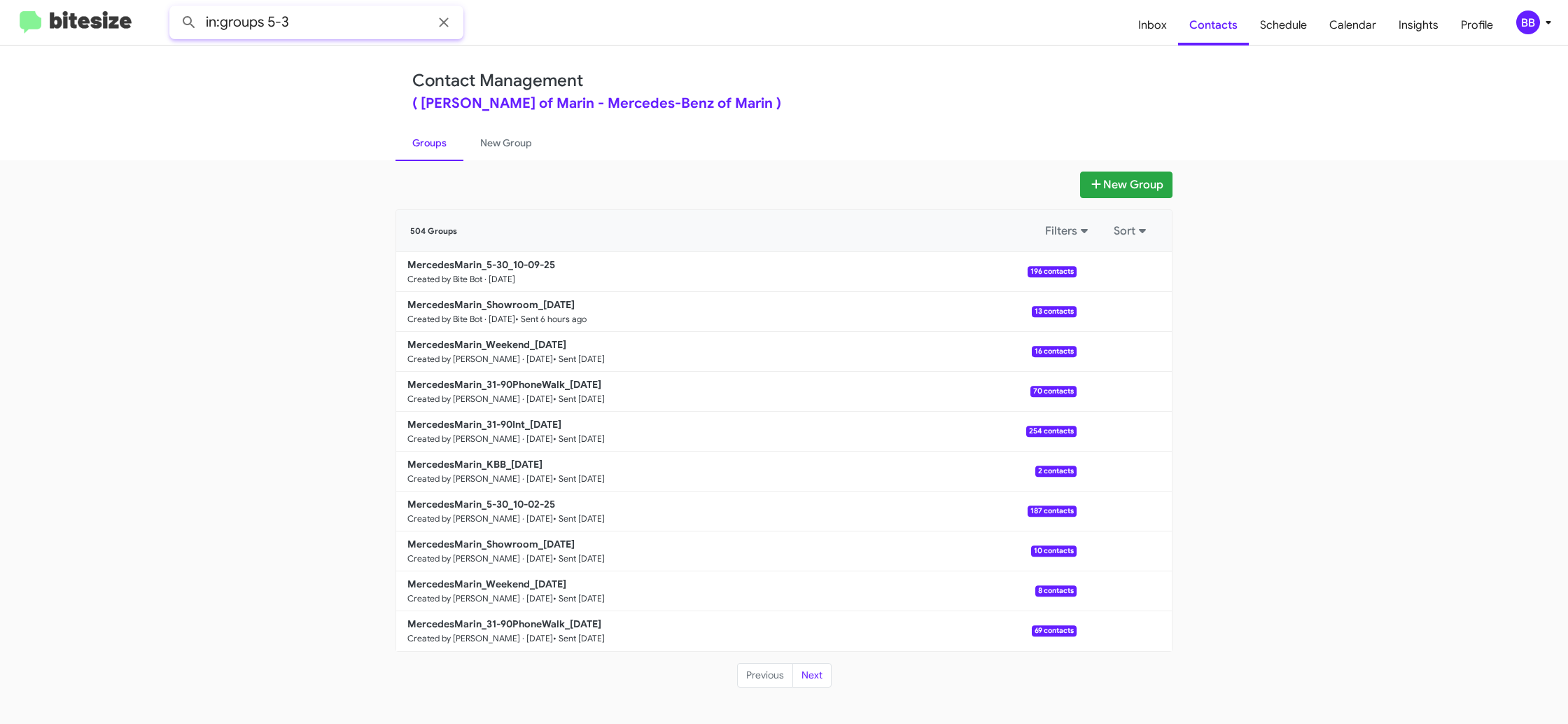
type input "in:groups 5-3"
click at [175, 8] on button at bounding box center [188, 22] width 28 height 28
drag, startPoint x: 480, startPoint y: 148, endPoint x: 450, endPoint y: 149, distance: 30.0
click at [480, 149] on link "New Group" at bounding box center [506, 142] width 86 height 36
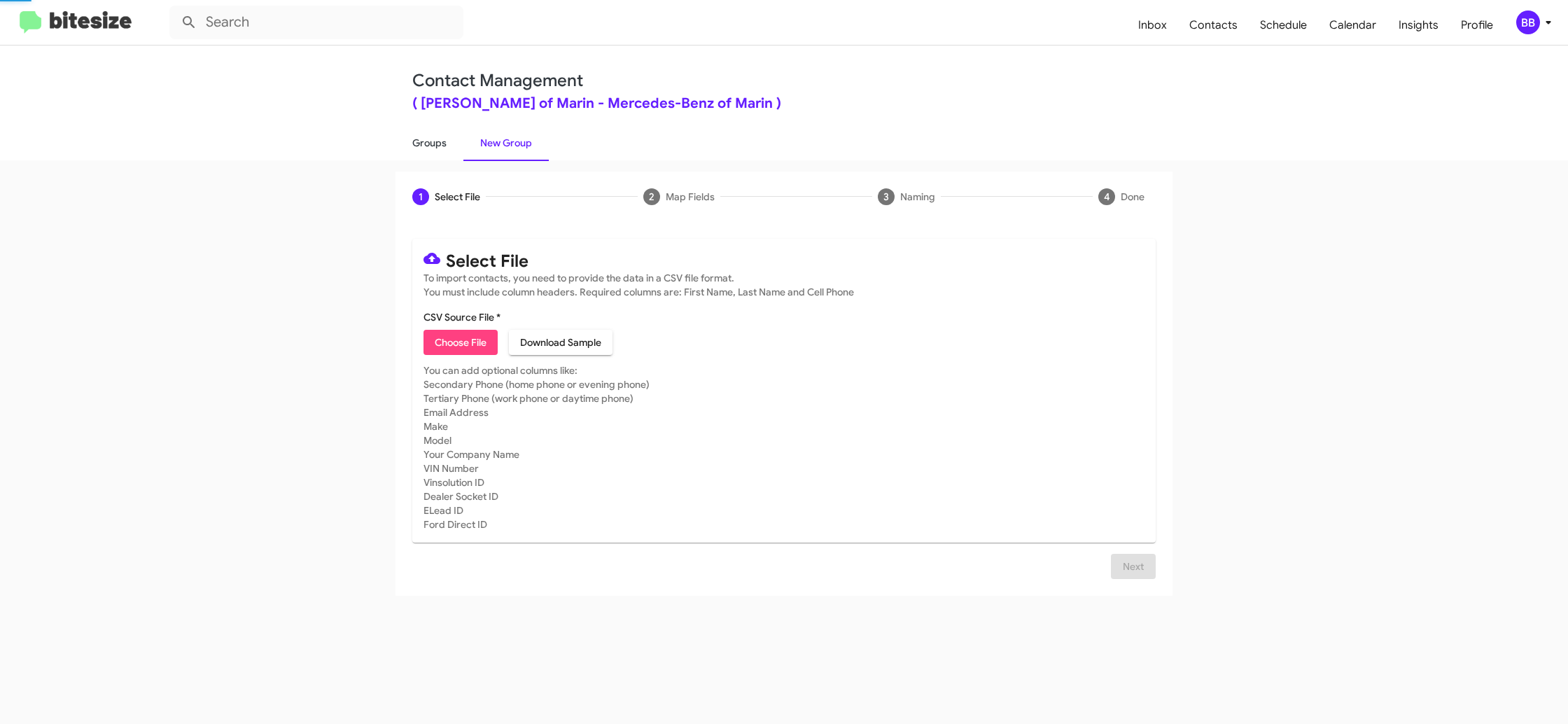
click at [450, 149] on link "Groups" at bounding box center [429, 142] width 68 height 36
type input "in:groups"
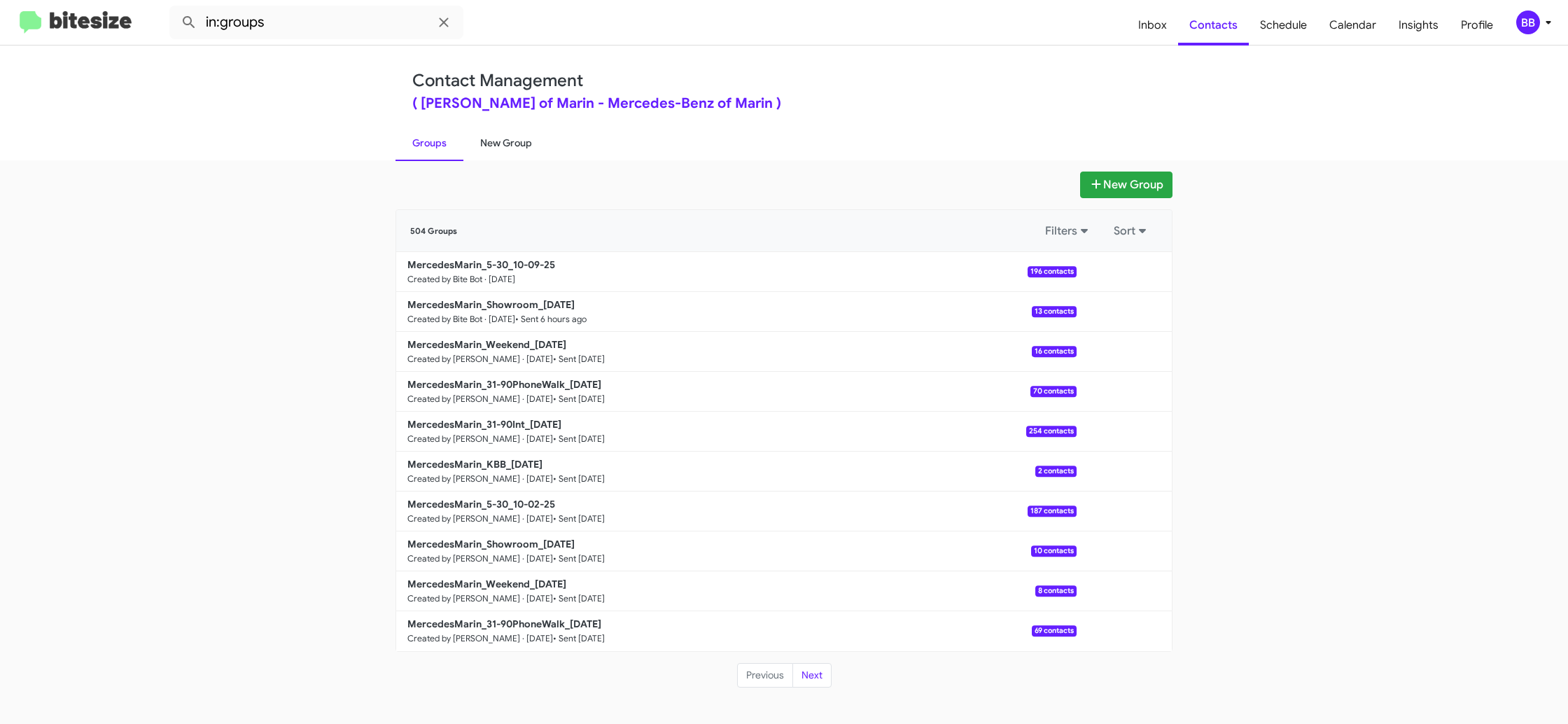
click at [514, 138] on link "New Group" at bounding box center [506, 142] width 86 height 36
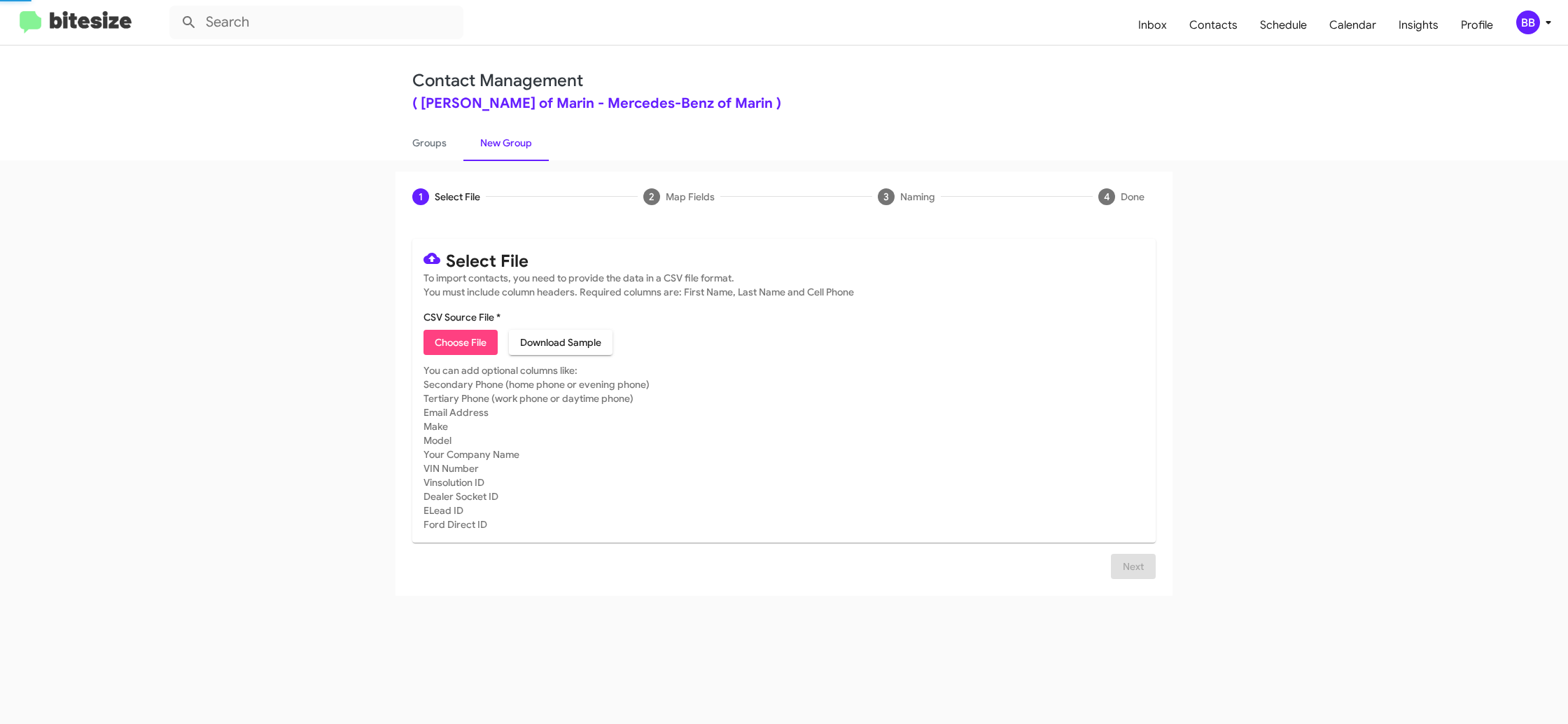
click at [514, 138] on link "New Group" at bounding box center [506, 142] width 86 height 36
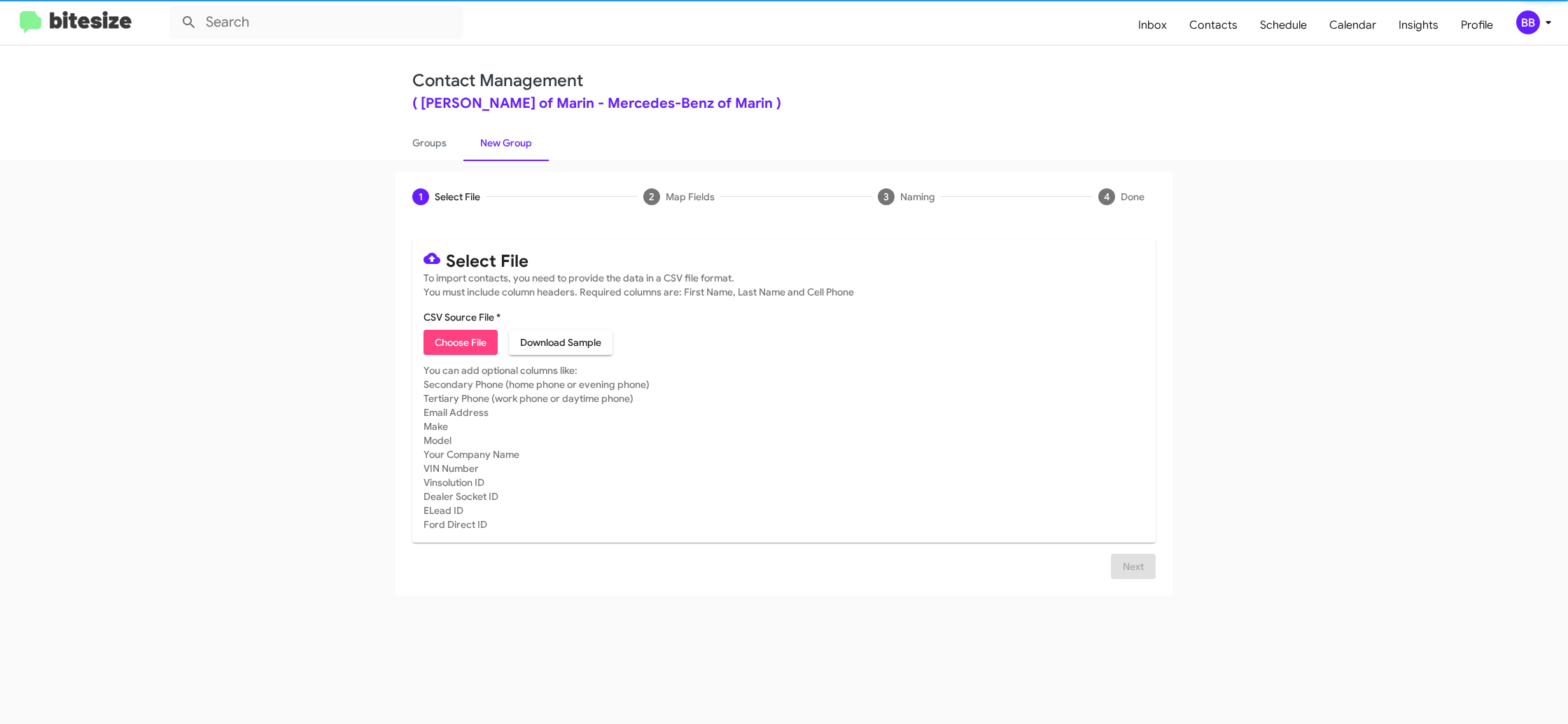
click at [456, 324] on label "CSV Source File *" at bounding box center [462, 316] width 77 height 14
click at [0, 0] on input "CSV Source File *" at bounding box center [0, 0] width 0 height 0
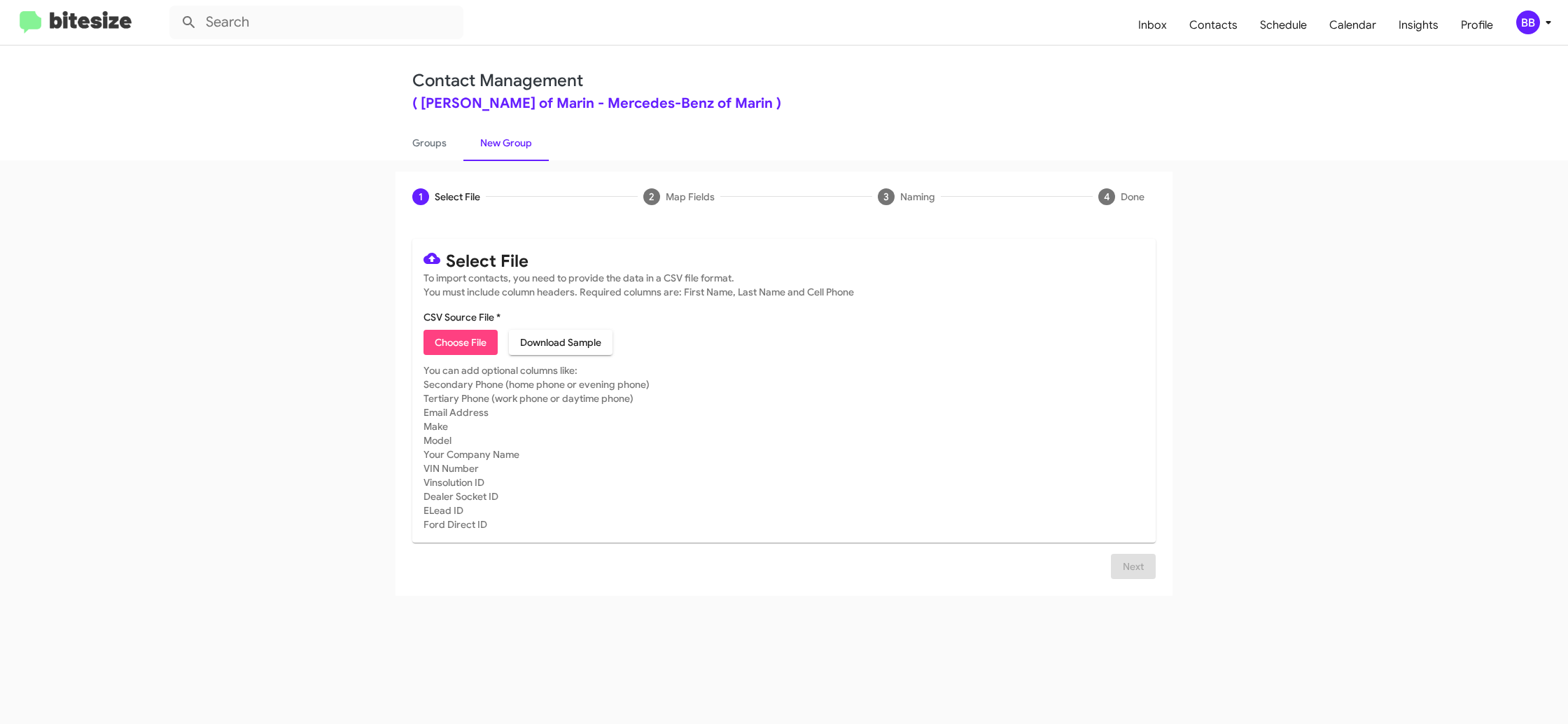
type input "MercedesMarin_KBB_10-09-25"
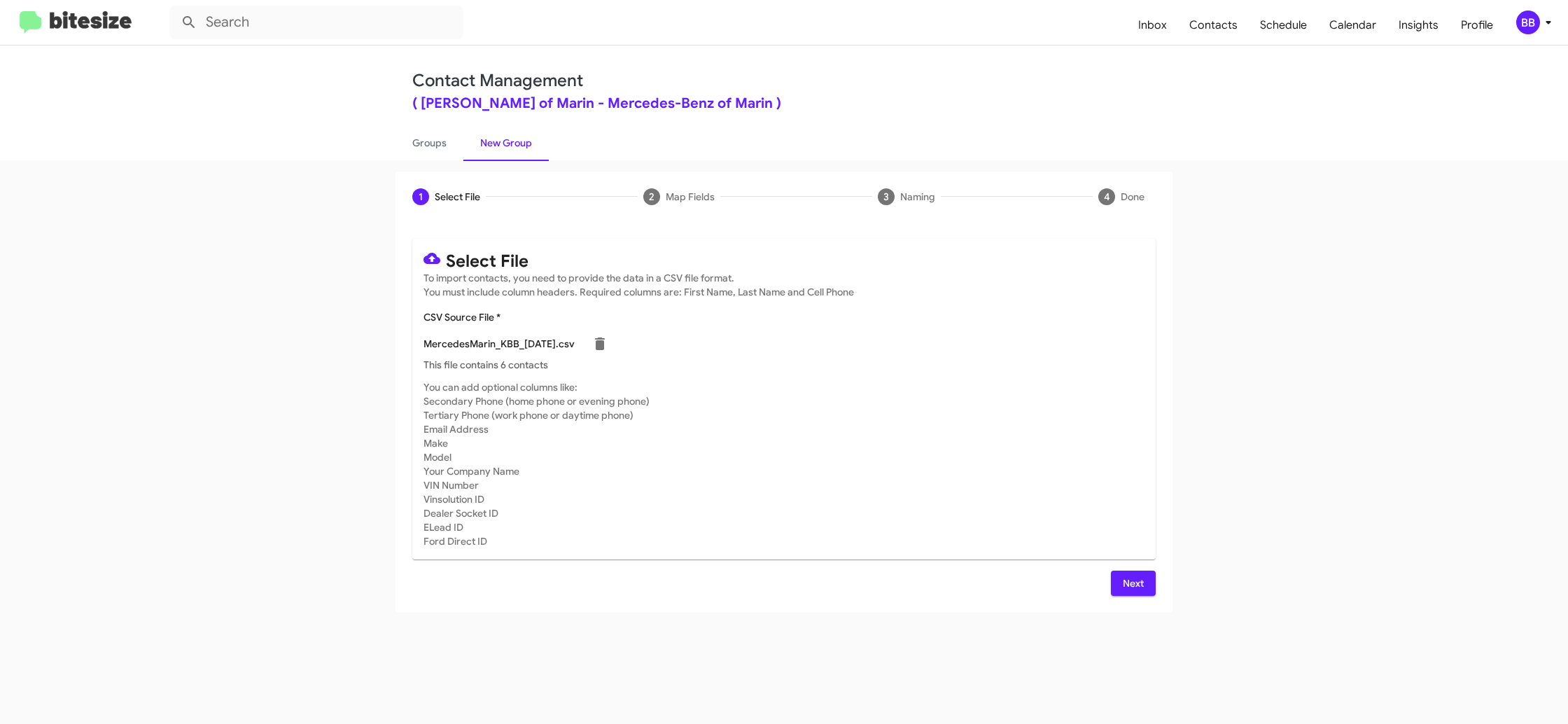
drag, startPoint x: 931, startPoint y: 413, endPoint x: 951, endPoint y: 441, distance: 34.4
click at [930, 416] on mat-card-subtitle "You can add optional columns like: Secondary Phone (home phone or evening phone…" at bounding box center [784, 464] width 721 height 168
click at [1129, 585] on span "Next" at bounding box center [1134, 583] width 23 height 25
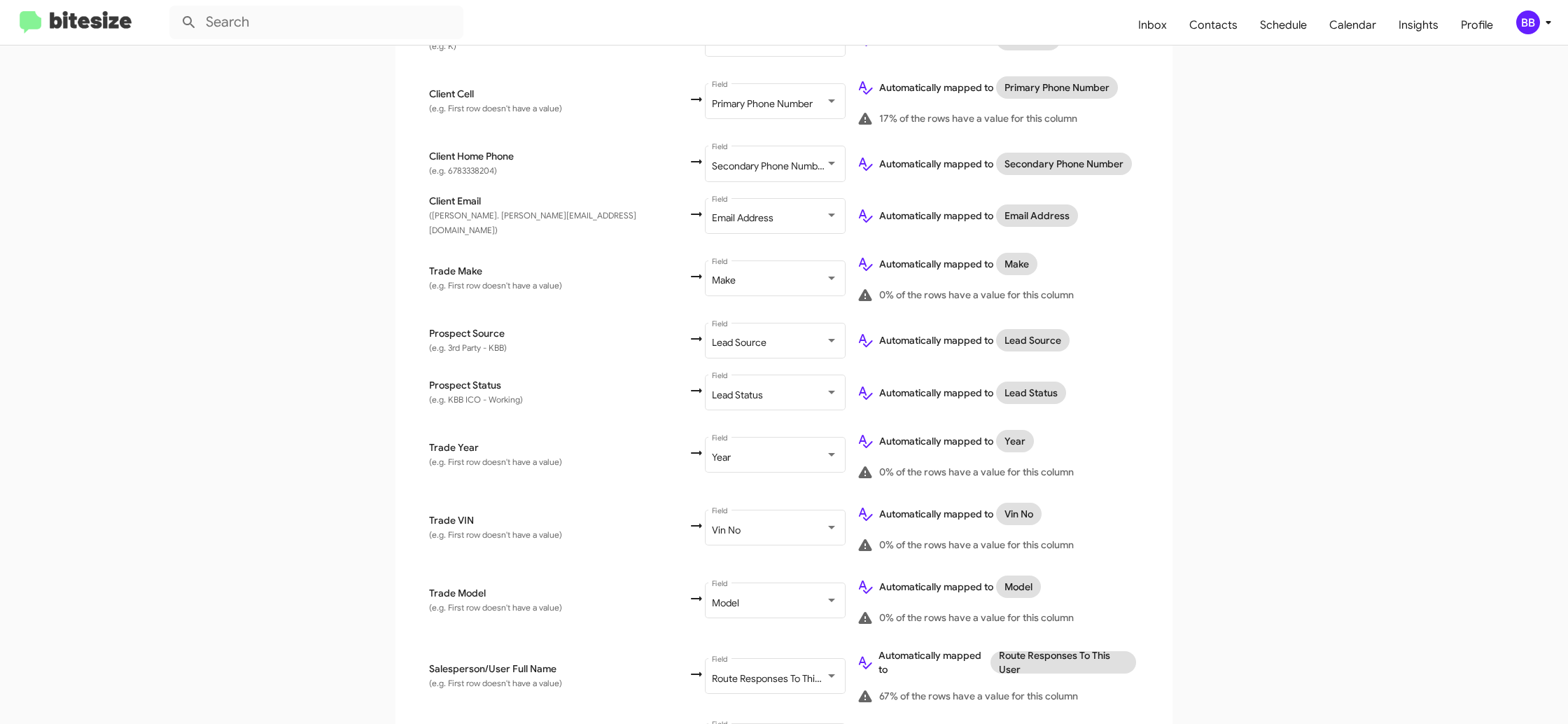
scroll to position [519, 0]
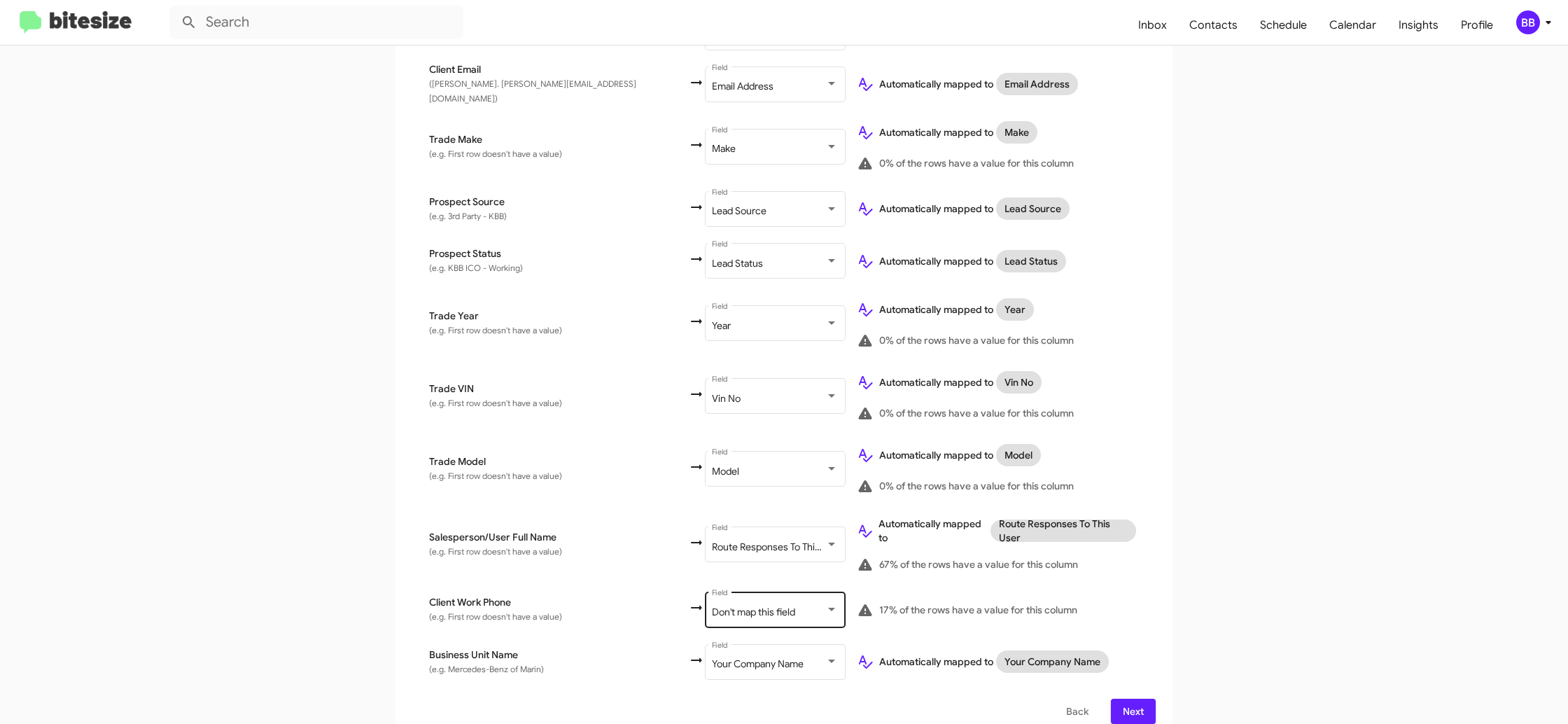
click at [712, 601] on div "Don't map this field Field" at bounding box center [775, 609] width 126 height 39
click at [712, 602] on div "Route Responses To This User Field" at bounding box center [775, 609] width 126 height 39
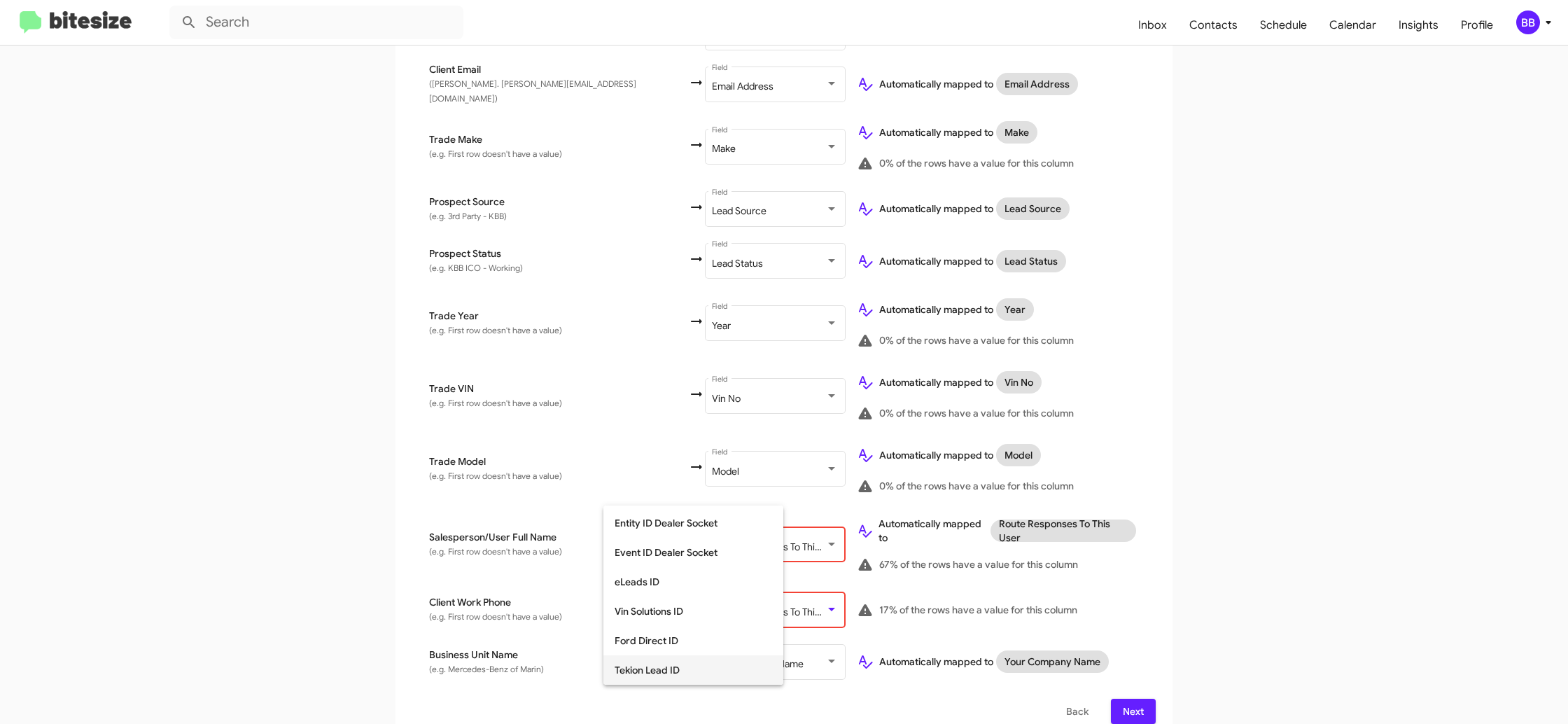
scroll to position [235, 0]
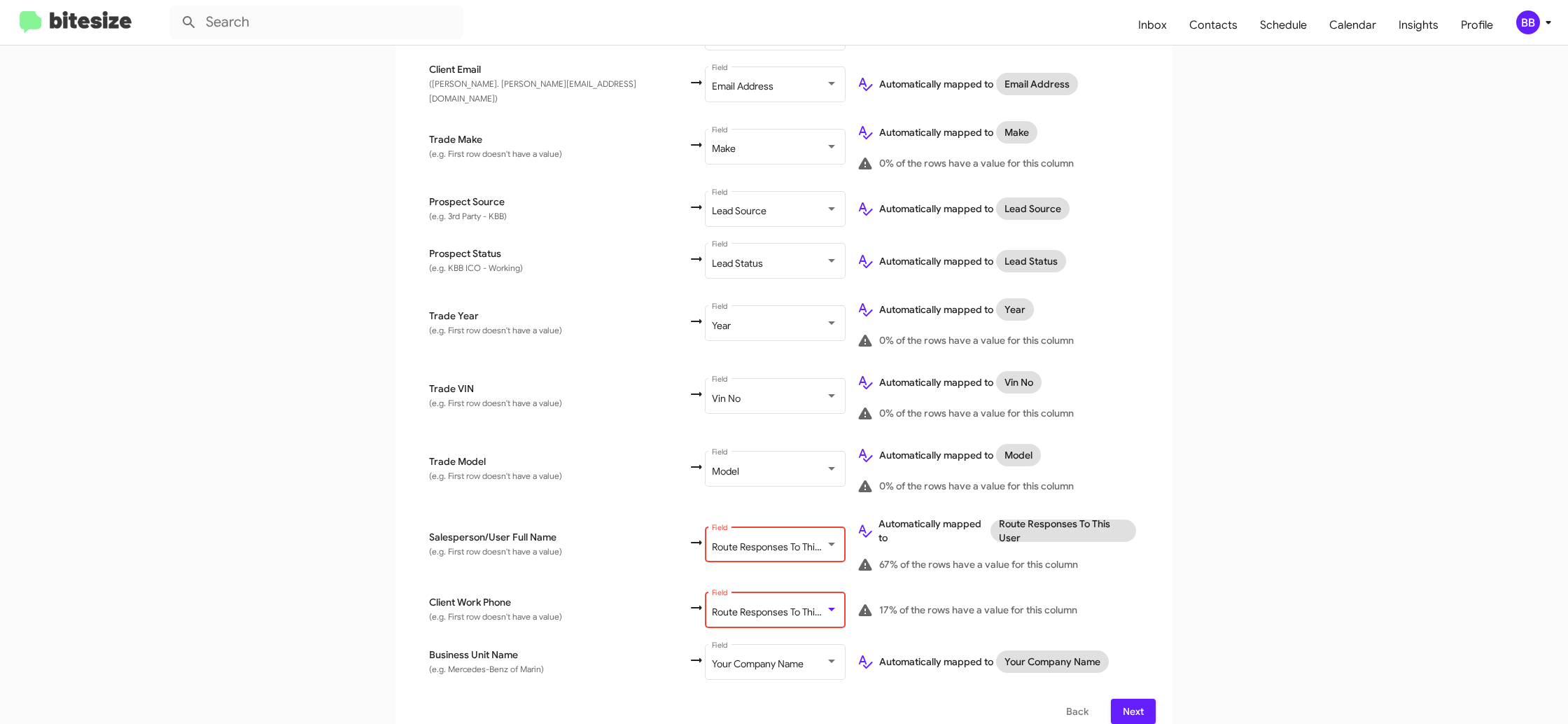
click at [712, 606] on span "Route Responses To This User" at bounding box center [776, 612] width 130 height 13
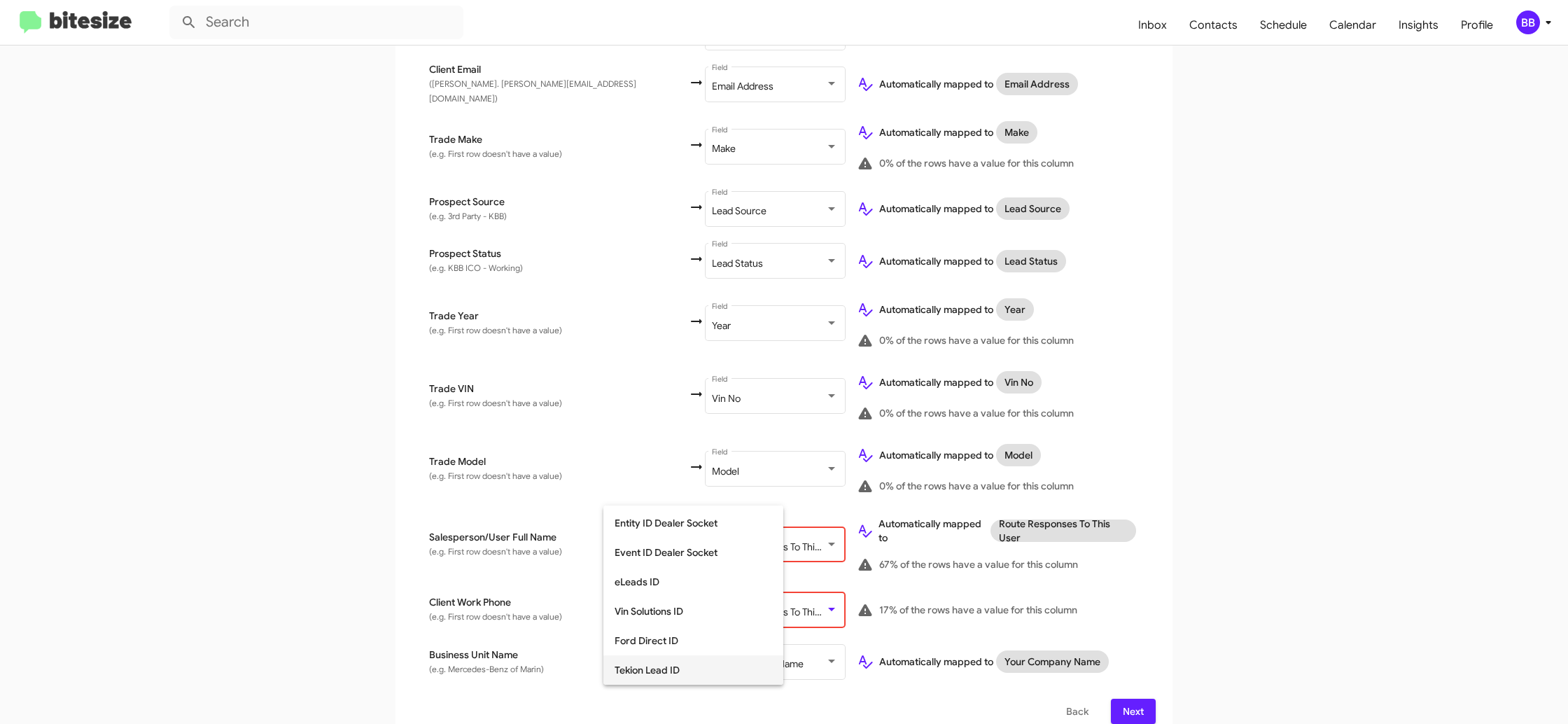
scroll to position [353, 0]
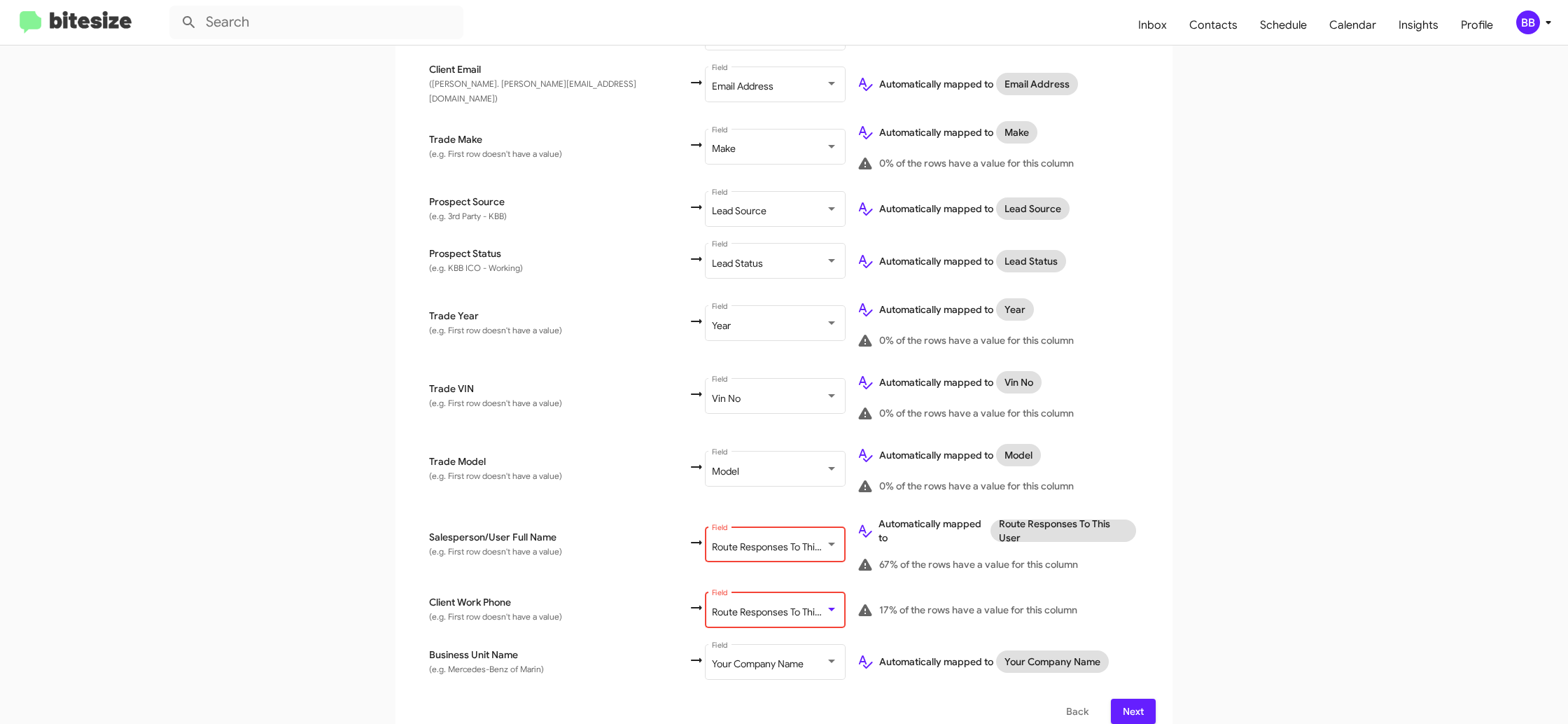
click at [712, 606] on span "Route Responses To This User" at bounding box center [776, 612] width 130 height 13
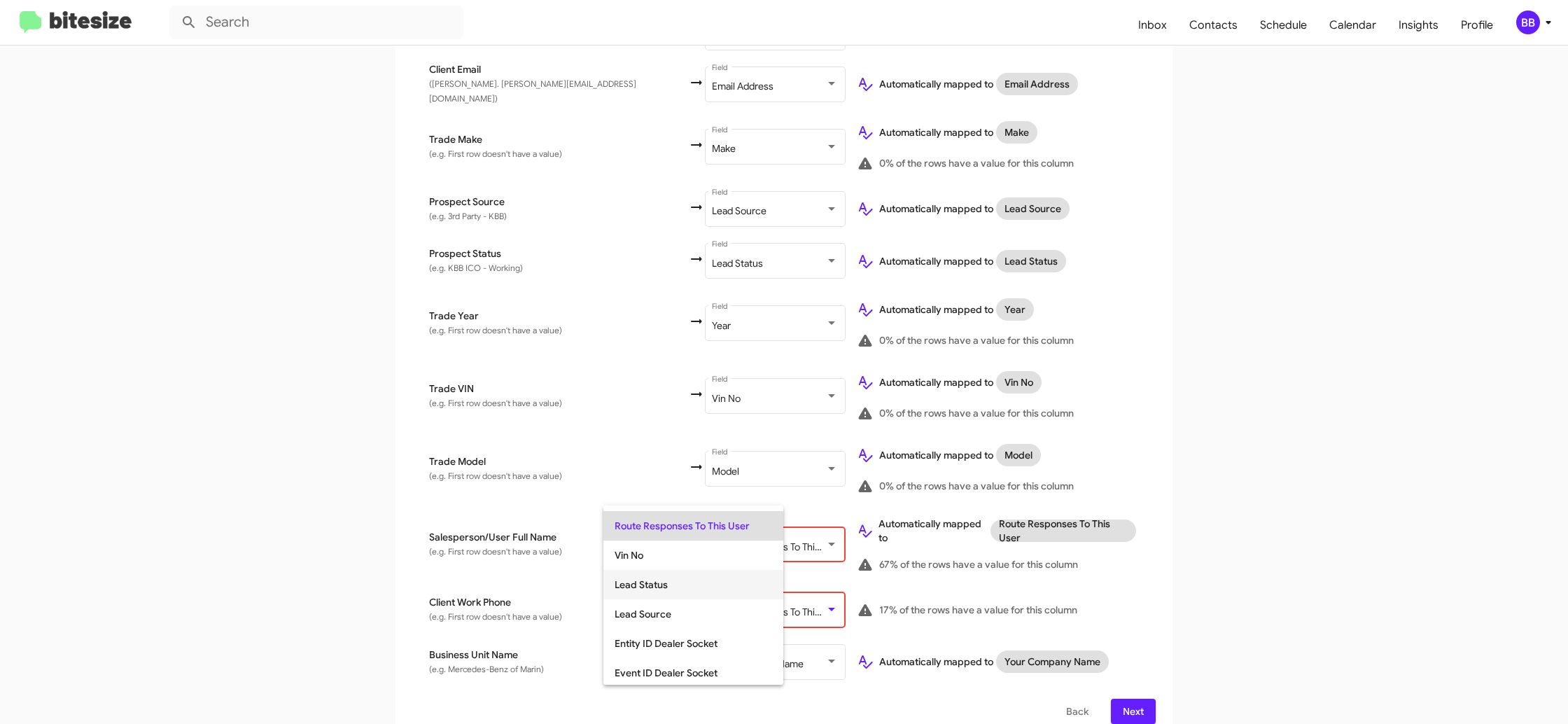
scroll to position [206, 0]
click at [680, 519] on span "Tertiary Phone Number" at bounding box center [693, 520] width 158 height 29
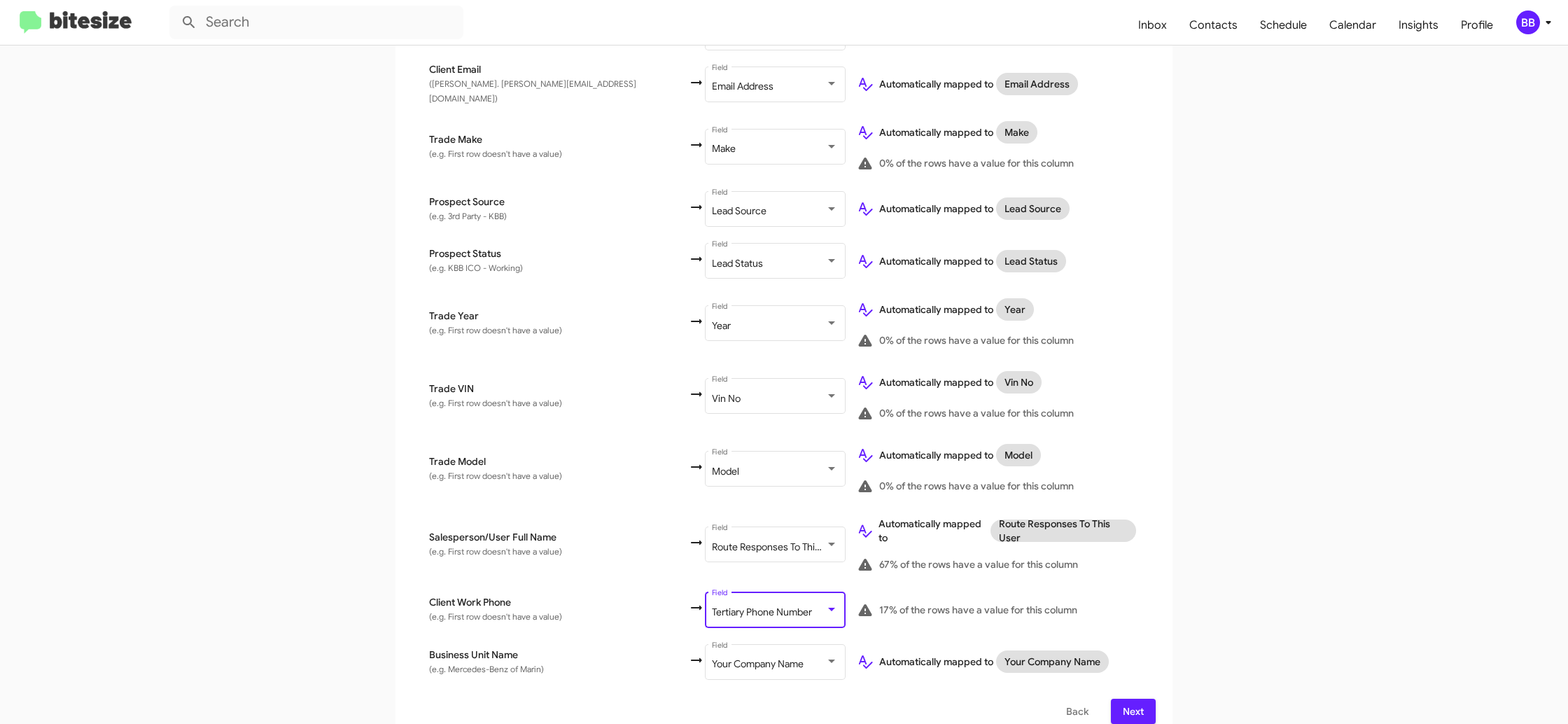
click at [1245, 414] on app-new-group "Select File 2 Map Fields 3 Naming 4 Done Select File To import contacts, you ne…" at bounding box center [784, 197] width 1568 height 1089
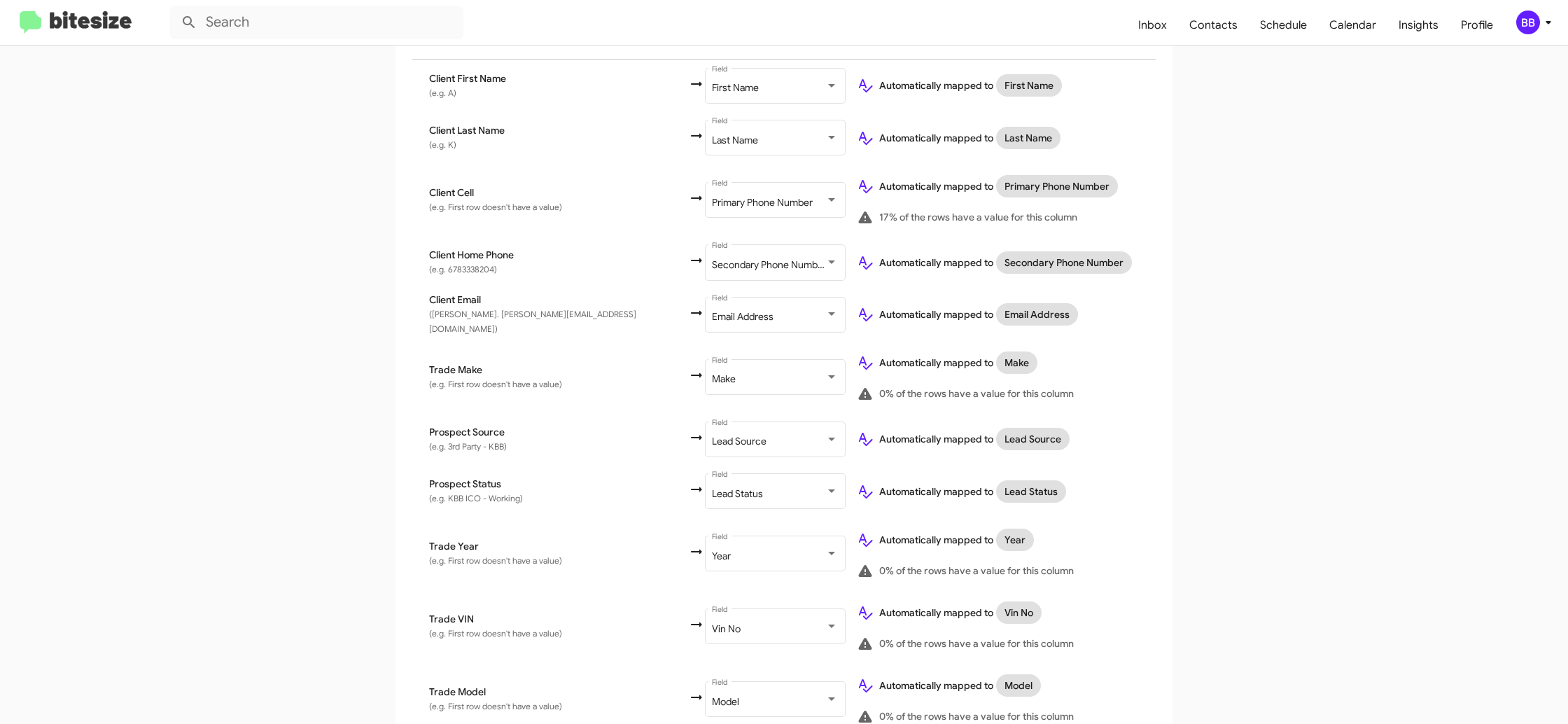
scroll to position [519, 0]
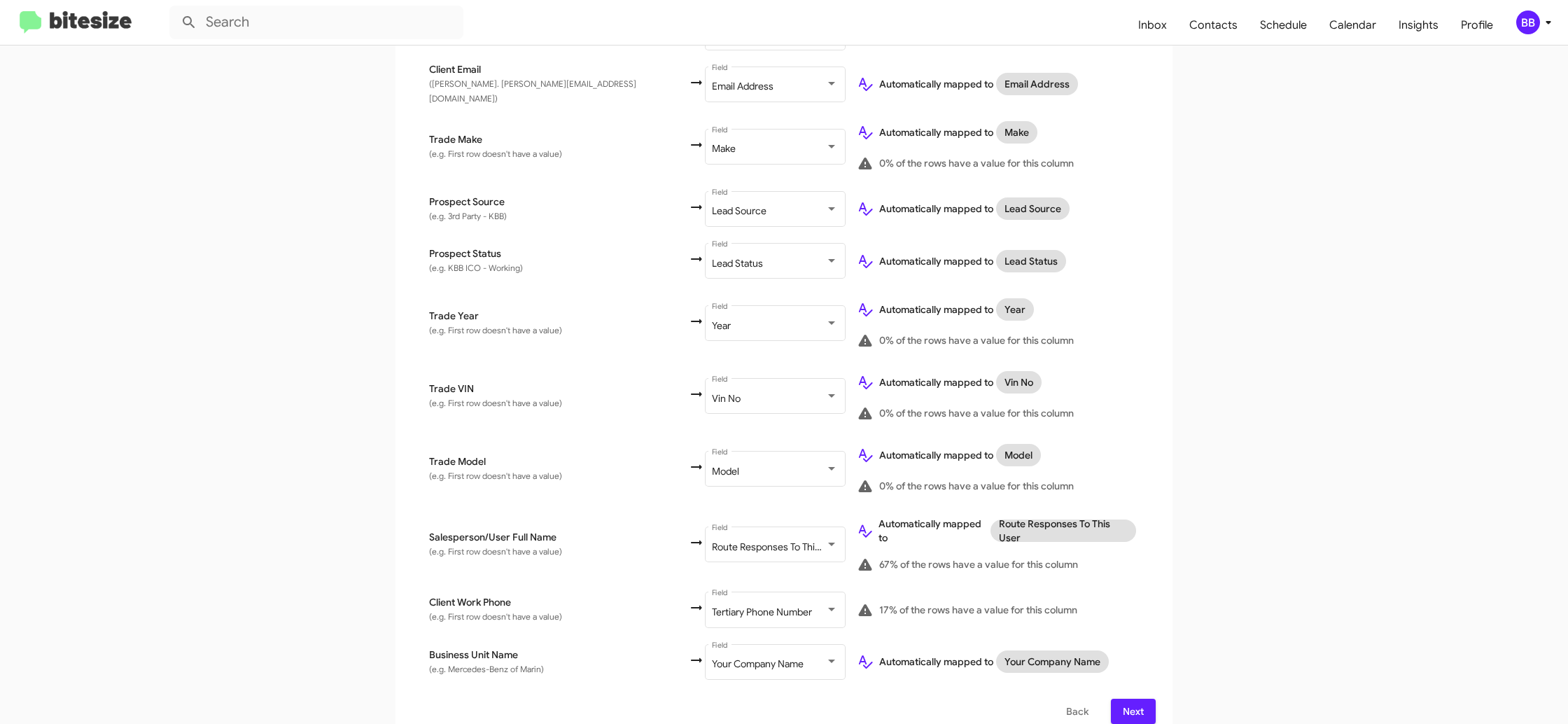
click at [1134, 699] on span "Next" at bounding box center [1134, 711] width 23 height 25
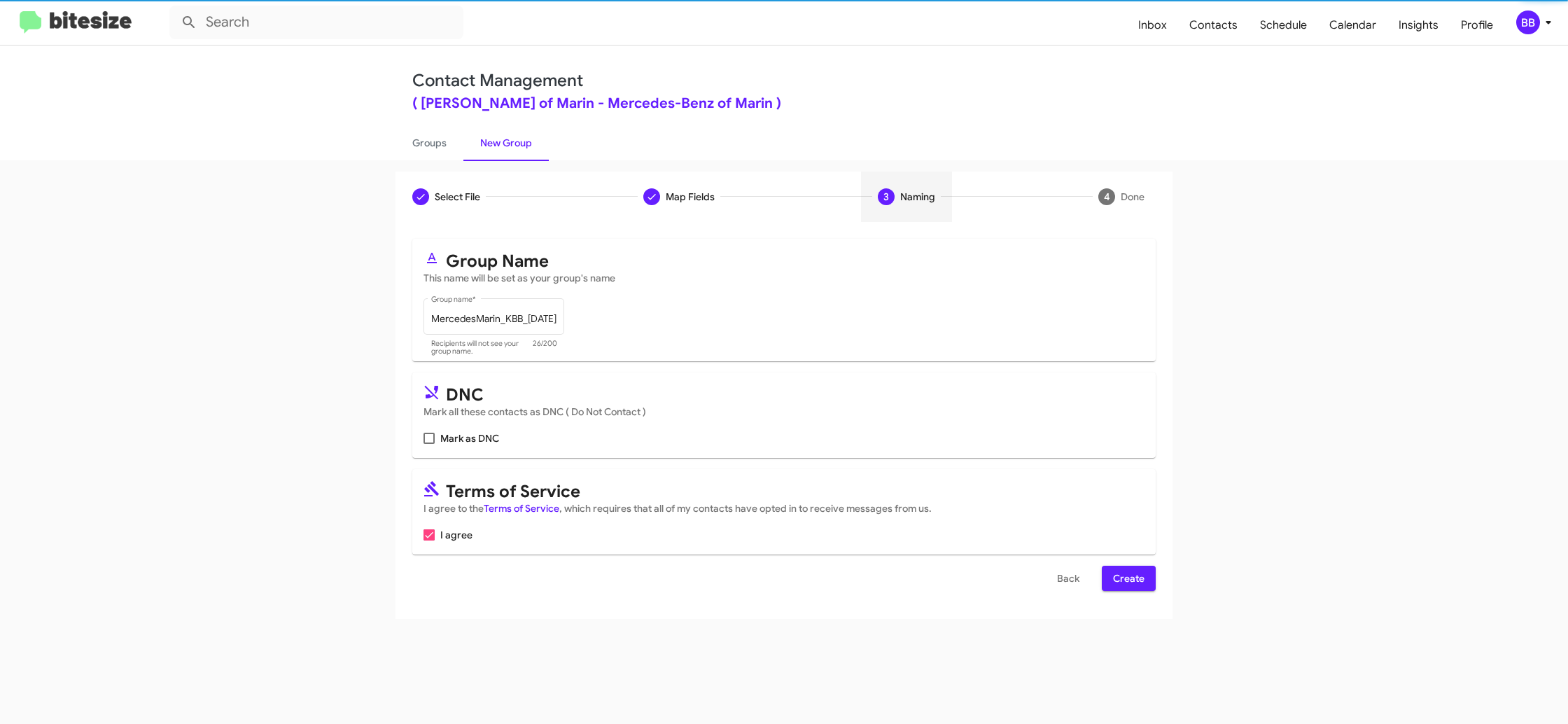
scroll to position [0, 0]
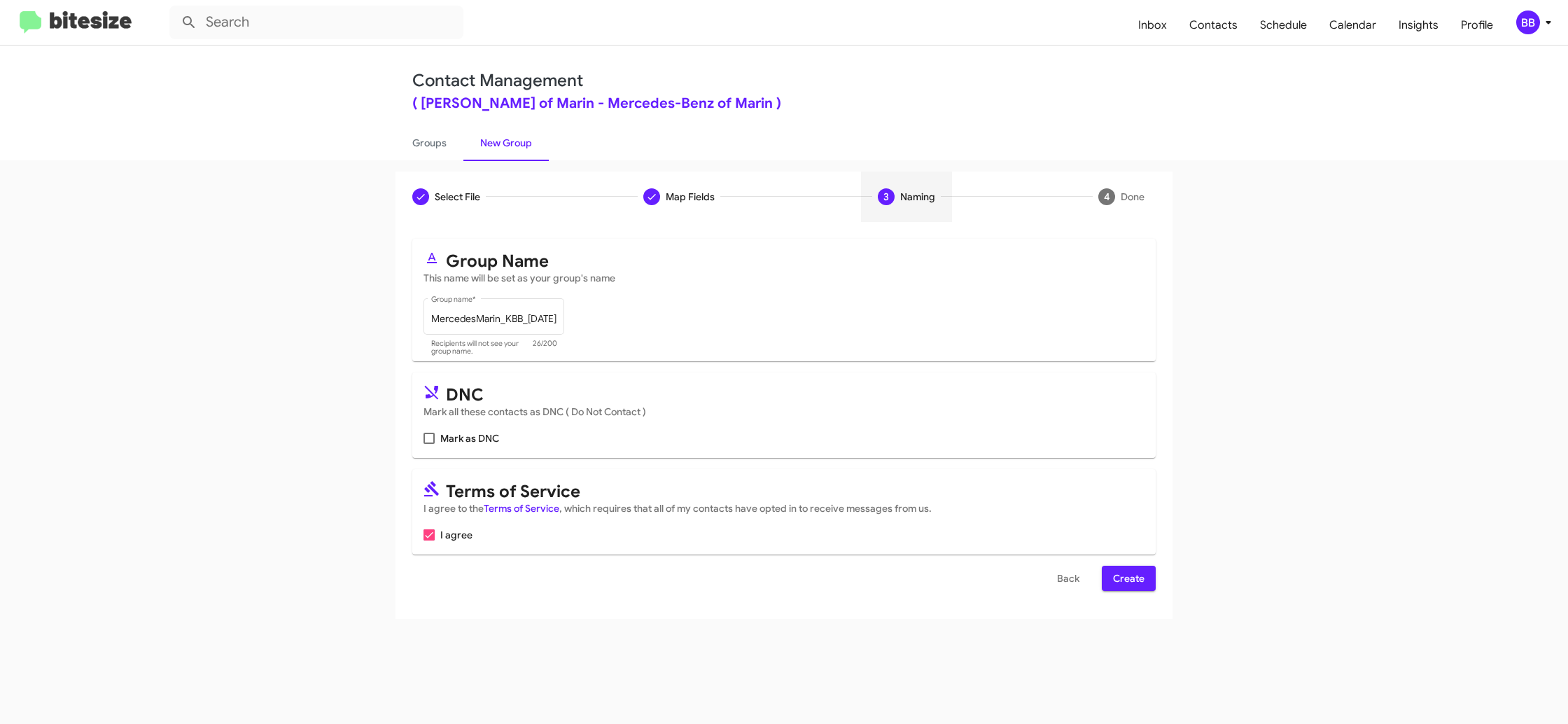
click at [1128, 571] on span "Create" at bounding box center [1128, 578] width 32 height 25
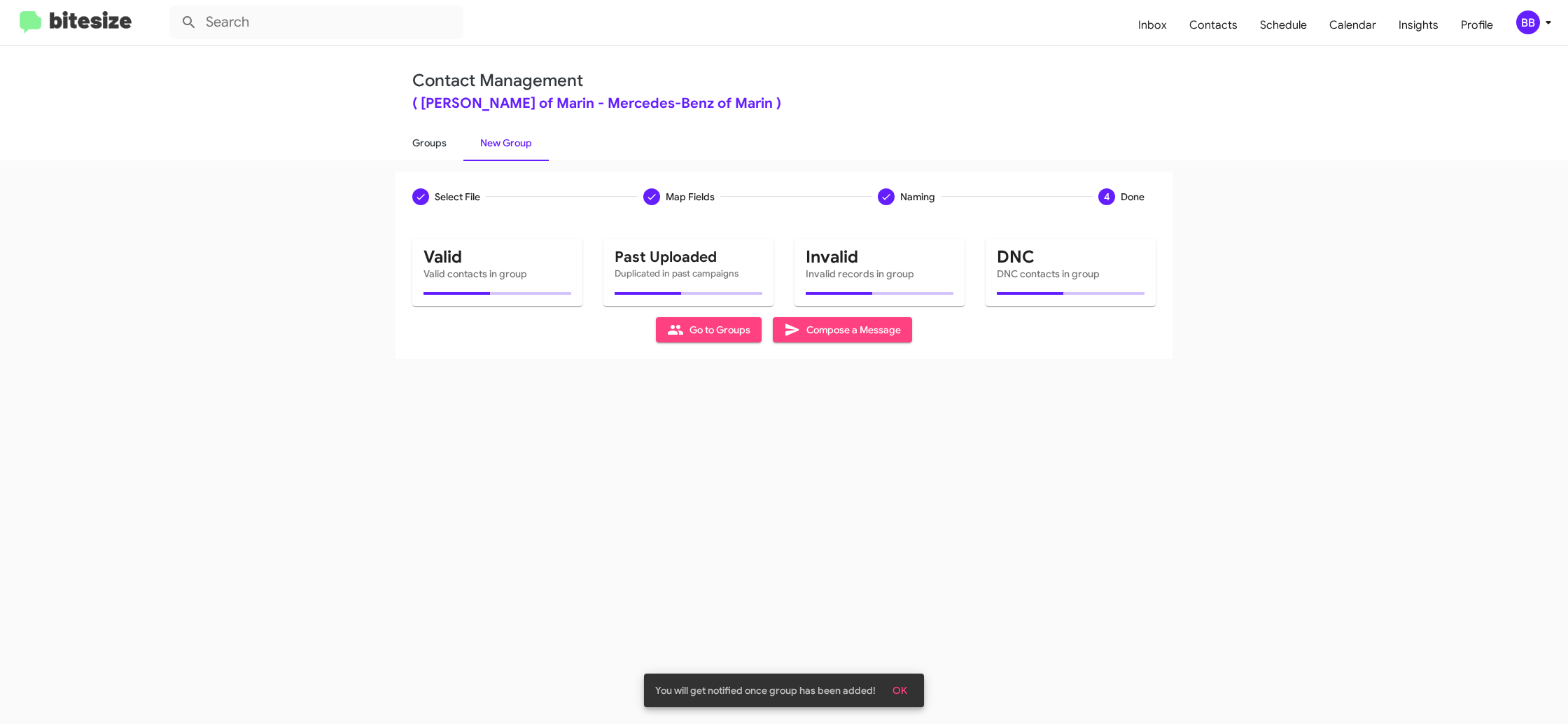
click at [416, 134] on link "Groups" at bounding box center [429, 142] width 68 height 36
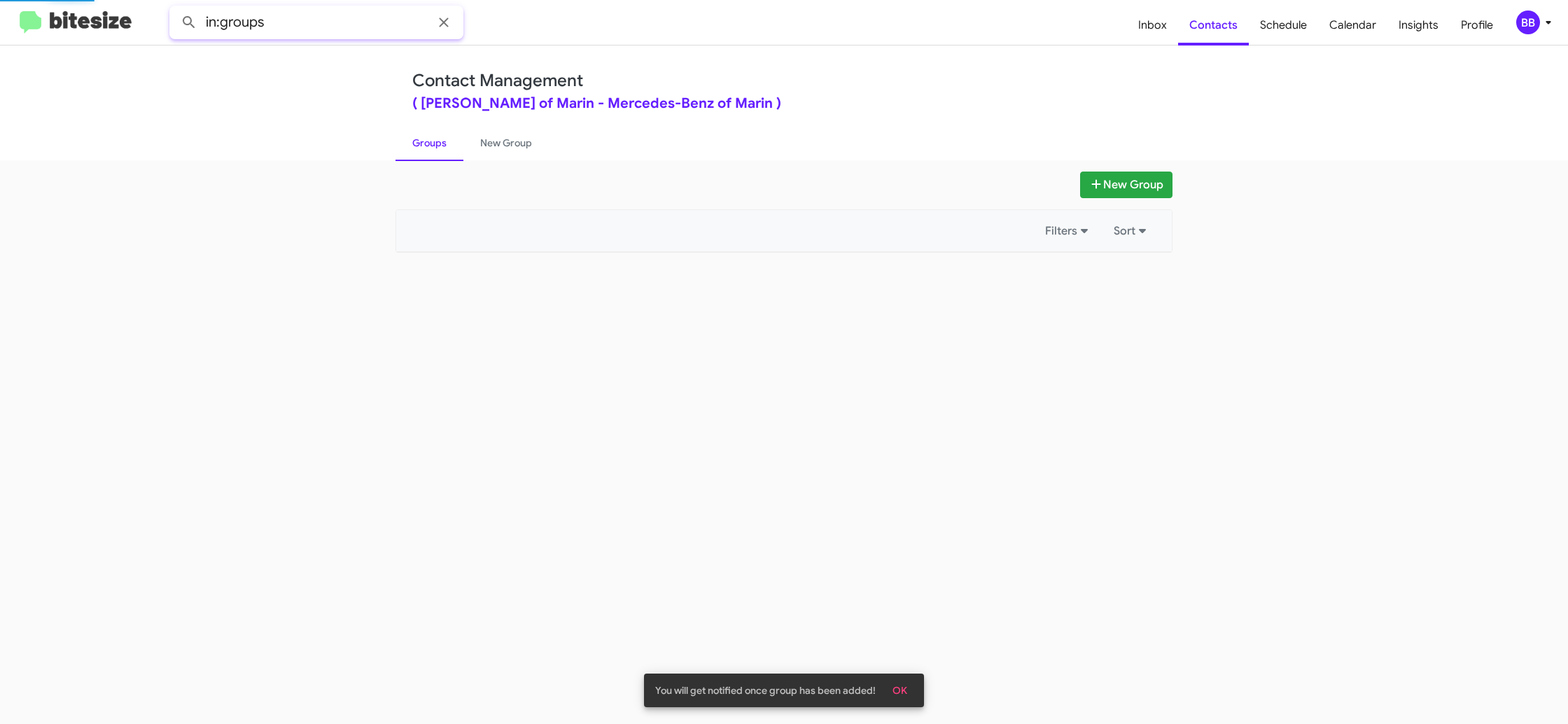
click at [328, 31] on input "in:groups" at bounding box center [316, 23] width 294 height 34
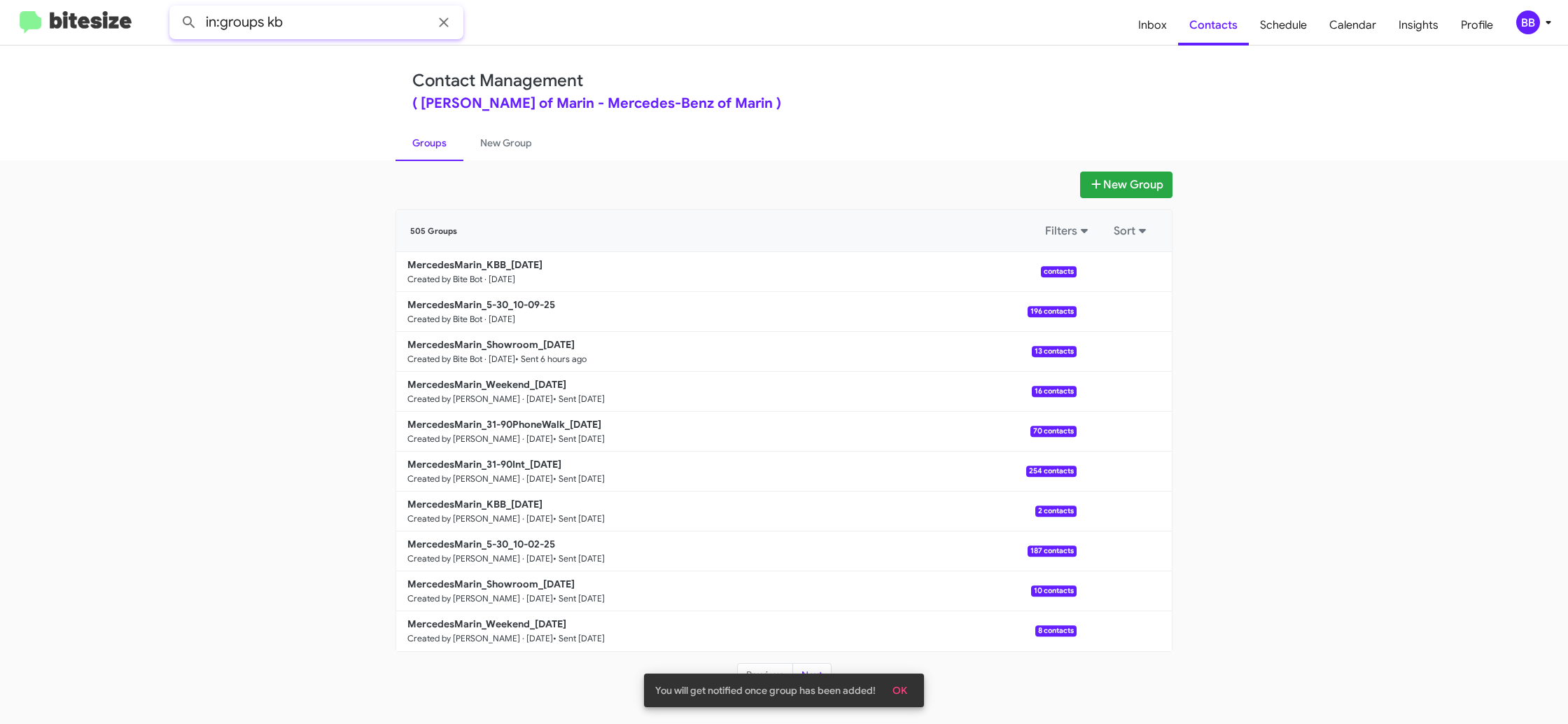
type input "in:groups kb"
click at [175, 8] on button at bounding box center [188, 22] width 28 height 28
click at [492, 152] on link "New Group" at bounding box center [506, 142] width 86 height 36
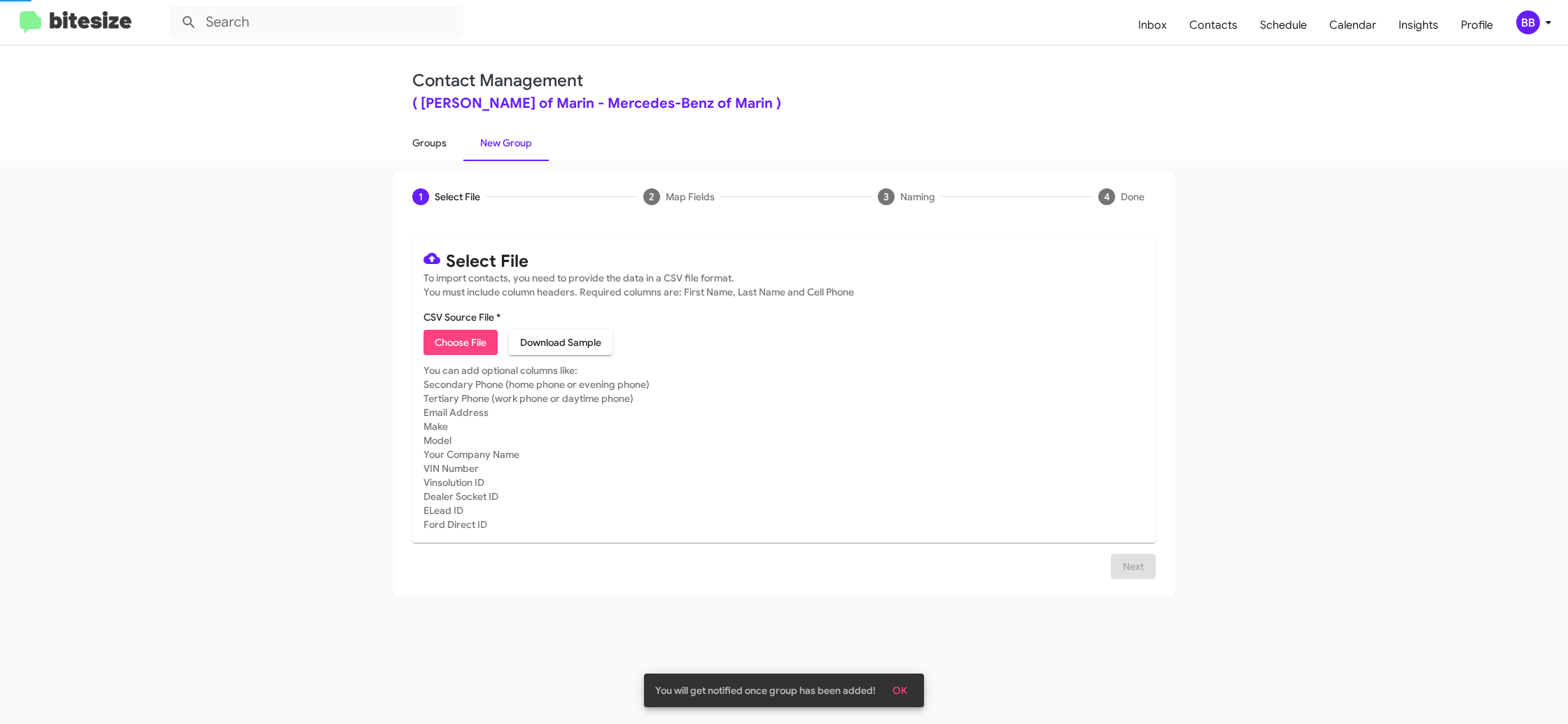
click at [438, 154] on link "Groups" at bounding box center [429, 142] width 68 height 36
type input "in:groups"
click at [438, 154] on link "Groups" at bounding box center [429, 142] width 68 height 36
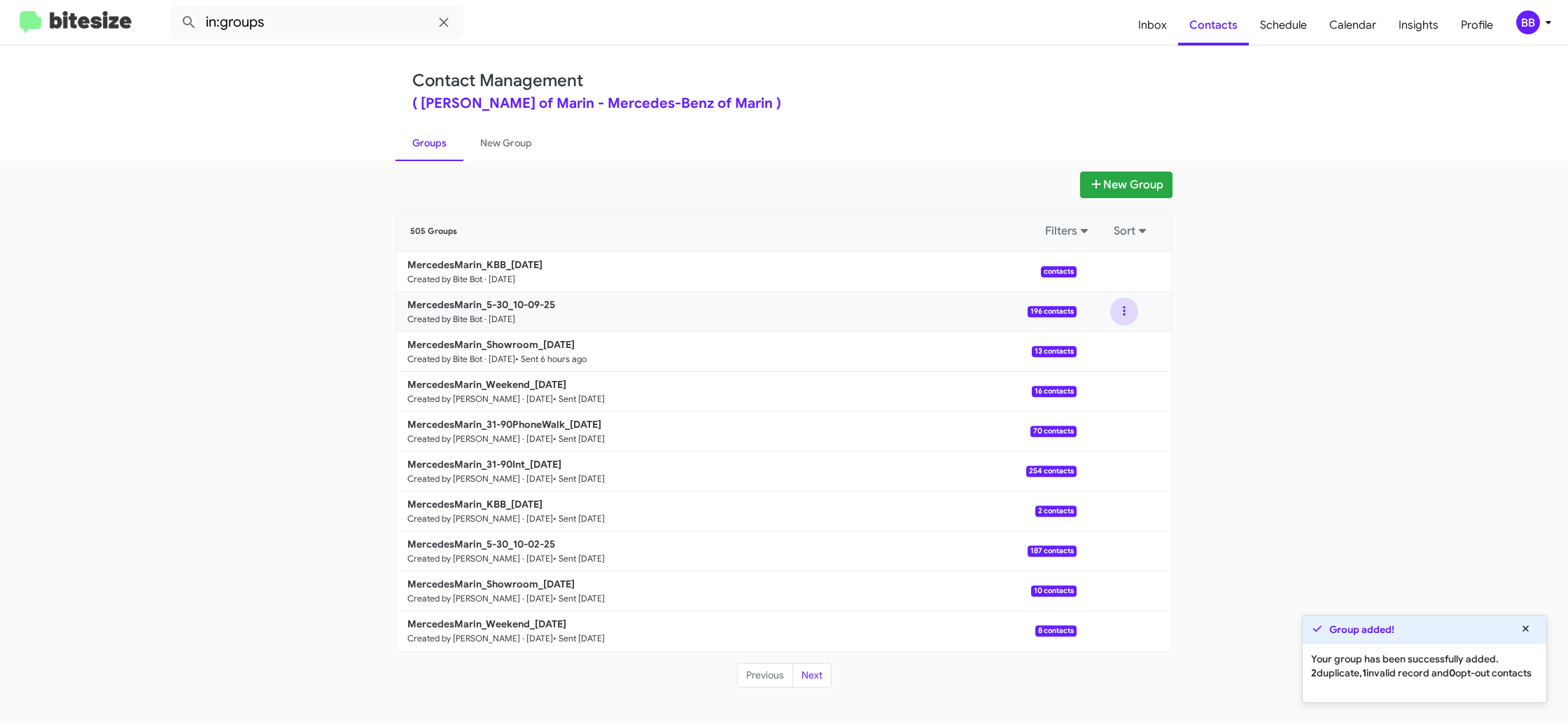
click at [1128, 312] on button at bounding box center [1124, 311] width 28 height 28
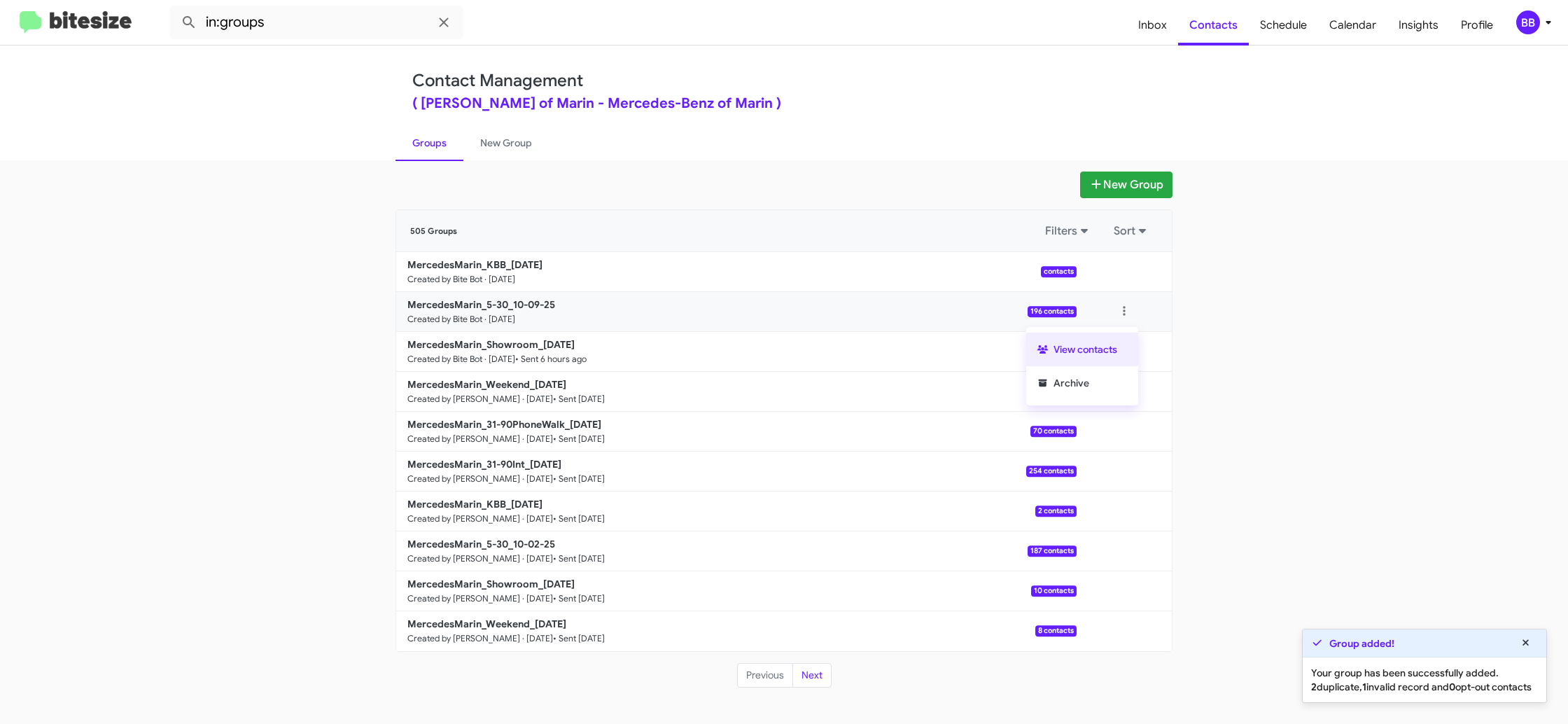
click at [1107, 358] on button "View contacts" at bounding box center [1082, 349] width 112 height 34
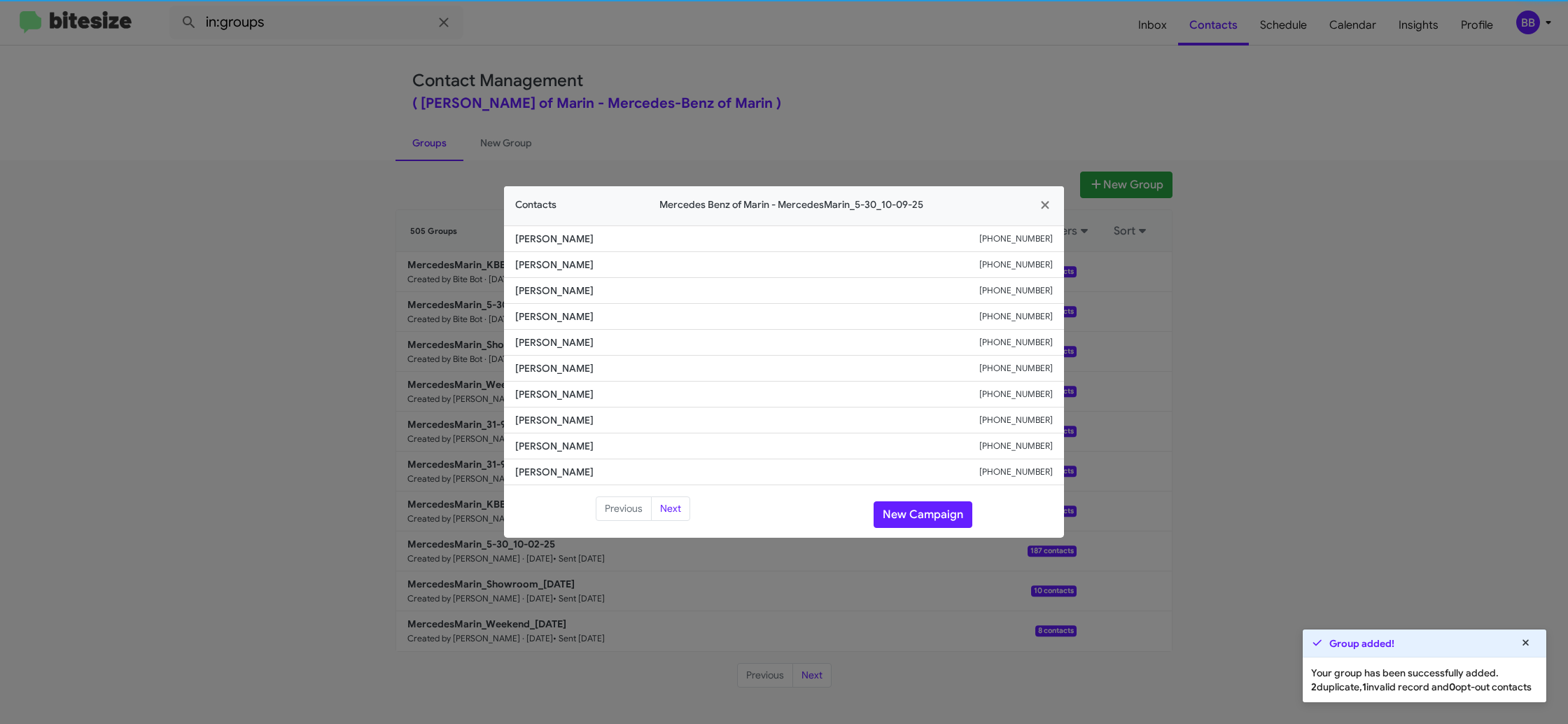
click at [521, 375] on li "Tracey Paster +15103790135" at bounding box center [784, 369] width 560 height 26
copy span "Tracey Paster"
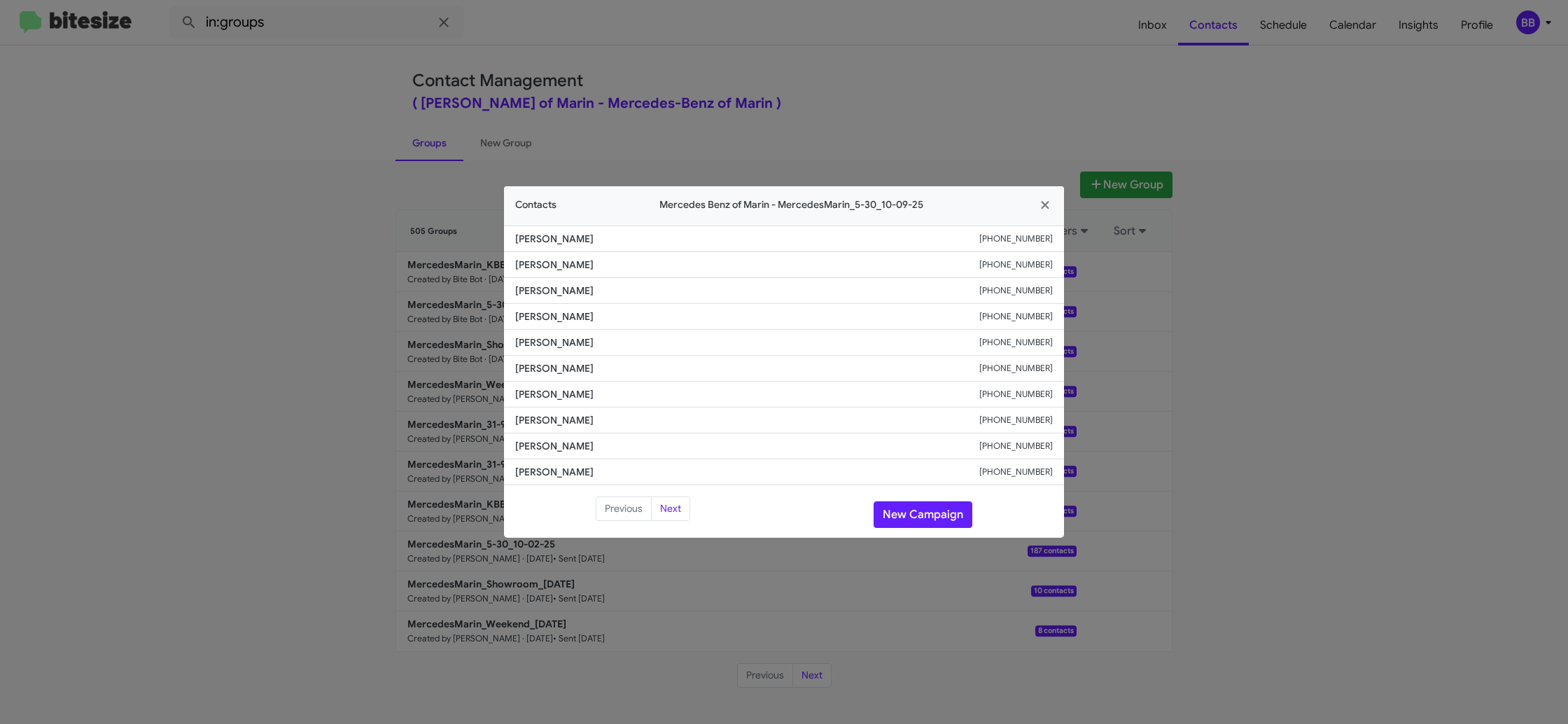
drag, startPoint x: 442, startPoint y: 133, endPoint x: 476, endPoint y: 164, distance: 46.0
click at [442, 133] on modal-container "Contacts Mercedes Benz of Marin - MercedesMarin_5-30_10-09-25 William Dunlay +1…" at bounding box center [784, 362] width 1568 height 724
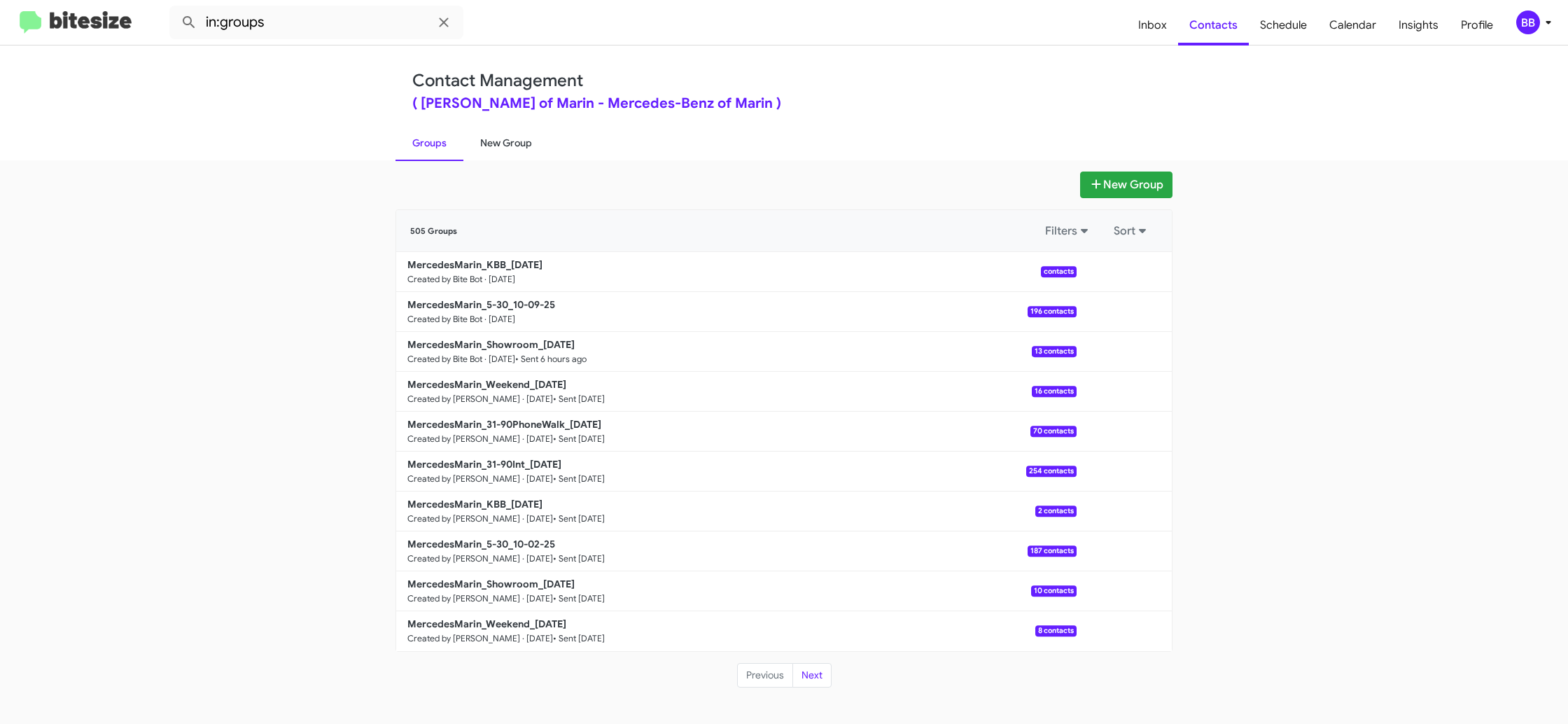
click at [492, 130] on link "New Group" at bounding box center [506, 142] width 86 height 36
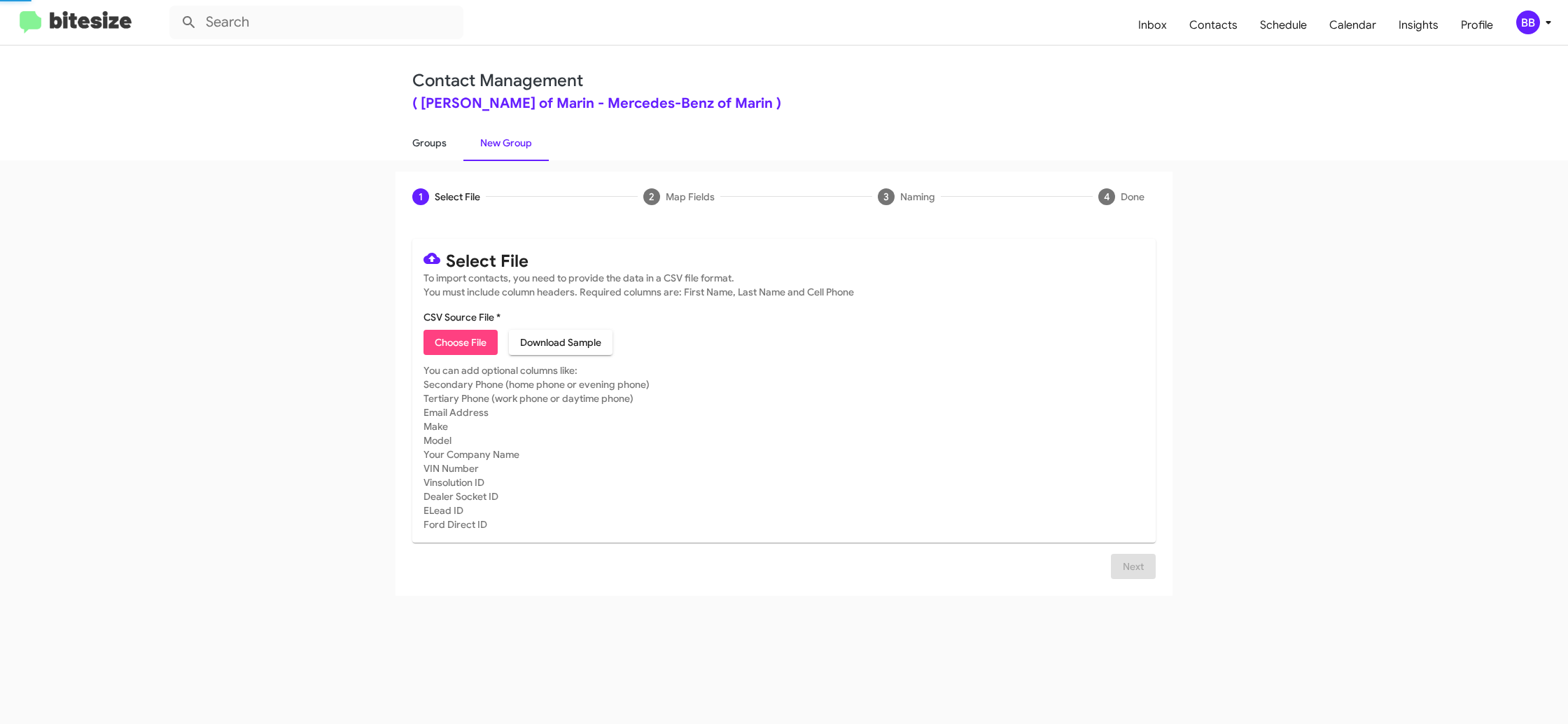
click at [429, 138] on link "Groups" at bounding box center [429, 142] width 68 height 36
type input "in:groups"
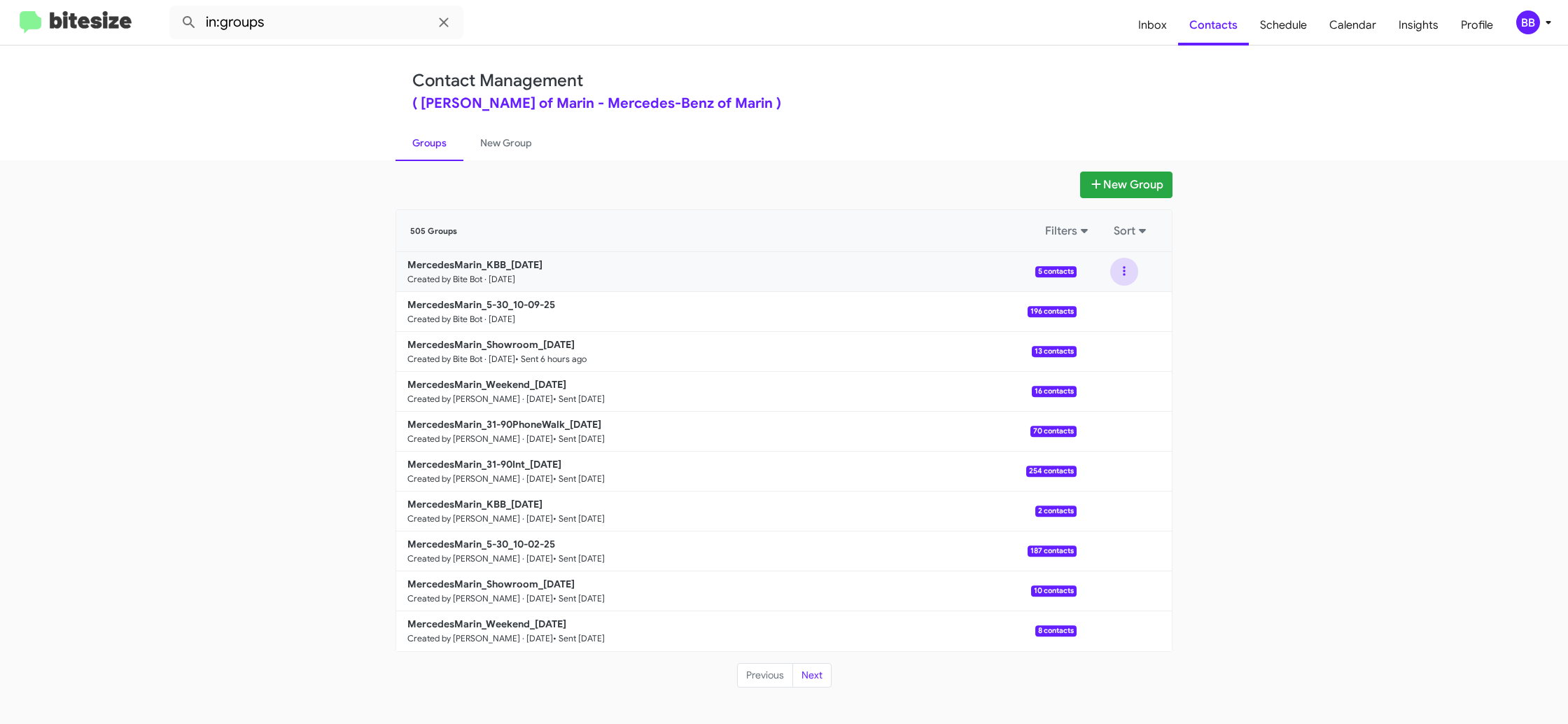
click at [1111, 276] on button at bounding box center [1124, 272] width 28 height 28
click at [1111, 301] on button "View contacts" at bounding box center [1082, 310] width 112 height 34
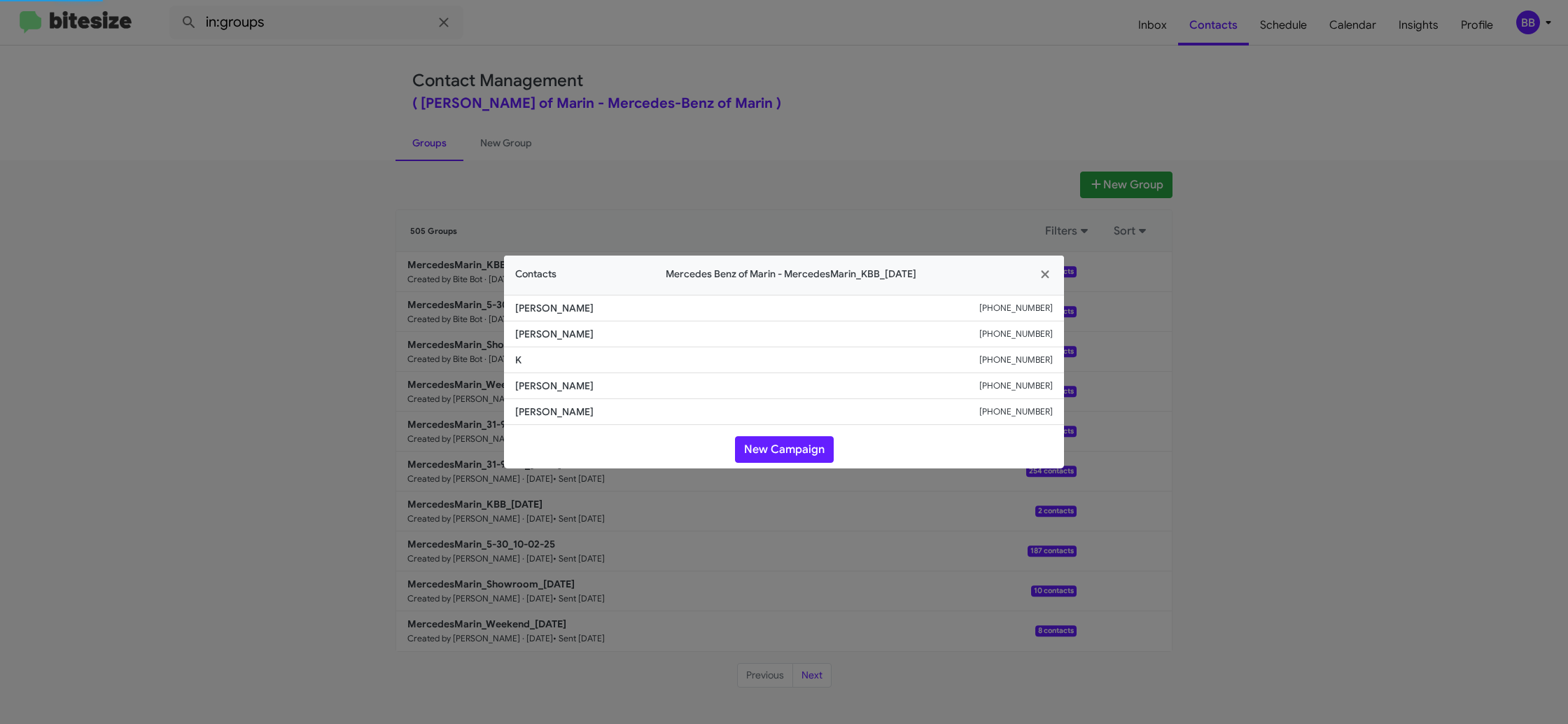
click at [551, 349] on li "K +16783338204" at bounding box center [784, 360] width 560 height 26
click at [544, 334] on span "Loki Kang" at bounding box center [747, 333] width 464 height 14
drag, startPoint x: 544, startPoint y: 334, endPoint x: 648, endPoint y: 330, distance: 104.1
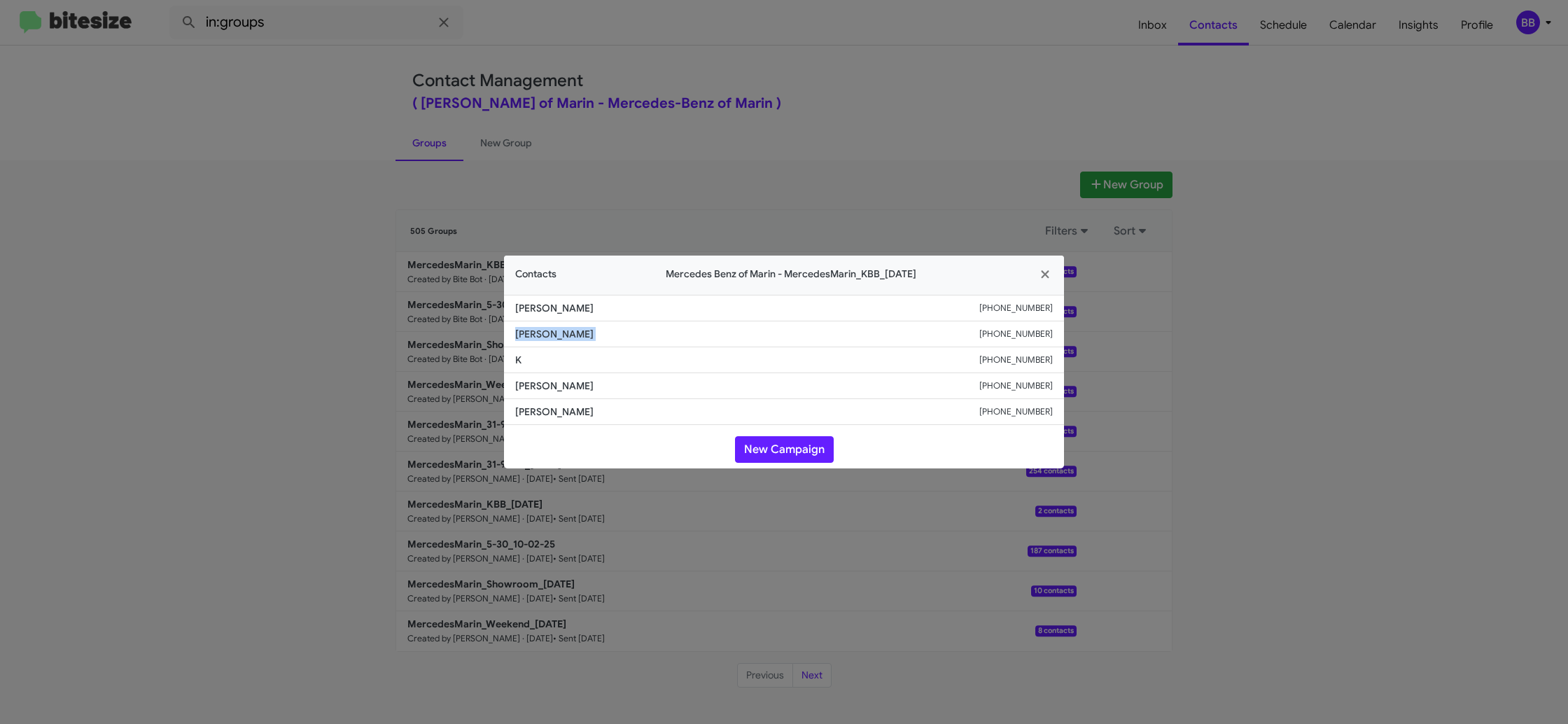
click at [544, 332] on span "Loki Kang" at bounding box center [747, 333] width 464 height 14
copy span "Loki Kang"
drag, startPoint x: 503, startPoint y: 216, endPoint x: 514, endPoint y: 290, distance: 74.8
click at [503, 217] on modal-container "Contacts Mercedes Benz of Marin - MercedesMarin_KBB_10-09-25 Mia Maranan +17076…" at bounding box center [784, 362] width 1568 height 724
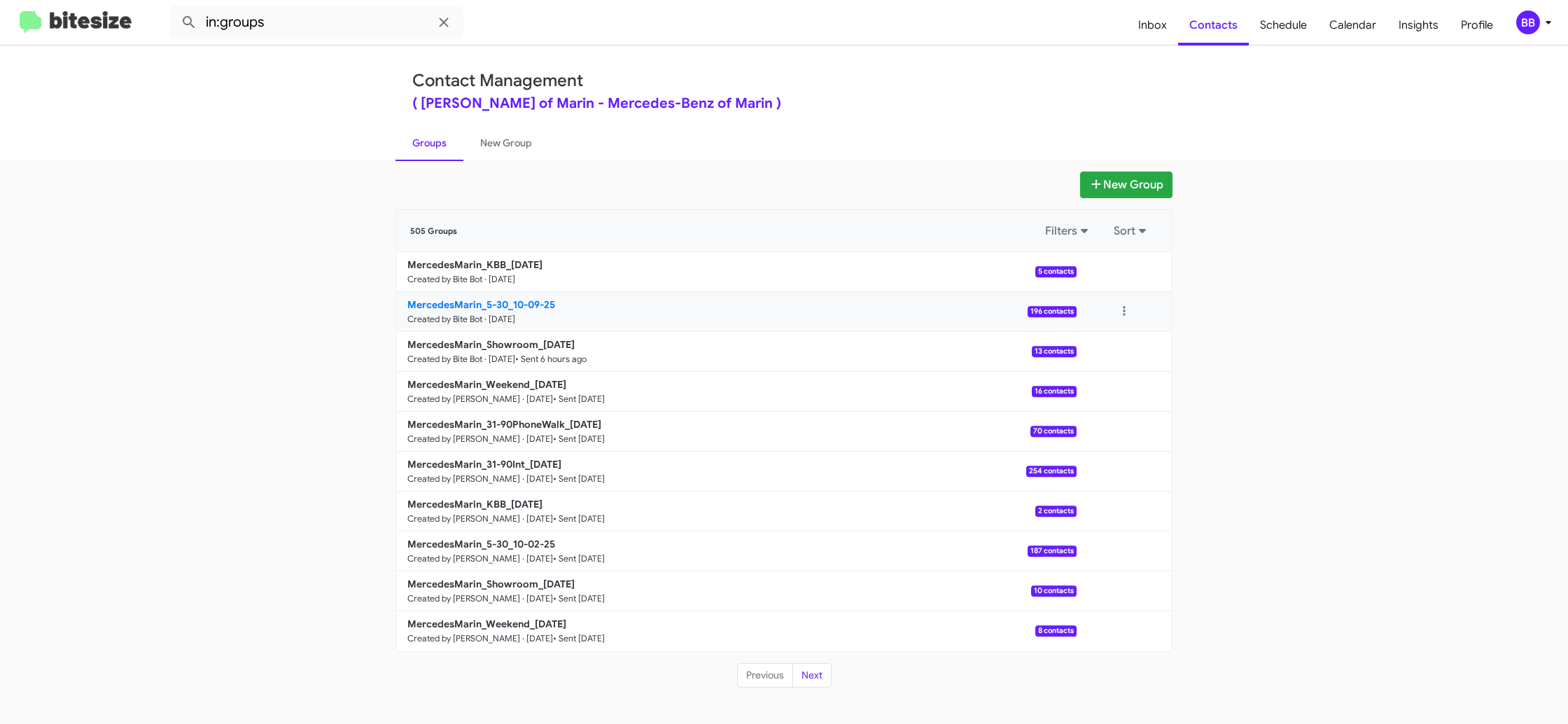
click at [514, 307] on b "MercedesMarin_5-30_10-09-25" at bounding box center [481, 305] width 148 height 13
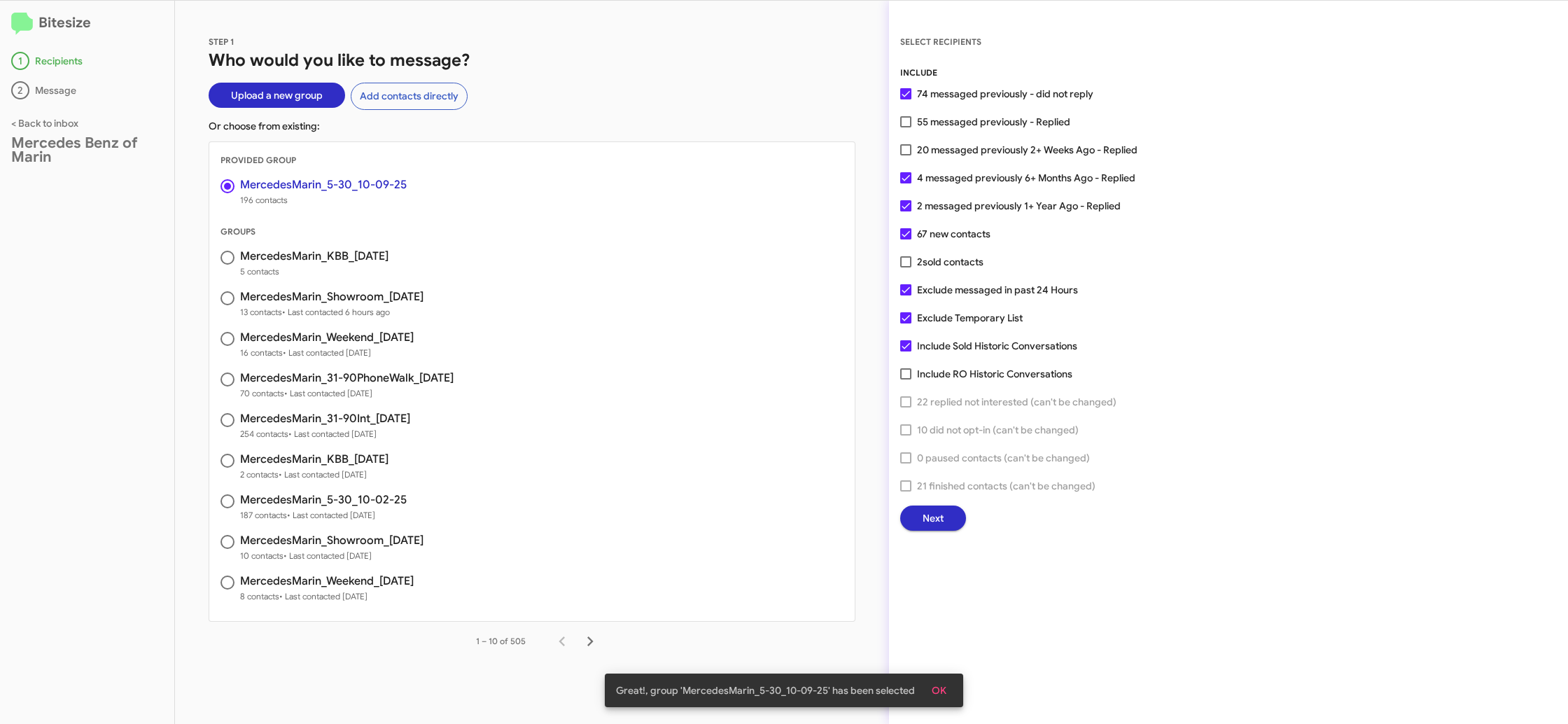
click at [940, 517] on span "Next" at bounding box center [933, 518] width 21 height 25
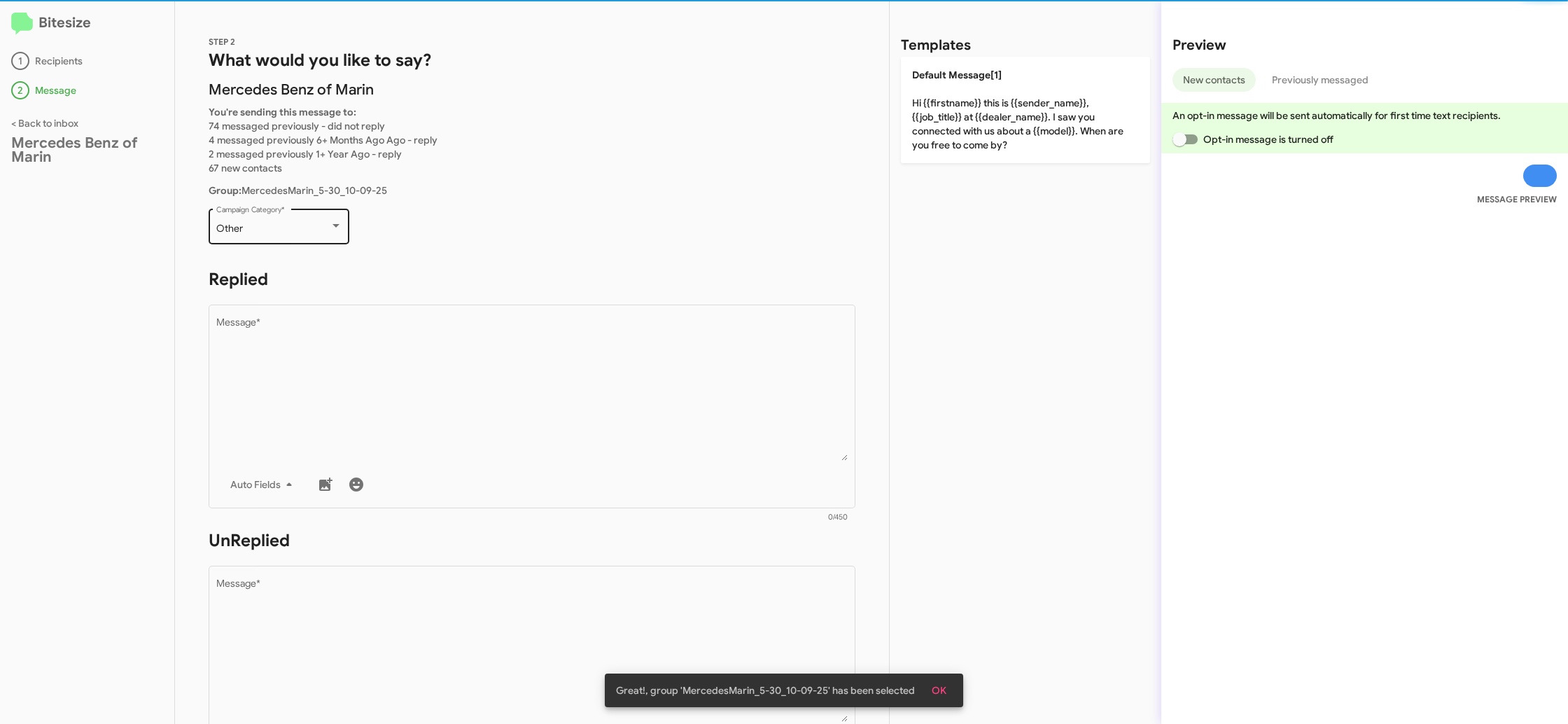
click at [305, 235] on div "Other Campaign Category *" at bounding box center [279, 226] width 126 height 39
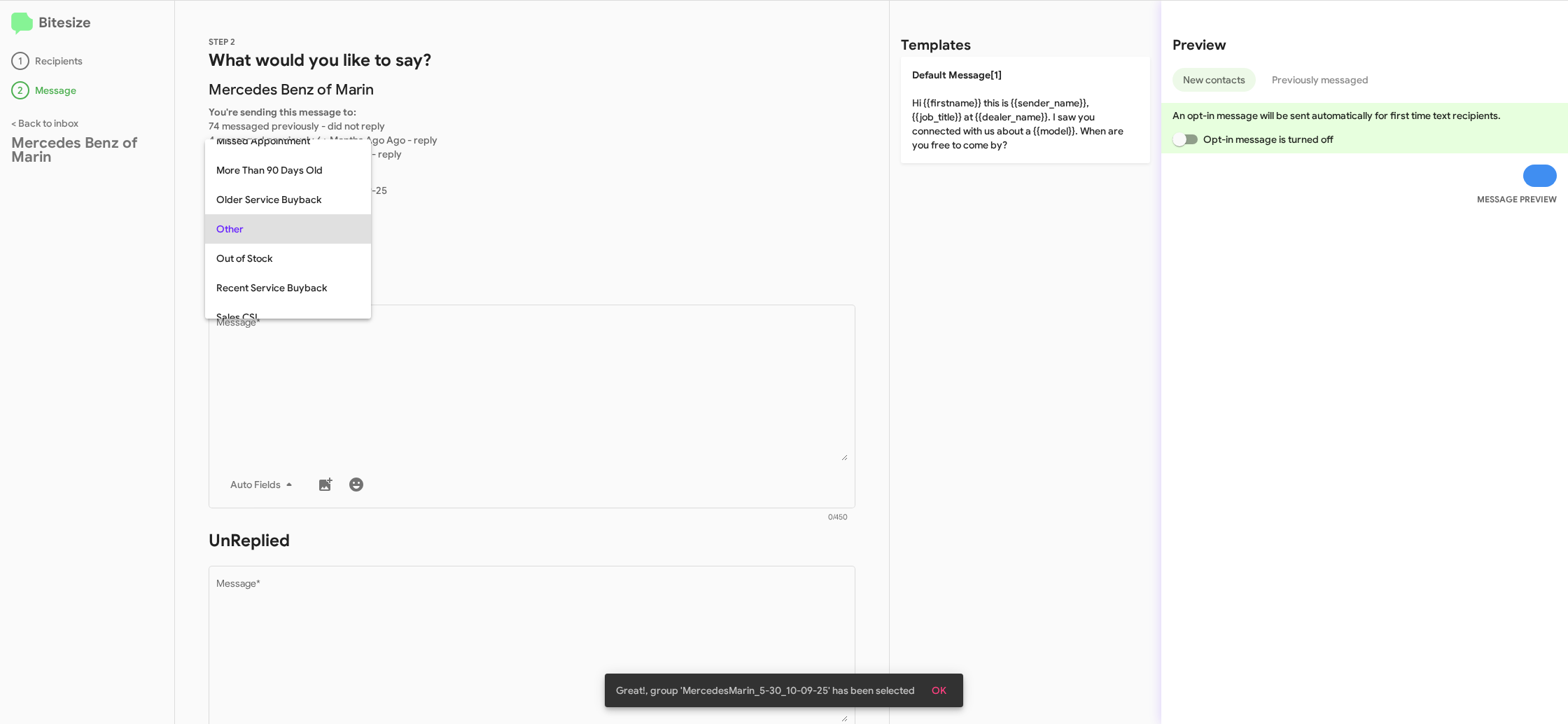
scroll to position [527, 0]
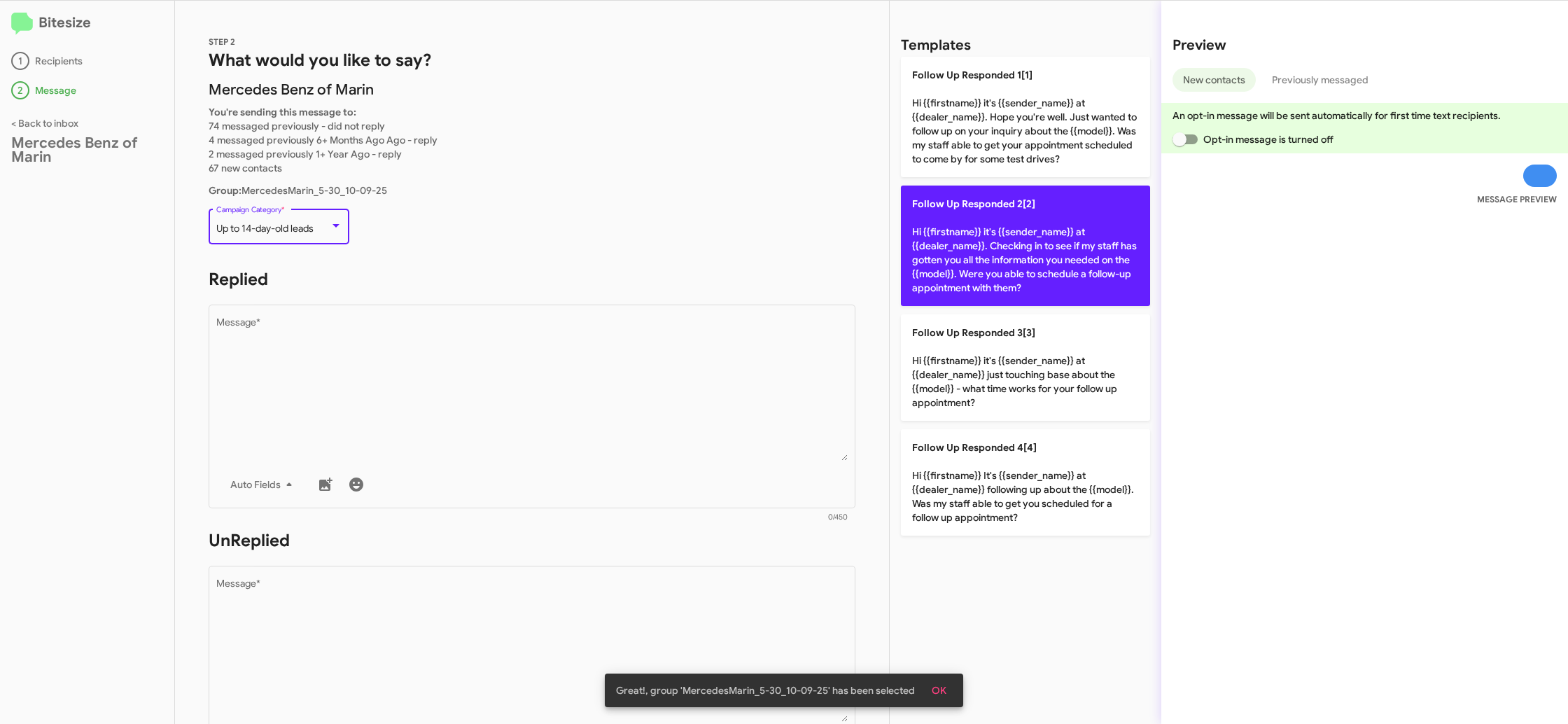
drag, startPoint x: 489, startPoint y: 333, endPoint x: 902, endPoint y: 239, distance: 423.6
click at [492, 331] on textarea "Message *" at bounding box center [532, 389] width 632 height 143
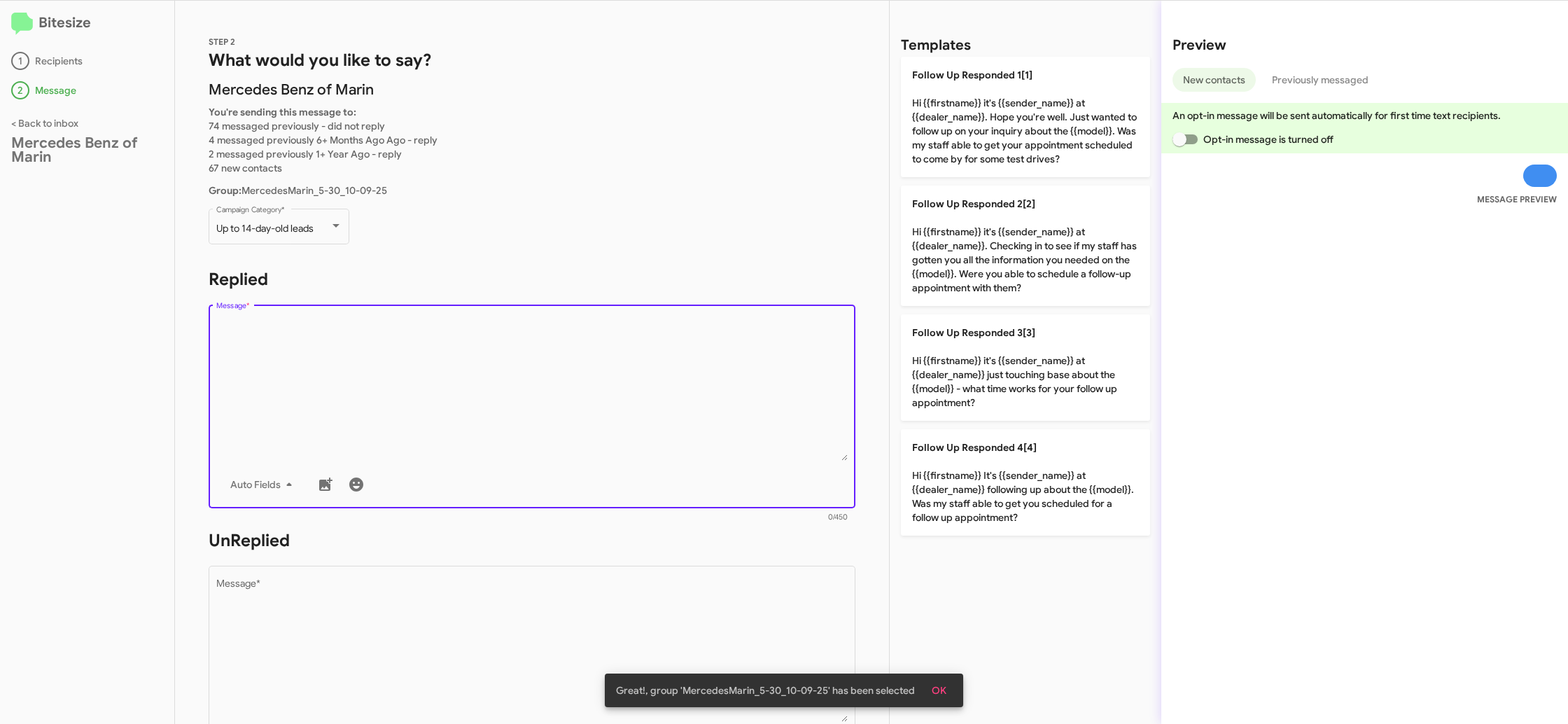
click at [1031, 66] on p "Follow Up Responded 1[1] Hi {{firstname}} it's {{sender_name}} at {{dealer_name…" at bounding box center [1025, 116] width 249 height 121
type textarea "Hi {{firstname}} it's {{sender_name}} at {{dealer_name}}. Hope you're well. Jus…"
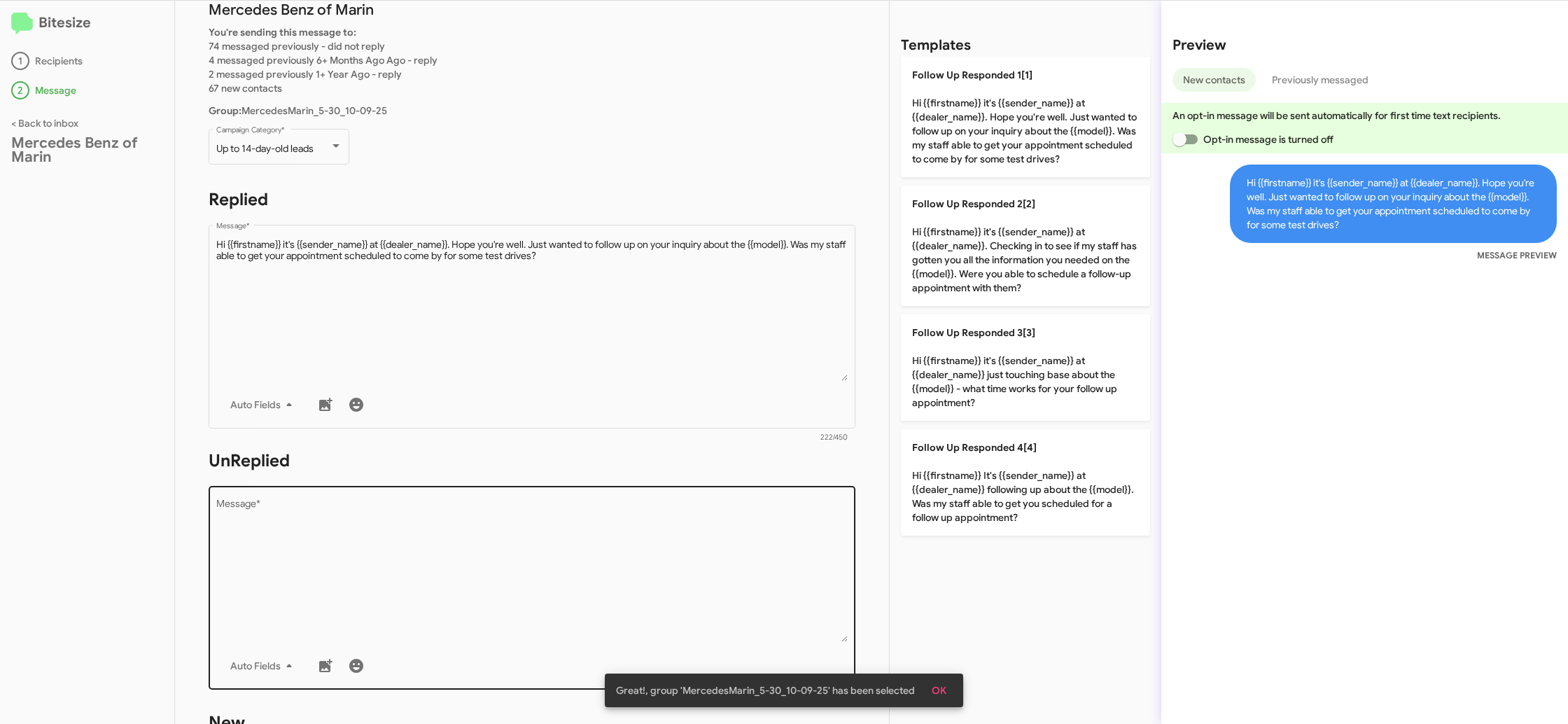
scroll to position [101, 0]
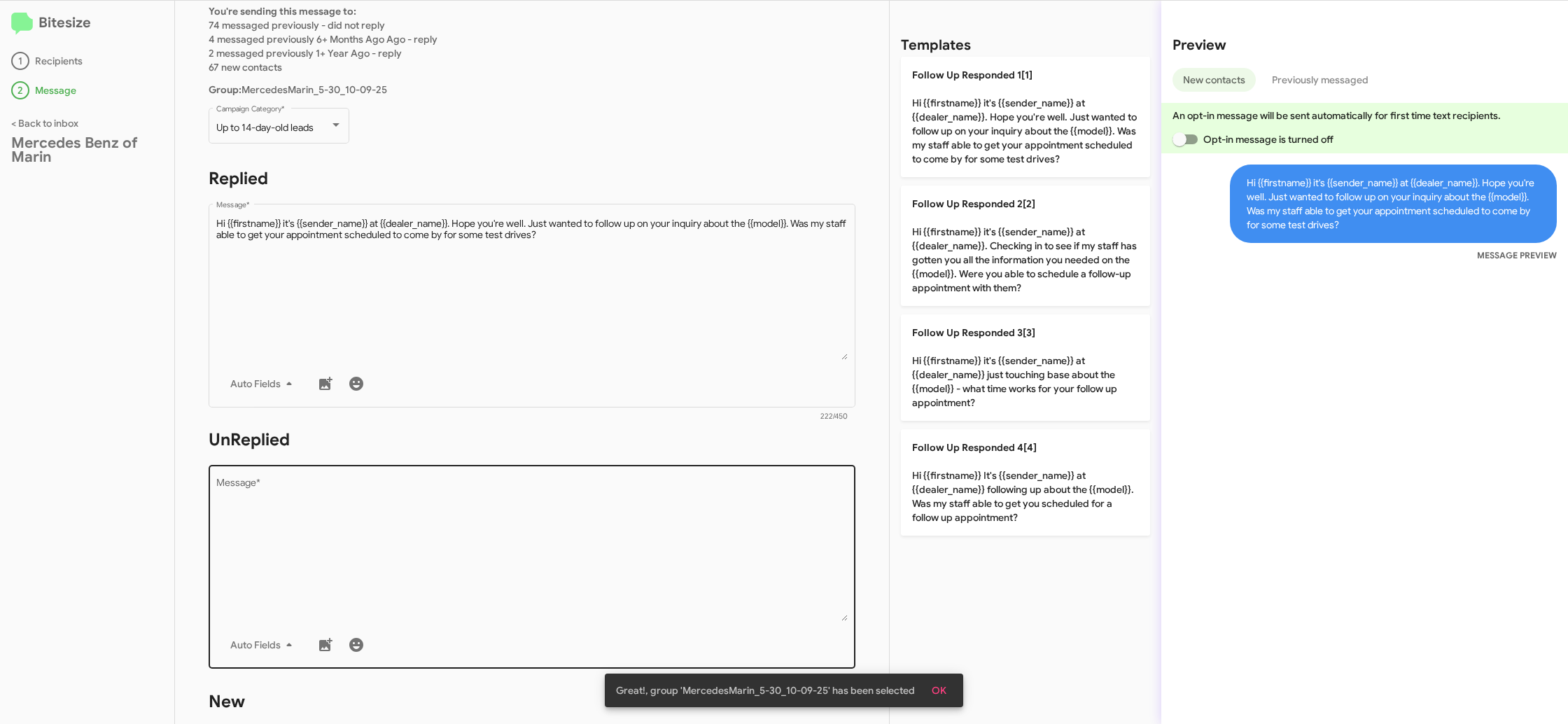
click at [738, 587] on textarea "Message *" at bounding box center [532, 549] width 632 height 143
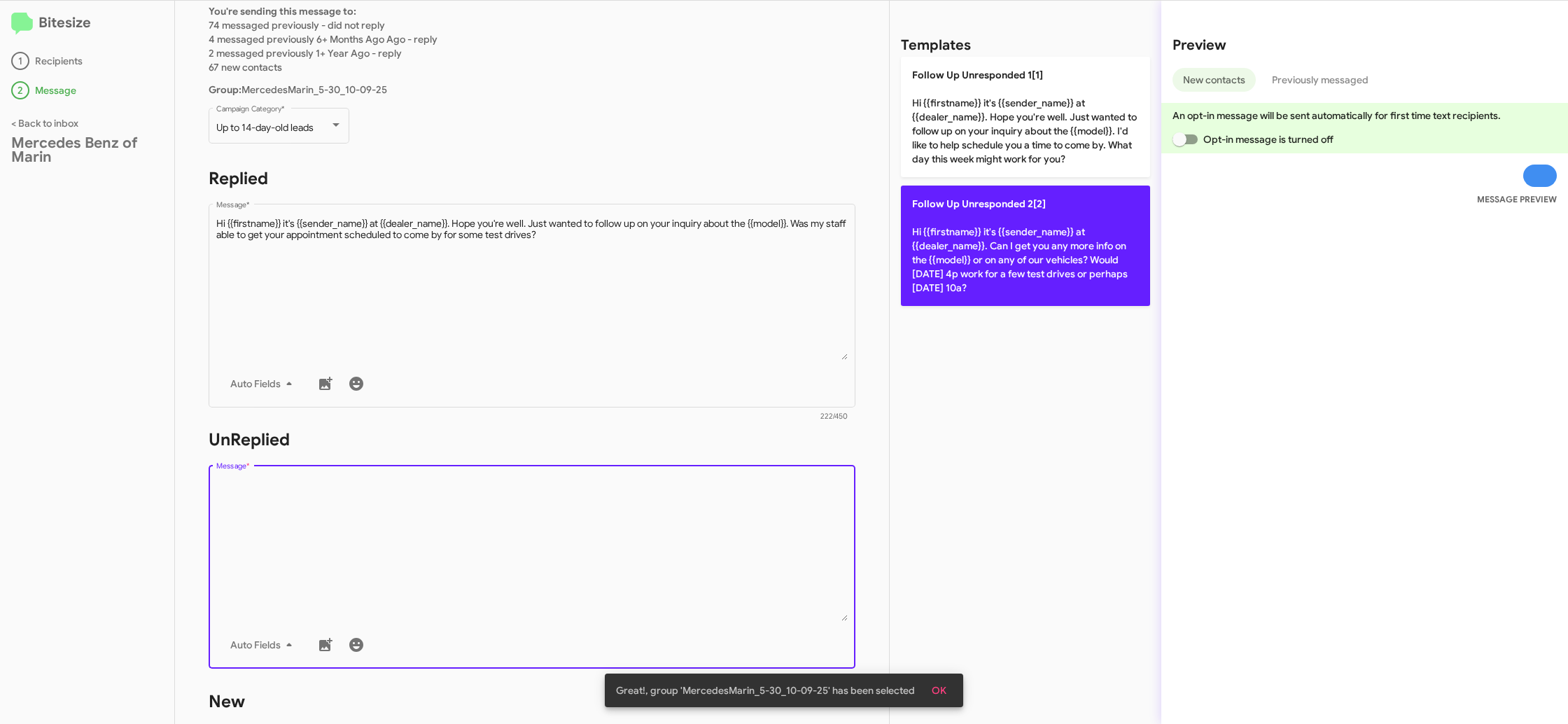
drag, startPoint x: 738, startPoint y: 587, endPoint x: 925, endPoint y: 276, distance: 362.9
click at [746, 558] on textarea "Message *" at bounding box center [532, 549] width 632 height 143
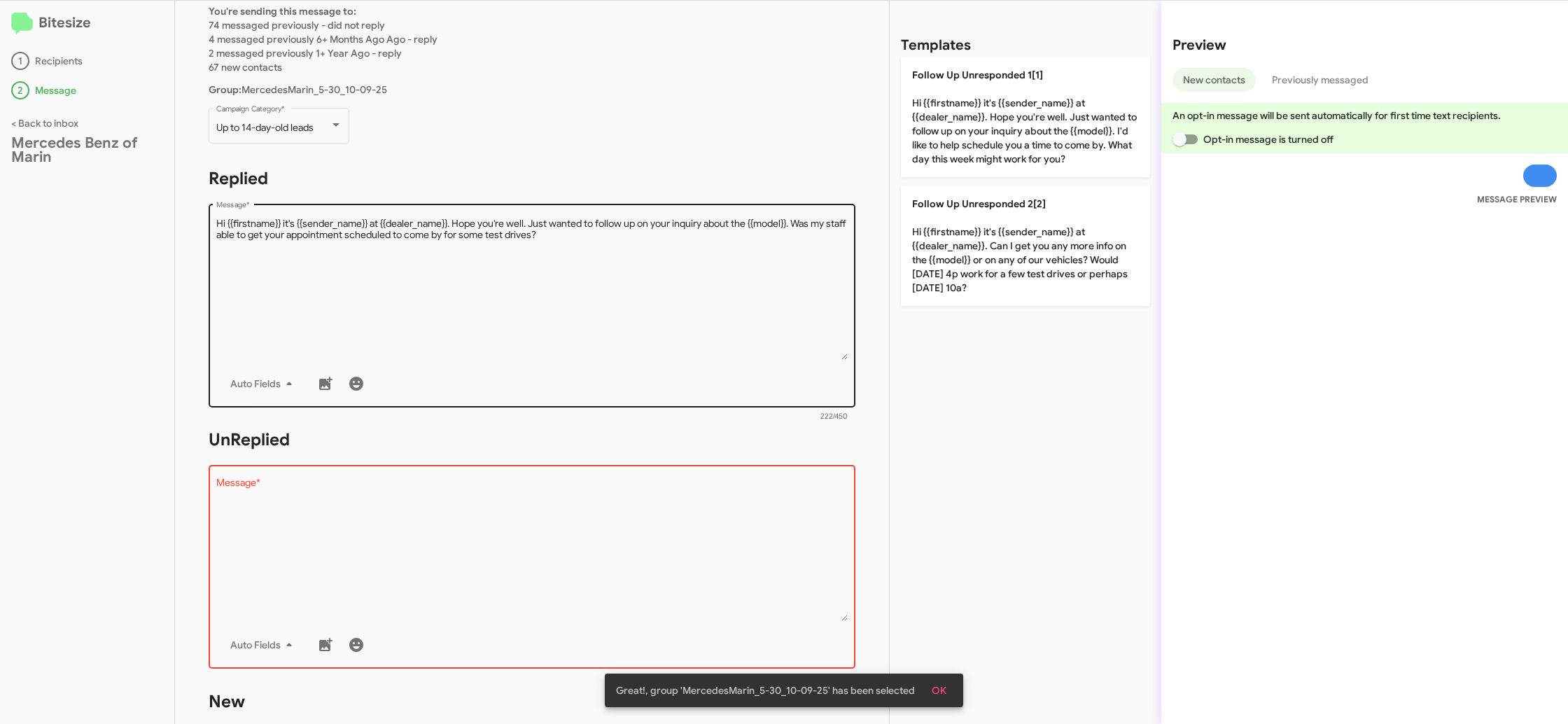
drag, startPoint x: 972, startPoint y: 262, endPoint x: 712, endPoint y: 315, distance: 265.3
click at [970, 263] on p "Follow Up Unresponded 2[2] Hi {{firstname}} it's {{sender_name}} at {{dealer_na…" at bounding box center [1025, 245] width 249 height 121
type textarea "Hi {{firstname}} it's {{sender_name}} at {{dealer_name}}. Can I get you any mor…"
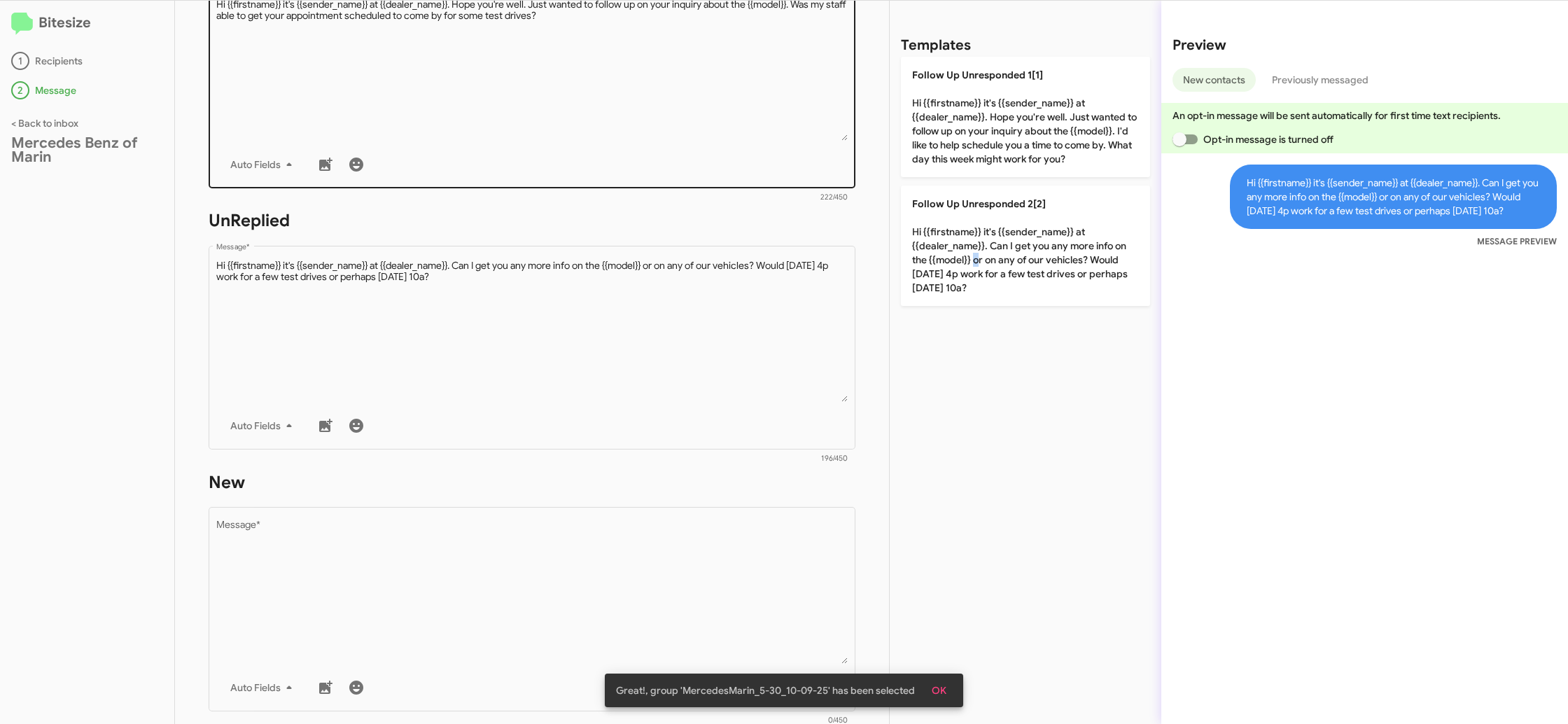
scroll to position [503, 0]
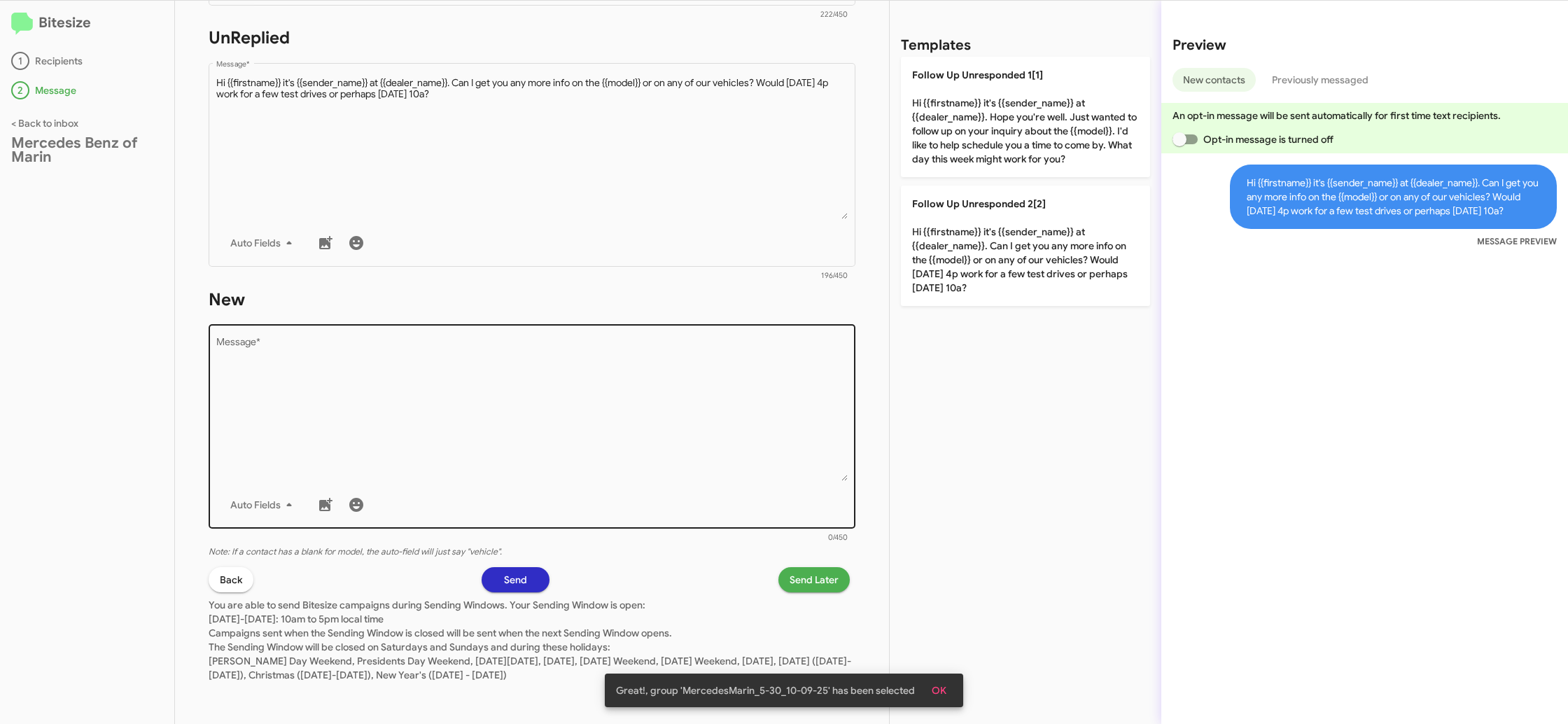
click at [742, 456] on textarea "Message *" at bounding box center [532, 409] width 632 height 143
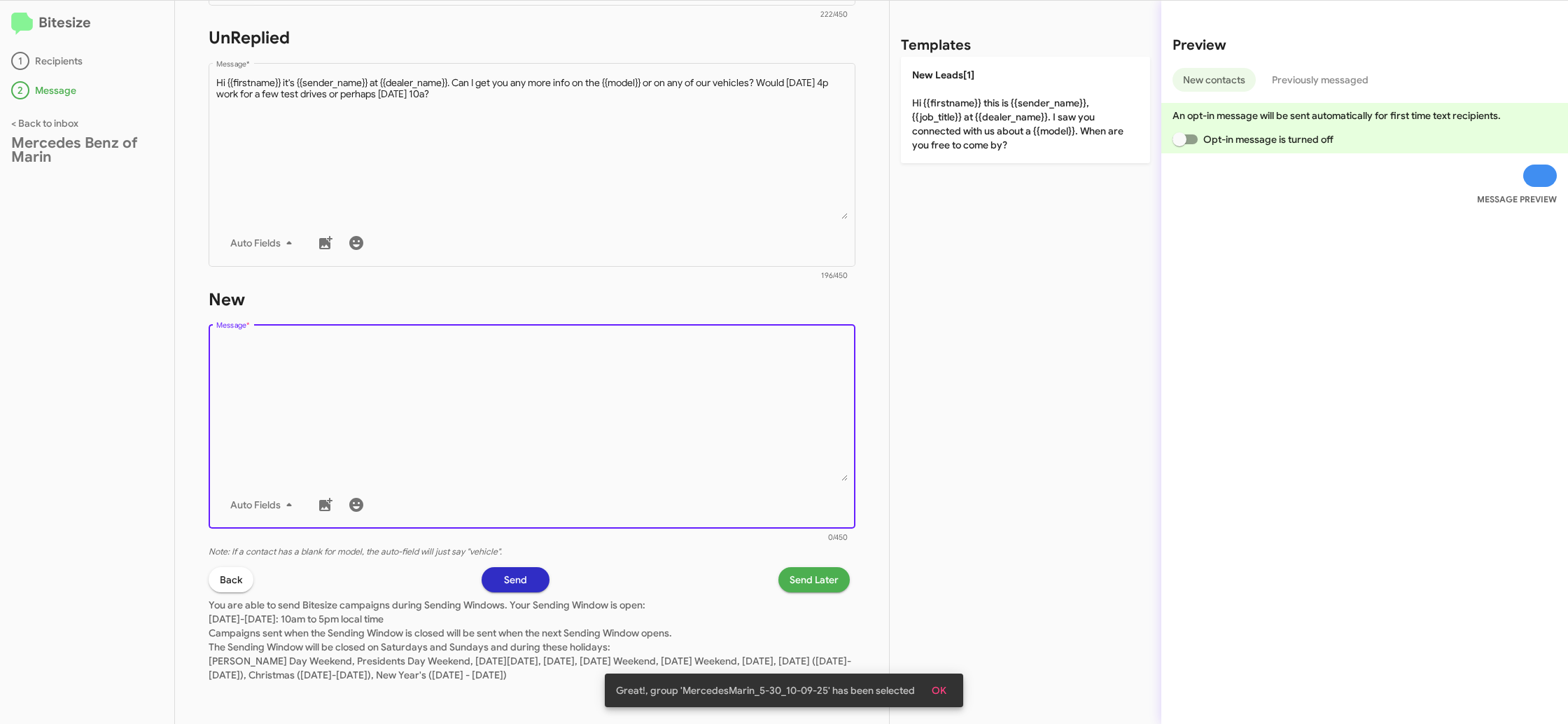
drag, startPoint x: 742, startPoint y: 456, endPoint x: 923, endPoint y: 152, distance: 353.8
click at [779, 380] on textarea "Message *" at bounding box center [532, 409] width 632 height 143
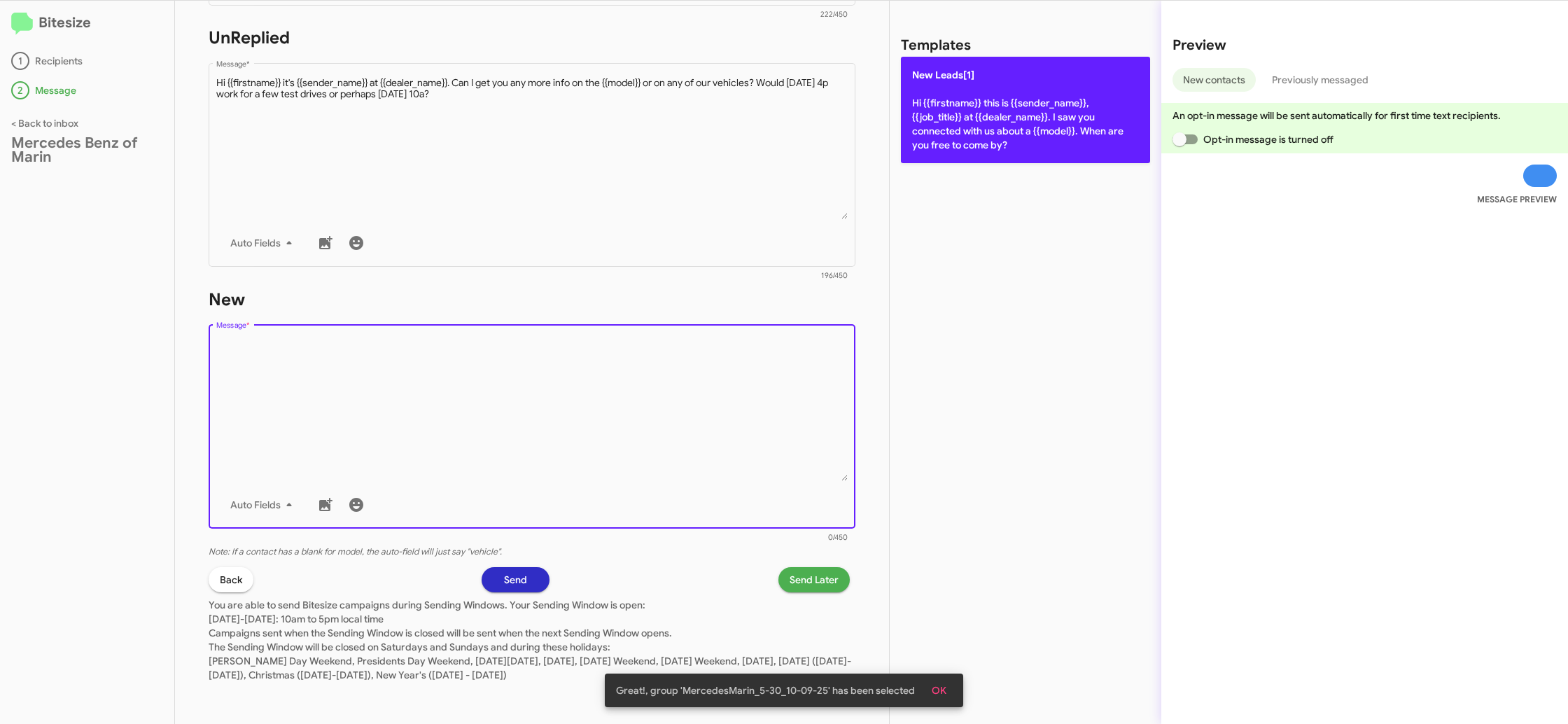
click at [948, 132] on p "New Leads[1] Hi {{firstname}} this is {{sender_name}}, {{job_title}} at {{deale…" at bounding box center [1025, 110] width 249 height 107
type textarea "Hi {{firstname}} this is {{sender_name}}, {{job_title}} at {{dealer_name}}. I s…"
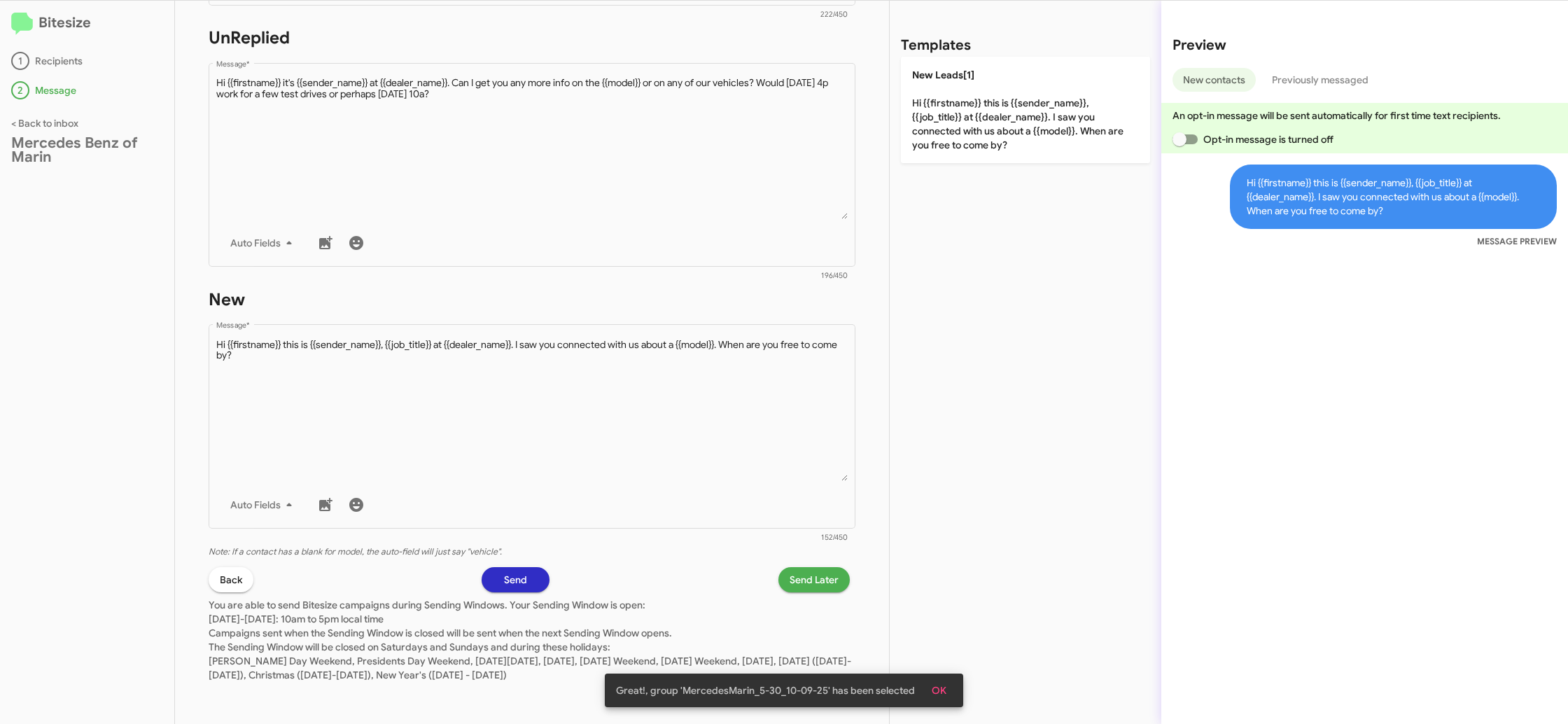
click at [821, 582] on span "Send Later" at bounding box center [814, 579] width 49 height 25
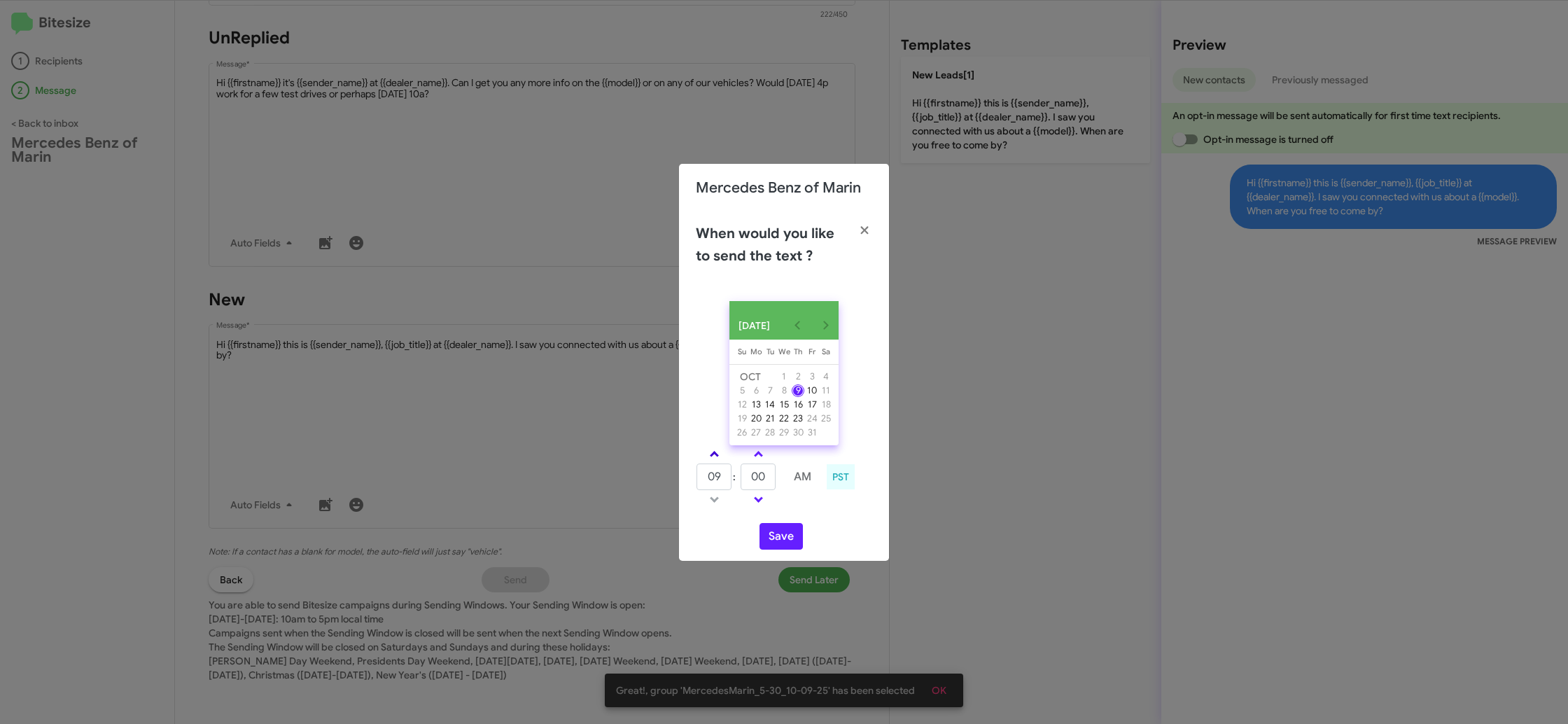
drag, startPoint x: 709, startPoint y: 456, endPoint x: 726, endPoint y: 466, distance: 19.7
click at [712, 457] on link at bounding box center [714, 454] width 24 height 16
type input "10"
click at [771, 488] on input "00" at bounding box center [758, 476] width 35 height 27
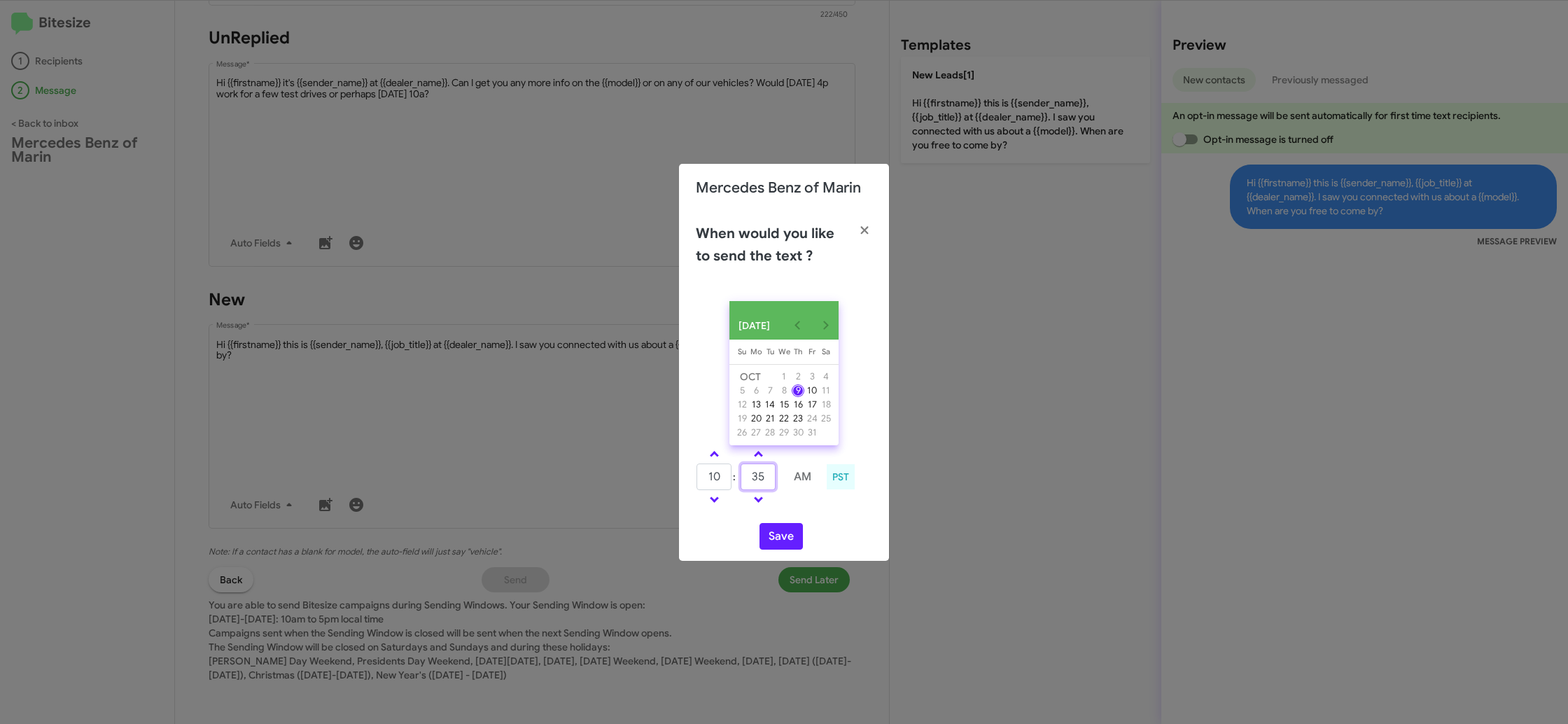
type input "35"
drag, startPoint x: 795, startPoint y: 510, endPoint x: 783, endPoint y: 531, distance: 24.2
click at [790, 512] on div "10 : 35 AM PST" at bounding box center [784, 479] width 197 height 66
click at [778, 541] on button "Save" at bounding box center [781, 536] width 44 height 27
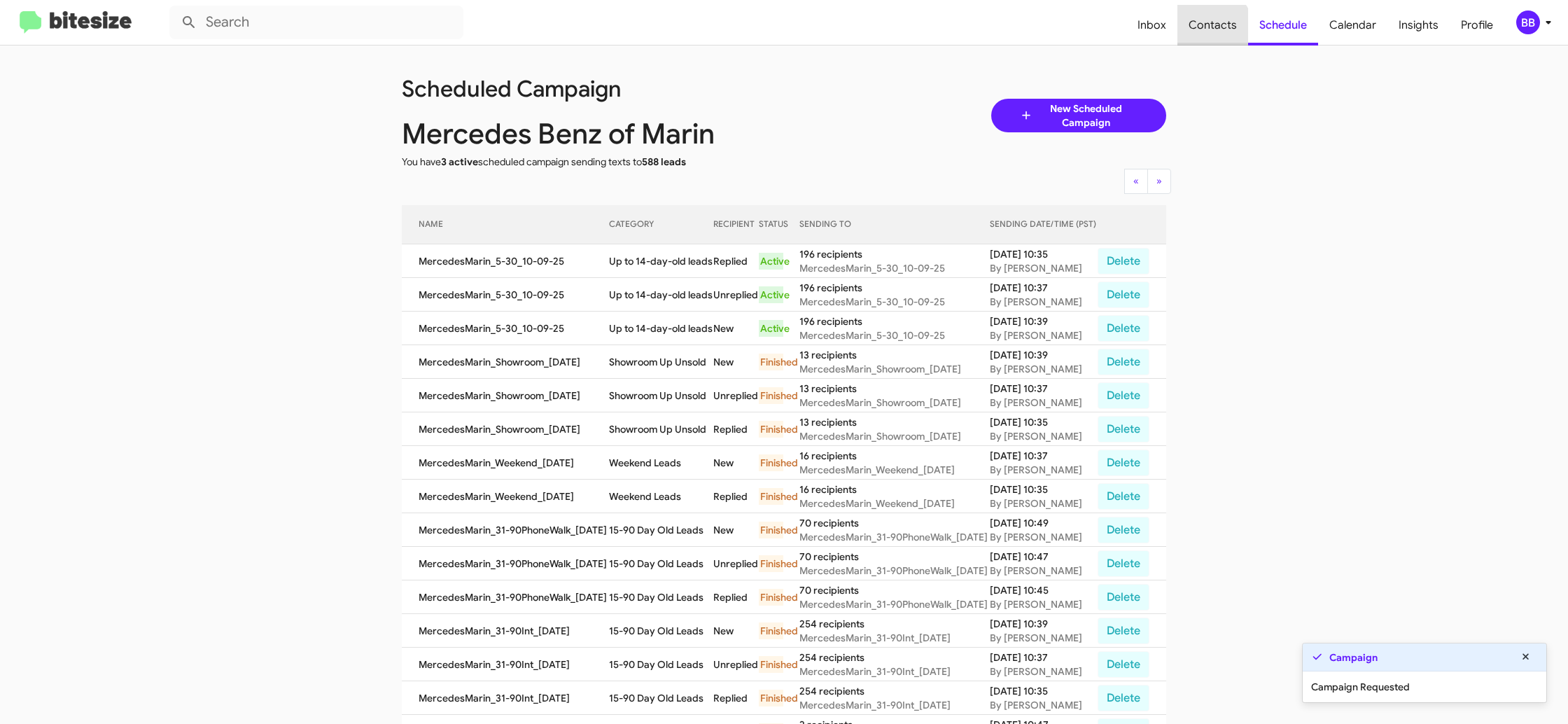
click at [1212, 32] on span "Contacts" at bounding box center [1212, 25] width 70 height 40
type input "in:groups"
click at [1212, 32] on span "Contacts" at bounding box center [1212, 25] width 70 height 40
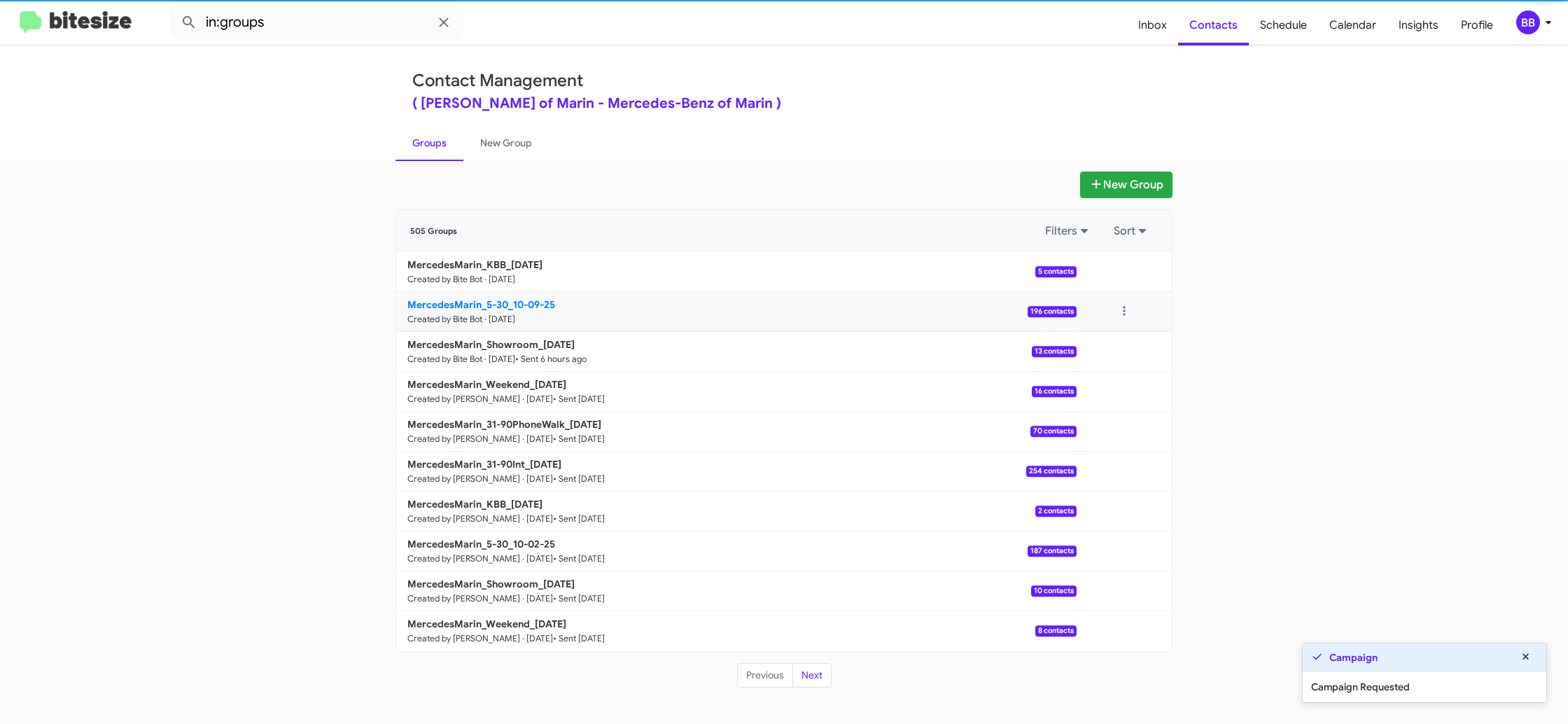
click at [556, 318] on link "MercedesMarin_5-30_10-09-25 Created by Bite Bot · Oct 9, 2025 196 contacts" at bounding box center [736, 311] width 680 height 40
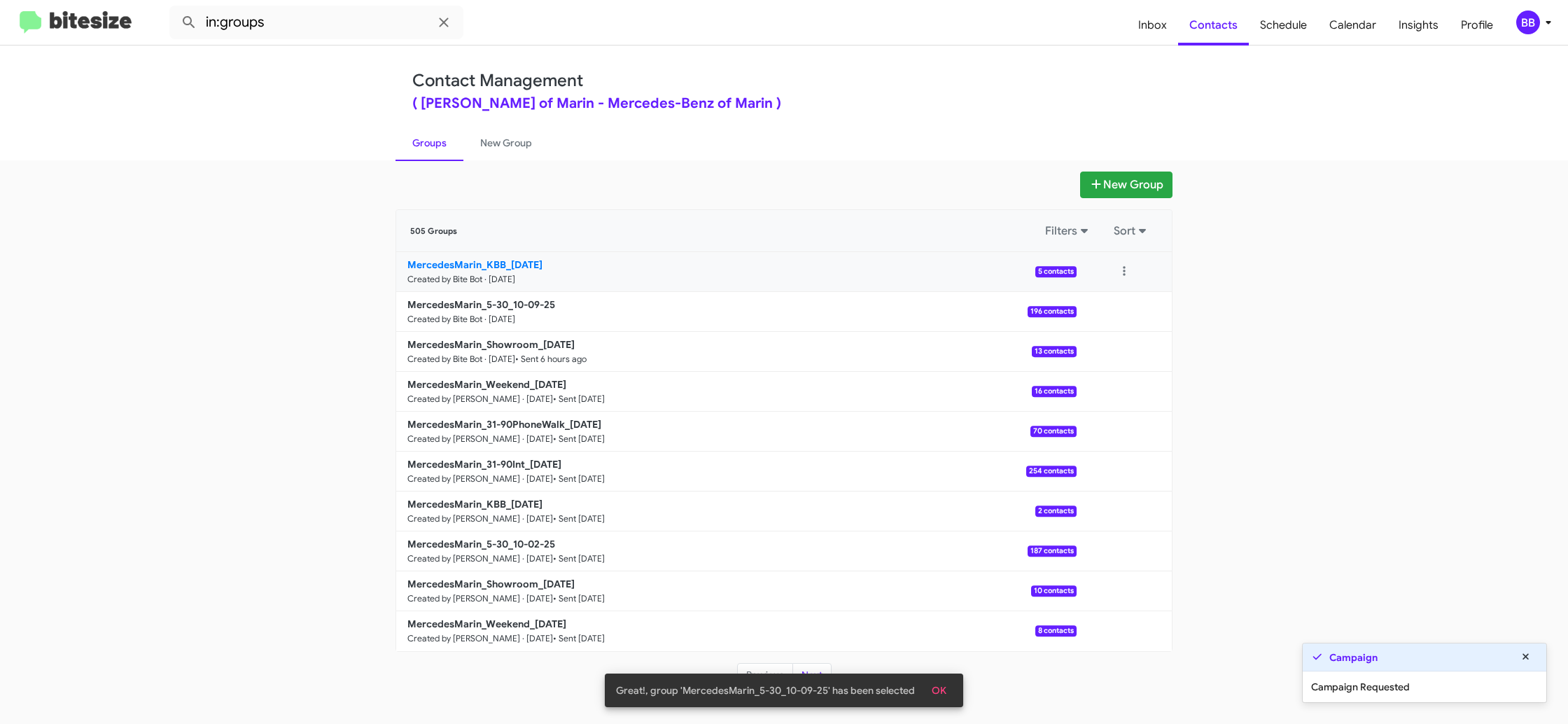
click at [509, 270] on b "MercedesMarin_KBB_10-09-25" at bounding box center [475, 265] width 135 height 13
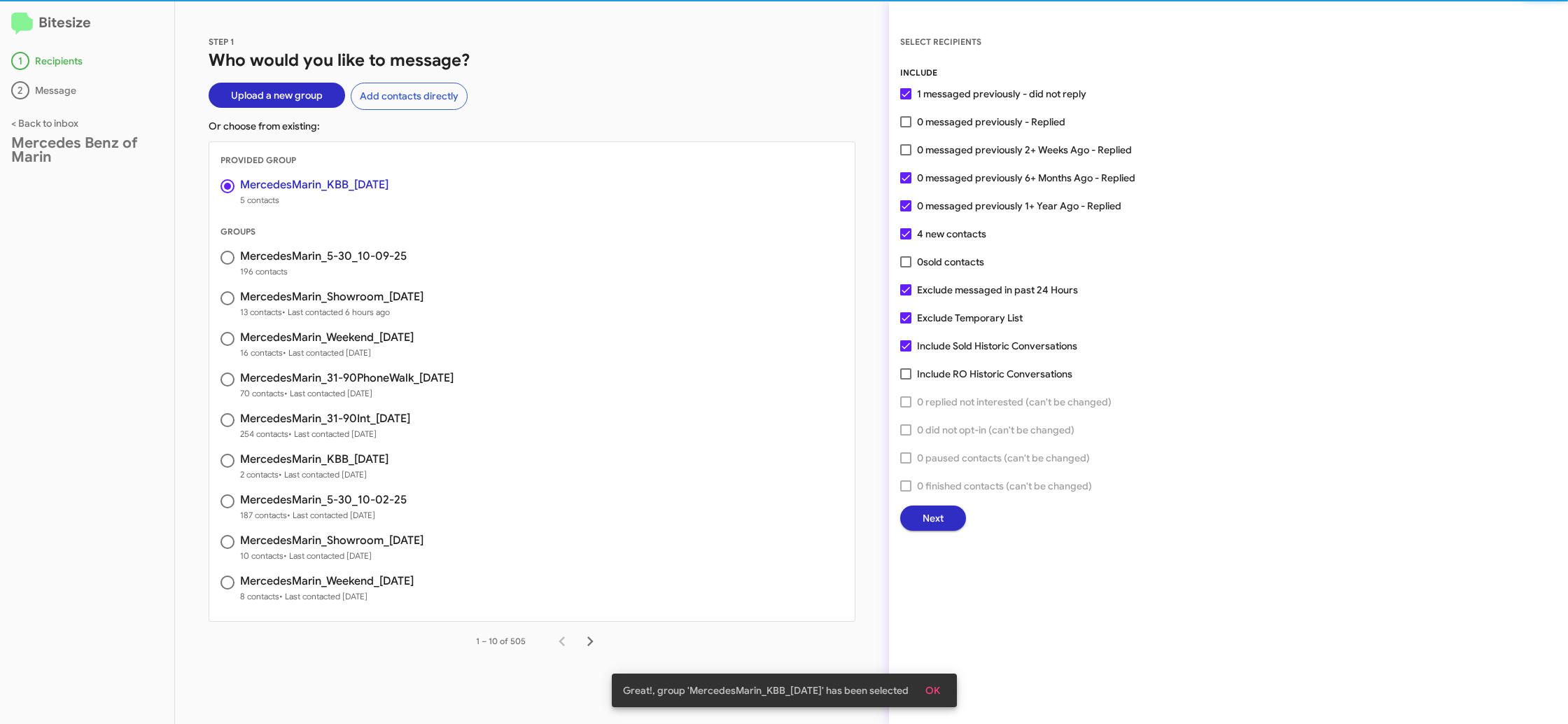
click at [940, 515] on span "Next" at bounding box center [933, 518] width 21 height 25
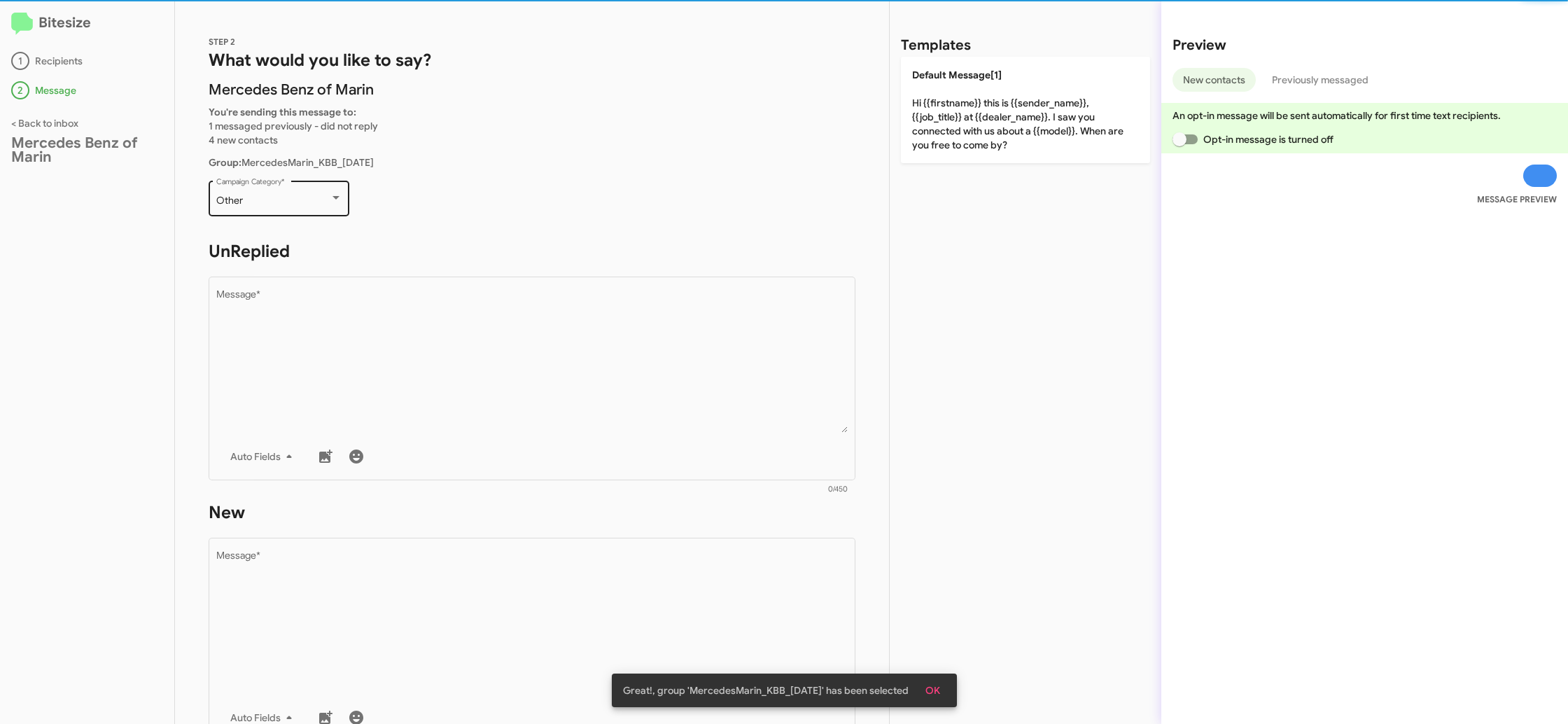
click at [295, 201] on div "Other" at bounding box center [273, 201] width 113 height 11
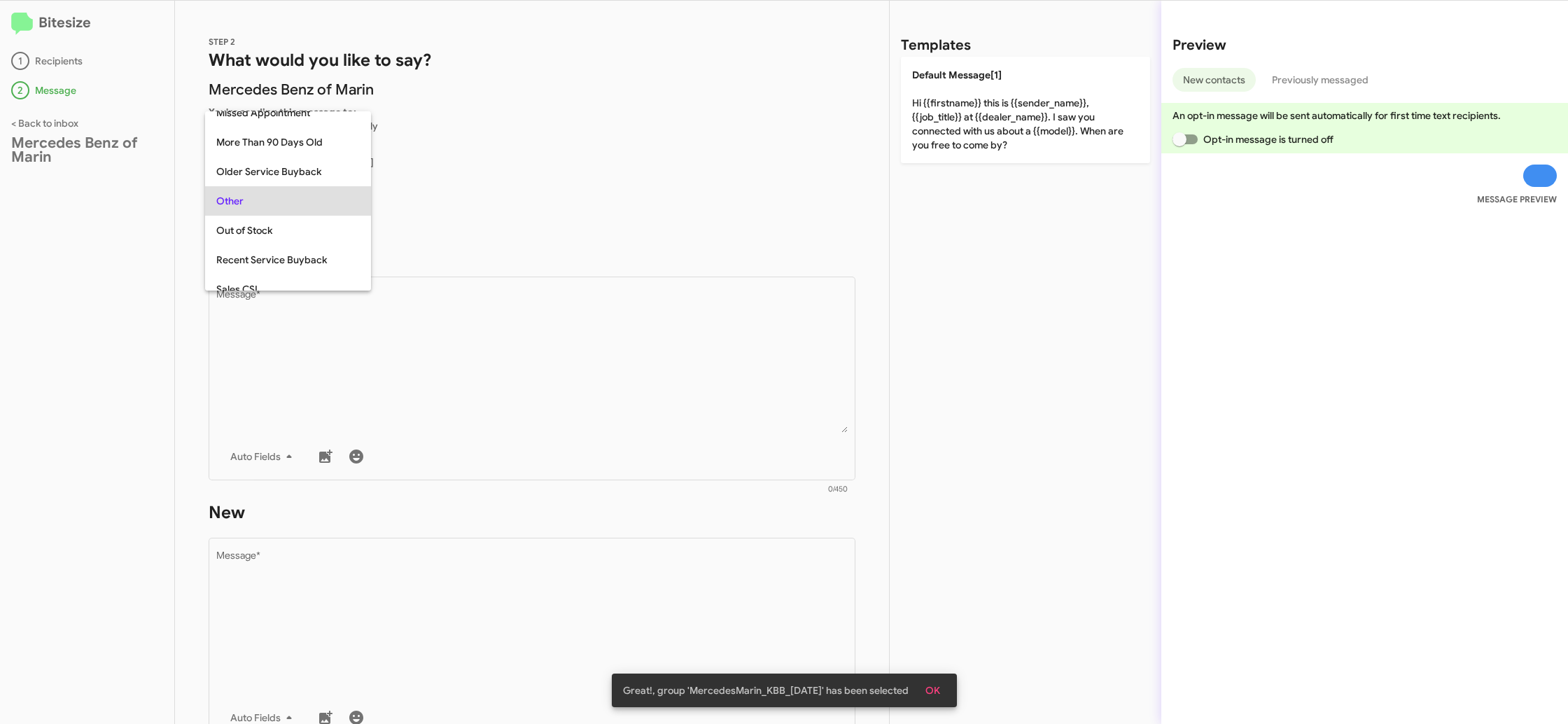
scroll to position [497, 0]
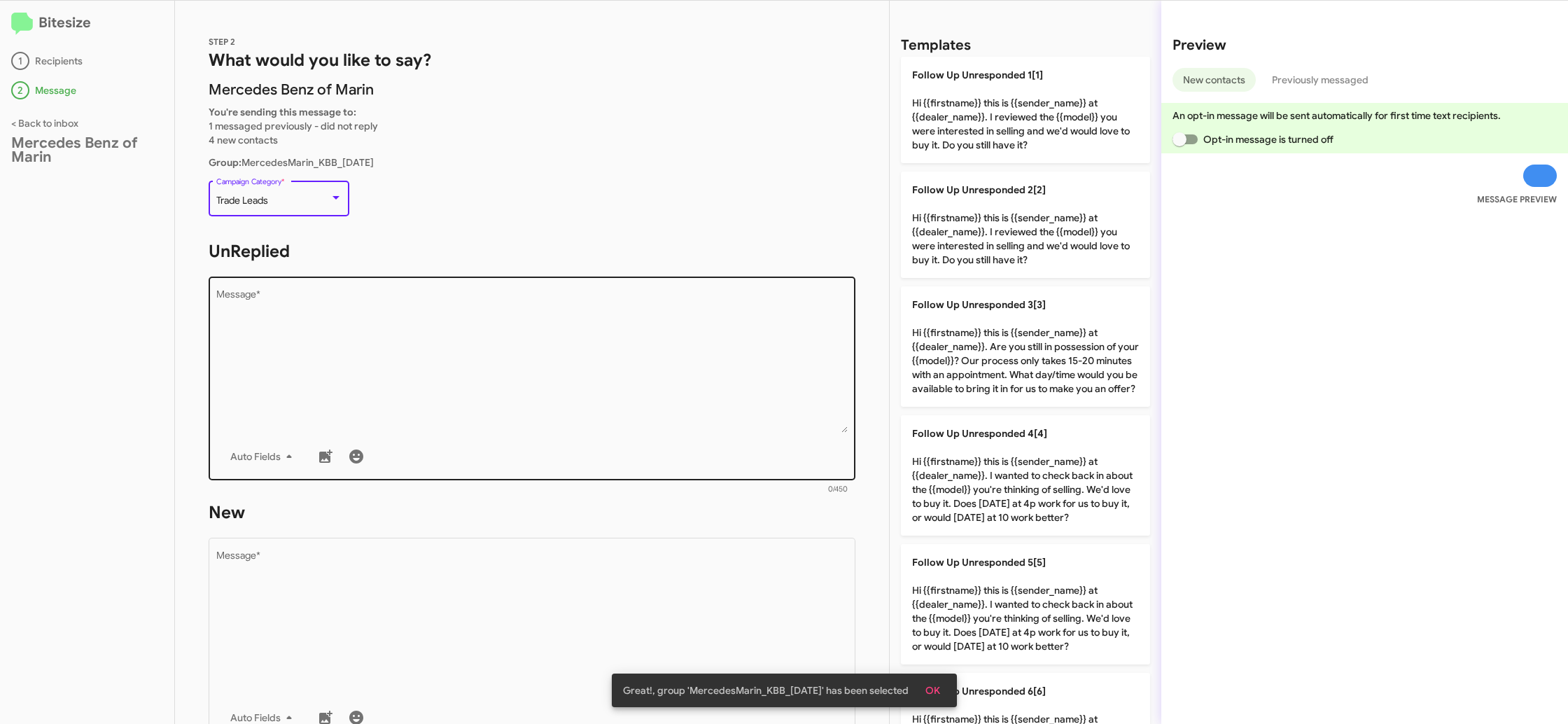
drag, startPoint x: 369, startPoint y: 300, endPoint x: 459, endPoint y: 295, distance: 90.1
click at [369, 300] on textarea "Message *" at bounding box center [532, 361] width 632 height 143
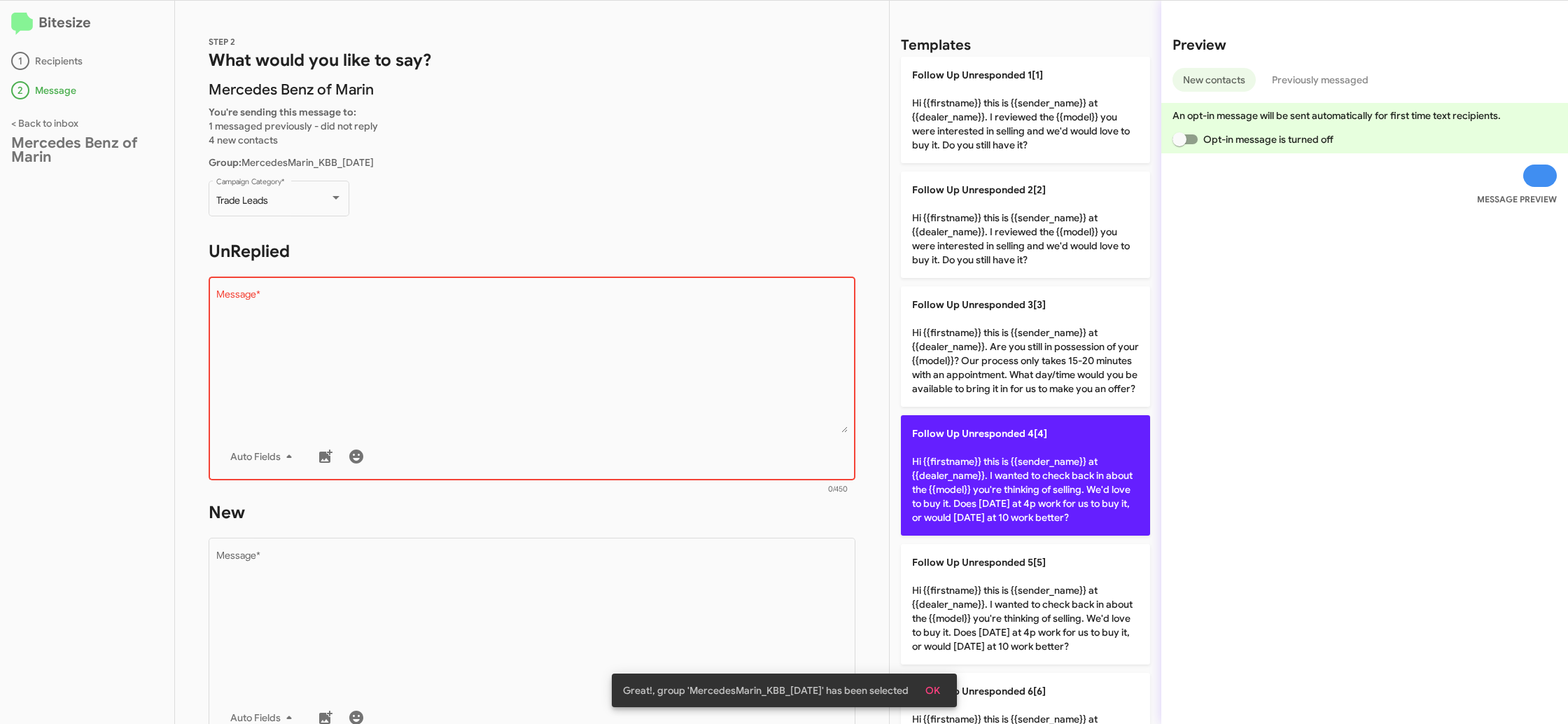
drag, startPoint x: 996, startPoint y: 536, endPoint x: 773, endPoint y: 561, distance: 224.4
click at [959, 536] on p "Follow Up Unresponded 4[4] Hi {{firstname}} this is {{sender_name}} at {{dealer…" at bounding box center [1025, 475] width 249 height 121
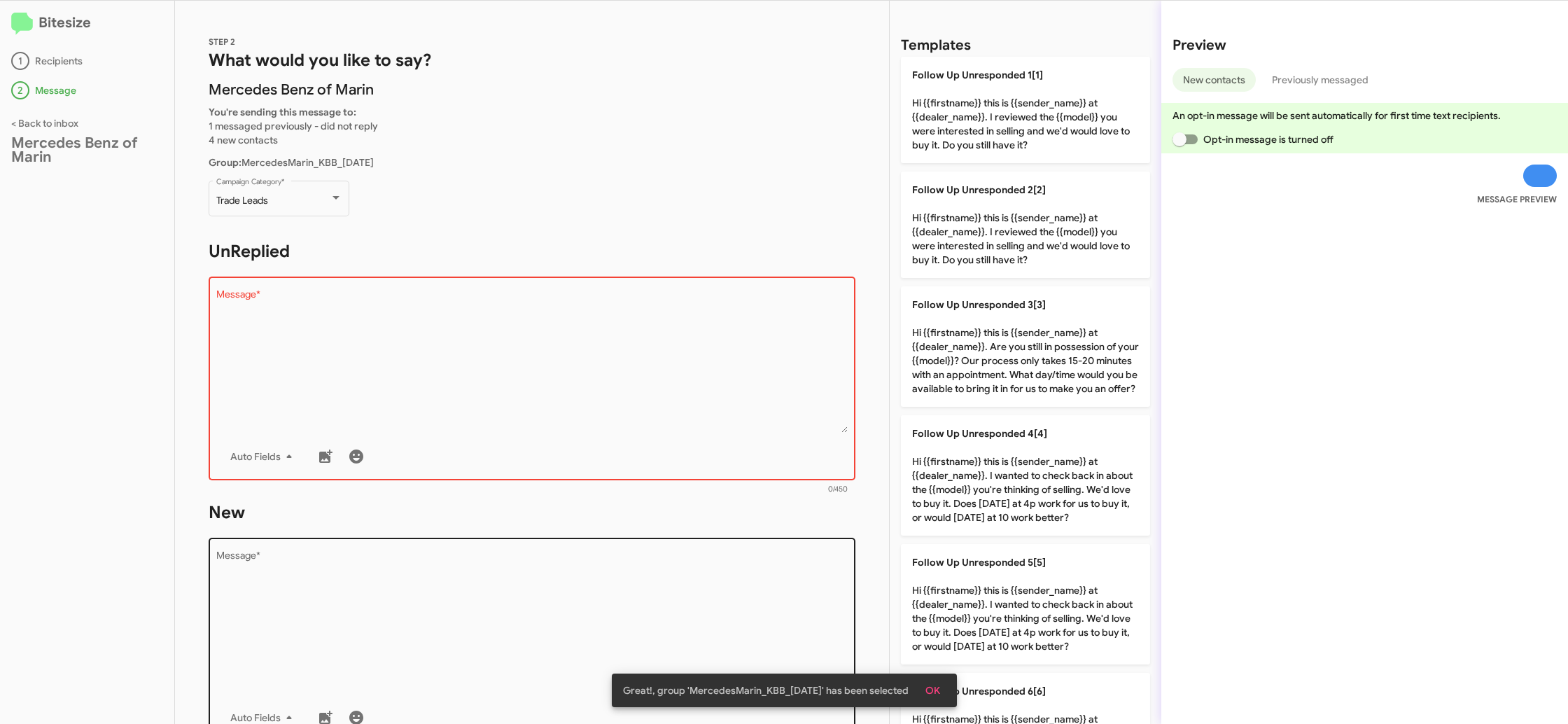
type textarea "Hi {{firstname}} this is {{sender_name}} at {{dealer_name}}. I wanted to check …"
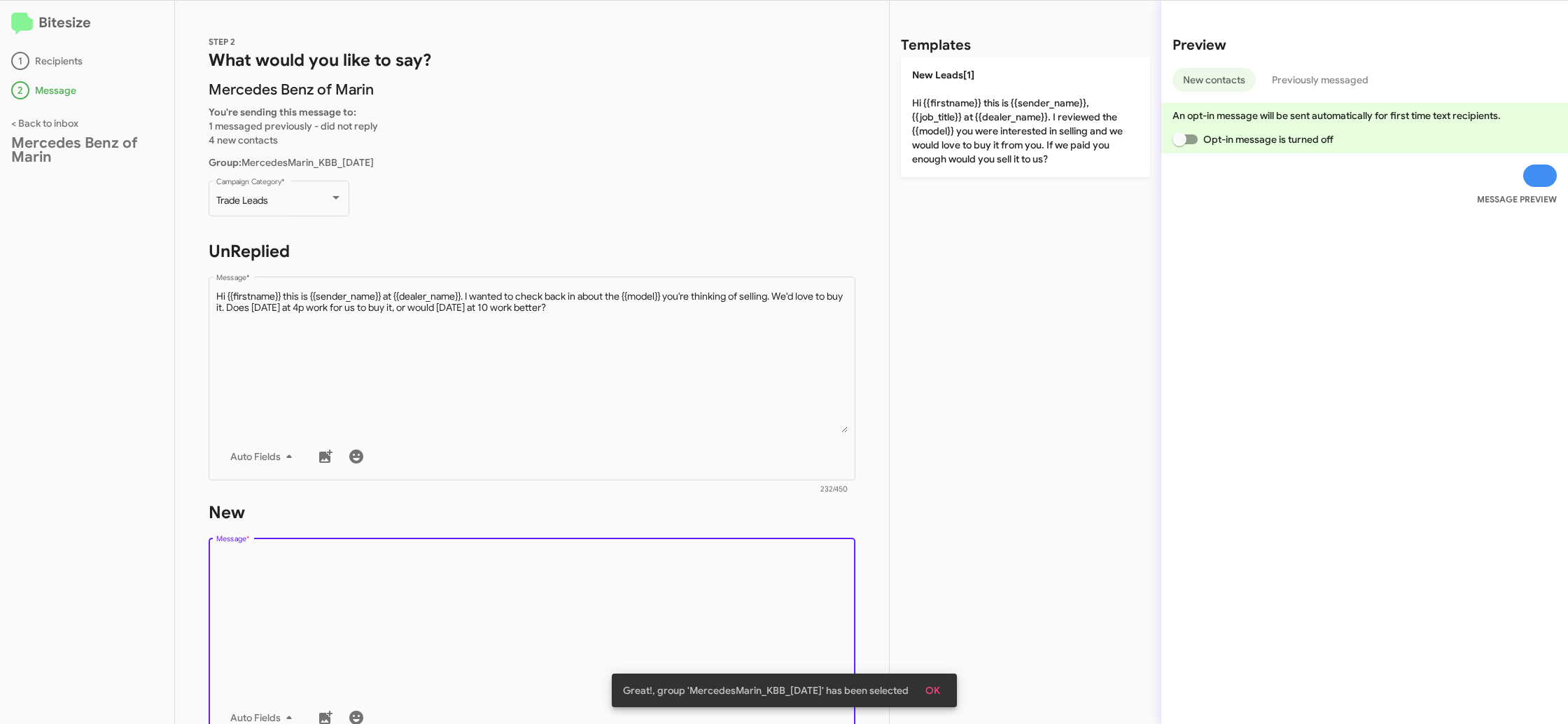
click at [772, 561] on textarea "Message *" at bounding box center [532, 622] width 632 height 143
drag, startPoint x: 772, startPoint y: 561, endPoint x: 781, endPoint y: 532, distance: 30.4
click at [774, 549] on div "Drop image here to insert Auto Fields Message *" at bounding box center [532, 637] width 632 height 206
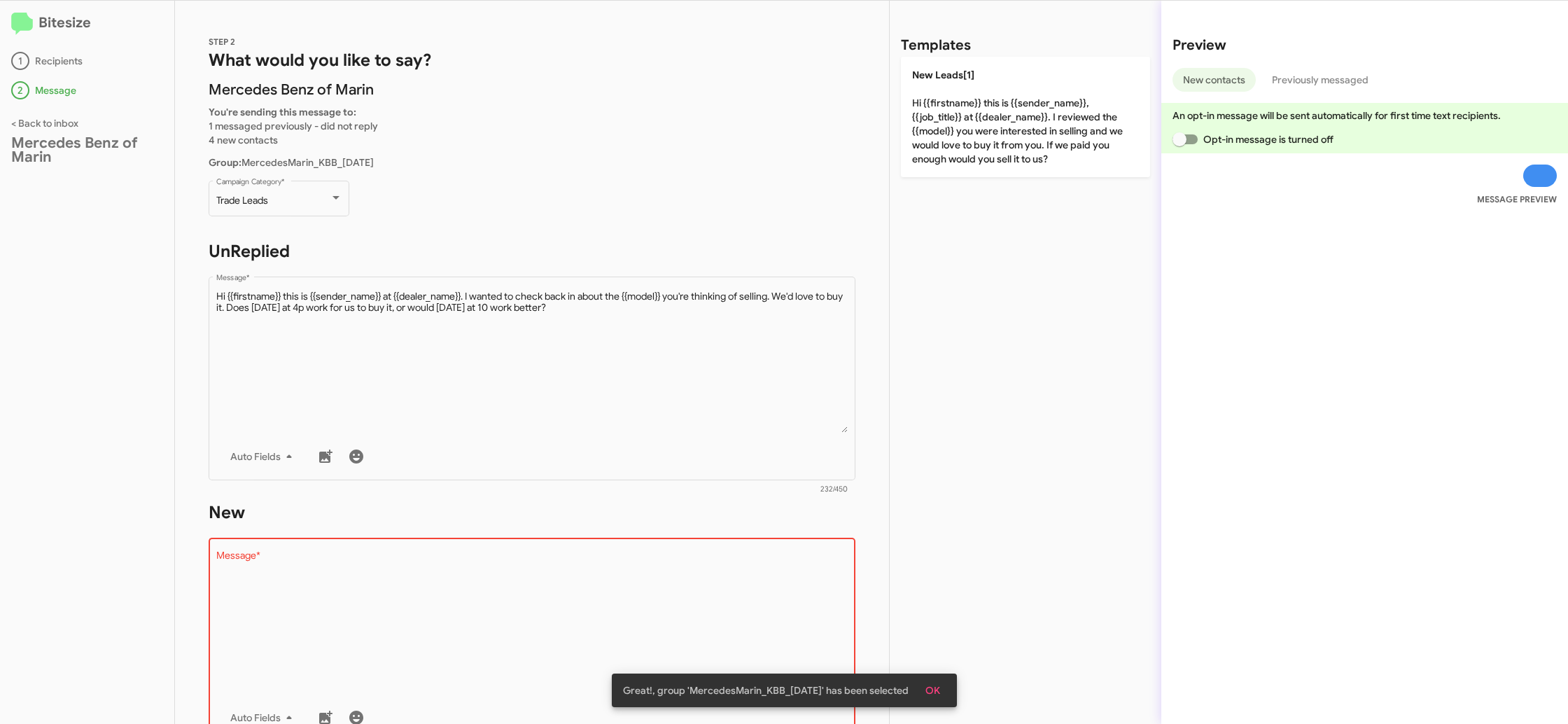
drag, startPoint x: 996, startPoint y: 107, endPoint x: 864, endPoint y: 165, distance: 144.2
click at [987, 116] on p "New Leads[1] Hi {{firstname}} this is {{sender_name}}, {{job_title}} at {{deale…" at bounding box center [1025, 116] width 249 height 121
type textarea "Hi {{firstname}} this is {{sender_name}}, {{job_title}} at {{dealer_name}}. I r…"
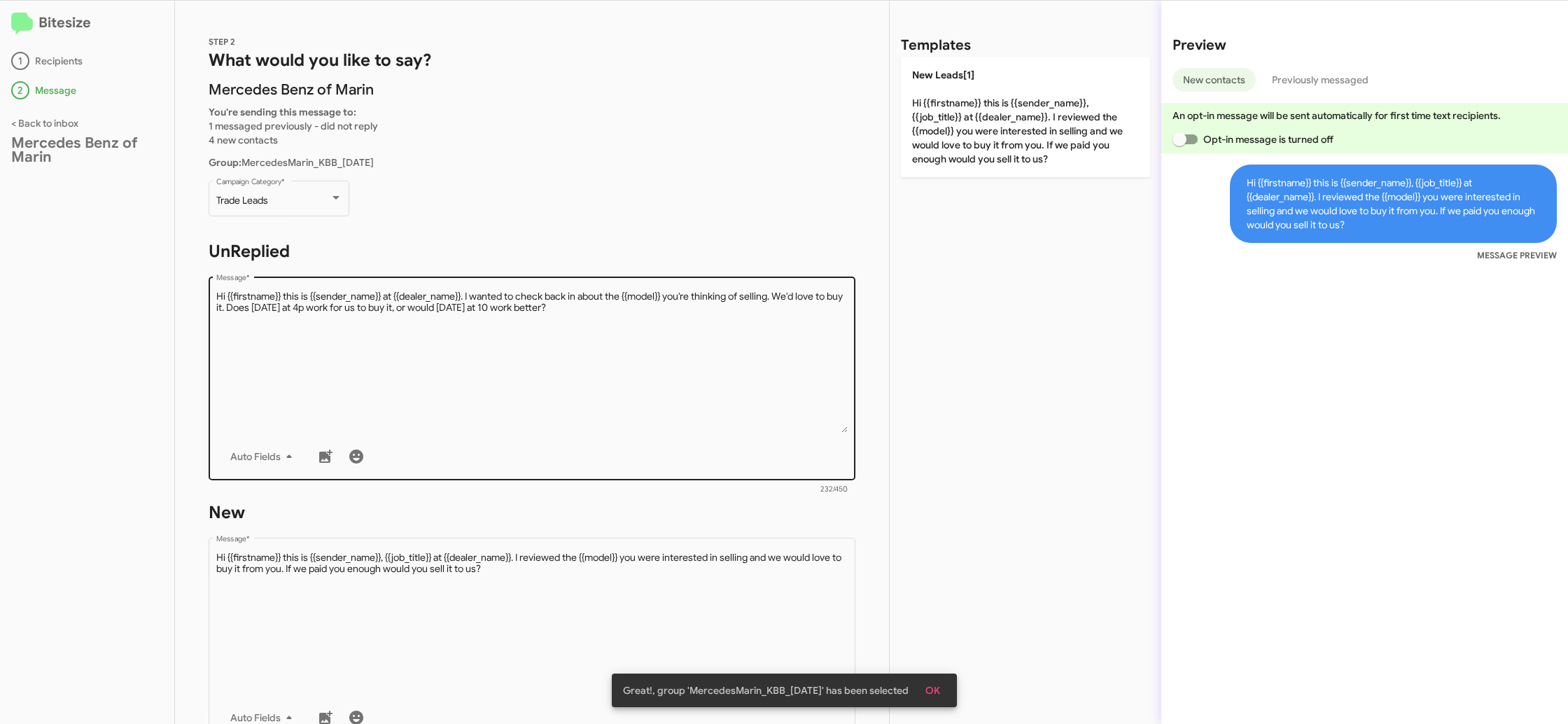
scroll to position [214, 0]
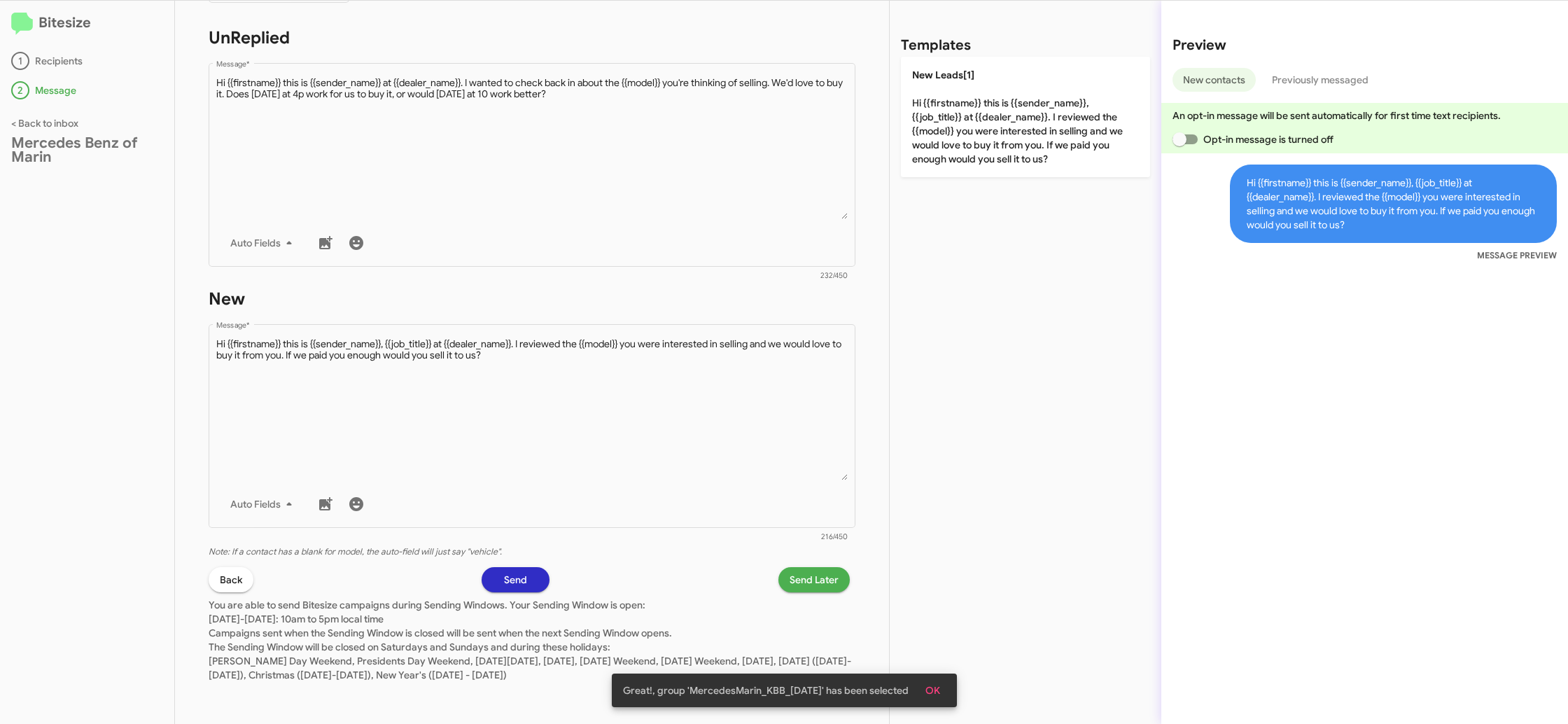
click at [797, 572] on span "Send Later" at bounding box center [814, 579] width 49 height 25
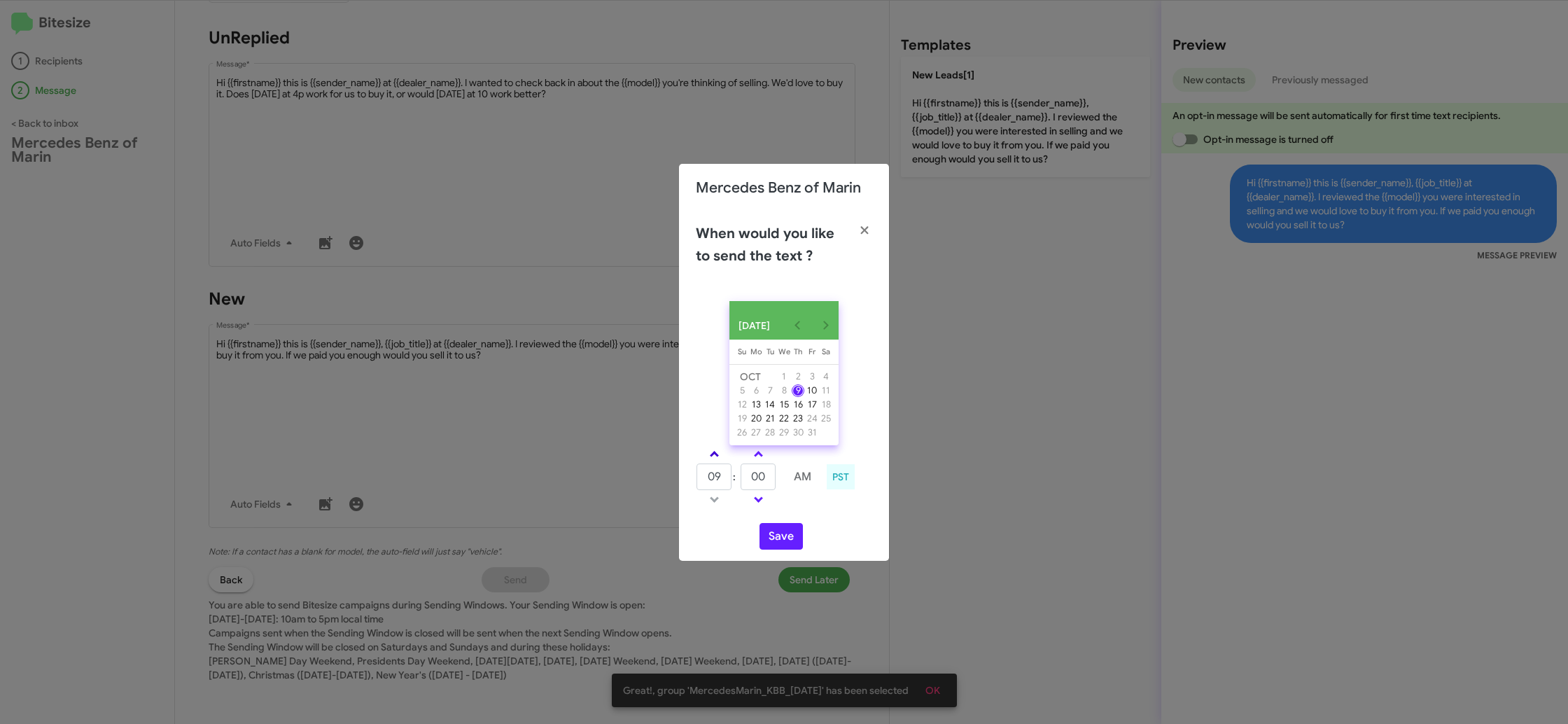
click at [708, 456] on link at bounding box center [714, 454] width 24 height 16
type input "10"
click at [756, 473] on input "00" at bounding box center [758, 476] width 35 height 27
click at [755, 473] on input "00" at bounding box center [758, 476] width 35 height 27
type input "45"
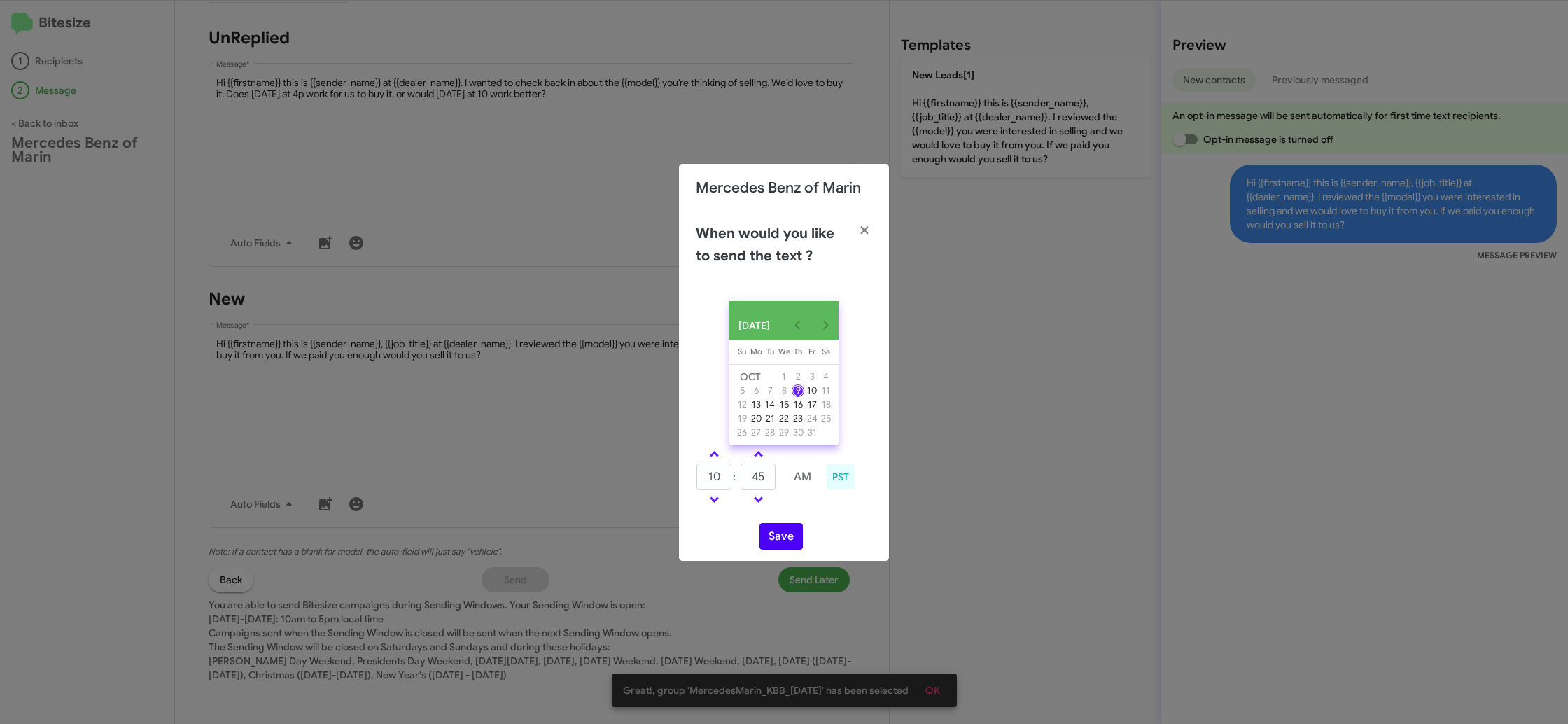
drag, startPoint x: 794, startPoint y: 514, endPoint x: 775, endPoint y: 539, distance: 31.4
click at [788, 519] on div "OCT 2025 Sunday Su Monday Mo Tuesday Tu Wednesday We Thursday Th Friday Fr Satu…" at bounding box center [784, 425] width 210 height 271
click at [775, 539] on button "Save" at bounding box center [781, 536] width 44 height 27
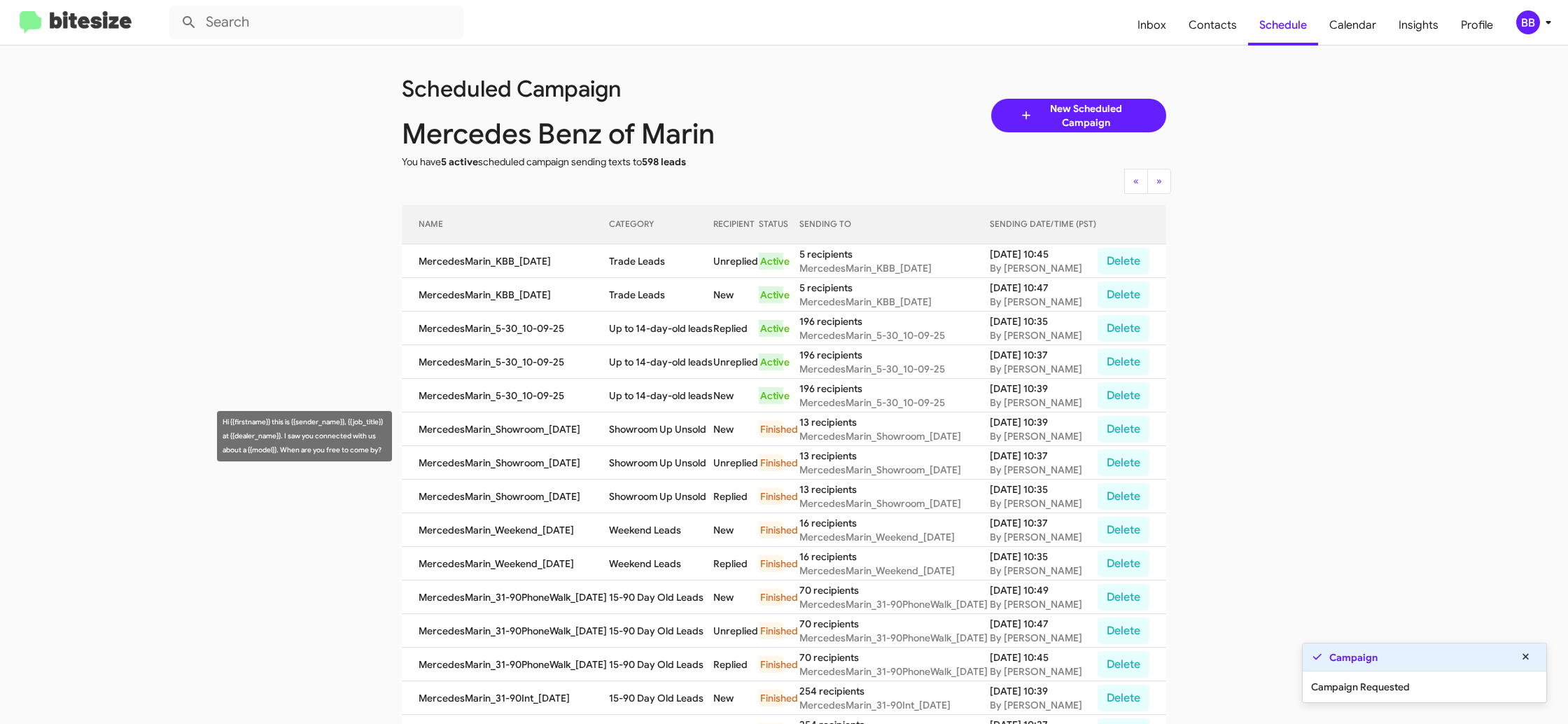
click at [633, 413] on td "Up to 14-day-old leads" at bounding box center [661, 396] width 104 height 34
click at [632, 413] on td "Up to 14-day-old leads" at bounding box center [661, 396] width 104 height 34
copy td "Up to 14-day-old leads"
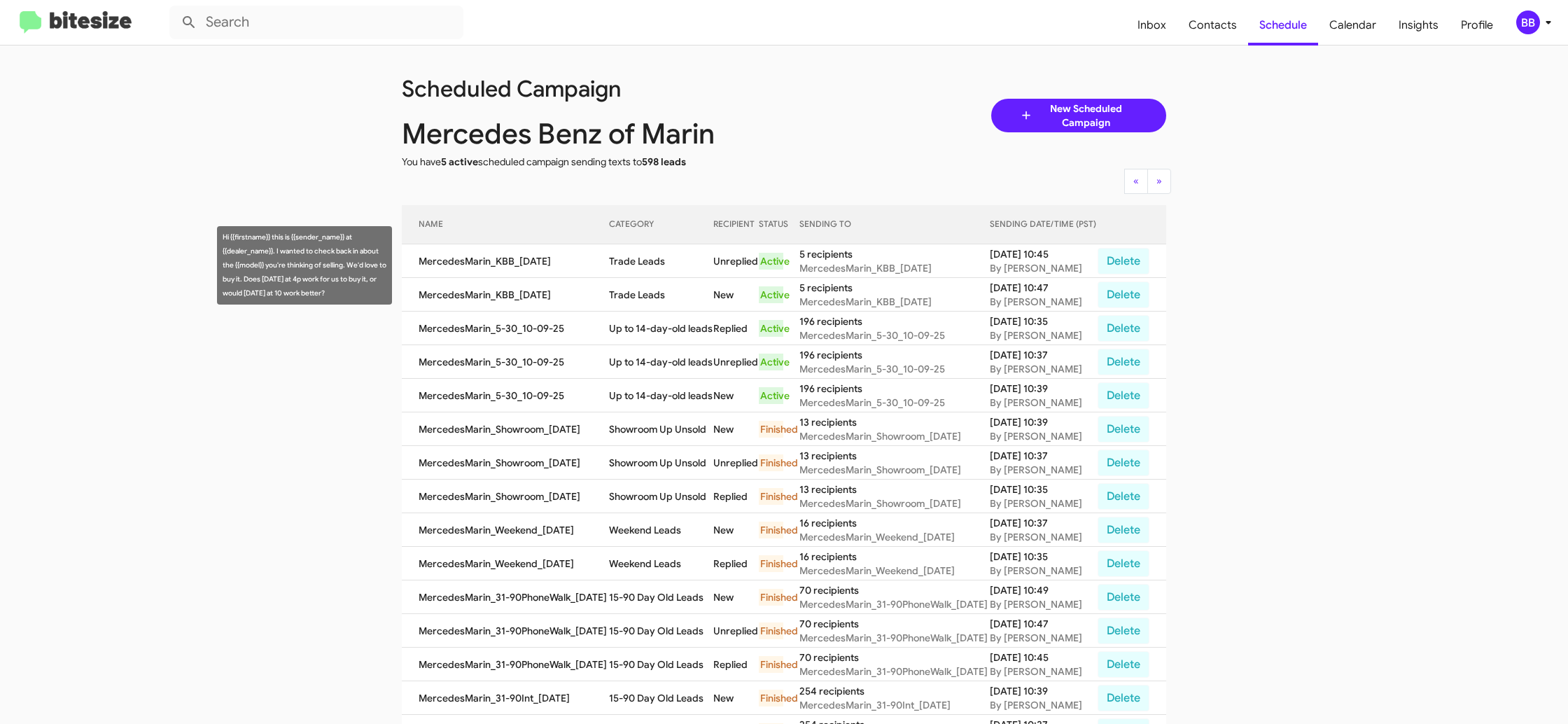
click at [605, 271] on td "MercedesMarin_KBB_10-09-25" at bounding box center [505, 261] width 207 height 34
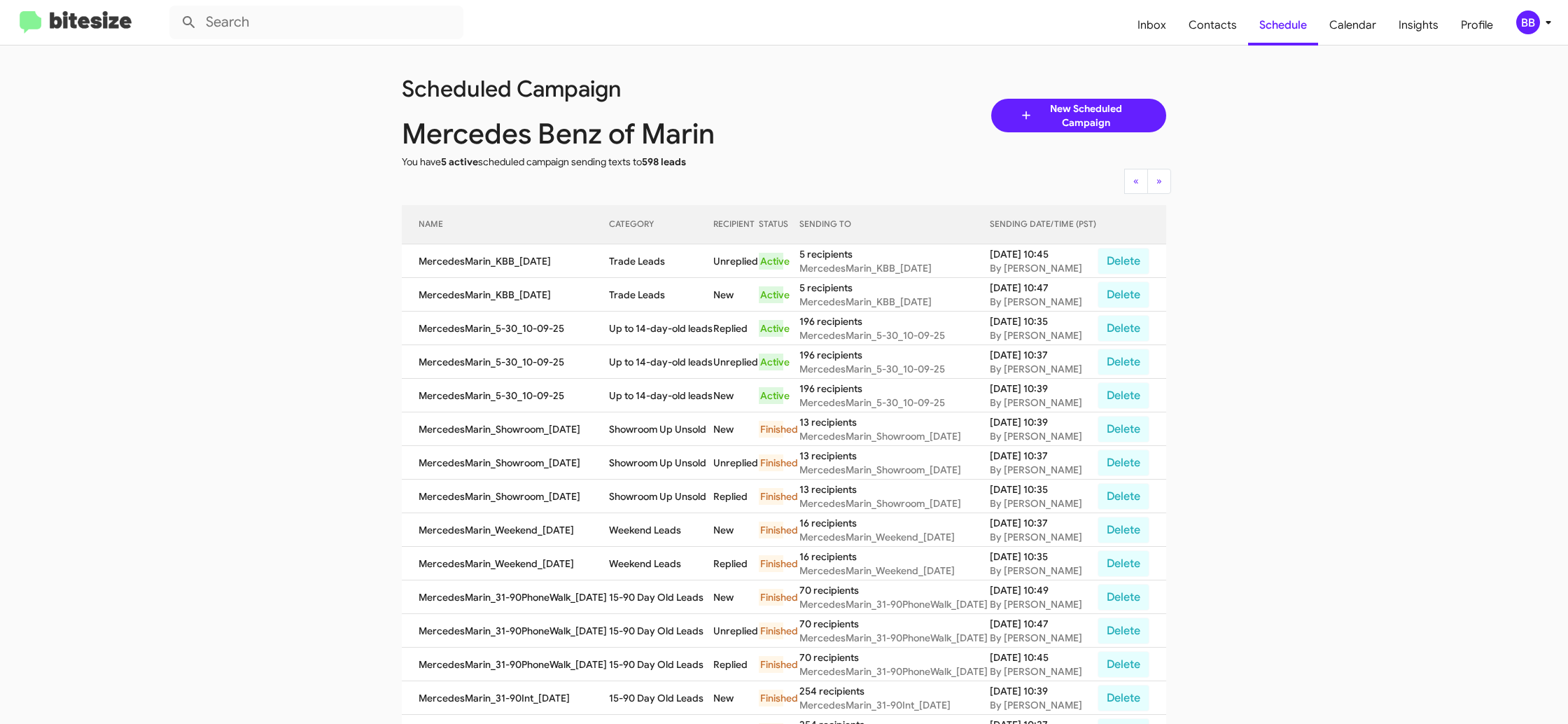
click at [637, 263] on td "Trade Leads" at bounding box center [661, 261] width 104 height 34
copy td "Trade Leads"
click at [1535, 21] on div "BB" at bounding box center [1528, 22] width 23 height 23
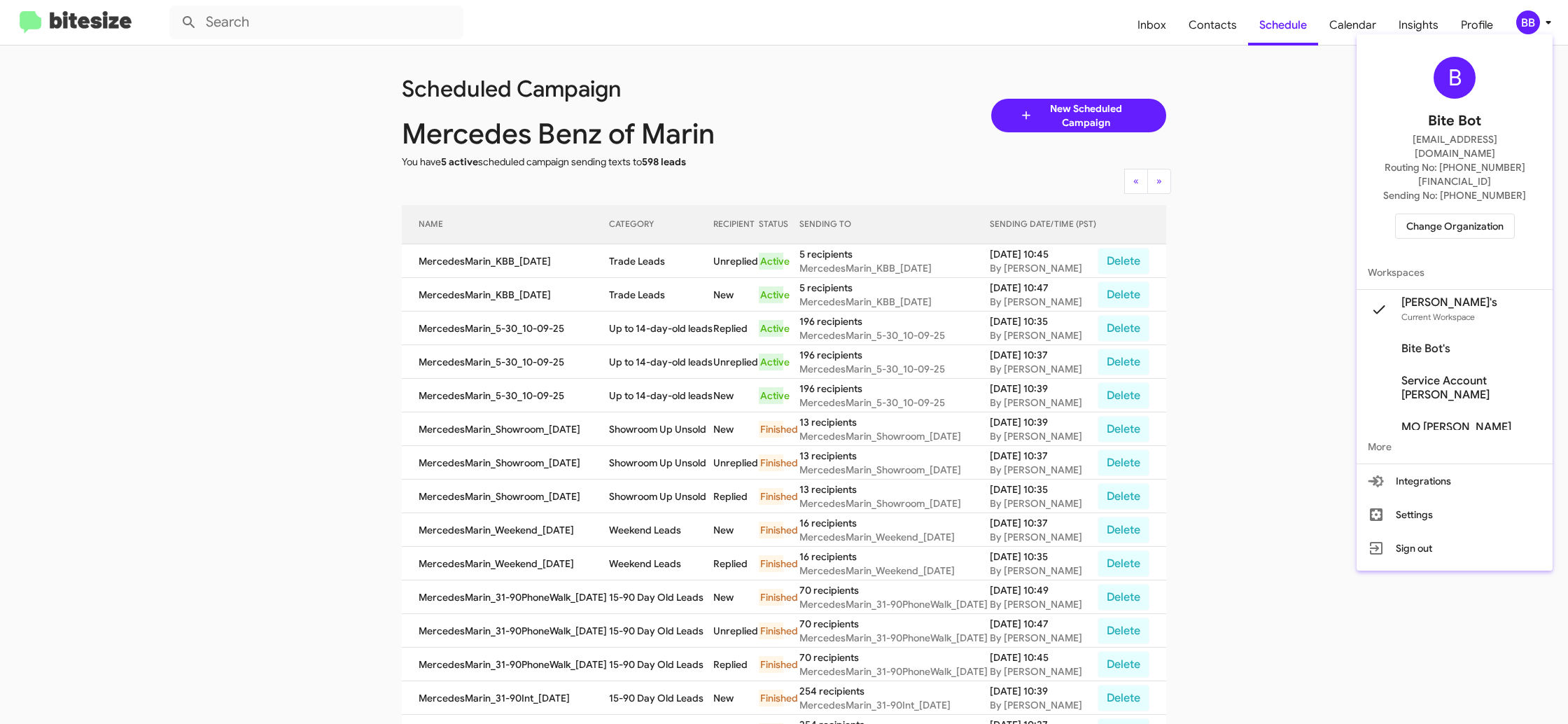
click at [1420, 214] on span "Change Organization" at bounding box center [1455, 226] width 97 height 23
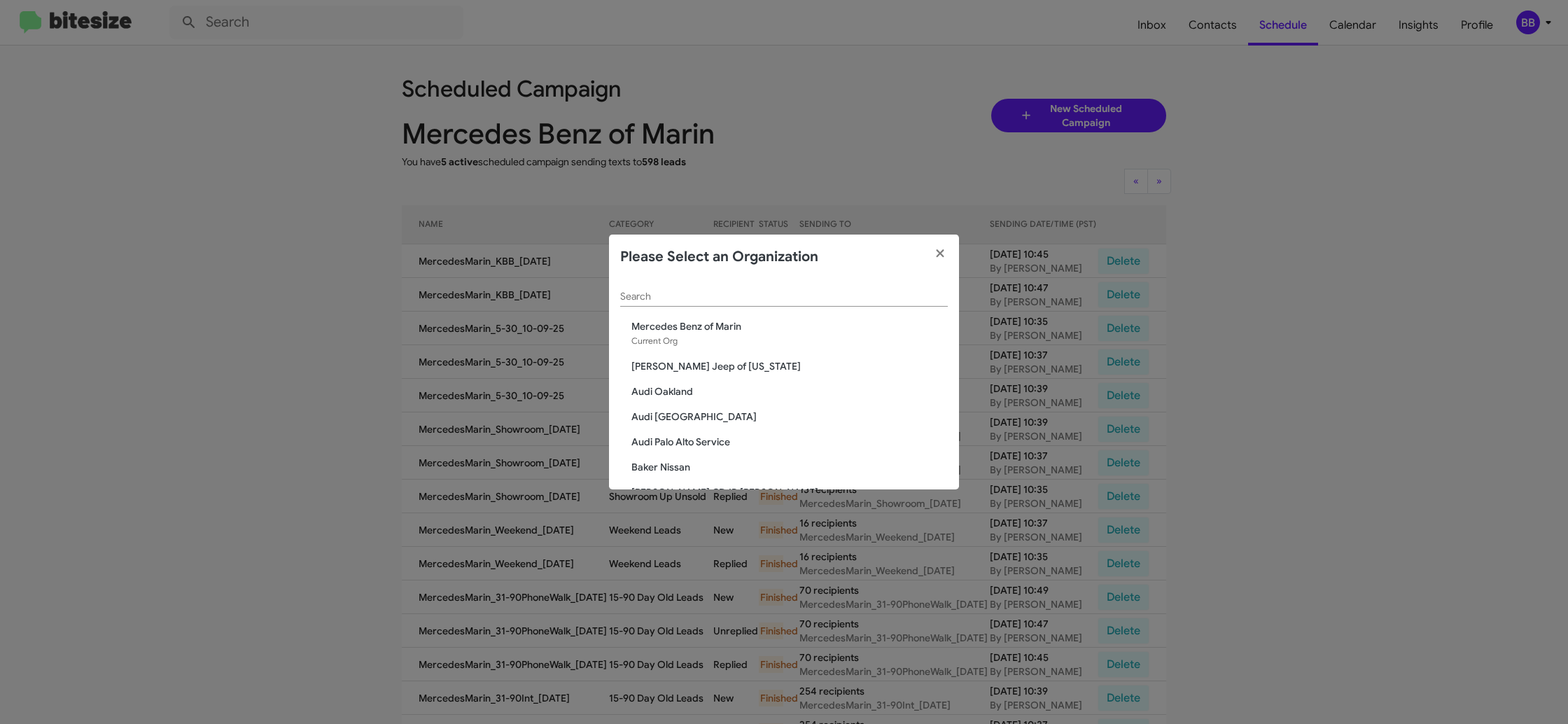
scroll to position [6, 0]
click at [729, 286] on input "Search" at bounding box center [784, 290] width 328 height 11
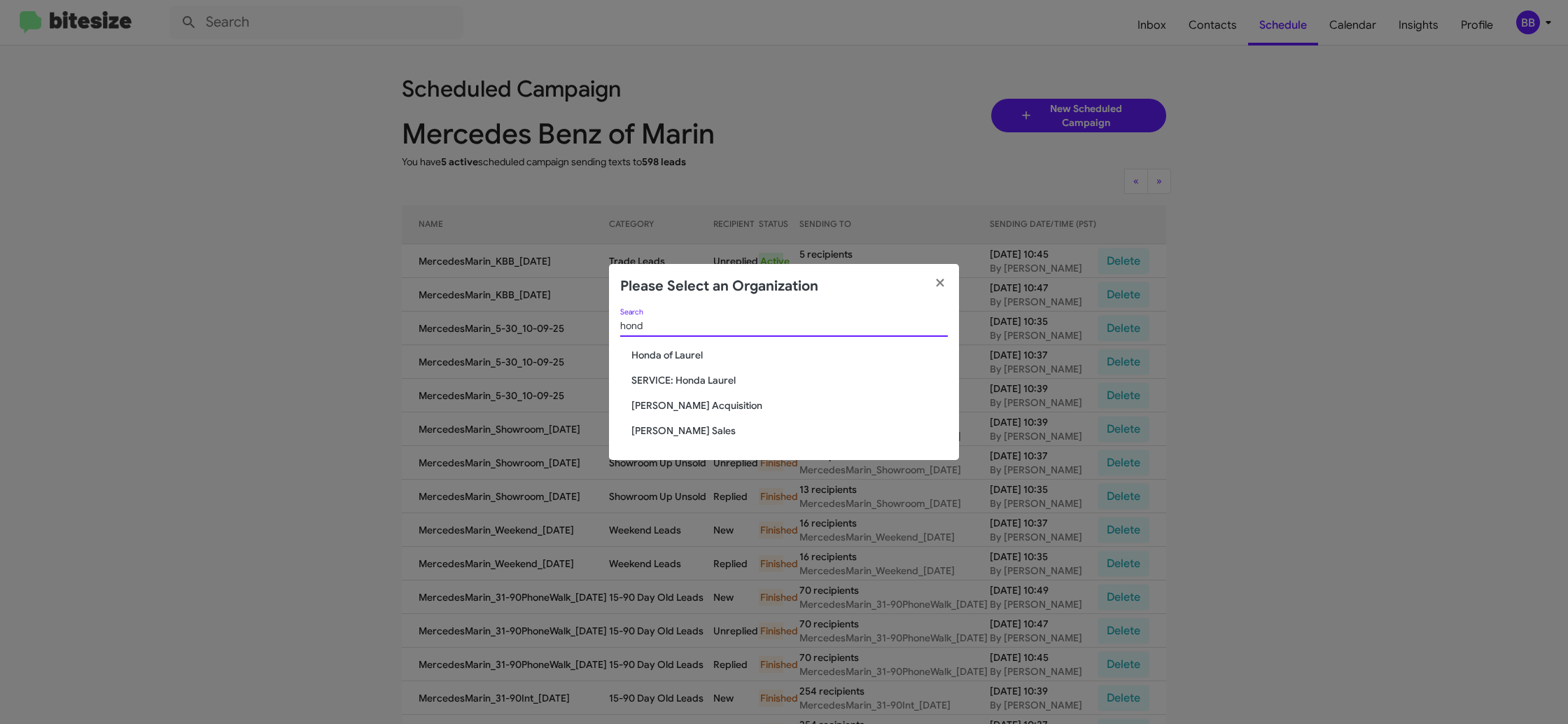
scroll to position [0, 0]
type input "honda"
click at [694, 426] on span "[PERSON_NAME] Sales" at bounding box center [789, 430] width 316 height 14
click at [694, 427] on span "[PERSON_NAME] Sales" at bounding box center [789, 430] width 316 height 14
click at [692, 429] on span "[PERSON_NAME] Sales" at bounding box center [789, 430] width 316 height 14
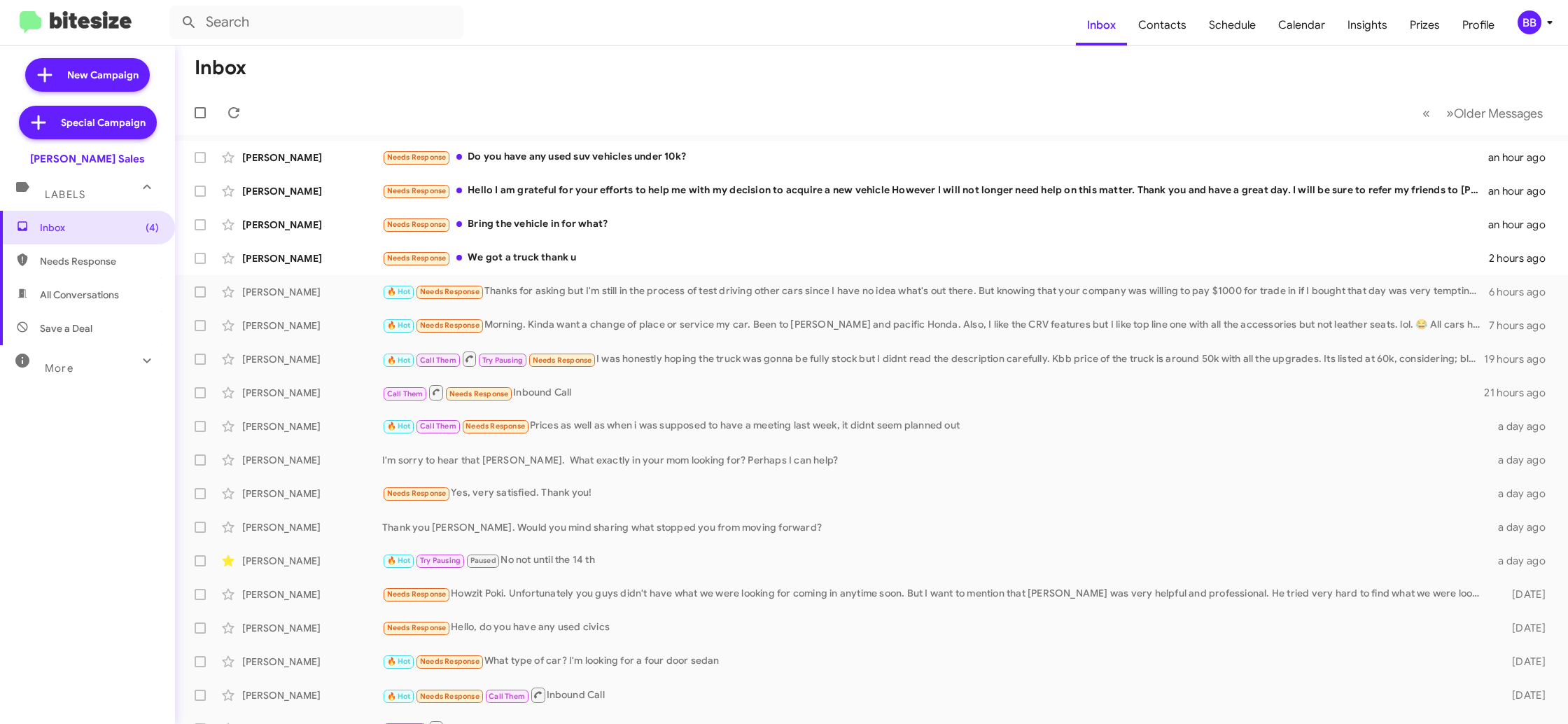
click at [1529, 30] on div "BB" at bounding box center [1529, 22] width 23 height 23
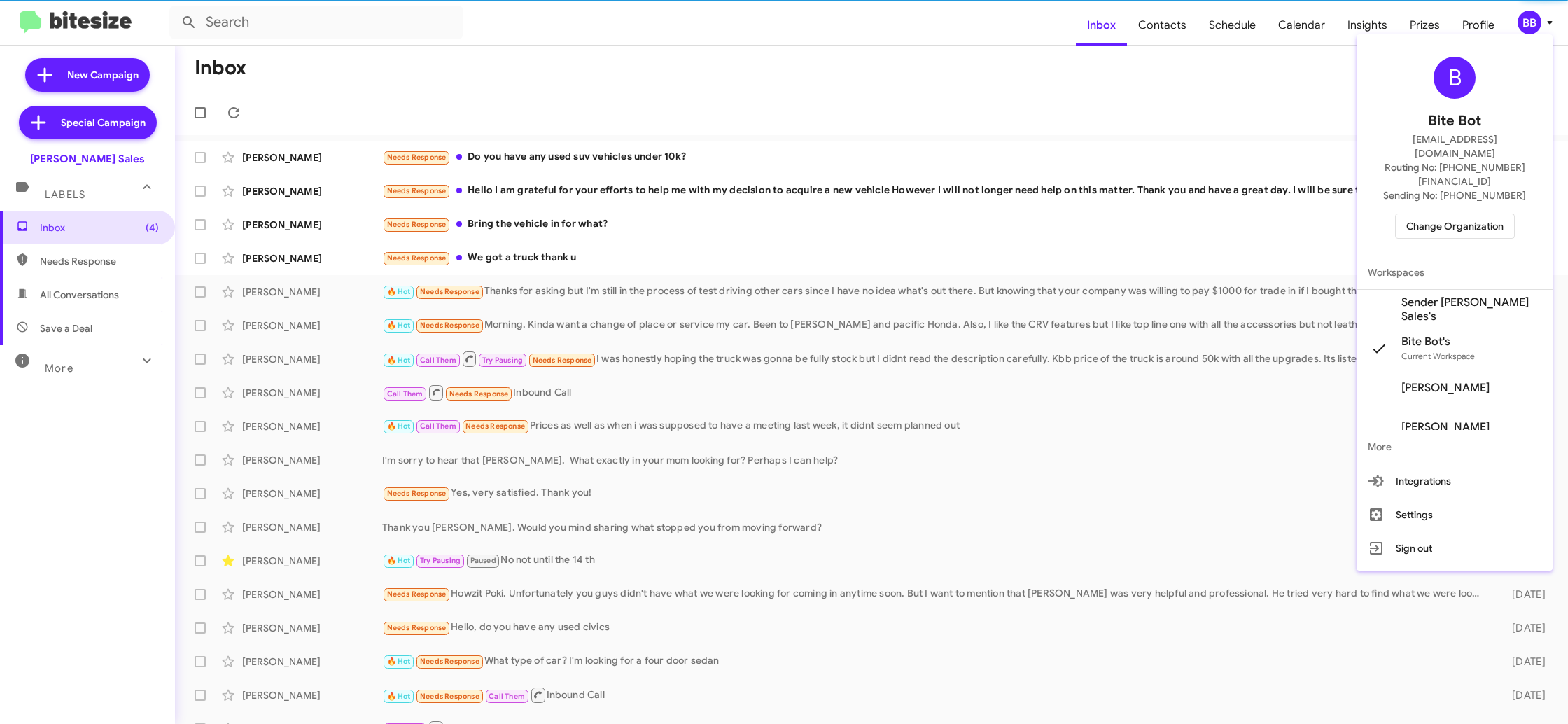
click at [1448, 214] on span "Change Organization" at bounding box center [1455, 226] width 97 height 23
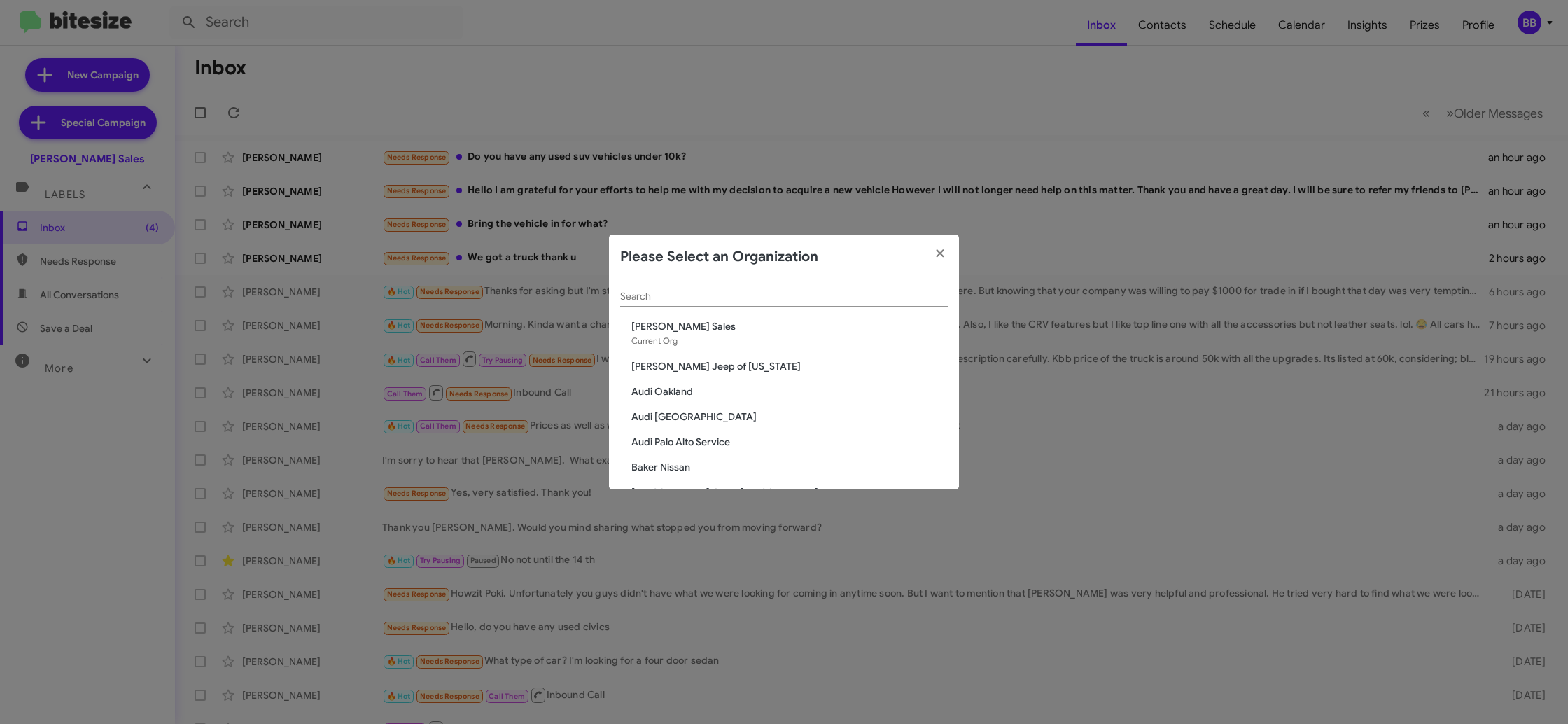
scroll to position [1, 0]
drag, startPoint x: 1377, startPoint y: 121, endPoint x: 1545, endPoint y: 1, distance: 206.5
click at [1377, 121] on modal-container "Please Select an Organization Search Tony Honda Sales Current Org Adams Jeep of…" at bounding box center [784, 362] width 1568 height 724
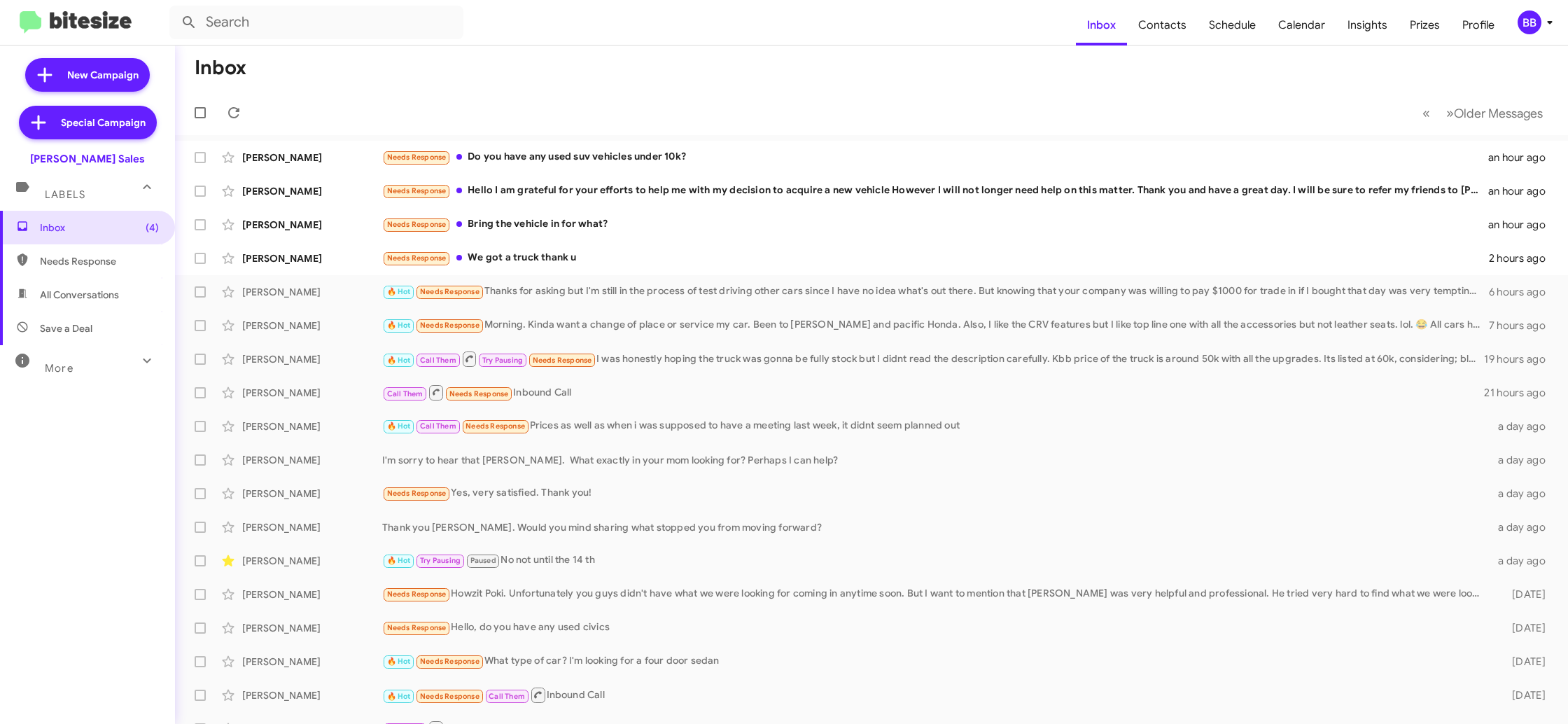
click at [1533, 28] on div "BB" at bounding box center [1529, 22] width 23 height 23
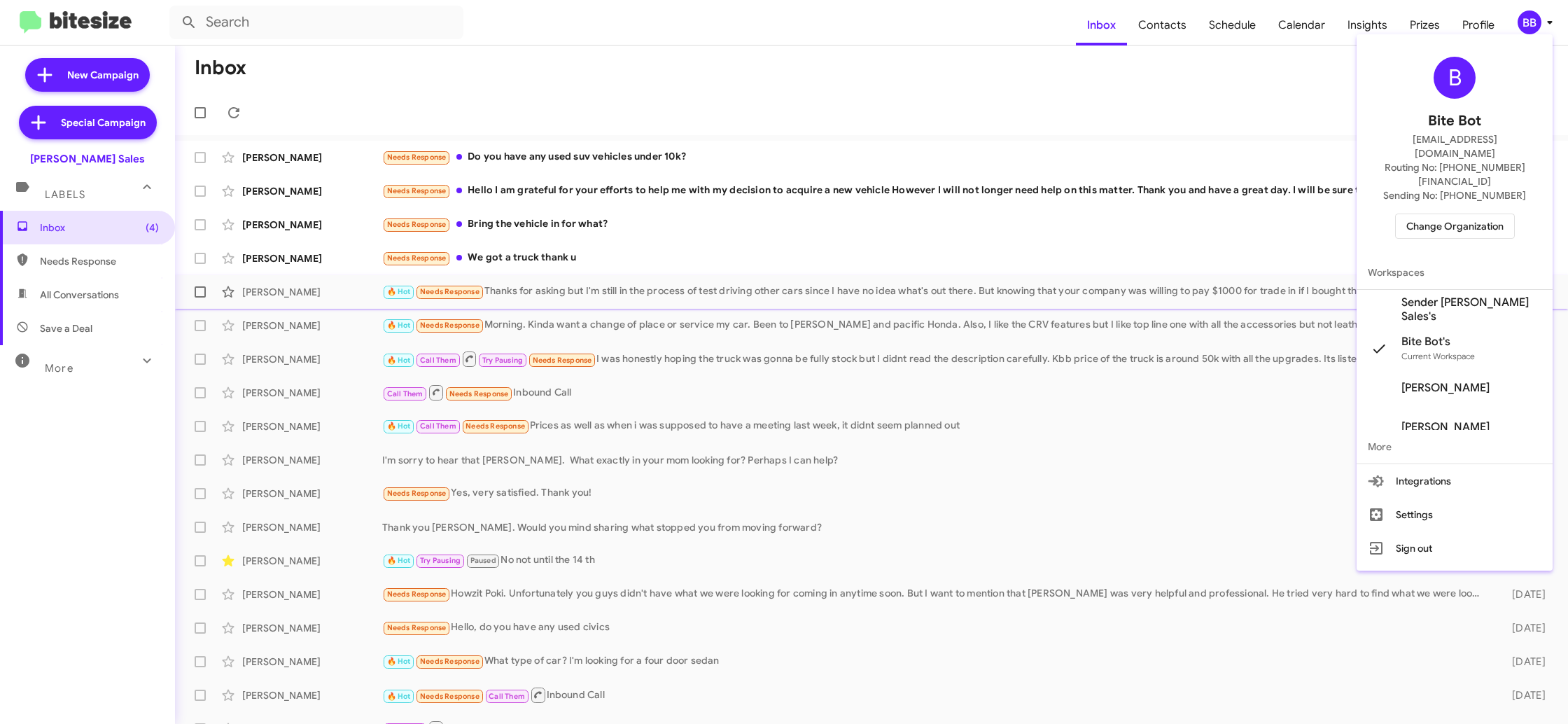
click at [1469, 295] on span "Sender [PERSON_NAME] Sales's" at bounding box center [1471, 309] width 140 height 28
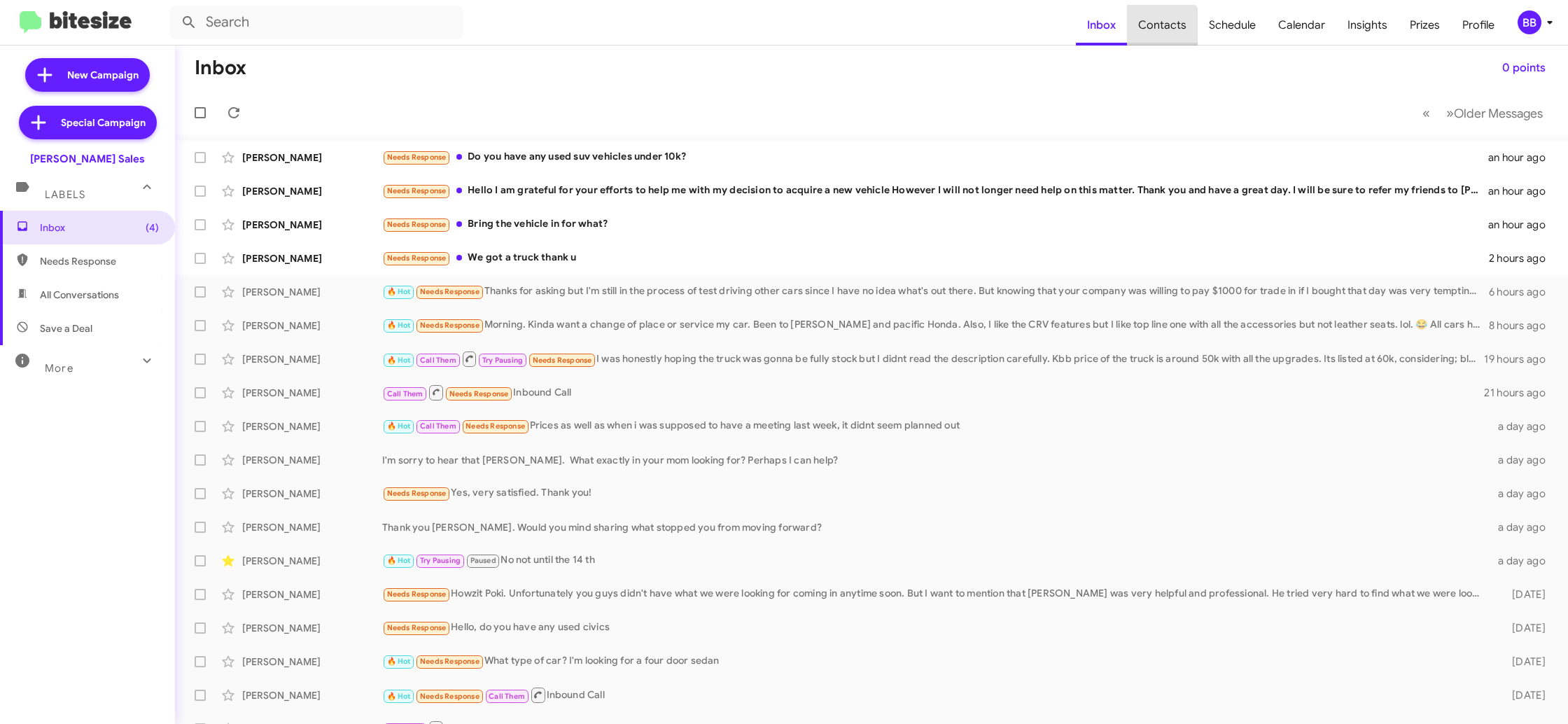
click at [1166, 39] on span "Contacts" at bounding box center [1162, 25] width 70 height 40
type input "in:groups"
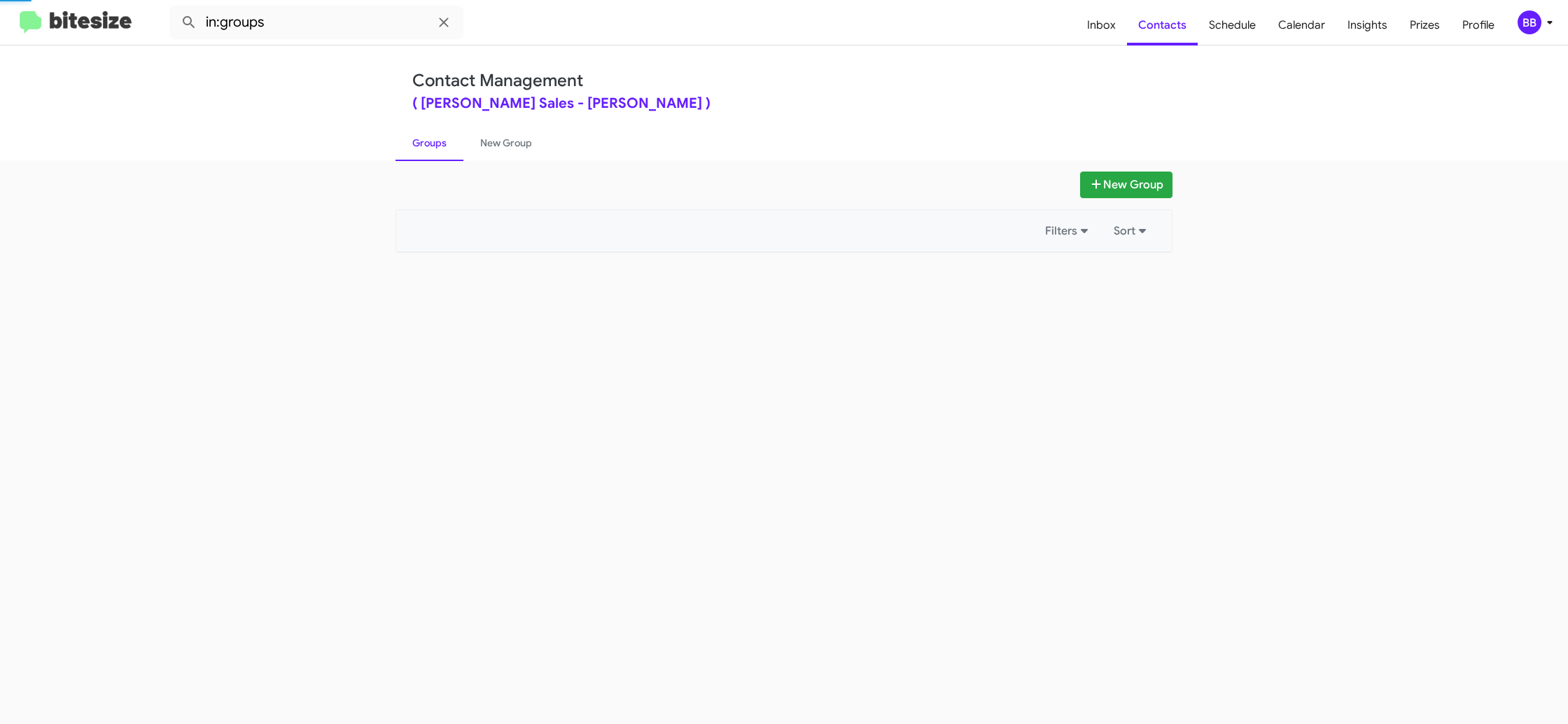
click at [1531, 23] on div "BB" at bounding box center [1529, 22] width 23 height 23
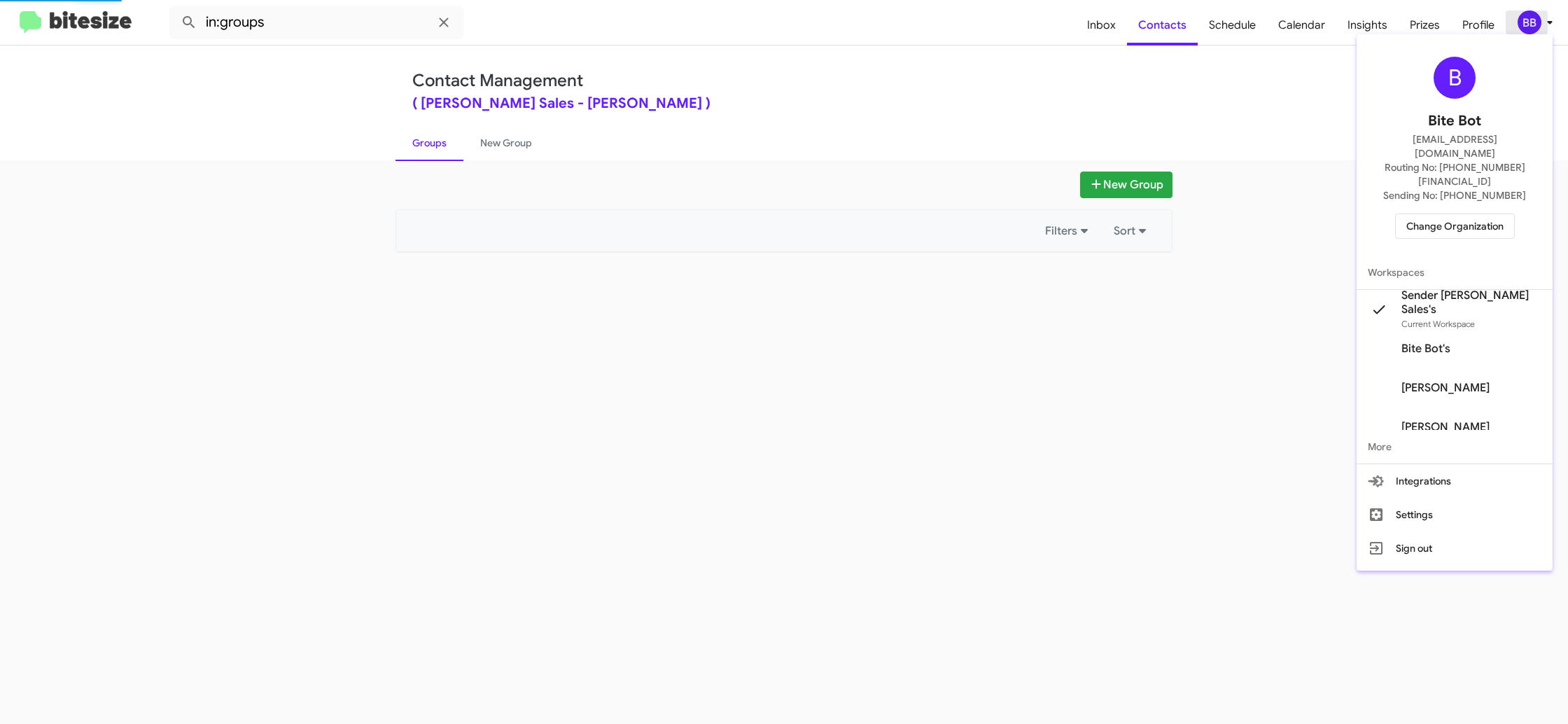
click at [1532, 23] on div at bounding box center [784, 362] width 1568 height 724
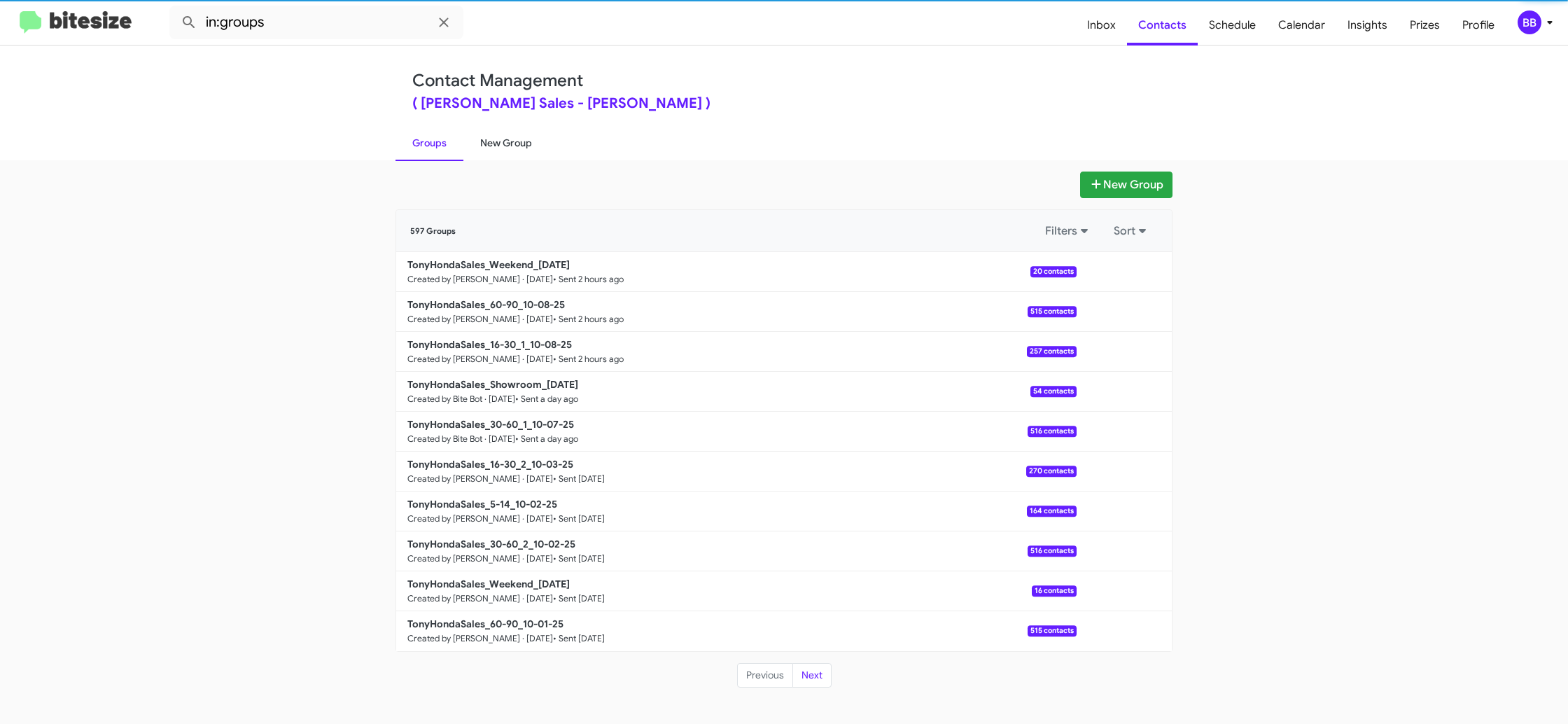
click at [497, 150] on link "New Group" at bounding box center [506, 142] width 86 height 36
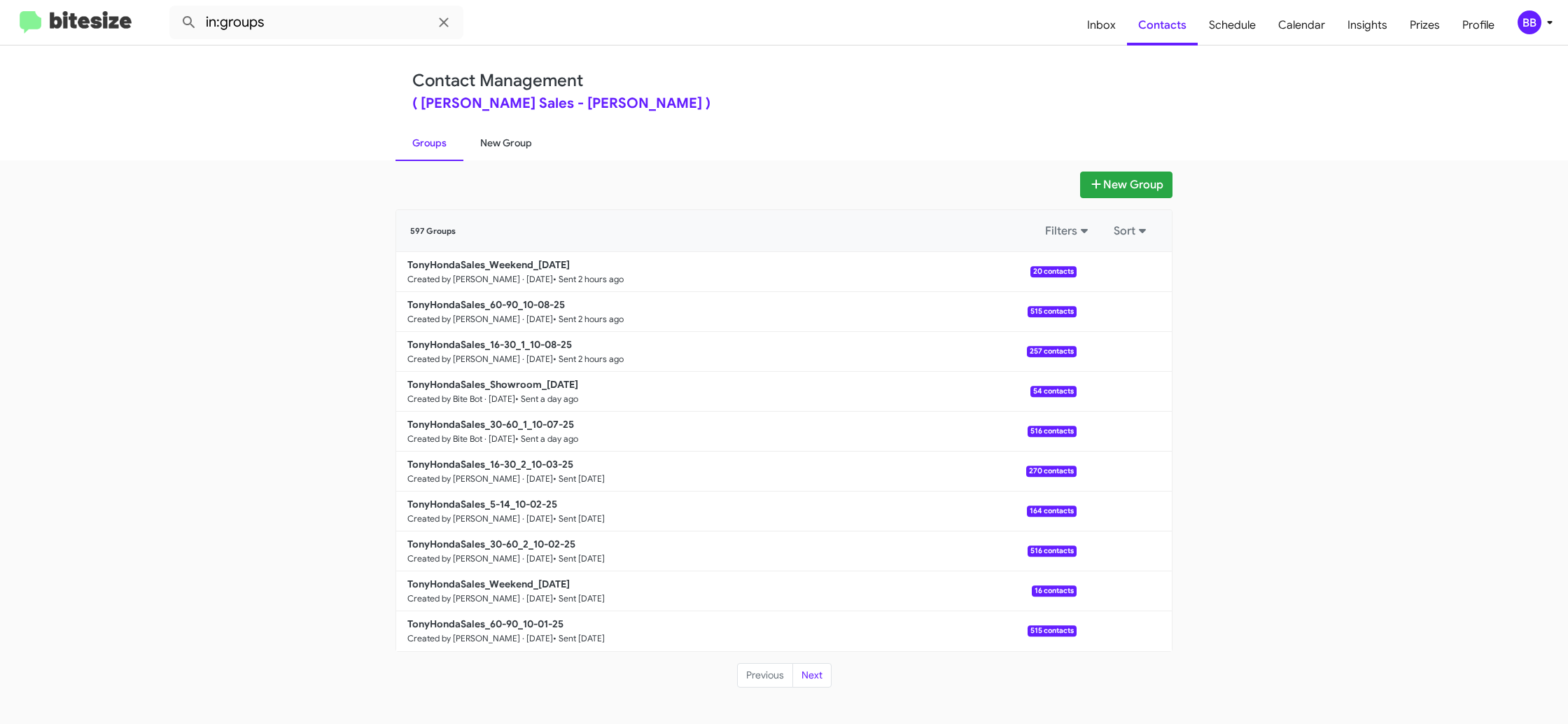
click at [497, 147] on link "New Group" at bounding box center [506, 142] width 86 height 36
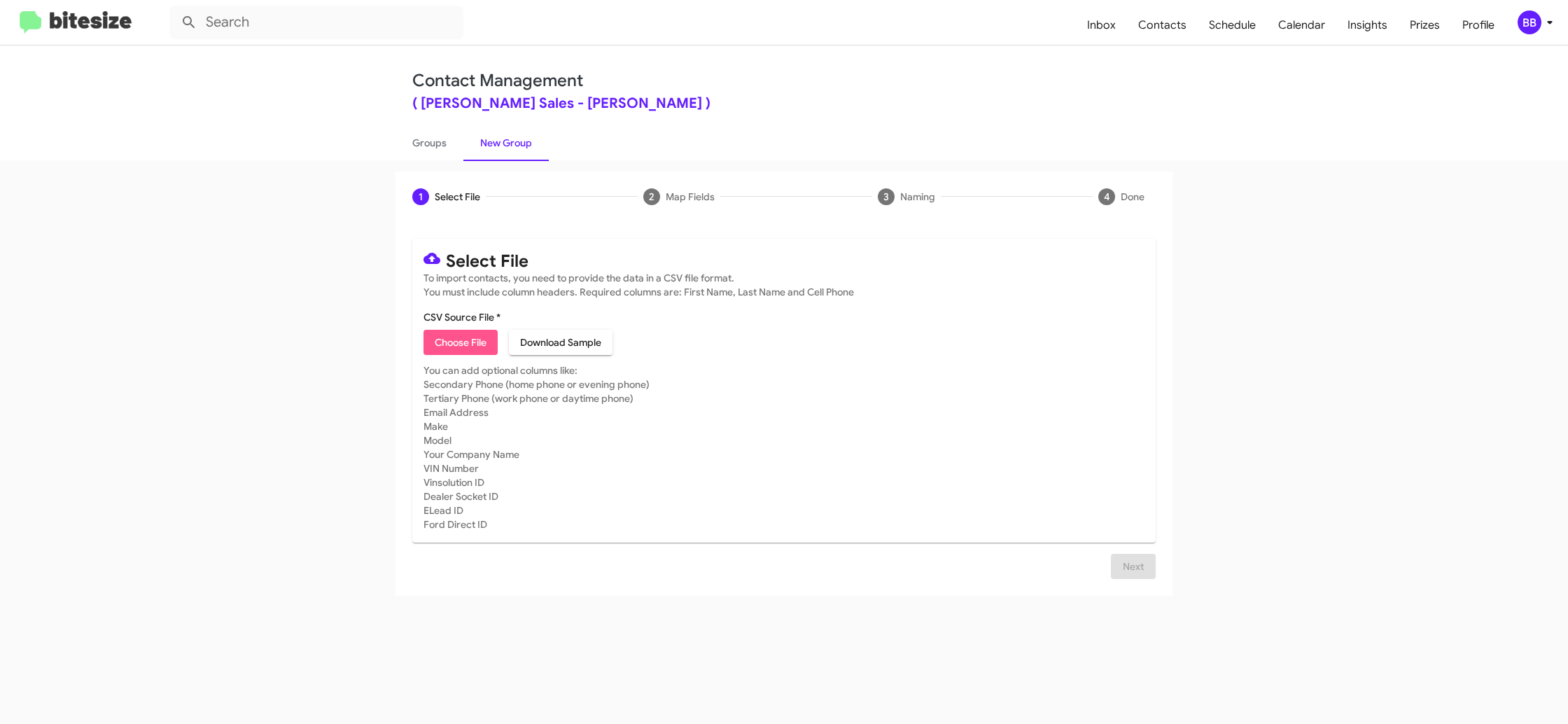
click at [439, 340] on span "Choose File" at bounding box center [461, 342] width 52 height 25
type input "TonyHondaSales_30-60_2_10-09-25"
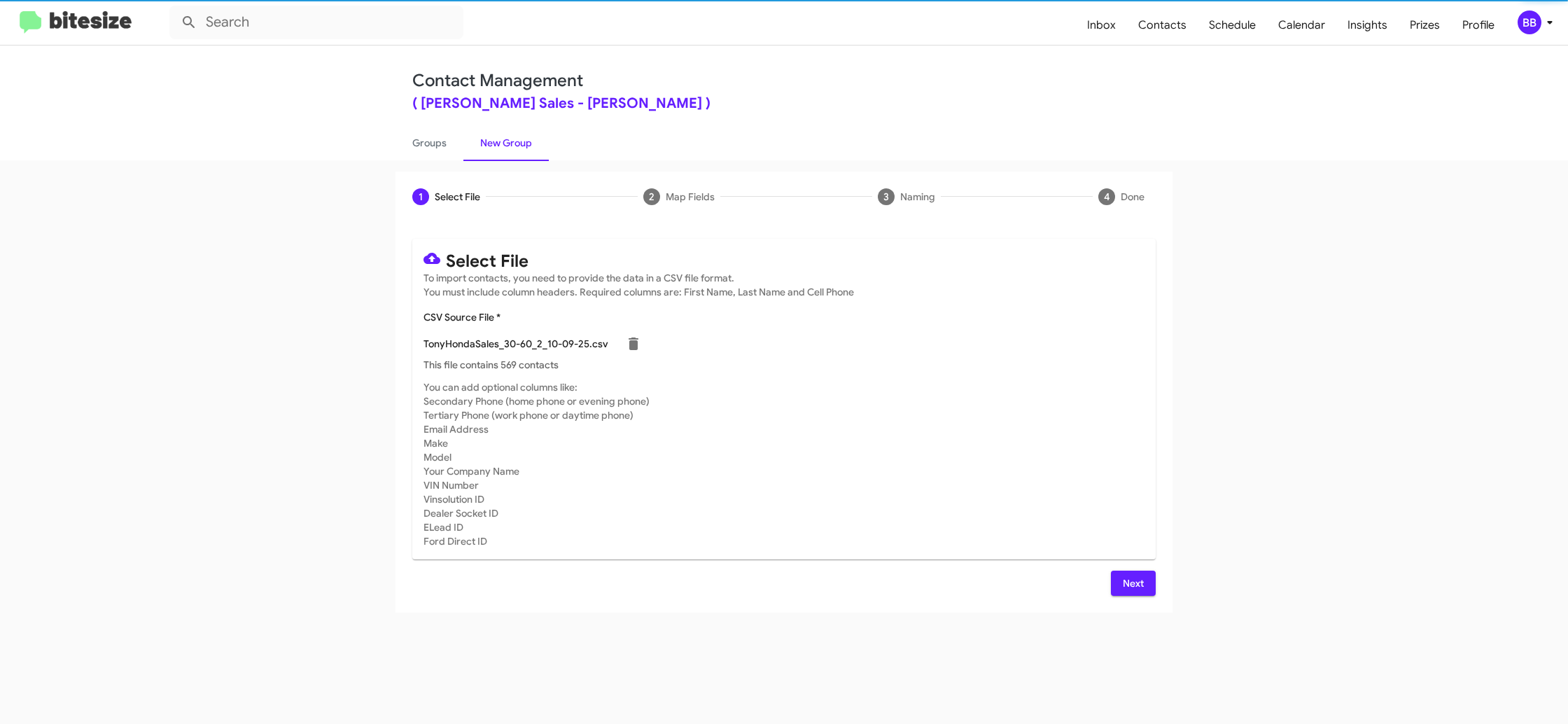
drag, startPoint x: 776, startPoint y: 430, endPoint x: 784, endPoint y: 434, distance: 8.9
click at [779, 433] on mat-card-subtitle "You can add optional columns like: Secondary Phone (home phone or evening phone…" at bounding box center [784, 464] width 721 height 168
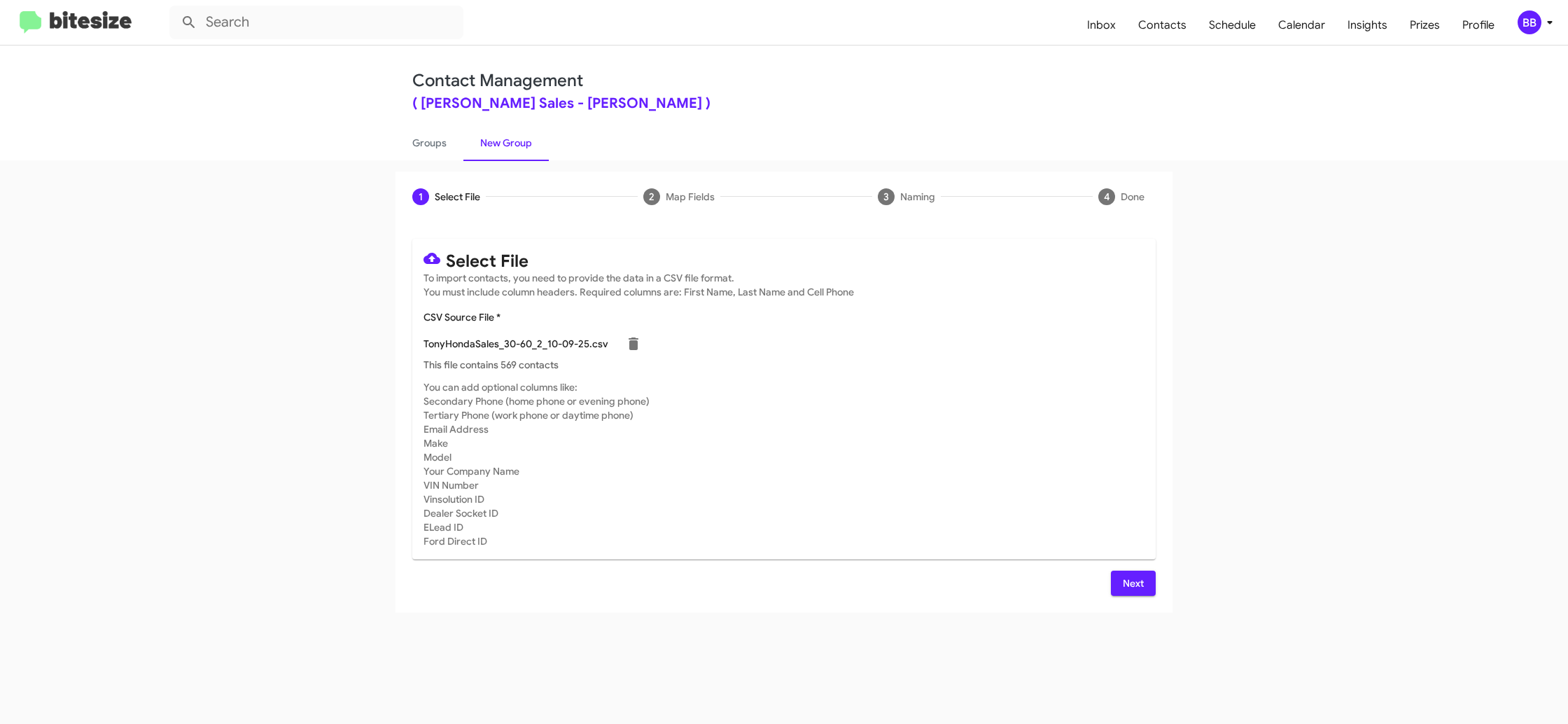
click at [1133, 576] on span "Next" at bounding box center [1134, 583] width 23 height 25
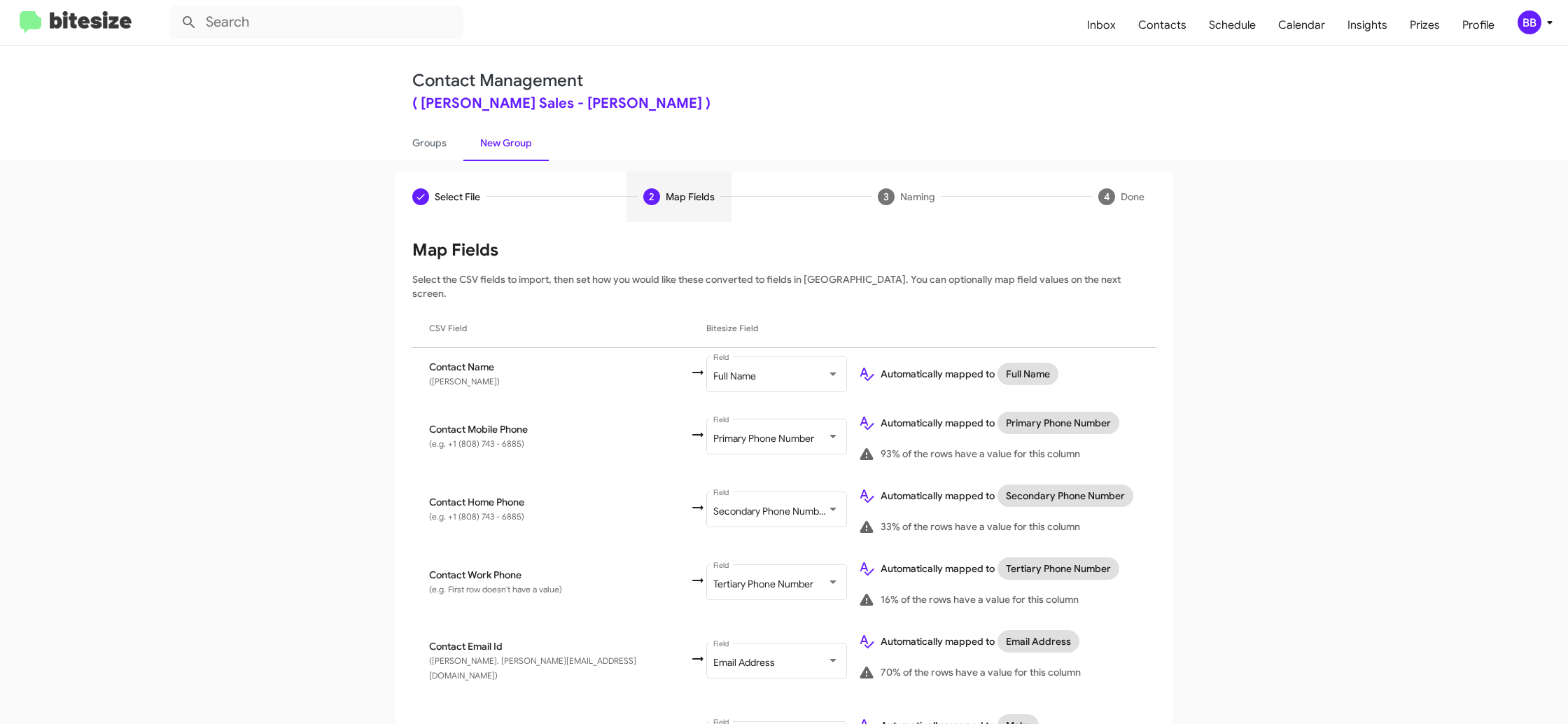
click at [1535, 21] on div "BB" at bounding box center [1529, 22] width 23 height 23
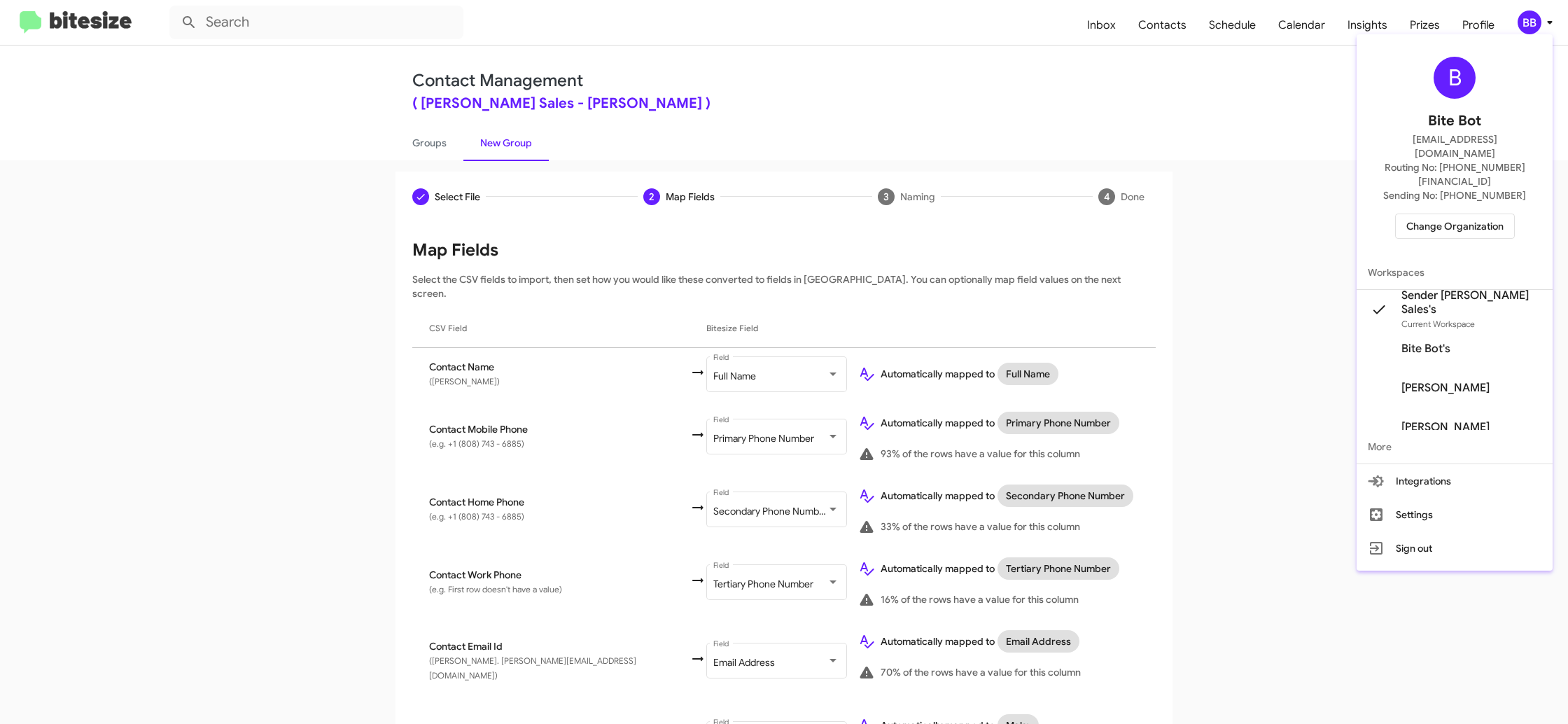
click at [1535, 22] on div at bounding box center [784, 362] width 1568 height 724
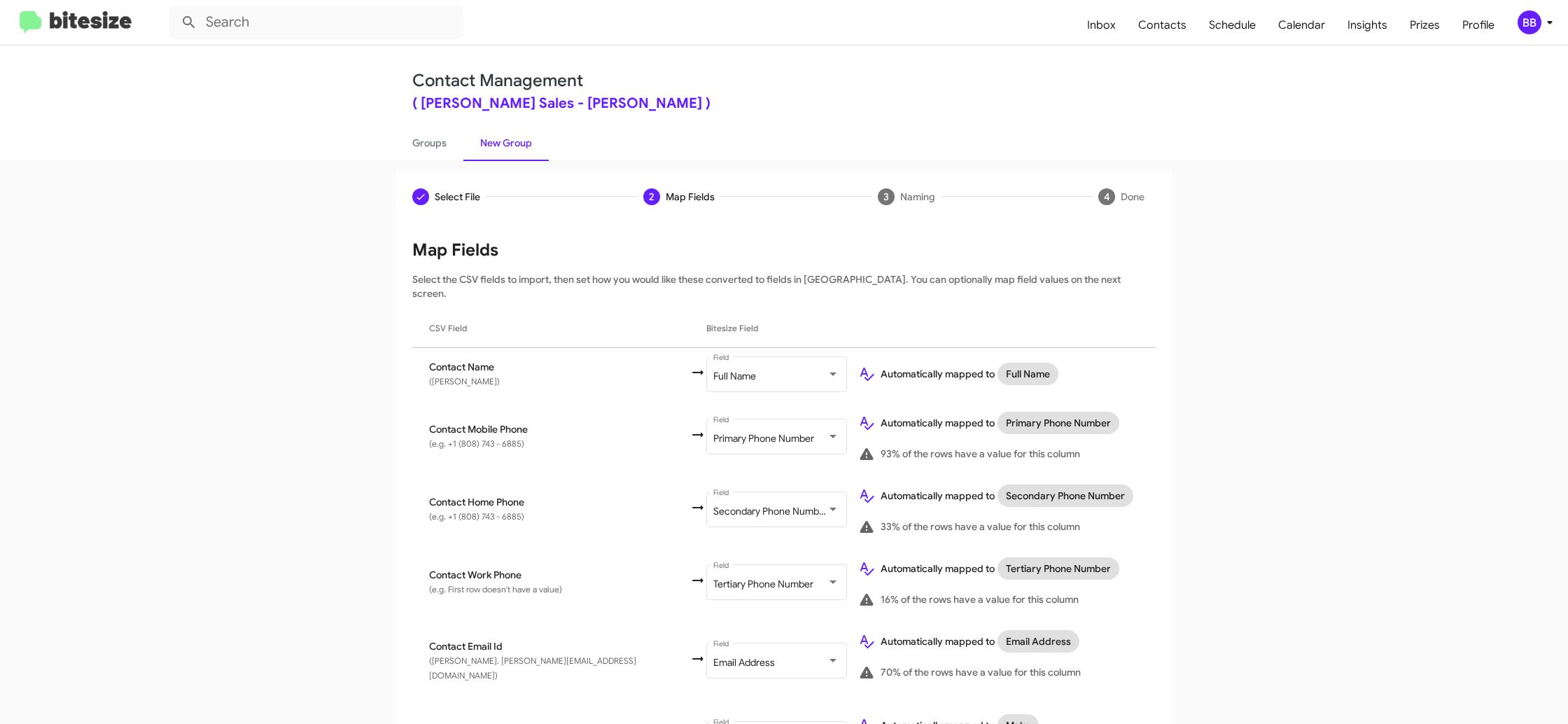
scroll to position [446, 0]
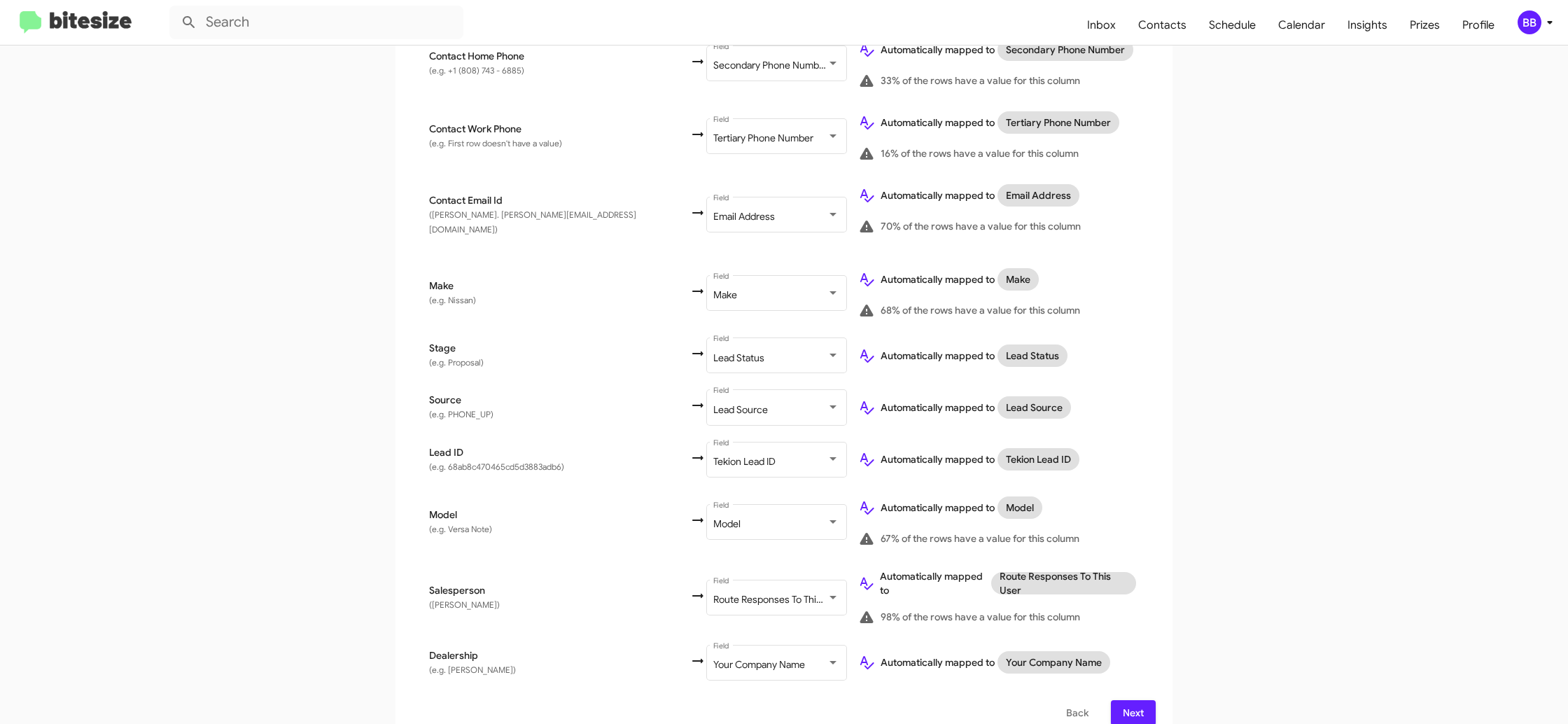
click at [1156, 697] on div "Select File To import contacts, you need to provide the data in a CSV file form…" at bounding box center [784, 259] width 777 height 967
click at [1143, 701] on span "Next" at bounding box center [1134, 713] width 23 height 25
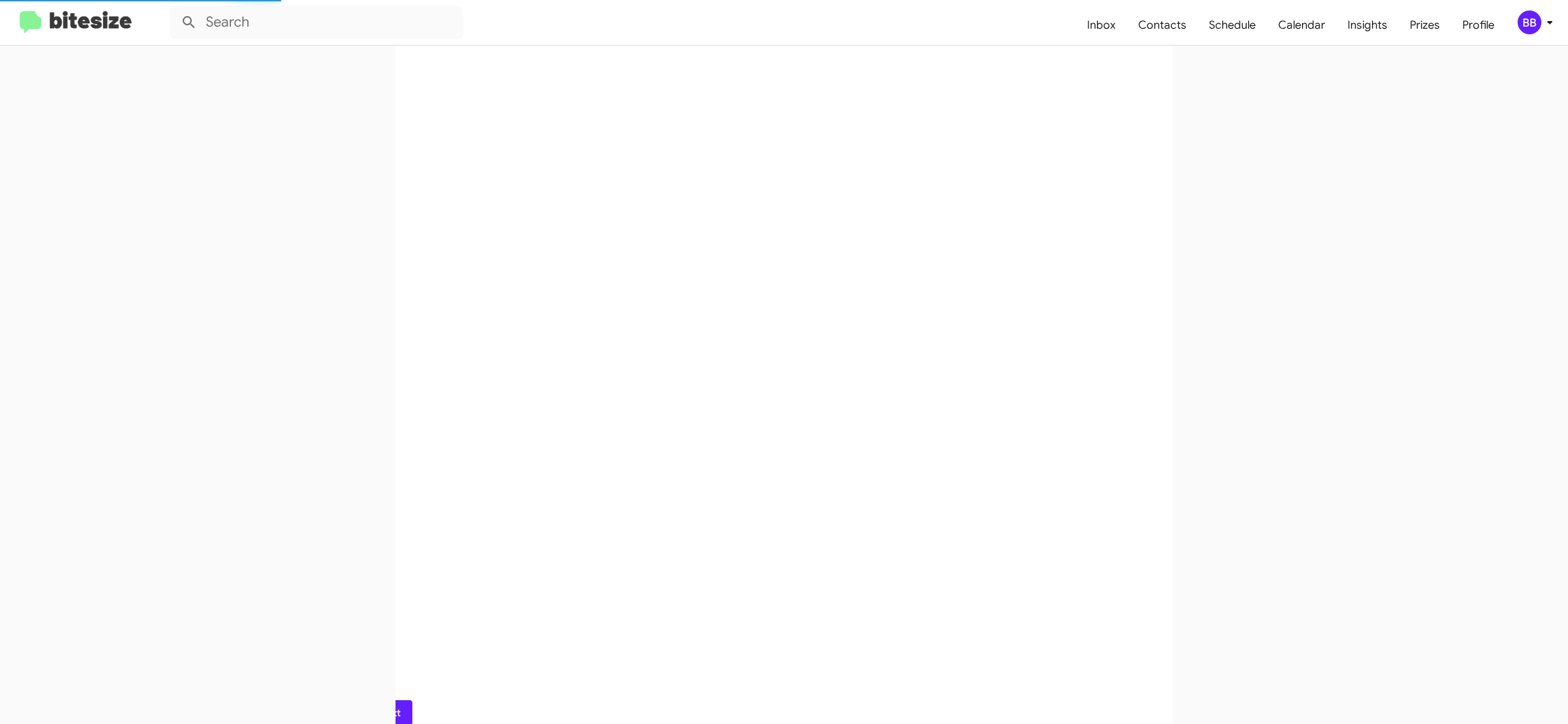
scroll to position [0, 0]
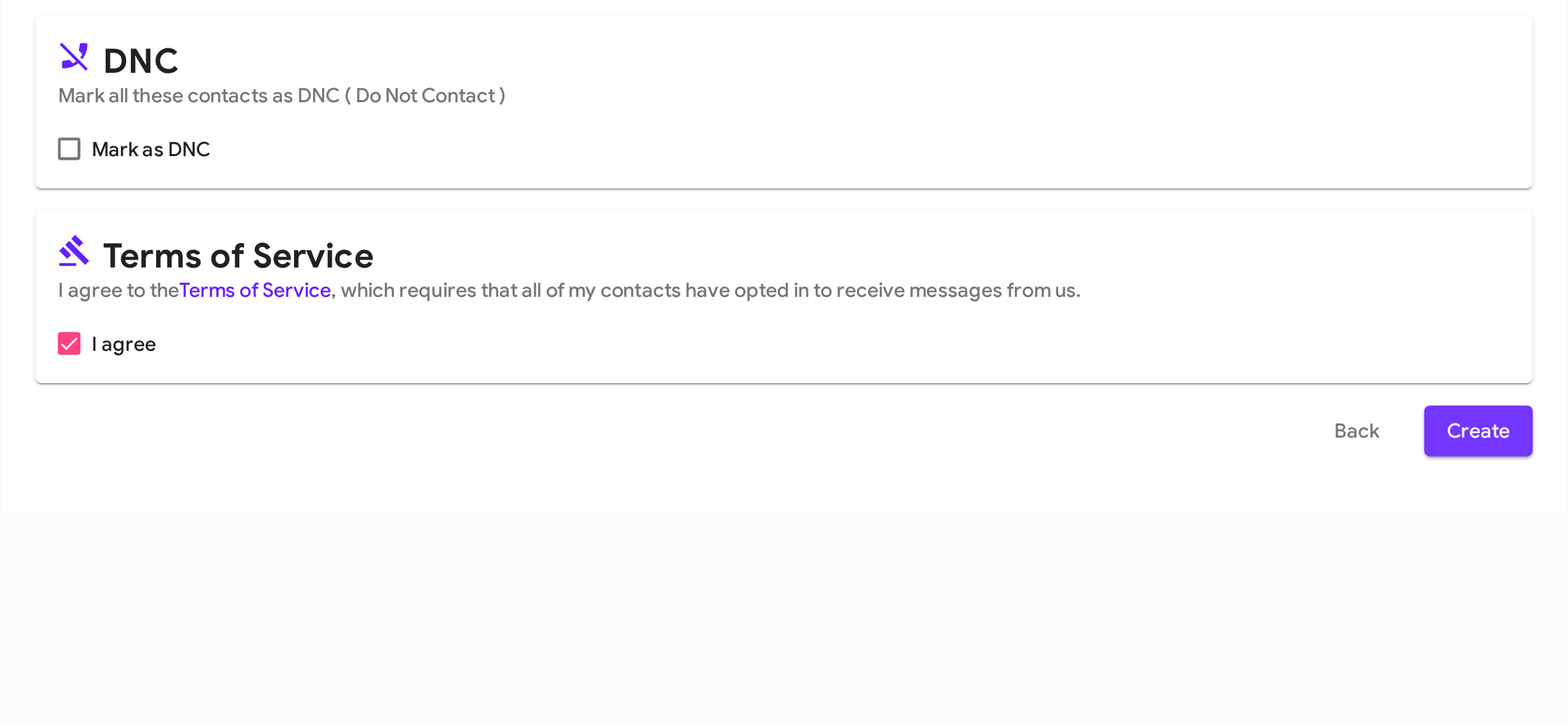
drag, startPoint x: 1110, startPoint y: 576, endPoint x: 1109, endPoint y: 231, distance: 345.0
click at [1112, 577] on button "Create" at bounding box center [1129, 578] width 54 height 25
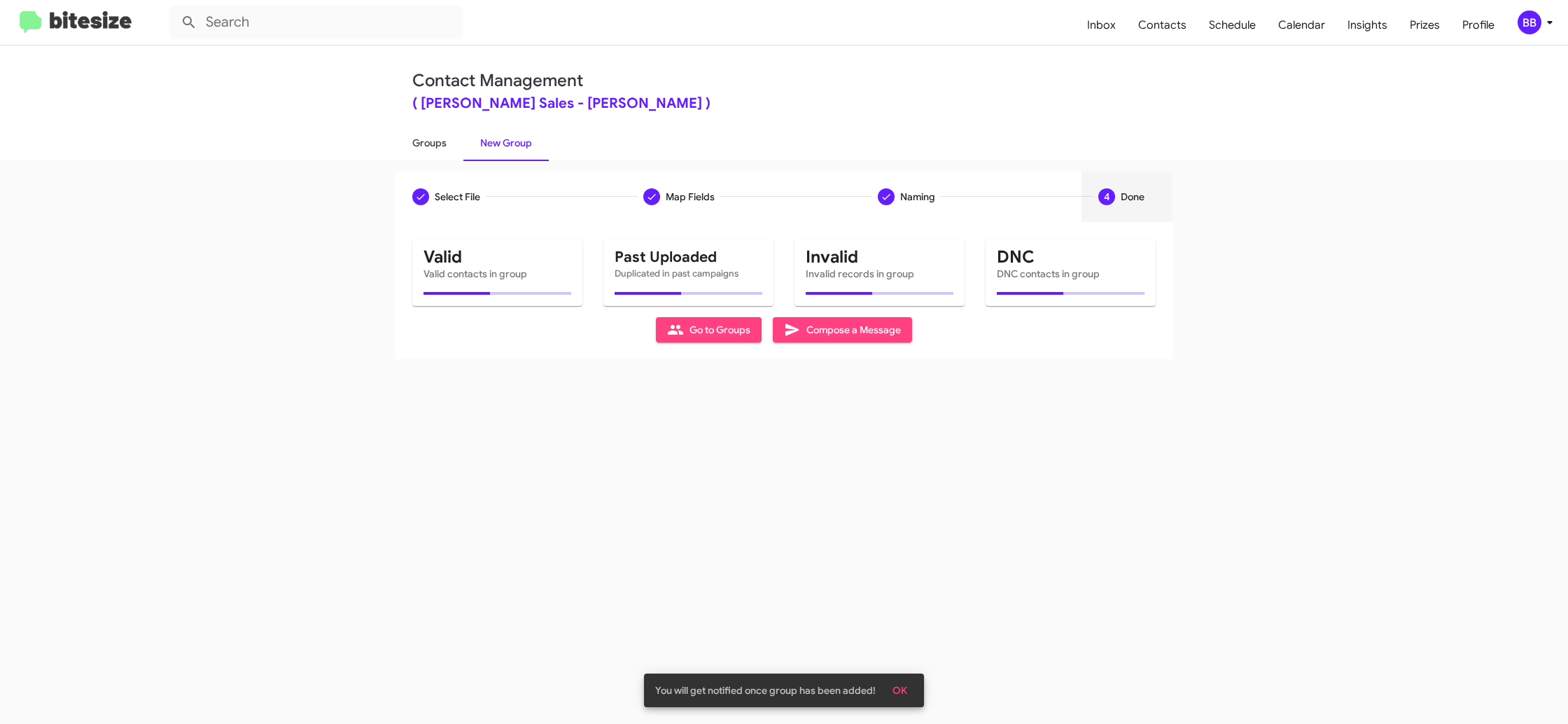
click at [430, 150] on link "Groups" at bounding box center [429, 142] width 68 height 36
type input "in:groups"
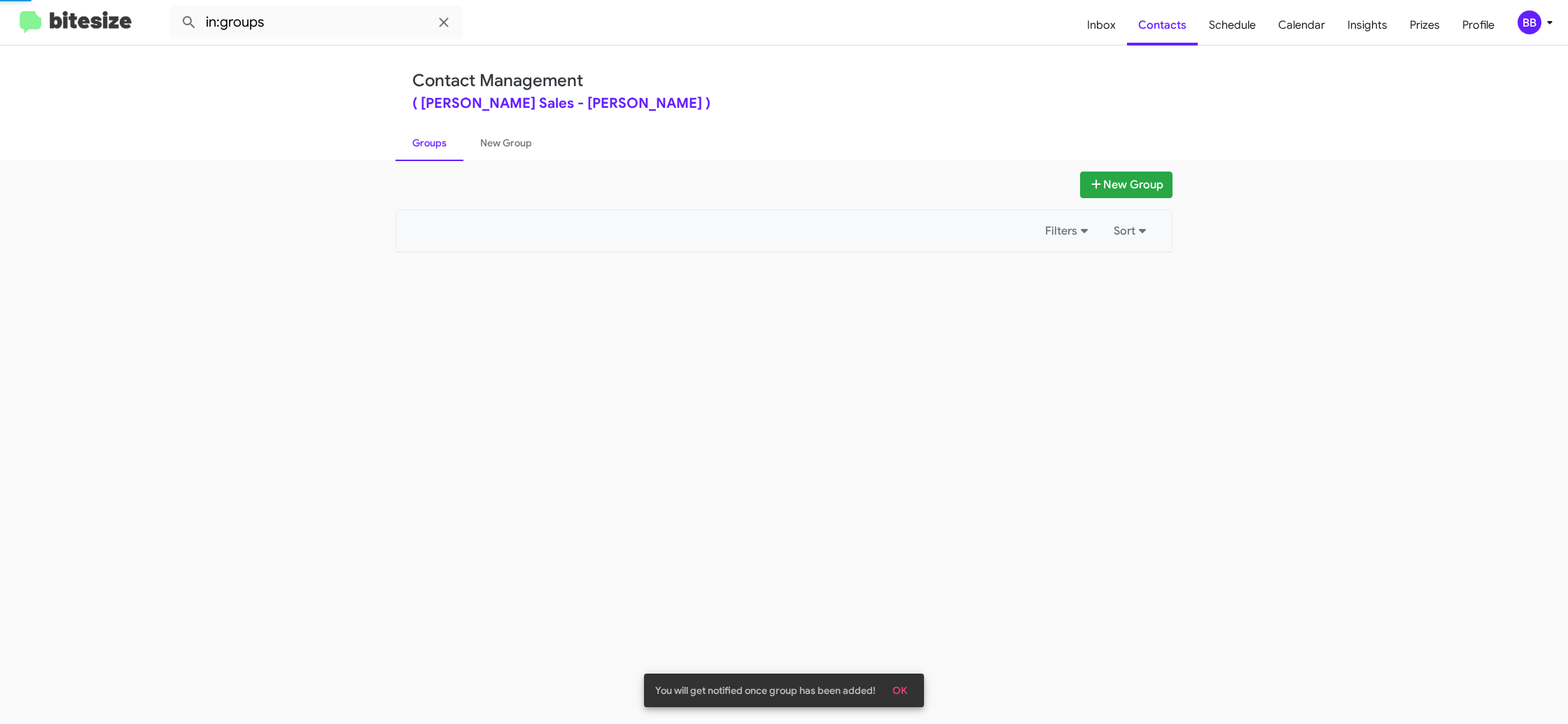
drag, startPoint x: 430, startPoint y: 150, endPoint x: 463, endPoint y: 12, distance: 141.9
click at [430, 147] on link "Groups" at bounding box center [429, 142] width 68 height 36
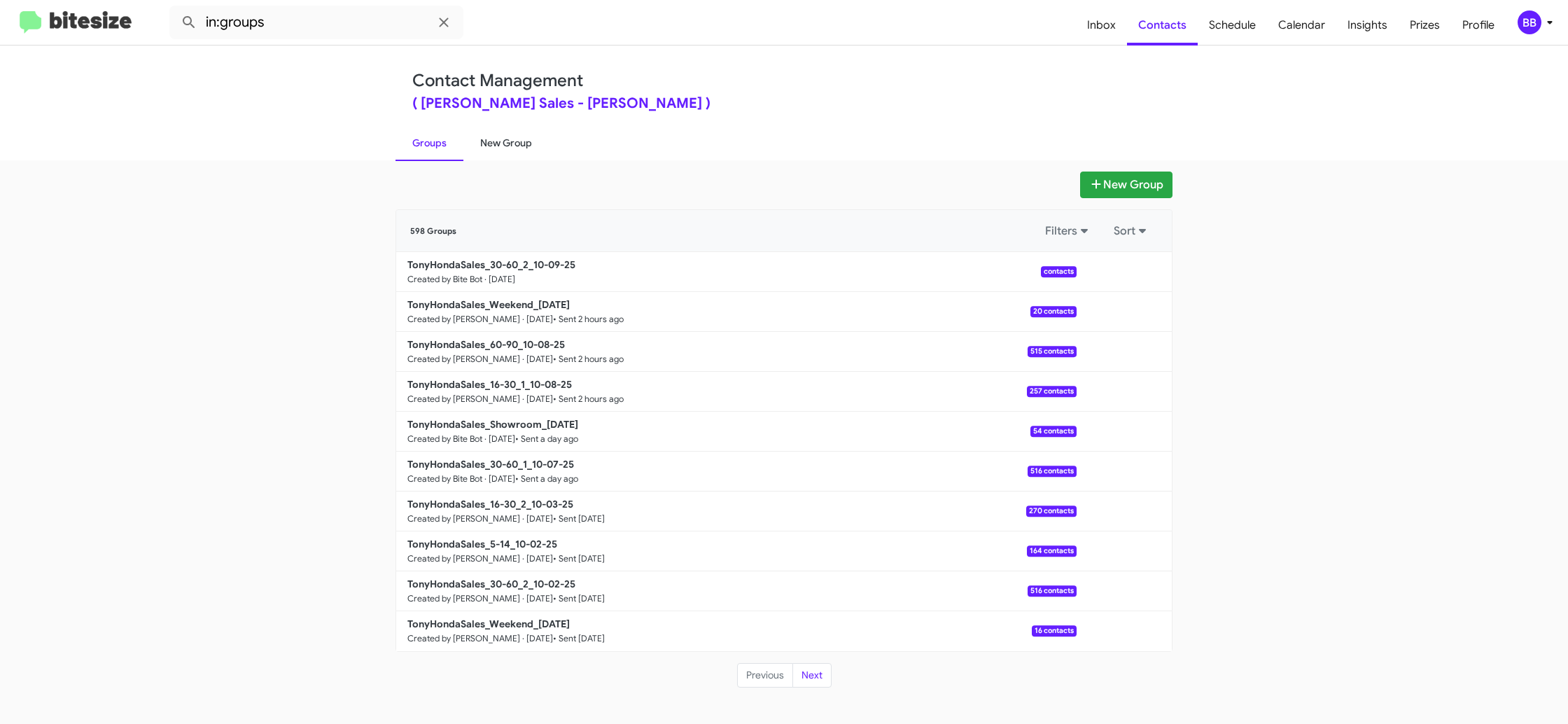
click at [497, 159] on link "New Group" at bounding box center [506, 142] width 86 height 36
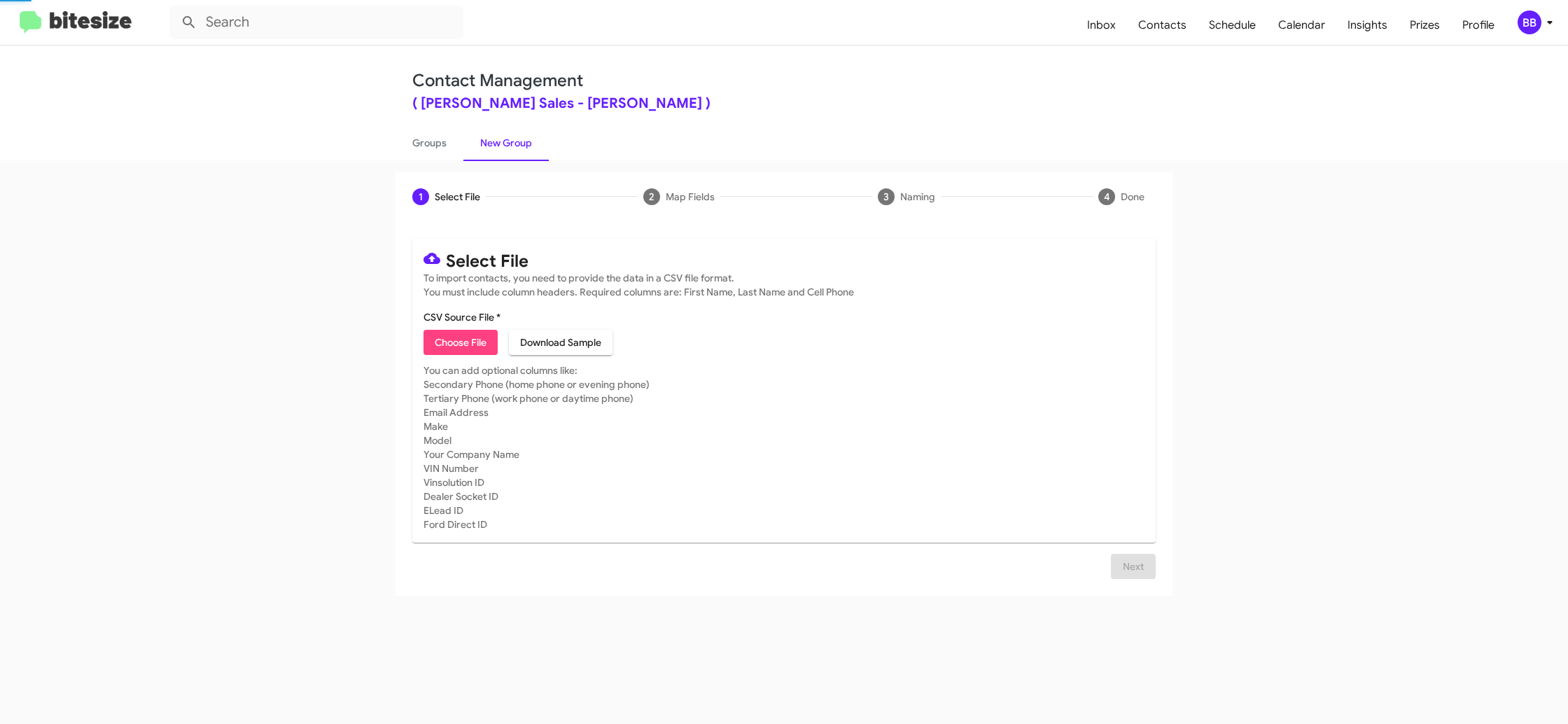
click at [497, 157] on link "New Group" at bounding box center [506, 142] width 86 height 36
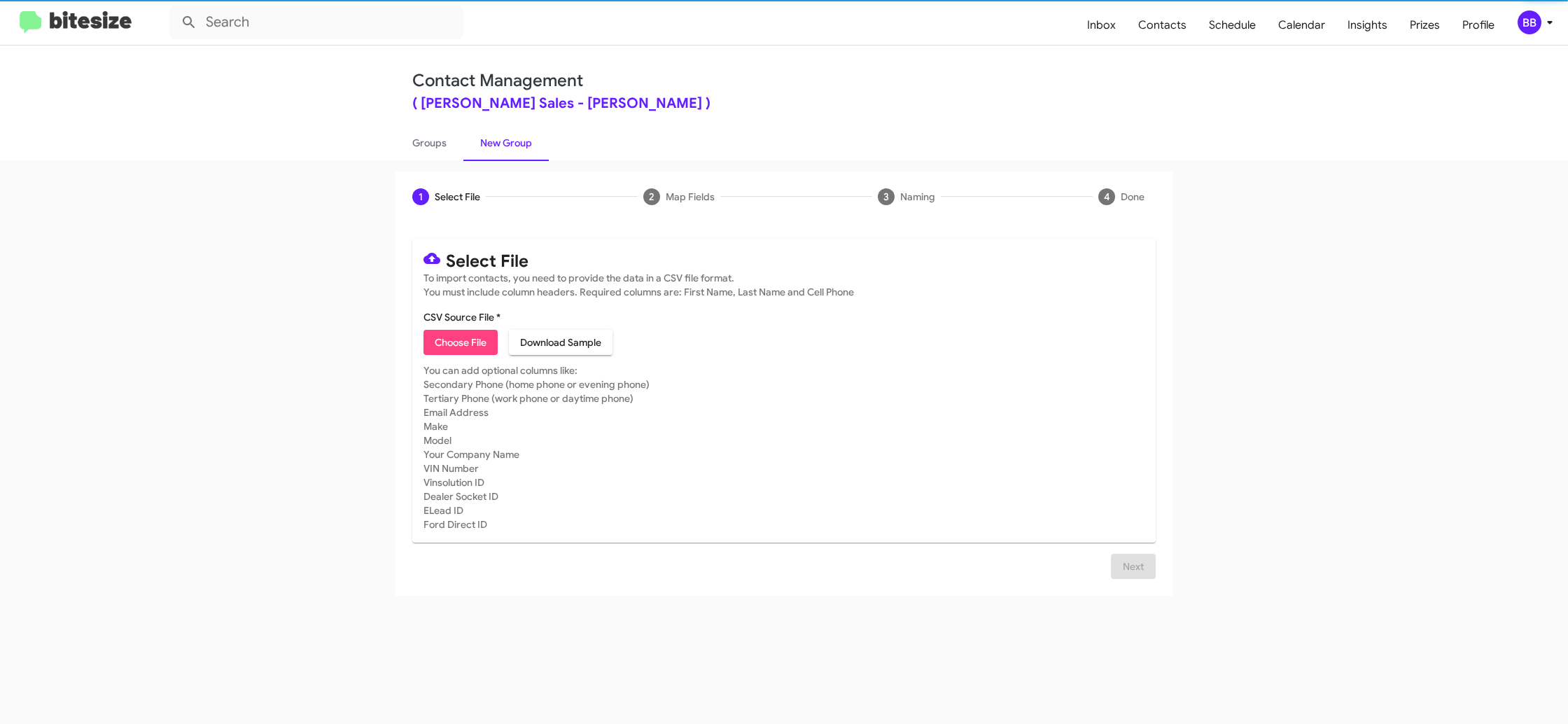
drag, startPoint x: 469, startPoint y: 360, endPoint x: 469, endPoint y: 349, distance: 11.0
click at [470, 360] on mat-card "Select File To import contacts, you need to provide the data in a CSV file form…" at bounding box center [784, 391] width 743 height 304
click at [469, 345] on span "Choose File" at bounding box center [461, 342] width 52 height 25
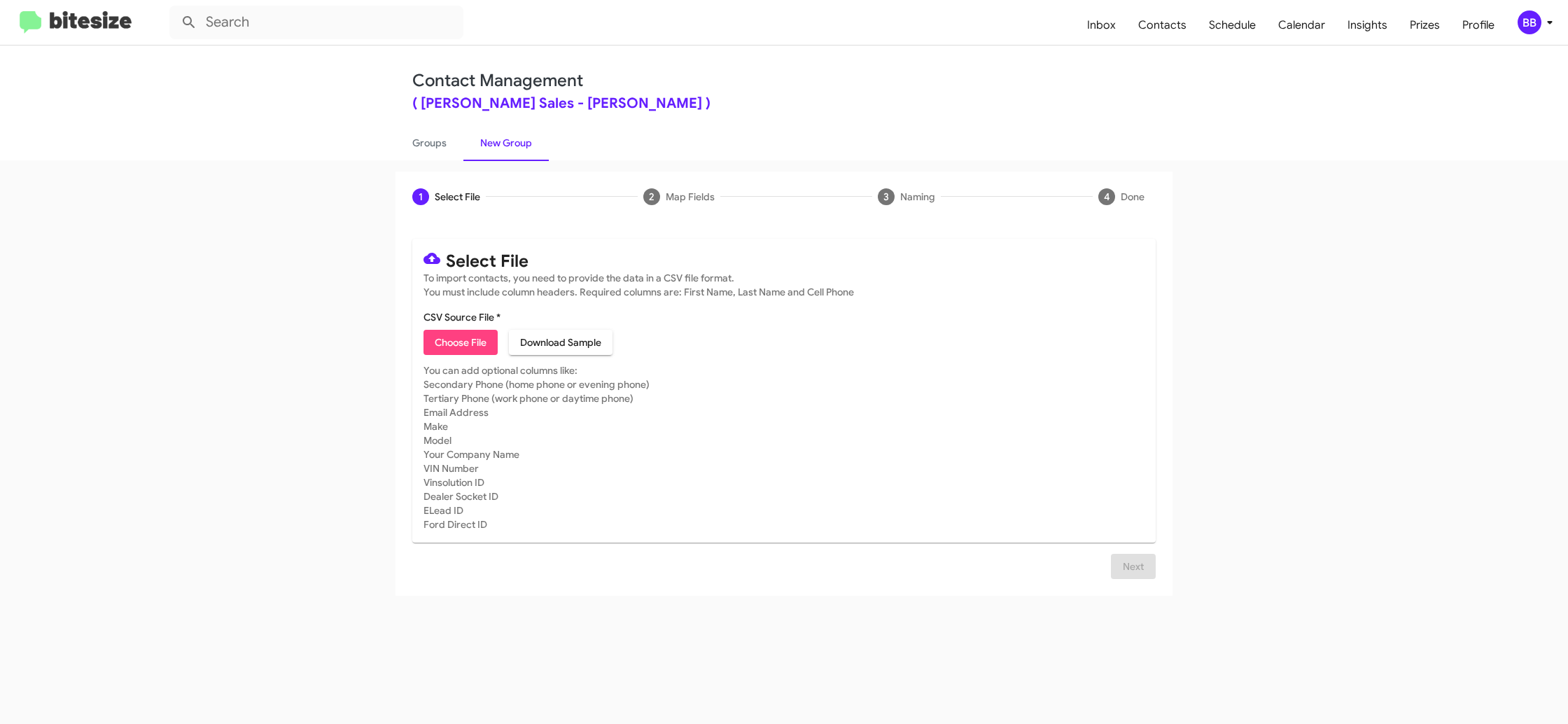
type input "TonyHondaSales_5-14_10-09-25"
click at [1042, 502] on mat-card-subtitle "You can add optional columns like: Secondary Phone (home phone or evening phone…" at bounding box center [784, 464] width 721 height 168
click at [1115, 580] on button "Next" at bounding box center [1133, 583] width 44 height 25
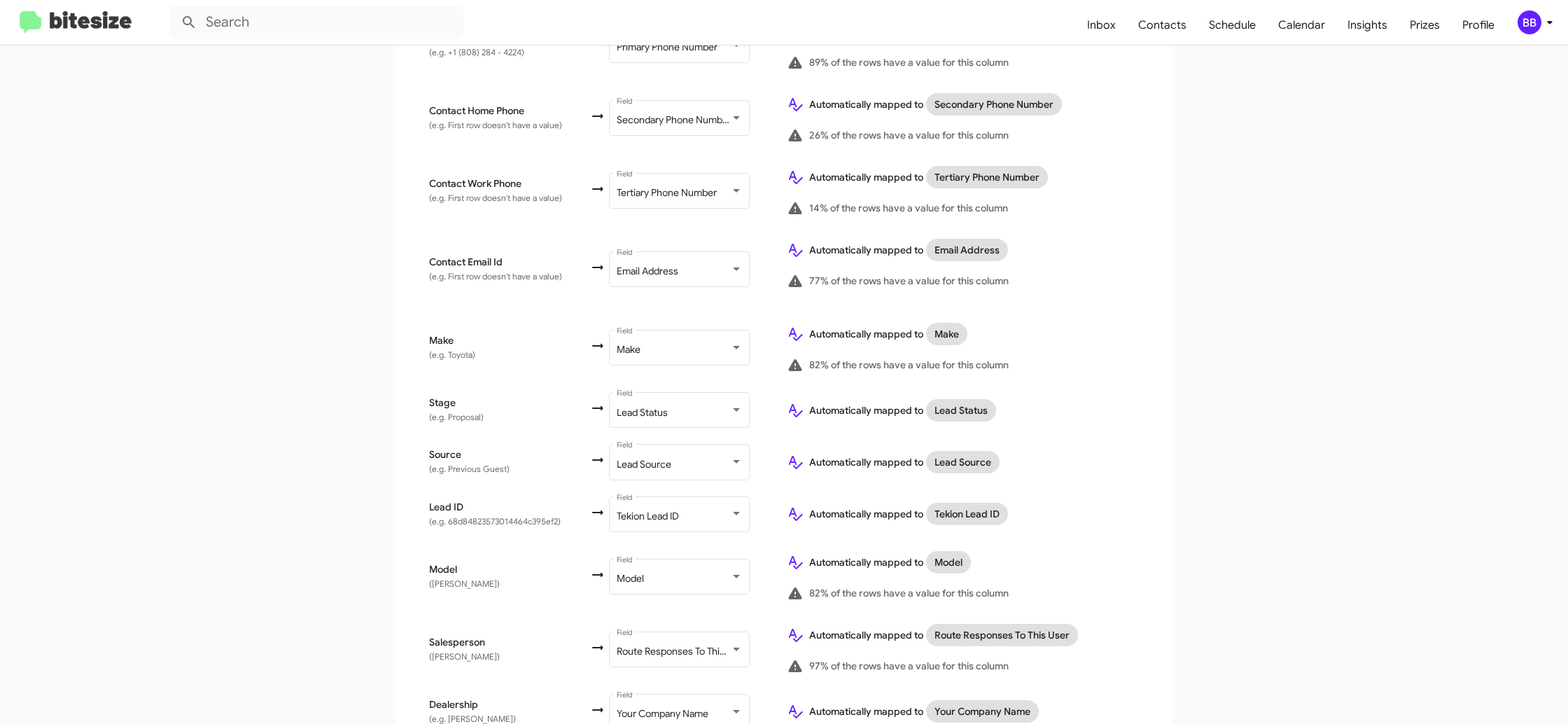
scroll to position [446, 0]
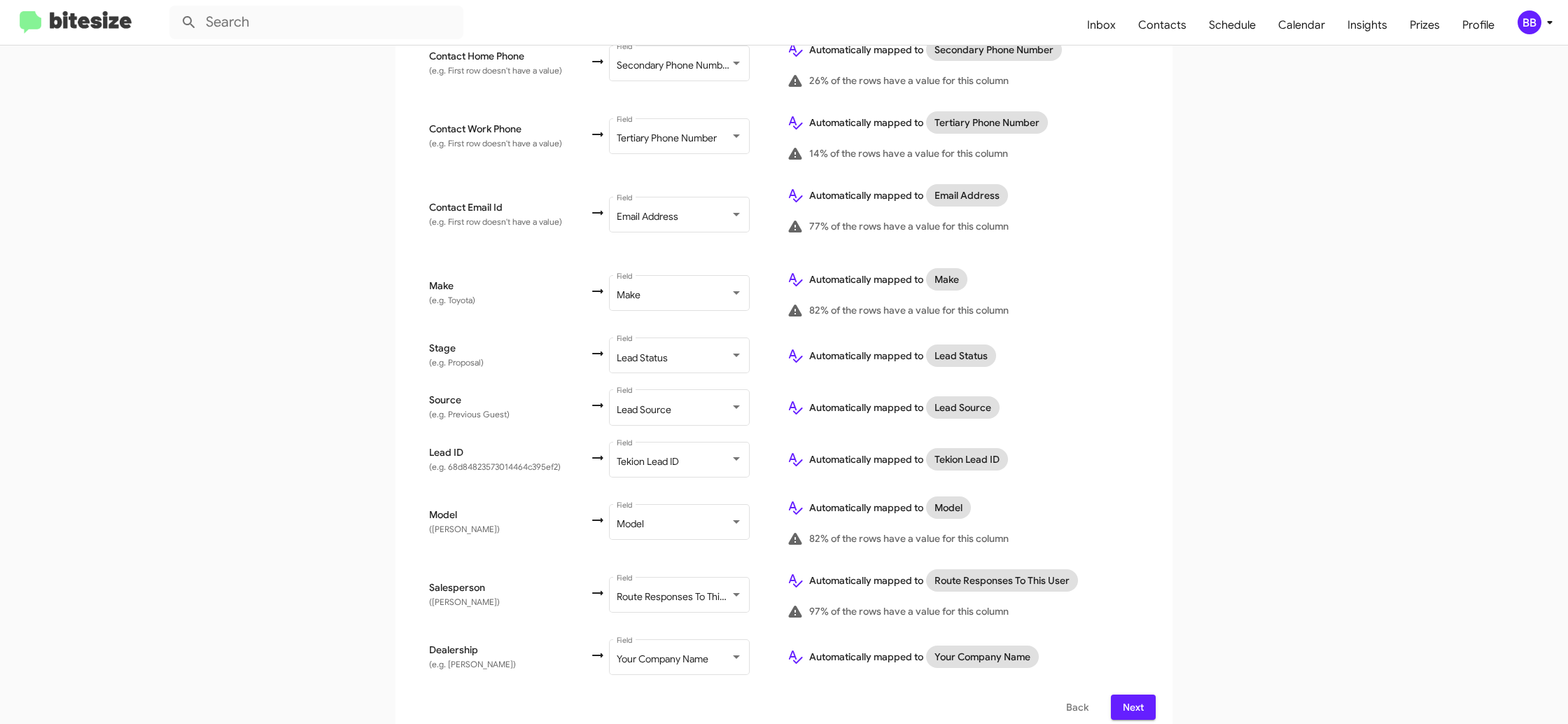
click at [1537, 33] on span "BB" at bounding box center [1538, 22] width 42 height 23
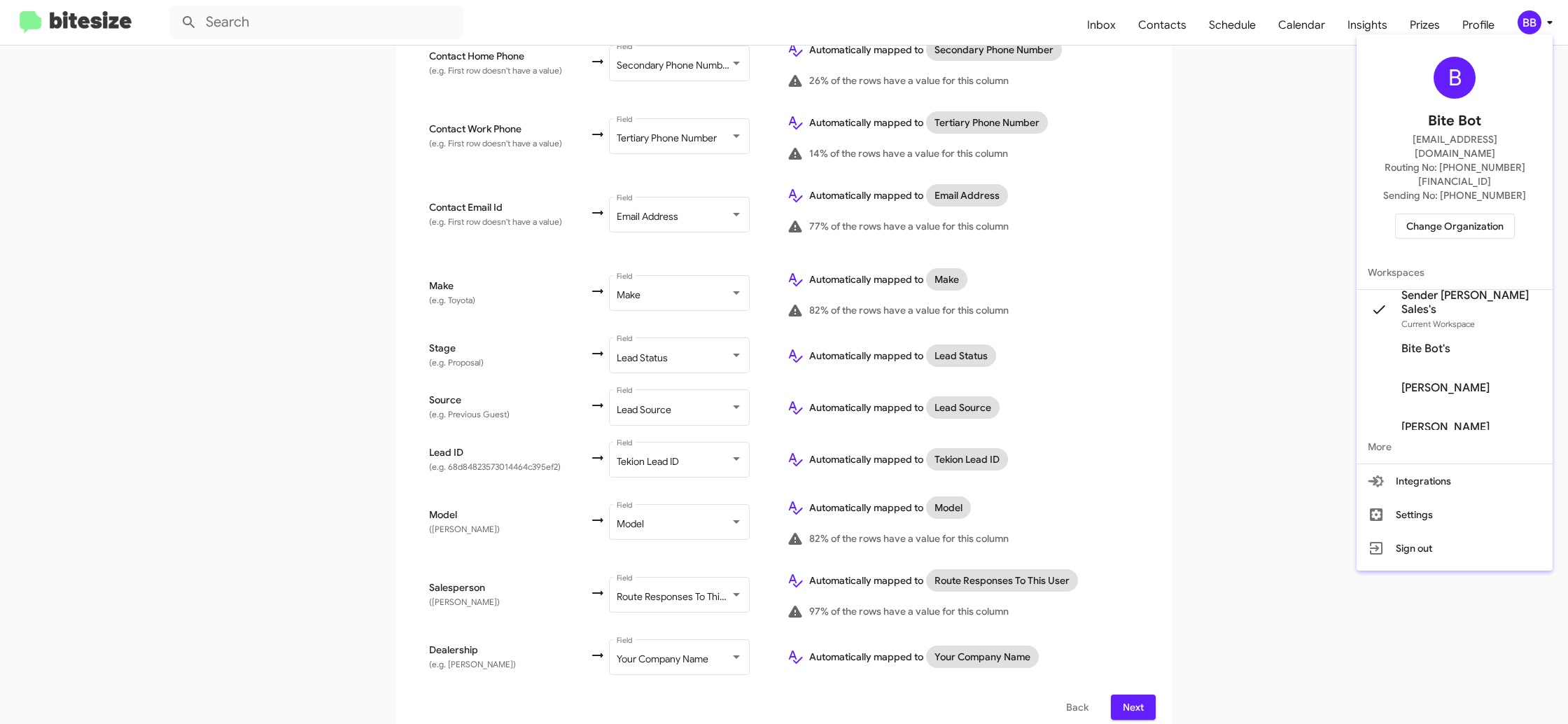
click at [1538, 30] on div at bounding box center [784, 362] width 1568 height 724
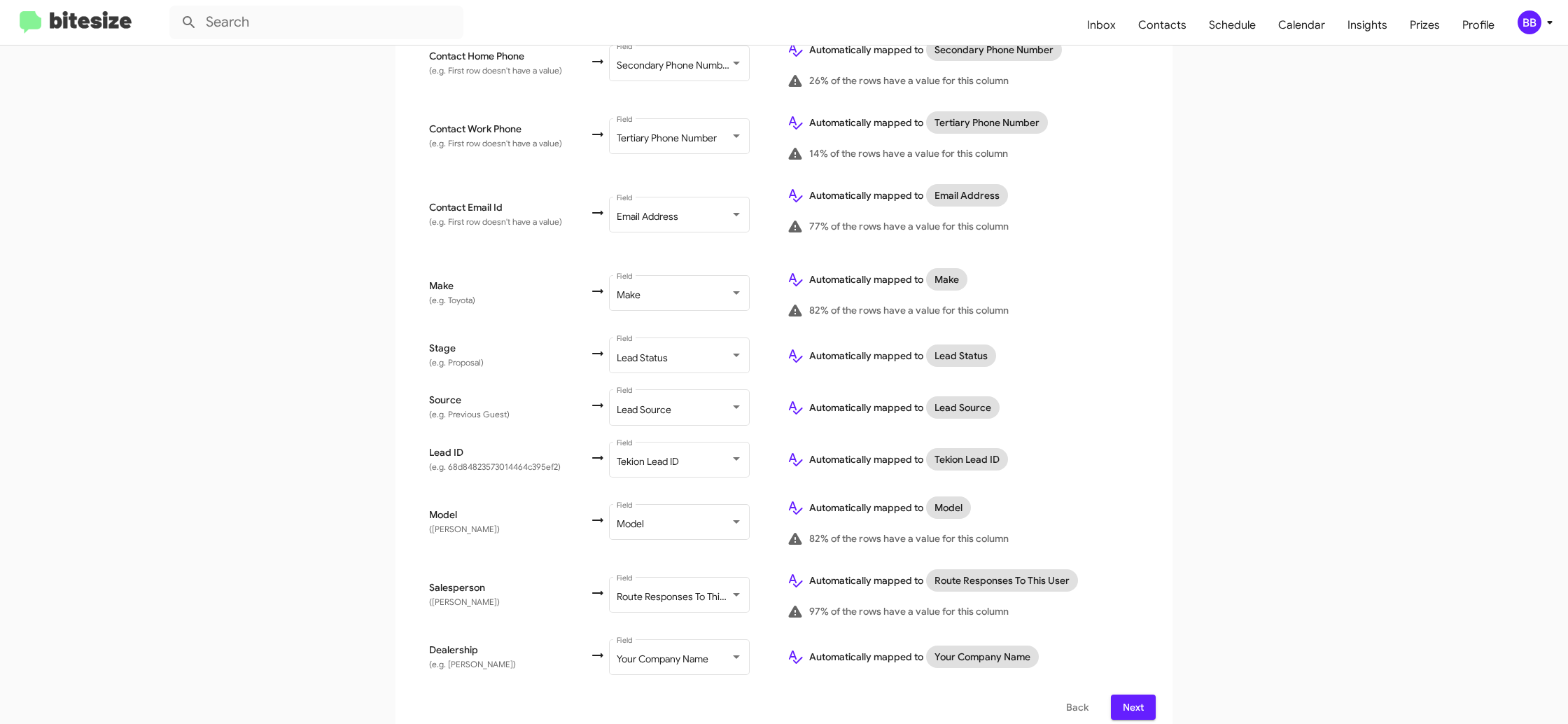
click at [1125, 695] on span "Next" at bounding box center [1134, 707] width 23 height 25
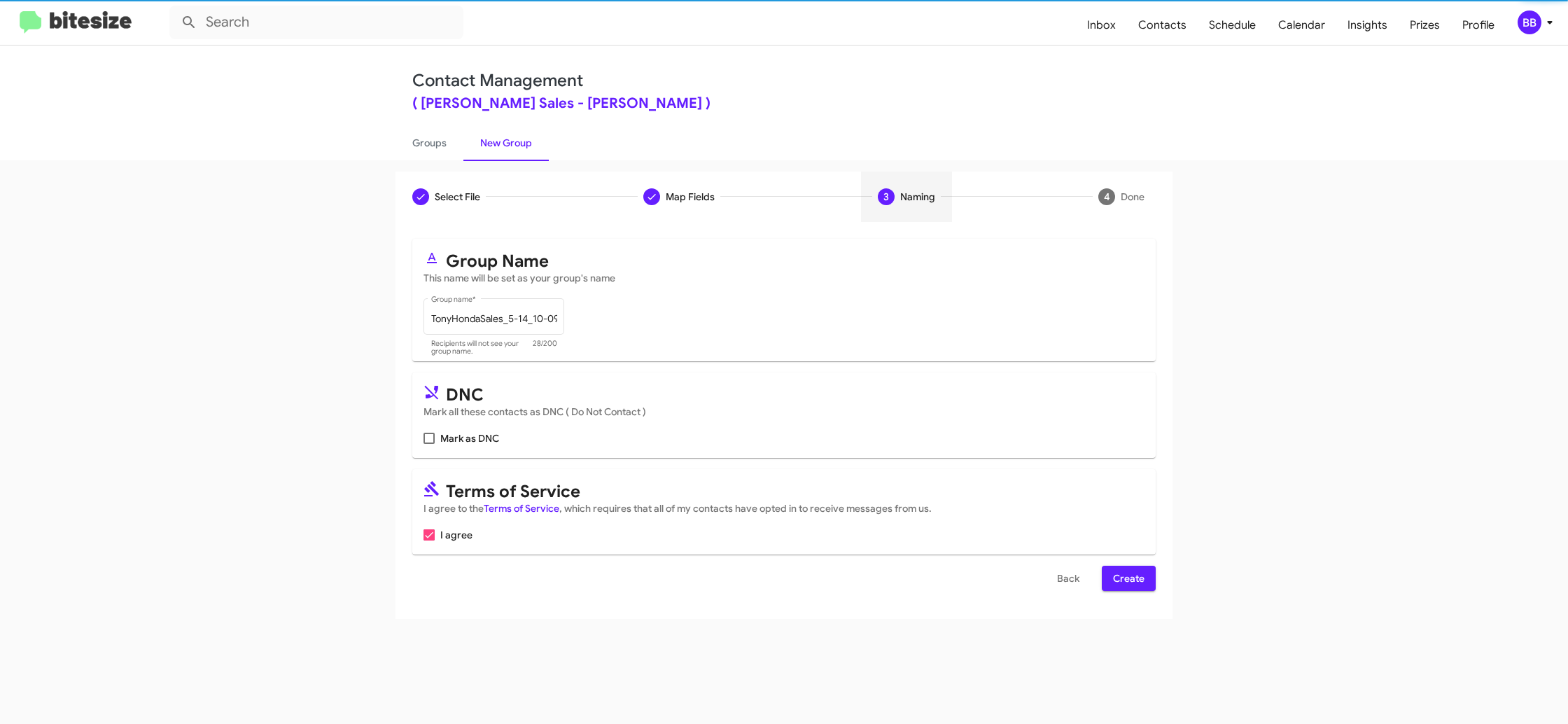
scroll to position [0, 0]
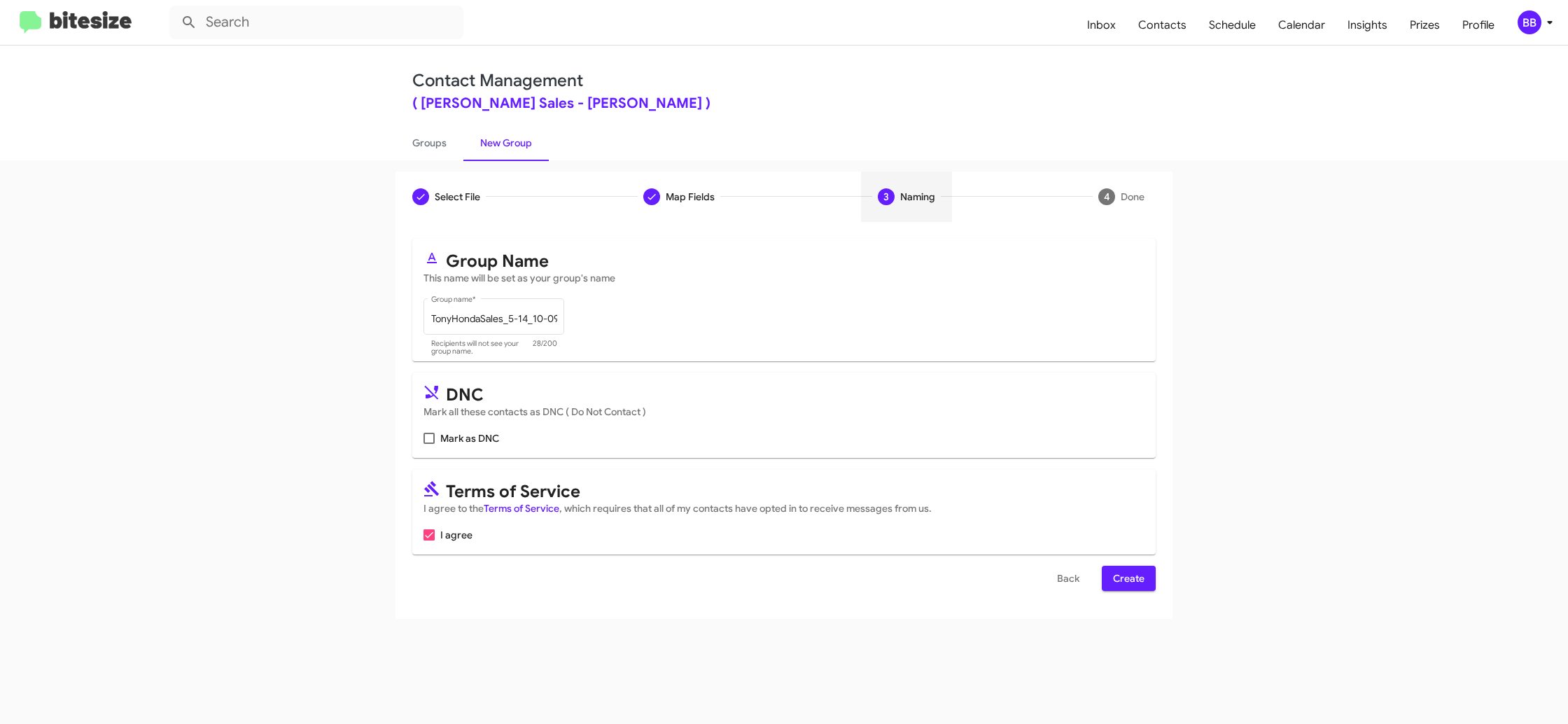
click at [1137, 588] on span "Create" at bounding box center [1128, 578] width 32 height 25
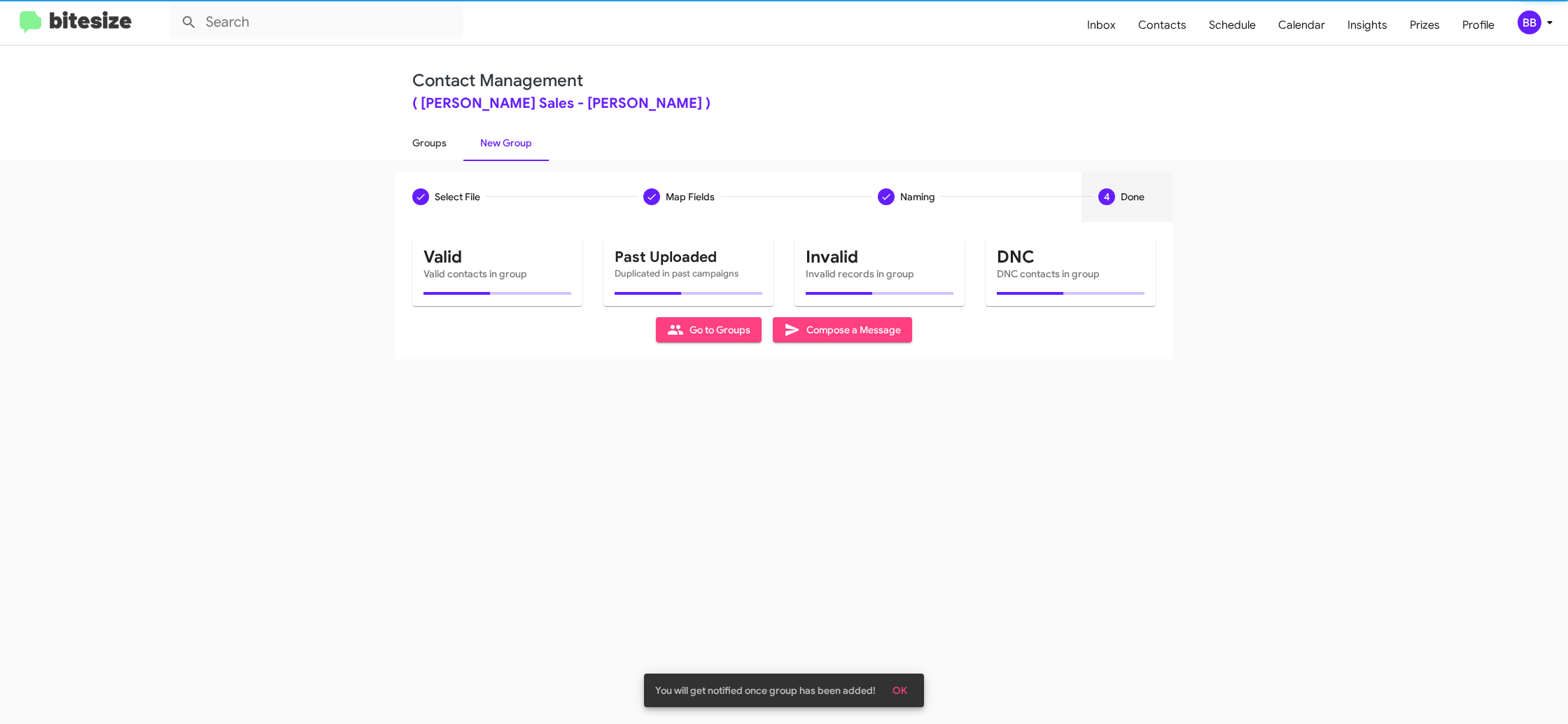
click at [441, 143] on link "Groups" at bounding box center [429, 142] width 68 height 36
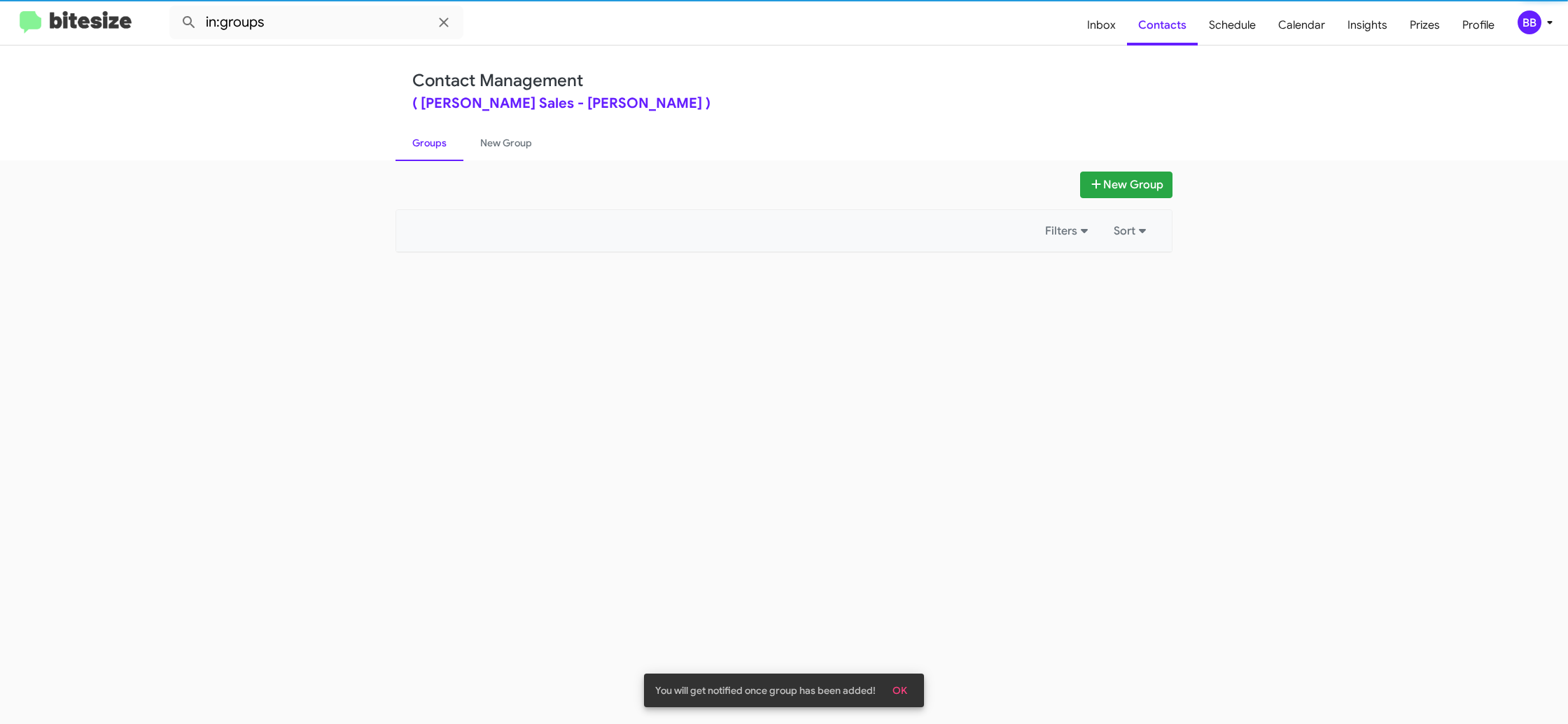
click at [441, 143] on link "Groups" at bounding box center [429, 142] width 68 height 36
drag, startPoint x: 441, startPoint y: 143, endPoint x: 436, endPoint y: 133, distance: 11.2
click at [442, 142] on link "Groups" at bounding box center [429, 142] width 68 height 36
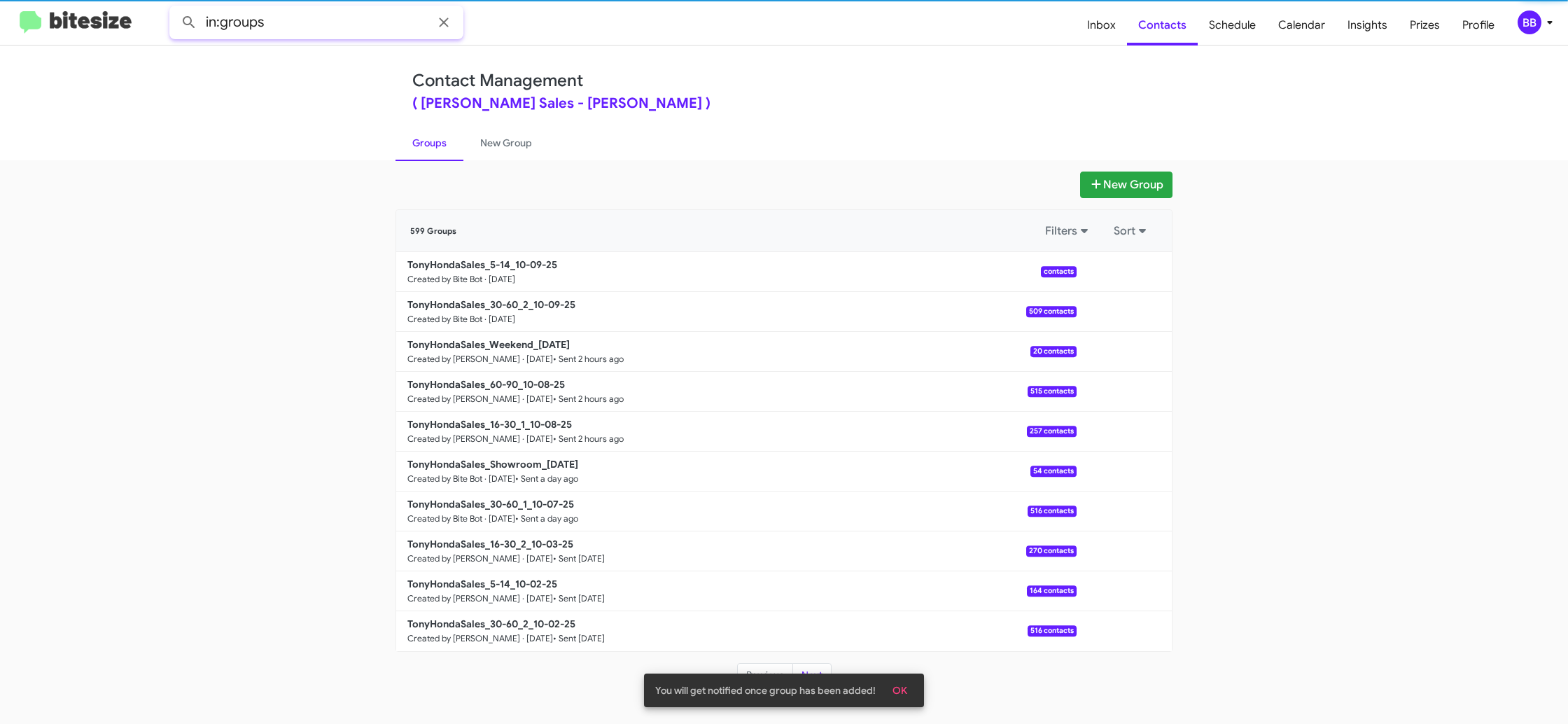
click at [334, 19] on input "in:groups" at bounding box center [316, 23] width 294 height 34
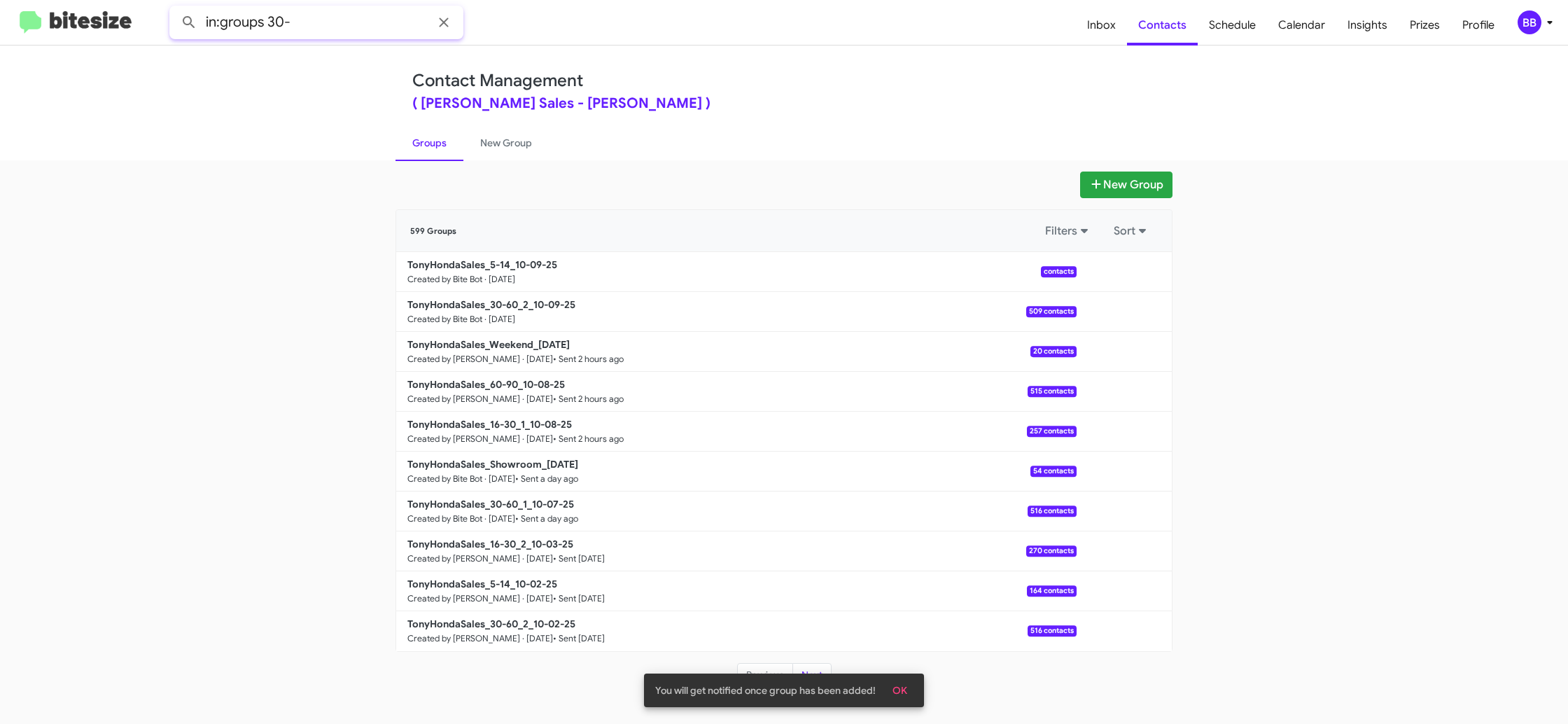
click at [175, 8] on button at bounding box center [188, 22] width 28 height 28
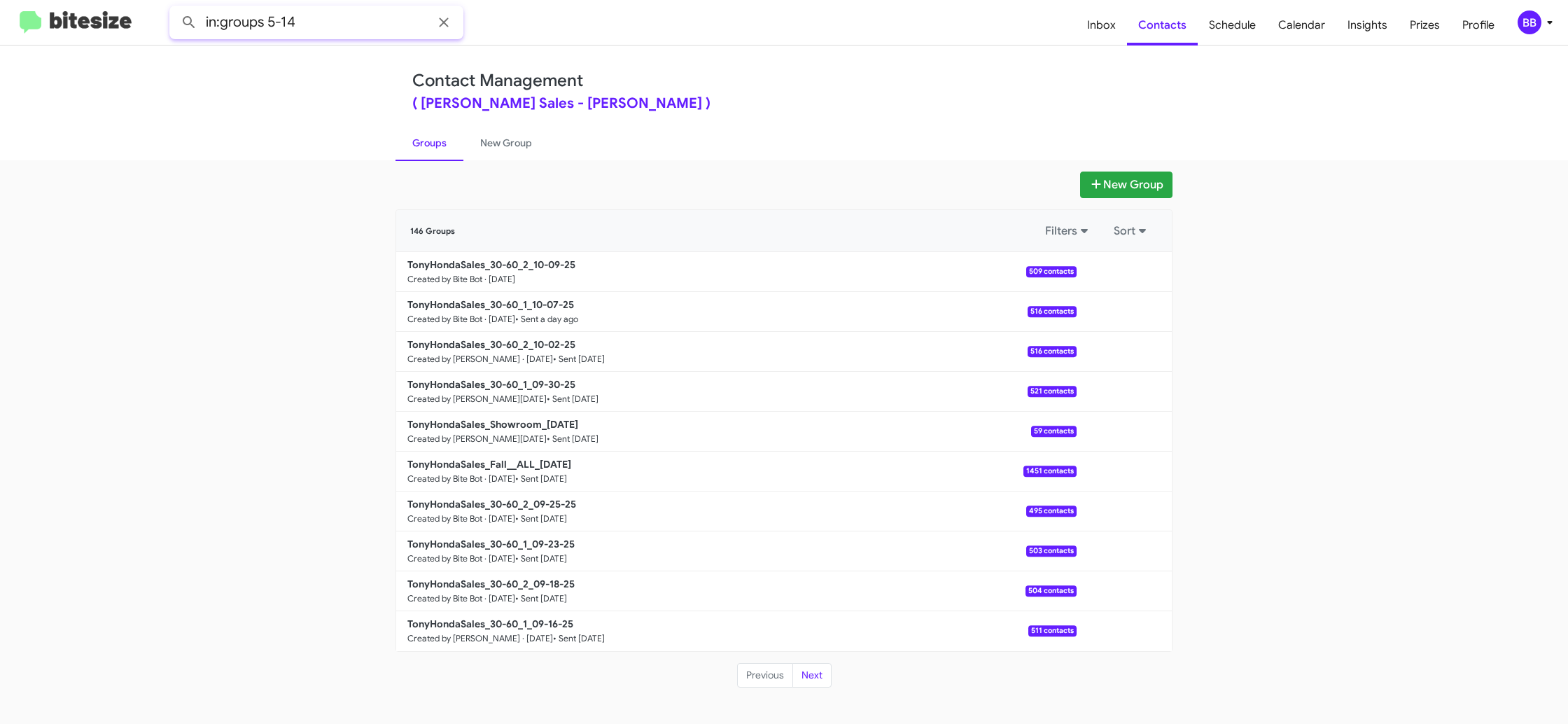
type input "in:groups 5-14"
click at [175, 8] on button at bounding box center [188, 22] width 28 height 28
drag, startPoint x: 486, startPoint y: 145, endPoint x: 450, endPoint y: 146, distance: 36.0
click at [486, 145] on link "New Group" at bounding box center [506, 142] width 86 height 36
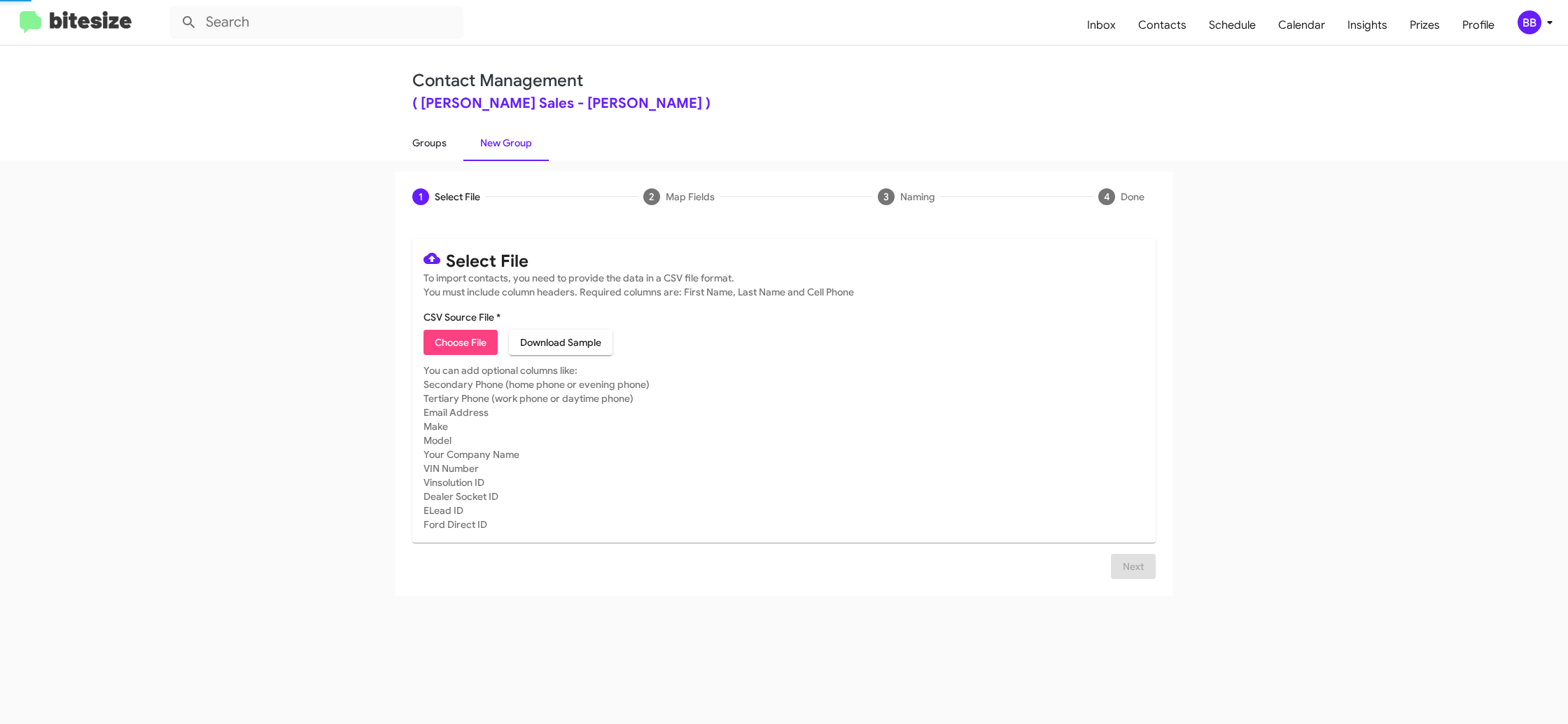
click at [426, 145] on link "Groups" at bounding box center [429, 142] width 68 height 36
type input "in:groups"
drag, startPoint x: 426, startPoint y: 145, endPoint x: 460, endPoint y: 154, distance: 35.2
click at [428, 145] on link "Groups" at bounding box center [429, 142] width 68 height 36
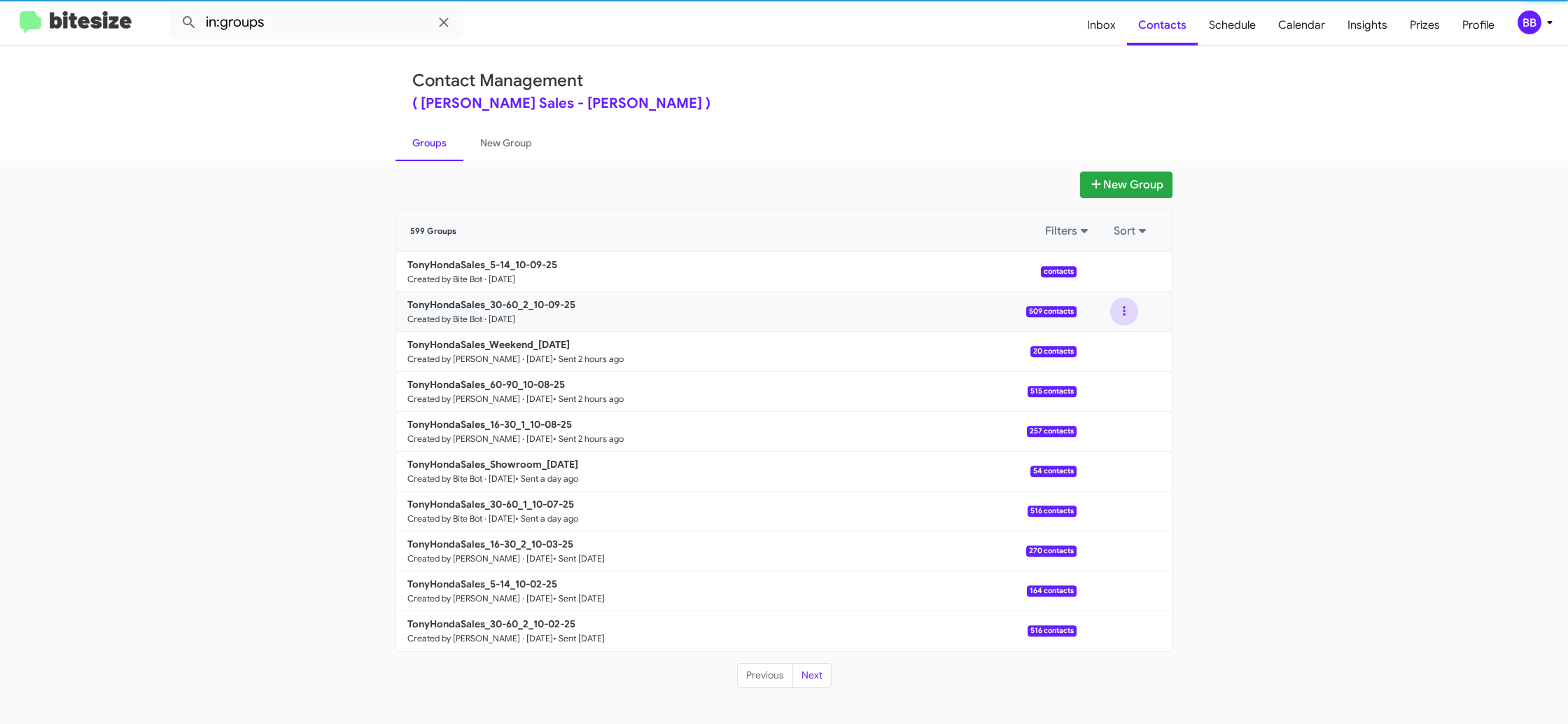
click at [1128, 318] on button at bounding box center [1124, 311] width 28 height 28
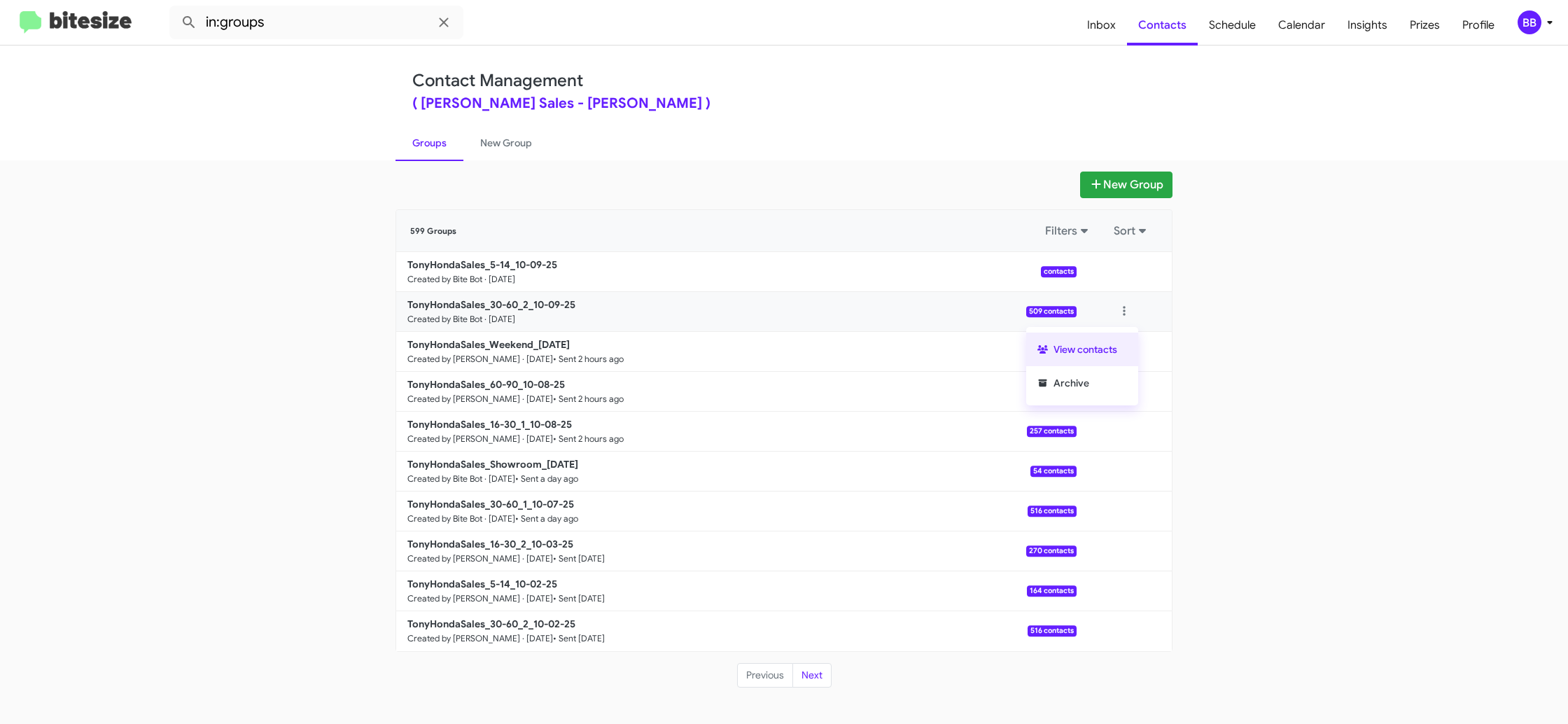
click at [1118, 343] on button "View contacts" at bounding box center [1082, 349] width 112 height 34
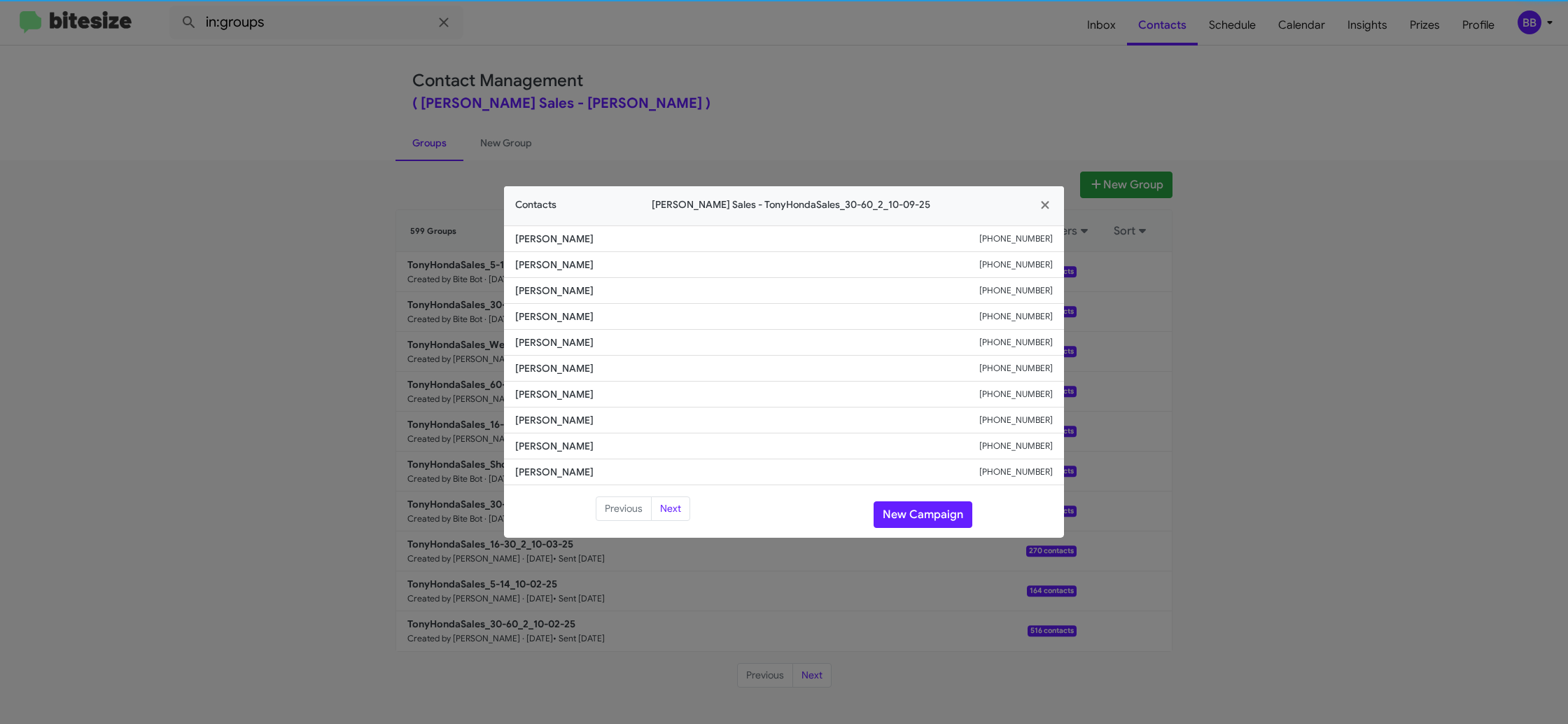
click at [552, 373] on span "[PERSON_NAME]" at bounding box center [747, 368] width 464 height 14
drag, startPoint x: 552, startPoint y: 373, endPoint x: 565, endPoint y: 374, distance: 13.0
click at [552, 373] on span "[PERSON_NAME]" at bounding box center [747, 368] width 464 height 14
copy span "[PERSON_NAME]"
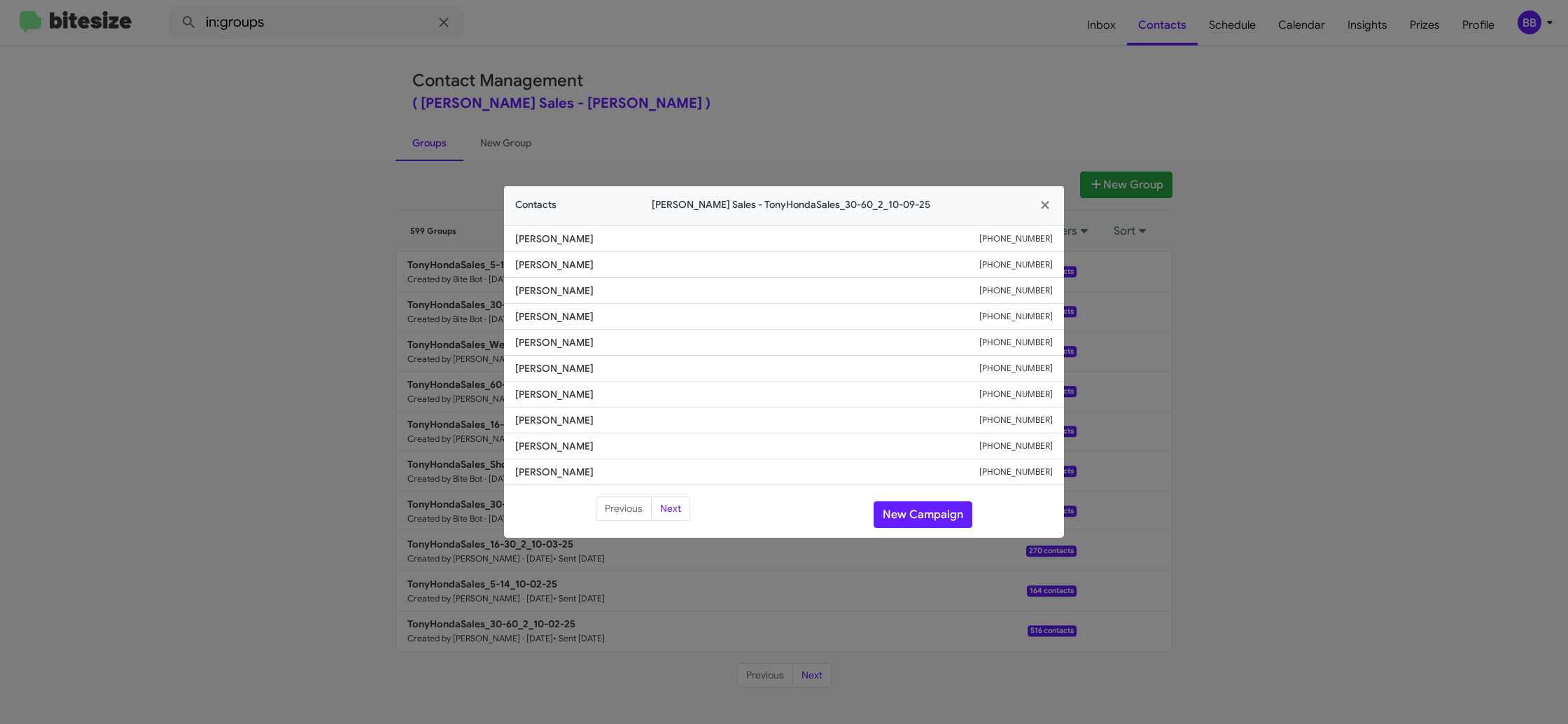
drag, startPoint x: 744, startPoint y: 102, endPoint x: 925, endPoint y: 216, distance: 213.9
click at [746, 104] on modal-container "Contacts [PERSON_NAME] Sales - TonyHondaSales_30-60_2_10-09-25 [PERSON_NAME] [P…" at bounding box center [784, 362] width 1568 height 724
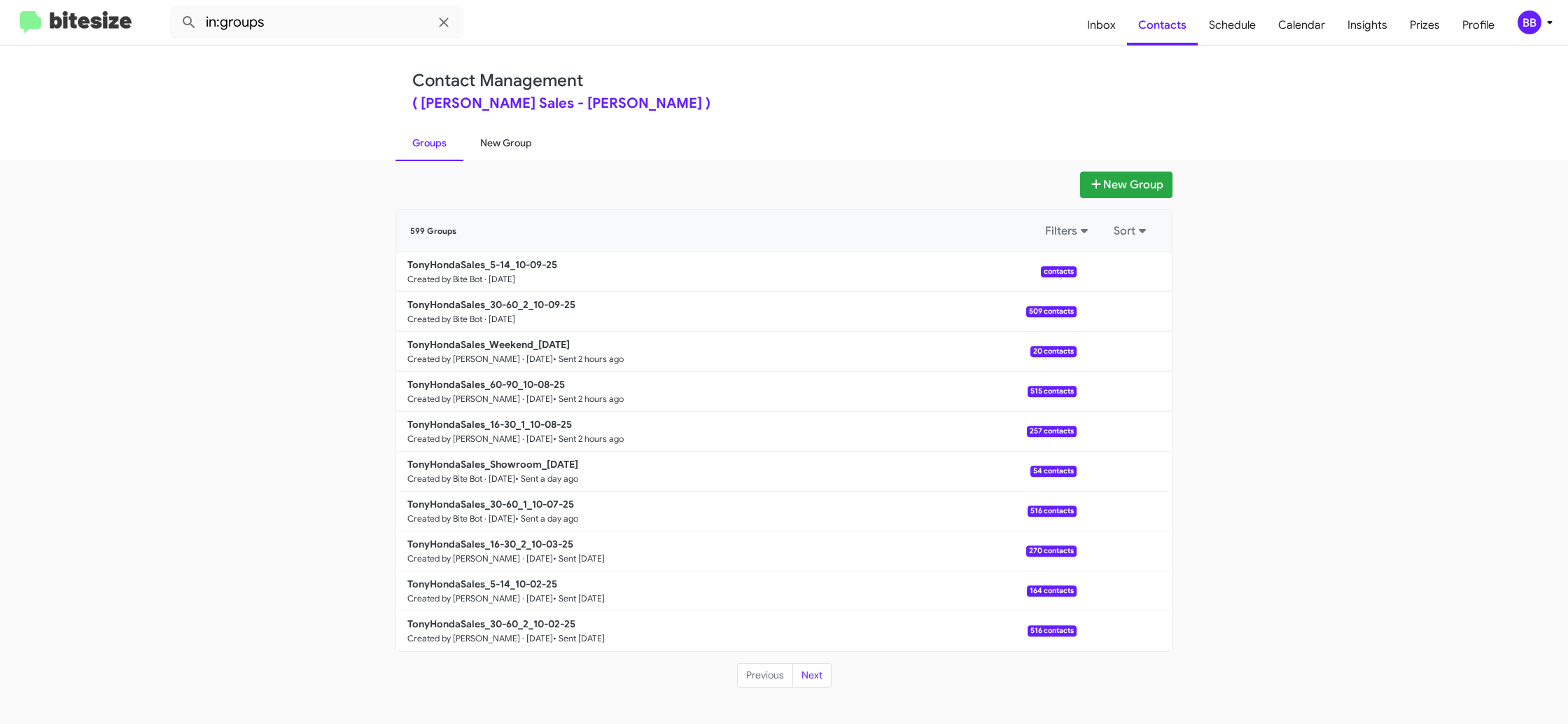
click at [444, 149] on link "Groups" at bounding box center [429, 142] width 68 height 36
click at [493, 147] on link "New Group" at bounding box center [506, 142] width 86 height 36
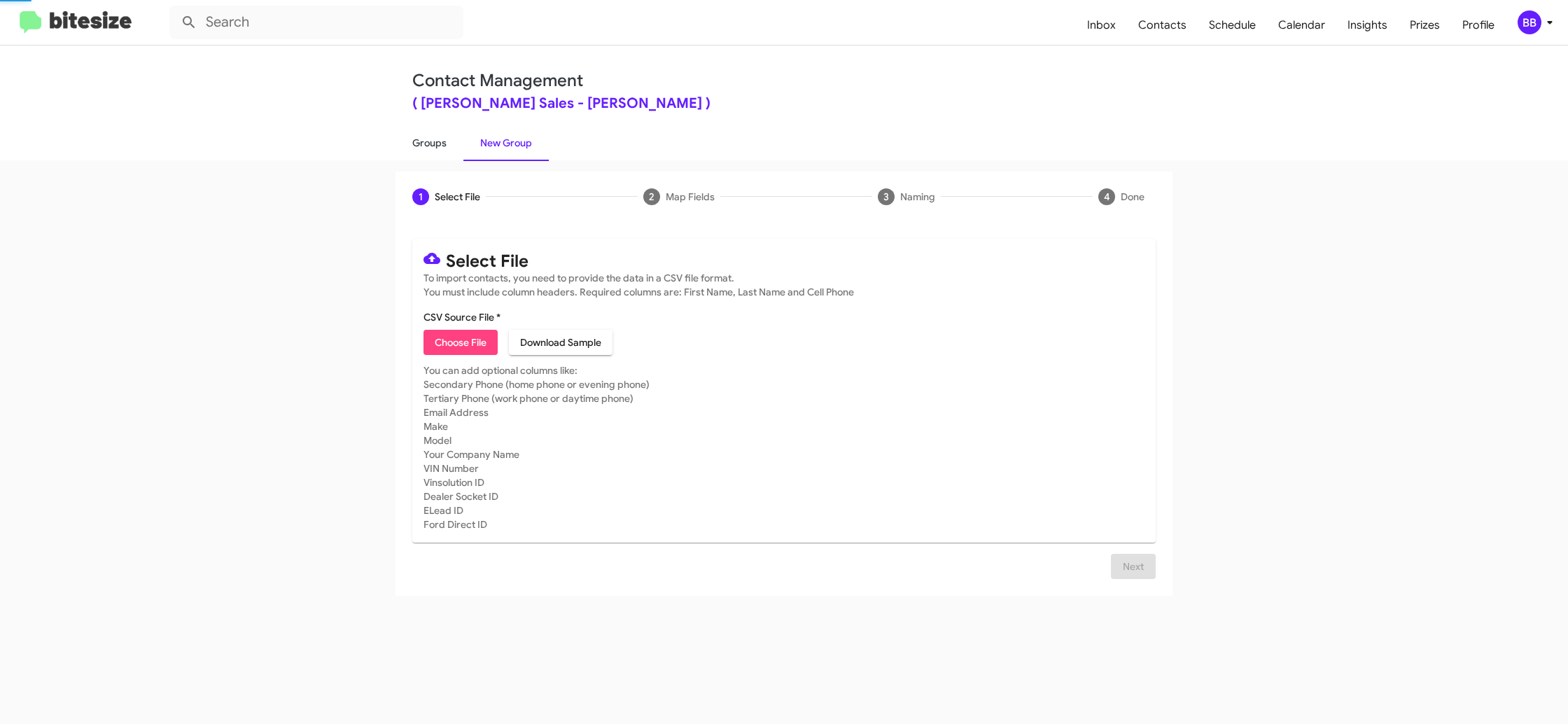
click at [429, 146] on link "Groups" at bounding box center [429, 142] width 68 height 36
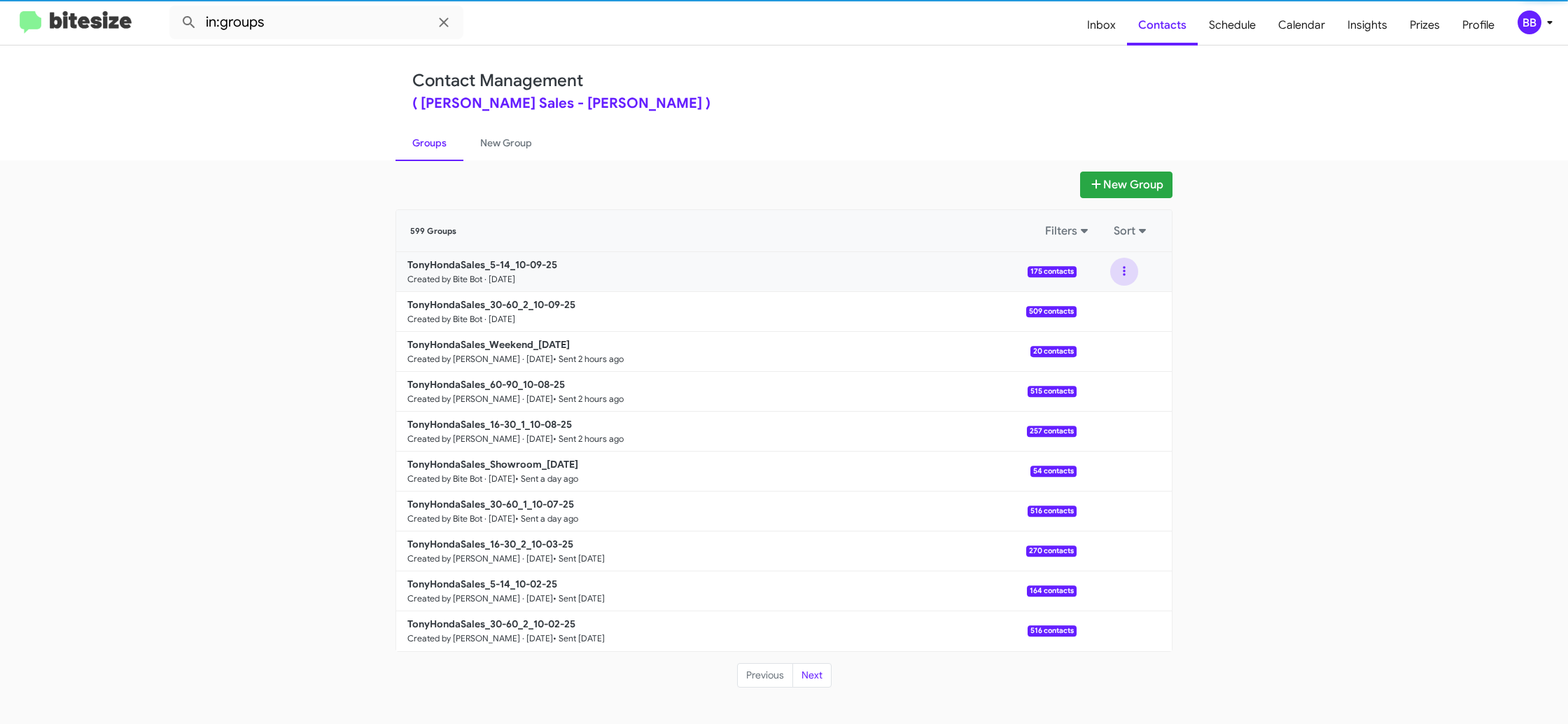
click at [1128, 276] on button at bounding box center [1124, 272] width 28 height 28
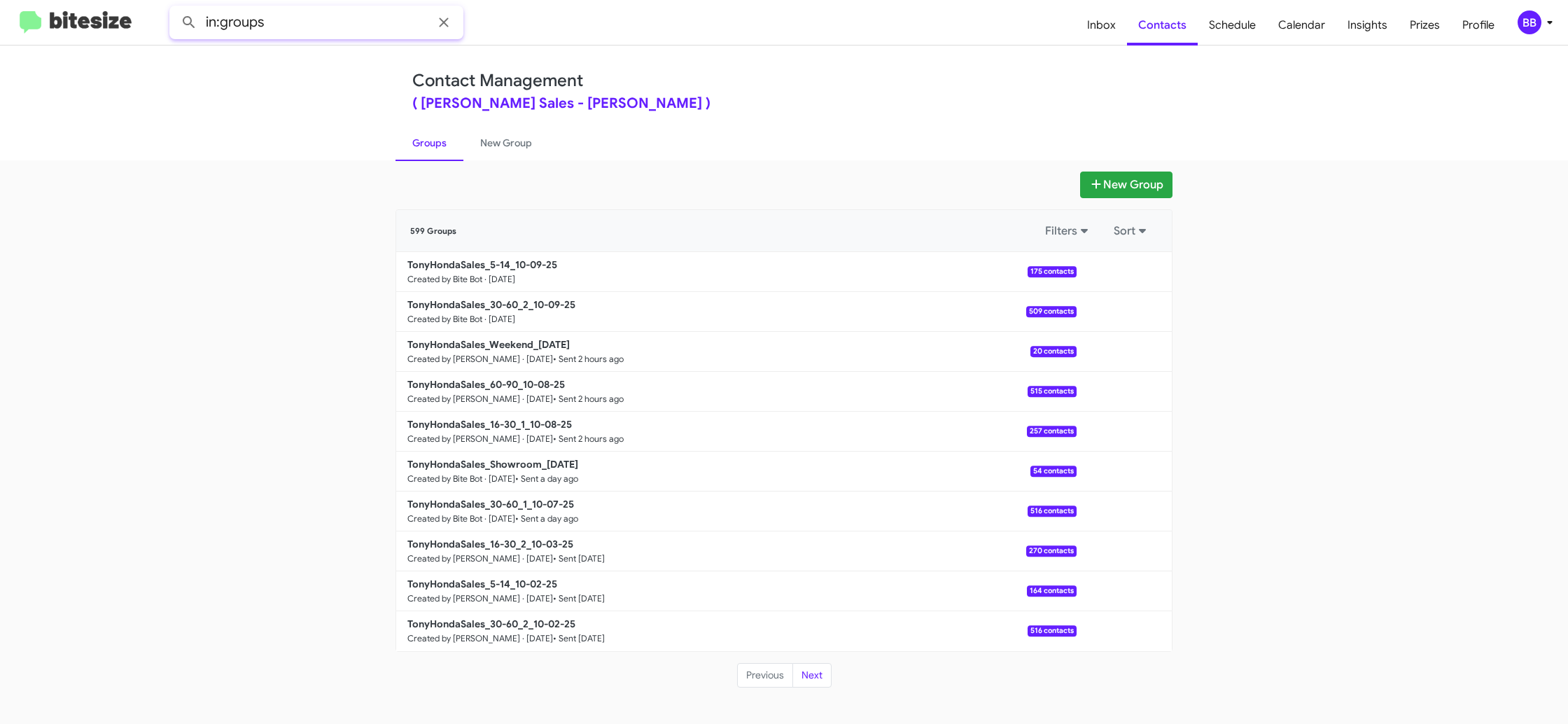
click at [313, 34] on input "in:groups" at bounding box center [316, 23] width 294 height 34
click at [320, 28] on input "in:groups" at bounding box center [316, 23] width 294 height 34
type input "in:groups 5-14"
click at [175, 8] on button at bounding box center [188, 22] width 28 height 28
click at [494, 152] on link "New Group" at bounding box center [506, 142] width 86 height 36
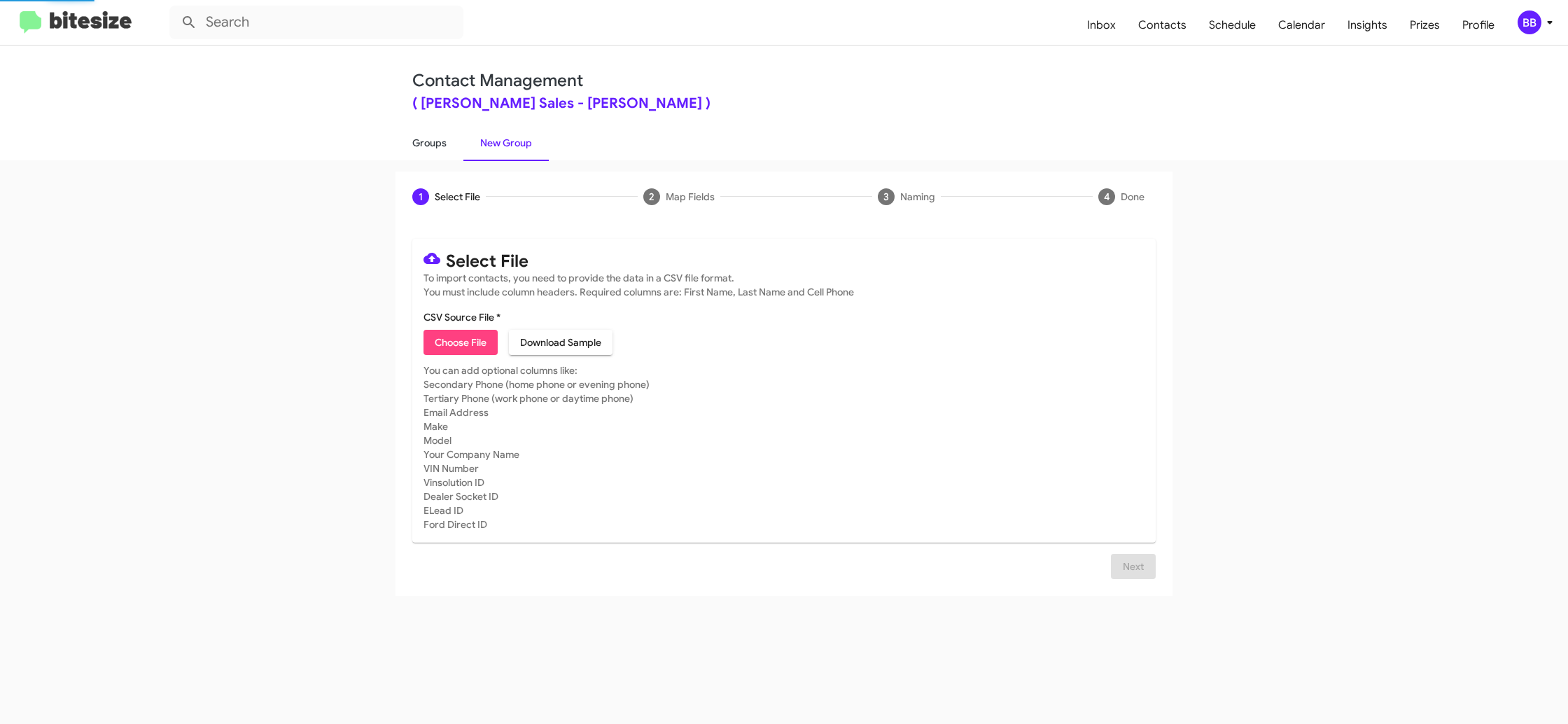
click at [448, 152] on link "Groups" at bounding box center [429, 142] width 68 height 36
type input "in:groups"
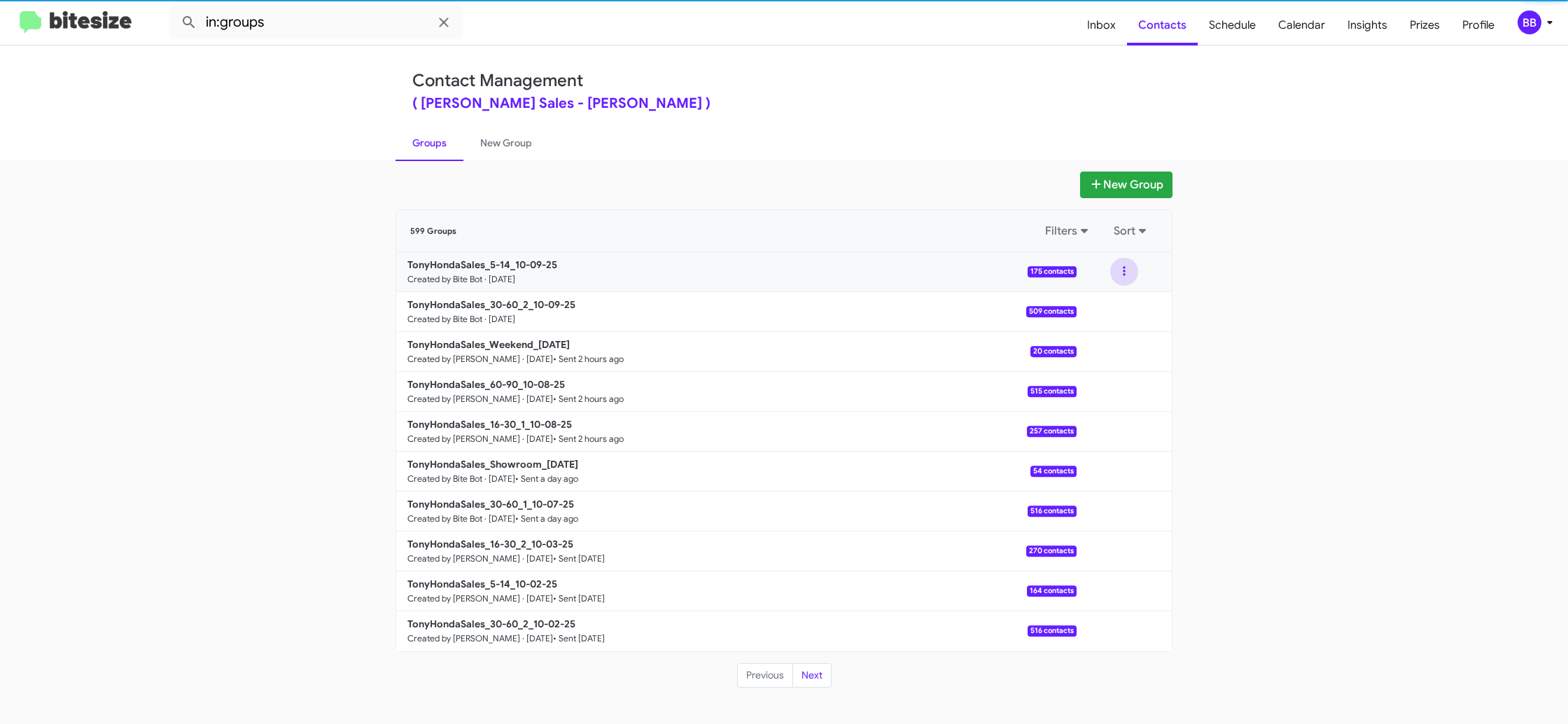
click at [1127, 281] on button at bounding box center [1124, 272] width 28 height 28
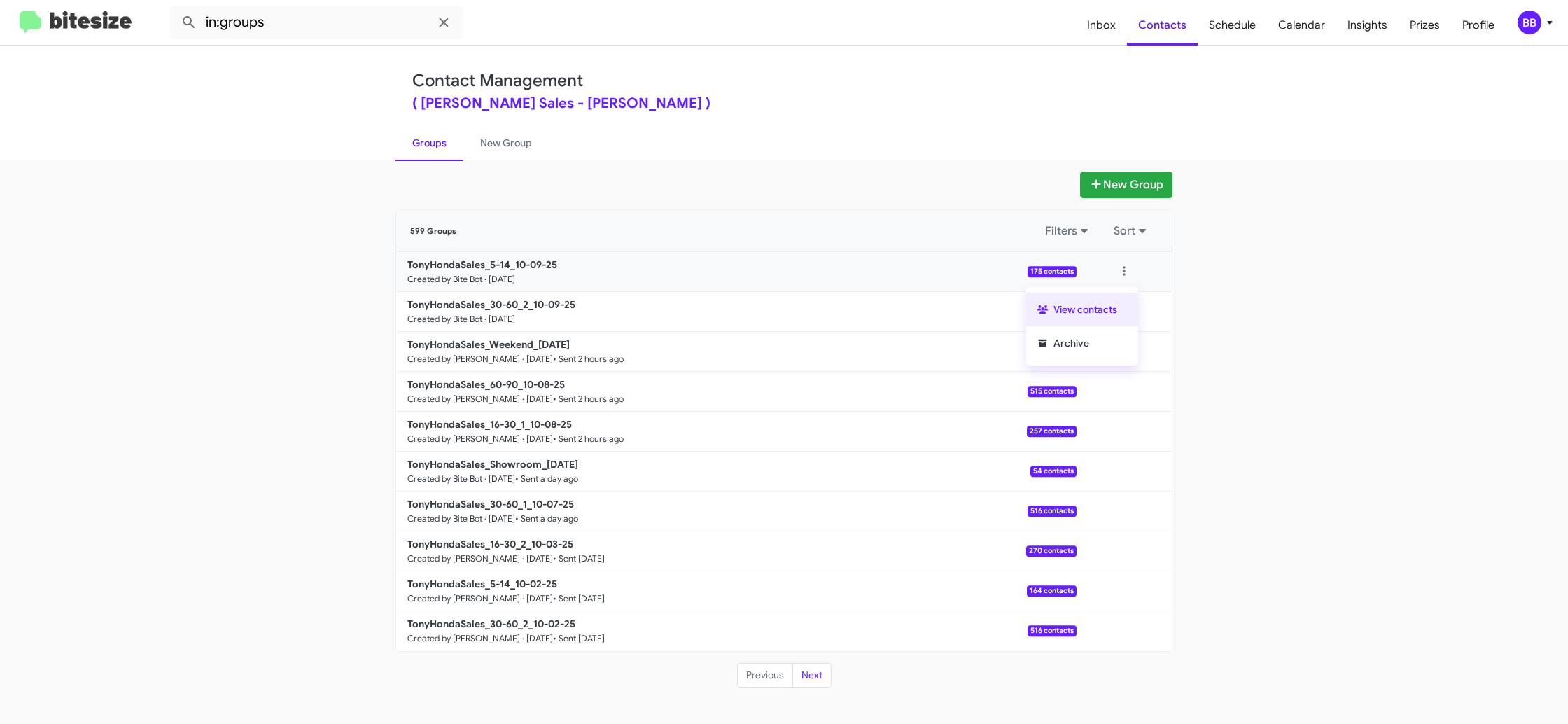
click at [1123, 305] on button "View contacts" at bounding box center [1082, 310] width 112 height 34
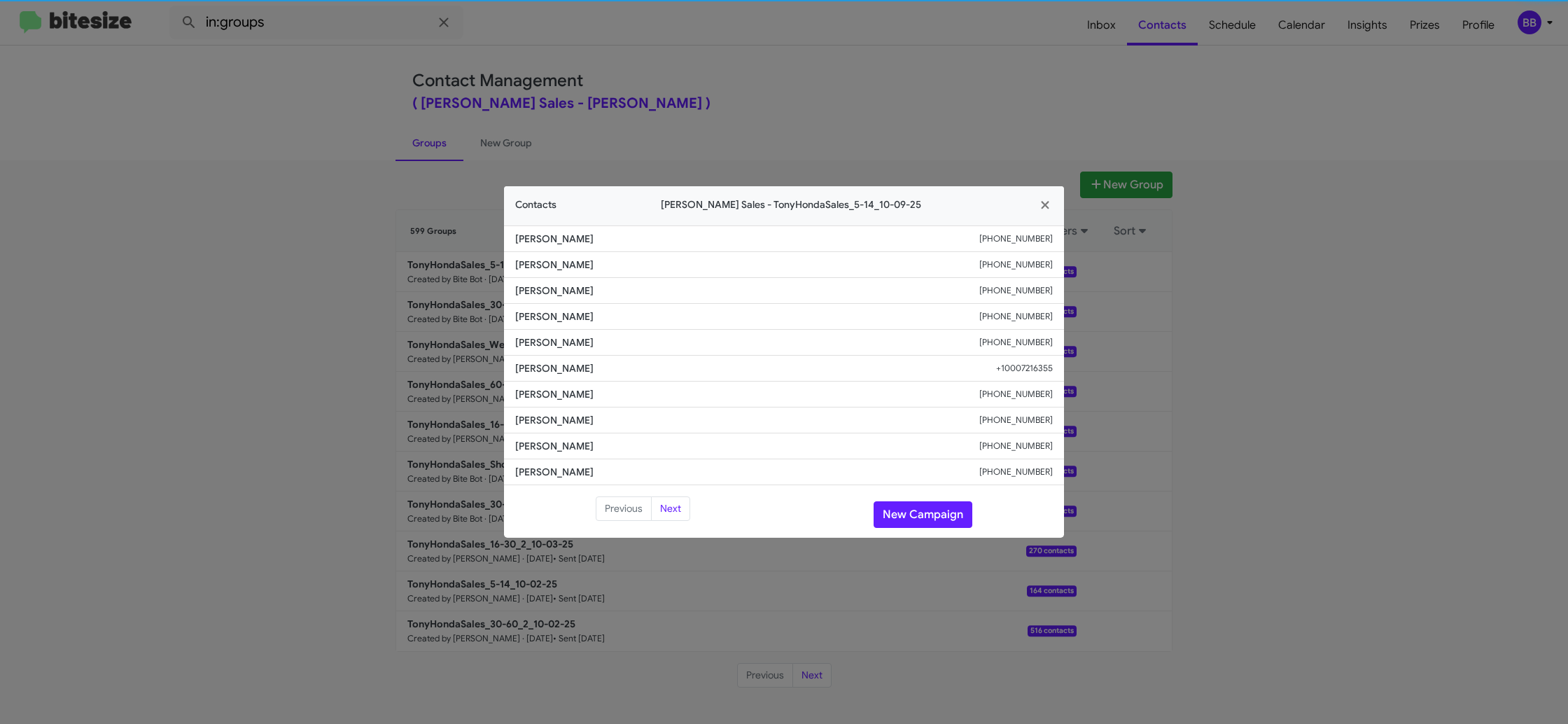
click at [543, 362] on span "[PERSON_NAME]" at bounding box center [755, 368] width 481 height 14
drag, startPoint x: 543, startPoint y: 362, endPoint x: 564, endPoint y: 354, distance: 22.5
click at [543, 362] on span "[PERSON_NAME]" at bounding box center [755, 368] width 481 height 14
copy span "[PERSON_NAME]"
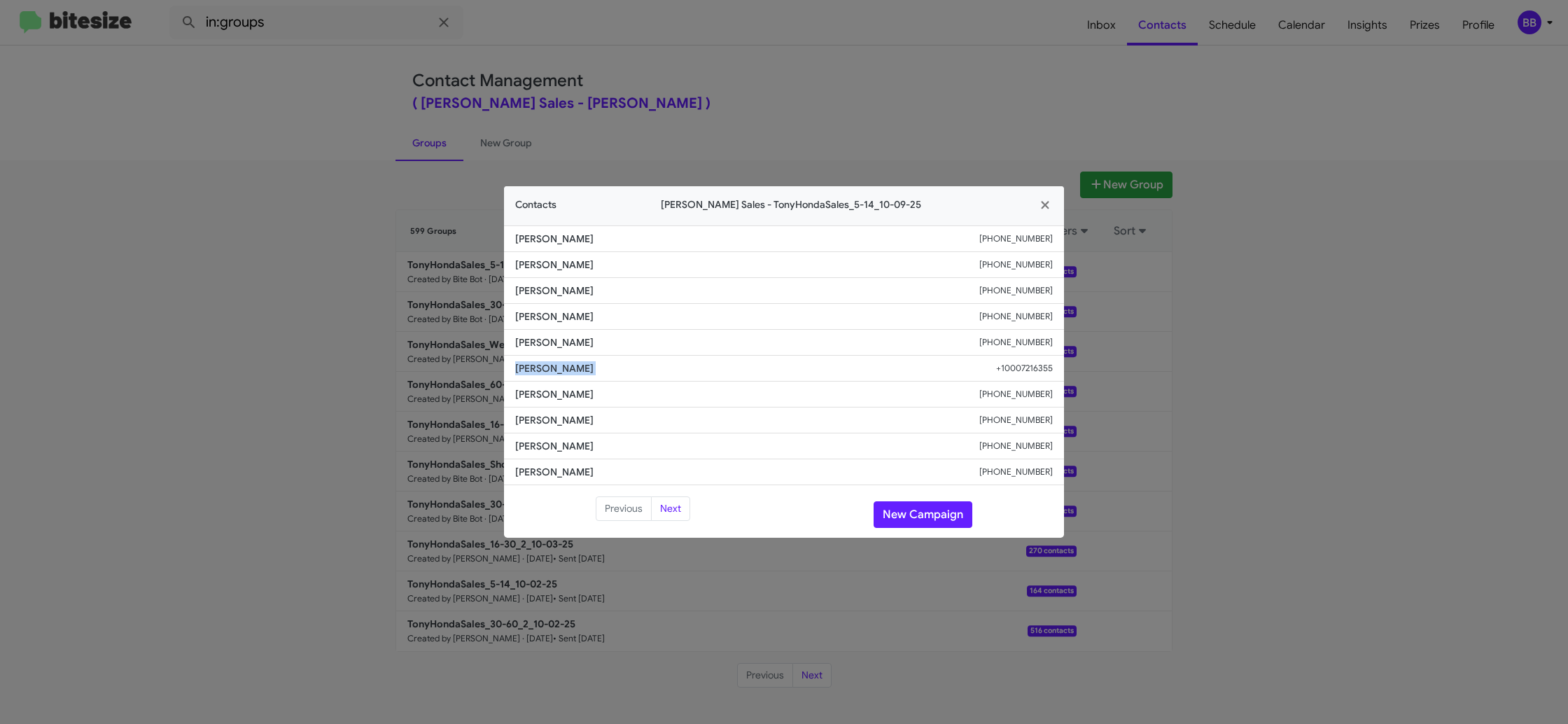
drag, startPoint x: 387, startPoint y: 294, endPoint x: 428, endPoint y: 308, distance: 43.3
click at [387, 294] on modal-container "Contacts [PERSON_NAME] Sales - TonyHondaSales_5-14_10-09-25 [PERSON_NAME] [PHON…" at bounding box center [784, 362] width 1568 height 724
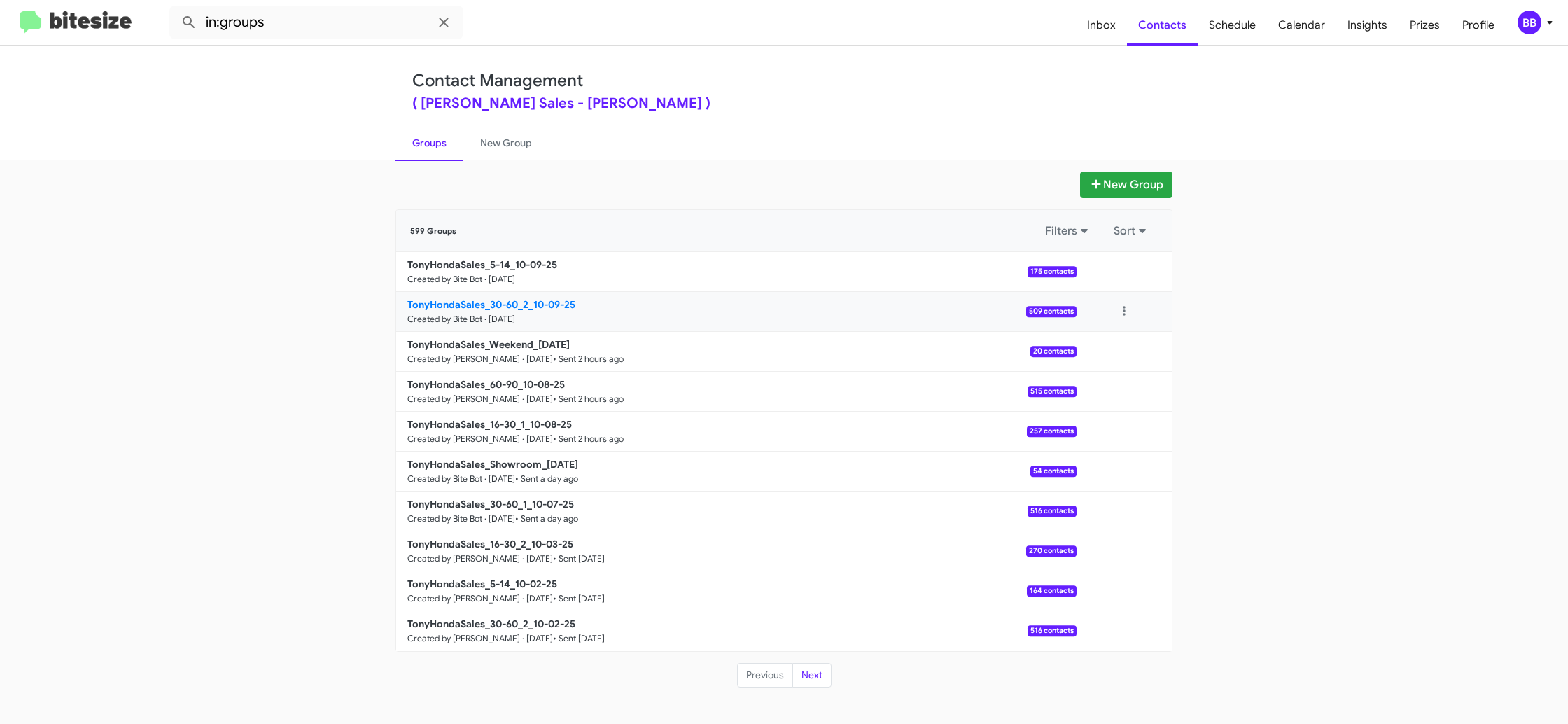
click at [493, 298] on b "TonyHondaSales_30-60_2_10-09-25" at bounding box center [492, 305] width 168 height 13
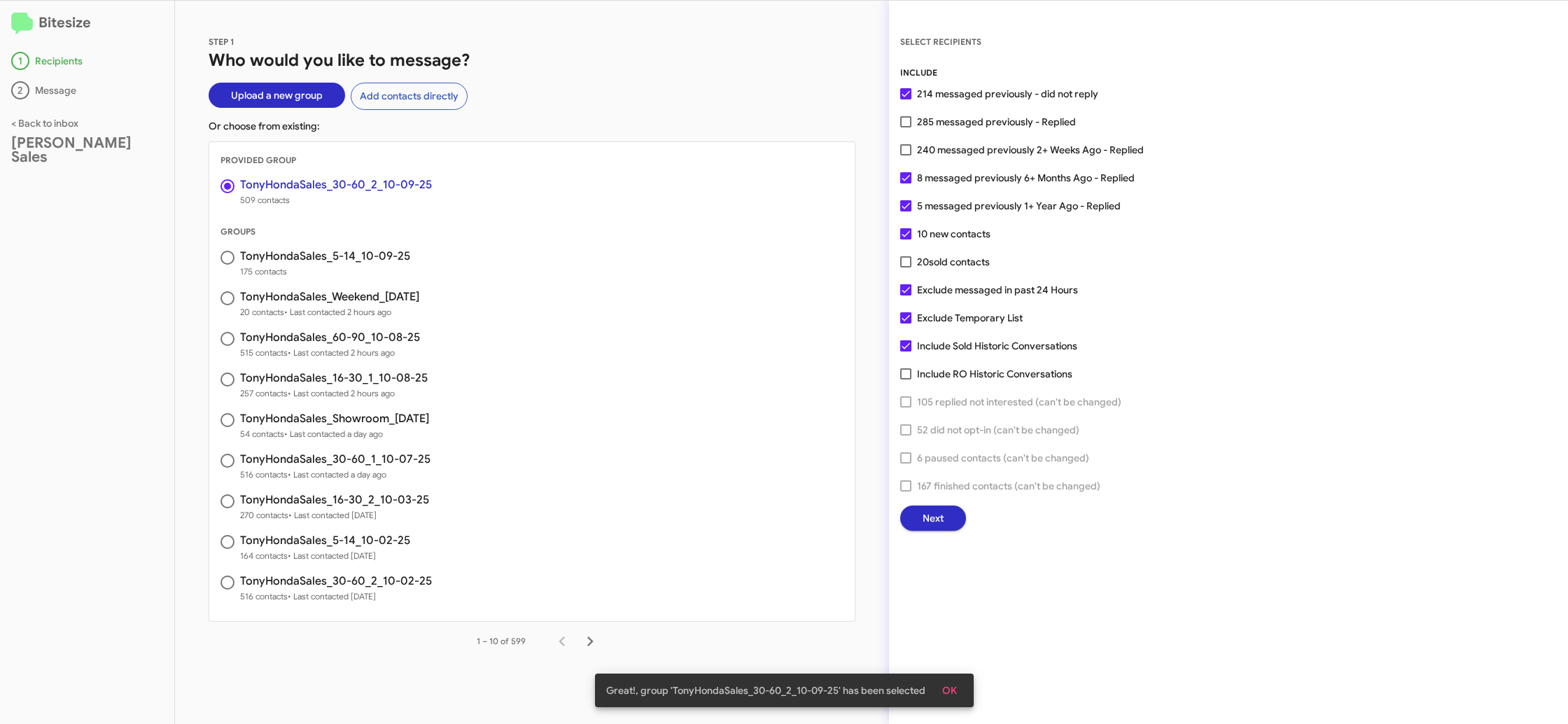
click at [928, 514] on span "Next" at bounding box center [933, 518] width 21 height 25
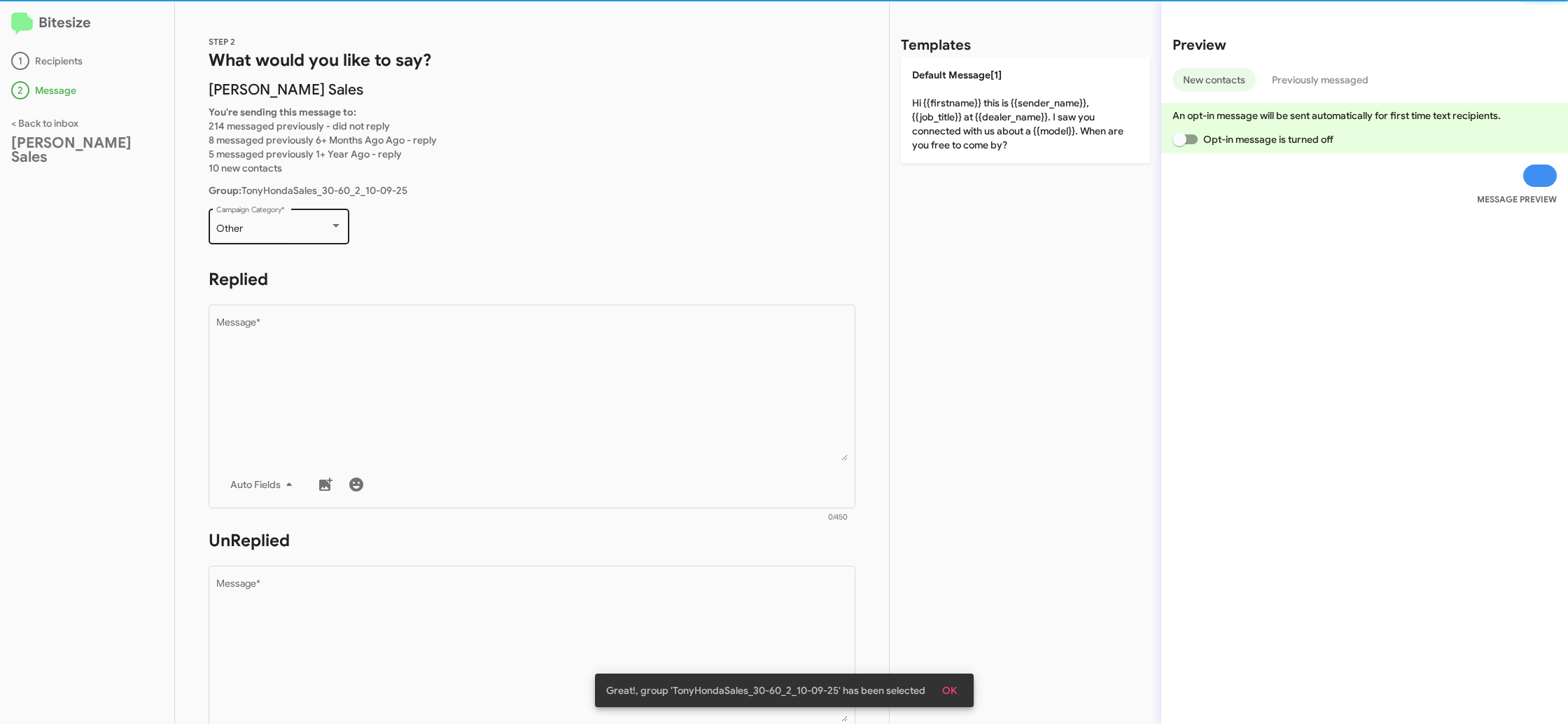
click at [279, 237] on div "Other Campaign Category *" at bounding box center [279, 226] width 126 height 39
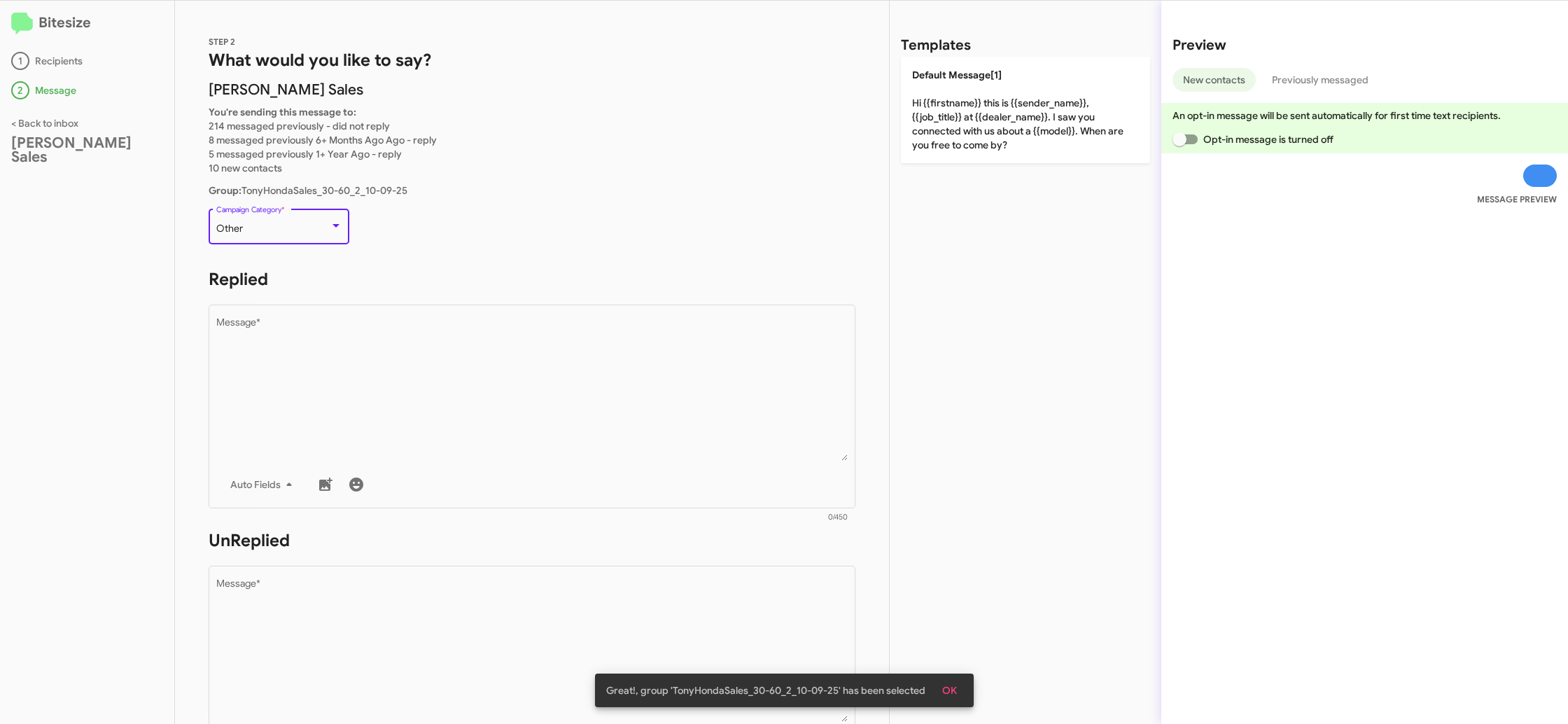
scroll to position [29, 0]
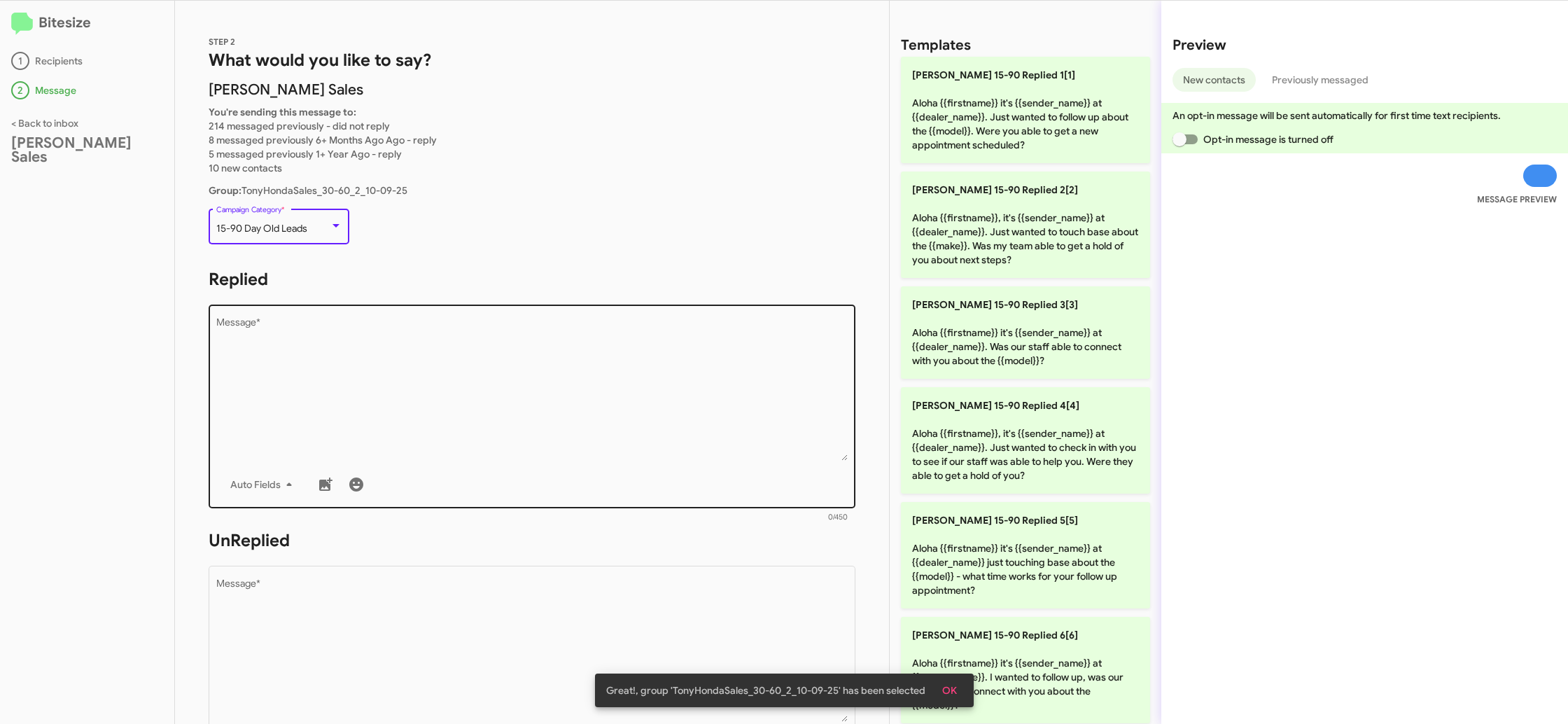
drag, startPoint x: 535, startPoint y: 369, endPoint x: 803, endPoint y: 493, distance: 295.3
click at [535, 373] on textarea "Message *" at bounding box center [532, 389] width 632 height 143
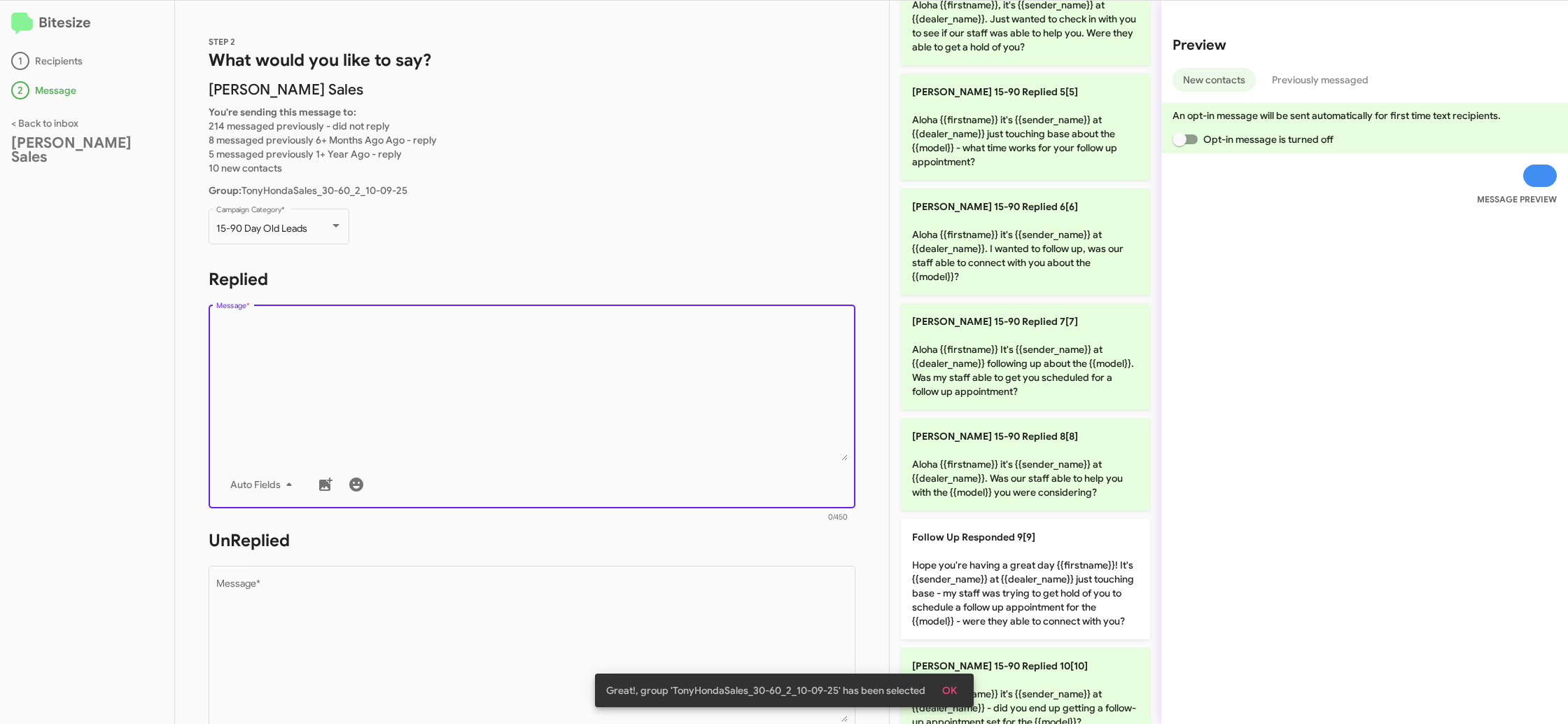
scroll to position [453, 0]
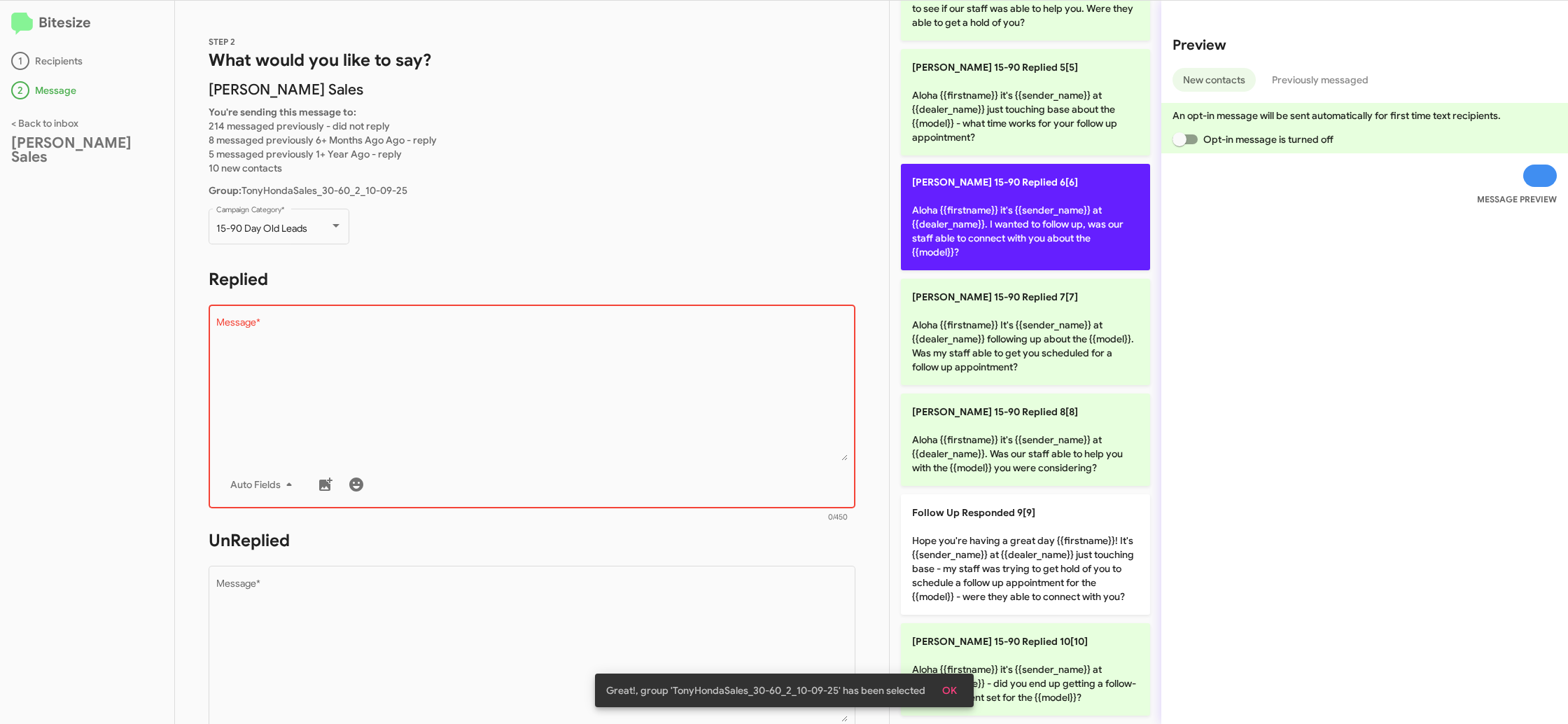
drag, startPoint x: 998, startPoint y: 228, endPoint x: 981, endPoint y: 240, distance: 20.8
click at [998, 228] on p "[PERSON_NAME] 15-90 Replied 6[6] Aloha {{firstname}} it's {{sender_name}} at {{…" at bounding box center [1025, 218] width 249 height 107
type textarea "Aloha {{firstname}} it's {{sender_name}} at {{dealer_name}}. I wanted to follow…"
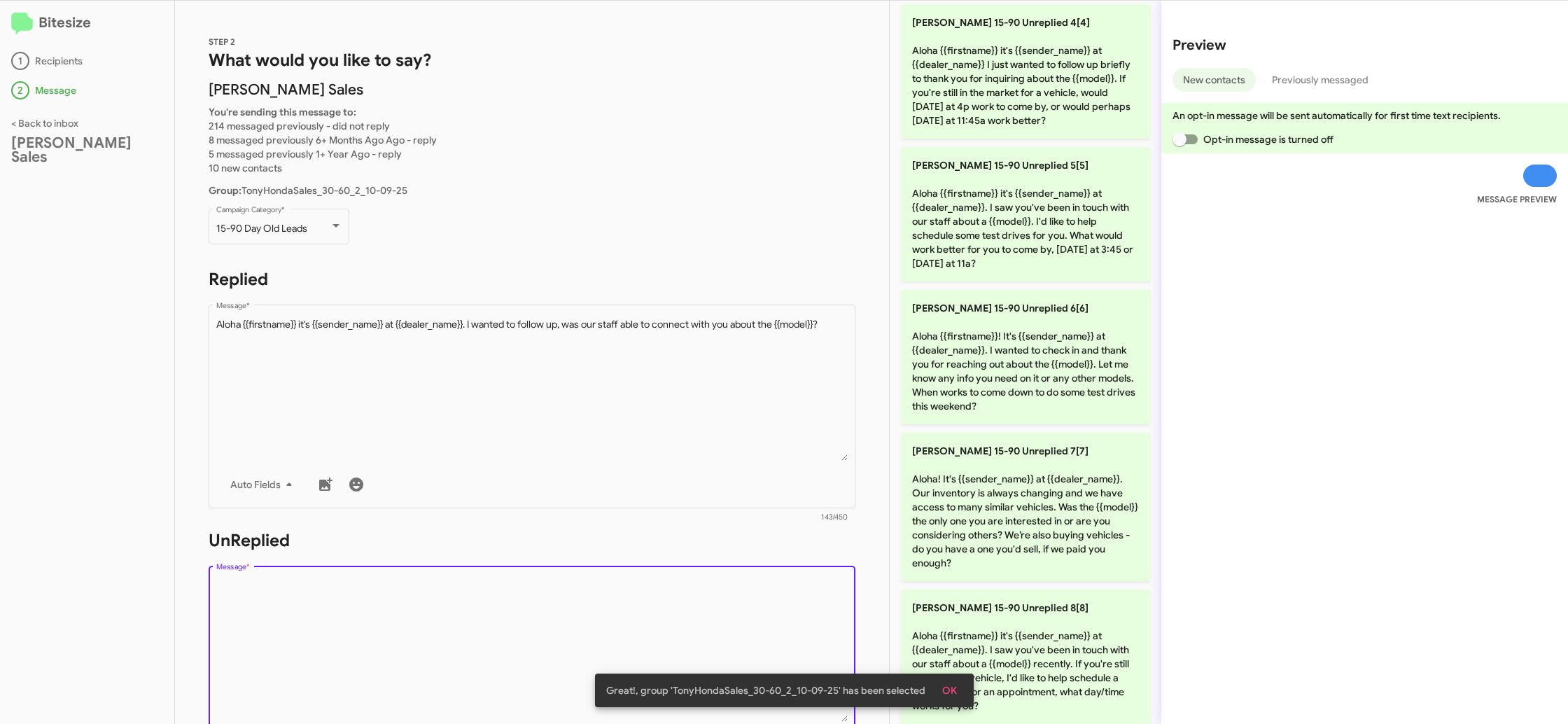
click at [726, 602] on textarea "Message *" at bounding box center [532, 650] width 632 height 143
click at [725, 602] on textarea "Message *" at bounding box center [532, 650] width 632 height 143
drag, startPoint x: 732, startPoint y: 583, endPoint x: 949, endPoint y: 446, distance: 256.6
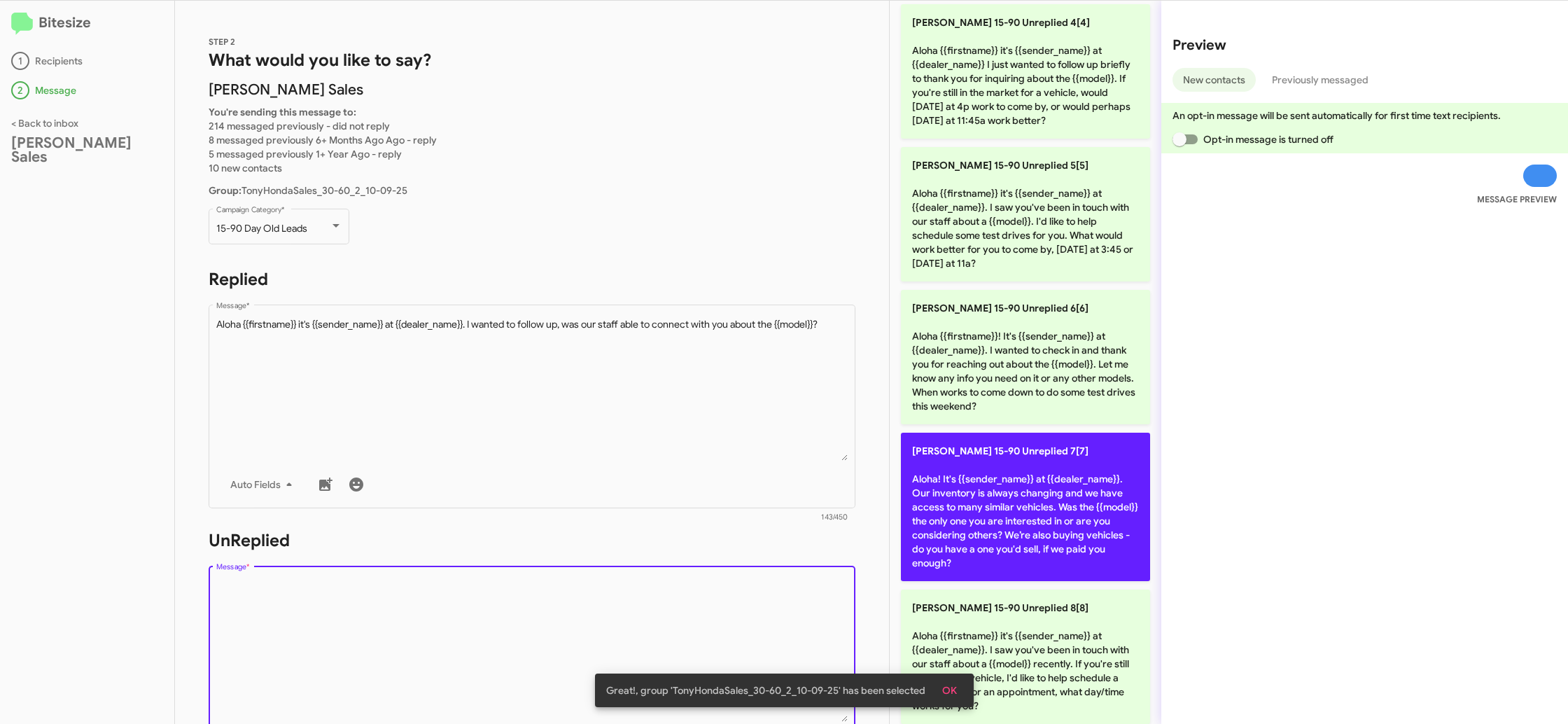
click at [739, 575] on div "Drop image here to insert Auto Fields Message *" at bounding box center [532, 666] width 632 height 206
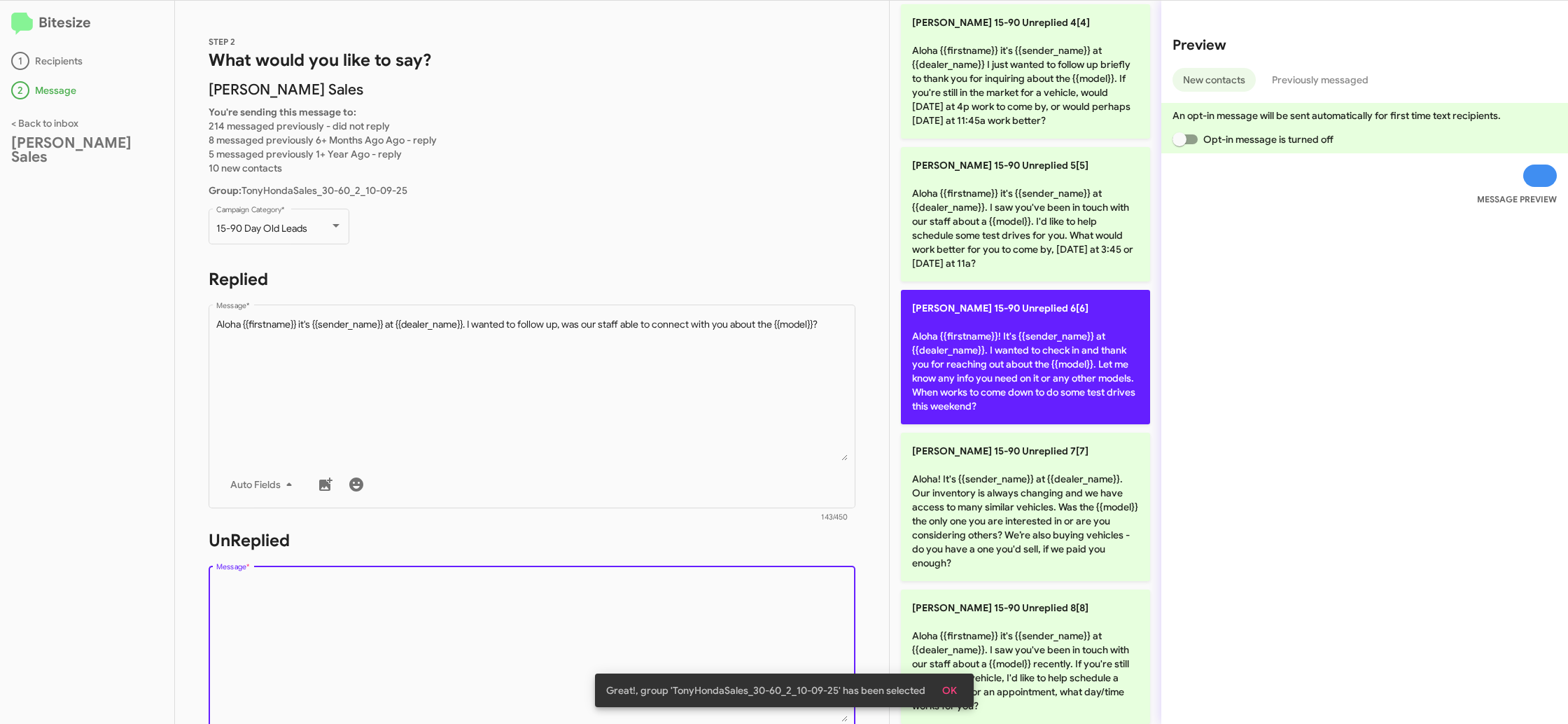
drag, startPoint x: 993, startPoint y: 372, endPoint x: 799, endPoint y: 431, distance: 202.8
click at [993, 373] on p "[PERSON_NAME] 15-90 Unreplied 6[6] Aloha {{firstname}}! It's {{sender_name}} at…" at bounding box center [1025, 357] width 249 height 134
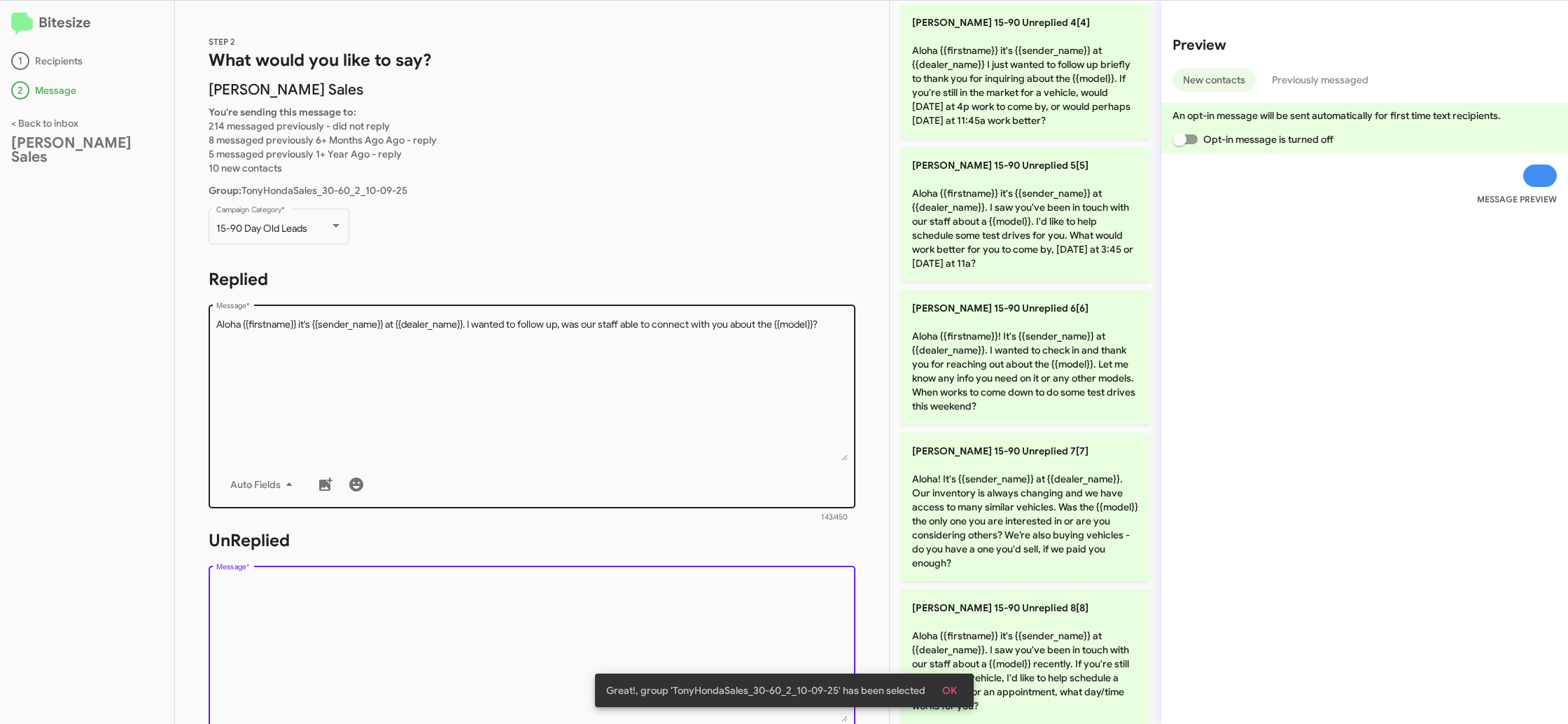
type textarea "Aloha {{firstname}}! It's {{sender_name}} at {{dealer_name}}. I wanted to check…"
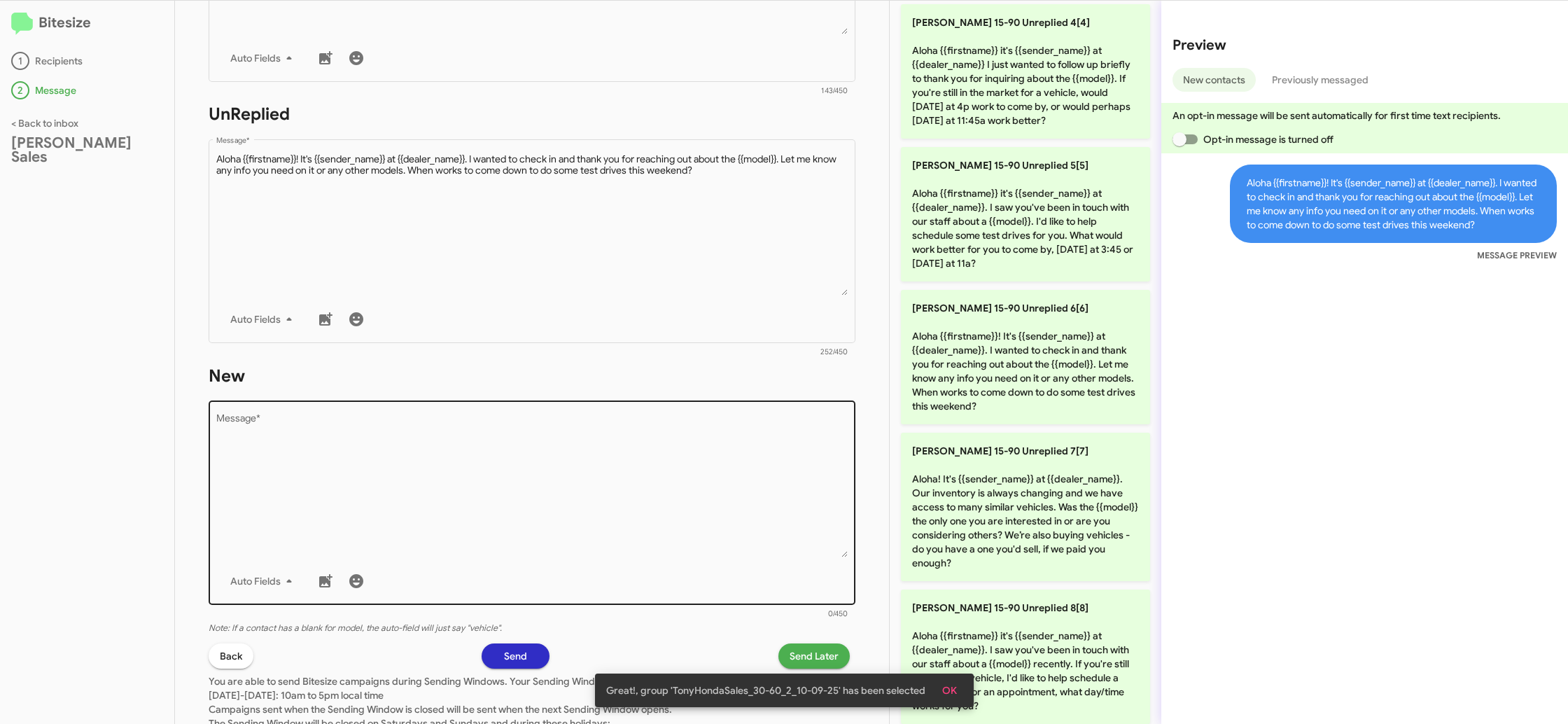
scroll to position [503, 0]
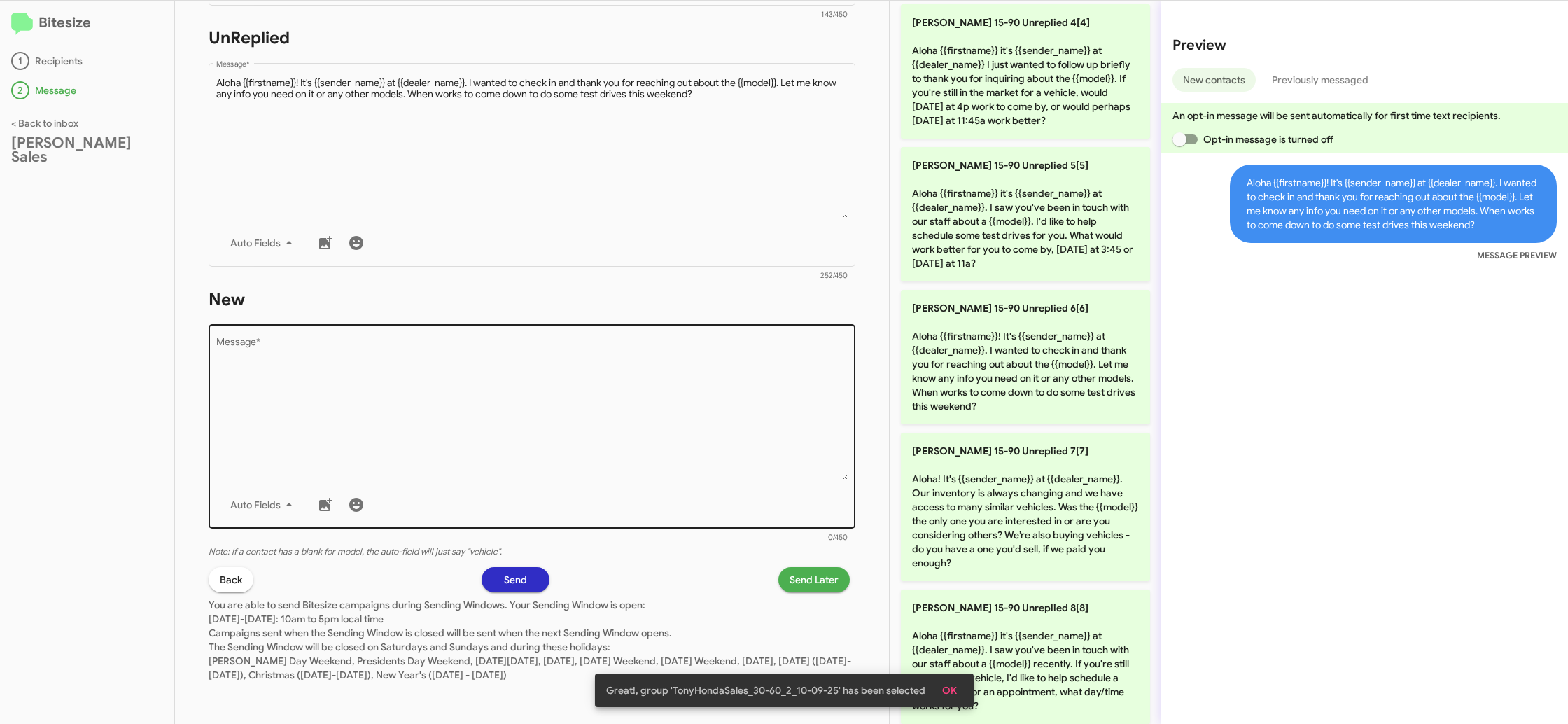
click at [642, 476] on textarea "Message *" at bounding box center [532, 409] width 632 height 143
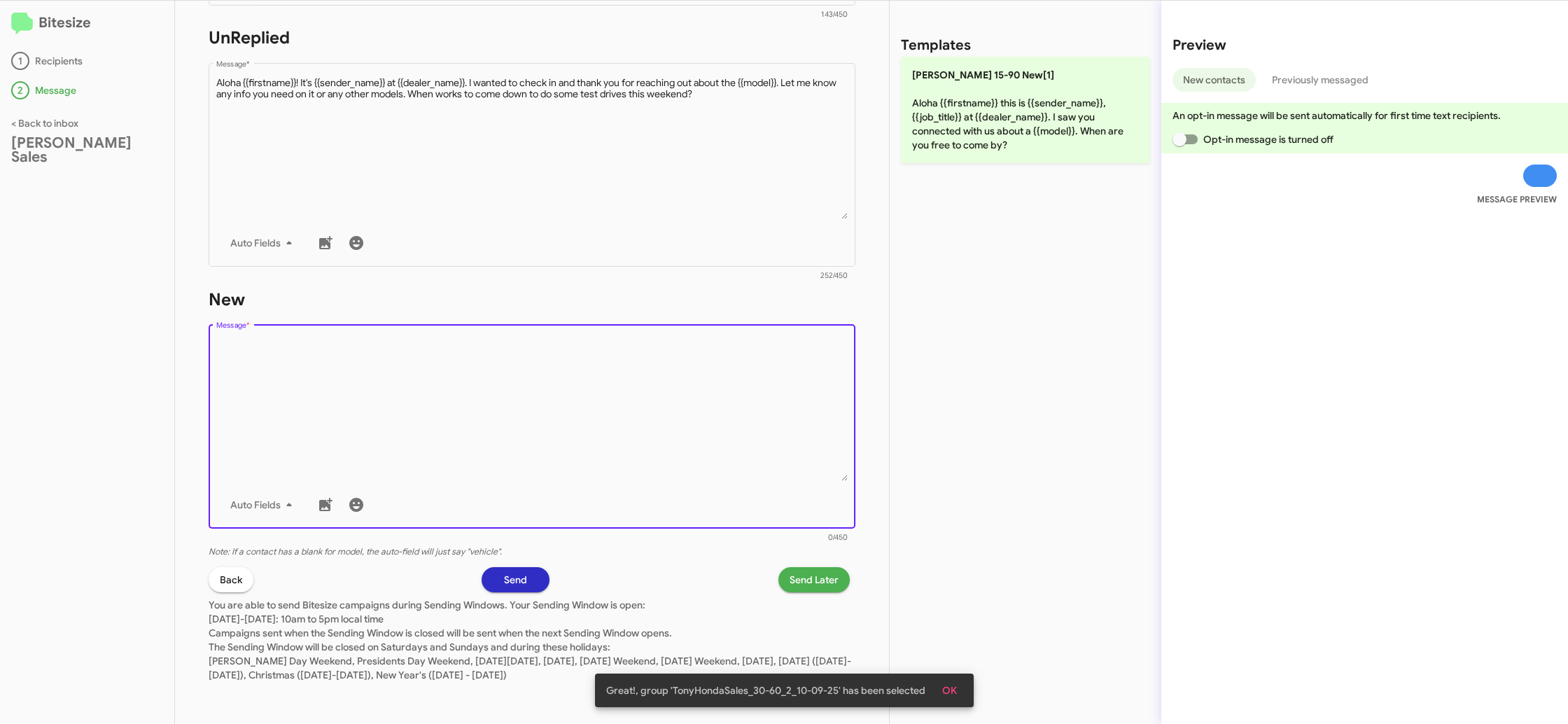
drag, startPoint x: 642, startPoint y: 476, endPoint x: 875, endPoint y: 169, distance: 385.4
click at [656, 464] on textarea "Message *" at bounding box center [532, 409] width 632 height 143
click at [953, 164] on div "Templates [PERSON_NAME] 15-90 New[1] Aloha {{firstname}} this is {{sender_name}…" at bounding box center [1025, 362] width 272 height 723
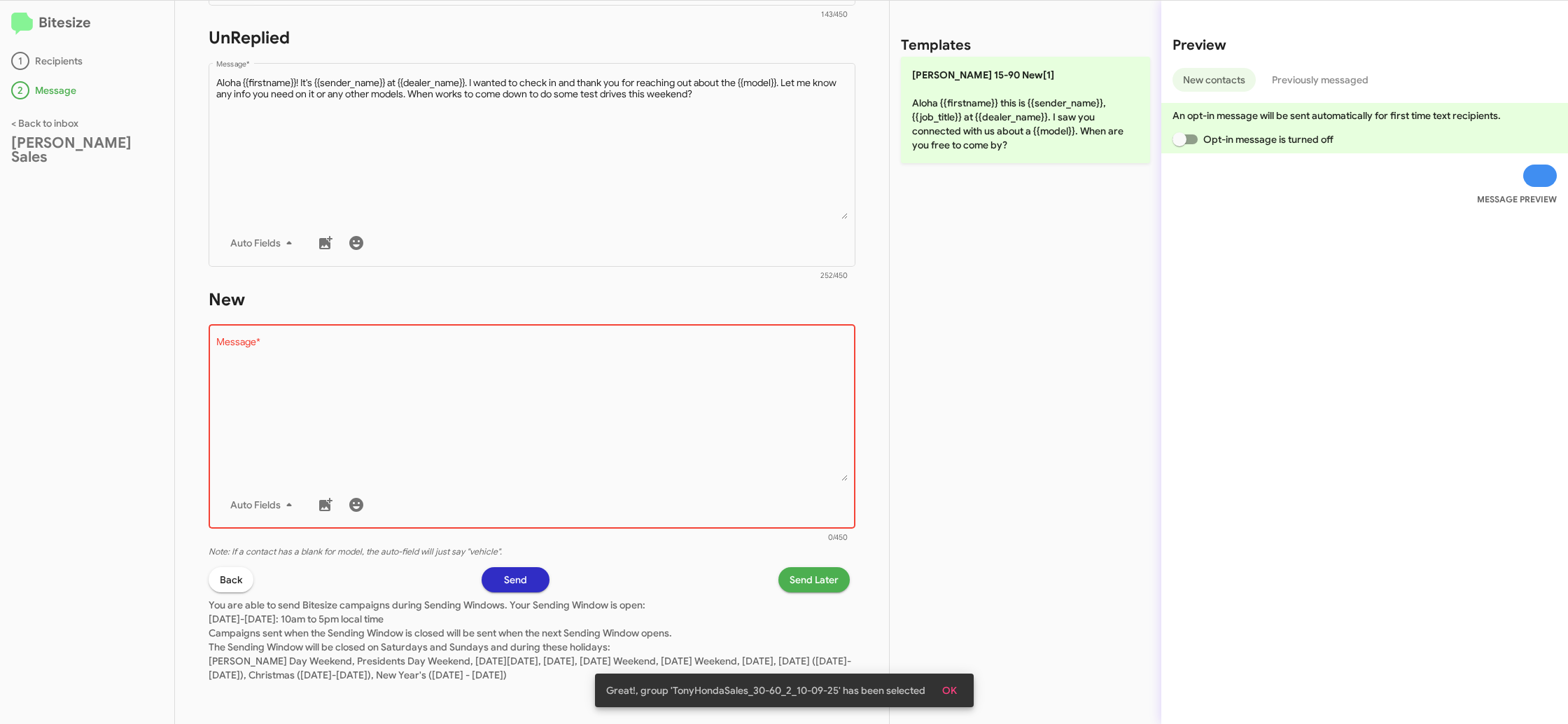
drag, startPoint x: 925, startPoint y: 156, endPoint x: 902, endPoint y: 231, distance: 78.4
click at [924, 159] on p "[PERSON_NAME] 15-90 New[1] Aloha {{firstname}} this is {{sender_name}}, {{job_t…" at bounding box center [1025, 110] width 249 height 107
type textarea "Aloha {{firstname}} this is {{sender_name}}, {{job_title}} at {{dealer_name}}. …"
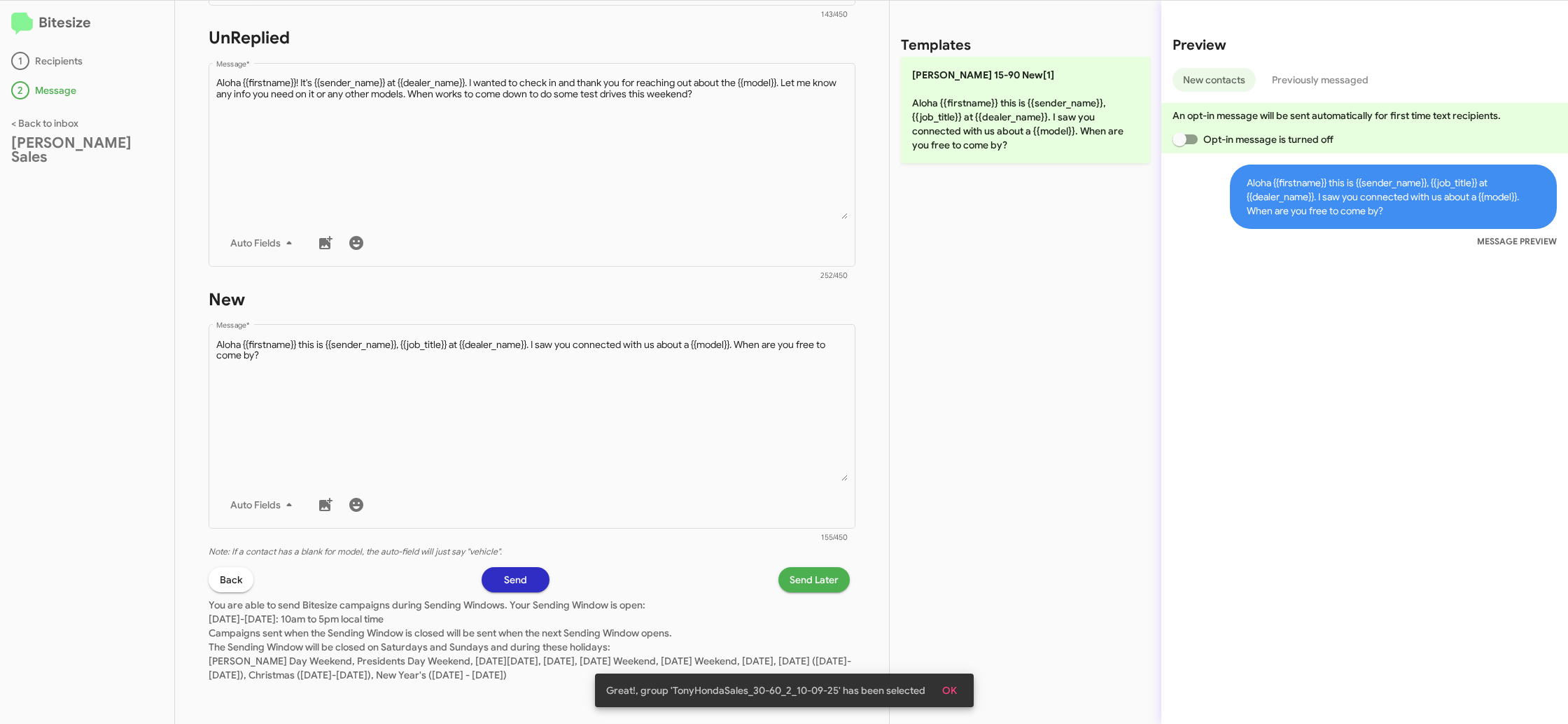
click at [802, 577] on span "Send Later" at bounding box center [814, 579] width 49 height 25
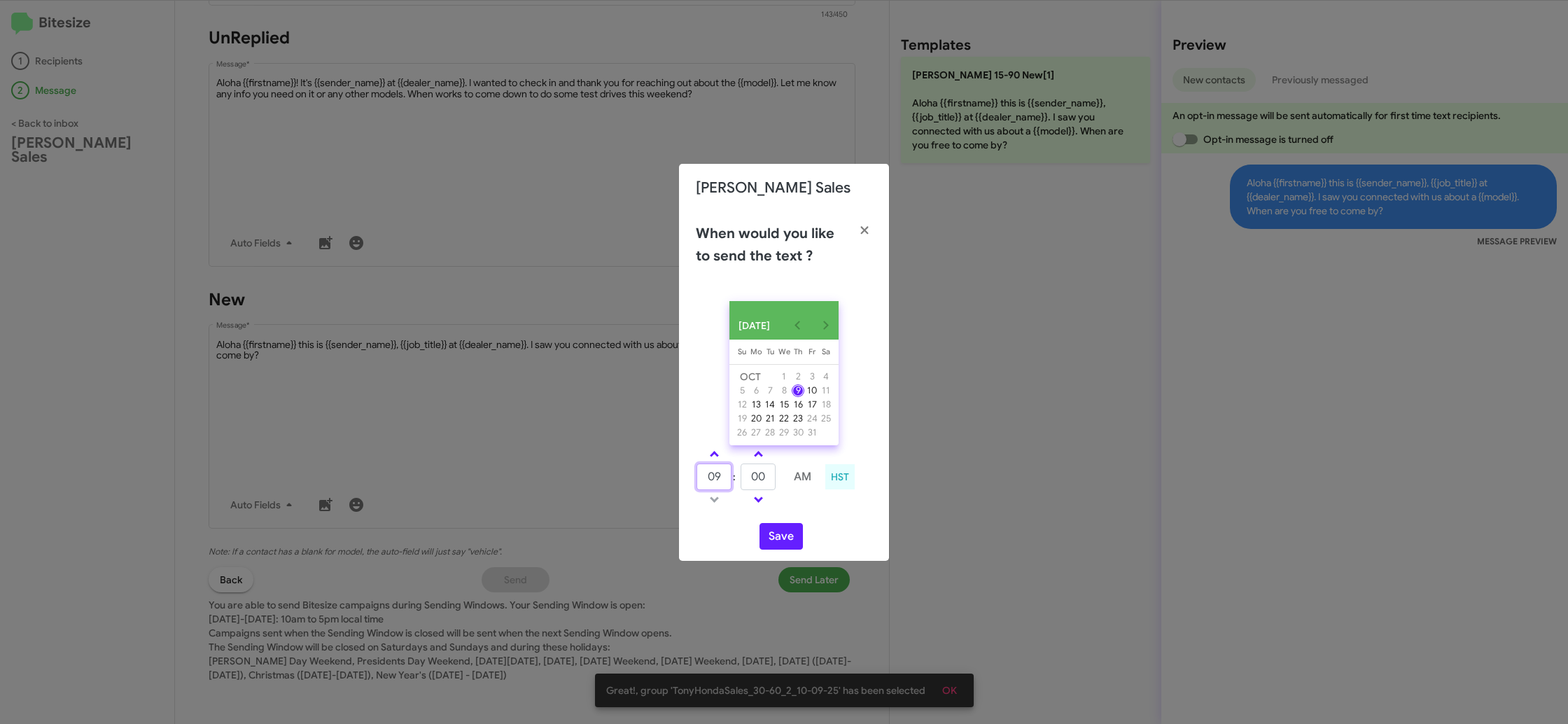
click at [716, 481] on input "09" at bounding box center [713, 476] width 35 height 27
drag, startPoint x: 716, startPoint y: 481, endPoint x: 763, endPoint y: 484, distance: 47.1
click at [716, 481] on input "09" at bounding box center [713, 476] width 35 height 27
type input "12"
click at [763, 485] on input "00" at bounding box center [758, 476] width 35 height 27
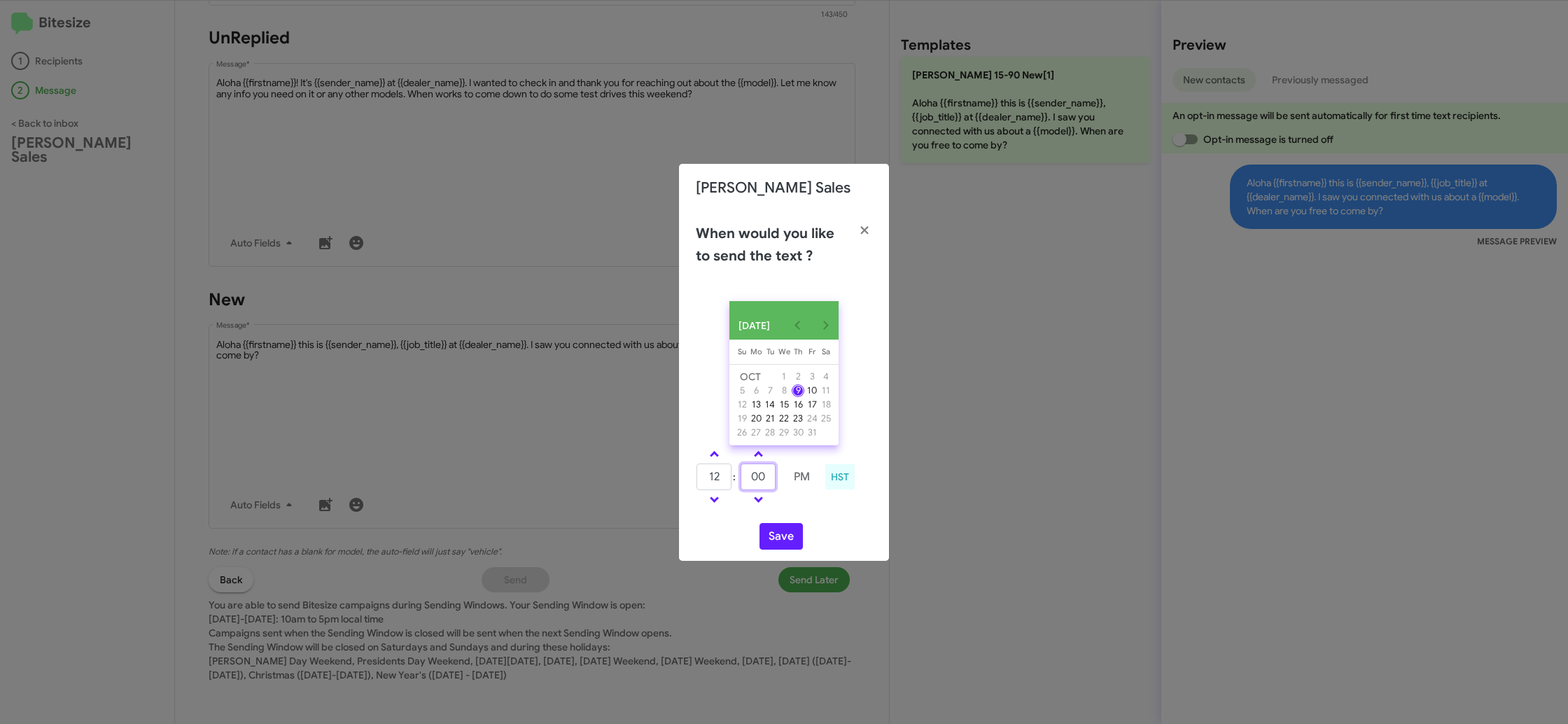
click at [763, 485] on input "00" at bounding box center [758, 476] width 35 height 27
type input "30"
click at [797, 518] on div "[DATE] [DATE] Su [DATE] Mo [DATE] Tu [DATE] We [DATE] Th [DATE] Fr [DATE] [DATE…" at bounding box center [784, 425] width 210 height 271
click at [777, 544] on button "Save" at bounding box center [781, 536] width 44 height 27
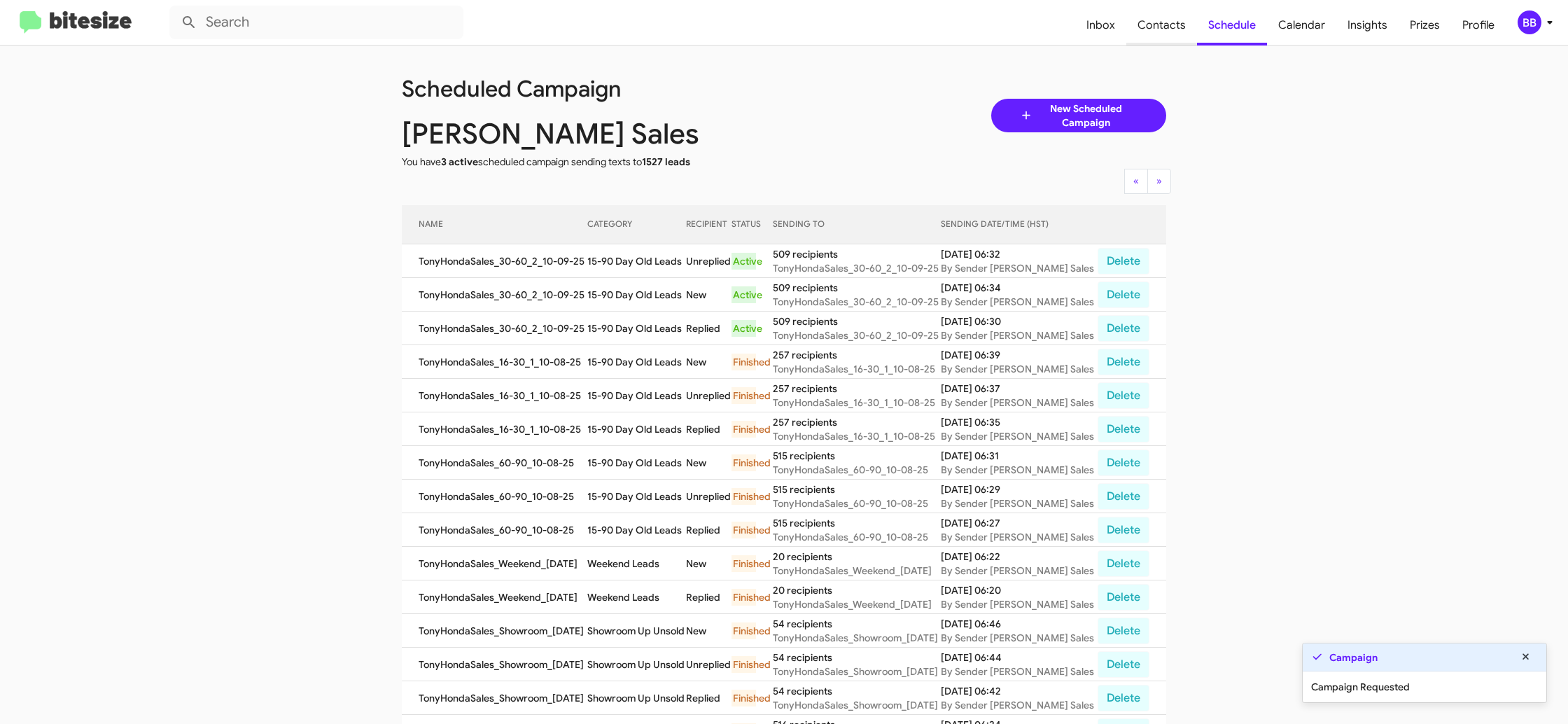
click at [1152, 23] on span "Contacts" at bounding box center [1161, 25] width 70 height 40
type input "in:groups"
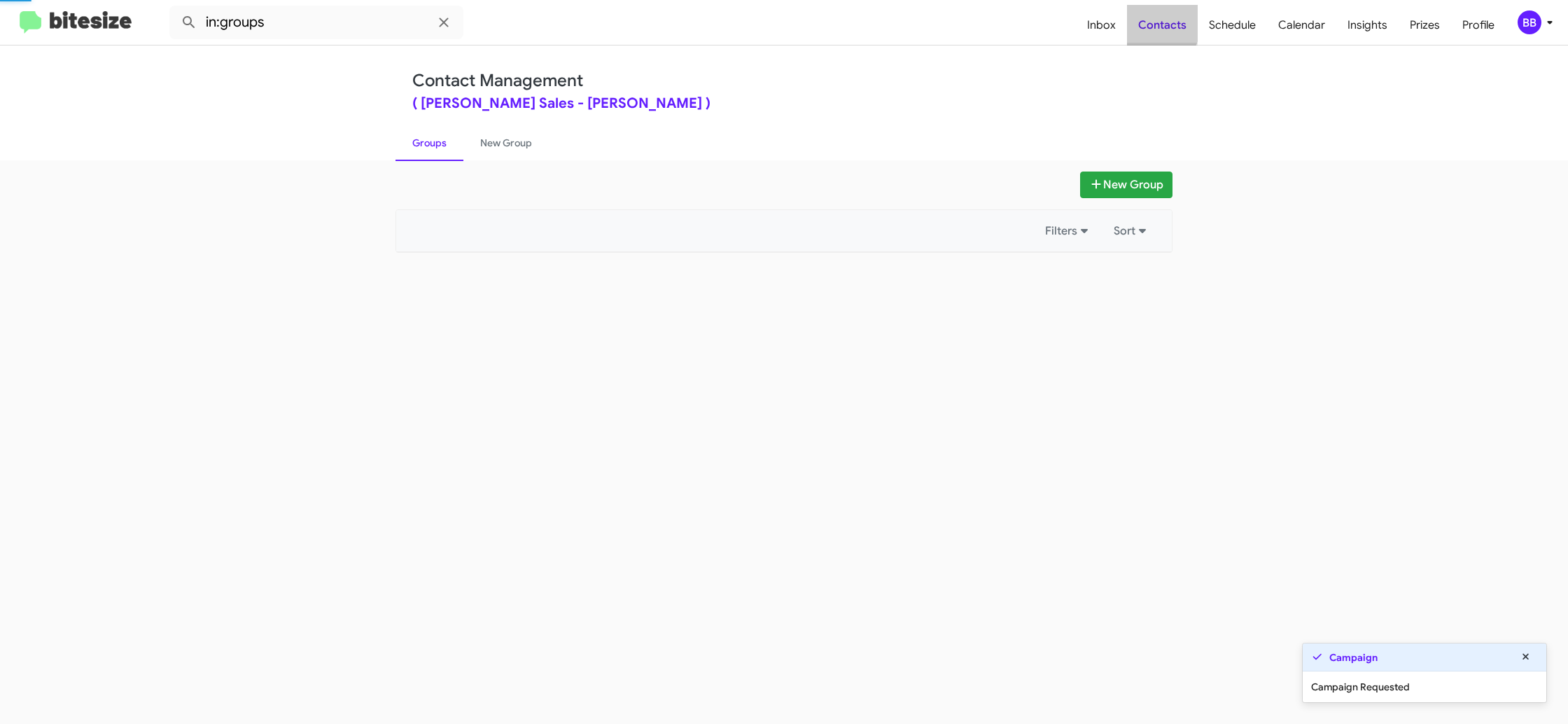
click at [1152, 23] on span "Contacts" at bounding box center [1162, 25] width 70 height 40
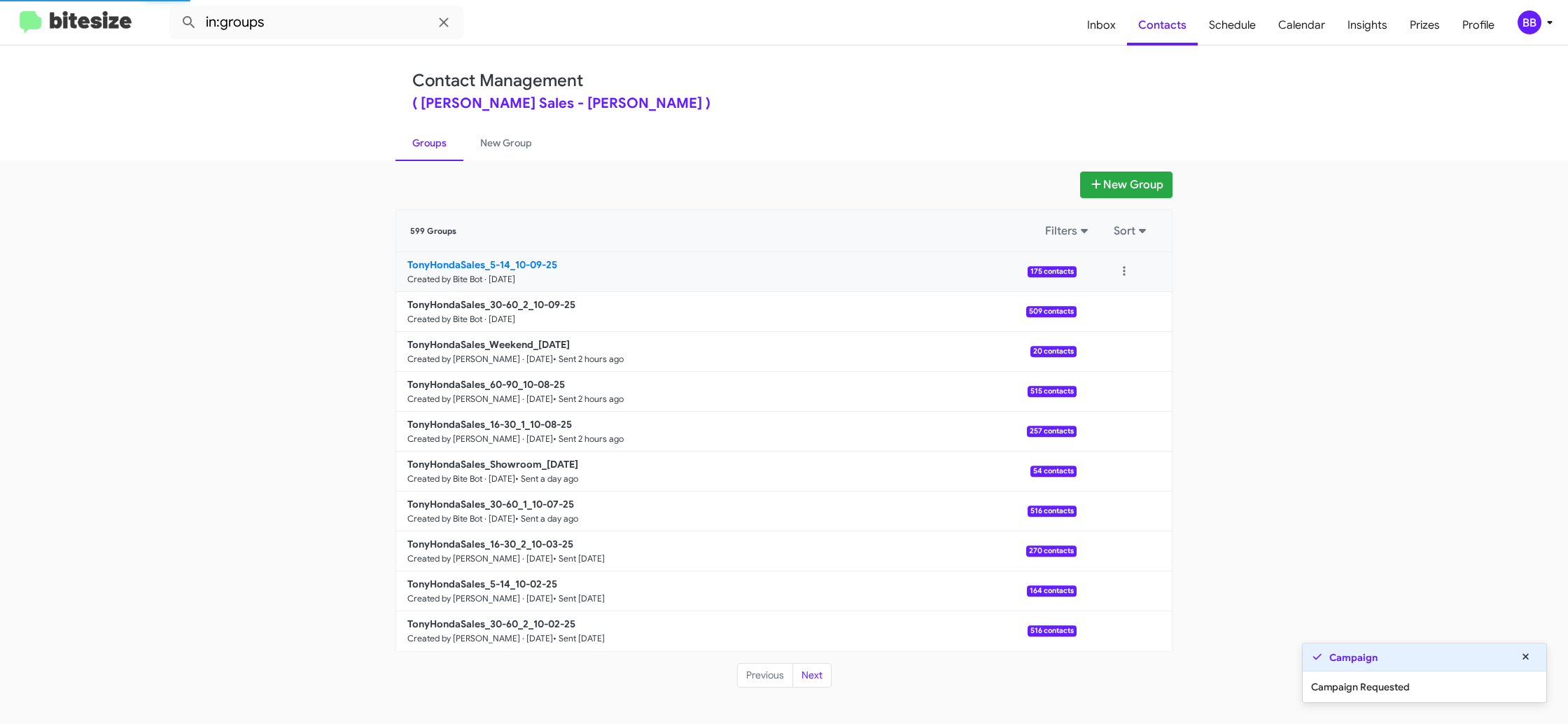
click at [493, 258] on p "TonyHondaSales_5-14_10-09-25" at bounding box center [737, 265] width 658 height 14
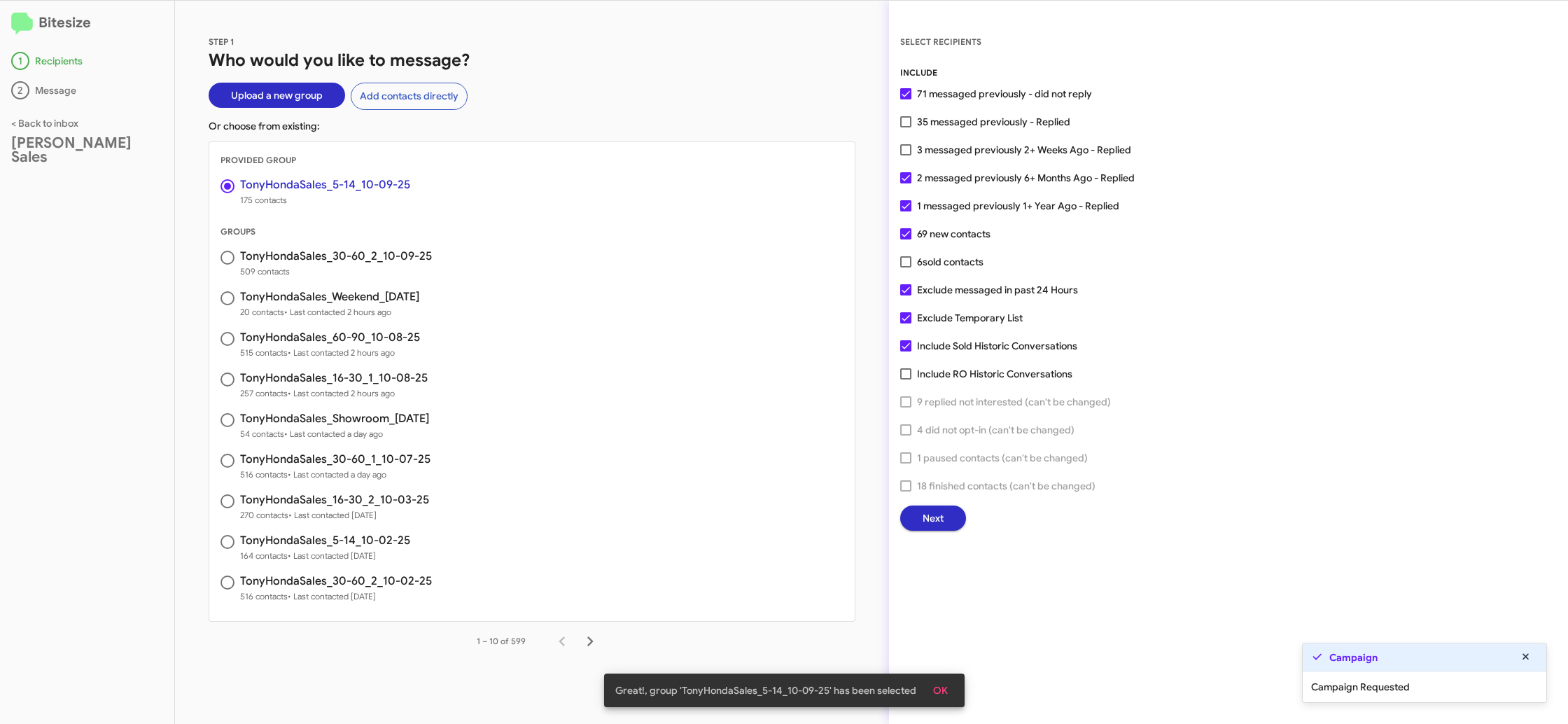
click at [933, 510] on span "Next" at bounding box center [933, 518] width 21 height 25
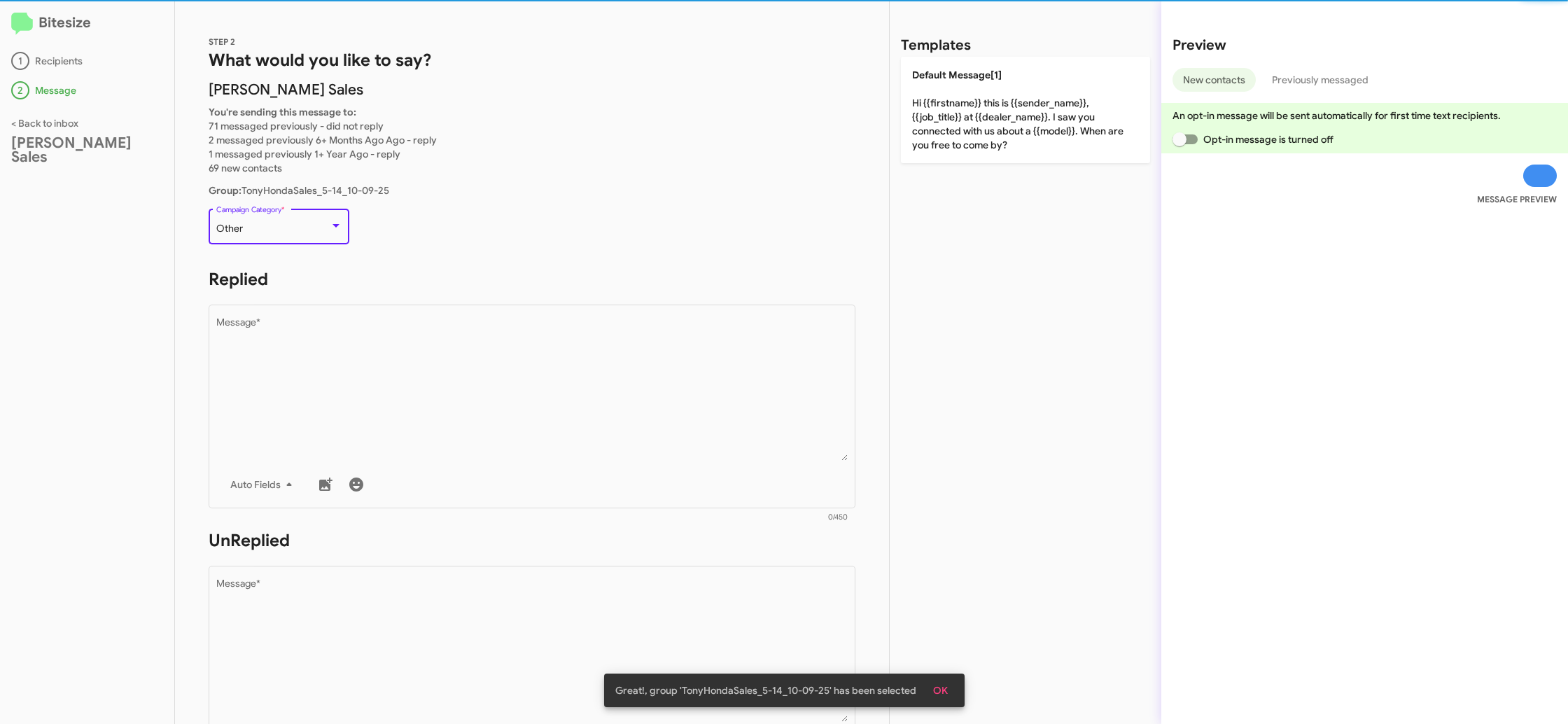
click at [291, 235] on div "Other Campaign Category *" at bounding box center [279, 226] width 126 height 39
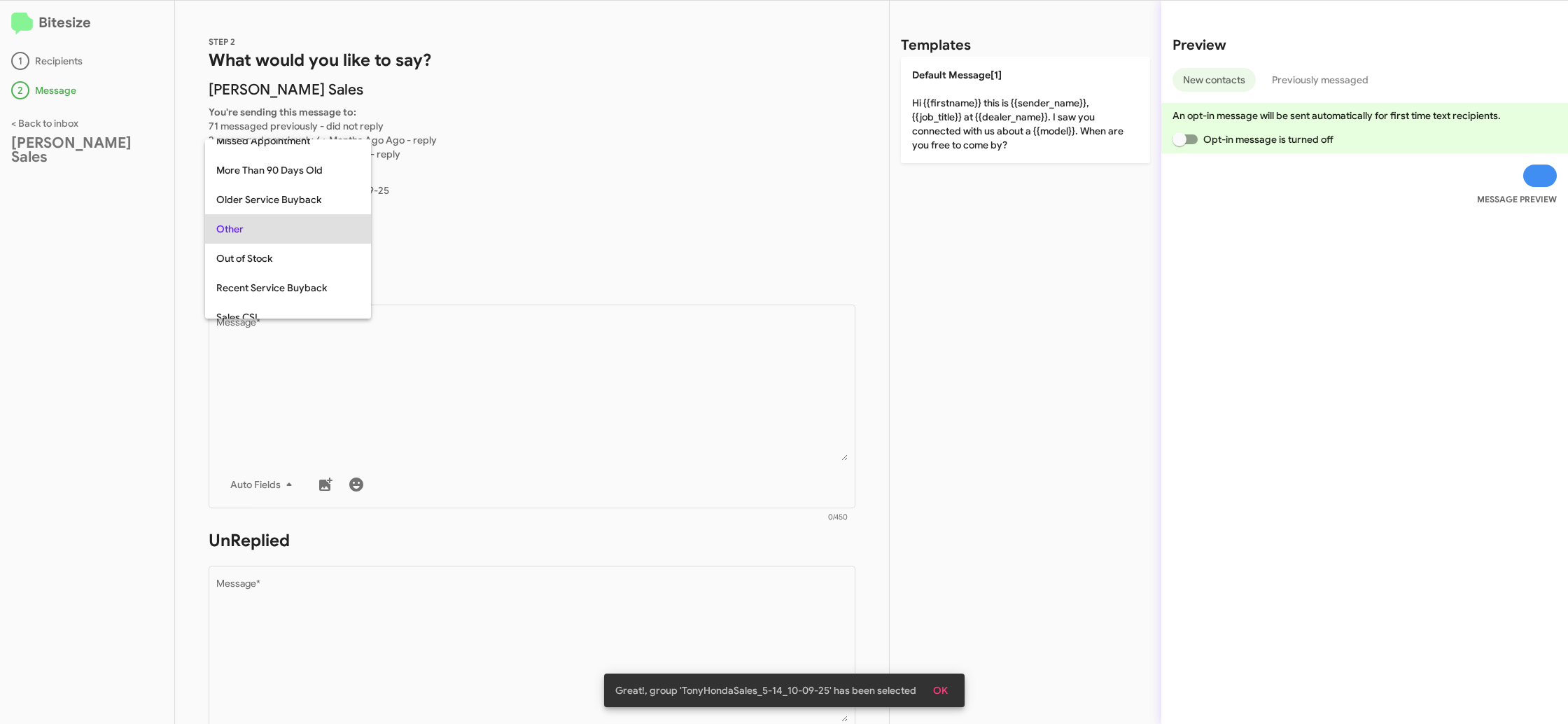
scroll to position [527, 0]
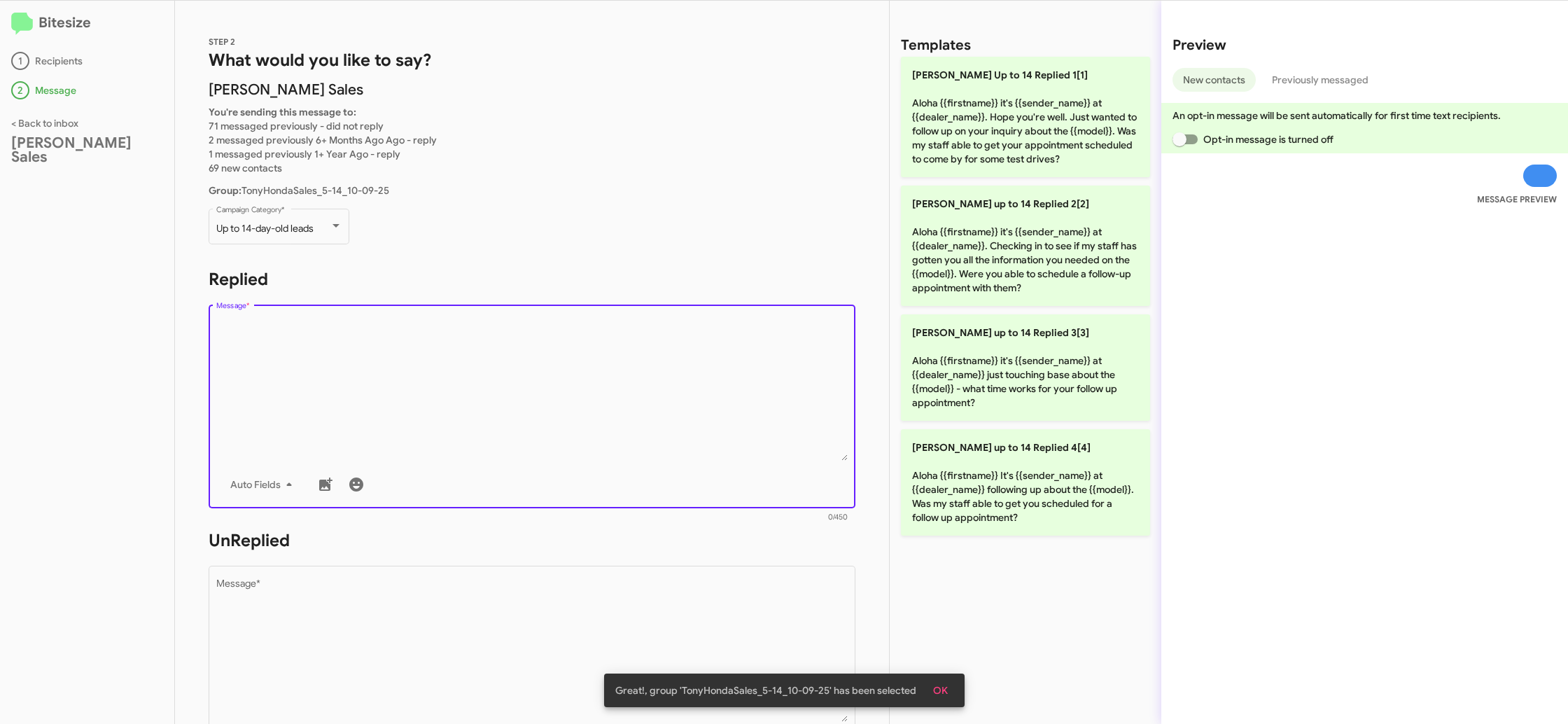
drag, startPoint x: 554, startPoint y: 412, endPoint x: 836, endPoint y: 309, distance: 300.2
click at [576, 401] on textarea "Message *" at bounding box center [532, 389] width 632 height 143
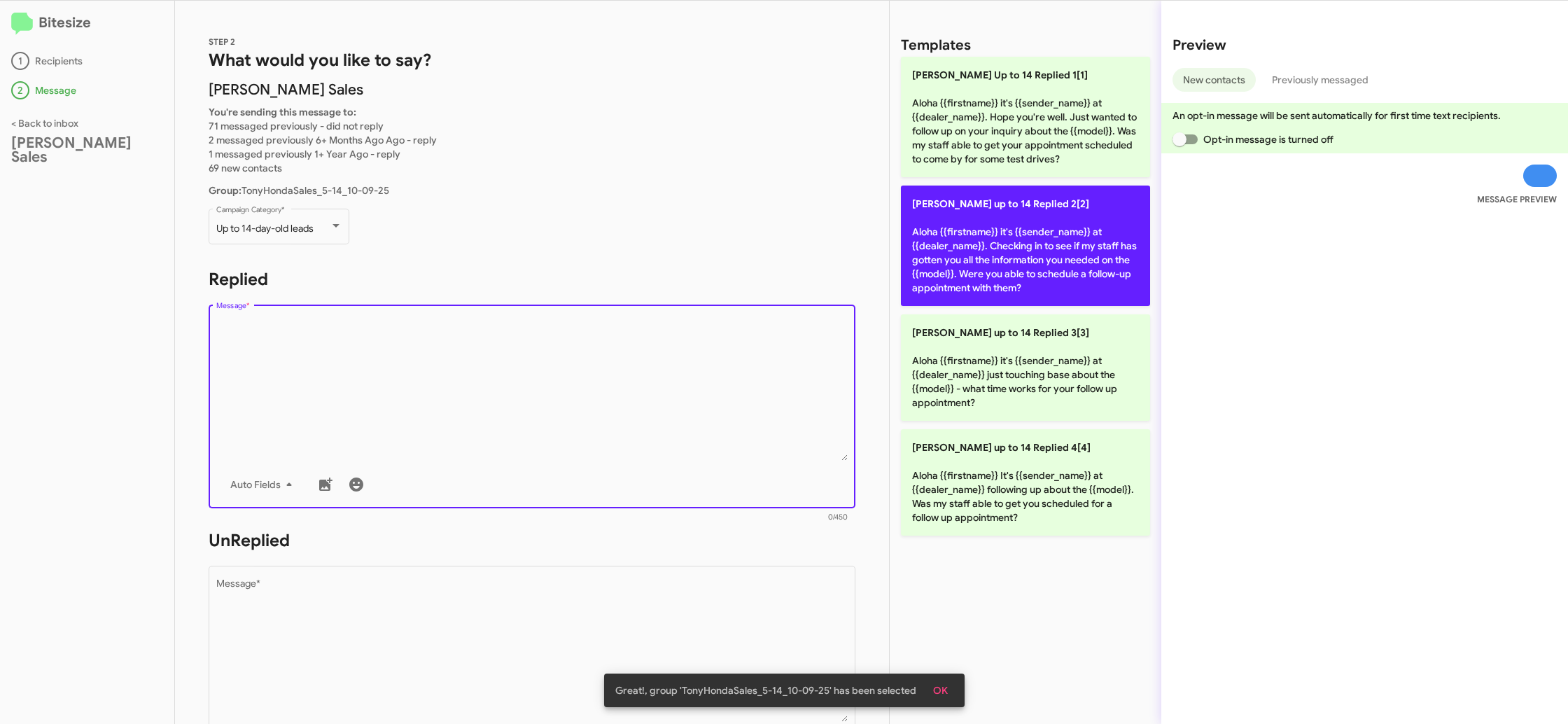
drag, startPoint x: 991, startPoint y: 263, endPoint x: 731, endPoint y: 459, distance: 325.6
click at [990, 263] on p "[PERSON_NAME] up to 14 Replied 2[2] Aloha {{firstname}} it's {{sender_name}} at…" at bounding box center [1025, 245] width 249 height 121
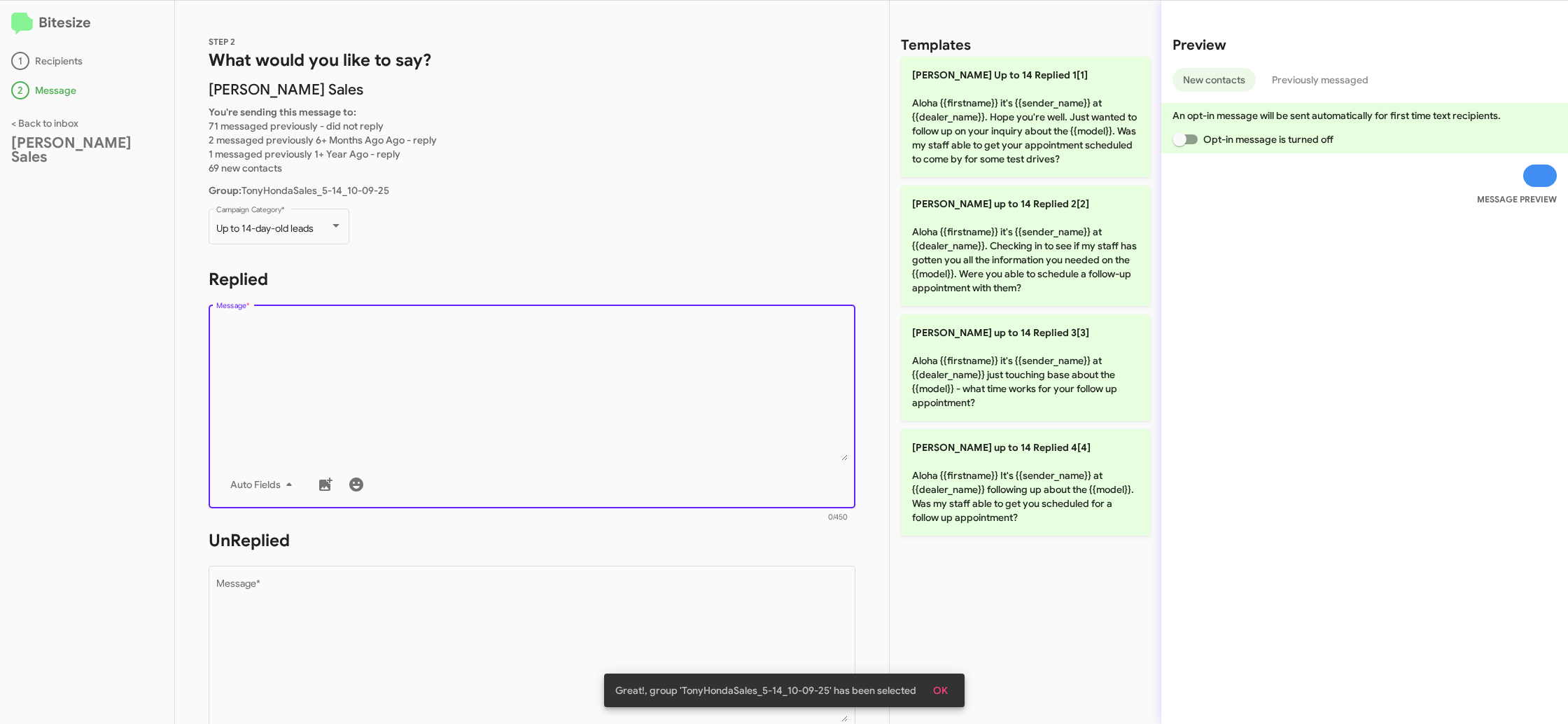
type textarea "Aloha {{firstname}} it's {{sender_name}} at {{dealer_name}}. Checking in to see…"
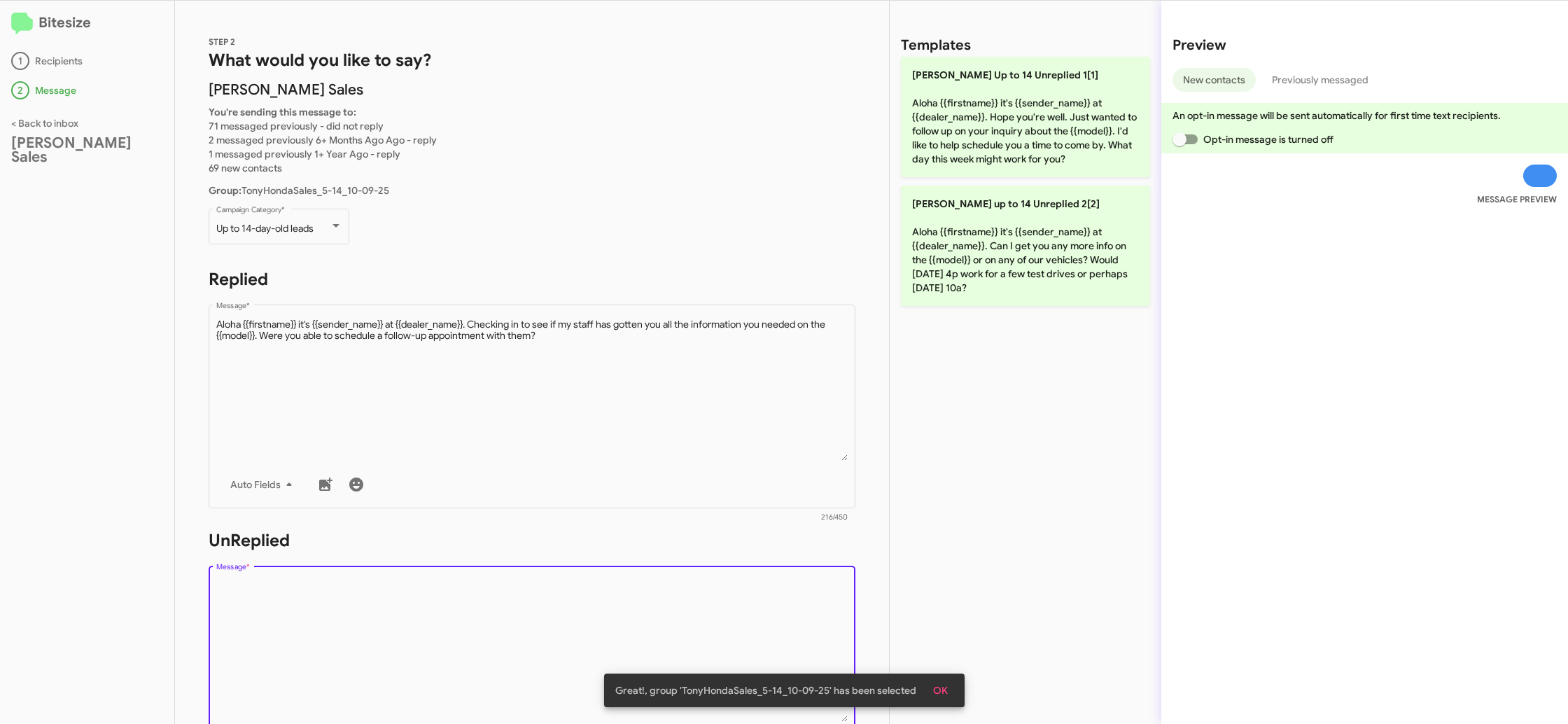
click at [673, 602] on textarea "Message *" at bounding box center [532, 650] width 632 height 143
click at [672, 600] on textarea "Message *" at bounding box center [532, 650] width 632 height 143
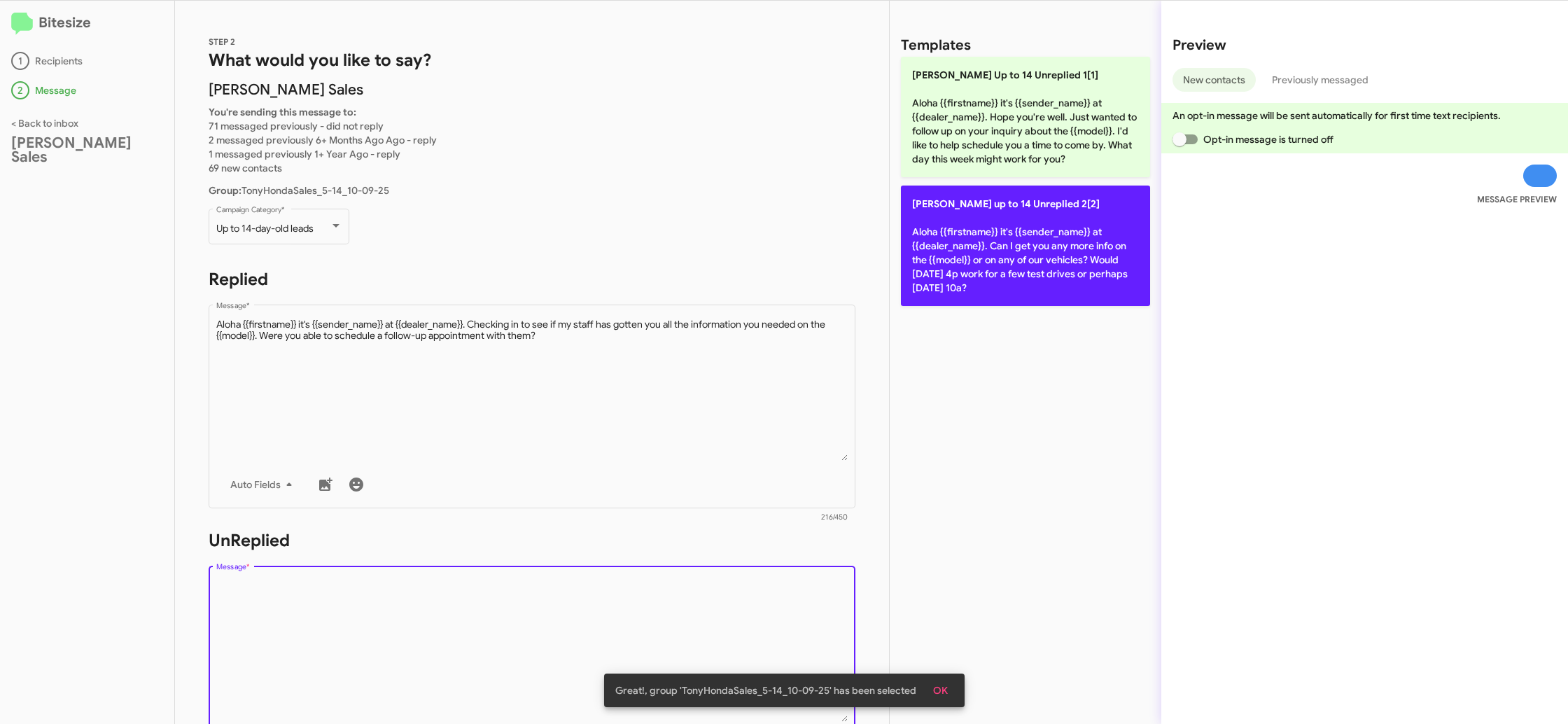
click at [970, 268] on p "[PERSON_NAME] up to 14 Unreplied 2[2] Aloha {{firstname}} it's {{sender_name}} …" at bounding box center [1025, 245] width 249 height 121
type textarea "Aloha {{firstname}} it's {{sender_name}} at {{dealer_name}}. Can I get you any …"
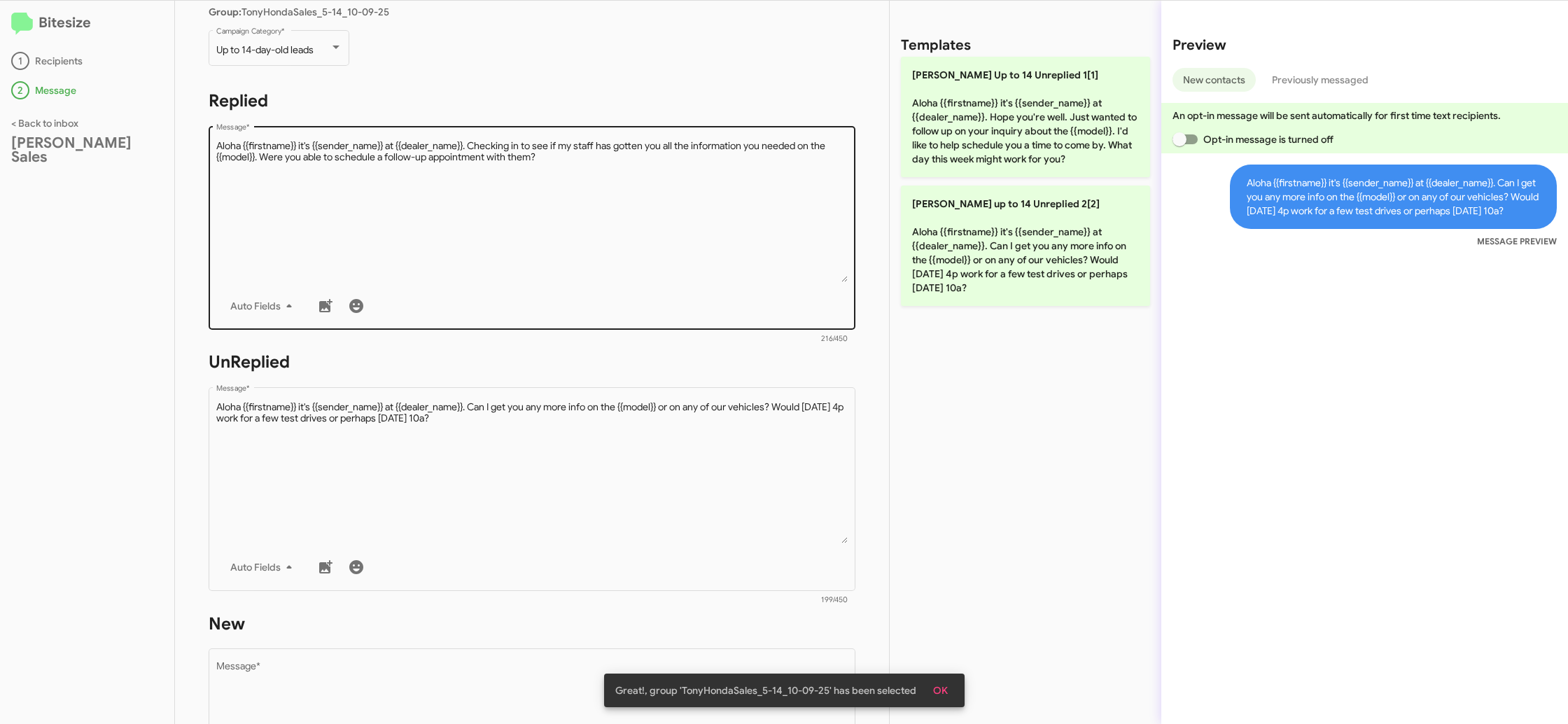
scroll to position [503, 0]
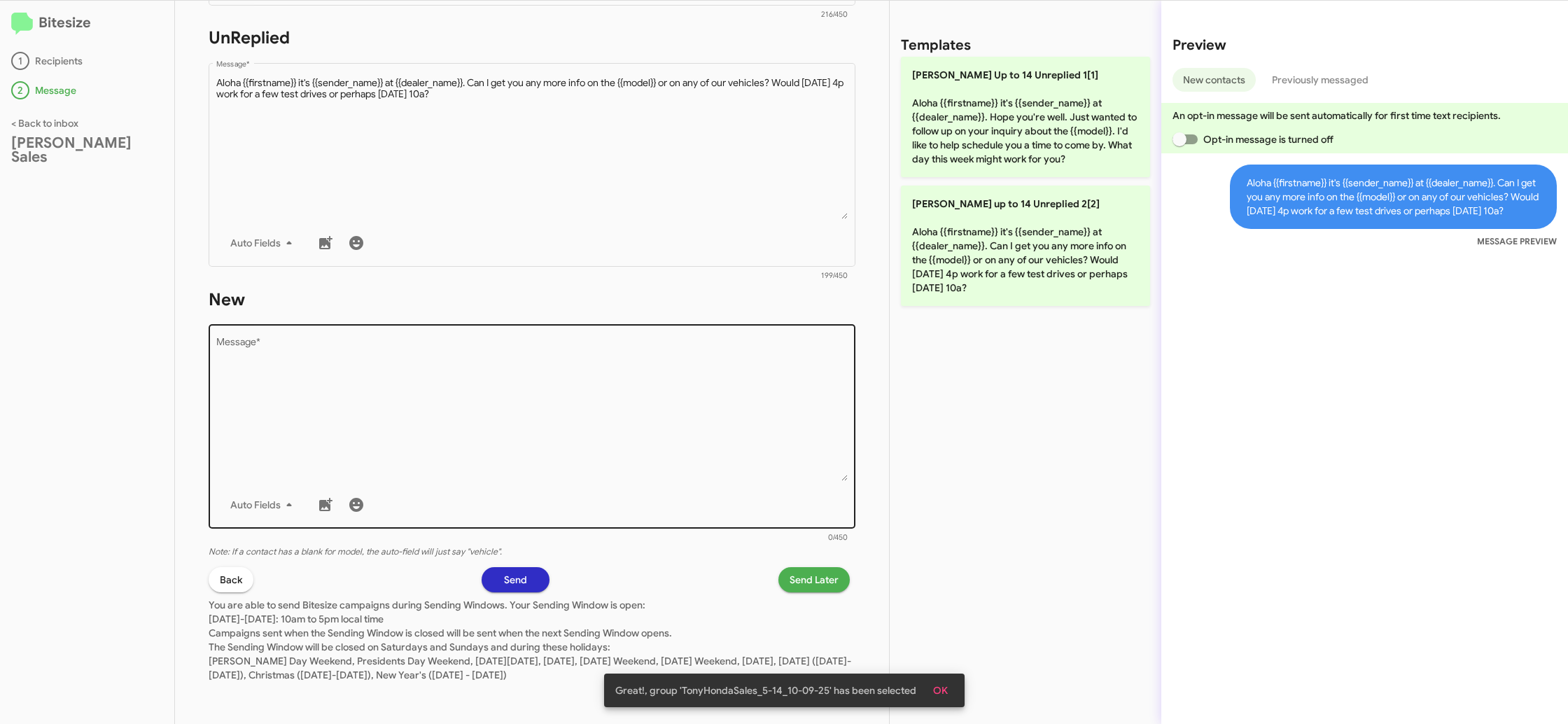
click at [665, 430] on textarea "Message *" at bounding box center [532, 409] width 632 height 143
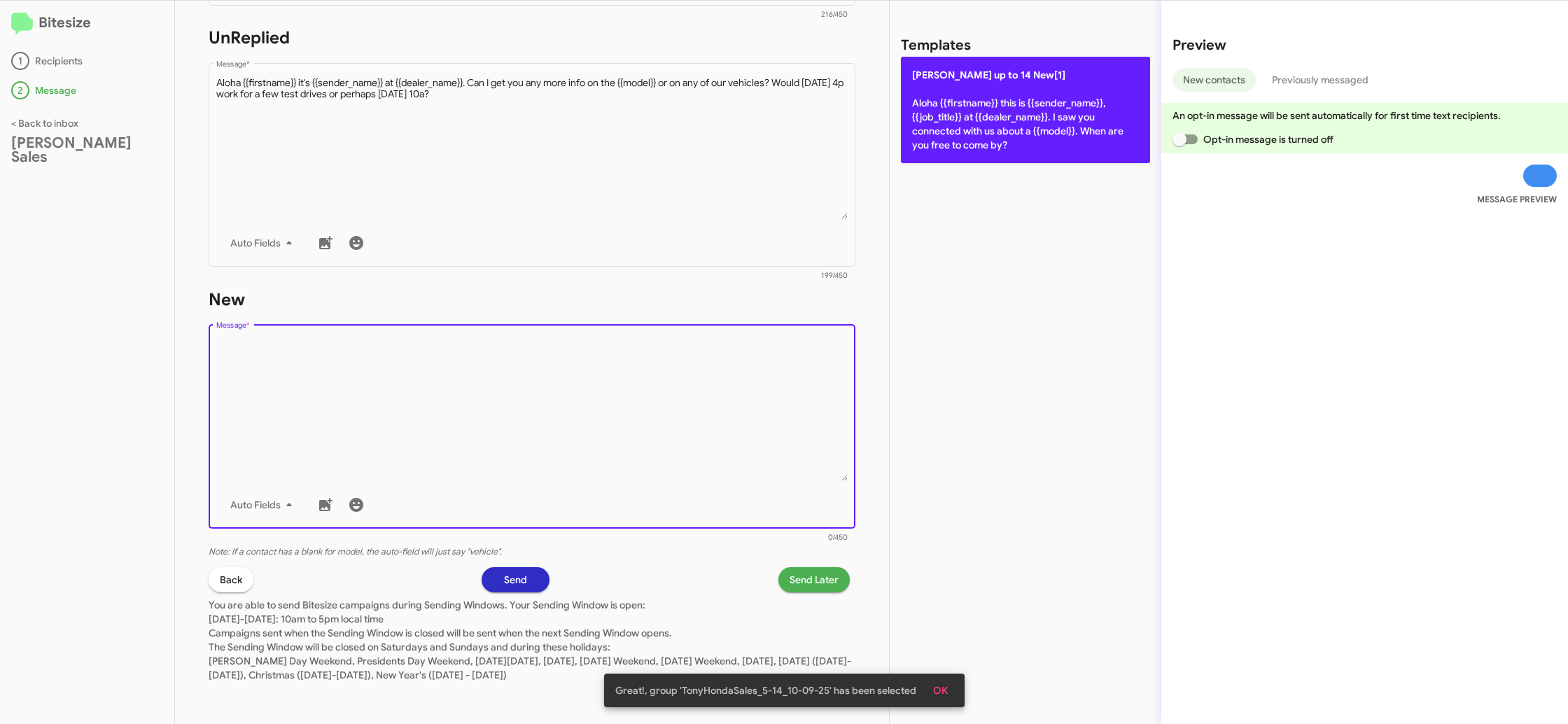
click at [992, 161] on p "[PERSON_NAME] up to 14 New[1] Aloha {{firstname}} this is {{sender_name}}, {{jo…" at bounding box center [1025, 110] width 249 height 107
type textarea "Aloha {{firstname}} this is {{sender_name}}, {{job_title}} at {{dealer_name}}. …"
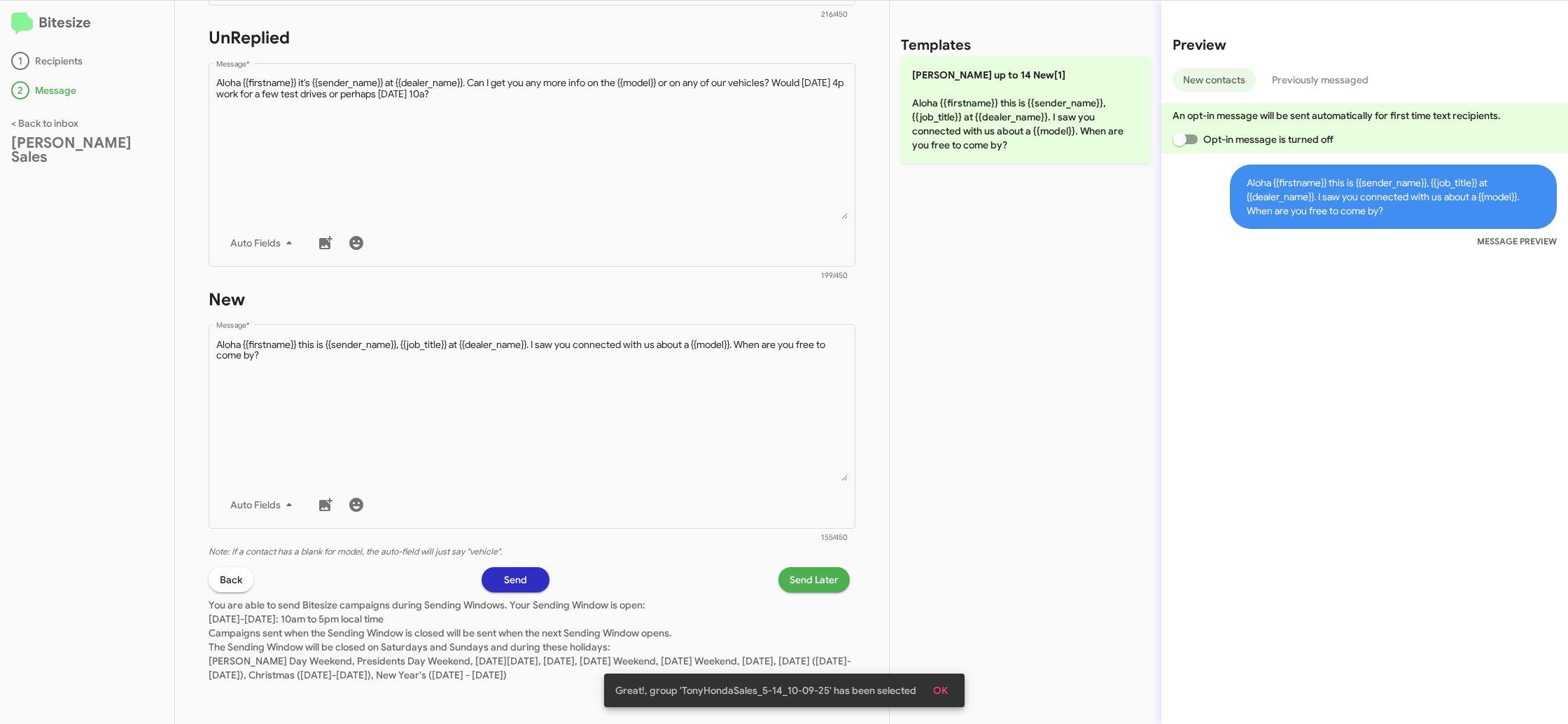
click at [799, 575] on span "Send Later" at bounding box center [814, 579] width 49 height 25
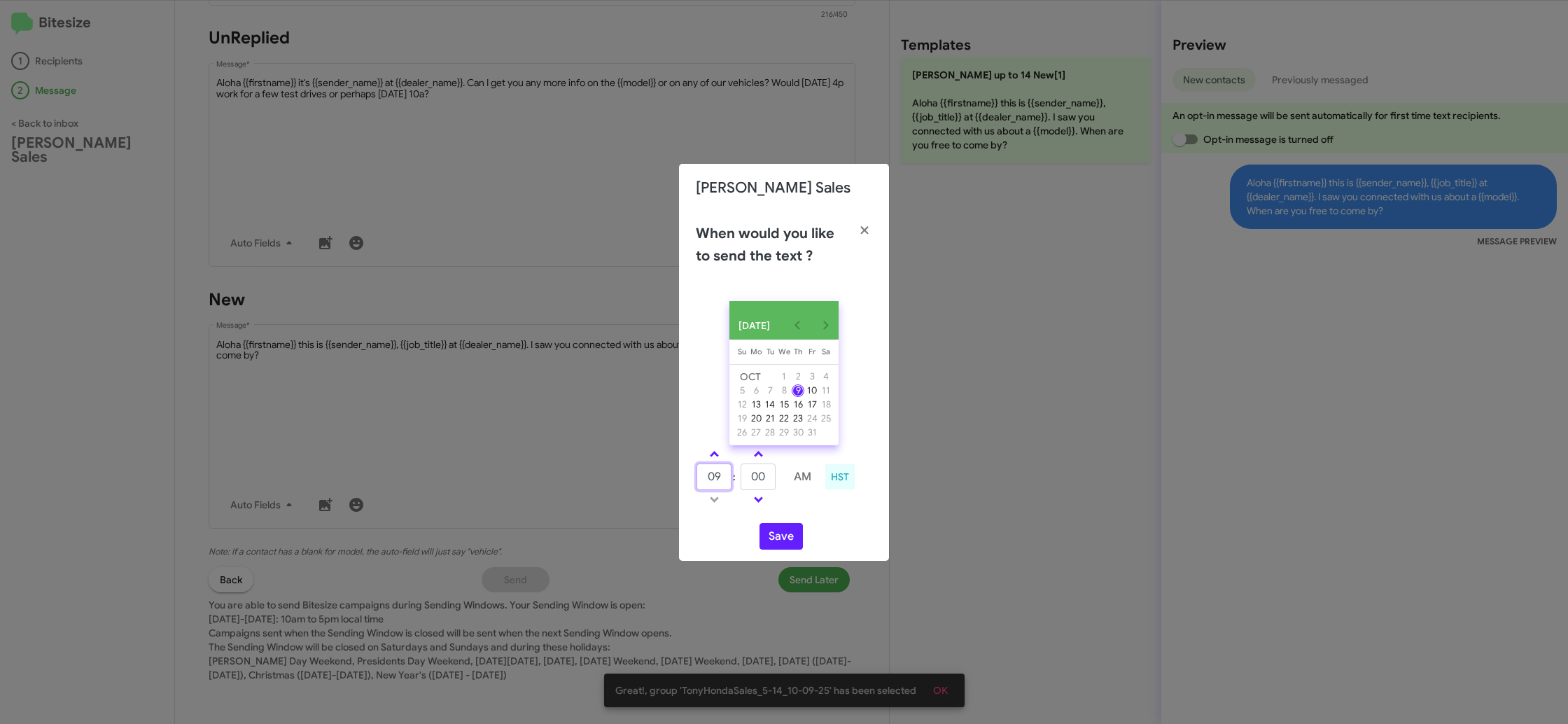
click at [705, 477] on input "09" at bounding box center [713, 476] width 35 height 27
type input "12"
click at [755, 485] on input "00" at bounding box center [758, 476] width 35 height 27
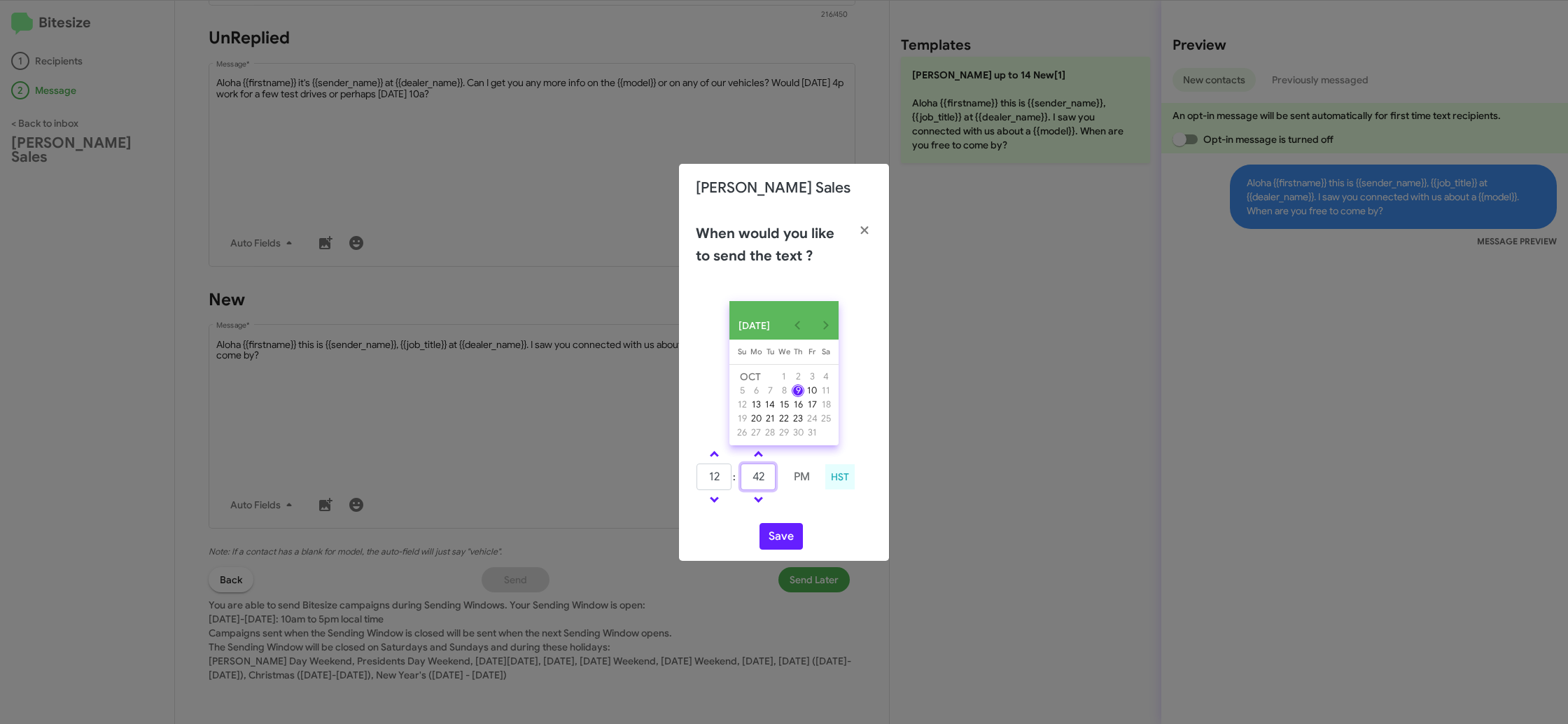
type input "42"
drag, startPoint x: 801, startPoint y: 507, endPoint x: 793, endPoint y: 517, distance: 12.8
click at [795, 512] on div "12 : 42 PM HST" at bounding box center [784, 479] width 197 height 66
click at [780, 543] on button "Save" at bounding box center [781, 536] width 44 height 27
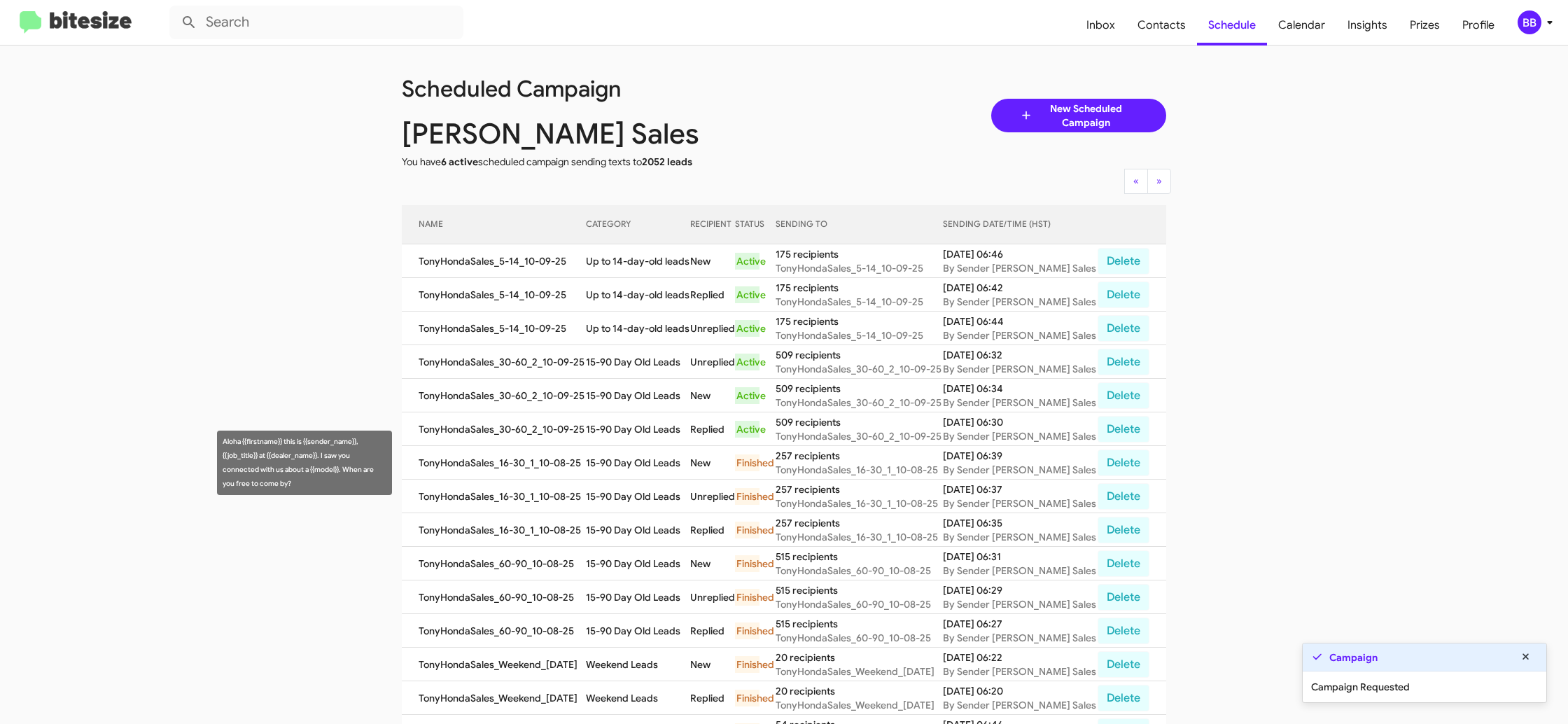
drag, startPoint x: 650, startPoint y: 476, endPoint x: 651, endPoint y: 462, distance: 14.0
click at [649, 476] on td "15-90 Day Old Leads" at bounding box center [638, 463] width 104 height 34
click at [651, 462] on td "15-90 Day Old Leads" at bounding box center [638, 463] width 104 height 34
click at [649, 460] on td "15-90 Day Old Leads" at bounding box center [638, 463] width 104 height 34
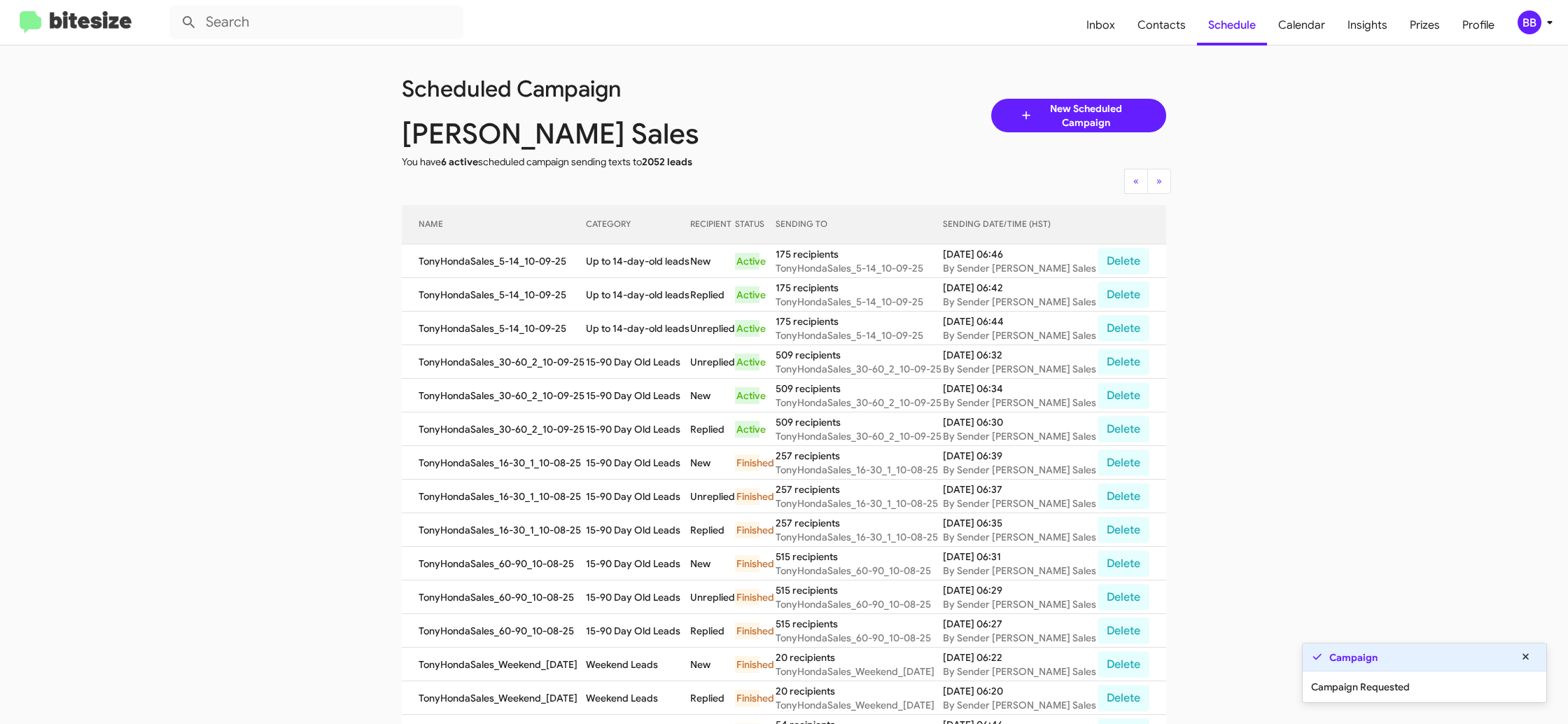
copy td "15-90 Day Old Leads"
click at [626, 426] on td "15-90 Day Old Leads" at bounding box center [638, 430] width 104 height 34
click at [625, 426] on td "15-90 Day Old Leads" at bounding box center [638, 430] width 104 height 34
click at [625, 427] on td "15-90 Day Old Leads" at bounding box center [638, 430] width 104 height 34
copy td "15-90 Day Old Leads"
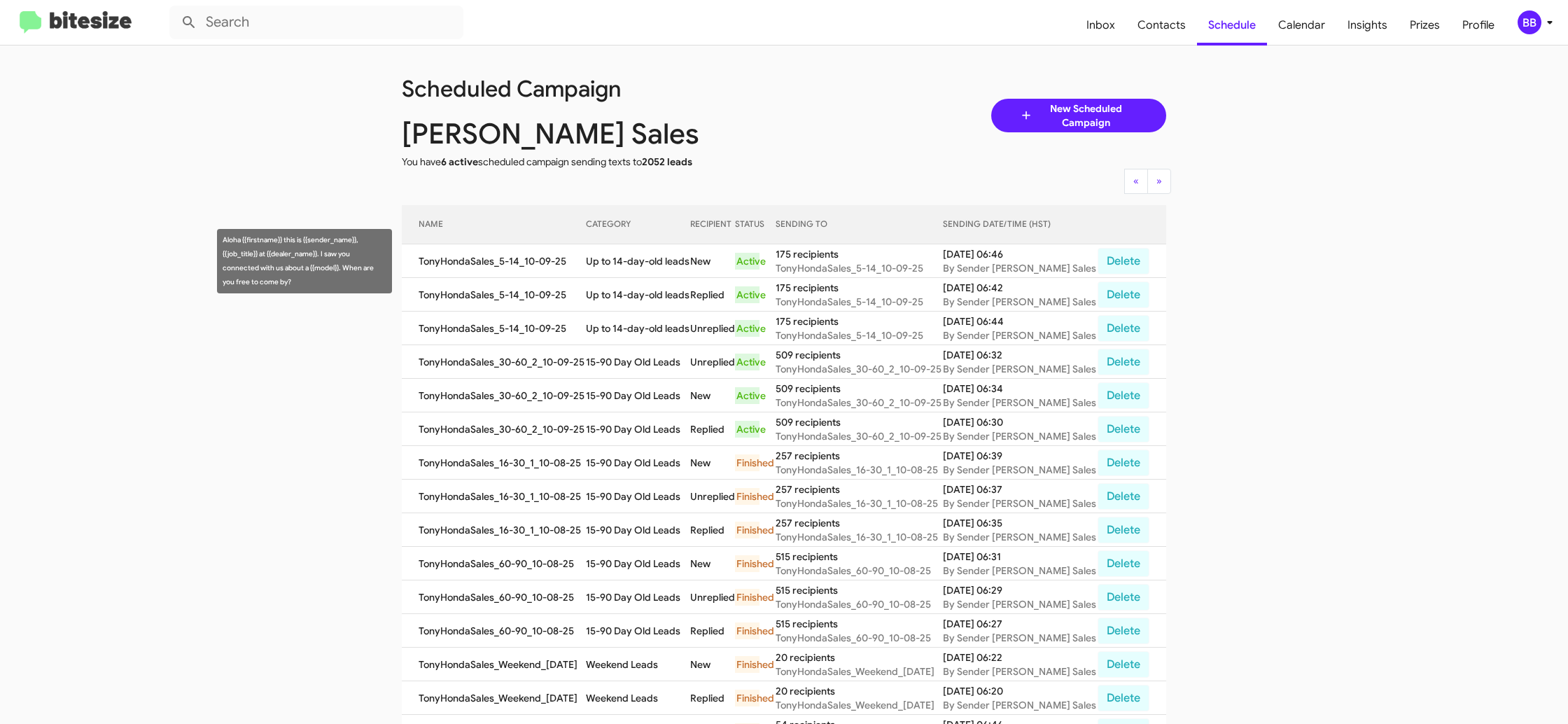
click at [625, 271] on td "Up to 14-day-old leads" at bounding box center [638, 261] width 104 height 34
click at [629, 265] on td "Up to 14-day-old leads" at bounding box center [638, 261] width 104 height 34
copy td "Up to 14-day-old leads"
